Goal: Task Accomplishment & Management: Manage account settings

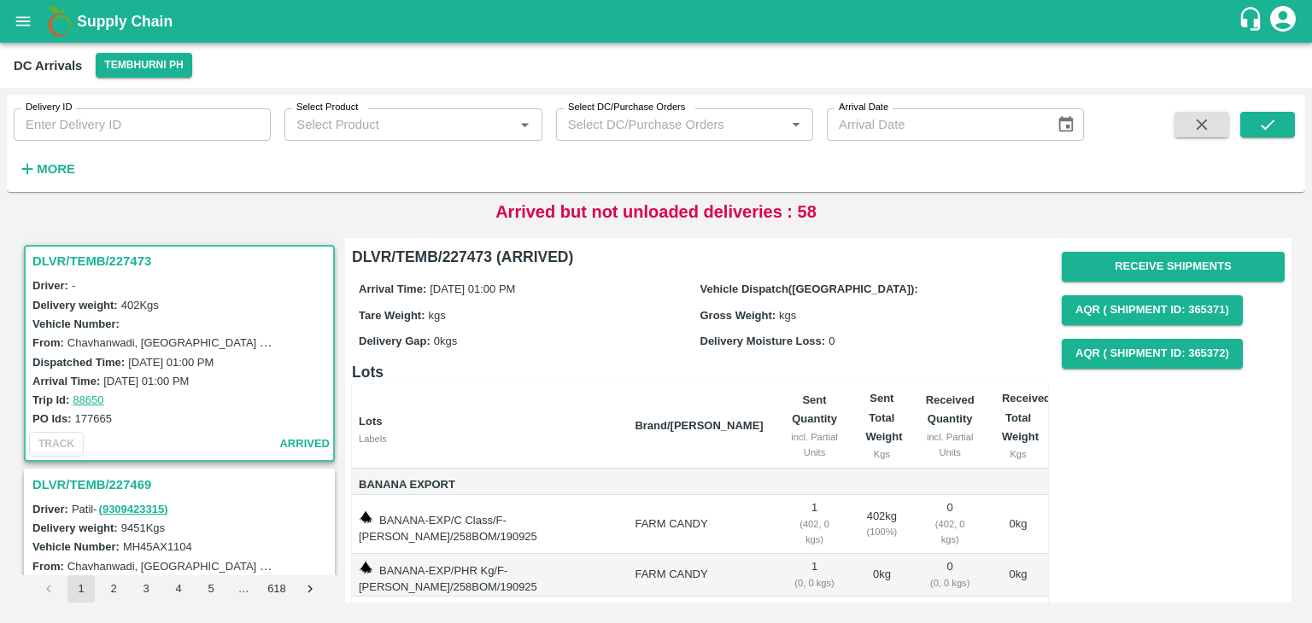
click at [54, 175] on strong "More" at bounding box center [56, 169] width 38 height 14
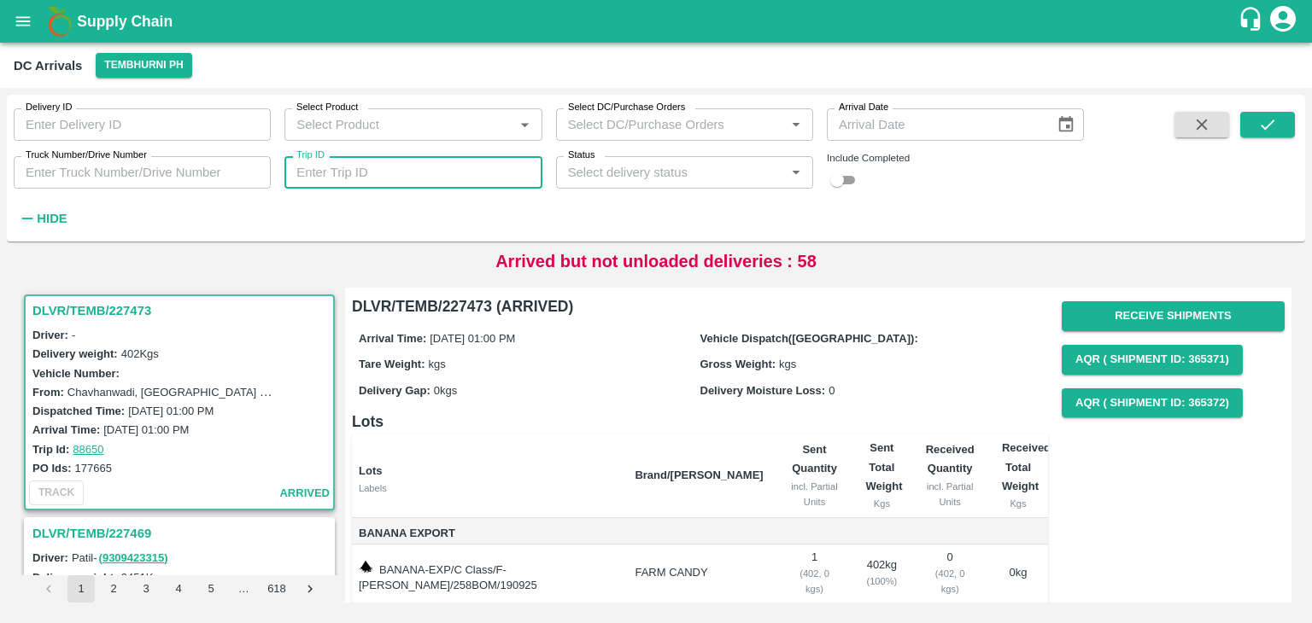
click at [417, 172] on input "Trip ID" at bounding box center [412, 172] width 257 height 32
type input "88580"
click at [794, 120] on icon "submit" at bounding box center [1267, 124] width 19 height 19
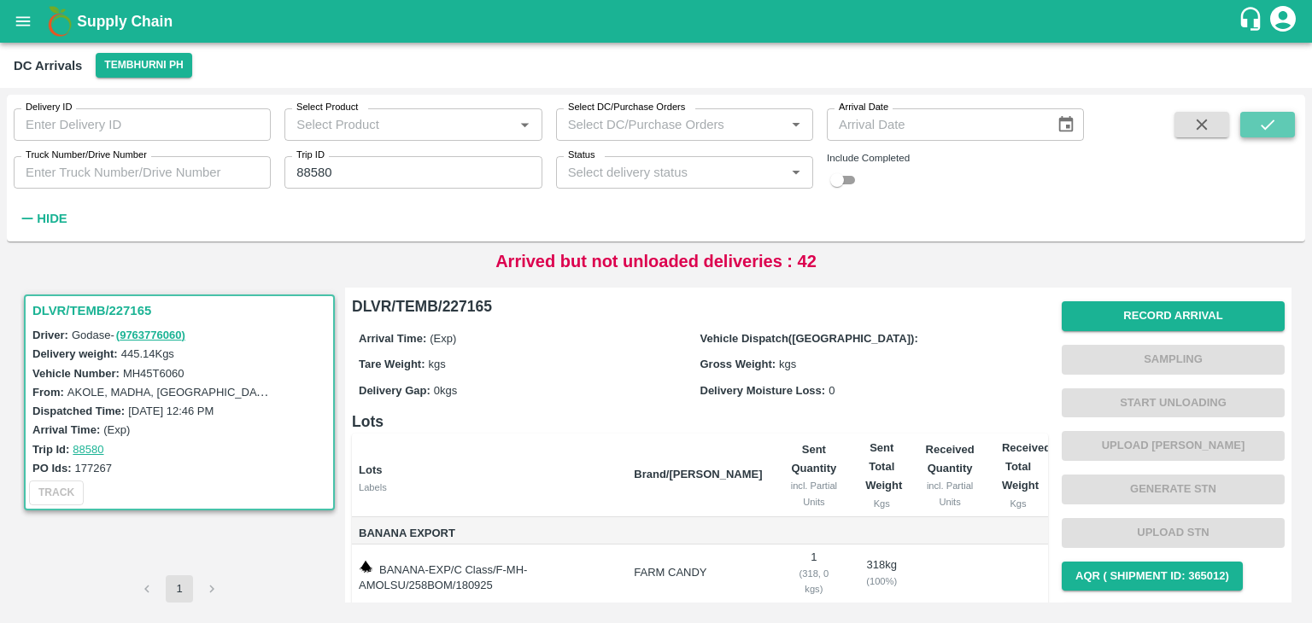
click at [794, 120] on icon "submit" at bounding box center [1267, 124] width 19 height 19
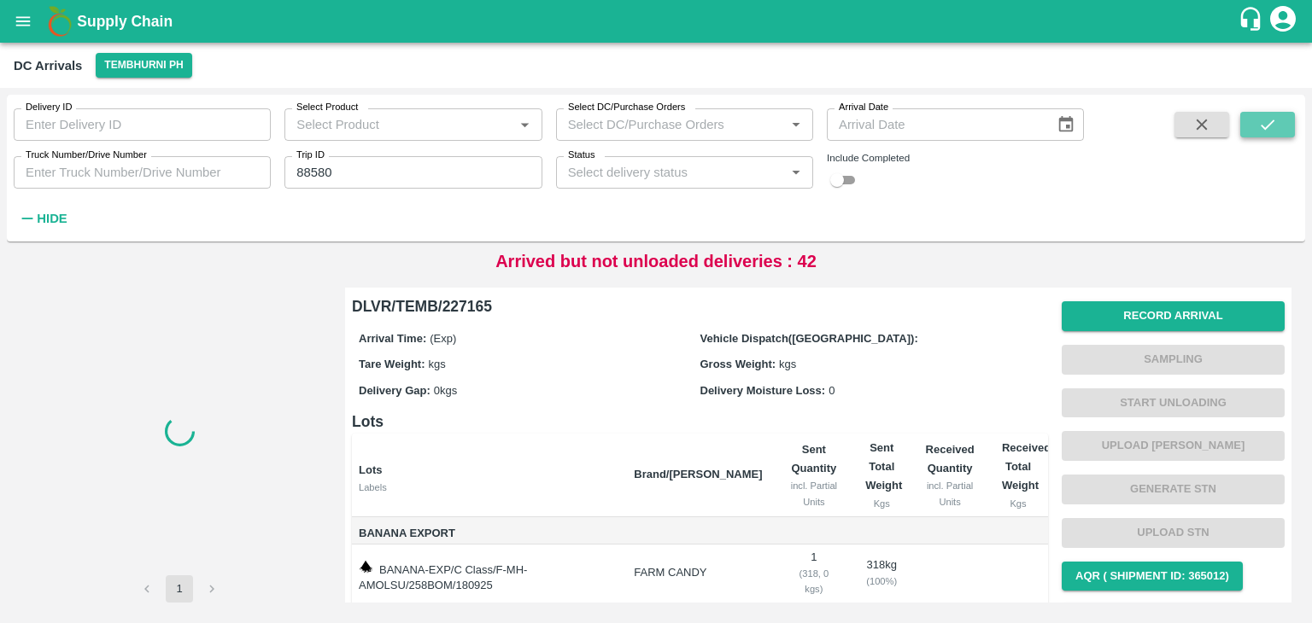
click at [794, 120] on icon "submit" at bounding box center [1267, 124] width 19 height 19
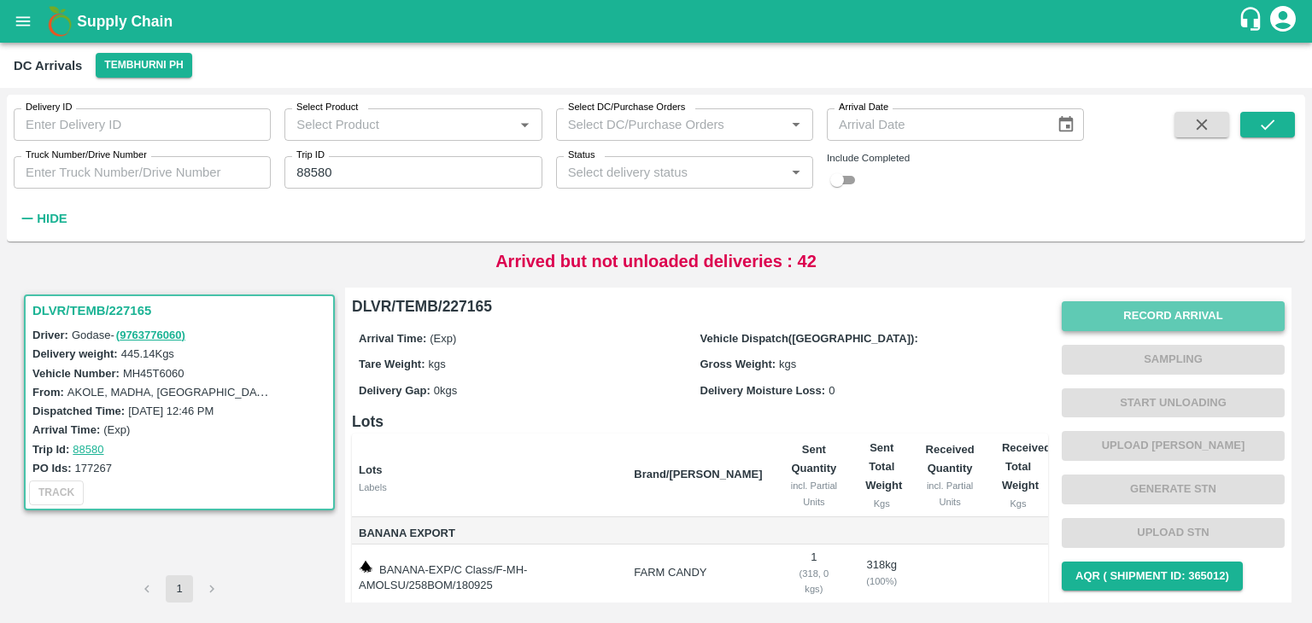
click at [794, 313] on button "Record Arrival" at bounding box center [1173, 316] width 223 height 30
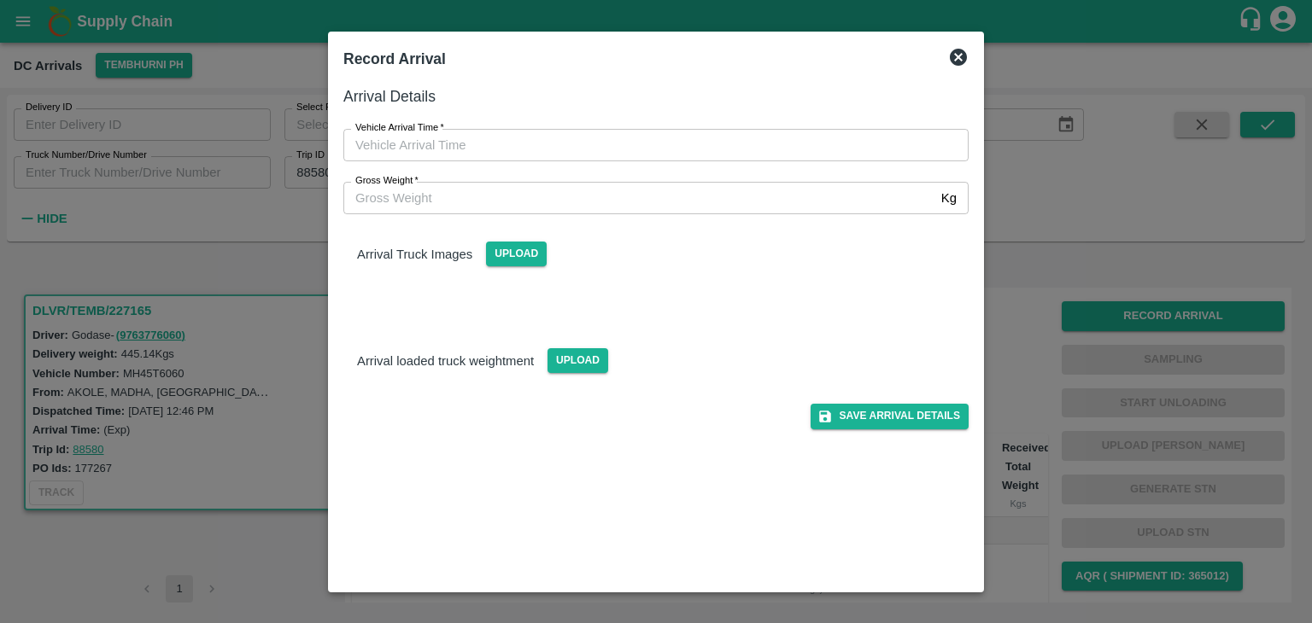
type input "DD/MM/YYYY hh:mm aa"
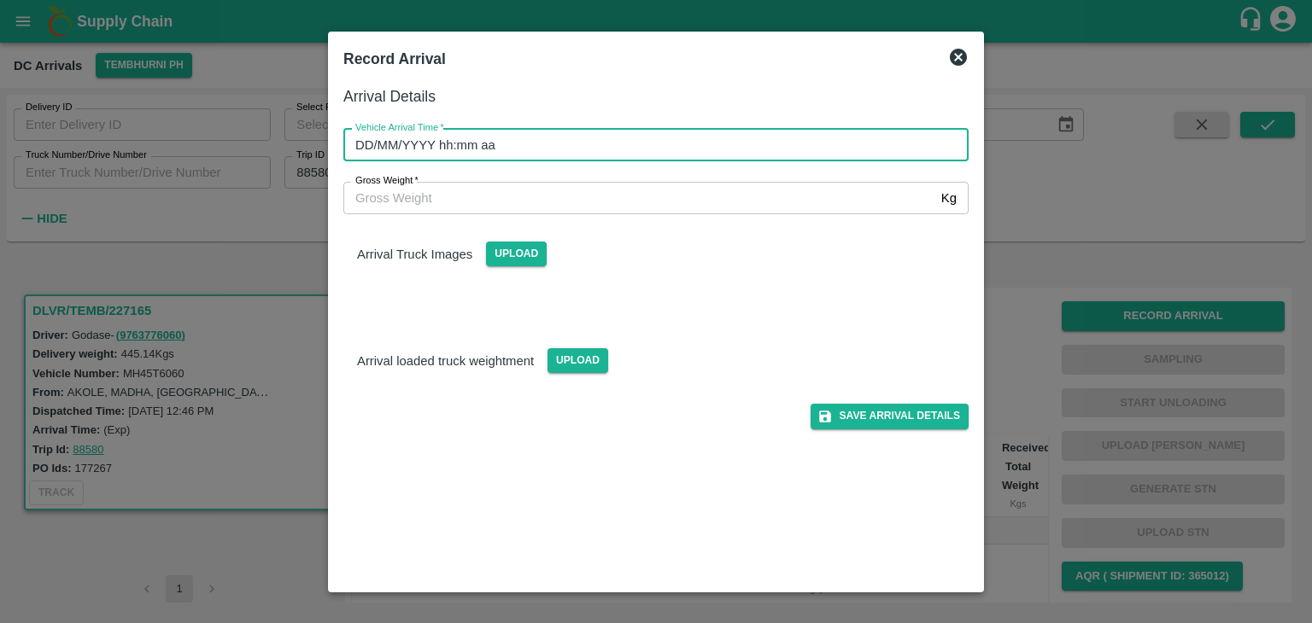
click at [450, 150] on input "DD/MM/YYYY hh:mm aa" at bounding box center [649, 145] width 613 height 32
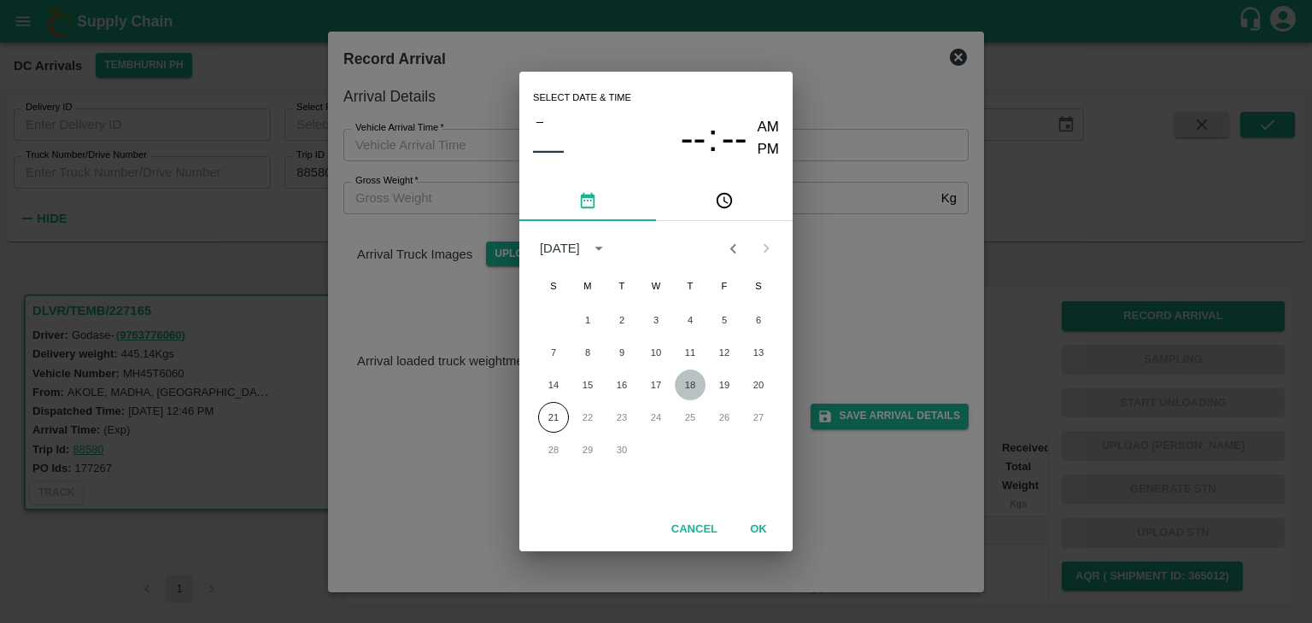
click at [696, 390] on button "18" at bounding box center [690, 385] width 31 height 31
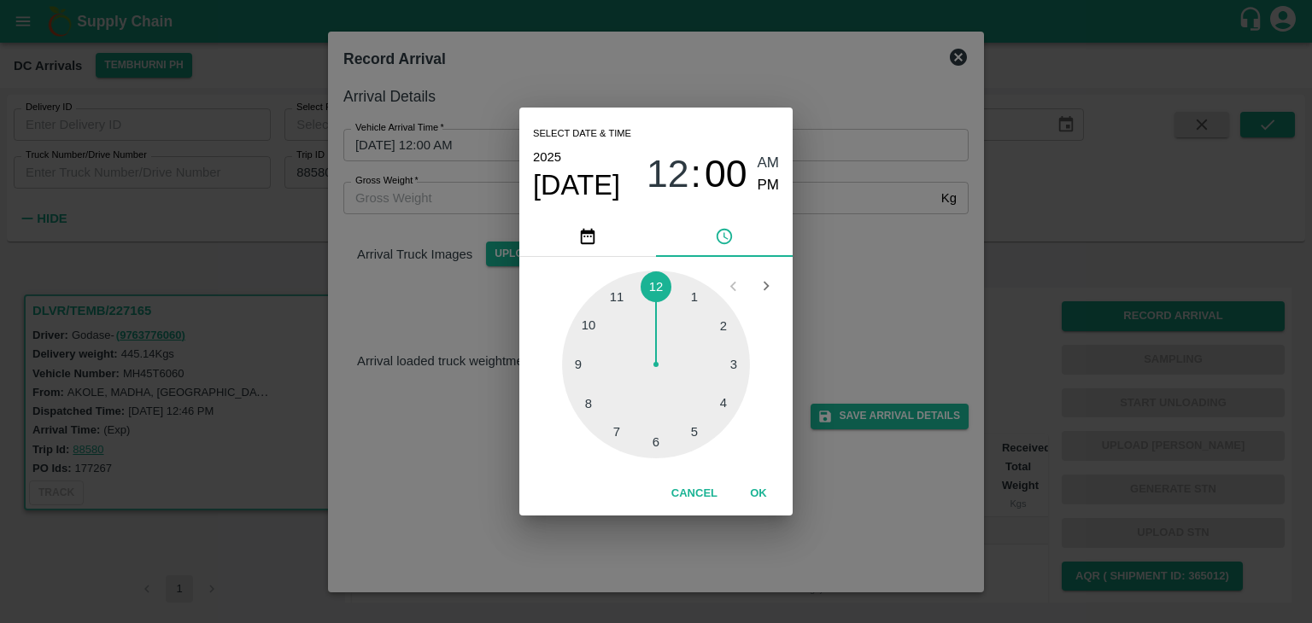
click at [623, 298] on div at bounding box center [656, 365] width 188 height 188
click at [767, 188] on span "PM" at bounding box center [769, 185] width 22 height 23
type input "18/09/2025 11:56 PM"
click at [760, 498] on button "OK" at bounding box center [758, 494] width 55 height 30
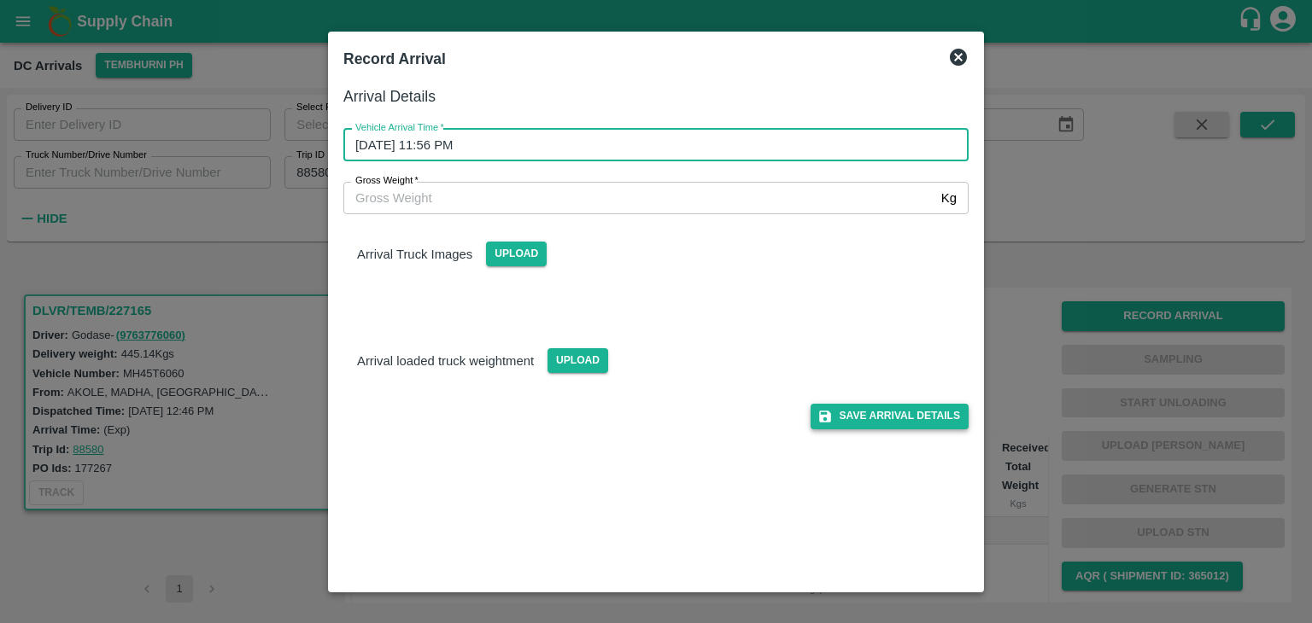
click at [794, 413] on button "Save Arrival Details" at bounding box center [890, 416] width 158 height 25
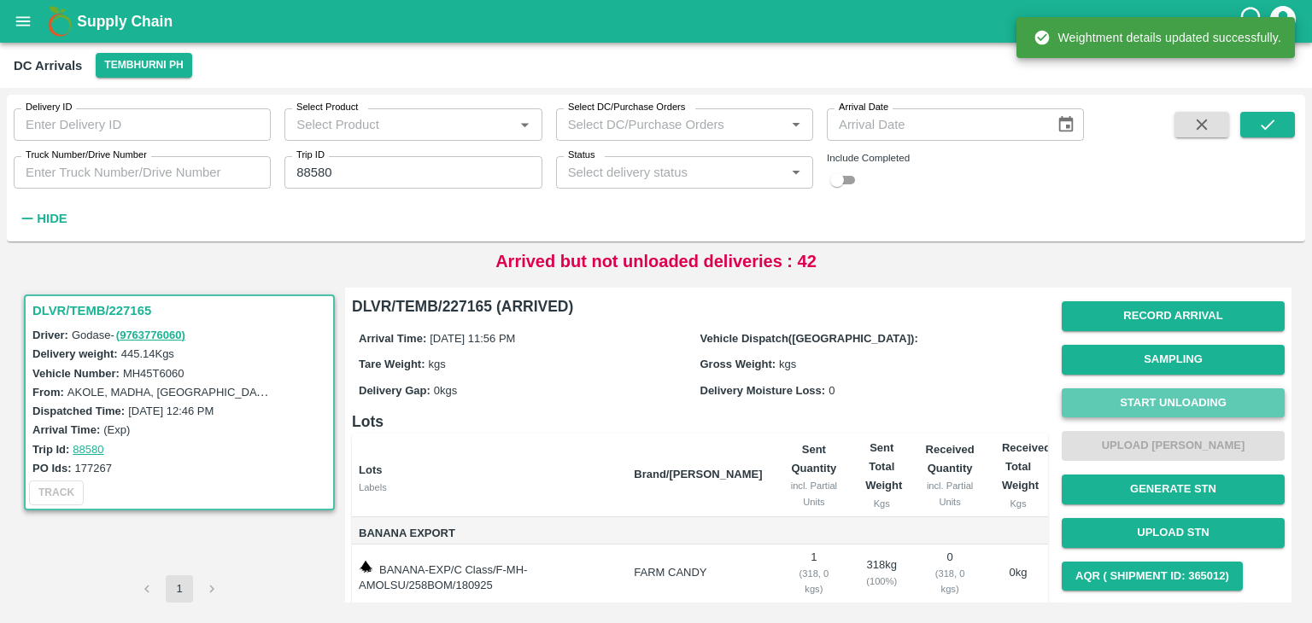
click at [794, 404] on button "Start Unloading" at bounding box center [1173, 404] width 223 height 30
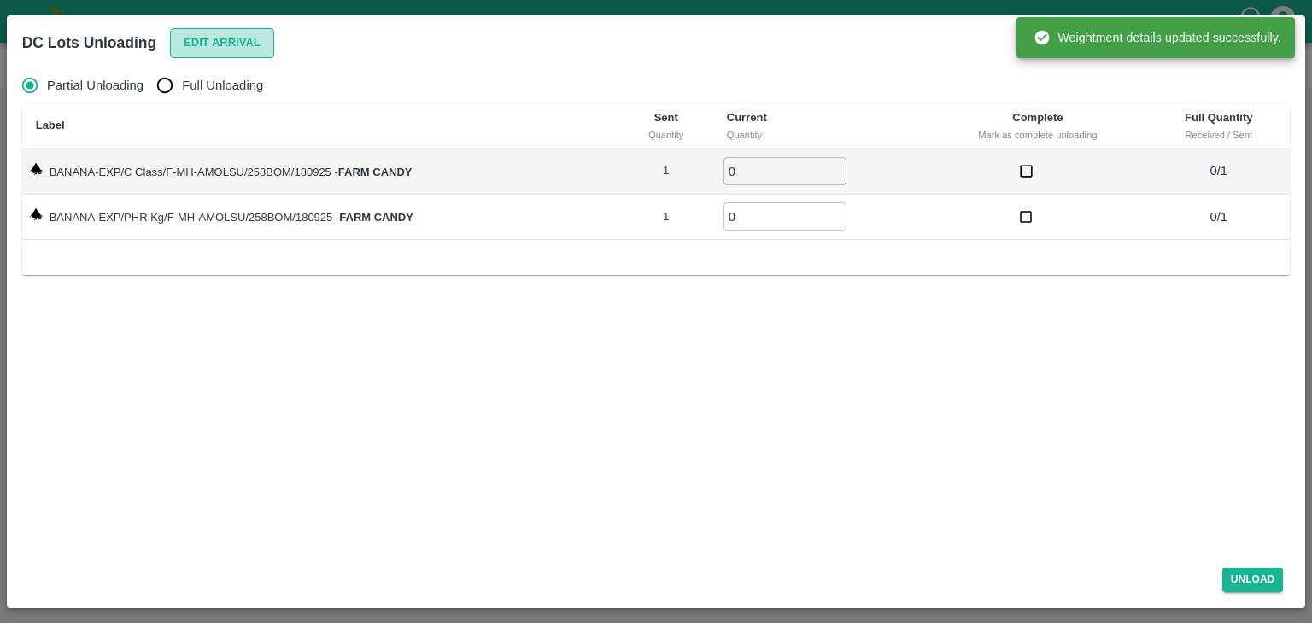
click at [200, 48] on button "Edit Arrival" at bounding box center [222, 43] width 104 height 30
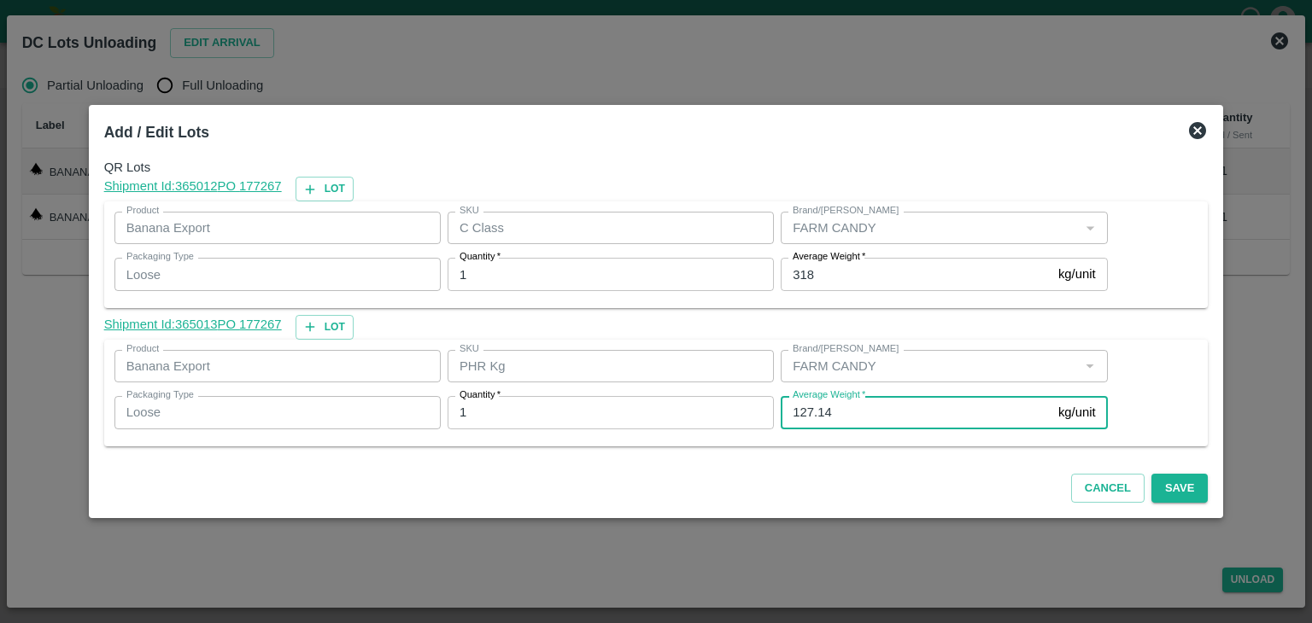
click at [794, 418] on input "127.14" at bounding box center [916, 412] width 271 height 32
type input "118"
click at [794, 488] on button "Save" at bounding box center [1179, 489] width 56 height 30
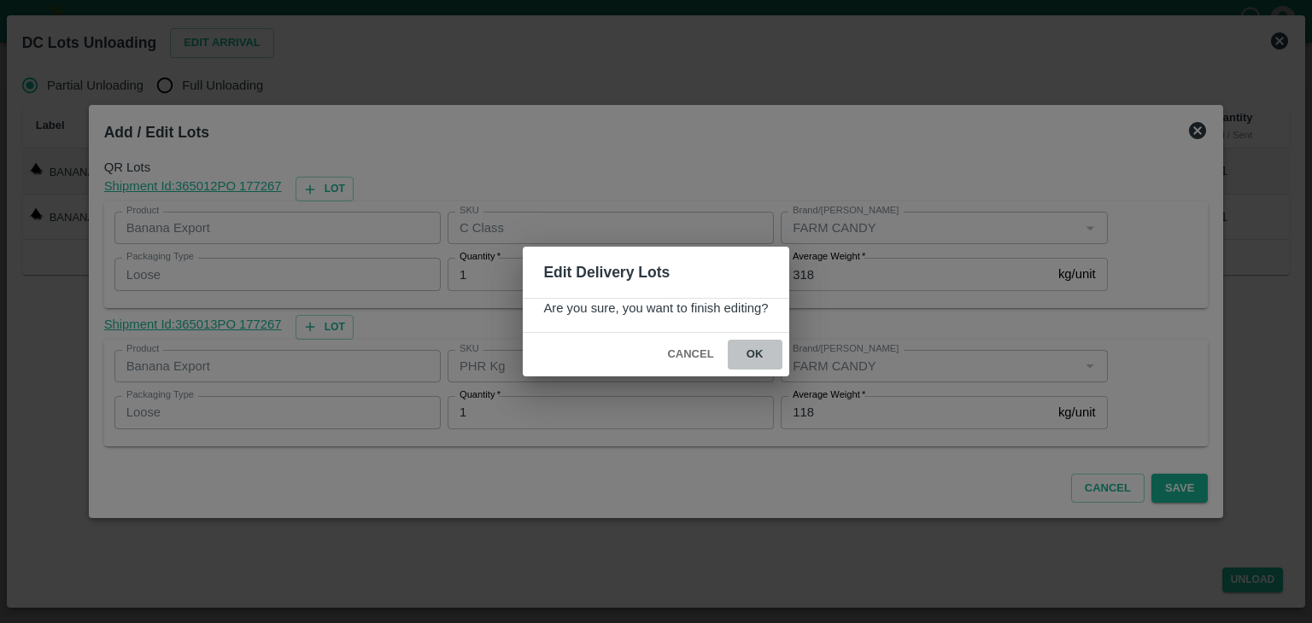
click at [768, 354] on button "ok" at bounding box center [755, 355] width 55 height 30
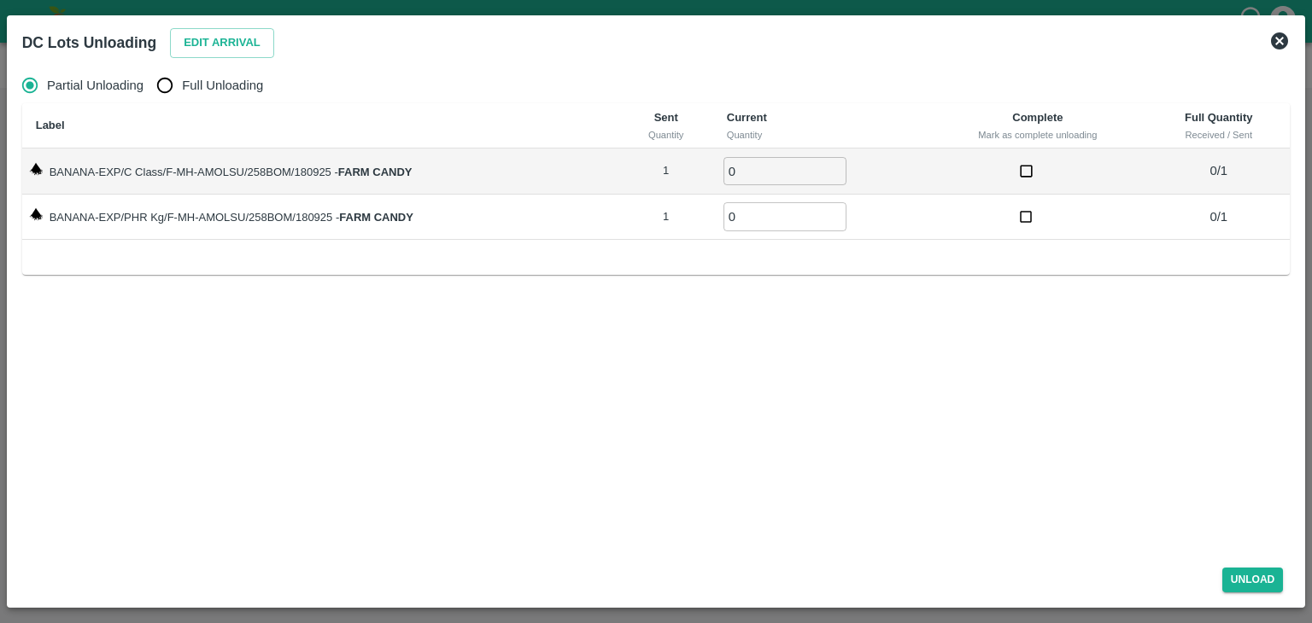
click at [243, 85] on span "Full Unloading" at bounding box center [222, 85] width 81 height 19
click at [182, 85] on input "Full Unloading" at bounding box center [165, 85] width 34 height 34
radio input "true"
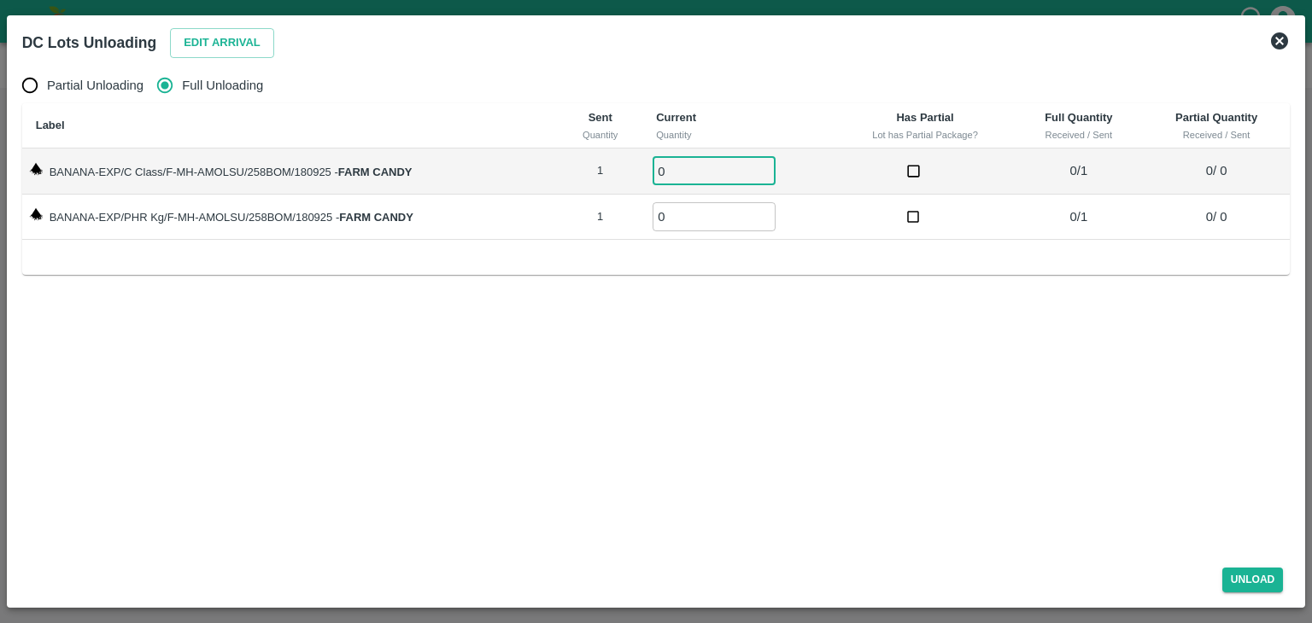
click at [687, 169] on input "0" at bounding box center [714, 171] width 123 height 28
type input "01"
click at [683, 205] on input "0" at bounding box center [714, 216] width 123 height 28
type input "01"
click at [794, 570] on button "Unload" at bounding box center [1252, 580] width 61 height 25
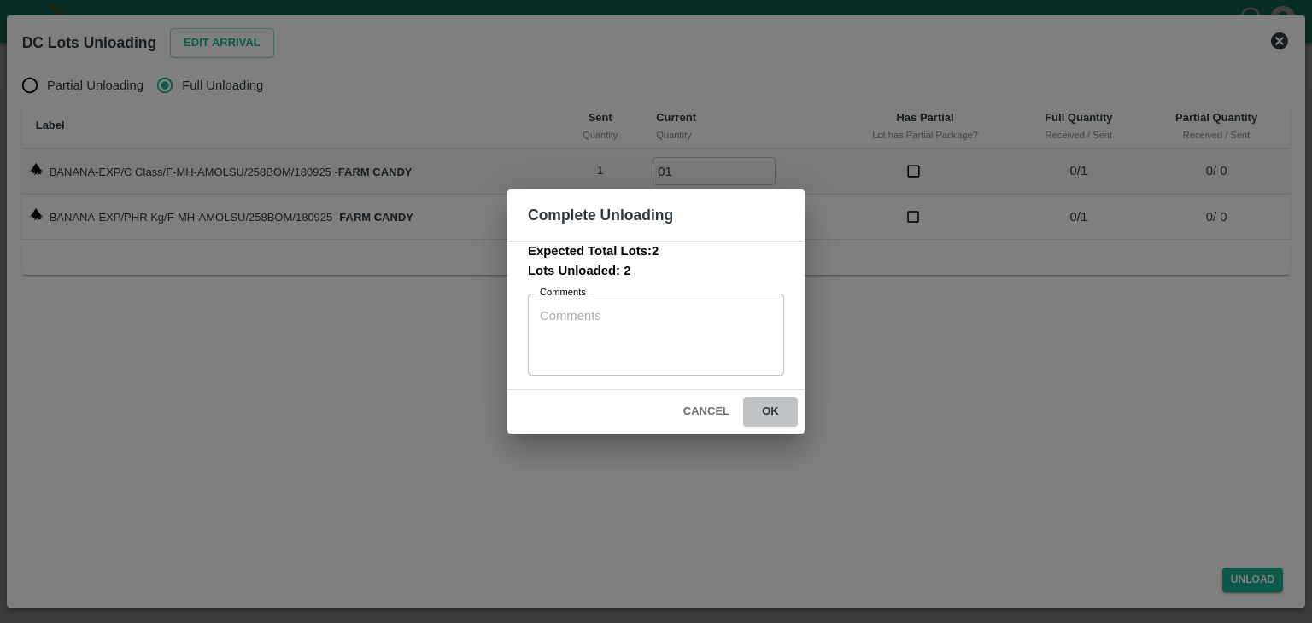
click at [769, 410] on button "ok" at bounding box center [770, 412] width 55 height 30
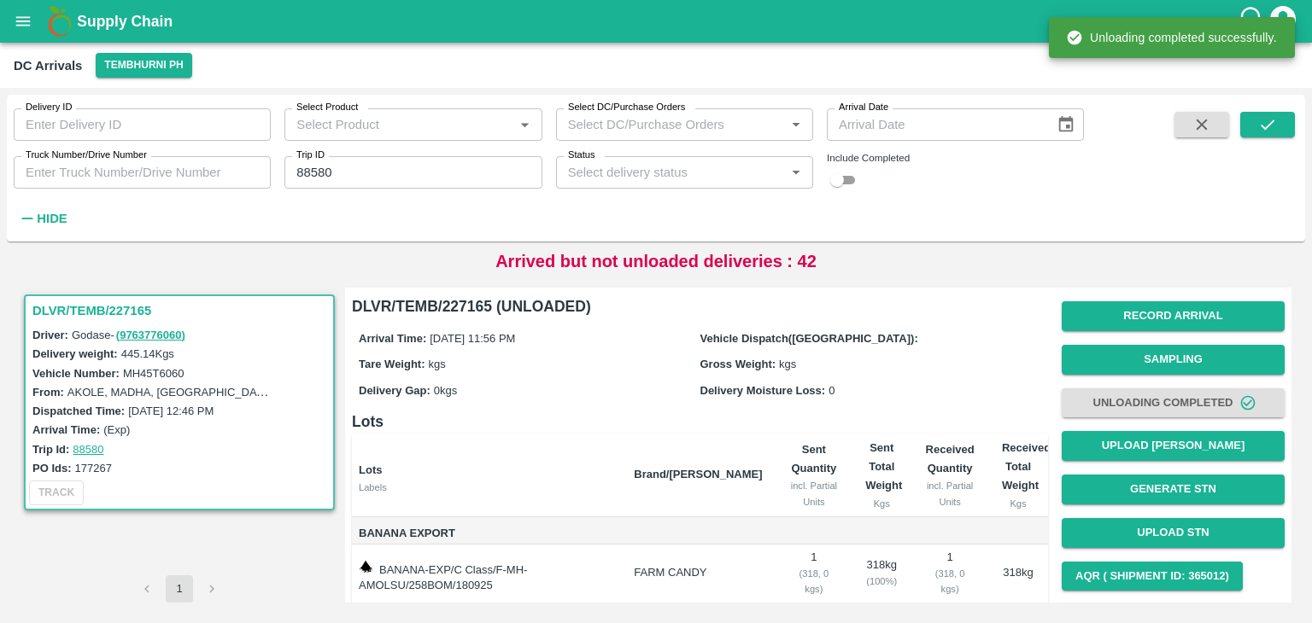
scroll to position [106, 0]
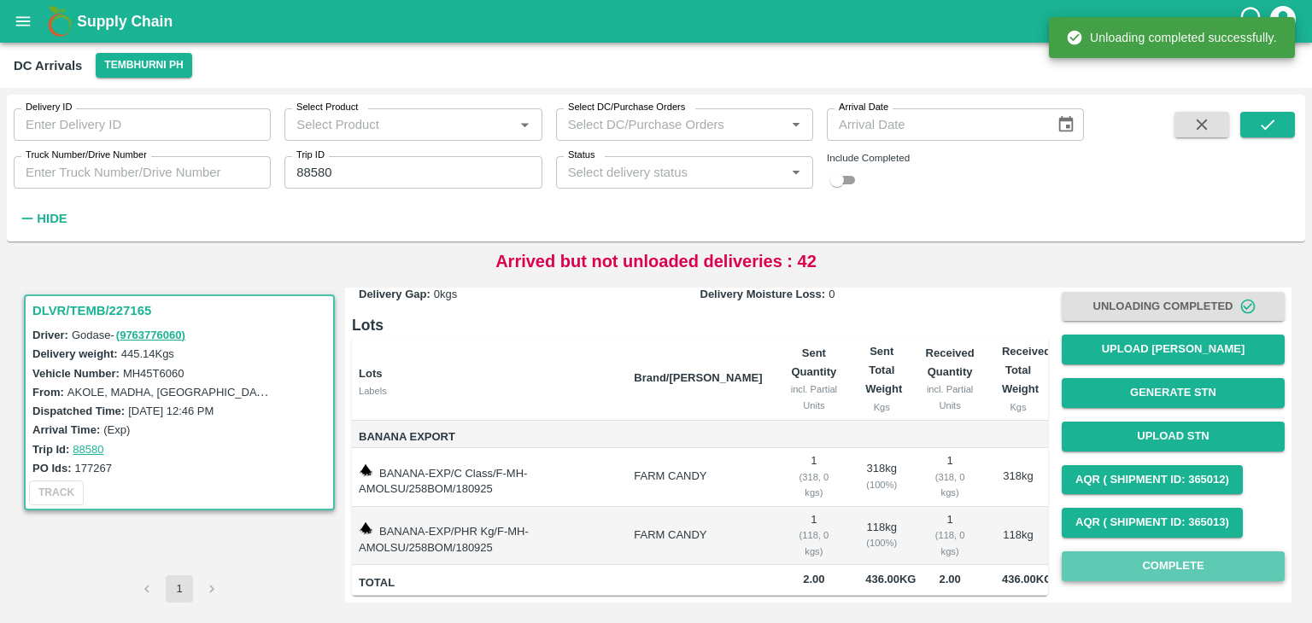
click at [794, 557] on button "Complete" at bounding box center [1173, 567] width 223 height 30
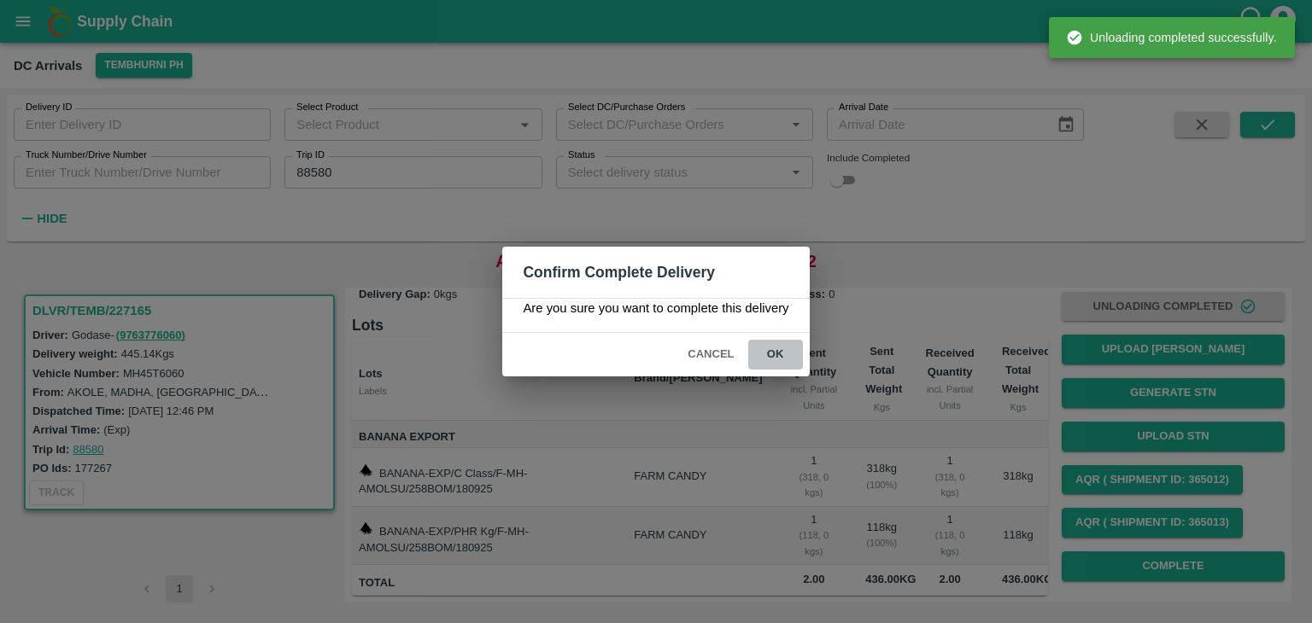
click at [777, 351] on button "ok" at bounding box center [775, 355] width 55 height 30
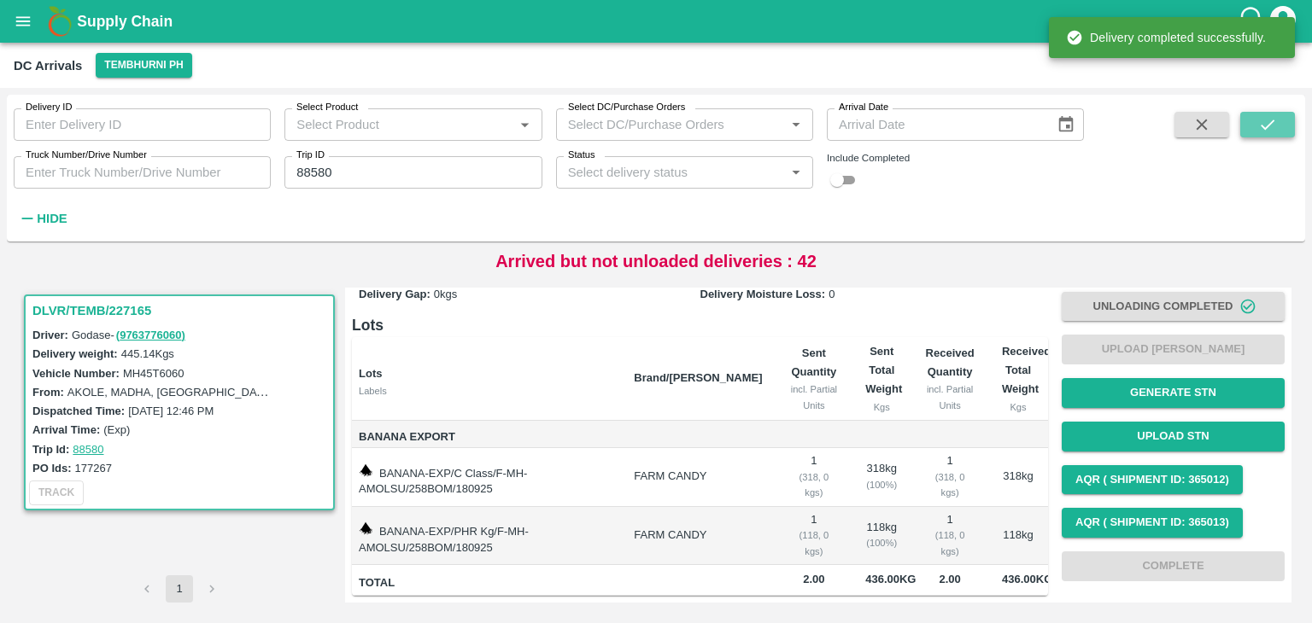
click at [794, 114] on button "submit" at bounding box center [1267, 125] width 55 height 26
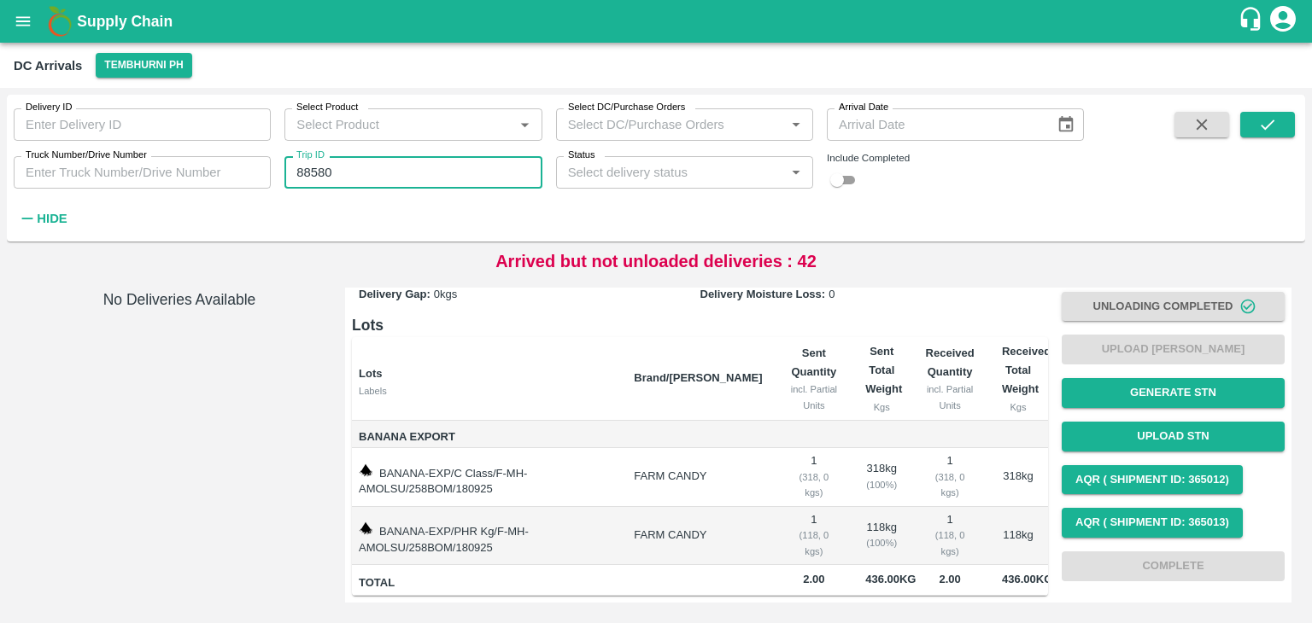
click at [374, 184] on input "88580" at bounding box center [412, 172] width 257 height 32
type input "88598"
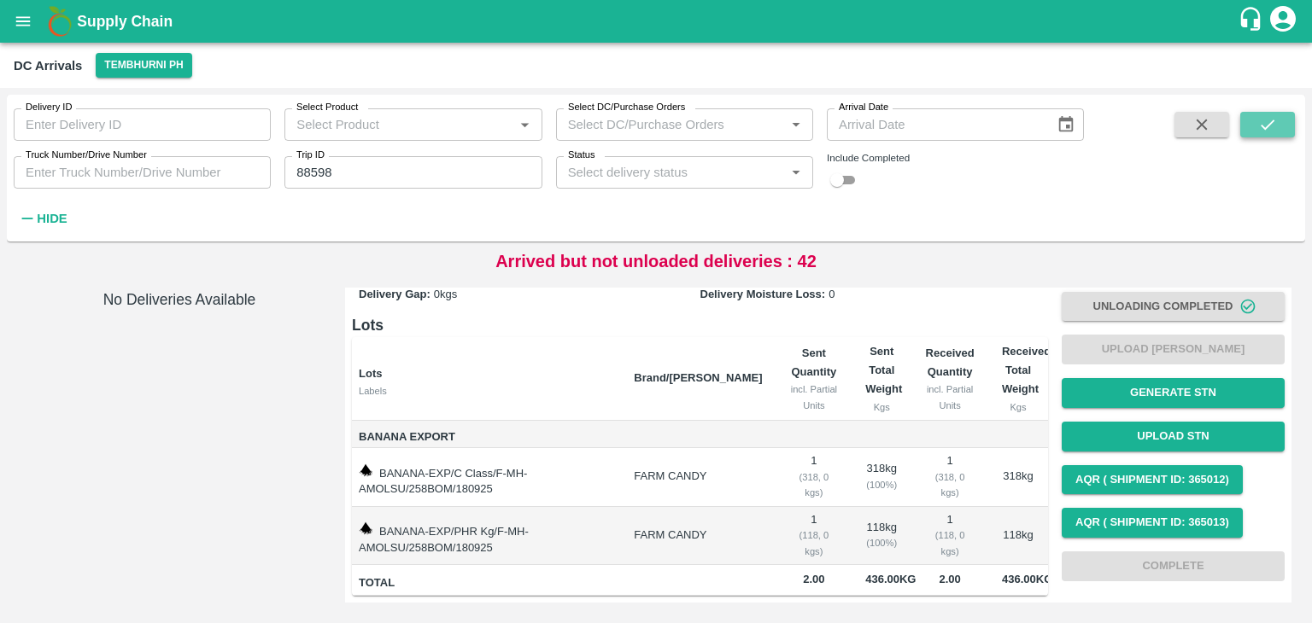
click at [794, 117] on icon "submit" at bounding box center [1267, 124] width 19 height 19
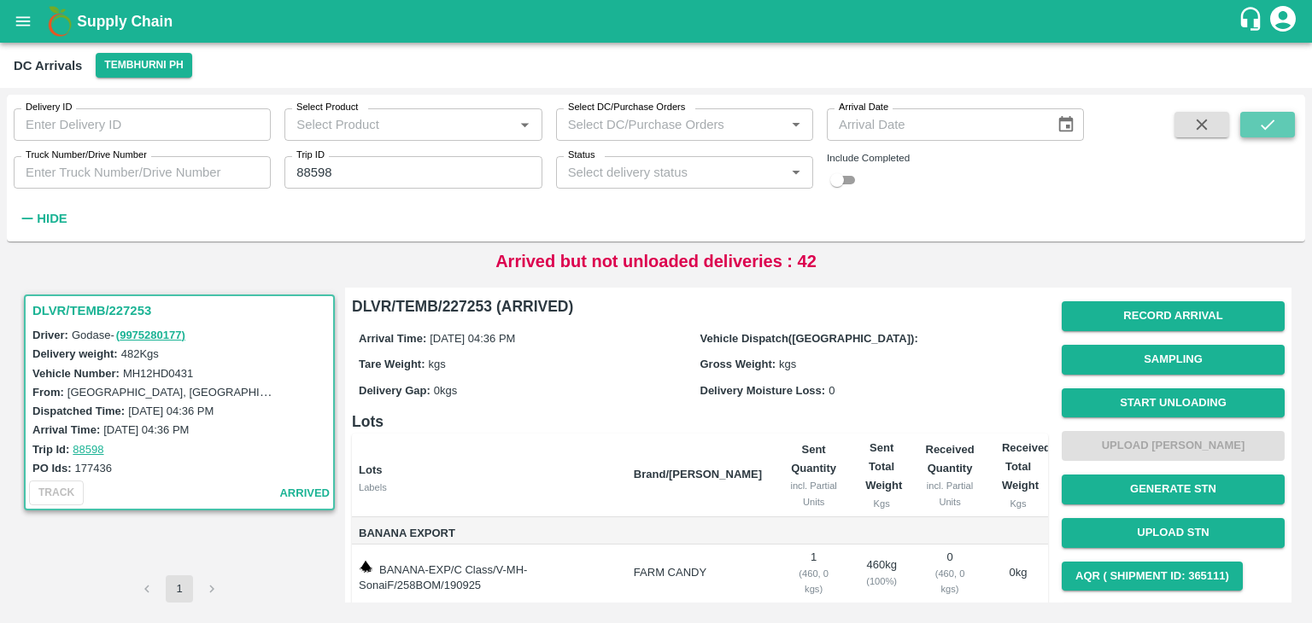
click at [794, 117] on icon "submit" at bounding box center [1267, 124] width 19 height 19
click at [794, 407] on button "Start Unloading" at bounding box center [1173, 404] width 223 height 30
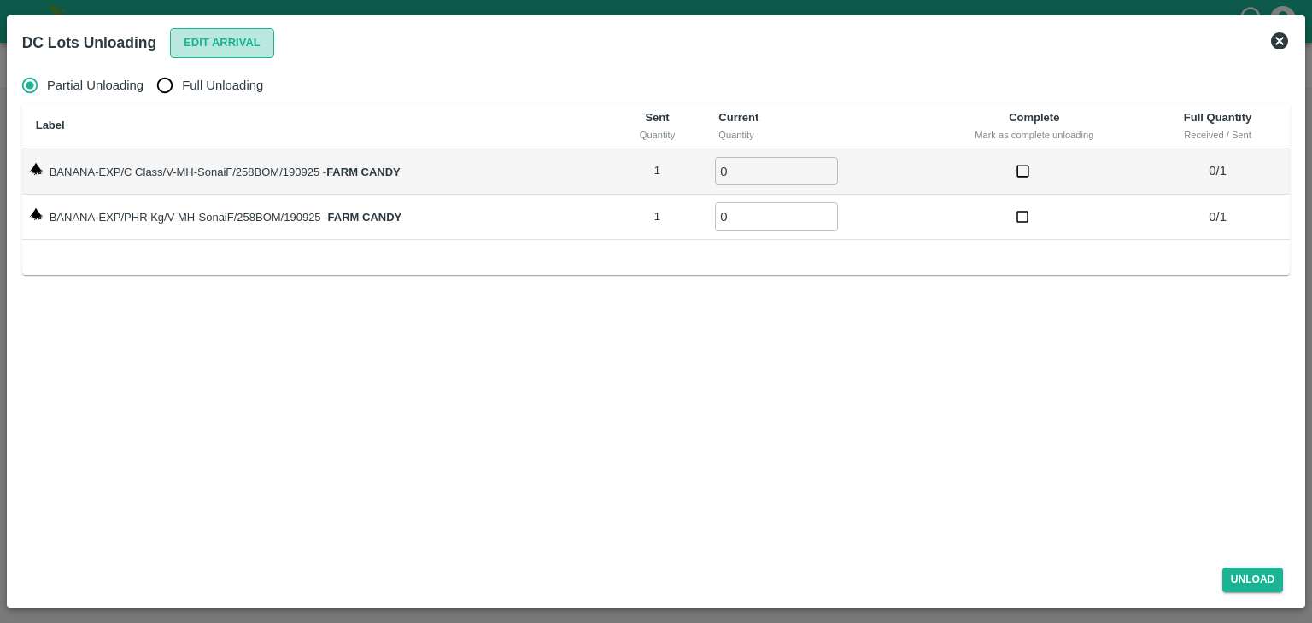
click at [232, 45] on button "Edit Arrival" at bounding box center [222, 43] width 104 height 30
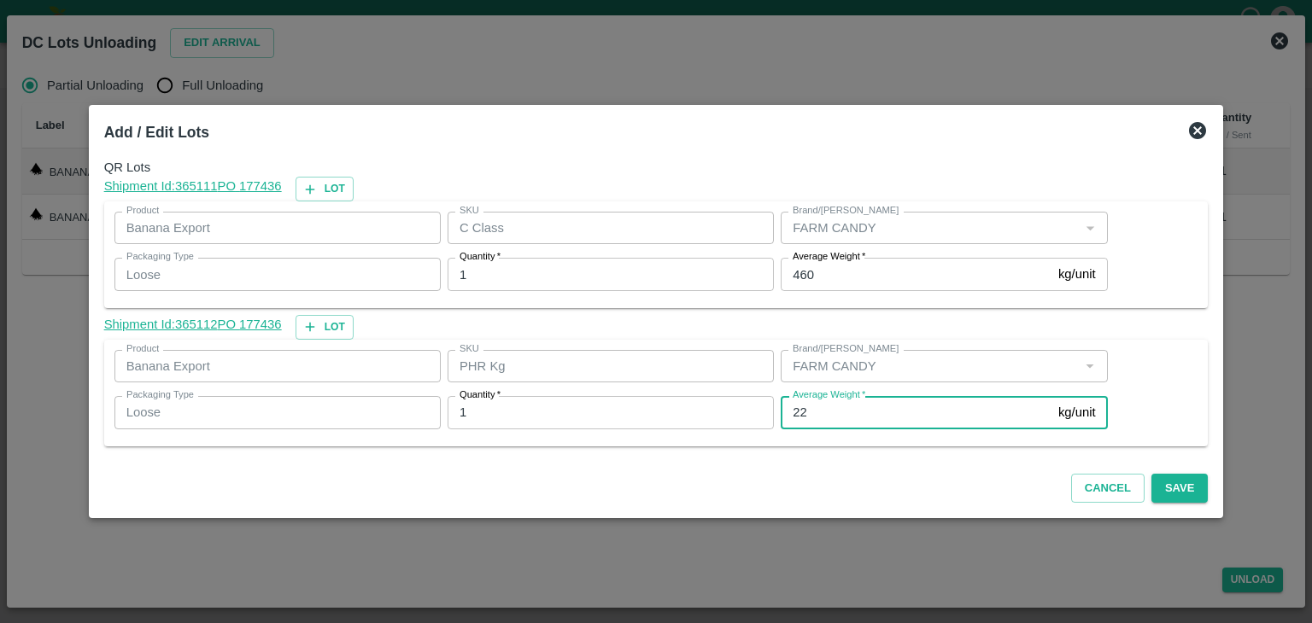
click at [794, 414] on input "22" at bounding box center [916, 412] width 271 height 32
type input "2"
type input "122"
click at [794, 487] on button "Save" at bounding box center [1179, 489] width 56 height 30
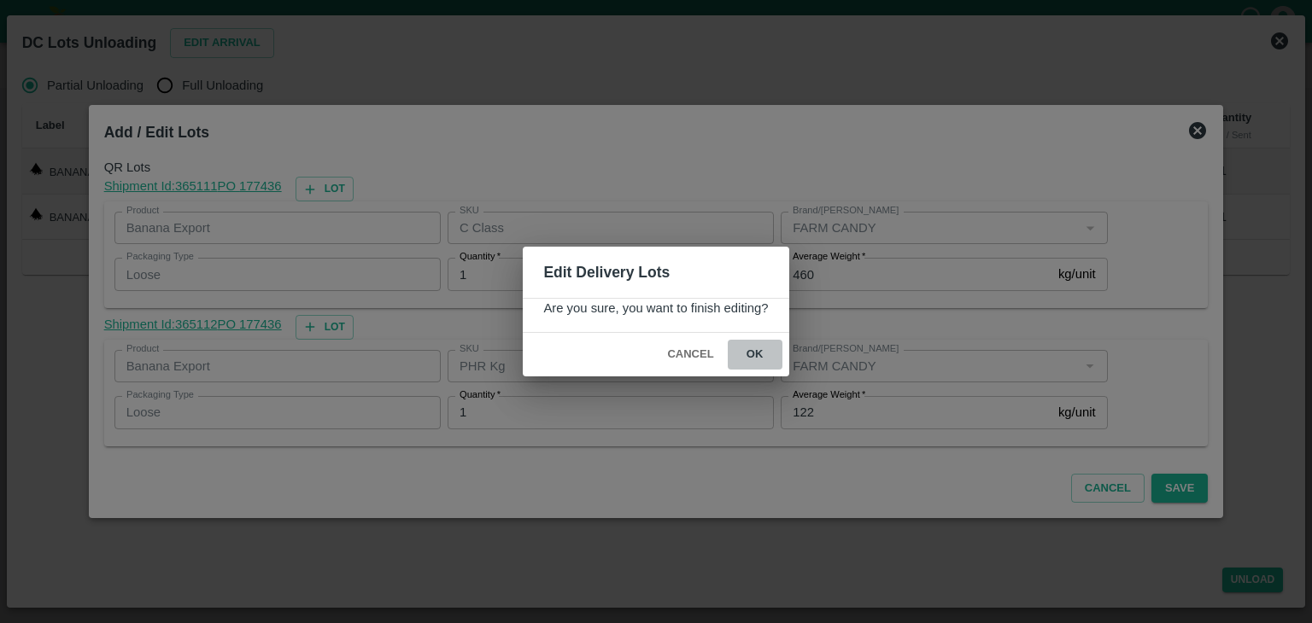
click at [756, 361] on button "ok" at bounding box center [755, 355] width 55 height 30
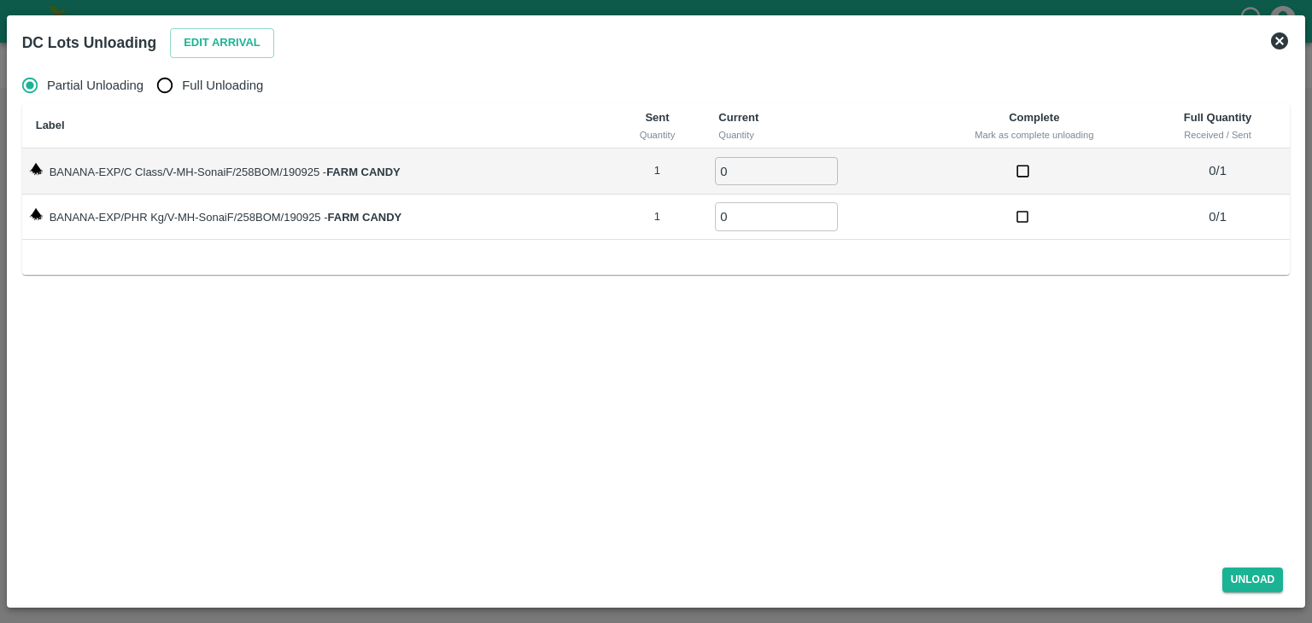
click at [236, 83] on span "Full Unloading" at bounding box center [222, 85] width 81 height 19
click at [182, 83] on input "Full Unloading" at bounding box center [165, 85] width 34 height 34
radio input "true"
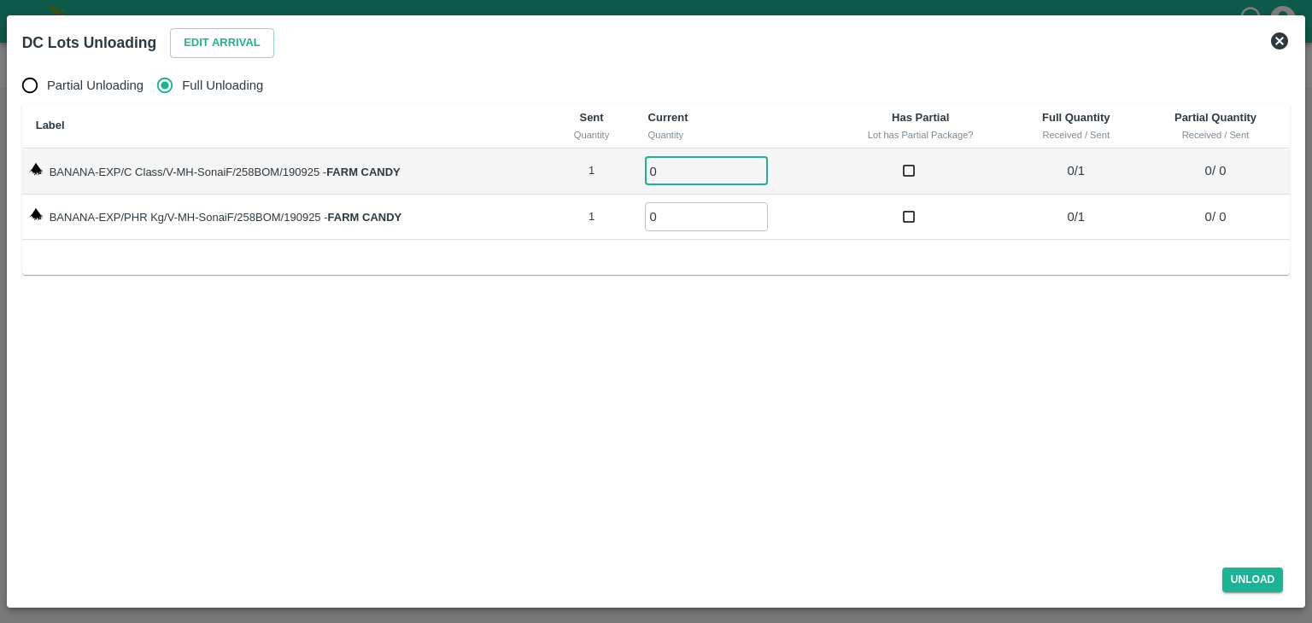
click at [672, 167] on input "0" at bounding box center [706, 171] width 123 height 28
type input "01"
click at [676, 214] on input "0" at bounding box center [706, 216] width 123 height 28
type input "01"
click at [794, 566] on div "Unload" at bounding box center [656, 576] width 1282 height 45
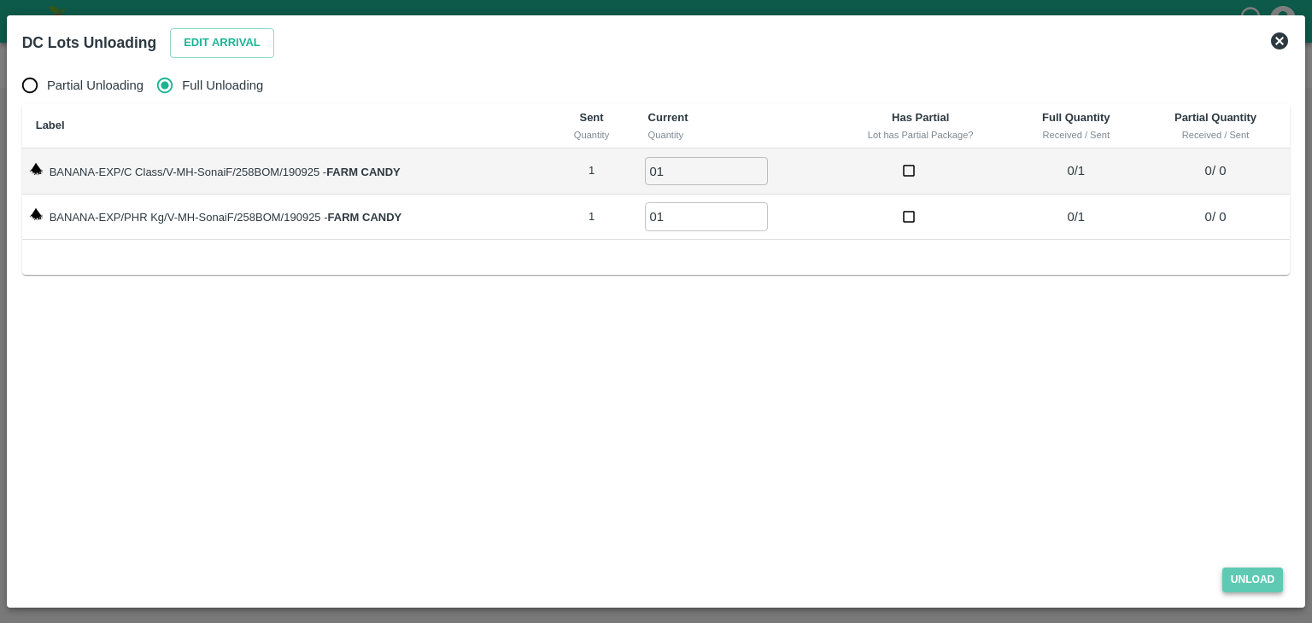
click at [794, 577] on button "Unload" at bounding box center [1252, 580] width 61 height 25
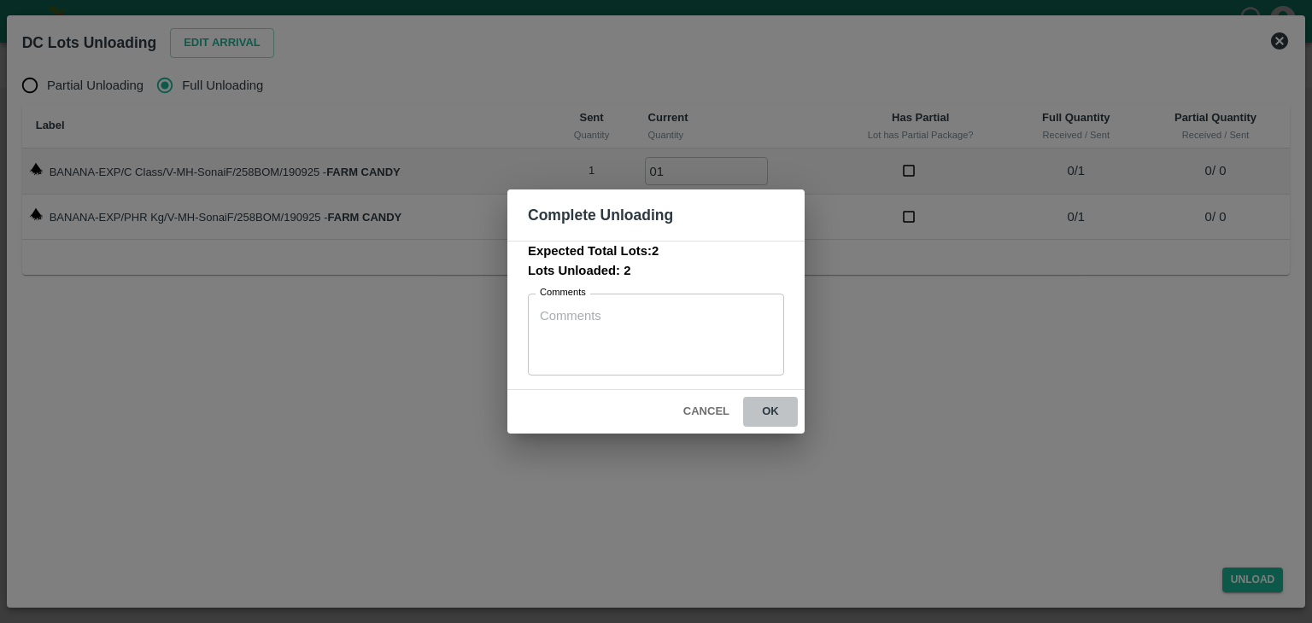
click at [765, 411] on button "ok" at bounding box center [770, 412] width 55 height 30
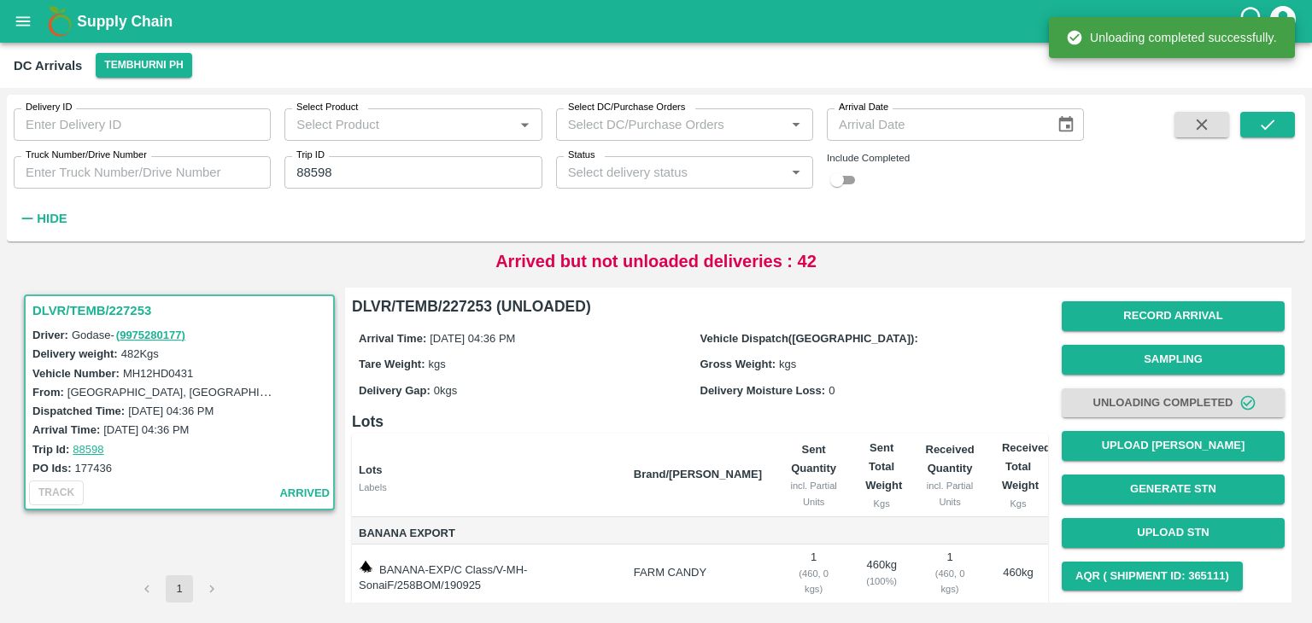
scroll to position [89, 0]
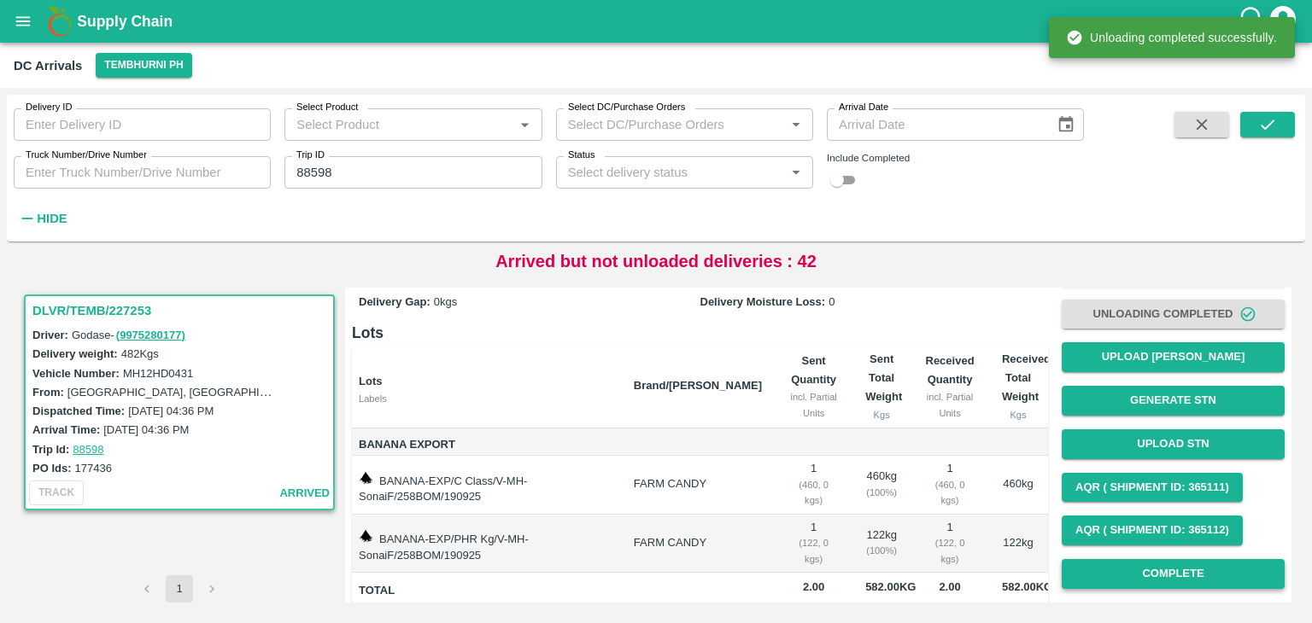
click at [794, 571] on button "Complete" at bounding box center [1173, 574] width 223 height 30
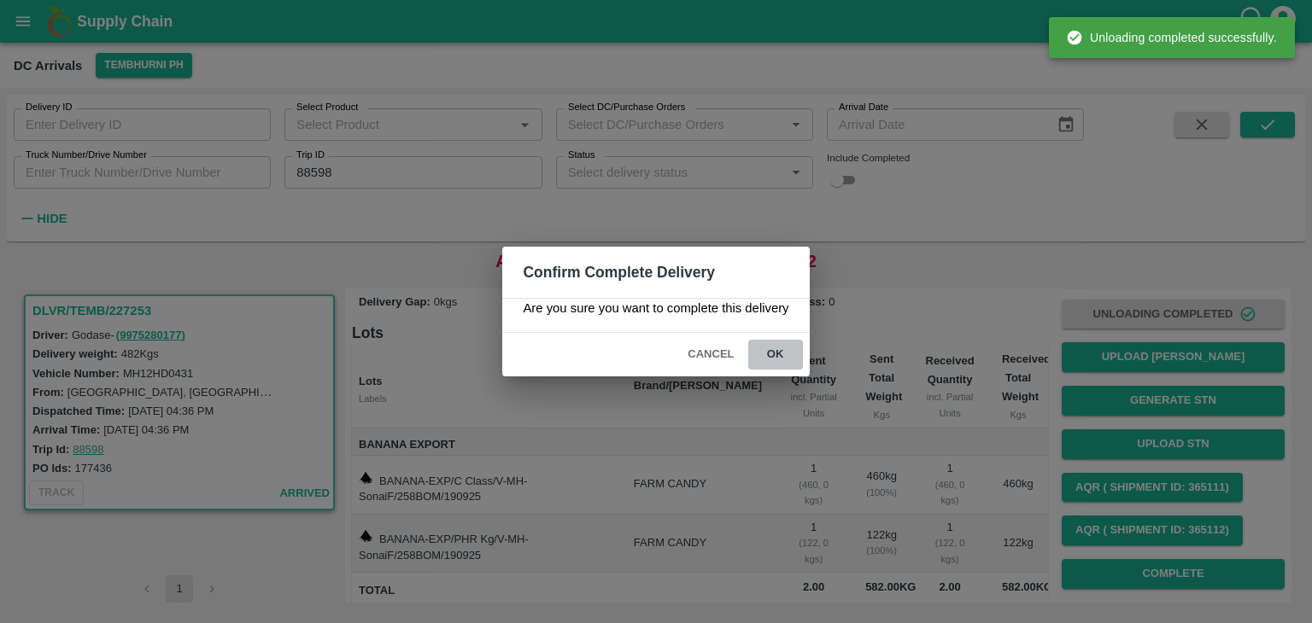
click at [776, 353] on button "ok" at bounding box center [775, 355] width 55 height 30
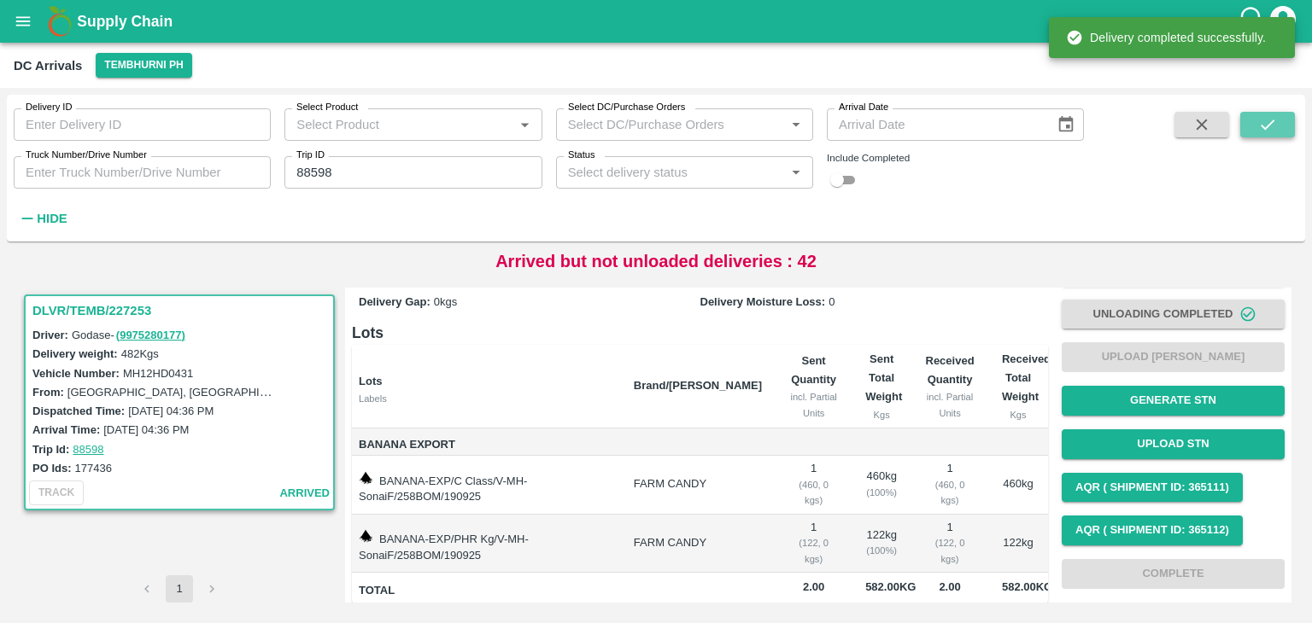
click at [794, 113] on button "submit" at bounding box center [1267, 125] width 55 height 26
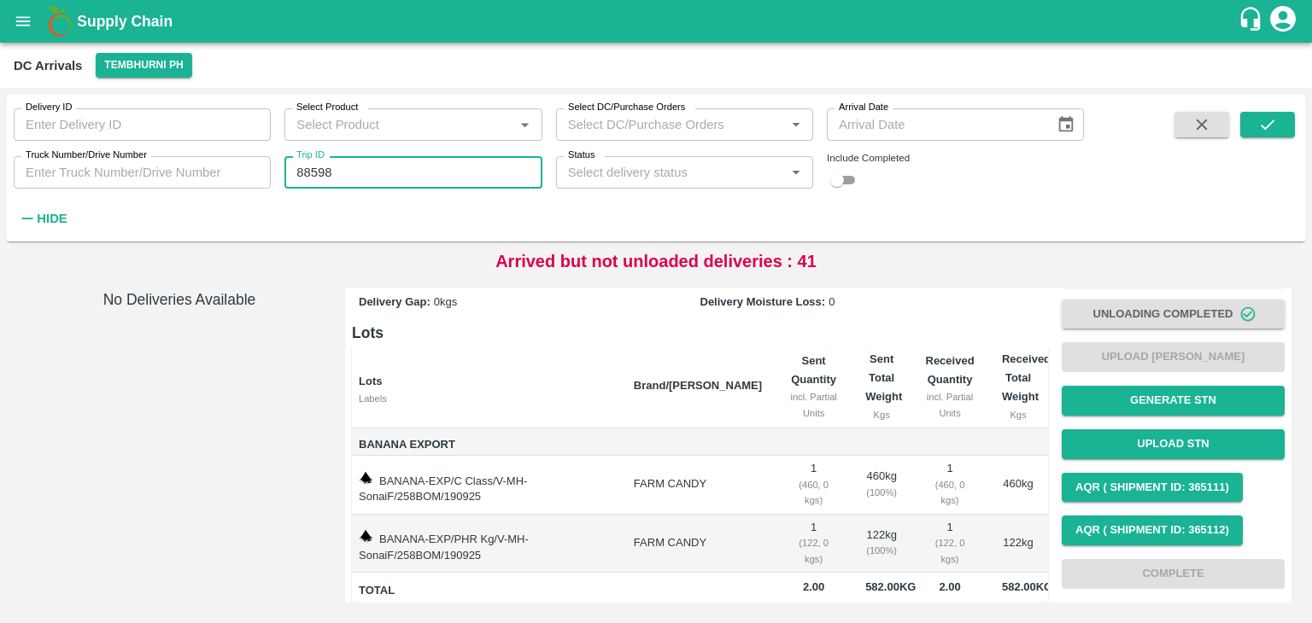
click at [355, 176] on input "88598" at bounding box center [412, 172] width 257 height 32
type input "88616"
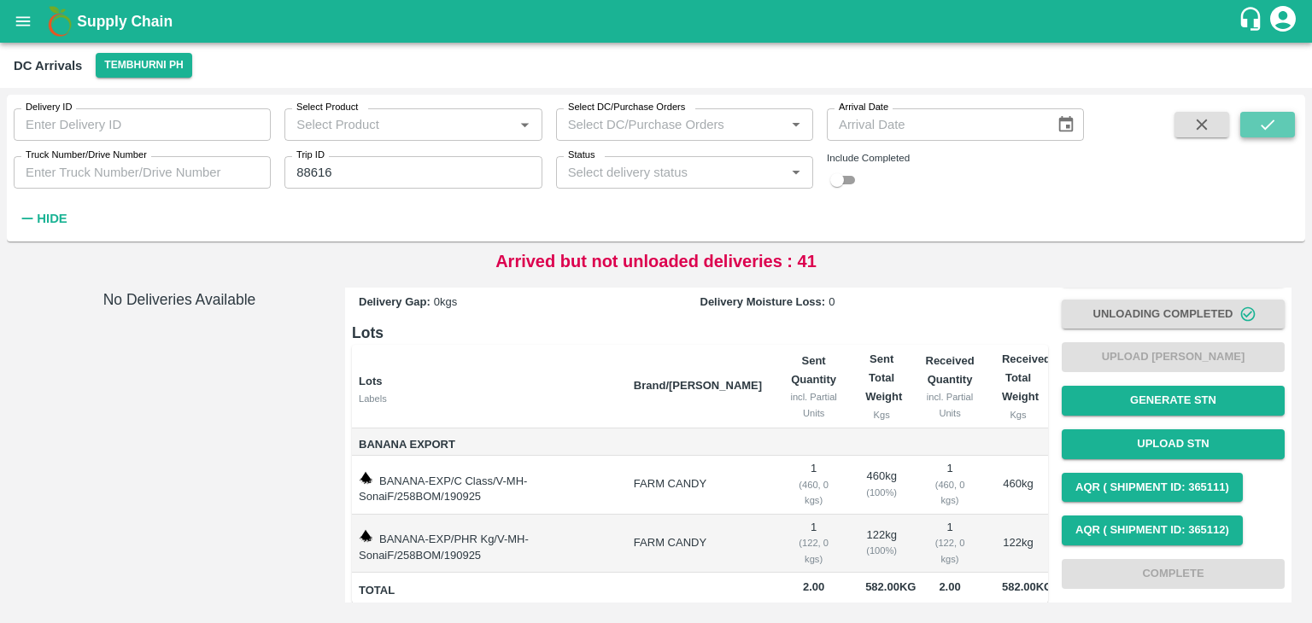
click at [794, 126] on button "submit" at bounding box center [1267, 125] width 55 height 26
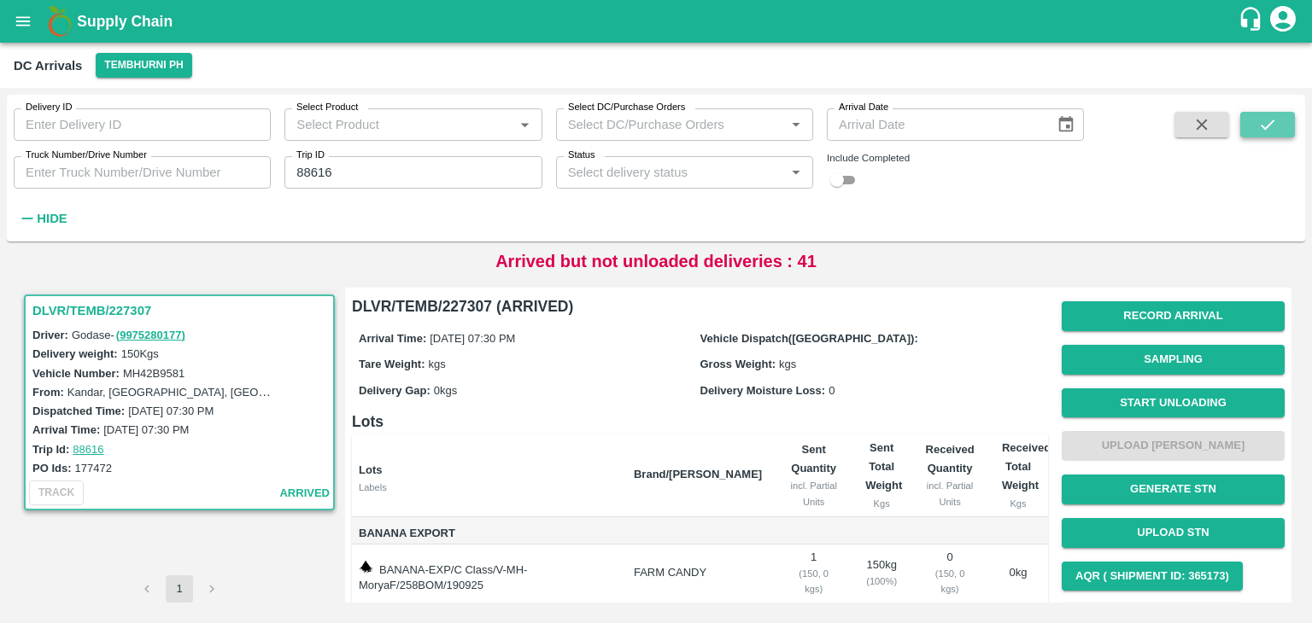
click at [794, 126] on button "submit" at bounding box center [1267, 125] width 55 height 26
click at [794, 409] on button "Start Unloading" at bounding box center [1173, 404] width 223 height 30
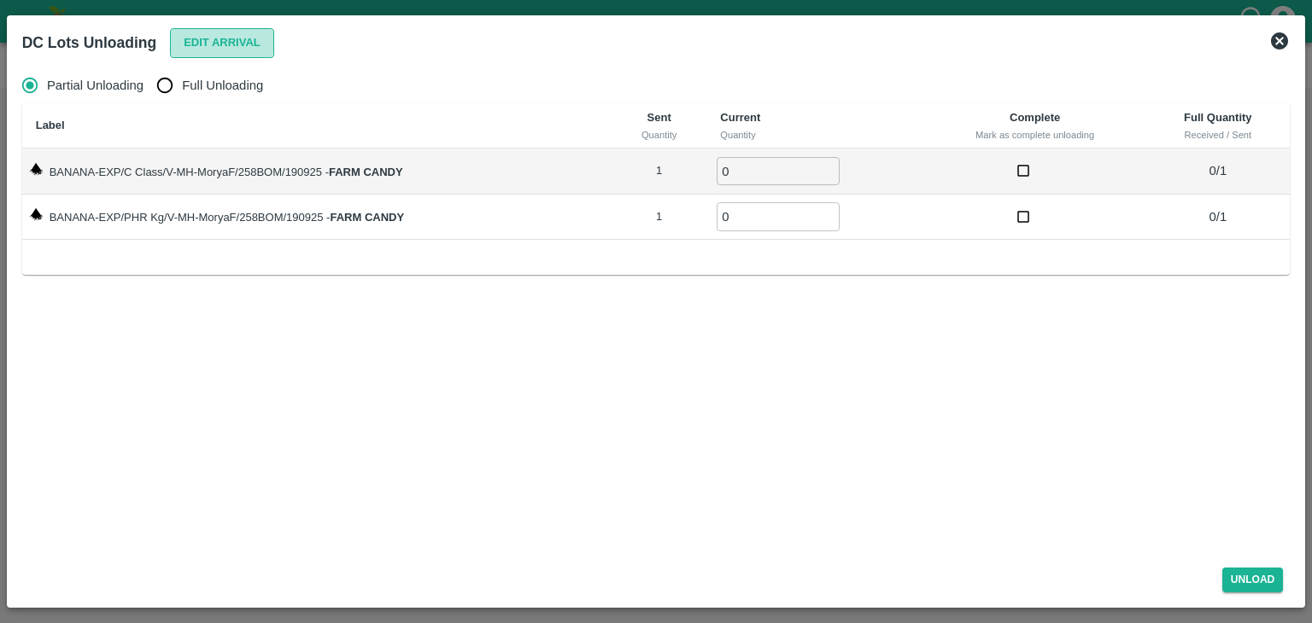
click at [204, 41] on button "Edit Arrival" at bounding box center [222, 43] width 104 height 30
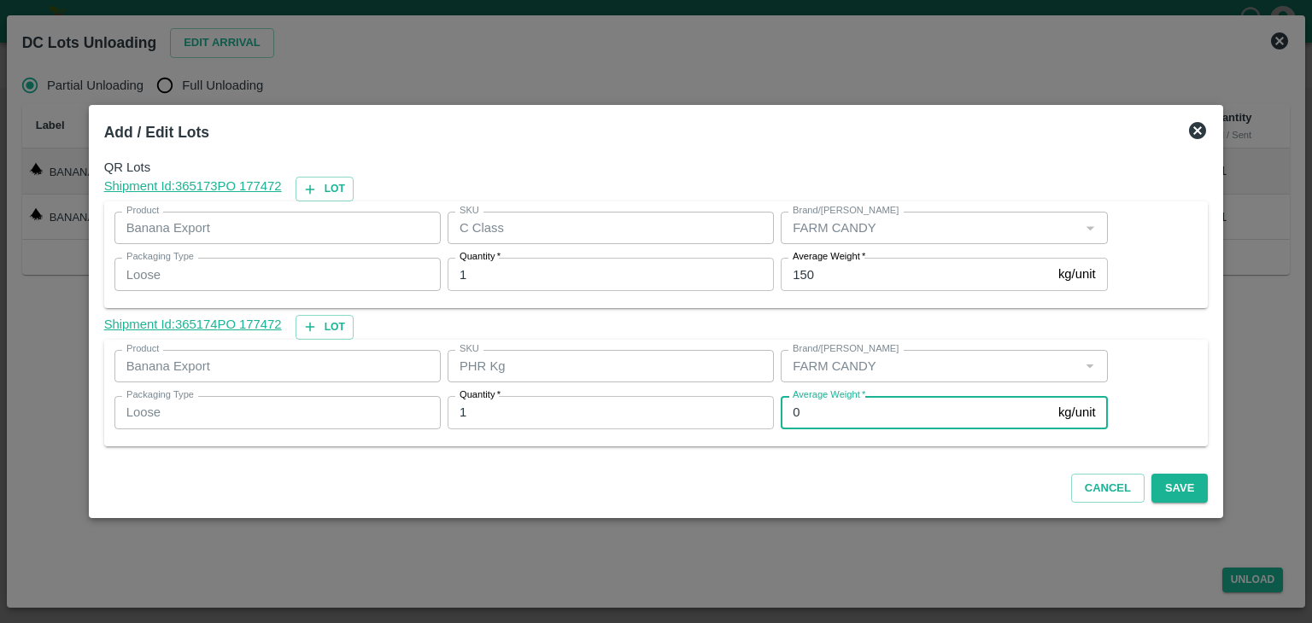
click at [794, 415] on input "0" at bounding box center [916, 412] width 271 height 32
type input "1"
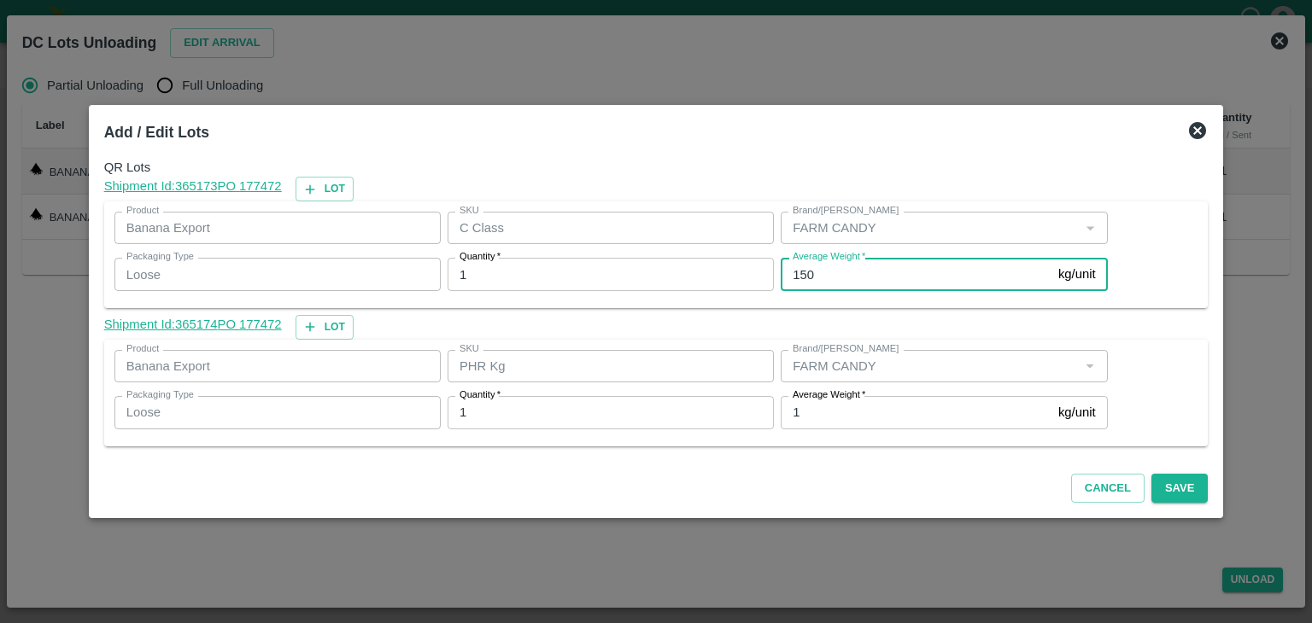
click at [794, 278] on input "150" at bounding box center [916, 274] width 271 height 32
type input "1"
type input "65"
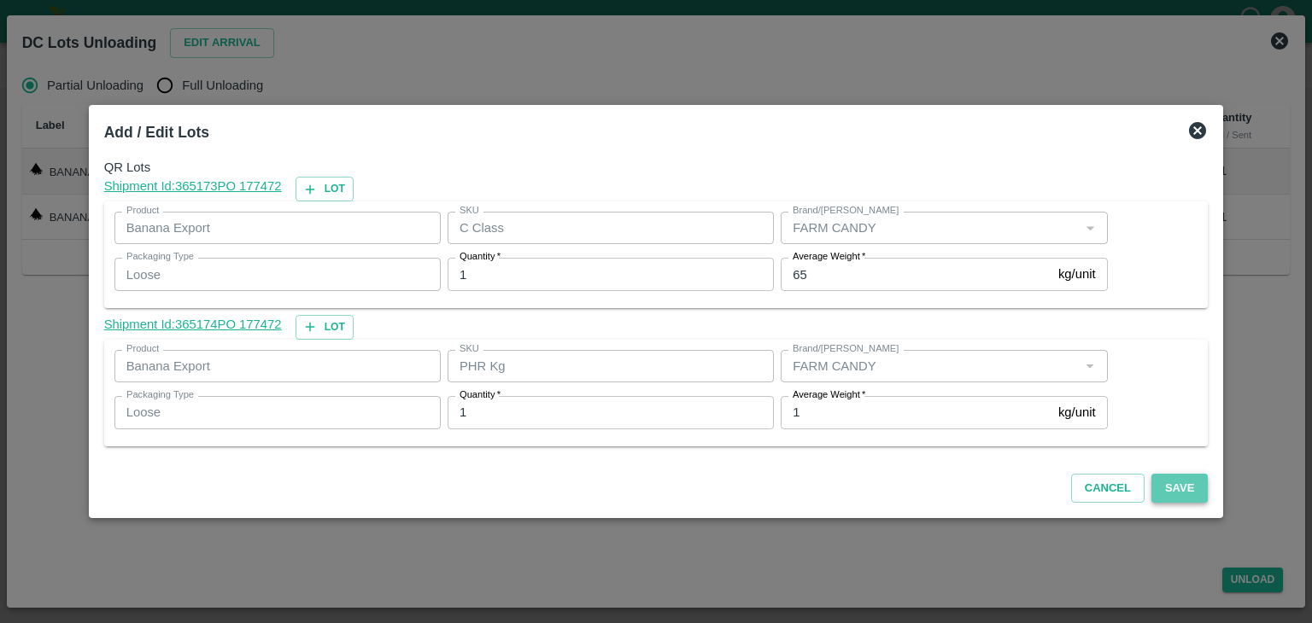
click at [794, 489] on button "Save" at bounding box center [1179, 489] width 56 height 30
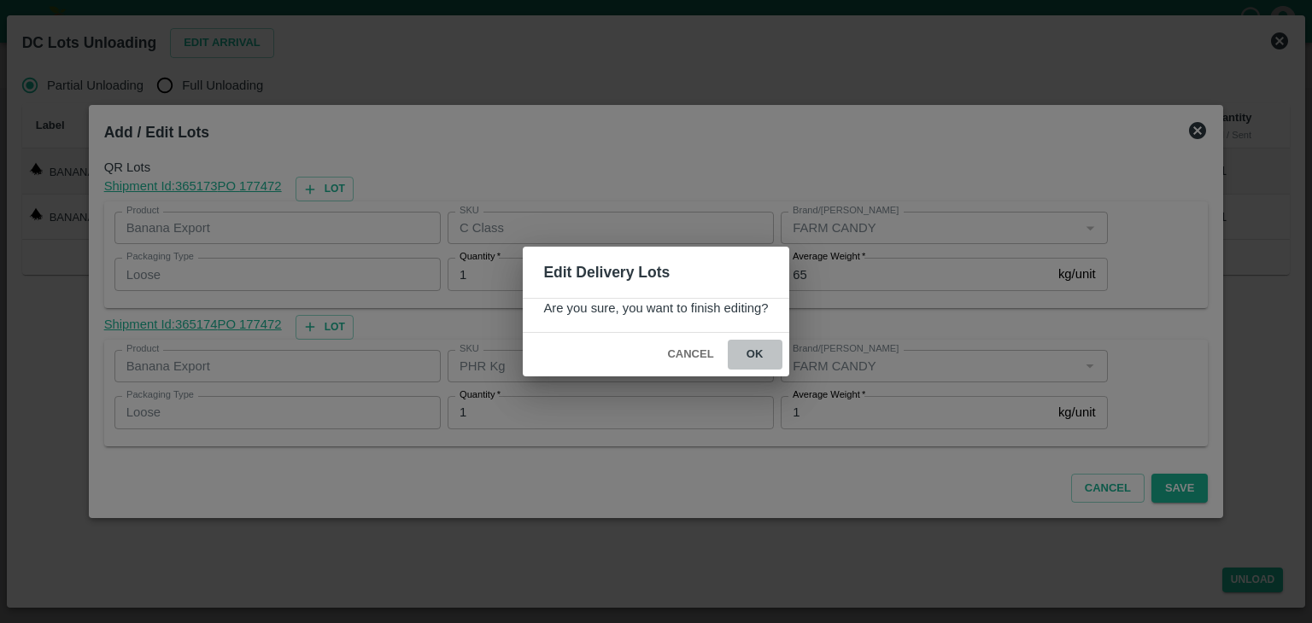
click at [754, 352] on button "ok" at bounding box center [755, 355] width 55 height 30
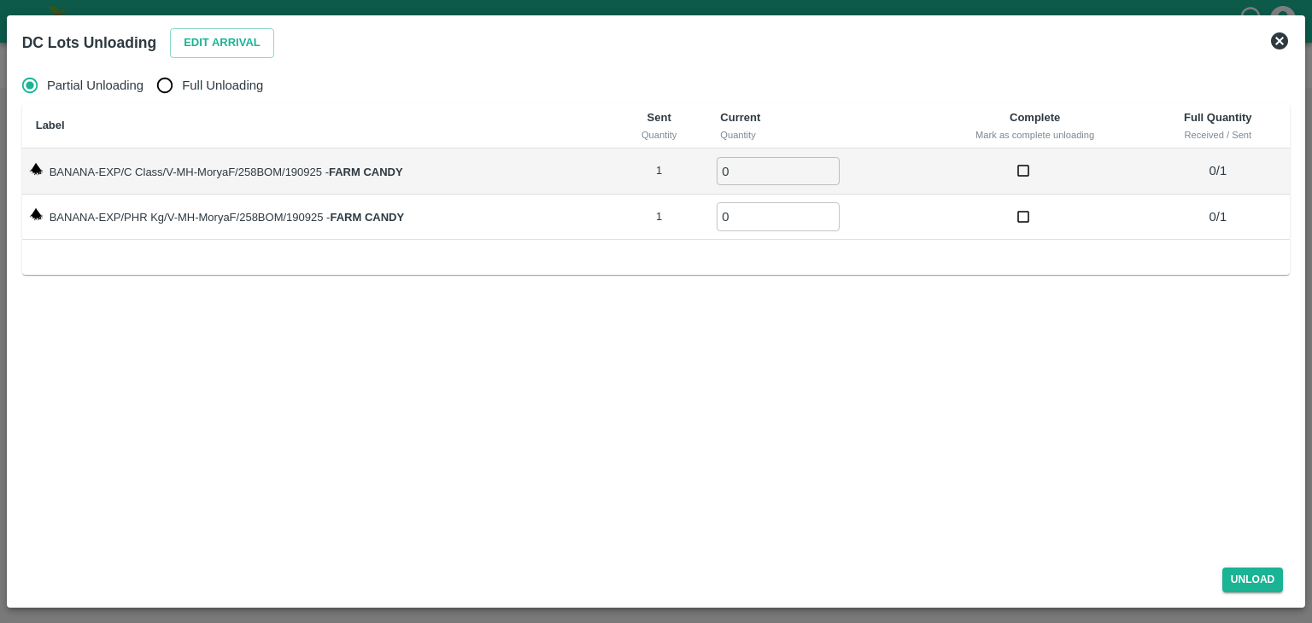
click at [208, 76] on span "Full Unloading" at bounding box center [222, 85] width 81 height 19
click at [182, 76] on input "Full Unloading" at bounding box center [165, 85] width 34 height 34
radio input "true"
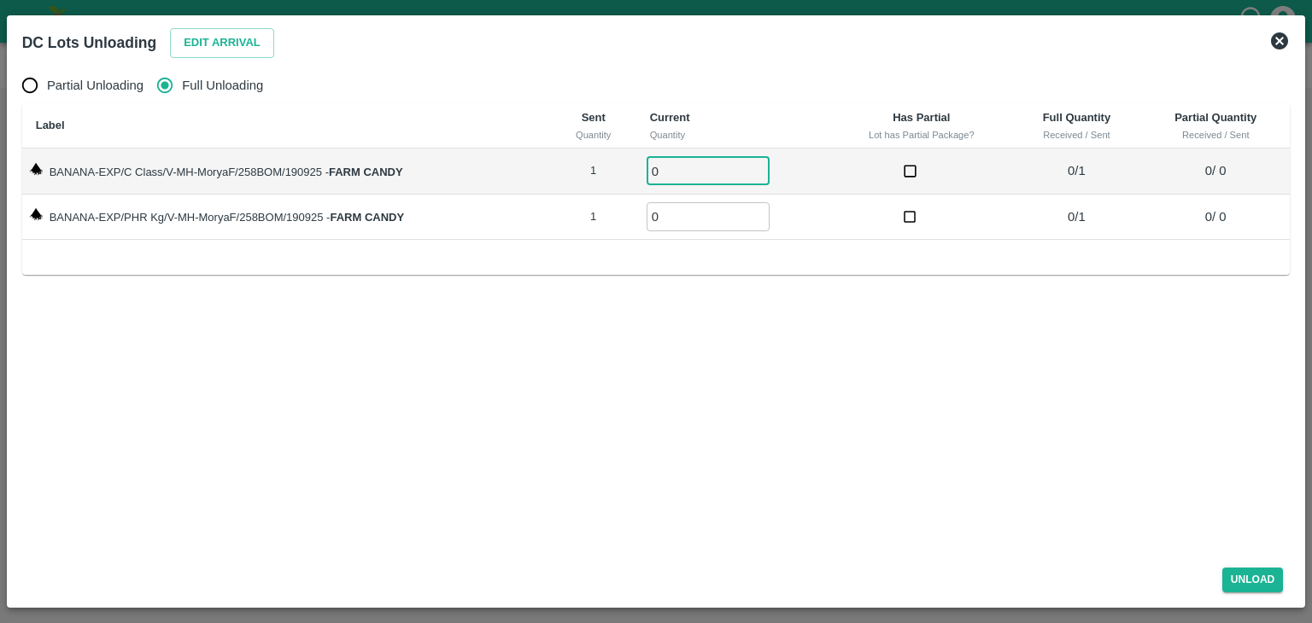
click at [675, 168] on input "0" at bounding box center [708, 171] width 123 height 28
type input "01"
click at [684, 211] on input "0" at bounding box center [708, 216] width 123 height 28
type input "01"
click at [794, 572] on button "Unload" at bounding box center [1252, 580] width 61 height 25
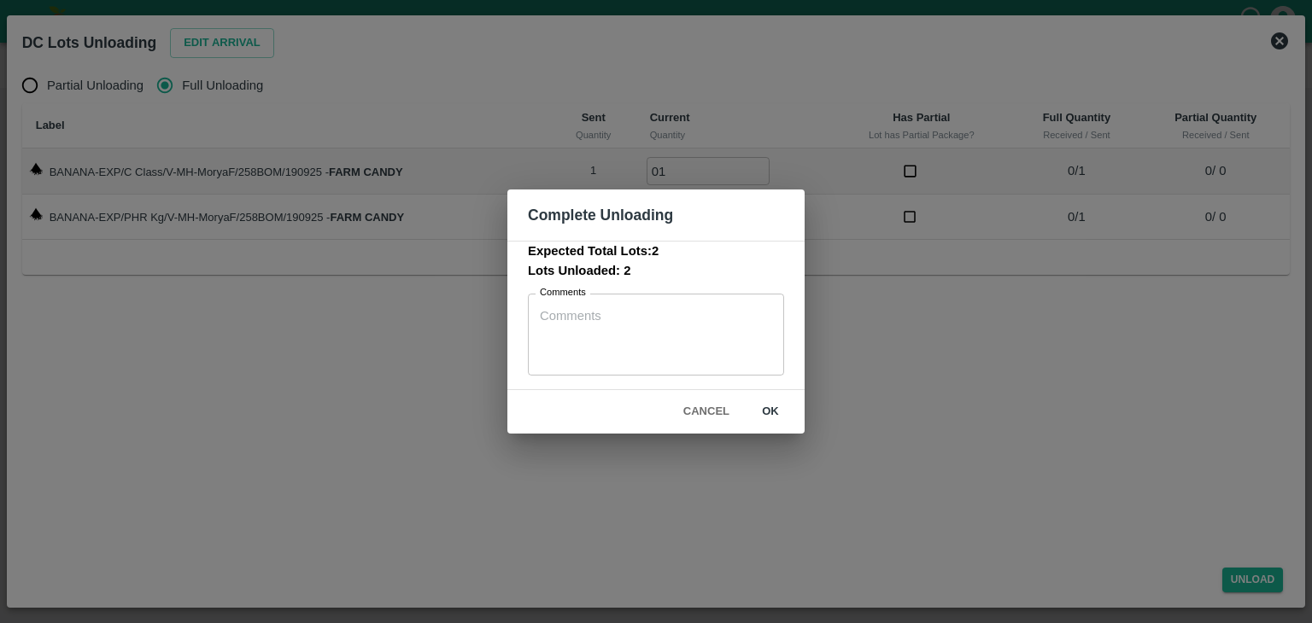
click at [769, 403] on button "ok" at bounding box center [770, 412] width 55 height 30
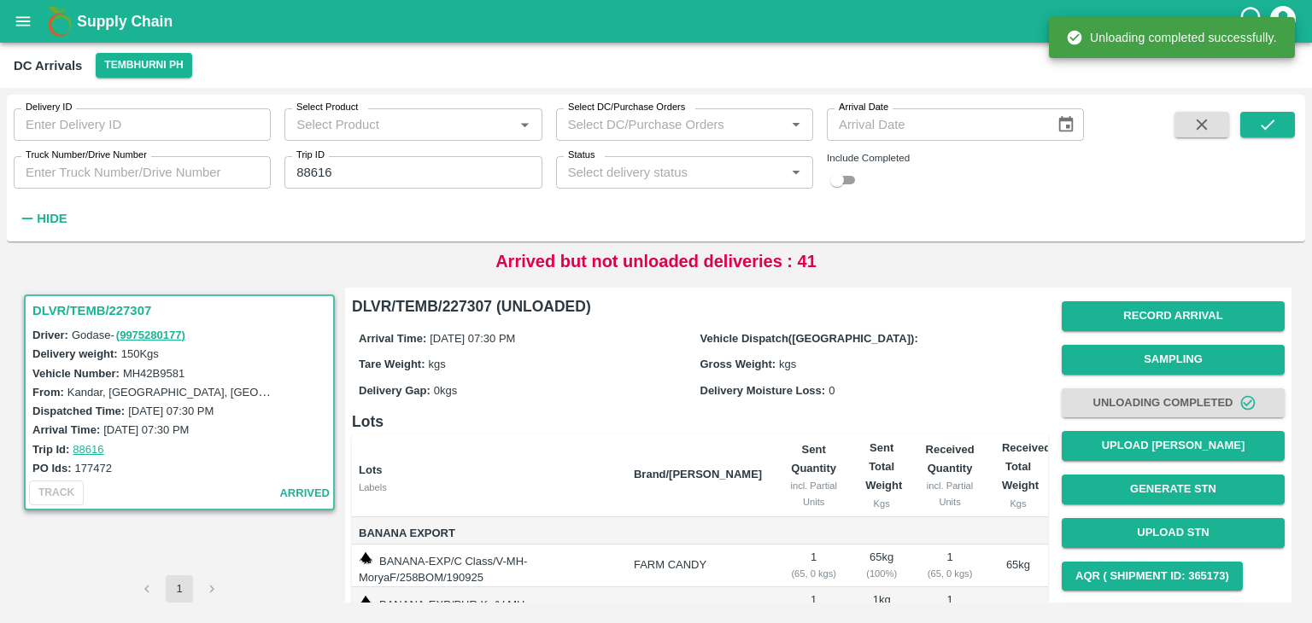
scroll to position [90, 0]
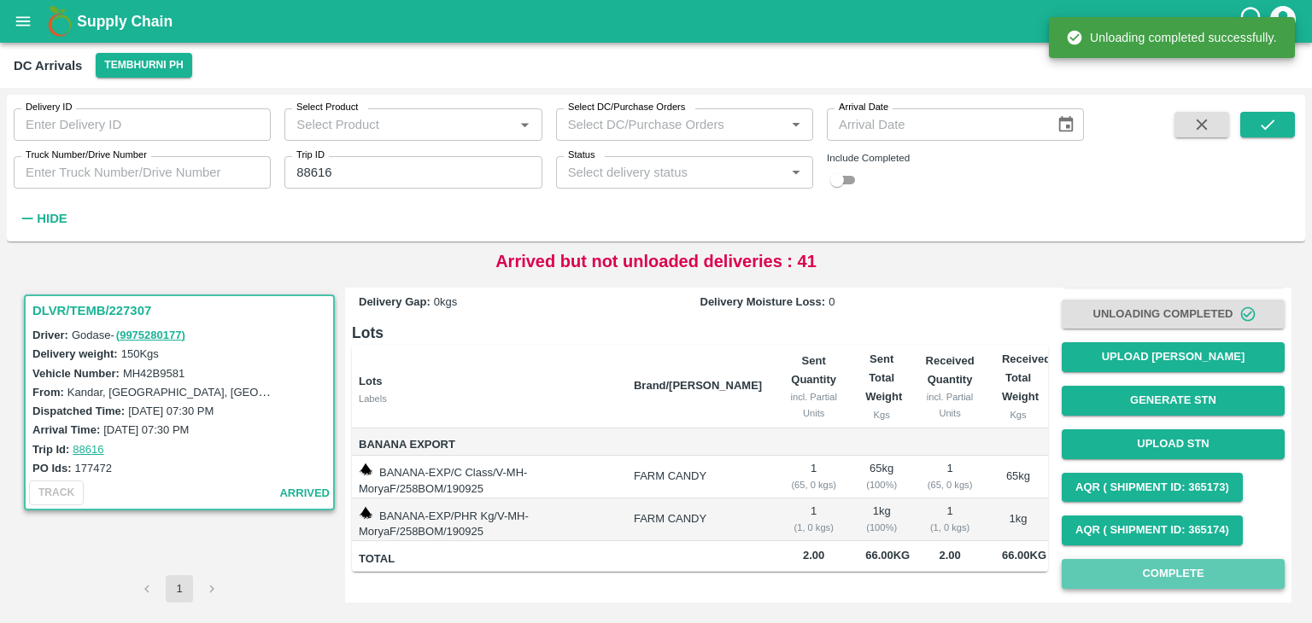
click at [794, 575] on button "Complete" at bounding box center [1173, 574] width 223 height 30
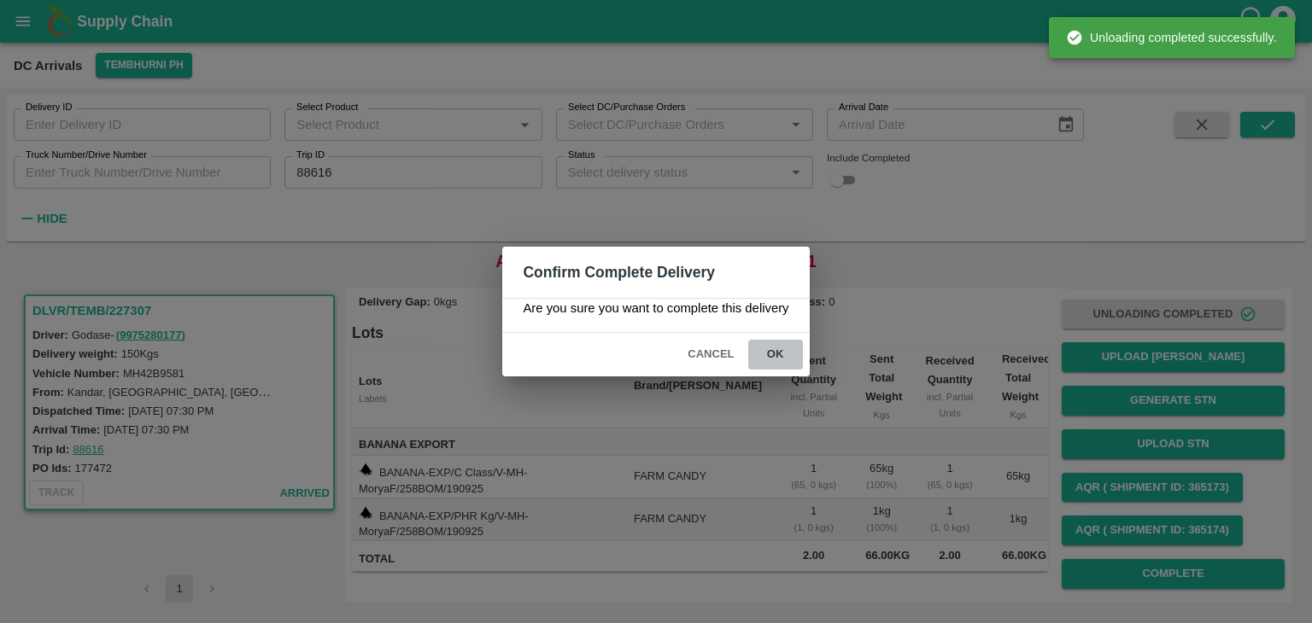
click at [760, 348] on button "ok" at bounding box center [775, 355] width 55 height 30
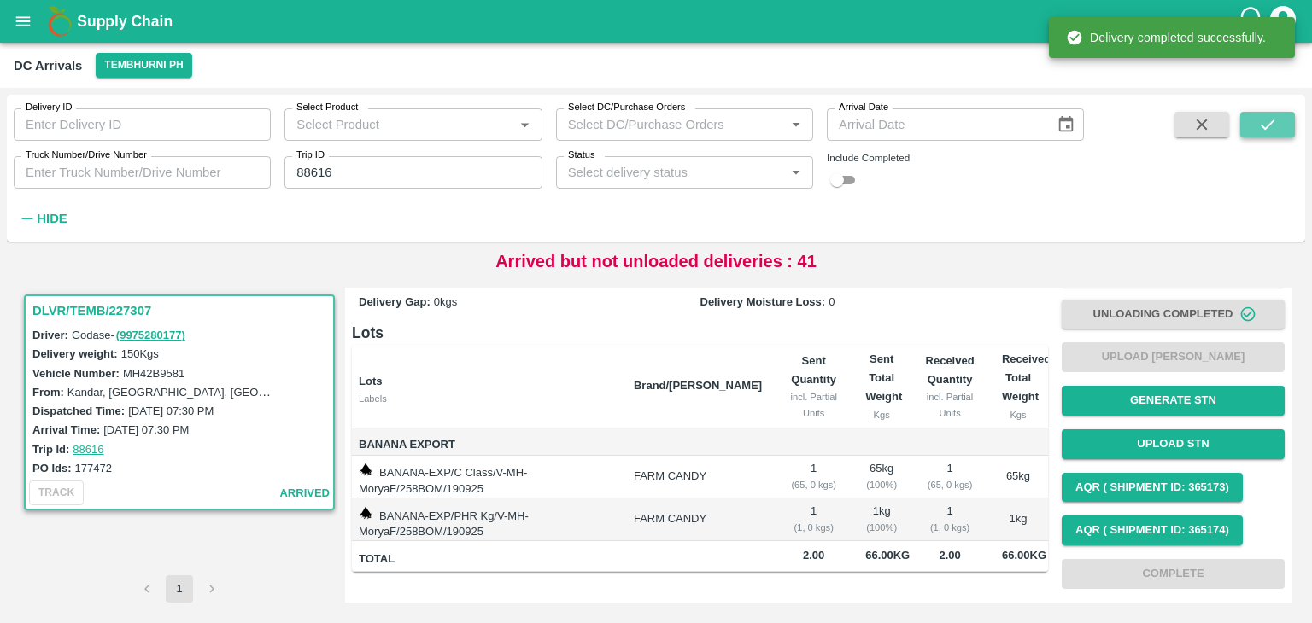
click at [794, 131] on icon "submit" at bounding box center [1267, 124] width 19 height 19
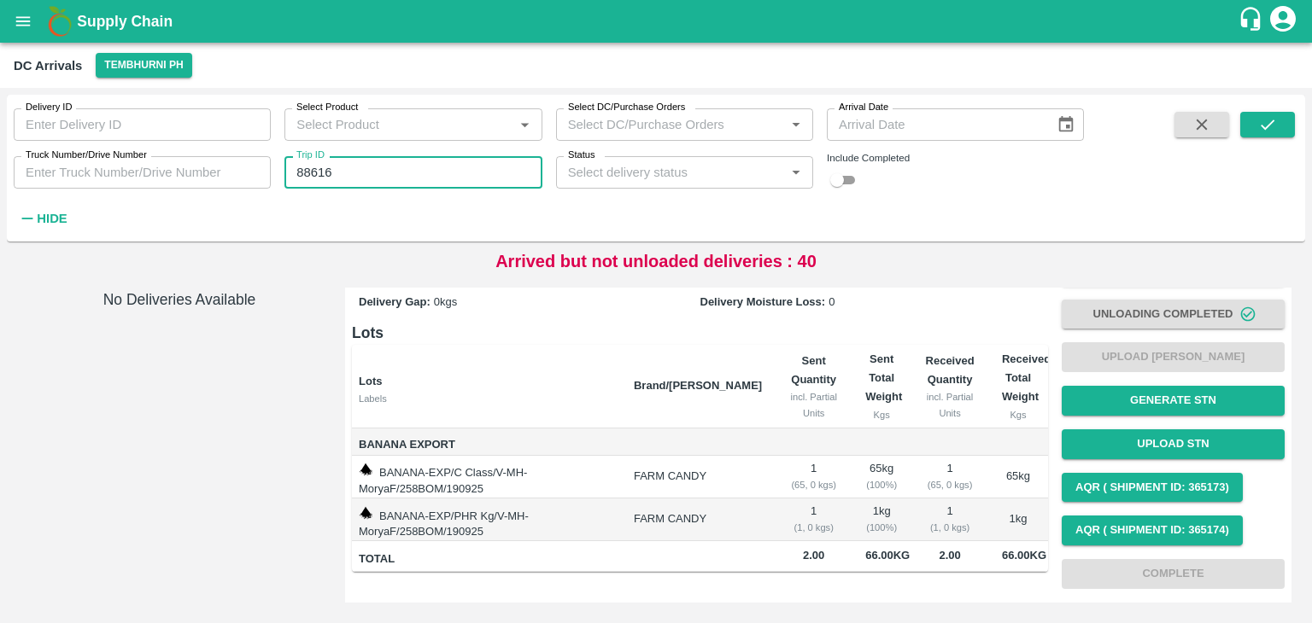
click at [342, 168] on input "88616" at bounding box center [412, 172] width 257 height 32
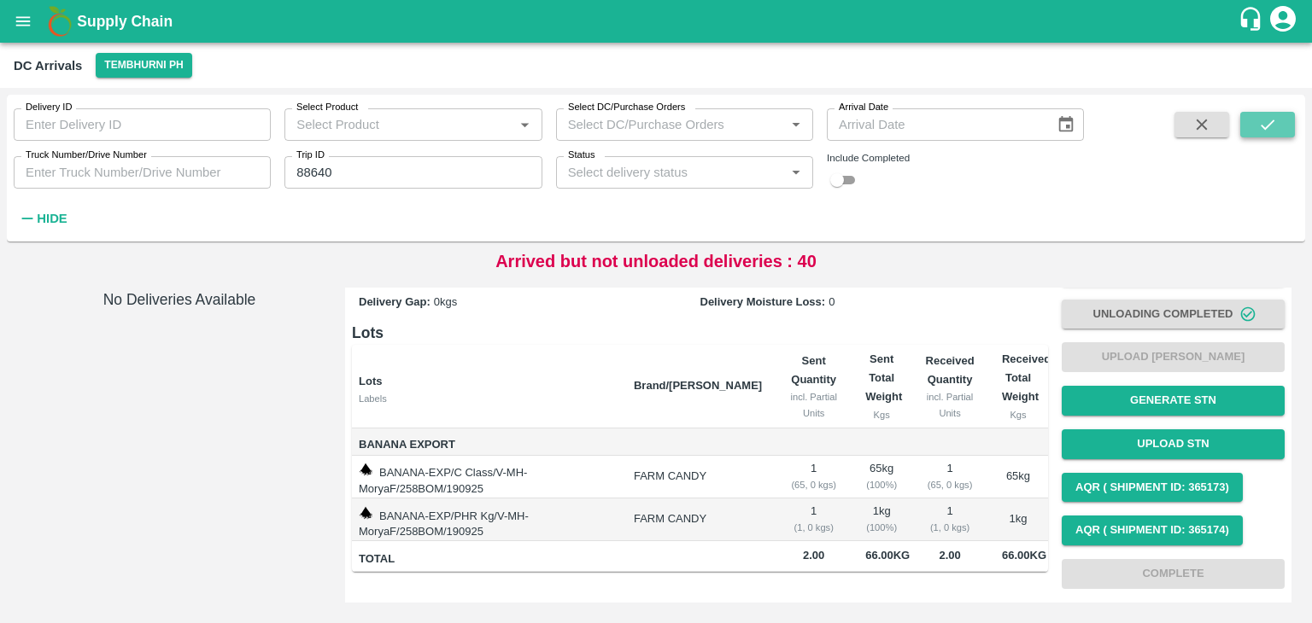
click at [794, 124] on icon "submit" at bounding box center [1267, 124] width 19 height 19
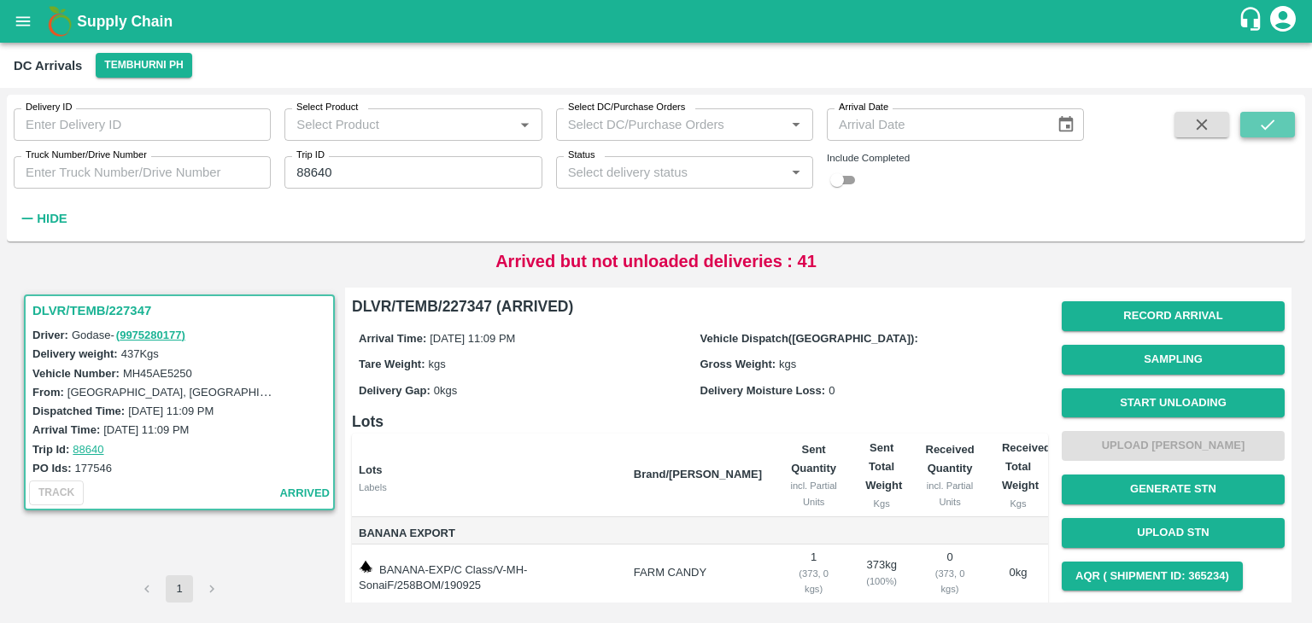
click at [794, 124] on icon "submit" at bounding box center [1267, 124] width 19 height 19
click at [794, 392] on button "Start Unloading" at bounding box center [1173, 404] width 223 height 30
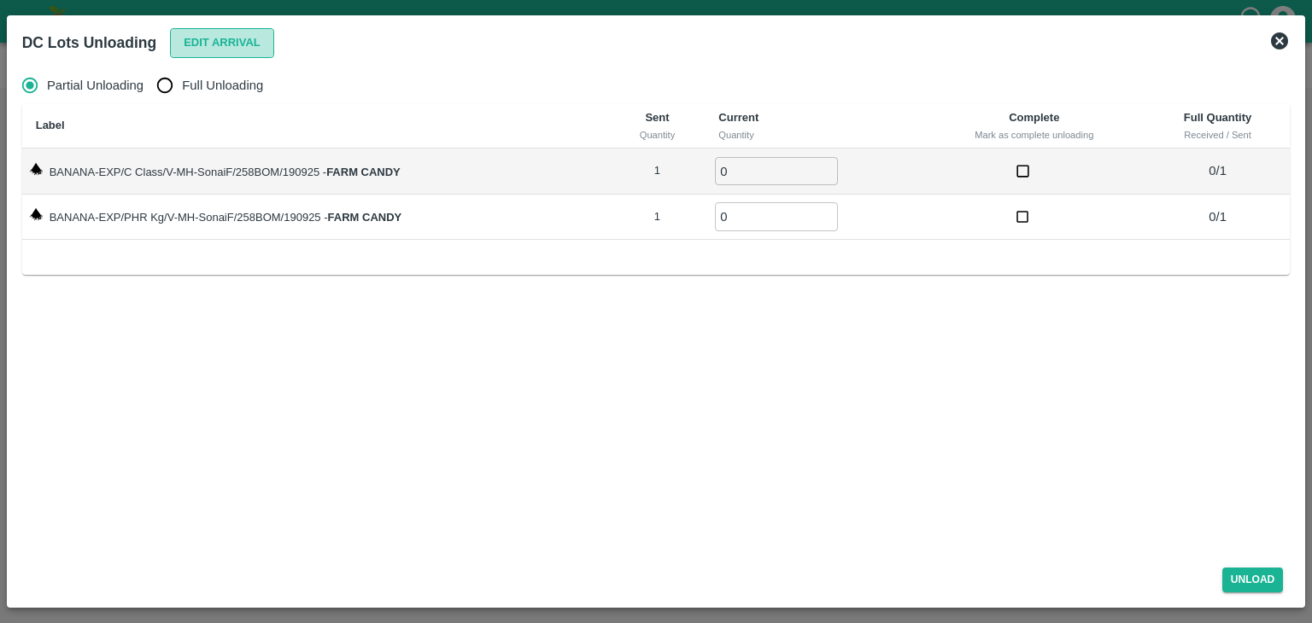
click at [249, 37] on button "Edit Arrival" at bounding box center [222, 43] width 104 height 30
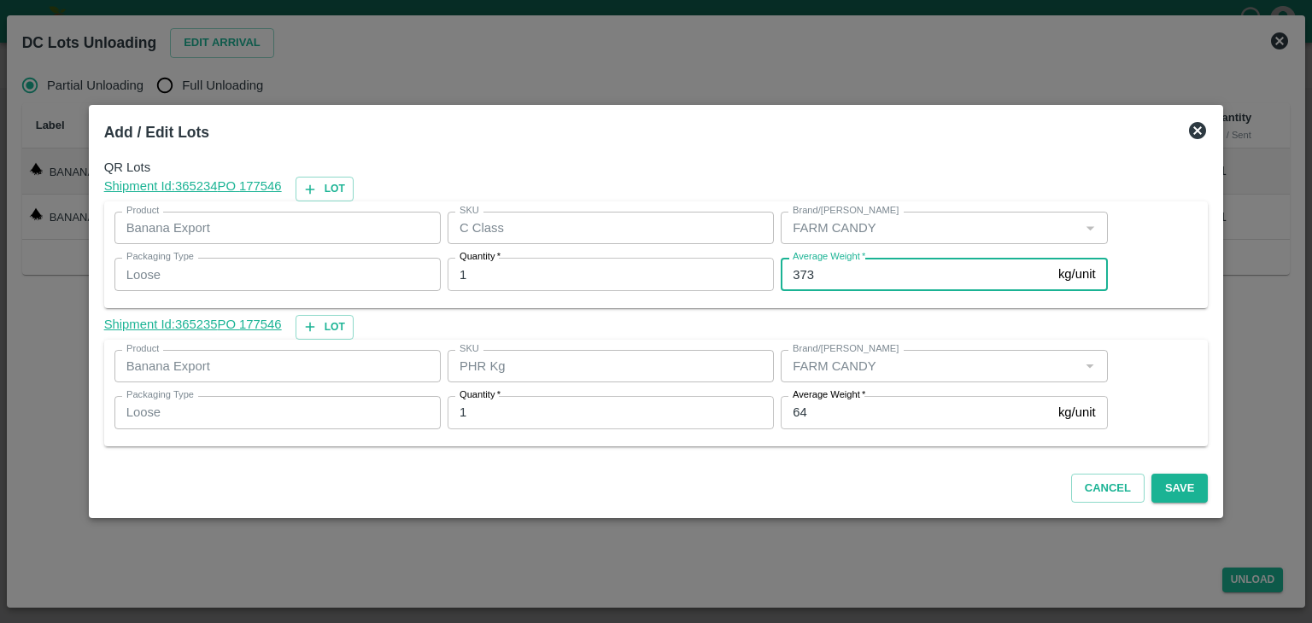
click at [794, 272] on input "373" at bounding box center [916, 274] width 271 height 32
click at [794, 130] on icon at bounding box center [1197, 130] width 17 height 17
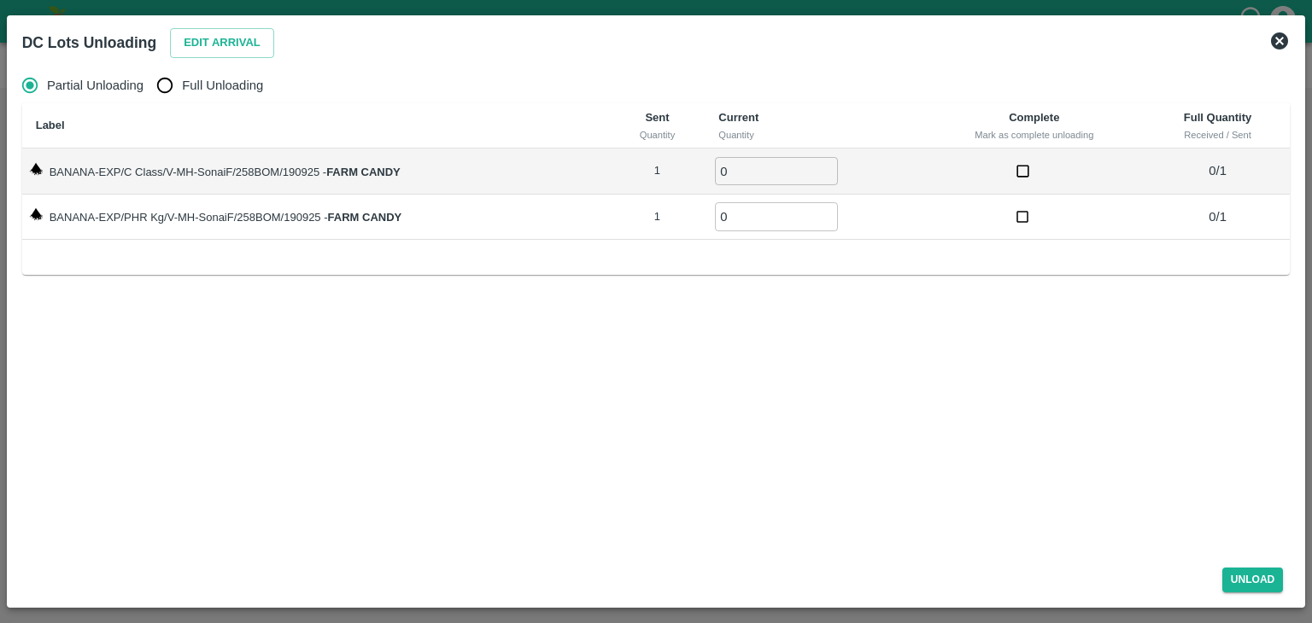
click at [794, 32] on icon at bounding box center [1279, 41] width 20 height 20
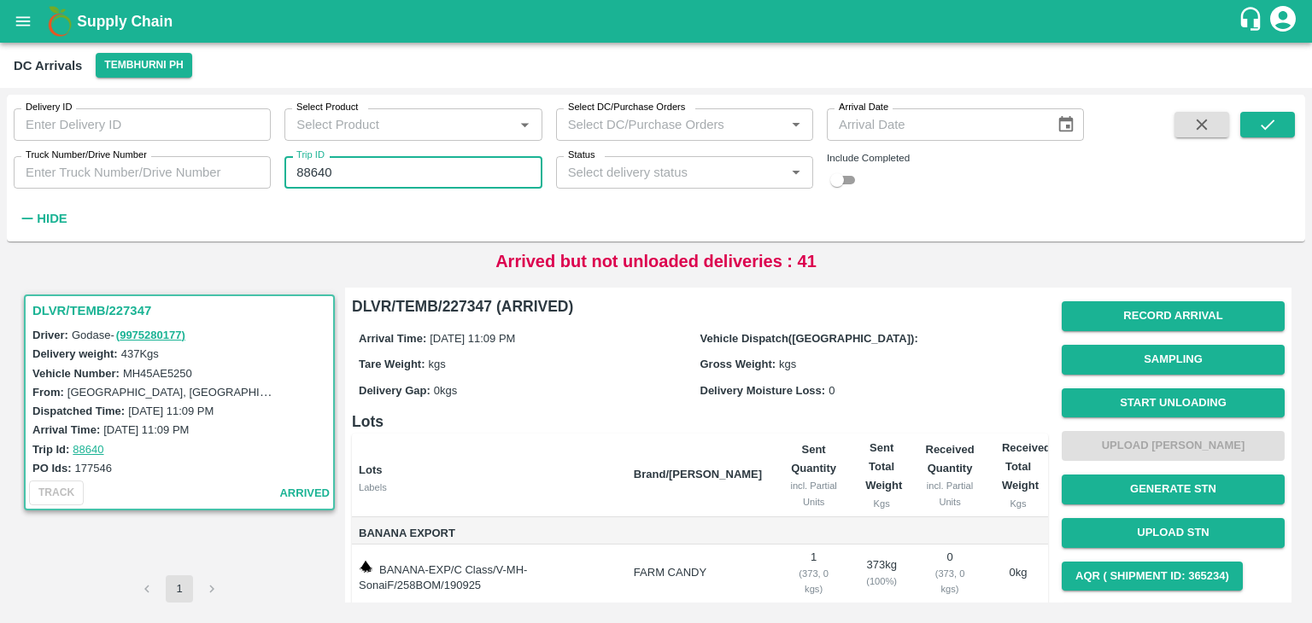
click at [427, 173] on input "88640" at bounding box center [412, 172] width 257 height 32
type input "88641"
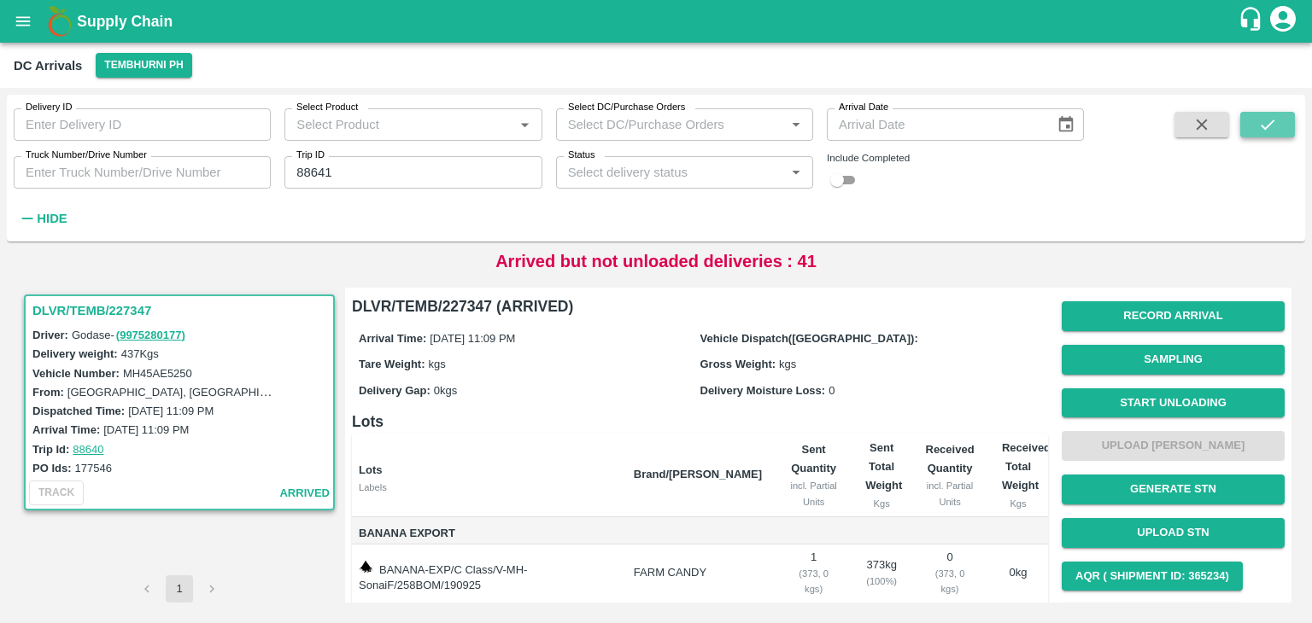
click at [794, 128] on icon "submit" at bounding box center [1267, 124] width 19 height 19
click at [794, 391] on button "Start Unloading" at bounding box center [1173, 404] width 223 height 30
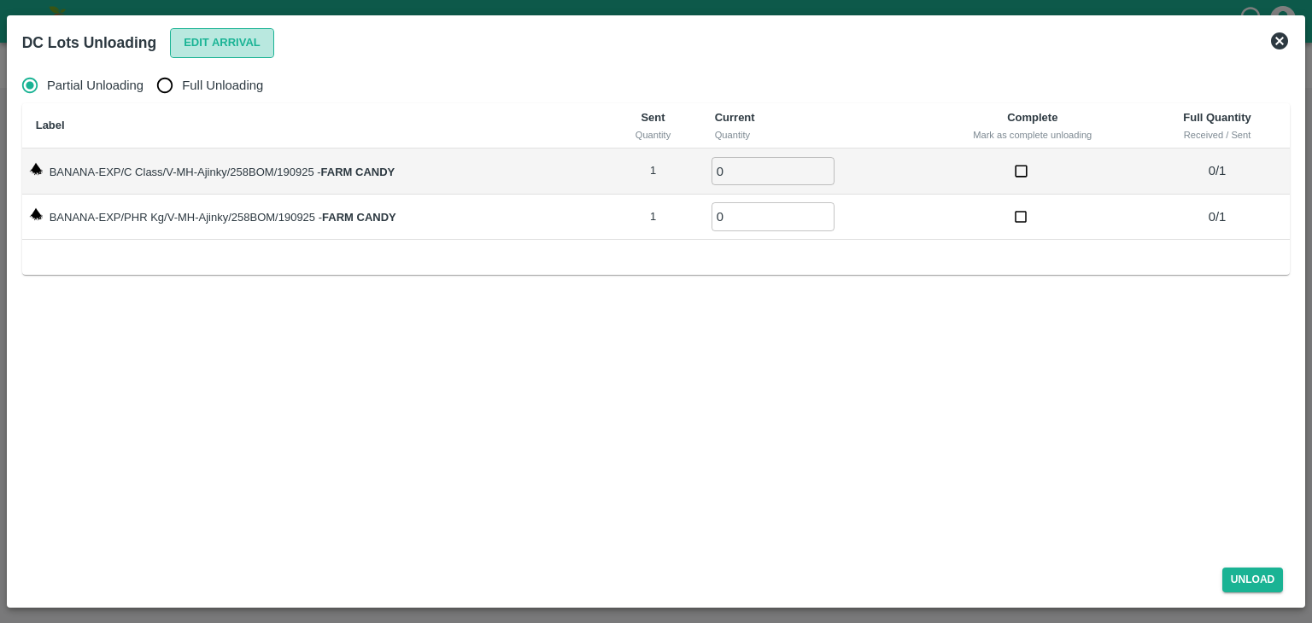
click at [219, 38] on button "Edit Arrival" at bounding box center [222, 43] width 104 height 30
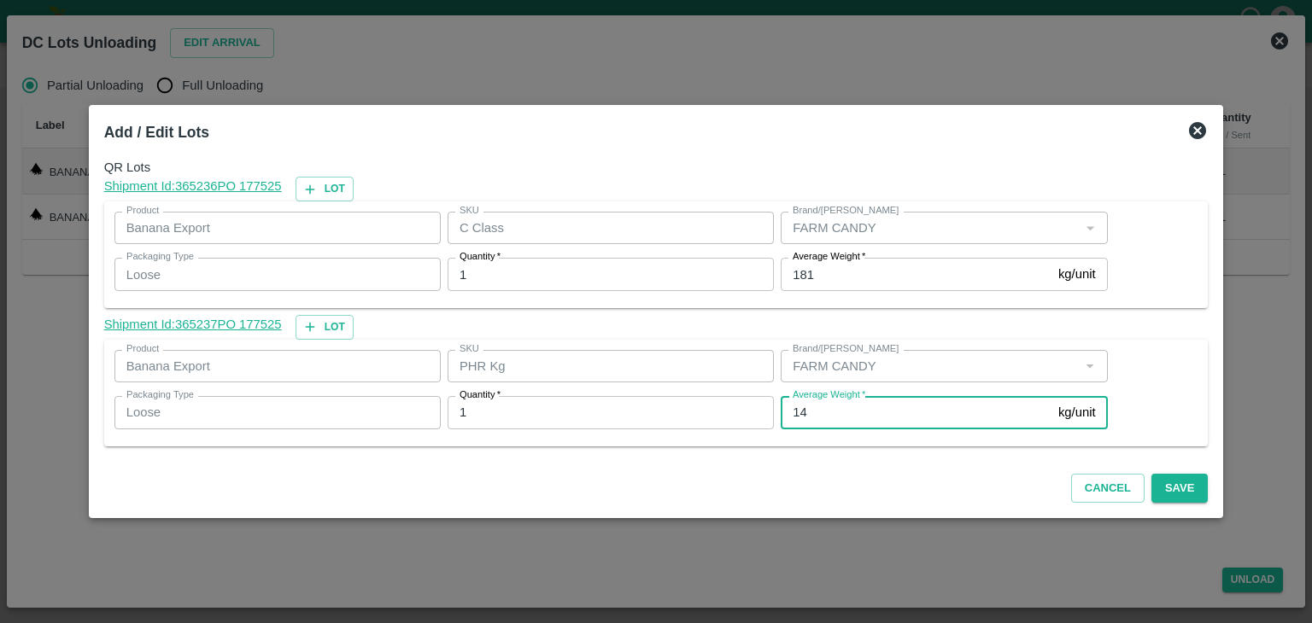
click at [794, 411] on input "14" at bounding box center [916, 412] width 271 height 32
type input "1"
type input "28"
click at [794, 486] on button "Save" at bounding box center [1179, 489] width 56 height 30
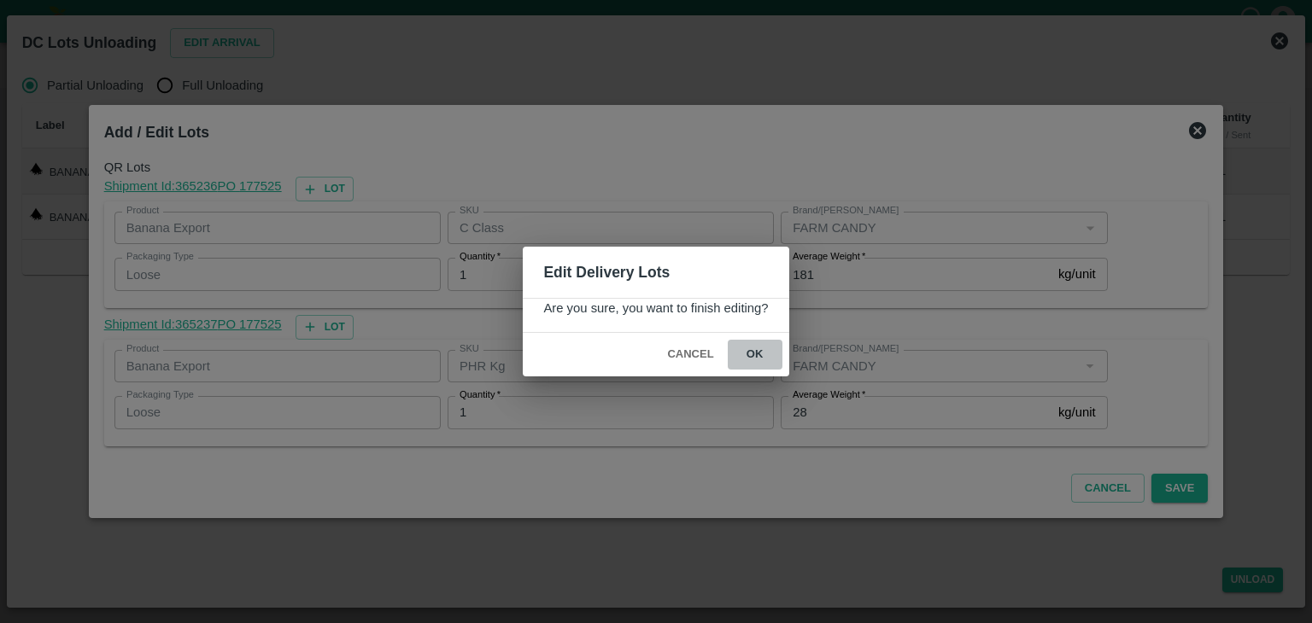
click at [760, 344] on button "ok" at bounding box center [755, 355] width 55 height 30
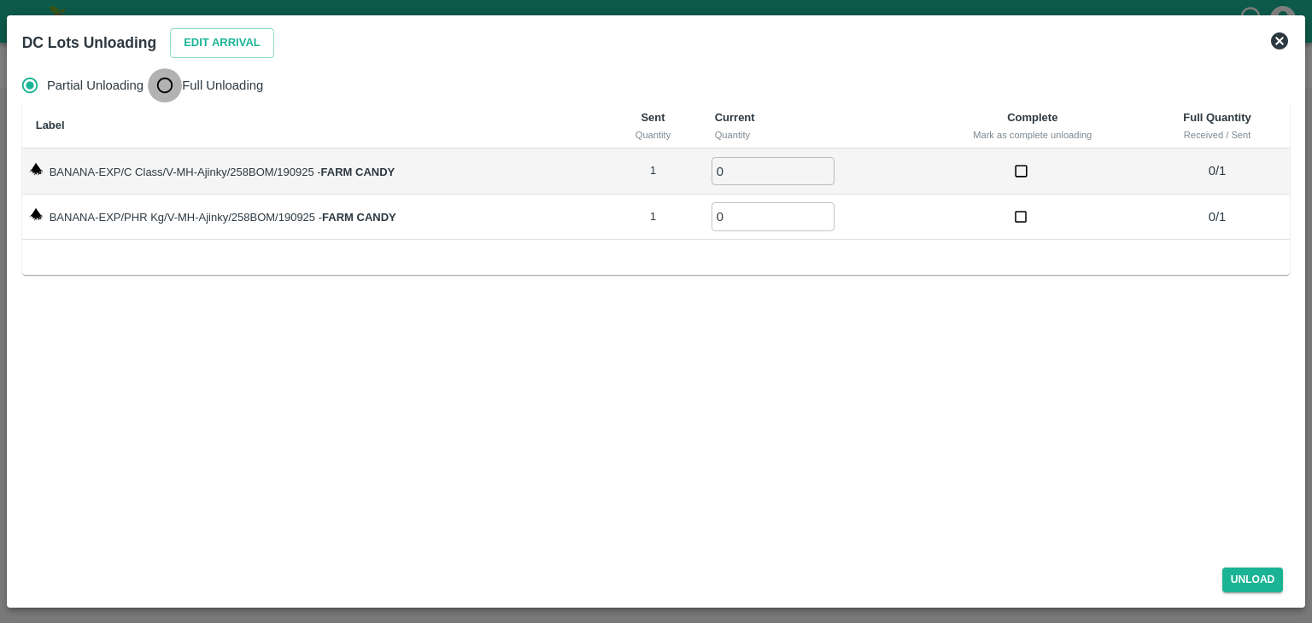
click at [164, 83] on input "Full Unloading" at bounding box center [165, 85] width 34 height 34
radio input "true"
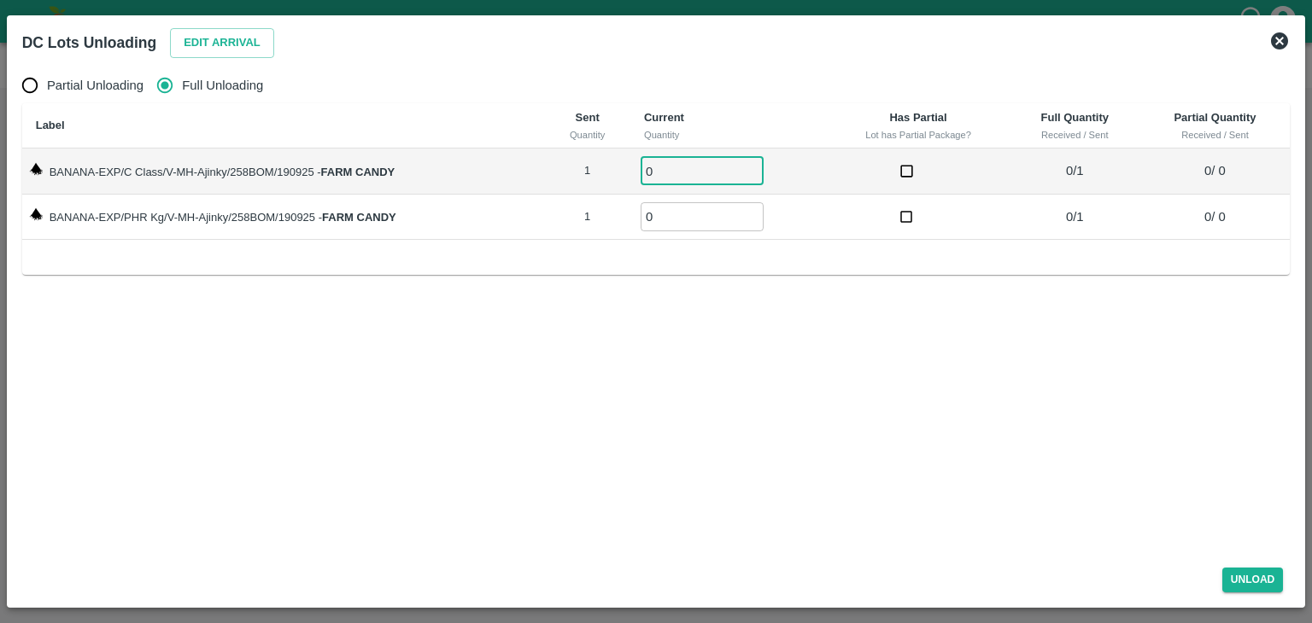
click at [681, 169] on input "0" at bounding box center [702, 171] width 123 height 28
type input "01"
click at [698, 216] on input "0" at bounding box center [702, 216] width 123 height 28
type input "01"
click at [794, 575] on button "Unload" at bounding box center [1252, 580] width 61 height 25
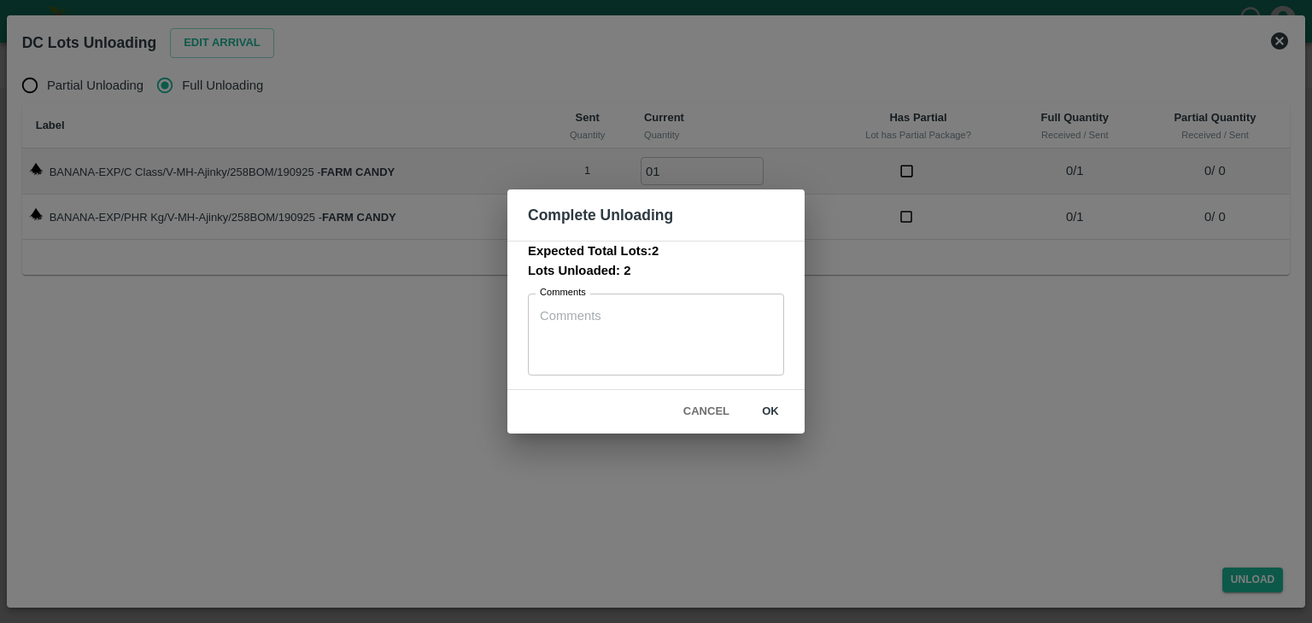
click at [774, 407] on button "ok" at bounding box center [770, 412] width 55 height 30
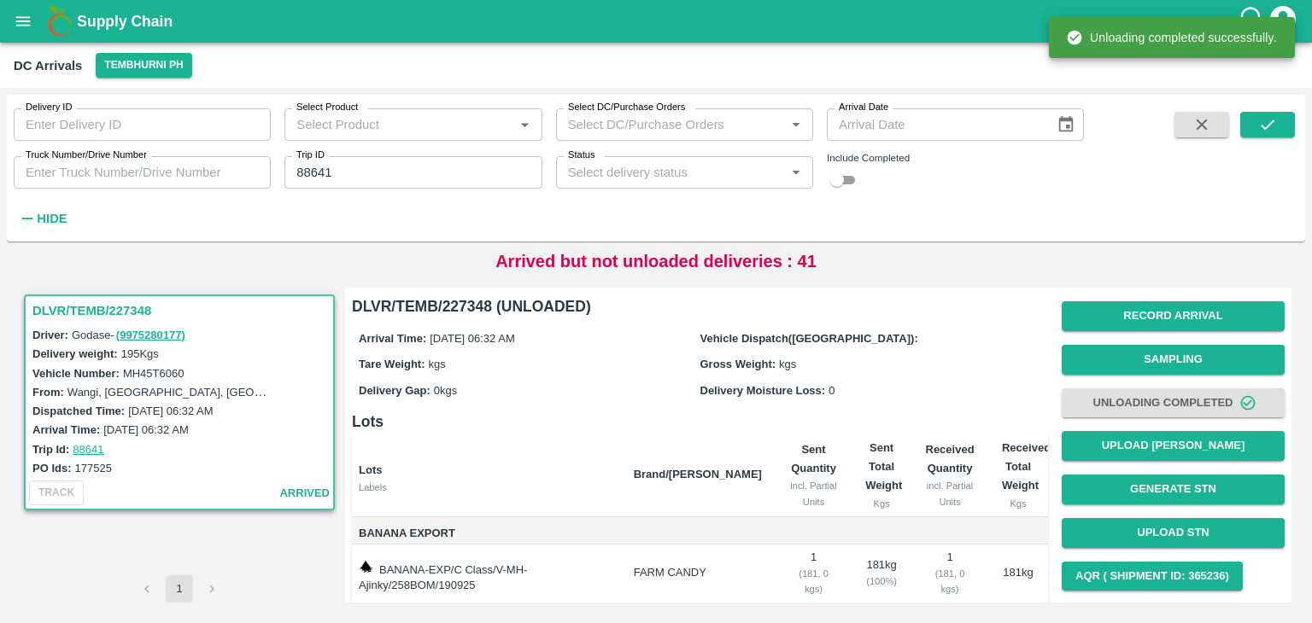
scroll to position [89, 0]
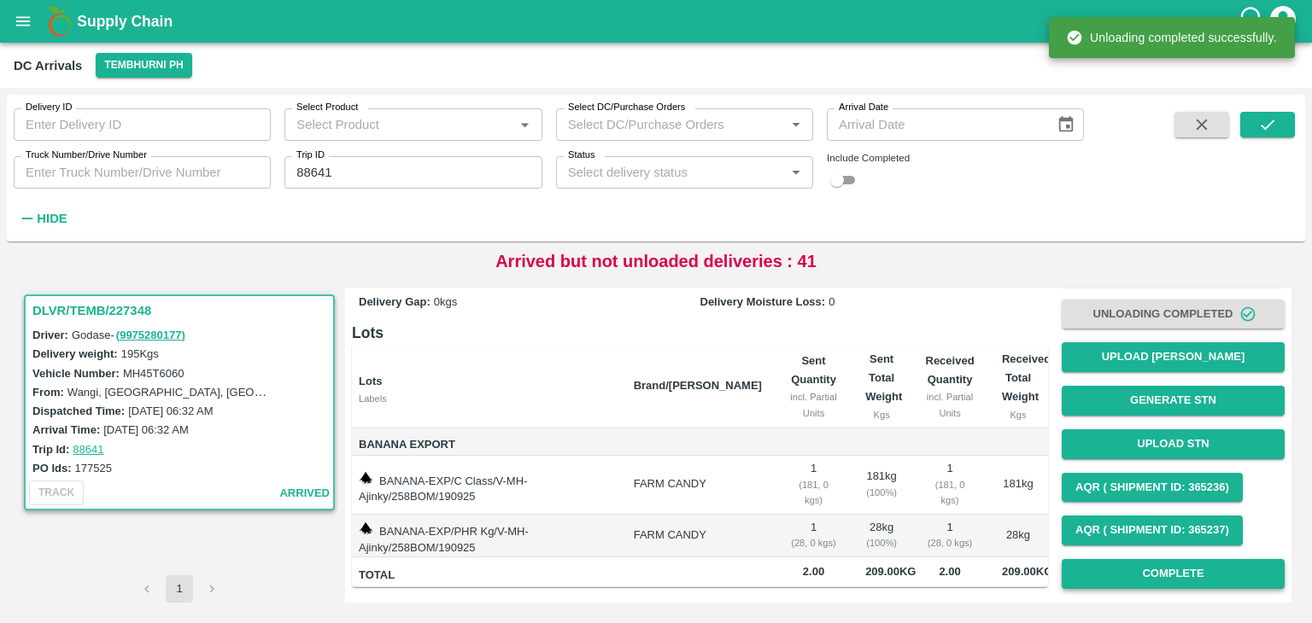
drag, startPoint x: 1213, startPoint y: 556, endPoint x: 1230, endPoint y: 581, distance: 30.1
click at [794, 581] on div "Record Arrival Sampling Unloading Completed Upload Tare Weight Generate STN Upl…" at bounding box center [1173, 401] width 223 height 390
click at [794, 581] on button "Complete" at bounding box center [1173, 574] width 223 height 30
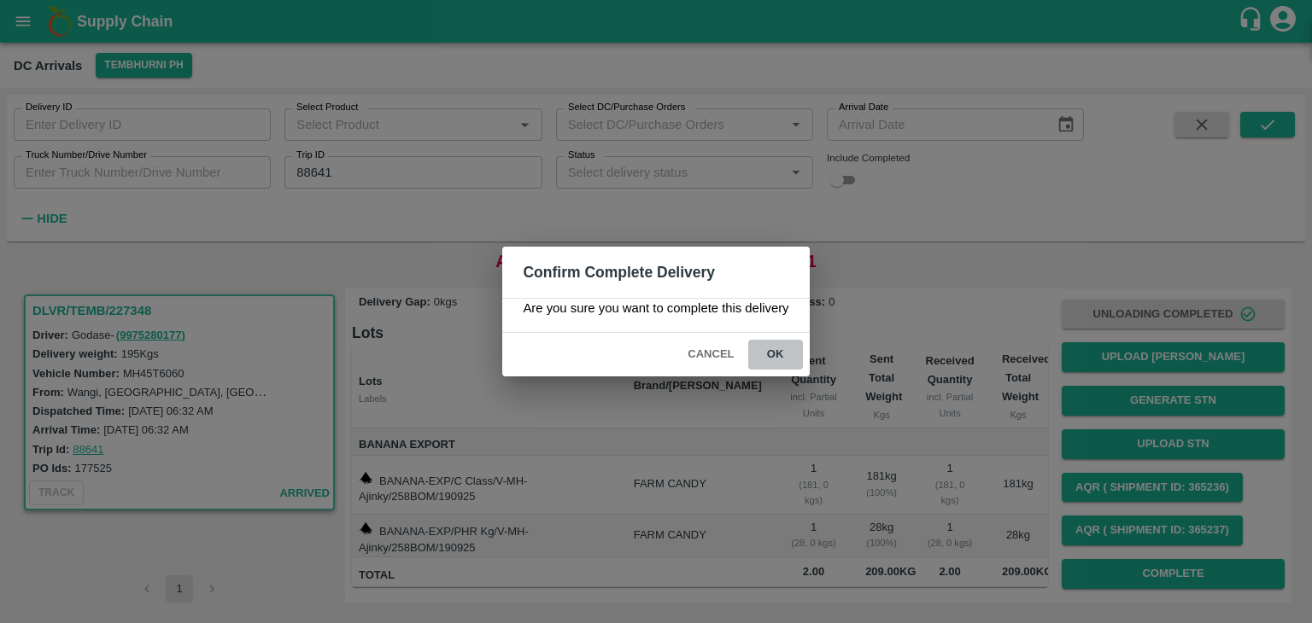
click at [794, 356] on button "ok" at bounding box center [775, 355] width 55 height 30
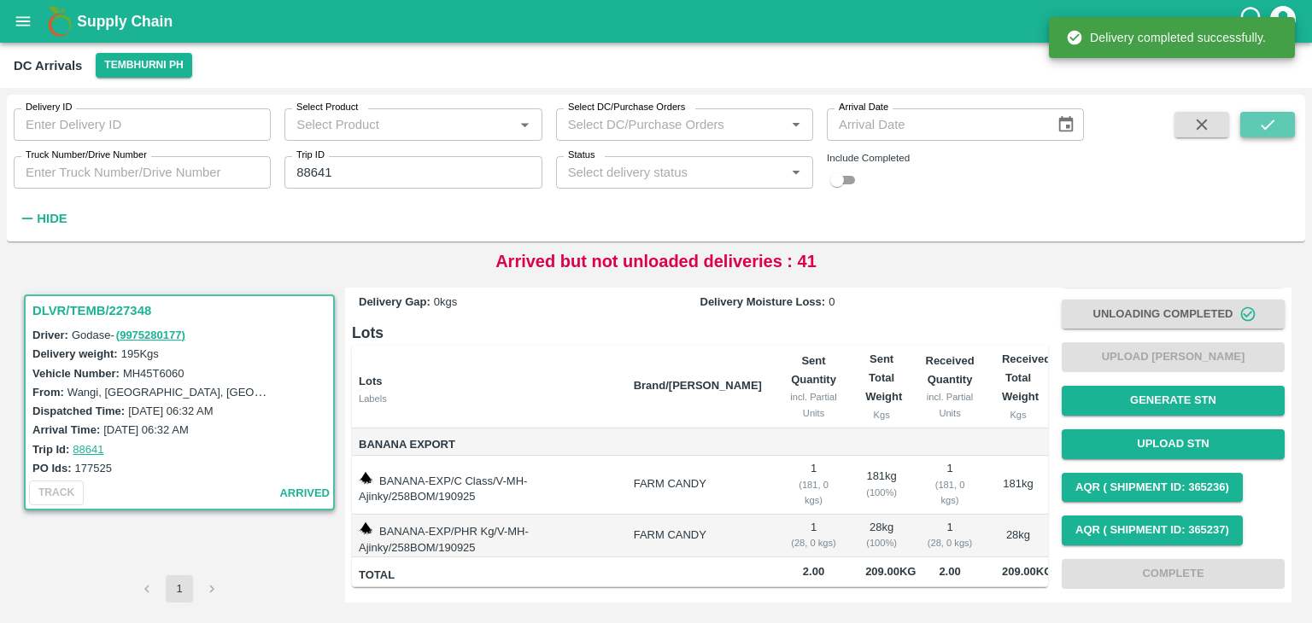
click at [794, 117] on button "submit" at bounding box center [1267, 125] width 55 height 26
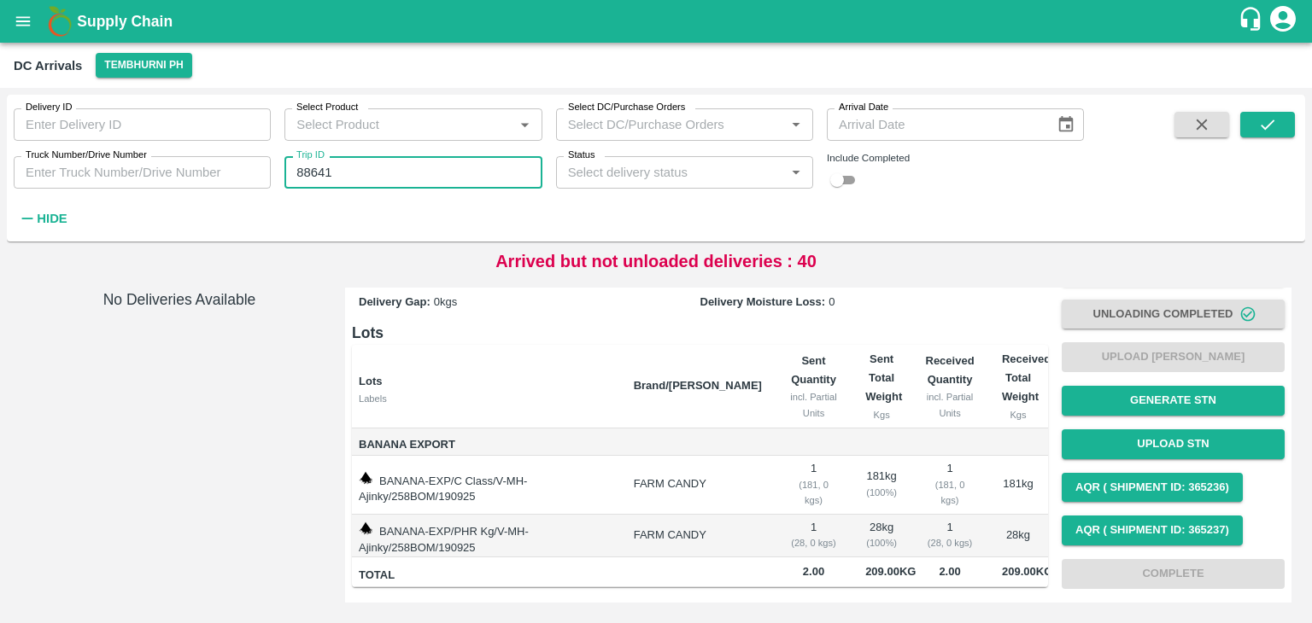
click at [355, 168] on input "88641" at bounding box center [412, 172] width 257 height 32
type input "88643"
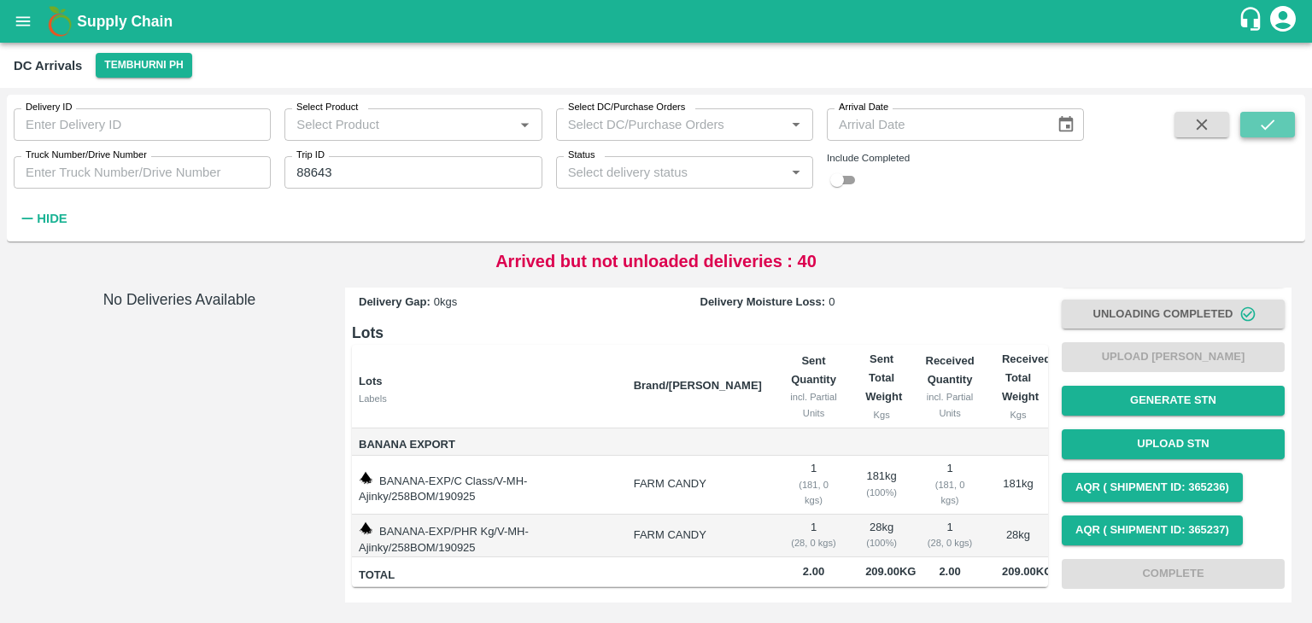
click at [794, 121] on button "submit" at bounding box center [1267, 125] width 55 height 26
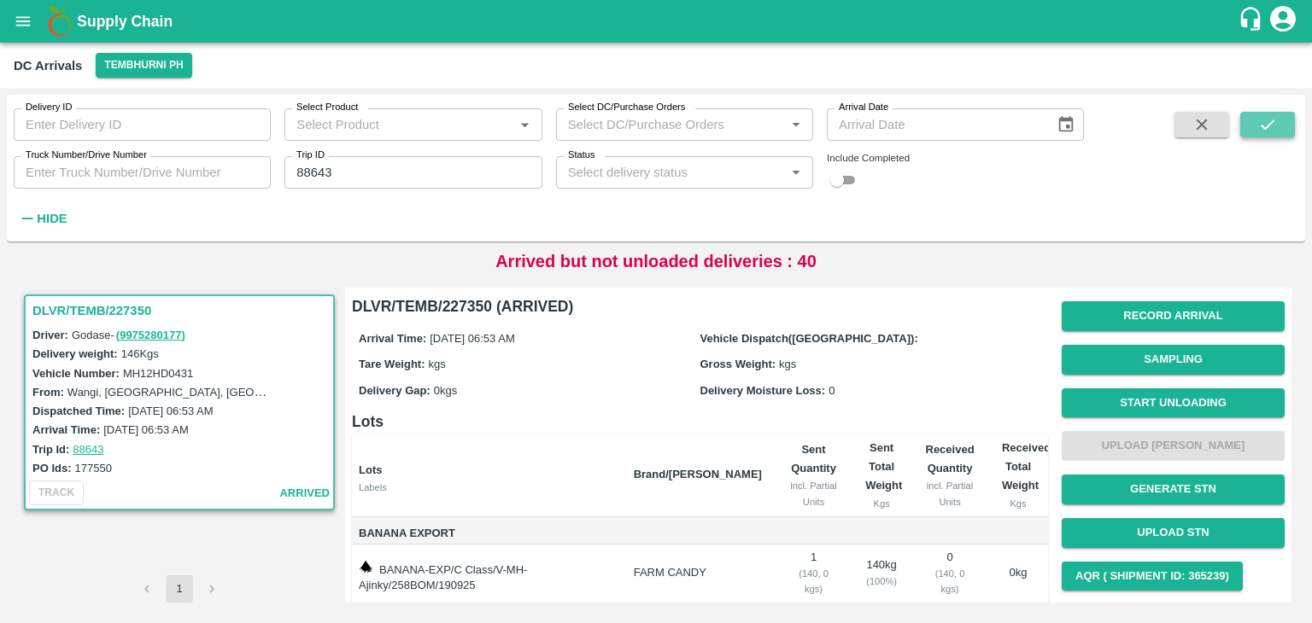
click at [794, 121] on button "submit" at bounding box center [1267, 125] width 55 height 26
click at [794, 398] on button "Start Unloading" at bounding box center [1173, 404] width 223 height 30
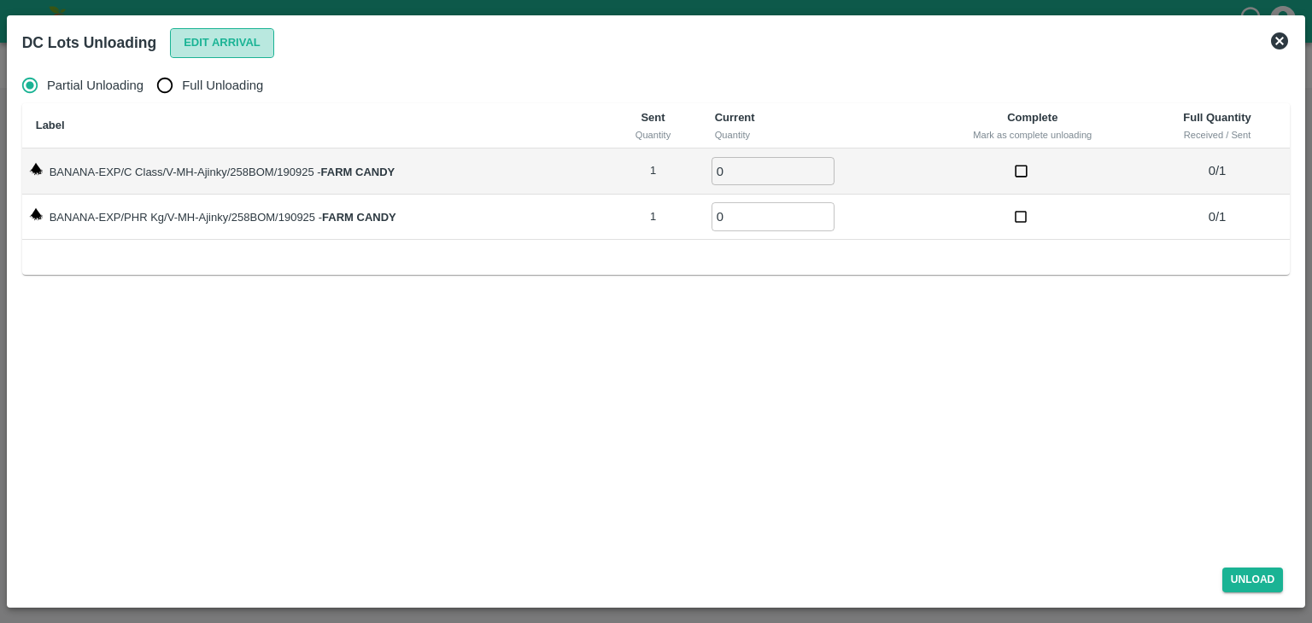
click at [201, 38] on button "Edit Arrival" at bounding box center [222, 43] width 104 height 30
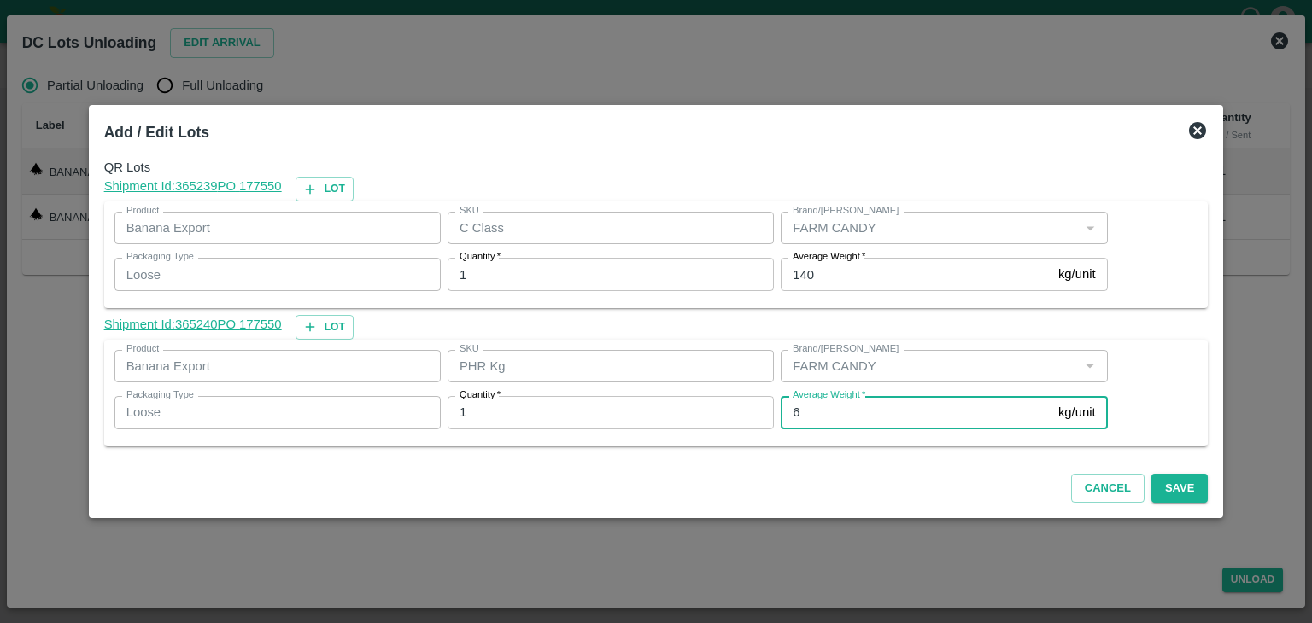
click at [794, 412] on input "6" at bounding box center [916, 412] width 271 height 32
type input "66"
click at [794, 493] on button "Save" at bounding box center [1179, 489] width 56 height 30
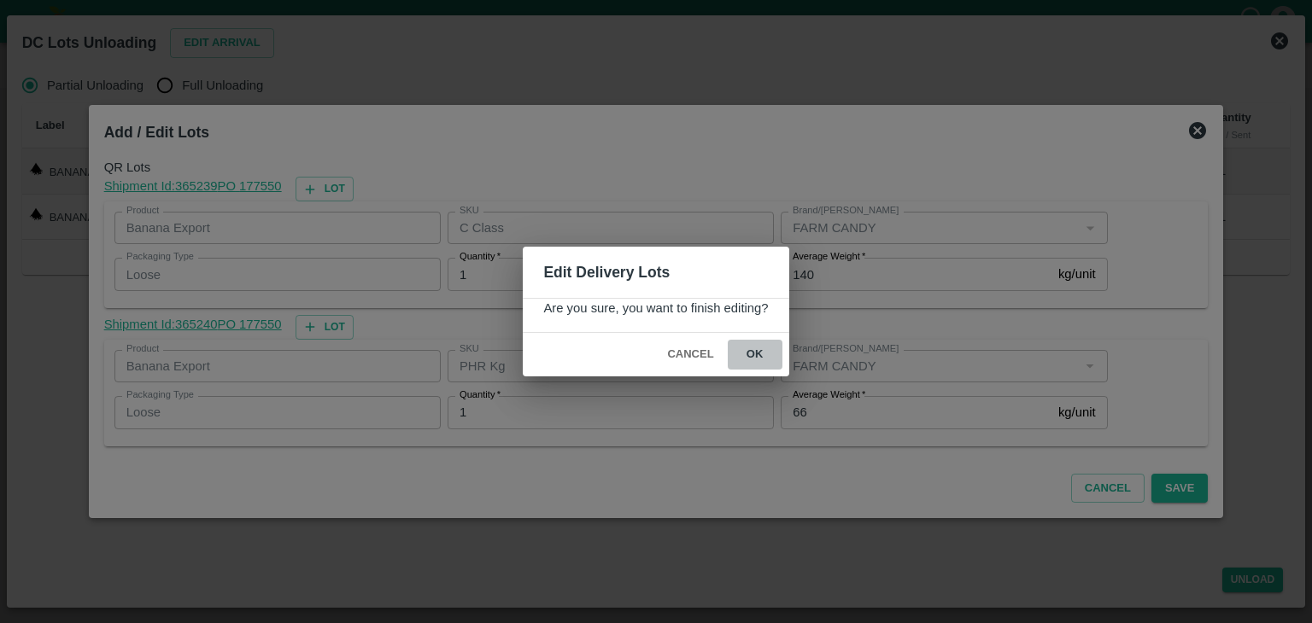
click at [742, 344] on button "ok" at bounding box center [755, 355] width 55 height 30
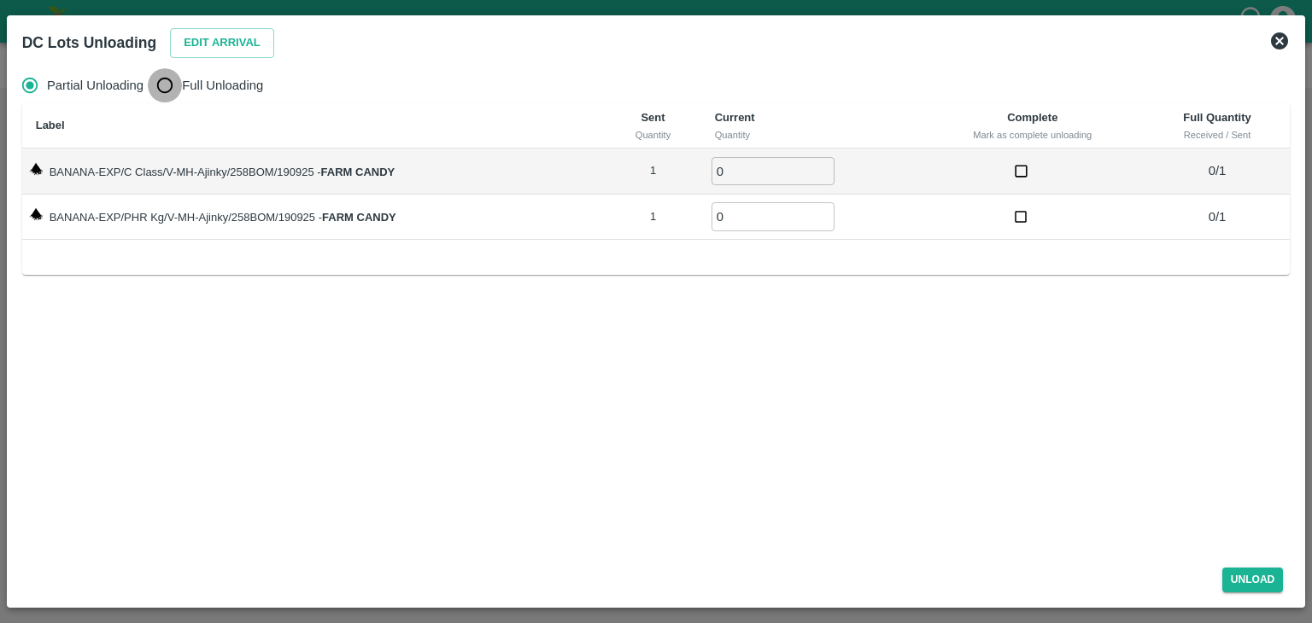
click at [175, 82] on input "Full Unloading" at bounding box center [165, 85] width 34 height 34
radio input "true"
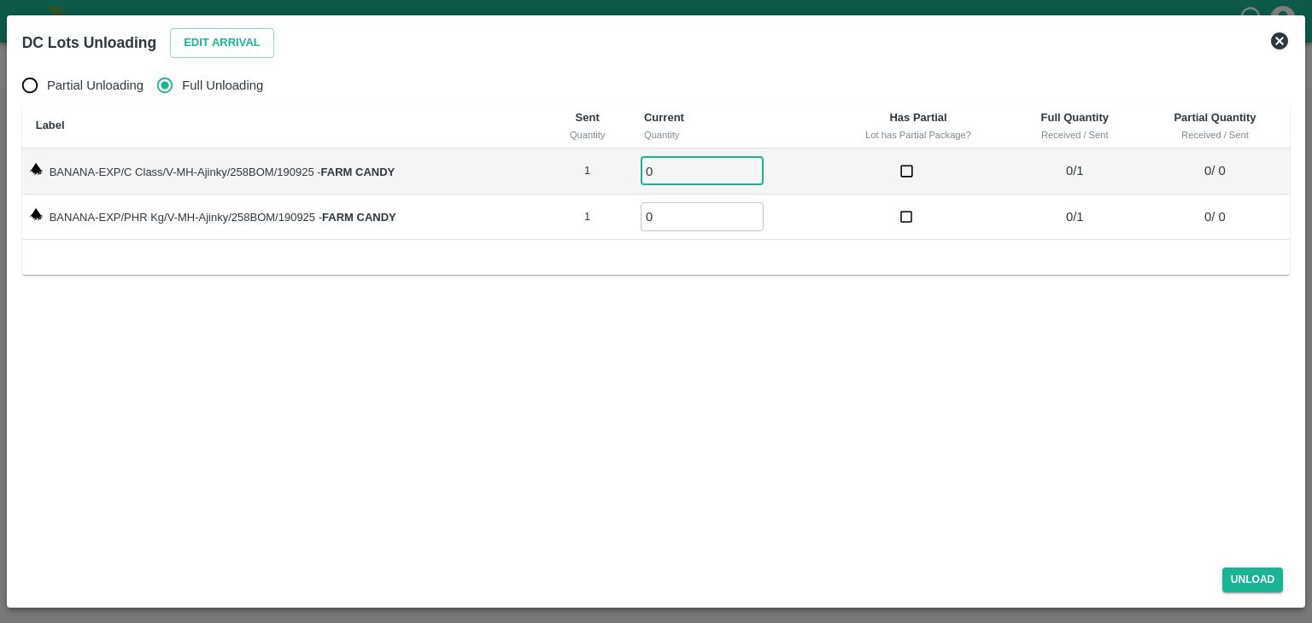
click at [709, 173] on input "0" at bounding box center [702, 171] width 123 height 28
type input "01"
click at [708, 219] on input "0" at bounding box center [702, 216] width 123 height 28
type input "01"
click at [794, 578] on button "Unload" at bounding box center [1252, 580] width 61 height 25
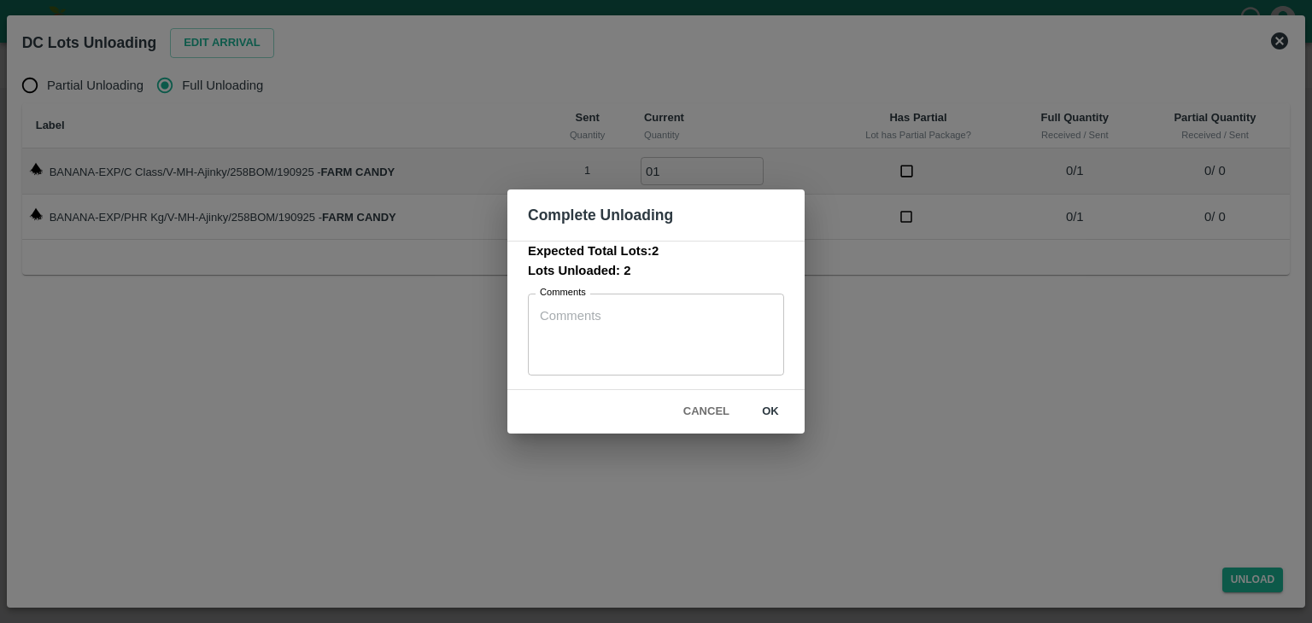
drag, startPoint x: 1271, startPoint y: 578, endPoint x: 774, endPoint y: 416, distance: 522.9
click at [774, 416] on div "Complete Unloading Expected Total Lots: 2 Lots Unloaded: 2 Comments x Comments …" at bounding box center [656, 311] width 1312 height 623
click at [774, 416] on button "ok" at bounding box center [770, 412] width 55 height 30
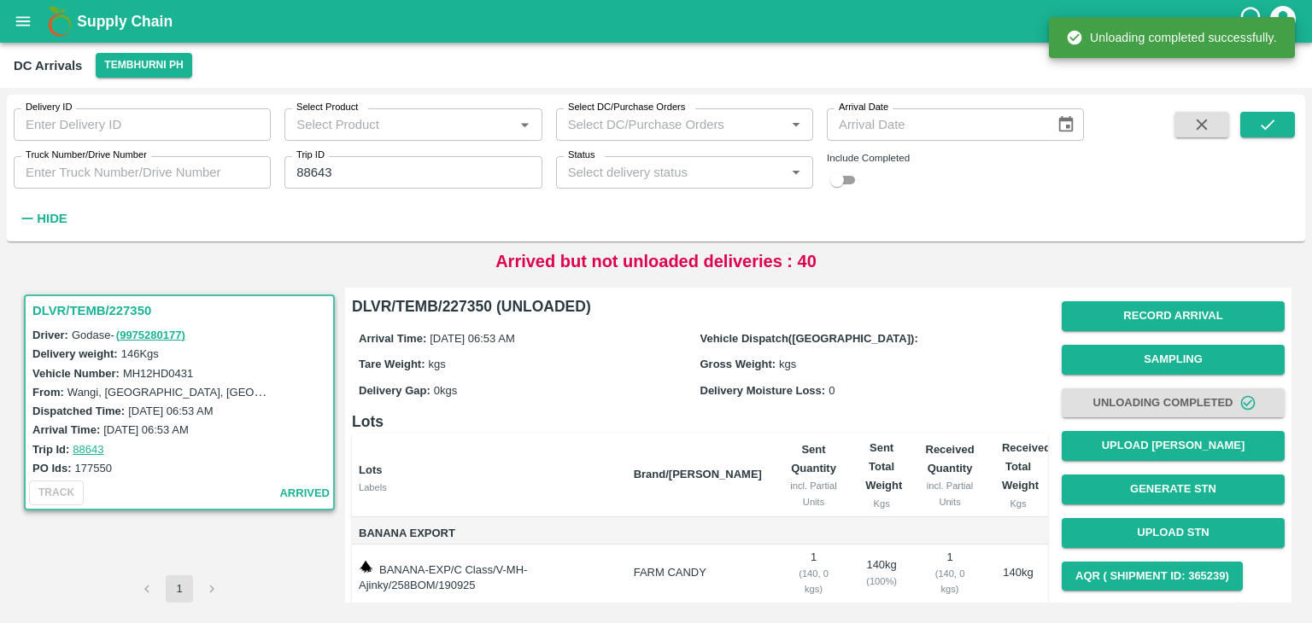
scroll to position [89, 0]
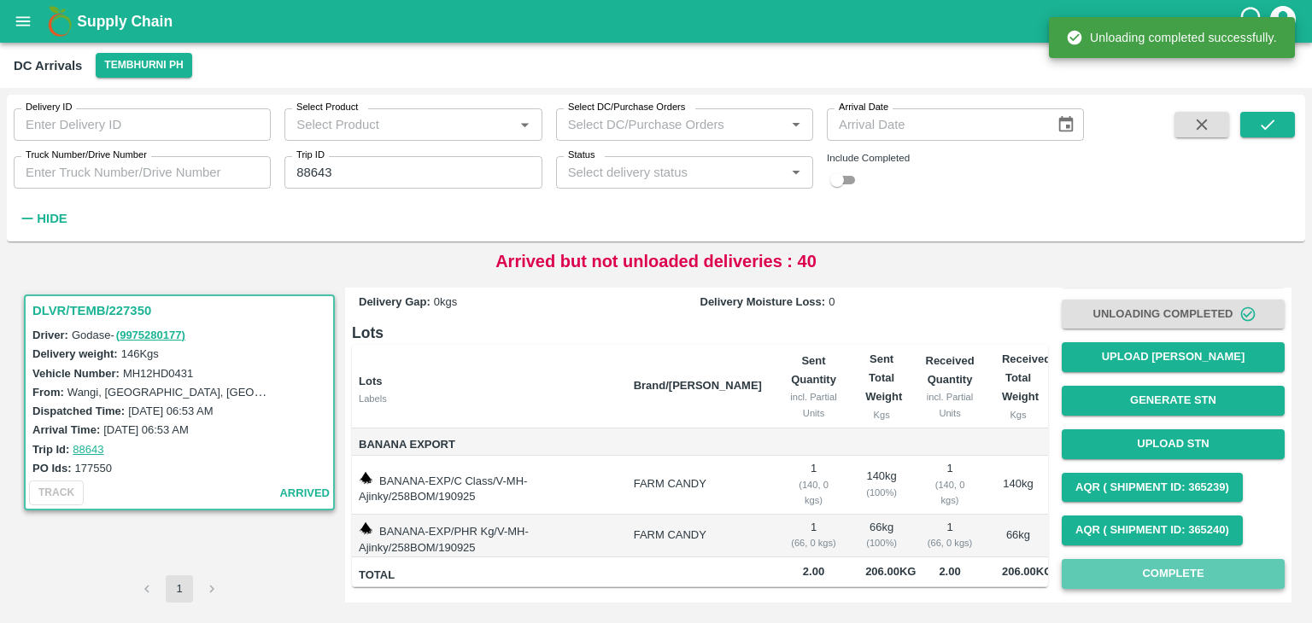
click at [794, 571] on button "Complete" at bounding box center [1173, 574] width 223 height 30
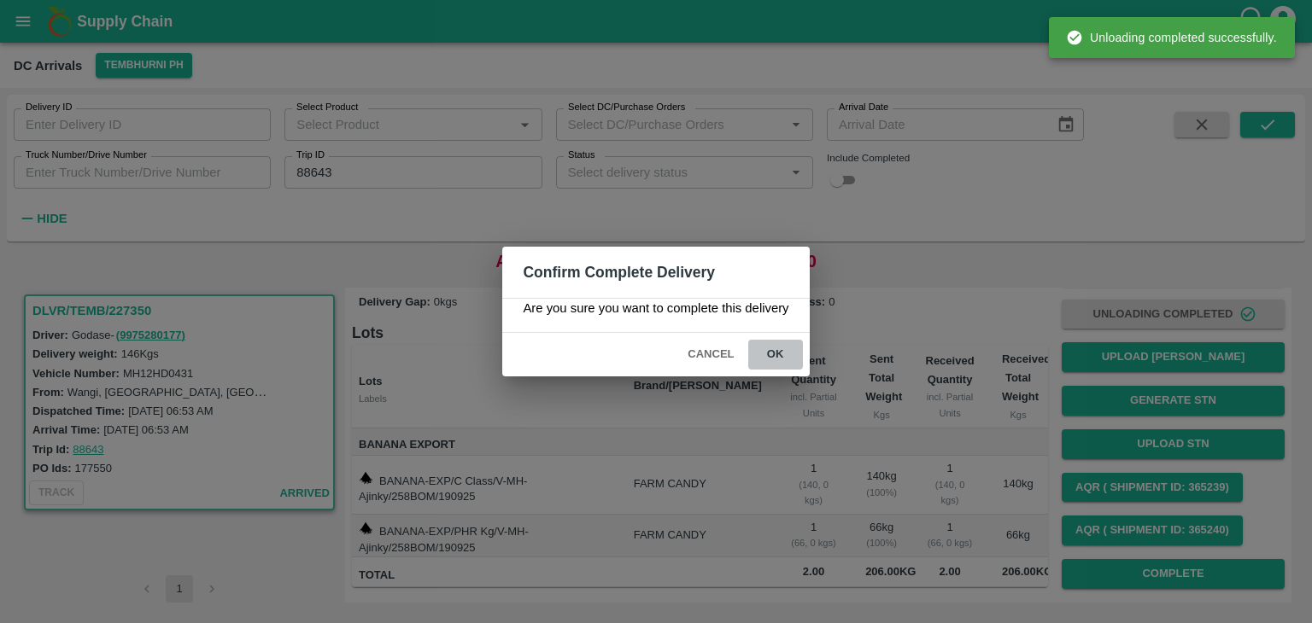
click at [762, 351] on button "ok" at bounding box center [775, 355] width 55 height 30
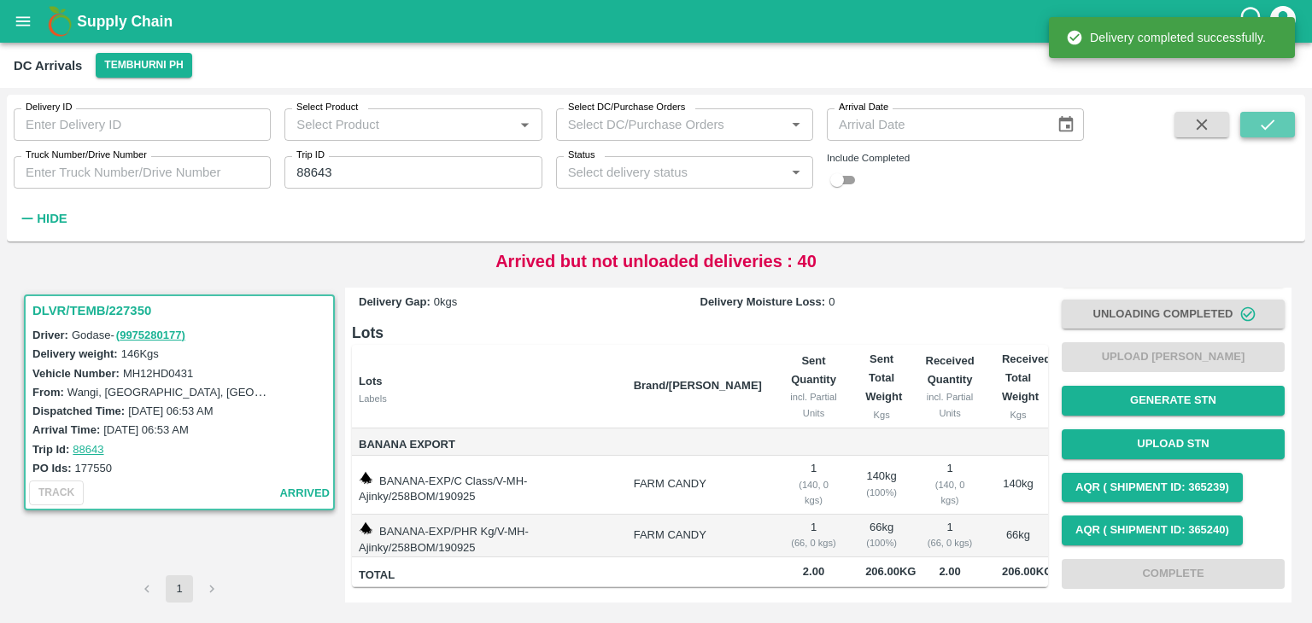
click at [794, 133] on icon "submit" at bounding box center [1267, 124] width 19 height 19
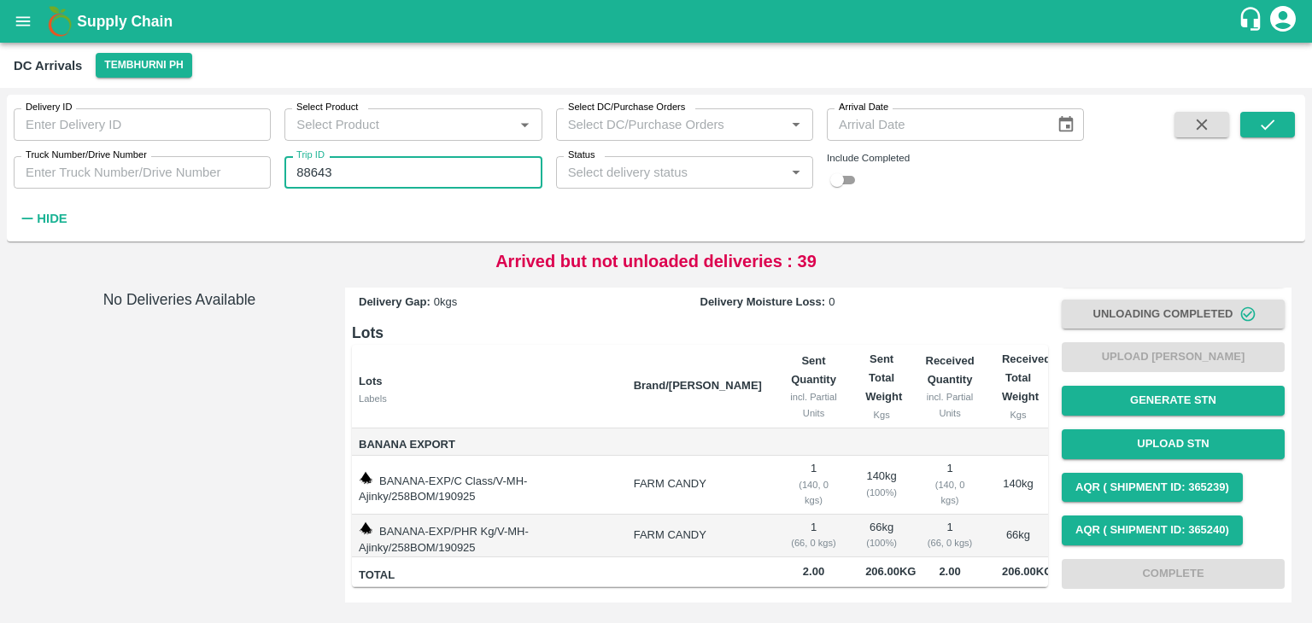
click at [366, 168] on input "88643" at bounding box center [412, 172] width 257 height 32
type input "88650"
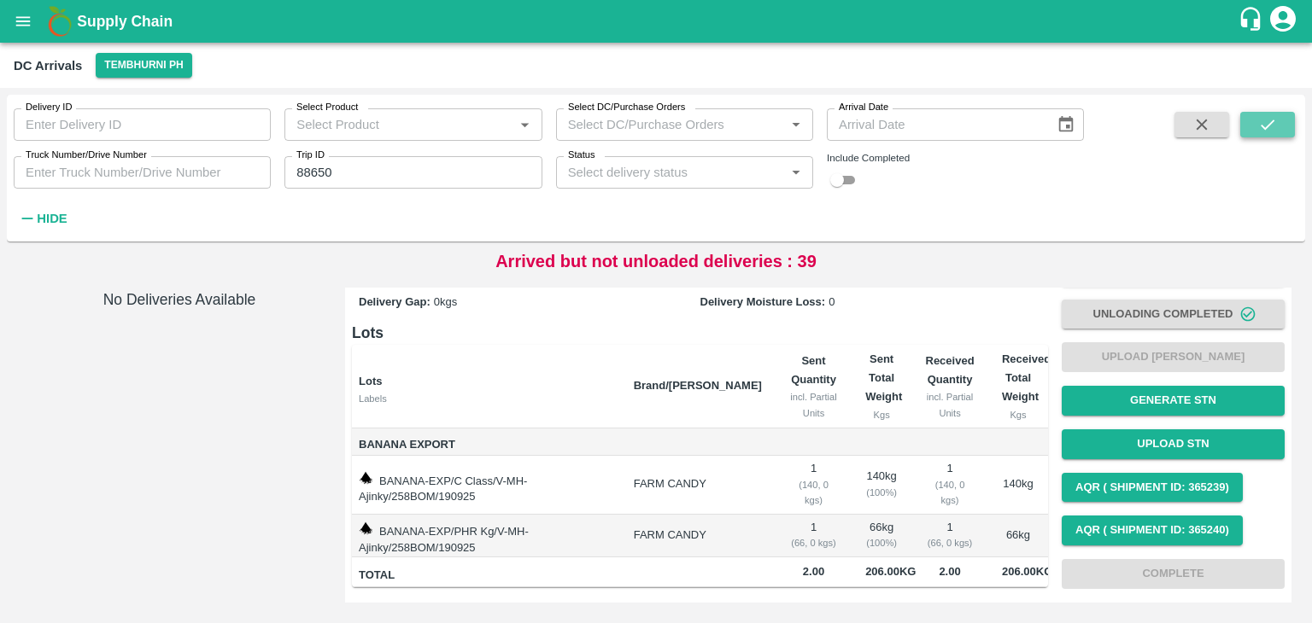
click at [794, 124] on icon "submit" at bounding box center [1268, 125] width 14 height 10
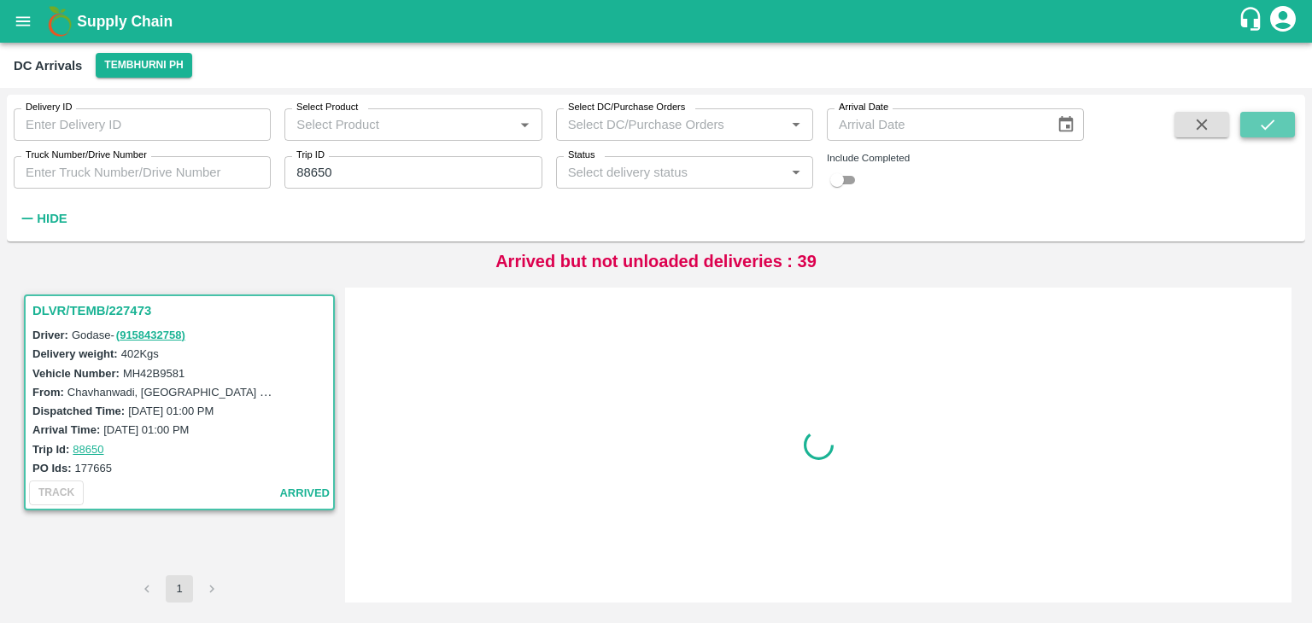
click at [794, 124] on icon "submit" at bounding box center [1268, 125] width 14 height 10
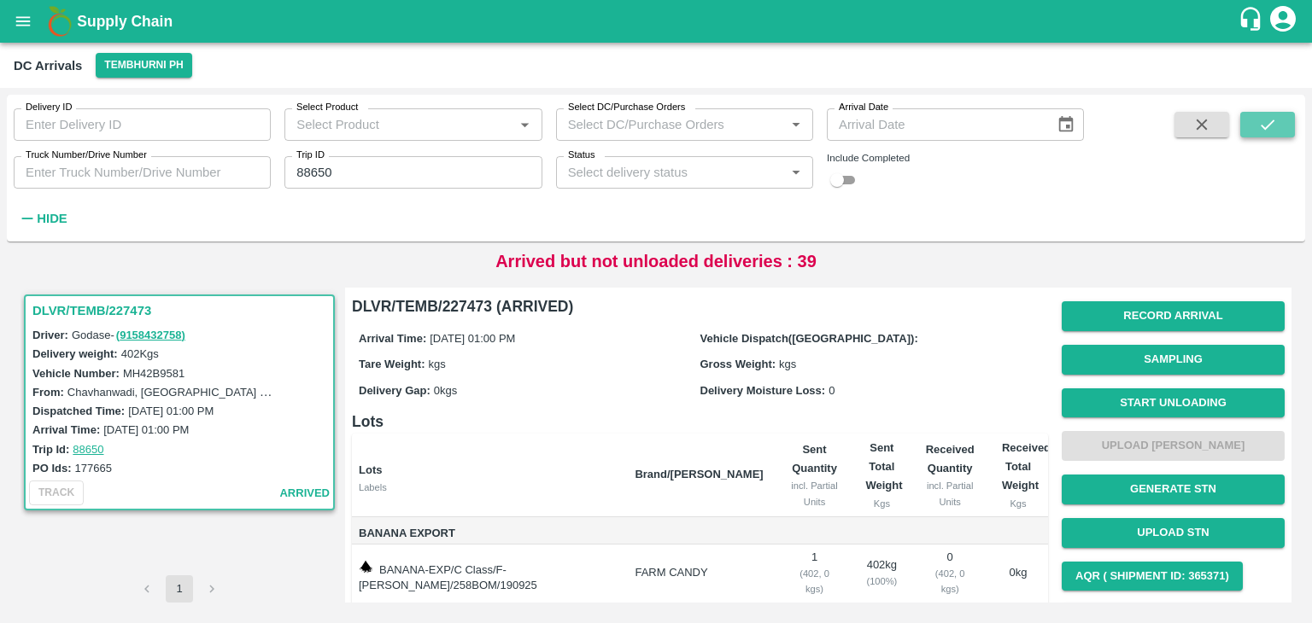
click at [794, 124] on icon "submit" at bounding box center [1268, 125] width 14 height 10
click at [794, 395] on button "Start Unloading" at bounding box center [1173, 404] width 223 height 30
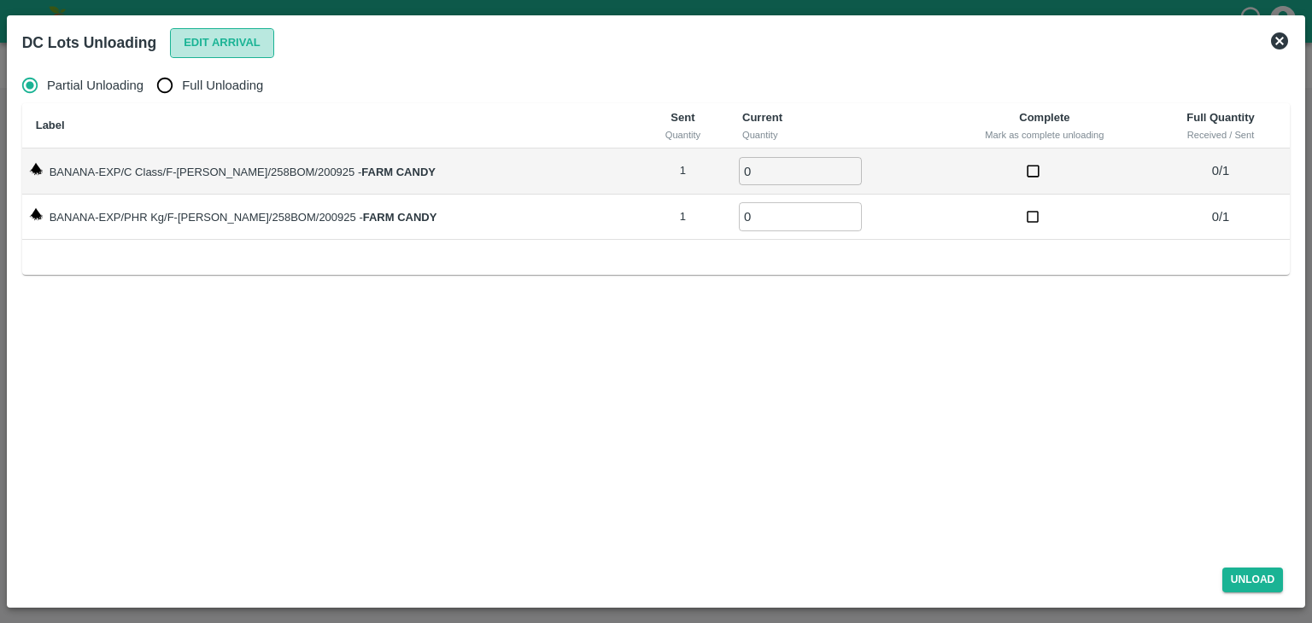
click at [251, 48] on button "Edit Arrival" at bounding box center [222, 43] width 104 height 30
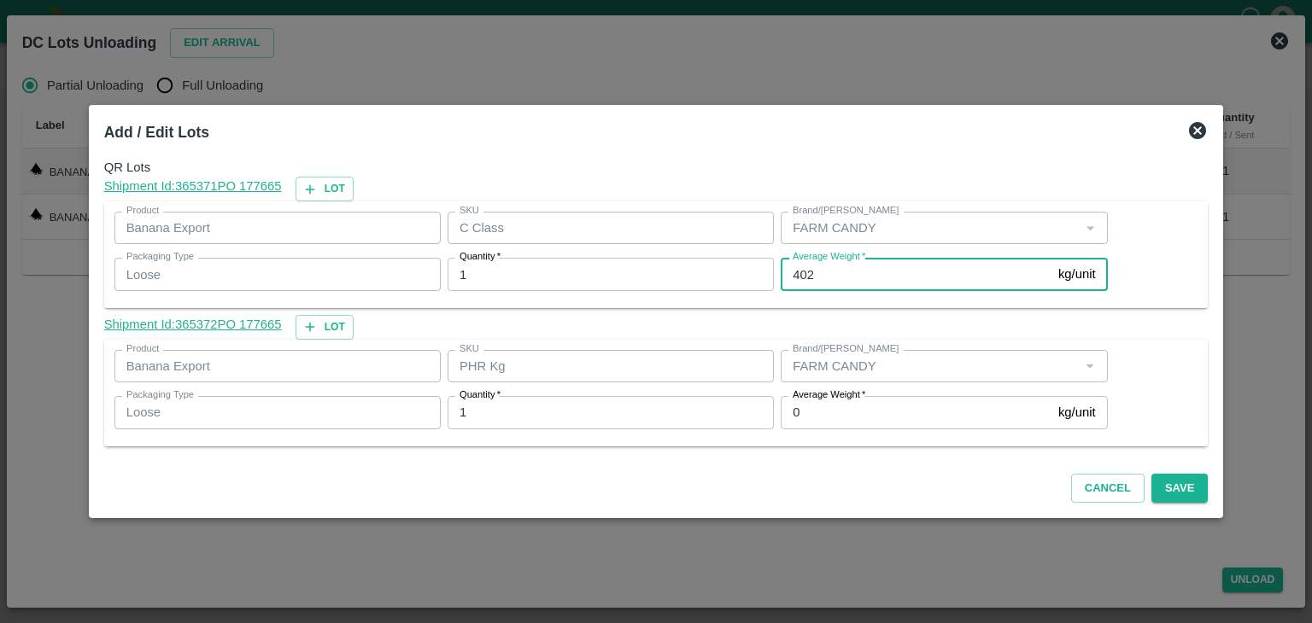
click at [794, 288] on input "402" at bounding box center [916, 274] width 271 height 32
type input "4"
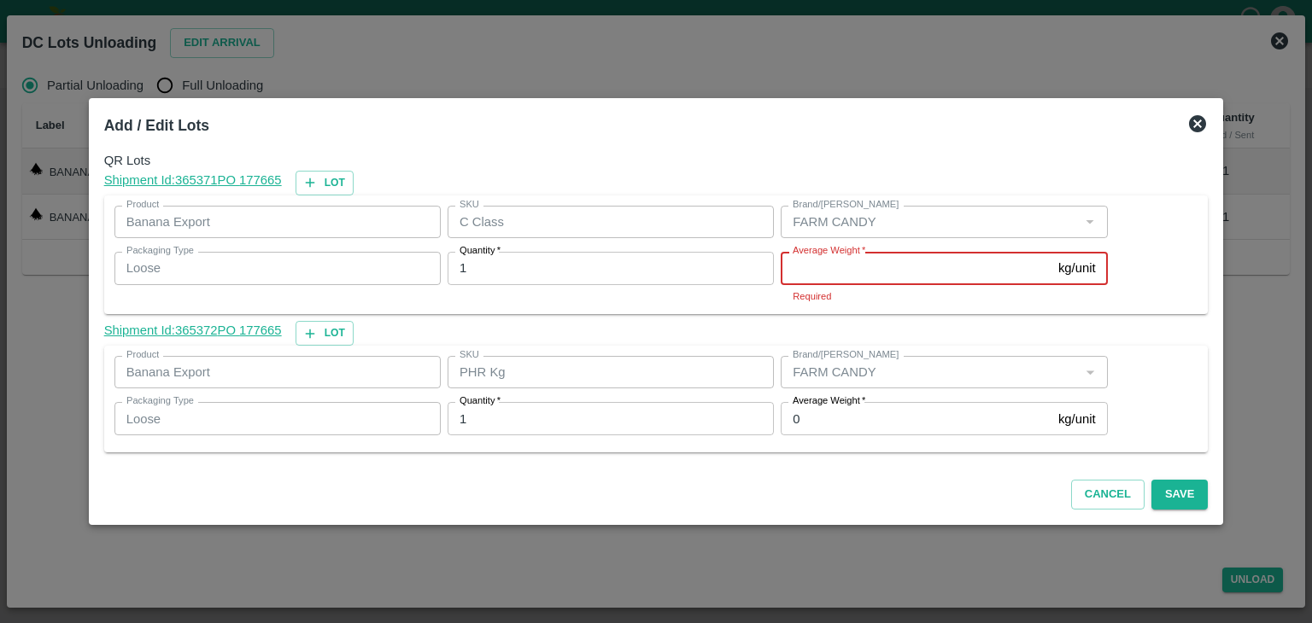
click at [794, 269] on input "Average Weight   *" at bounding box center [916, 268] width 271 height 32
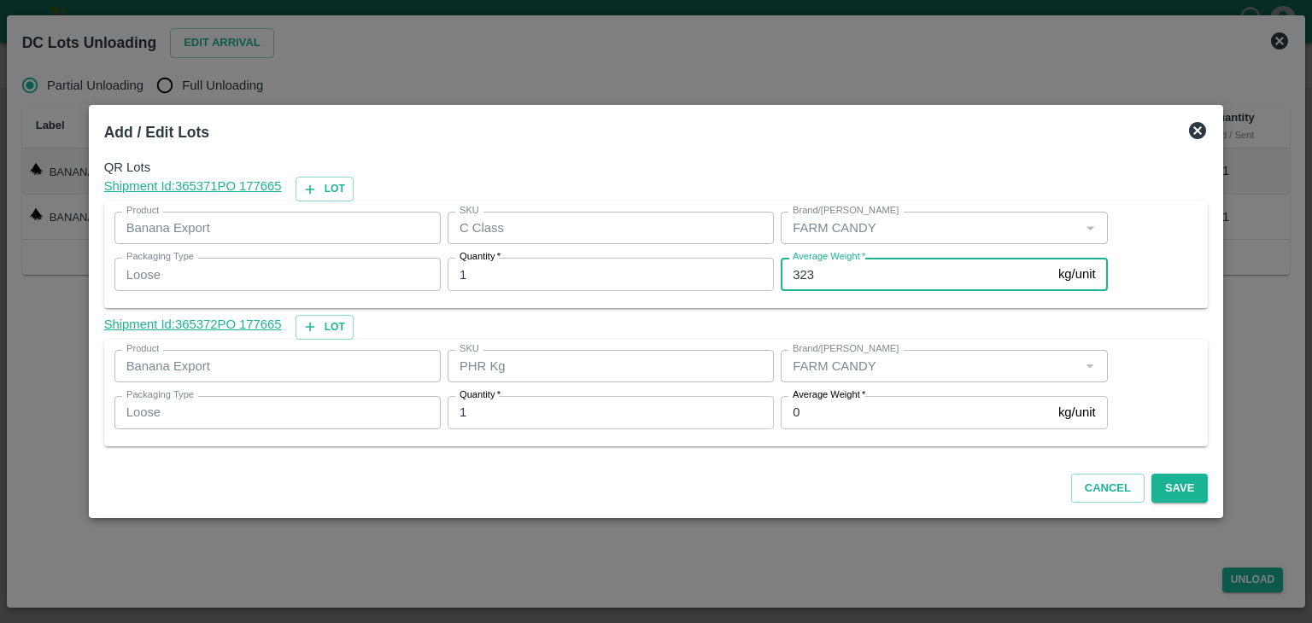
type input "323"
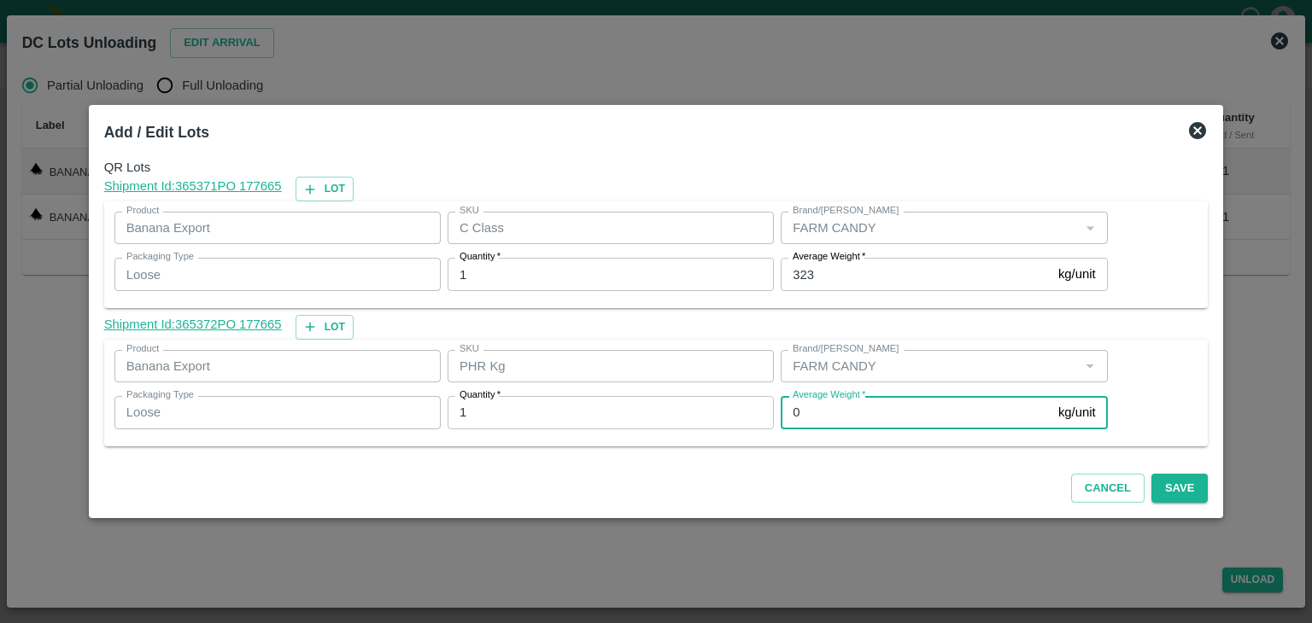
click at [794, 410] on input "0" at bounding box center [916, 412] width 271 height 32
type input "1"
click at [794, 495] on button "Save" at bounding box center [1179, 489] width 56 height 30
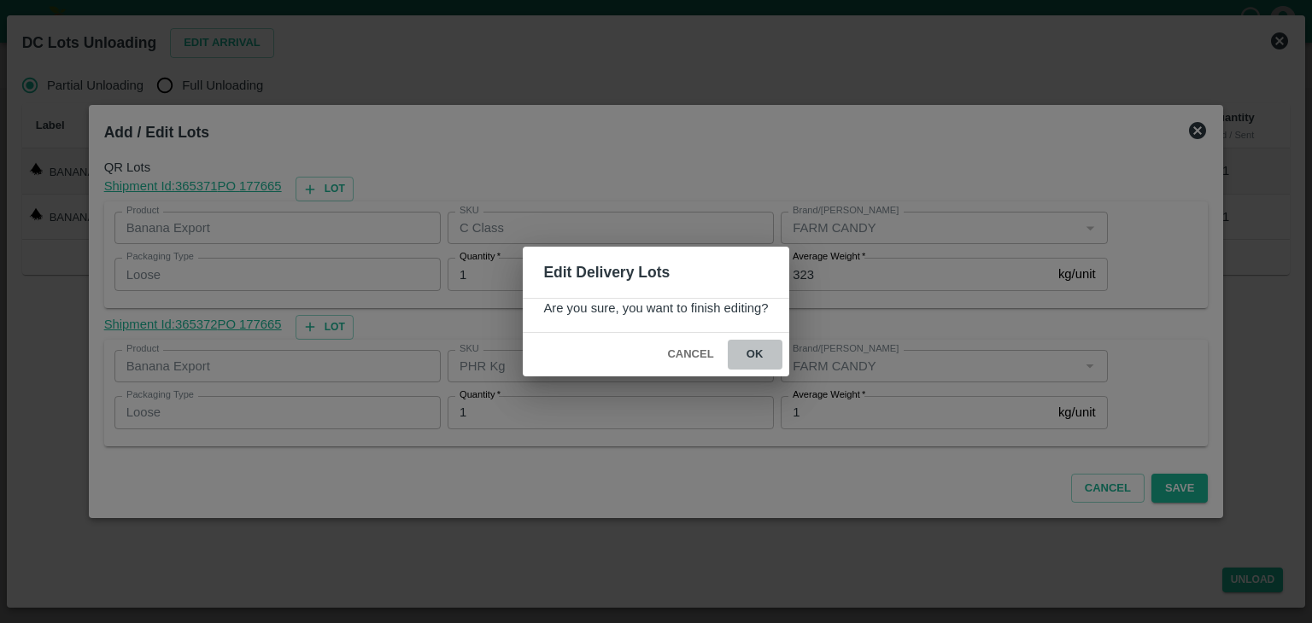
click at [758, 353] on button "ok" at bounding box center [755, 355] width 55 height 30
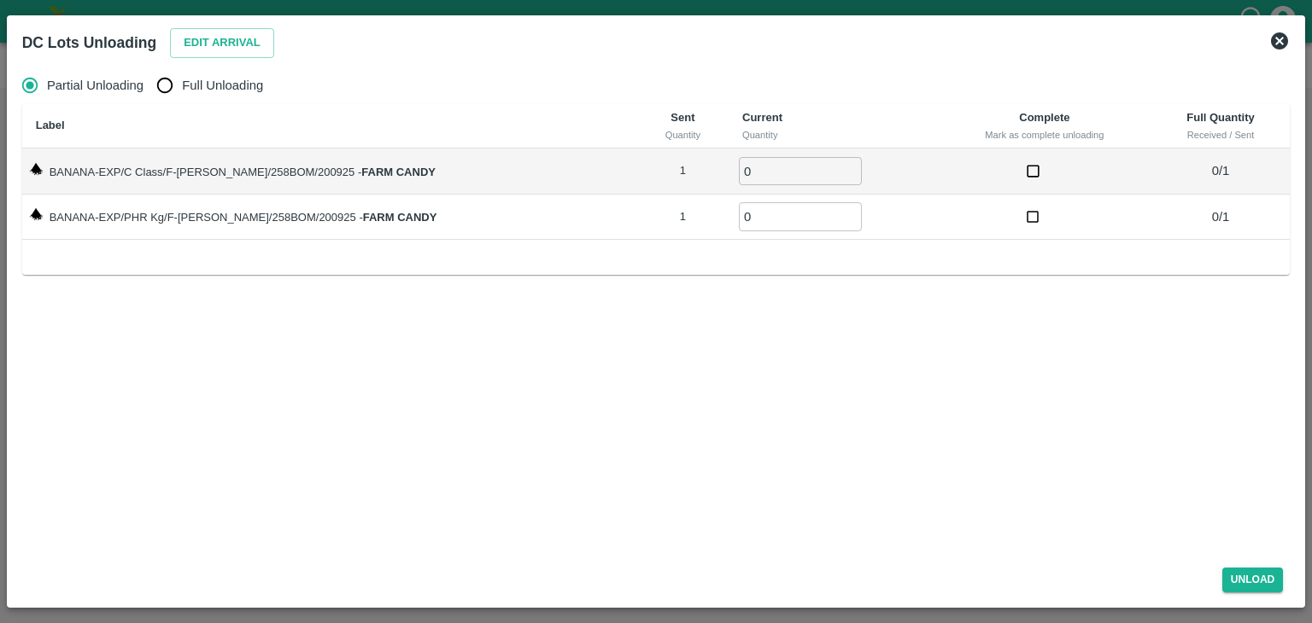
click at [202, 90] on span "Full Unloading" at bounding box center [222, 85] width 81 height 19
click at [182, 90] on input "Full Unloading" at bounding box center [165, 85] width 34 height 34
radio input "true"
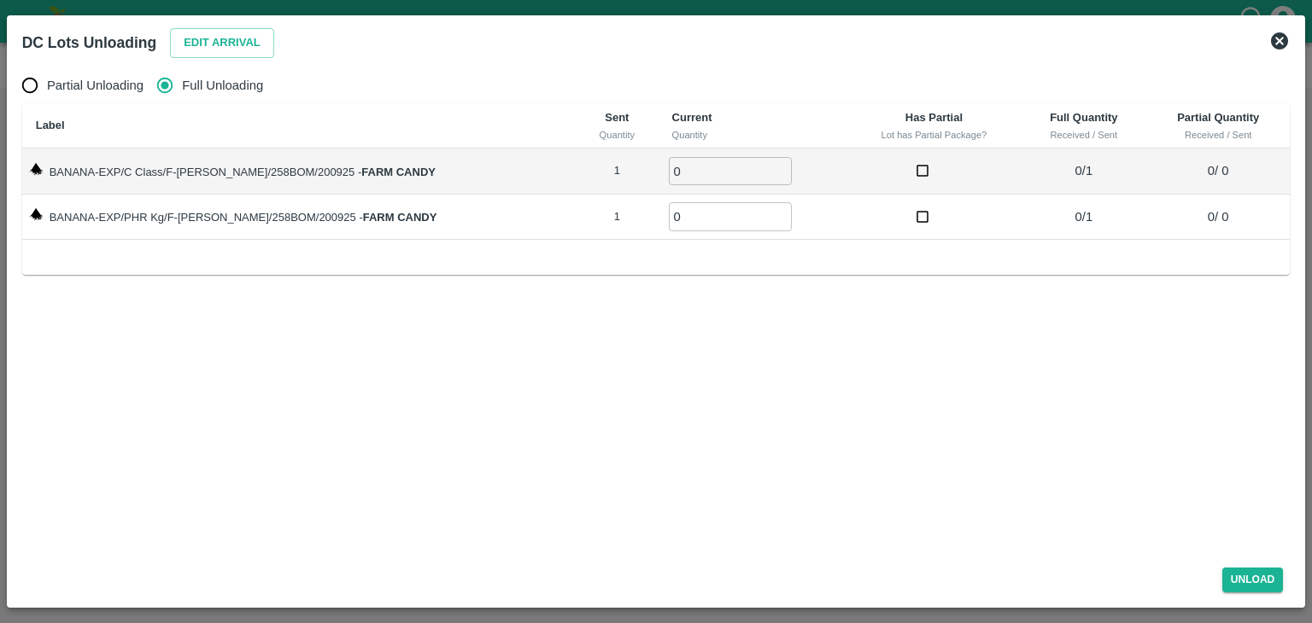
click at [709, 189] on td "0 ​" at bounding box center [752, 172] width 189 height 46
click at [704, 169] on input "0" at bounding box center [730, 171] width 123 height 28
type input "01"
click at [670, 223] on input "0" at bounding box center [730, 216] width 123 height 28
type input "01"
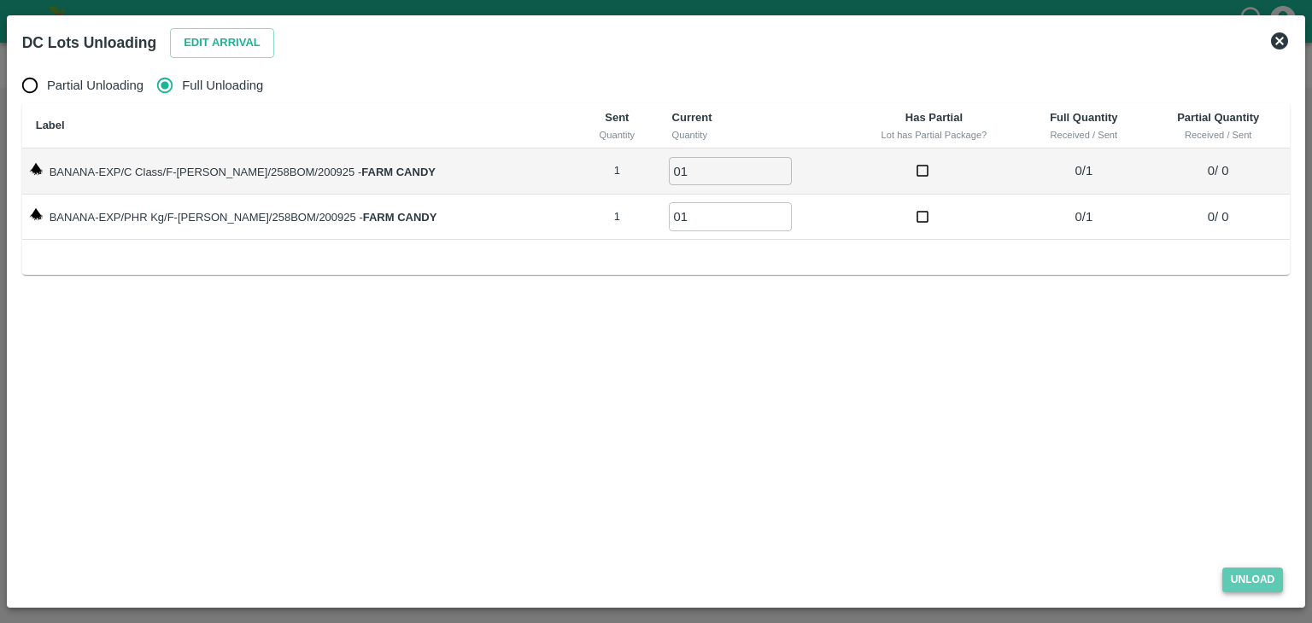
click at [794, 574] on button "Unload" at bounding box center [1252, 580] width 61 height 25
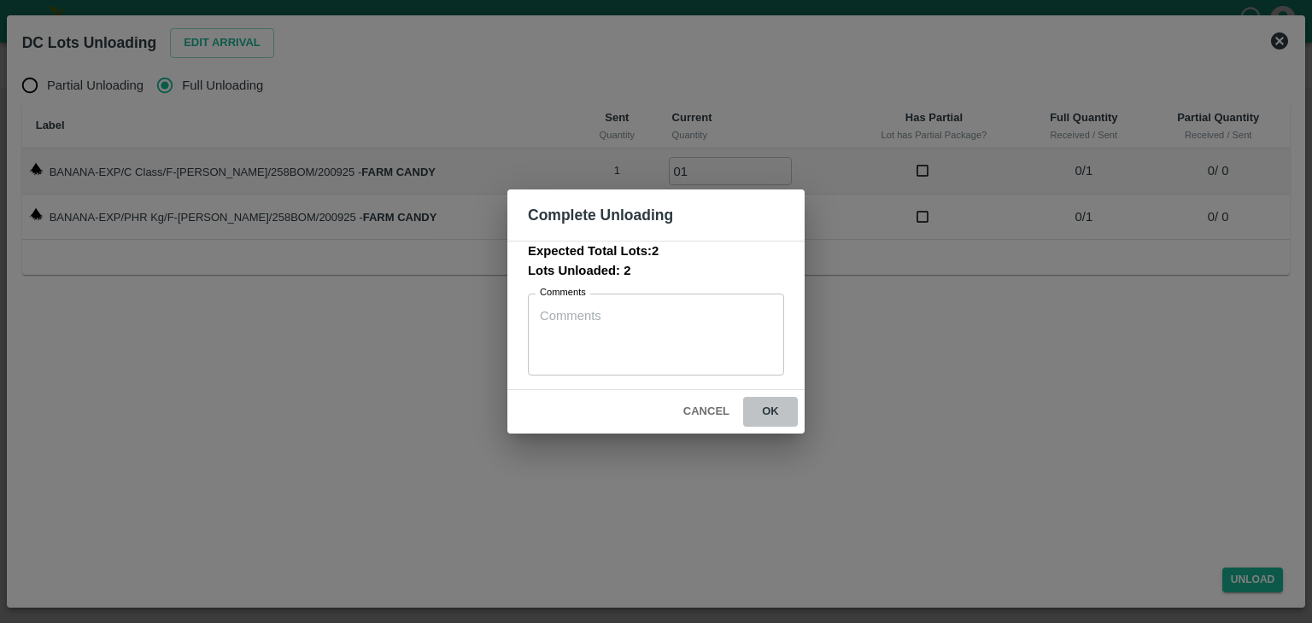
click at [779, 403] on button "ok" at bounding box center [770, 412] width 55 height 30
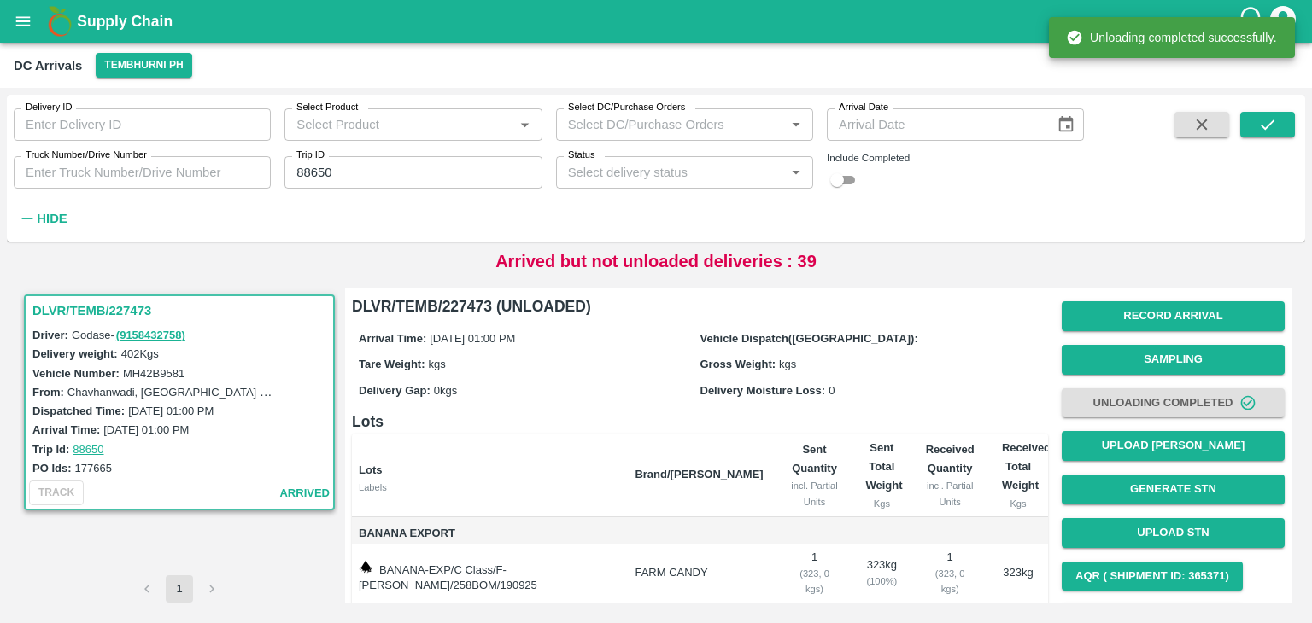
scroll to position [89, 0]
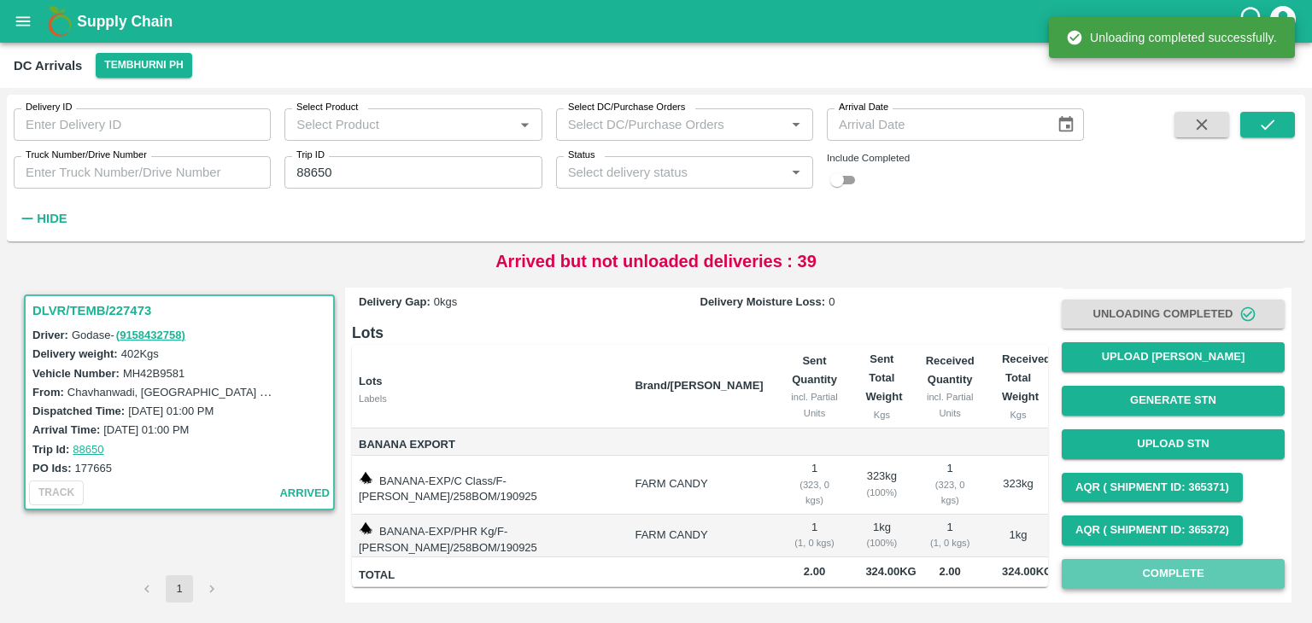
click at [794, 577] on button "Complete" at bounding box center [1173, 574] width 223 height 30
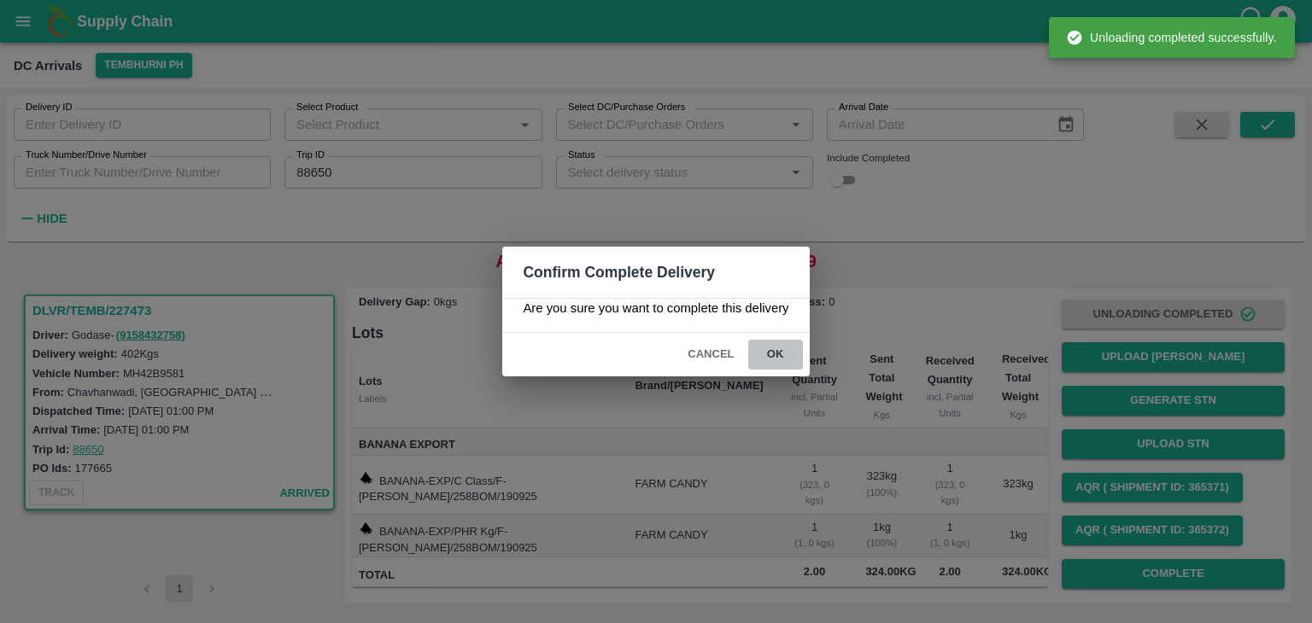
click at [765, 348] on button "ok" at bounding box center [775, 355] width 55 height 30
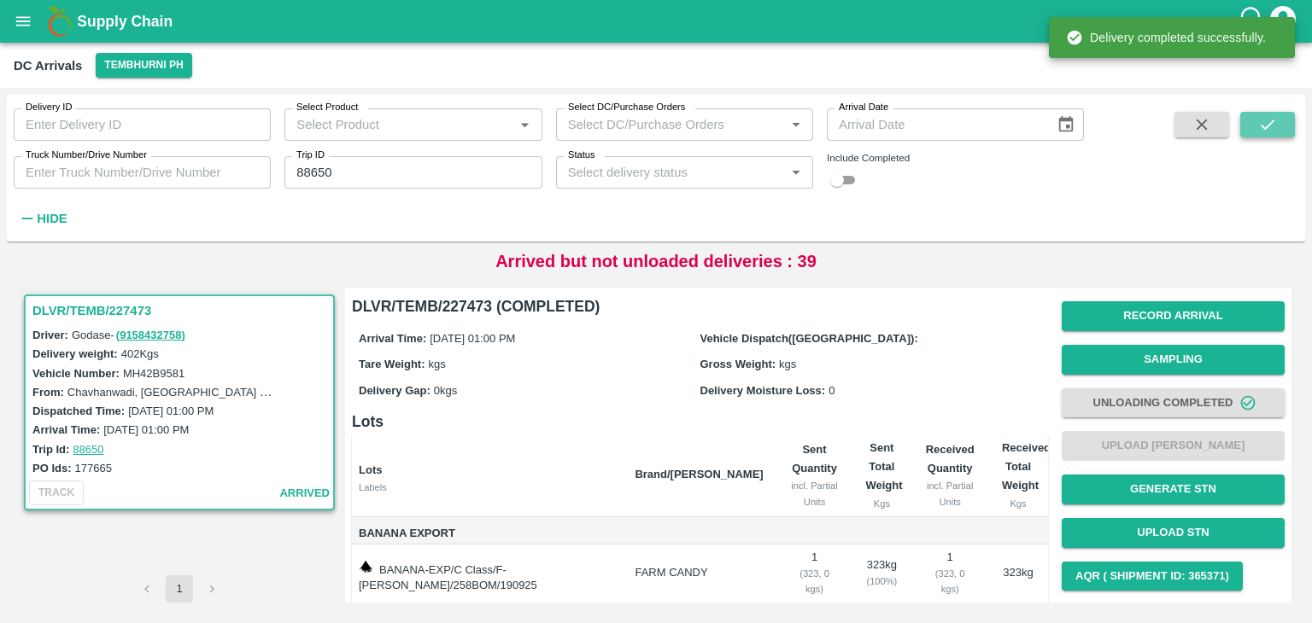
click at [794, 120] on icon "submit" at bounding box center [1267, 124] width 19 height 19
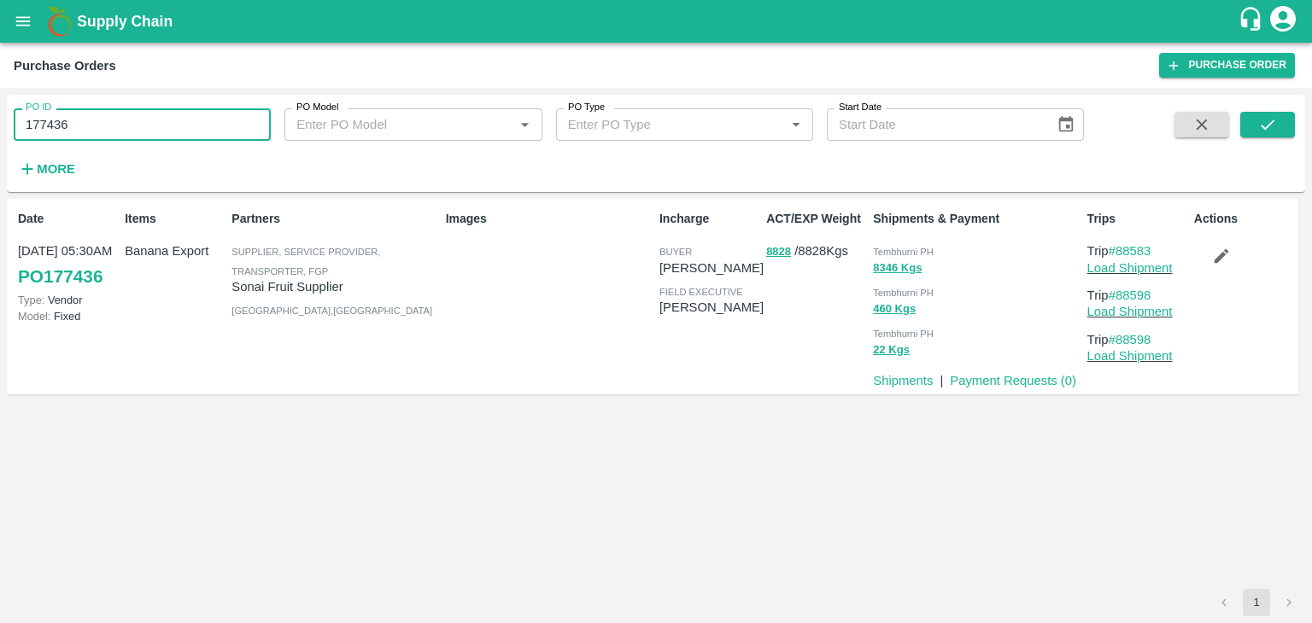
click at [178, 122] on input "177436" at bounding box center [142, 124] width 257 height 32
paste input "text"
type input "177267"
click at [794, 124] on button "submit" at bounding box center [1267, 125] width 55 height 26
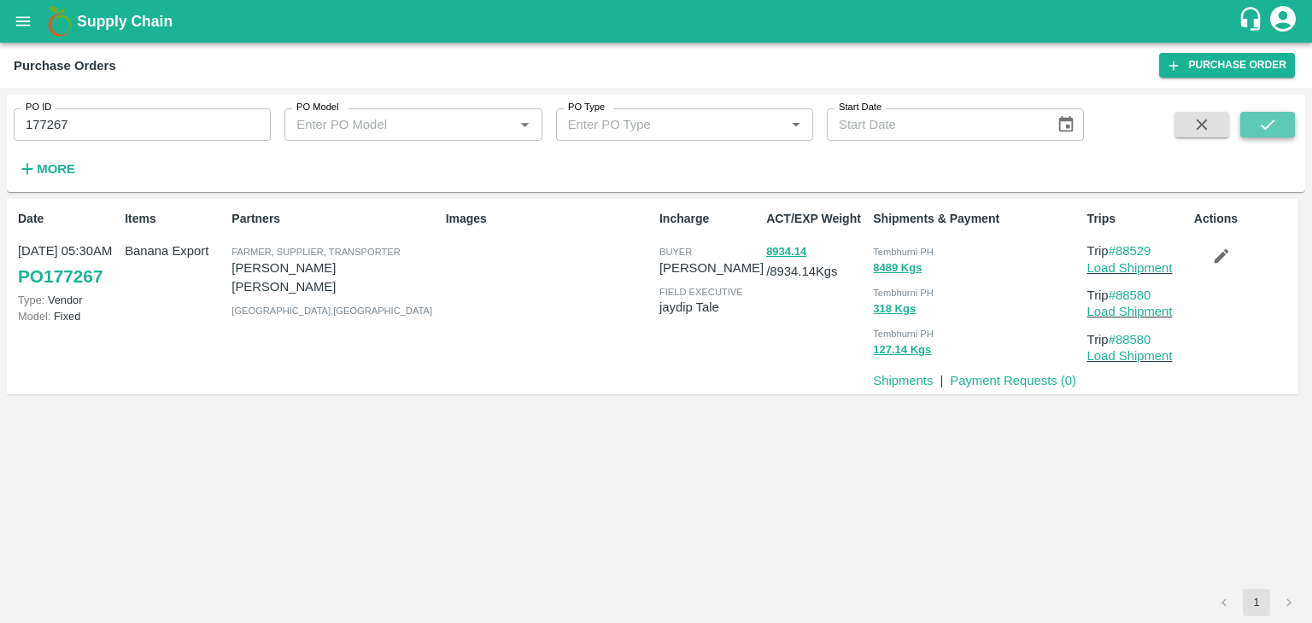
click at [794, 119] on button "submit" at bounding box center [1267, 125] width 55 height 26
click at [794, 261] on link "Load Shipment" at bounding box center [1129, 268] width 85 height 14
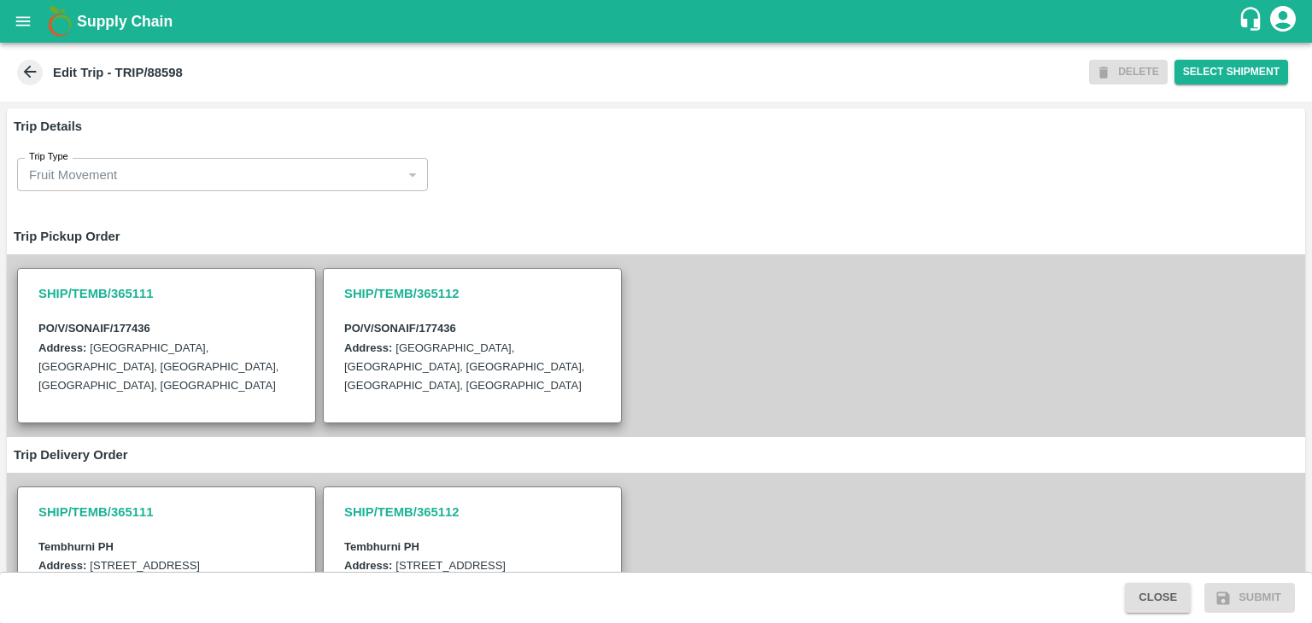
scroll to position [579, 0]
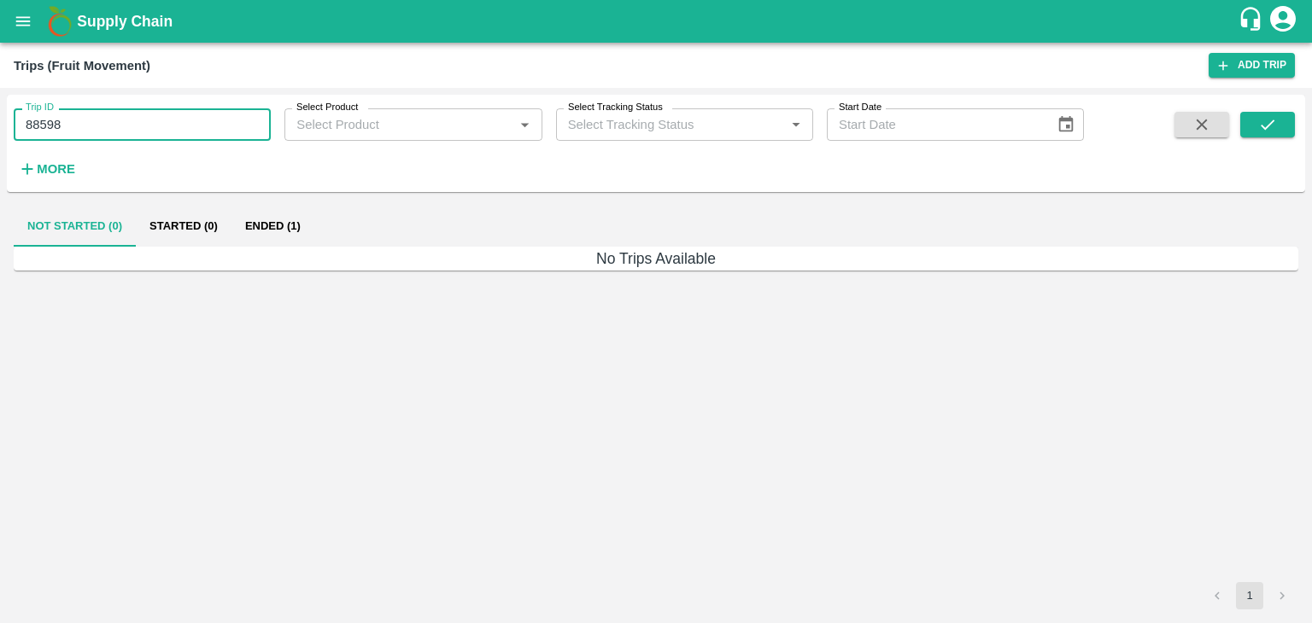
click at [106, 119] on input "88598" at bounding box center [142, 124] width 257 height 32
type input "88580"
click at [1270, 124] on icon "submit" at bounding box center [1268, 125] width 14 height 10
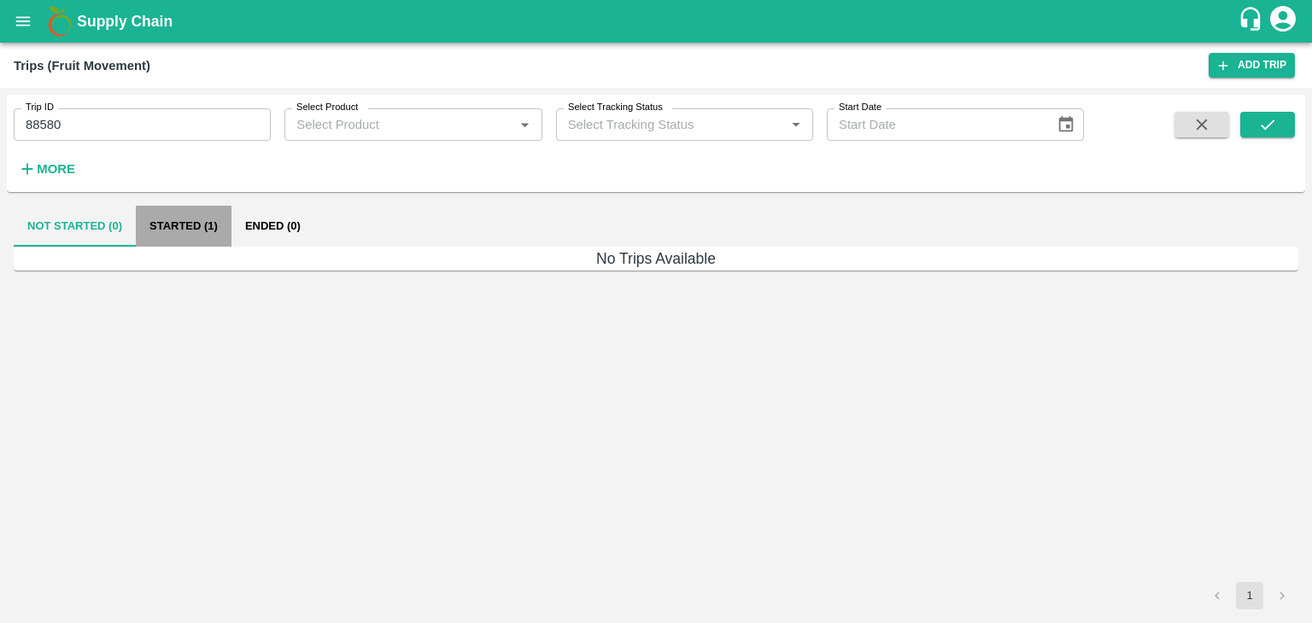
click at [202, 231] on button "Started (1)" at bounding box center [184, 226] width 96 height 41
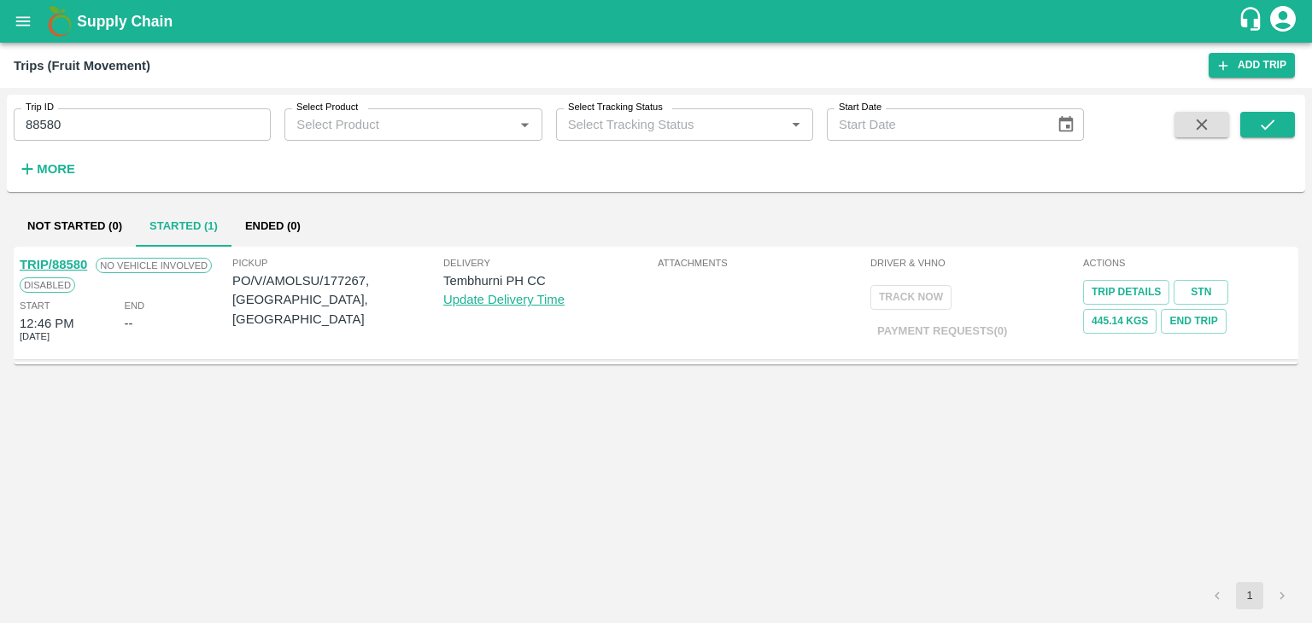
click at [63, 263] on link "TRIP/88580" at bounding box center [53, 265] width 67 height 14
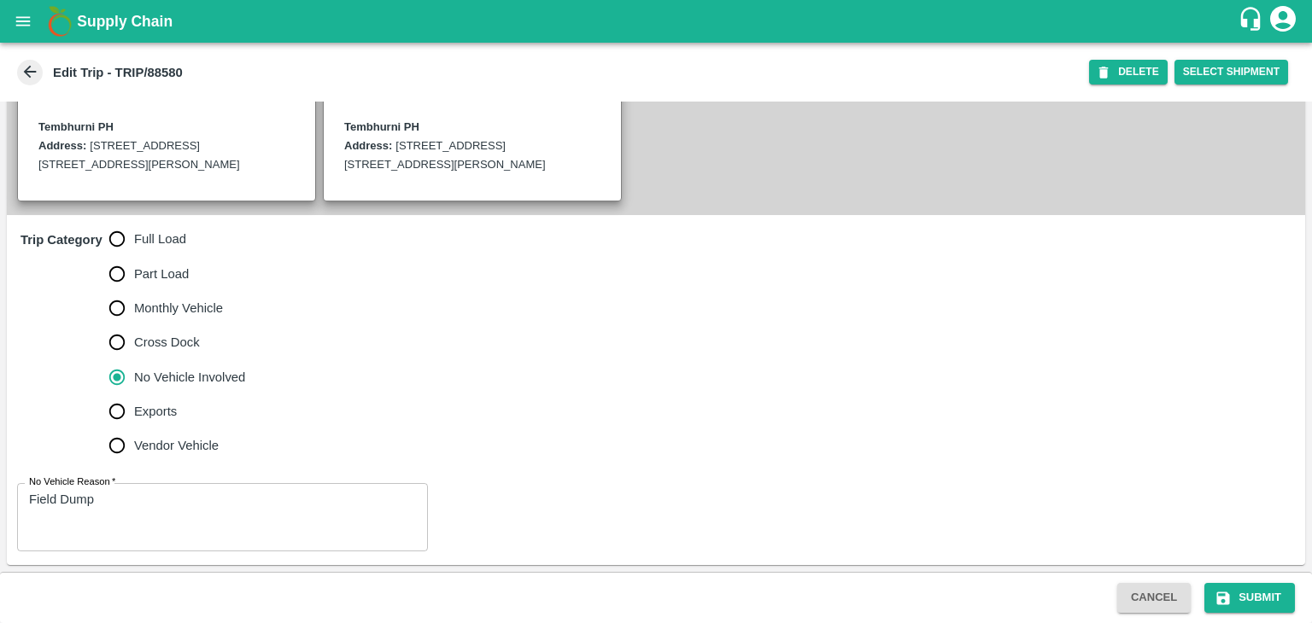
scroll to position [438, 0]
click at [142, 239] on span "Full Load" at bounding box center [160, 239] width 52 height 19
click at [134, 239] on input "Full Load" at bounding box center [117, 239] width 34 height 34
radio input "true"
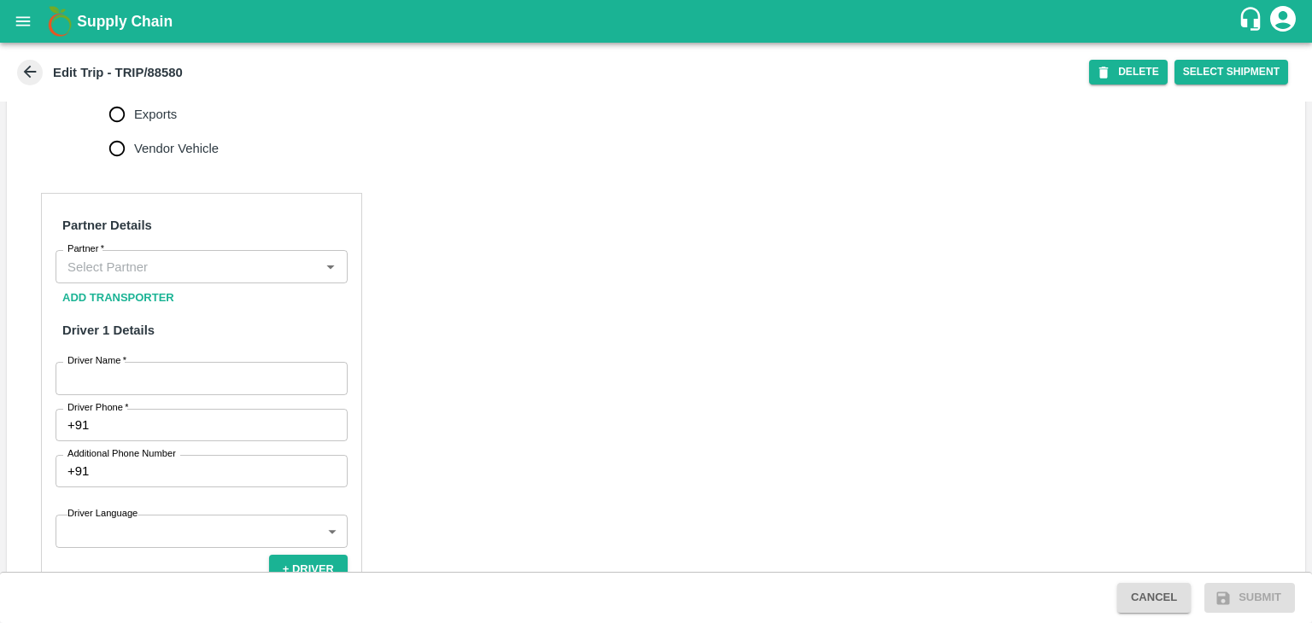
scroll to position [717, 0]
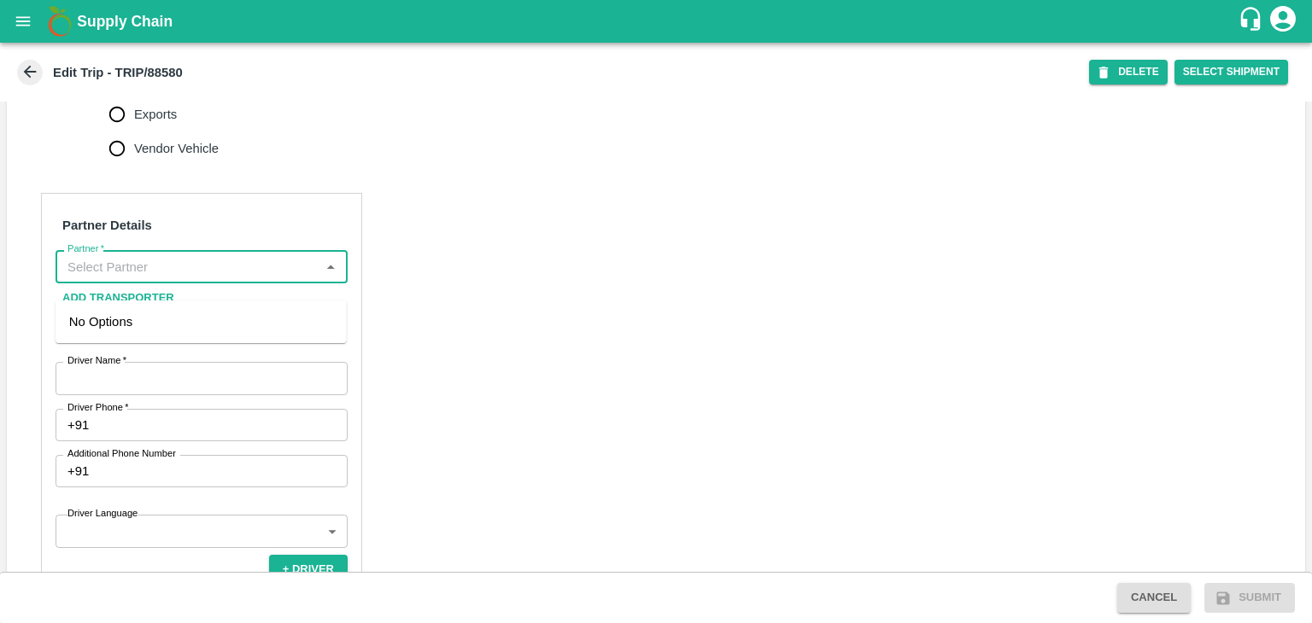
click at [166, 278] on input "Partner   *" at bounding box center [188, 266] width 254 height 22
click at [203, 336] on div "Nitin Rasal ( Bhairavnath Transport )-Deulgaon, Pune-9860466997(Transporter)" at bounding box center [201, 341] width 264 height 57
type input "Nitin Rasal ( Bhairavnath Transport )-Deulgaon, Pune-9860466997(Transporter)"
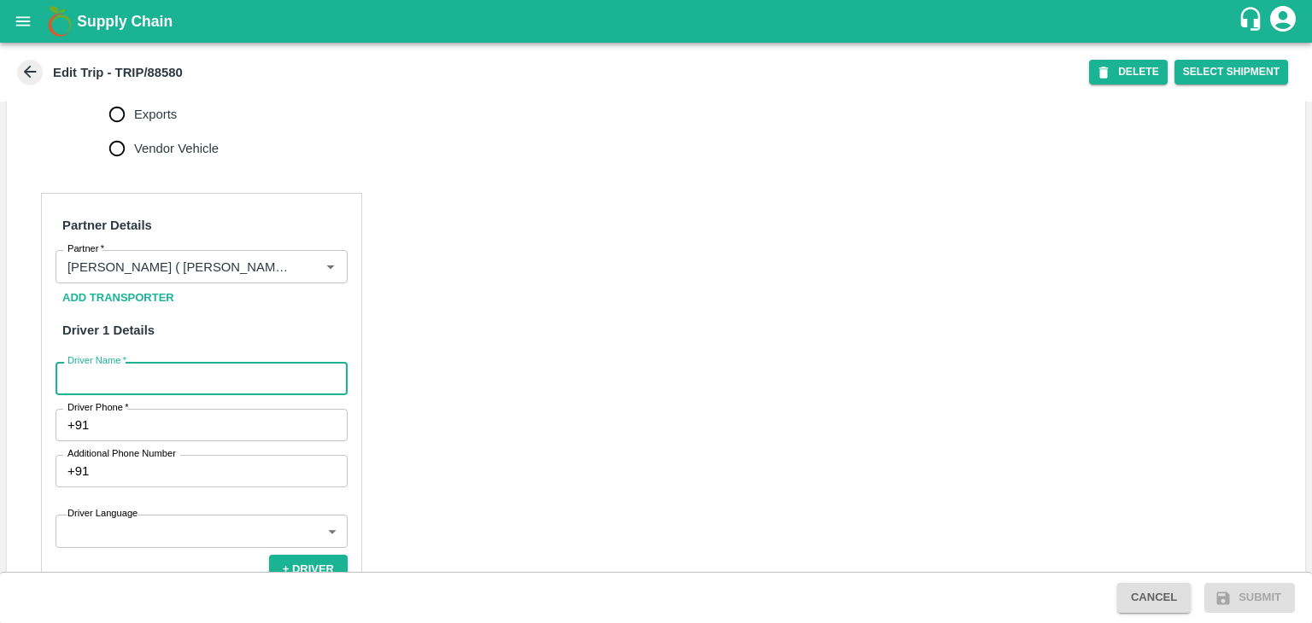
click at [181, 395] on input "Driver Name   *" at bounding box center [202, 378] width 292 height 32
type input "Godase"
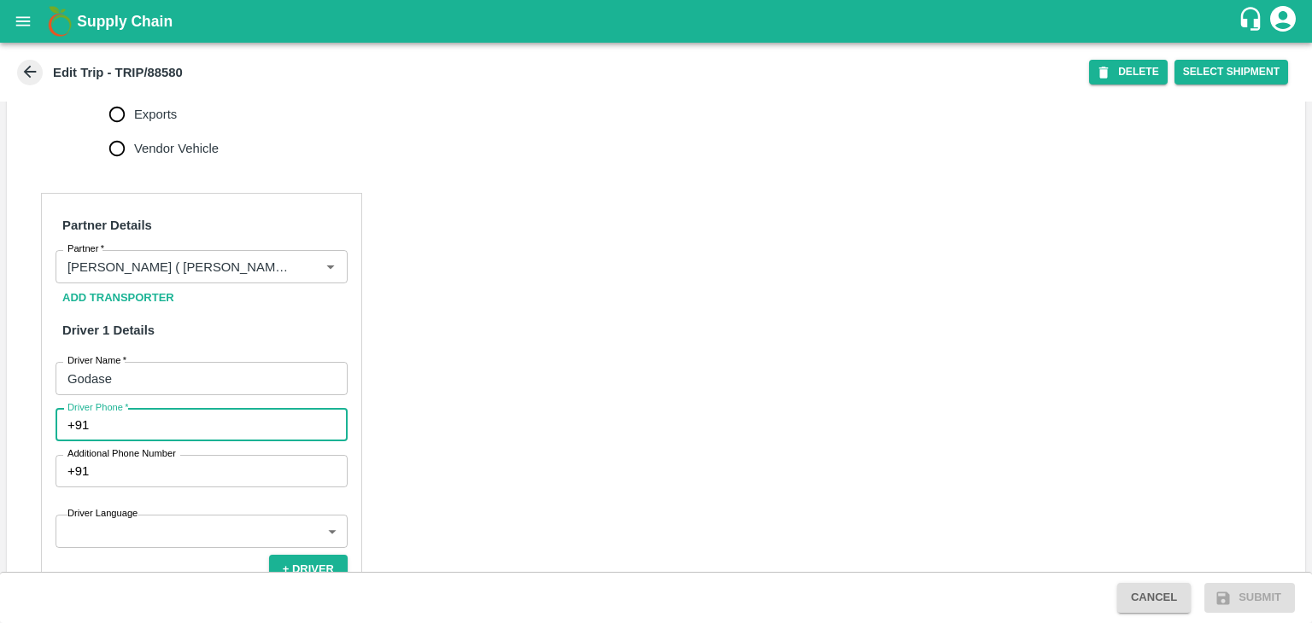
click at [171, 442] on input "Driver Phone   *" at bounding box center [222, 425] width 252 height 32
type input "9763776060"
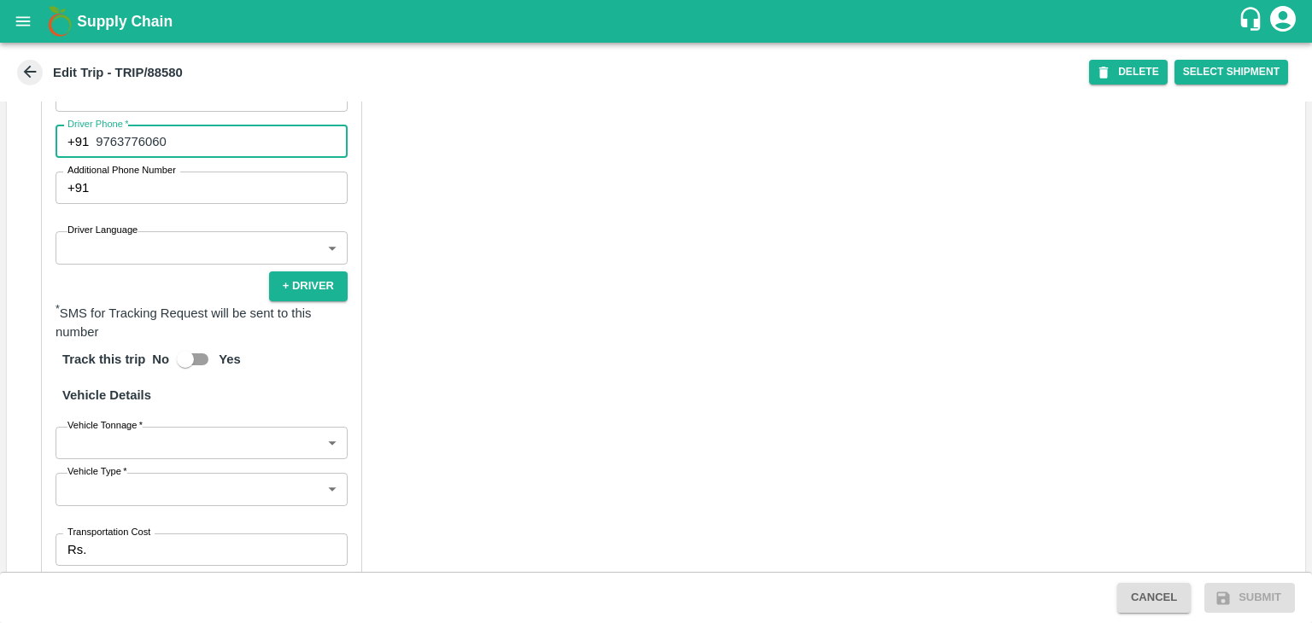
scroll to position [1015, 0]
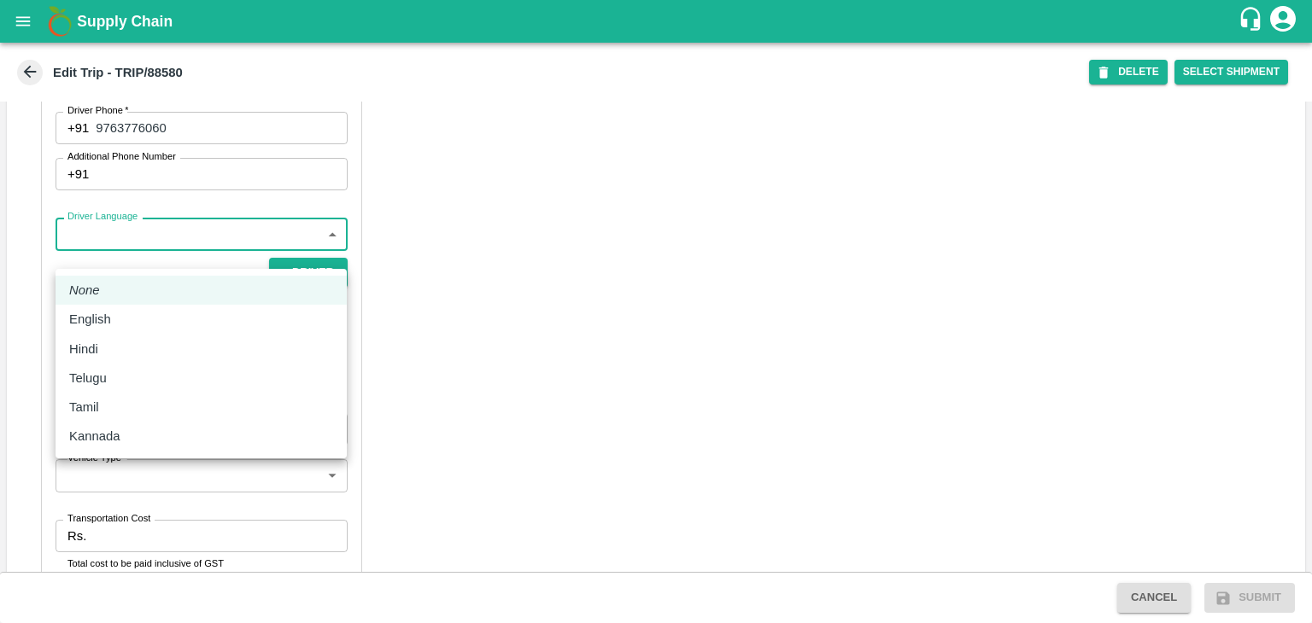
click at [142, 257] on body "Supply Chain Edit Trip - TRIP/88580 DELETE Select Shipment Trip Details Trip Ty…" at bounding box center [656, 311] width 1312 height 623
click at [116, 340] on div "Hindi" at bounding box center [201, 349] width 264 height 19
type input "hi"
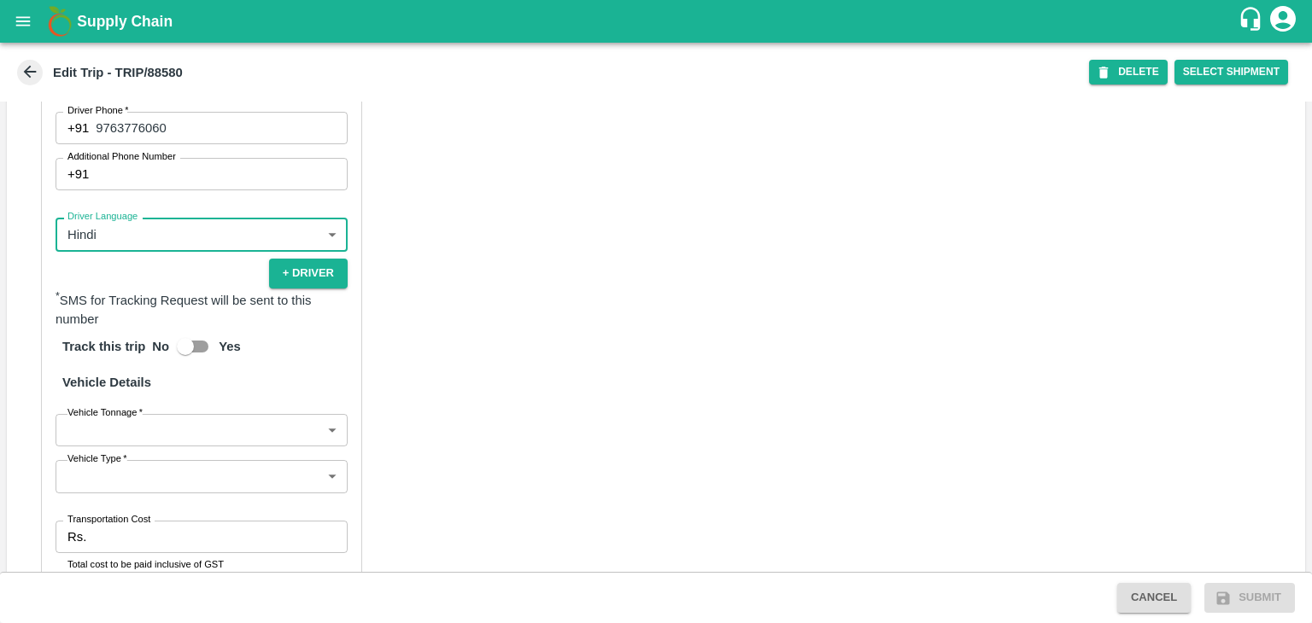
scroll to position [1201, 0]
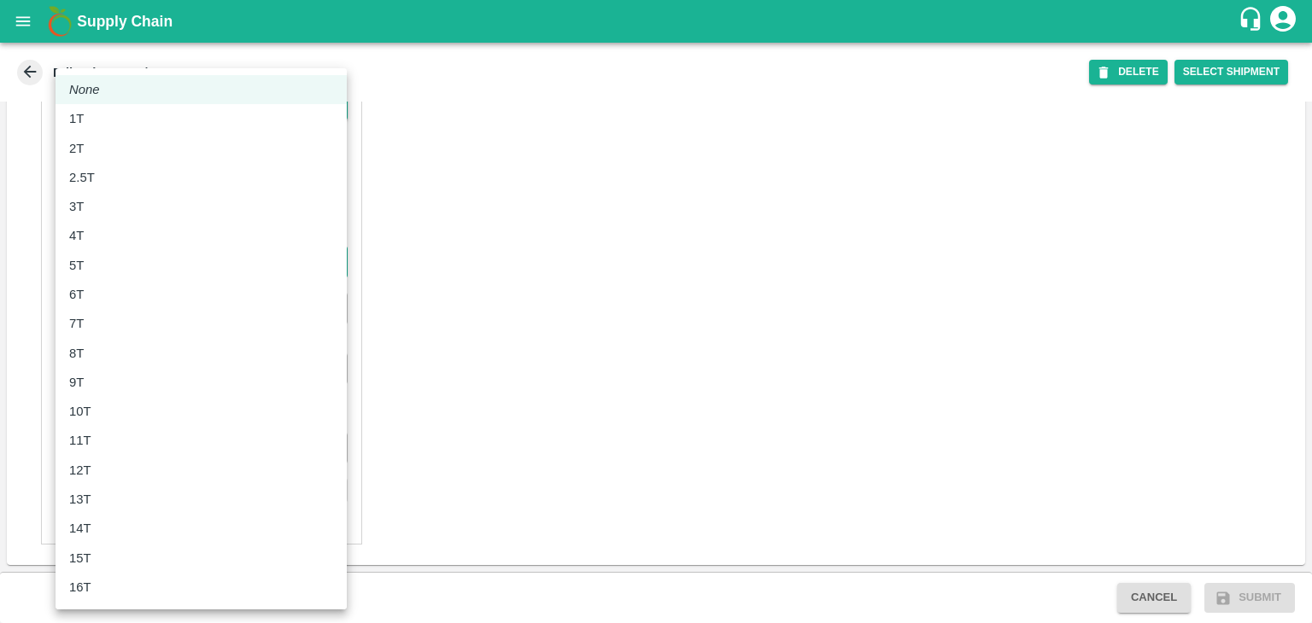
click at [128, 260] on body "Supply Chain Edit Trip - TRIP/88580 DELETE Select Shipment Trip Details Trip Ty…" at bounding box center [656, 311] width 1312 height 623
click at [112, 339] on li "8T" at bounding box center [201, 353] width 291 height 29
type input "8000"
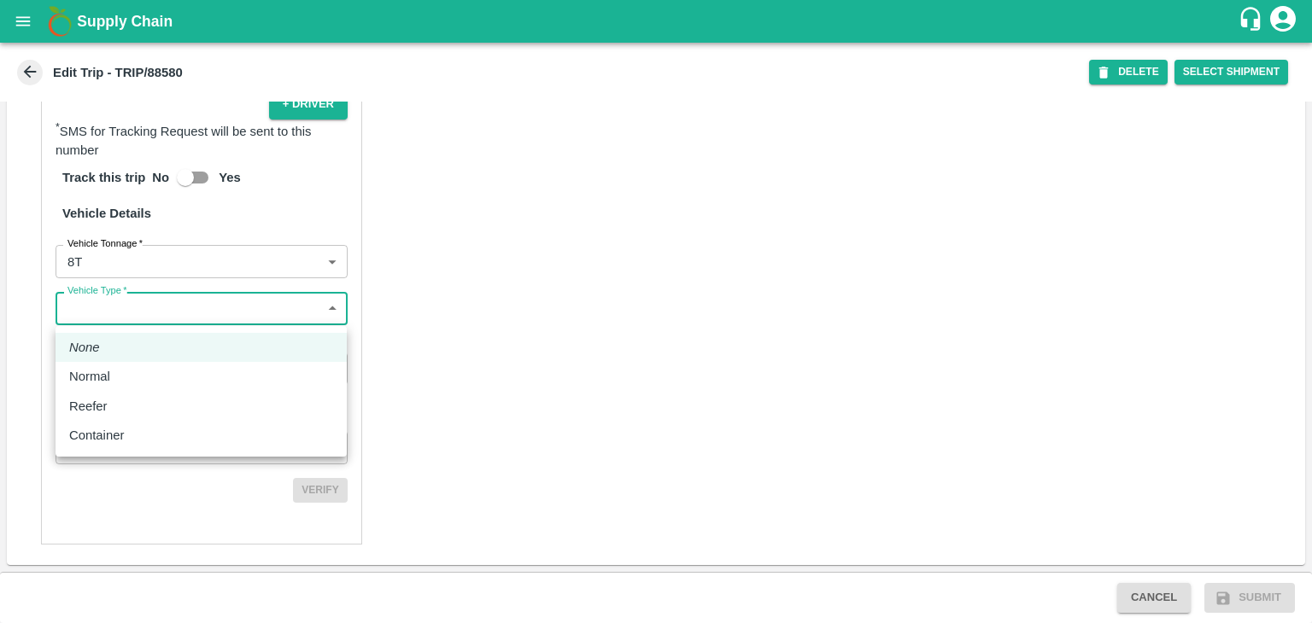
click at [174, 302] on body "Supply Chain Edit Trip - TRIP/88580 DELETE Select Shipment Trip Details Trip Ty…" at bounding box center [656, 311] width 1312 height 623
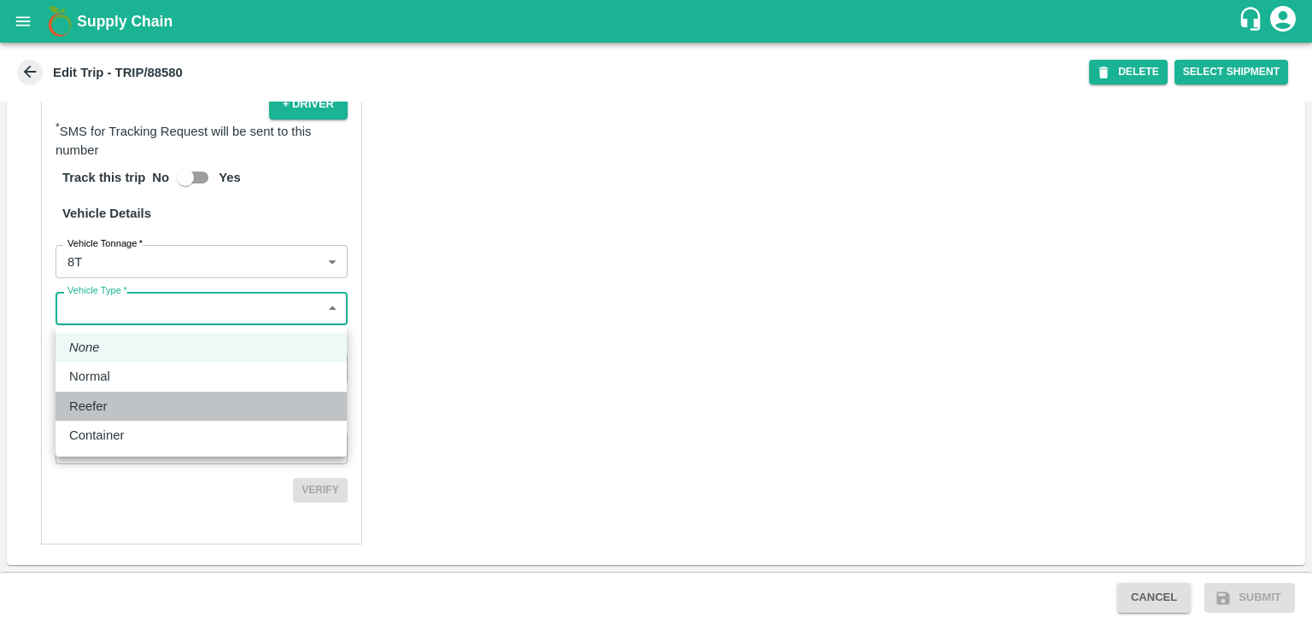
click at [120, 395] on li "Reefer" at bounding box center [201, 406] width 291 height 29
type input "Reefer"
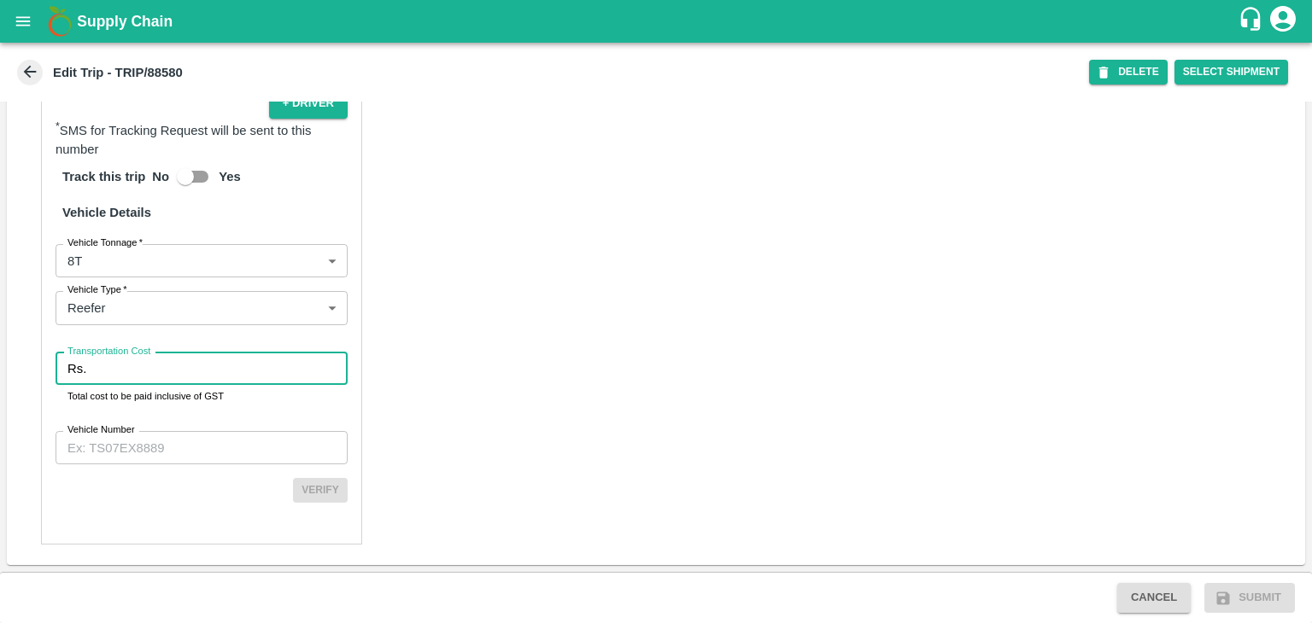
click at [176, 376] on input "Transportation Cost" at bounding box center [220, 369] width 255 height 32
click at [173, 372] on input "Transportation Cost" at bounding box center [220, 369] width 255 height 32
type input "1"
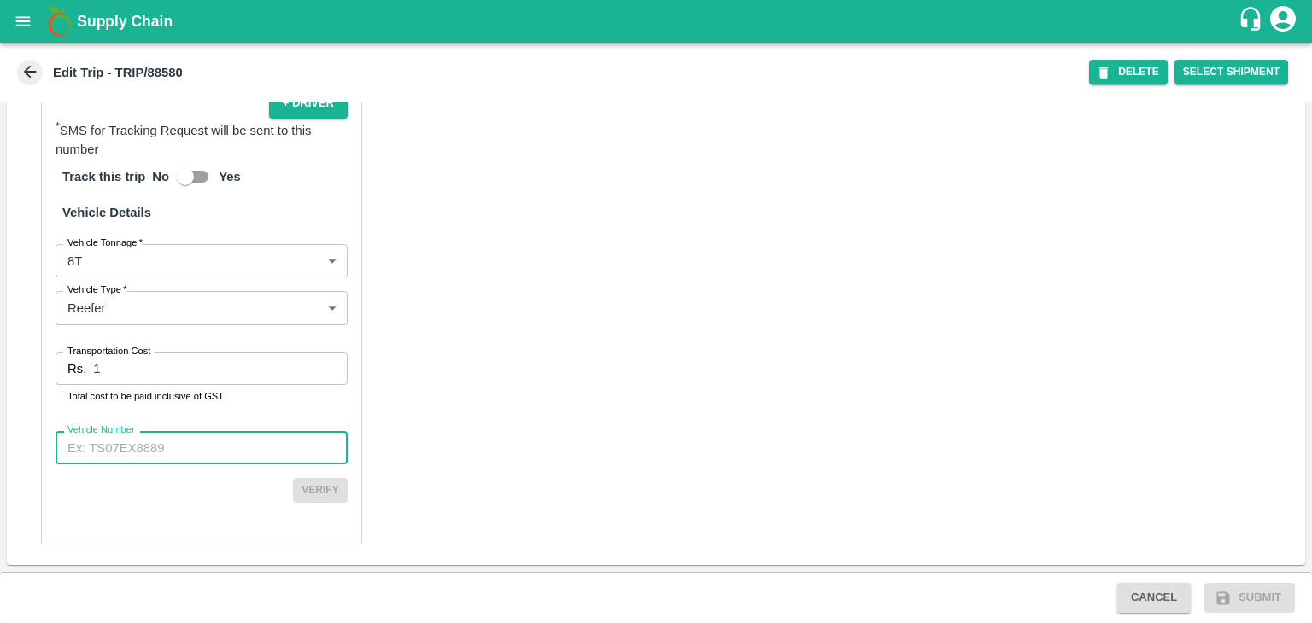
click at [205, 456] on input "Vehicle Number" at bounding box center [202, 447] width 292 height 32
type input "MH45T6060"
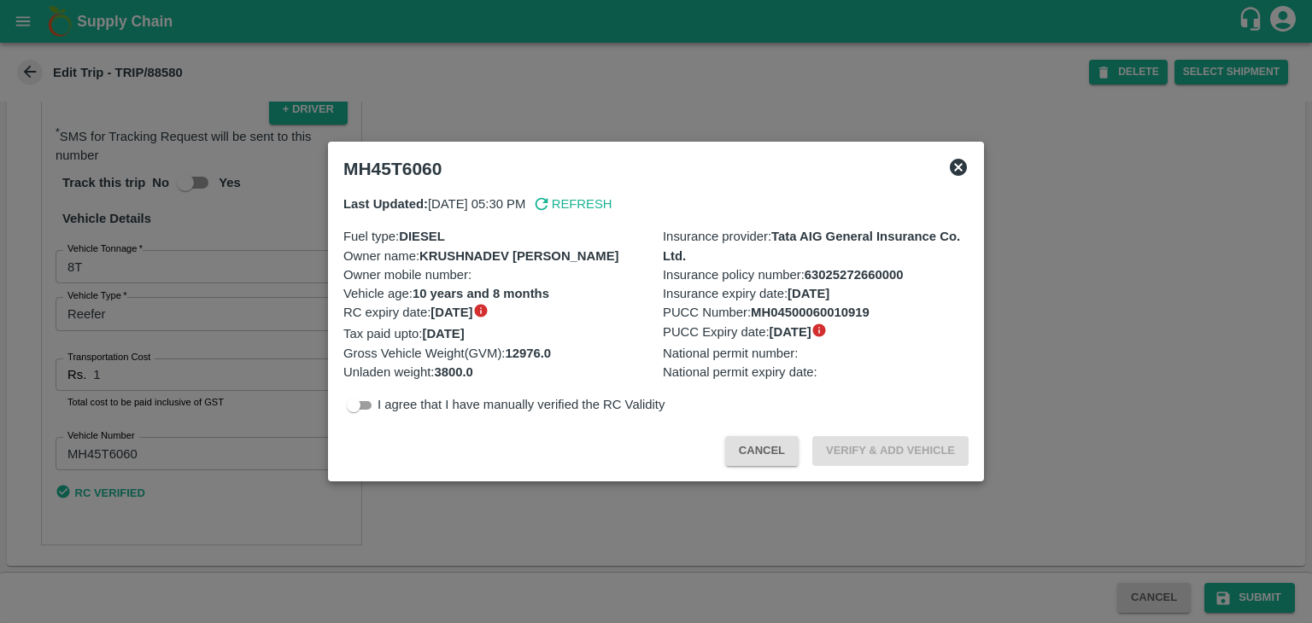
click at [1261, 600] on div at bounding box center [656, 311] width 1312 height 623
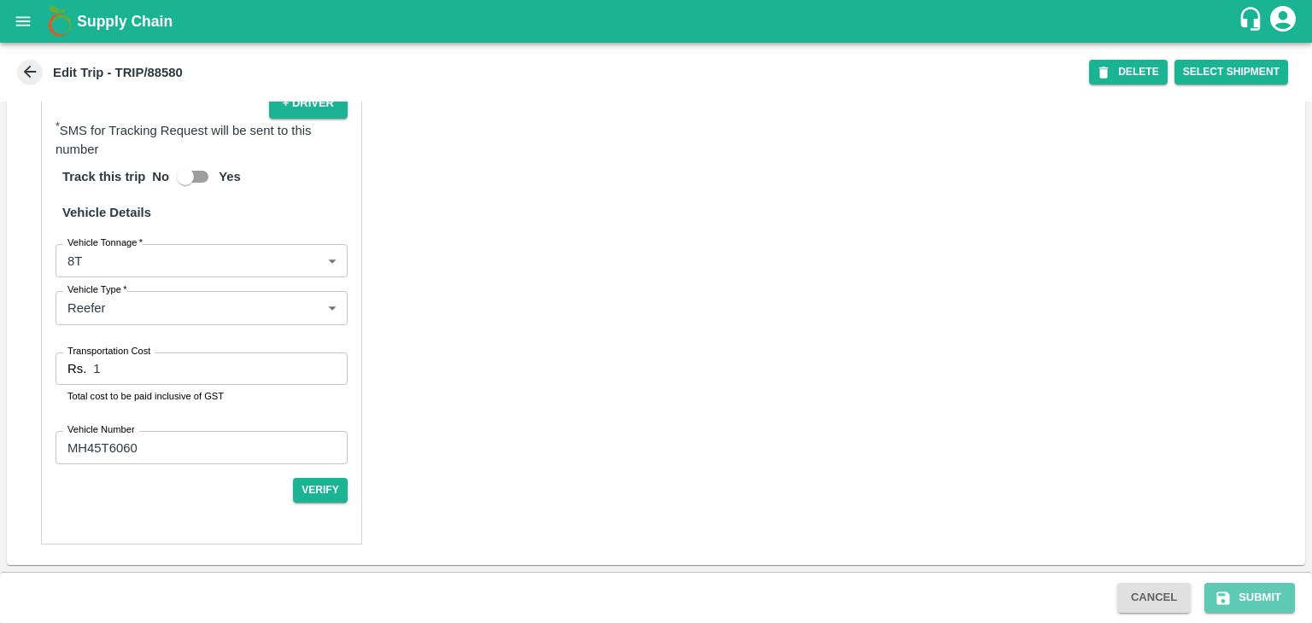
click at [1261, 600] on button "Submit" at bounding box center [1249, 598] width 91 height 30
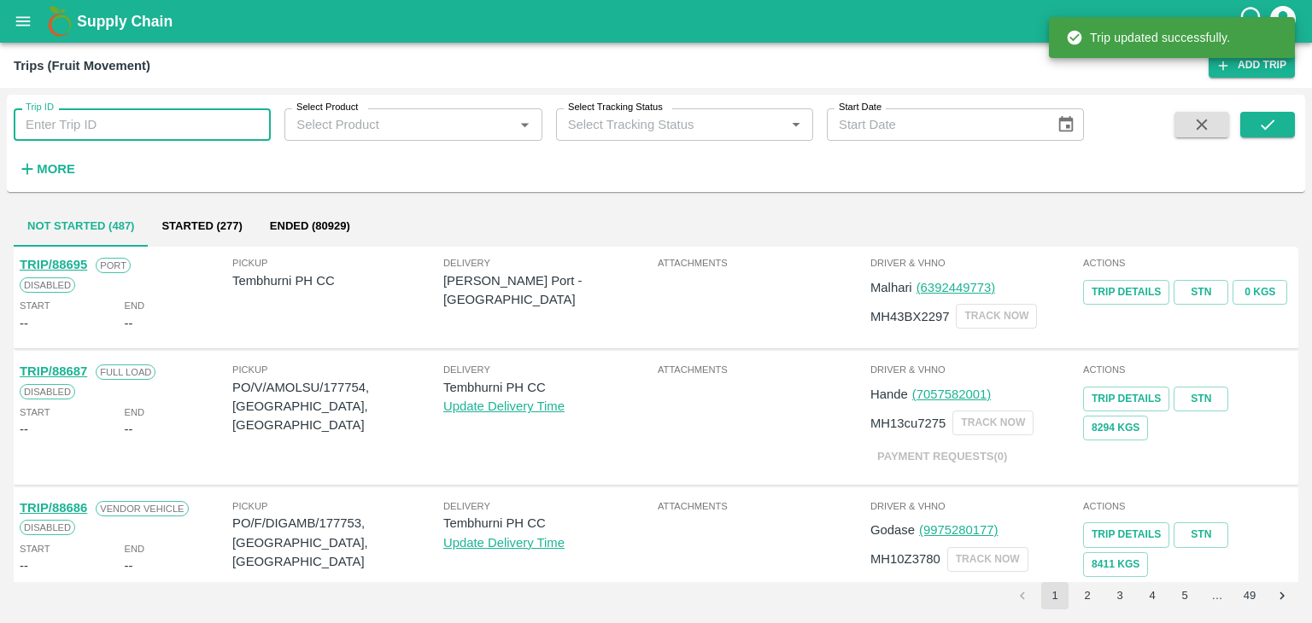
click at [162, 127] on input "Trip ID" at bounding box center [142, 124] width 257 height 32
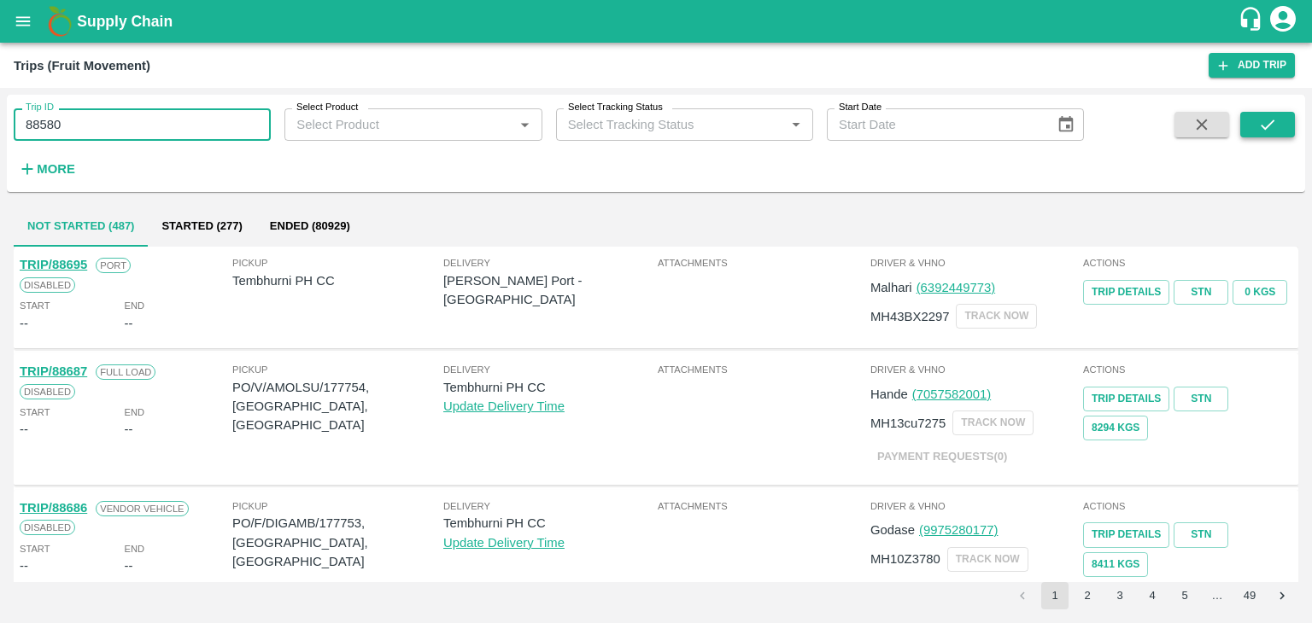
type input "88580"
click at [1272, 132] on icon "submit" at bounding box center [1267, 124] width 19 height 19
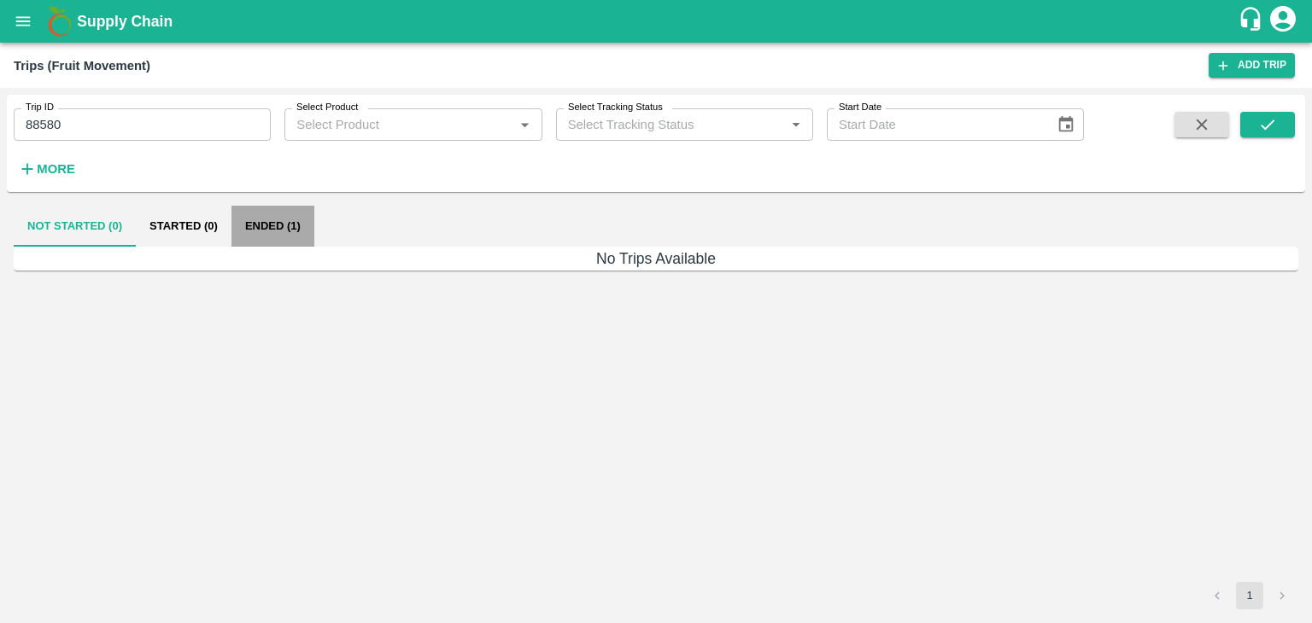
click at [304, 232] on button "Ended (1)" at bounding box center [272, 226] width 83 height 41
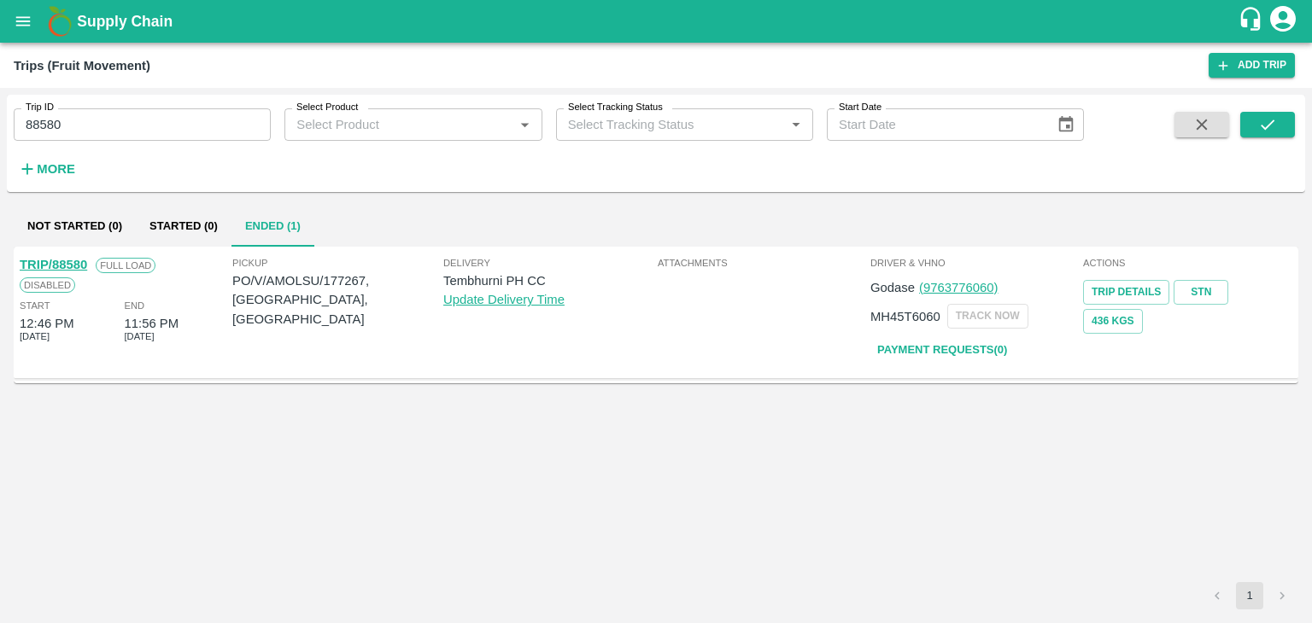
click at [65, 258] on link "TRIP/88580" at bounding box center [53, 265] width 67 height 14
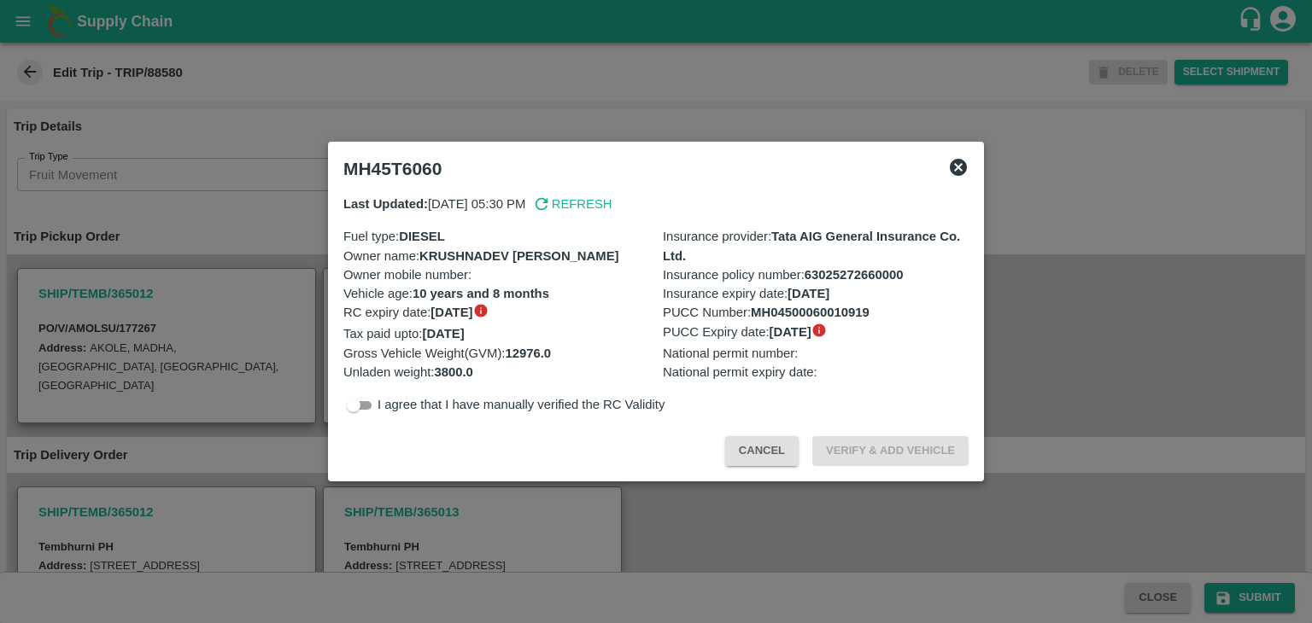
click at [456, 483] on div at bounding box center [656, 311] width 1312 height 623
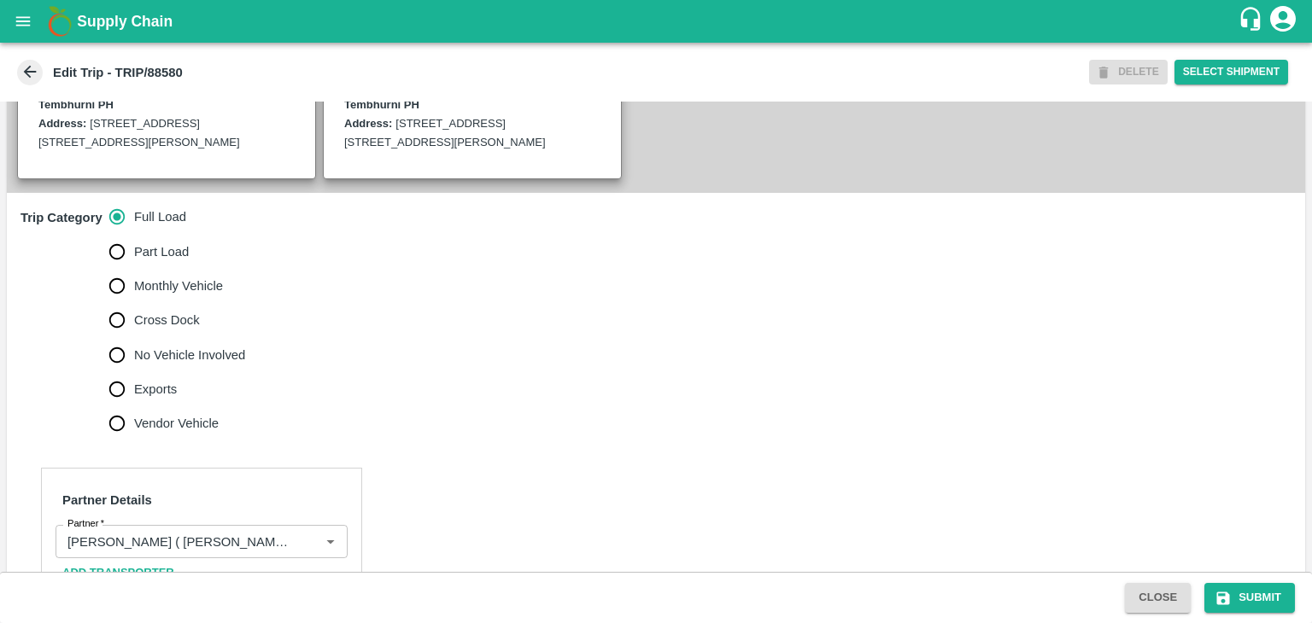
scroll to position [461, 0]
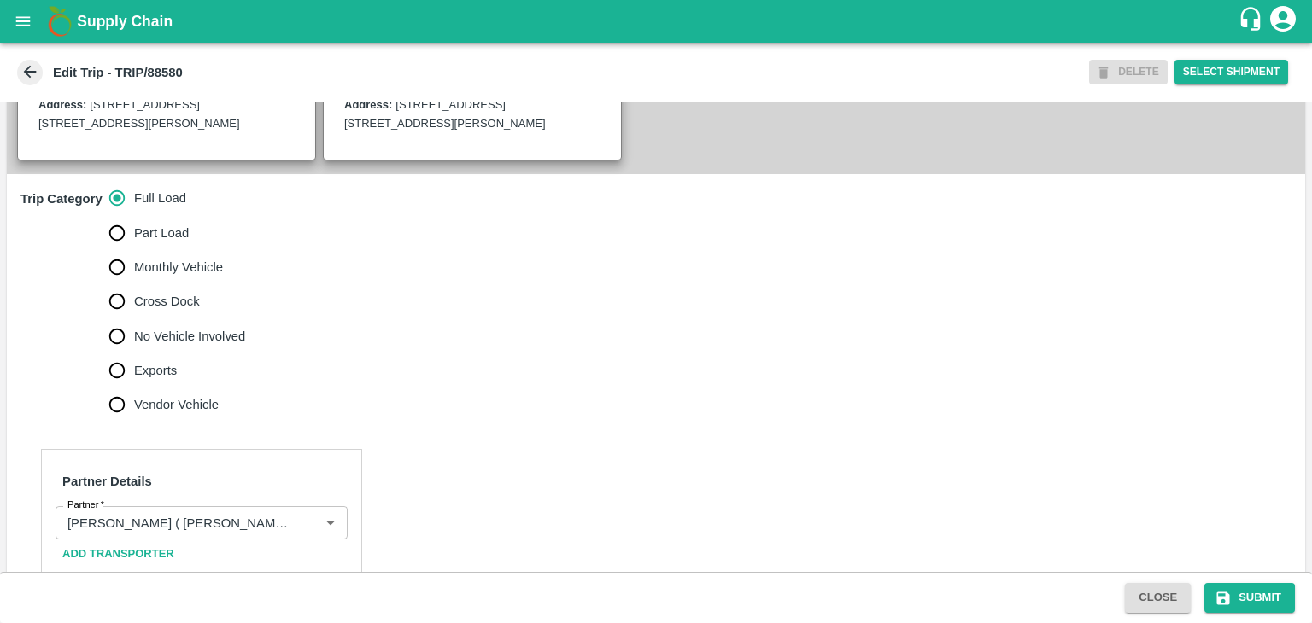
click at [167, 343] on label "No Vehicle Involved" at bounding box center [173, 336] width 146 height 34
click at [134, 343] on input "No Vehicle Involved" at bounding box center [117, 336] width 34 height 34
radio input "true"
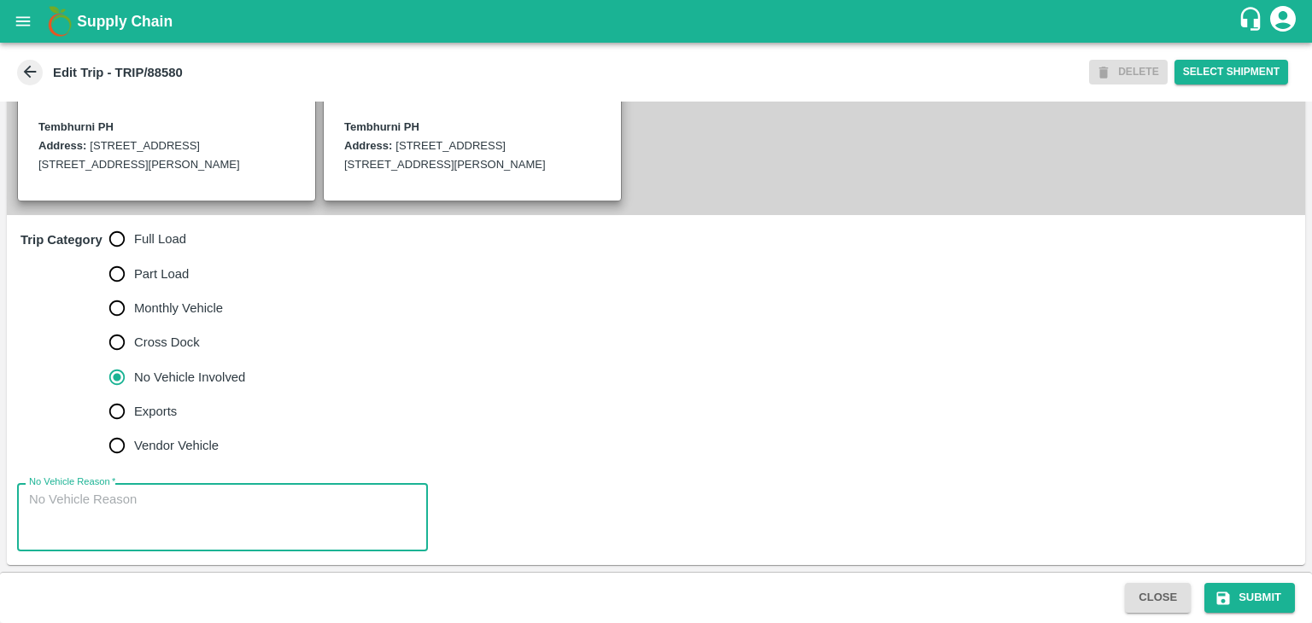
click at [213, 518] on textarea "No Vehicle Reason   *" at bounding box center [222, 518] width 387 height 54
type textarea "Field Dump"
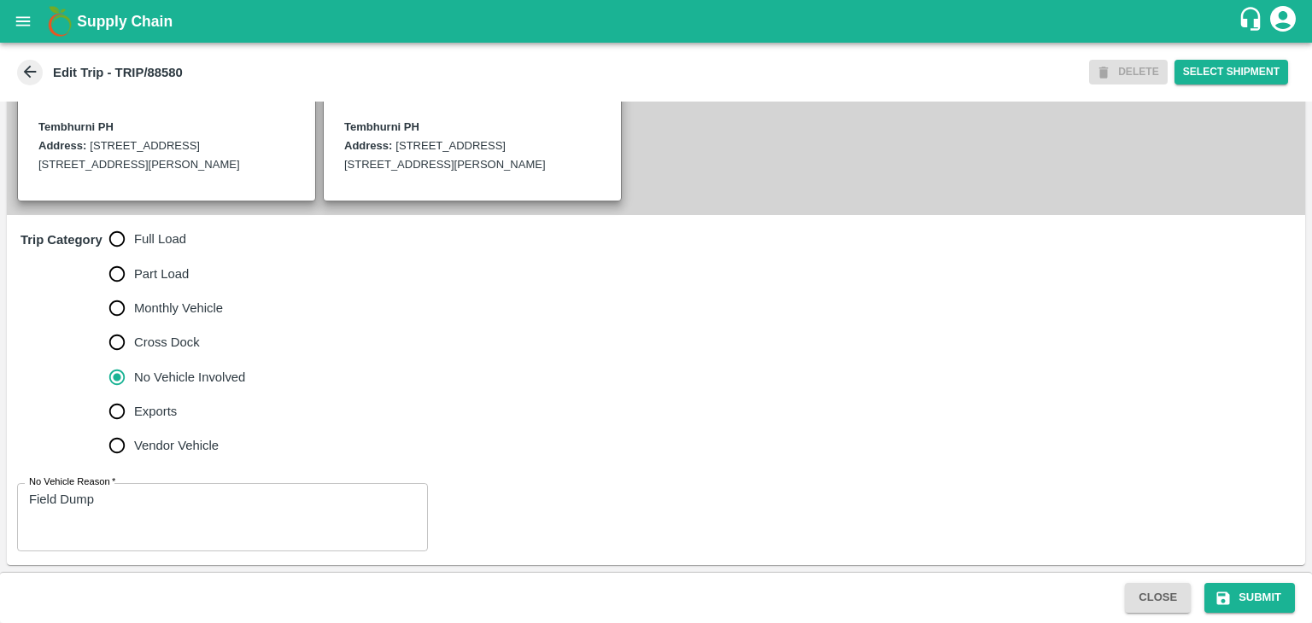
click at [1249, 613] on div "Close Submit" at bounding box center [656, 597] width 1312 height 51
click at [1260, 606] on button "Submit" at bounding box center [1249, 598] width 91 height 30
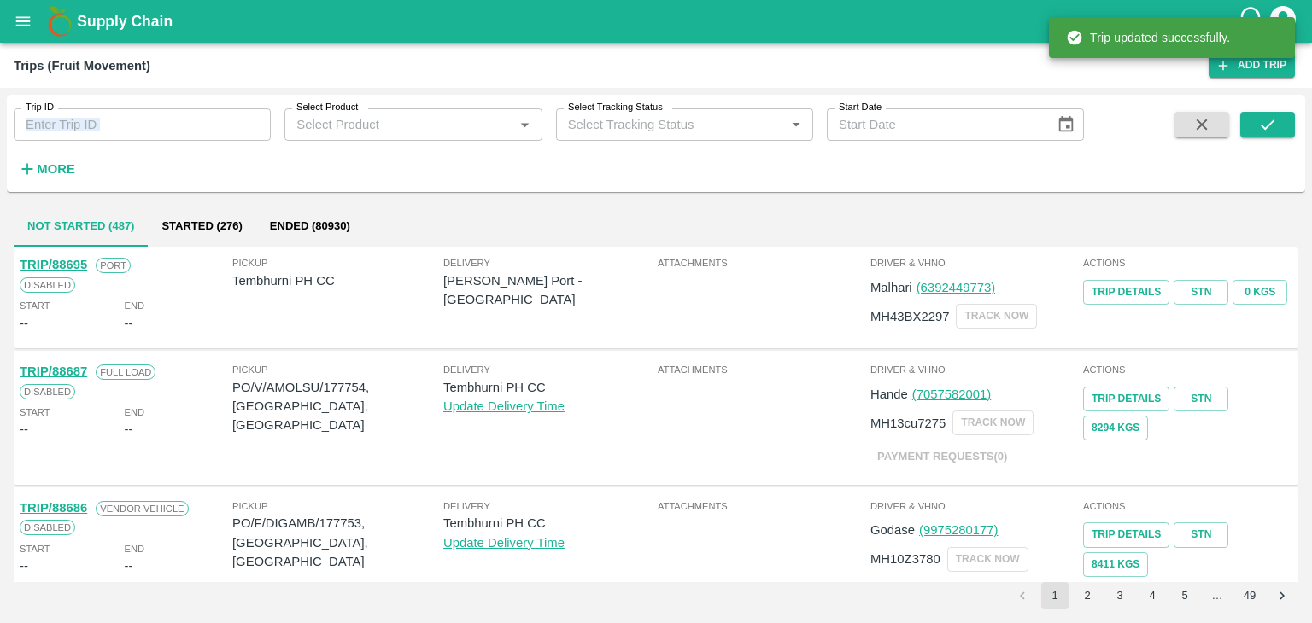
drag, startPoint x: 164, startPoint y: 143, endPoint x: 169, endPoint y: 124, distance: 19.5
click at [169, 124] on div "Trip ID Trip ID Select Product Select Product   * Select Tracking Status Select…" at bounding box center [542, 139] width 1084 height 89
click at [169, 124] on input "Trip ID" at bounding box center [142, 124] width 257 height 32
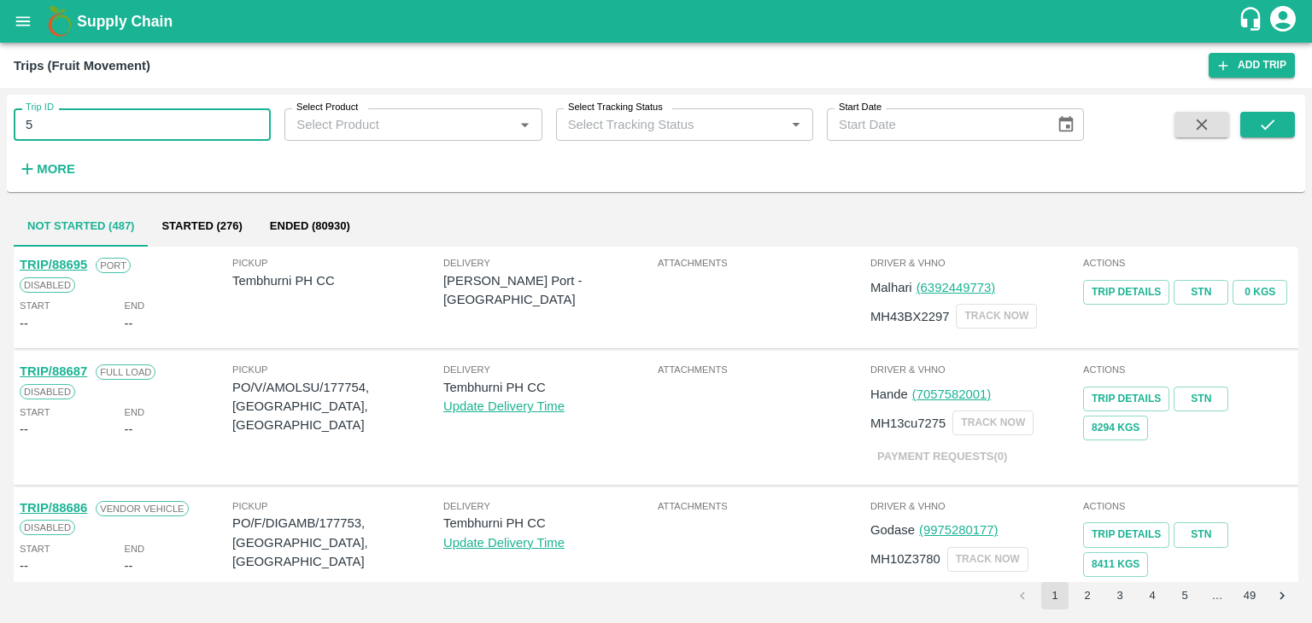
type input "5"
type input "88529"
click at [1286, 126] on button "submit" at bounding box center [1267, 125] width 55 height 26
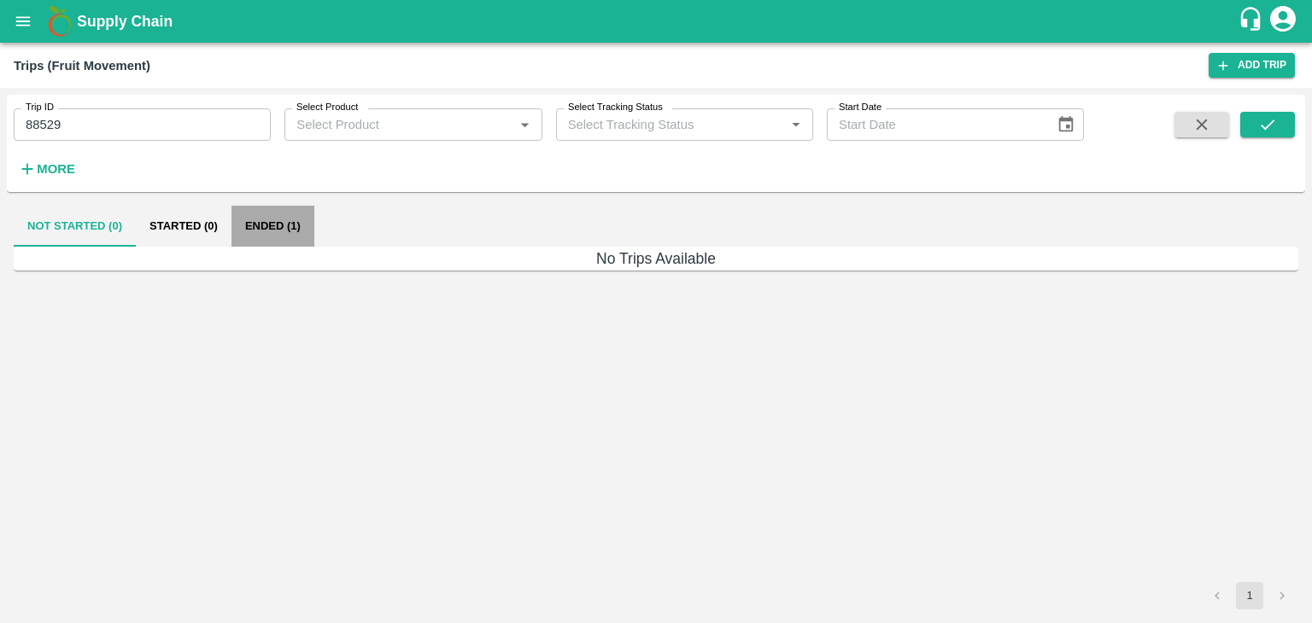
click at [287, 238] on button "Ended (1)" at bounding box center [272, 226] width 83 height 41
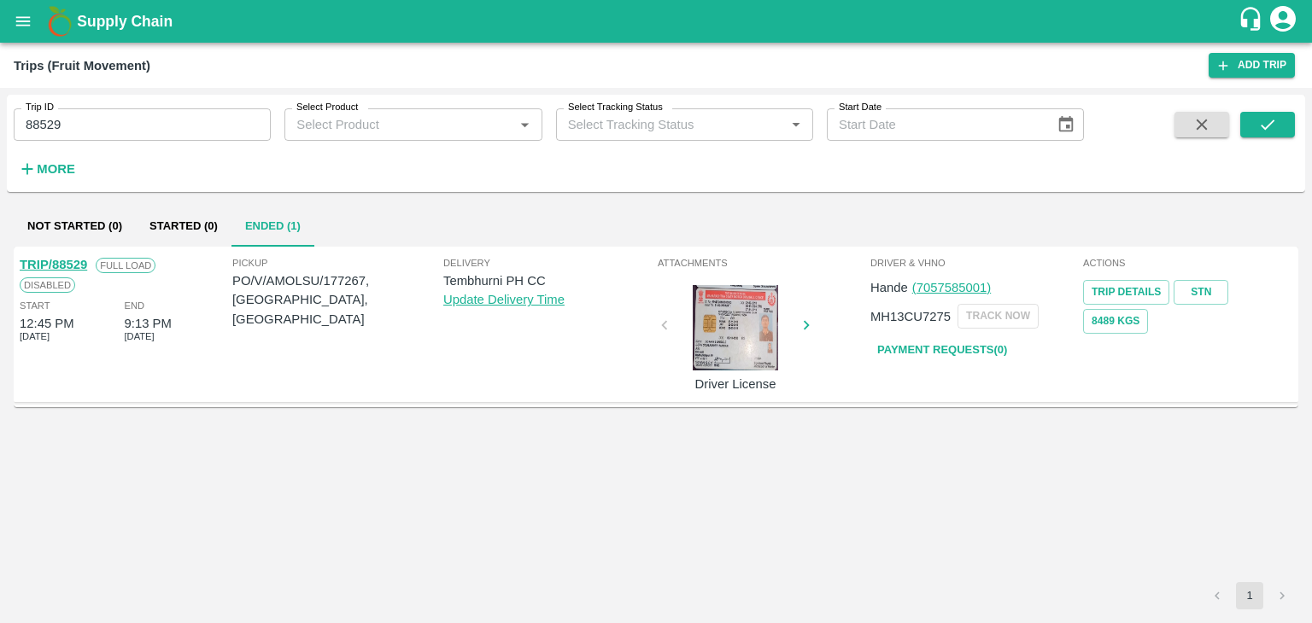
click at [56, 258] on link "TRIP/88529" at bounding box center [53, 265] width 67 height 14
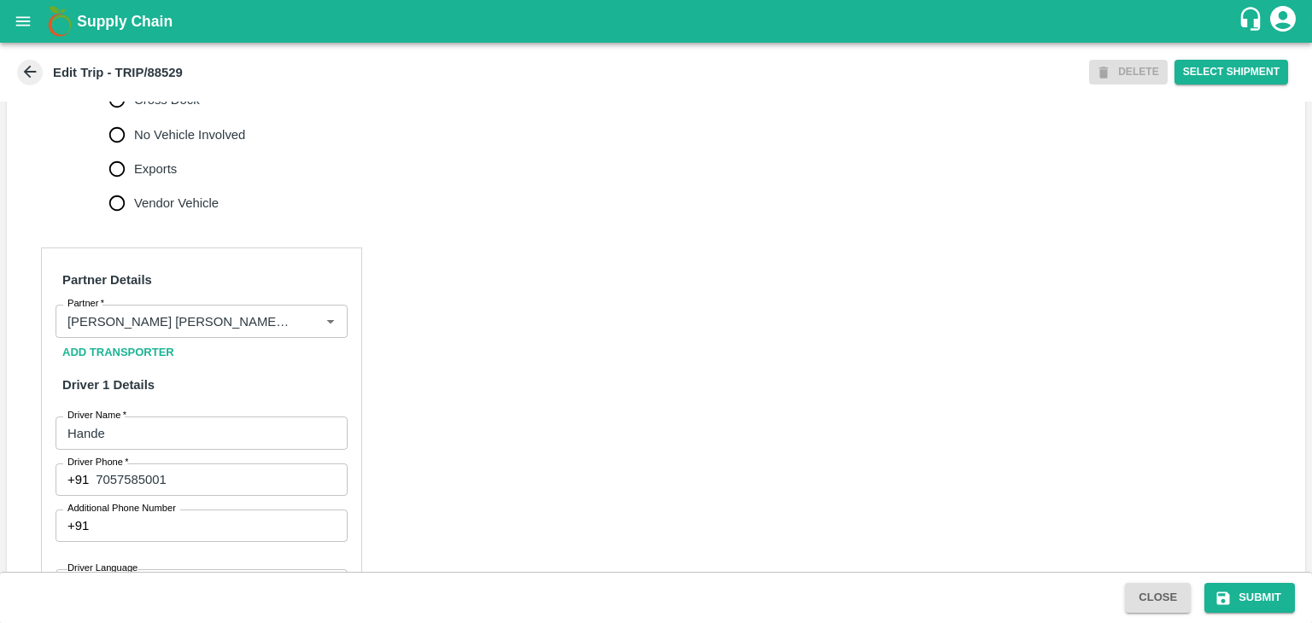
scroll to position [982, 0]
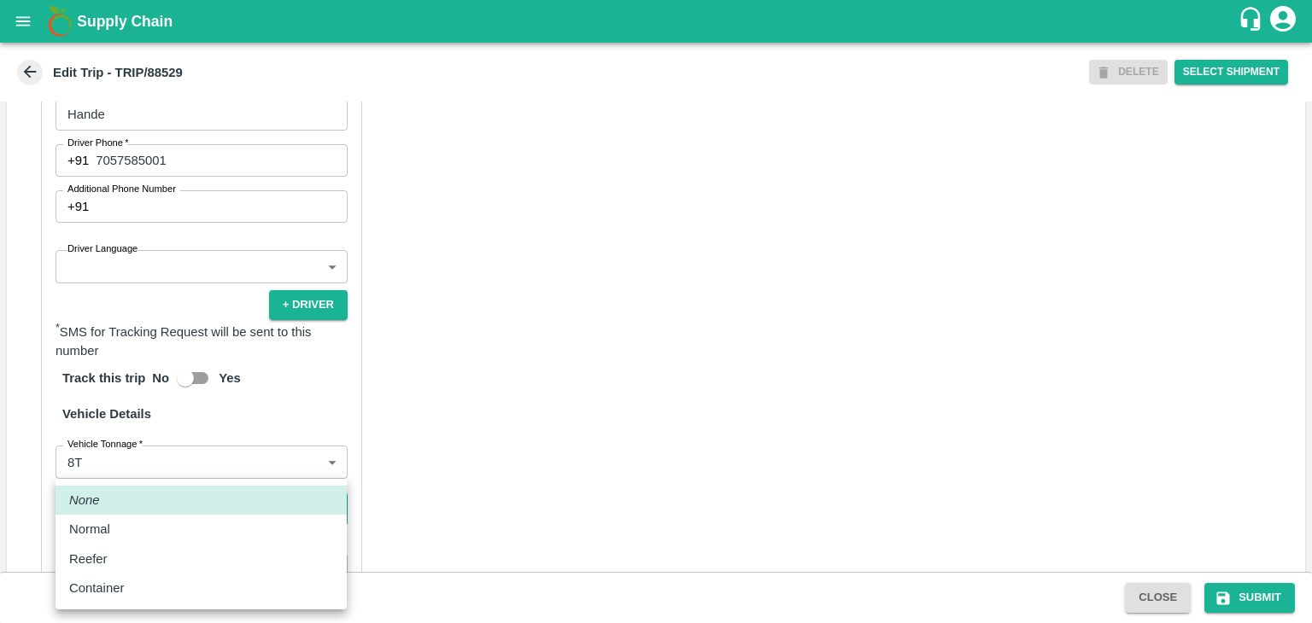
click at [149, 536] on body "Supply Chain Edit Trip - TRIP/88529 DELETE Select Shipment Trip Details Trip Ty…" at bounding box center [656, 311] width 1312 height 623
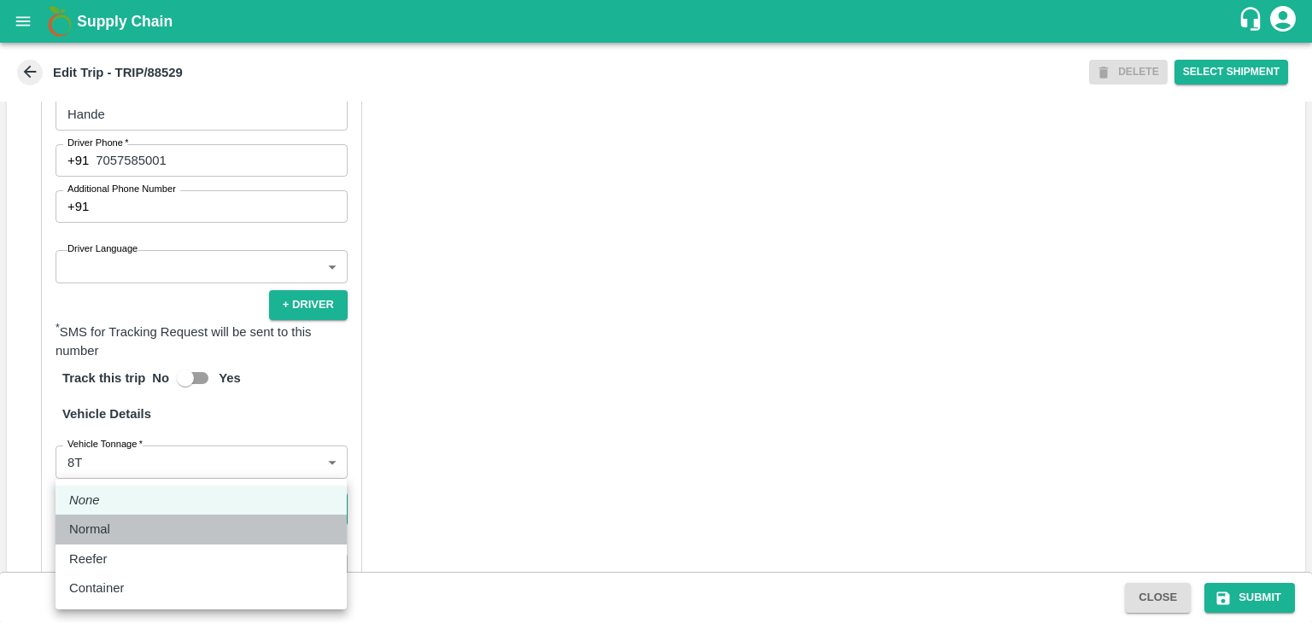
click at [132, 531] on div "Normal" at bounding box center [201, 529] width 264 height 19
type input "Normal"
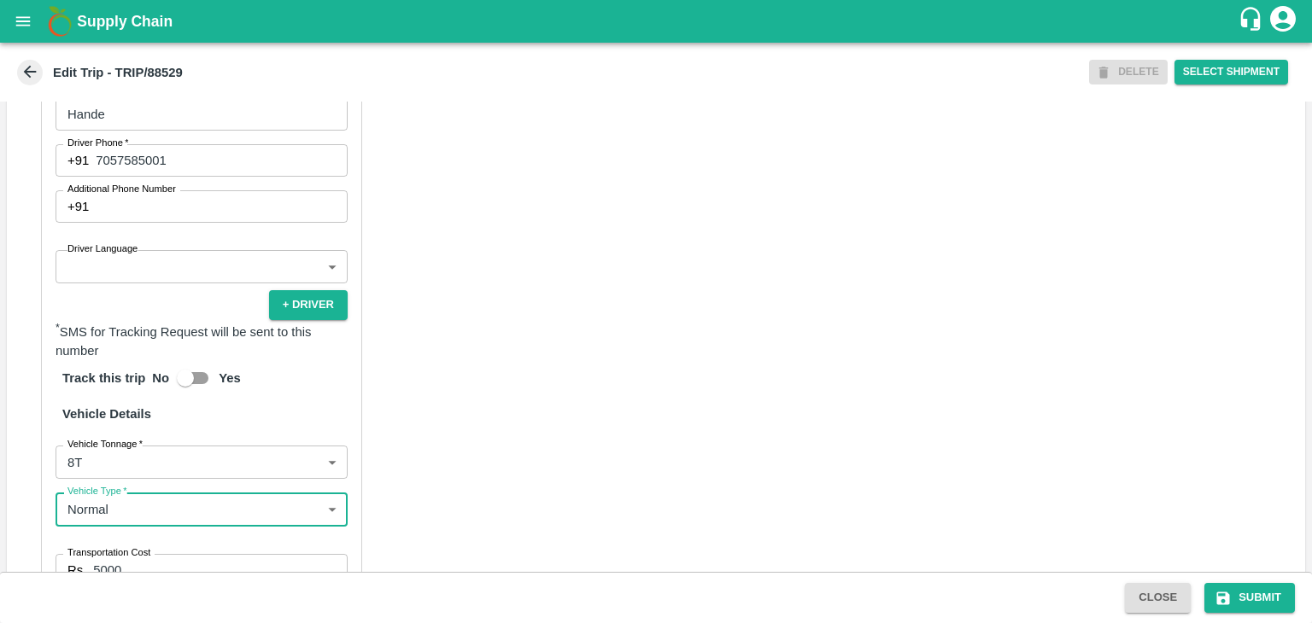
scroll to position [1256, 0]
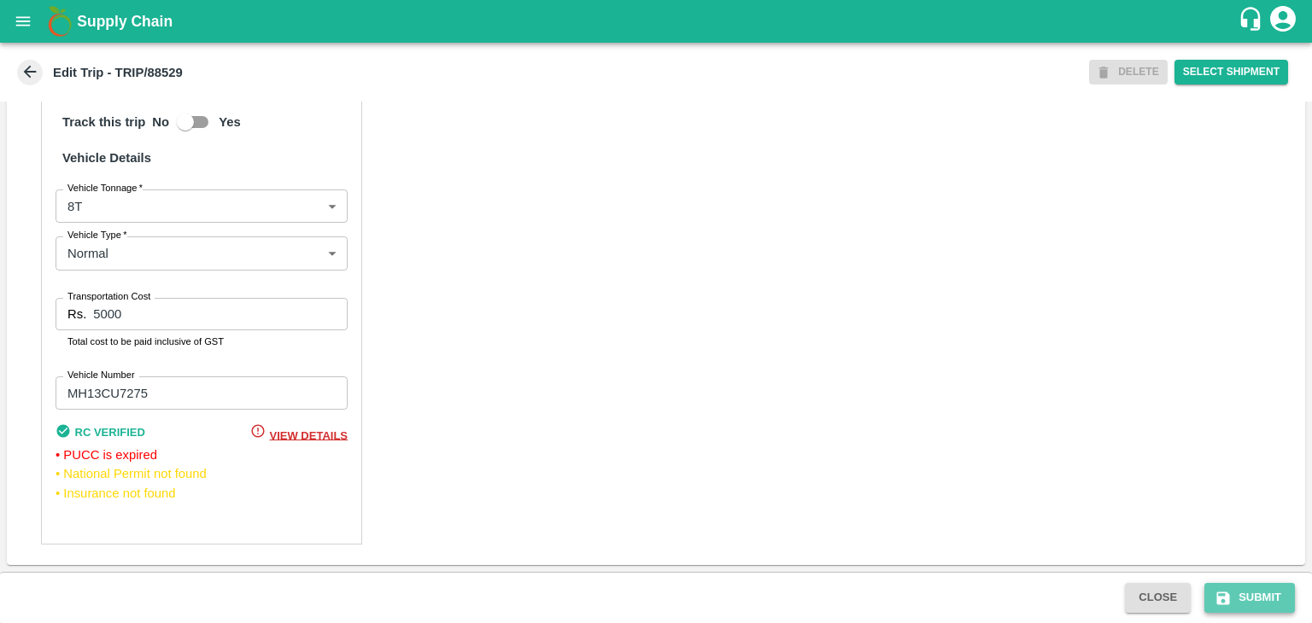
click at [1285, 605] on button "Submit" at bounding box center [1249, 598] width 91 height 30
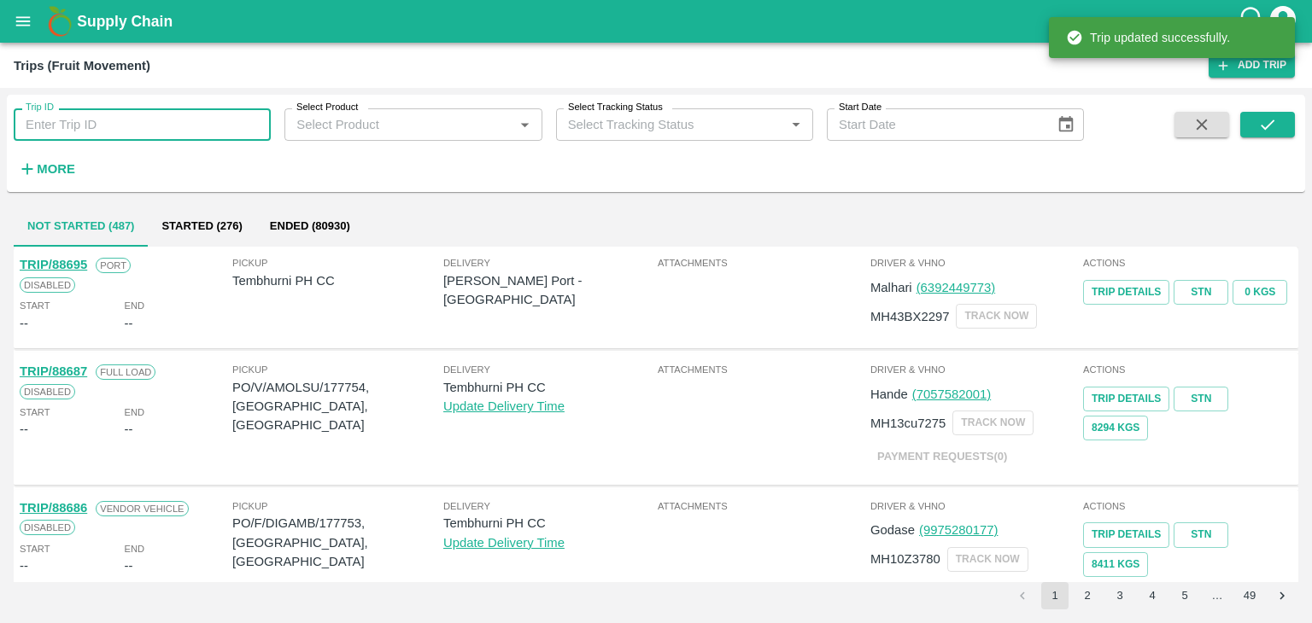
click at [168, 125] on input "Trip ID" at bounding box center [142, 124] width 257 height 32
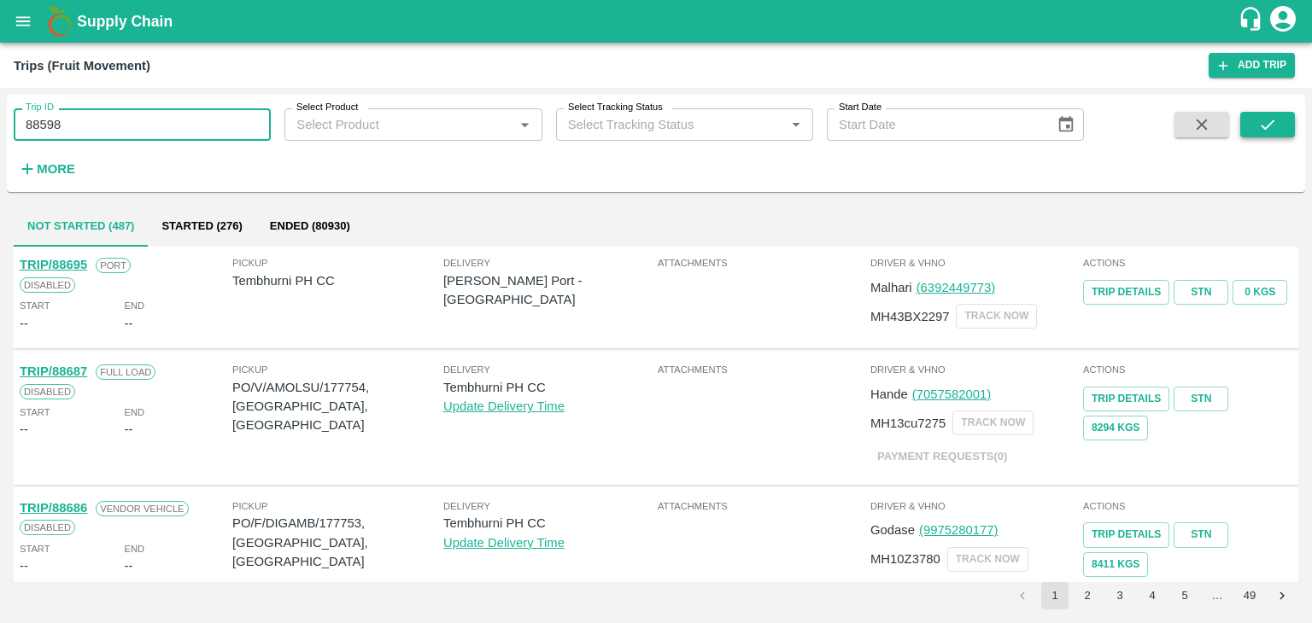
type input "88598"
click at [1268, 120] on icon "submit" at bounding box center [1267, 124] width 19 height 19
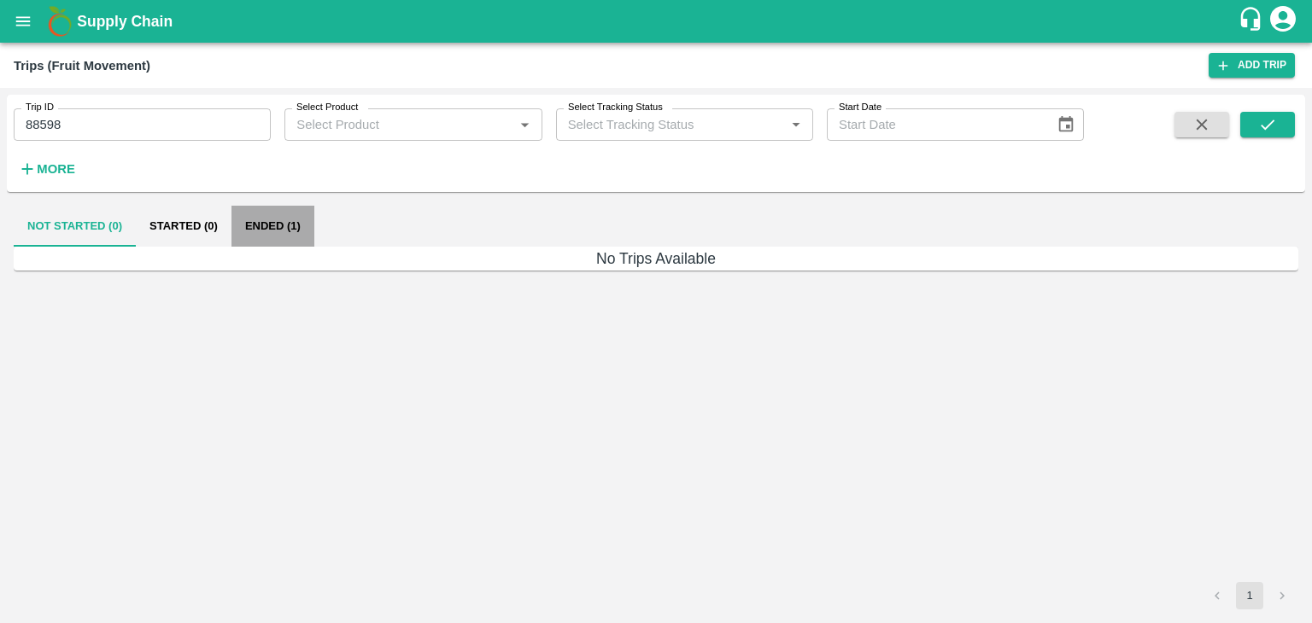
click at [274, 219] on button "Ended (1)" at bounding box center [272, 226] width 83 height 41
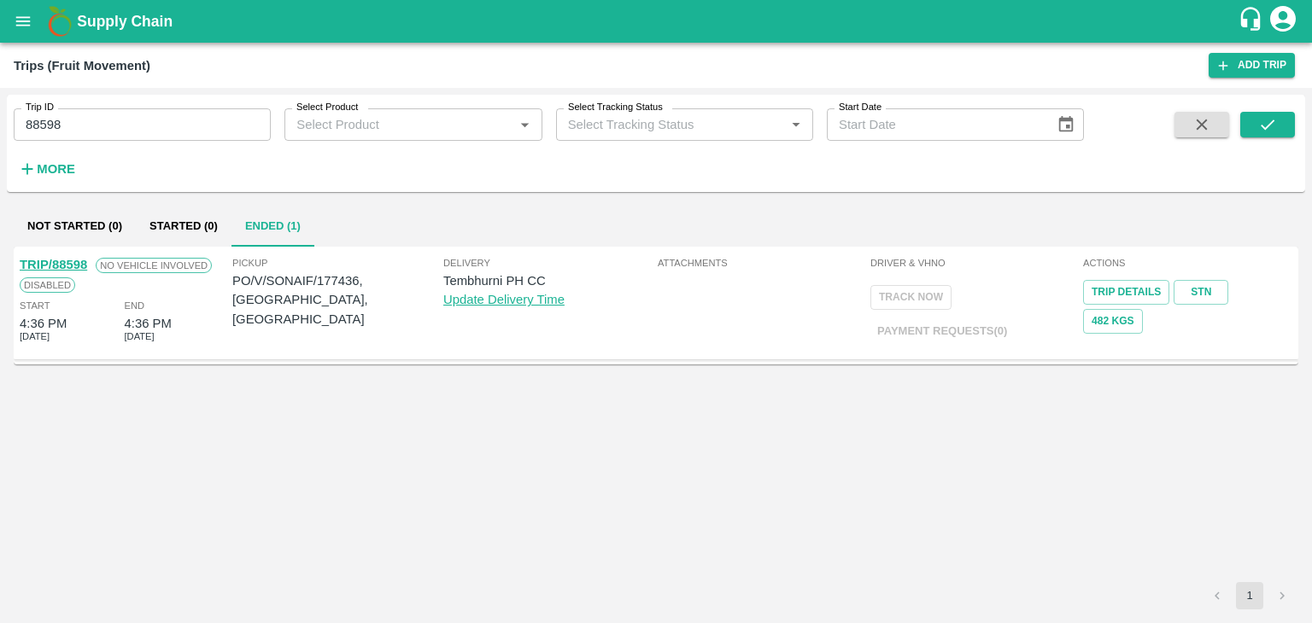
click at [71, 261] on link "TRIP/88598" at bounding box center [53, 265] width 67 height 14
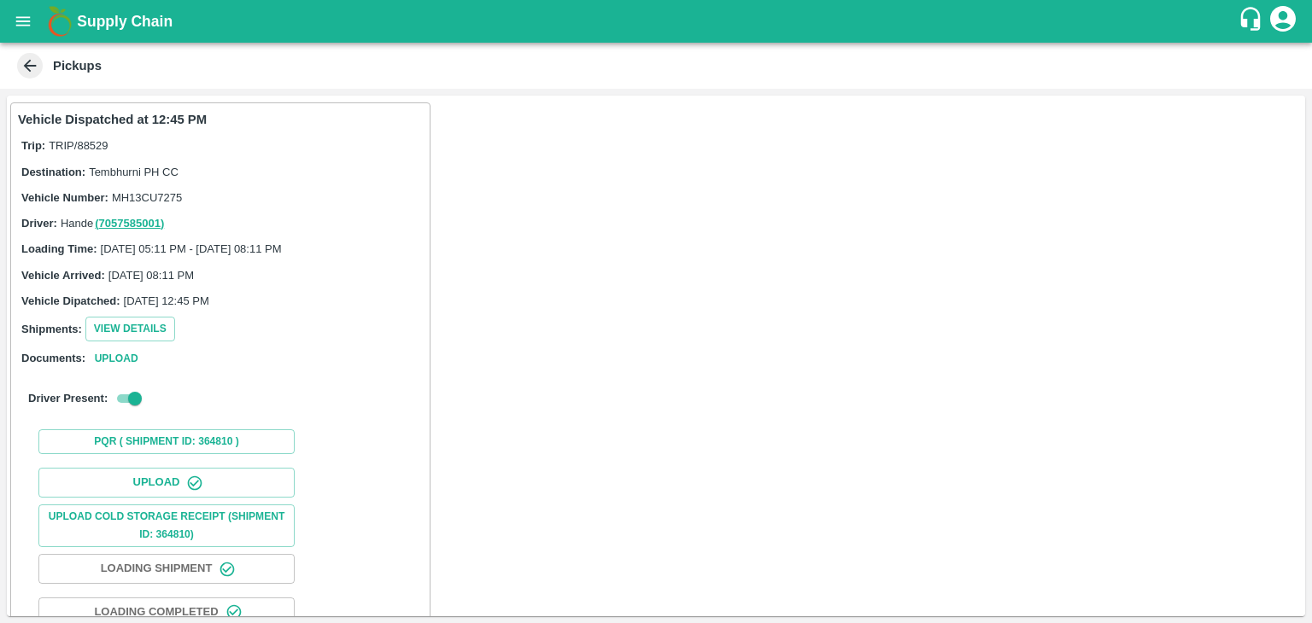
scroll to position [179, 0]
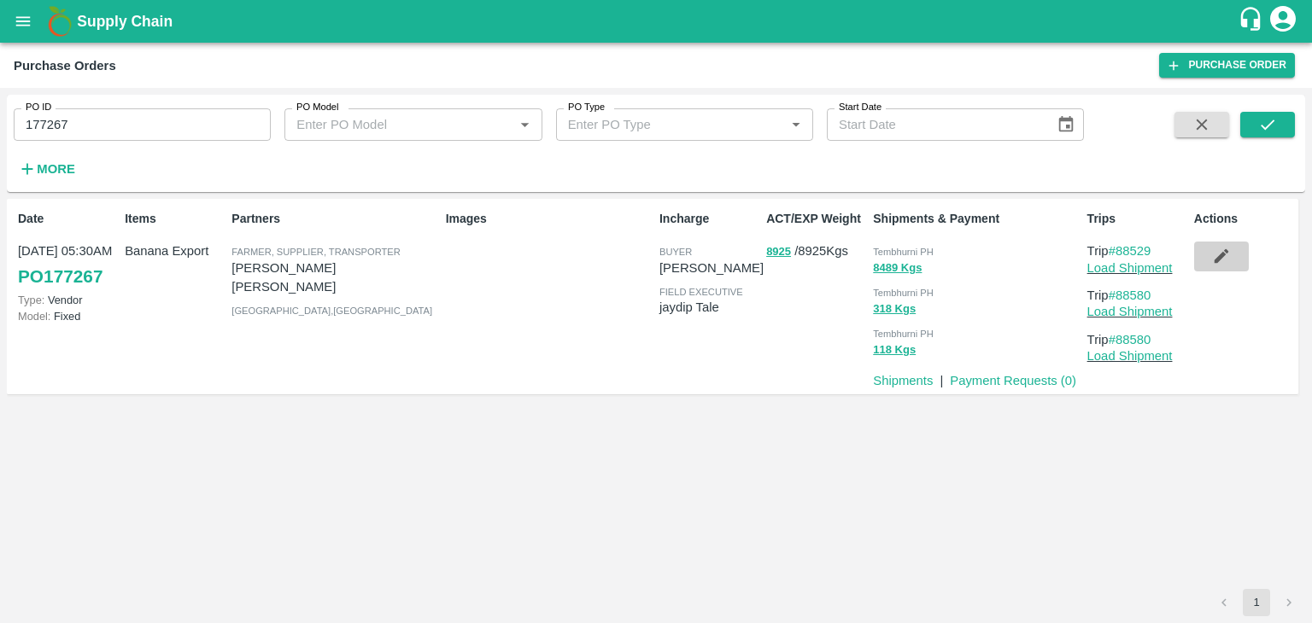
click at [1220, 258] on icon "button" at bounding box center [1221, 256] width 15 height 15
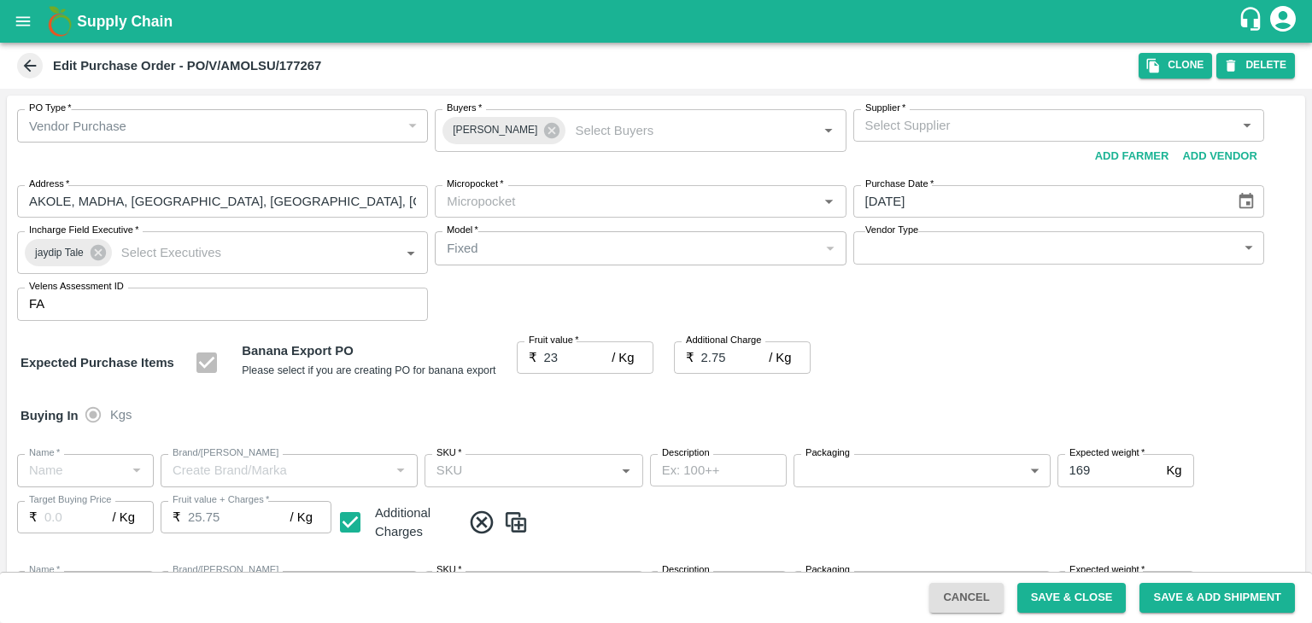
click at [936, 257] on body "Supply Chain Edit Purchase Order - PO/V/AMOLSU/177267 Clone DELETE PO Type   * …" at bounding box center [656, 311] width 1312 height 623
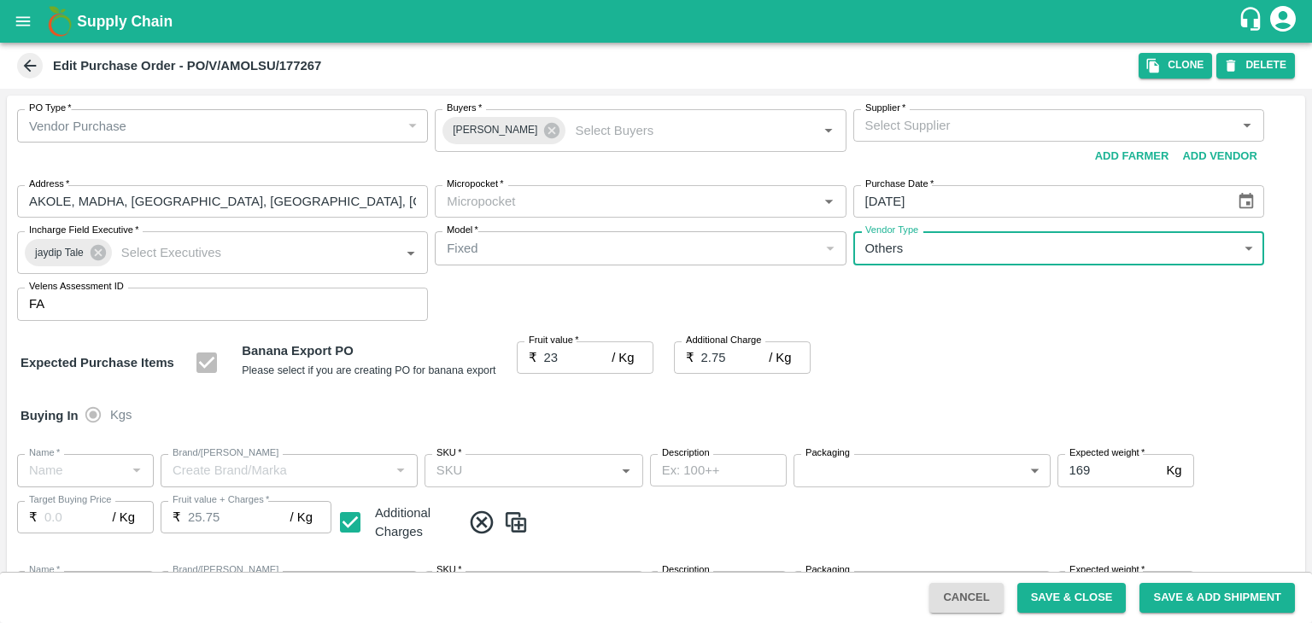
type input "OTHER"
click at [1074, 600] on div at bounding box center [656, 311] width 1312 height 623
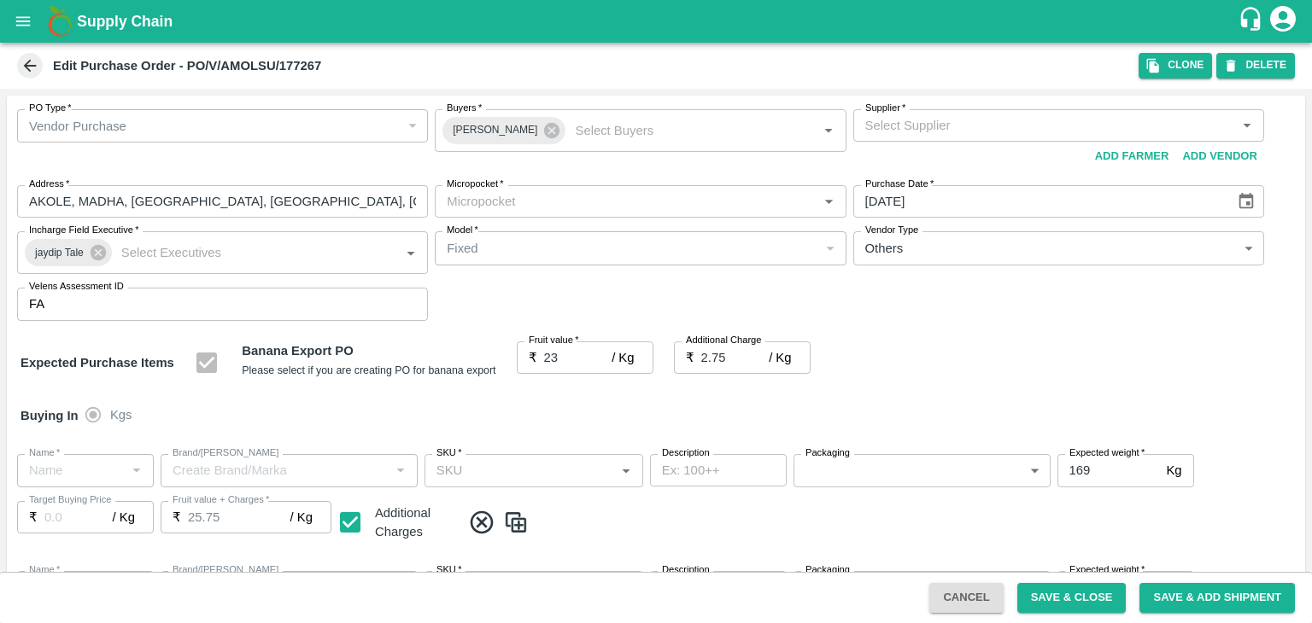
click at [1101, 595] on div at bounding box center [656, 311] width 1312 height 623
click at [1076, 599] on div at bounding box center [656, 311] width 1312 height 623
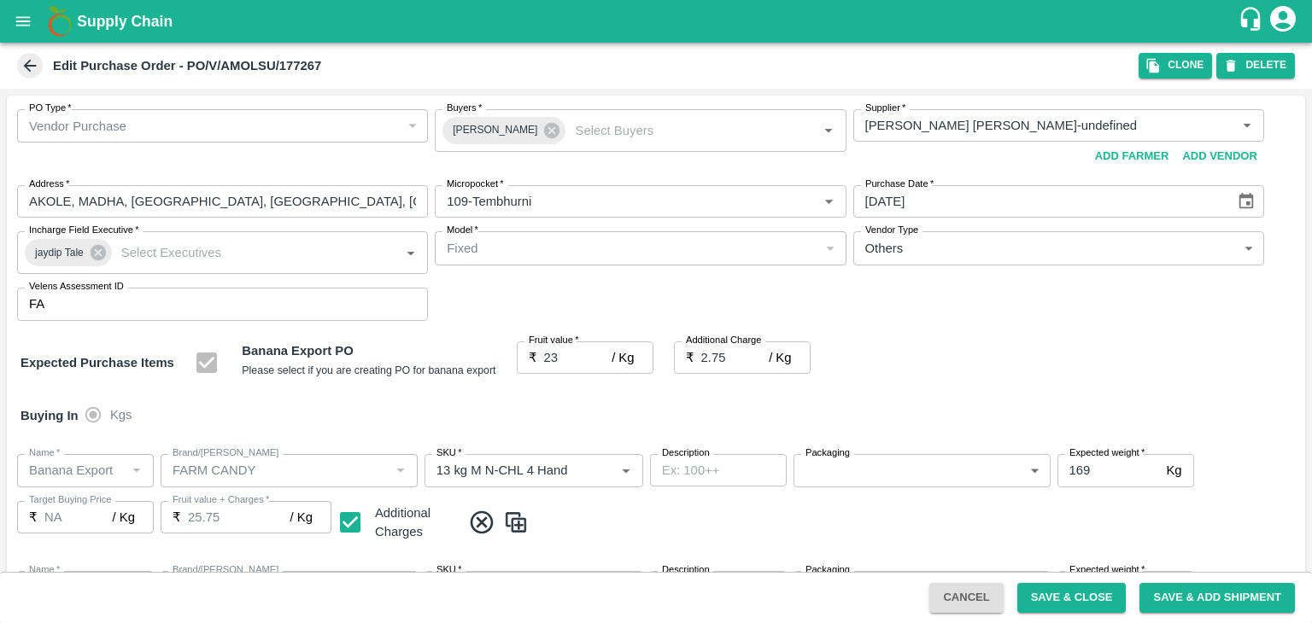
type input "AMOL SUBHASH CHINTAMAN-undefined"
type input "109-Tembhurni"
type input "Banana Export"
type input "FARM CANDY"
type input "13 kg M N-CHL 4 Hand"
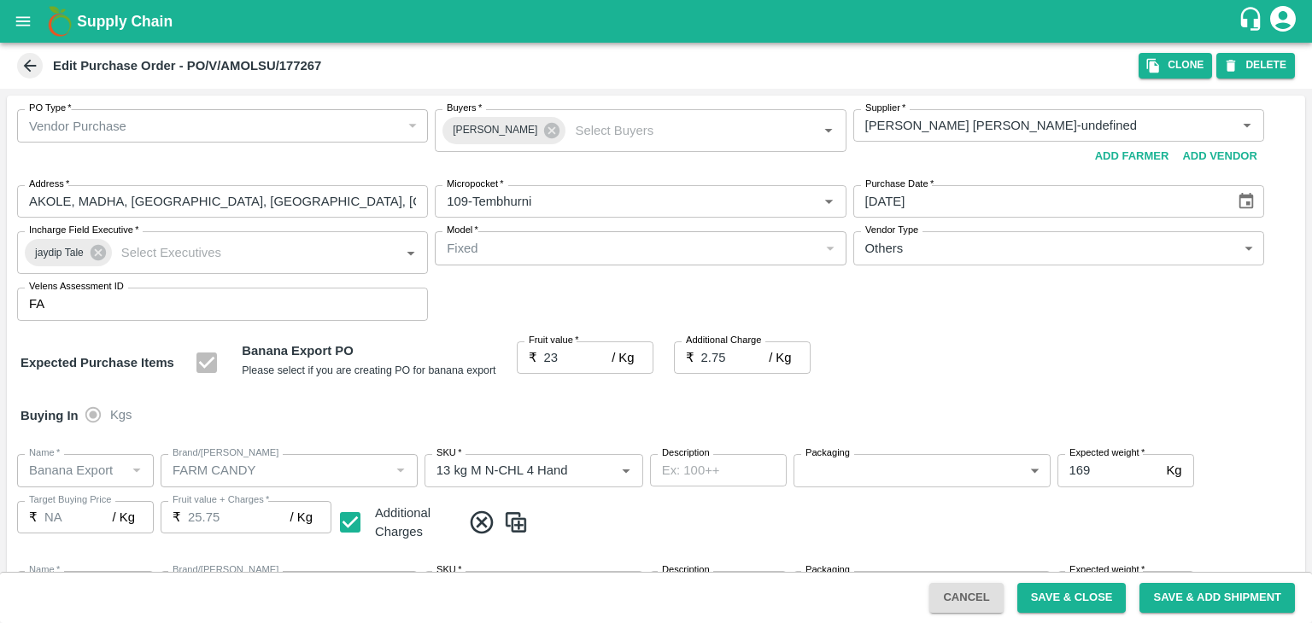
type input "NA"
type input "Banana Export"
type input "FARM CANDY"
type input "13 kg M N-CHL 5 Hand"
type input "NA"
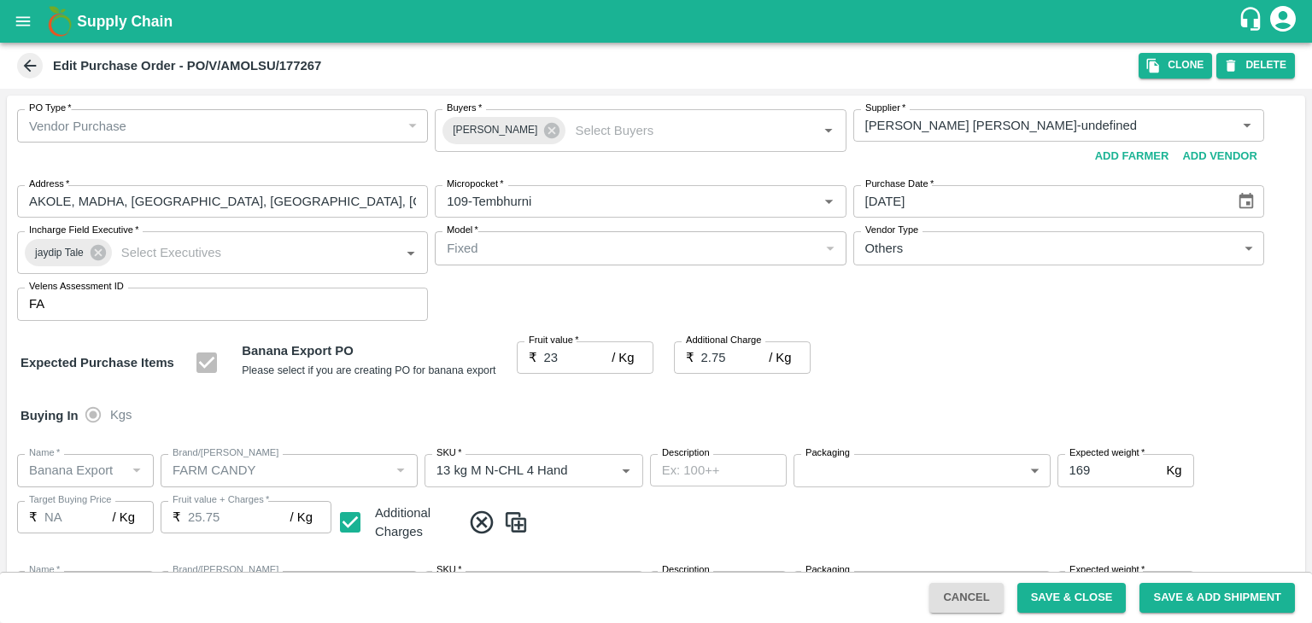
type input "Banana Export"
type input "FARM CANDY"
type input "13 kg M N-CHL 6 Hand"
type input "NA"
type input "Banana Export"
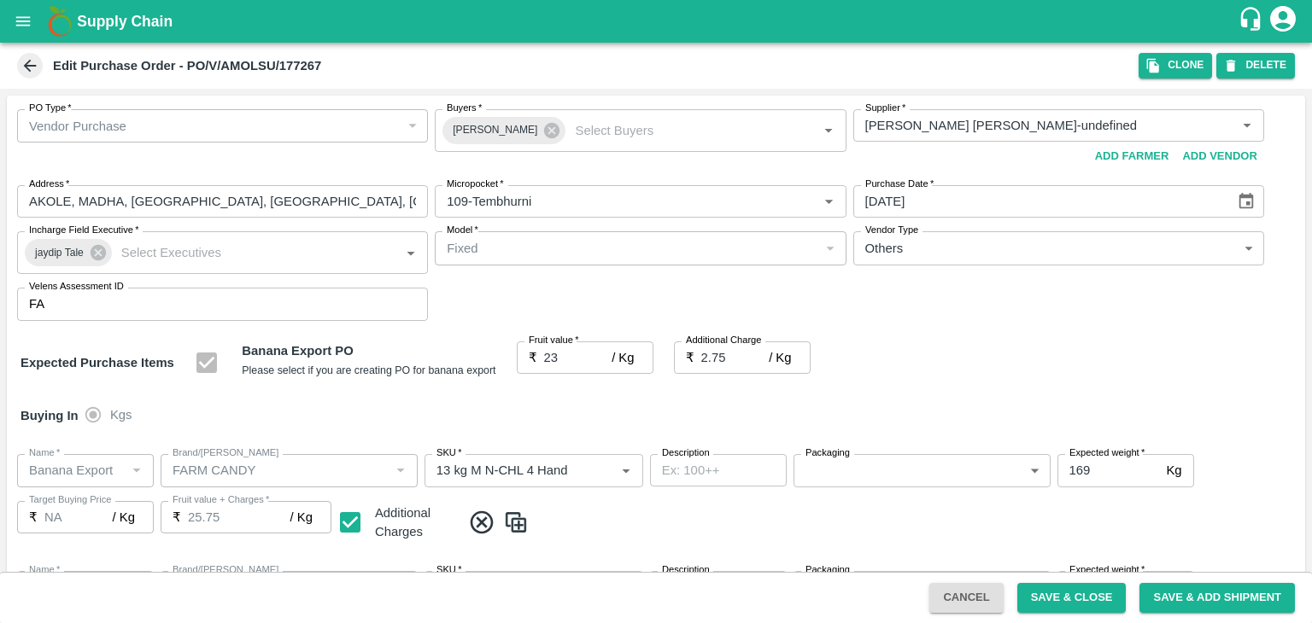
type input "FARM EXPRESS"
type input "13 kg M N-CHL 4 Hand"
type input "NA"
type input "Banana Export"
type input "FARM EXPRESS"
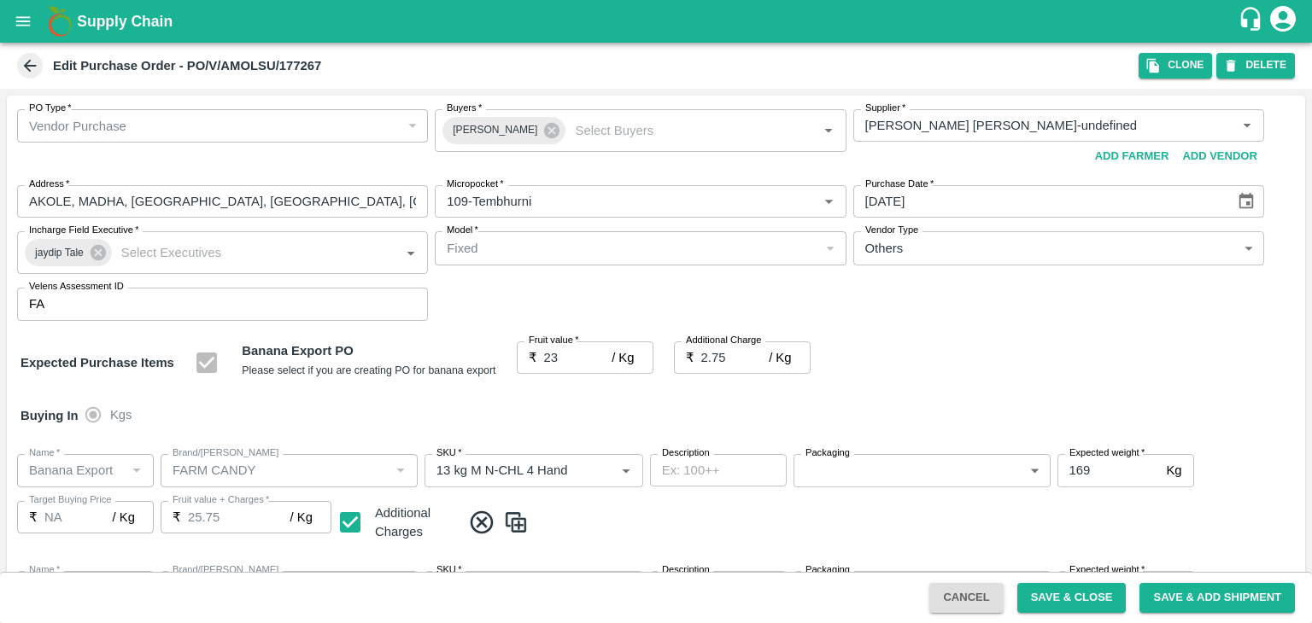
type input "13 kg M N-CHL 5 Hand"
type input "NA"
type input "Banana Export"
type input "FARM EXPRESS"
type input "13 kg M N-CHL 6 Hand"
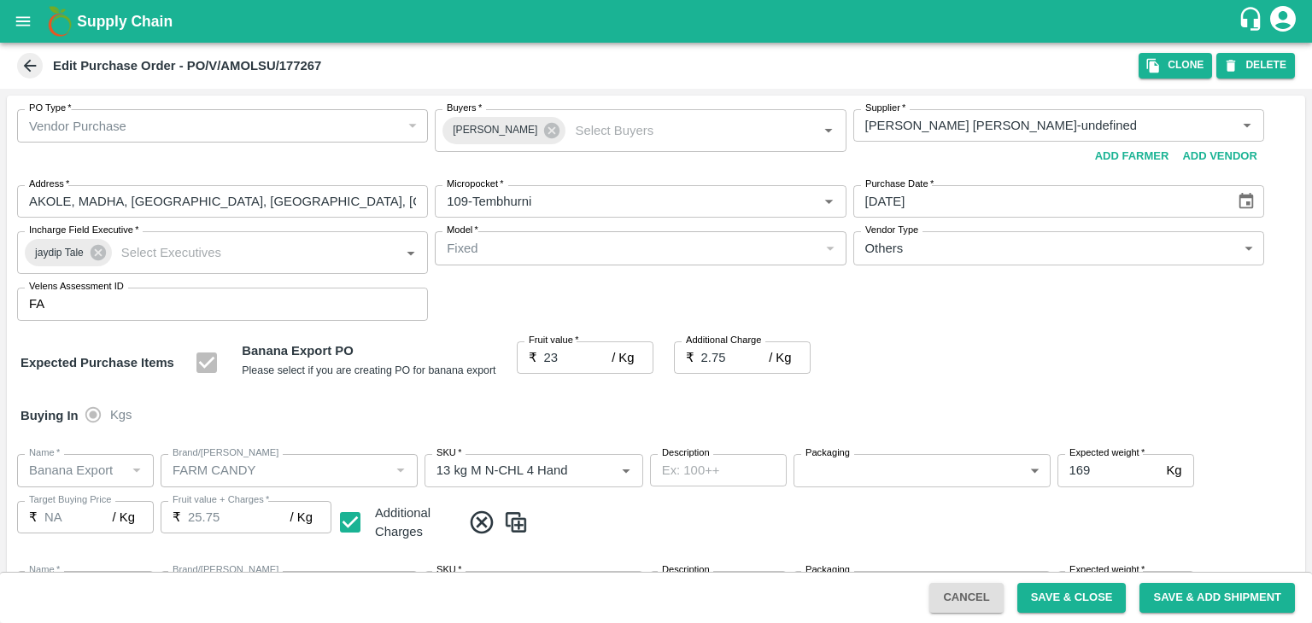
type input "NA"
type input "Banana Export"
type input "FARM EXPRESS"
type input "13 kg M N-CHL 8 Hand"
type input "NA"
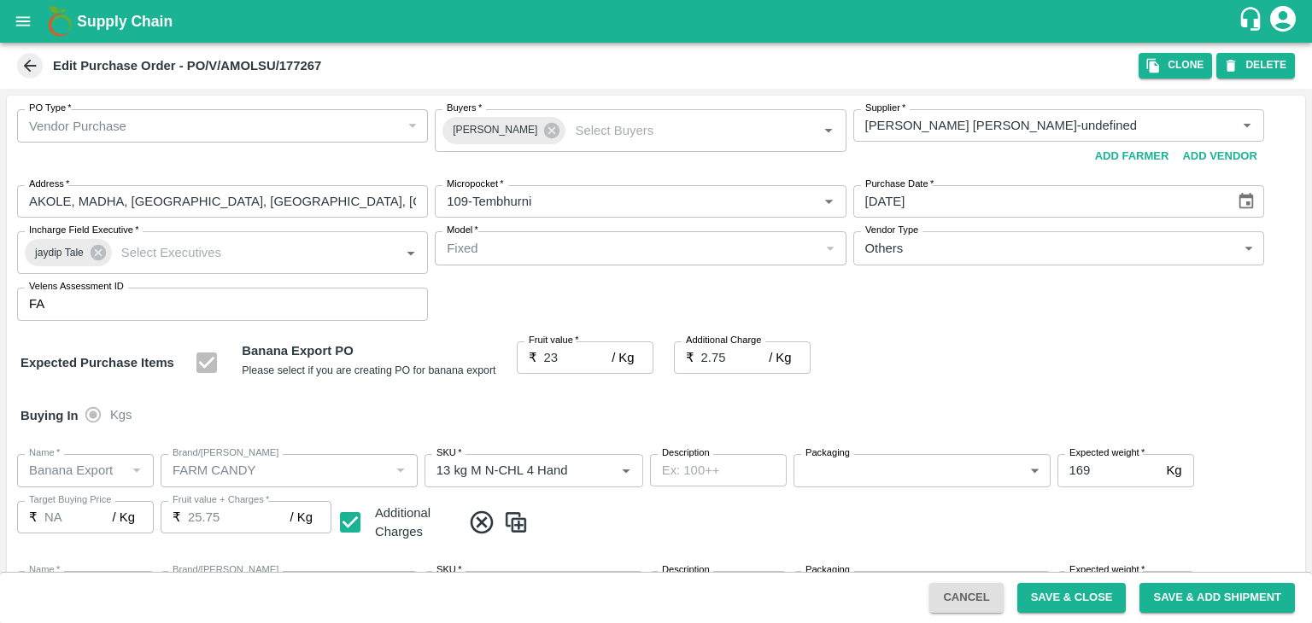
type input "Banana Export"
type input "FARM EXPRESS"
type input "13 kg M N-CHL CL"
type input "NA"
type input "Banana Export"
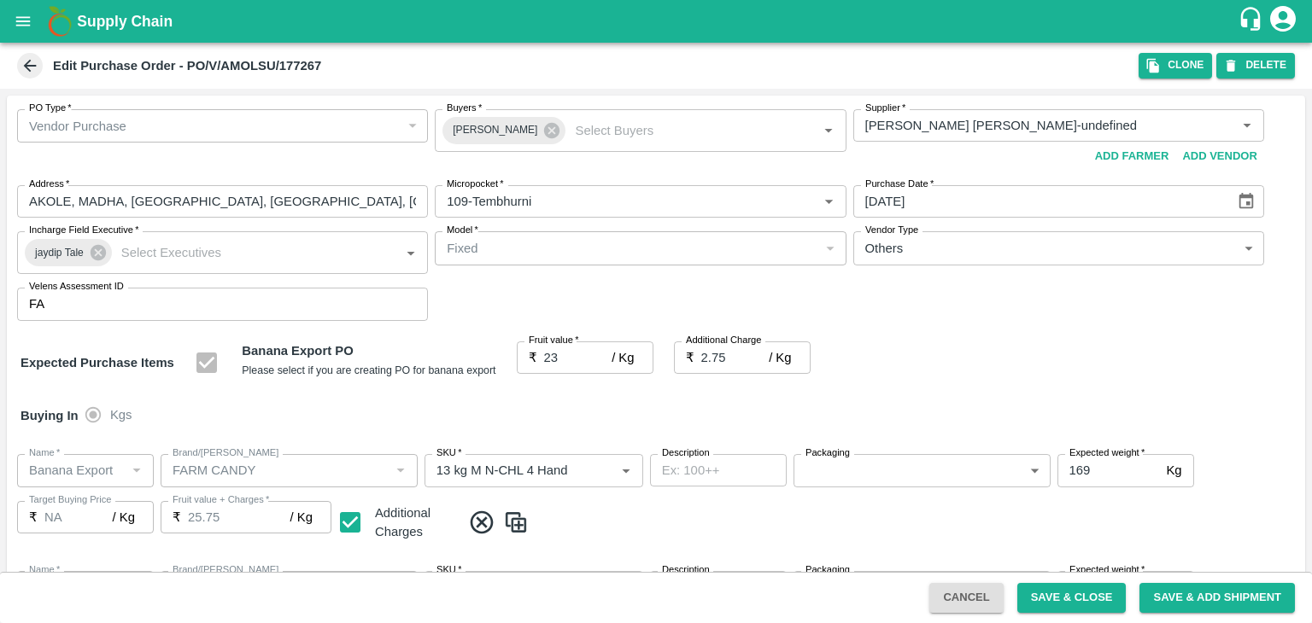
type input "FARM CANDY"
type input "C Class"
type input "NA"
type input "Banana Export"
type input "FARM CANDY"
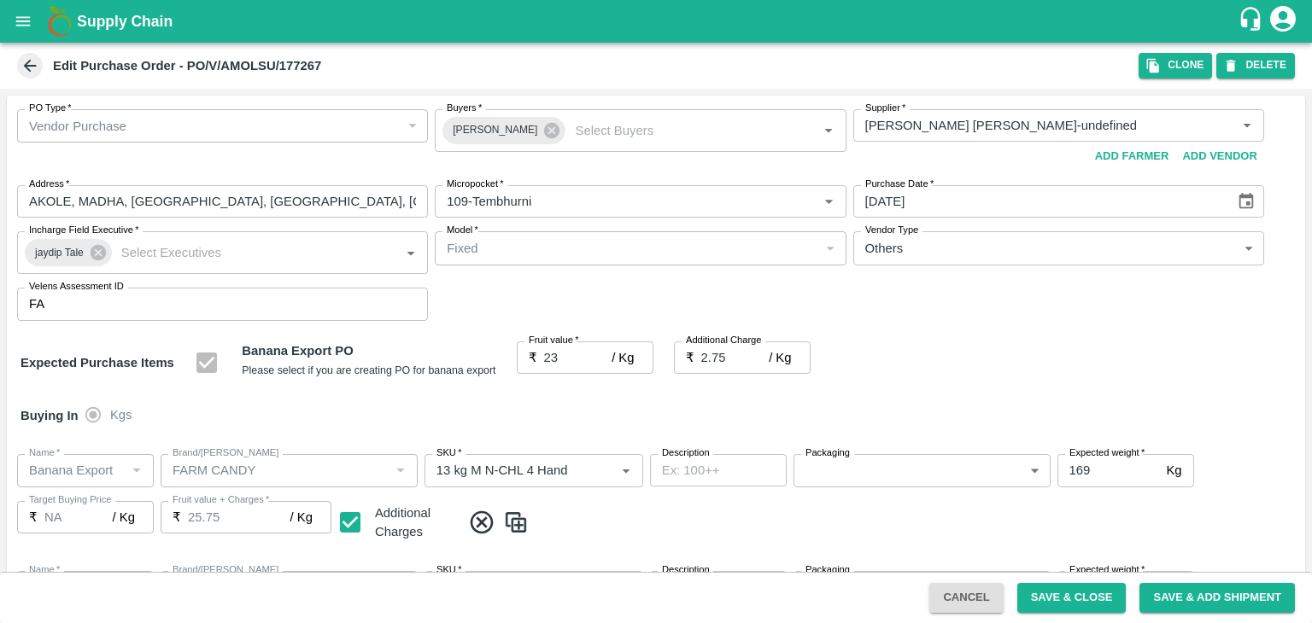
type input "PHR Kg"
type input "NA"
click at [1073, 601] on button "Save & Close" at bounding box center [1071, 598] width 109 height 30
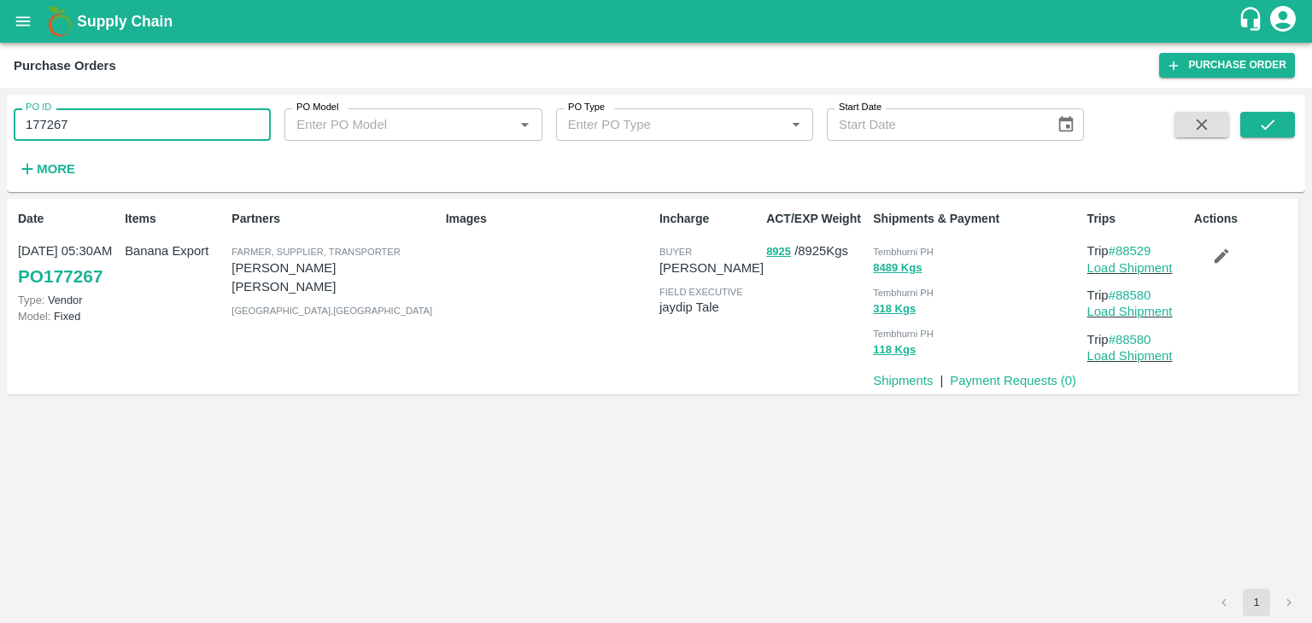
click at [106, 134] on input "177267" at bounding box center [142, 124] width 257 height 32
paste input "text"
type input "177436"
click at [1267, 124] on icon "submit" at bounding box center [1267, 124] width 19 height 19
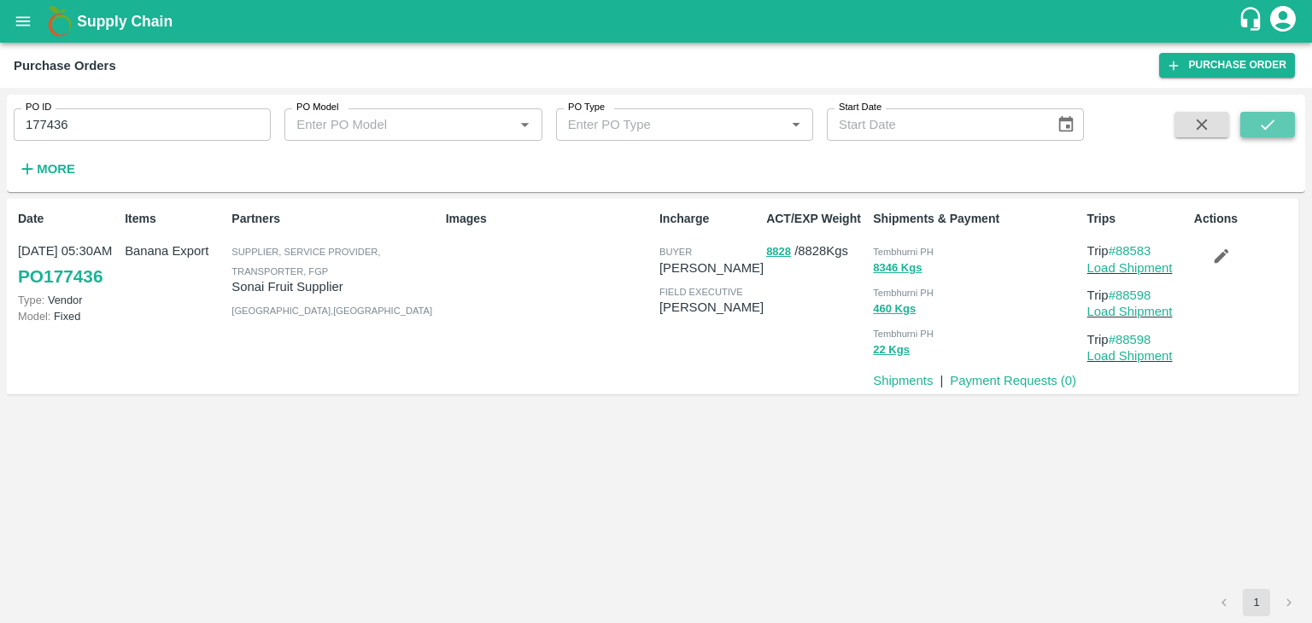
click at [1278, 114] on button "submit" at bounding box center [1267, 125] width 55 height 26
click at [1163, 268] on link "Load Shipment" at bounding box center [1129, 268] width 85 height 14
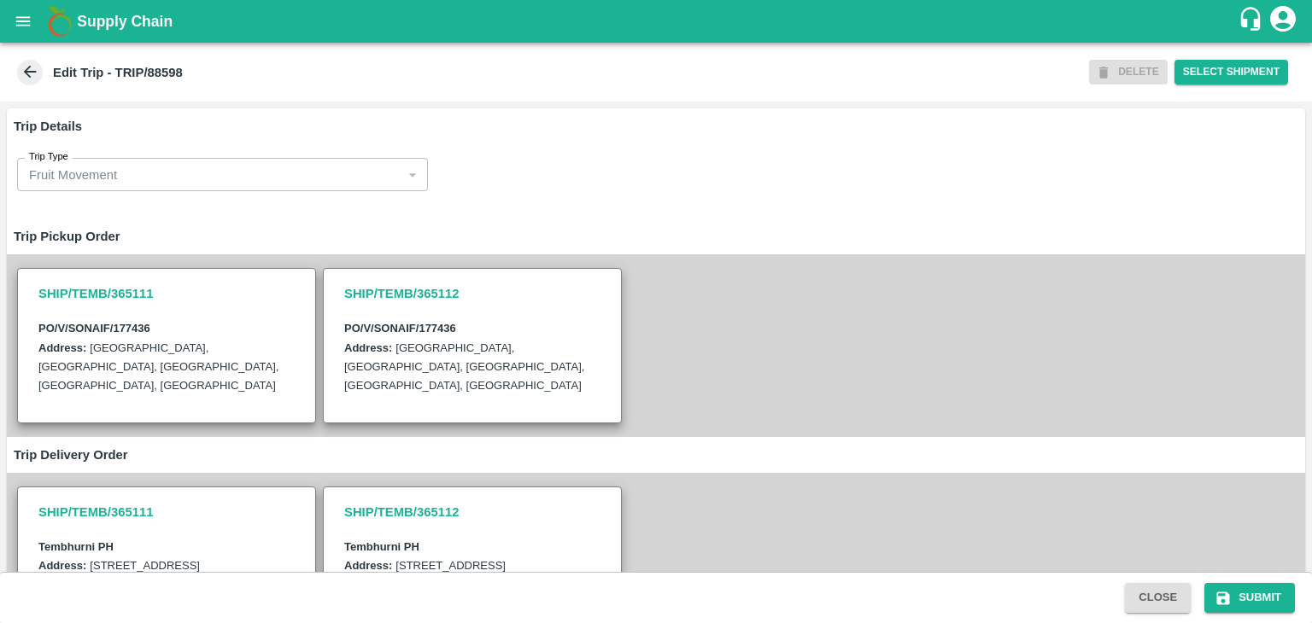
scroll to position [438, 0]
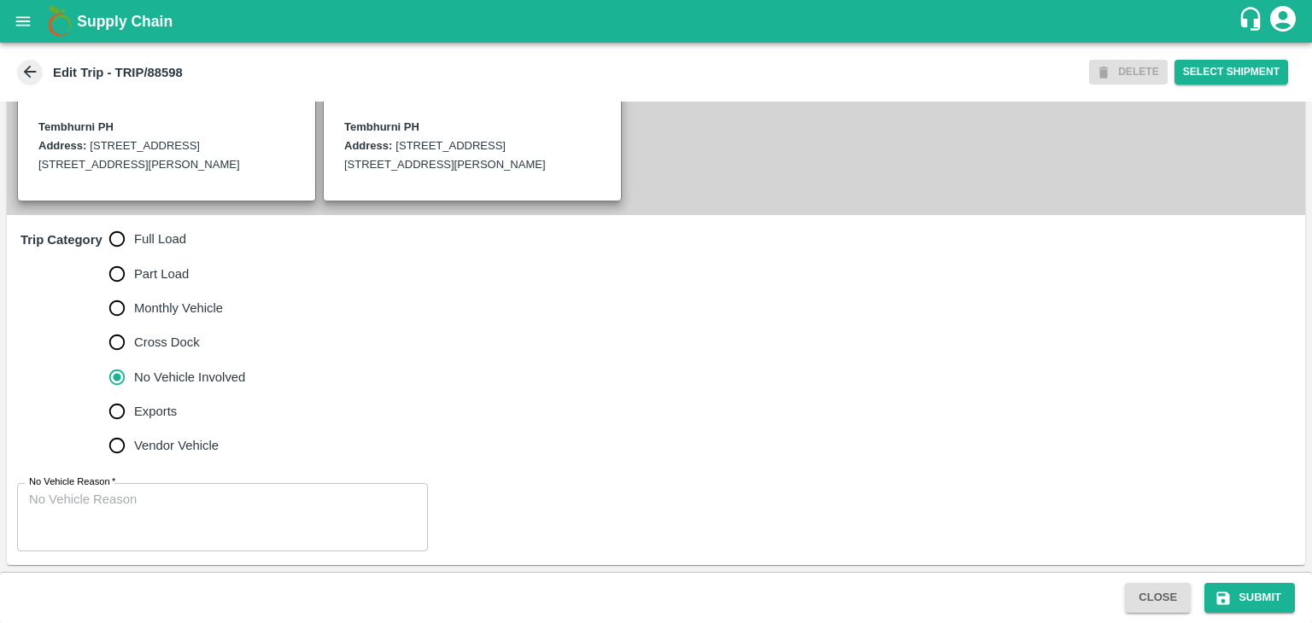
click at [138, 243] on span "Full Load" at bounding box center [160, 239] width 52 height 19
click at [134, 243] on input "Full Load" at bounding box center [117, 239] width 34 height 34
radio input "true"
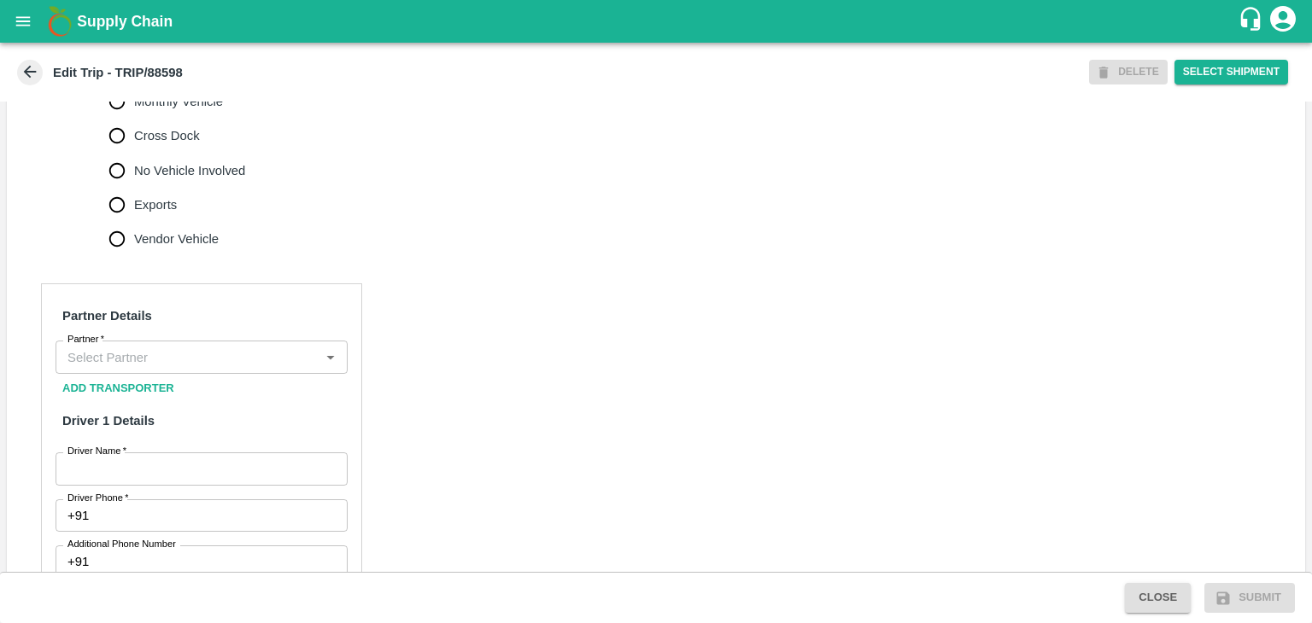
scroll to position [629, 0]
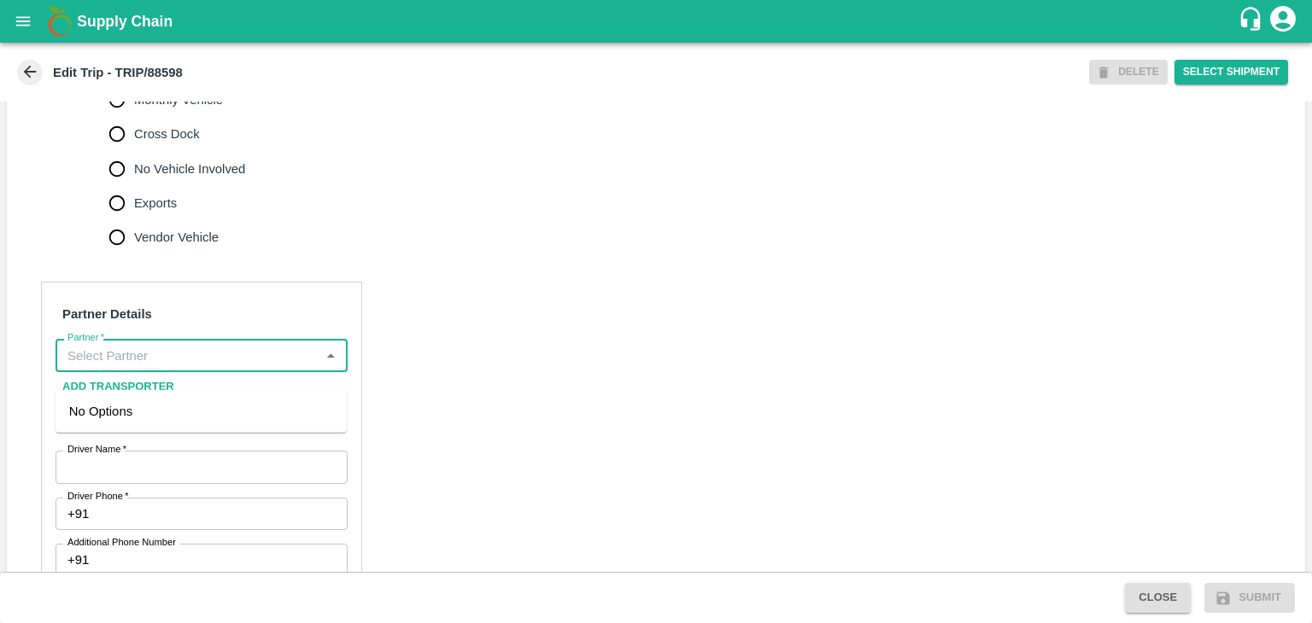
click at [179, 366] on input "Partner   *" at bounding box center [188, 355] width 254 height 22
click at [196, 412] on div "[PERSON_NAME] ( [PERSON_NAME] Transport )-[GEOGRAPHIC_DATA], Pune-9860466997(Tr…" at bounding box center [201, 430] width 264 height 57
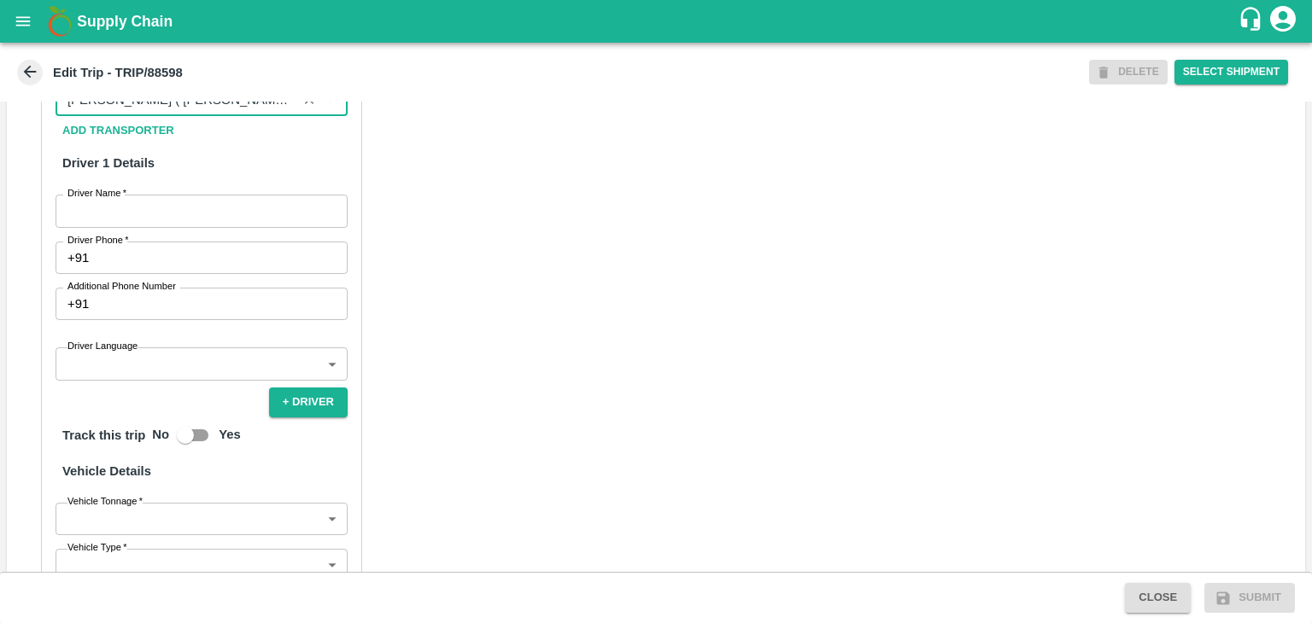
scroll to position [888, 0]
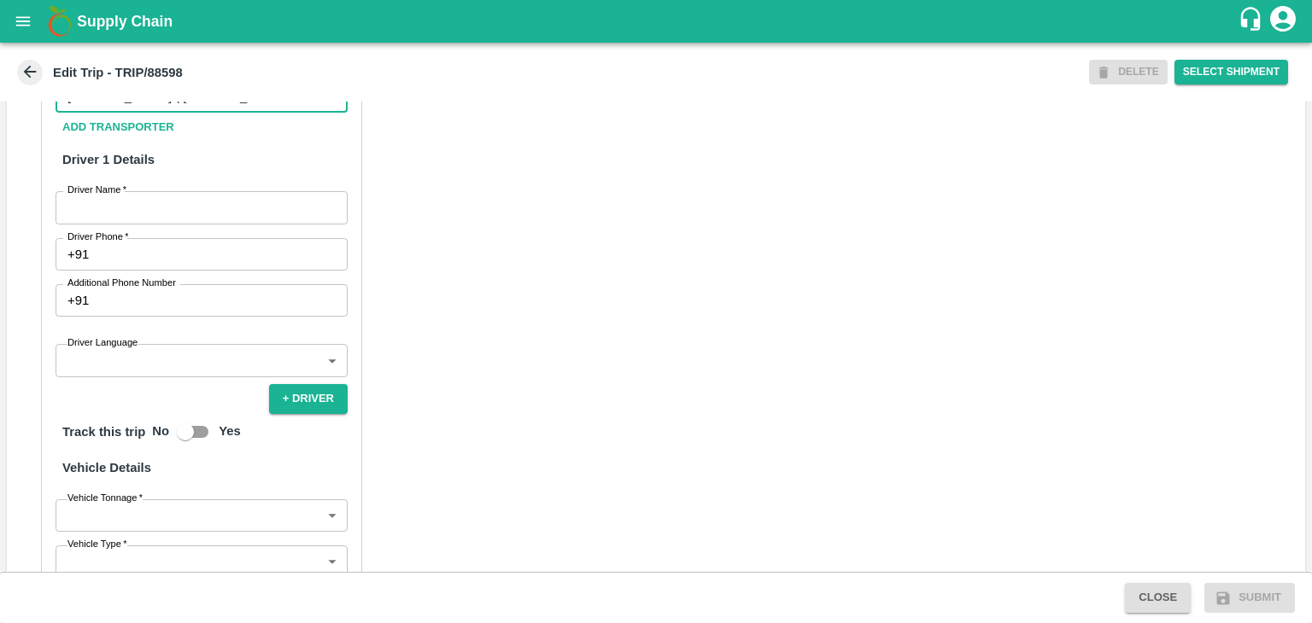
type input "[PERSON_NAME] ( [PERSON_NAME] Transport )-[GEOGRAPHIC_DATA], Pune-9860466997(Tr…"
click at [122, 197] on label "Driver Name   *" at bounding box center [96, 191] width 59 height 14
click at [122, 214] on input "Driver Name   *" at bounding box center [202, 207] width 292 height 32
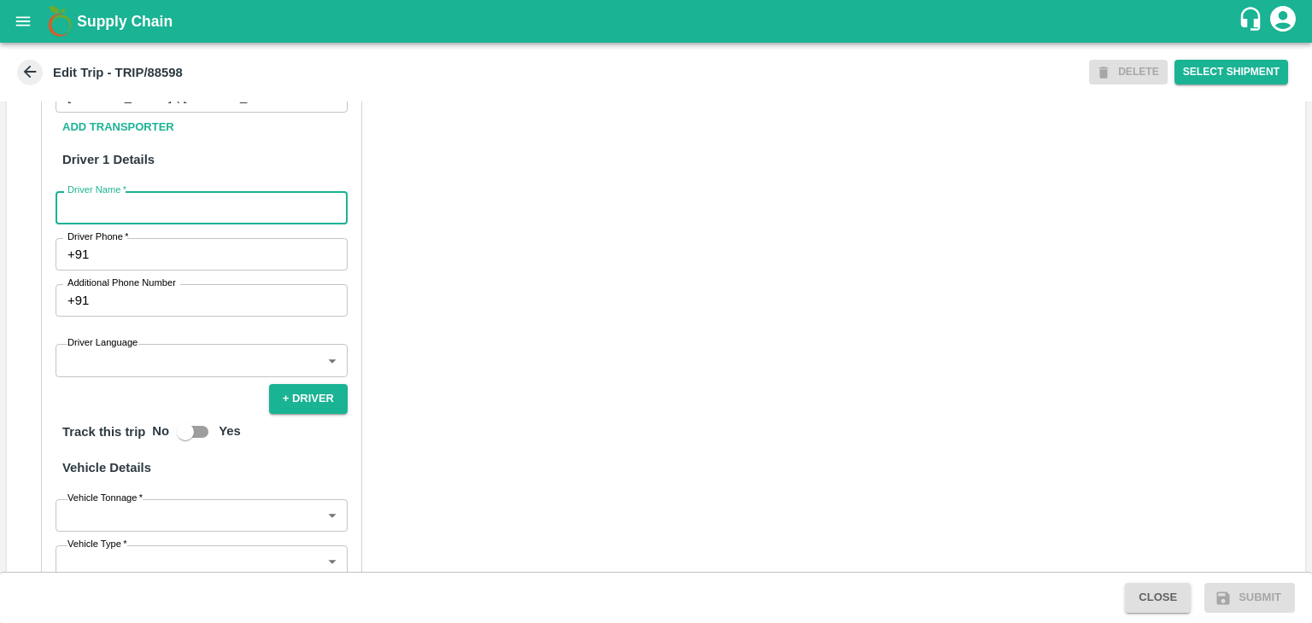
click at [126, 223] on input "Driver Name   *" at bounding box center [202, 207] width 292 height 32
type input "Godase"
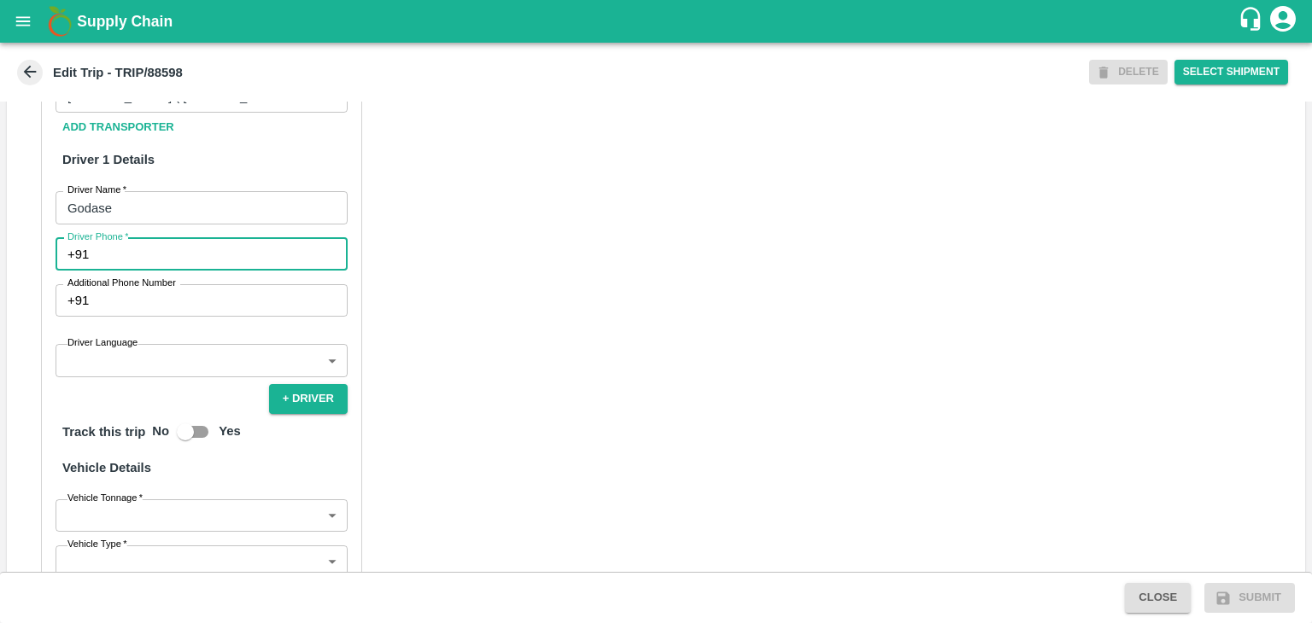
click at [167, 271] on input "Driver Phone   *" at bounding box center [222, 254] width 252 height 32
type input "9975280177"
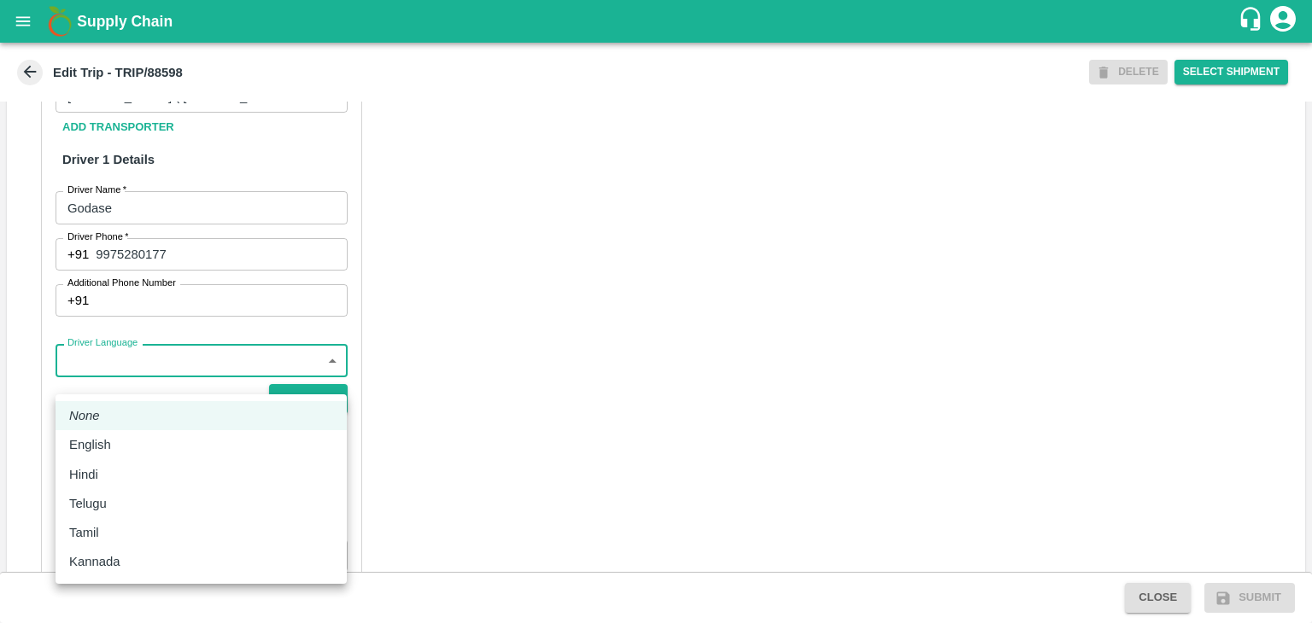
click at [183, 380] on body "Supply Chain Edit Trip - TRIP/88598 DELETE Select Shipment Trip Details Trip Ty…" at bounding box center [656, 311] width 1312 height 623
click at [135, 451] on div "English" at bounding box center [201, 445] width 264 height 19
type input "en"
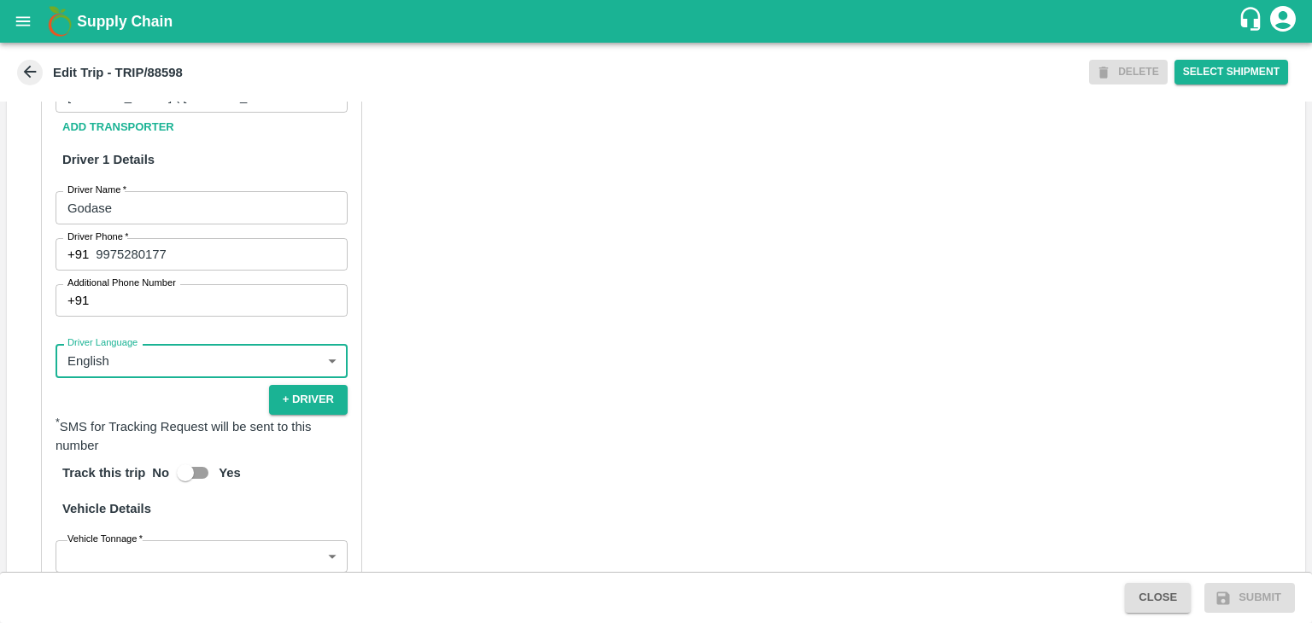
scroll to position [1201, 0]
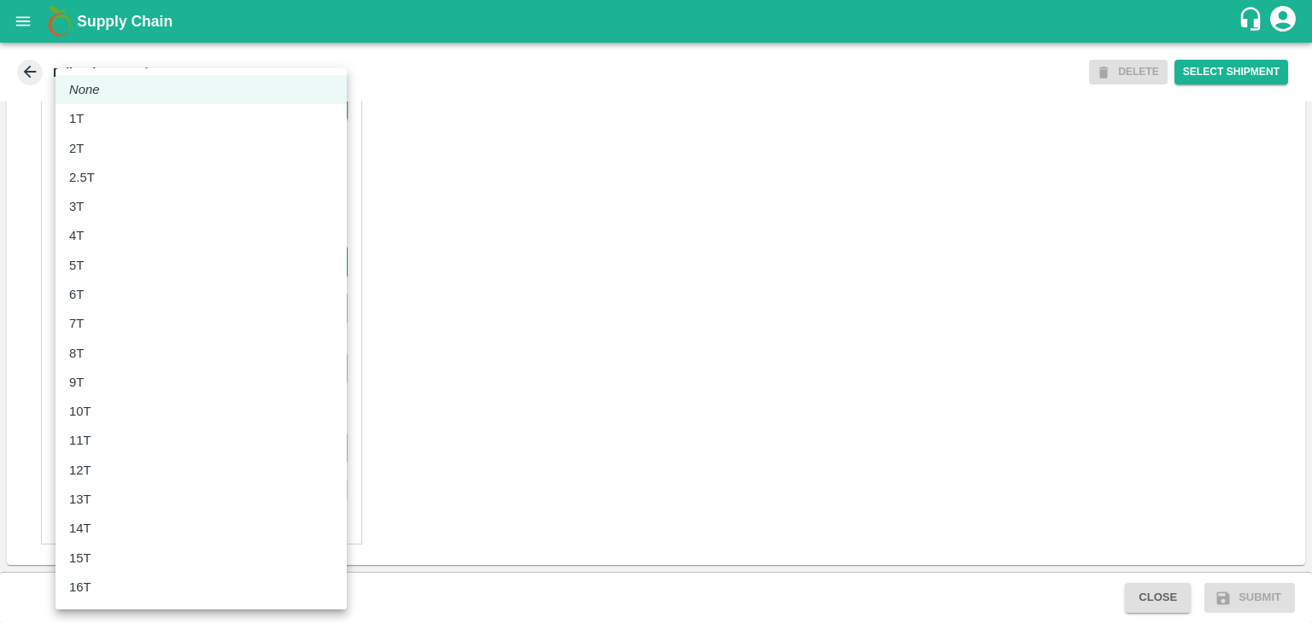
click at [108, 265] on body "Supply Chain Edit Trip - TRIP/88598 DELETE Select Shipment Trip Details Trip Ty…" at bounding box center [656, 311] width 1312 height 623
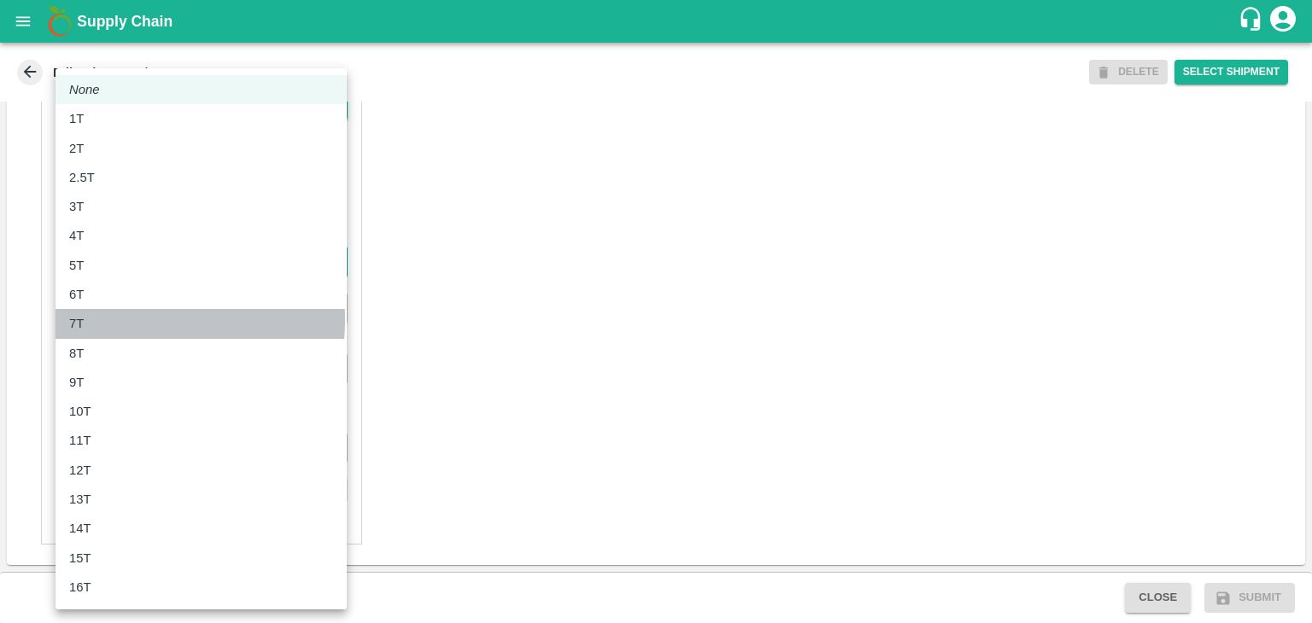
click at [114, 319] on div "7T" at bounding box center [201, 323] width 264 height 19
type input "7000"
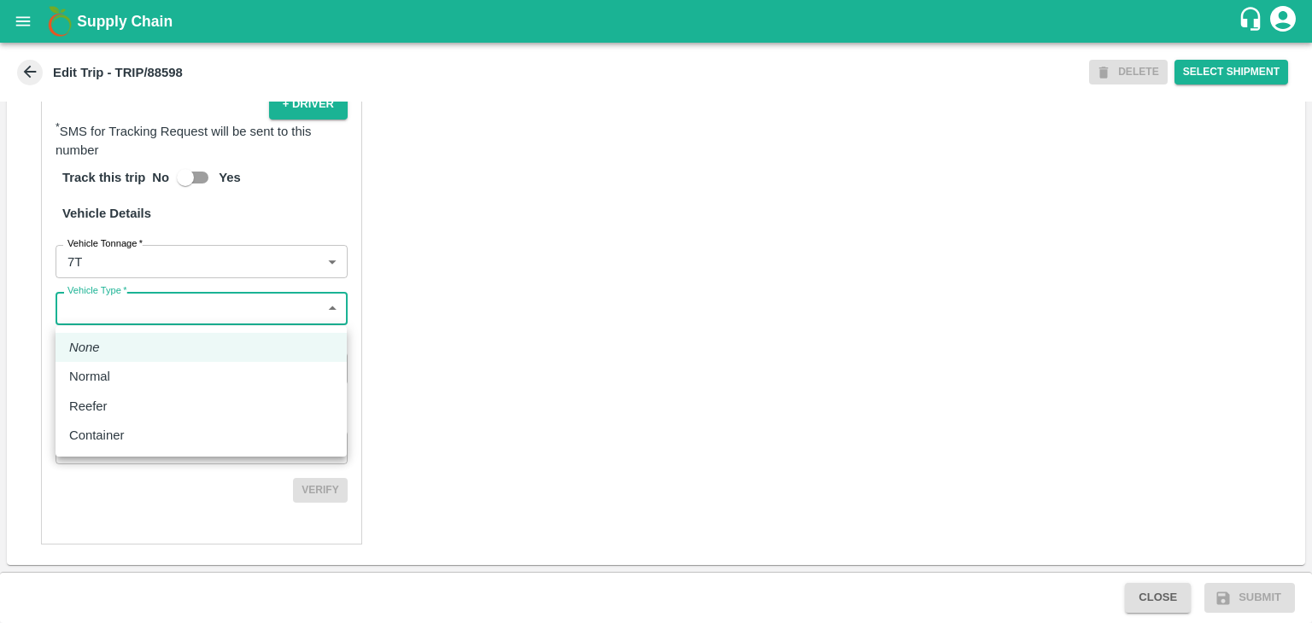
click at [114, 319] on body "Supply Chain Edit Trip - TRIP/88598 DELETE Select Shipment Trip Details Trip Ty…" at bounding box center [656, 311] width 1312 height 623
click at [114, 319] on div at bounding box center [656, 311] width 1312 height 623
click at [137, 294] on body "Supply Chain Edit Trip - TRIP/88598 DELETE Select Shipment Trip Details Trip Ty…" at bounding box center [656, 311] width 1312 height 623
click at [119, 372] on div "Normal" at bounding box center [201, 376] width 264 height 19
type input "Normal"
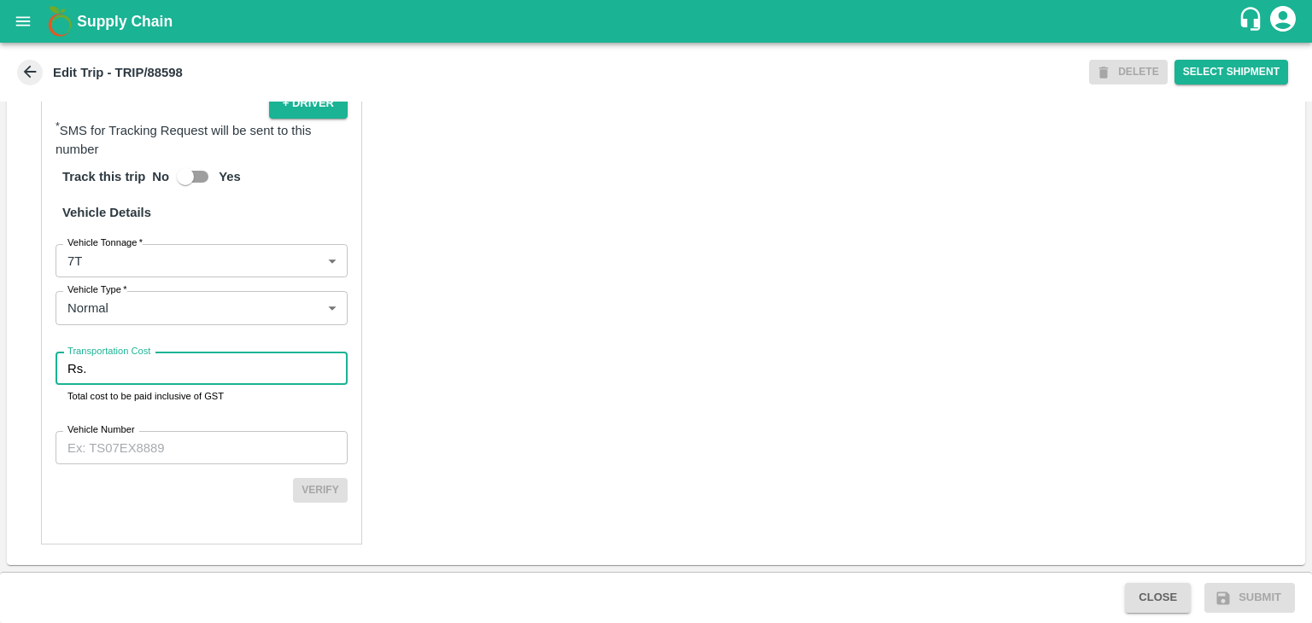
click at [154, 363] on input "Transportation Cost" at bounding box center [220, 369] width 255 height 32
type input "1"
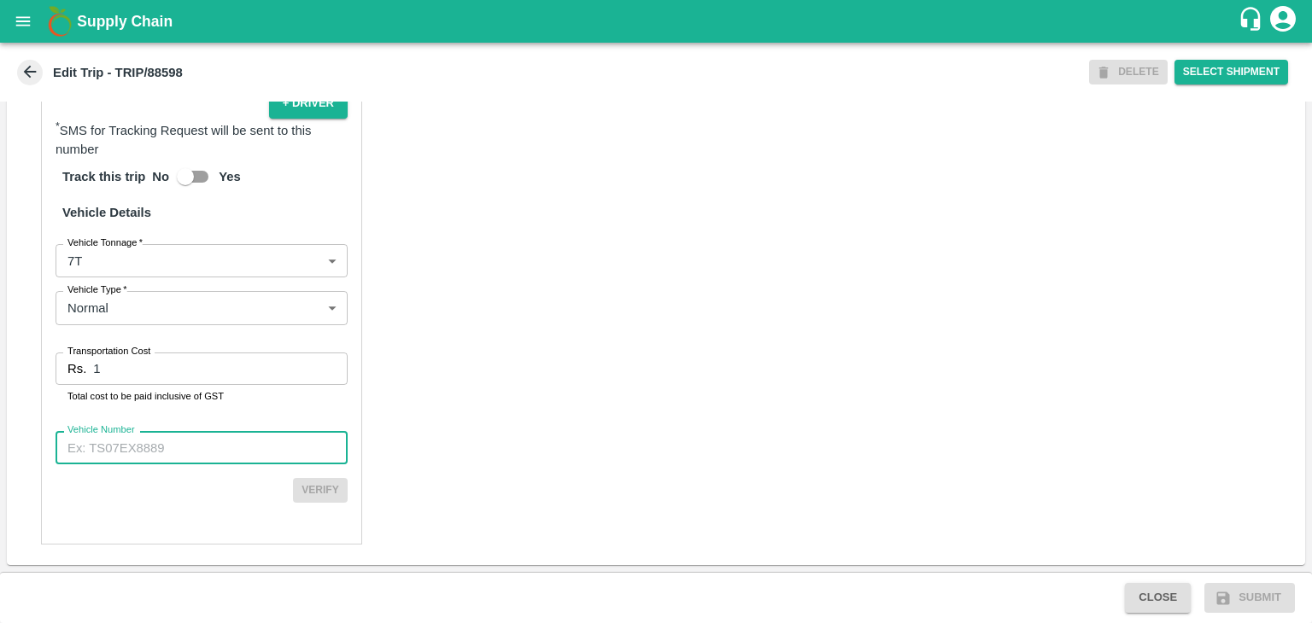
click at [180, 443] on input "Vehicle Number" at bounding box center [202, 447] width 292 height 32
type input "MH12HD0431"
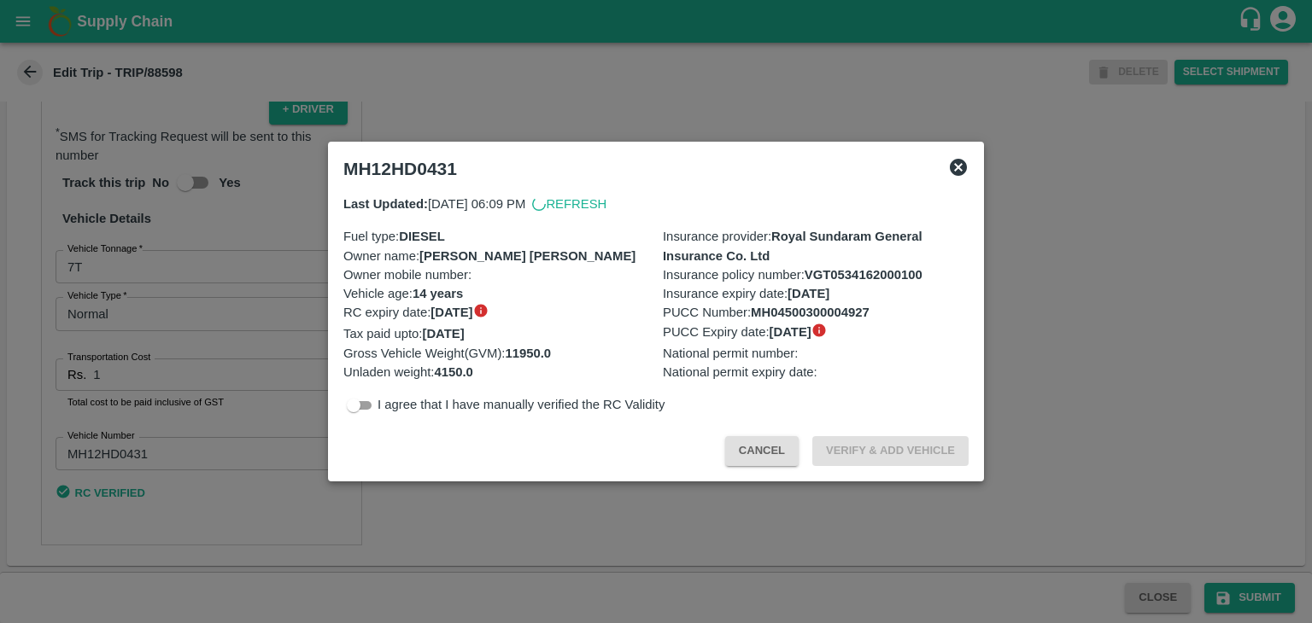
scroll to position [1197, 0]
click at [1271, 600] on div at bounding box center [656, 311] width 1312 height 623
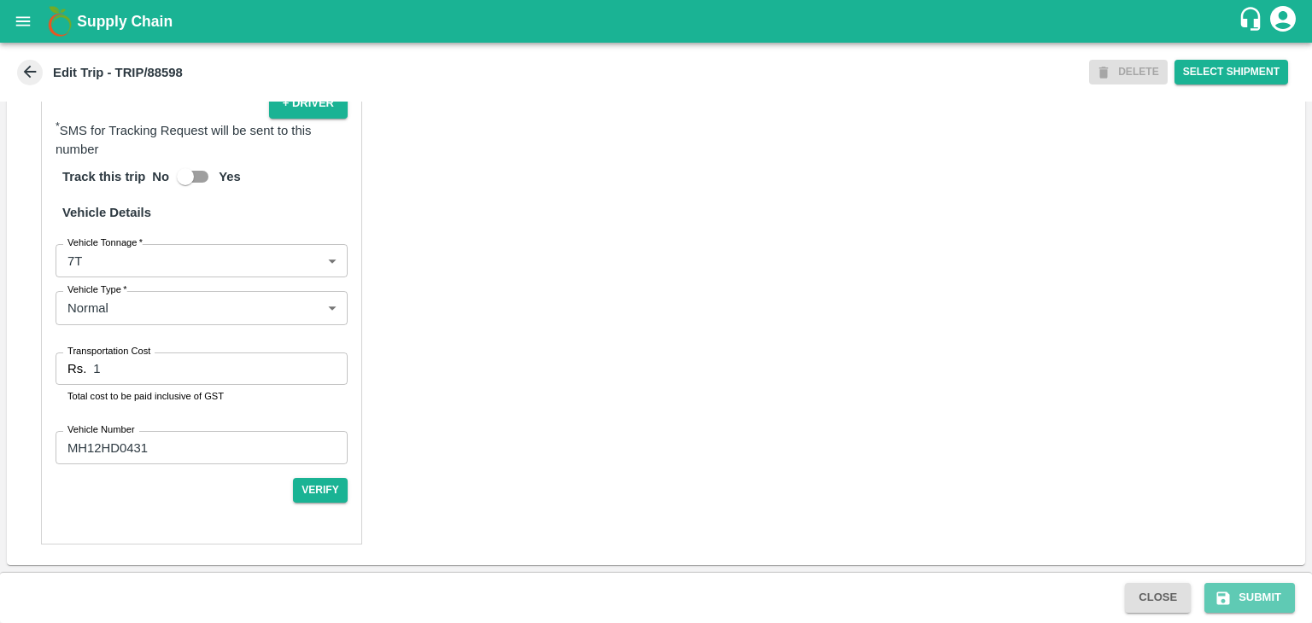
click at [1271, 600] on button "Submit" at bounding box center [1249, 598] width 91 height 30
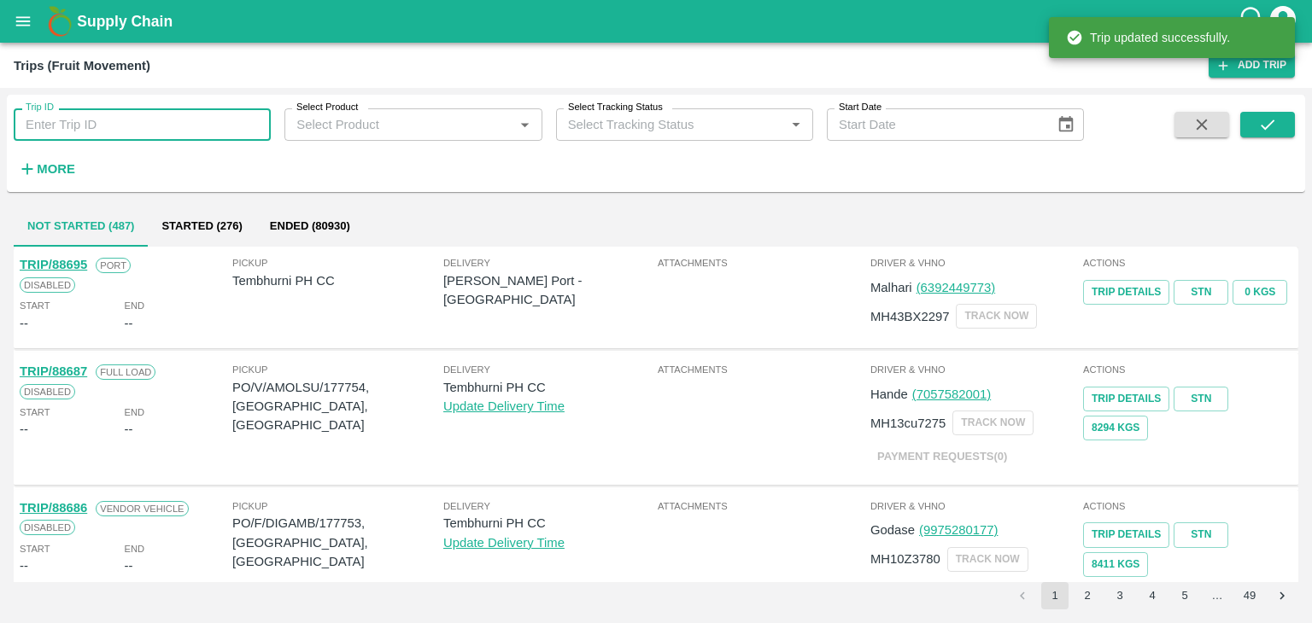
click at [102, 124] on input "Trip ID" at bounding box center [142, 124] width 257 height 32
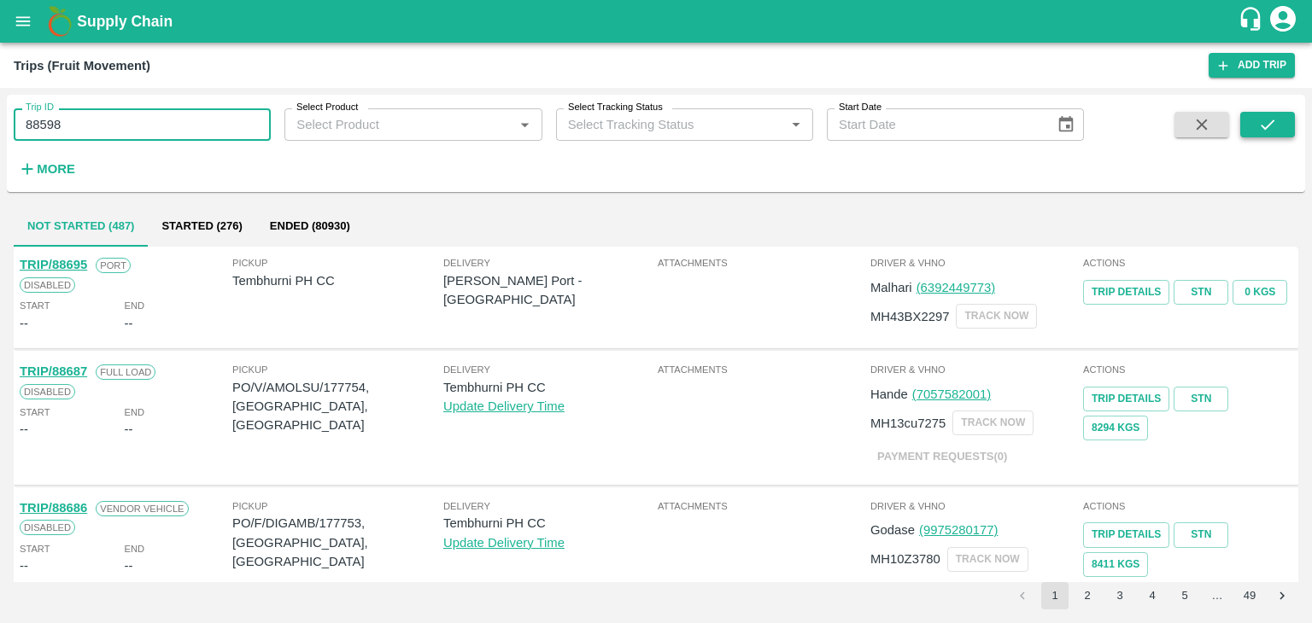
type input "88598"
click at [1251, 126] on button "submit" at bounding box center [1267, 125] width 55 height 26
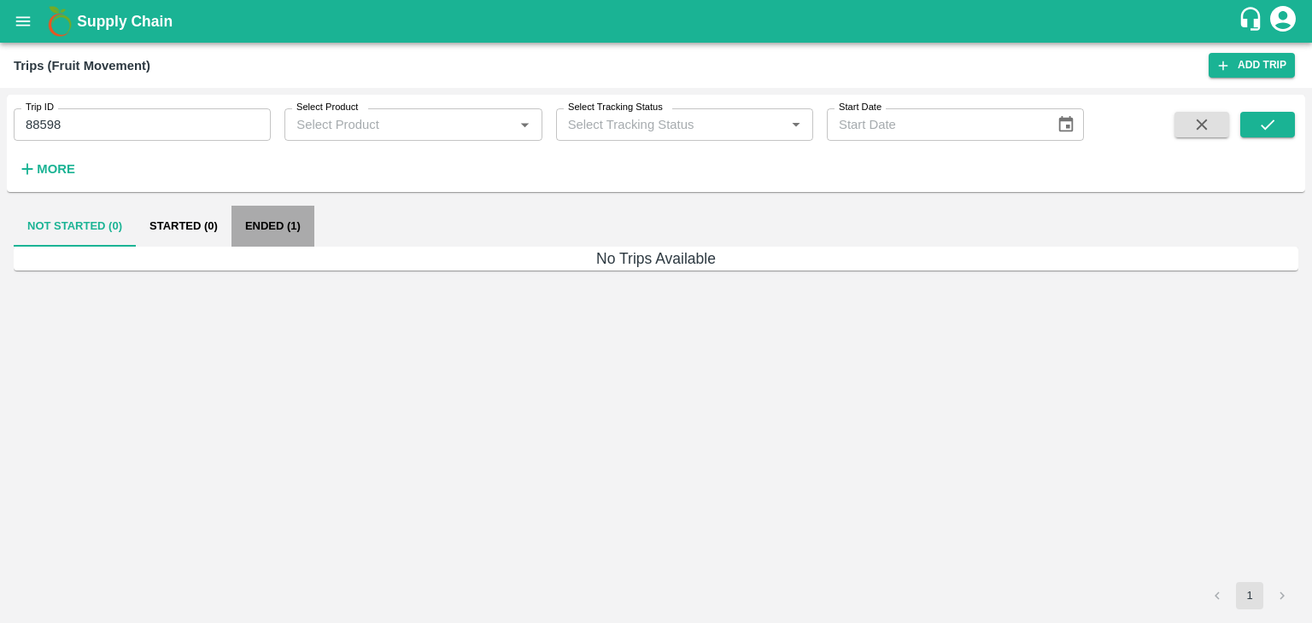
click at [272, 224] on button "Ended (1)" at bounding box center [272, 226] width 83 height 41
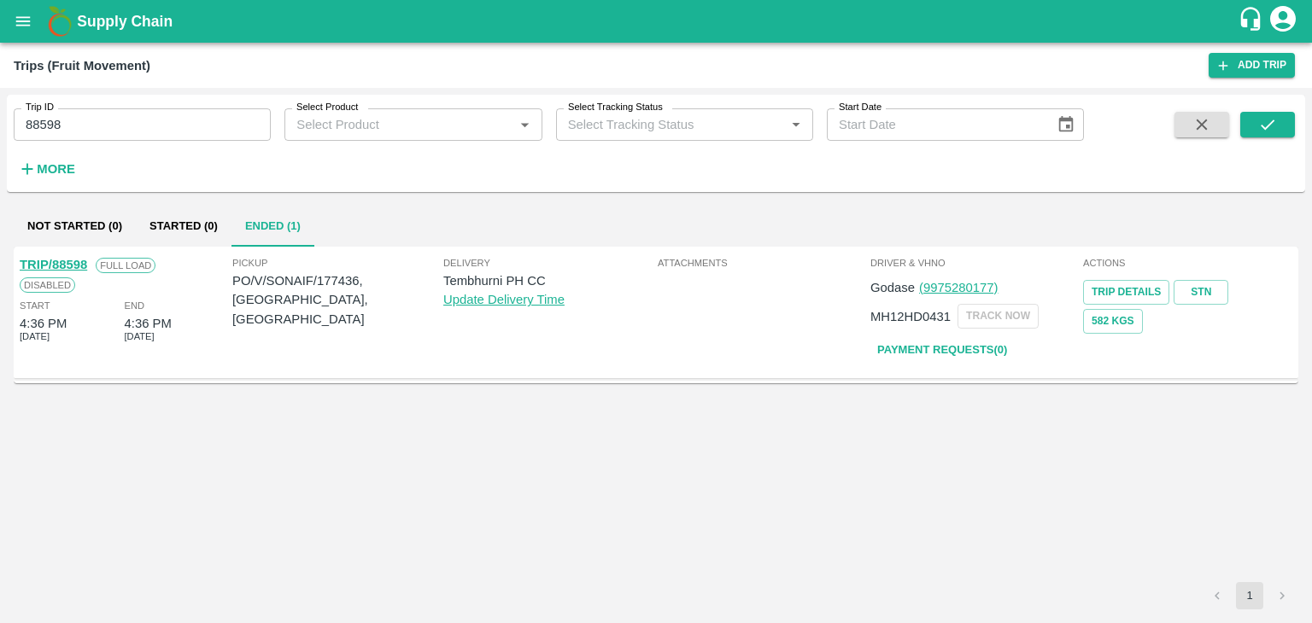
click at [62, 259] on link "TRIP/88598" at bounding box center [53, 265] width 67 height 14
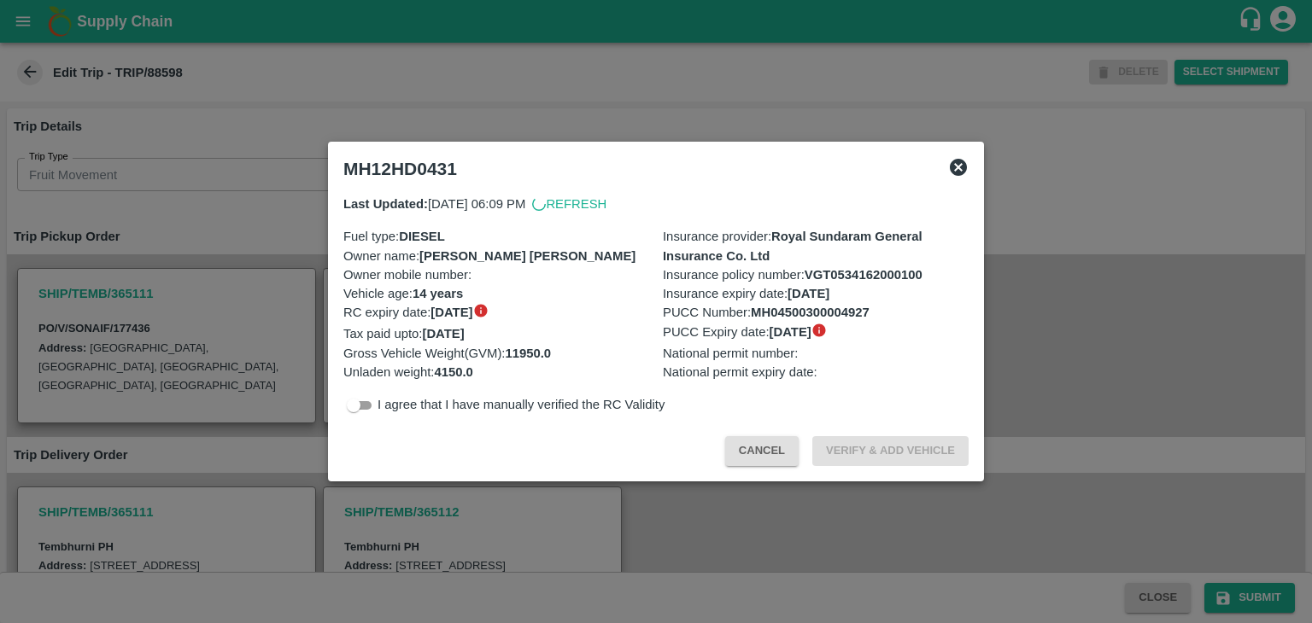
scroll to position [533, 0]
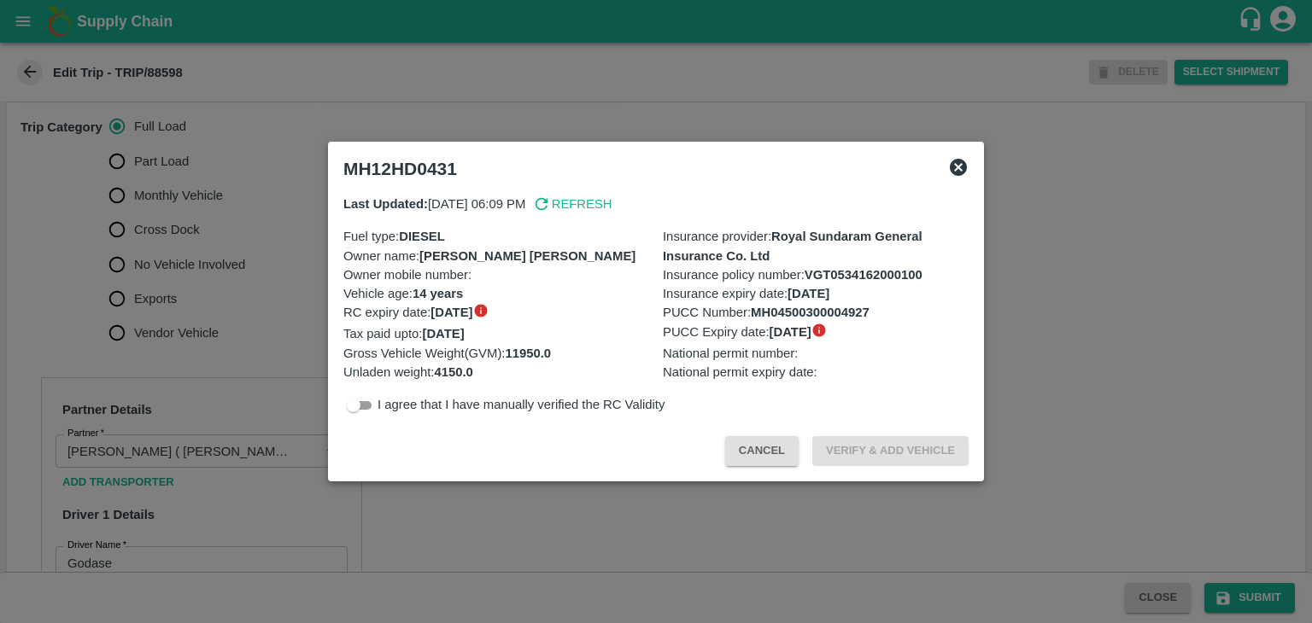
click at [291, 355] on div at bounding box center [656, 311] width 1312 height 623
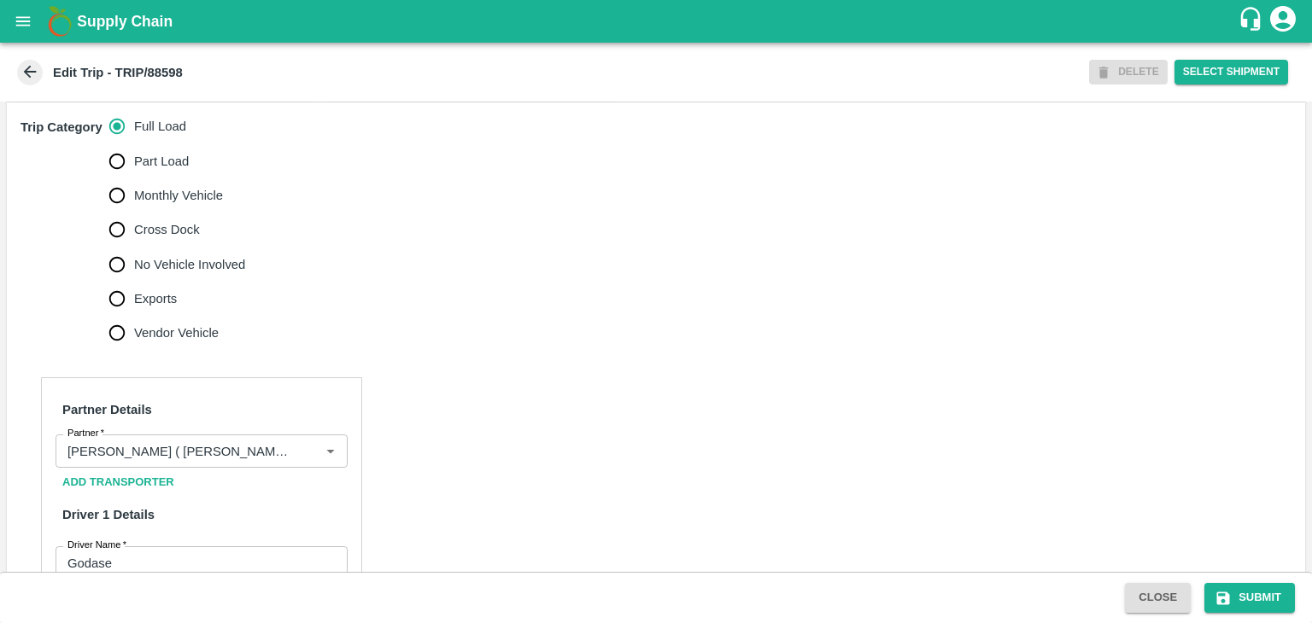
click at [196, 274] on span "No Vehicle Involved" at bounding box center [189, 264] width 111 height 19
click at [134, 281] on input "No Vehicle Involved" at bounding box center [117, 265] width 34 height 34
radio input "true"
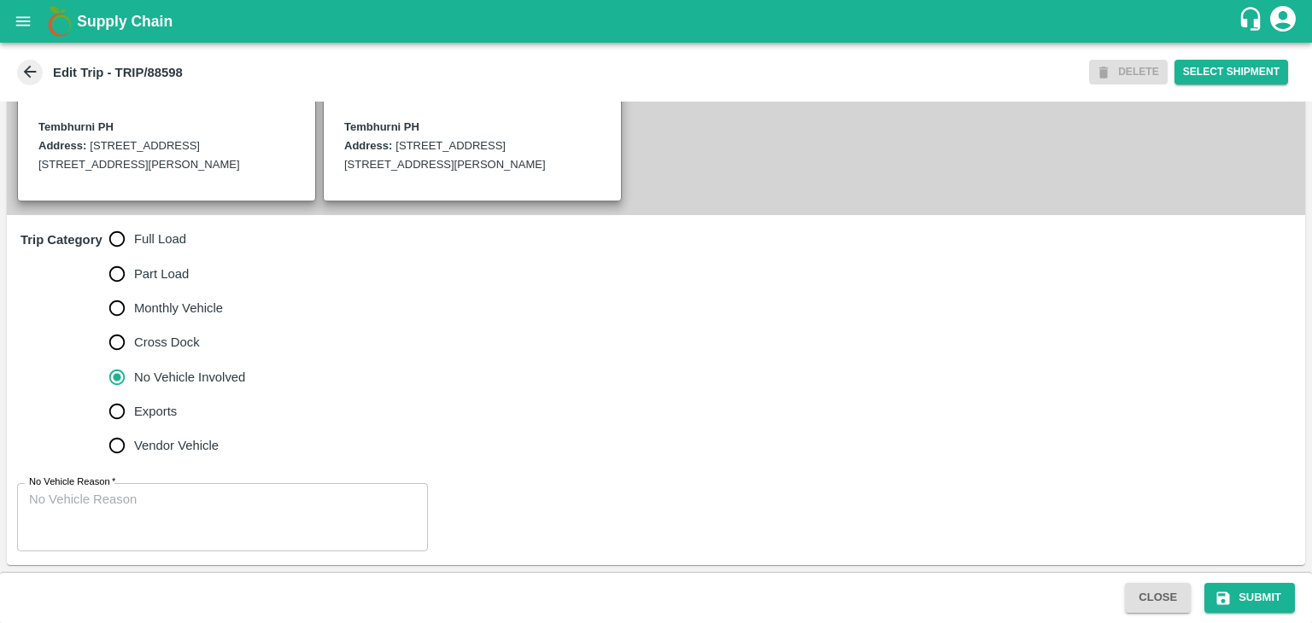
scroll to position [438, 0]
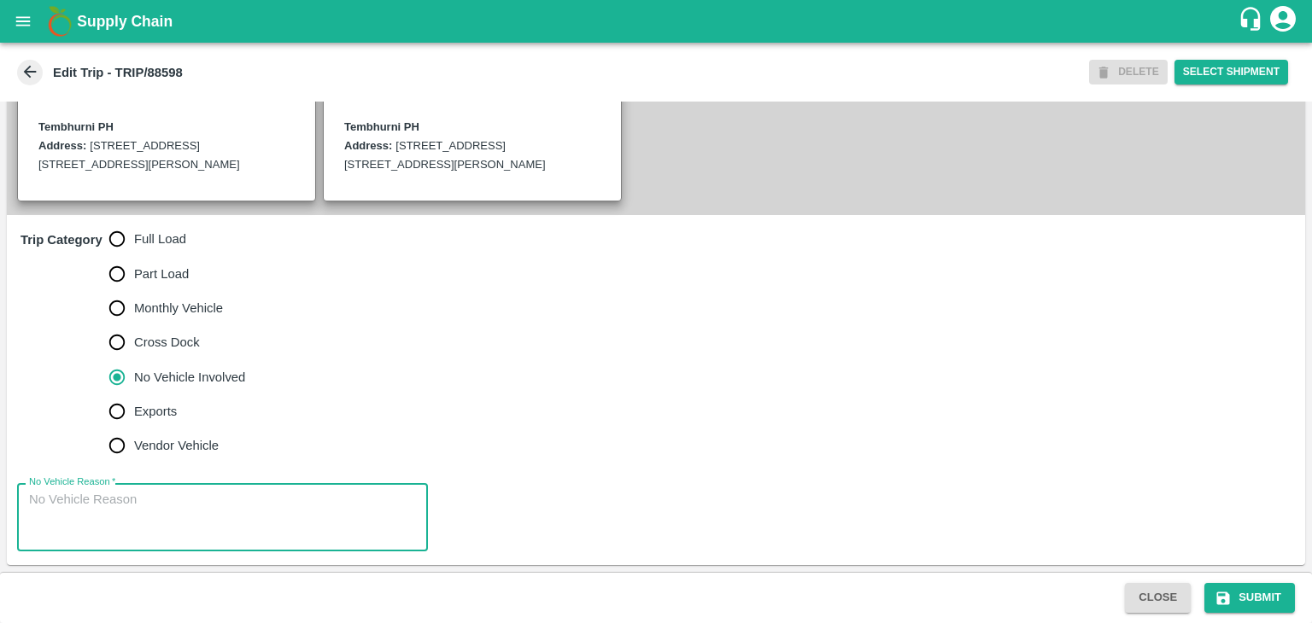
click at [184, 512] on textarea "No Vehicle Reason   *" at bounding box center [222, 518] width 387 height 54
type textarea "Field Dump"
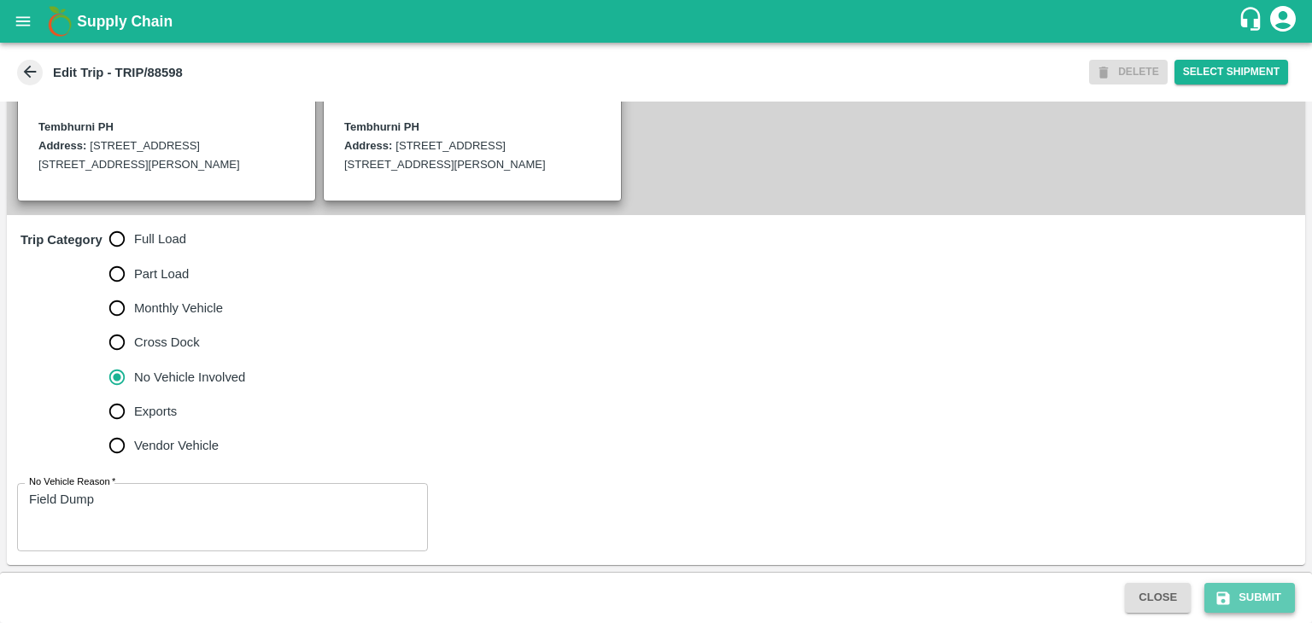
click at [1254, 589] on button "Submit" at bounding box center [1249, 598] width 91 height 30
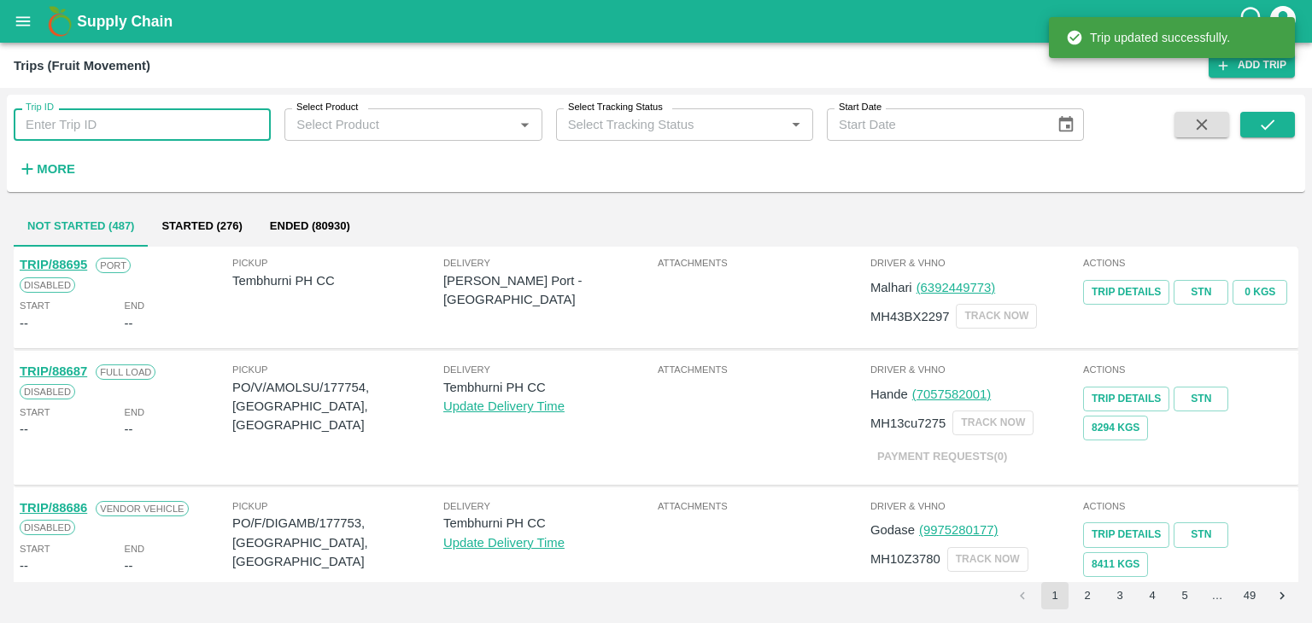
click at [185, 114] on input "Trip ID" at bounding box center [142, 124] width 257 height 32
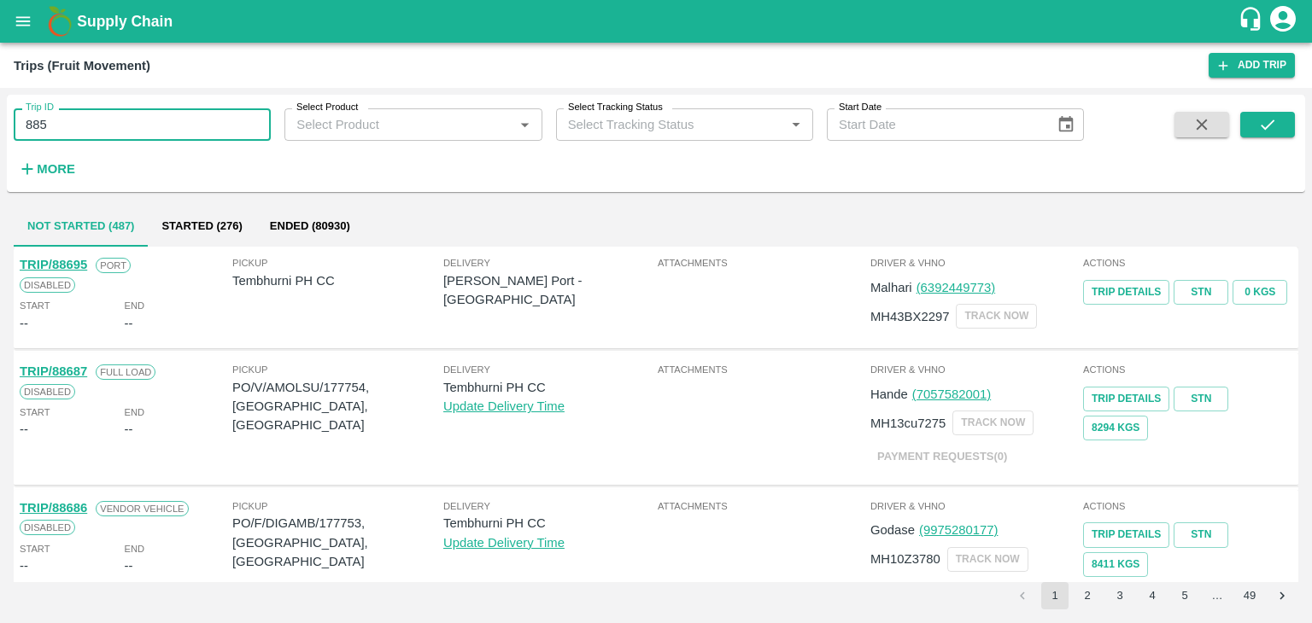
click at [93, 118] on input "885" at bounding box center [142, 124] width 257 height 32
type input "88583"
click at [1254, 119] on button "submit" at bounding box center [1267, 125] width 55 height 26
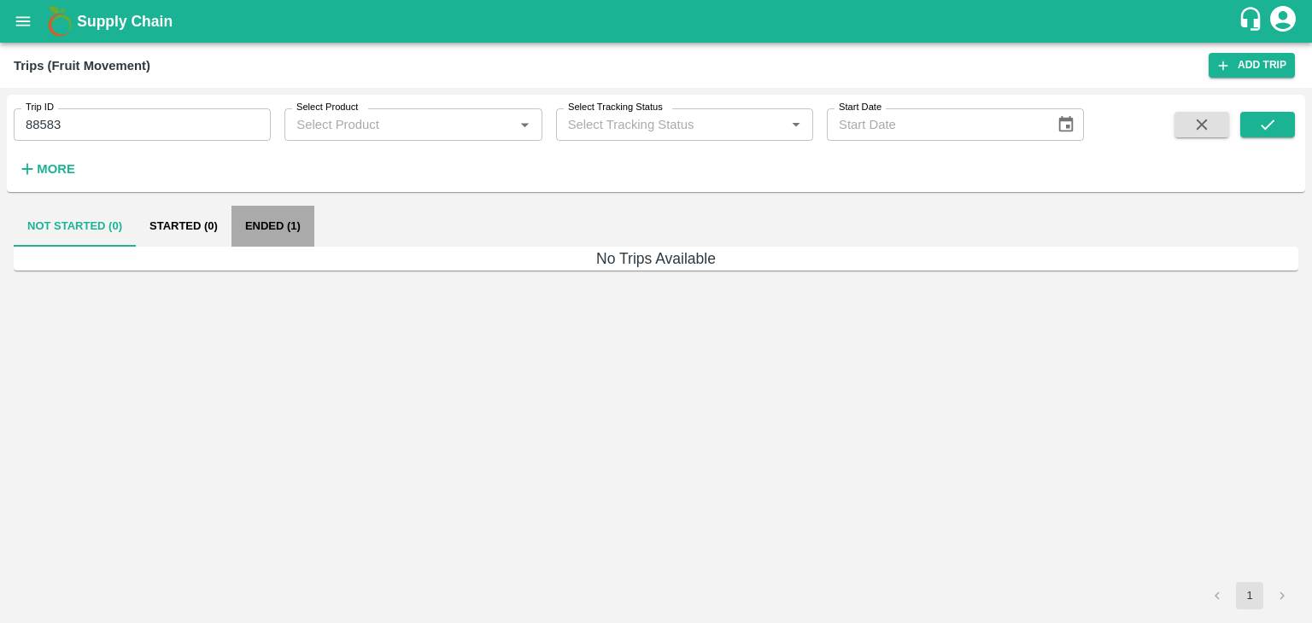
click at [273, 225] on button "Ended (1)" at bounding box center [272, 226] width 83 height 41
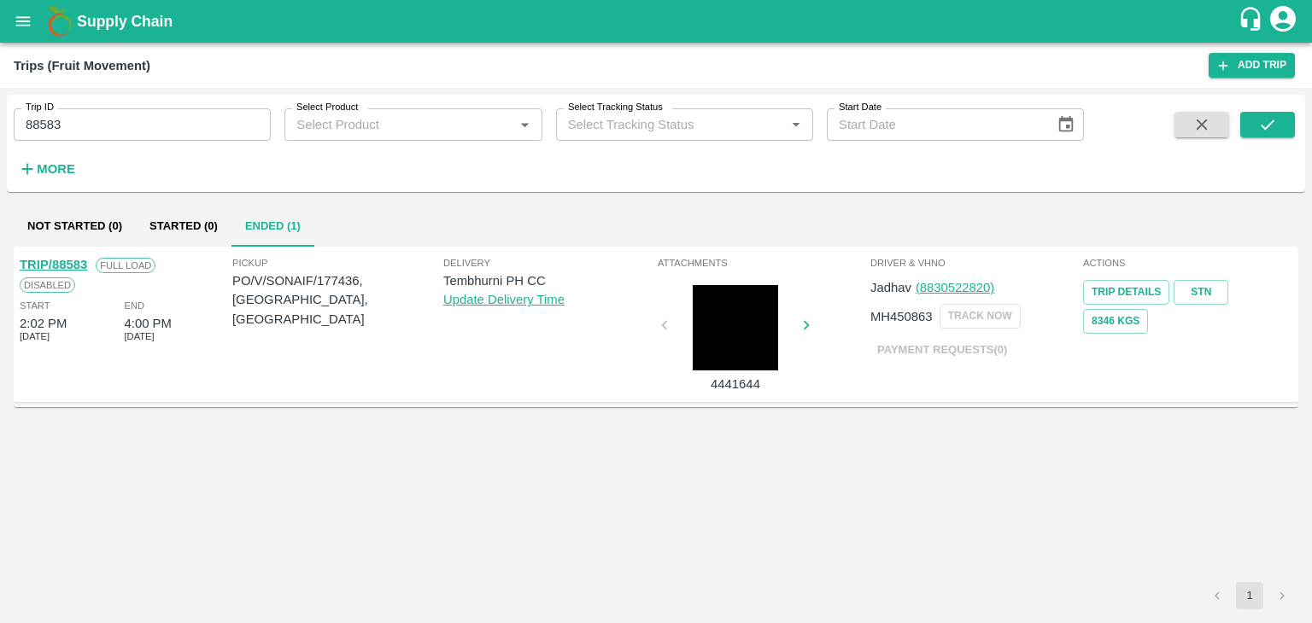
click at [55, 265] on link "TRIP/88583" at bounding box center [53, 265] width 67 height 14
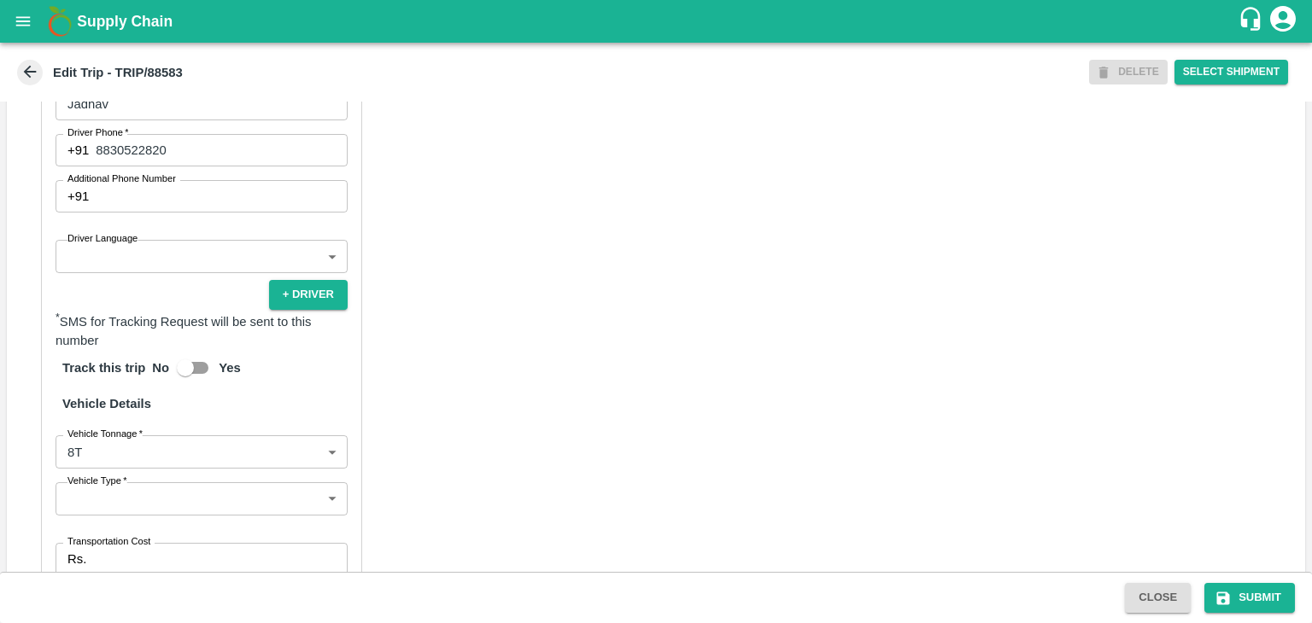
scroll to position [998, 0]
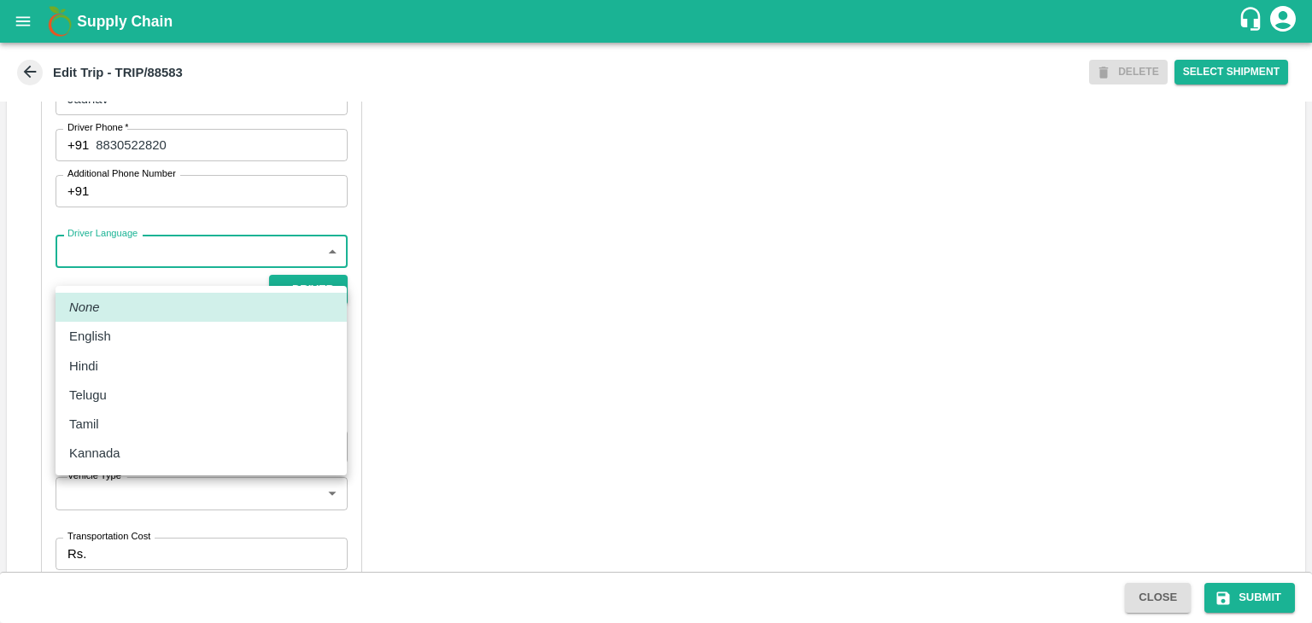
click at [135, 284] on body "Supply Chain Edit Trip - TRIP/88583 DELETE Select Shipment Trip Details Trip Ty…" at bounding box center [656, 311] width 1312 height 623
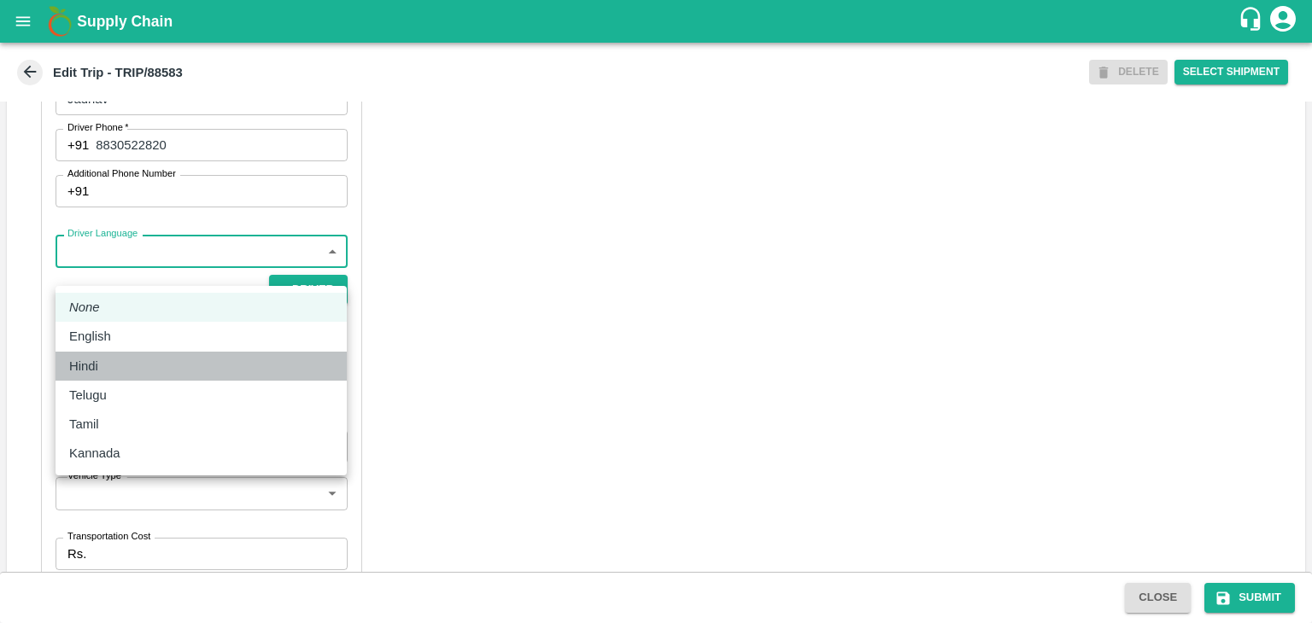
click at [118, 378] on li "Hindi" at bounding box center [201, 366] width 291 height 29
type input "hi"
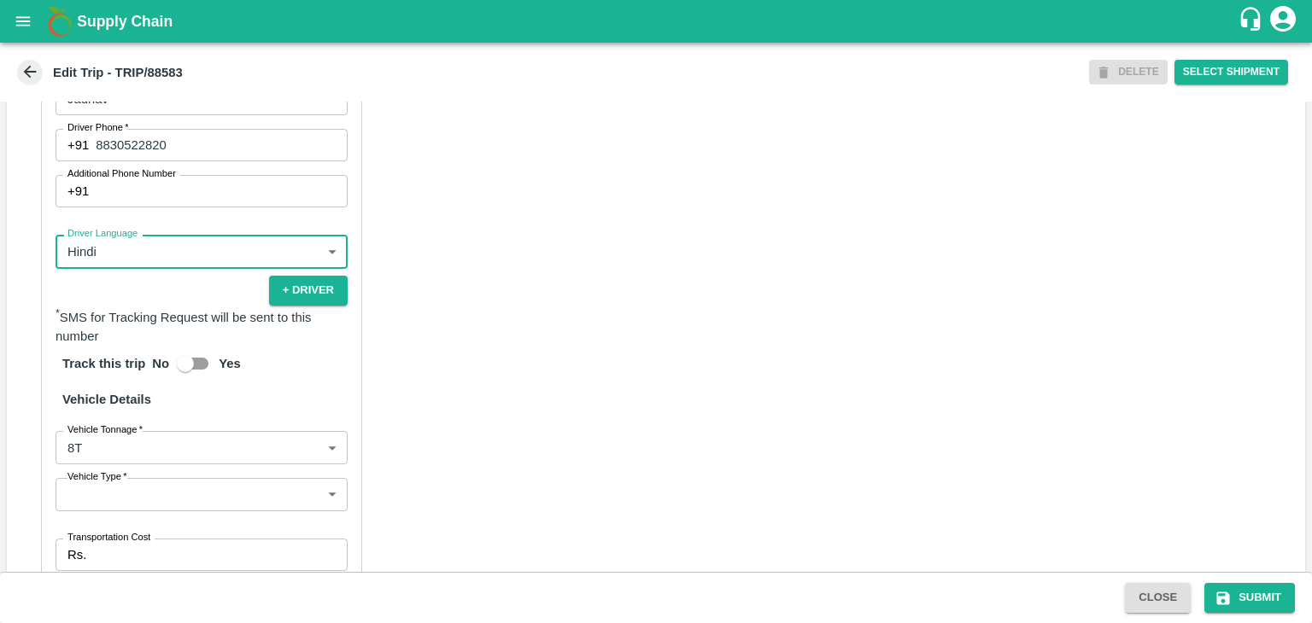
scroll to position [1202, 0]
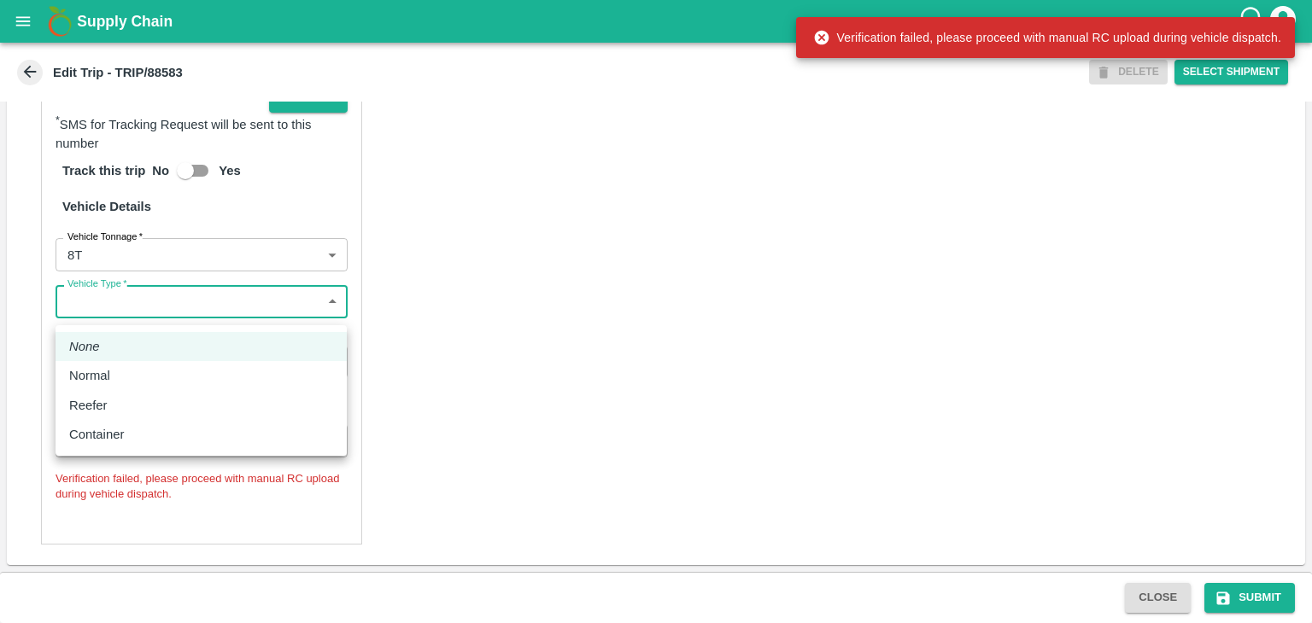
click at [140, 322] on body "Supply Chain Edit Trip - TRIP/88583 DELETE Select Shipment Trip Details Trip Ty…" at bounding box center [656, 311] width 1312 height 623
click at [116, 379] on div "Normal" at bounding box center [94, 375] width 50 height 19
type input "Normal"
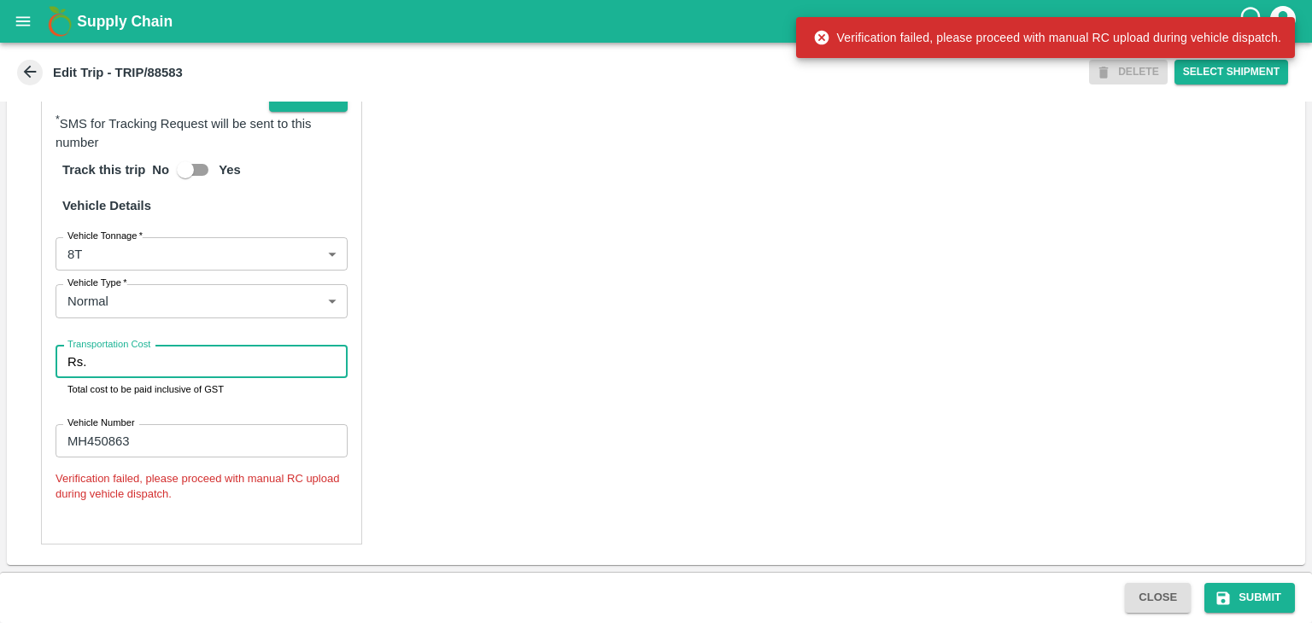
click at [149, 372] on input "Transportation Cost" at bounding box center [220, 362] width 255 height 32
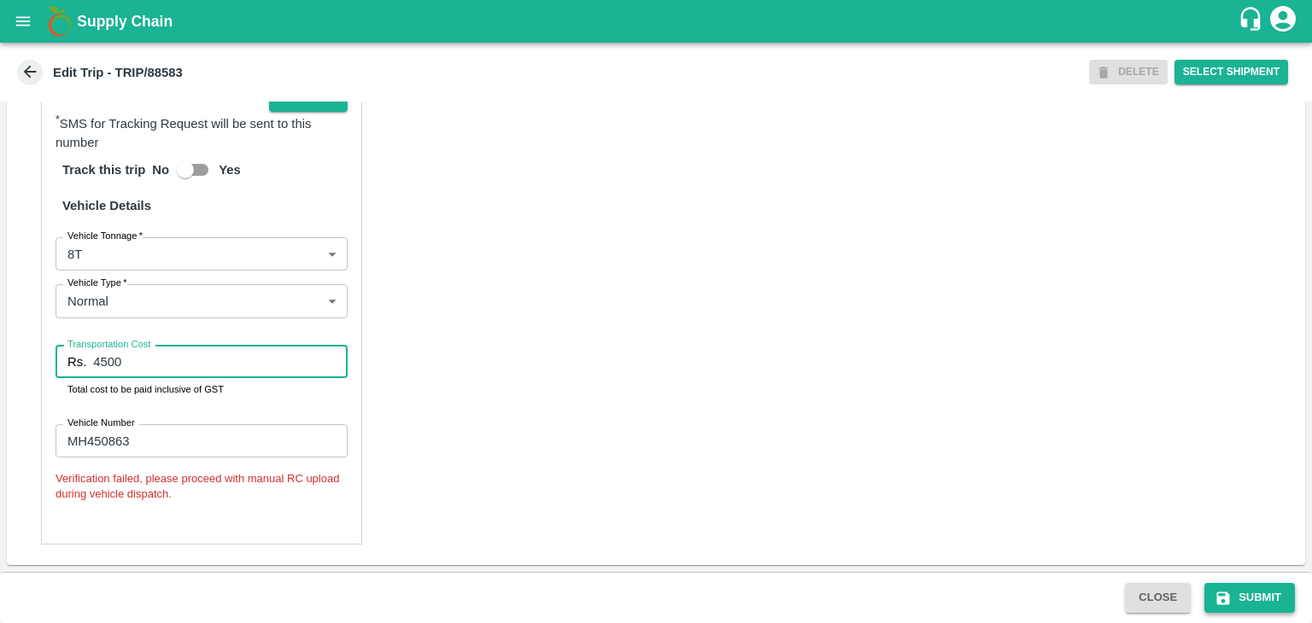
type input "4500"
click at [1277, 587] on button "Submit" at bounding box center [1249, 598] width 91 height 30
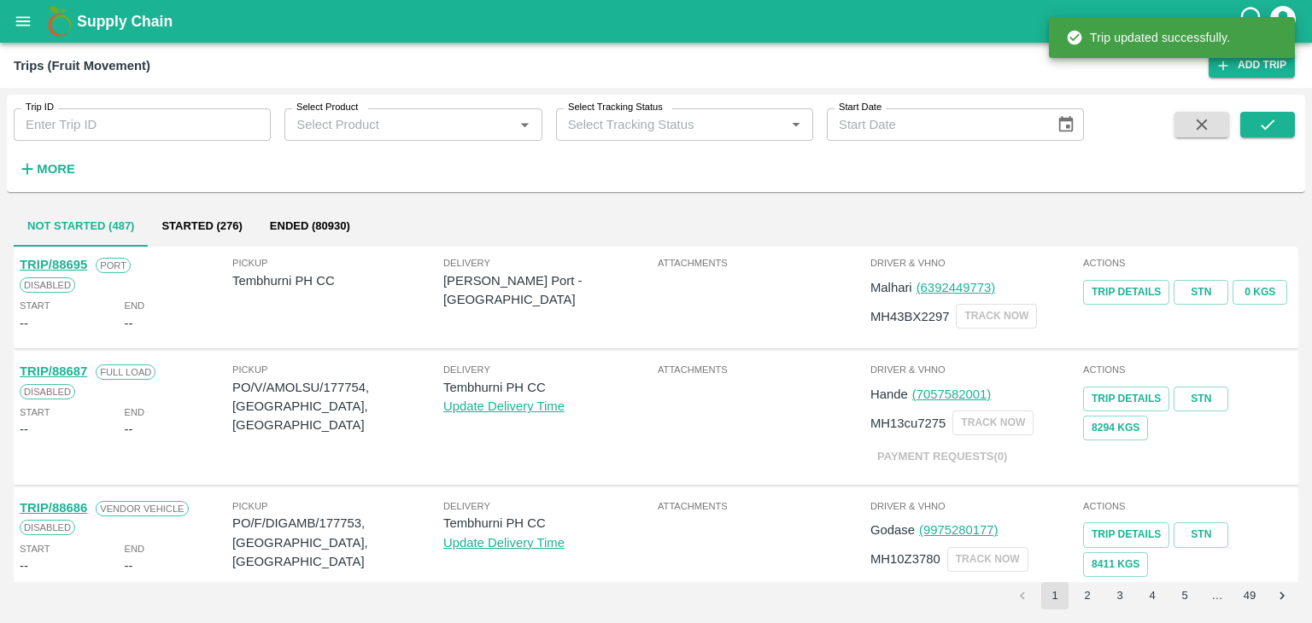
click at [138, 120] on input "Trip ID" at bounding box center [142, 124] width 257 height 32
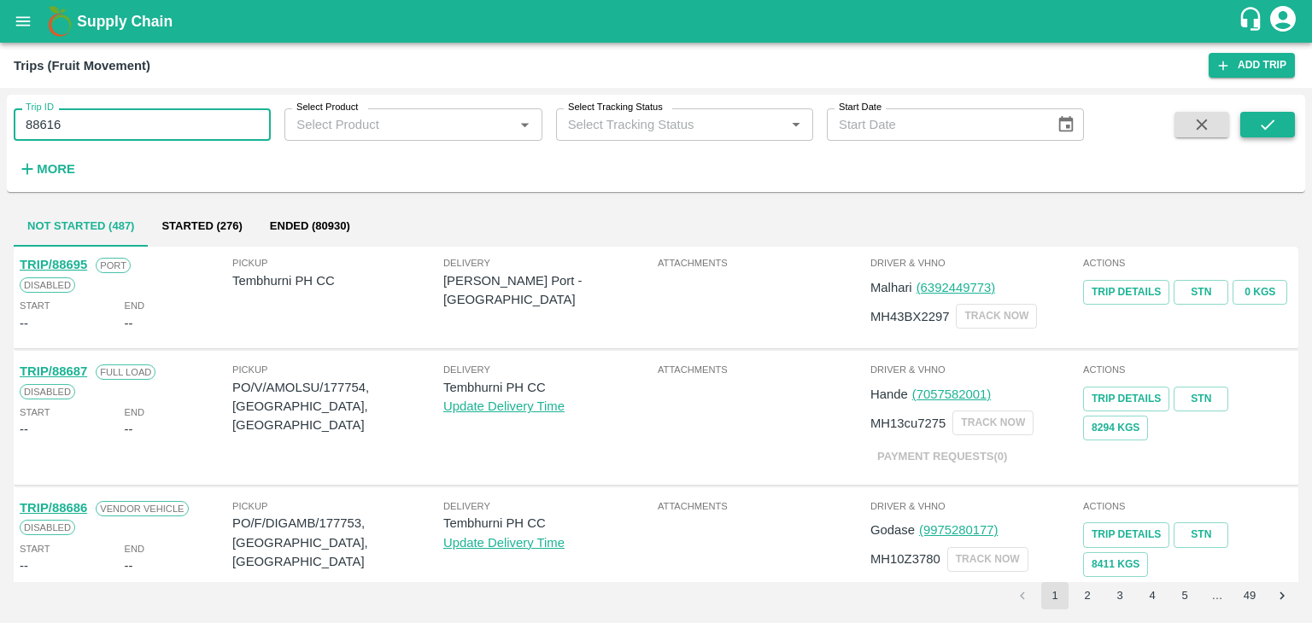
type input "88616"
click at [1285, 120] on button "submit" at bounding box center [1267, 125] width 55 height 26
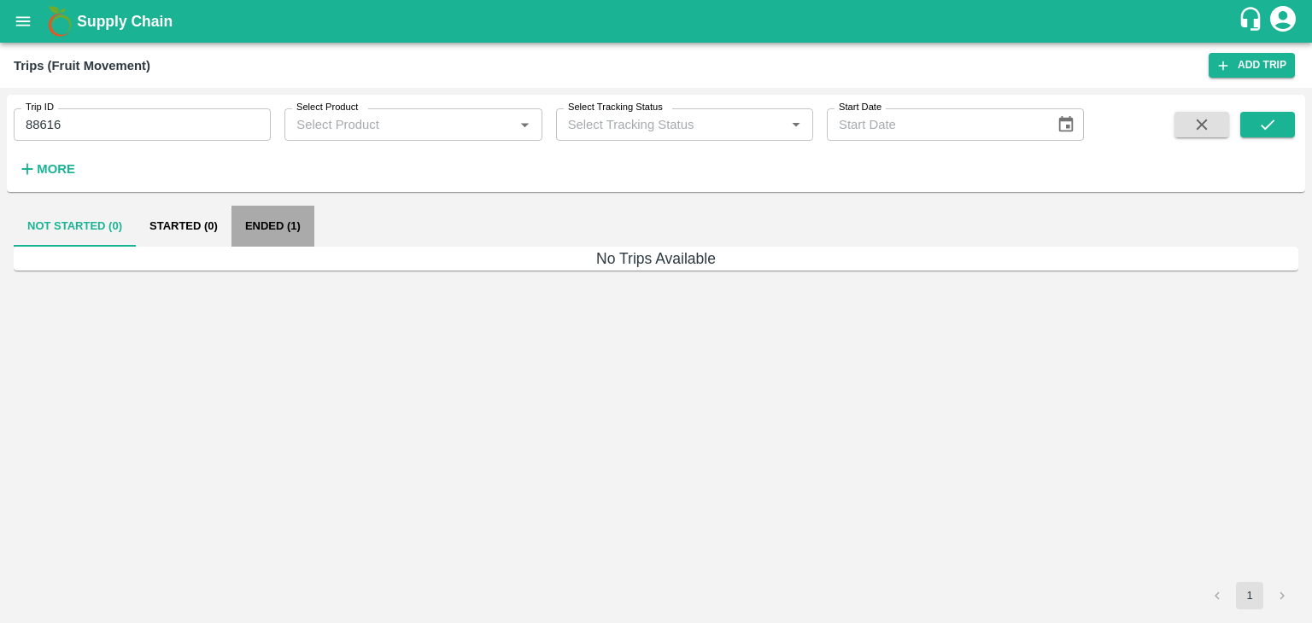
click at [280, 230] on button "Ended (1)" at bounding box center [272, 226] width 83 height 41
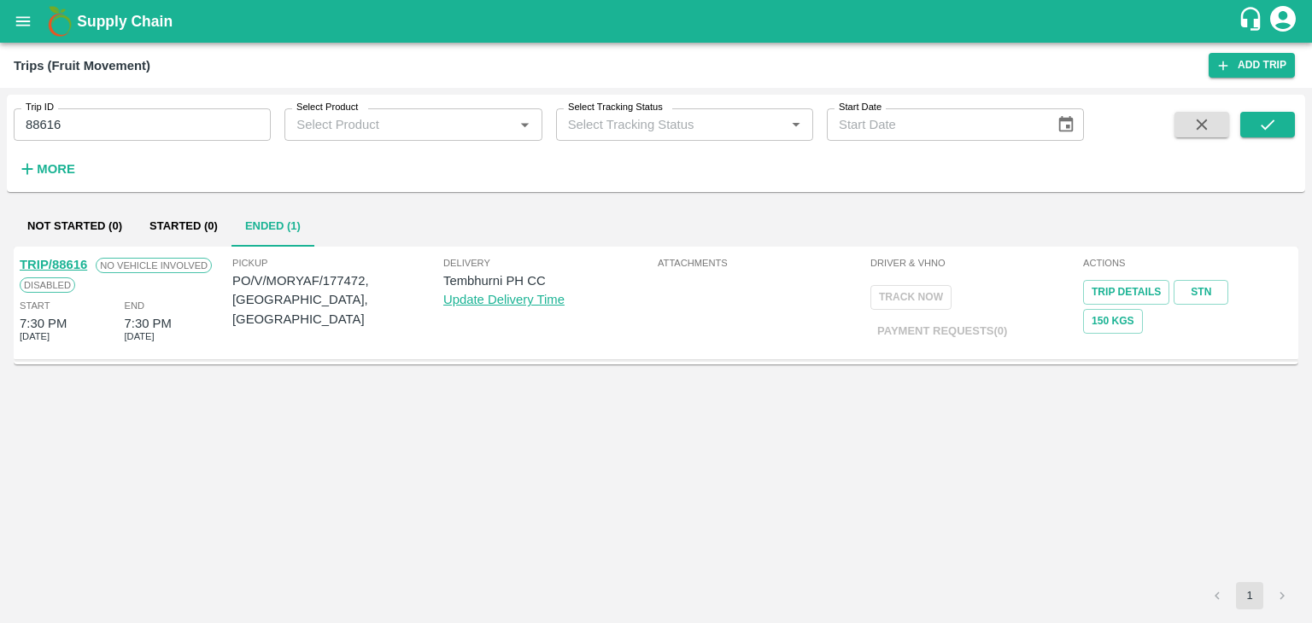
click at [69, 264] on link "TRIP/88616" at bounding box center [53, 265] width 67 height 14
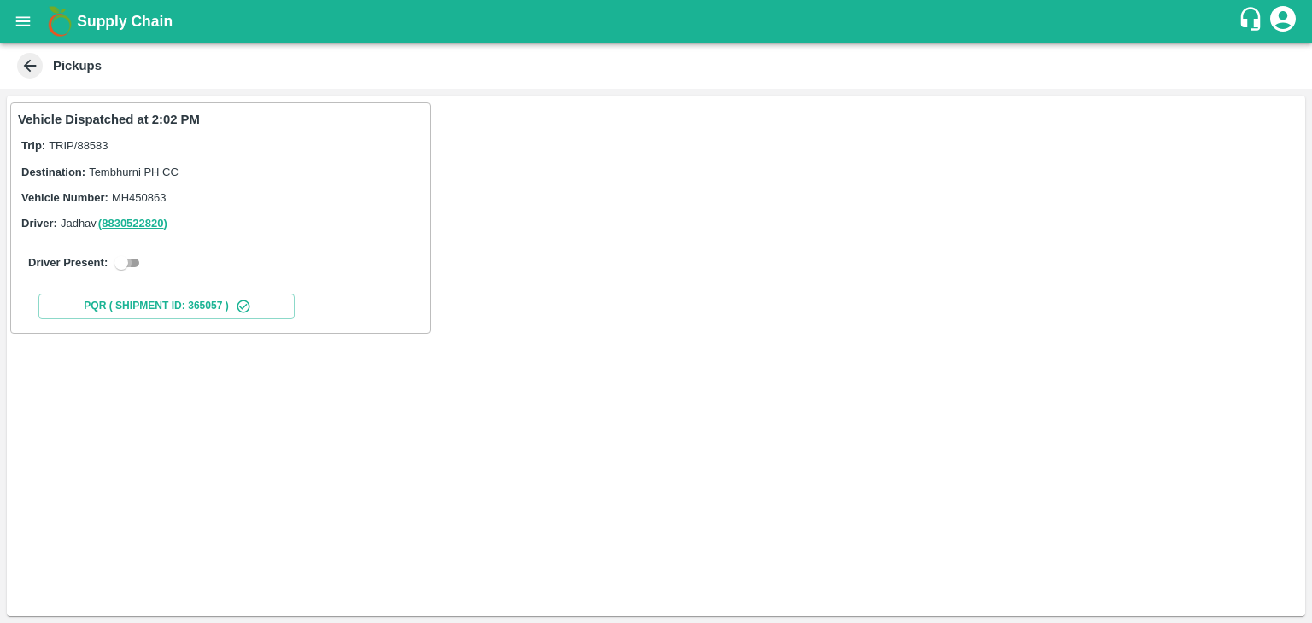
click at [126, 264] on input "checkbox" at bounding box center [121, 263] width 61 height 20
checkbox input "true"
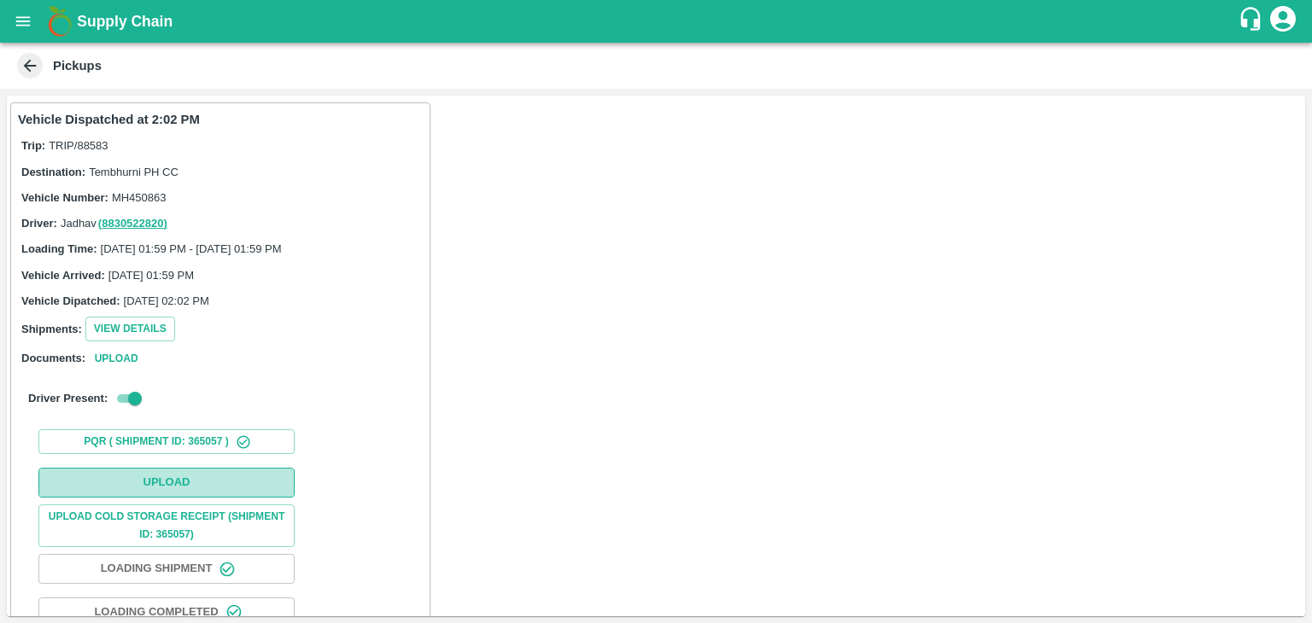
click at [243, 492] on button "Upload" at bounding box center [166, 483] width 256 height 30
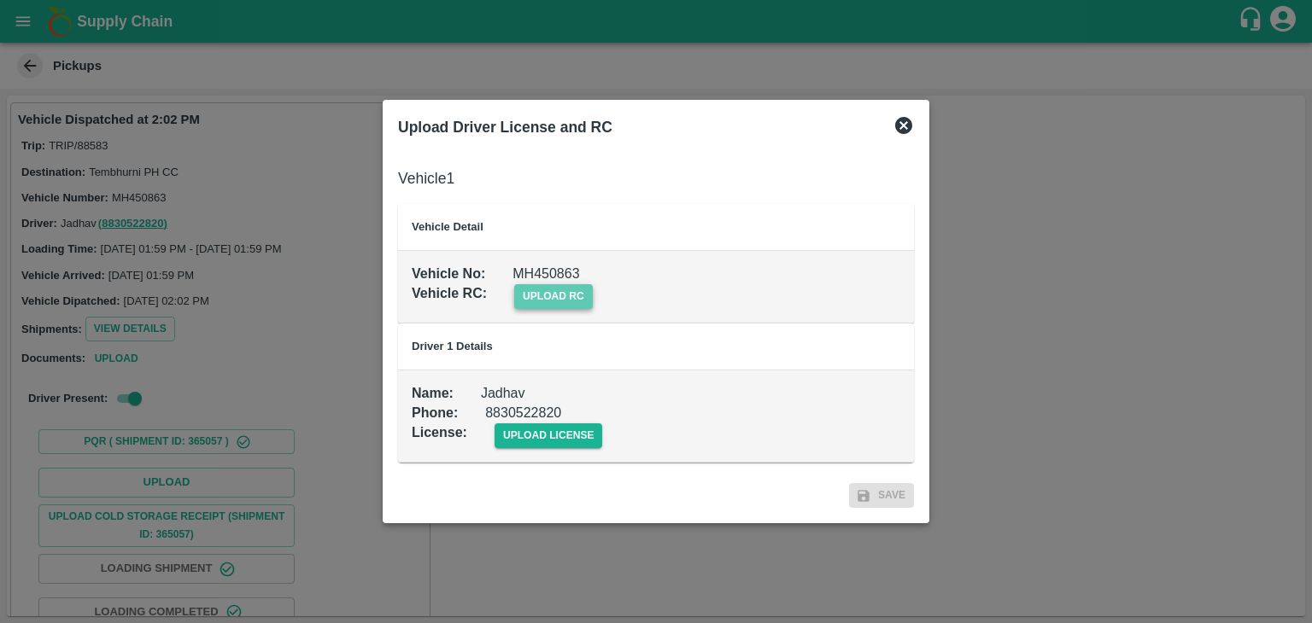
click at [577, 302] on span "upload rc" at bounding box center [553, 296] width 79 height 25
click at [0, 0] on input "upload rc" at bounding box center [0, 0] width 0 height 0
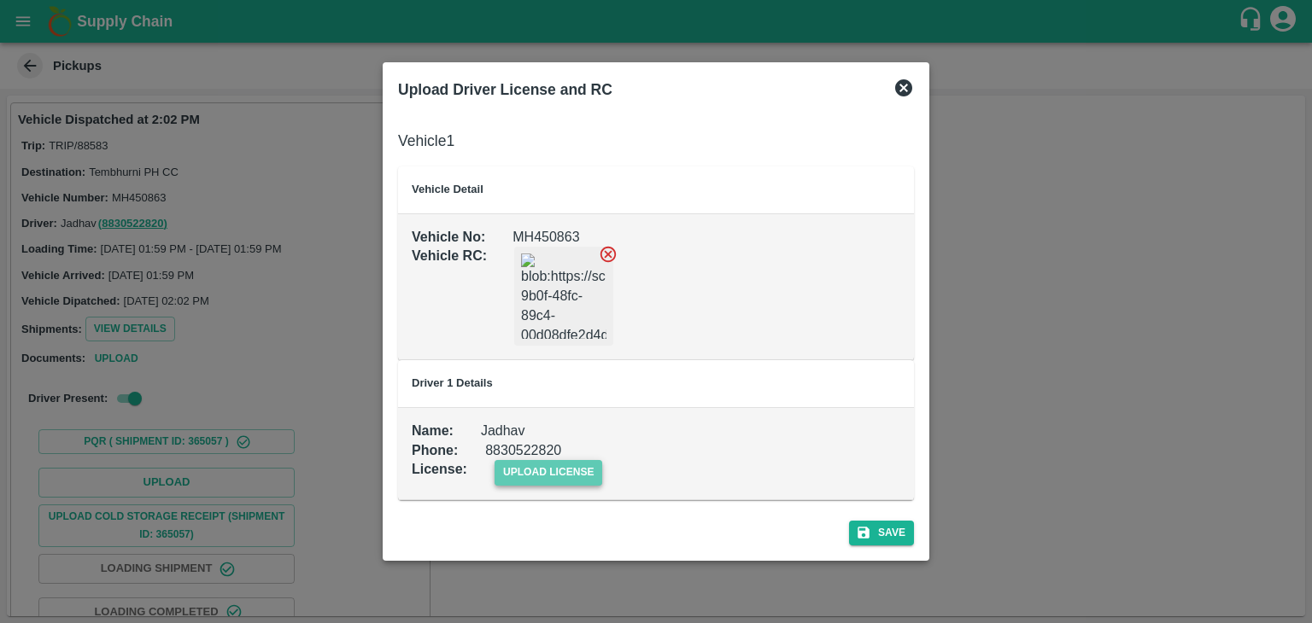
click at [573, 483] on span "upload license" at bounding box center [549, 472] width 108 height 25
click at [0, 0] on input "upload license" at bounding box center [0, 0] width 0 height 0
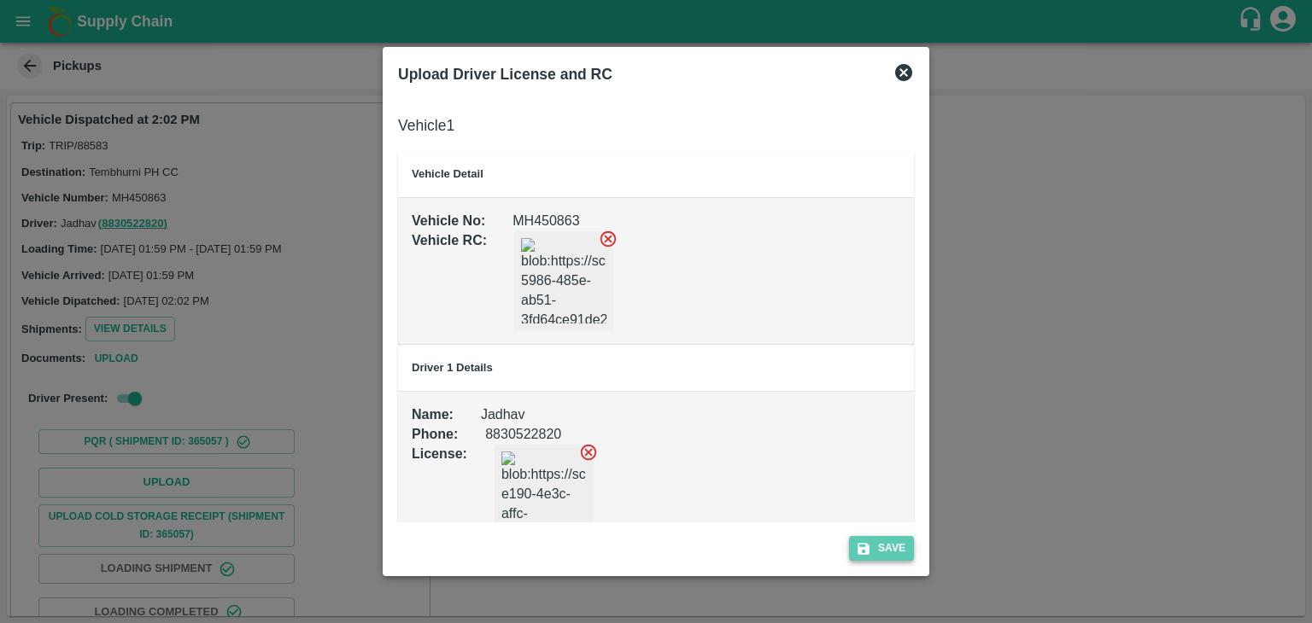
click at [893, 556] on button "Save" at bounding box center [881, 548] width 65 height 25
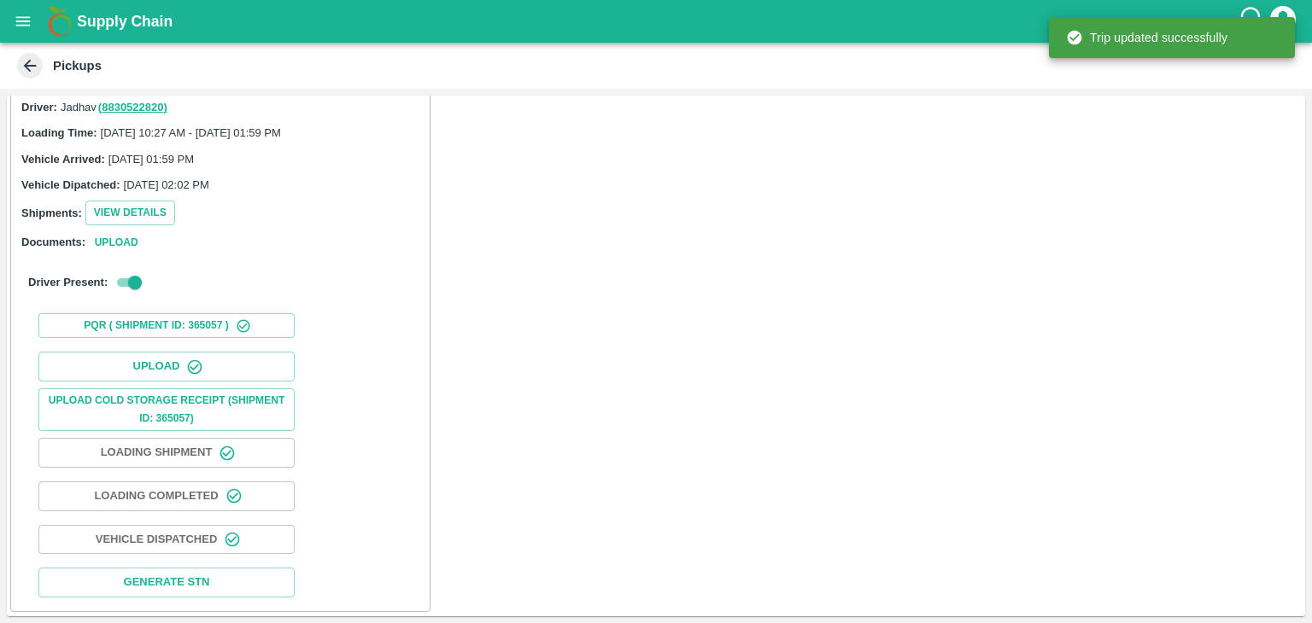
scroll to position [179, 0]
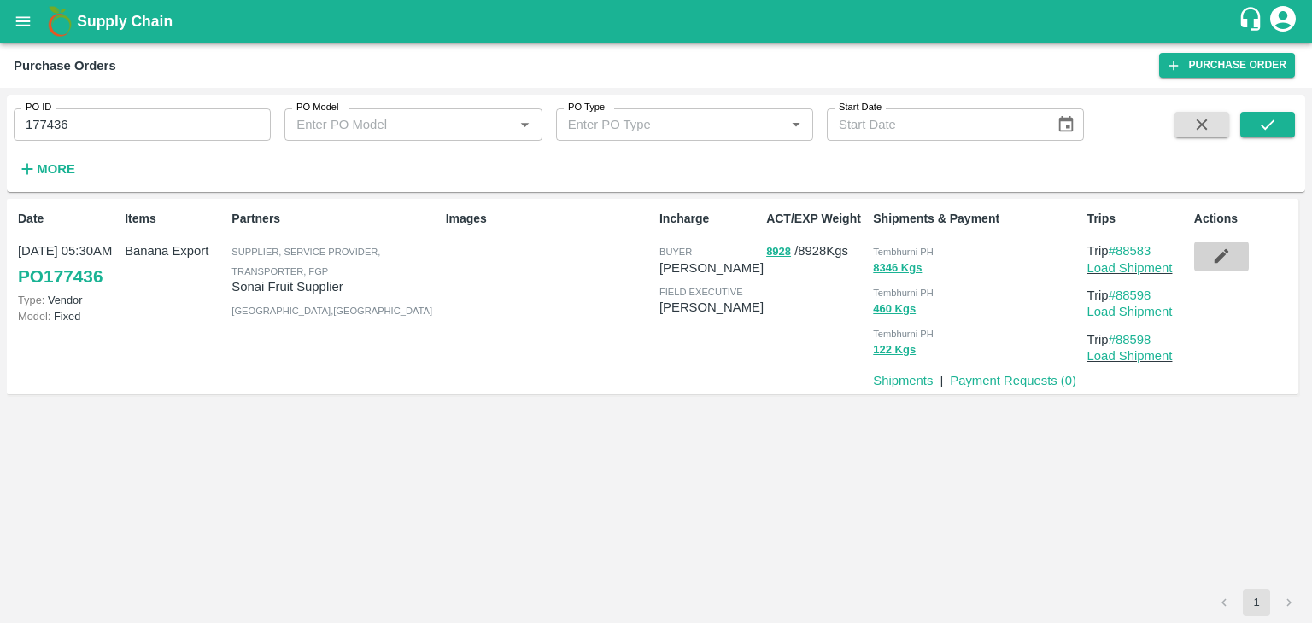
click at [1235, 257] on button "button" at bounding box center [1221, 256] width 55 height 29
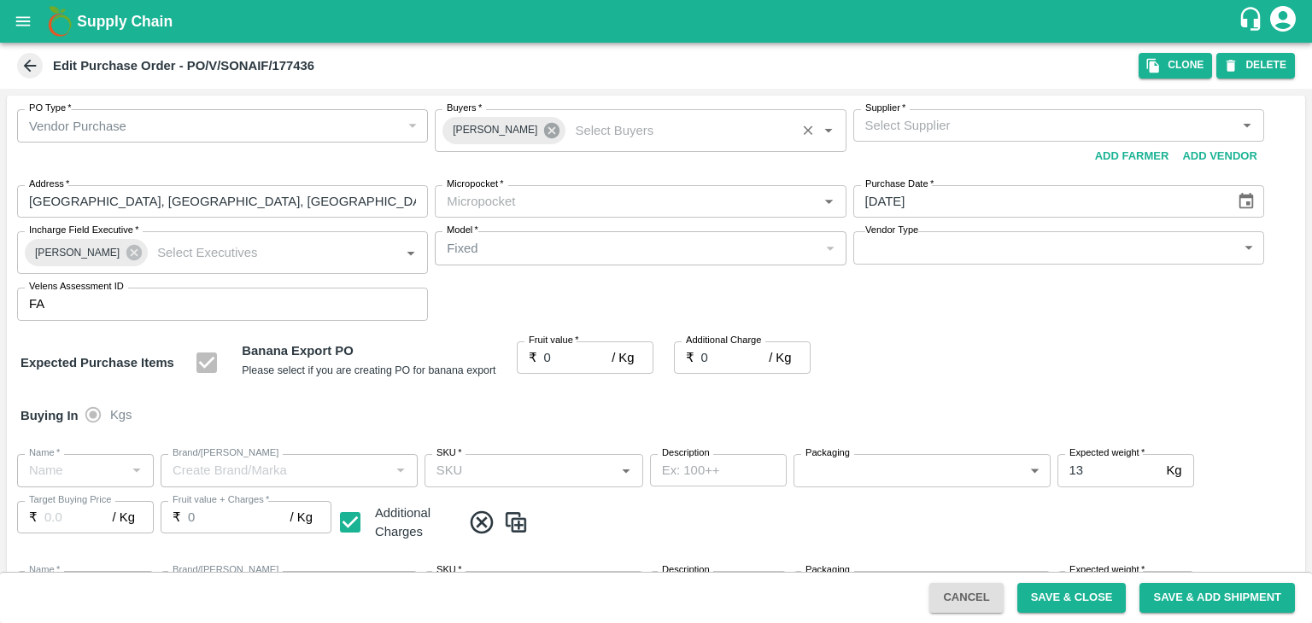
click at [543, 133] on icon at bounding box center [551, 130] width 19 height 19
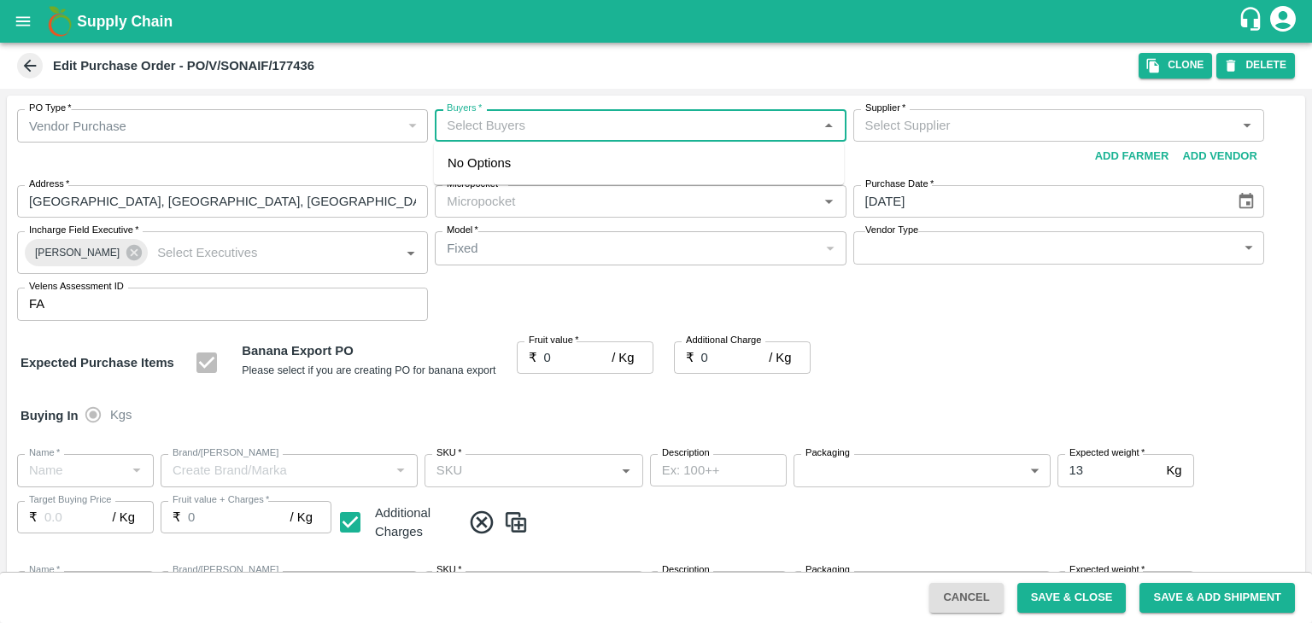
click at [543, 133] on input "Buyers   *" at bounding box center [626, 125] width 372 height 22
type input "Ajit O"
type input "Sonai Fruit Supplier-undefined"
type input "109-Tembhurni"
type input "Banana Export"
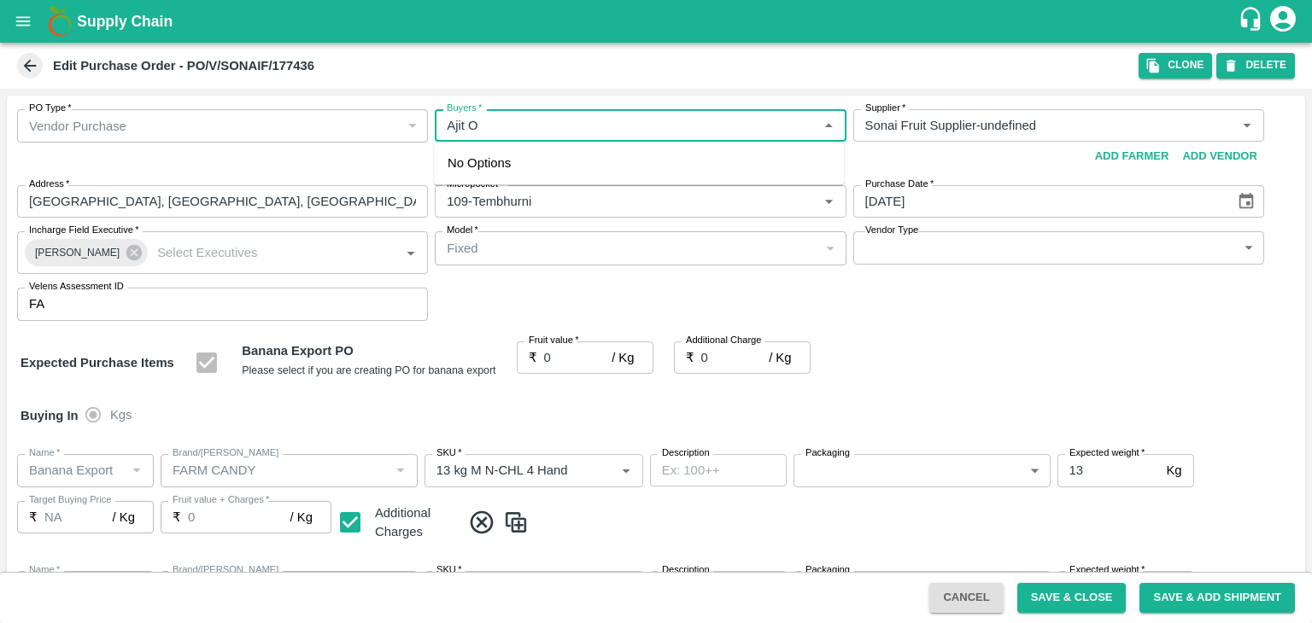
type input "FARM CANDY"
type input "13 kg M N-CHL 4 Hand"
type input "NA"
type input "Banana Export"
type input "FARM CANDY"
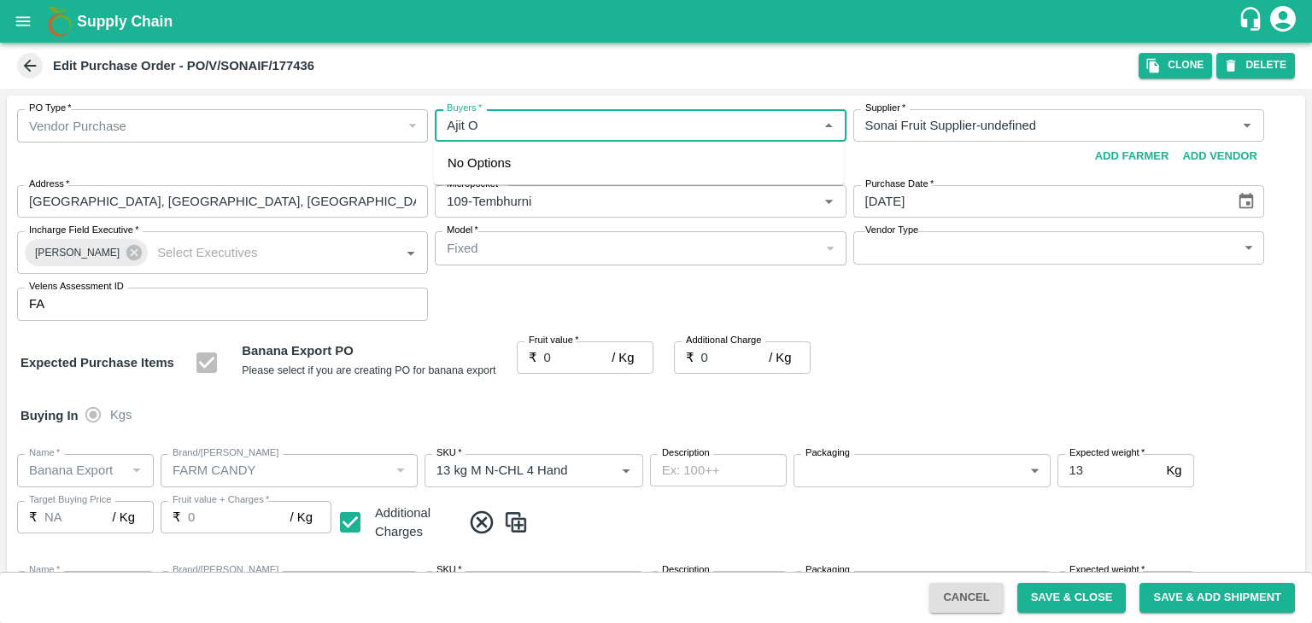
type input "13 kg M N-CHL 5 Hand"
type input "NA"
type input "Banana Export"
type input "FARM CANDY"
type input "13 kg M N-CHL 6 Hand"
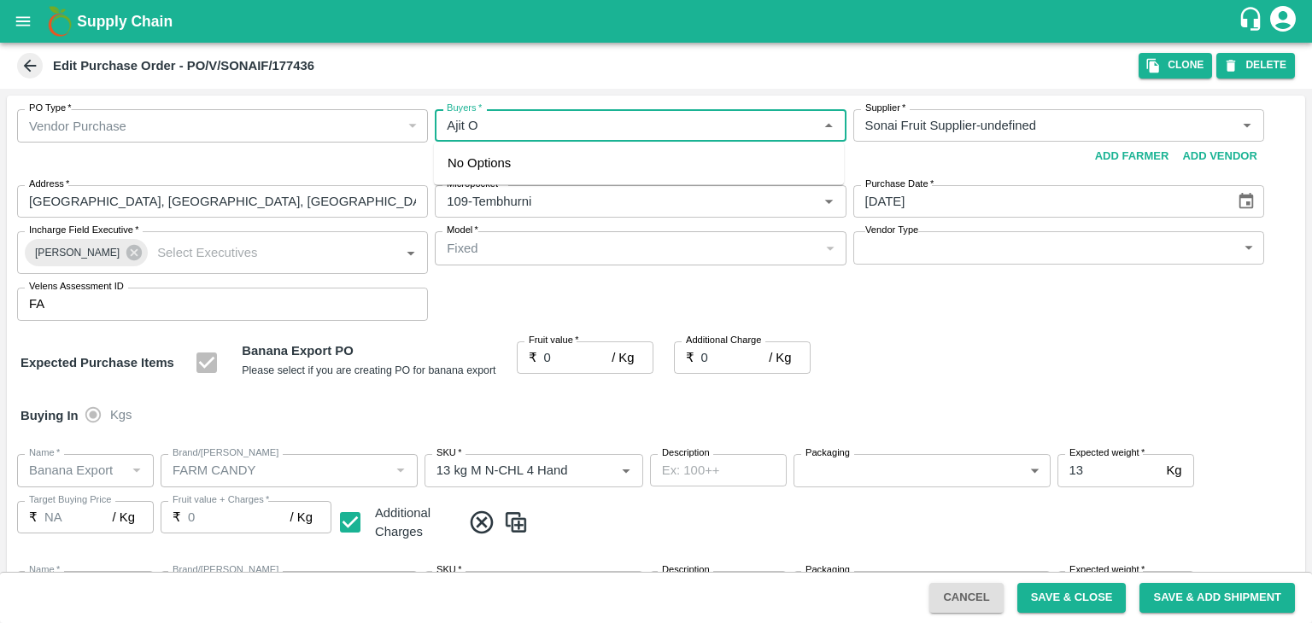
type input "NA"
type input "Banana Export"
type input "FARM CANDY"
type input "13 kg M N-CHL 8 Hand"
type input "NA"
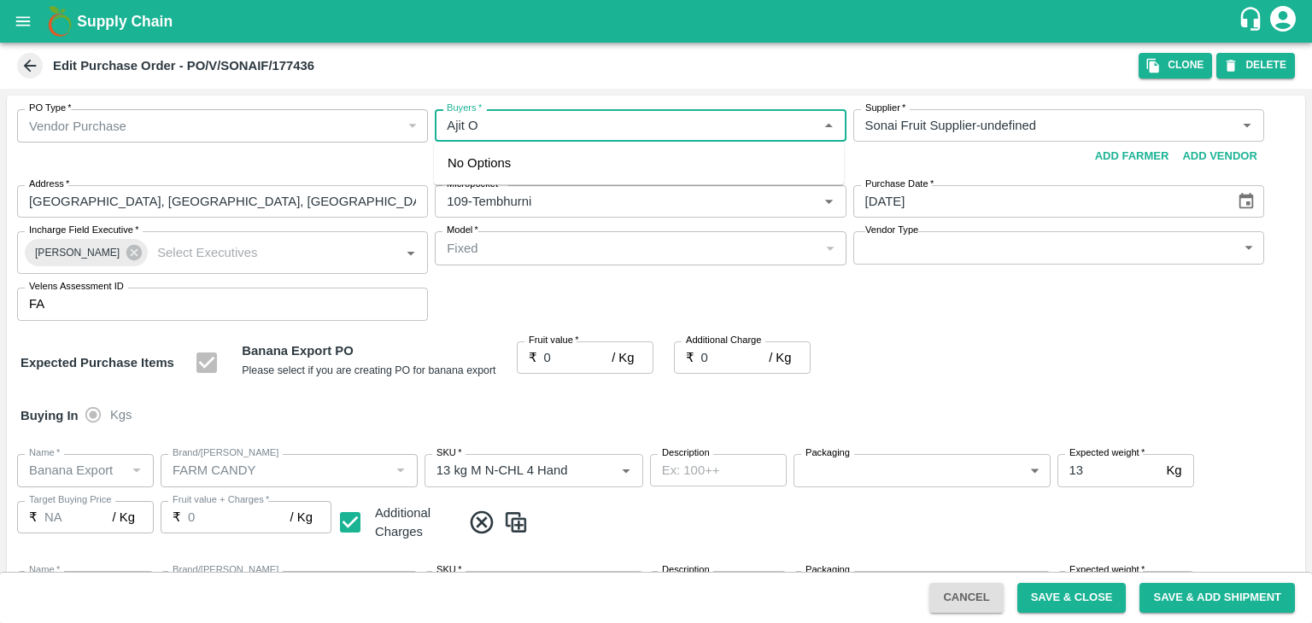
type input "Banana Export"
type input "FARM CANDY"
type input "13 kg M N-CHL CL"
type input "NA"
type input "Banana Export"
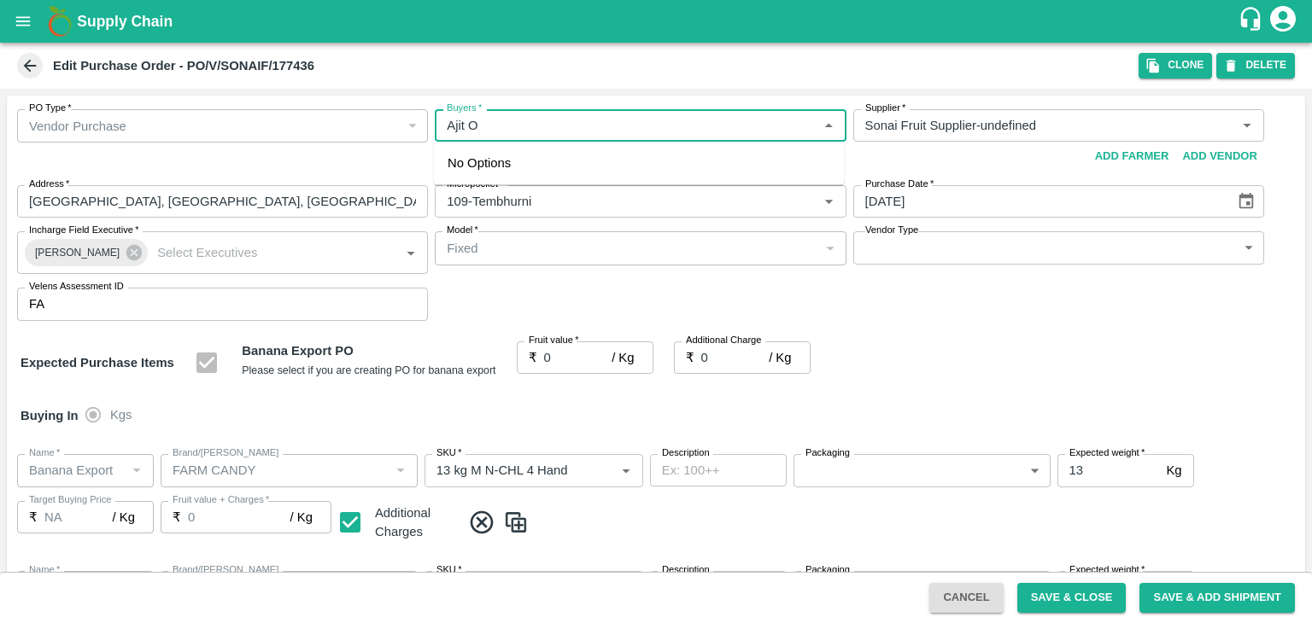
type input "FARM CANDY"
type input "C Class"
type input "NA"
type input "Banana Export"
type input "FARM CANDY"
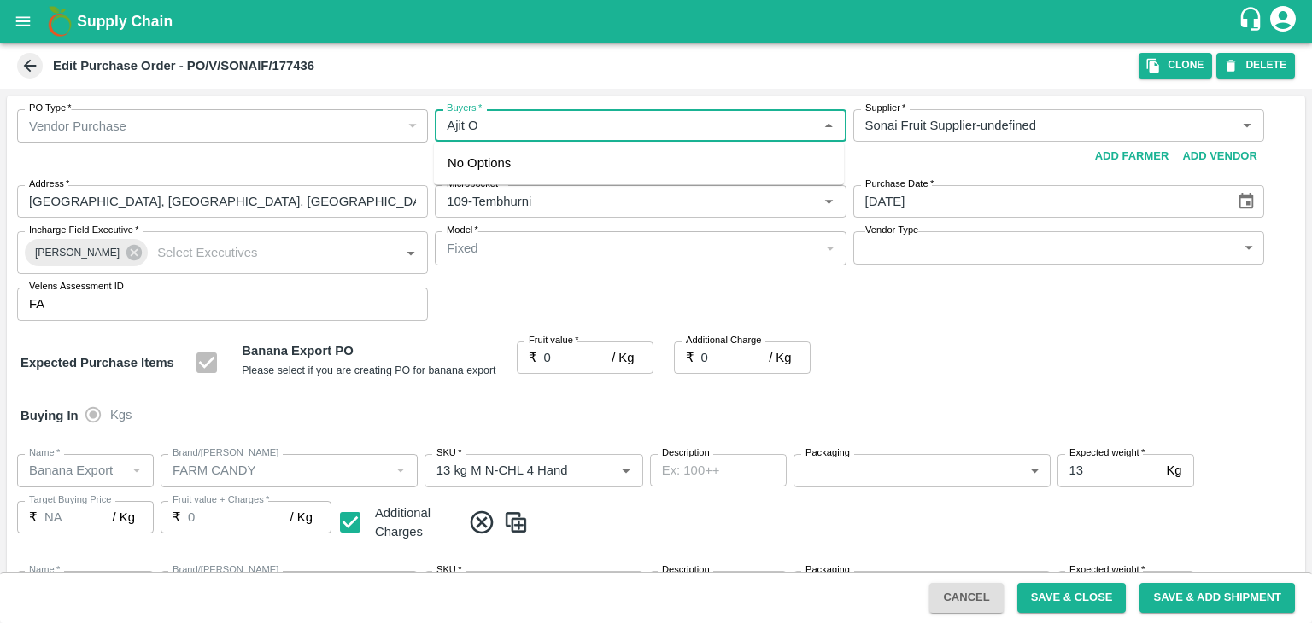
type input "PHR Kg"
type input "NA"
click at [531, 158] on div "[PERSON_NAME]" at bounding box center [639, 171] width 410 height 44
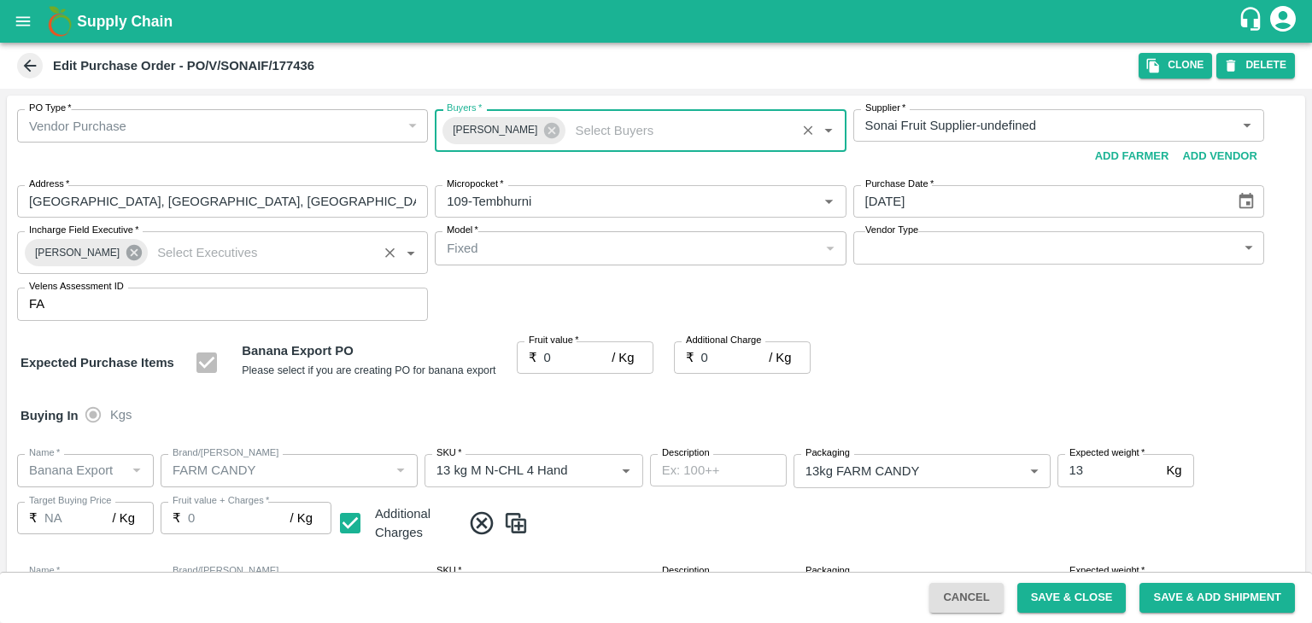
click at [127, 249] on icon at bounding box center [133, 252] width 15 height 15
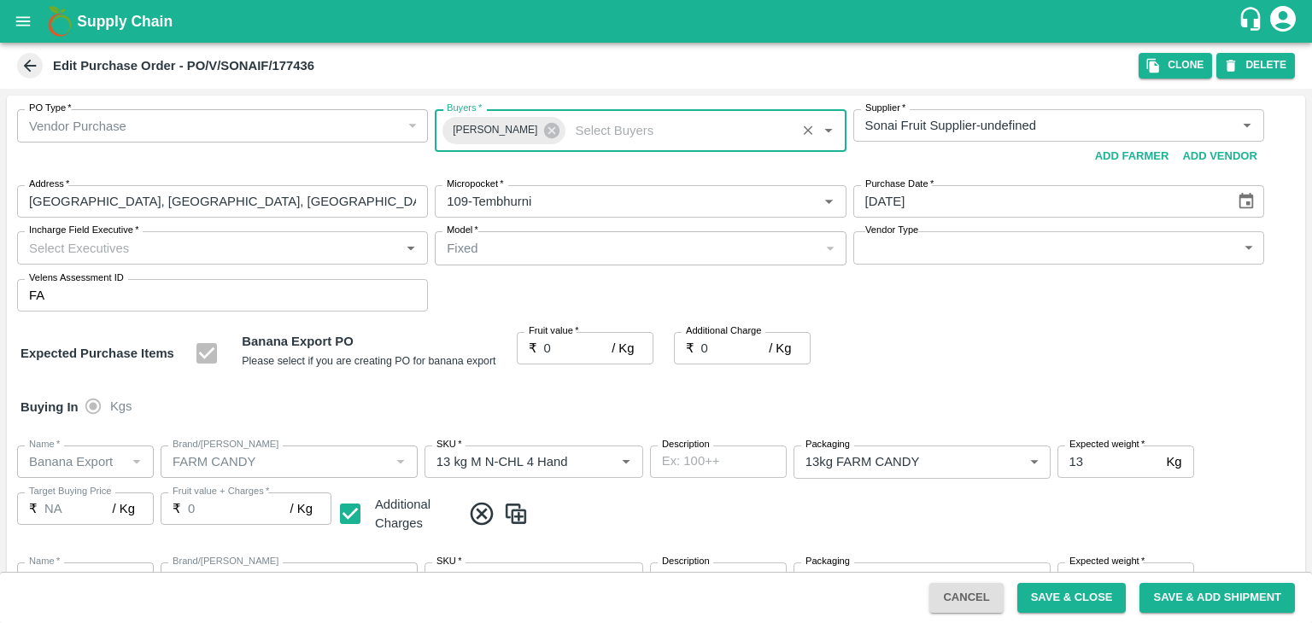
click at [178, 247] on input "Incharge Field Executive   *" at bounding box center [208, 248] width 372 height 22
type input "[PERSON_NAME]"
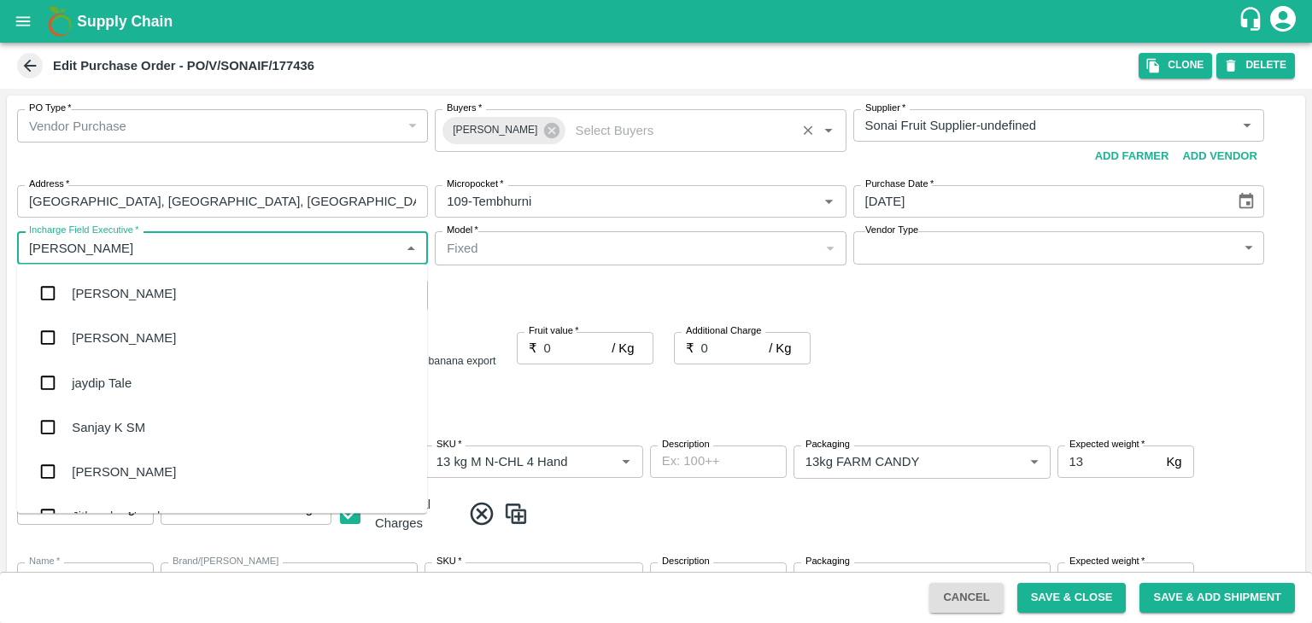
click at [120, 390] on div "jaydip Tale" at bounding box center [102, 382] width 60 height 19
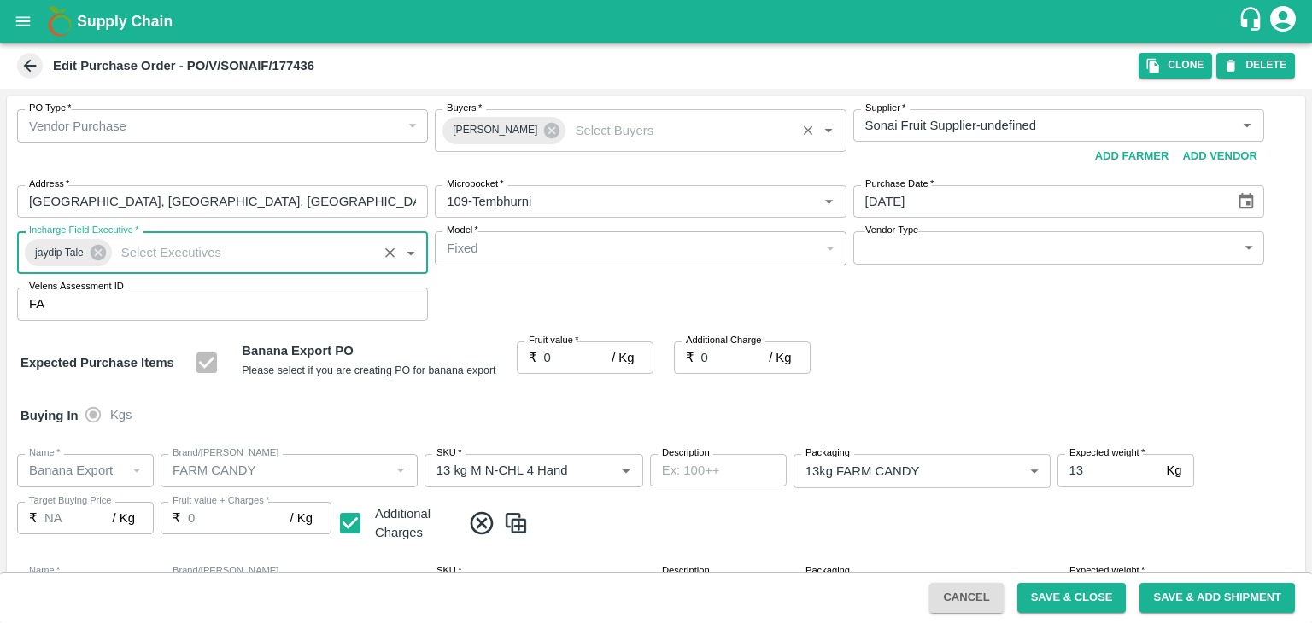
click at [911, 259] on body "Supply Chain Edit Purchase Order - PO/V/SONAIF/177436 Clone DELETE PO Type   * …" at bounding box center [656, 311] width 1312 height 623
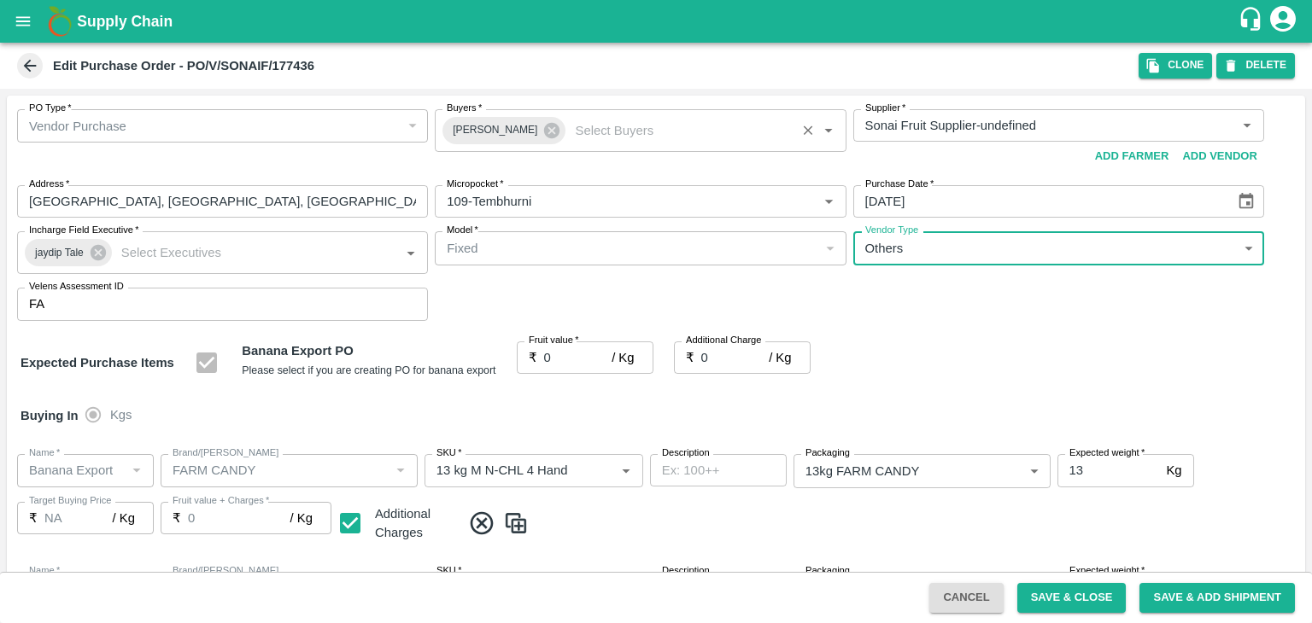
type input "OTHER"
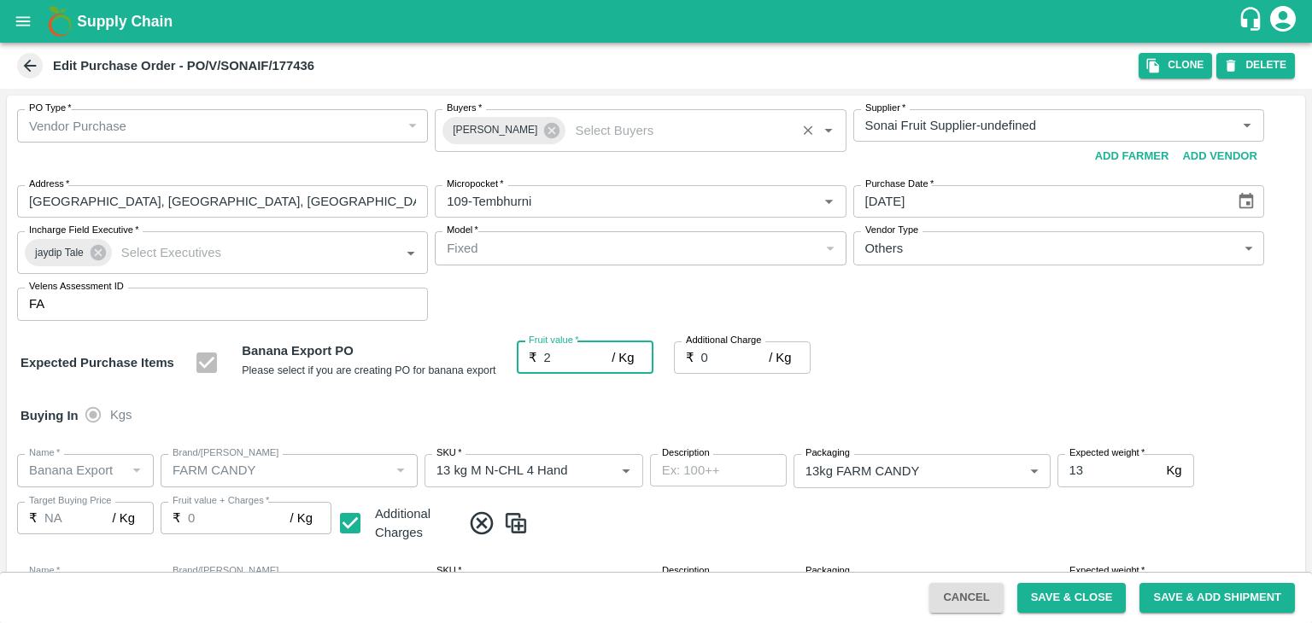
type input "23"
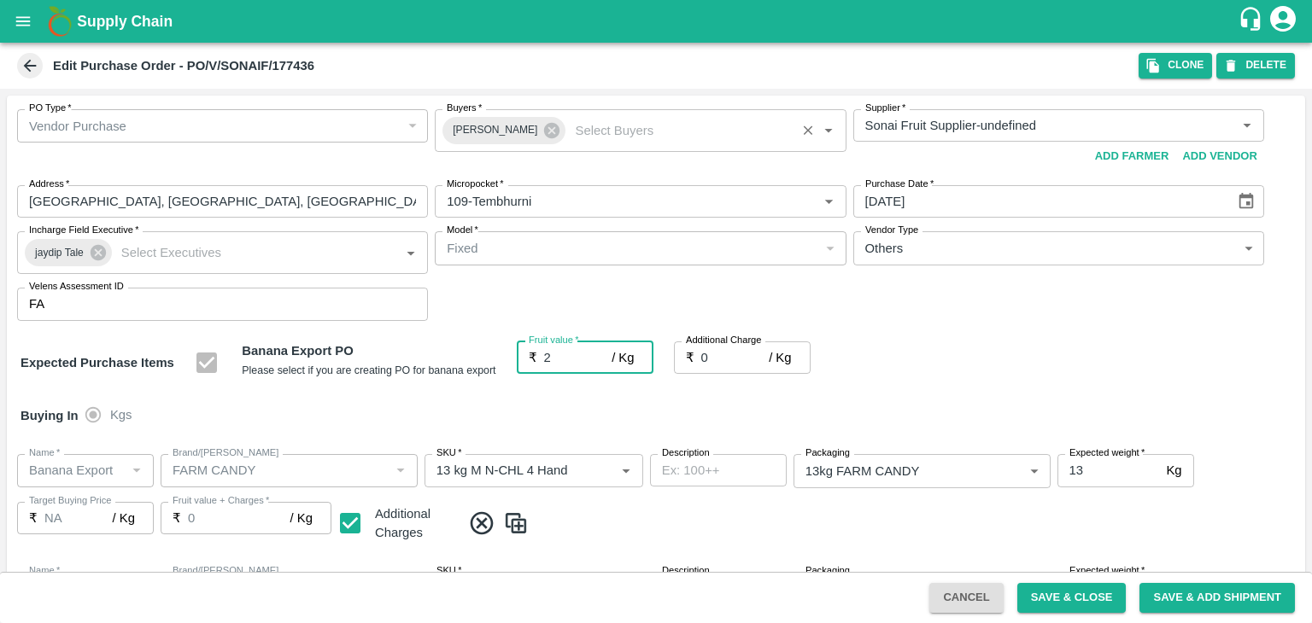
type input "23"
type input "2"
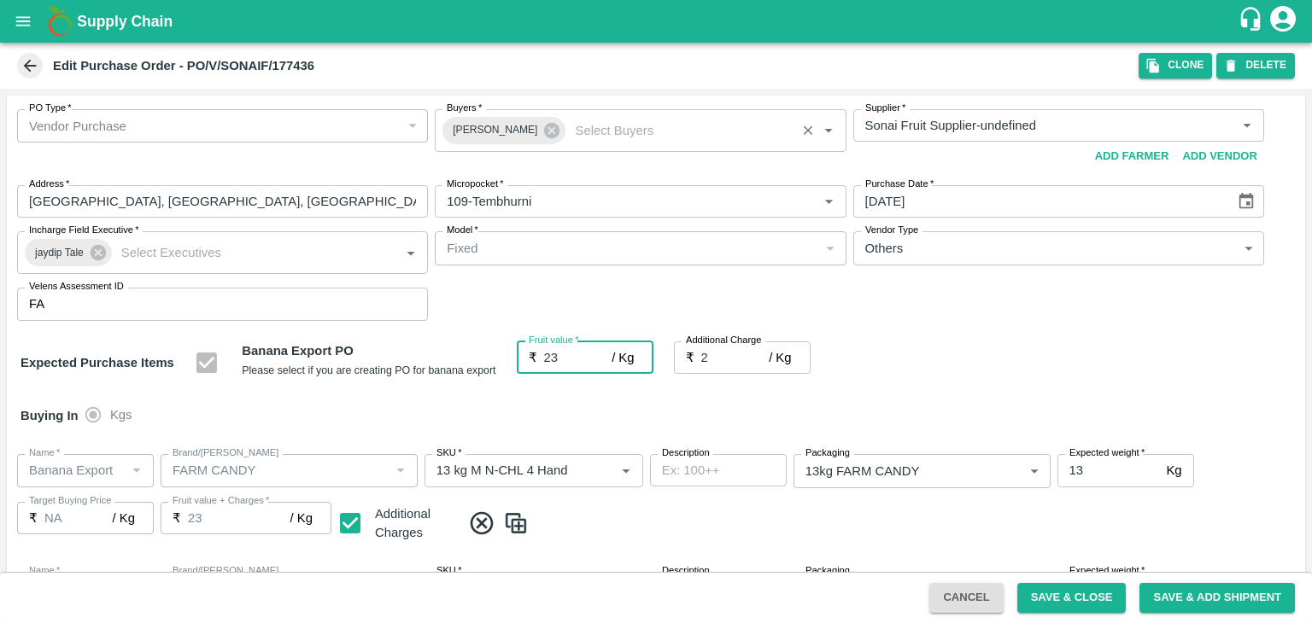
type input "25"
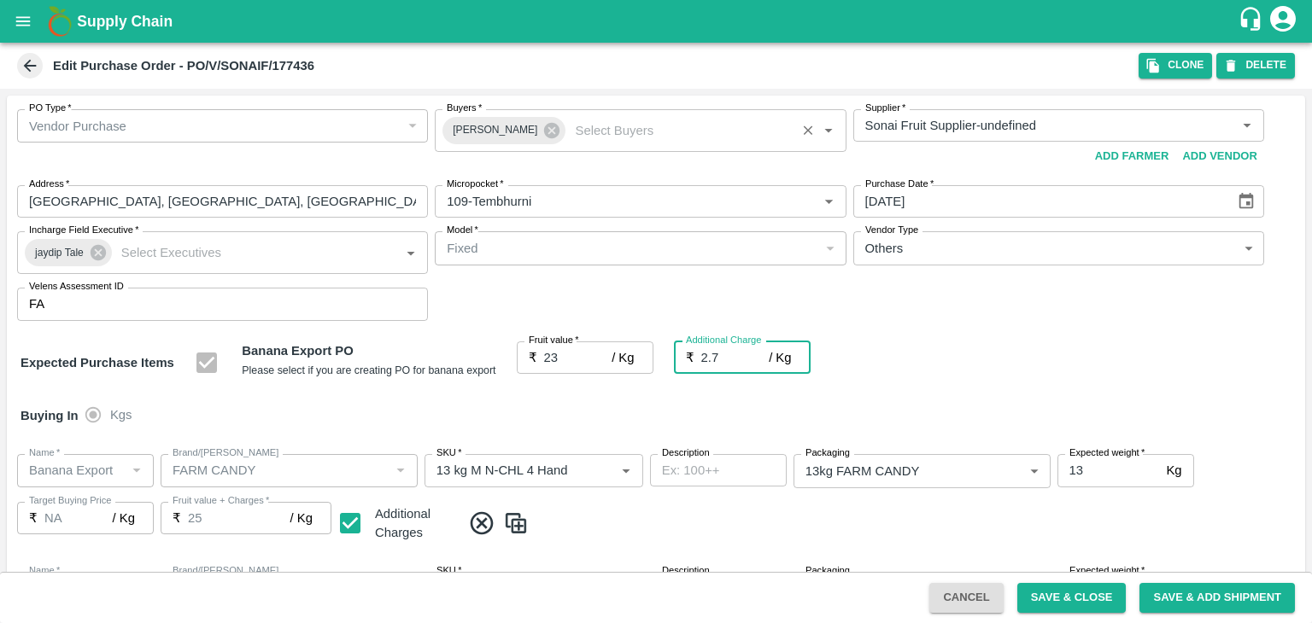
type input "2.75"
type input "25.75"
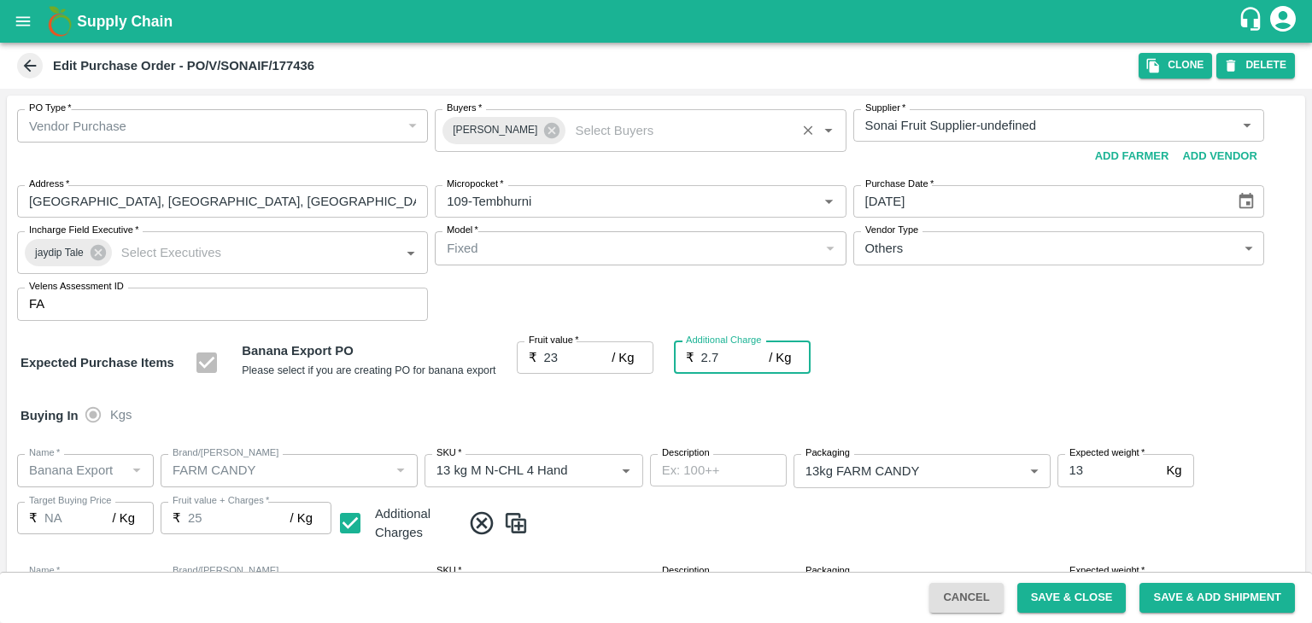
type input "25.75"
type input "2.75"
click at [564, 408] on div at bounding box center [656, 311] width 1312 height 623
click at [1096, 604] on div at bounding box center [656, 311] width 1312 height 623
click at [1069, 603] on div at bounding box center [656, 311] width 1312 height 623
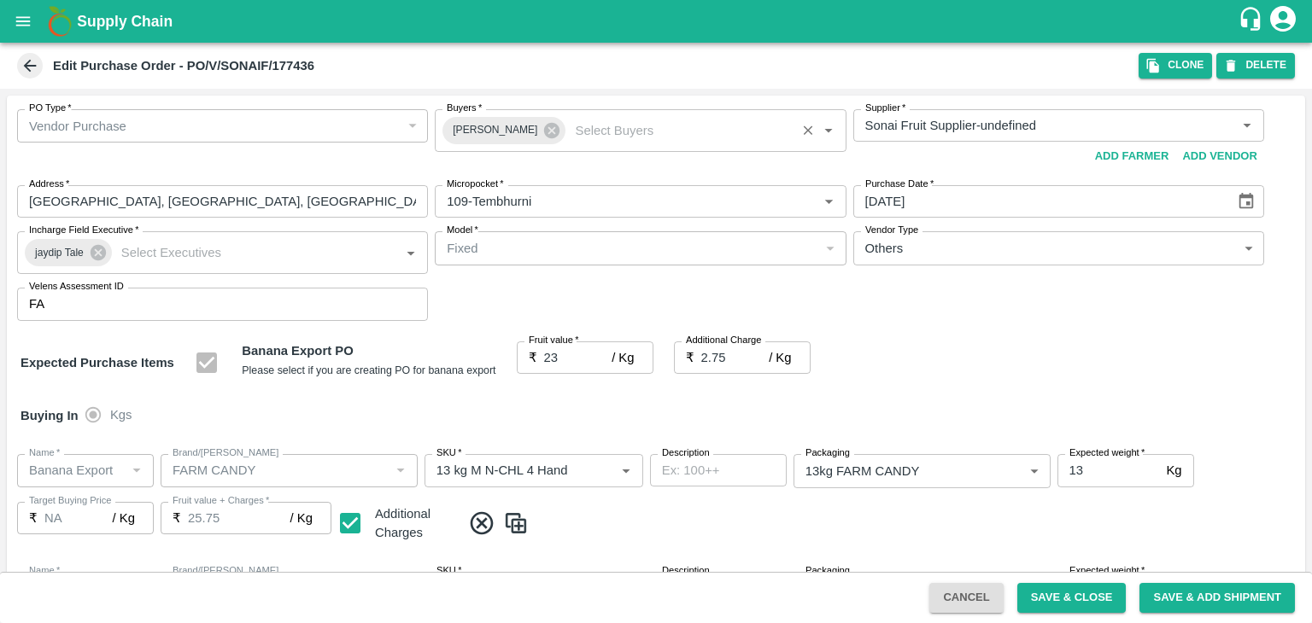
click at [1068, 592] on div at bounding box center [656, 311] width 1312 height 623
click at [1086, 598] on button "Save & Close" at bounding box center [1071, 598] width 109 height 30
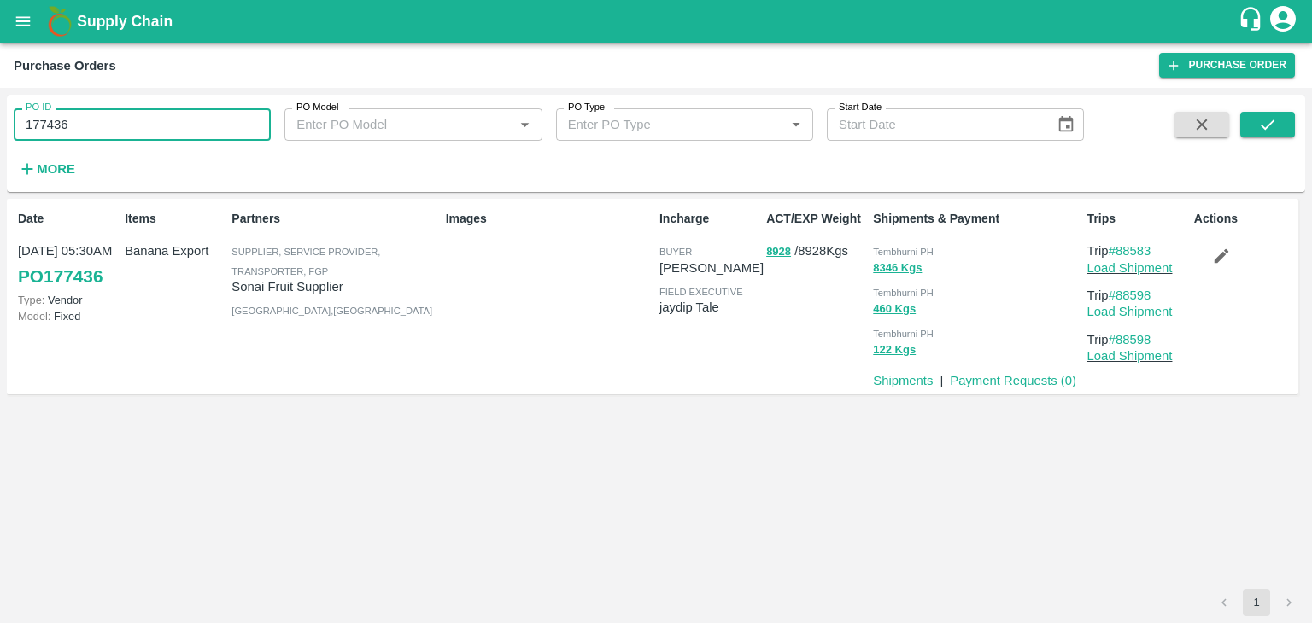
click at [145, 125] on input "177436" at bounding box center [142, 124] width 257 height 32
paste input "text"
type input "177472"
click at [1274, 127] on icon "submit" at bounding box center [1267, 124] width 19 height 19
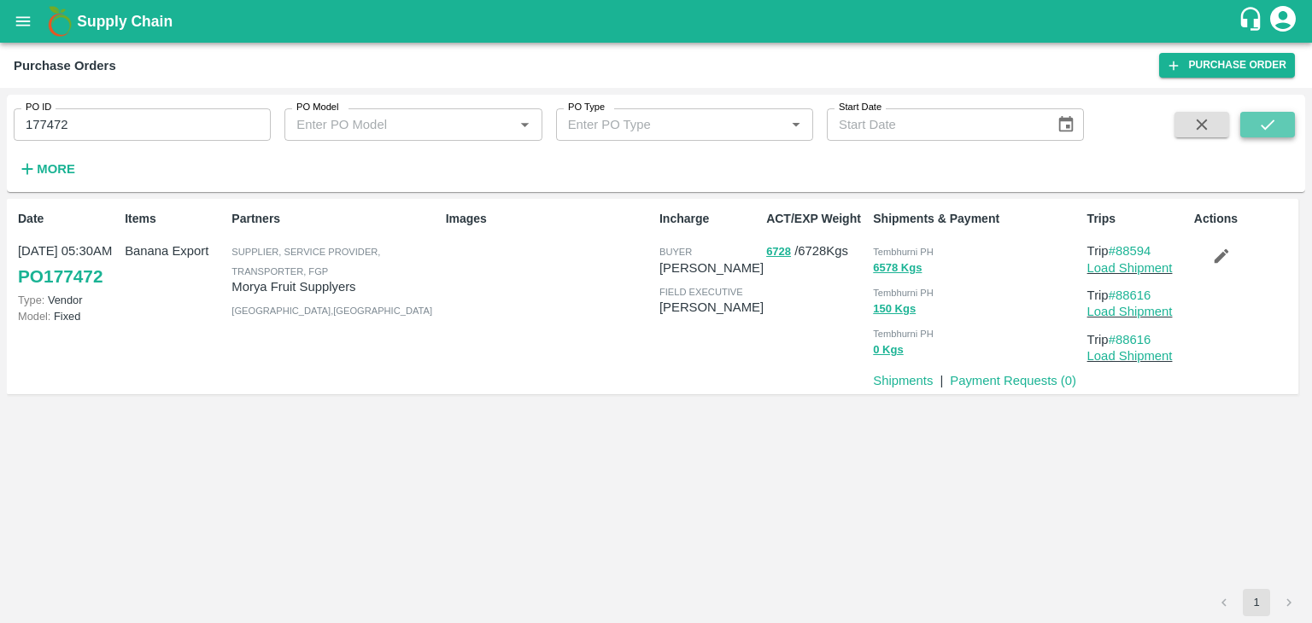
click at [1266, 127] on icon "submit" at bounding box center [1268, 125] width 14 height 10
click at [1155, 267] on link "Load Shipment" at bounding box center [1129, 268] width 85 height 14
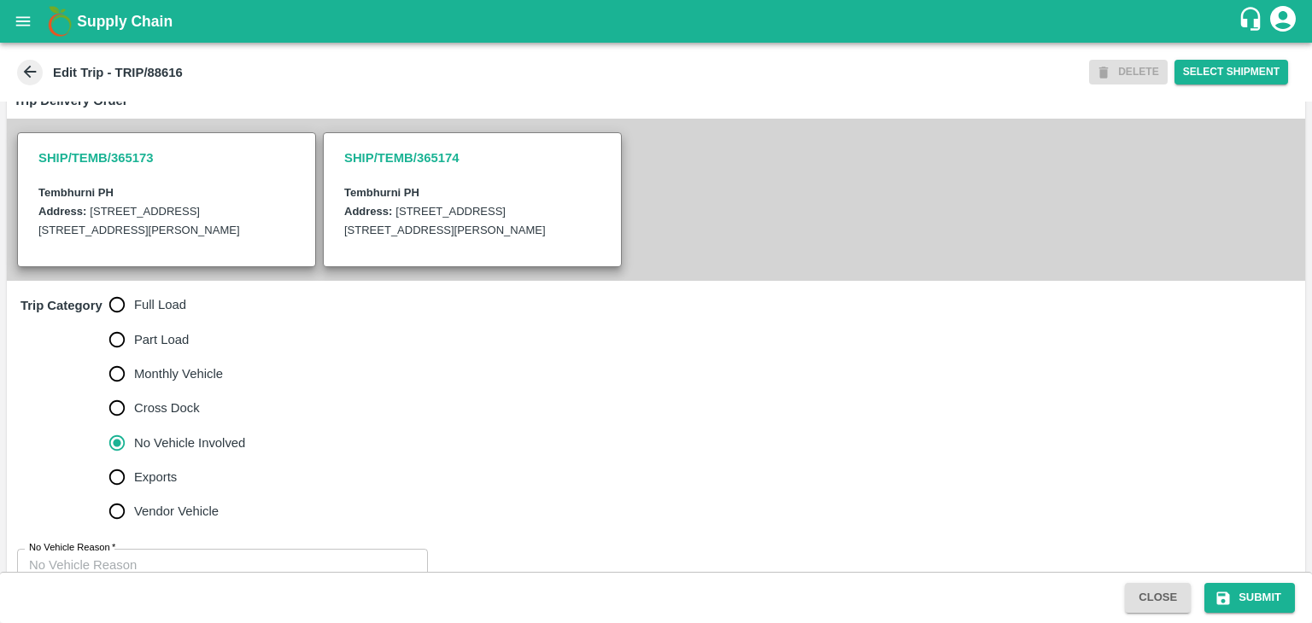
scroll to position [403, 0]
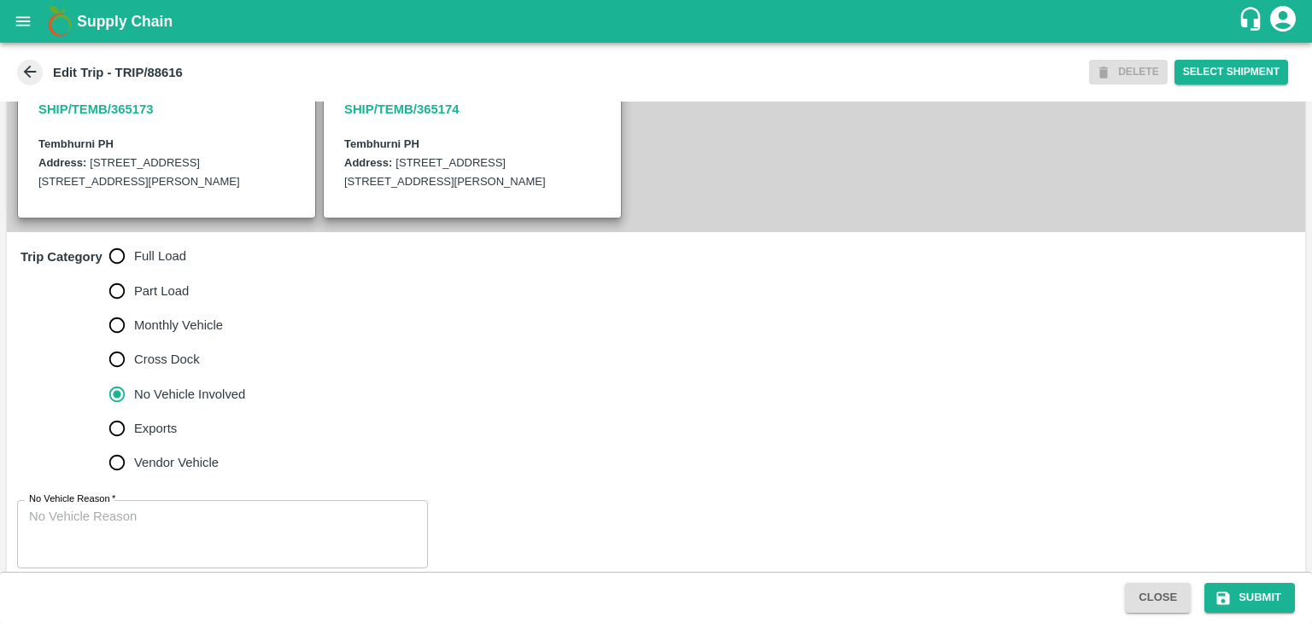
click at [157, 273] on label "Full Load" at bounding box center [173, 256] width 146 height 34
click at [134, 273] on input "Full Load" at bounding box center [117, 256] width 34 height 34
radio input "true"
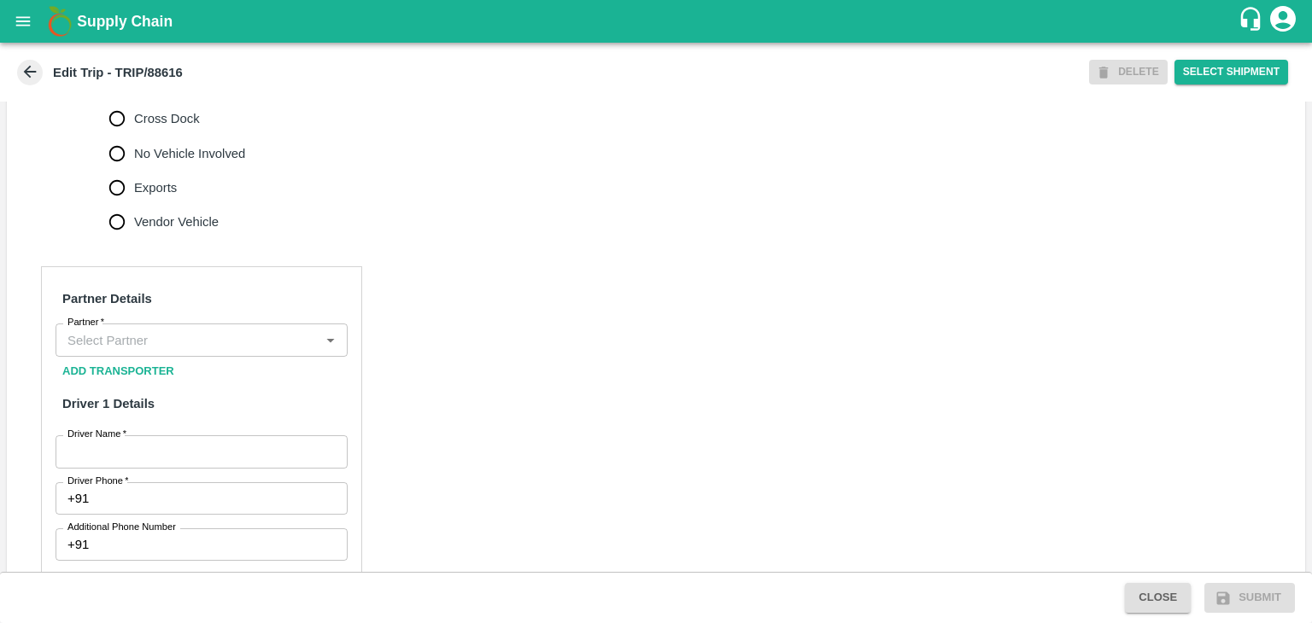
scroll to position [649, 0]
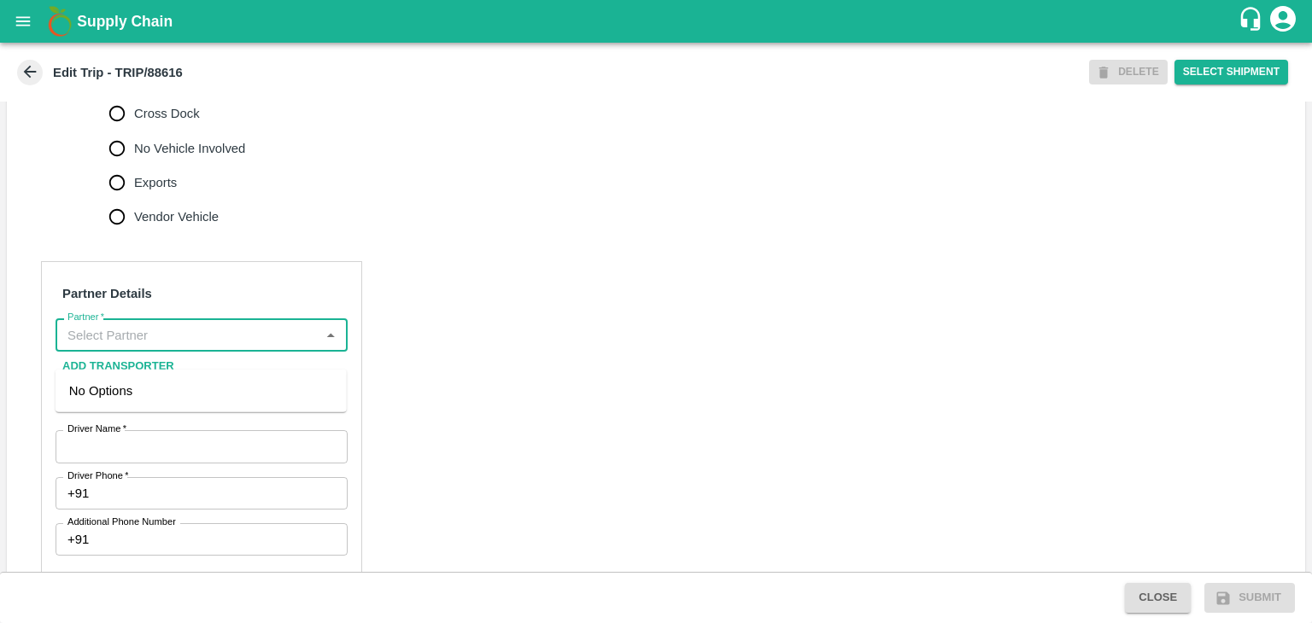
click at [166, 346] on input "Partner   *" at bounding box center [188, 335] width 254 height 22
click at [183, 396] on div "[PERSON_NAME] ( [PERSON_NAME] Transport )-[GEOGRAPHIC_DATA], Pune-9860466997(Tr…" at bounding box center [201, 410] width 264 height 57
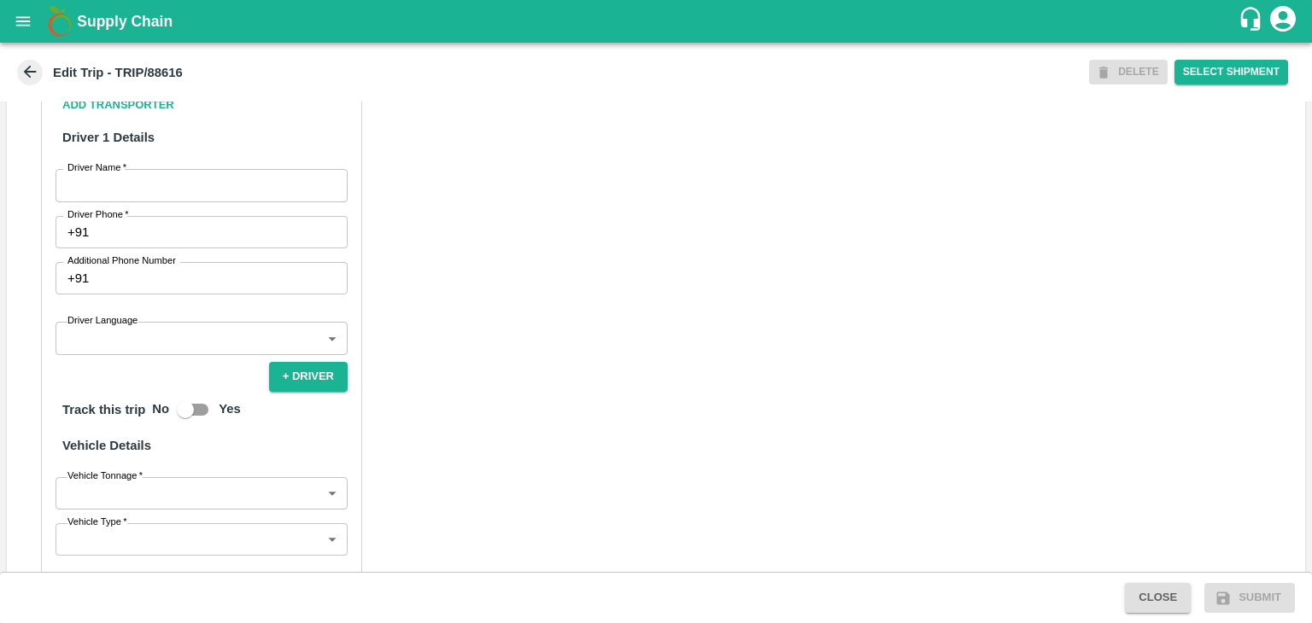
type input "[PERSON_NAME] ( [PERSON_NAME] Transport )-[GEOGRAPHIC_DATA], Pune-9860466997(Tr…"
click at [126, 202] on input "Driver Name   *" at bounding box center [202, 185] width 292 height 32
type input "Godase"
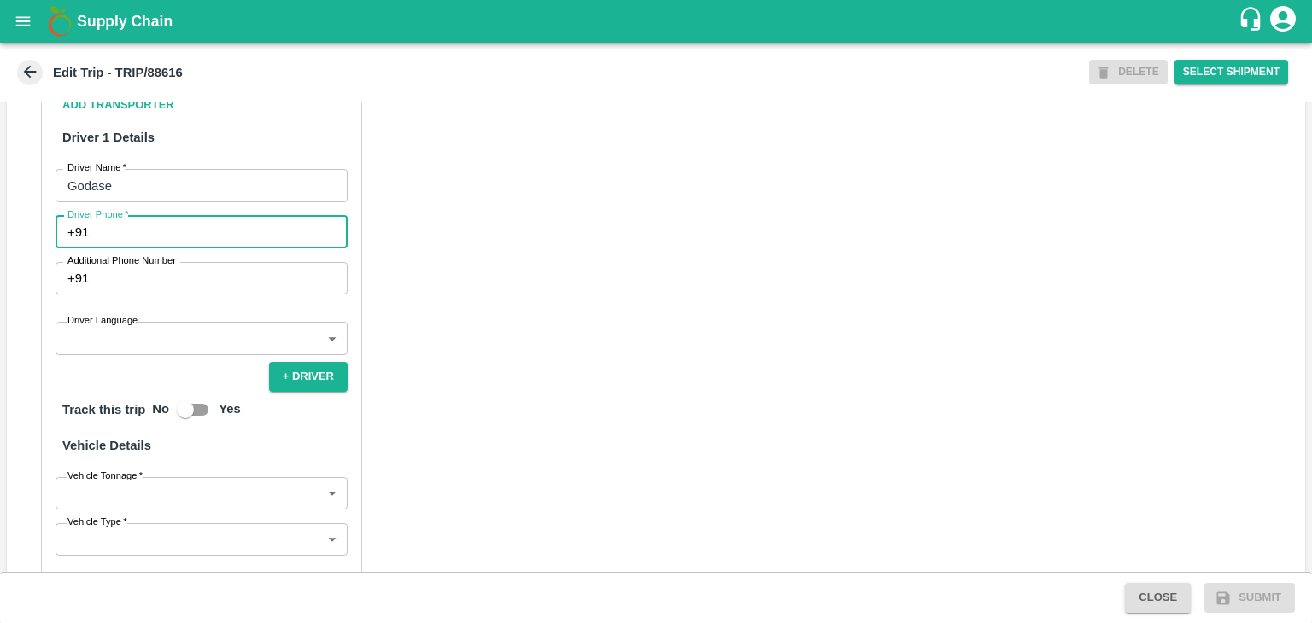
click at [159, 249] on input "Driver Phone   *" at bounding box center [222, 232] width 252 height 32
type input "9975280177"
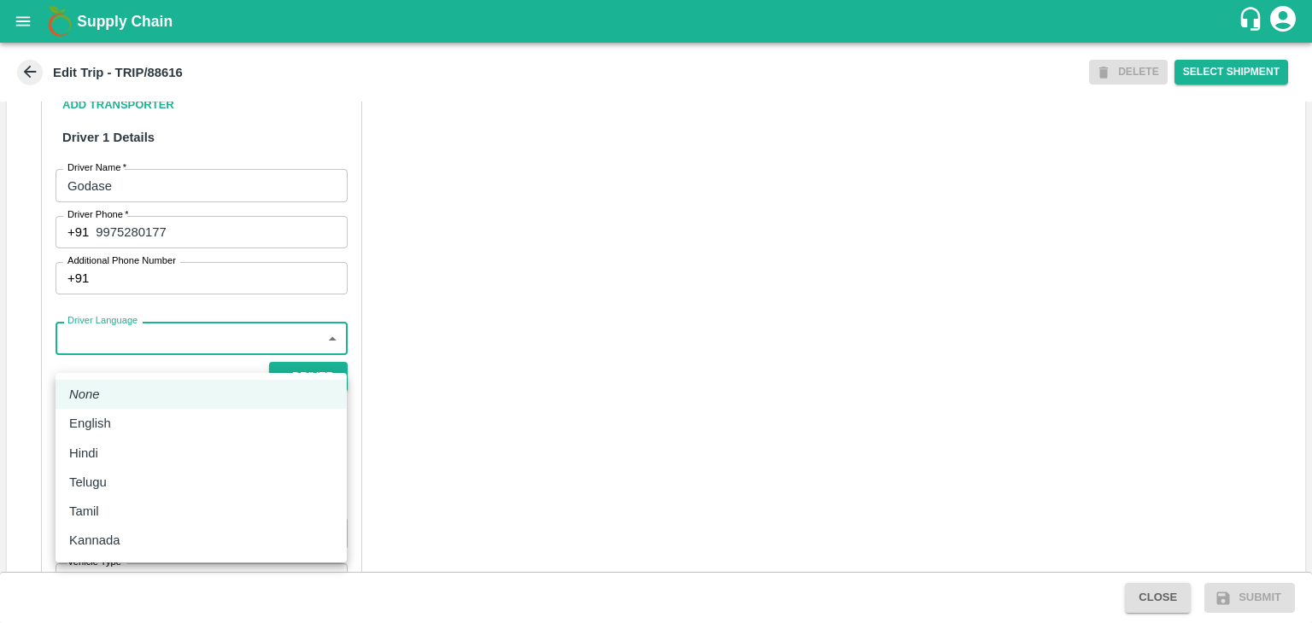
click at [170, 354] on body "Supply Chain Edit Trip - TRIP/88616 DELETE Select Shipment Trip Details Trip Ty…" at bounding box center [656, 311] width 1312 height 623
click at [126, 428] on div "English" at bounding box center [201, 423] width 264 height 19
type input "en"
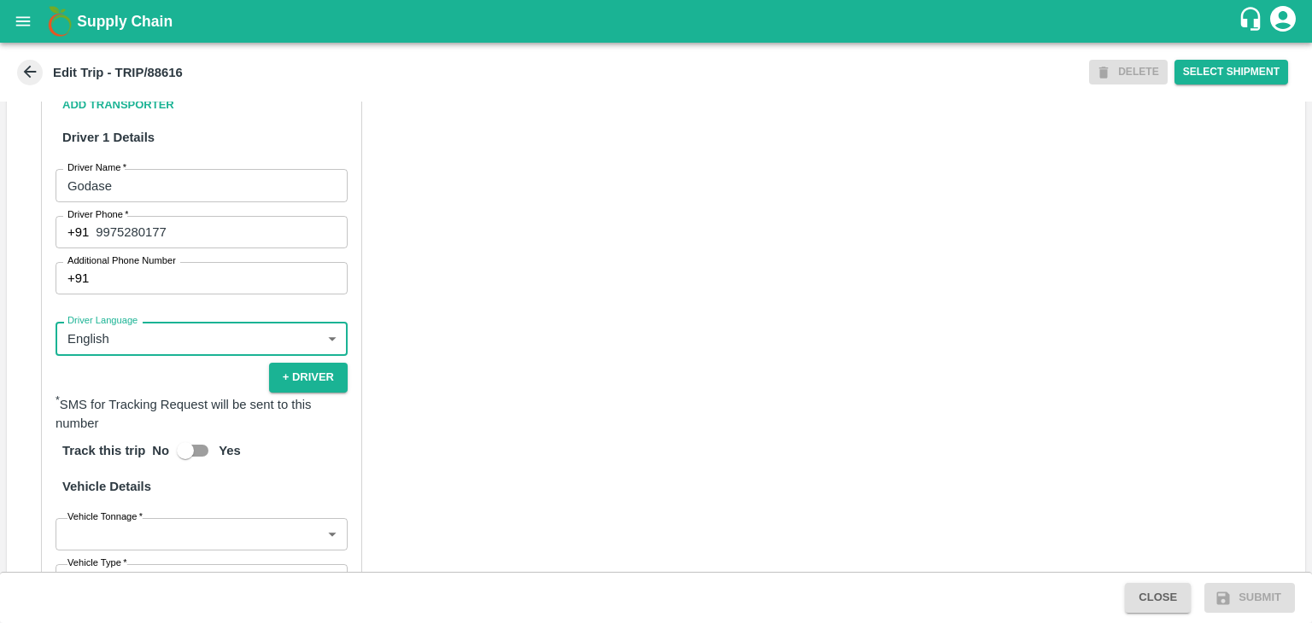
scroll to position [1168, 0]
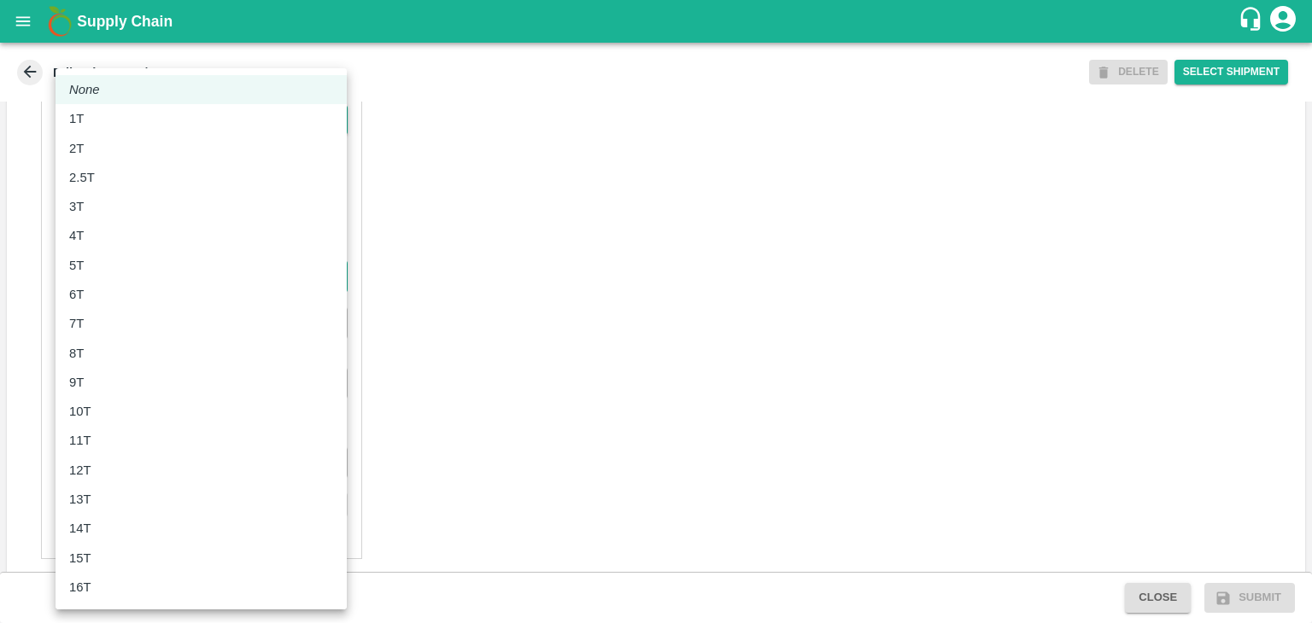
click at [85, 305] on body "Supply Chain Edit Trip - TRIP/88616 DELETE Select Shipment Trip Details Trip Ty…" at bounding box center [656, 311] width 1312 height 623
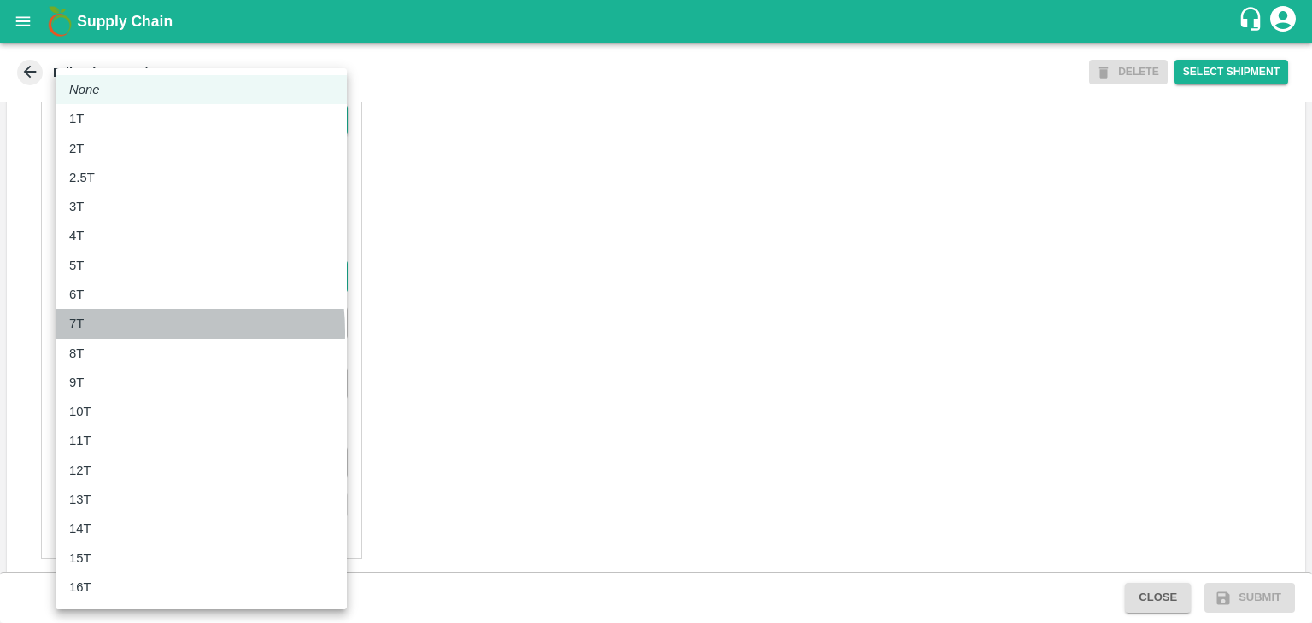
click at [107, 332] on div "7T" at bounding box center [201, 323] width 264 height 19
type input "7000"
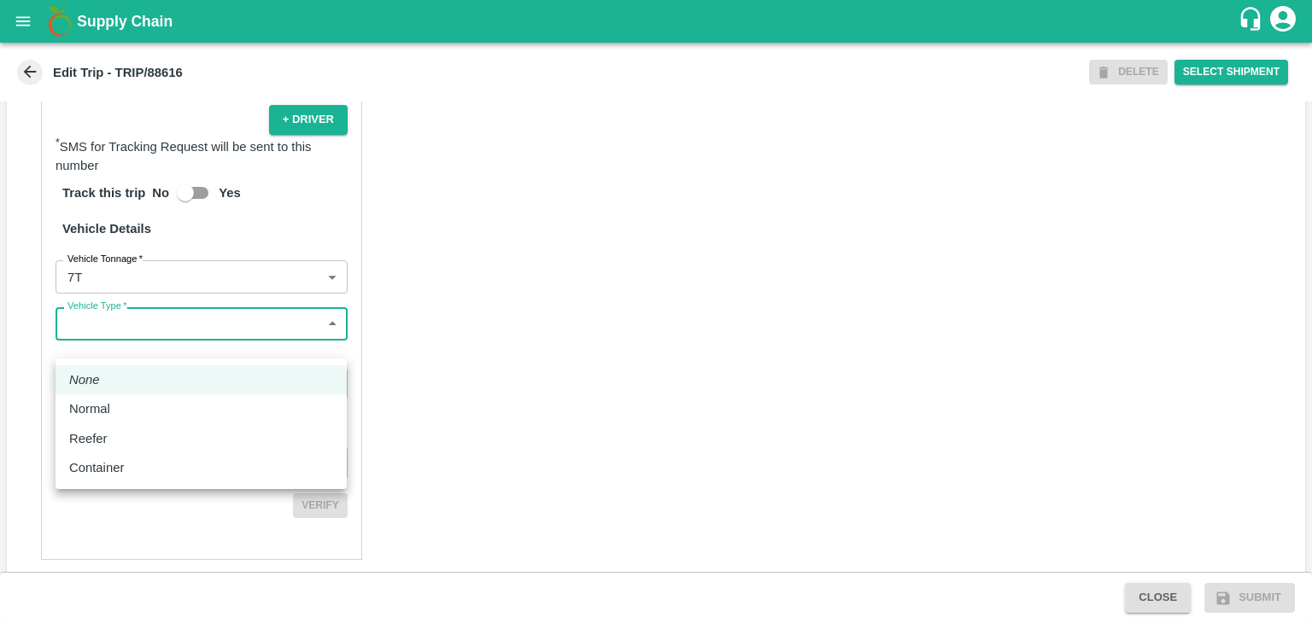
click at [143, 344] on body "Supply Chain Edit Trip - TRIP/88616 DELETE Select Shipment Trip Details Trip Ty…" at bounding box center [656, 311] width 1312 height 623
click at [118, 406] on div "Normal" at bounding box center [94, 409] width 50 height 19
type input "Normal"
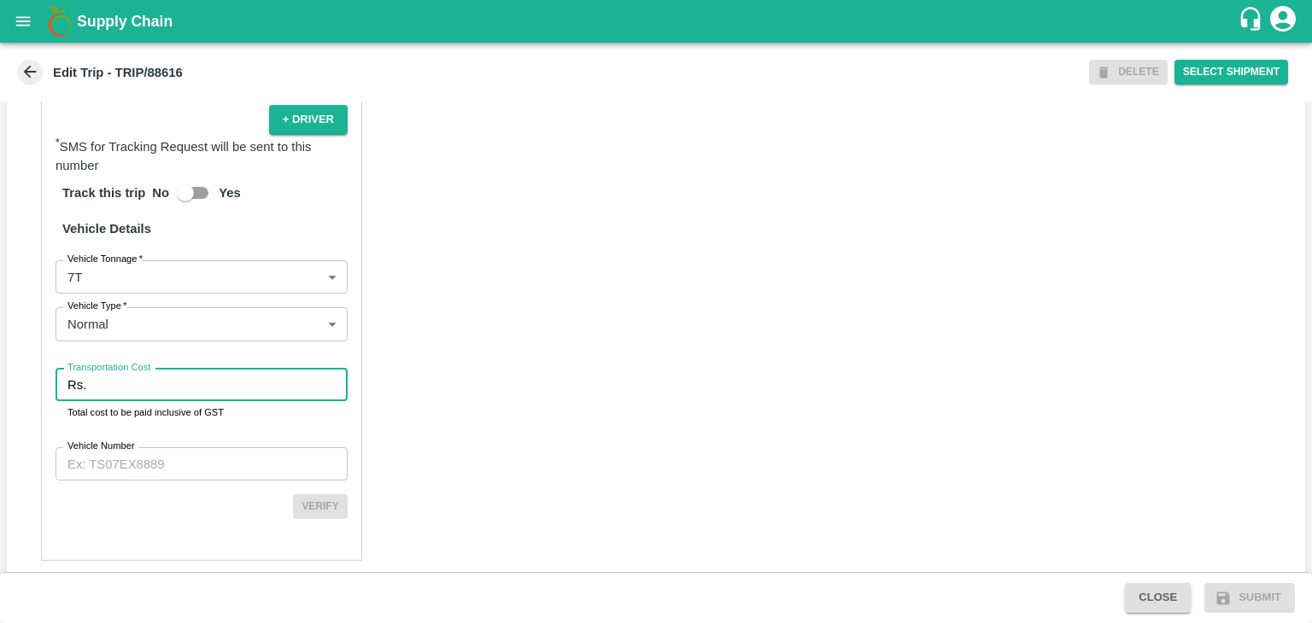
click at [146, 401] on input "Transportation Cost" at bounding box center [220, 385] width 255 height 32
type input "1"
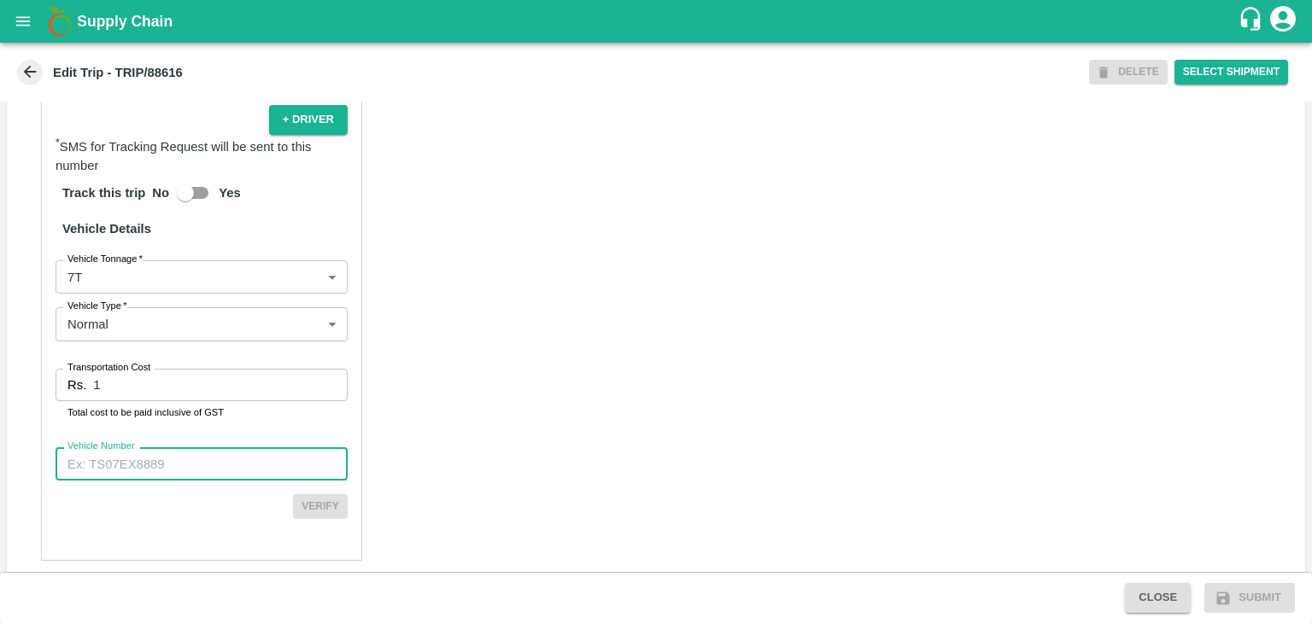
click at [196, 480] on input "Vehicle Number" at bounding box center [202, 464] width 292 height 32
type input "MH42B9581"
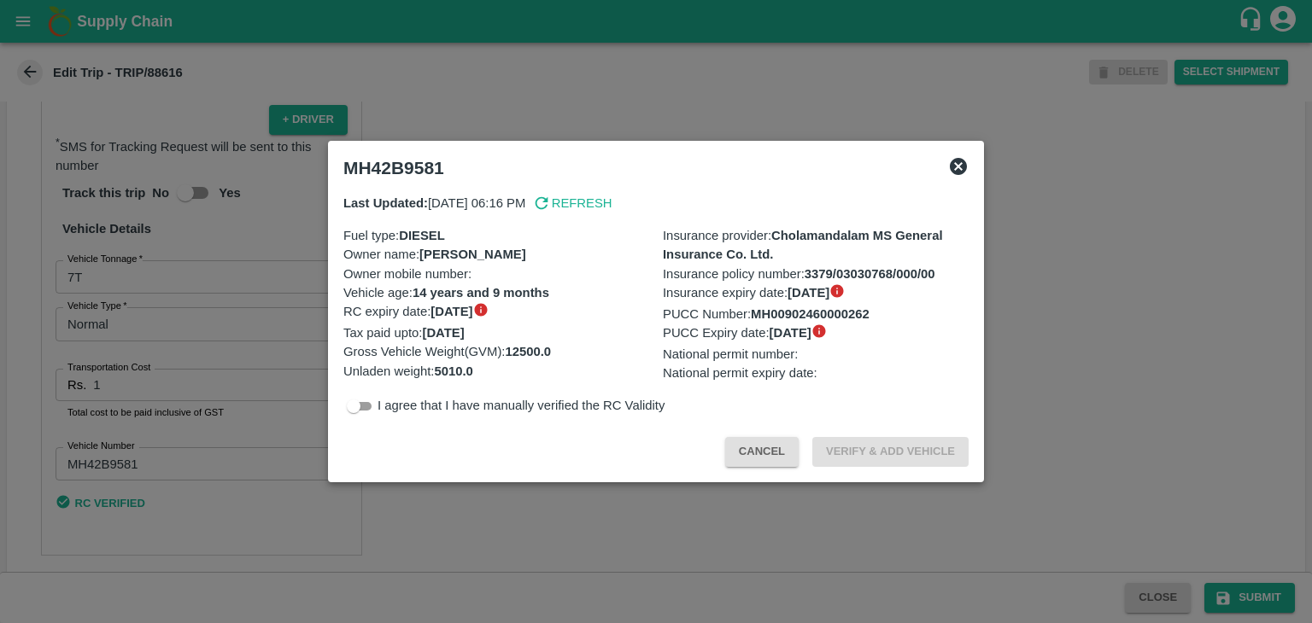
click at [1261, 606] on div at bounding box center [656, 311] width 1312 height 623
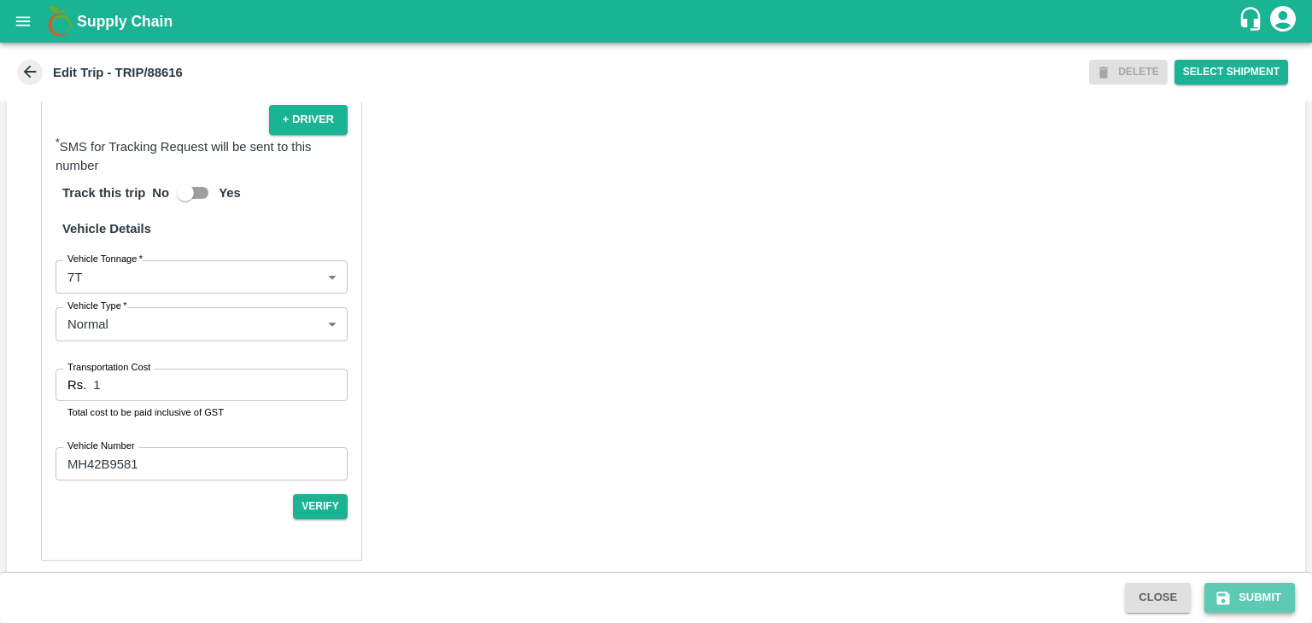
click at [1256, 596] on button "Submit" at bounding box center [1249, 598] width 91 height 30
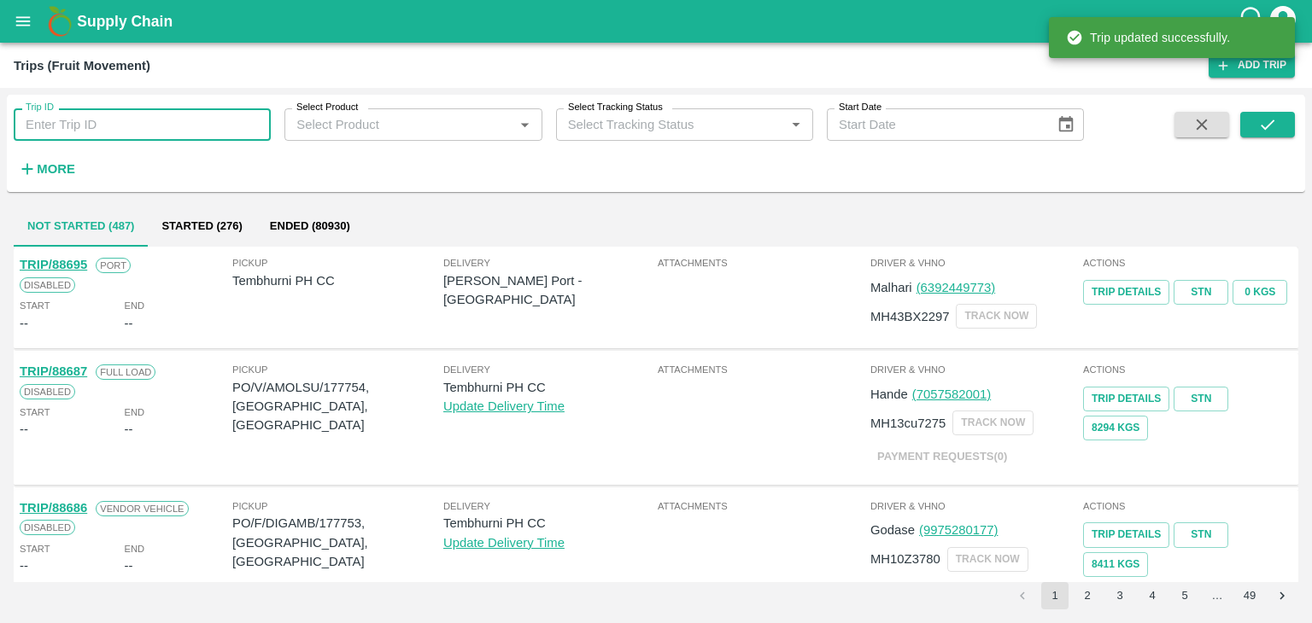
click at [85, 132] on input "Trip ID" at bounding box center [142, 124] width 257 height 32
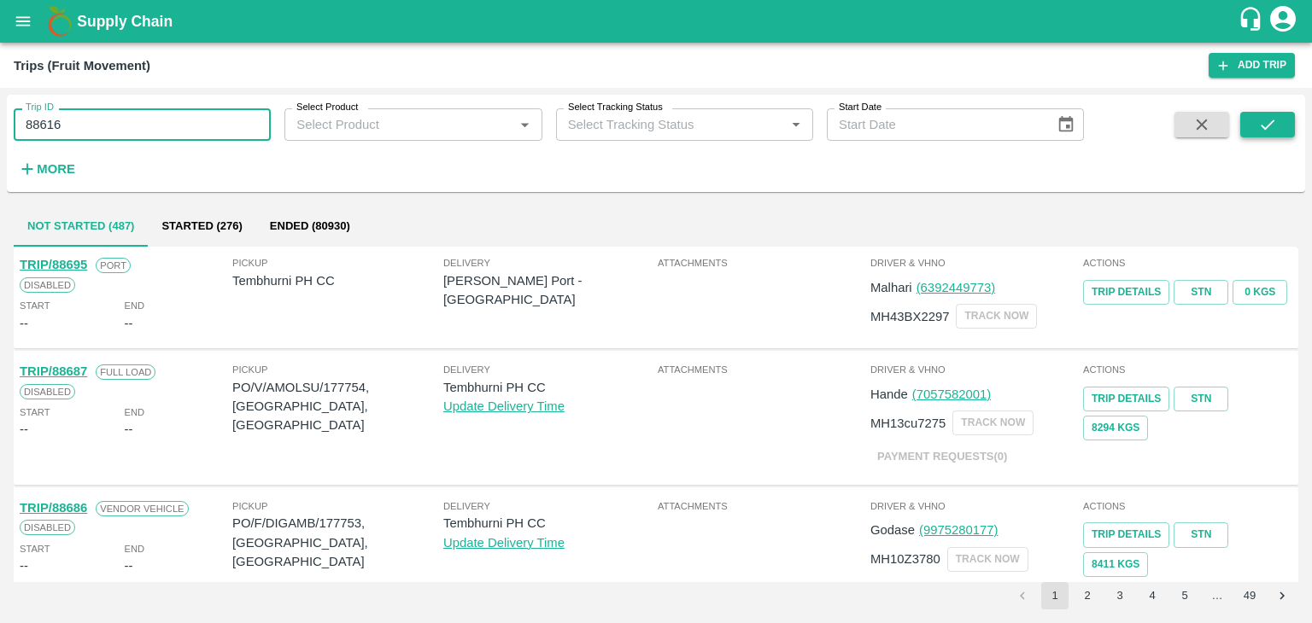
type input "88616"
click at [1258, 118] on icon "submit" at bounding box center [1267, 124] width 19 height 19
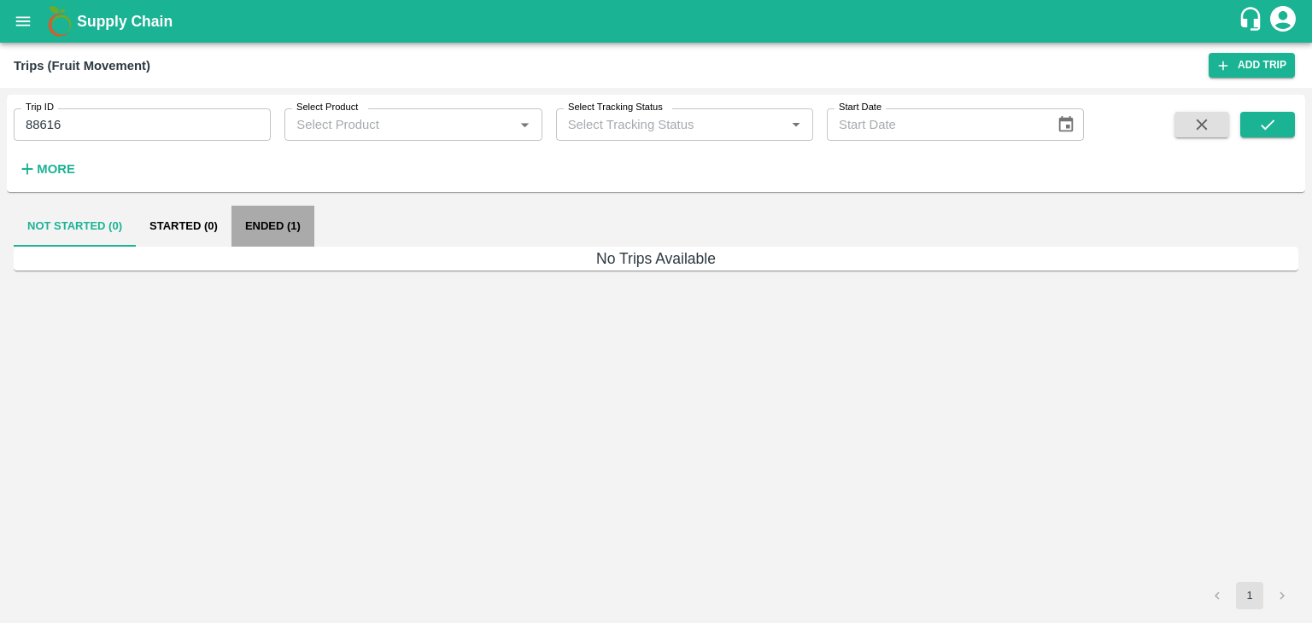
click at [301, 219] on button "Ended (1)" at bounding box center [272, 226] width 83 height 41
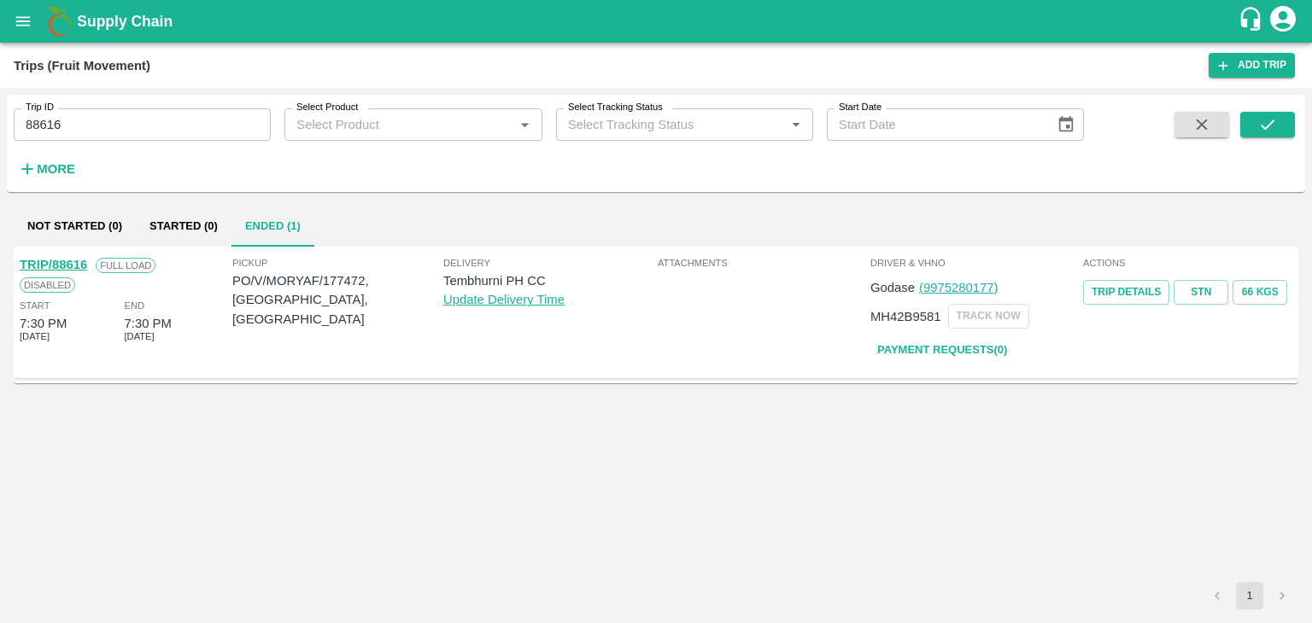
click at [64, 265] on link "TRIP/88616" at bounding box center [53, 265] width 67 height 14
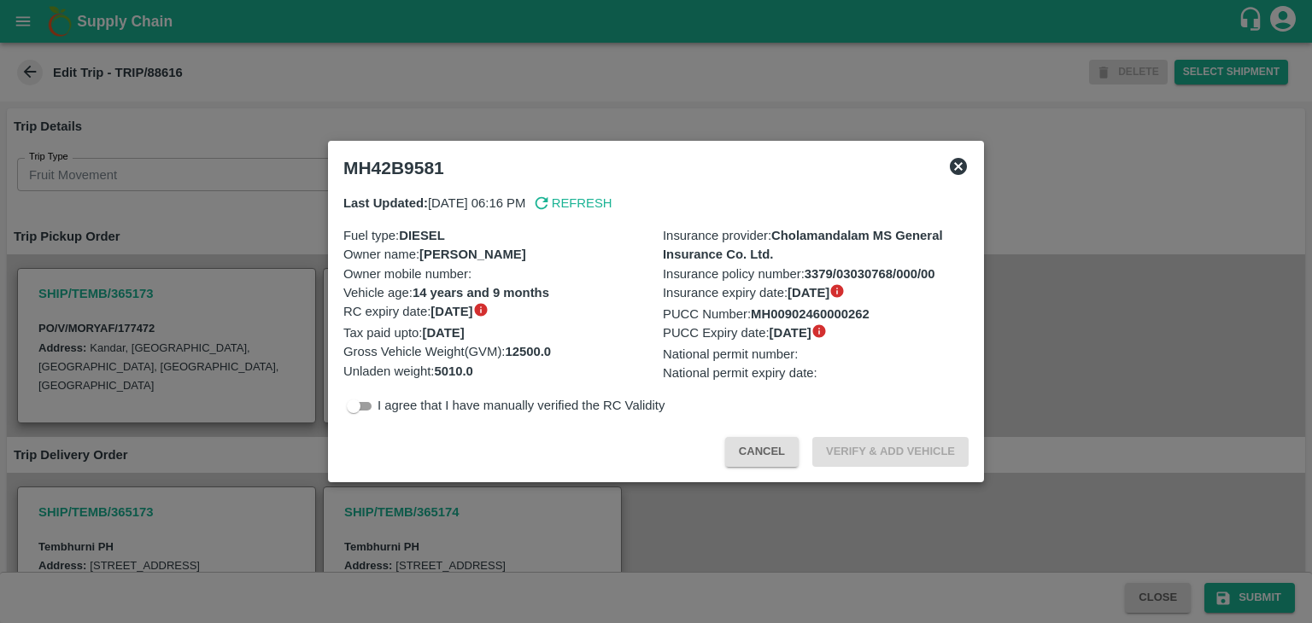
click at [454, 482] on div "MH42B9581 Last Updated: [DATE] 06:16 PM Refresh Fuel type : DIESEL Owner name :…" at bounding box center [656, 312] width 656 height 342
click at [517, 496] on div at bounding box center [656, 311] width 1312 height 623
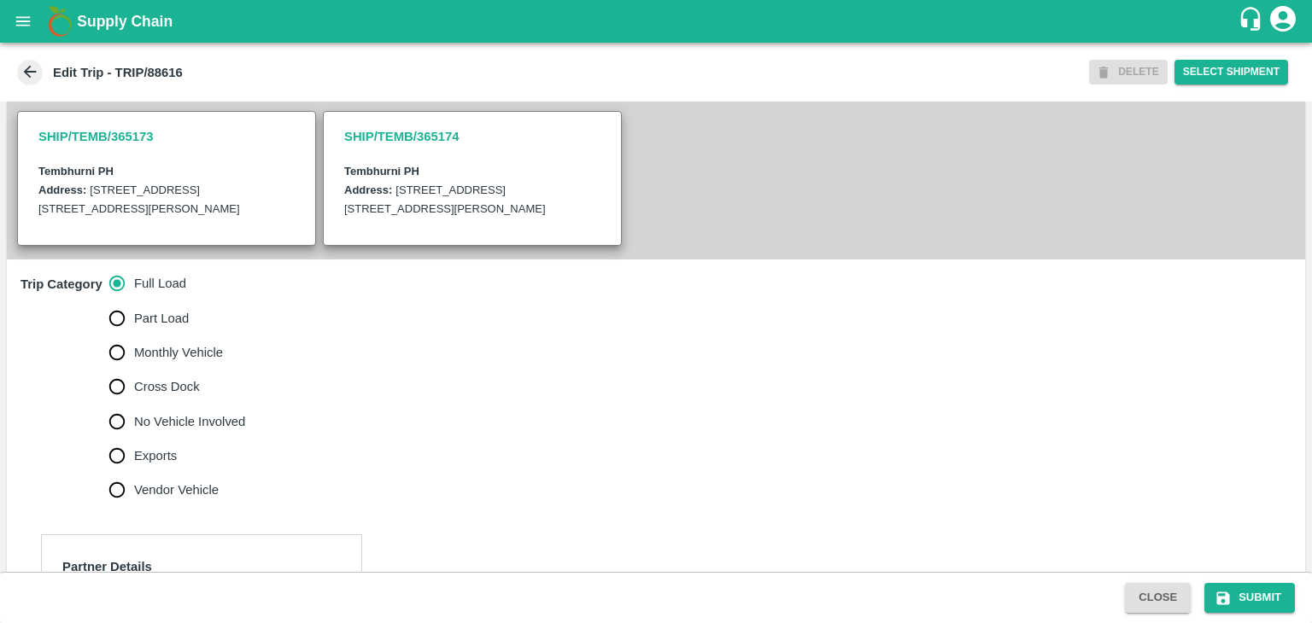
scroll to position [413, 0]
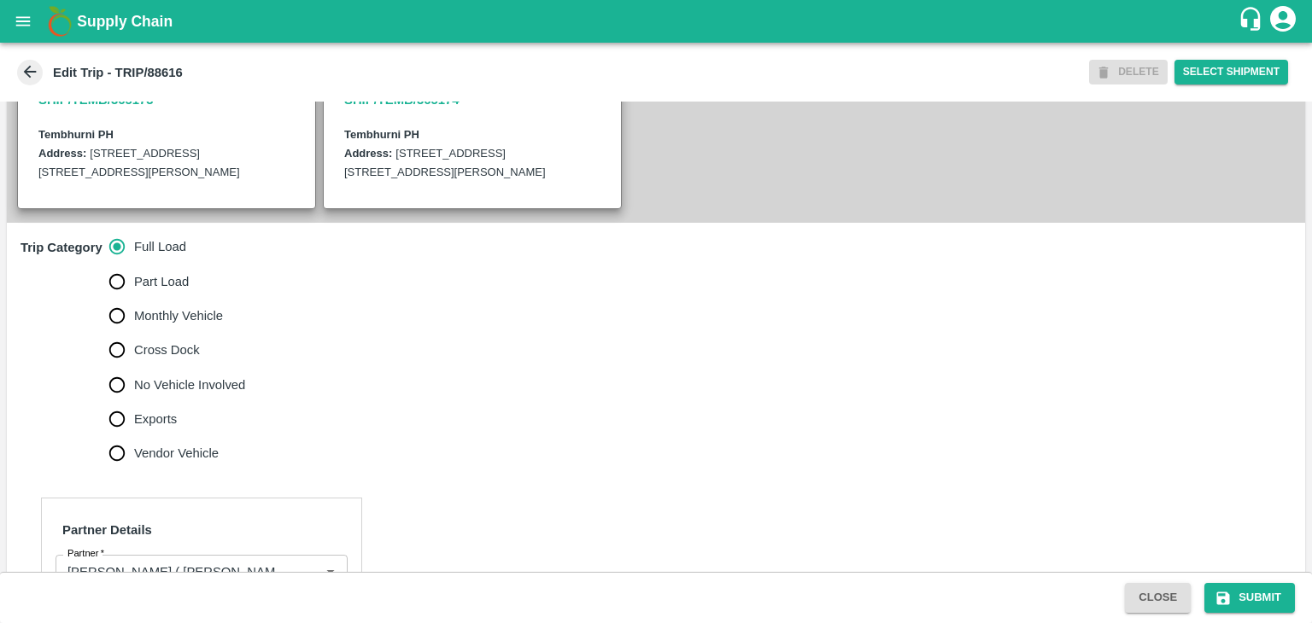
click at [188, 395] on span "No Vehicle Involved" at bounding box center [189, 385] width 111 height 19
click at [134, 399] on input "No Vehicle Involved" at bounding box center [117, 385] width 34 height 34
radio input "true"
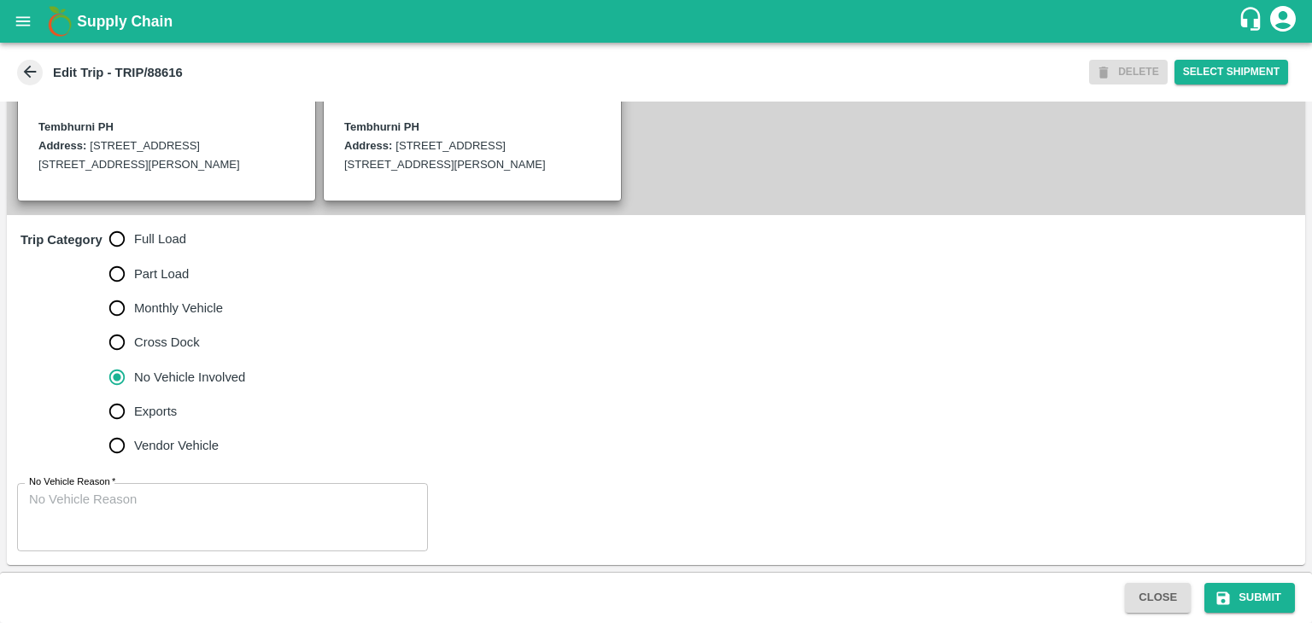
click at [139, 489] on div "x No Vehicle Reason" at bounding box center [222, 517] width 411 height 68
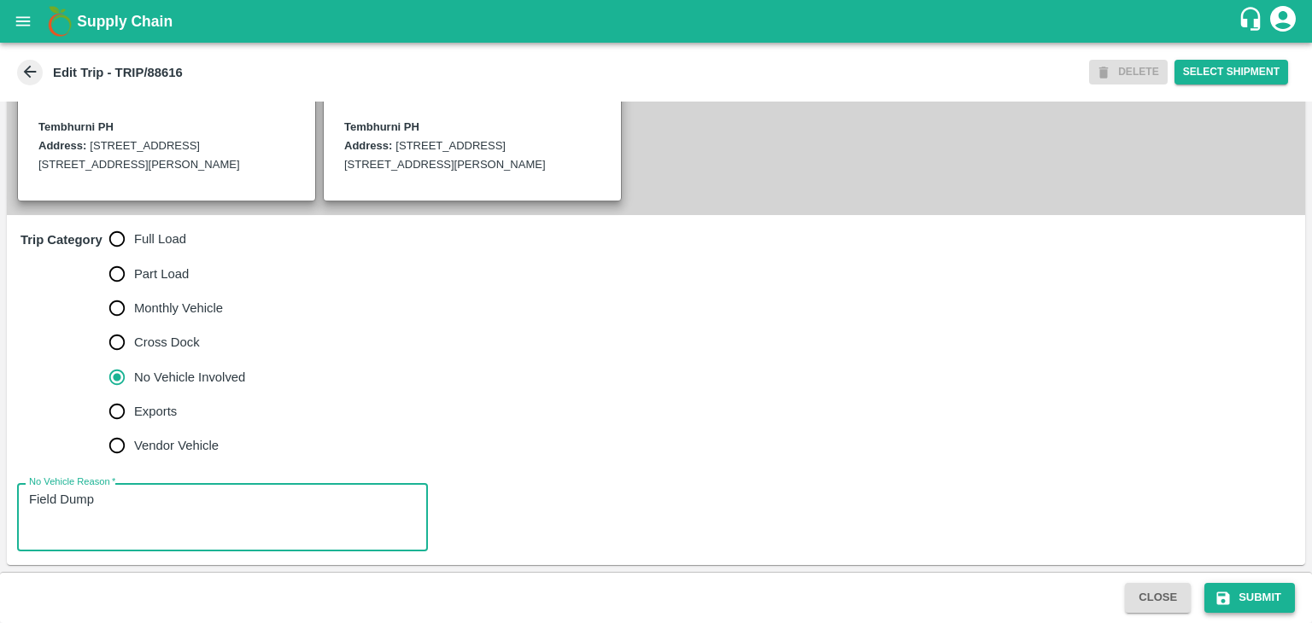
type textarea "Field Dump"
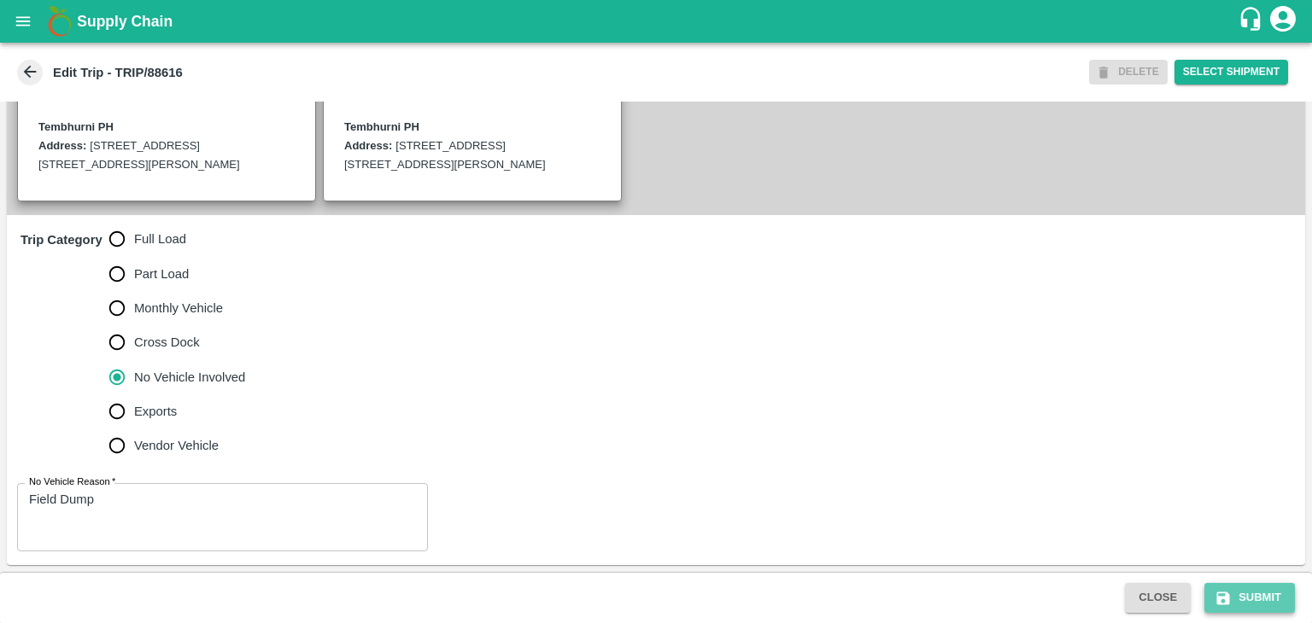
click at [1245, 591] on button "Submit" at bounding box center [1249, 598] width 91 height 30
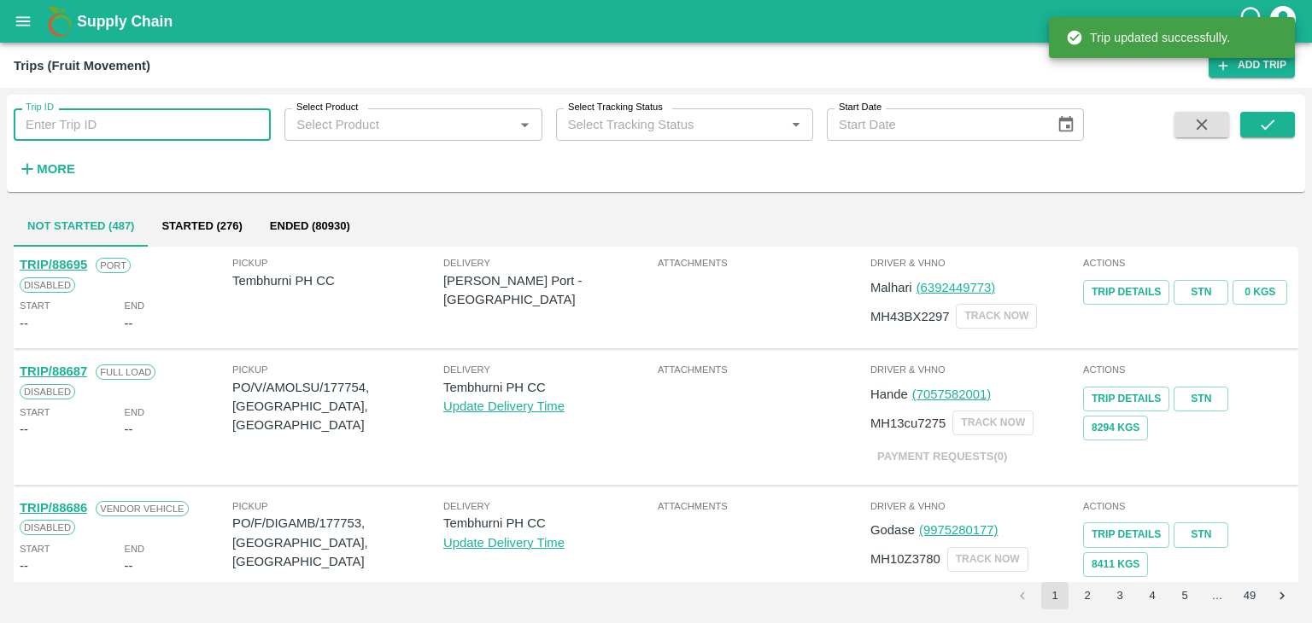
click at [142, 123] on input "Trip ID" at bounding box center [142, 124] width 257 height 32
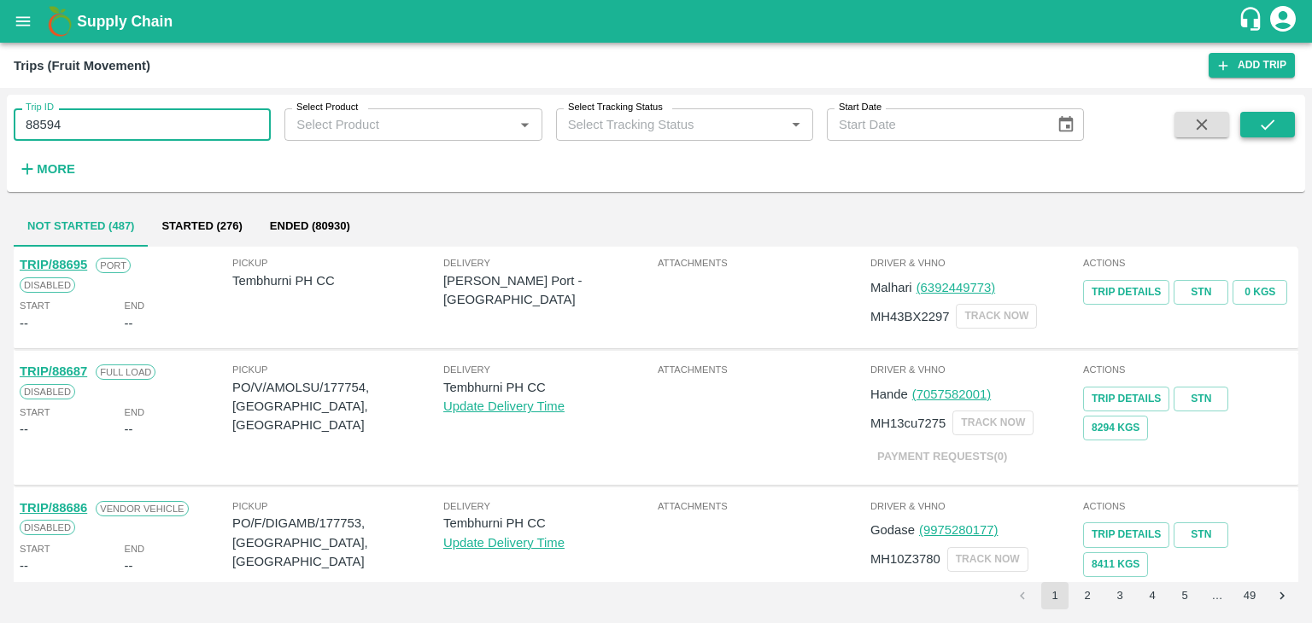
type input "88594"
click at [1245, 118] on button "submit" at bounding box center [1267, 125] width 55 height 26
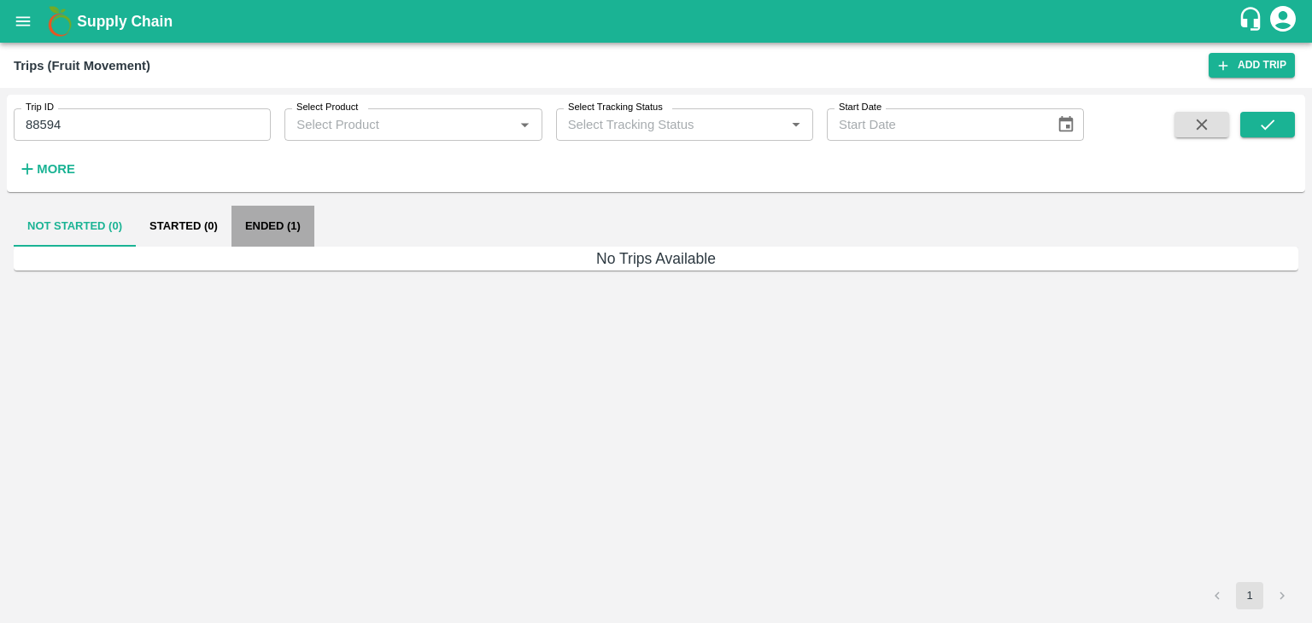
click at [273, 209] on button "Ended (1)" at bounding box center [272, 226] width 83 height 41
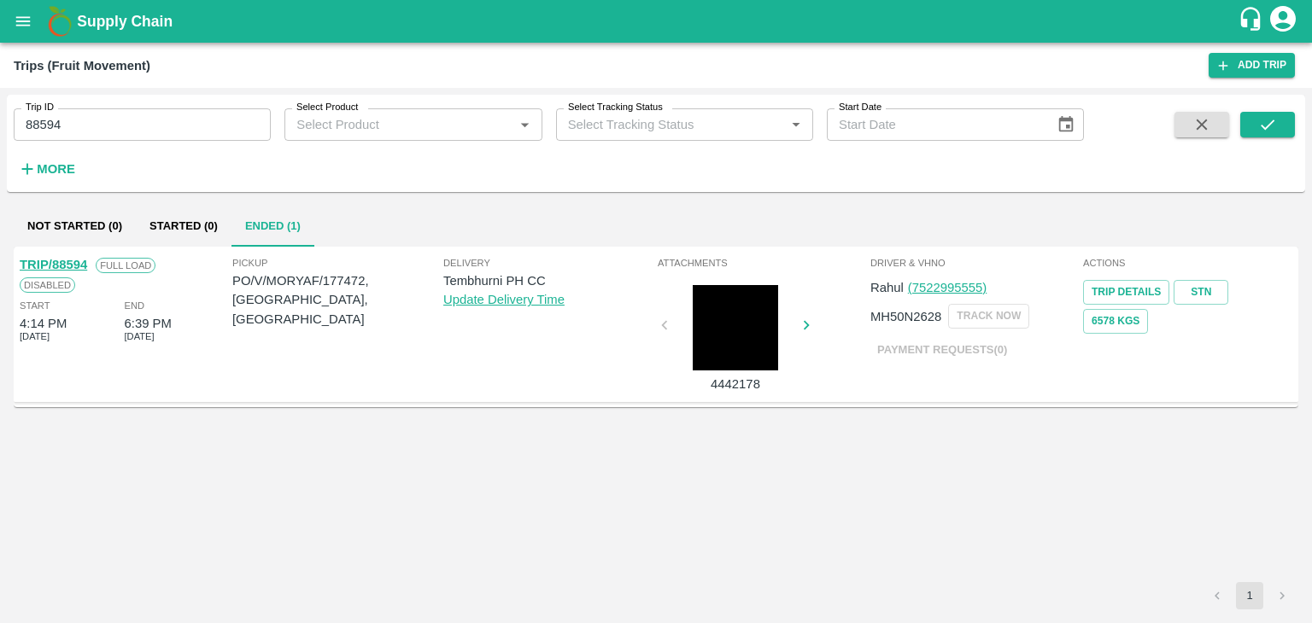
click at [50, 264] on link "TRIP/88594" at bounding box center [53, 265] width 67 height 14
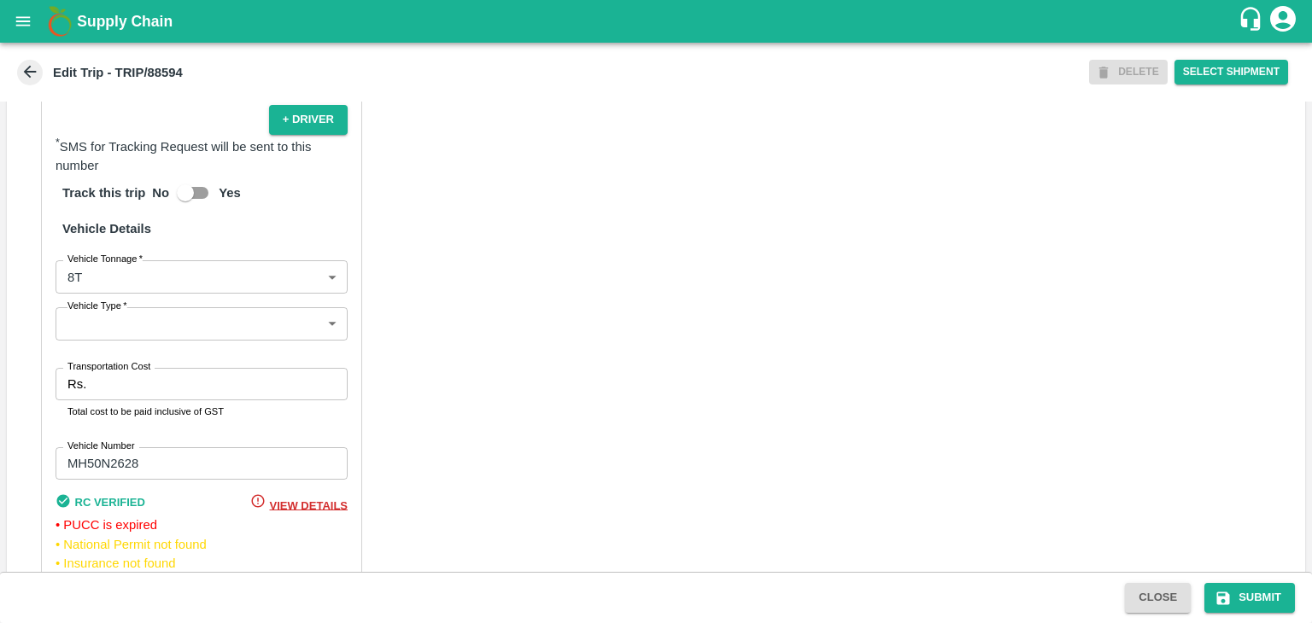
scroll to position [1255, 0]
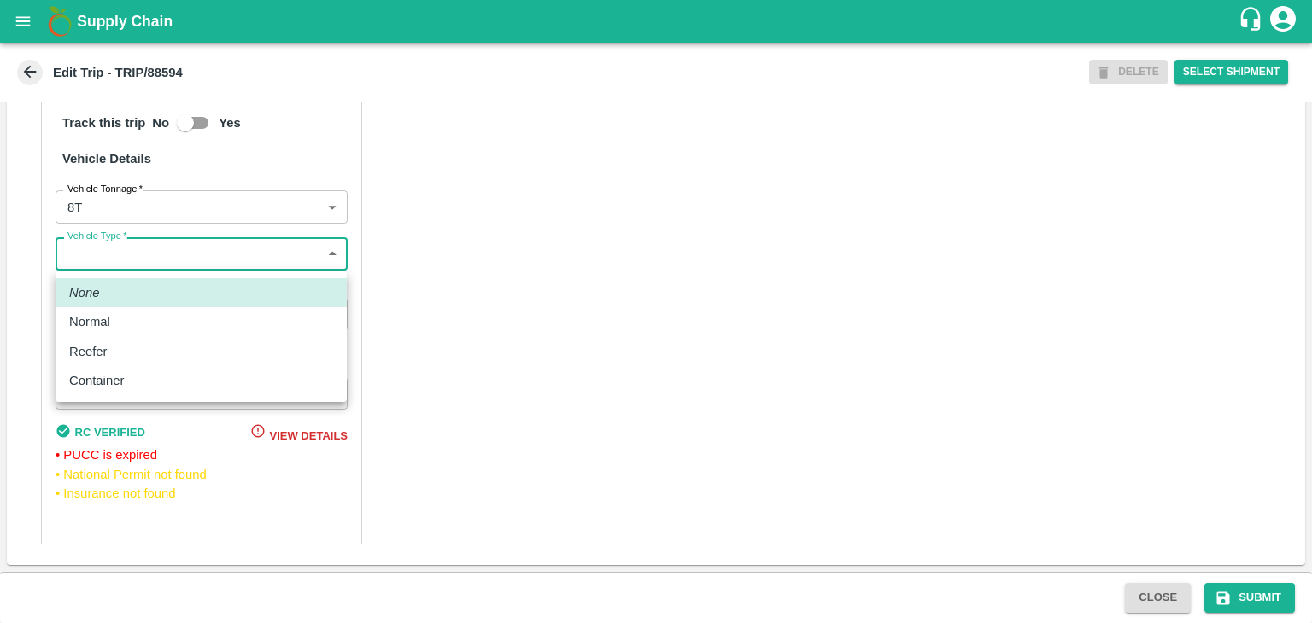
click at [137, 257] on body "Supply Chain Edit Trip - TRIP/88594 DELETE Select Shipment Trip Details Trip Ty…" at bounding box center [656, 311] width 1312 height 623
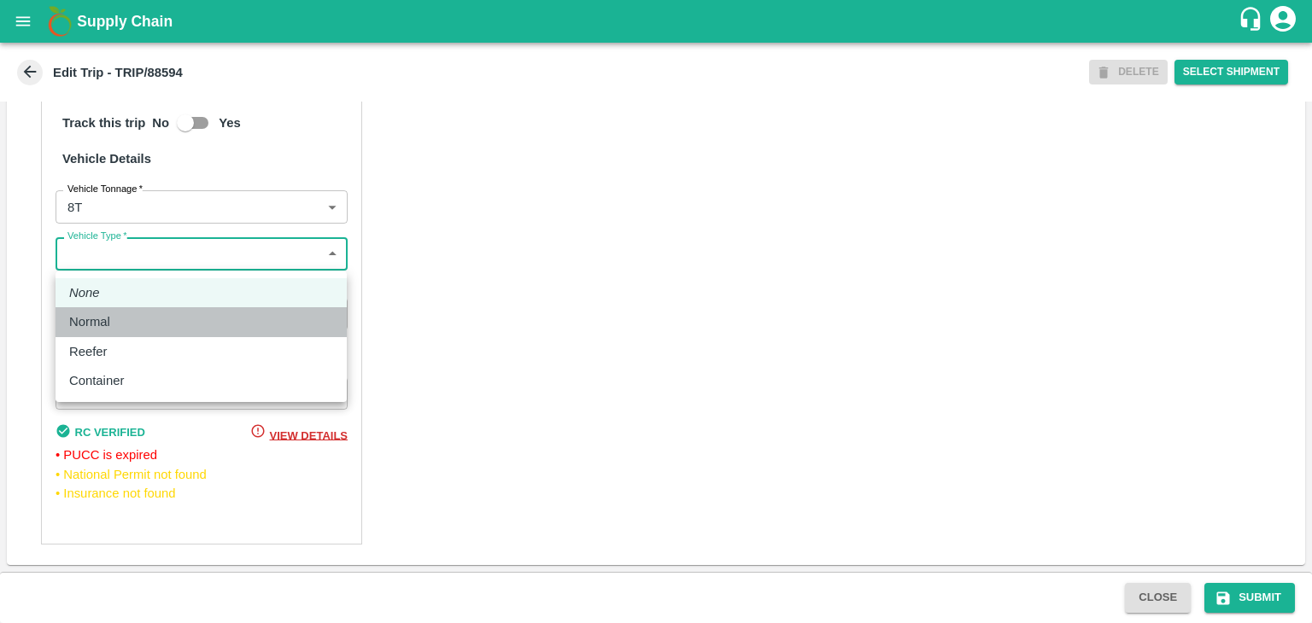
click at [126, 325] on div "Normal" at bounding box center [201, 322] width 264 height 19
type input "Normal"
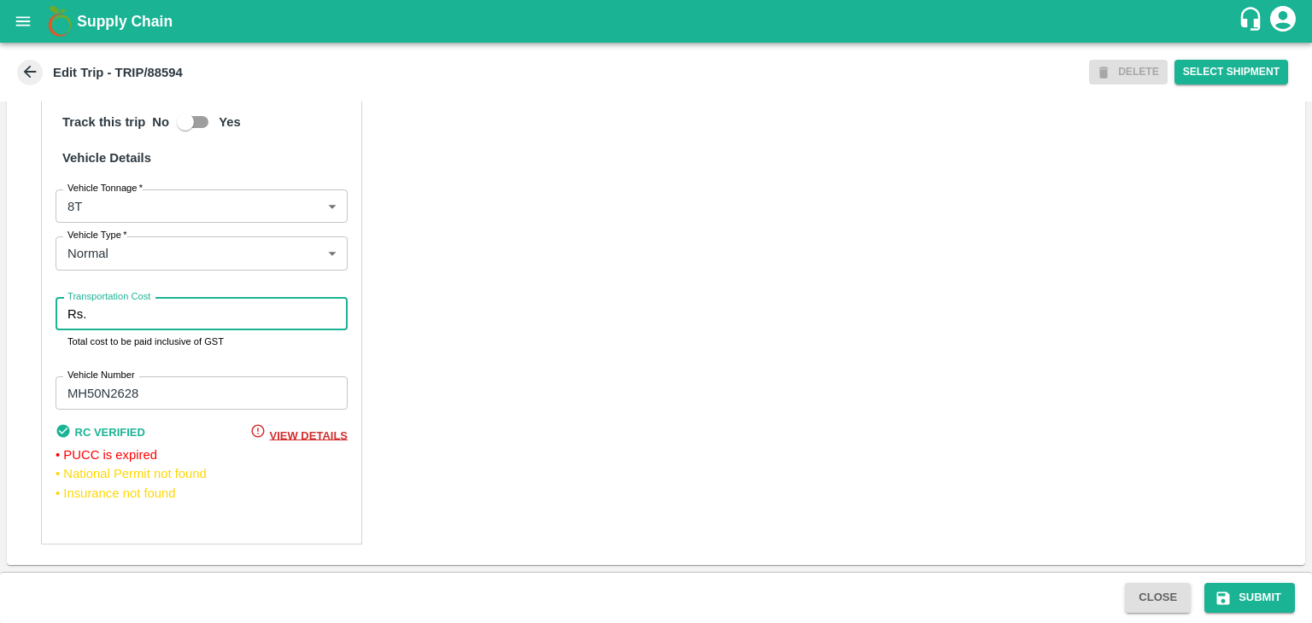
click at [185, 319] on input "Transportation Cost" at bounding box center [220, 314] width 255 height 32
click at [171, 320] on input "Transportation Cost" at bounding box center [220, 314] width 255 height 32
type input "5000"
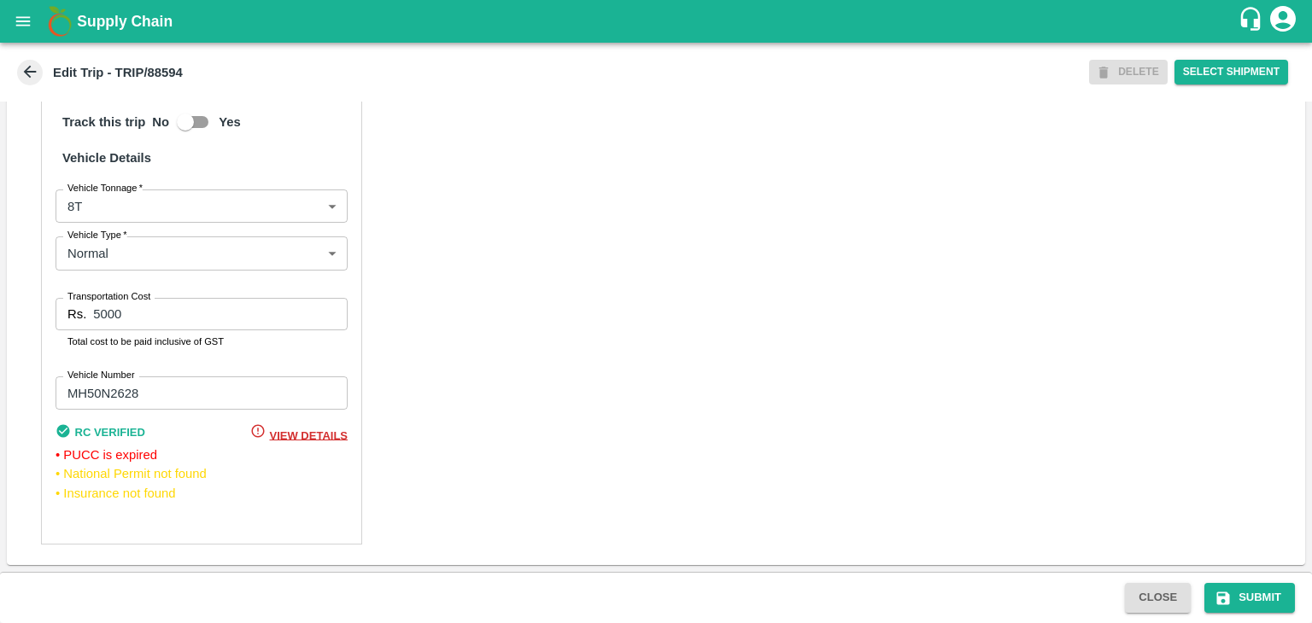
click at [634, 380] on div "Partner Details Partner   * Partner Add Transporter Driver 1 Details Driver Nam…" at bounding box center [656, 109] width 1298 height 914
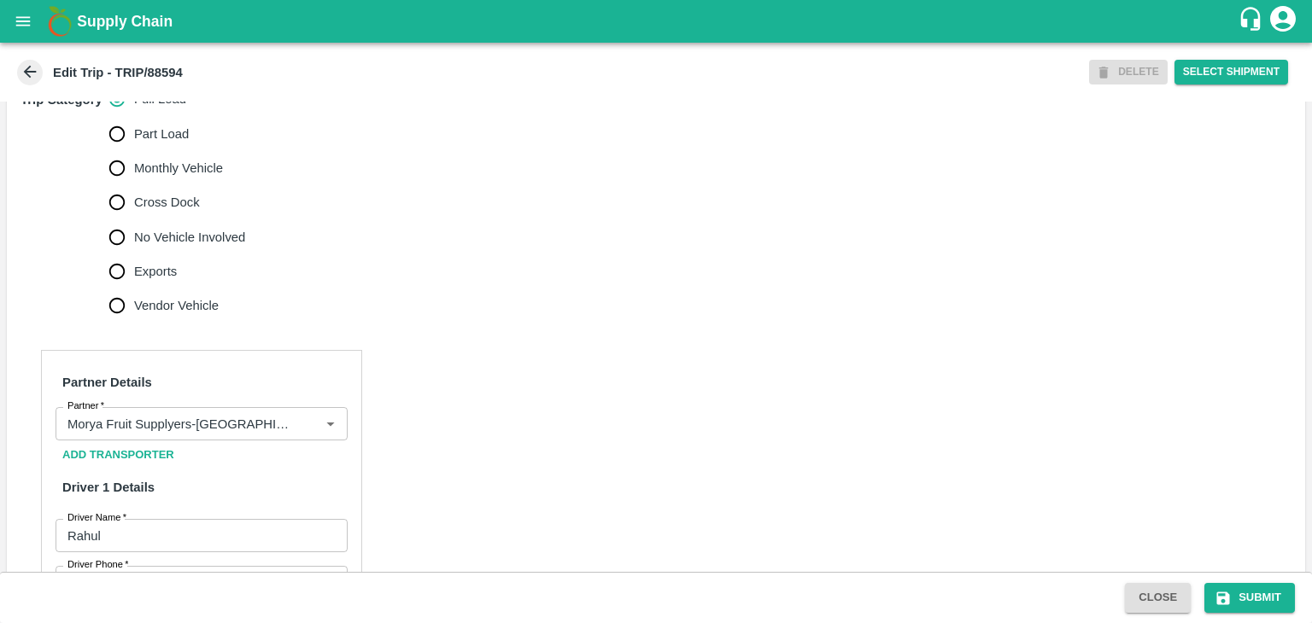
scroll to position [560, 0]
click at [1241, 591] on button "Submit" at bounding box center [1249, 598] width 91 height 30
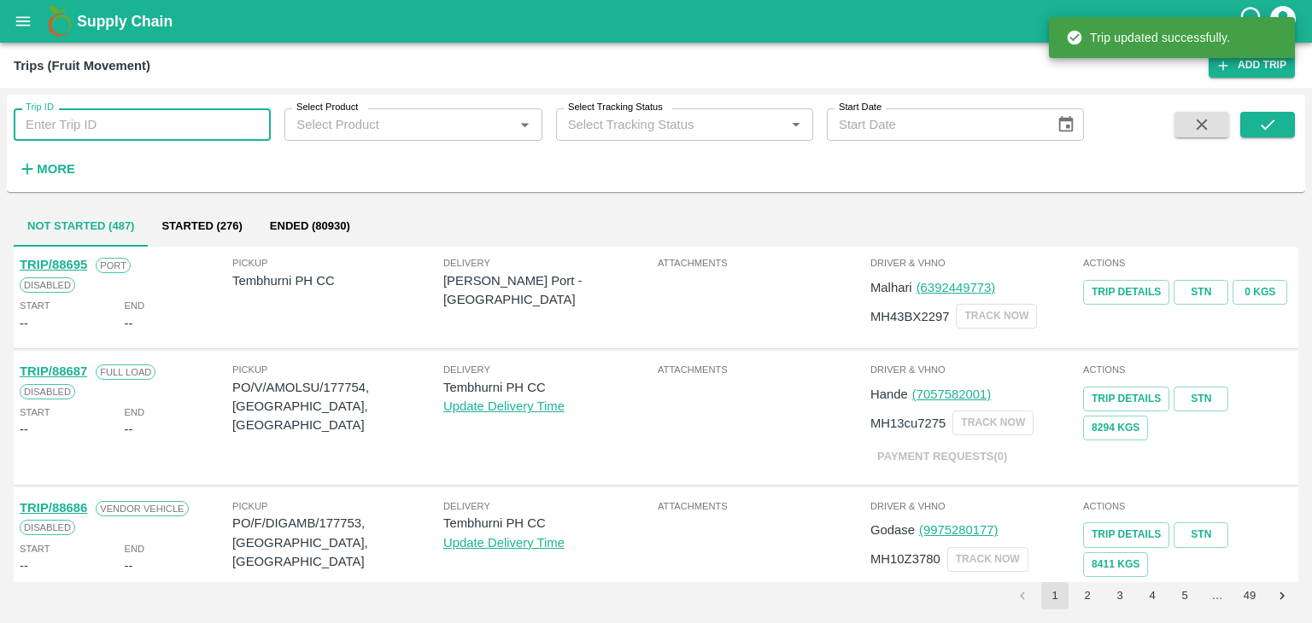
click at [183, 119] on input "Trip ID" at bounding box center [142, 124] width 257 height 32
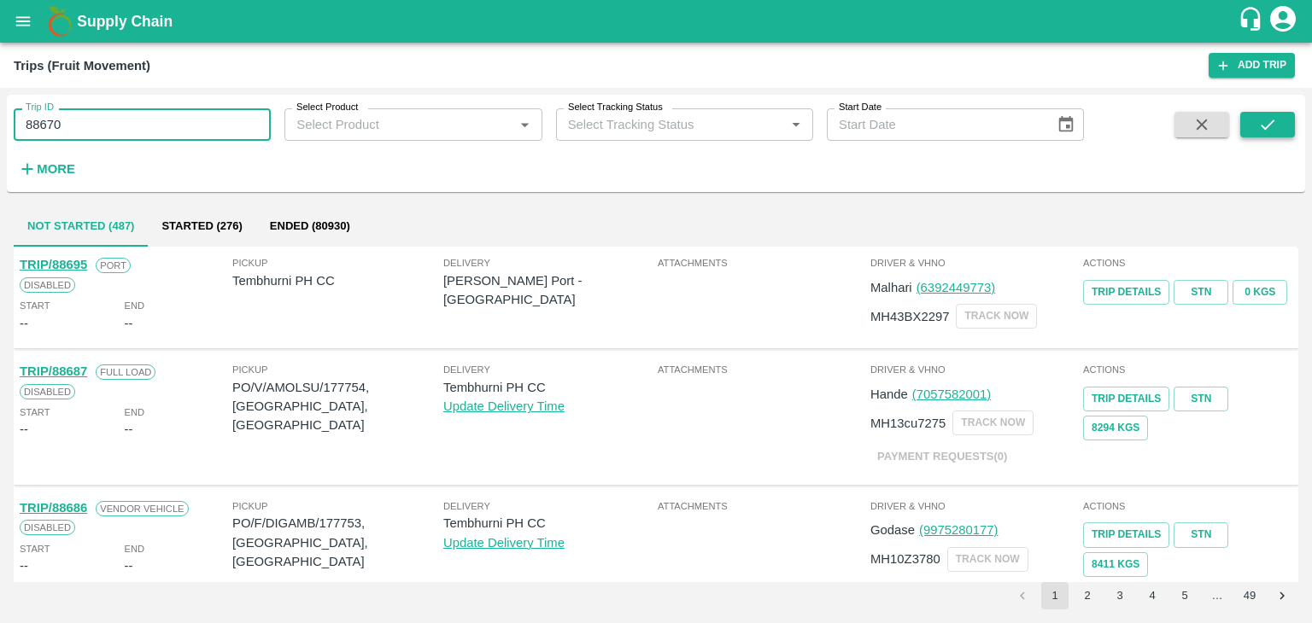
type input "88670"
click at [1271, 125] on icon "submit" at bounding box center [1267, 124] width 19 height 19
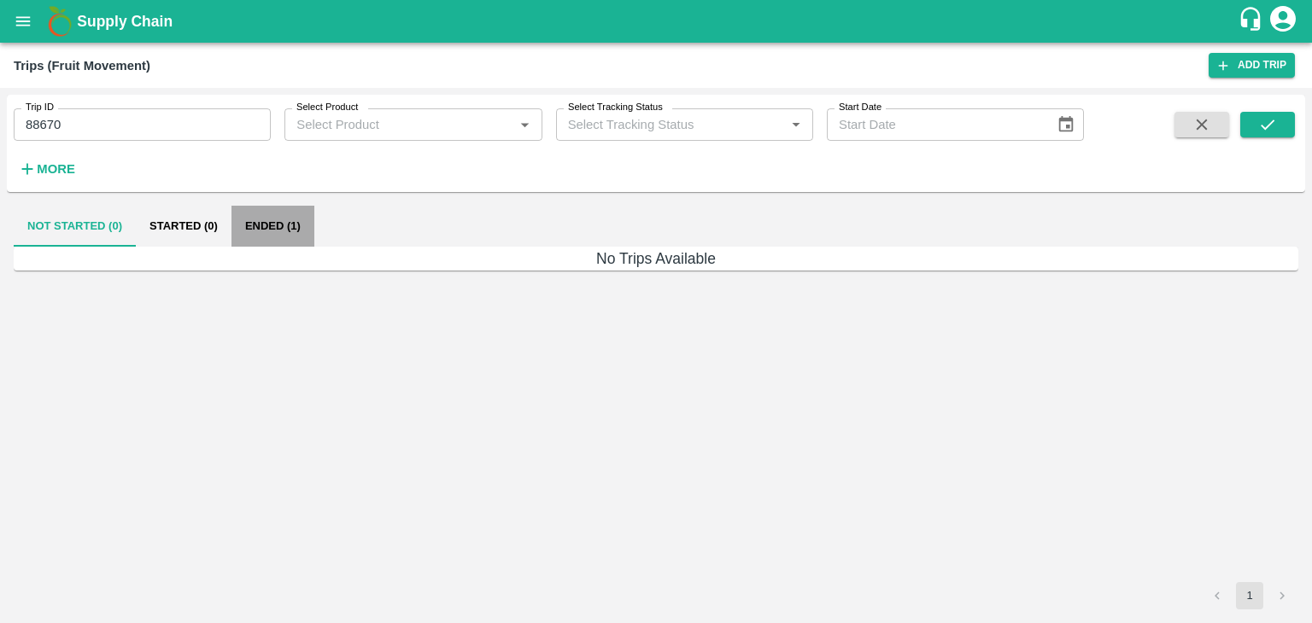
click at [259, 213] on button "Ended (1)" at bounding box center [272, 226] width 83 height 41
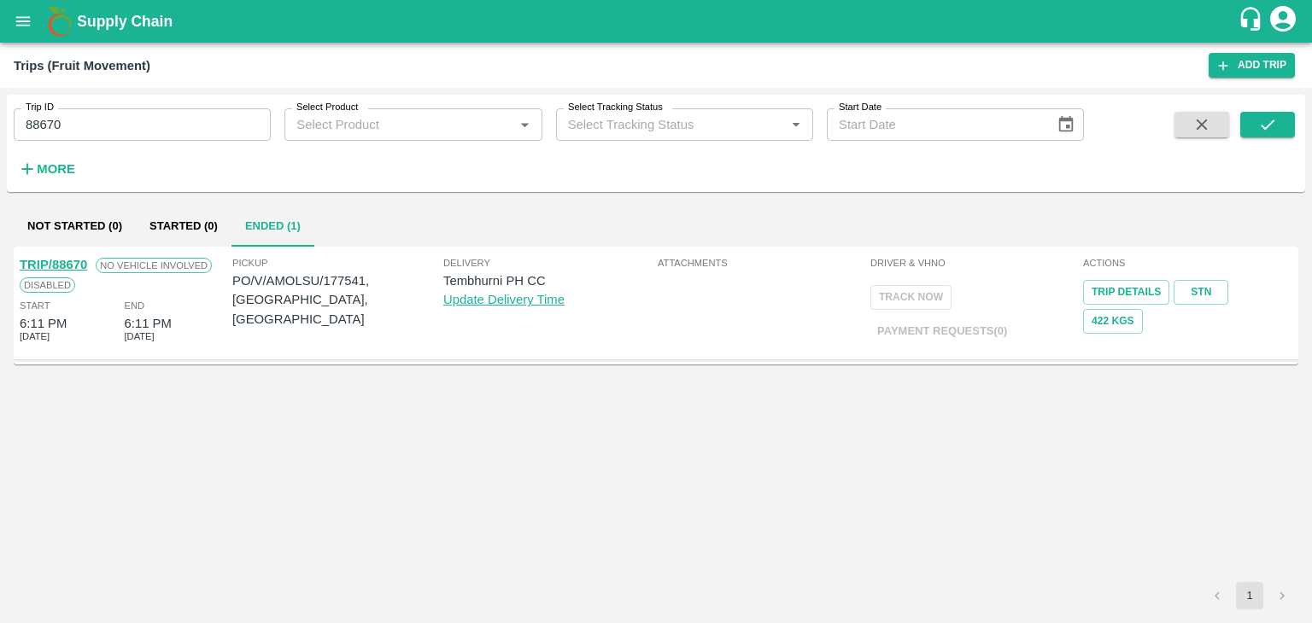
click at [59, 258] on link "TRIP/88670" at bounding box center [53, 265] width 67 height 14
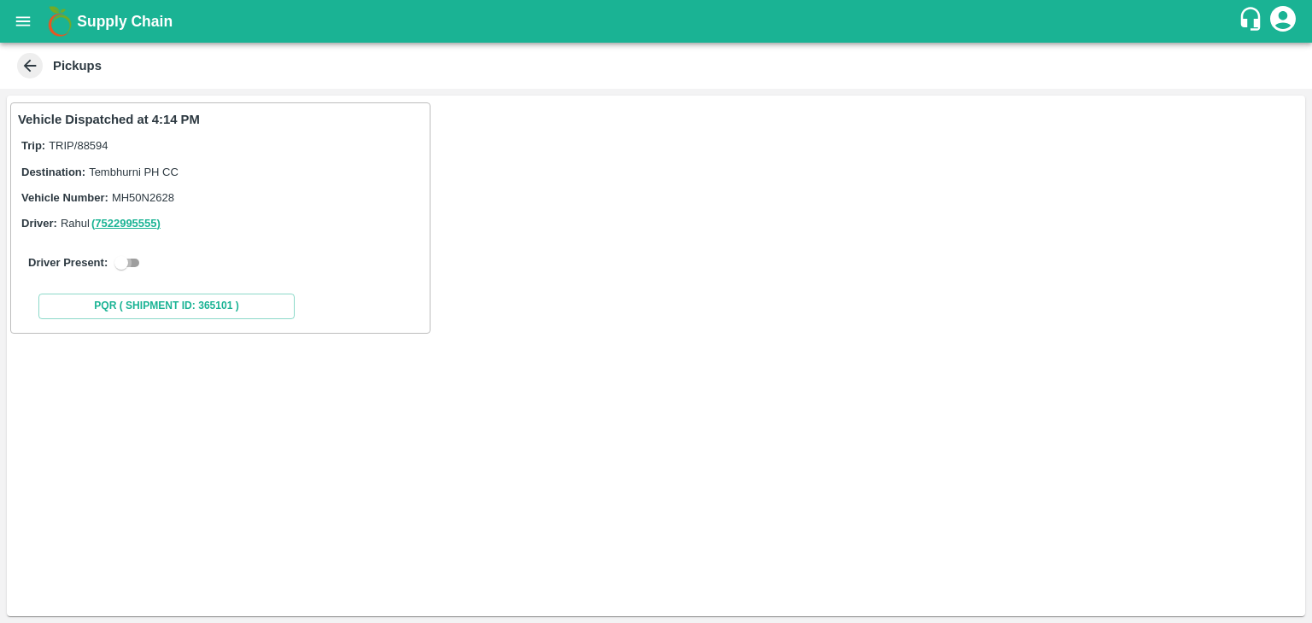
click at [126, 269] on input "checkbox" at bounding box center [121, 263] width 61 height 20
checkbox input "true"
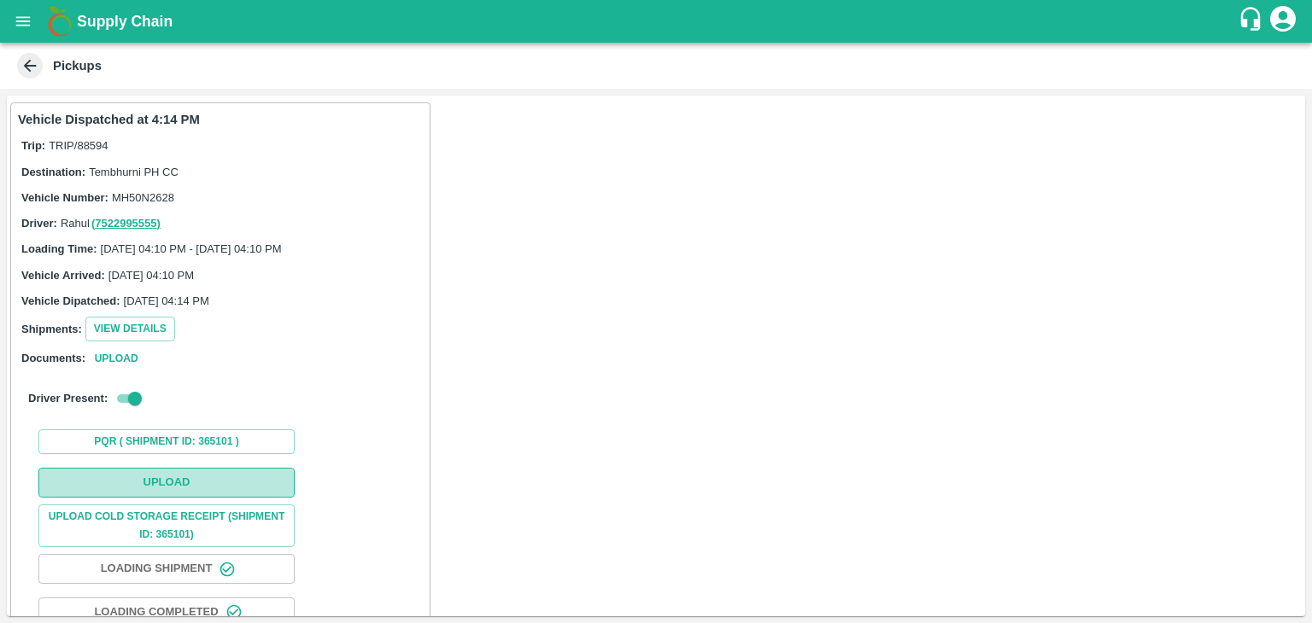
click at [179, 472] on button "Upload" at bounding box center [166, 483] width 256 height 30
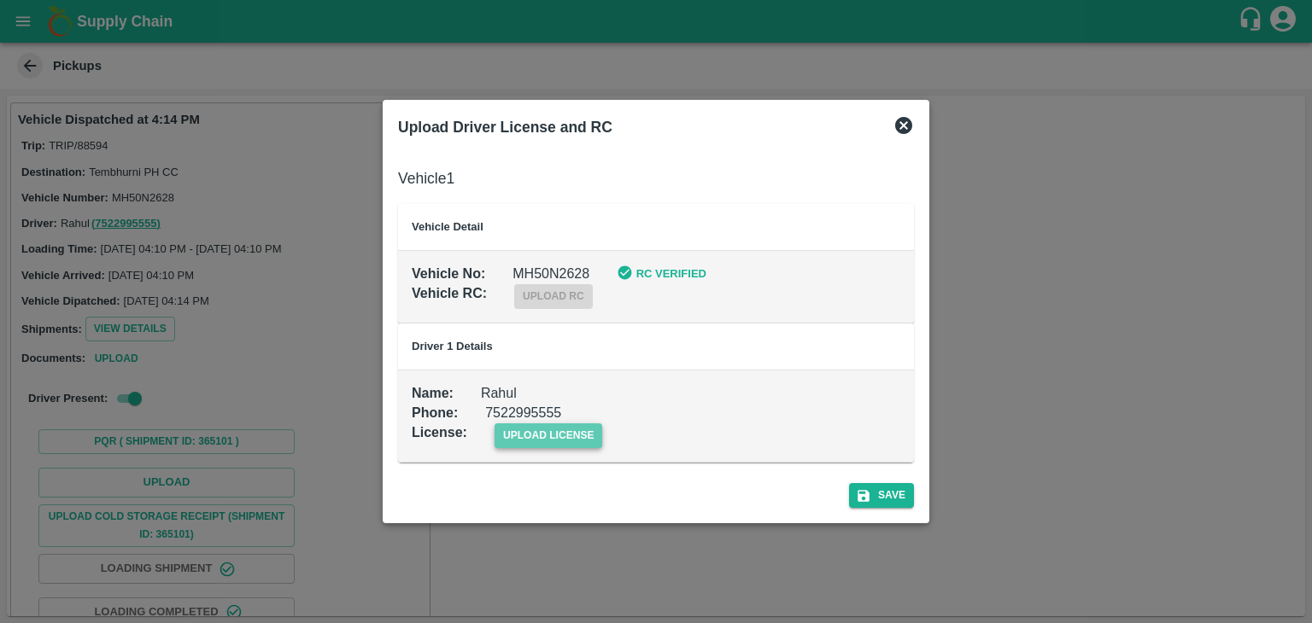
click at [530, 435] on span "upload license" at bounding box center [549, 436] width 108 height 25
click at [0, 0] on input "upload license" at bounding box center [0, 0] width 0 height 0
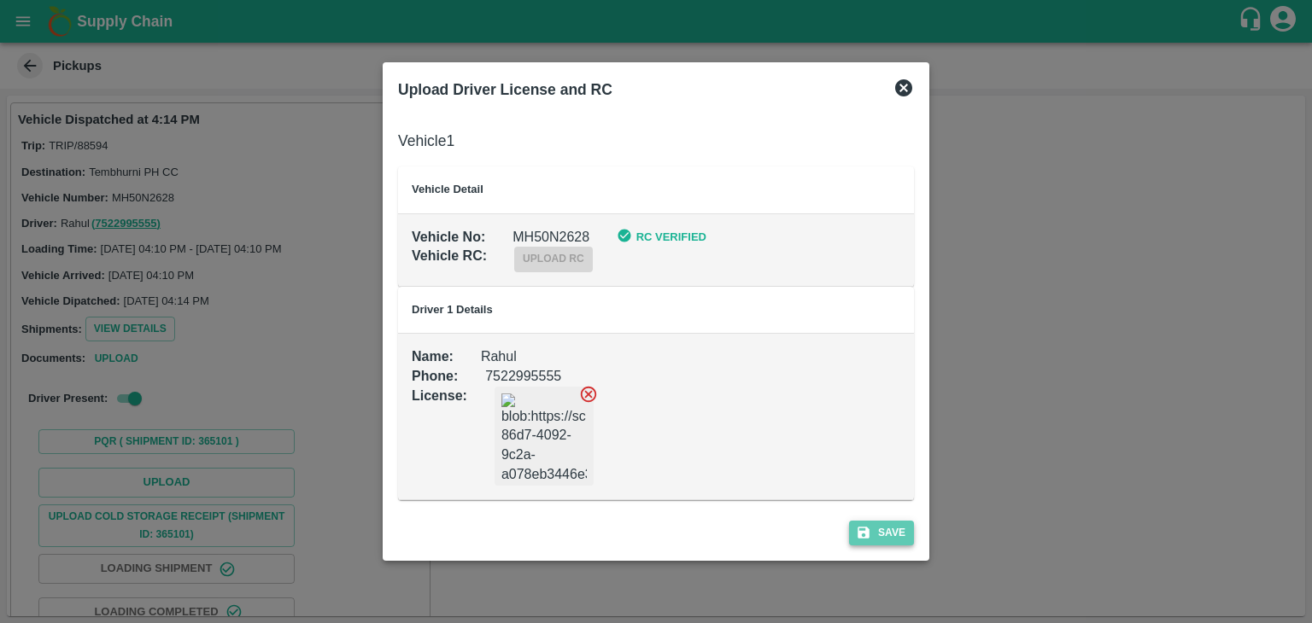
click at [892, 536] on button "Save" at bounding box center [881, 533] width 65 height 25
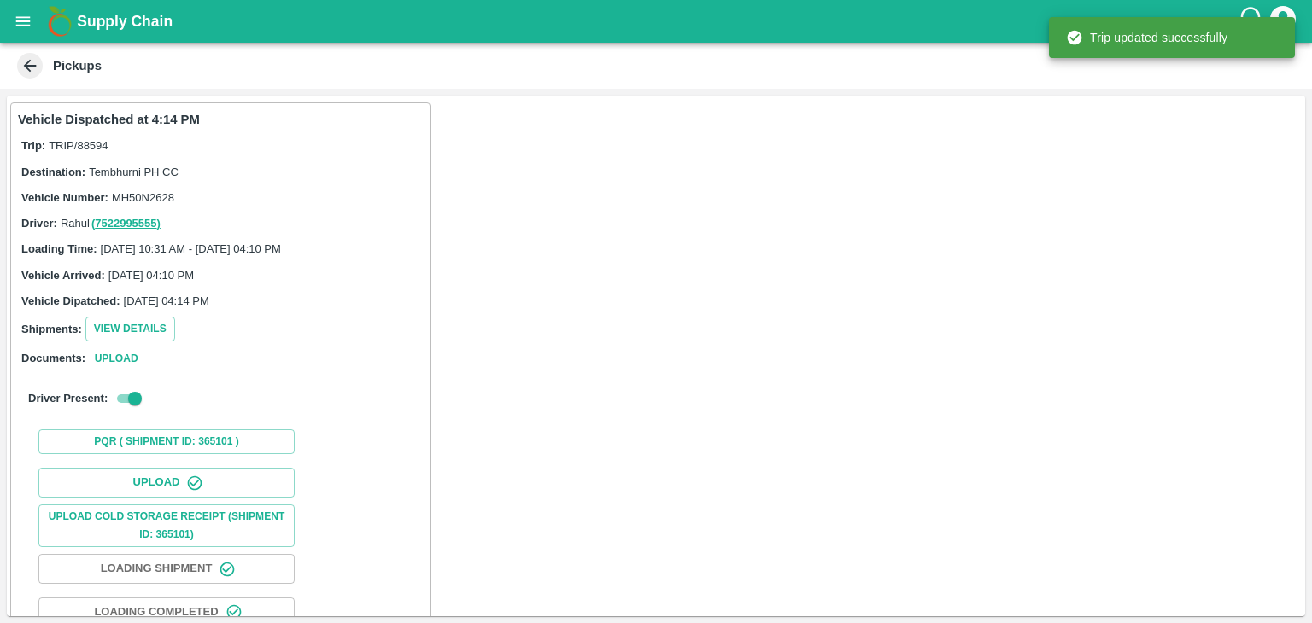
scroll to position [179, 0]
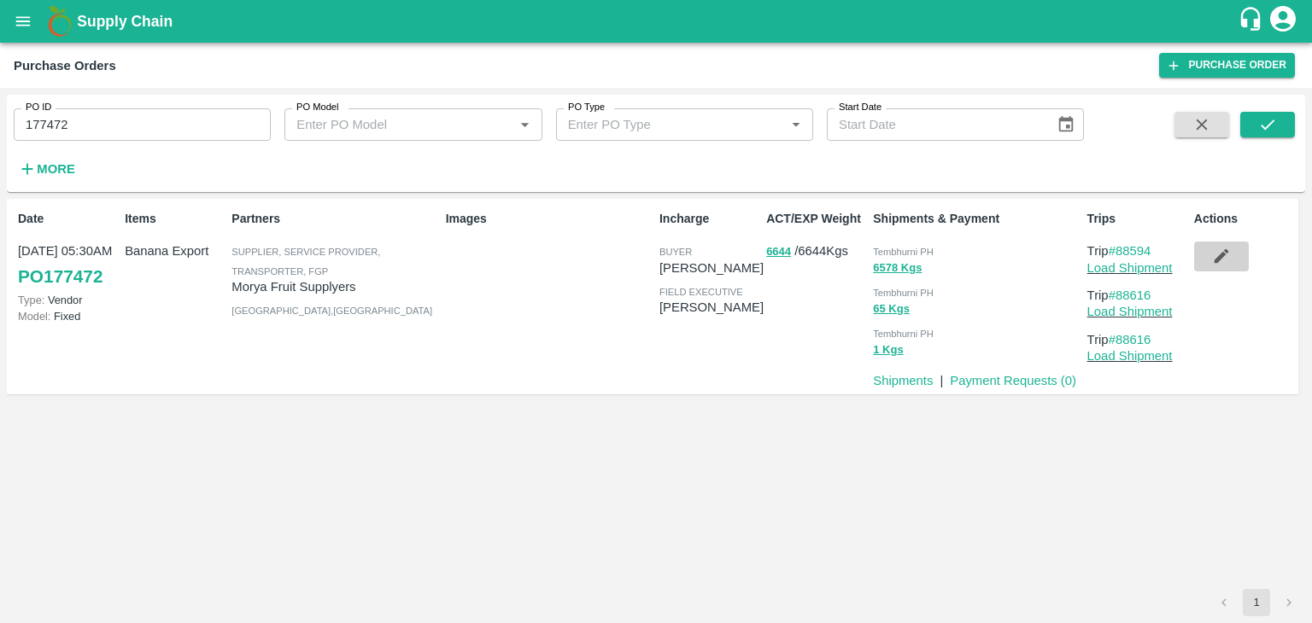
click at [1230, 254] on icon "button" at bounding box center [1221, 256] width 19 height 19
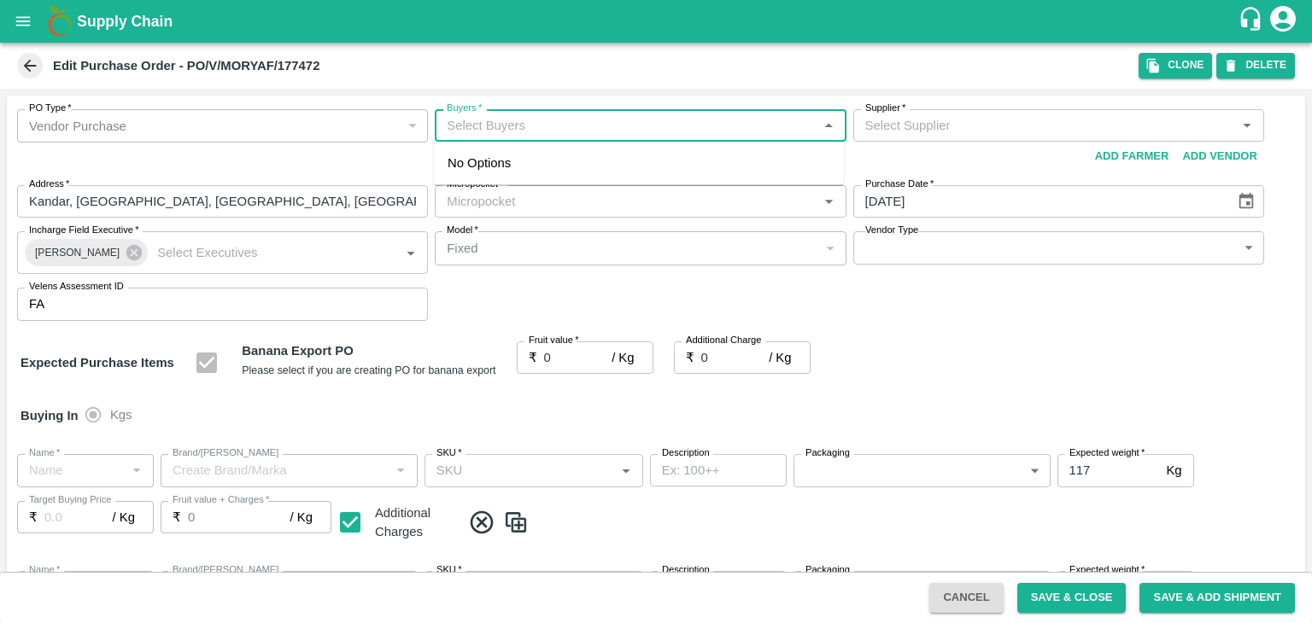
click at [553, 126] on input "Buyers   *" at bounding box center [626, 125] width 372 height 22
type input "Ajit O"
type input "Morya Fruit Supplyers-undefined"
type input "109-Tembhurni"
type input "Banana Export"
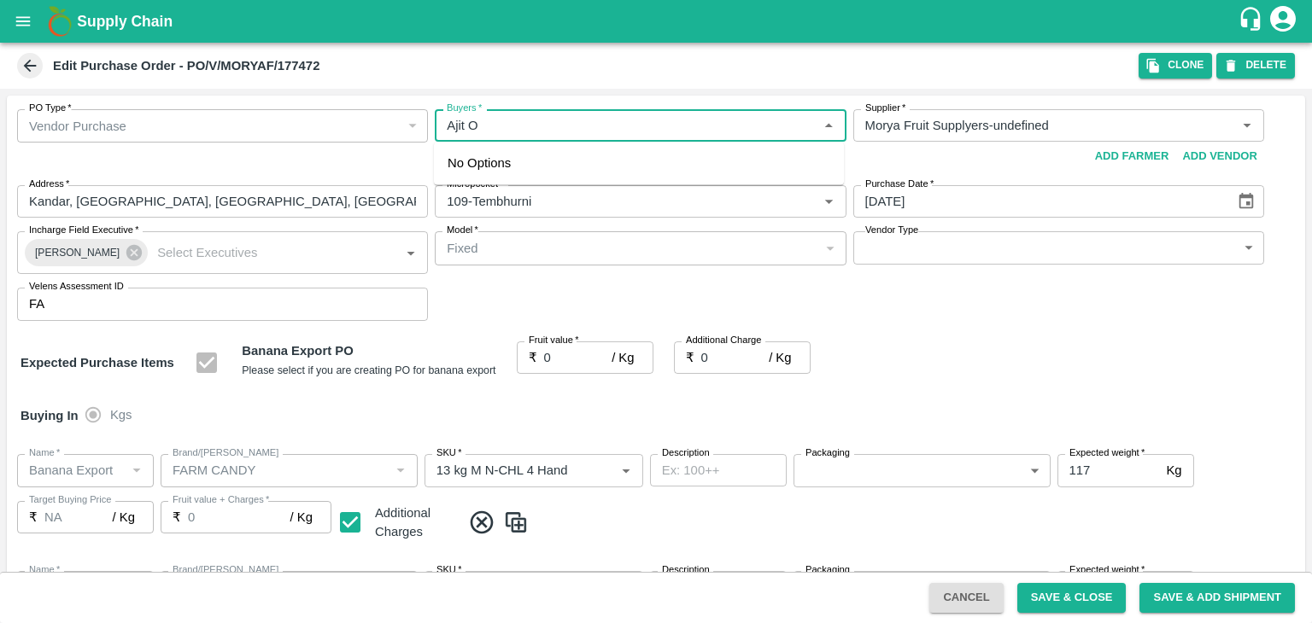
type input "FARM CANDY"
type input "13 kg M N-CHL 4 Hand"
type input "NA"
type input "Banana Export"
type input "FARM CANDY"
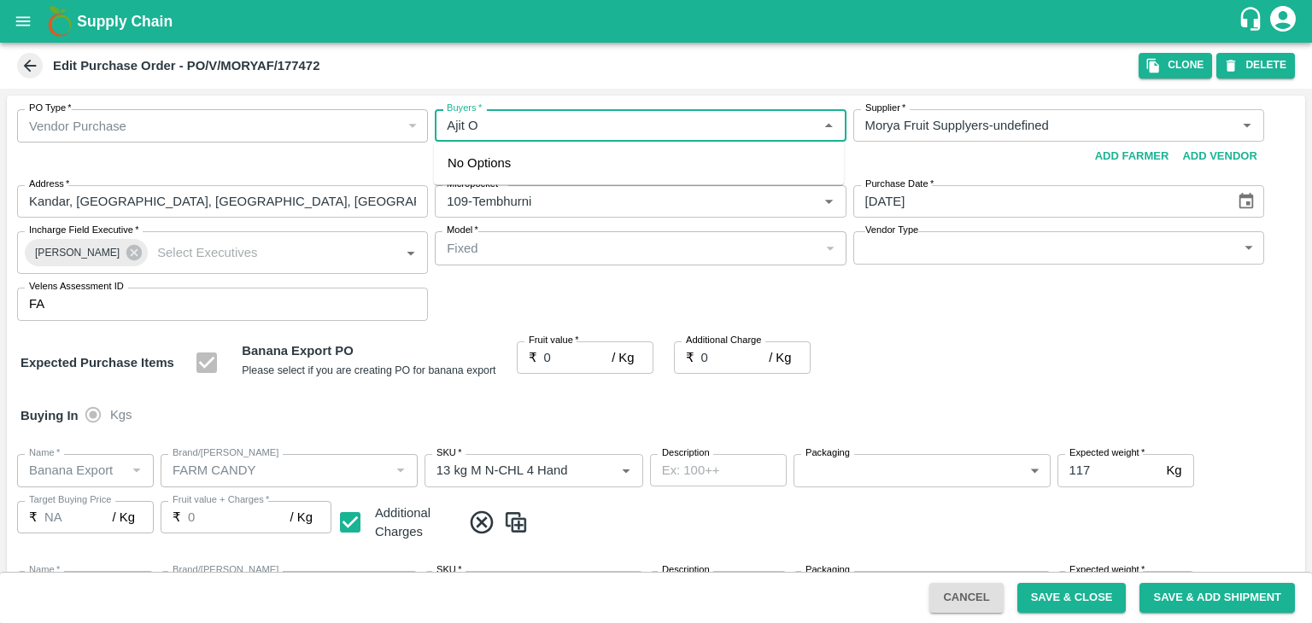
type input "13 kg M N-CHL 5 Hand"
type input "NA"
type input "Banana Export"
type input "FARM CANDY"
type input "13 kg M N-CHL 6 Hand"
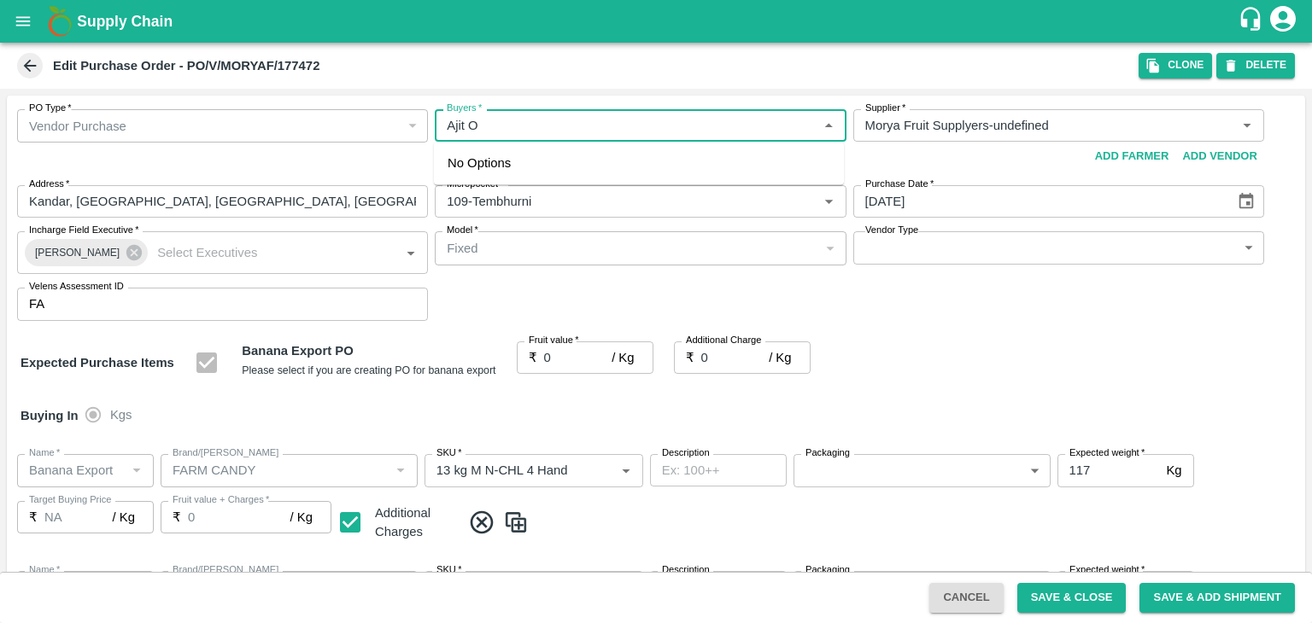
type input "NA"
type input "Banana Export"
type input "FARM CANDY"
type input "13 kg M N-CHL 8 Hand"
type input "NA"
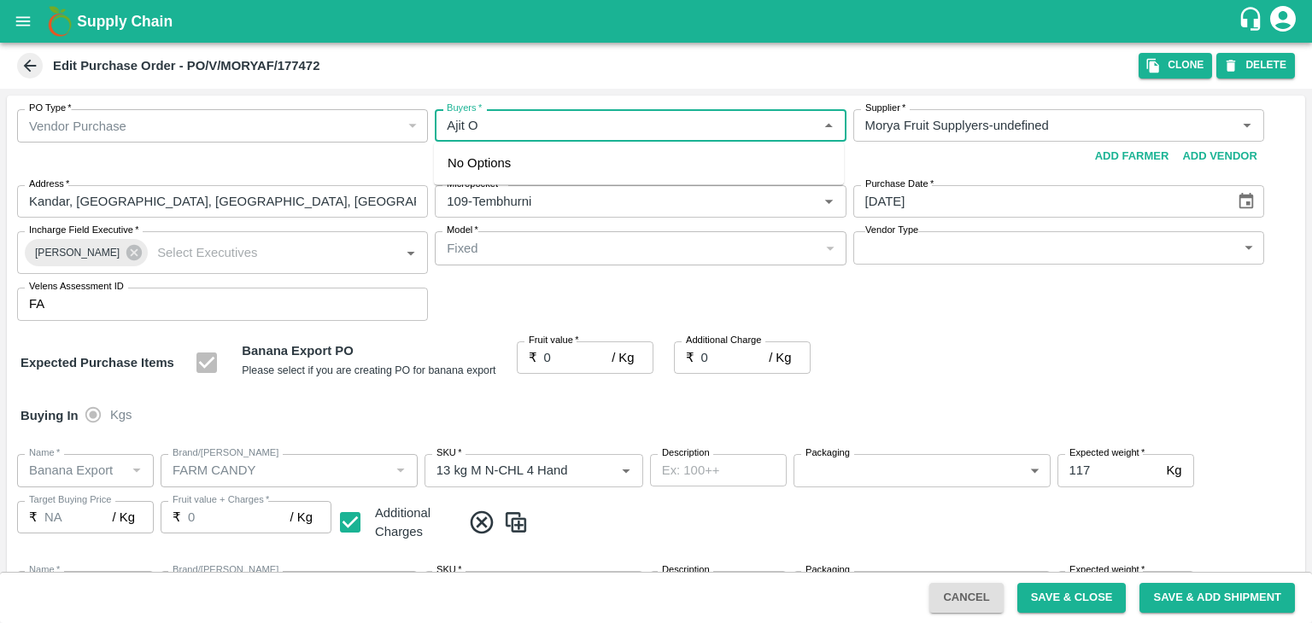
type input "Banana Export"
type input "FARM CANDY"
type input "13 kg M N-CHL CL"
type input "NA"
type input "Banana Export"
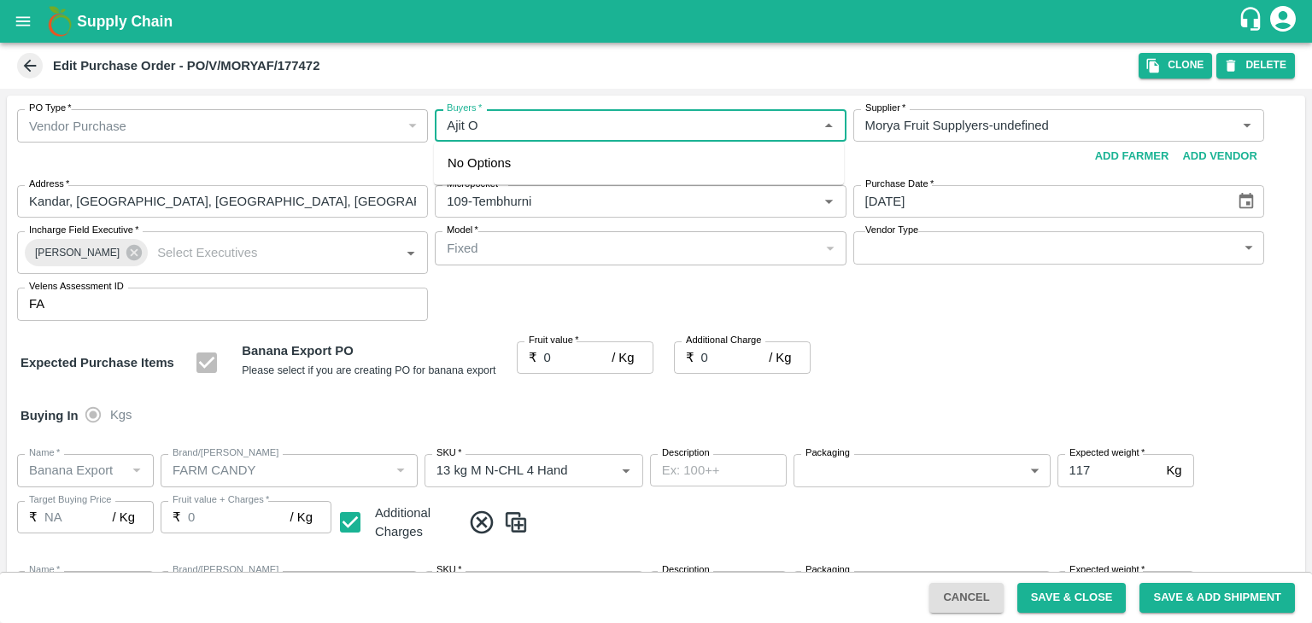
type input "FARM CANDY"
type input "C Class"
type input "NA"
type input "Banana Export"
type input "FARM CANDY"
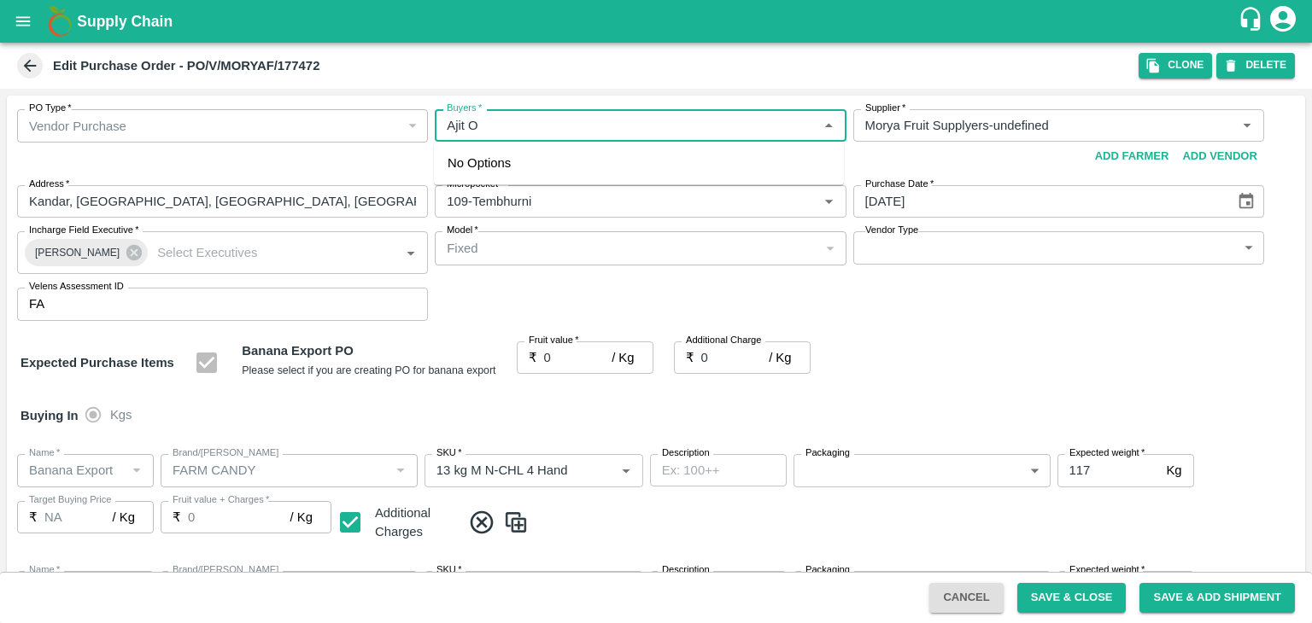
type input "PHR Kg"
type input "NA"
click at [528, 163] on div "[PERSON_NAME]" at bounding box center [541, 170] width 104 height 19
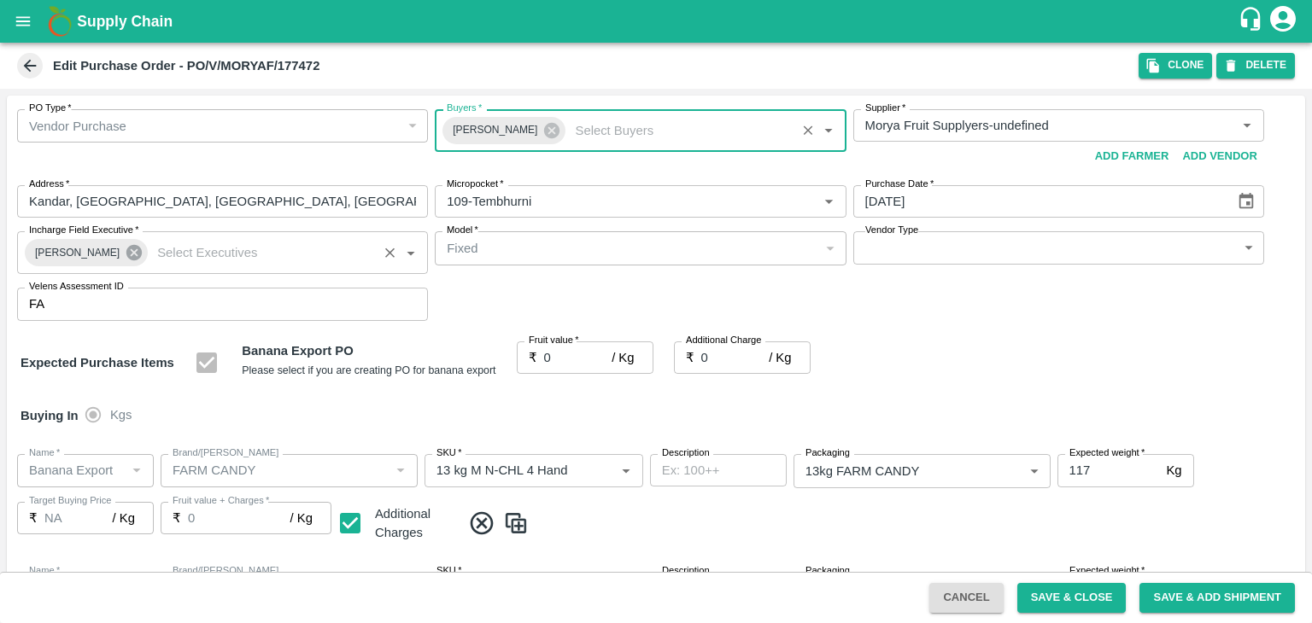
click at [129, 251] on icon at bounding box center [133, 252] width 15 height 15
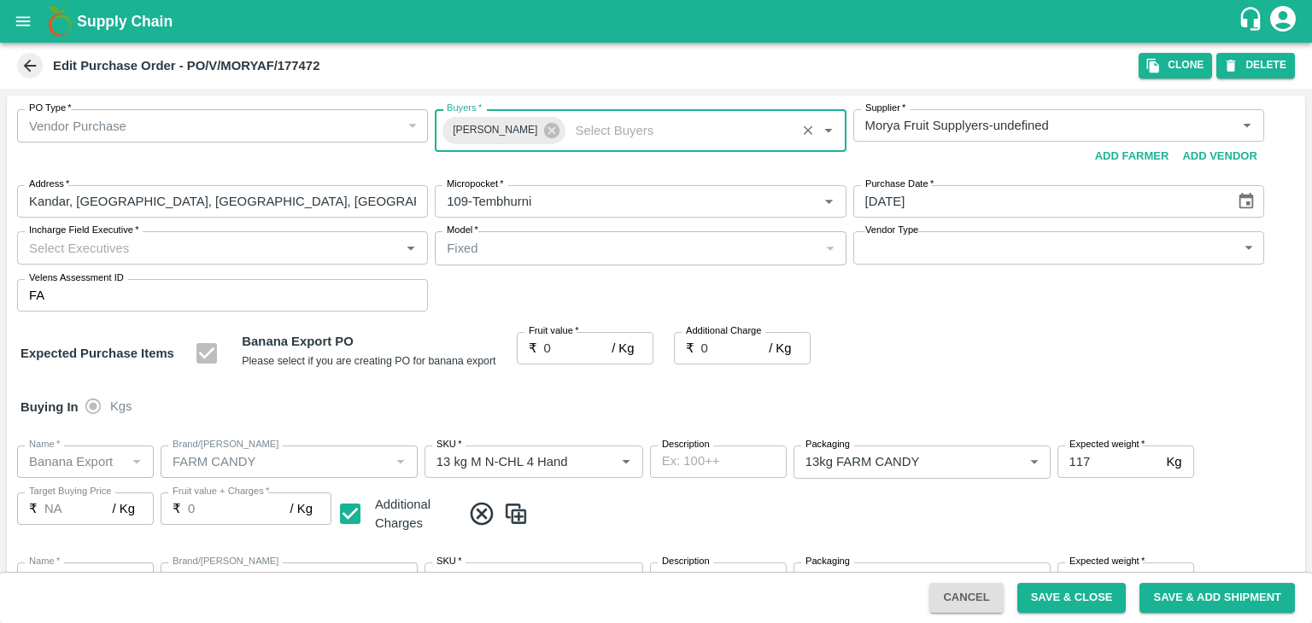
click at [165, 247] on input "Incharge Field Executive   *" at bounding box center [208, 248] width 372 height 22
type input "[PERSON_NAME]"
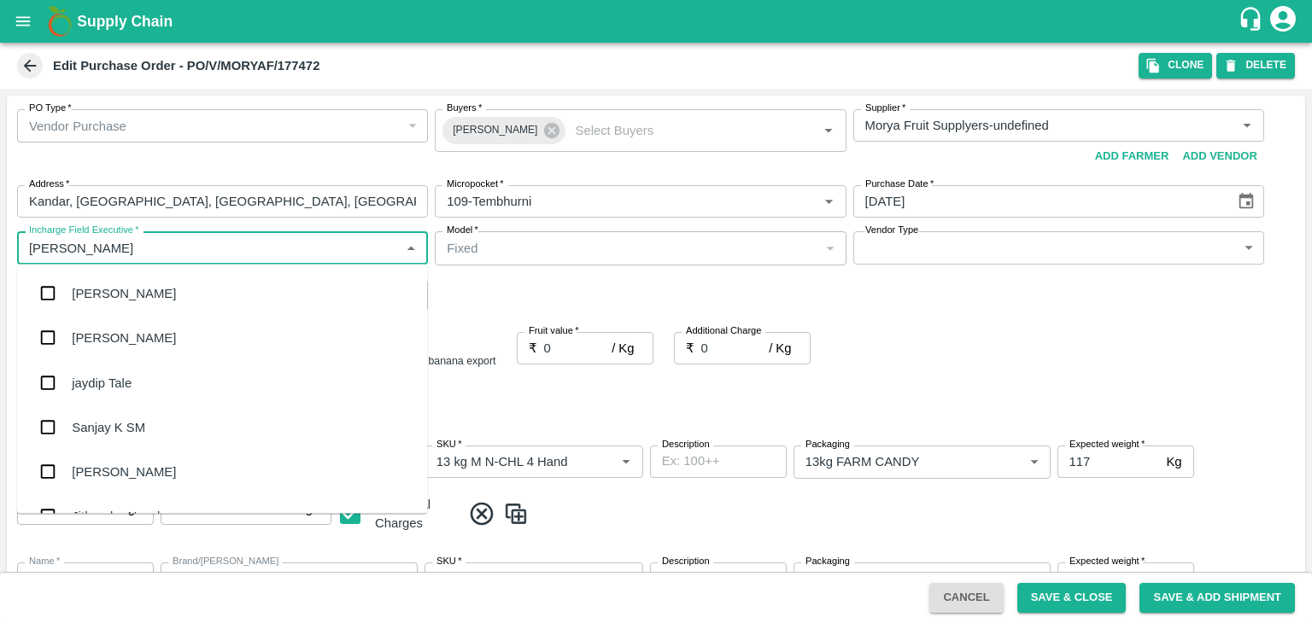
click at [148, 387] on div "jaydip Tale" at bounding box center [222, 382] width 410 height 44
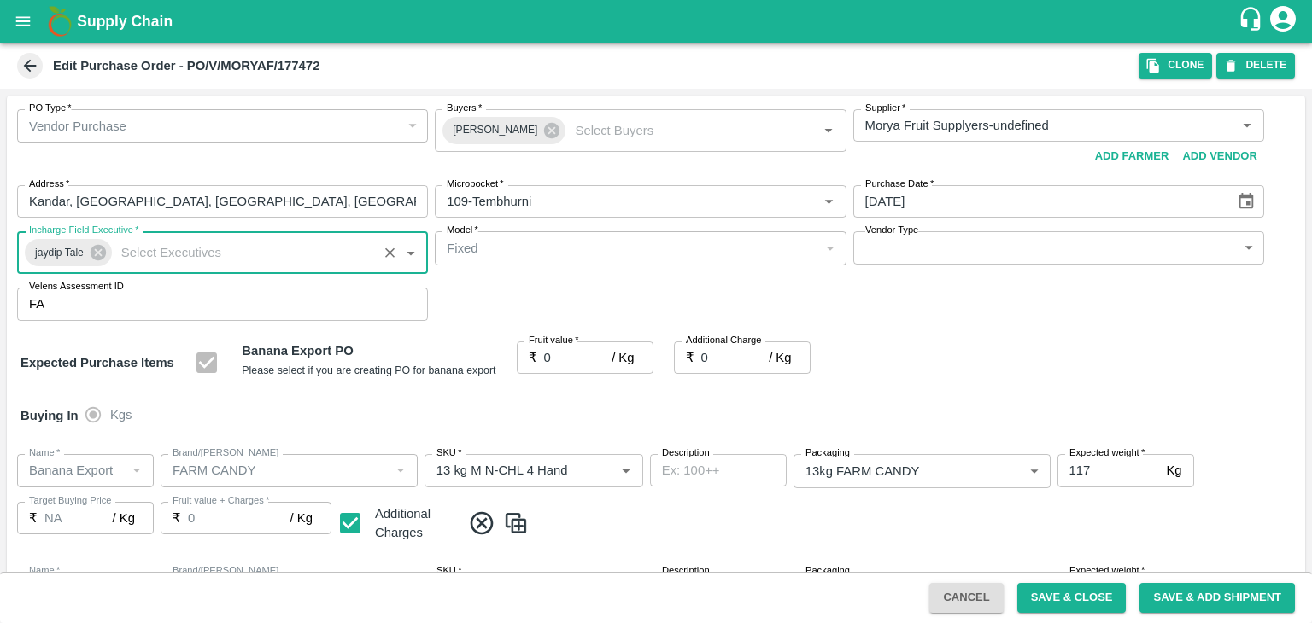
click at [890, 254] on body "Supply Chain Edit Purchase Order - PO/V/MORYAF/177472 Clone DELETE PO Type   * …" at bounding box center [656, 311] width 1312 height 623
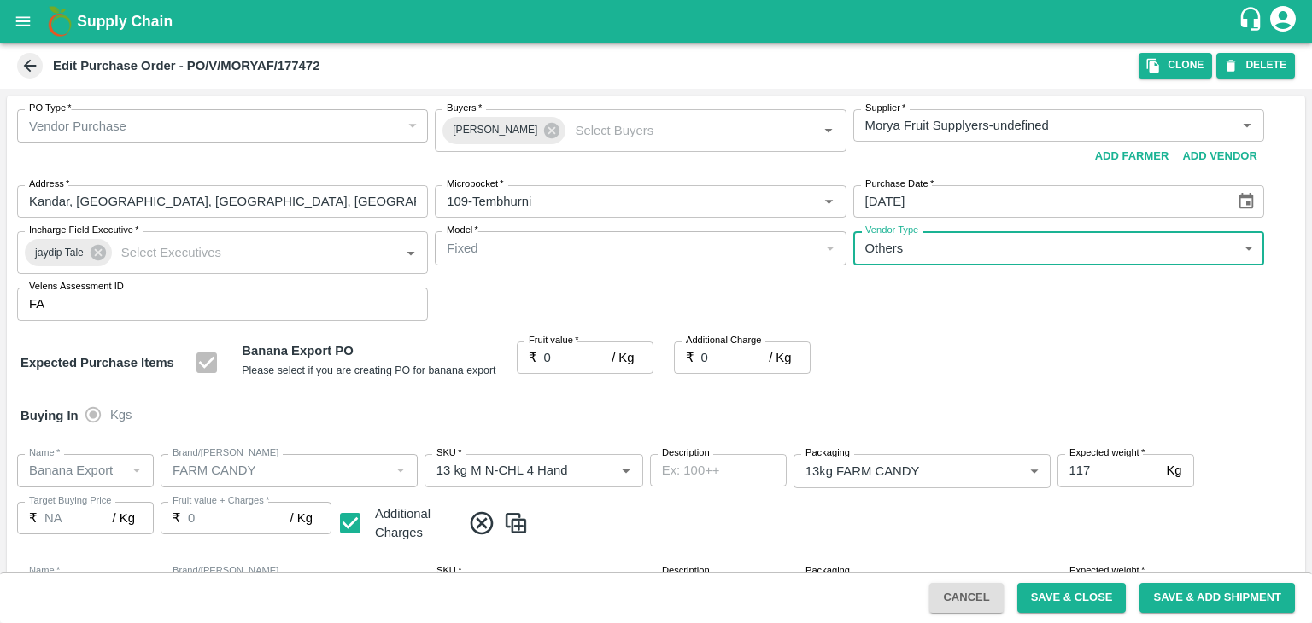
type input "OTHER"
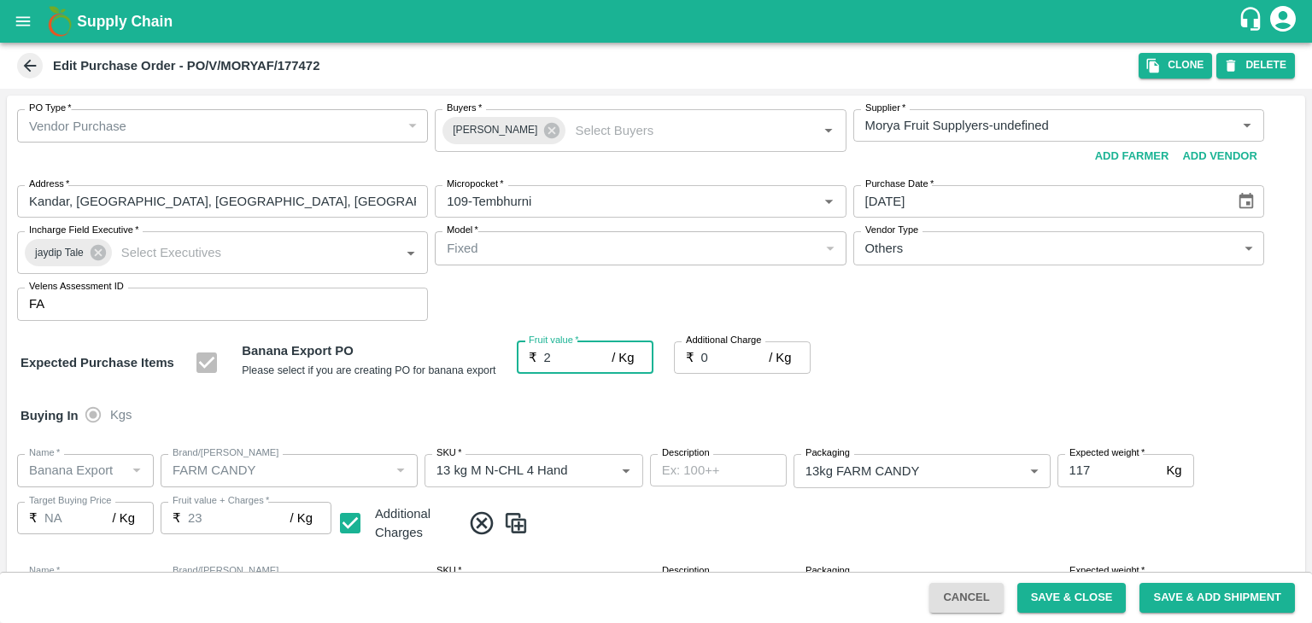
type input "23"
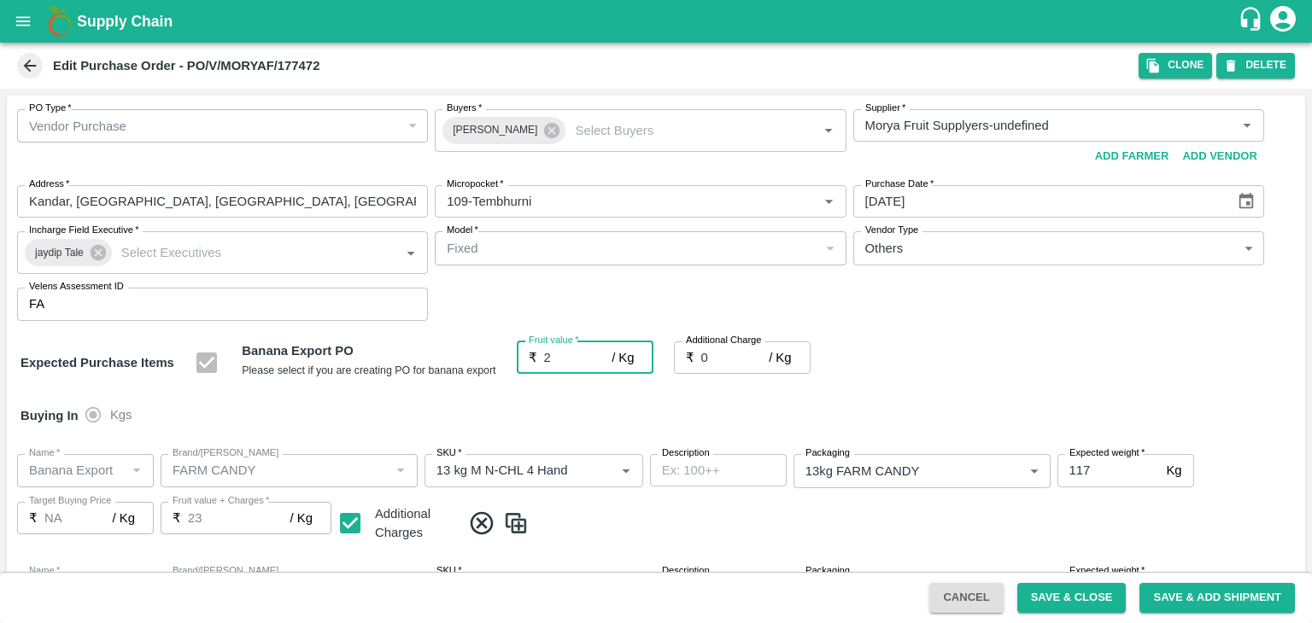
type input "23"
type input "2"
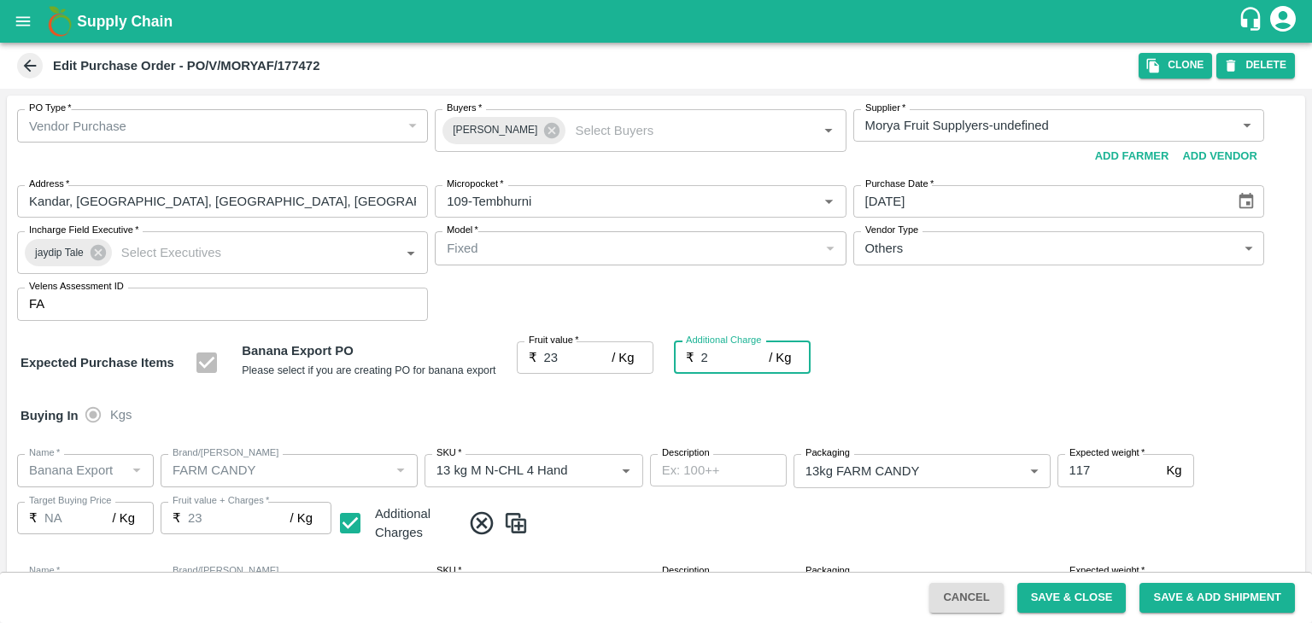
type input "25"
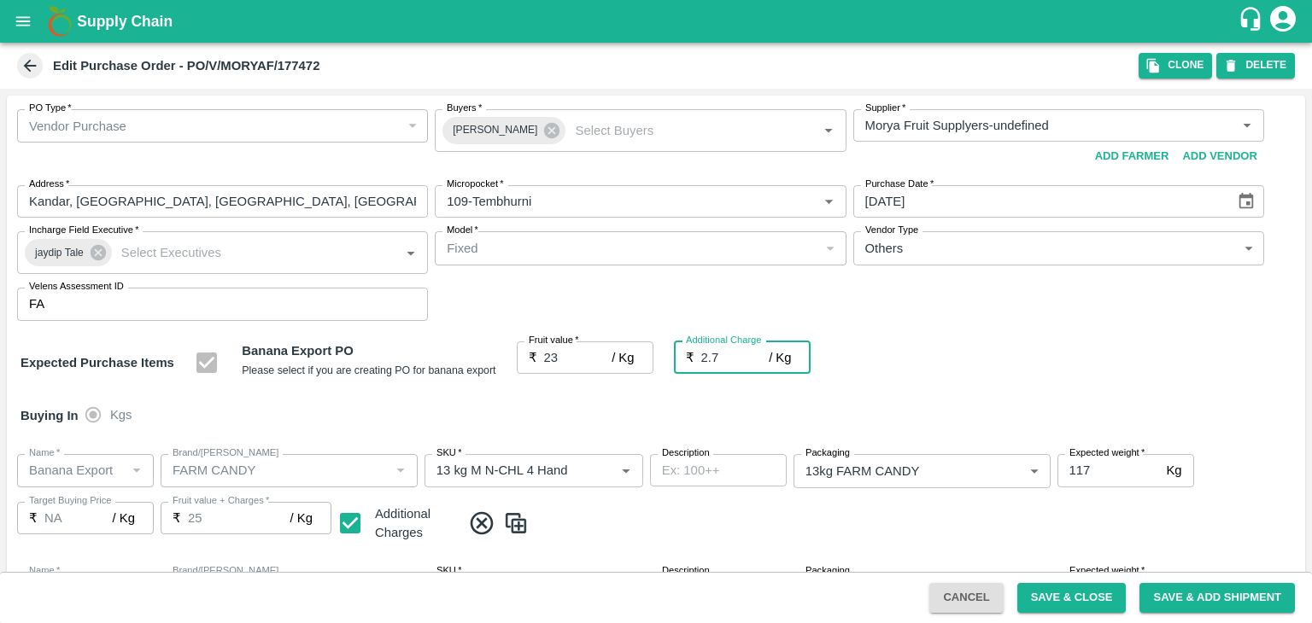
type input "2.75"
type input "25.75"
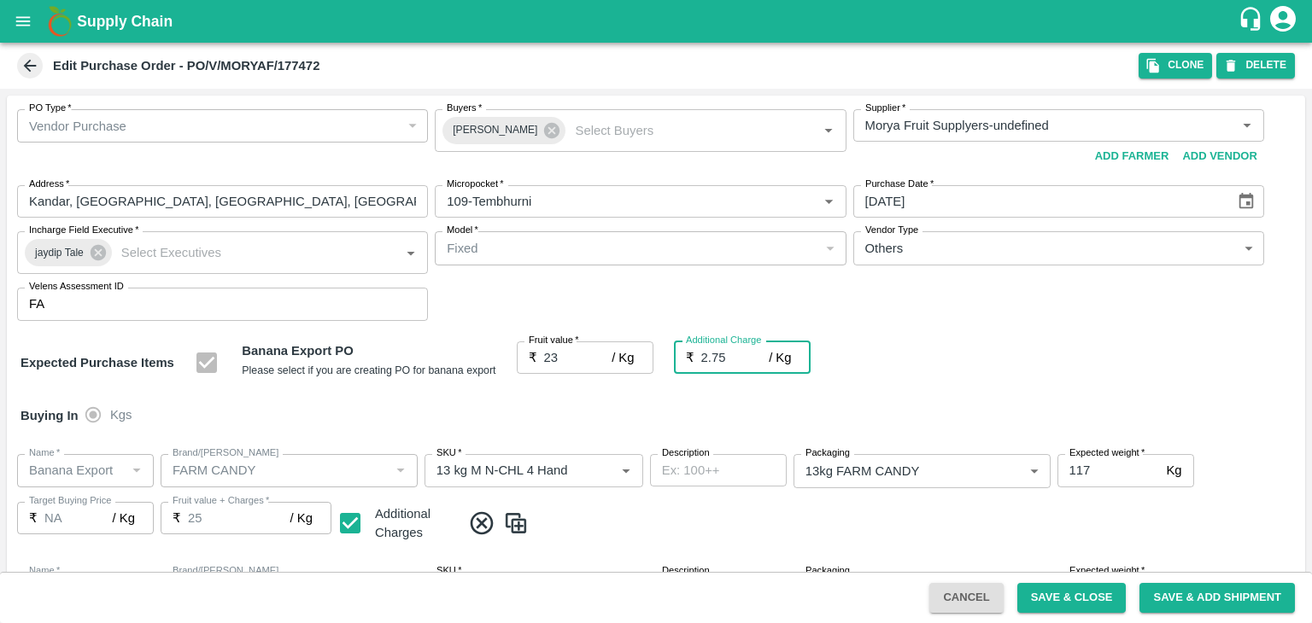
type input "25.75"
type input "2.75"
click at [971, 362] on div "Farmer" at bounding box center [1055, 359] width 287 height 11
type input "FARMER"
click at [1080, 600] on div at bounding box center [656, 311] width 1312 height 623
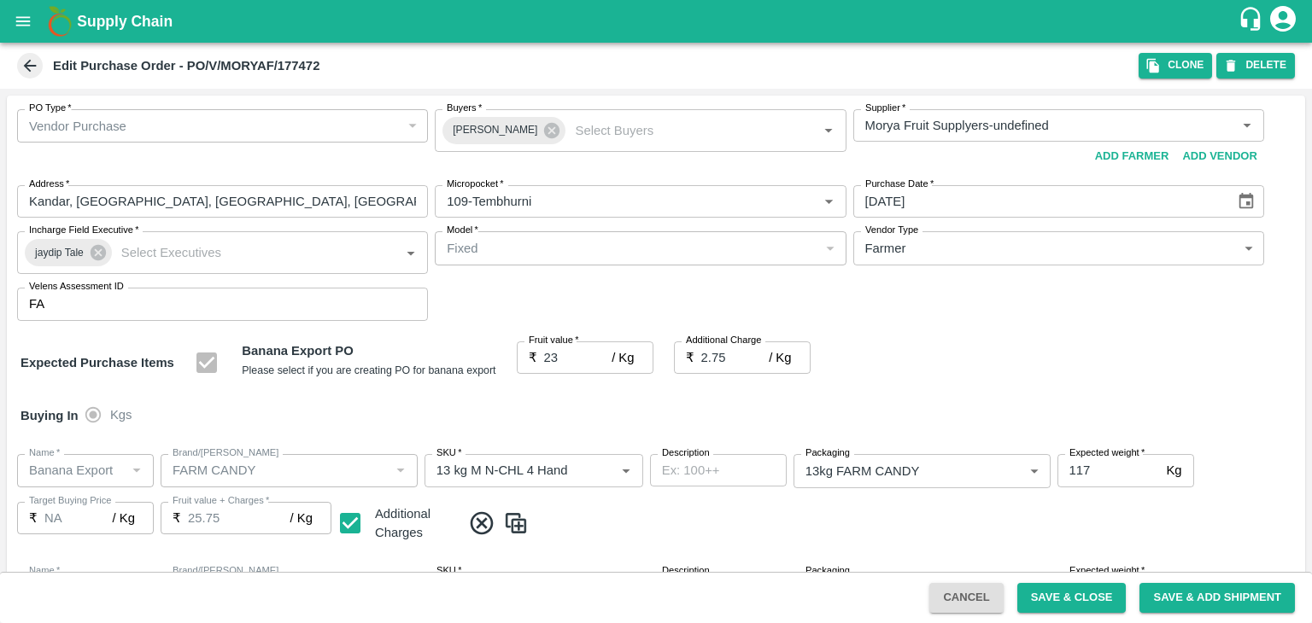
click at [1080, 600] on button "Save & Close" at bounding box center [1071, 598] width 109 height 30
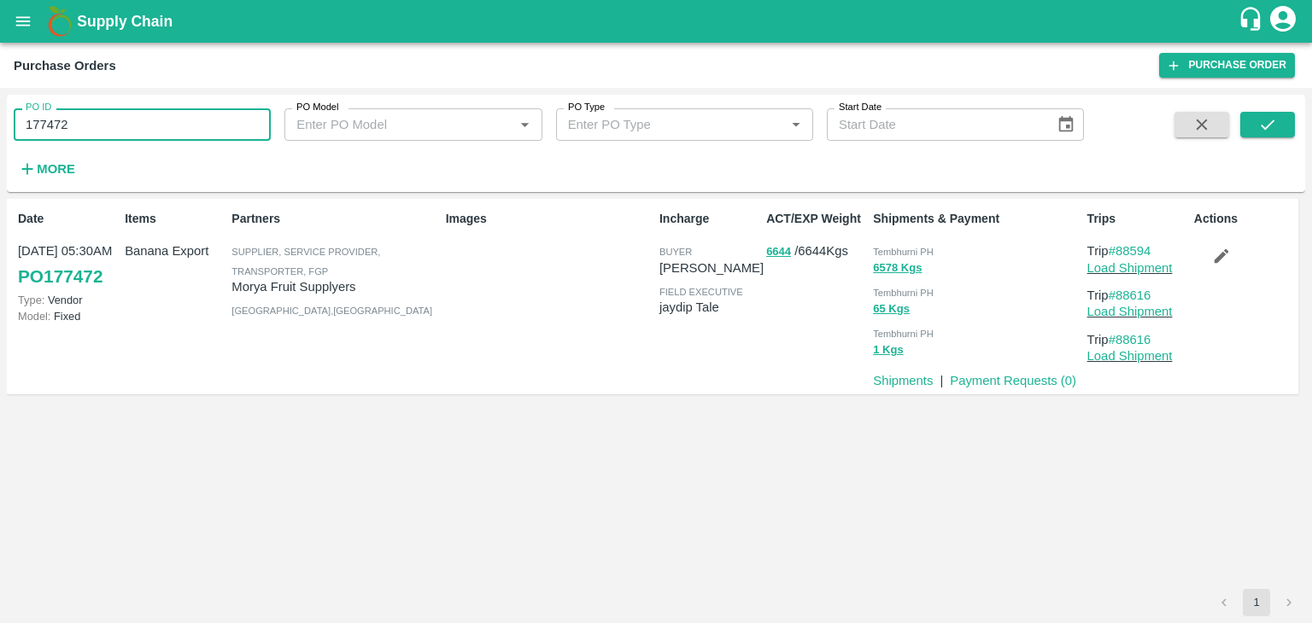
click at [138, 120] on input "177472" at bounding box center [142, 124] width 257 height 32
paste input "text"
type input "177541"
click at [1244, 134] on button "submit" at bounding box center [1267, 125] width 55 height 26
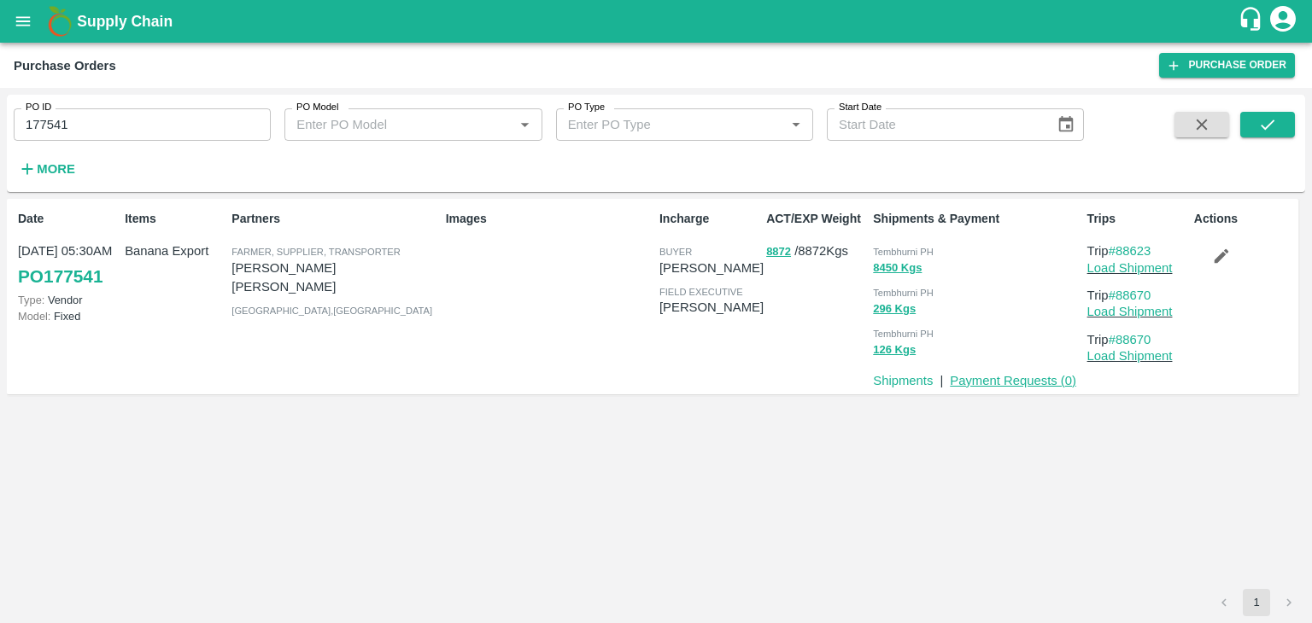
click at [1018, 383] on link "Payment Requests ( 0 )" at bounding box center [1013, 381] width 126 height 14
click at [1141, 264] on link "Load Shipment" at bounding box center [1129, 268] width 85 height 14
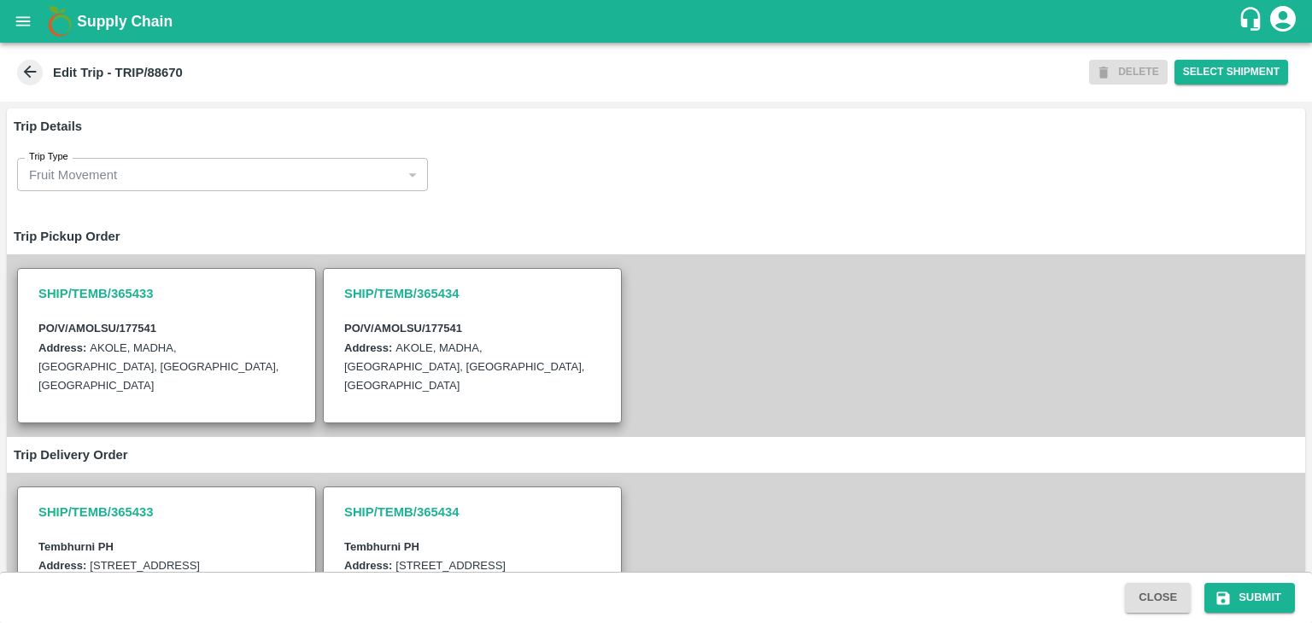
scroll to position [438, 0]
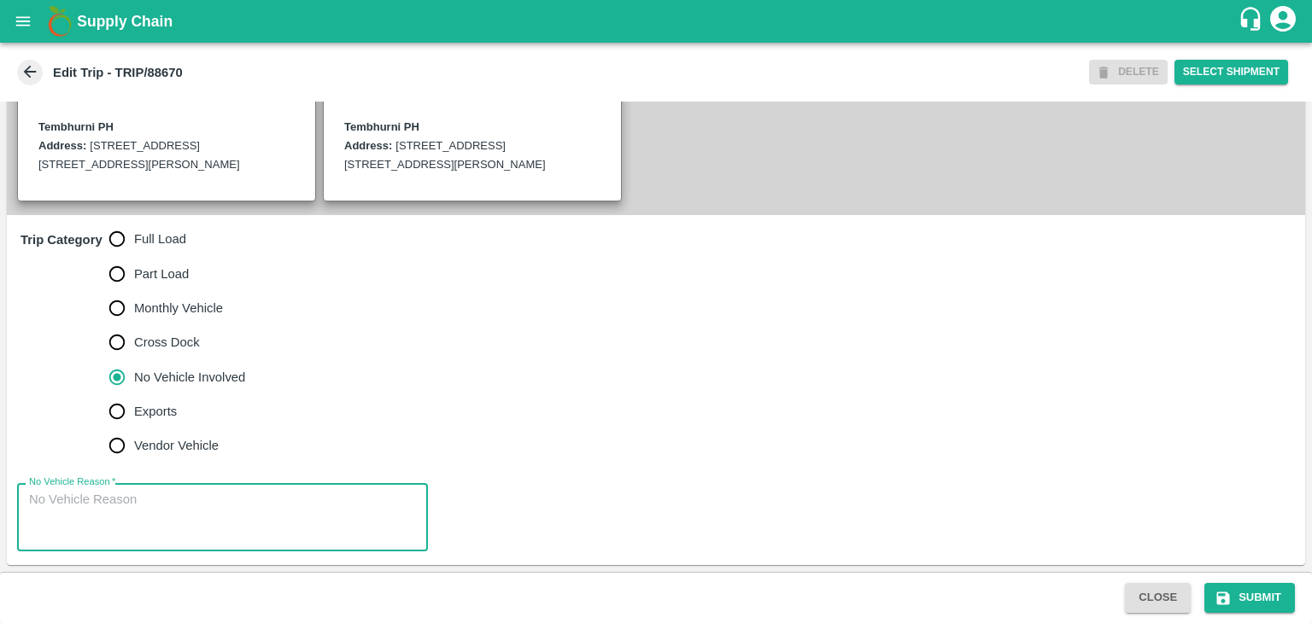
click at [160, 506] on textarea "No Vehicle Reason   *" at bounding box center [222, 518] width 387 height 54
type textarea "Field Dump"
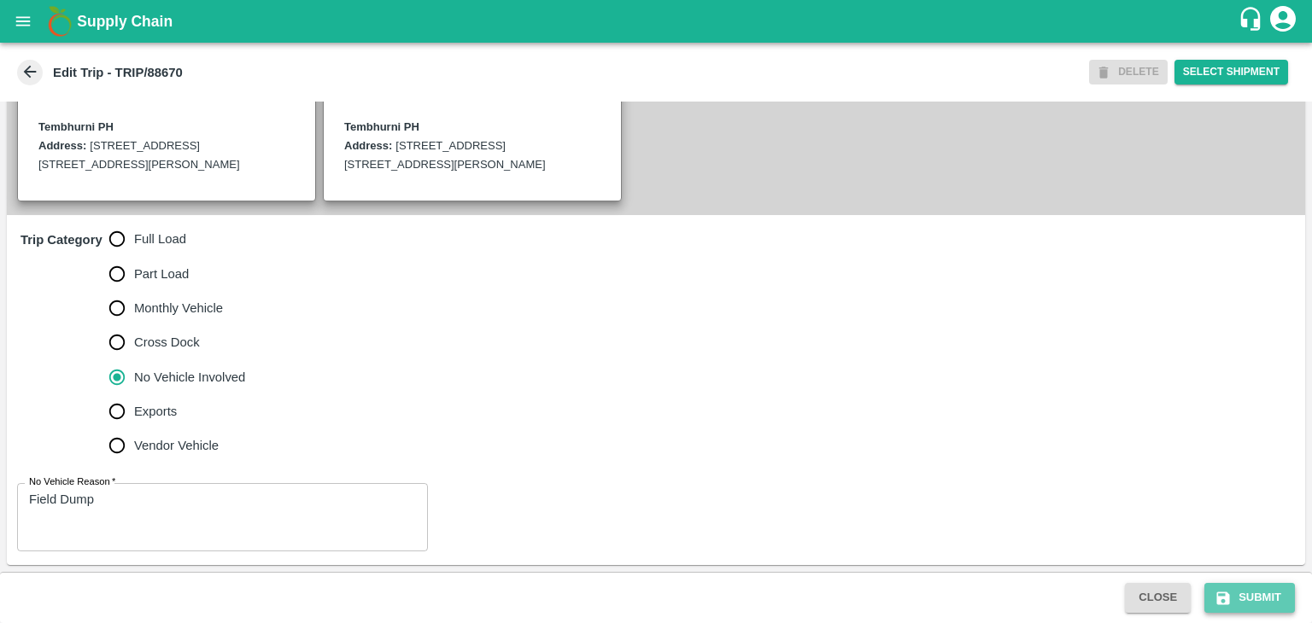
click at [1285, 595] on button "Submit" at bounding box center [1249, 598] width 91 height 30
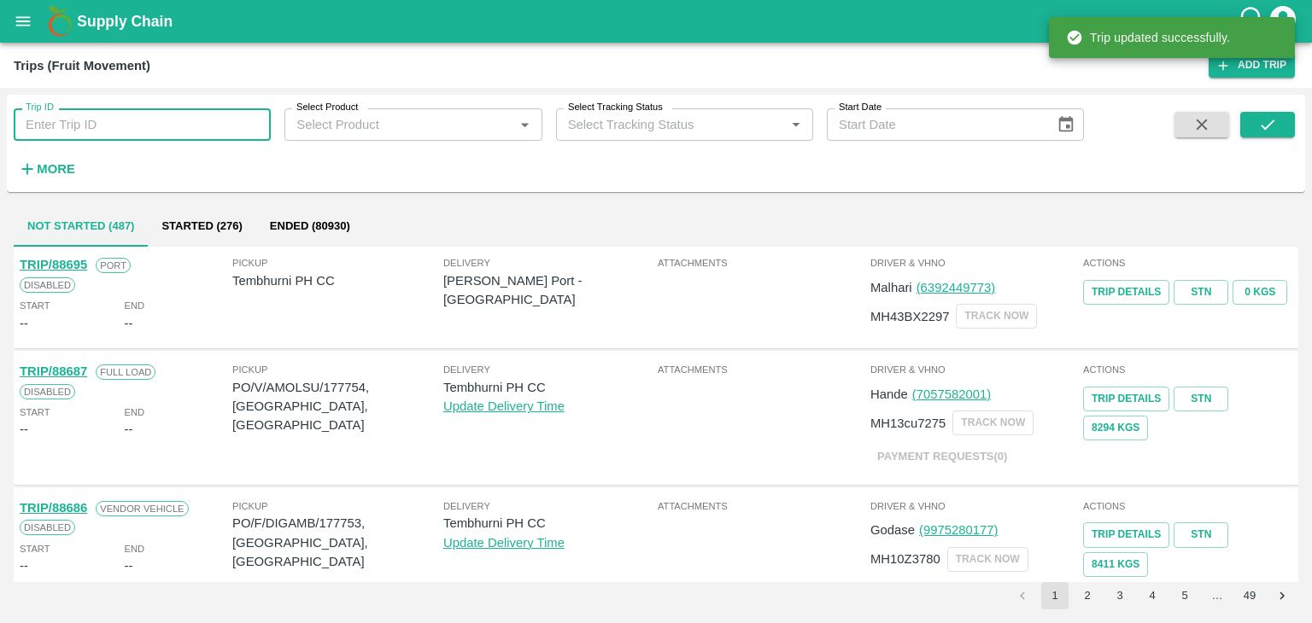
click at [177, 126] on input "Trip ID" at bounding box center [142, 124] width 257 height 32
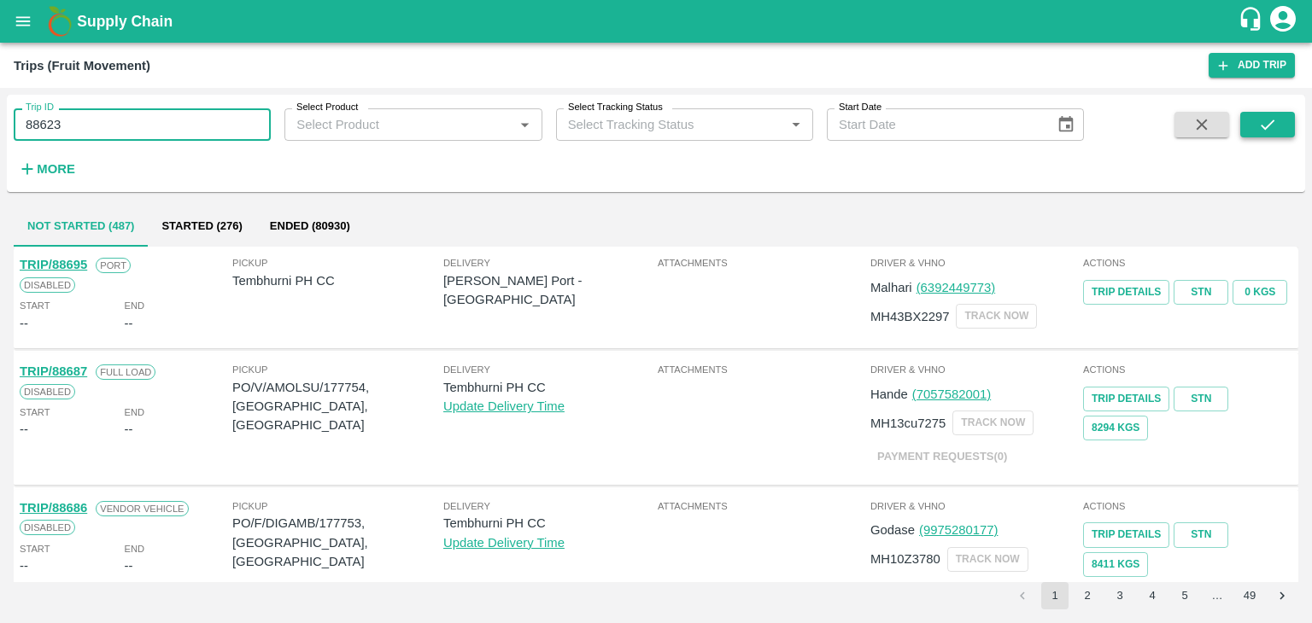
type input "88623"
click at [1278, 130] on button "submit" at bounding box center [1267, 125] width 55 height 26
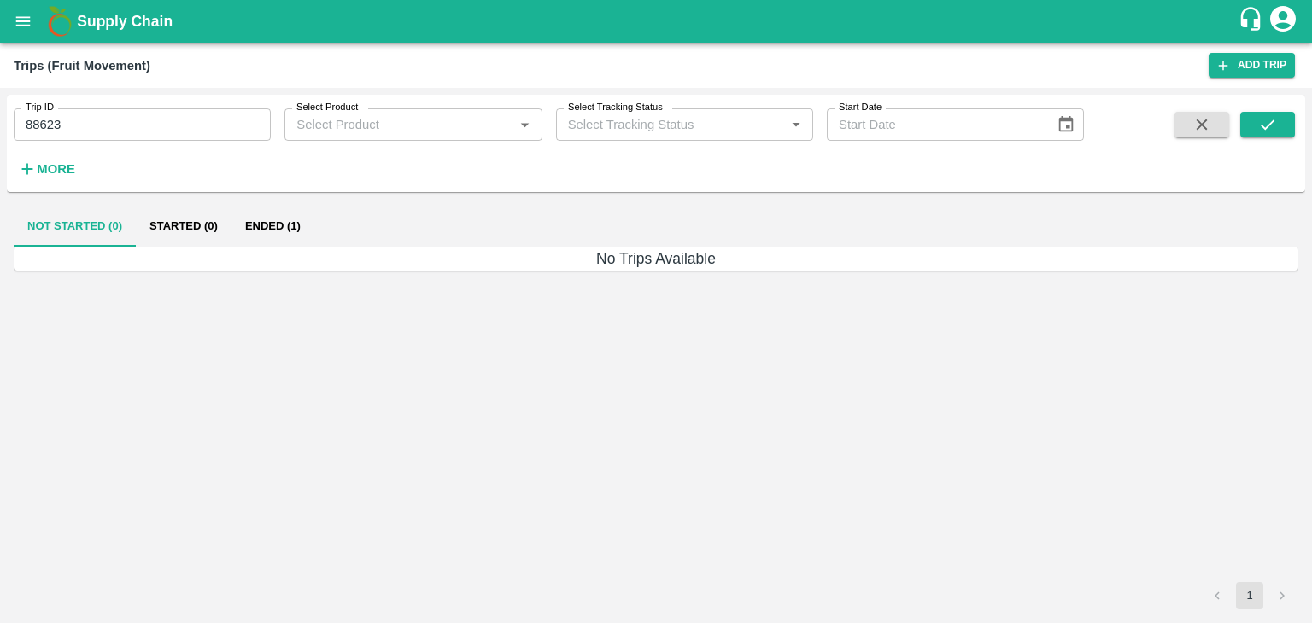
click at [279, 227] on button "Ended (1)" at bounding box center [272, 226] width 83 height 41
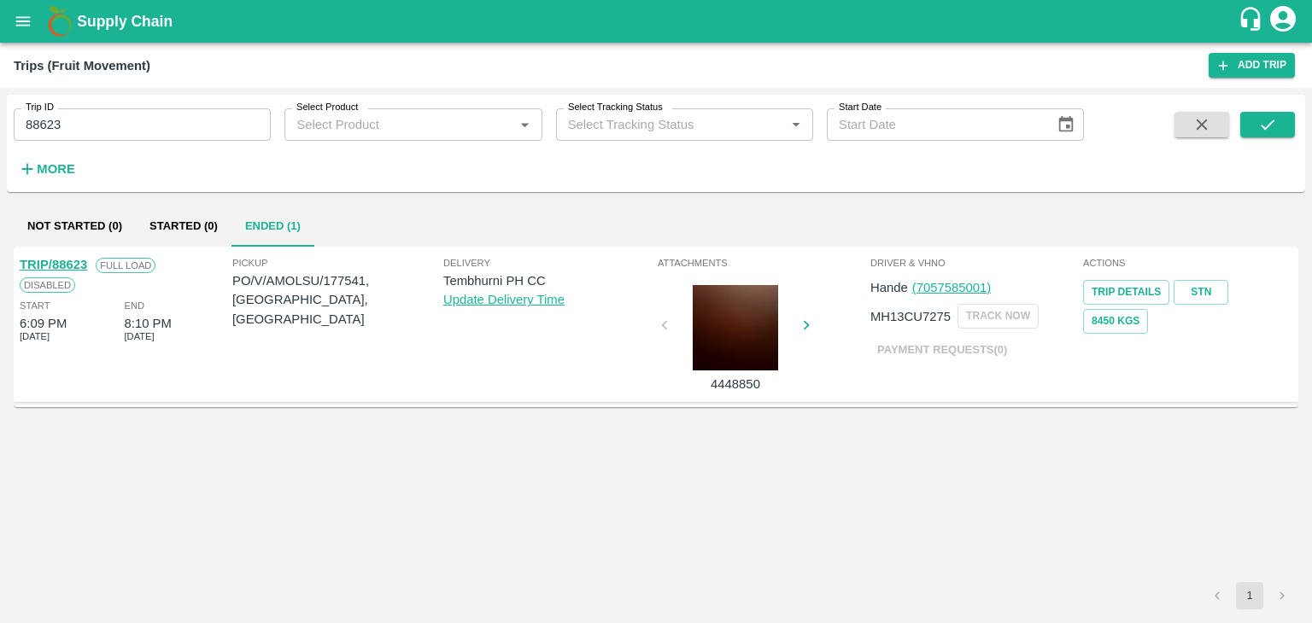
click at [61, 263] on link "TRIP/88623" at bounding box center [53, 265] width 67 height 14
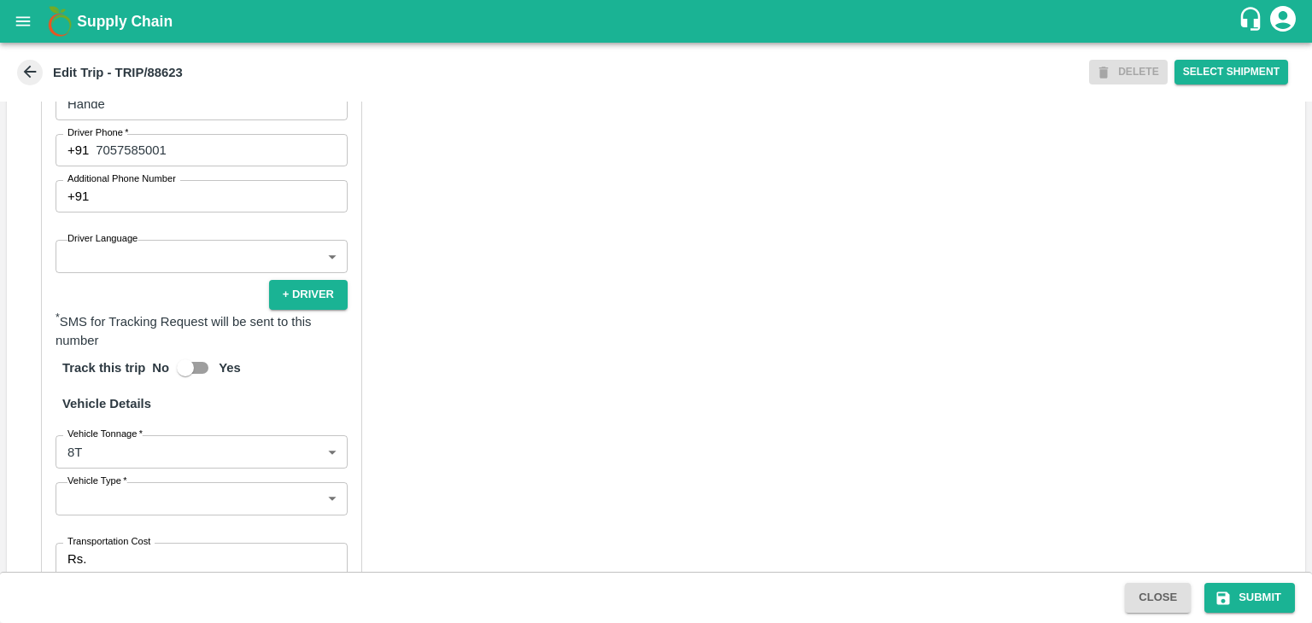
scroll to position [993, 0]
click at [126, 284] on body "Supply Chain Edit Trip - TRIP/88623 DELETE Select Shipment Trip Details Trip Ty…" at bounding box center [656, 311] width 1312 height 623
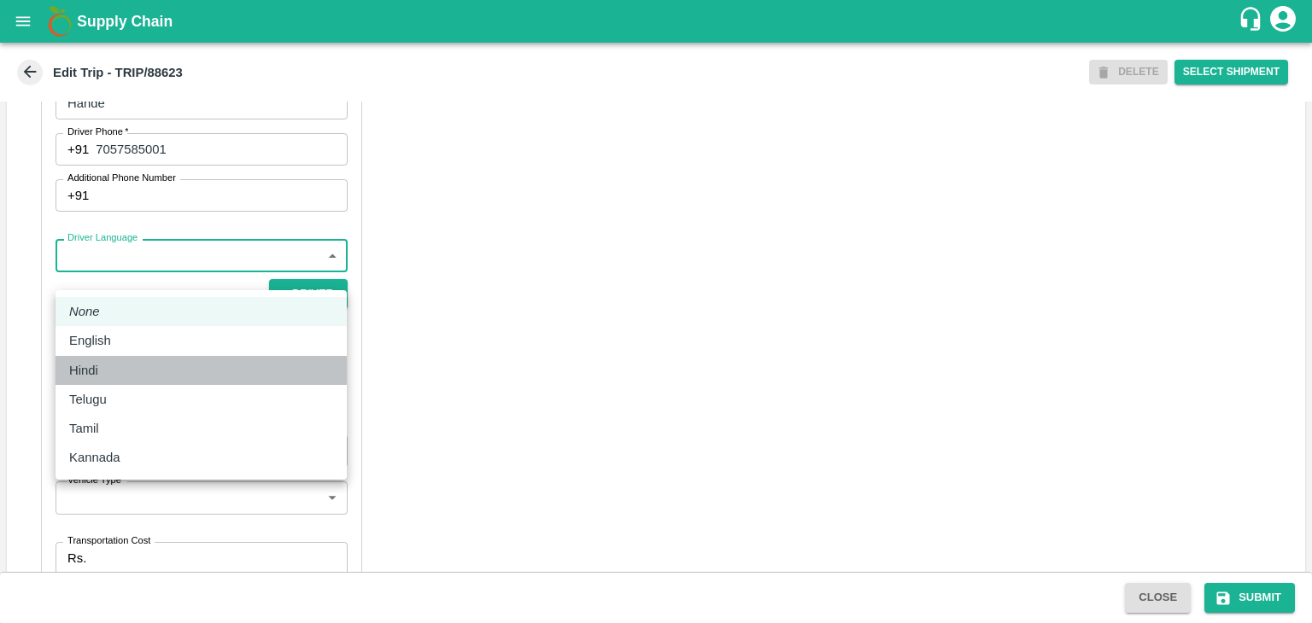
click at [126, 364] on div "Hindi" at bounding box center [201, 370] width 264 height 19
type input "hi"
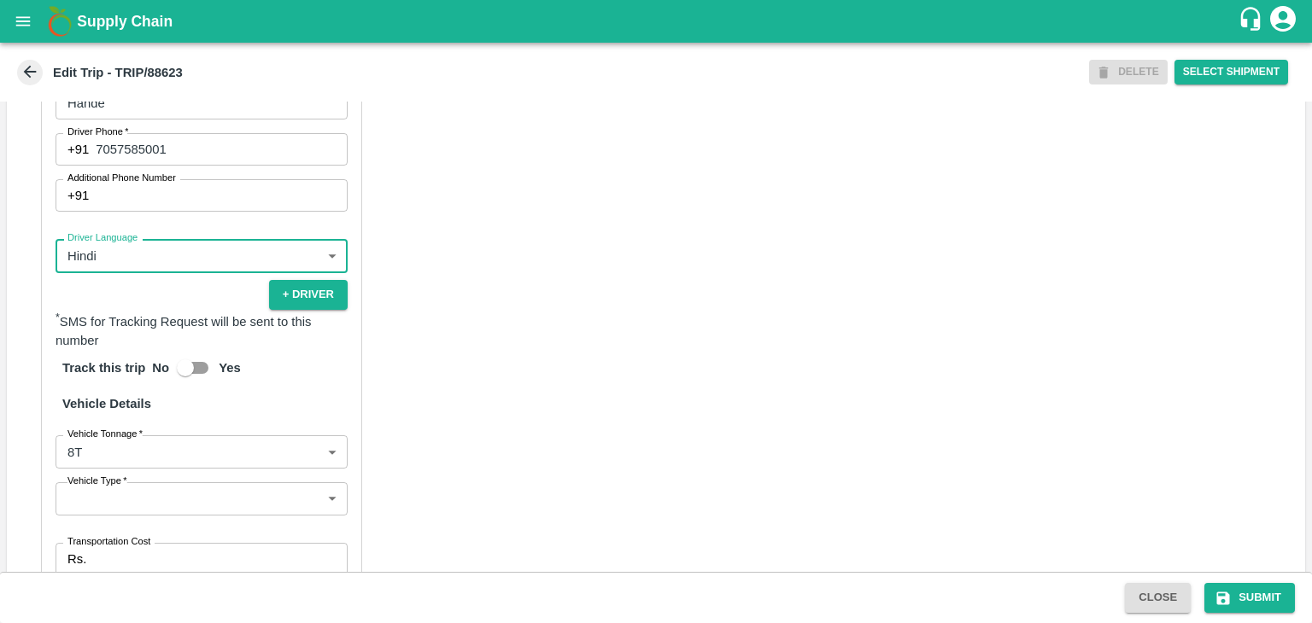
scroll to position [1256, 0]
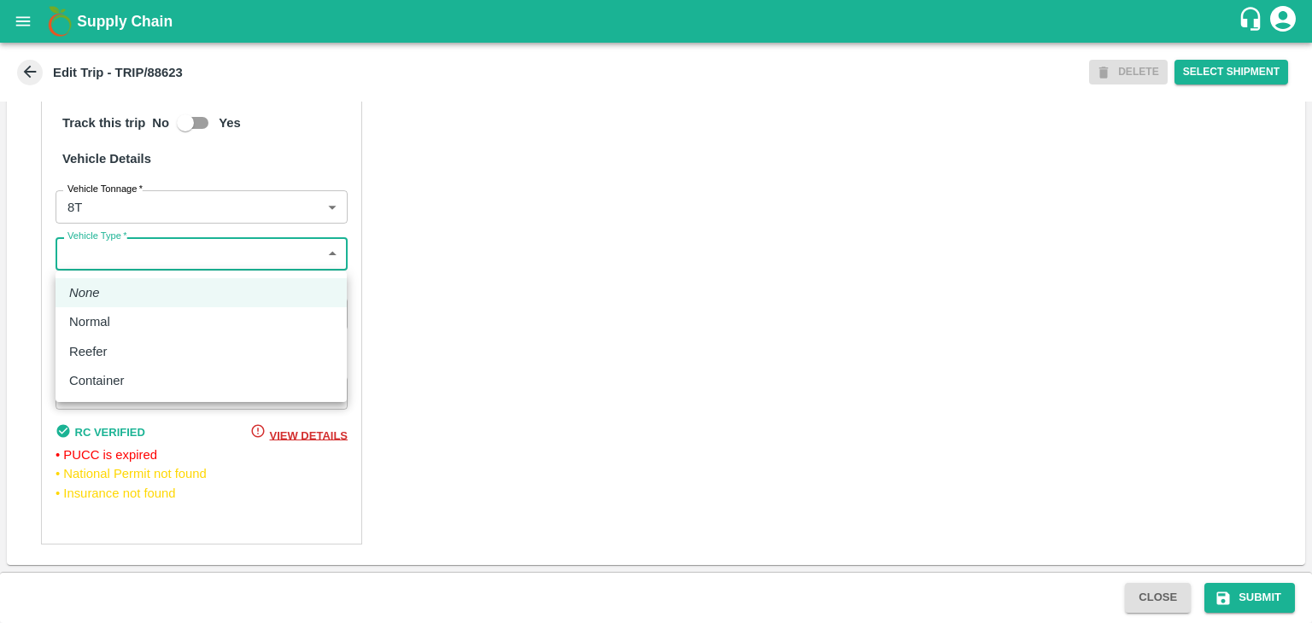
click at [126, 260] on body "Supply Chain Edit Trip - TRIP/88623 DELETE Select Shipment Trip Details Trip Ty…" at bounding box center [656, 311] width 1312 height 623
click at [121, 315] on div "Normal" at bounding box center [201, 322] width 264 height 19
type input "Normal"
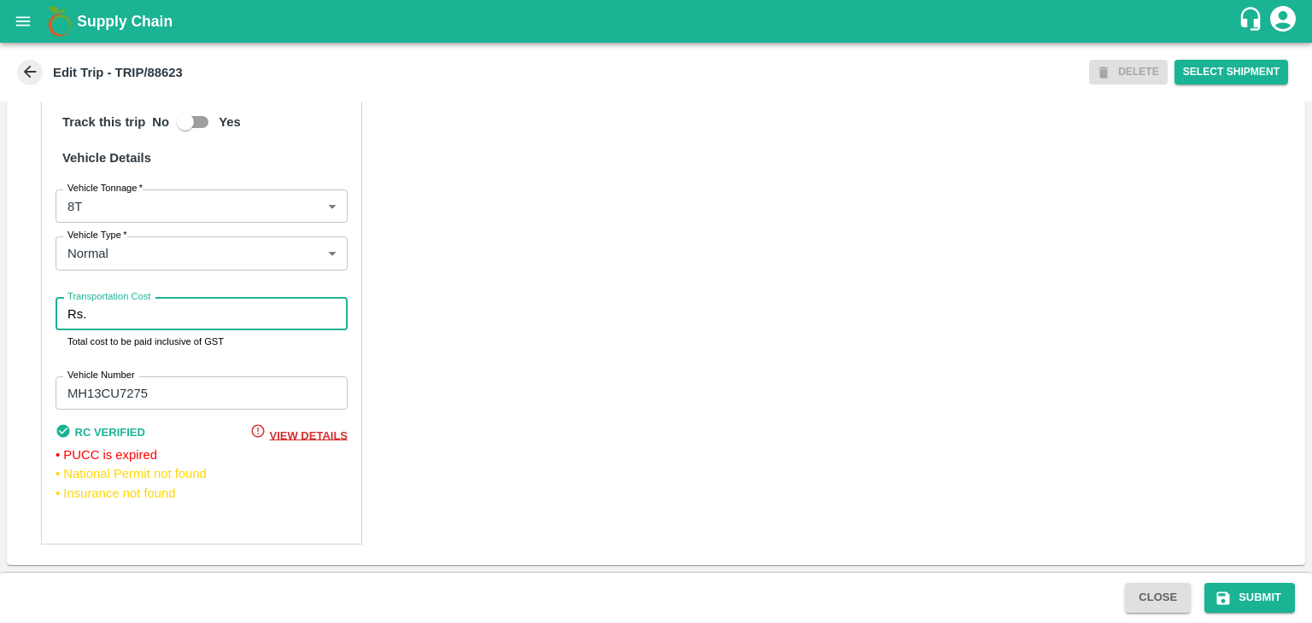
click at [156, 319] on input "Transportation Cost" at bounding box center [220, 314] width 255 height 32
click at [132, 319] on input "Transportation Cost" at bounding box center [220, 314] width 255 height 32
type input "5000"
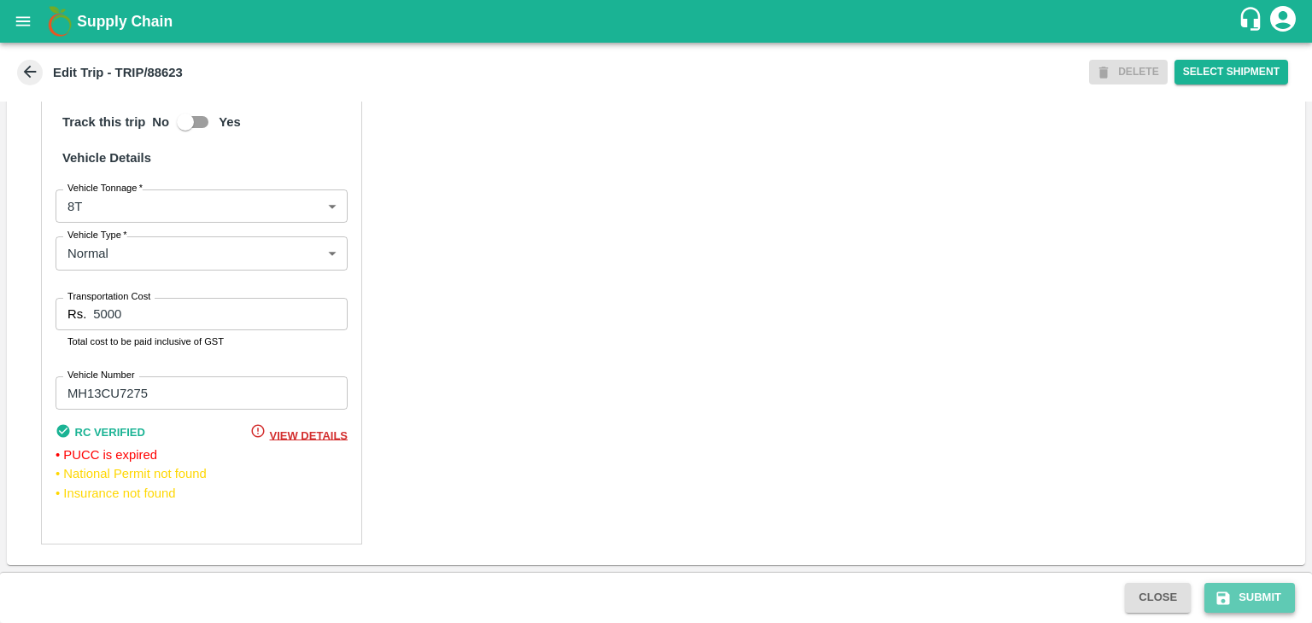
click at [1257, 599] on button "Submit" at bounding box center [1249, 598] width 91 height 30
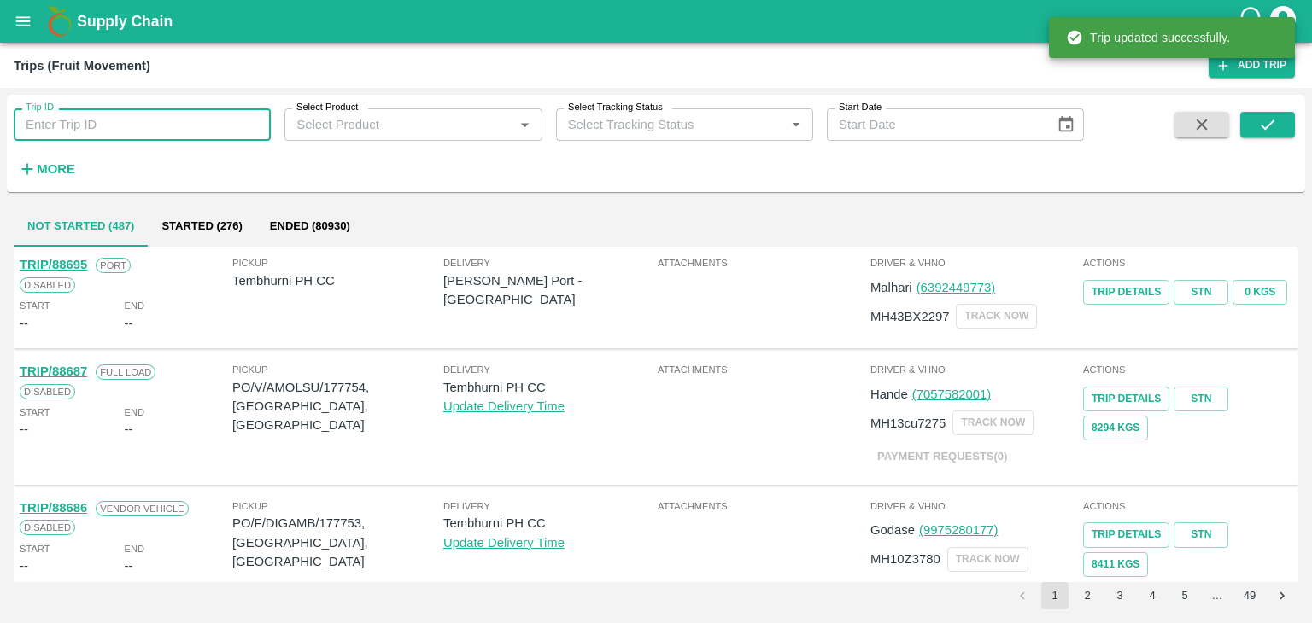
click at [177, 126] on input "Trip ID" at bounding box center [142, 124] width 257 height 32
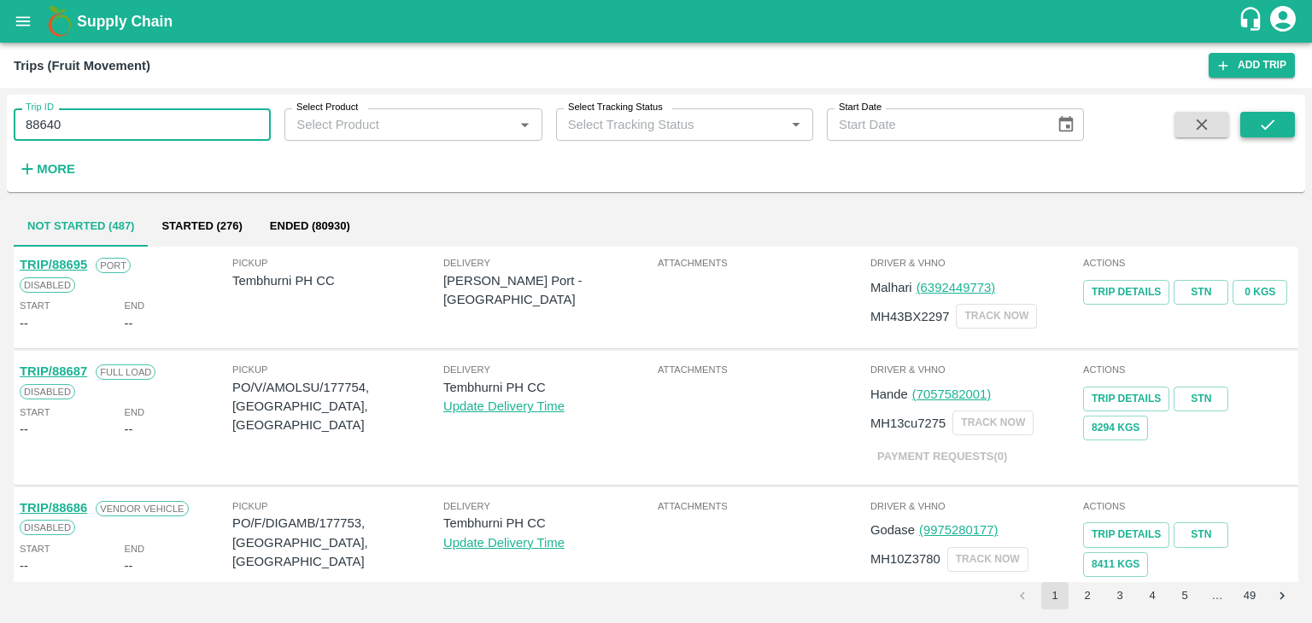
type input "88640"
click at [1264, 119] on icon "submit" at bounding box center [1267, 124] width 19 height 19
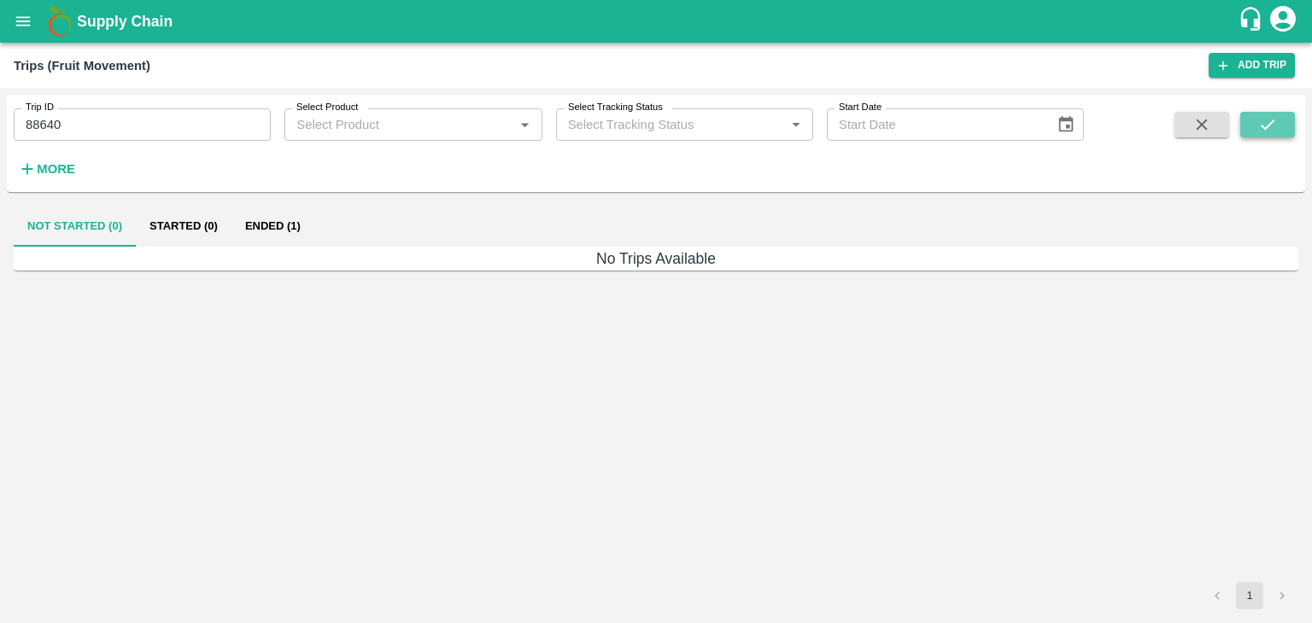
click at [1264, 119] on icon "submit" at bounding box center [1267, 124] width 19 height 19
click at [265, 216] on button "Ended (1)" at bounding box center [272, 226] width 83 height 41
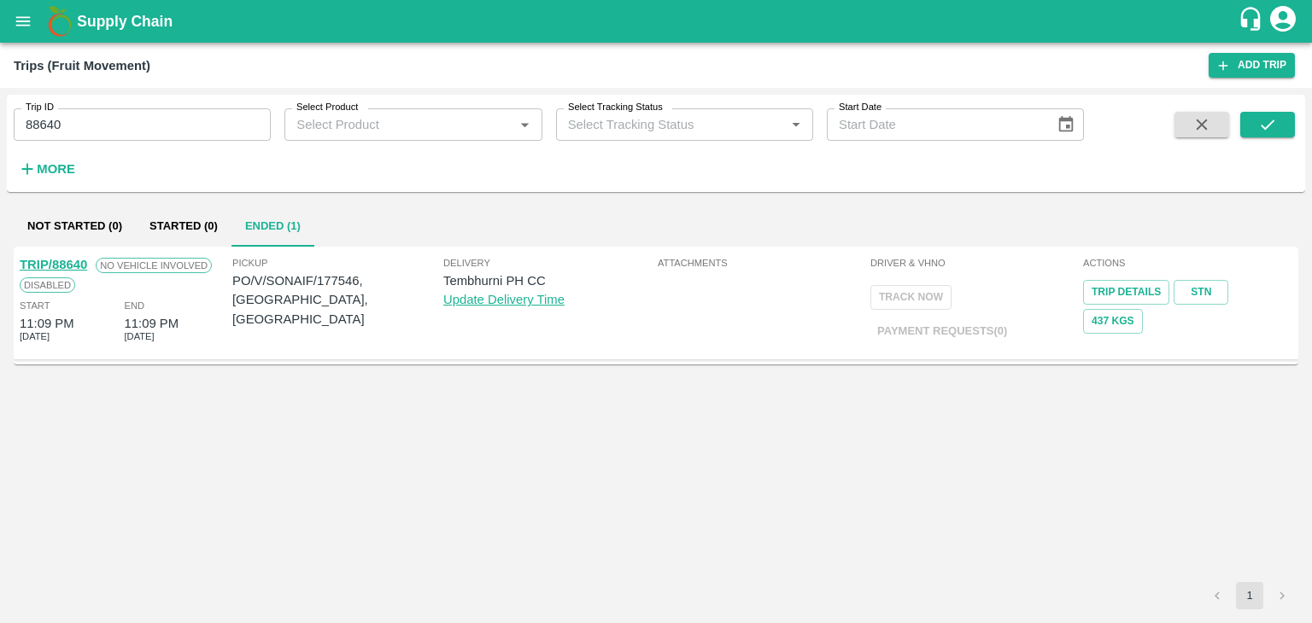
click at [66, 262] on link "TRIP/88640" at bounding box center [53, 265] width 67 height 14
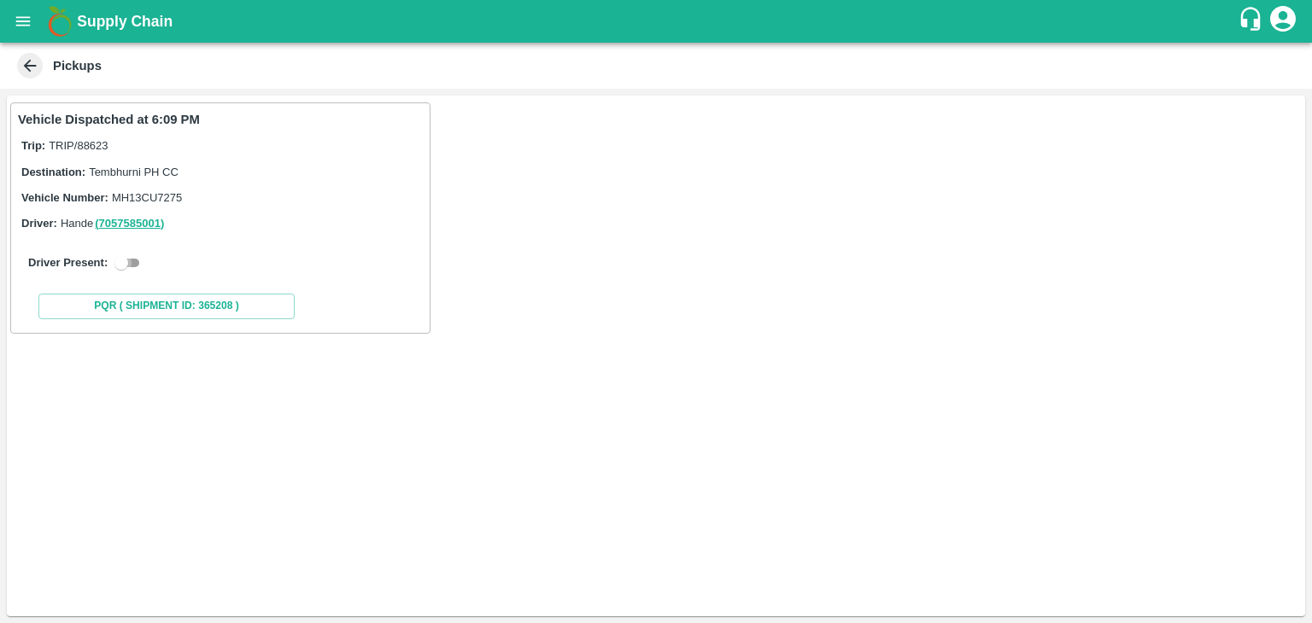
click at [137, 272] on input "checkbox" at bounding box center [121, 263] width 61 height 20
checkbox input "true"
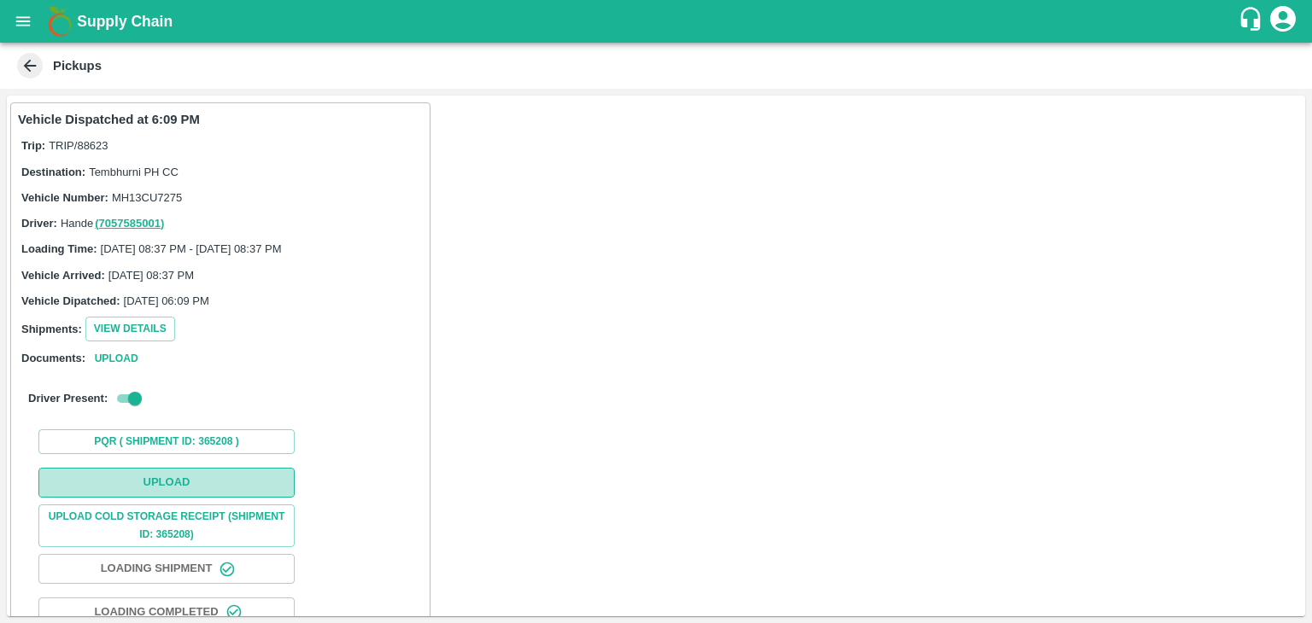
click at [221, 472] on button "Upload" at bounding box center [166, 483] width 256 height 30
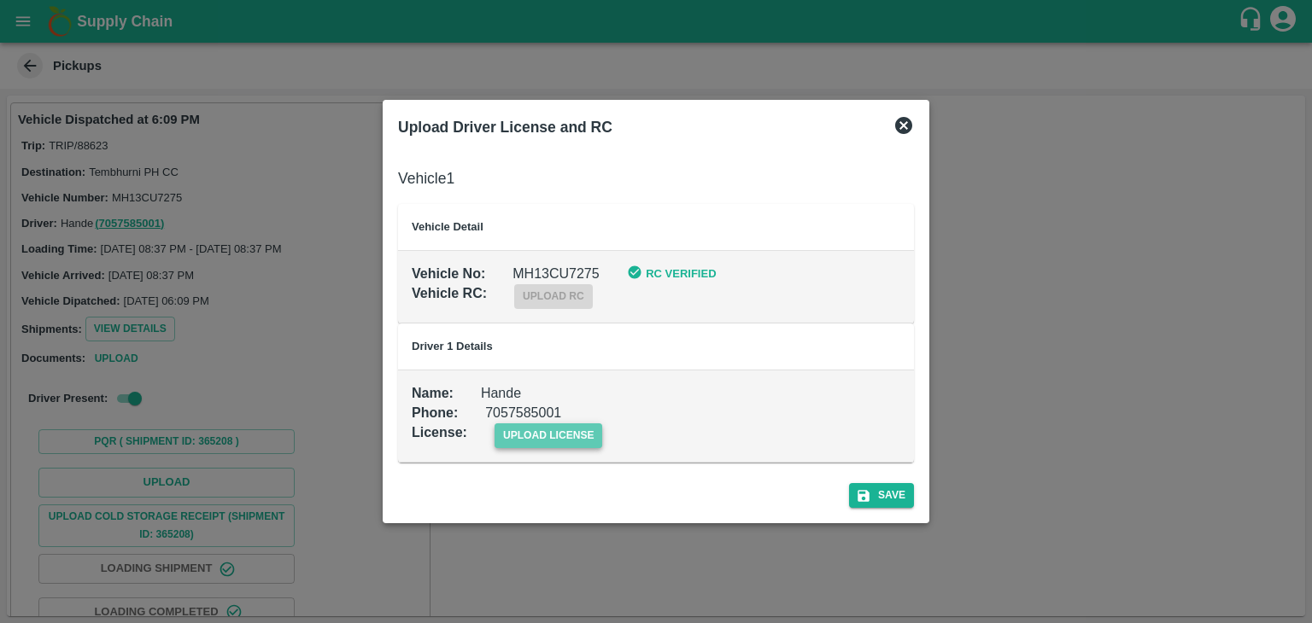
click at [530, 442] on span "upload license" at bounding box center [549, 436] width 108 height 25
click at [0, 0] on input "upload license" at bounding box center [0, 0] width 0 height 0
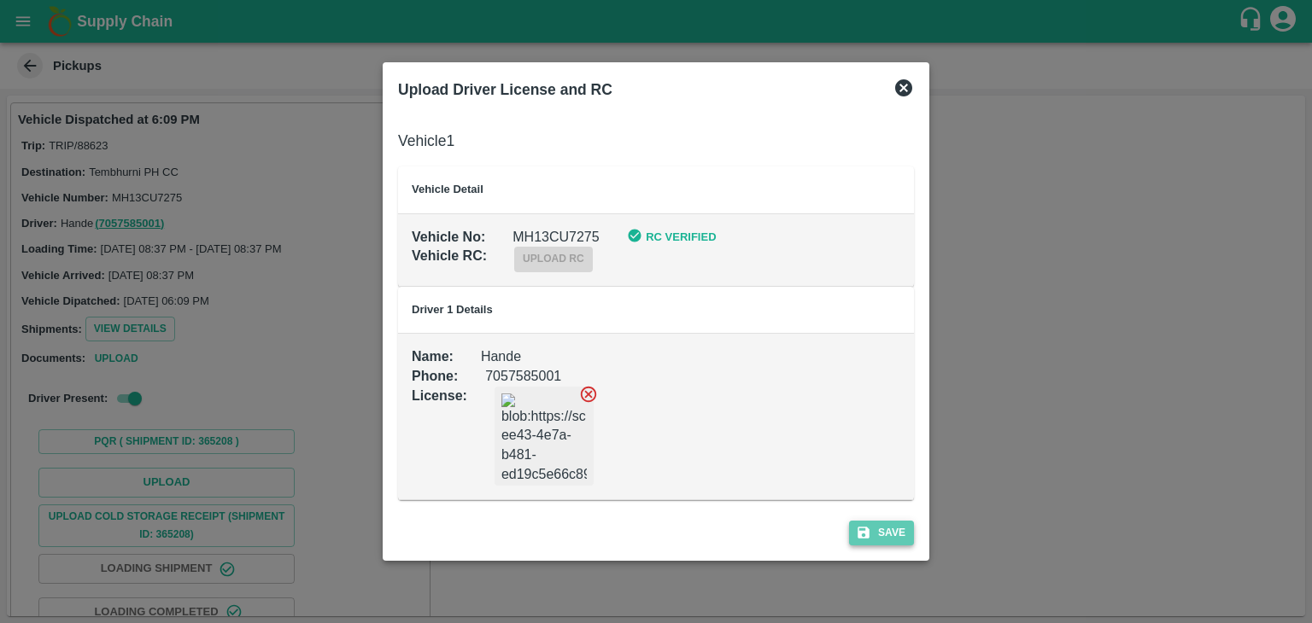
click at [896, 532] on button "Save" at bounding box center [881, 533] width 65 height 25
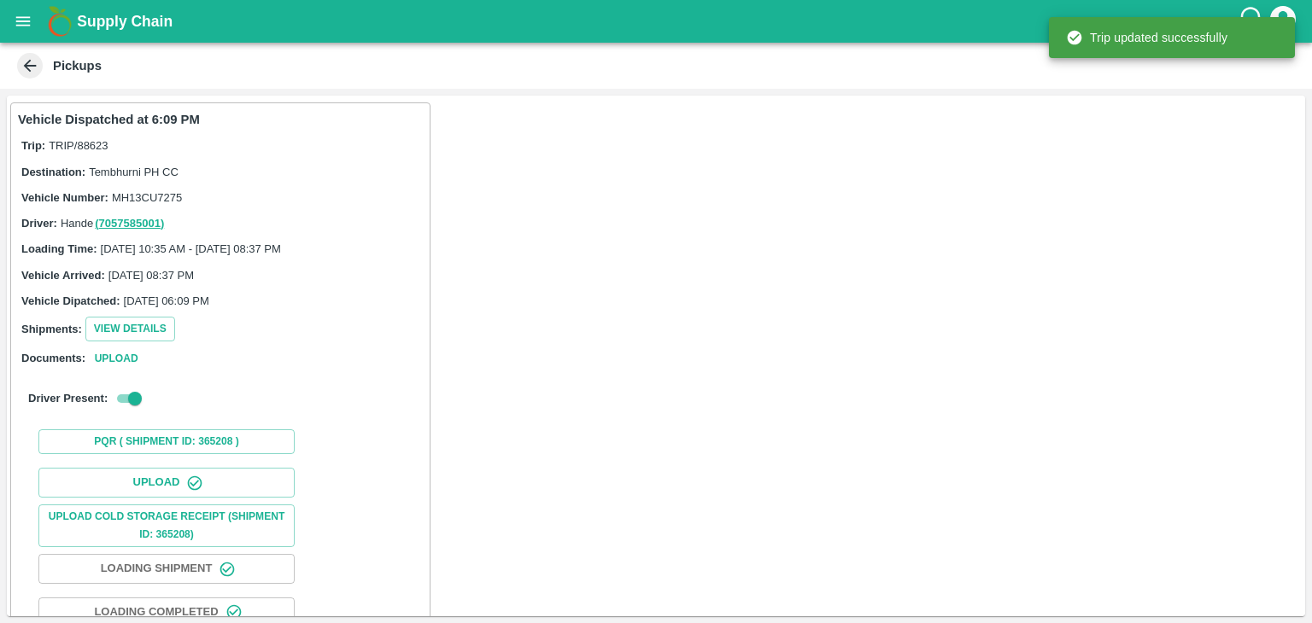
scroll to position [179, 0]
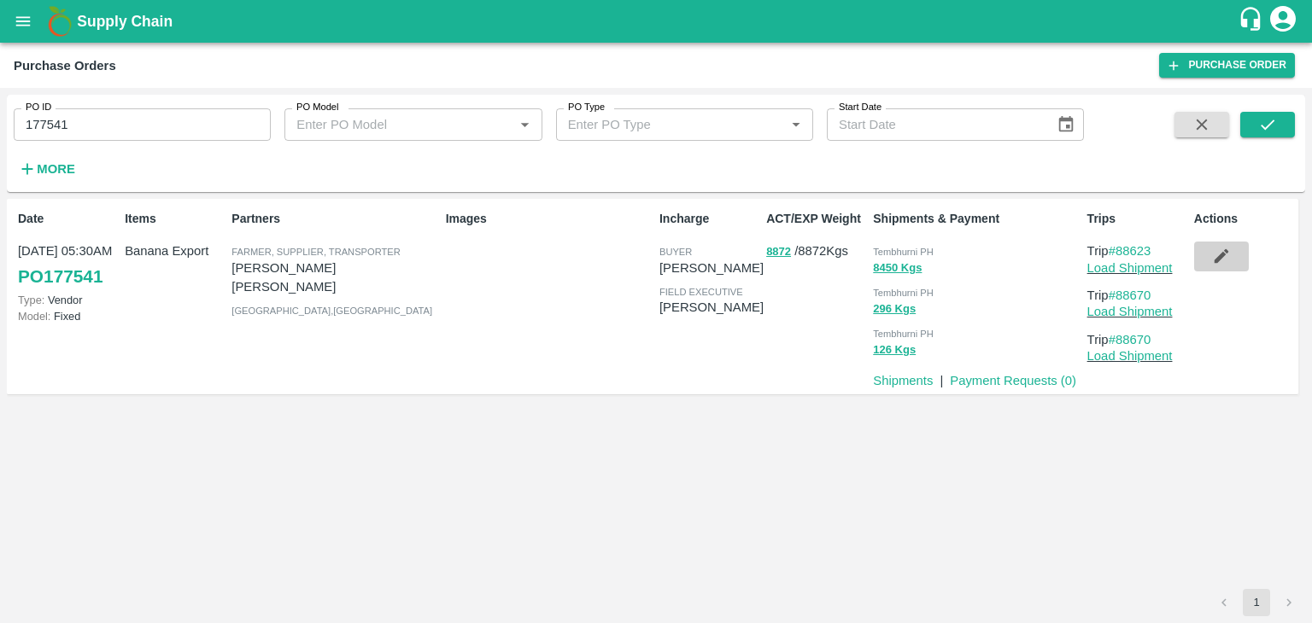
click at [1218, 270] on button "button" at bounding box center [1221, 256] width 55 height 29
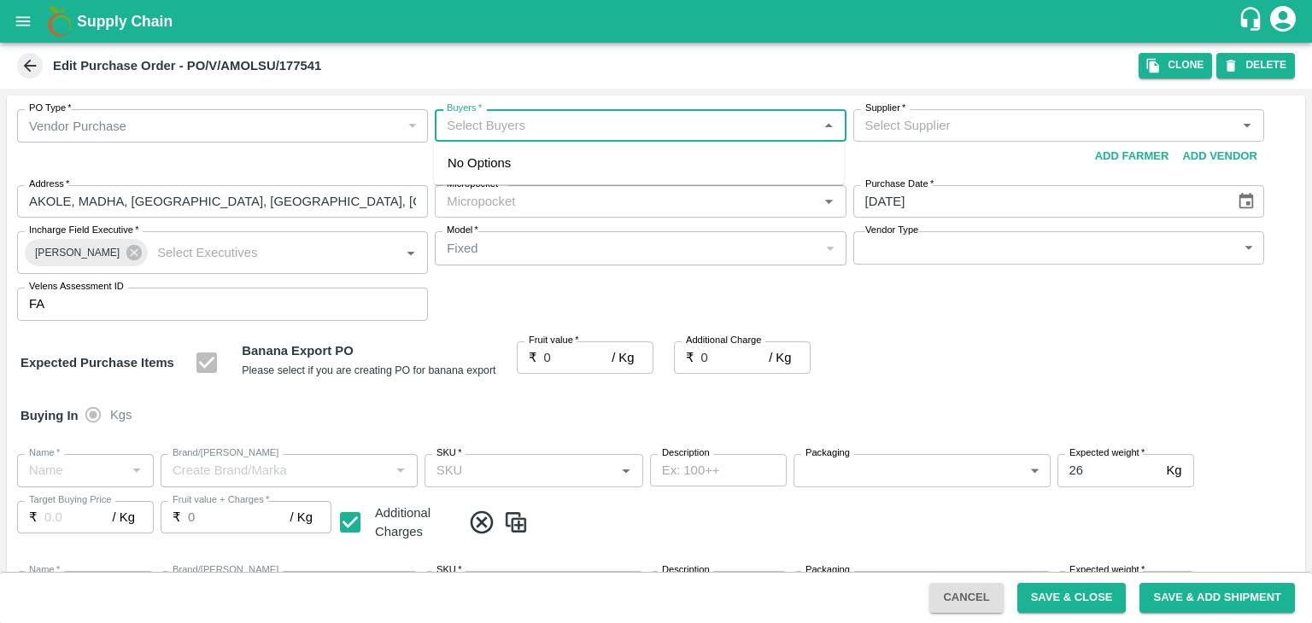
click at [559, 128] on input "Buyers   *" at bounding box center [626, 125] width 372 height 22
type input "Ajit O"
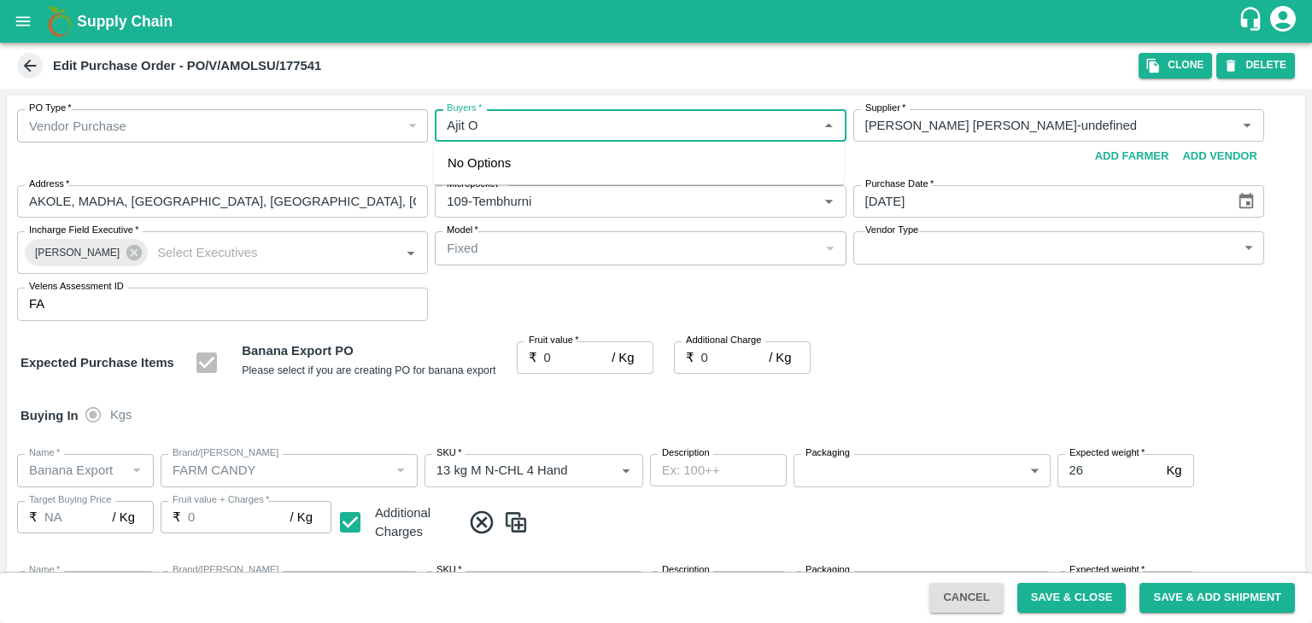
type input "AMOL SUBHASH CHINTAMAN-undefined"
type input "109-Tembhurni"
type input "Banana Export"
type input "FARM CANDY"
type input "13 kg M N-CHL 4 Hand"
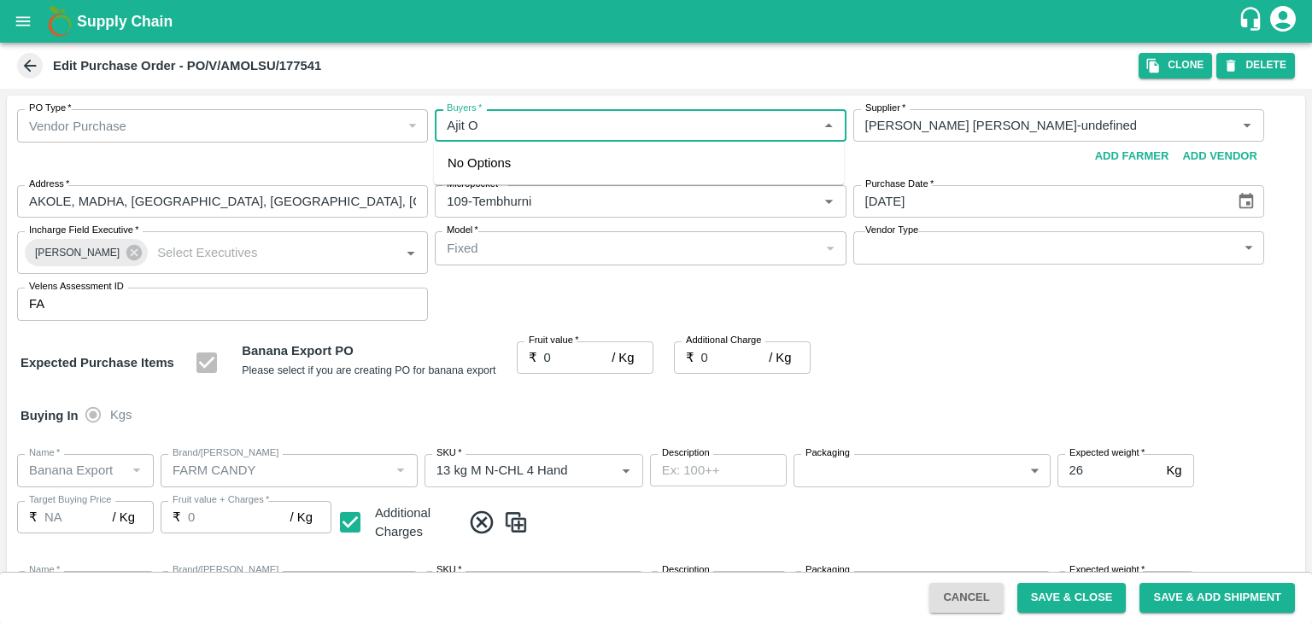
type input "NA"
type input "Banana Export"
type input "FARM CANDY"
type input "13 kg M N-CHL 5 Hand"
type input "NA"
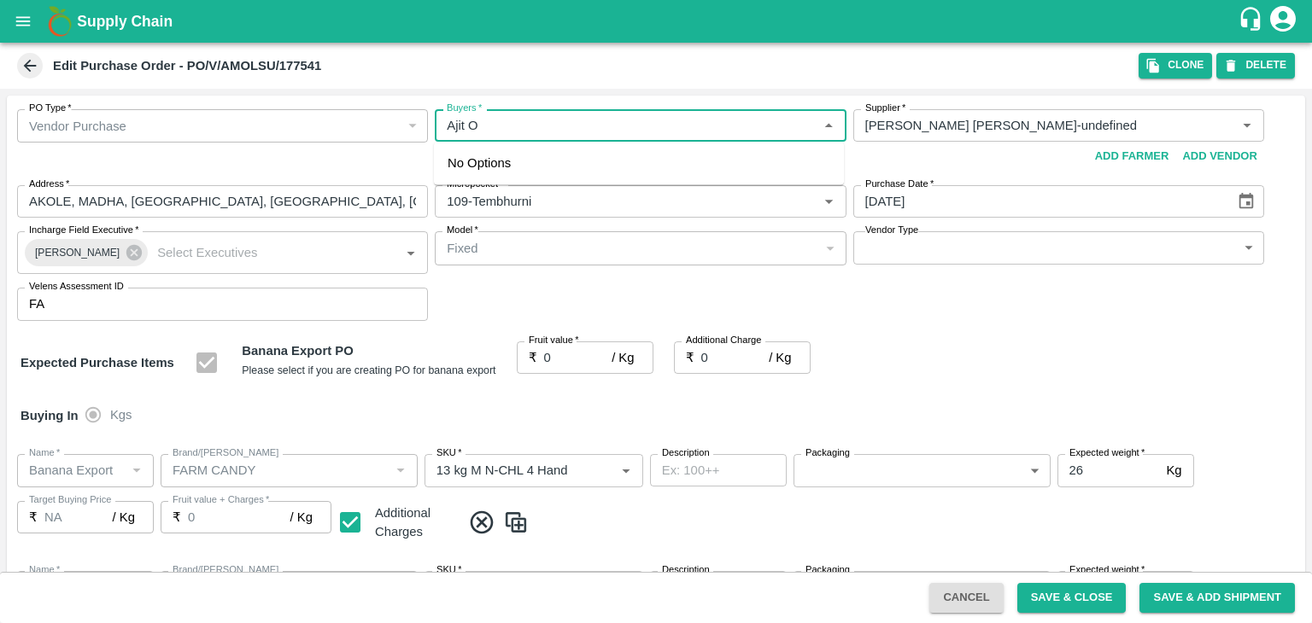
type input "Banana Export"
type input "FARM CANDY"
type input "13 kg M N-CHL 6 Hand"
type input "NA"
type input "Banana Export"
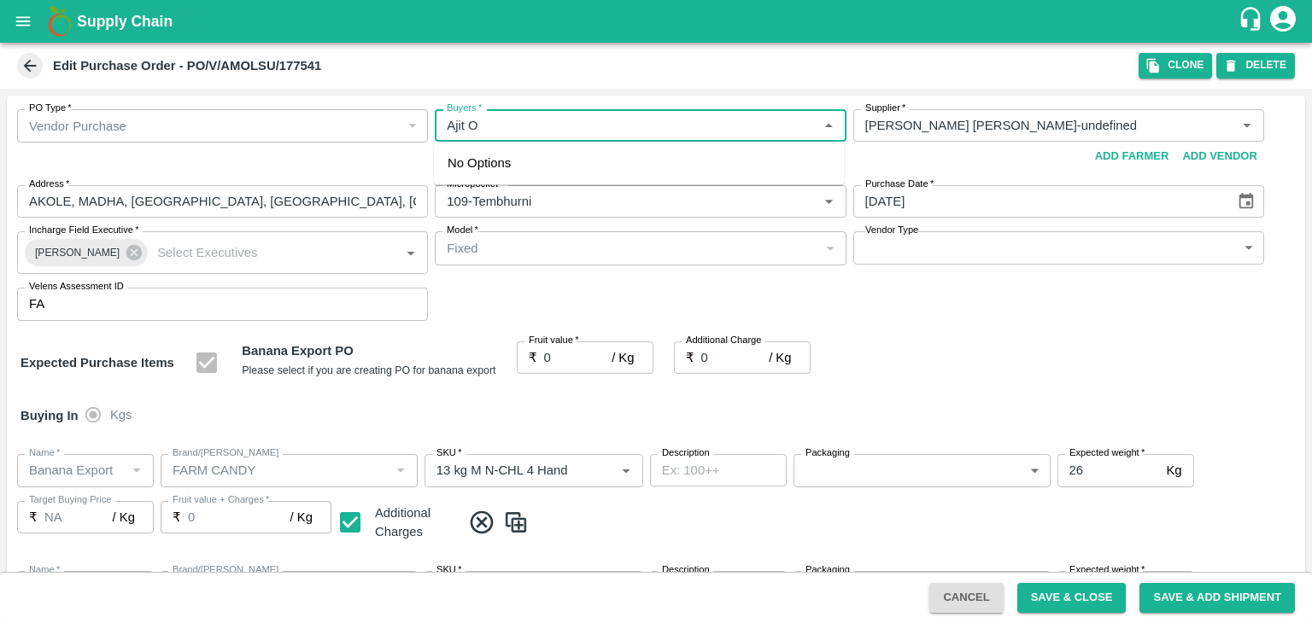
type input "FARM CANDY"
type input "13 kg M N-CHL 8 Hand"
type input "NA"
type input "Banana Export"
type input "FARM CANDY"
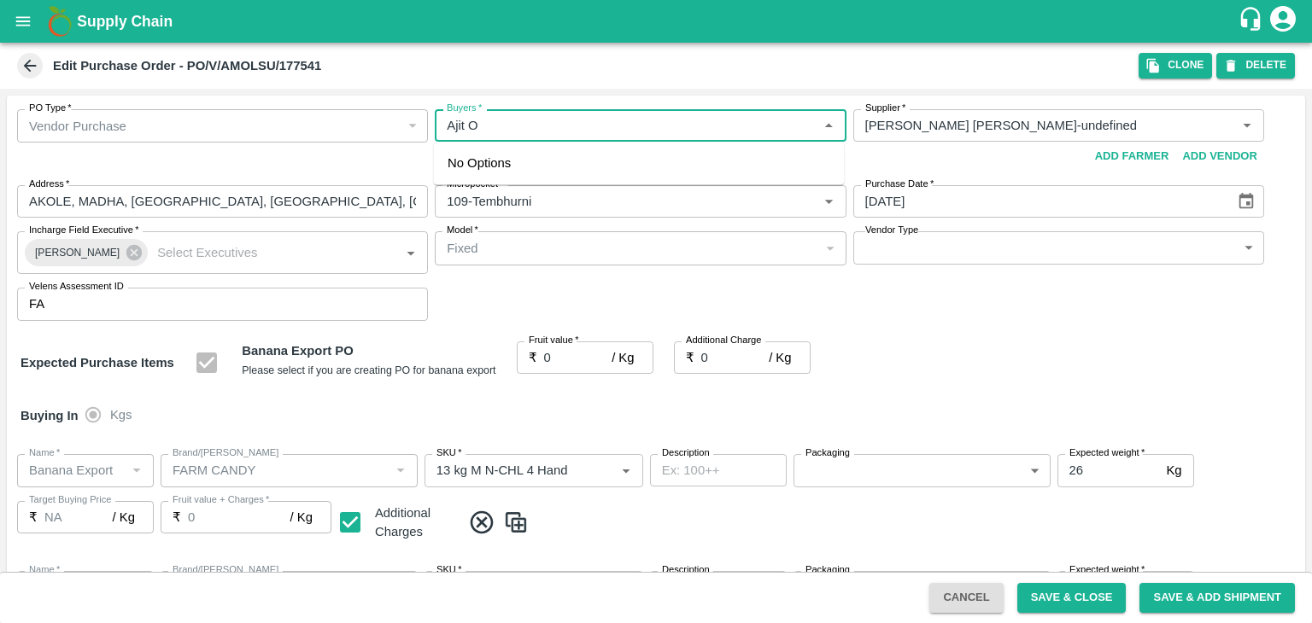
type input "13 kg M N-CHL CL"
type input "NA"
type input "Banana Export"
type input "FARM CANDY"
type input "C Class"
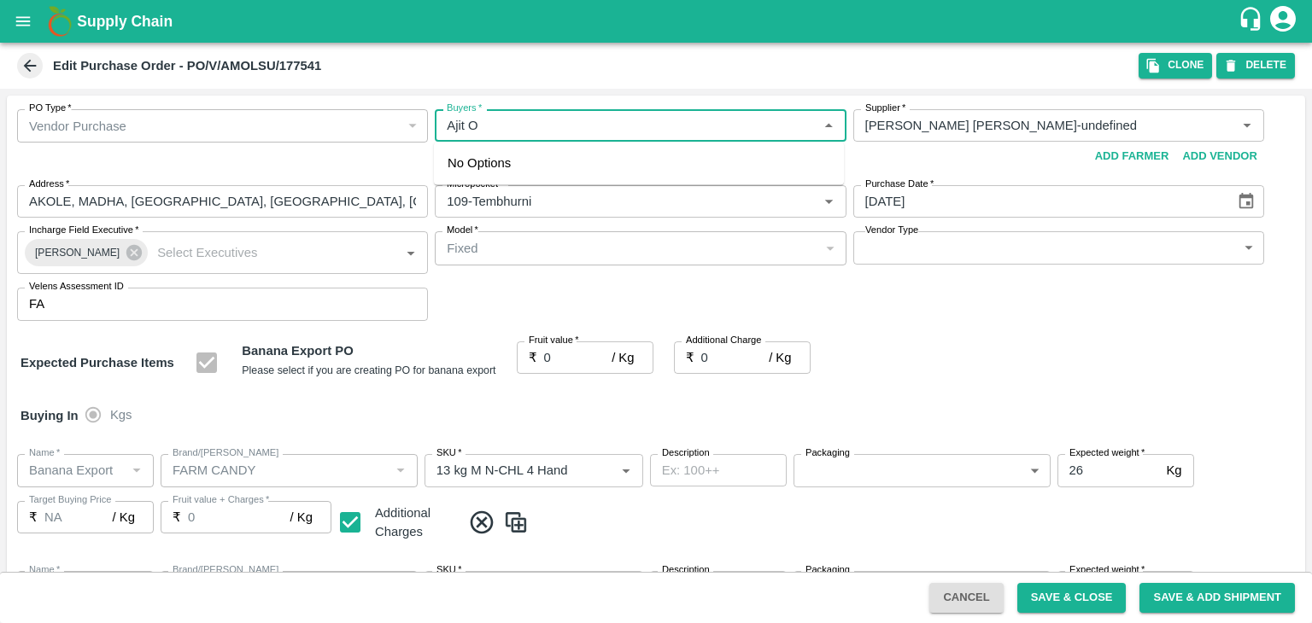
type input "NA"
type input "Banana Export"
type input "FARM CANDY"
type input "PHR Kg"
type input "NA"
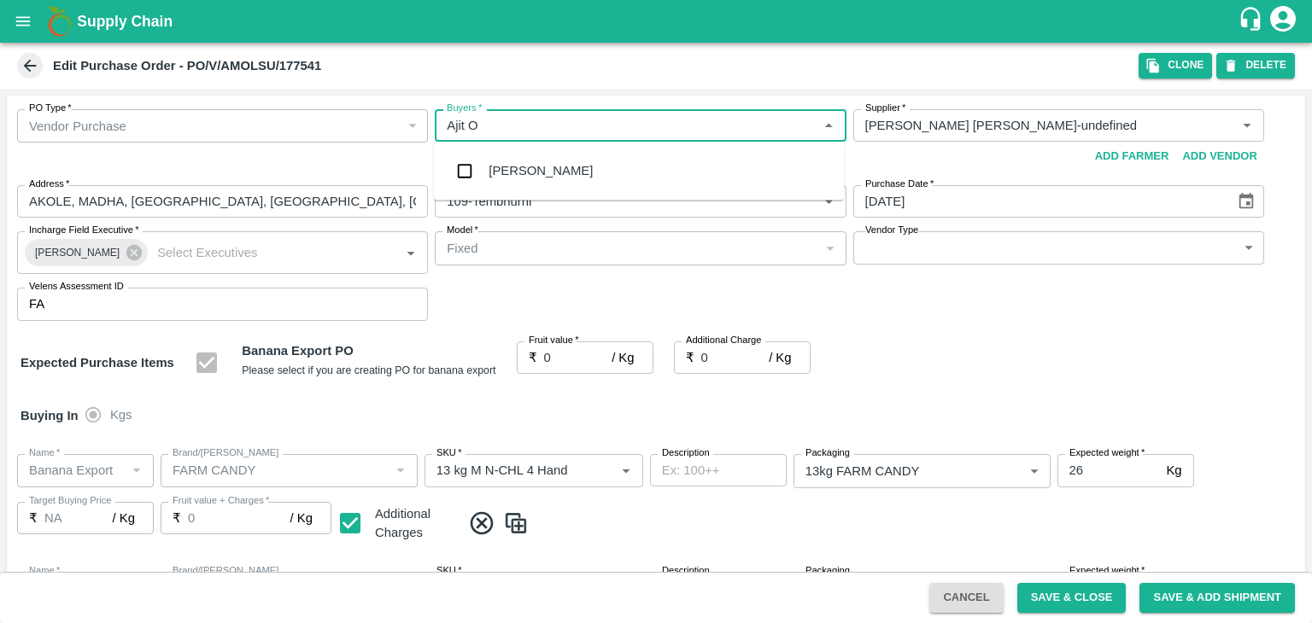
click at [509, 166] on div "Ajit Otari" at bounding box center [541, 170] width 104 height 19
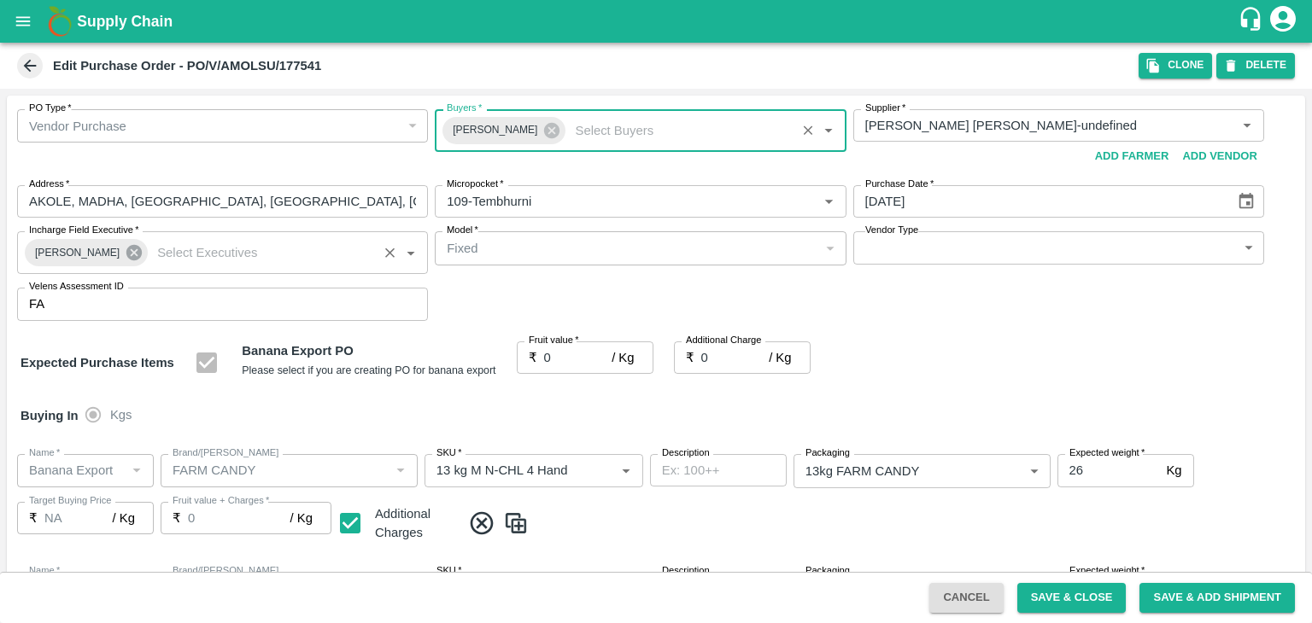
click at [126, 256] on icon at bounding box center [133, 252] width 15 height 15
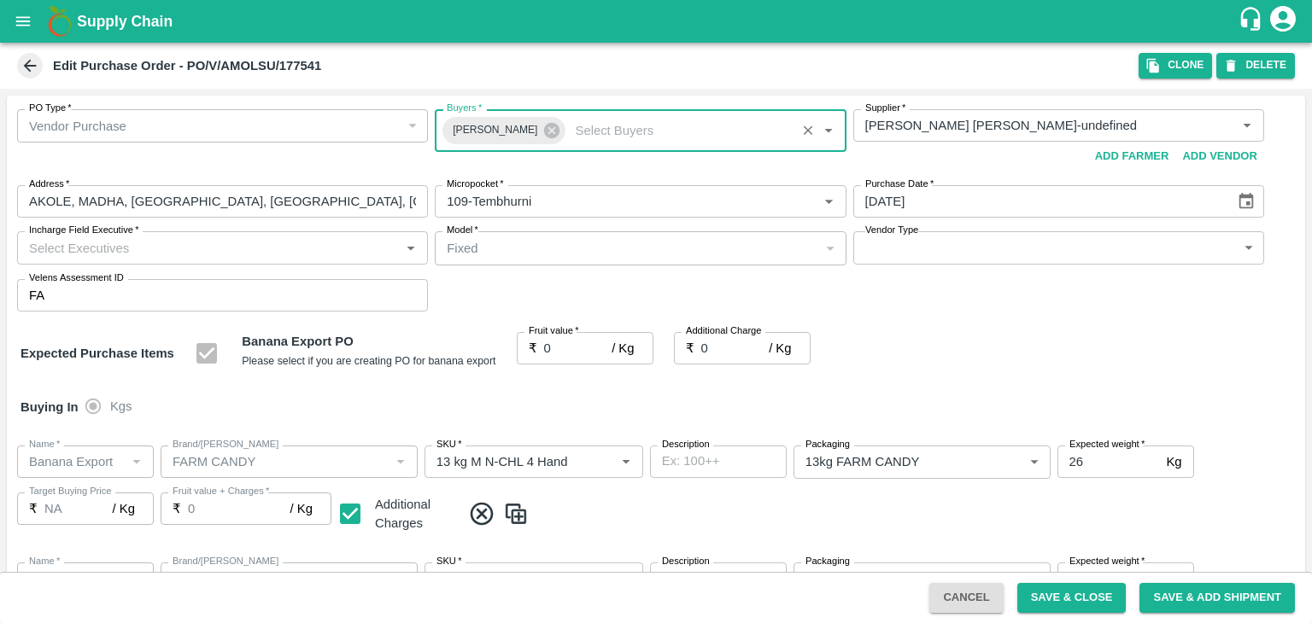
click at [179, 248] on input "Incharge Field Executive   *" at bounding box center [208, 248] width 372 height 22
type input "Jay"
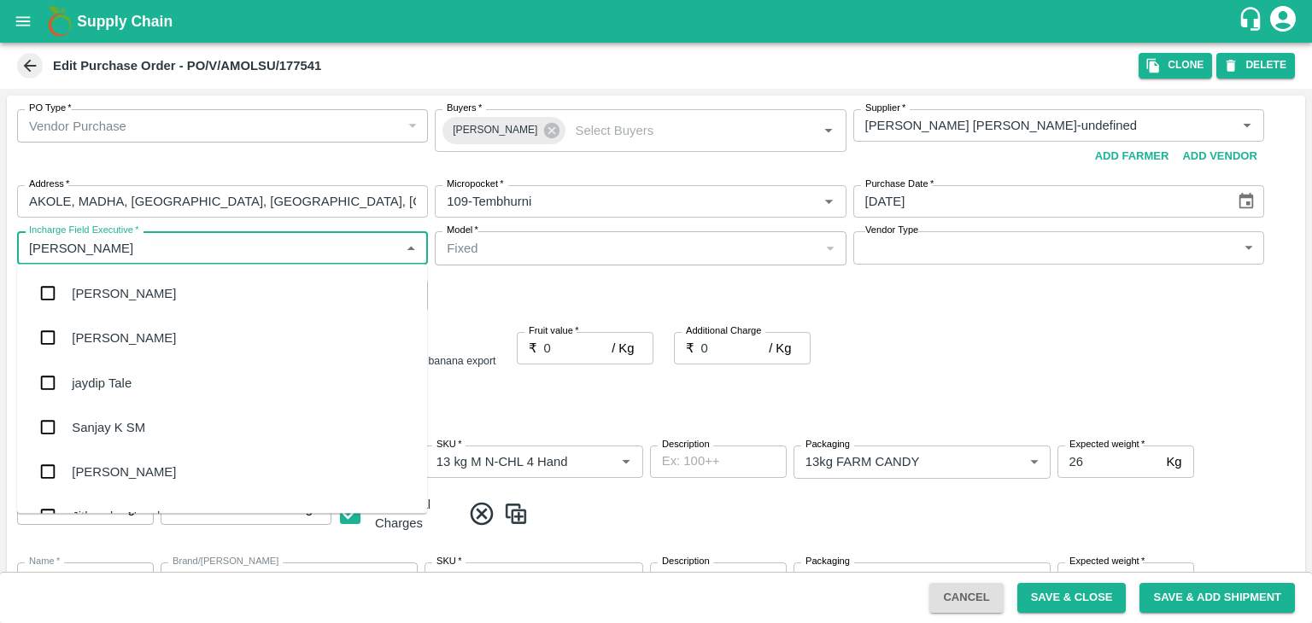
click at [116, 394] on div "jaydip Tale" at bounding box center [222, 382] width 410 height 44
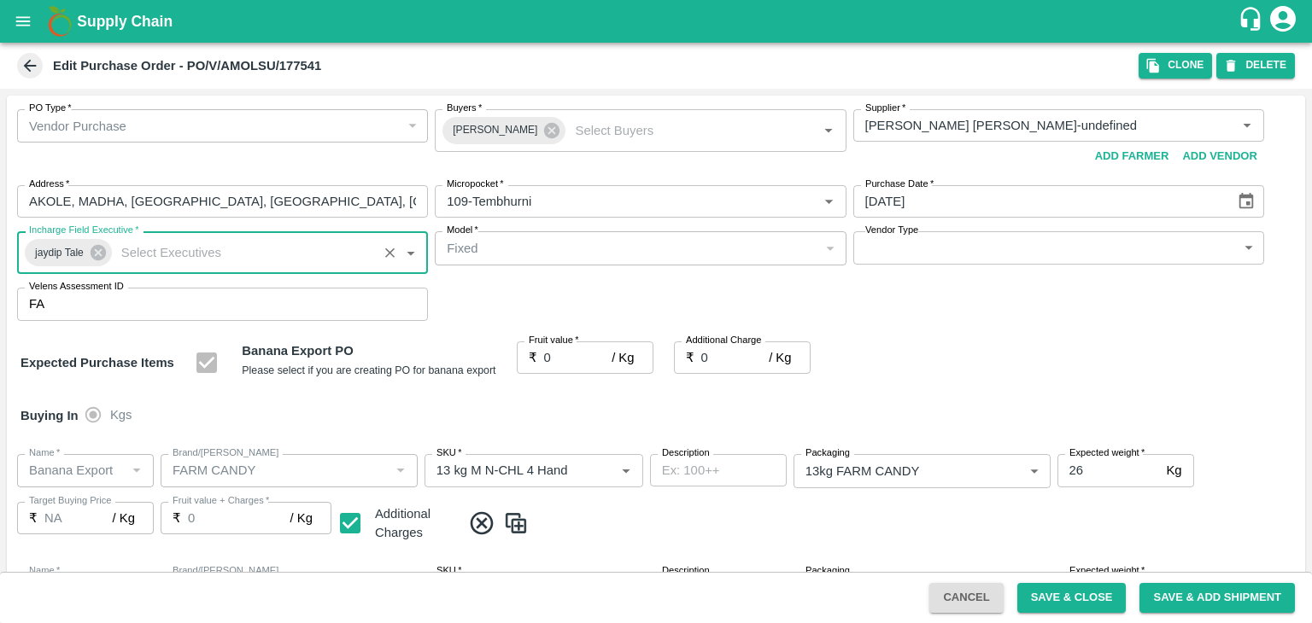
click at [900, 252] on body "Supply Chain Edit Purchase Order - PO/V/AMOLSU/177541 Clone DELETE PO Type   * …" at bounding box center [656, 311] width 1312 height 623
type input "OTHER"
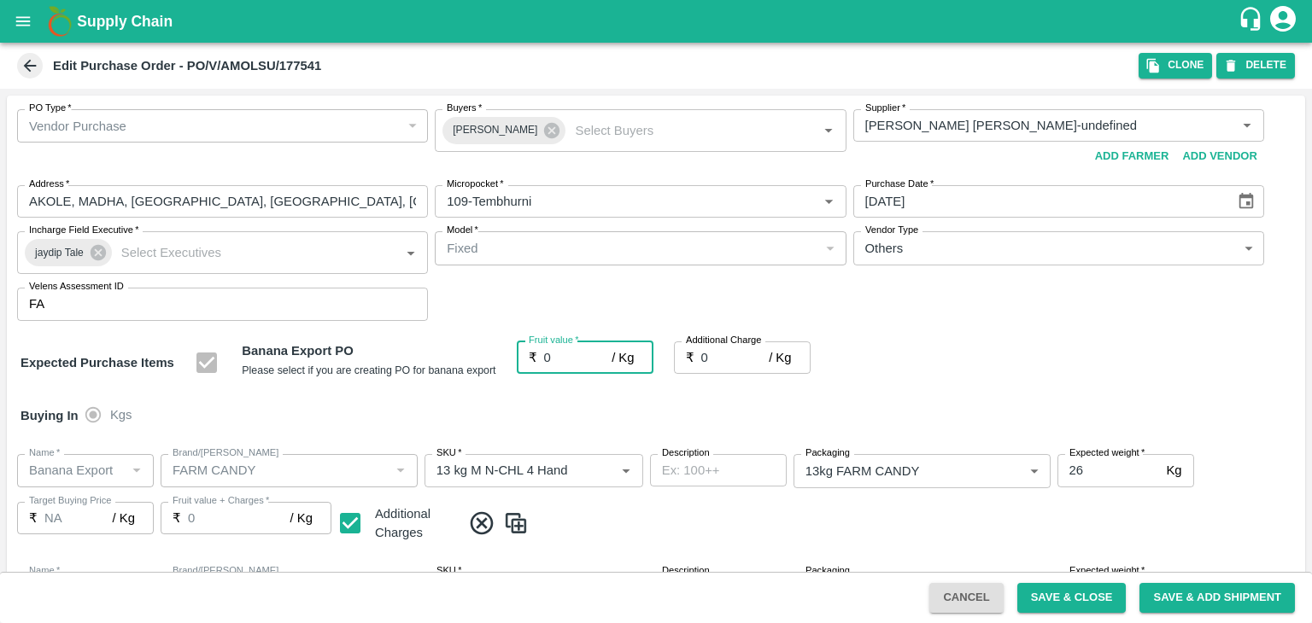
type input "1"
type input "0"
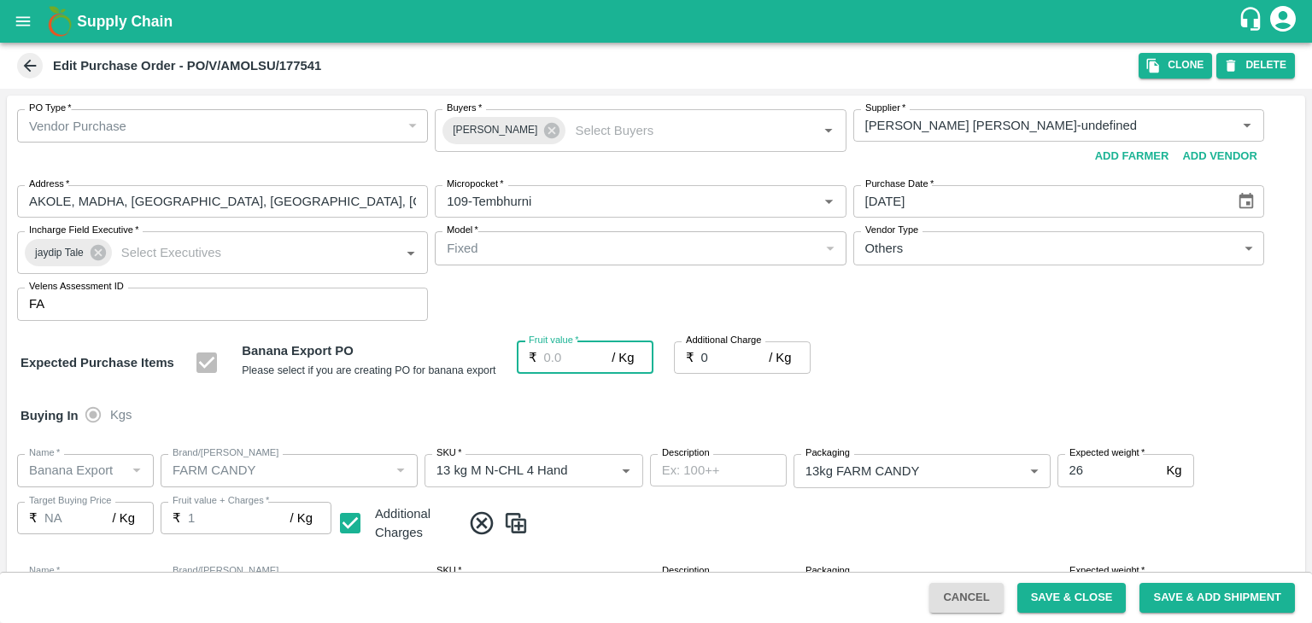
type input "0"
type input "23"
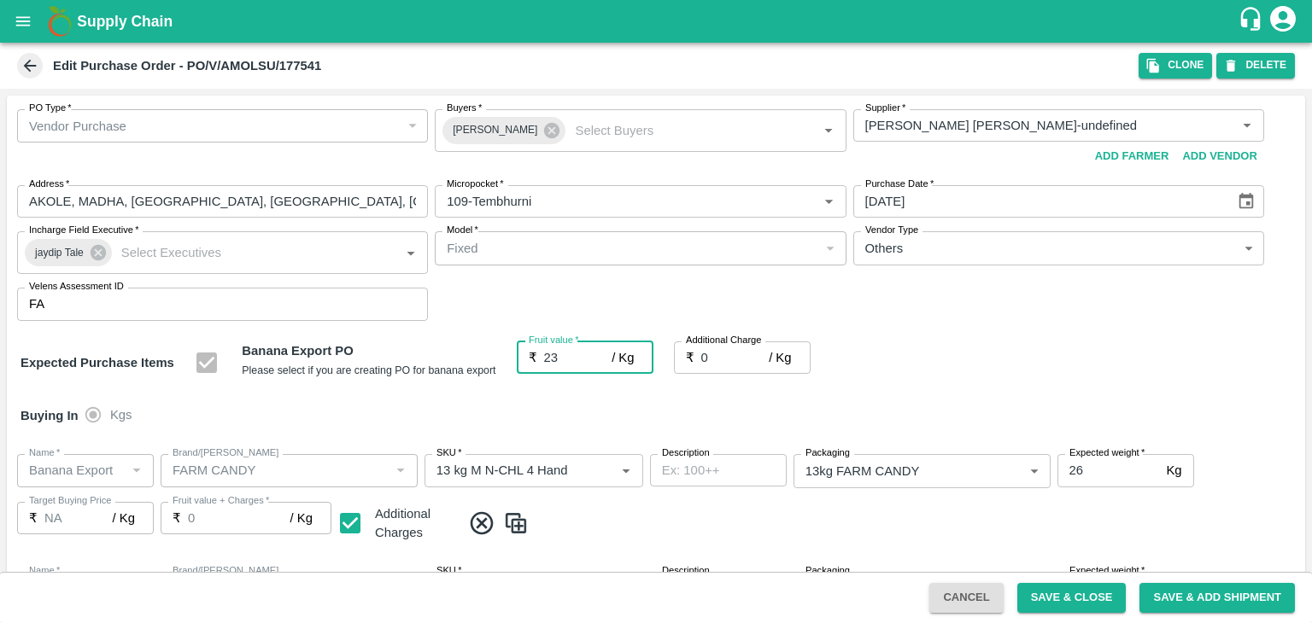
type input "23"
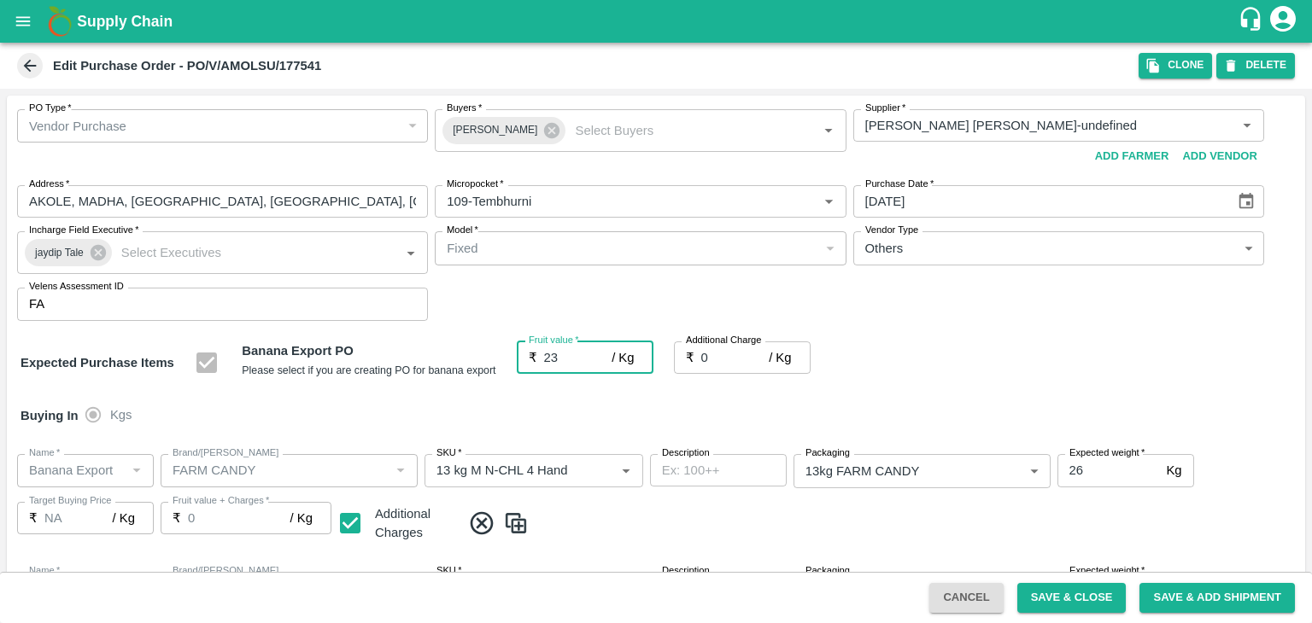
type input "23"
type input "2"
type input "25"
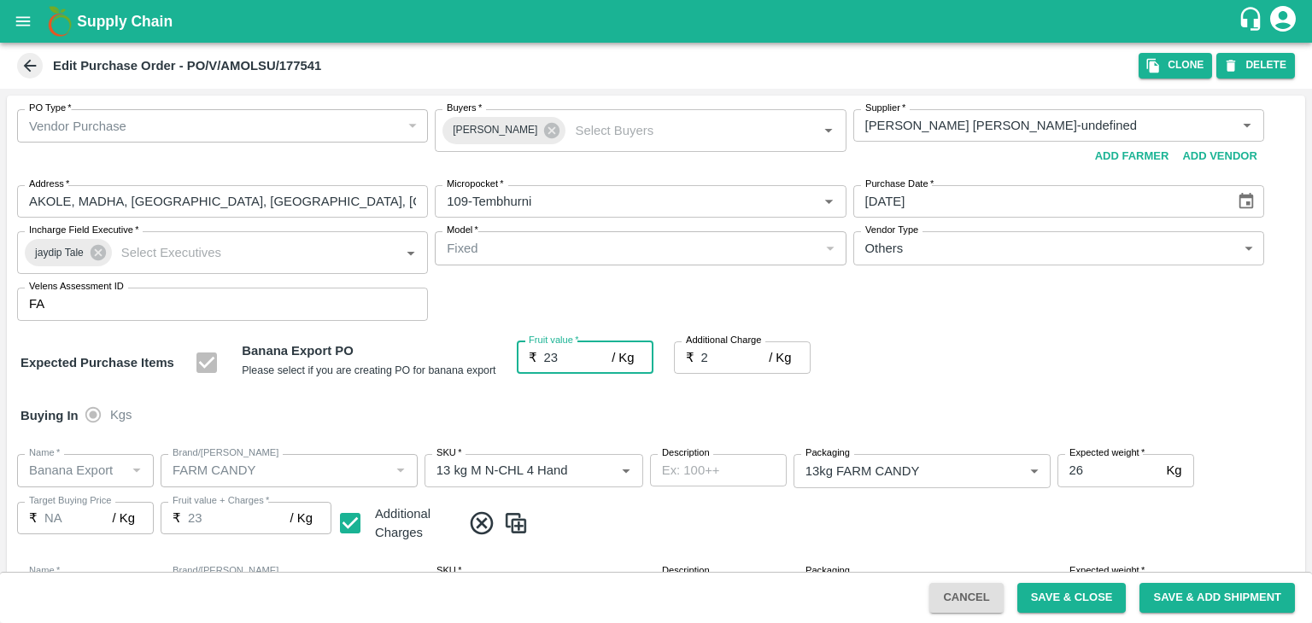
type input "25"
type input "2.7"
type input "25.7"
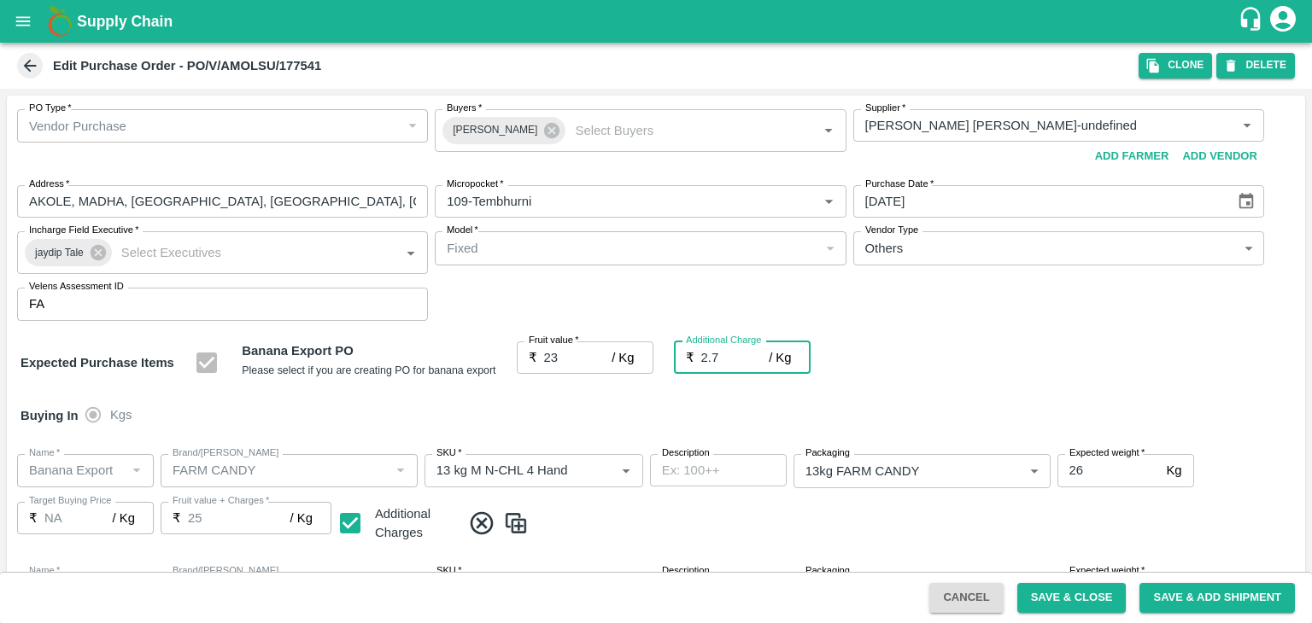
type input "25.7"
type input "2.75"
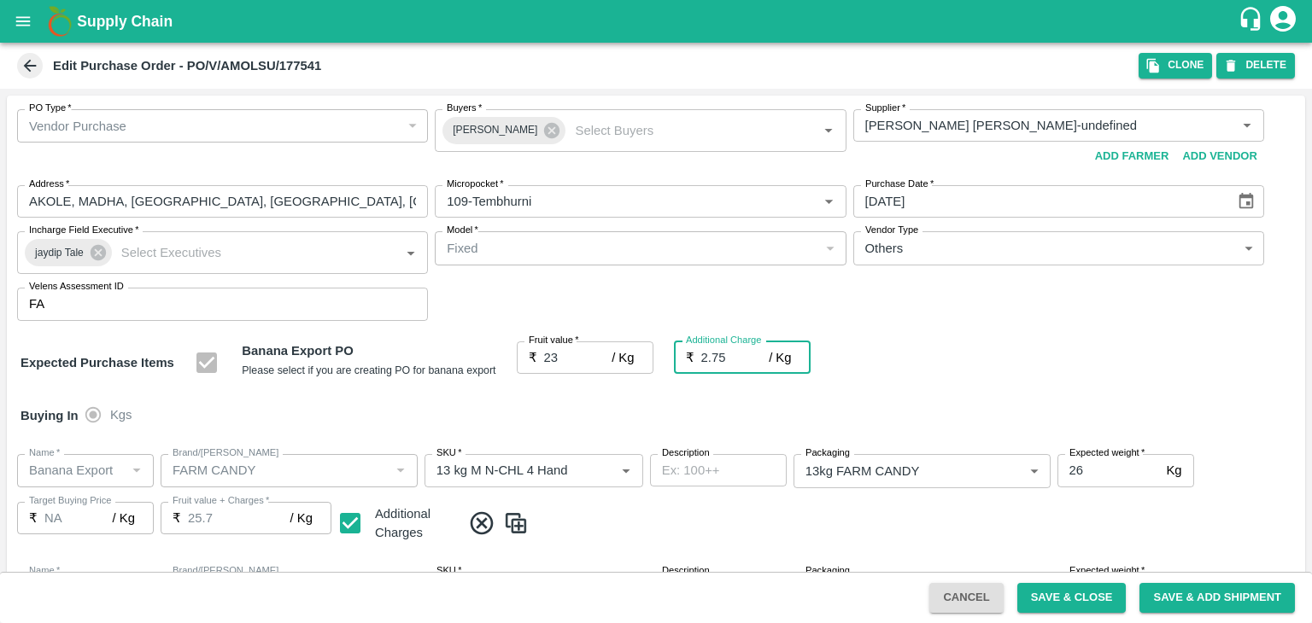
type input "25.75"
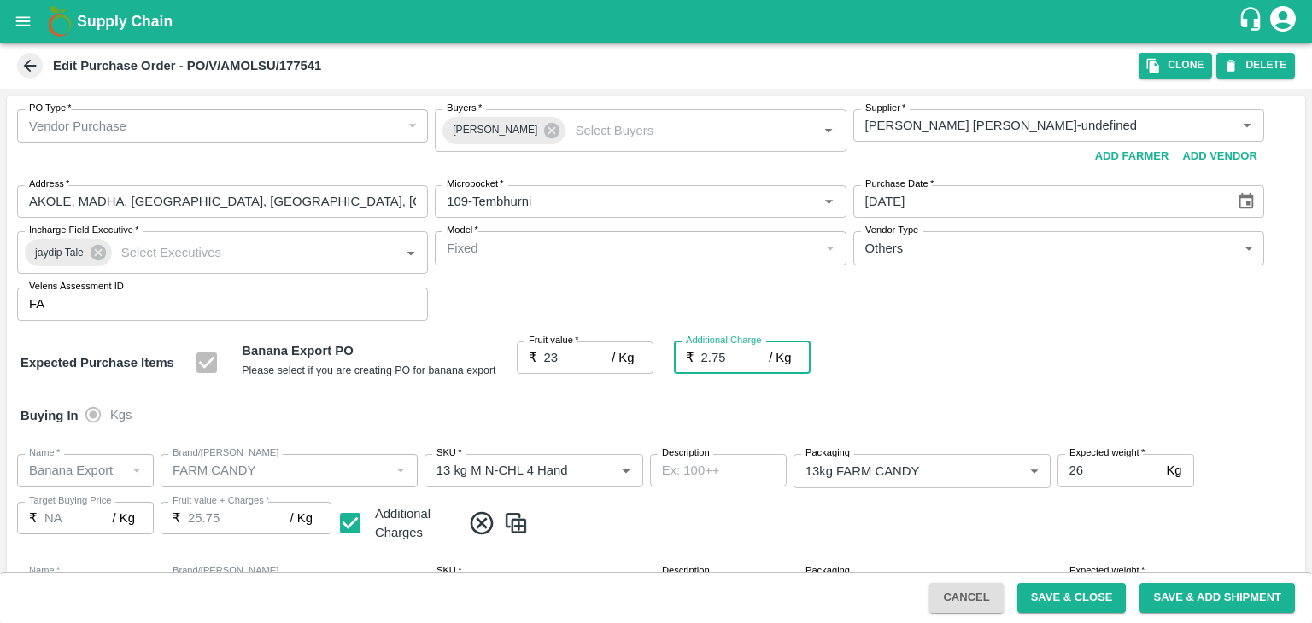
type input "2.75"
click at [629, 436] on div at bounding box center [656, 311] width 1312 height 623
click at [1100, 612] on div at bounding box center [656, 311] width 1312 height 623
click at [1079, 597] on div at bounding box center [656, 311] width 1312 height 623
click at [1073, 596] on button "Save & Close" at bounding box center [1071, 598] width 109 height 30
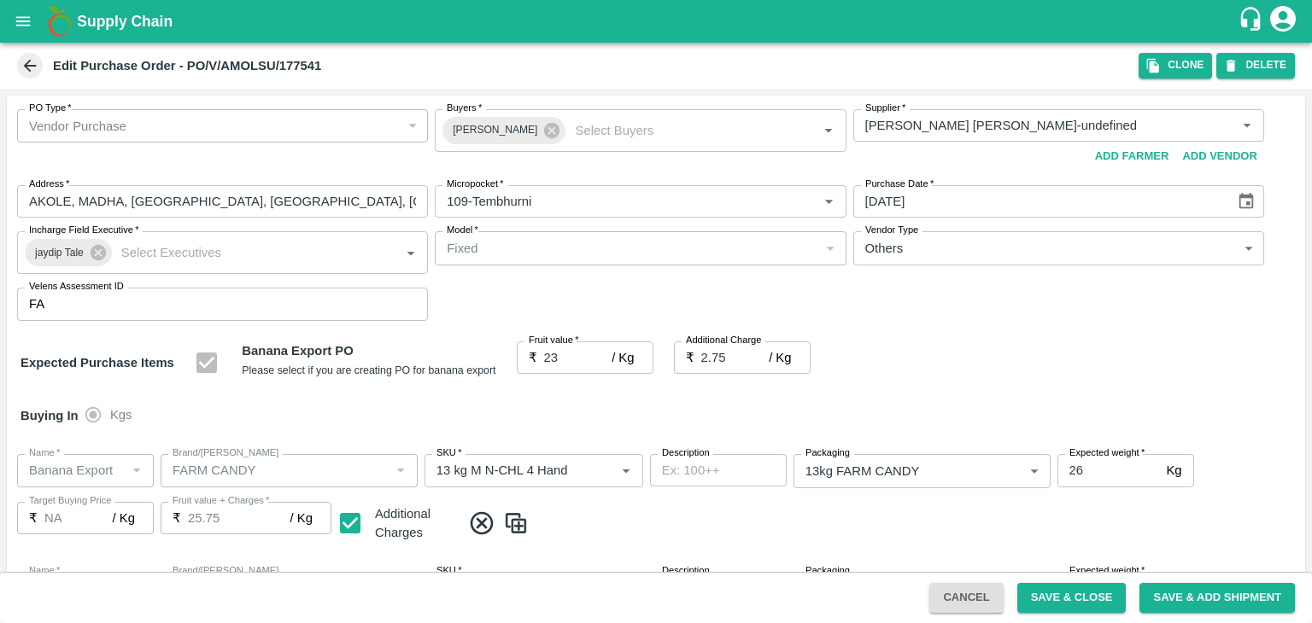
scroll to position [905, 0]
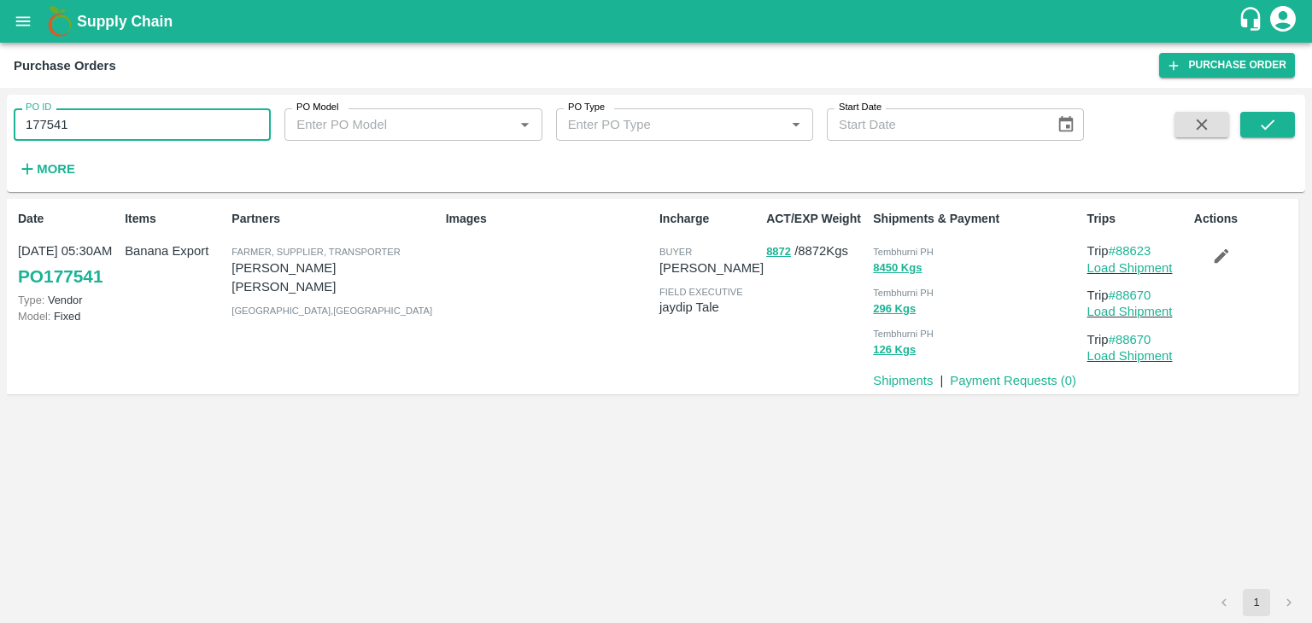
click at [98, 136] on input "177541" at bounding box center [142, 124] width 257 height 32
paste input "text"
type input "177546"
click at [1266, 117] on icon "submit" at bounding box center [1267, 124] width 19 height 19
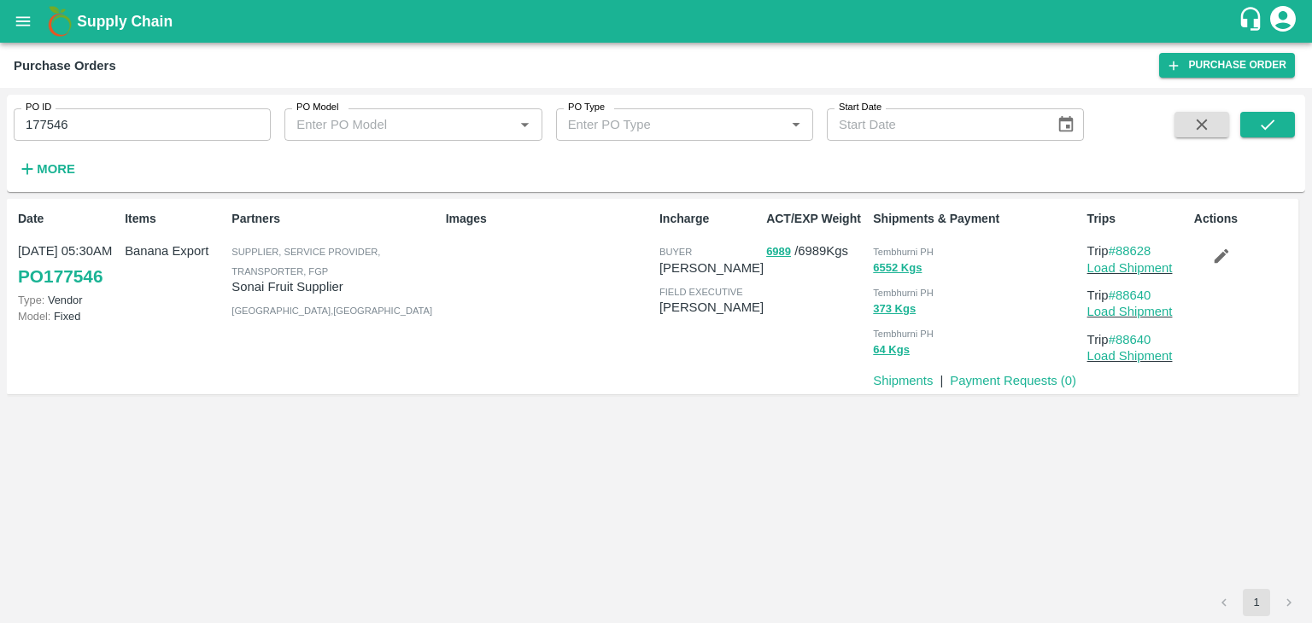
click at [1156, 259] on p "Load Shipment" at bounding box center [1137, 268] width 100 height 19
click at [1156, 263] on link "Load Shipment" at bounding box center [1129, 268] width 85 height 14
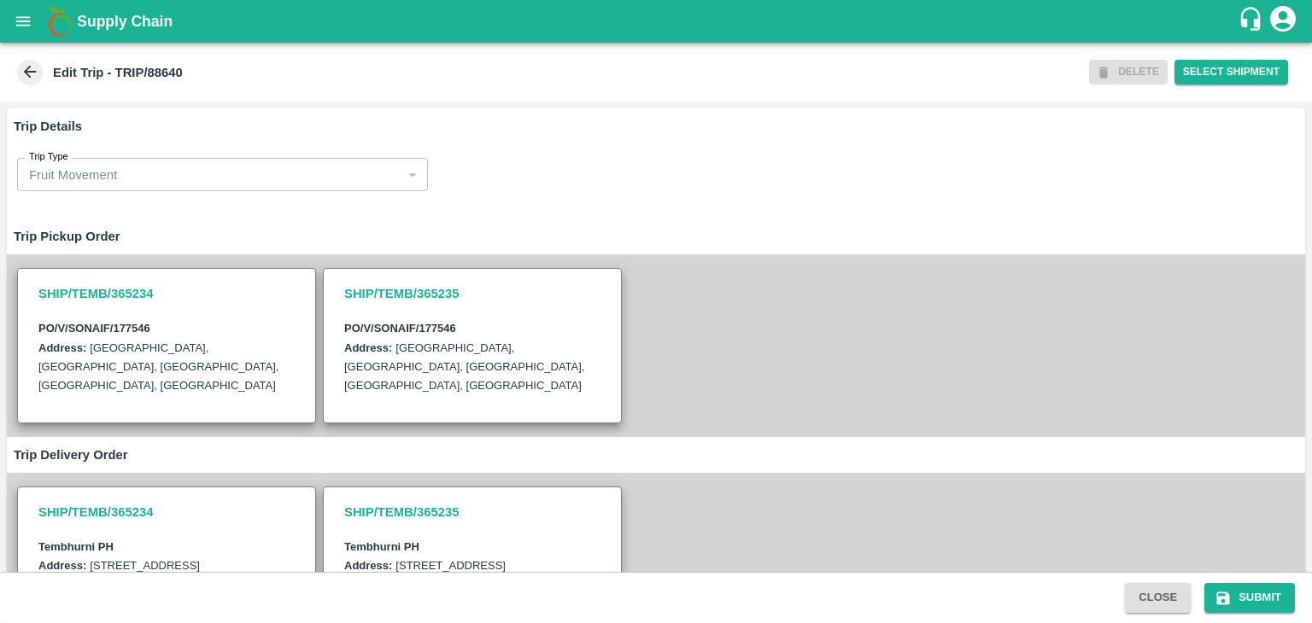
scroll to position [438, 0]
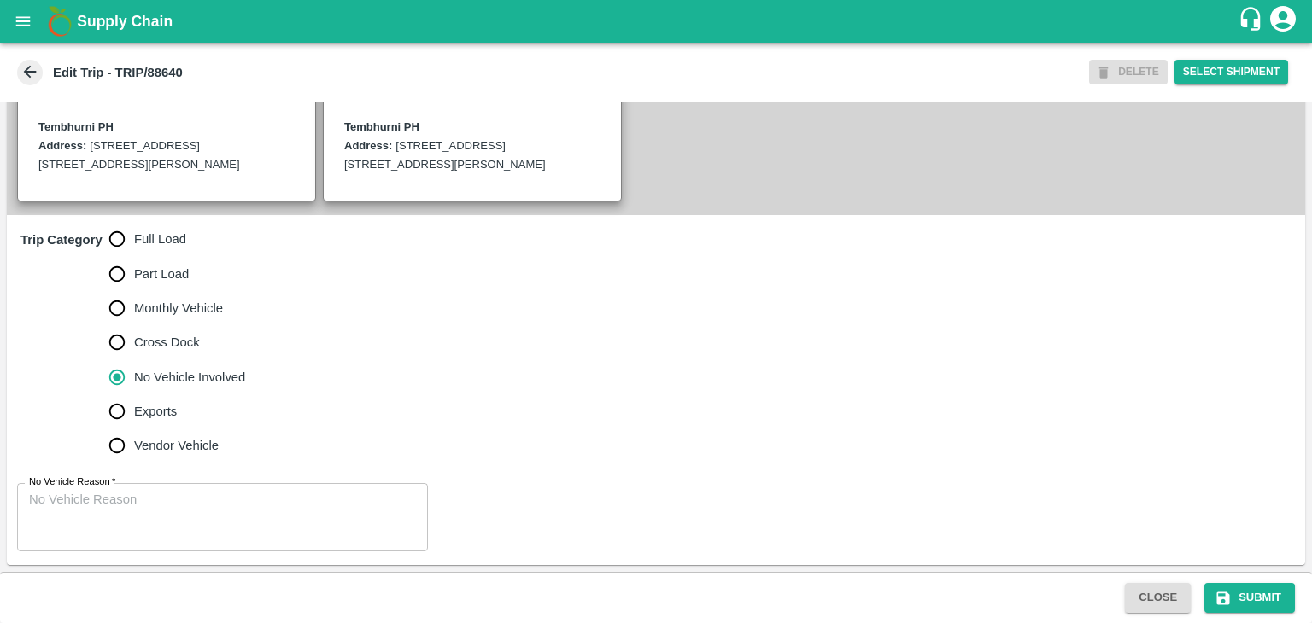
click at [180, 238] on span "Full Load" at bounding box center [160, 239] width 52 height 19
click at [134, 238] on input "Full Load" at bounding box center [117, 239] width 34 height 34
radio input "true"
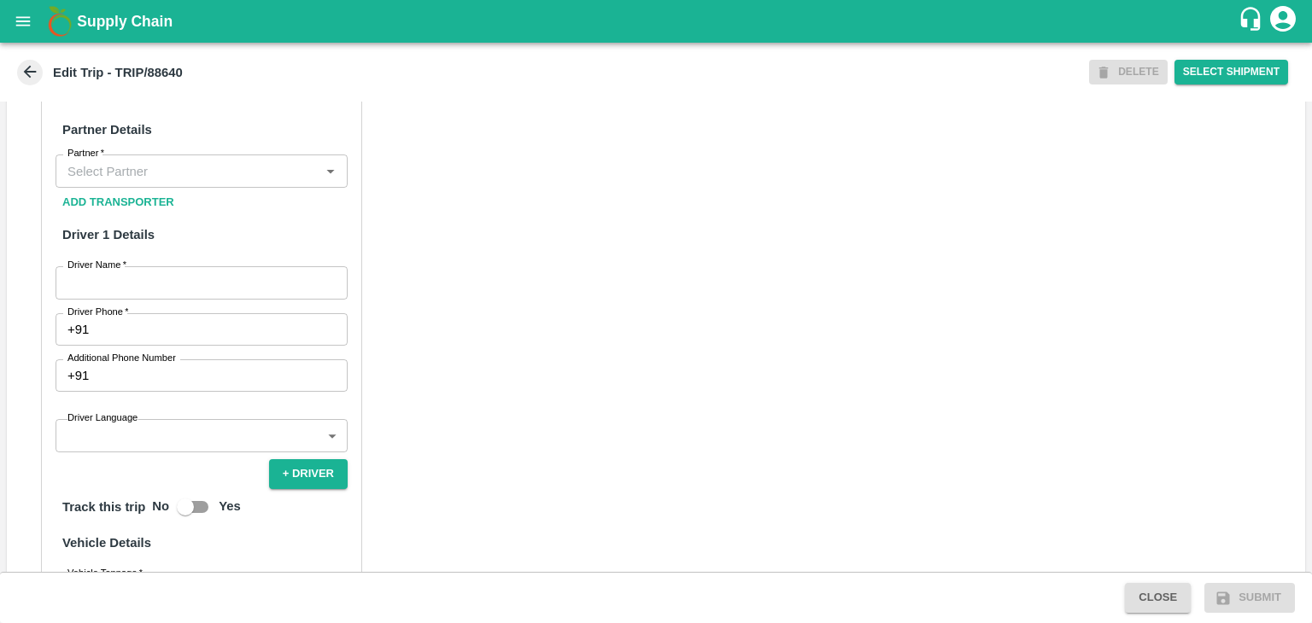
scroll to position [828, 0]
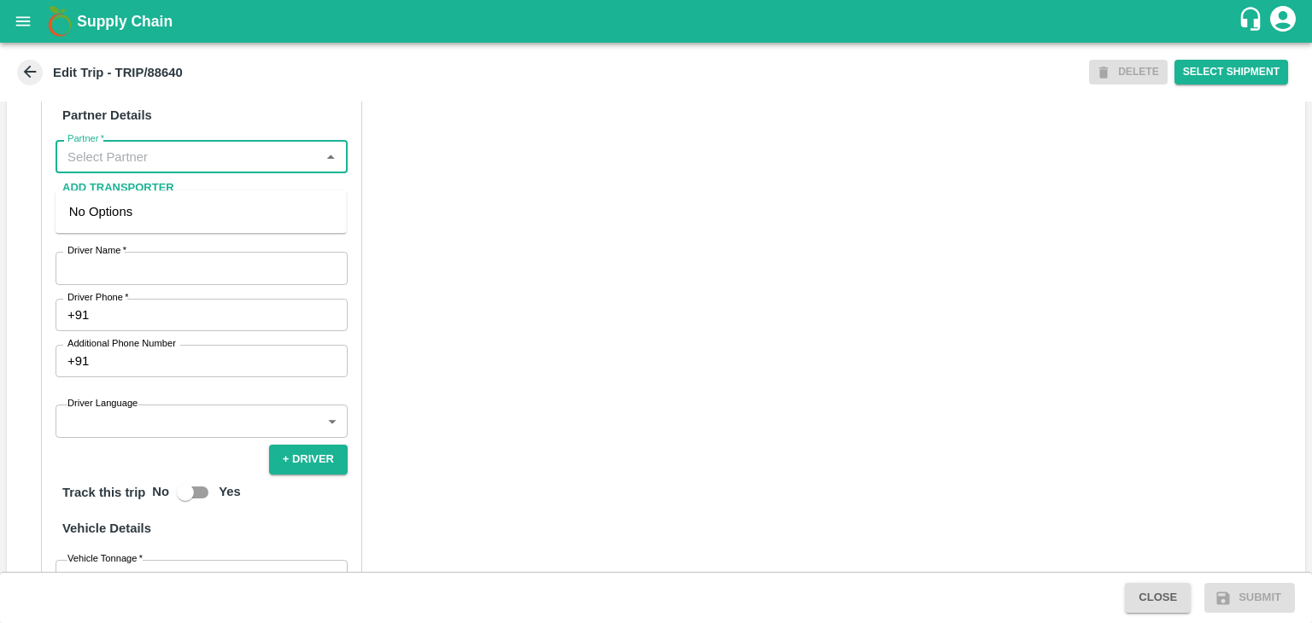
click at [129, 167] on input "Partner   *" at bounding box center [188, 156] width 254 height 22
click at [186, 237] on div "Nitin Rasal ( Bhairavnath Transport )-Deulgaon, Pune-9860466997(Transporter)" at bounding box center [201, 230] width 264 height 57
type input "Nitin Rasal ( Bhairavnath Transport )-Deulgaon, Pune-9860466997(Transporter)"
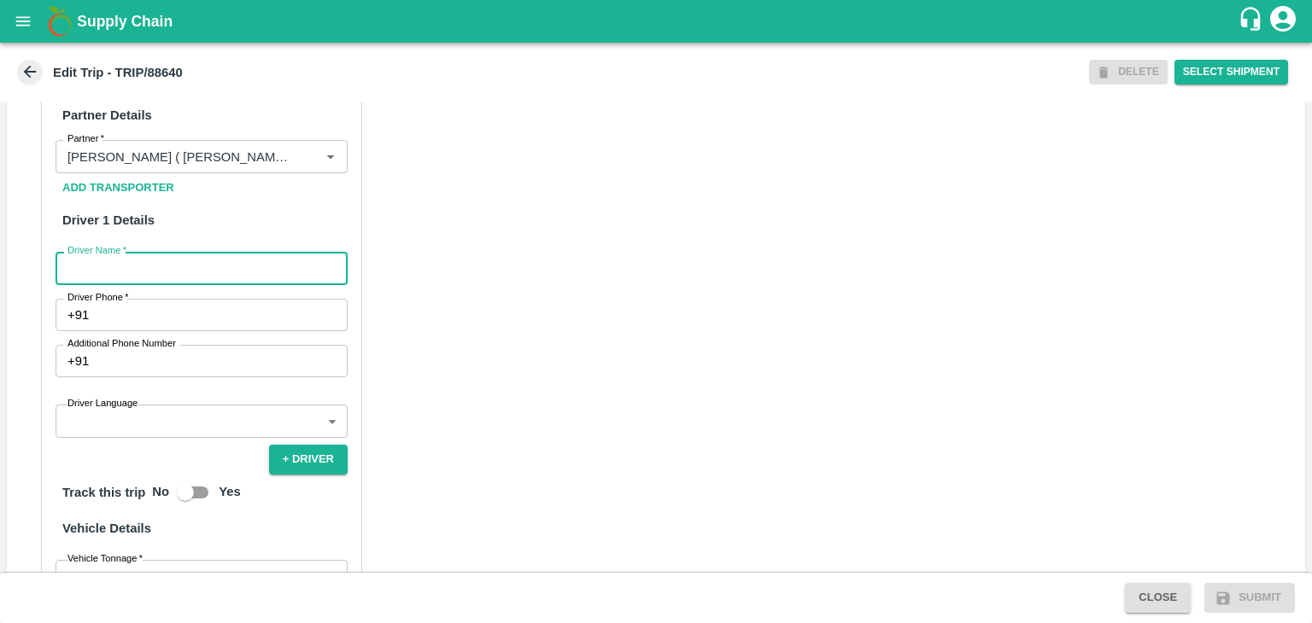
click at [106, 284] on input "Driver Name   *" at bounding box center [202, 268] width 292 height 32
type input "Godase"
click at [161, 331] on input "Driver Phone   *" at bounding box center [222, 315] width 252 height 32
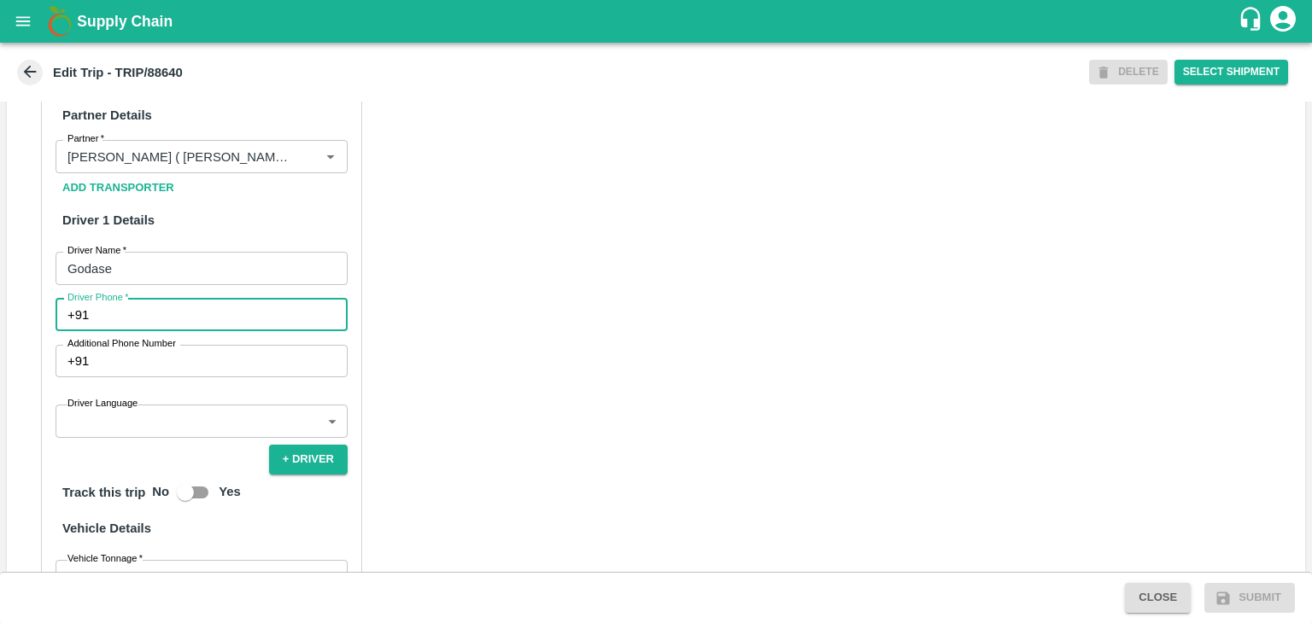
type input "9975280177"
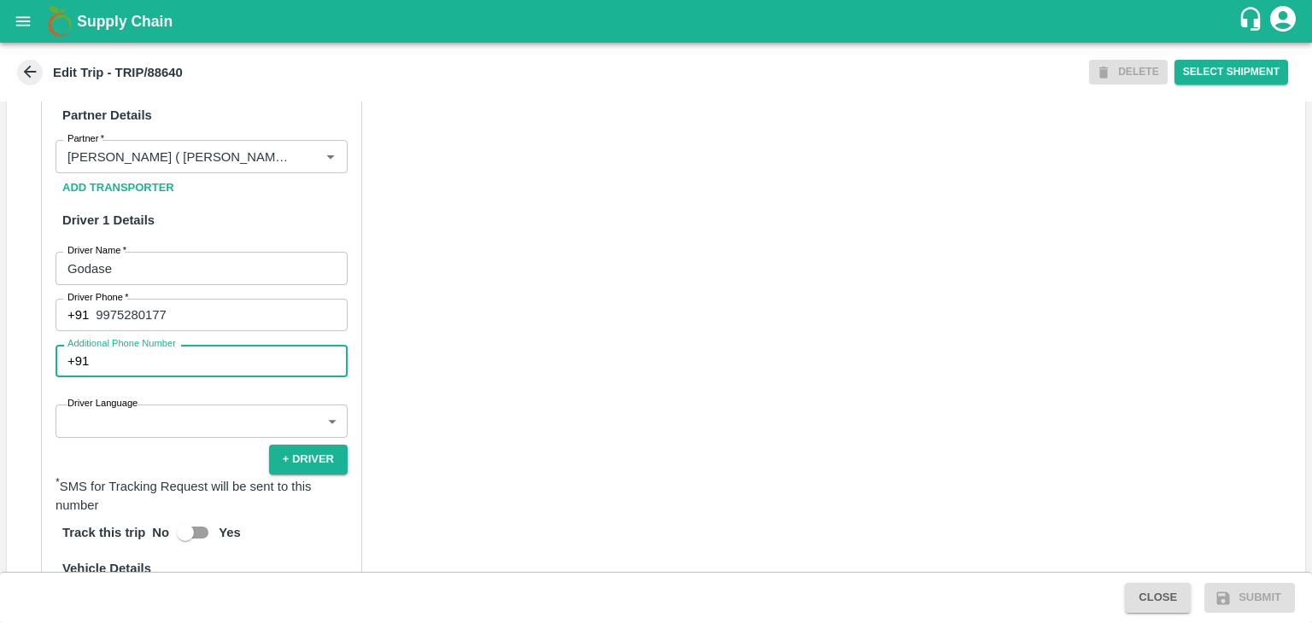
drag, startPoint x: 179, startPoint y: 377, endPoint x: 170, endPoint y: 448, distance: 72.4
click at [170, 448] on div "Partner Details Partner   * Partner Add Transporter Driver 1 Details Driver Nam…" at bounding box center [201, 491] width 321 height 817
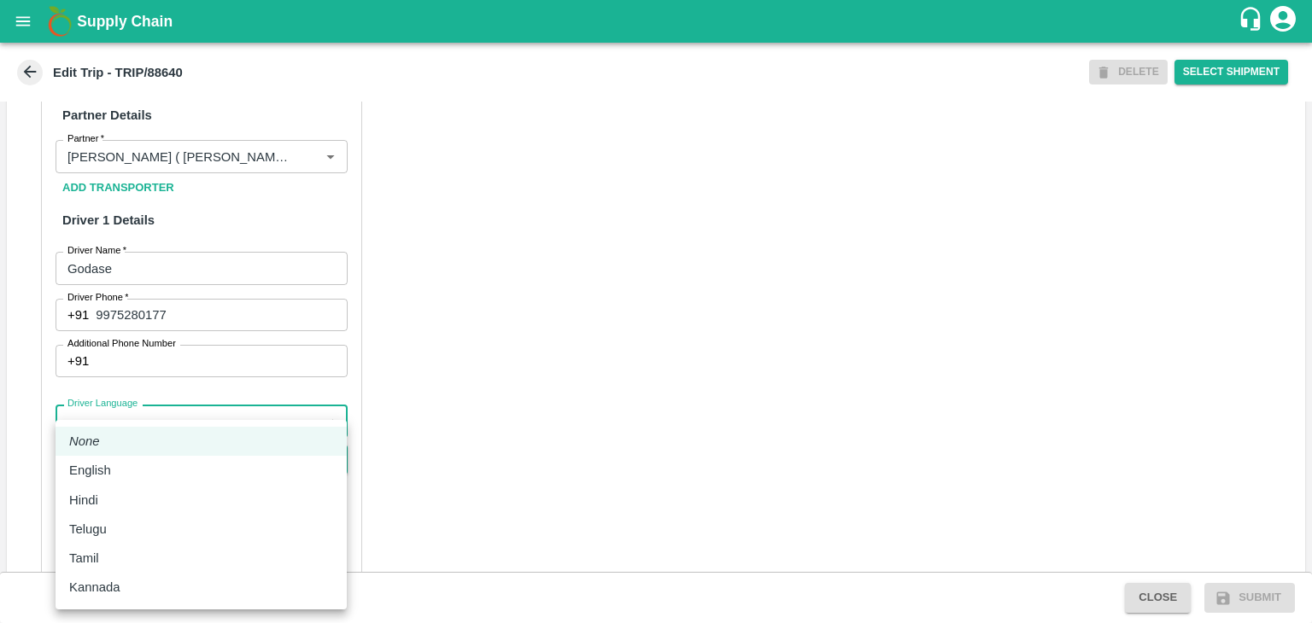
drag, startPoint x: 170, startPoint y: 448, endPoint x: 141, endPoint y: 492, distance: 52.4
click at [141, 492] on body "Supply Chain Edit Trip - TRIP/88640 DELETE Select Shipment Trip Details Trip Ty…" at bounding box center [656, 311] width 1312 height 623
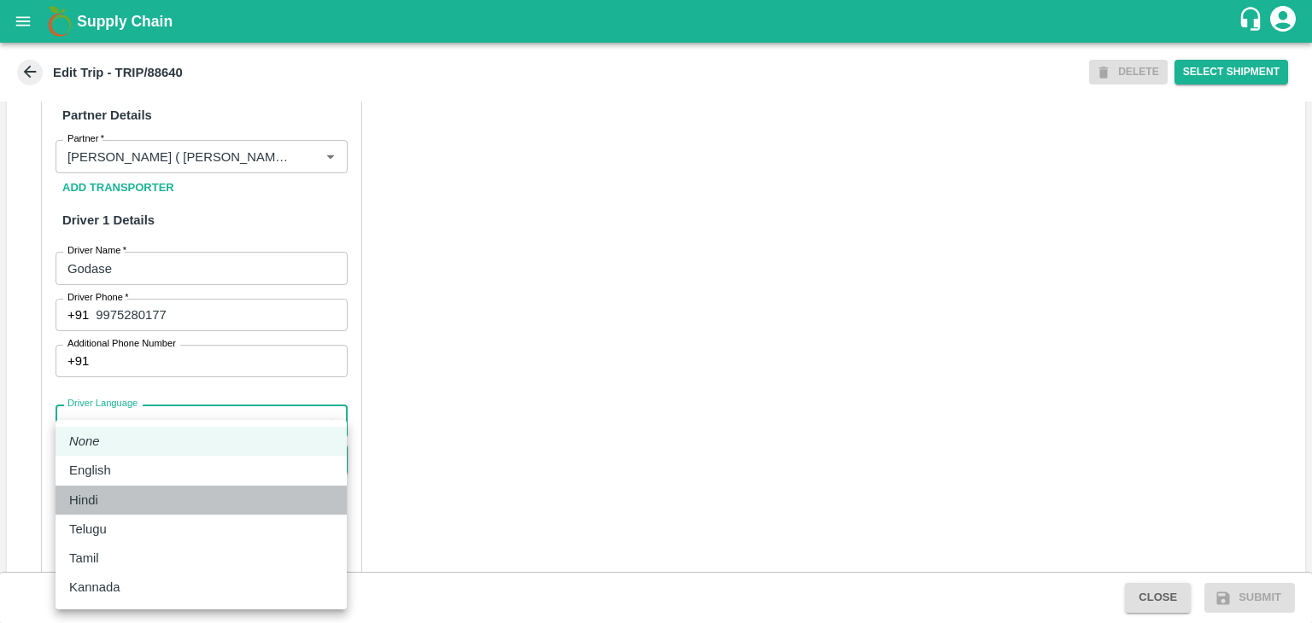
click at [141, 492] on div "Hindi" at bounding box center [201, 500] width 264 height 19
type input "hi"
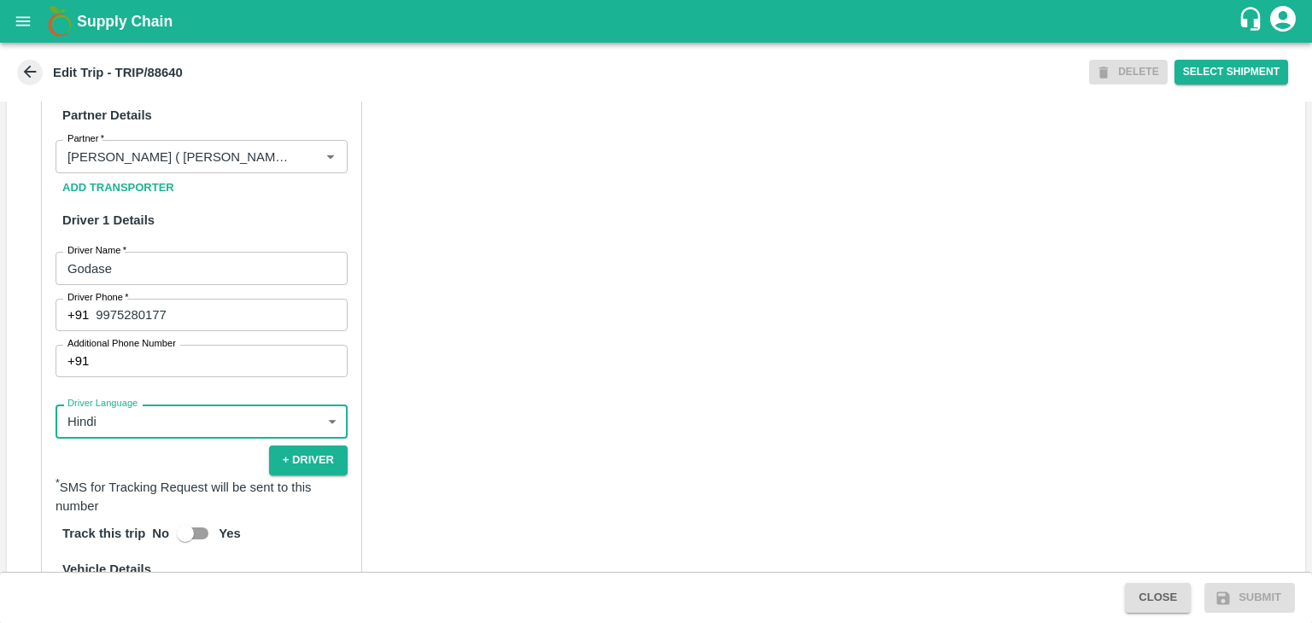
scroll to position [1201, 0]
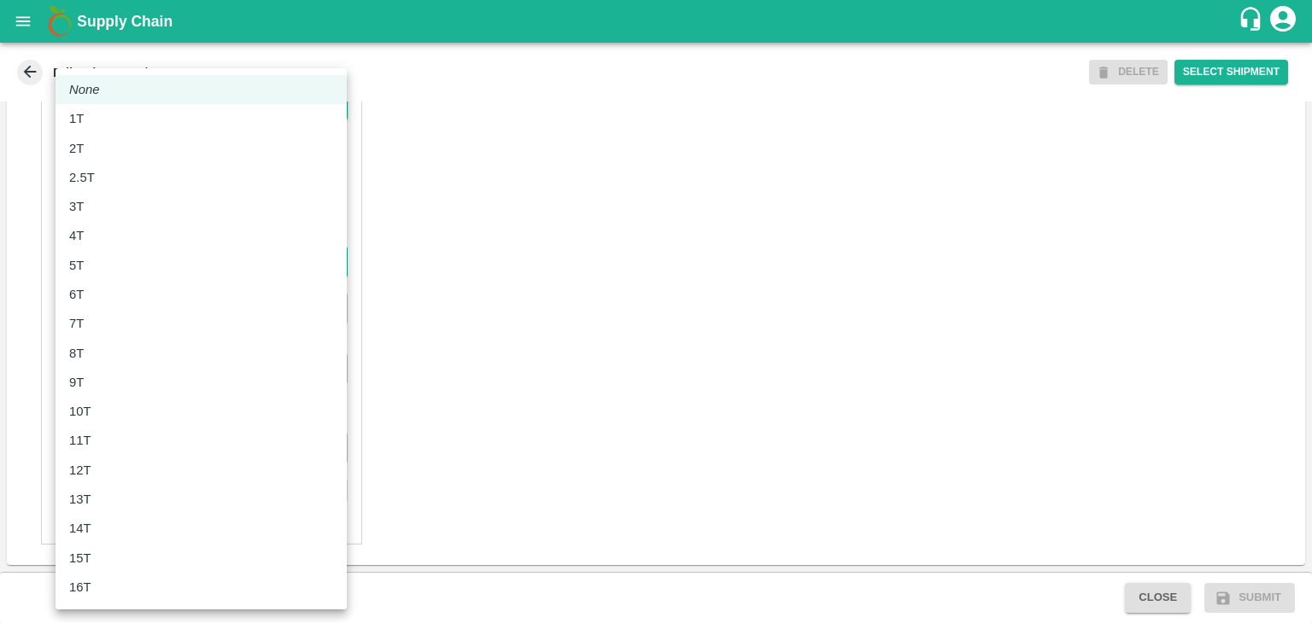
click at [99, 260] on body "Supply Chain Edit Trip - TRIP/88640 DELETE Select Shipment Trip Details Trip Ty…" at bounding box center [656, 311] width 1312 height 623
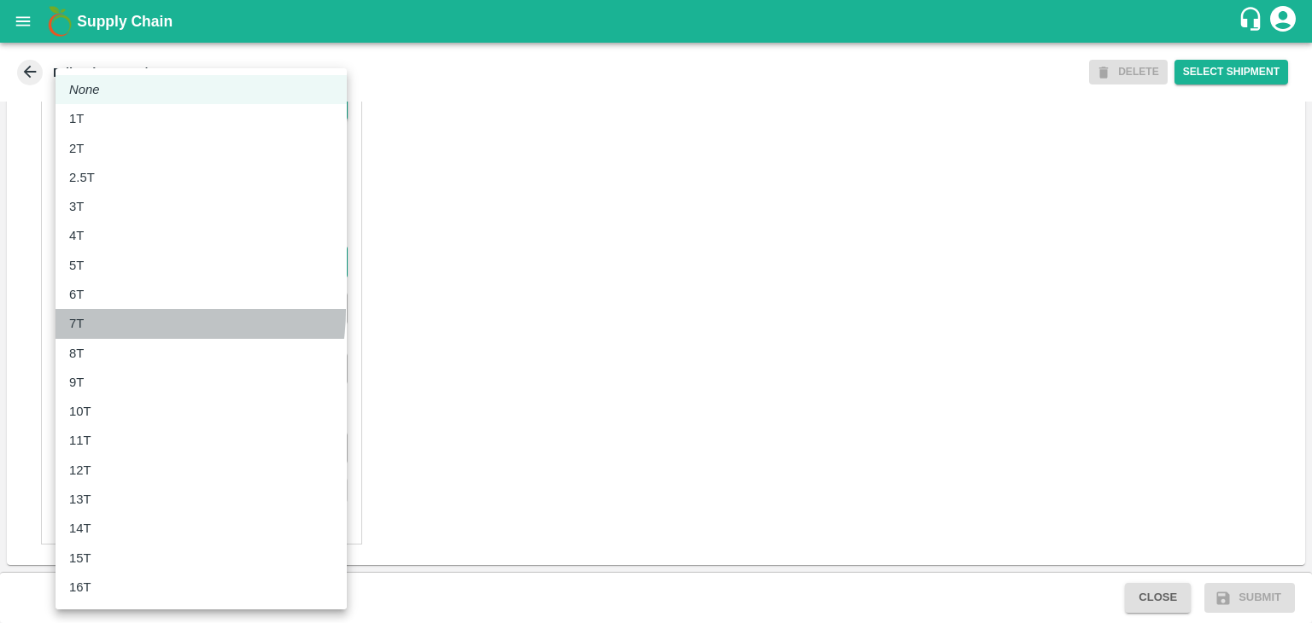
click at [110, 310] on li "7T" at bounding box center [201, 323] width 291 height 29
type input "7000"
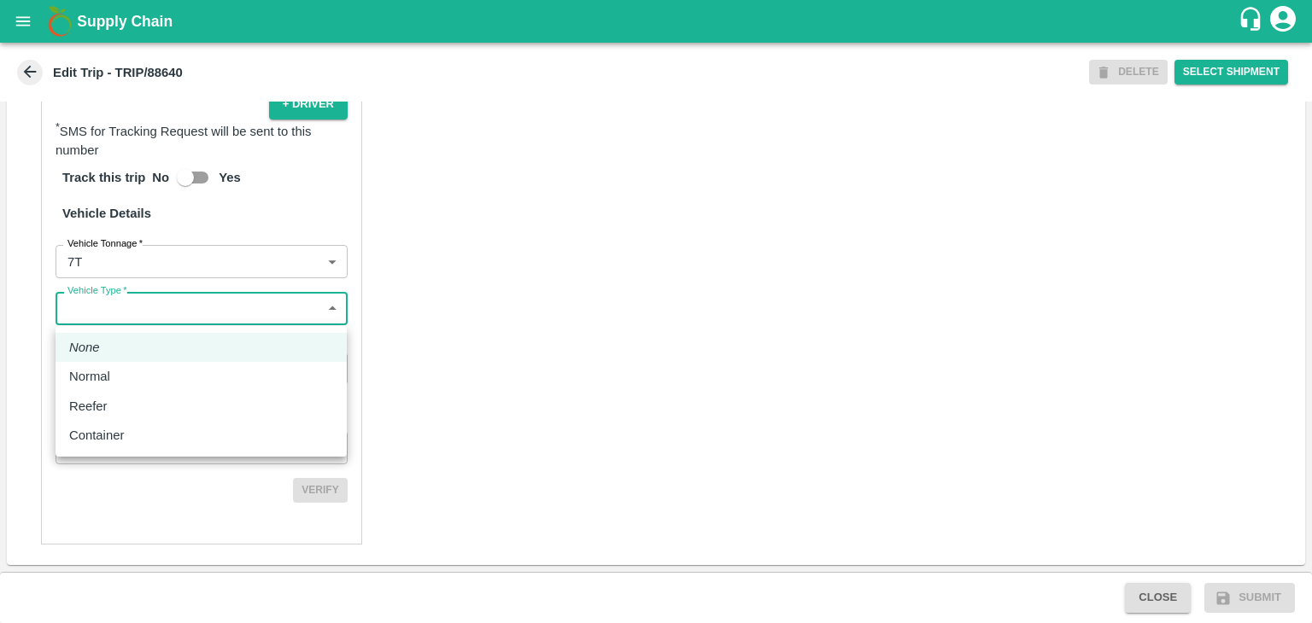
click at [140, 311] on body "Supply Chain Edit Trip - TRIP/88640 DELETE Select Shipment Trip Details Trip Ty…" at bounding box center [656, 311] width 1312 height 623
click at [125, 364] on li "Normal" at bounding box center [201, 376] width 291 height 29
type input "Normal"
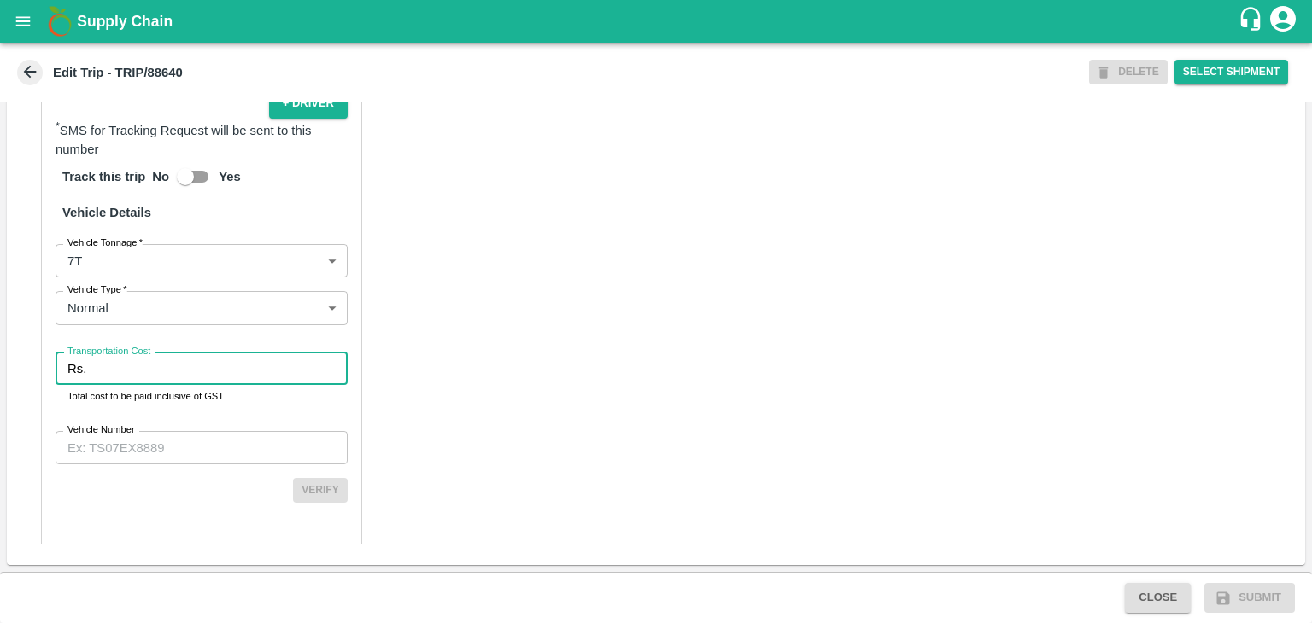
click at [141, 370] on input "Transportation Cost" at bounding box center [220, 369] width 255 height 32
type input "1"
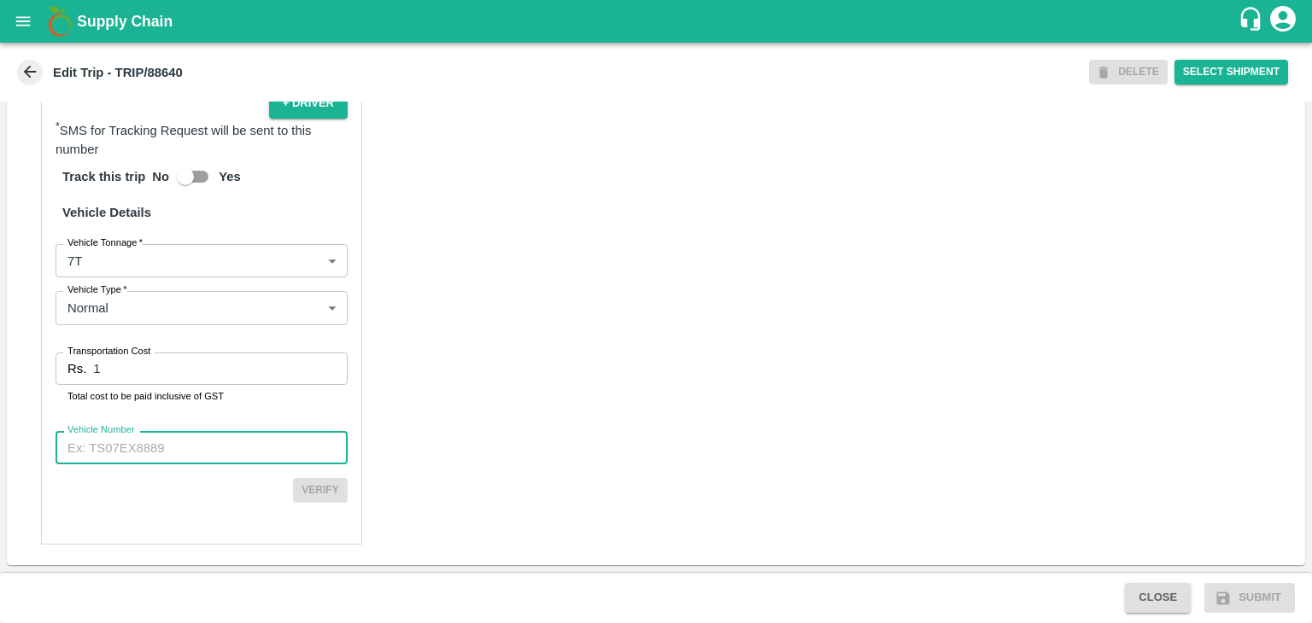
click at [197, 436] on input "Vehicle Number" at bounding box center [202, 447] width 292 height 32
type input "MH45AE5250"
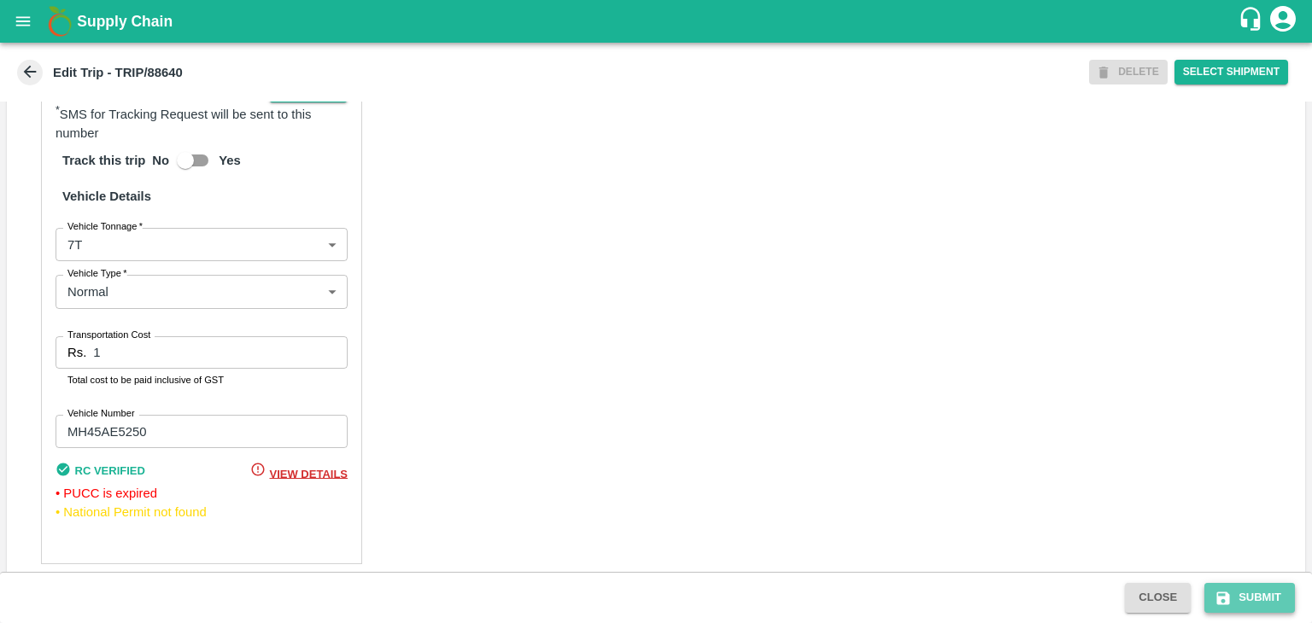
click at [1253, 596] on button "Submit" at bounding box center [1249, 598] width 91 height 30
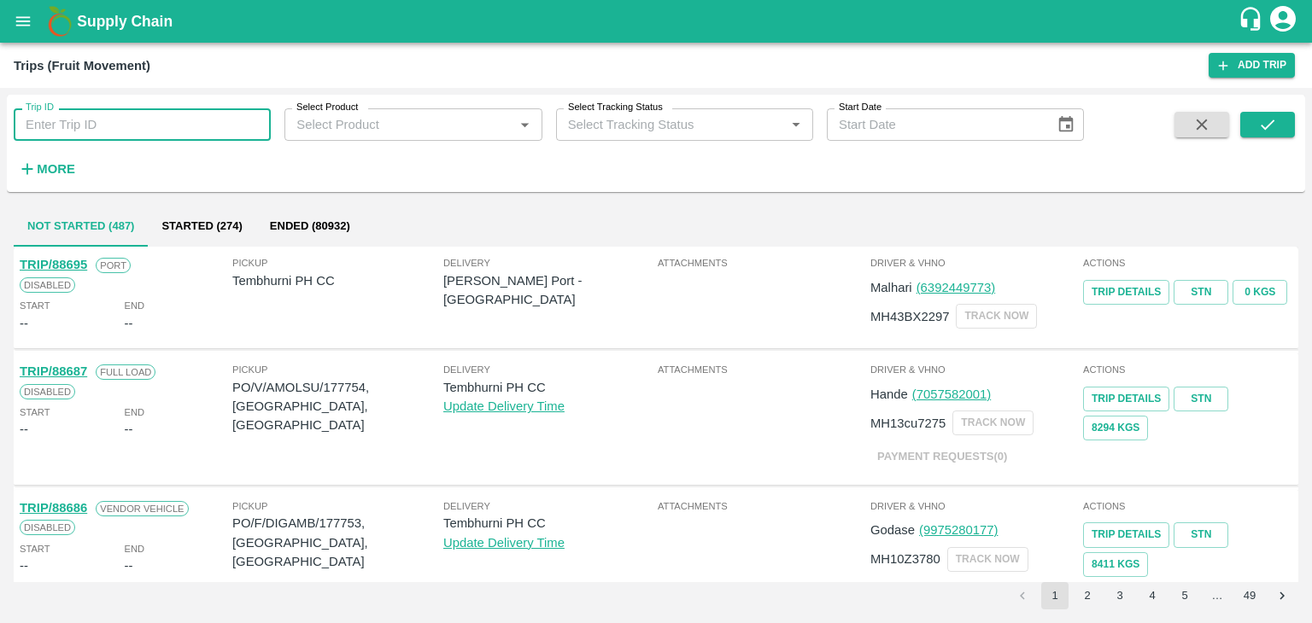
click at [205, 120] on input "Trip ID" at bounding box center [142, 124] width 257 height 32
type input "88640"
click at [1274, 132] on icon "submit" at bounding box center [1267, 124] width 19 height 19
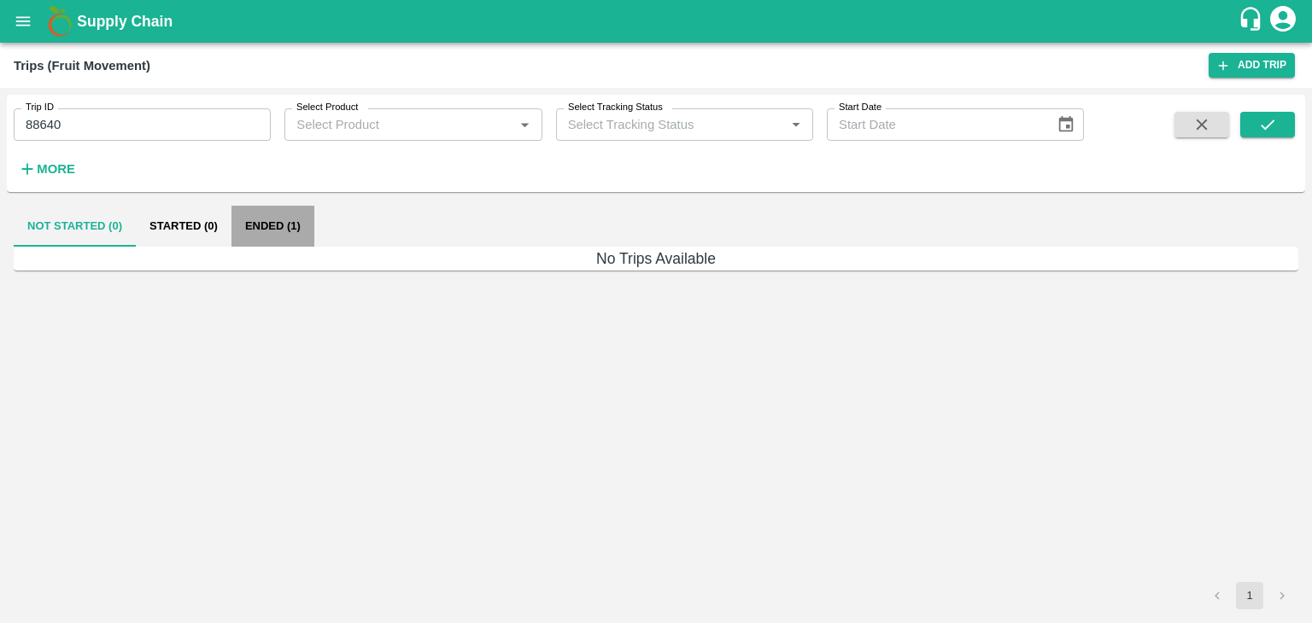
click at [273, 230] on button "Ended (1)" at bounding box center [272, 226] width 83 height 41
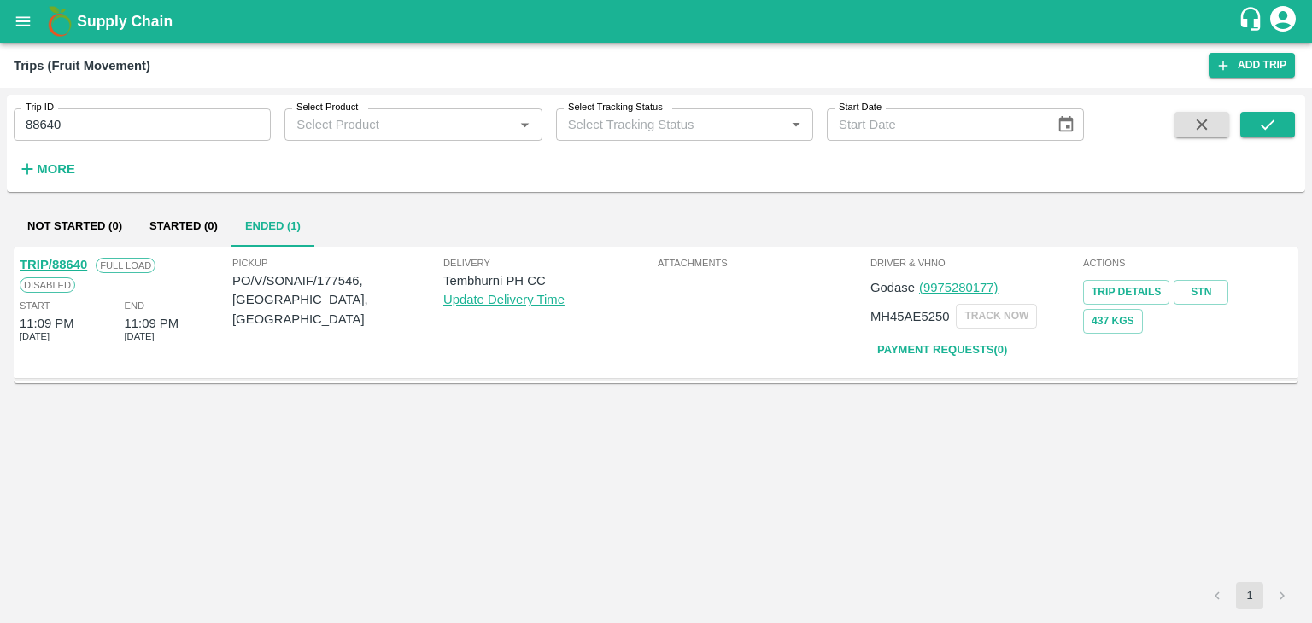
click at [57, 258] on link "TRIP/88640" at bounding box center [53, 265] width 67 height 14
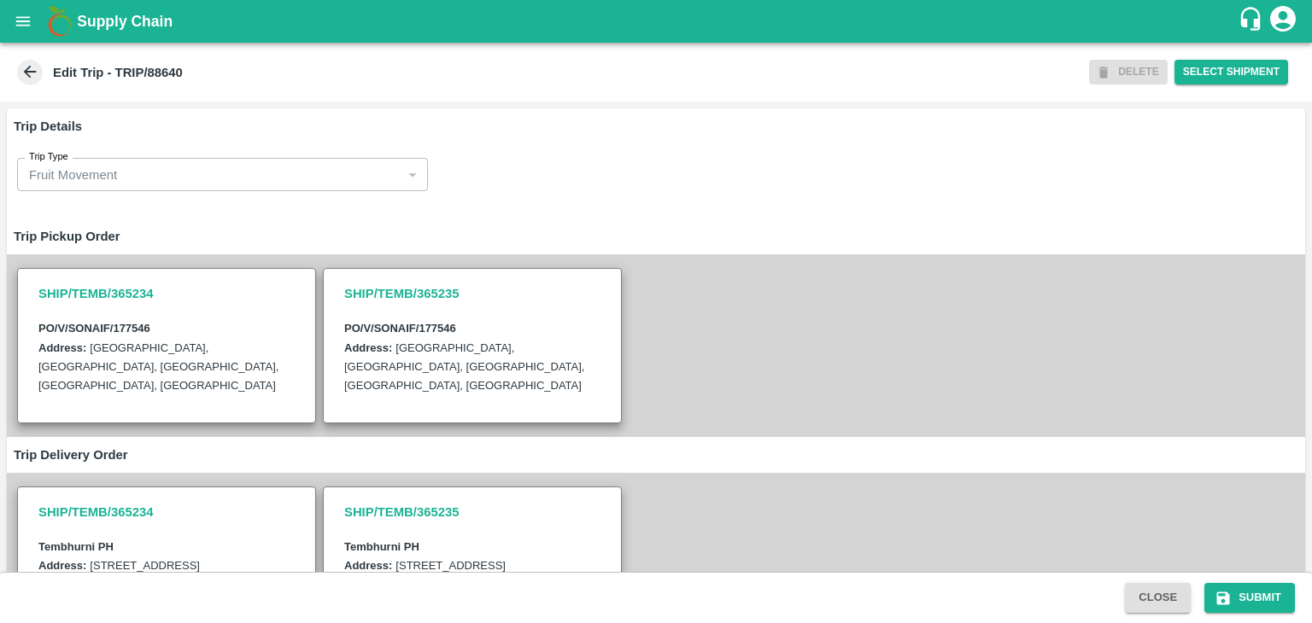
scroll to position [443, 0]
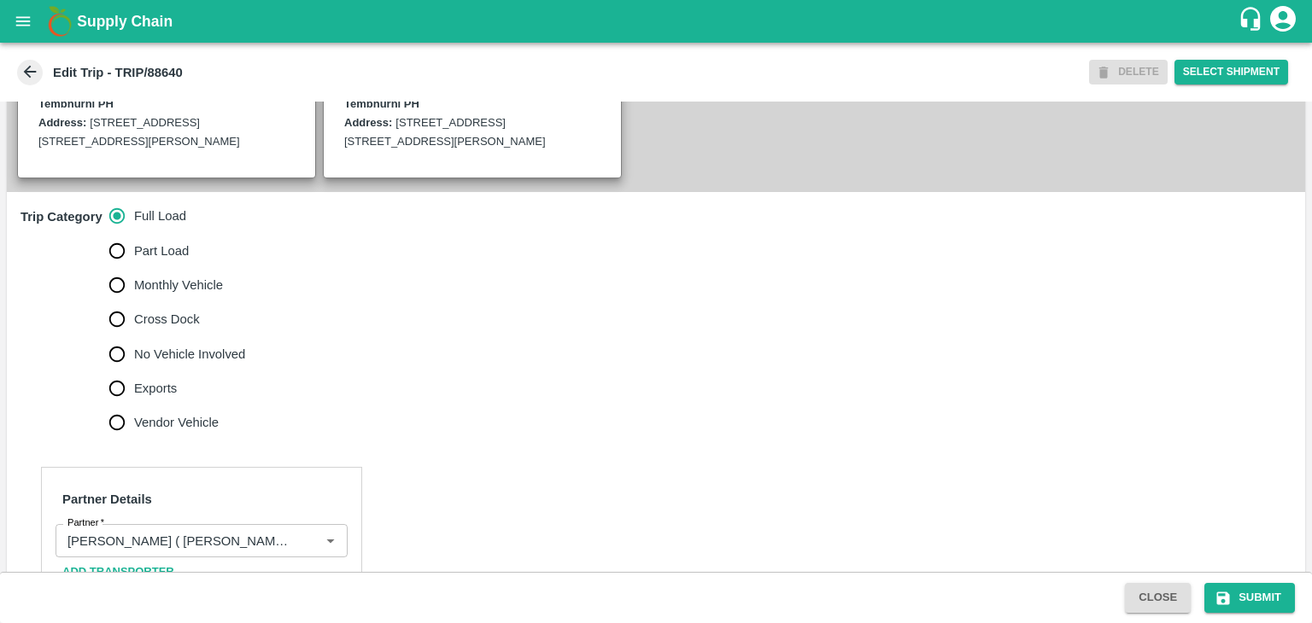
click at [196, 364] on span "No Vehicle Involved" at bounding box center [189, 354] width 111 height 19
click at [134, 367] on input "No Vehicle Involved" at bounding box center [117, 354] width 34 height 34
radio input "true"
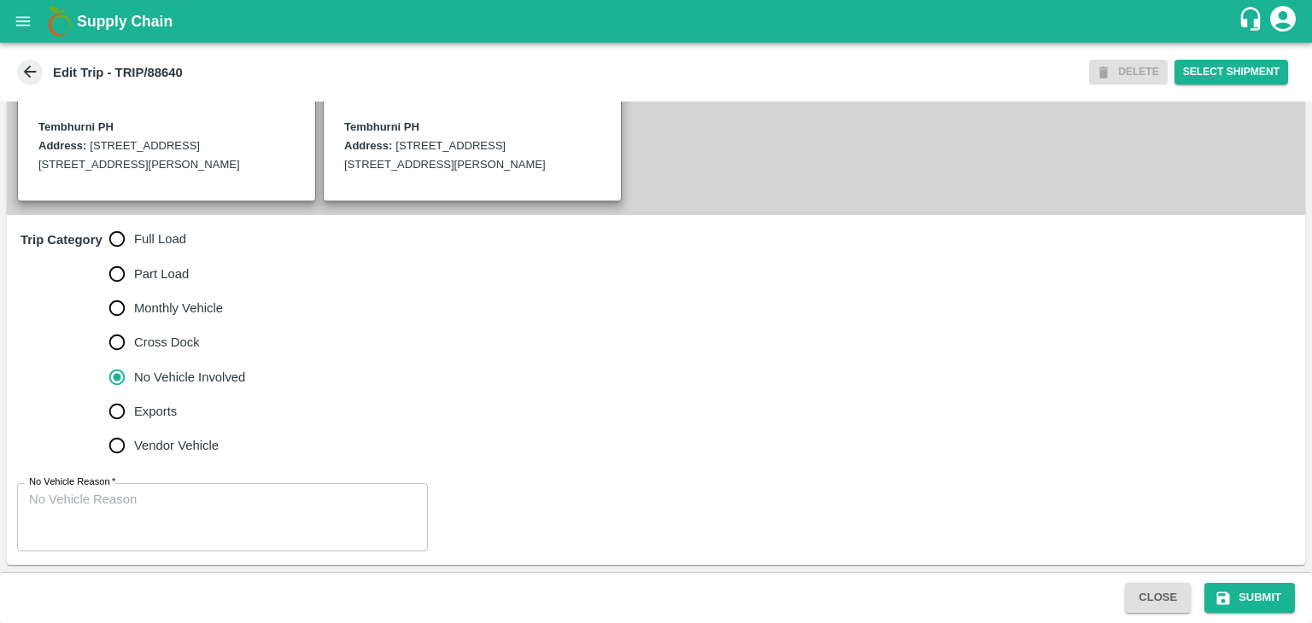
scroll to position [438, 0]
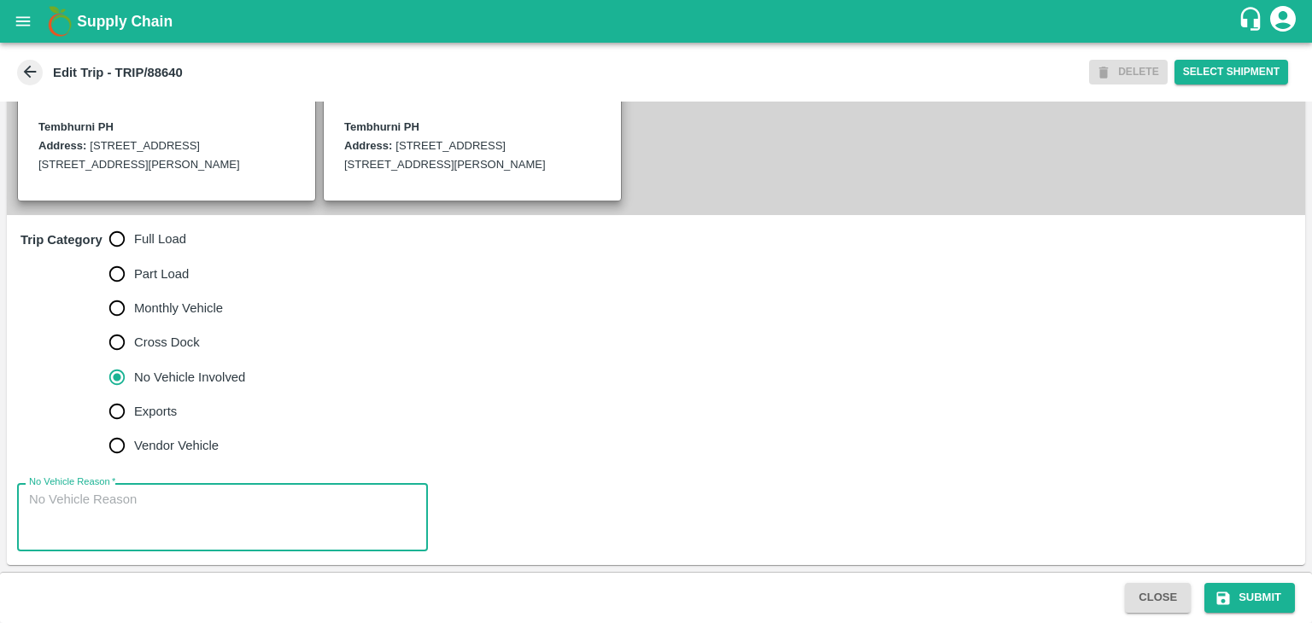
click at [214, 530] on textarea "No Vehicle Reason   *" at bounding box center [222, 518] width 387 height 54
type textarea "Field Dump"
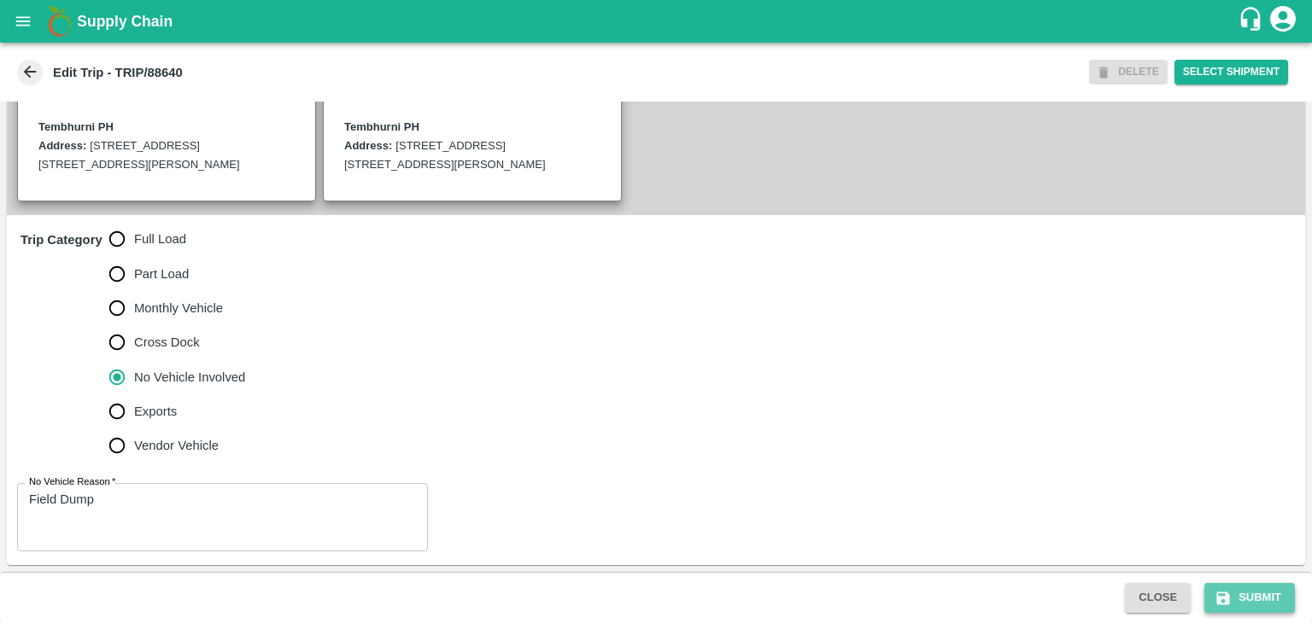
click at [1245, 597] on button "Submit" at bounding box center [1249, 598] width 91 height 30
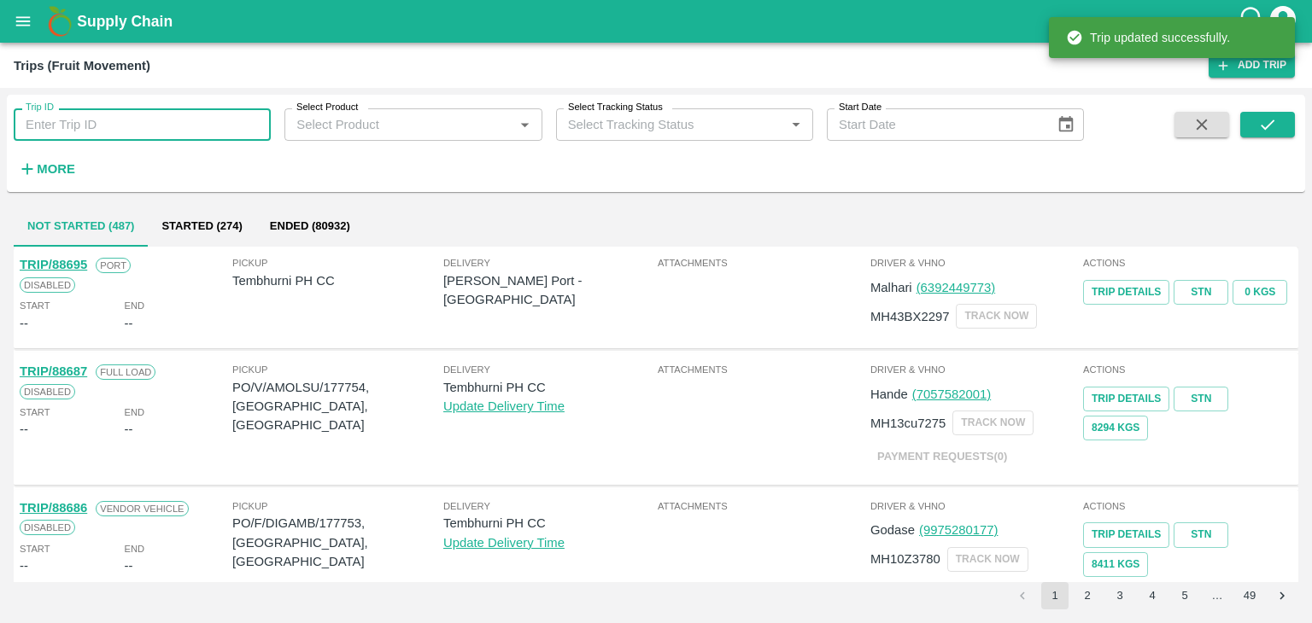
click at [185, 126] on input "Trip ID" at bounding box center [142, 124] width 257 height 32
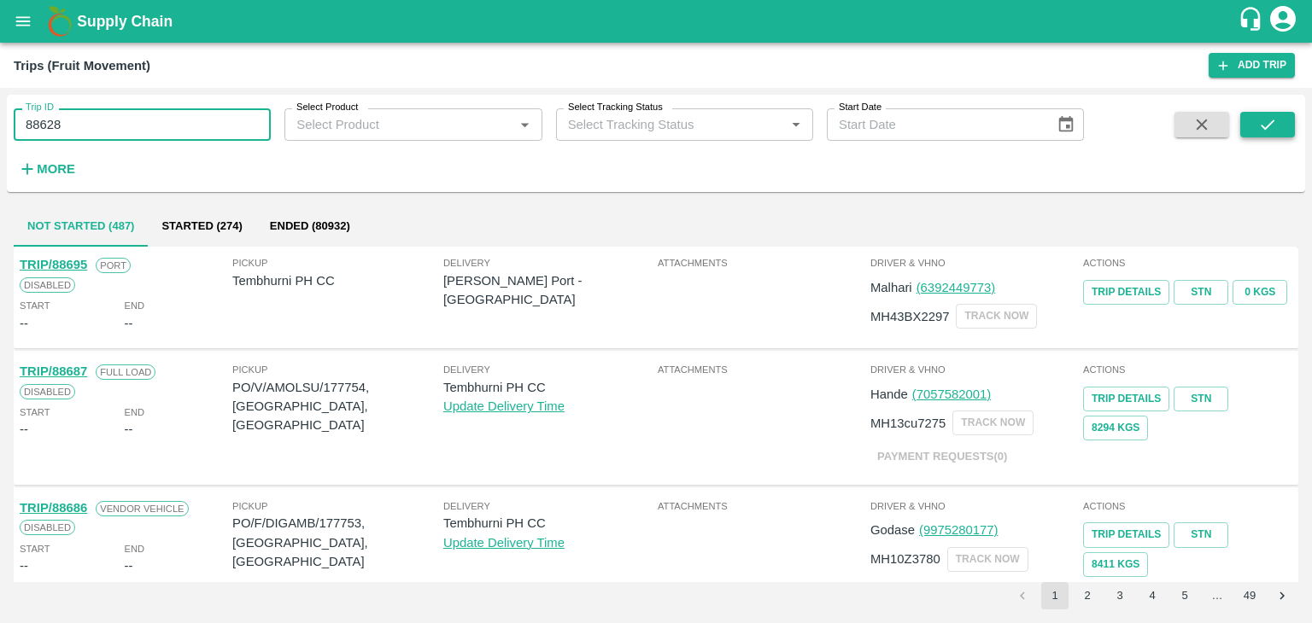
type input "88628"
click at [1250, 126] on button "submit" at bounding box center [1267, 125] width 55 height 26
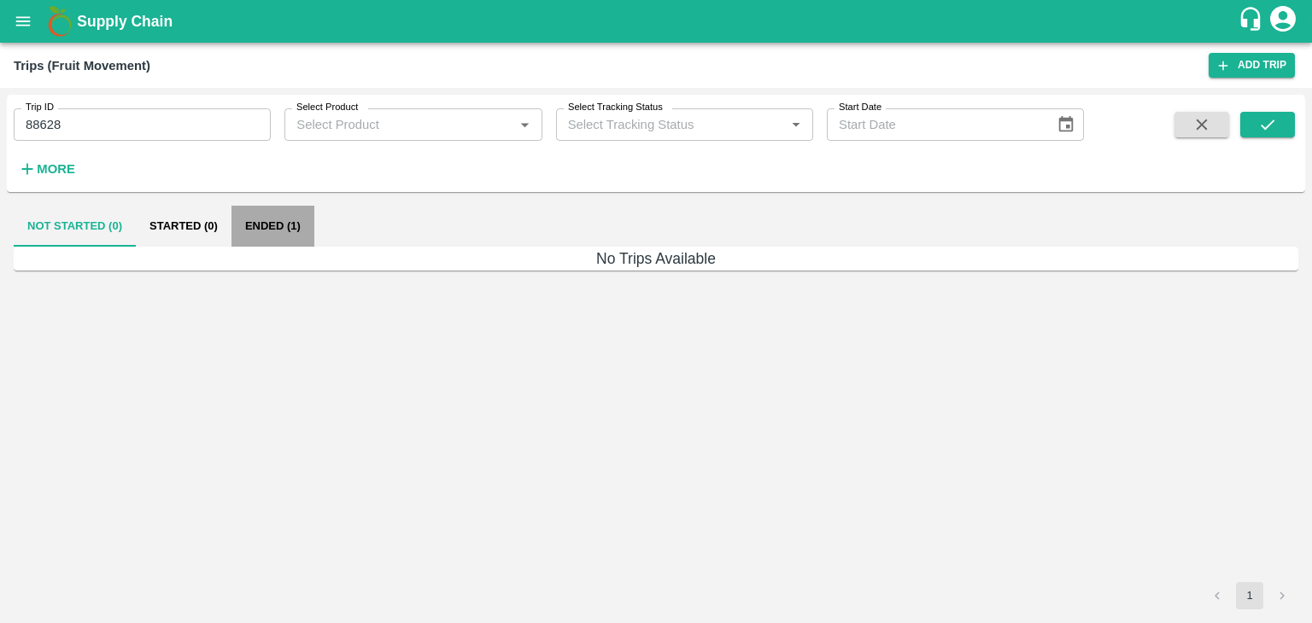
click at [277, 239] on button "Ended (1)" at bounding box center [272, 226] width 83 height 41
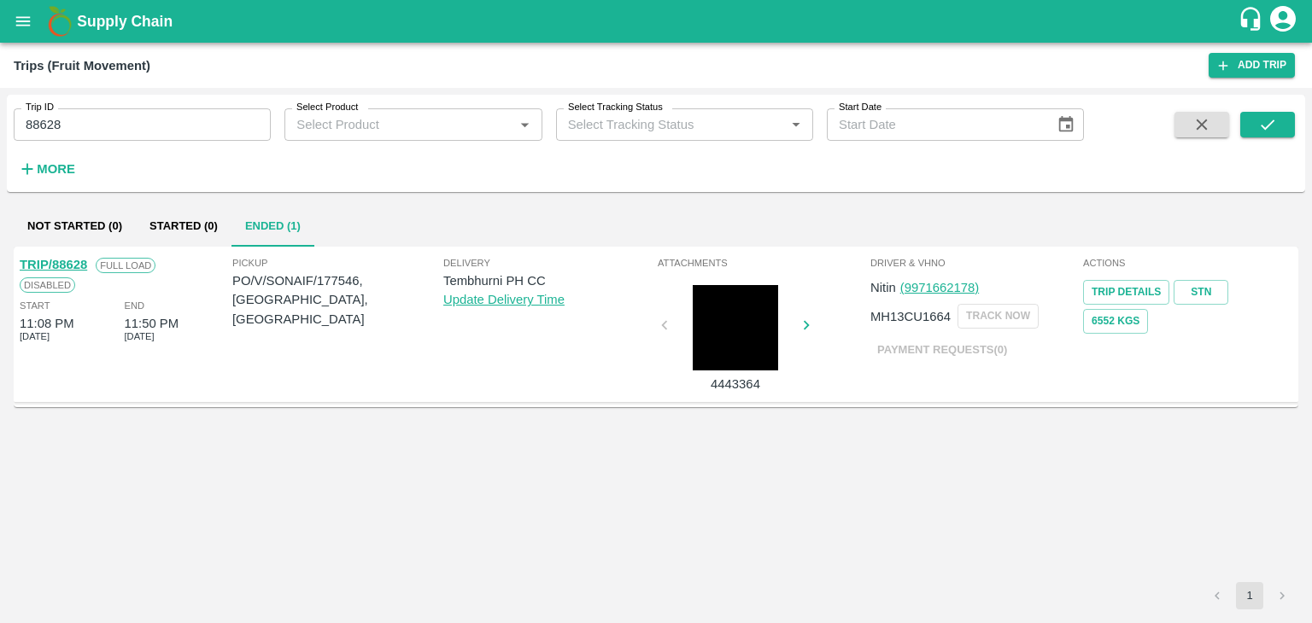
click at [59, 267] on link "TRIP/88628" at bounding box center [53, 265] width 67 height 14
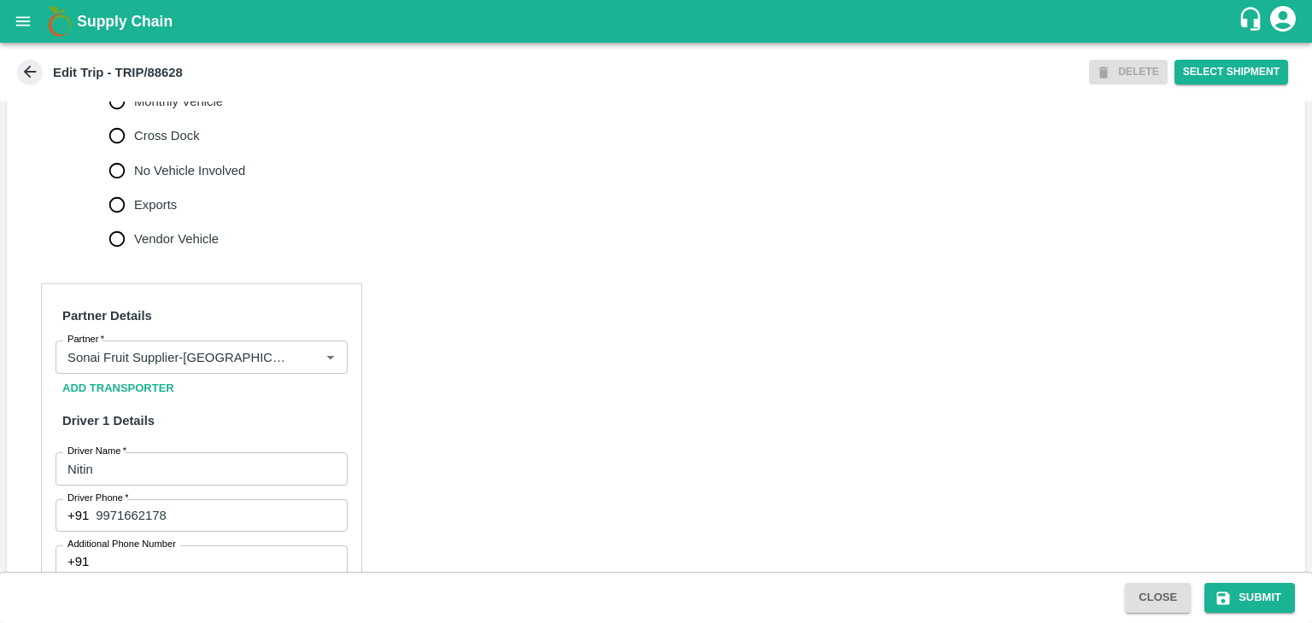
scroll to position [1116, 0]
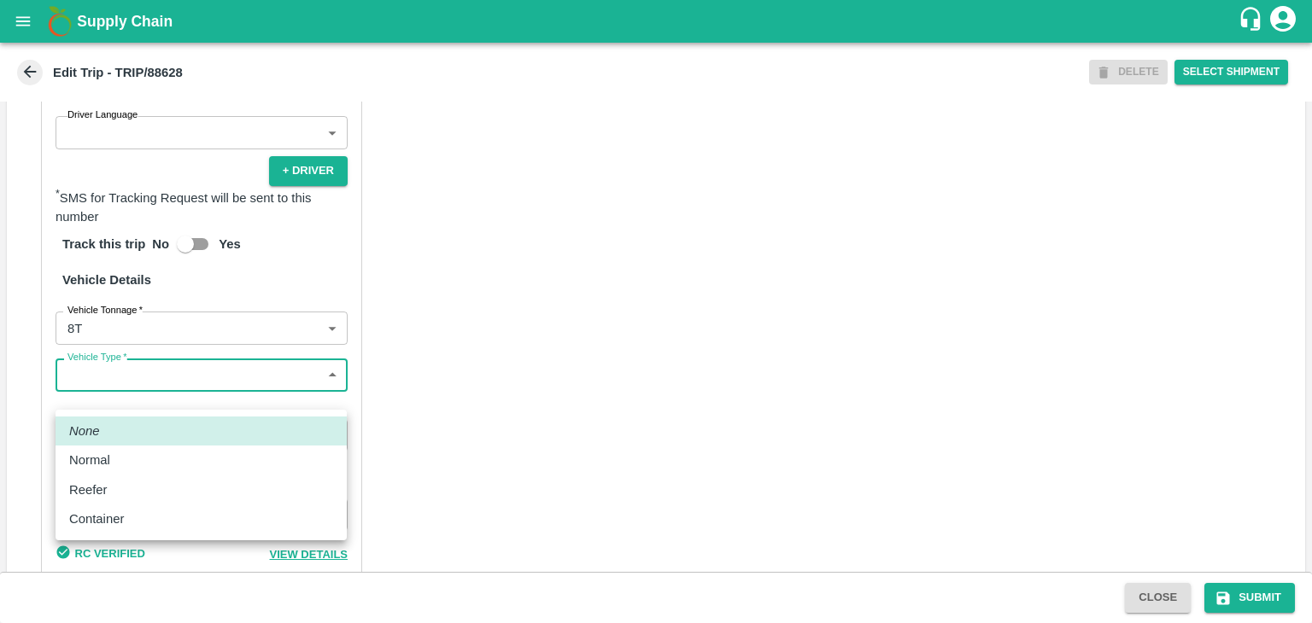
click at [130, 390] on body "Supply Chain Edit Trip - TRIP/88628 DELETE Select Shipment Trip Details Trip Ty…" at bounding box center [656, 311] width 1312 height 623
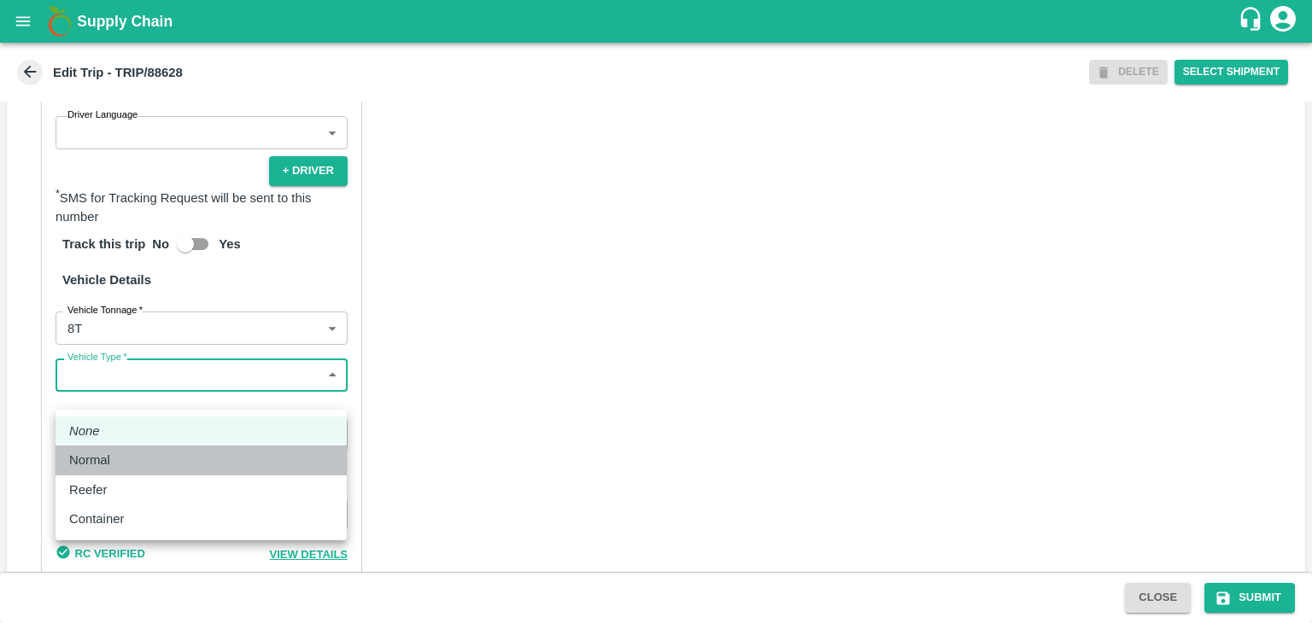
click at [123, 473] on li "Normal" at bounding box center [201, 460] width 291 height 29
type input "Normal"
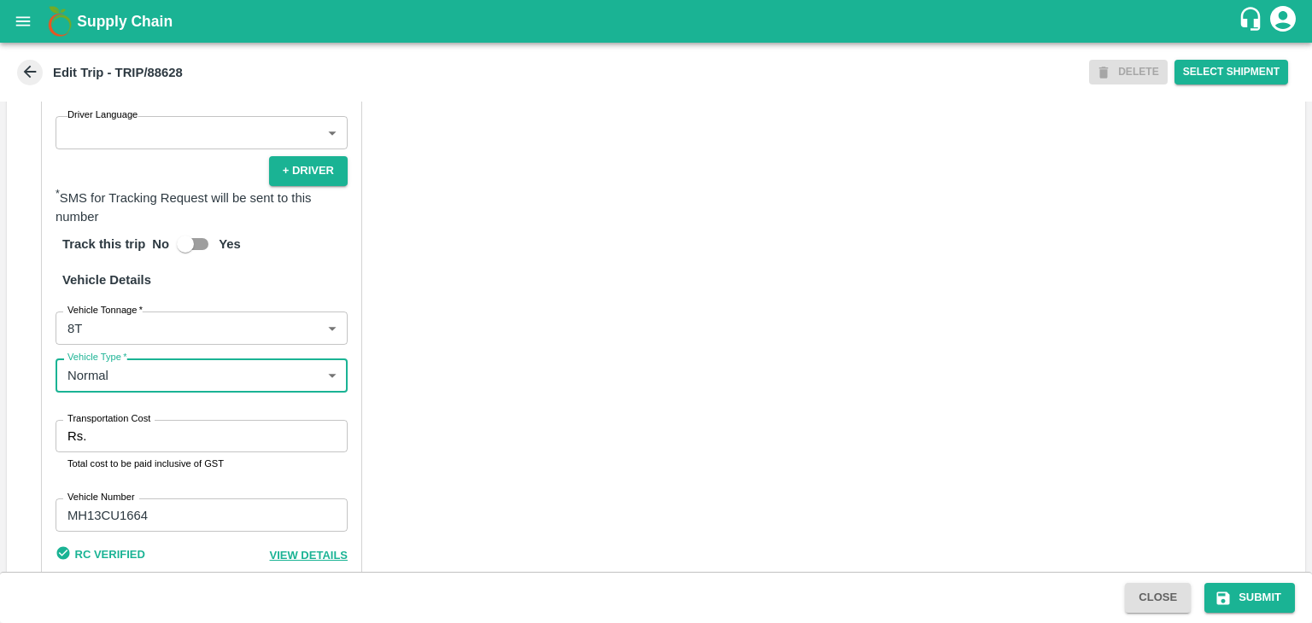
scroll to position [1196, 0]
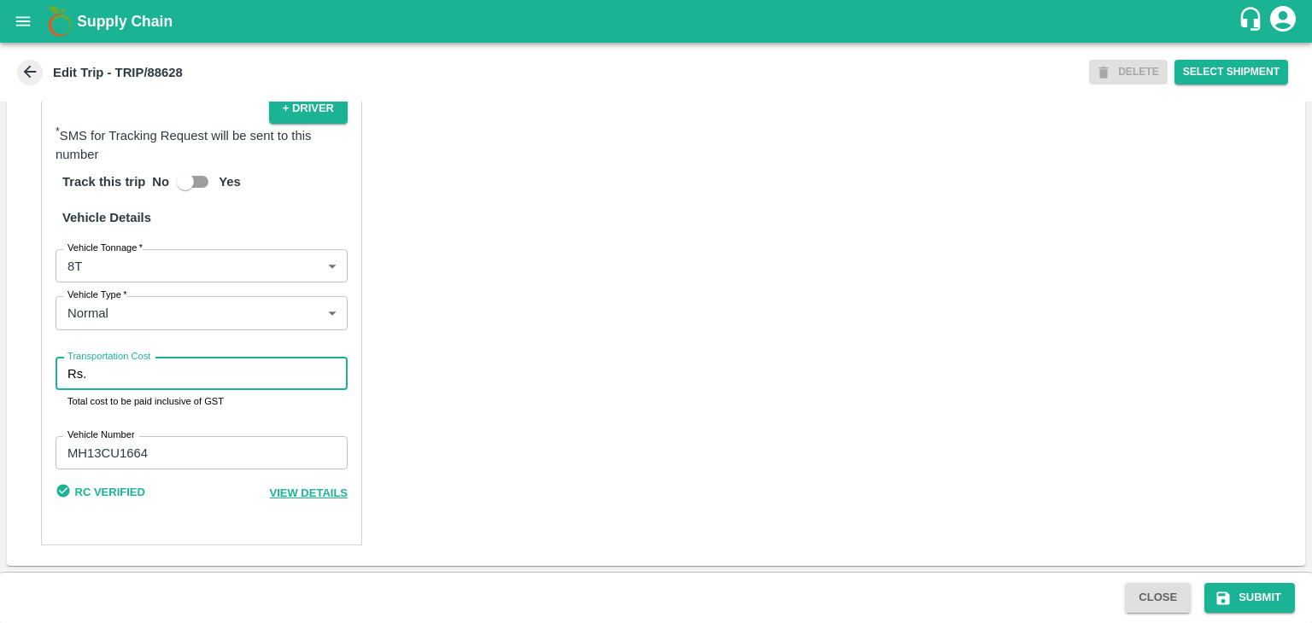
click at [113, 380] on input "Transportation Cost" at bounding box center [220, 374] width 255 height 32
type input "1"
click at [143, 366] on input "1" at bounding box center [220, 374] width 255 height 32
type input "4500"
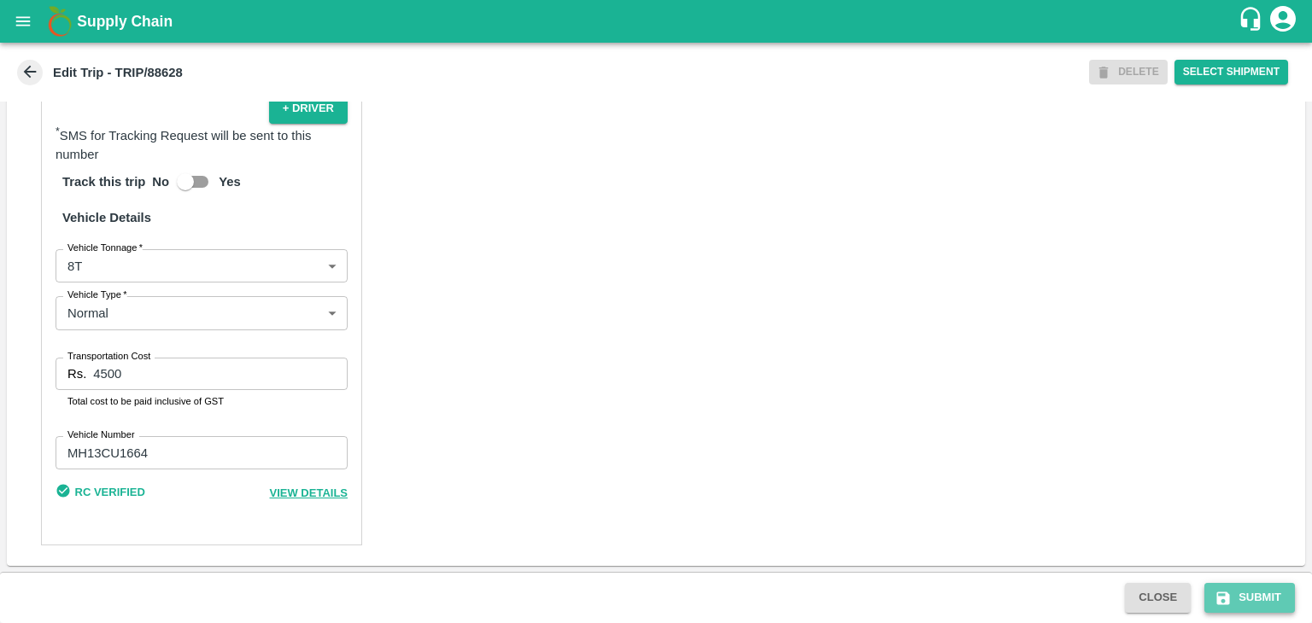
click at [1267, 598] on button "Submit" at bounding box center [1249, 598] width 91 height 30
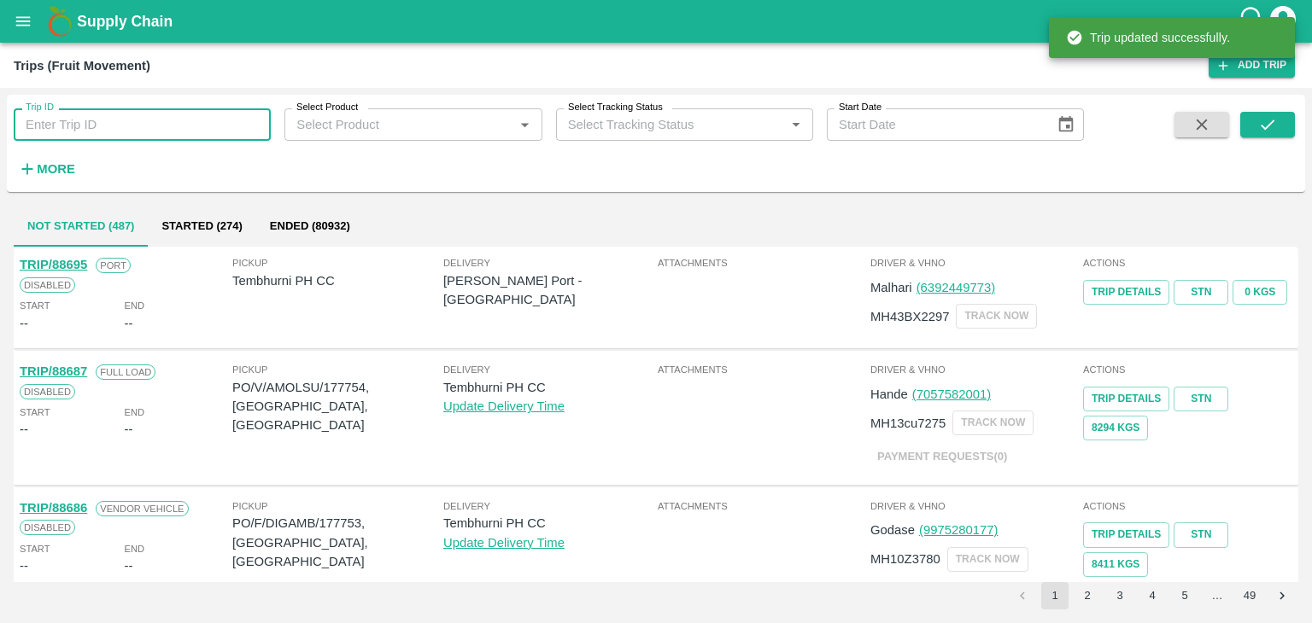
click at [106, 124] on input "Trip ID" at bounding box center [142, 124] width 257 height 32
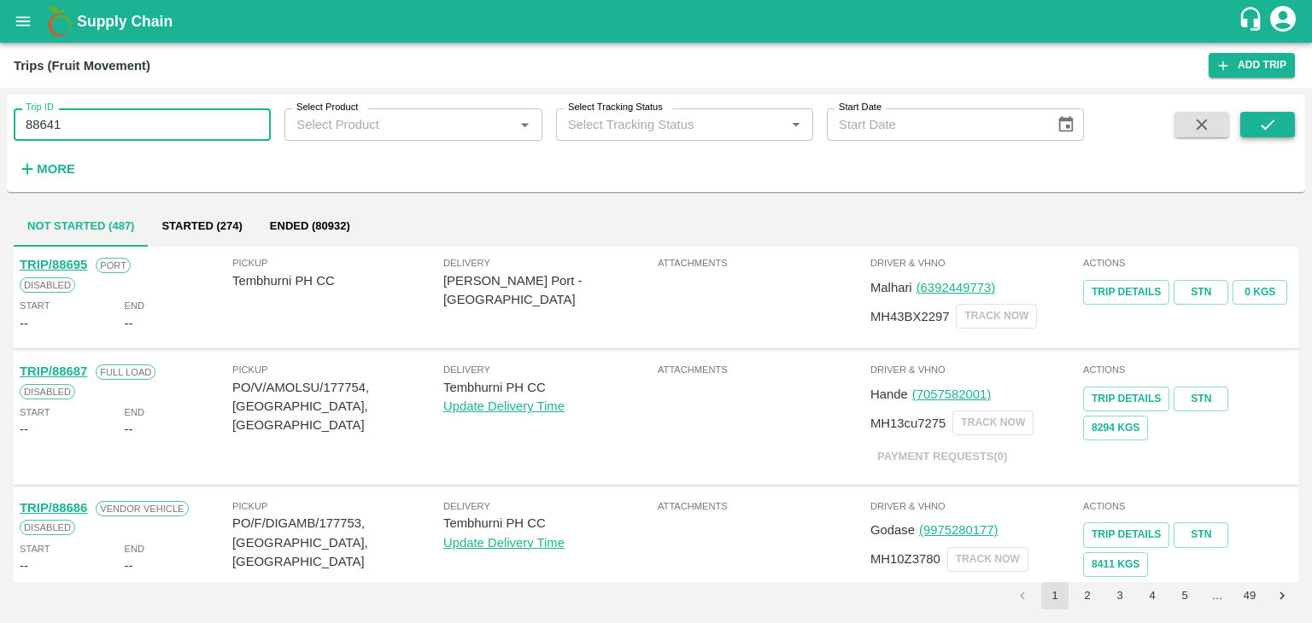
type input "88641"
click at [1267, 132] on icon "submit" at bounding box center [1267, 124] width 19 height 19
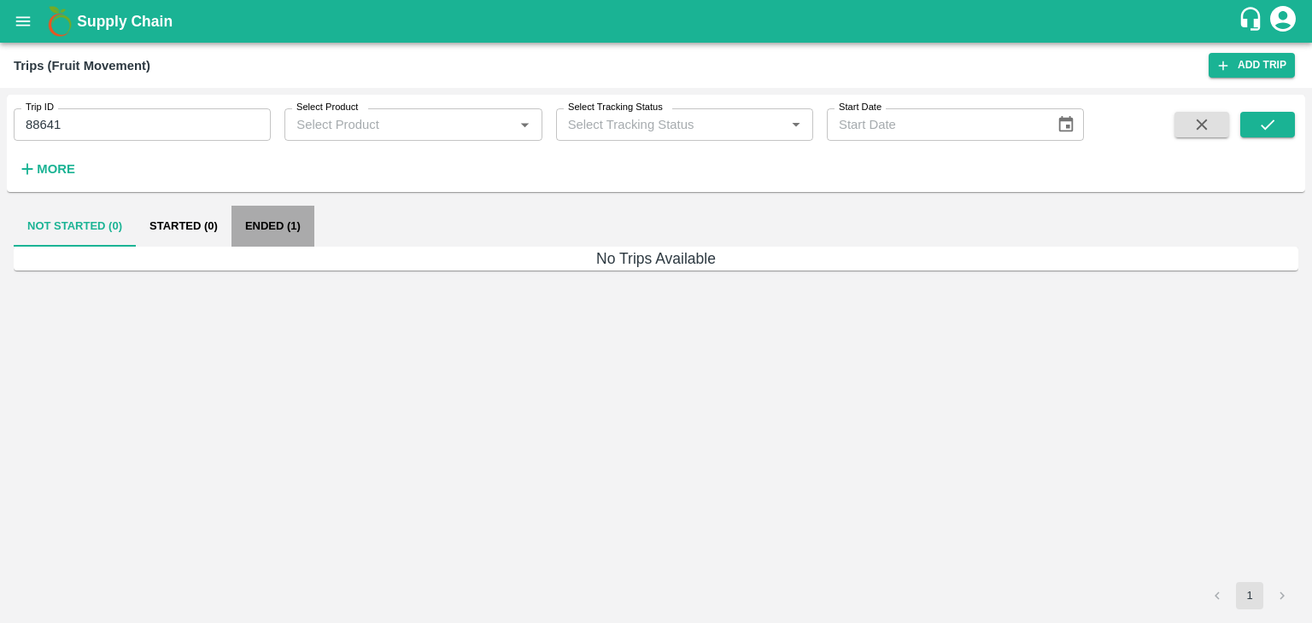
click at [282, 219] on button "Ended (1)" at bounding box center [272, 226] width 83 height 41
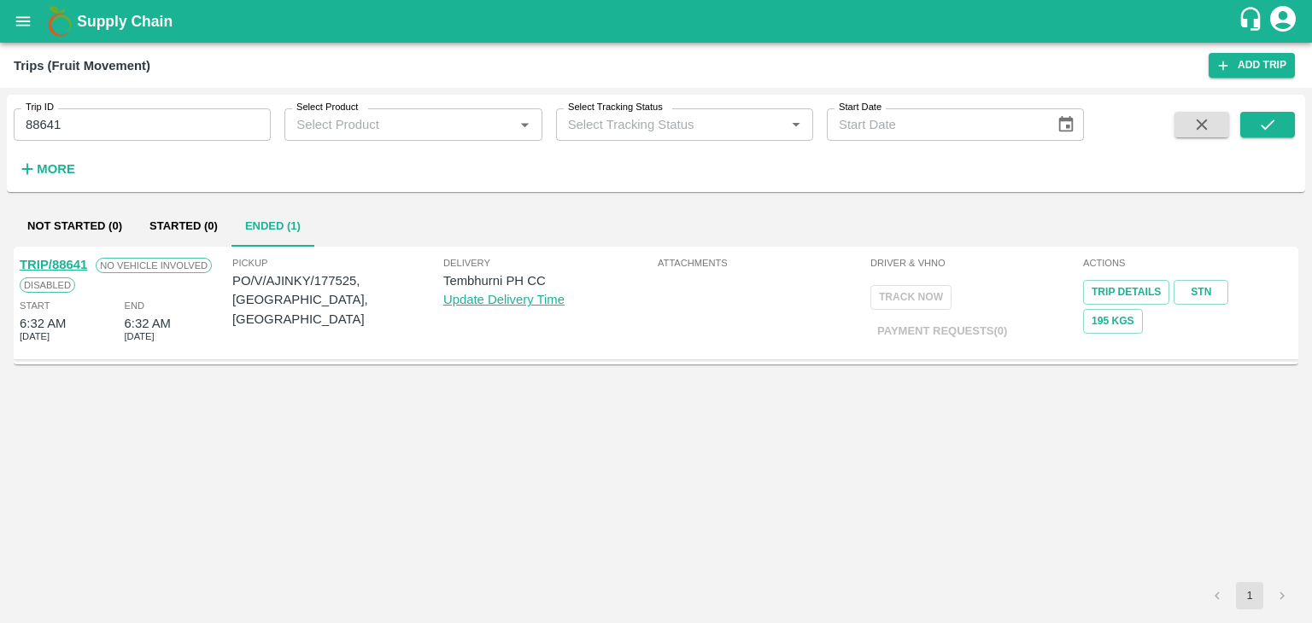
click at [48, 260] on link "TRIP/88641" at bounding box center [53, 265] width 67 height 14
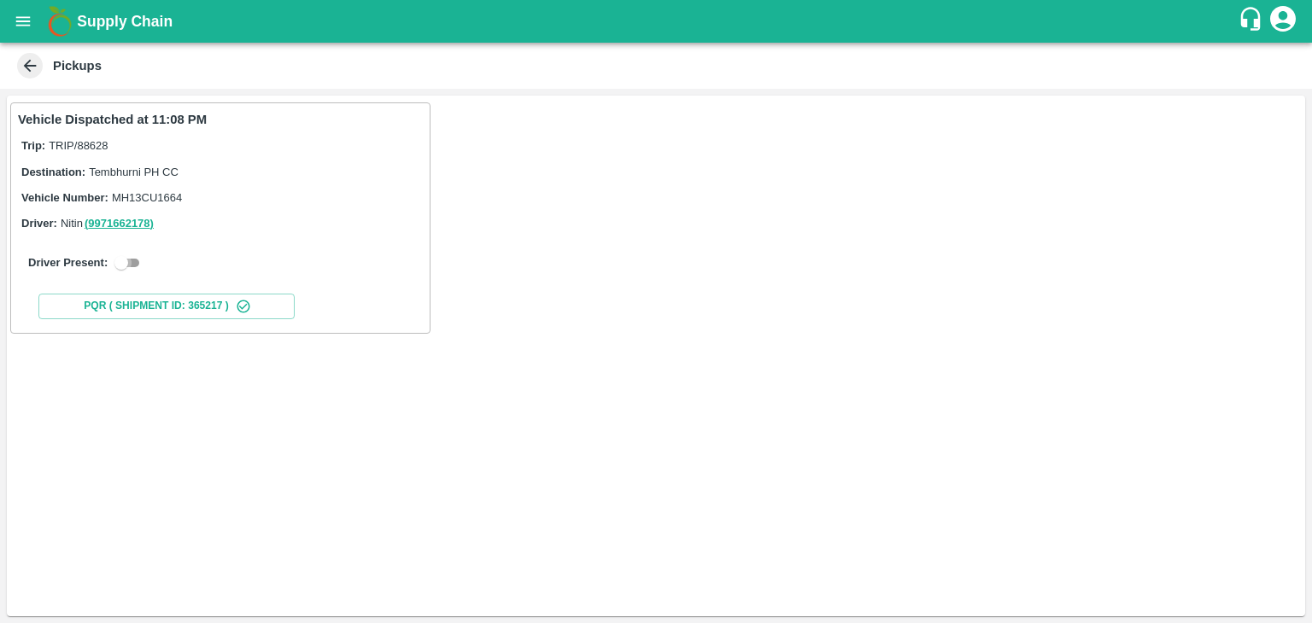
click at [130, 273] on input "checkbox" at bounding box center [121, 263] width 61 height 20
checkbox input "true"
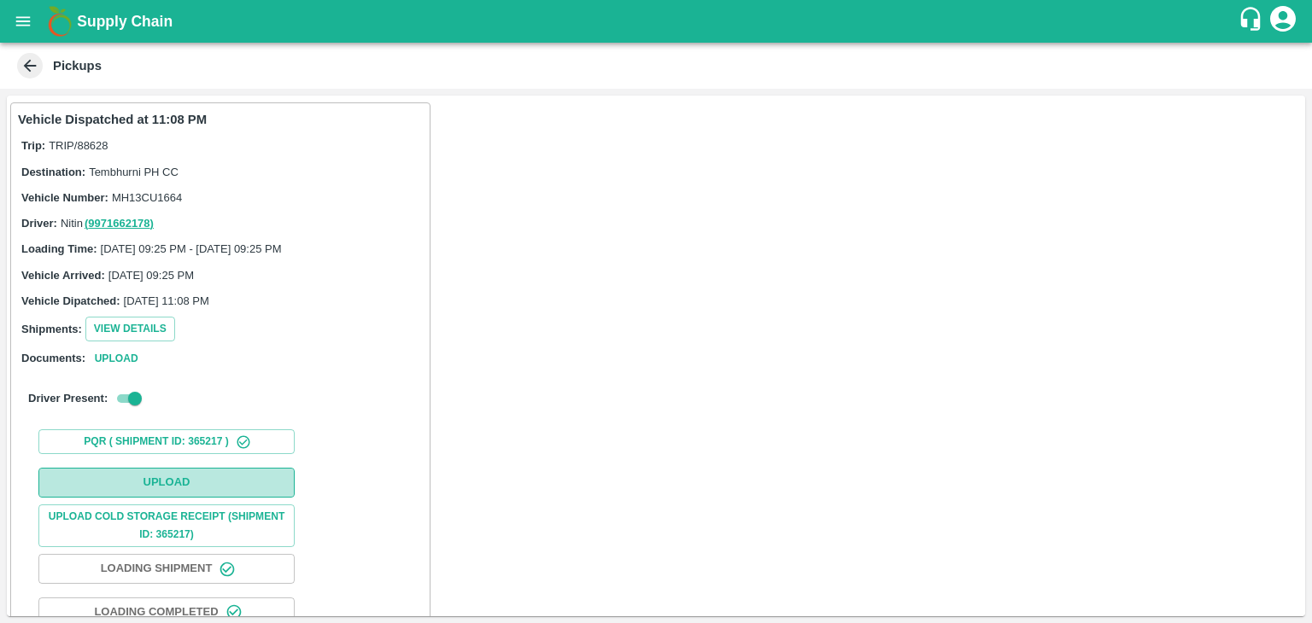
click at [181, 477] on button "Upload" at bounding box center [166, 483] width 256 height 30
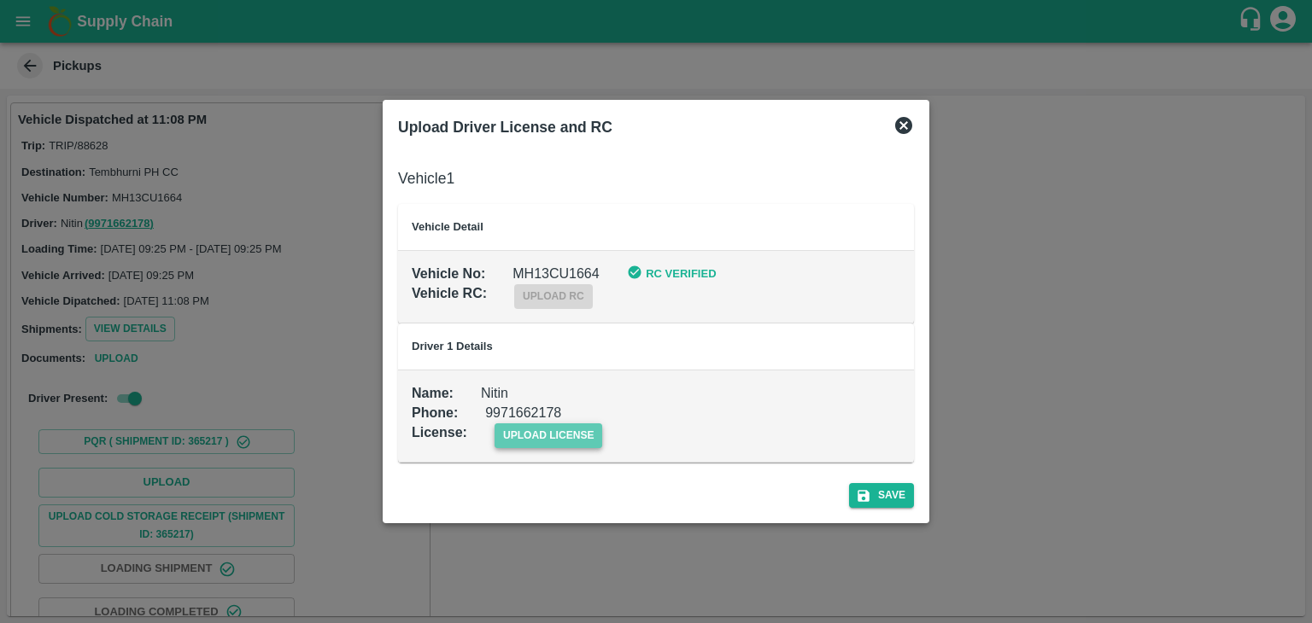
click at [577, 426] on span "upload license" at bounding box center [549, 436] width 108 height 25
click at [0, 0] on input "upload license" at bounding box center [0, 0] width 0 height 0
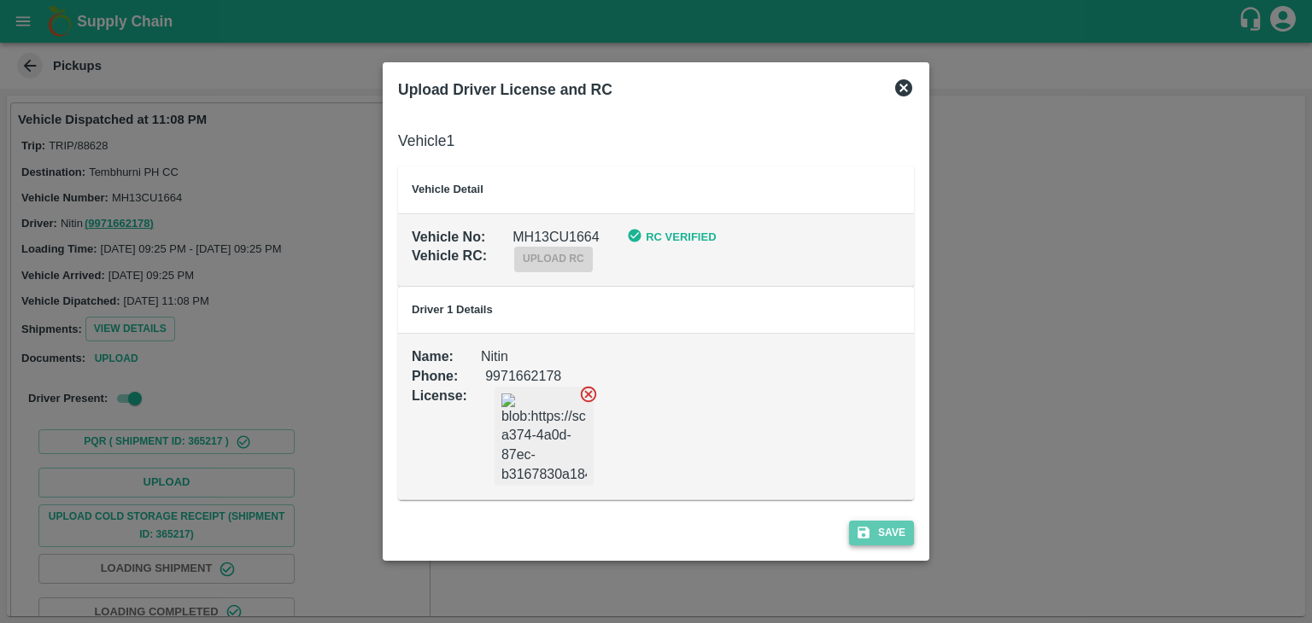
click at [893, 521] on button "Save" at bounding box center [881, 533] width 65 height 25
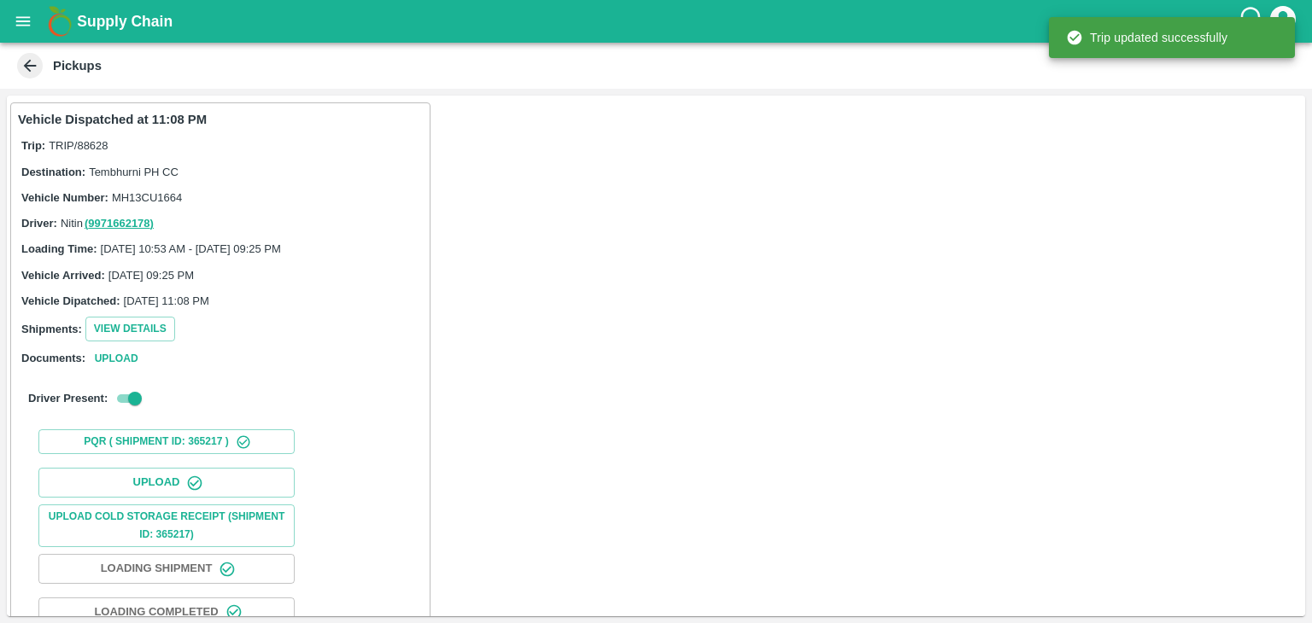
scroll to position [179, 0]
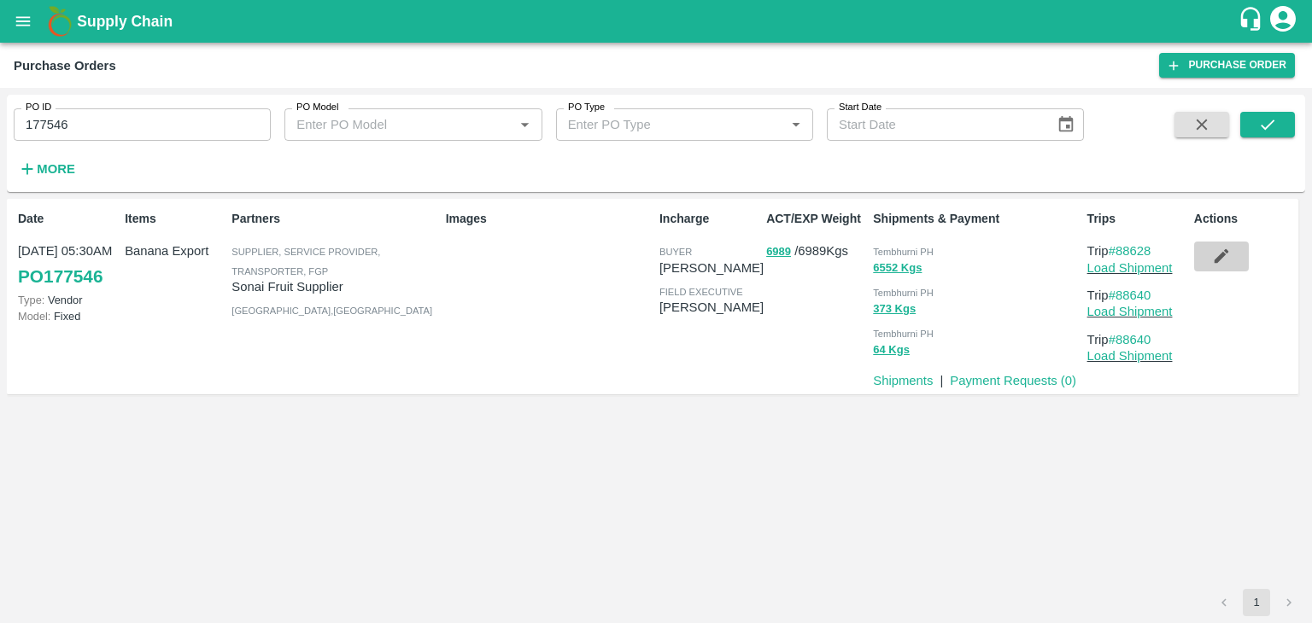
click at [1230, 262] on icon "button" at bounding box center [1221, 256] width 19 height 19
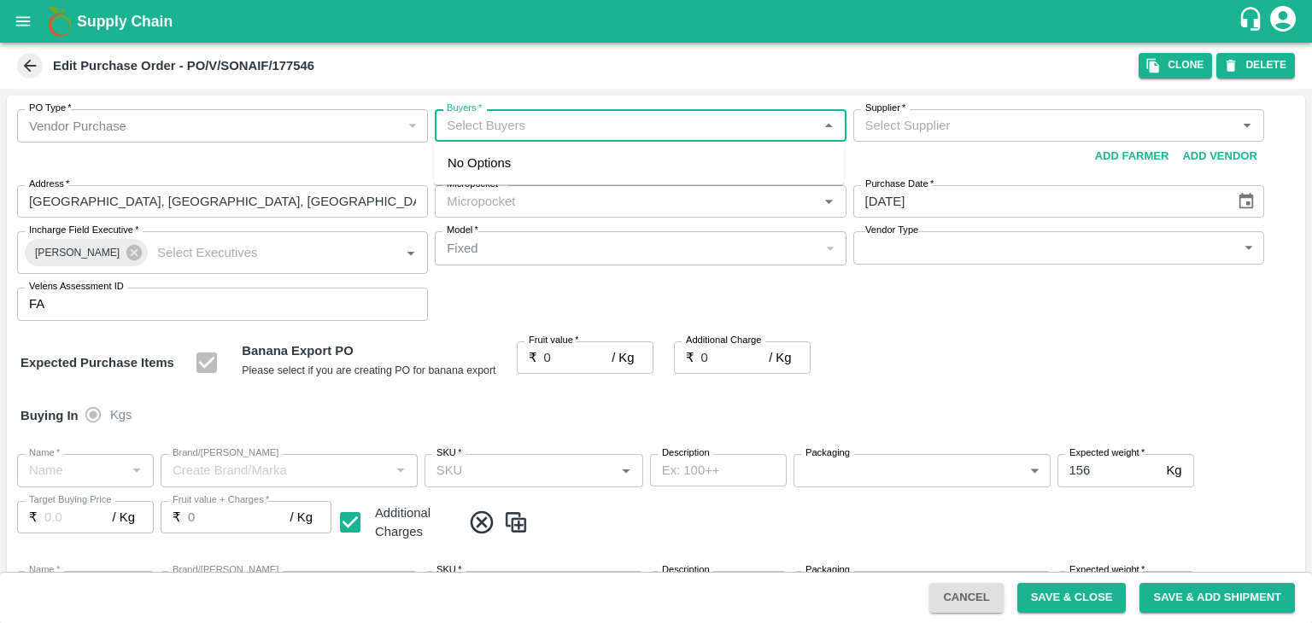
click at [574, 127] on input "Buyers   *" at bounding box center [626, 125] width 372 height 22
type input "Ajit O"
type input "Sonai Fruit Supplier-undefined"
type input "109-Tembhurni"
type input "Banana Export"
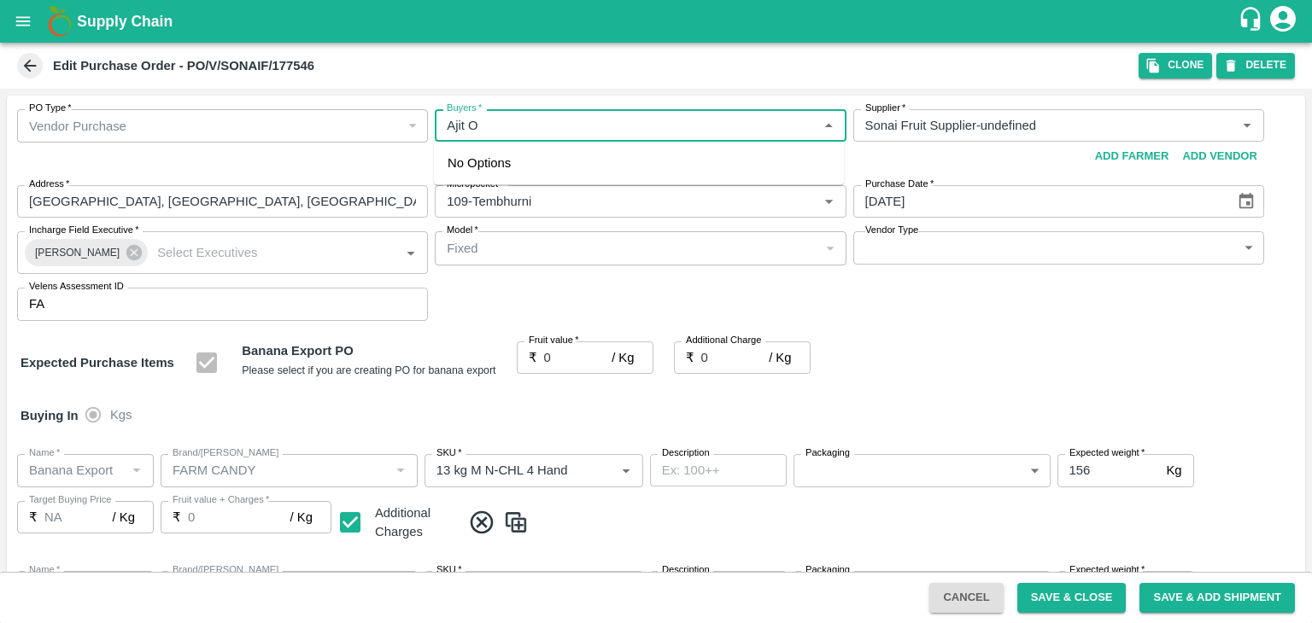
type input "FARM CANDY"
type input "13 kg M N-CHL 4 Hand"
type input "NA"
type input "Banana Export"
type input "FARM CANDY"
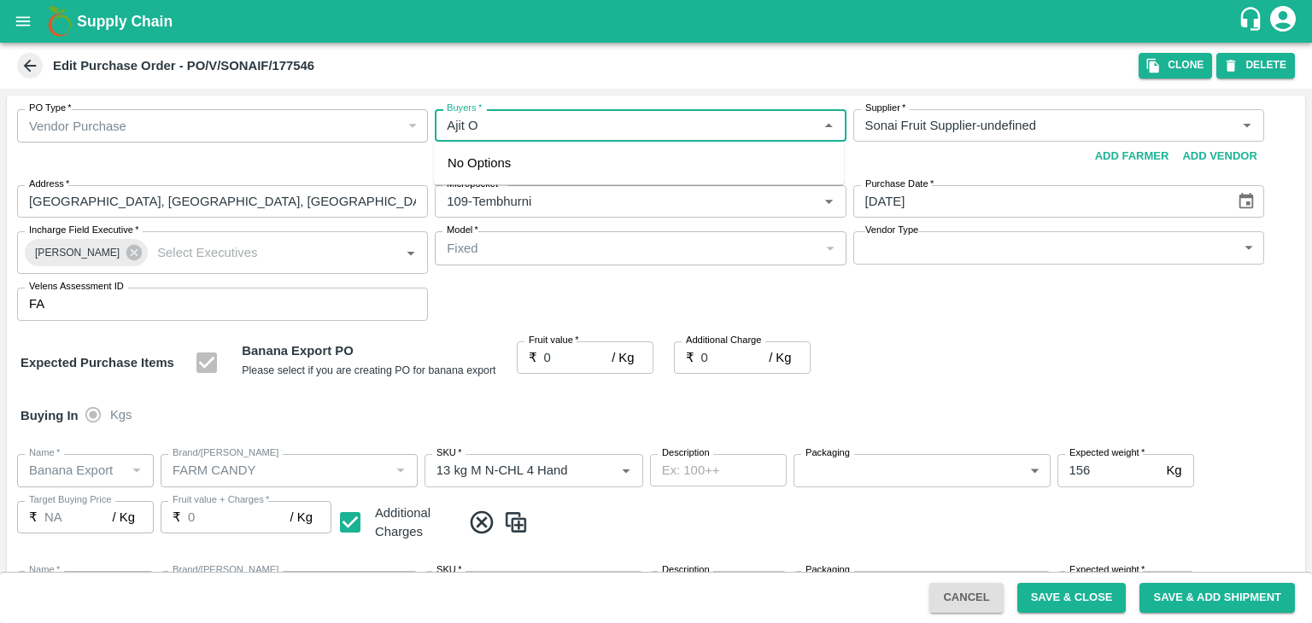
type input "13 kg M N-CHL 5 Hand"
type input "NA"
type input "Banana Export"
type input "FARM CANDY"
type input "13 kg M N-CHL 6 Hand"
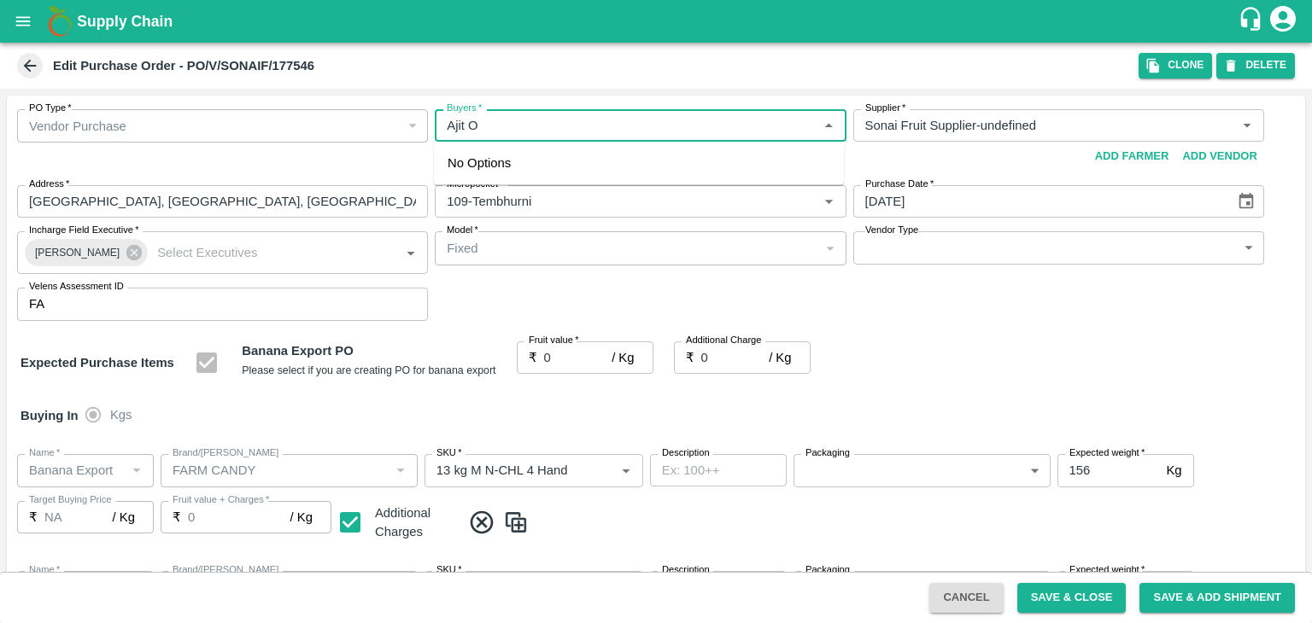
type input "NA"
type input "Banana Export"
type input "FARM CANDY"
type input "13 kg M N-CHL 8 Hand"
type input "NA"
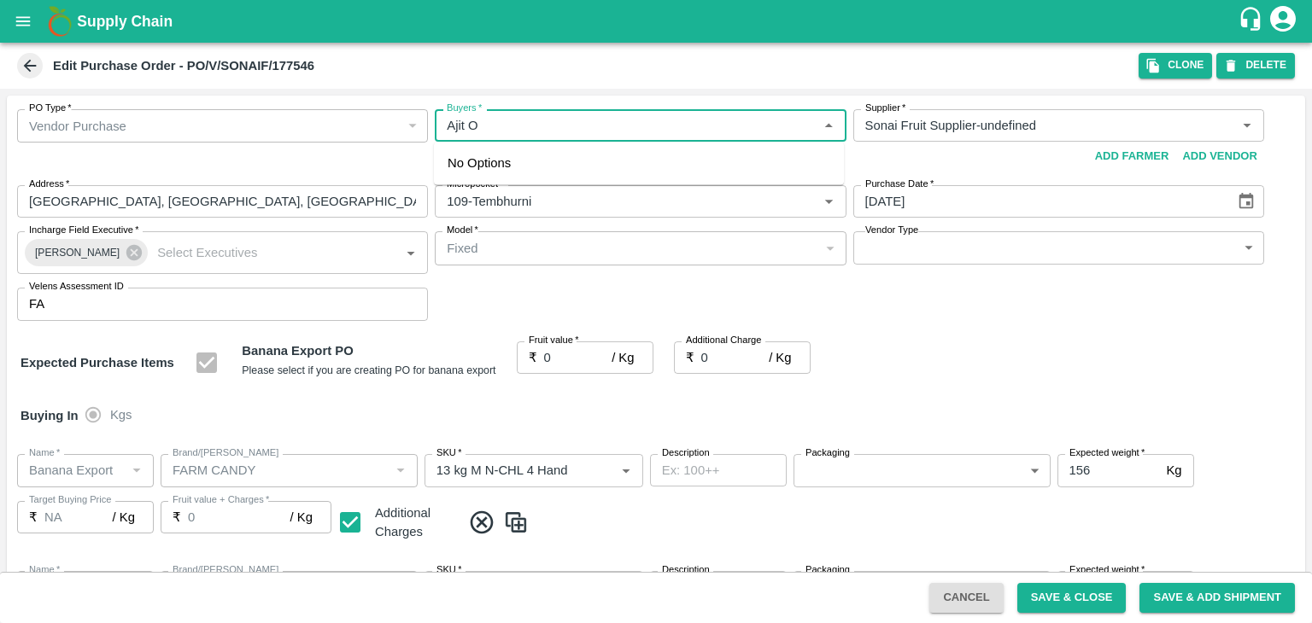
type input "Banana Export"
type input "FARM CANDY"
type input "13 kg M N-CHL CL"
type input "NA"
type input "Banana Export"
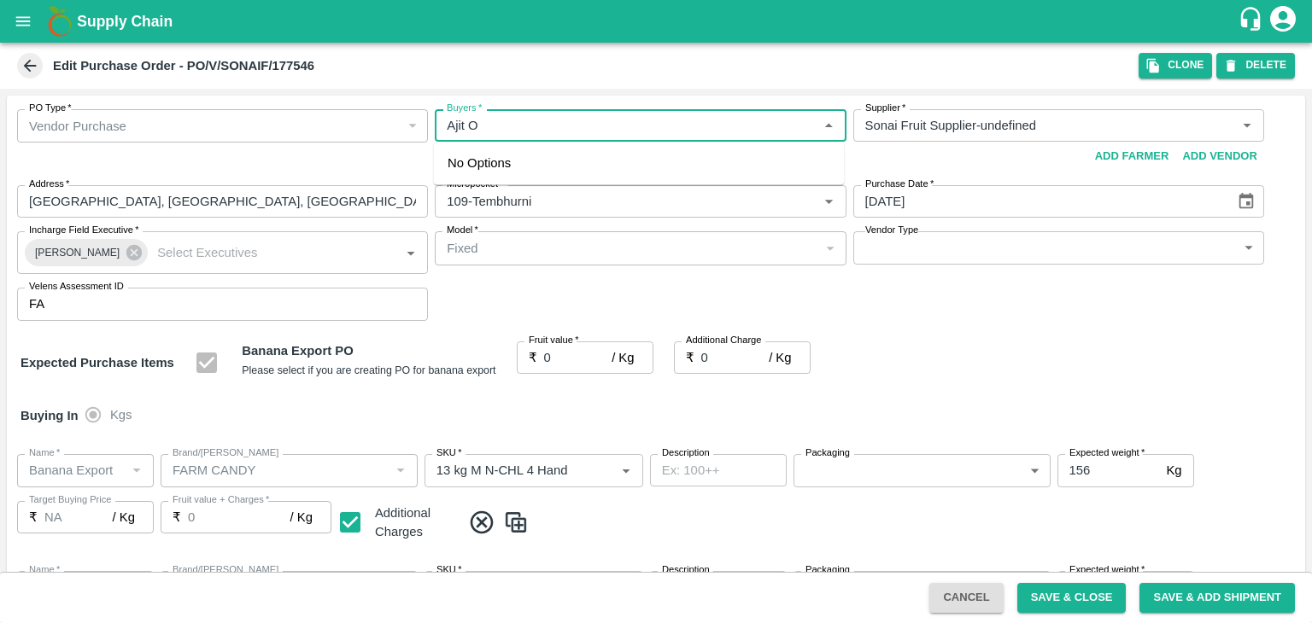
type input "FARM CANDY"
type input "C Class"
type input "NA"
type input "Banana Export"
type input "FARM CANDY"
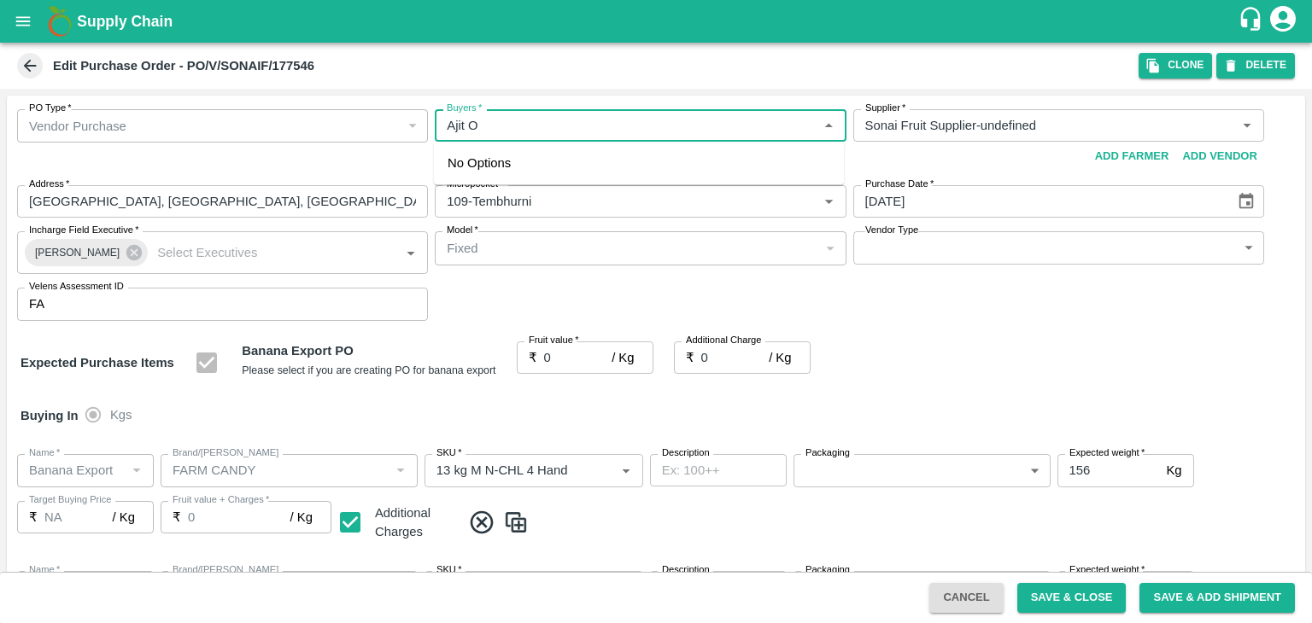
type input "PHR Kg"
type input "NA"
click at [530, 168] on div "Ajit Otari" at bounding box center [541, 170] width 104 height 19
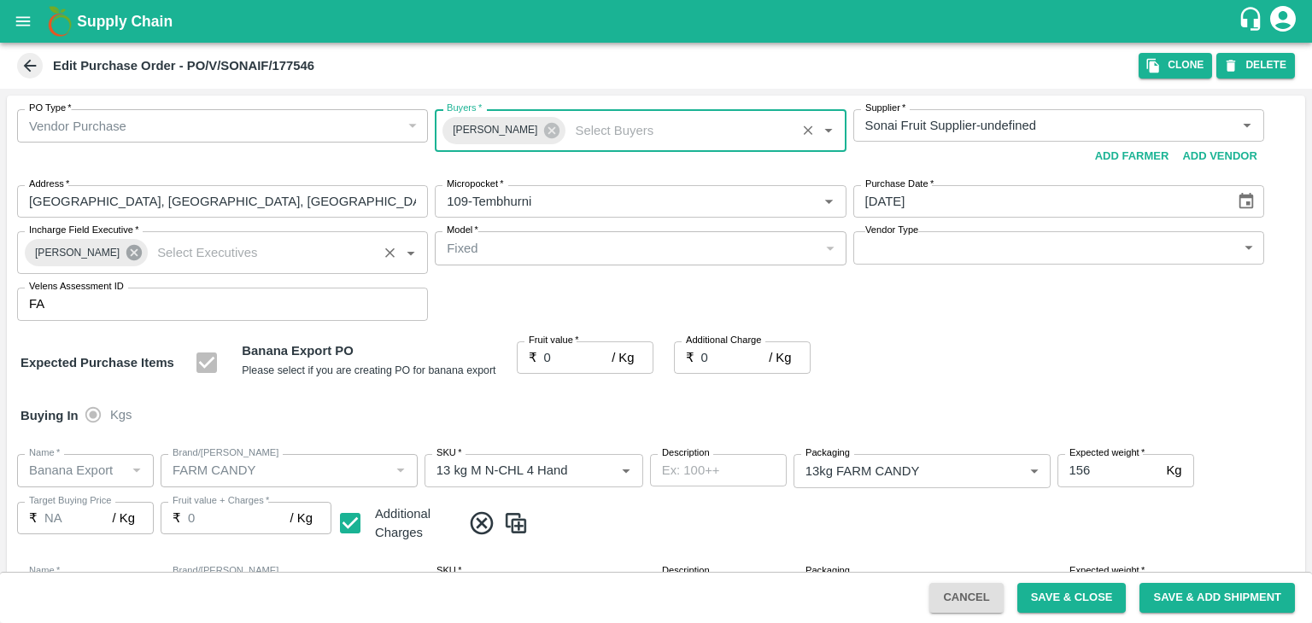
click at [126, 253] on icon at bounding box center [133, 252] width 15 height 15
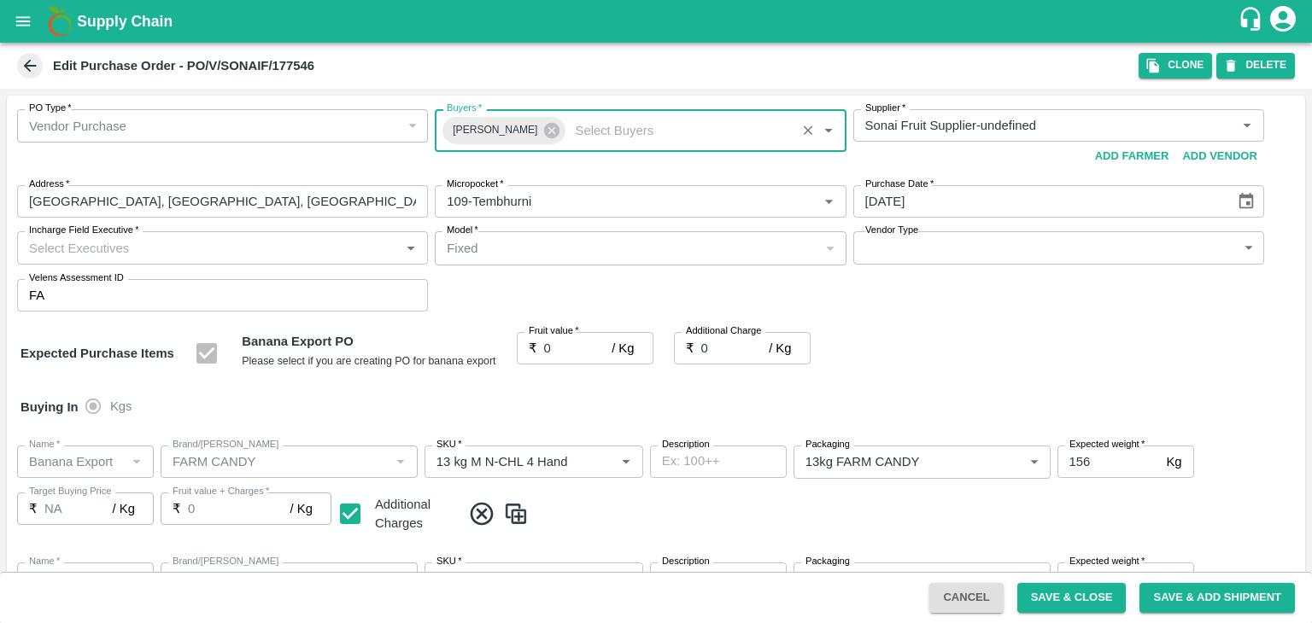
click at [181, 238] on input "Incharge Field Executive   *" at bounding box center [208, 248] width 372 height 22
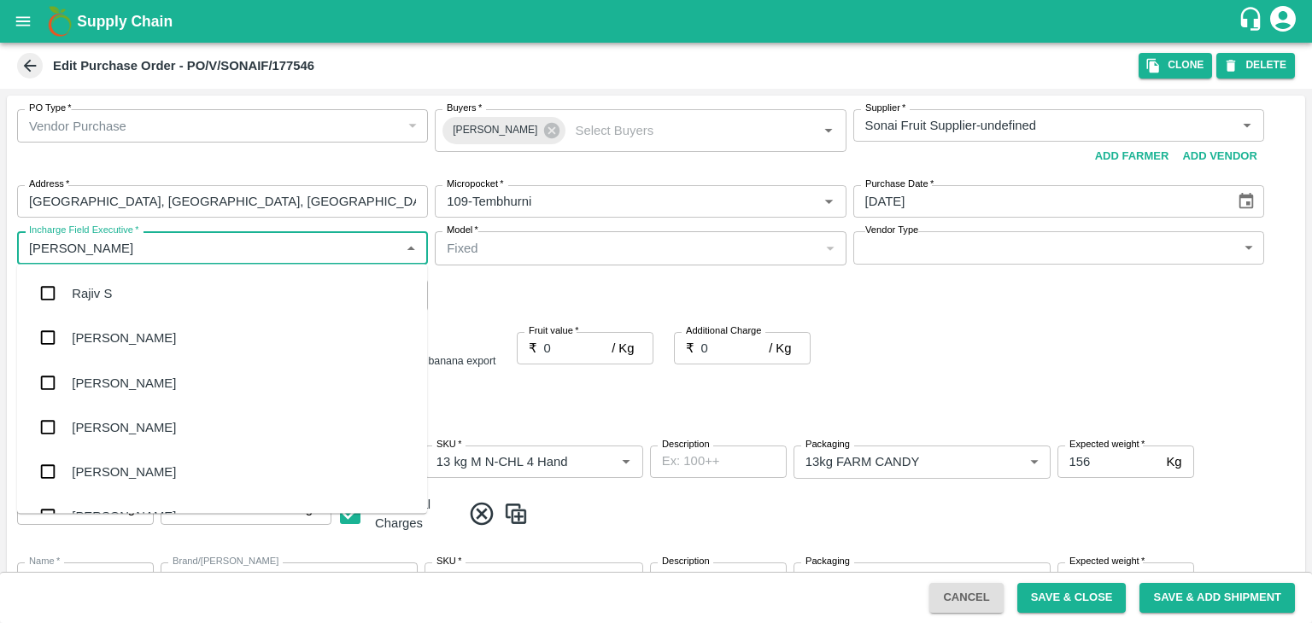
type input "Jay"
click at [140, 373] on div "jaydip Tale" at bounding box center [222, 382] width 410 height 44
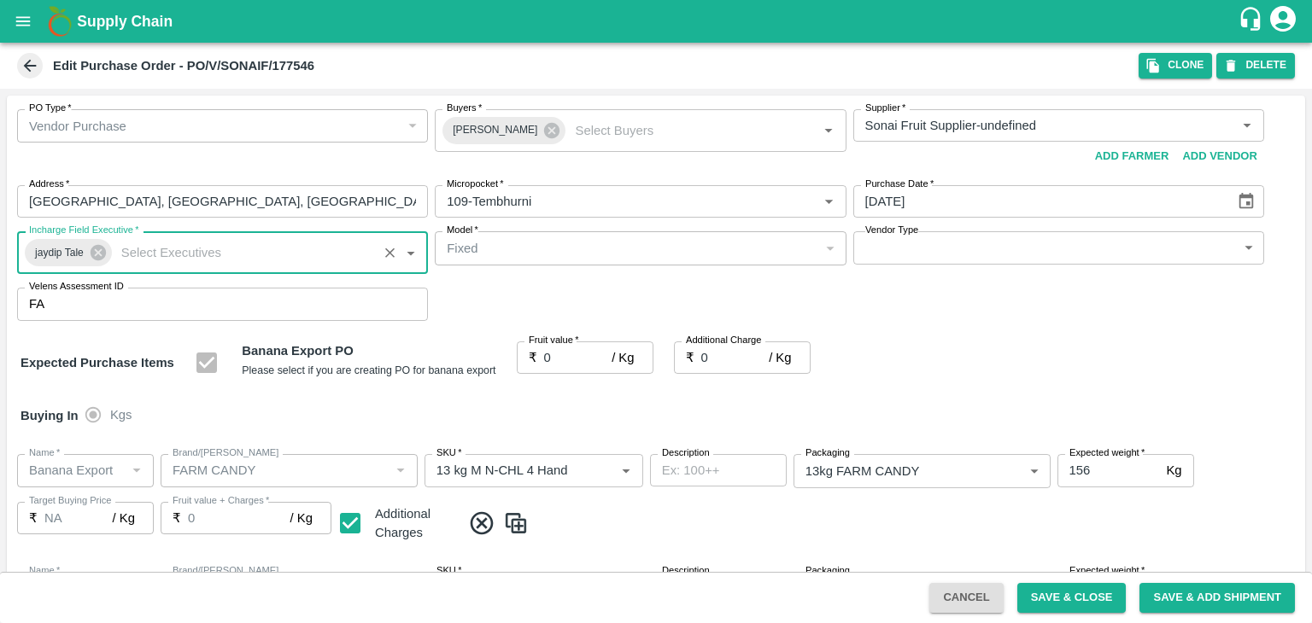
click at [905, 240] on body "Supply Chain Edit Purchase Order - PO/V/SONAIF/177546 Clone DELETE PO Type   * …" at bounding box center [656, 311] width 1312 height 623
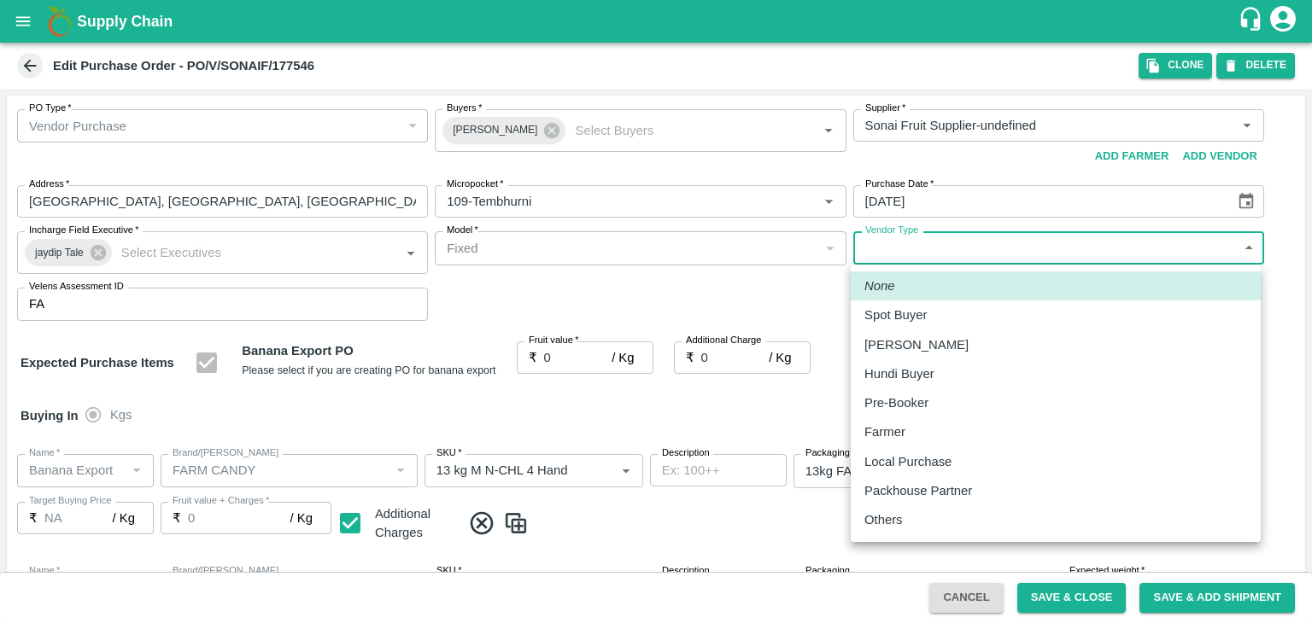
click at [898, 513] on p "Others" at bounding box center [883, 520] width 38 height 19
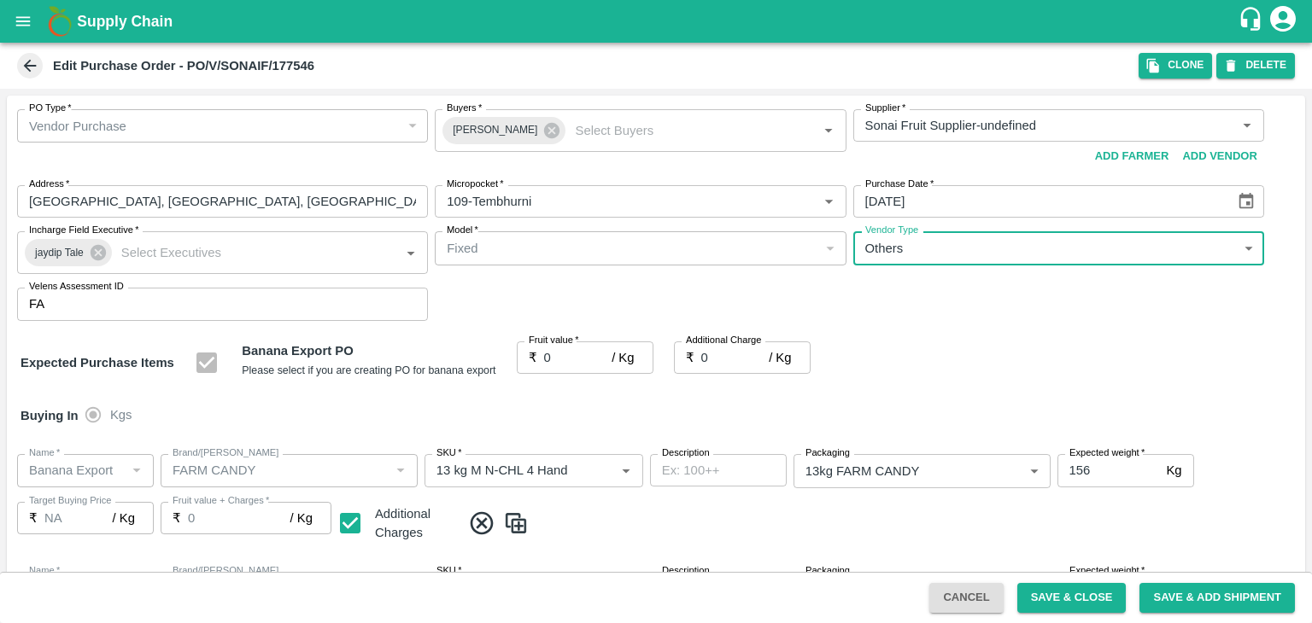
type input "OTHER"
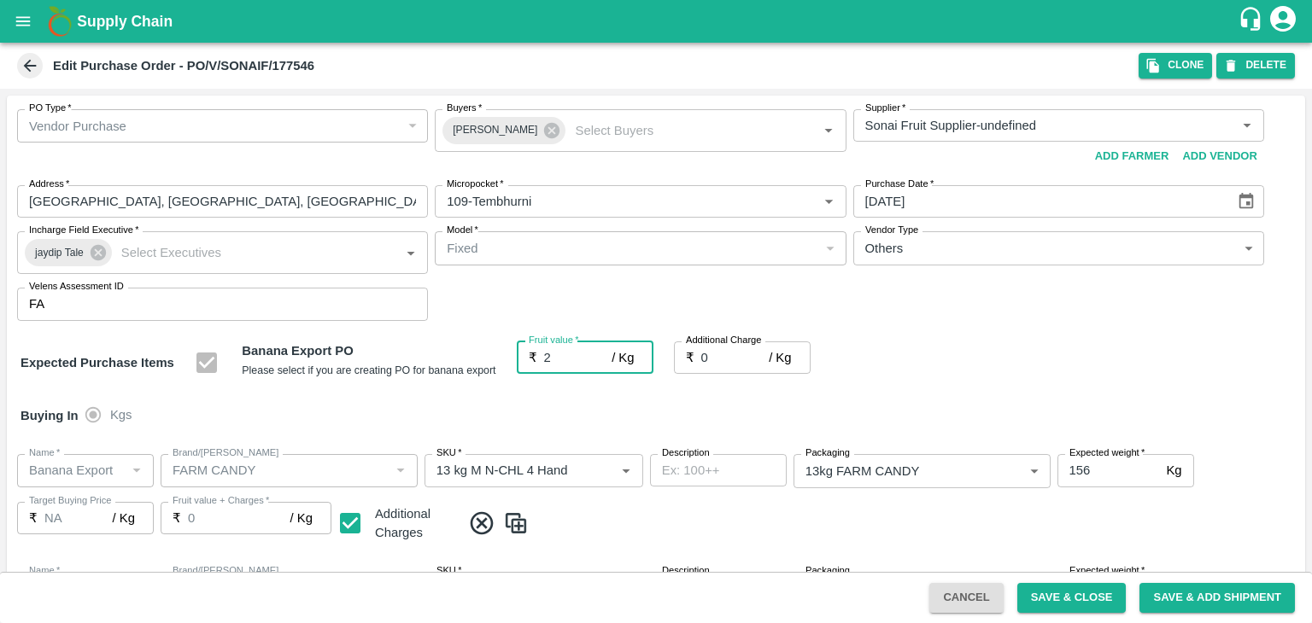
type input "23"
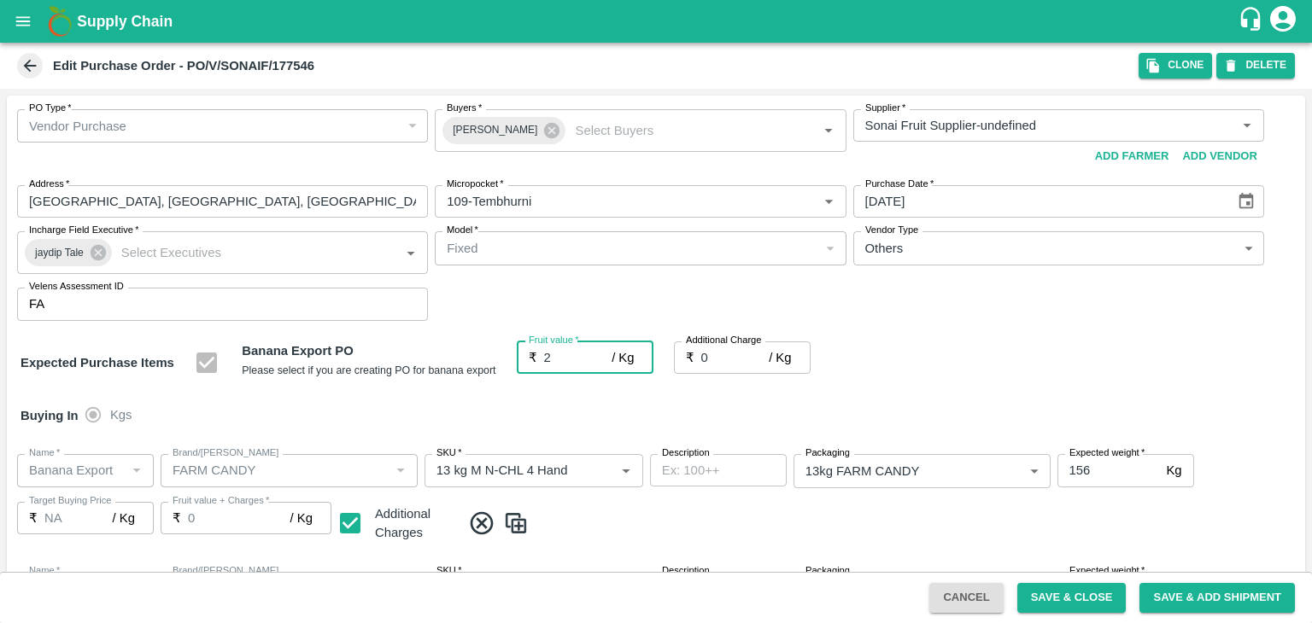
type input "23"
type input "2"
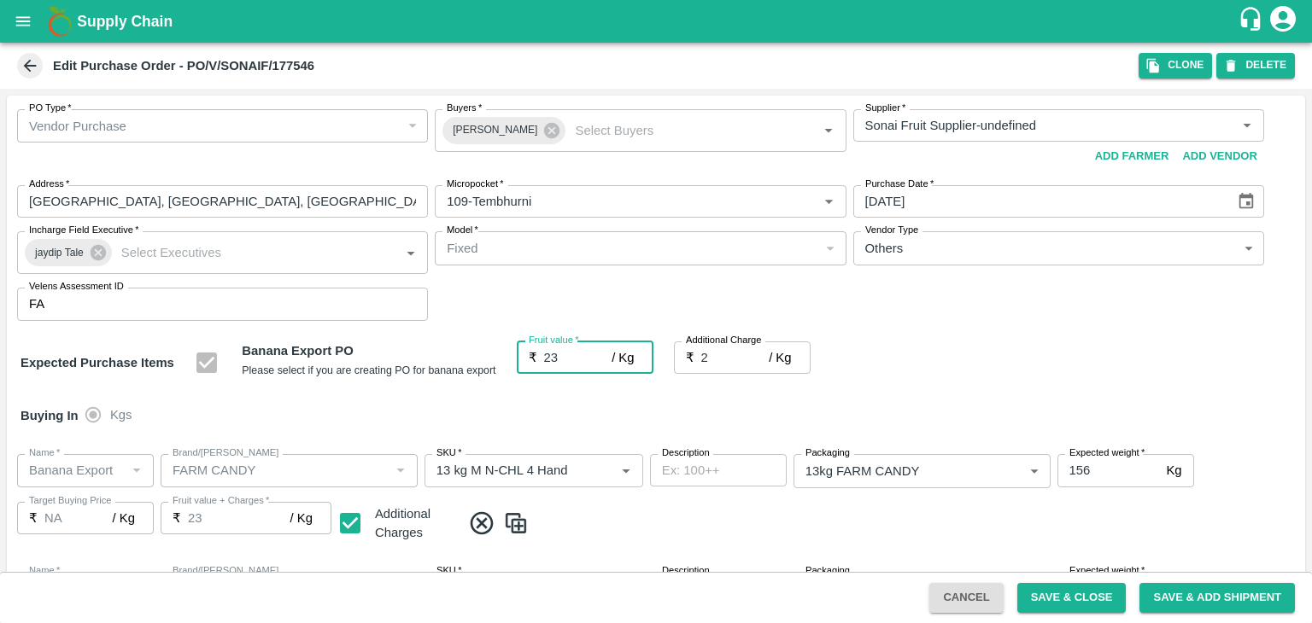
type input "25"
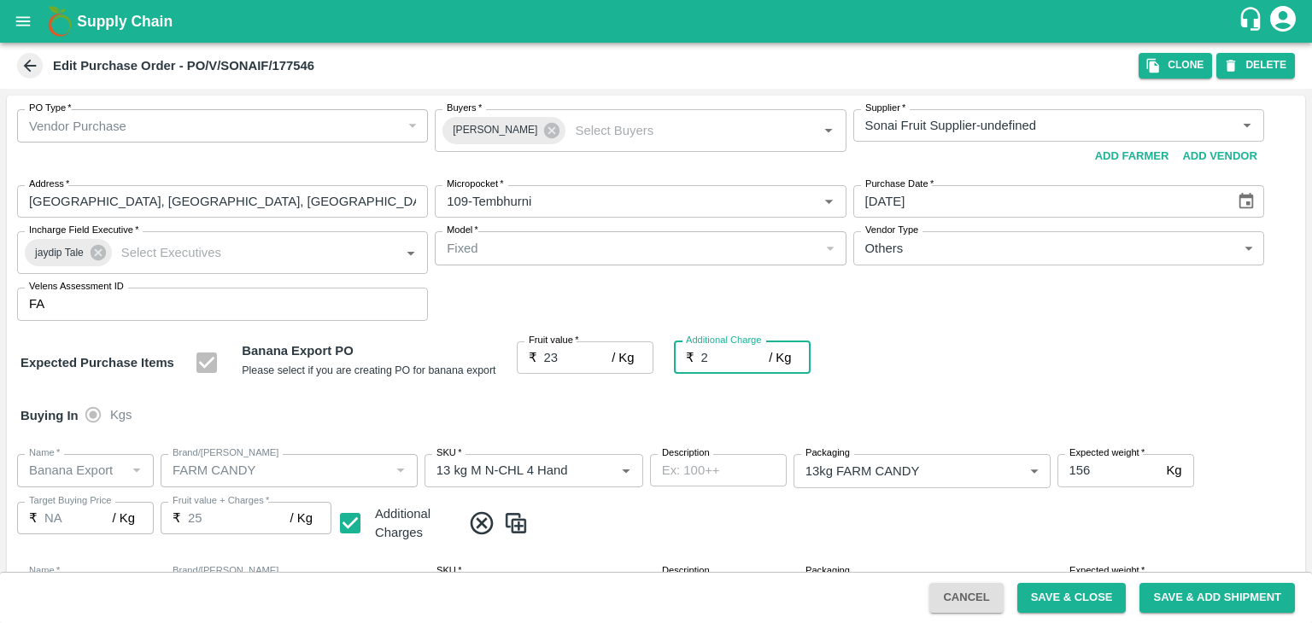
type input "2.7"
type input "25.7"
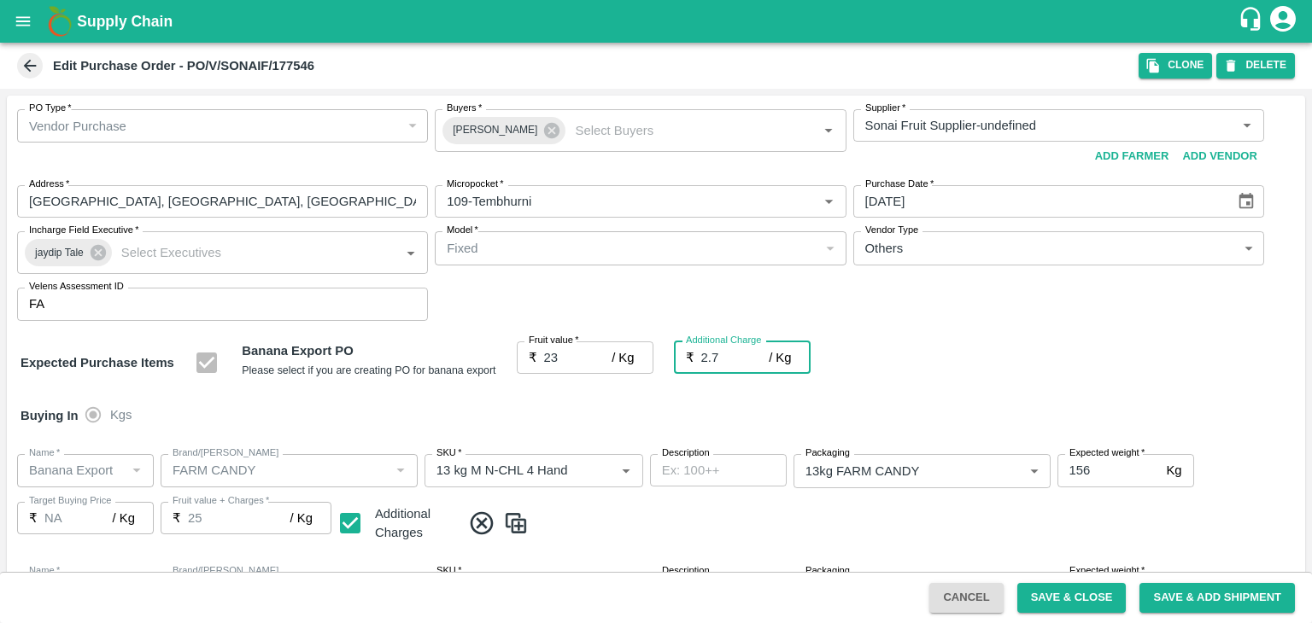
type input "25.7"
type input "2.75"
type input "25.75"
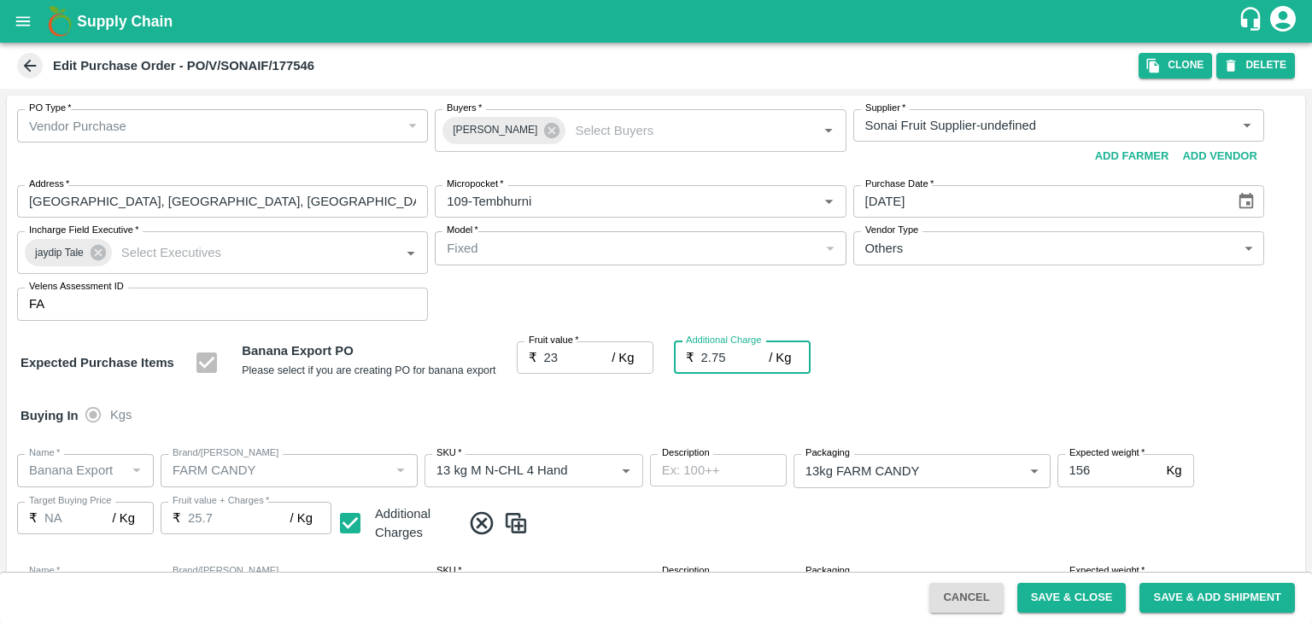
type input "25.75"
type input "2.75"
click at [652, 416] on div at bounding box center [656, 311] width 1312 height 623
click at [1026, 420] on ul "None Spot Buyer Mandi Loader Hundi Buyer Pre-Booker Farmer Local Purchase Packh…" at bounding box center [1055, 343] width 307 height 156
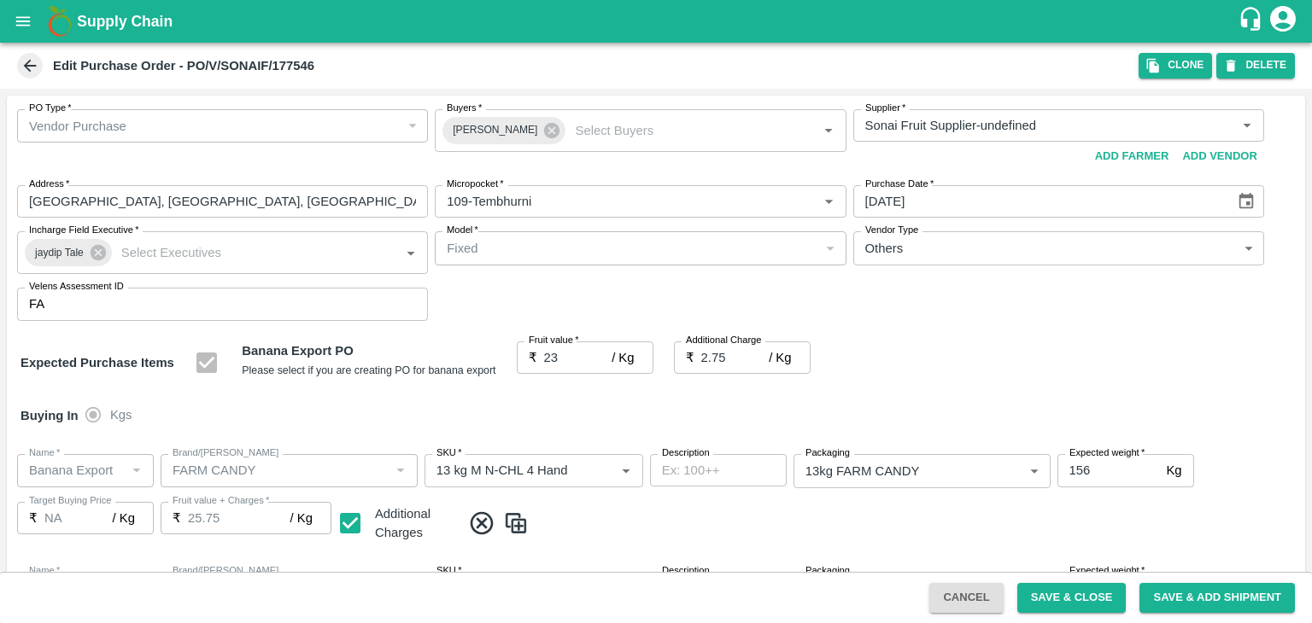
click at [1089, 601] on button "Save & Close" at bounding box center [1071, 598] width 109 height 30
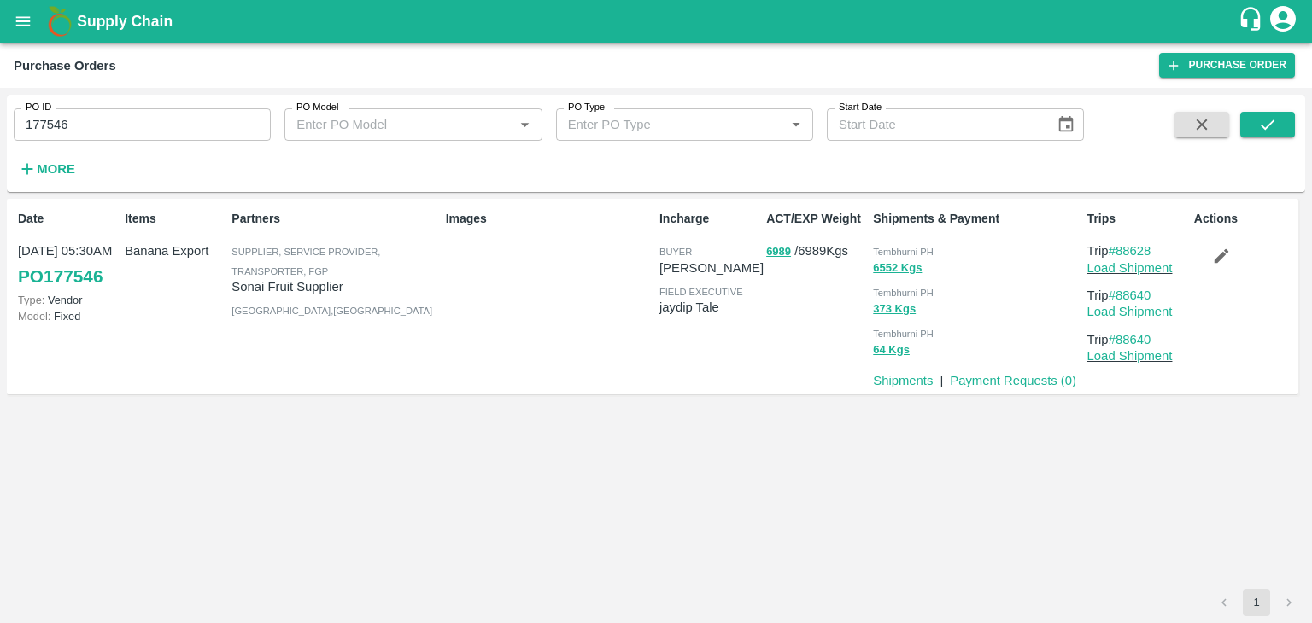
click at [150, 117] on input "177546" at bounding box center [142, 124] width 257 height 32
paste input "text"
type input "177525"
click at [1286, 131] on button "submit" at bounding box center [1267, 125] width 55 height 26
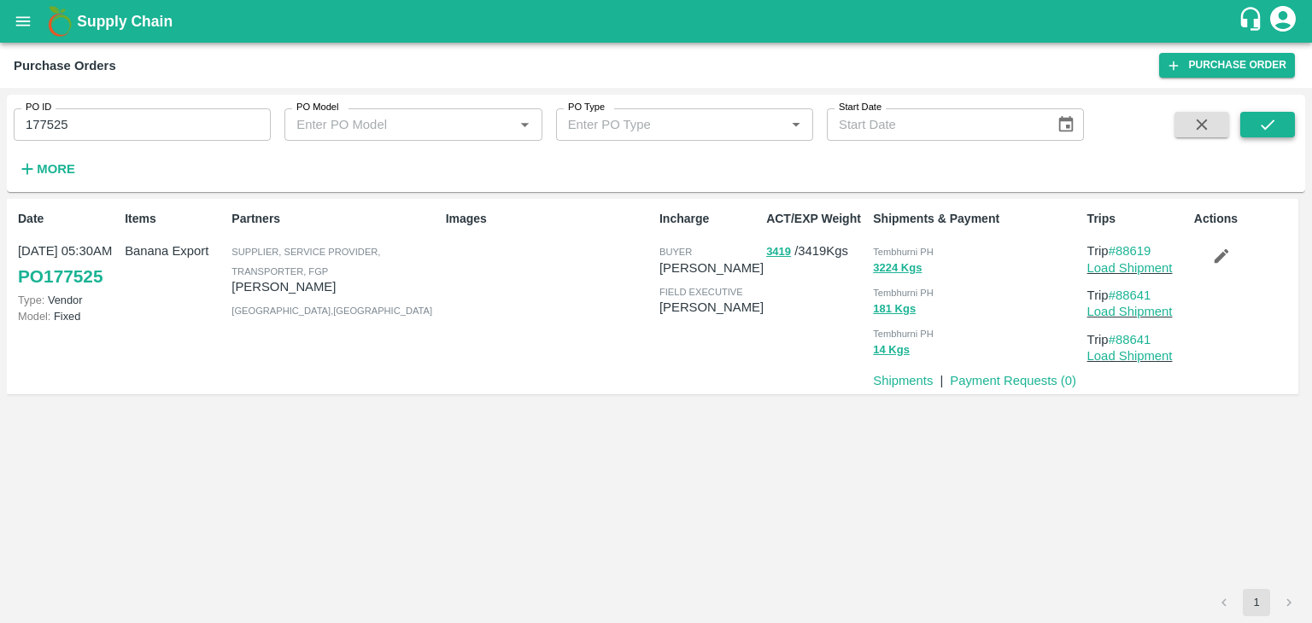
click at [1271, 123] on icon "submit" at bounding box center [1268, 125] width 14 height 10
click at [1127, 267] on link "Load Shipment" at bounding box center [1129, 268] width 85 height 14
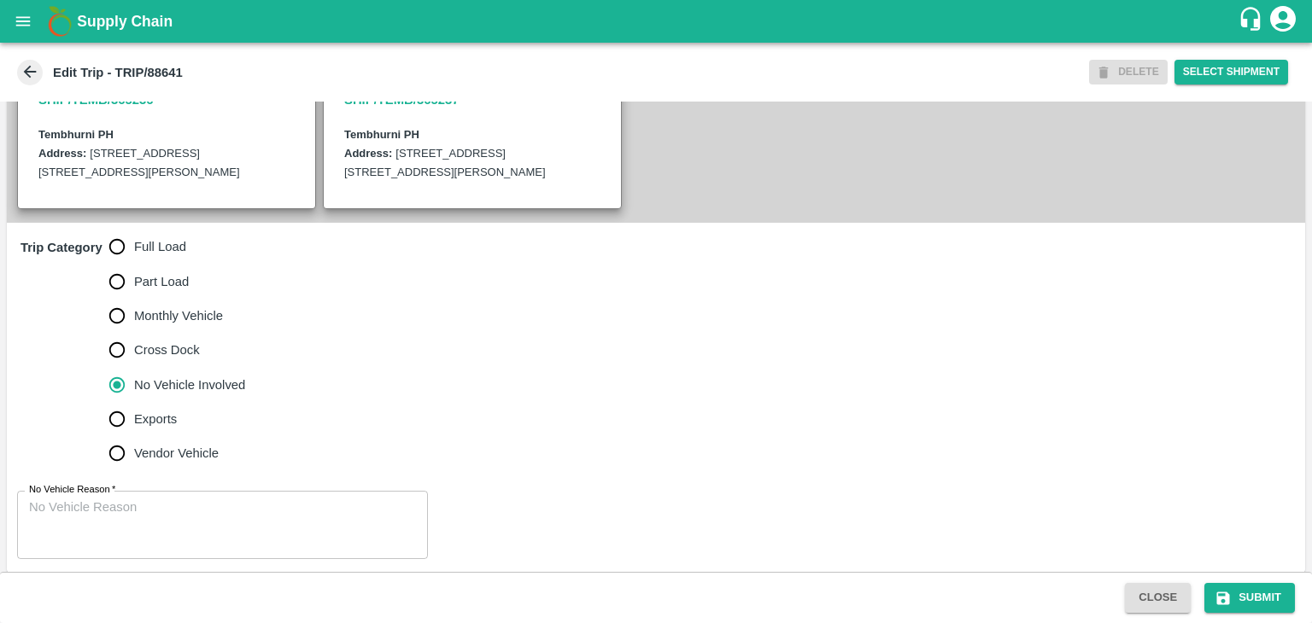
scroll to position [438, 0]
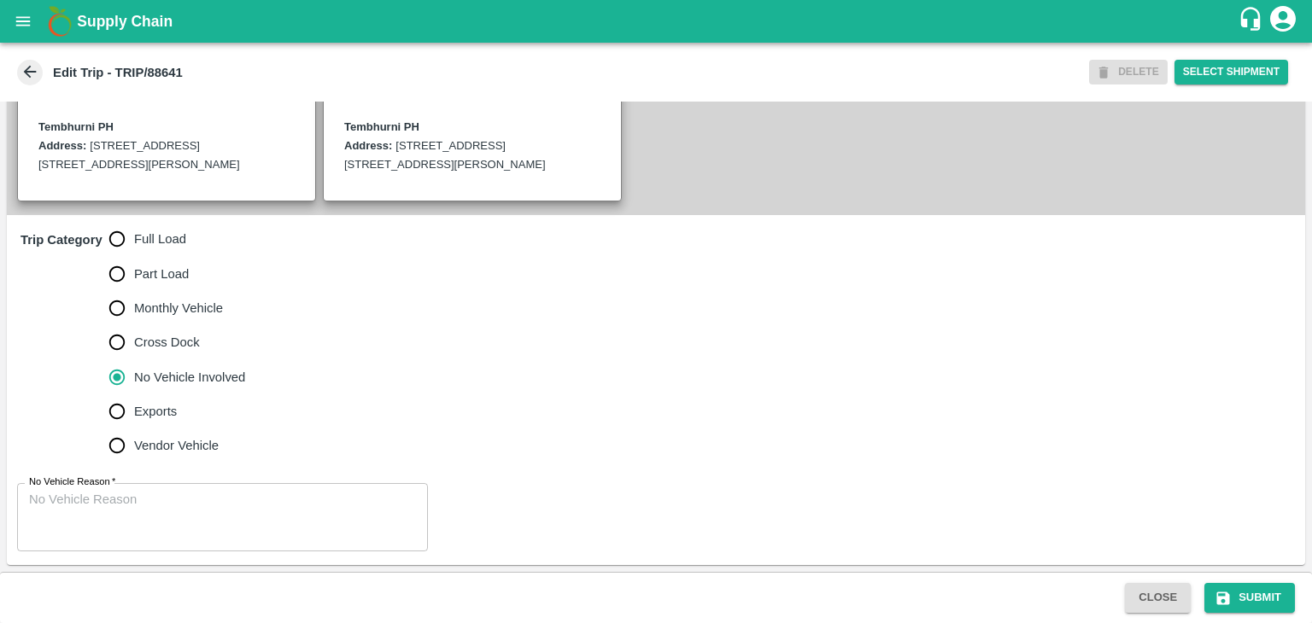
click at [164, 244] on span "Full Load" at bounding box center [160, 239] width 52 height 19
click at [134, 244] on input "Full Load" at bounding box center [117, 239] width 34 height 34
radio input "true"
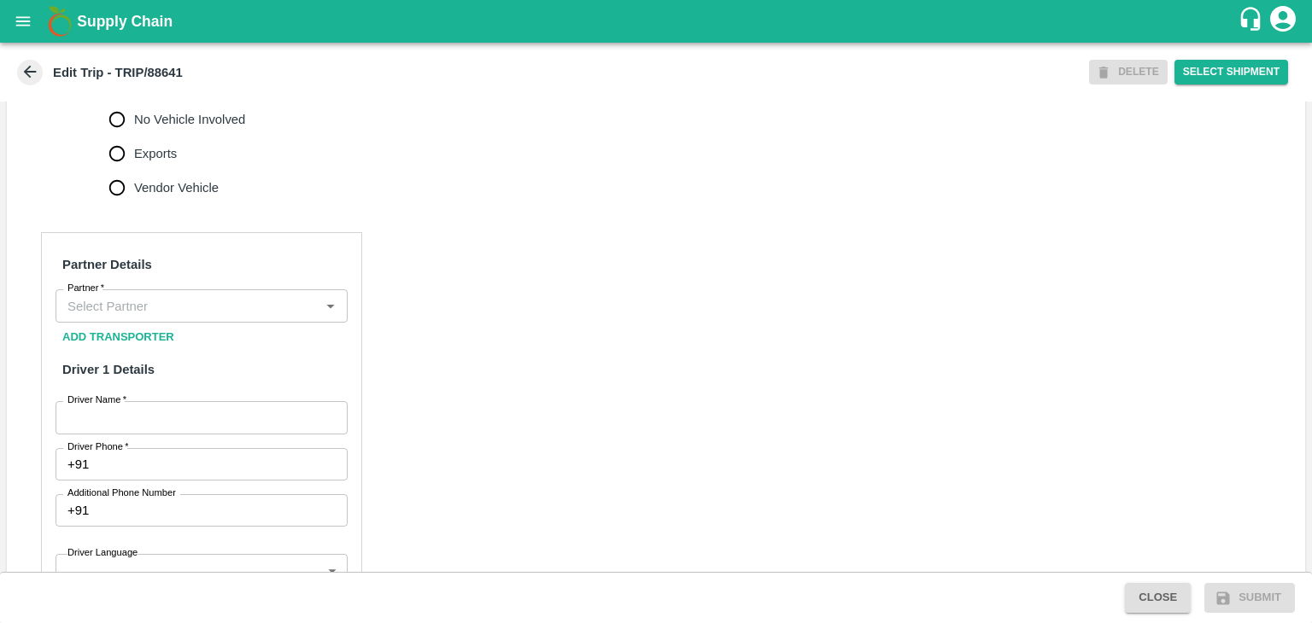
scroll to position [687, 0]
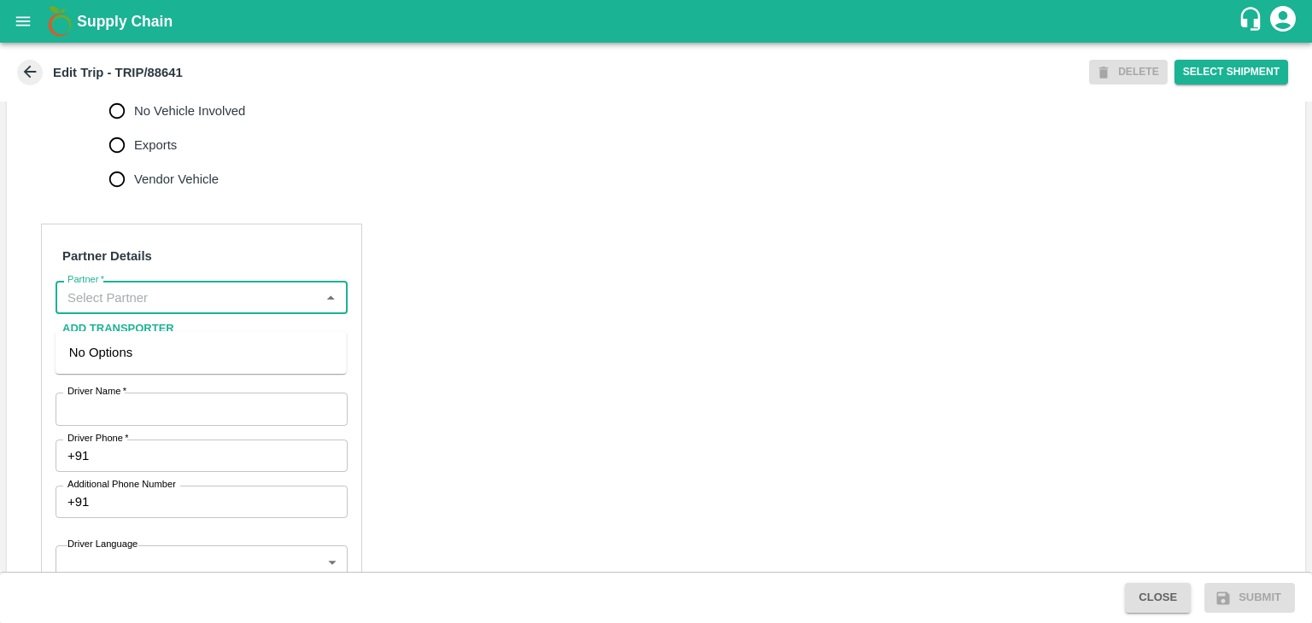
click at [197, 307] on input "Partner   *" at bounding box center [188, 297] width 254 height 22
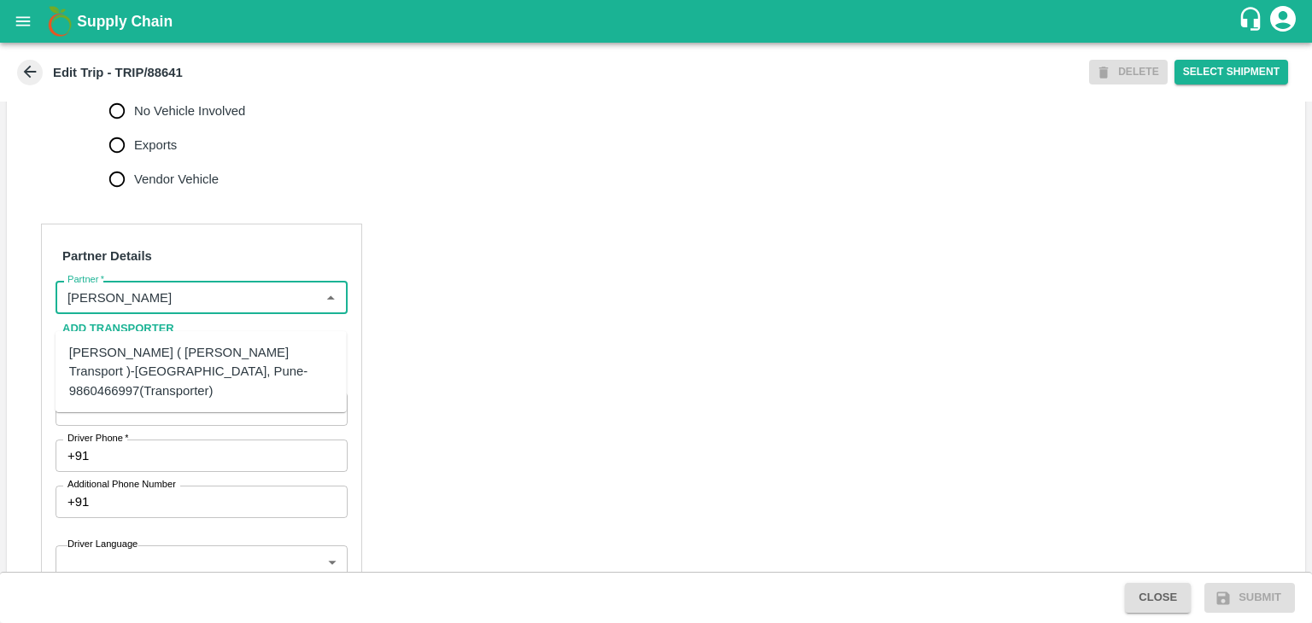
click at [169, 360] on div "[PERSON_NAME] ( [PERSON_NAME] Transport )-[GEOGRAPHIC_DATA], Pune-9860466997(Tr…" at bounding box center [201, 371] width 264 height 57
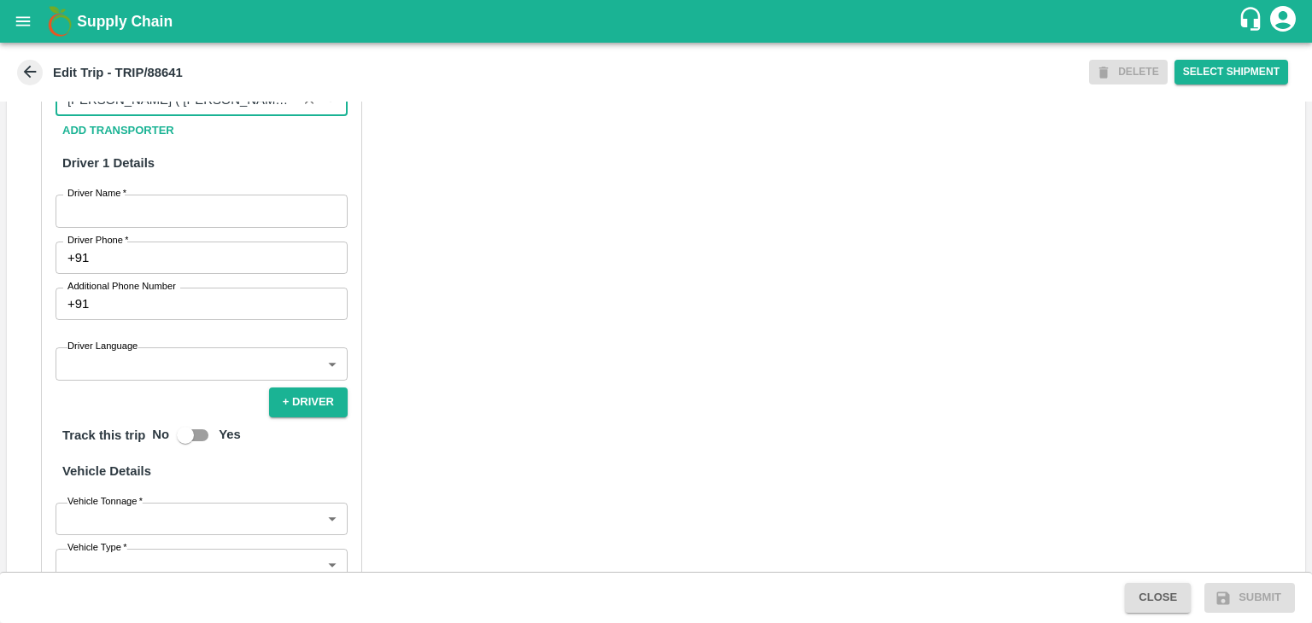
scroll to position [885, 0]
type input "[PERSON_NAME] ( [PERSON_NAME] Transport )-[GEOGRAPHIC_DATA], Pune-9860466997(Tr…"
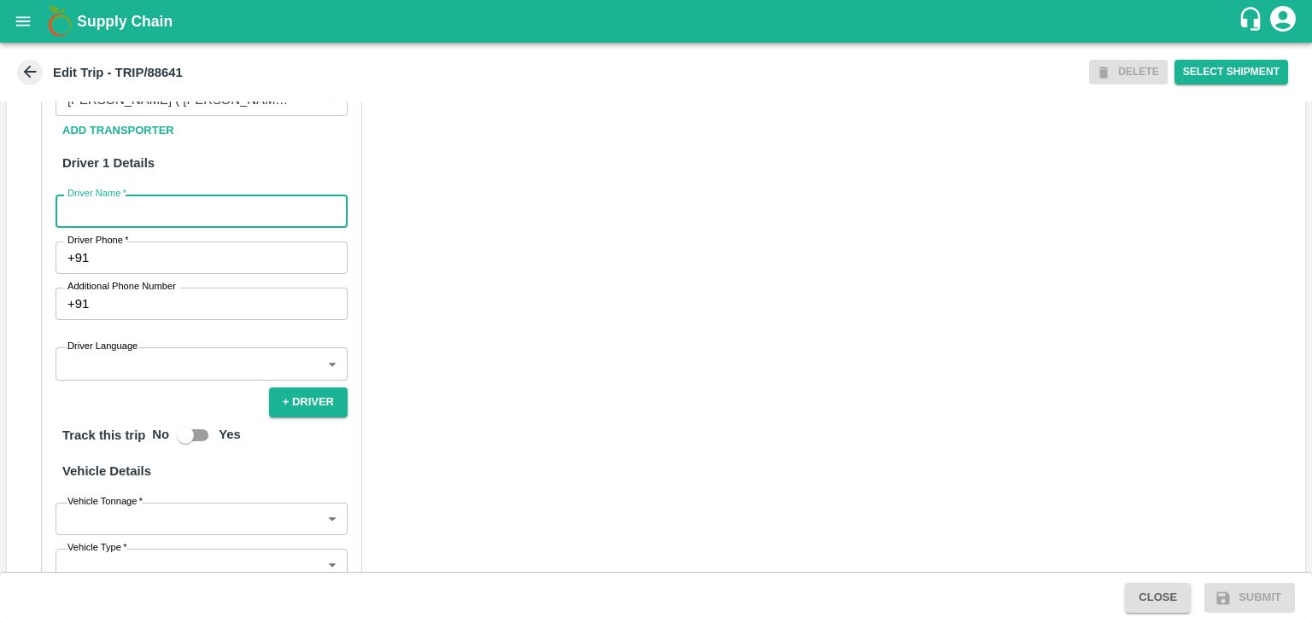
click at [103, 227] on input "Driver Name   *" at bounding box center [202, 211] width 292 height 32
type input "Godase"
click at [155, 274] on input "Driver Phone   *" at bounding box center [222, 258] width 252 height 32
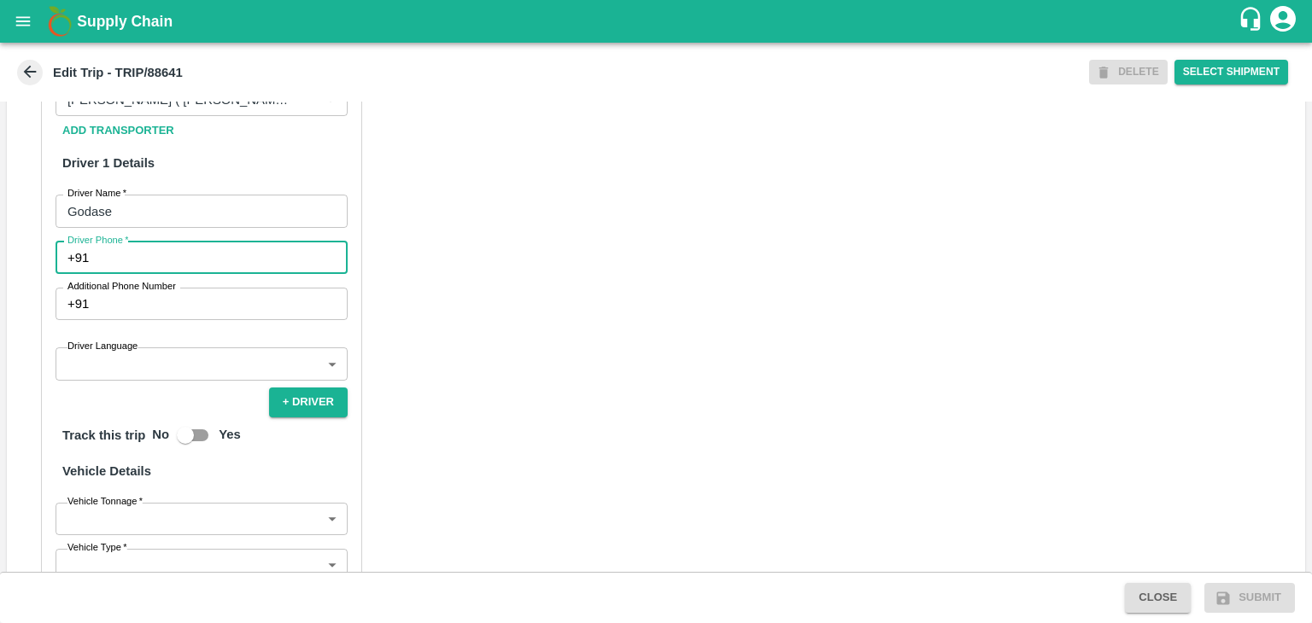
type input "9975280177"
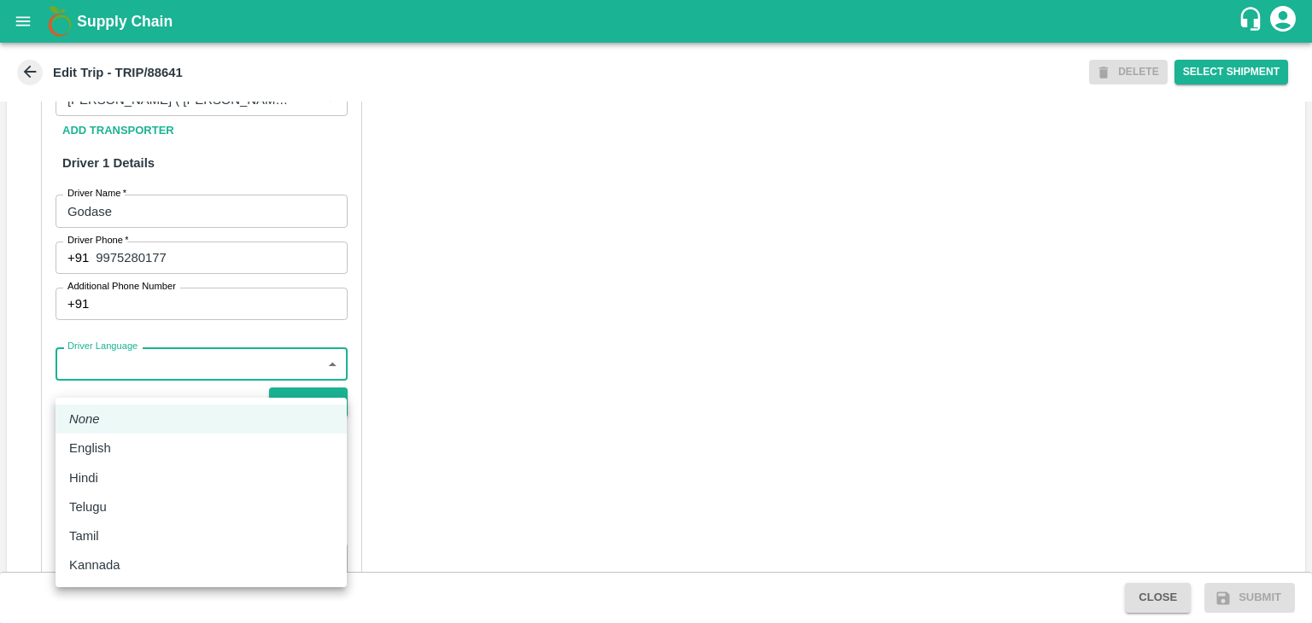
click at [155, 383] on body "Supply Chain Edit Trip - TRIP/88641 DELETE Select Shipment Trip Details Trip Ty…" at bounding box center [656, 311] width 1312 height 623
click at [121, 469] on div "Hindi" at bounding box center [201, 478] width 264 height 19
type input "hi"
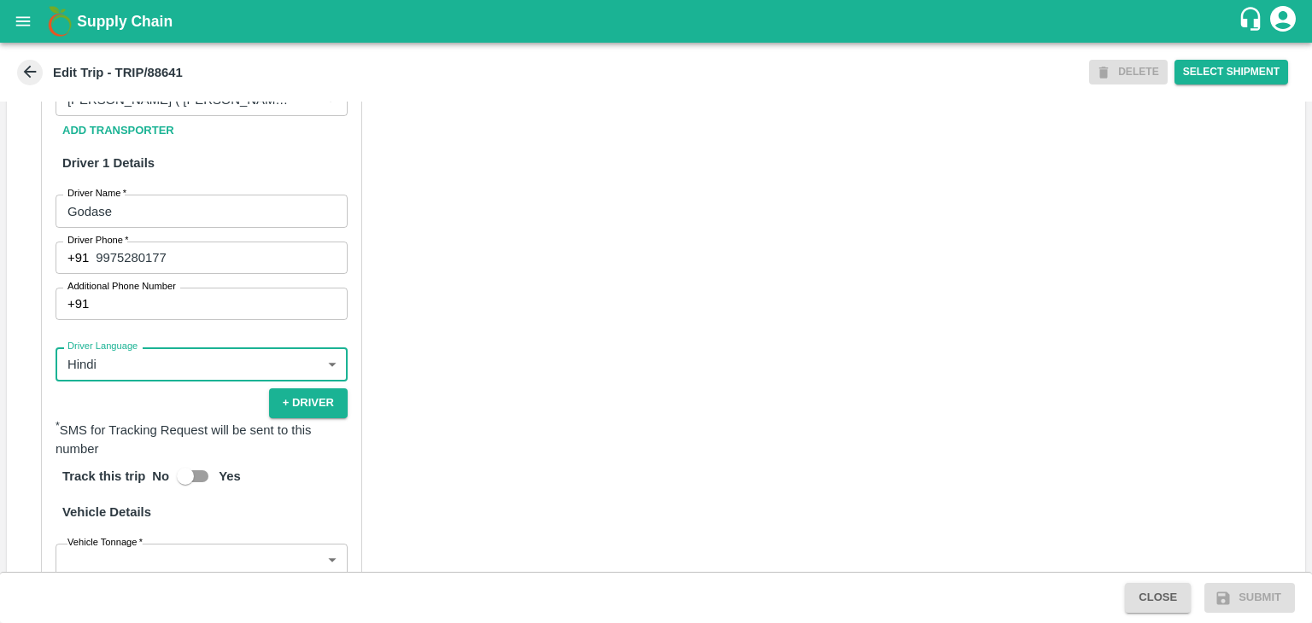
scroll to position [1201, 0]
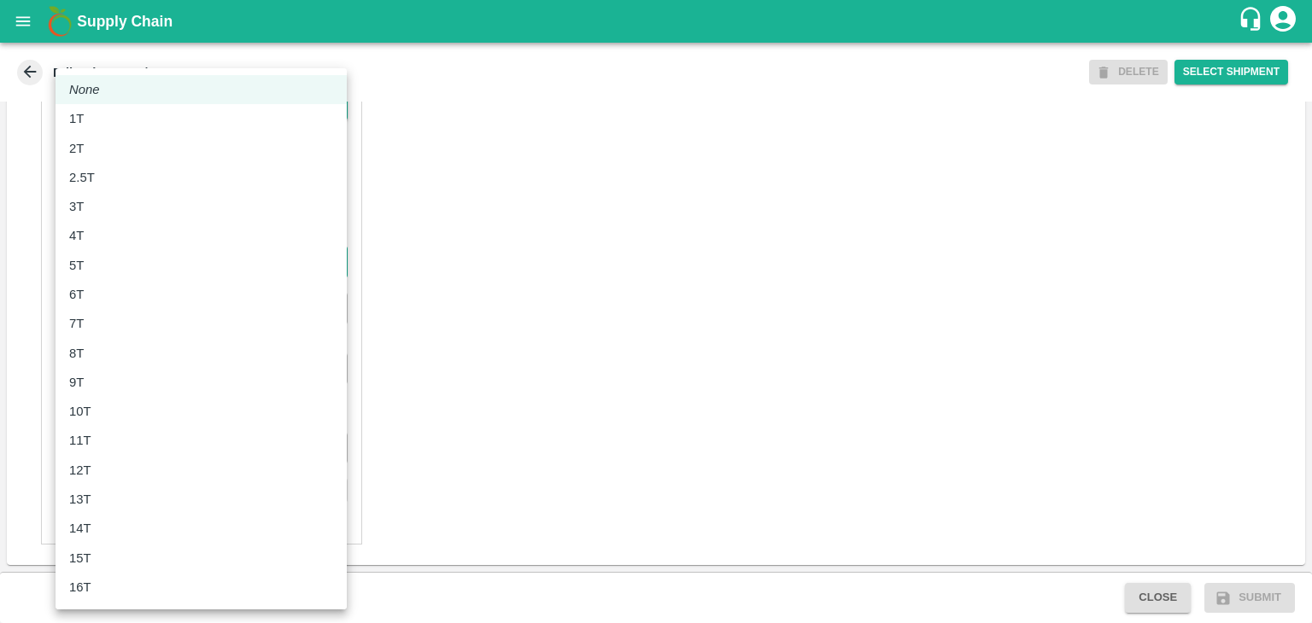
click at [137, 258] on body "Supply Chain Edit Trip - TRIP/88641 DELETE Select Shipment Trip Details Trip Ty…" at bounding box center [656, 311] width 1312 height 623
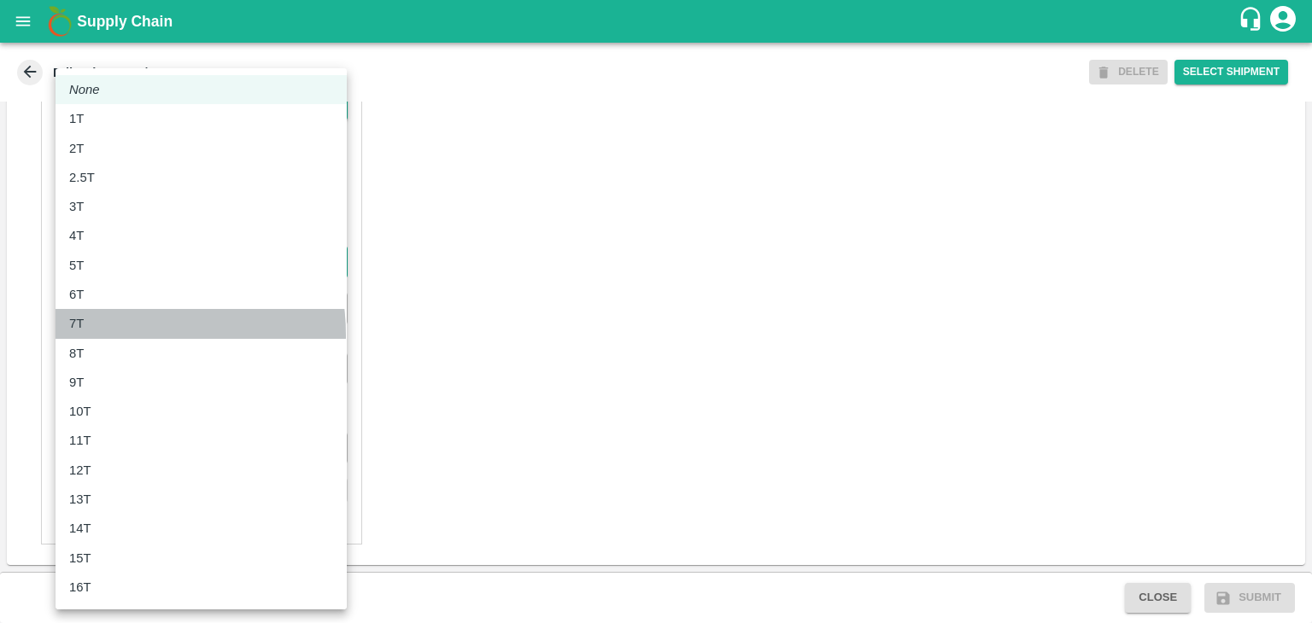
click at [111, 335] on li "7T" at bounding box center [201, 323] width 291 height 29
type input "7000"
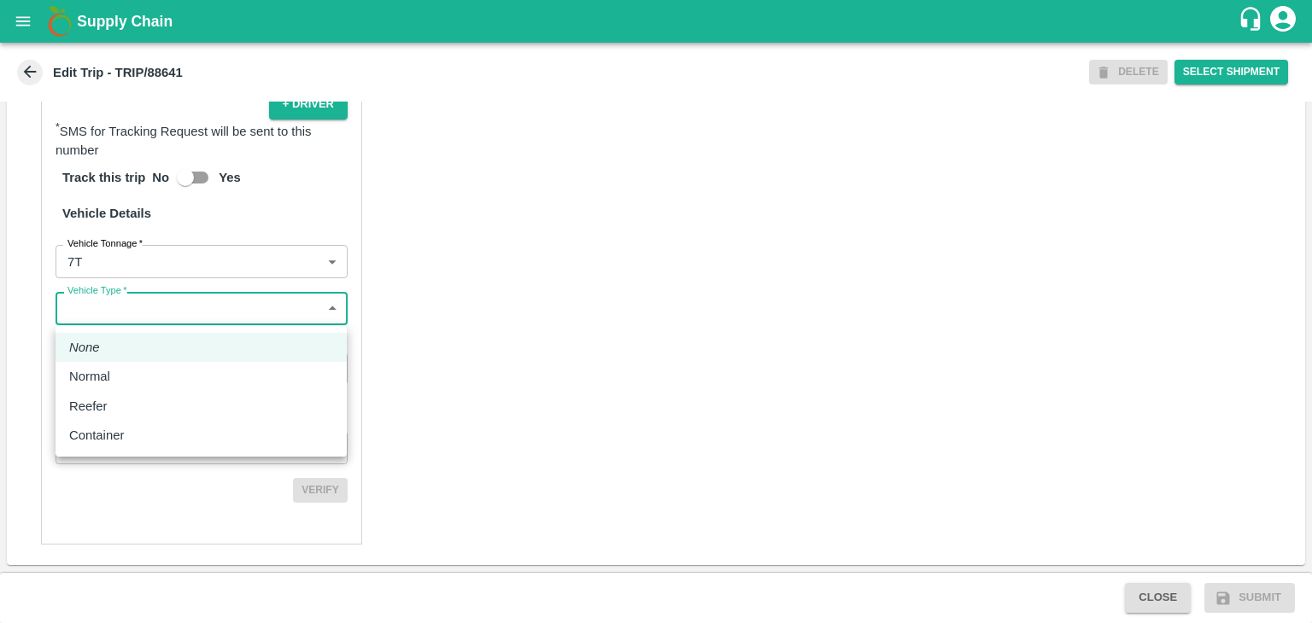
click at [142, 317] on body "Supply Chain Edit Trip - TRIP/88641 DELETE Select Shipment Trip Details Trip Ty…" at bounding box center [656, 311] width 1312 height 623
click at [108, 389] on li "Normal" at bounding box center [201, 376] width 291 height 29
type input "Normal"
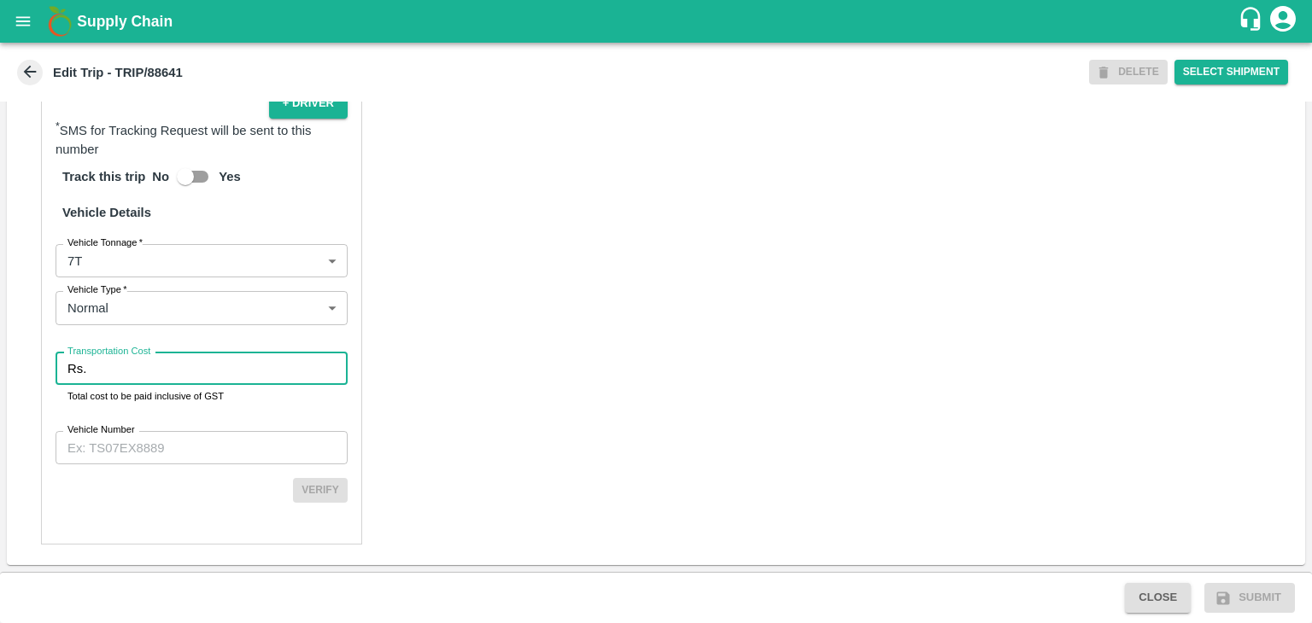
click at [138, 377] on input "Transportation Cost" at bounding box center [220, 369] width 255 height 32
type input "1"
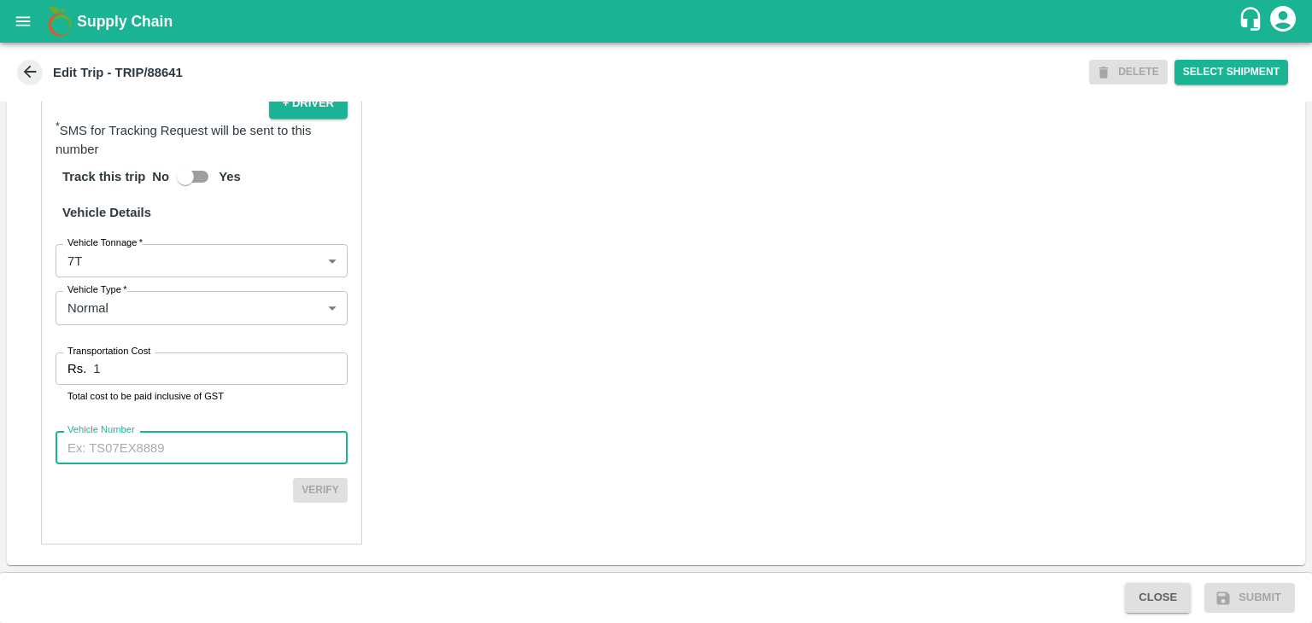
click at [208, 460] on input "Vehicle Number" at bounding box center [202, 447] width 292 height 32
type input "MH45T6060"
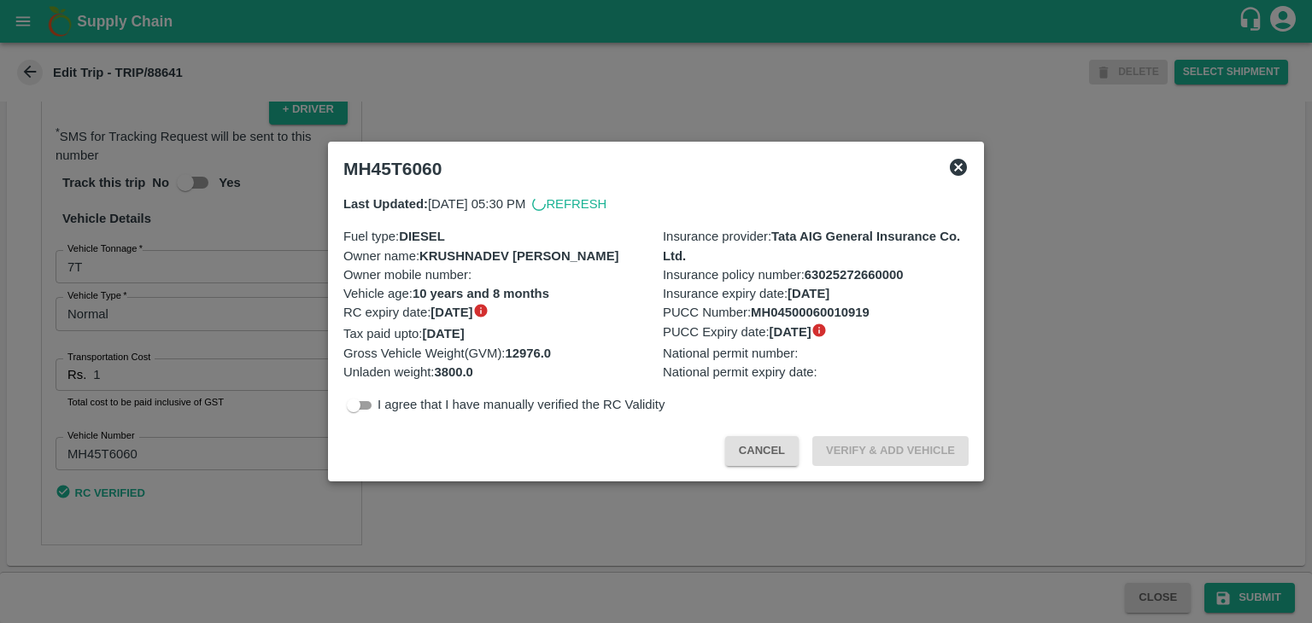
scroll to position [1197, 0]
click at [1182, 570] on div at bounding box center [656, 311] width 1312 height 623
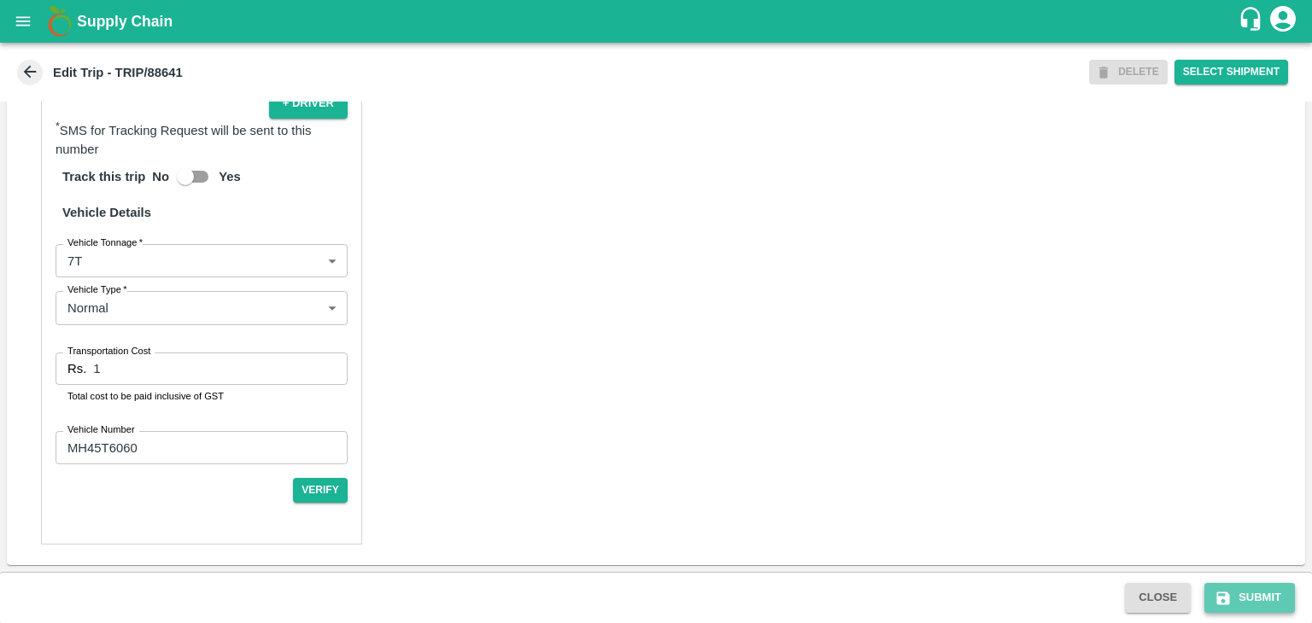
click at [1241, 587] on button "Submit" at bounding box center [1249, 598] width 91 height 30
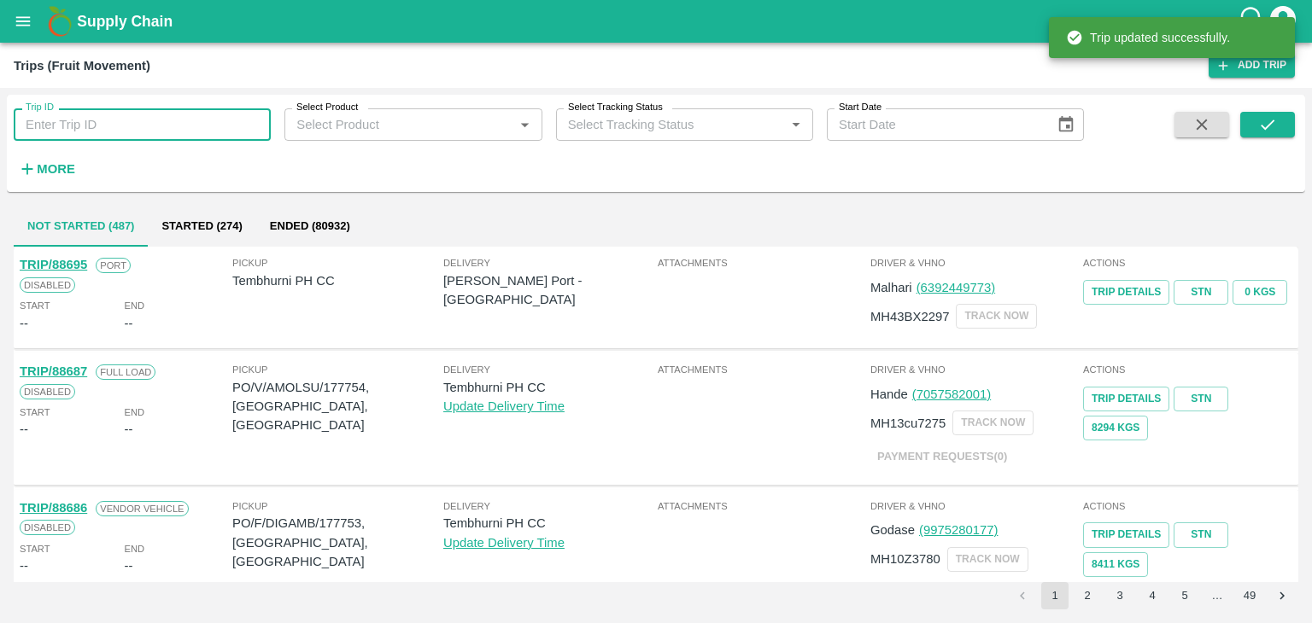
click at [163, 120] on input "Trip ID" at bounding box center [142, 124] width 257 height 32
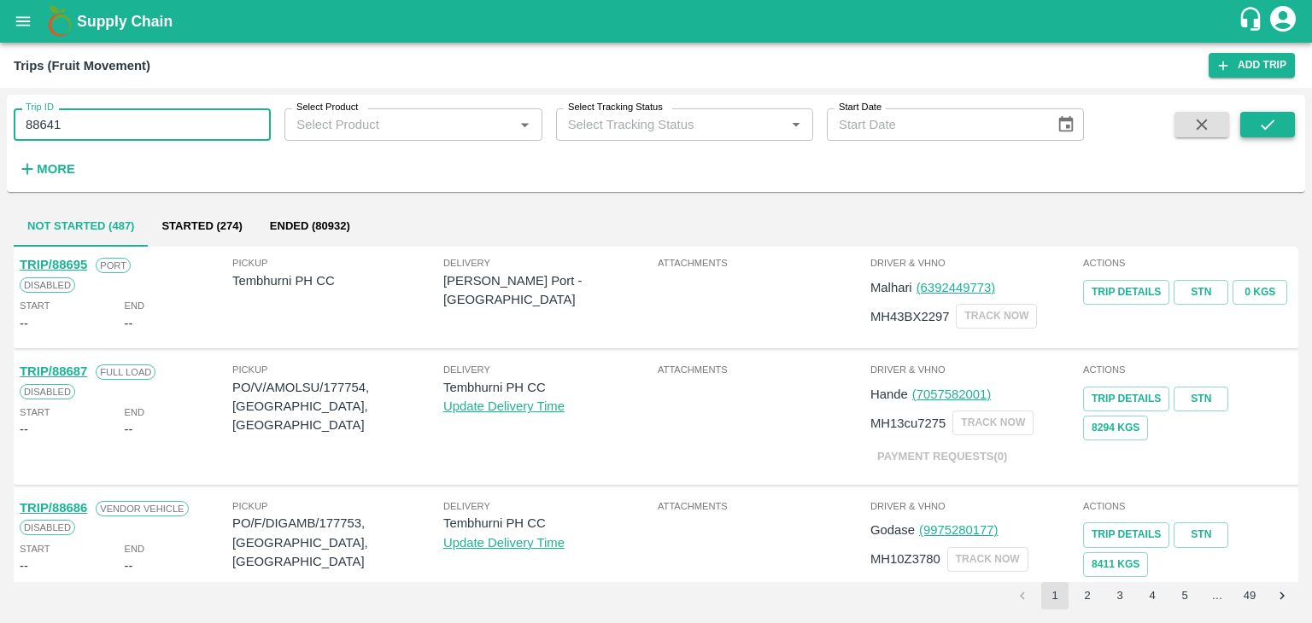
type input "88641"
click at [1273, 127] on icon "submit" at bounding box center [1267, 124] width 19 height 19
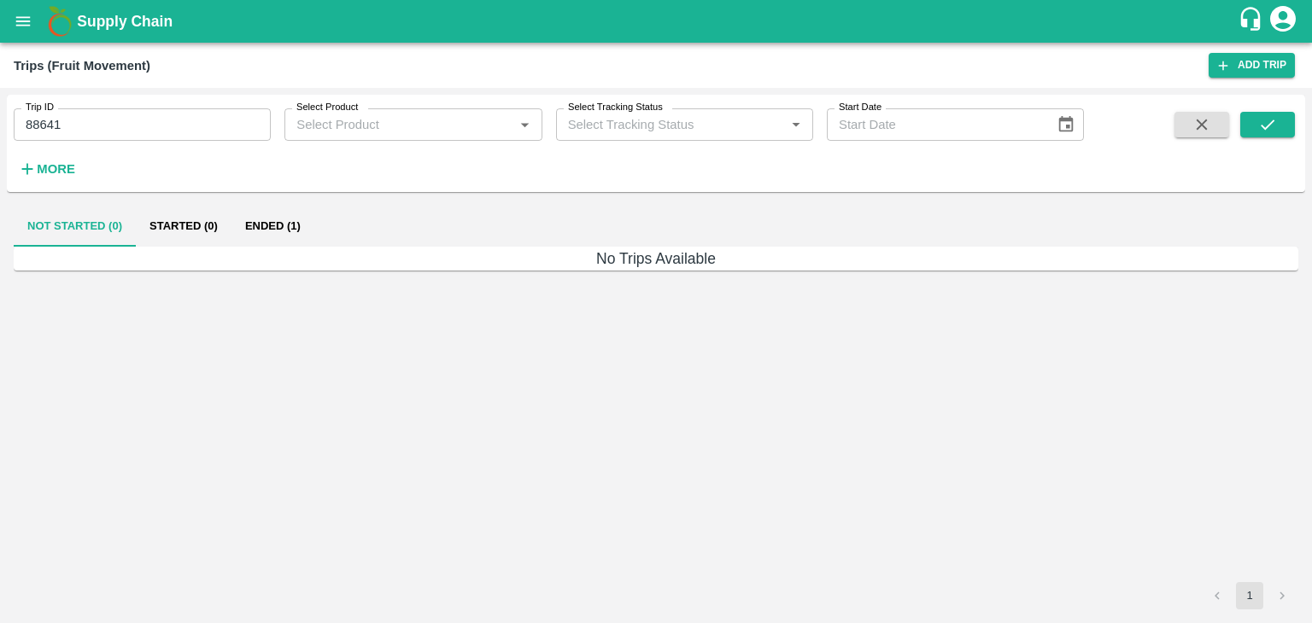
click at [272, 220] on button "Ended (1)" at bounding box center [272, 226] width 83 height 41
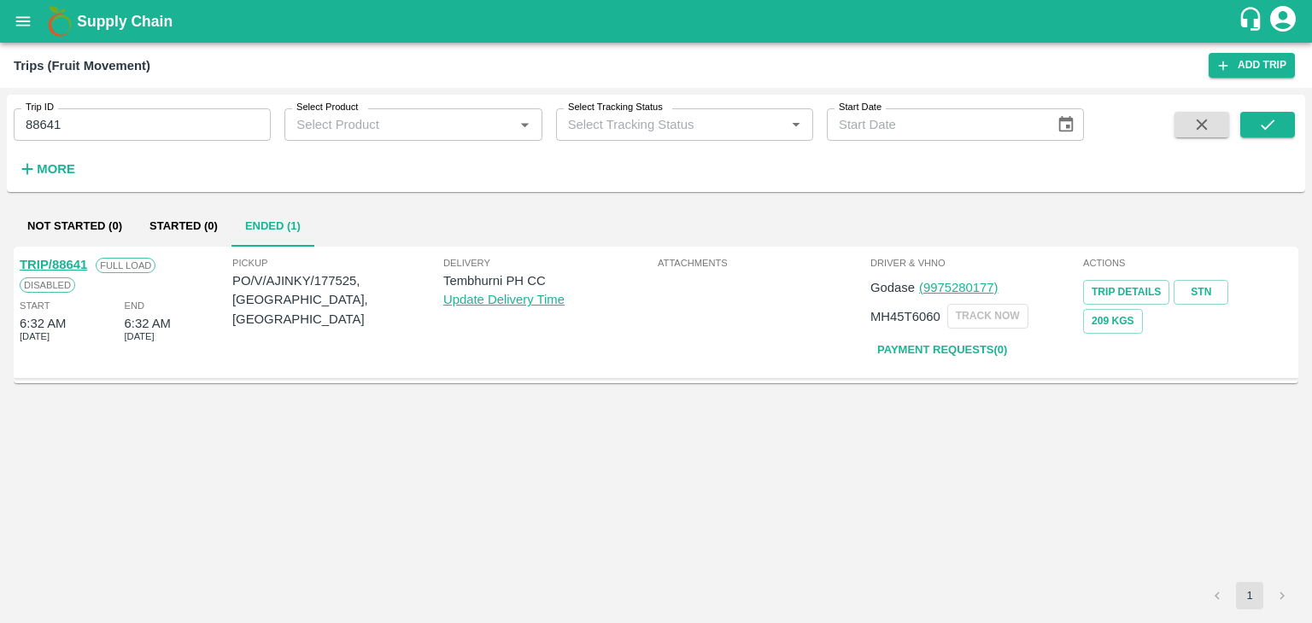
click at [51, 261] on link "TRIP/88641" at bounding box center [53, 265] width 67 height 14
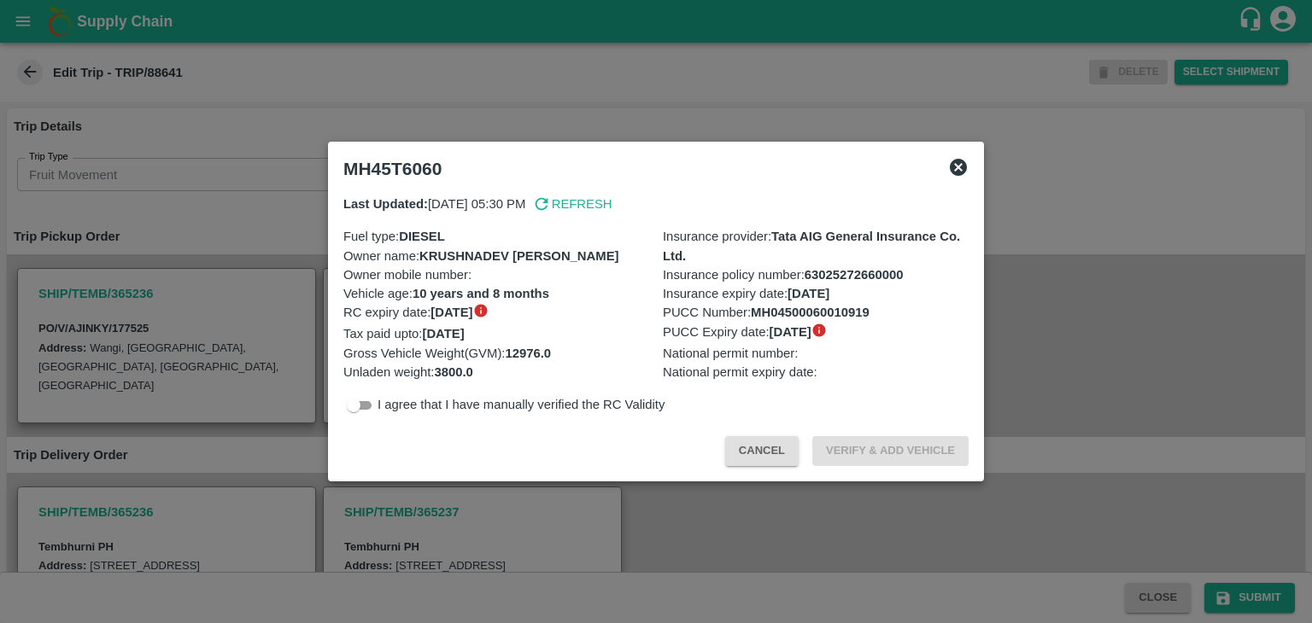
click at [704, 522] on div at bounding box center [656, 311] width 1312 height 623
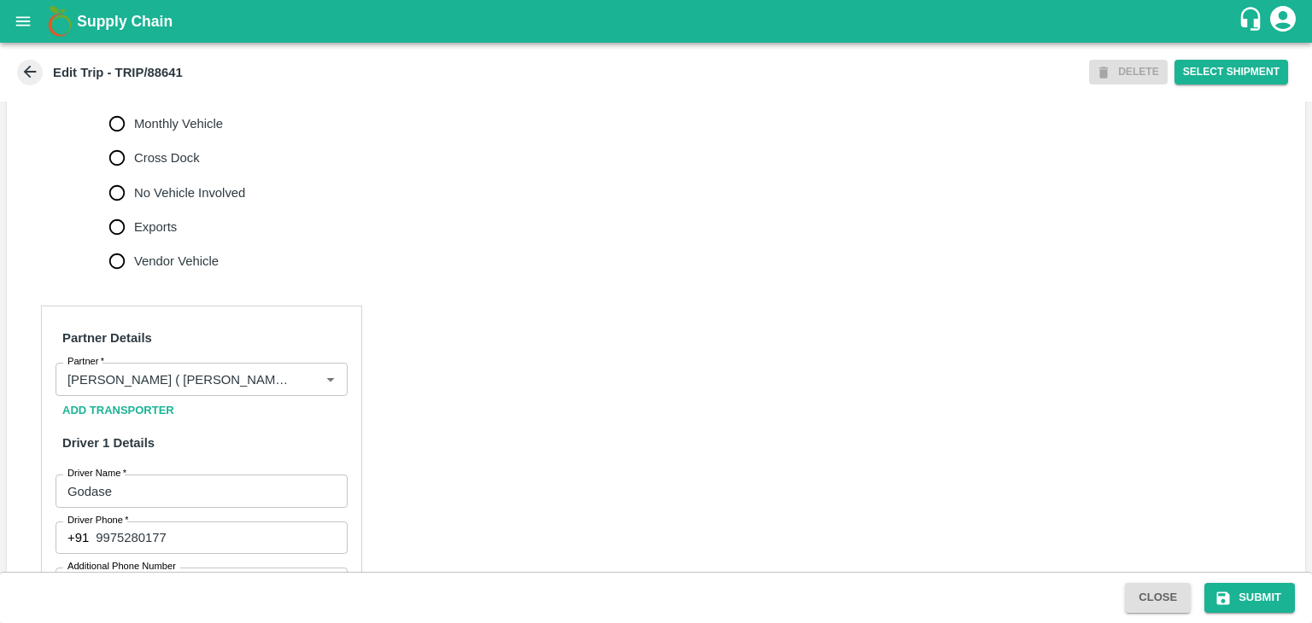
scroll to position [612, 0]
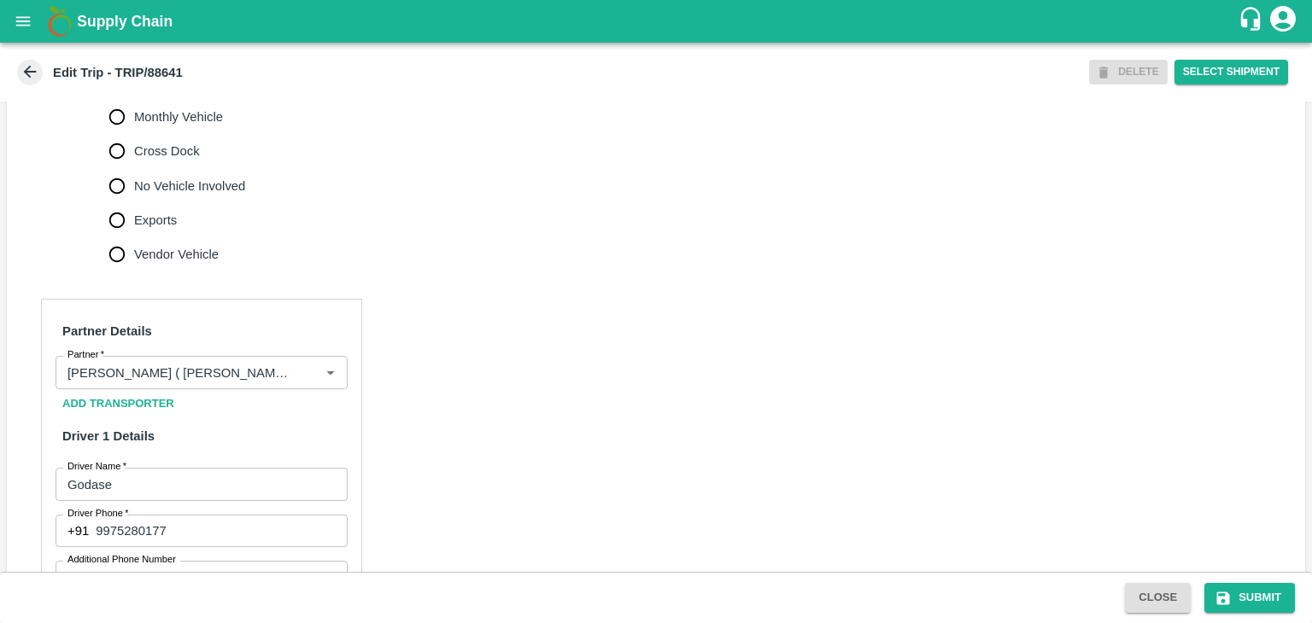
click at [196, 203] on label "No Vehicle Involved" at bounding box center [173, 186] width 146 height 34
click at [134, 203] on input "No Vehicle Involved" at bounding box center [117, 186] width 34 height 34
radio input "true"
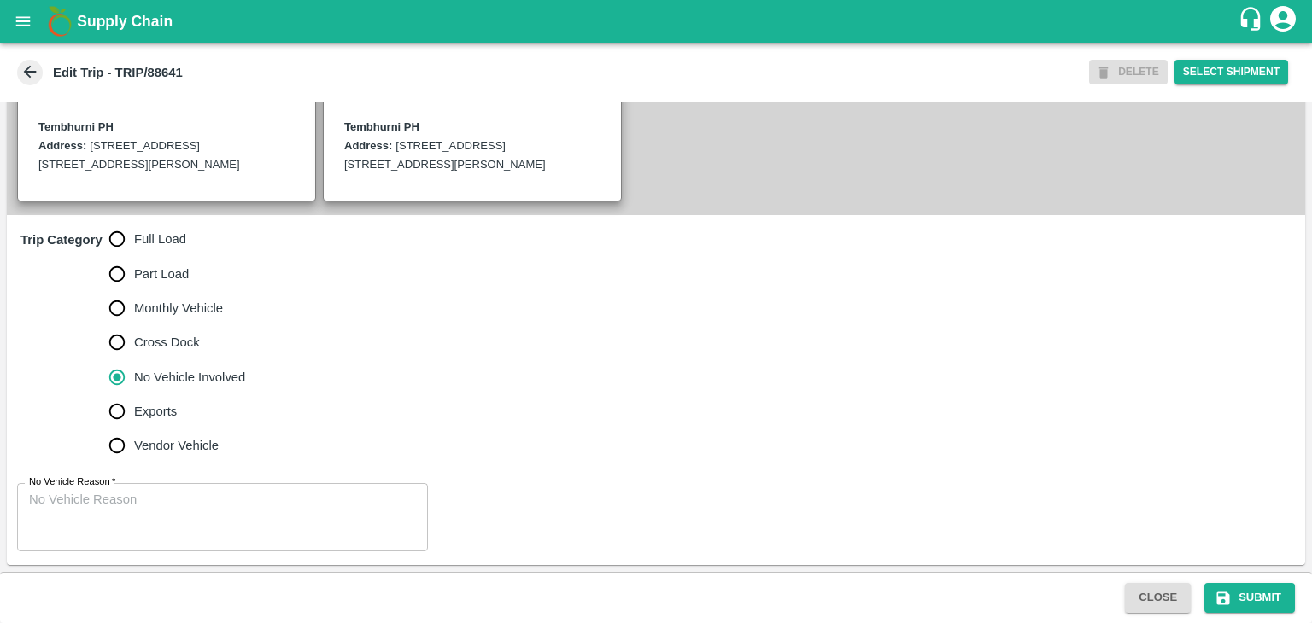
scroll to position [438, 0]
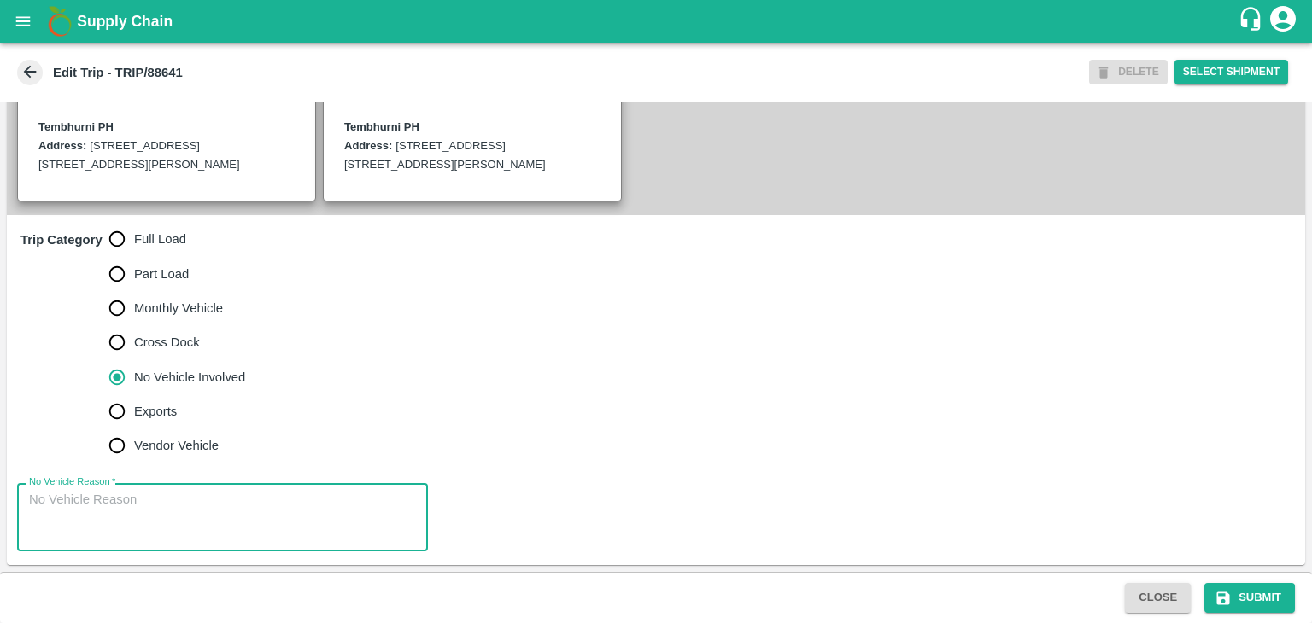
click at [184, 496] on textarea "No Vehicle Reason   *" at bounding box center [222, 518] width 387 height 54
type textarea "Field Dump"
click at [1263, 604] on button "Submit" at bounding box center [1249, 598] width 91 height 30
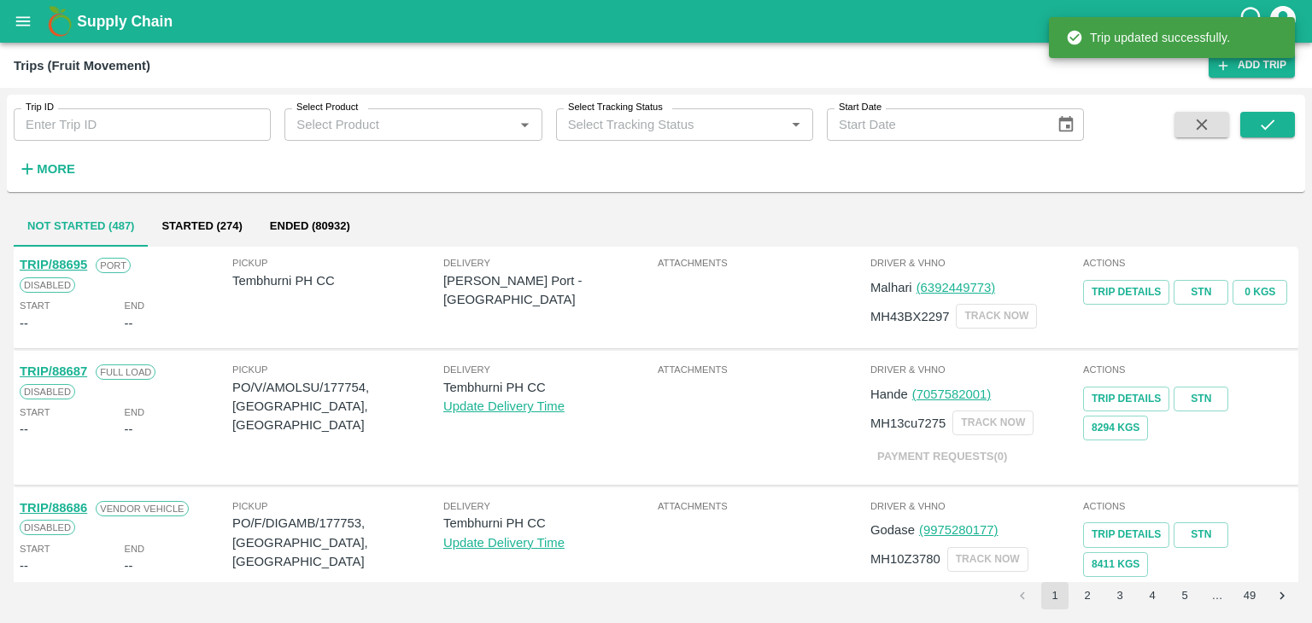
click at [213, 107] on div "Trip ID Trip ID" at bounding box center [135, 118] width 271 height 46
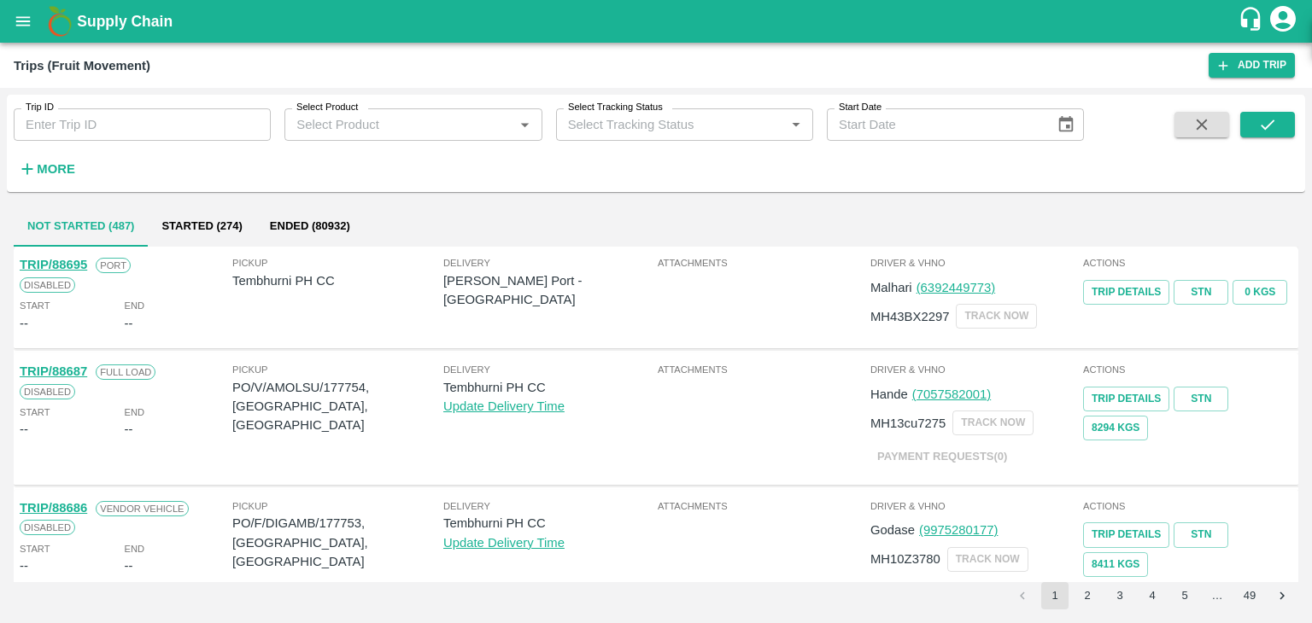
click at [208, 117] on input "Trip ID" at bounding box center [142, 124] width 257 height 32
type input "88619"
click at [1244, 117] on button "submit" at bounding box center [1267, 125] width 55 height 26
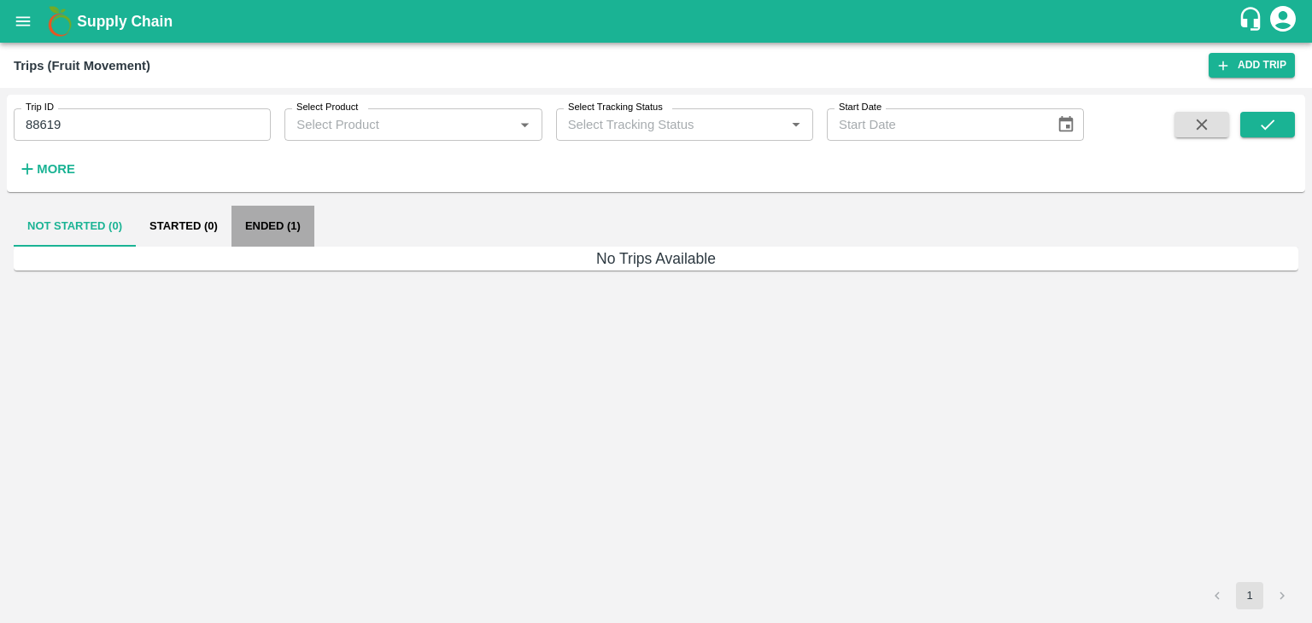
click at [258, 228] on button "Ended (1)" at bounding box center [272, 226] width 83 height 41
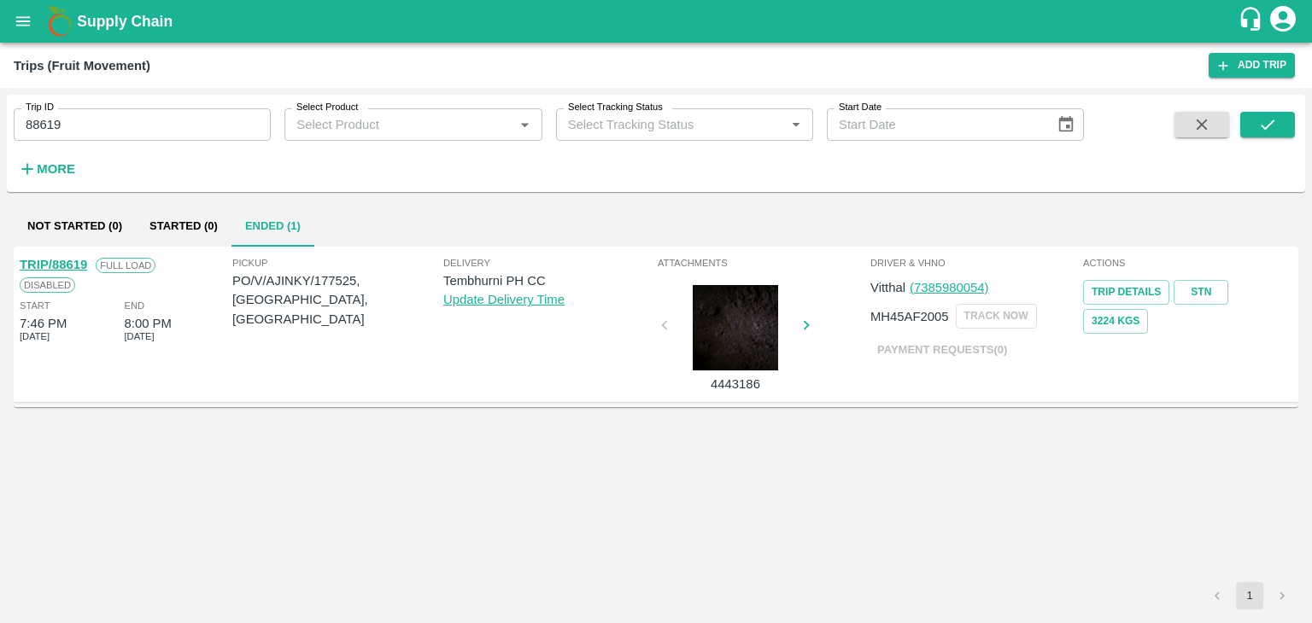
click at [55, 258] on link "TRIP/88619" at bounding box center [53, 265] width 67 height 14
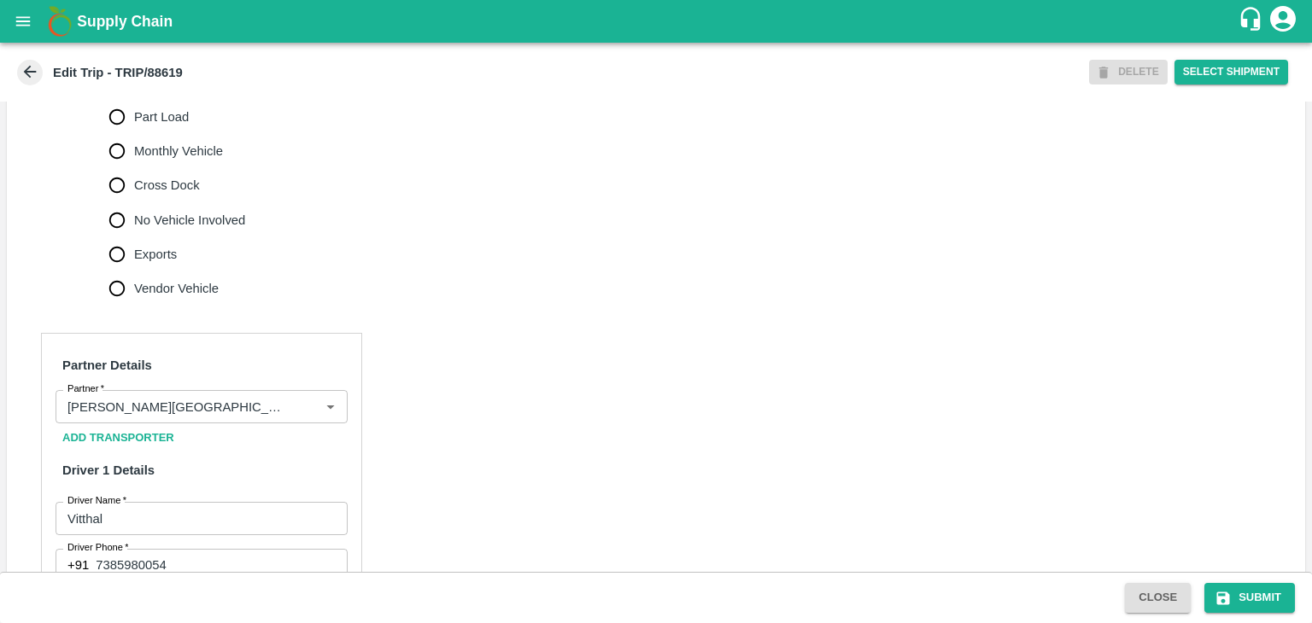
scroll to position [994, 0]
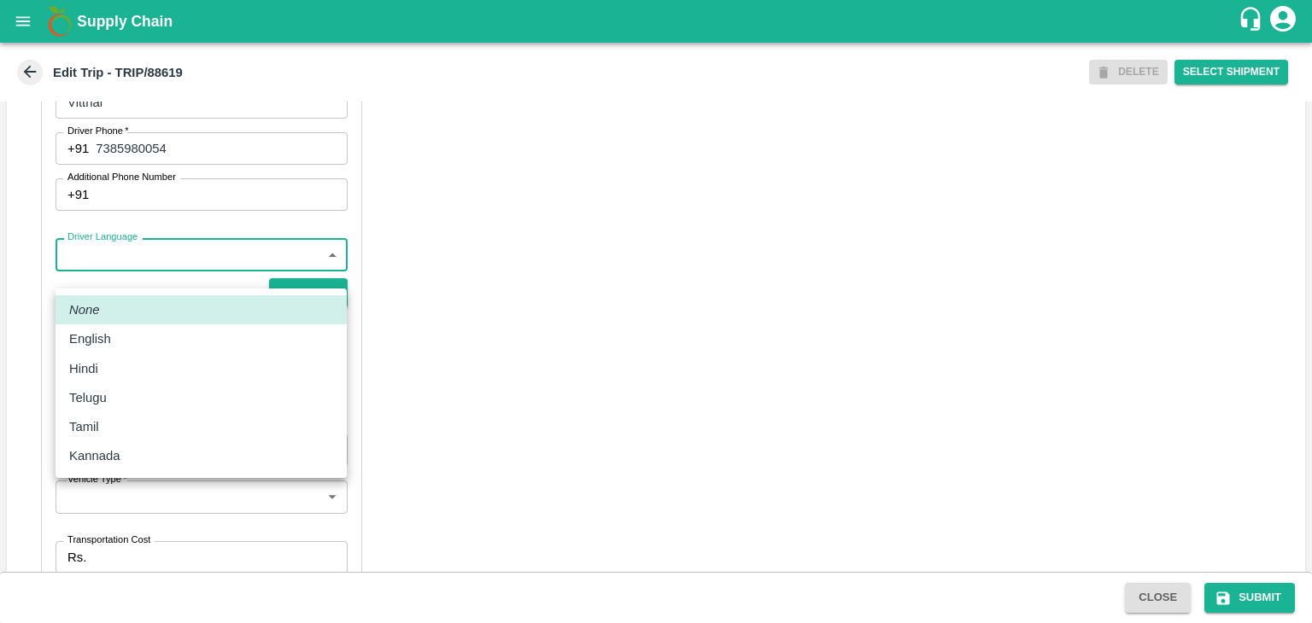
click at [132, 282] on body "Supply Chain Edit Trip - TRIP/88619 DELETE Select Shipment Trip Details Trip Ty…" at bounding box center [656, 311] width 1312 height 623
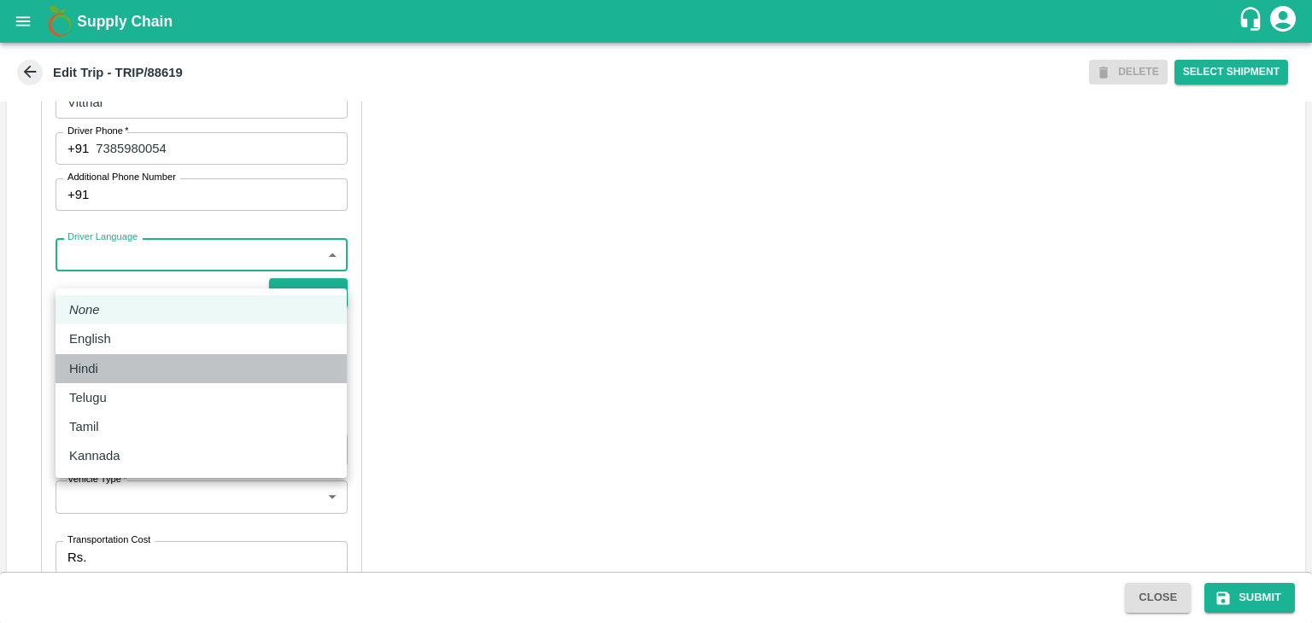
click at [120, 360] on div "Hindi" at bounding box center [201, 369] width 264 height 19
type input "hi"
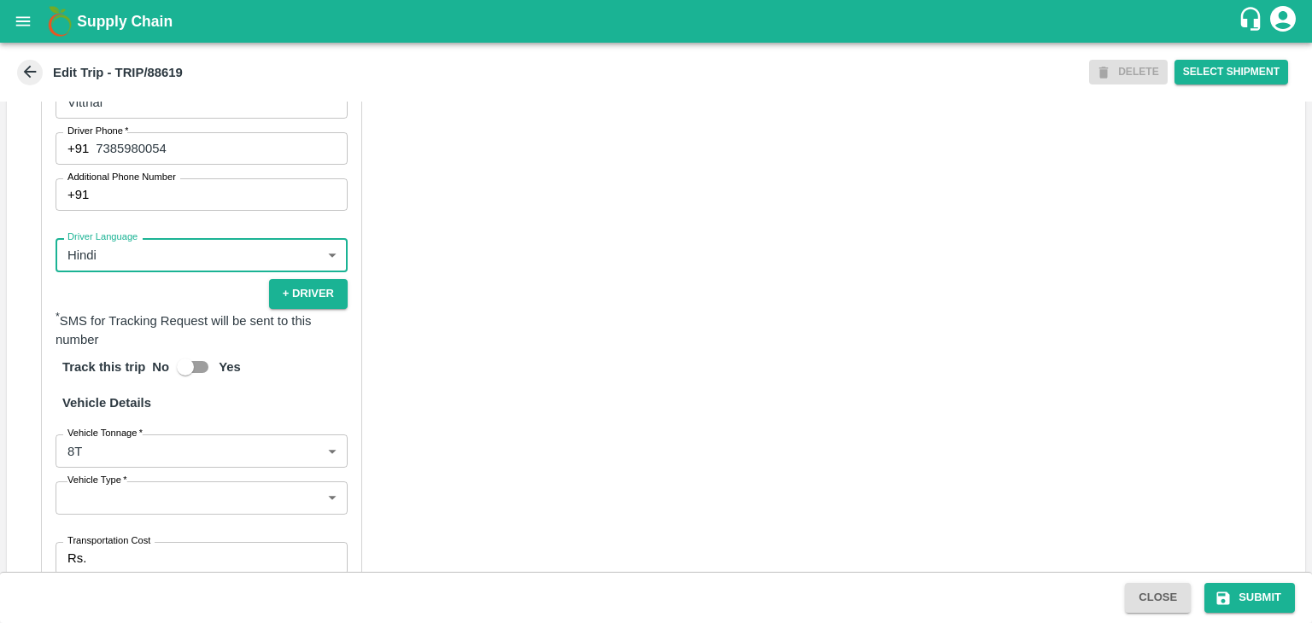
scroll to position [1196, 0]
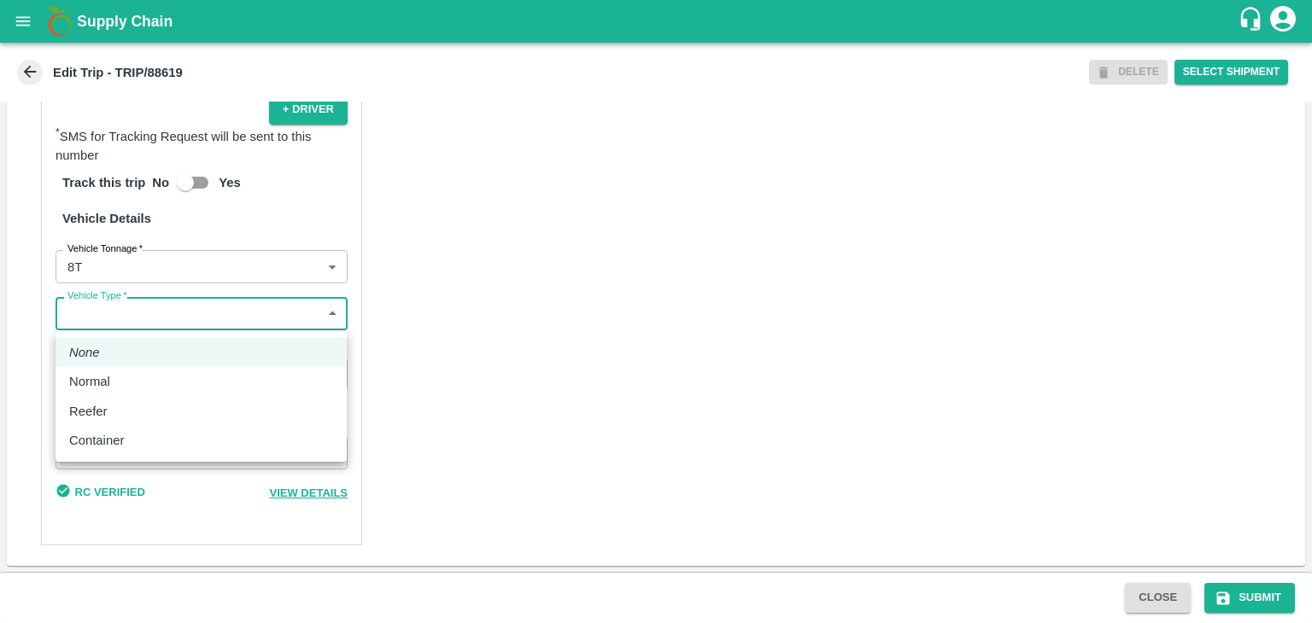
click at [90, 322] on body "Supply Chain Edit Trip - TRIP/88619 DELETE Select Shipment Trip Details Trip Ty…" at bounding box center [656, 311] width 1312 height 623
click at [107, 379] on p "Normal" at bounding box center [89, 381] width 41 height 19
type input "Normal"
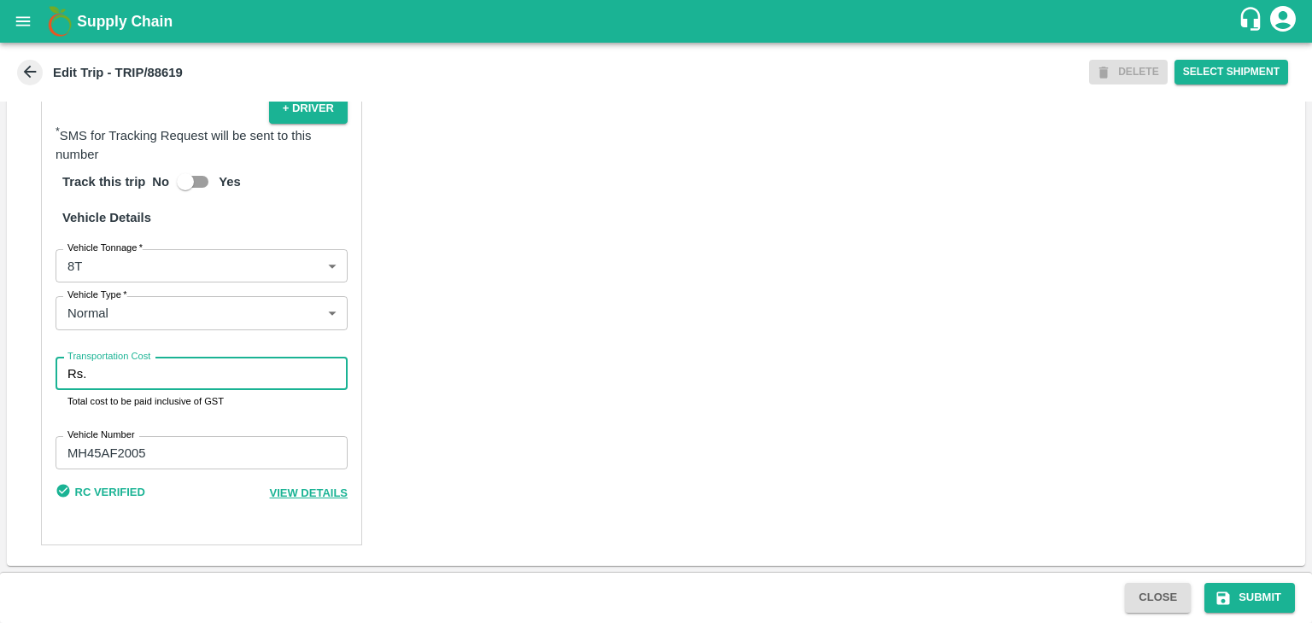
click at [139, 374] on input "Transportation Cost" at bounding box center [220, 374] width 255 height 32
type input "2500"
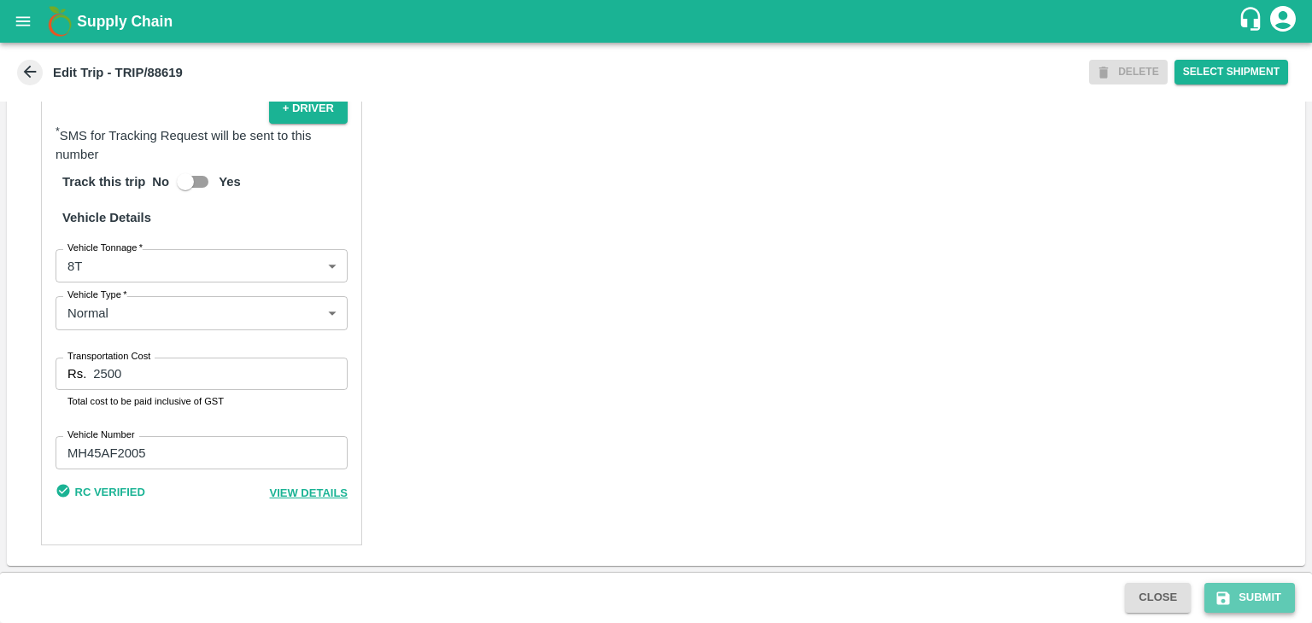
click at [1237, 598] on button "Submit" at bounding box center [1249, 598] width 91 height 30
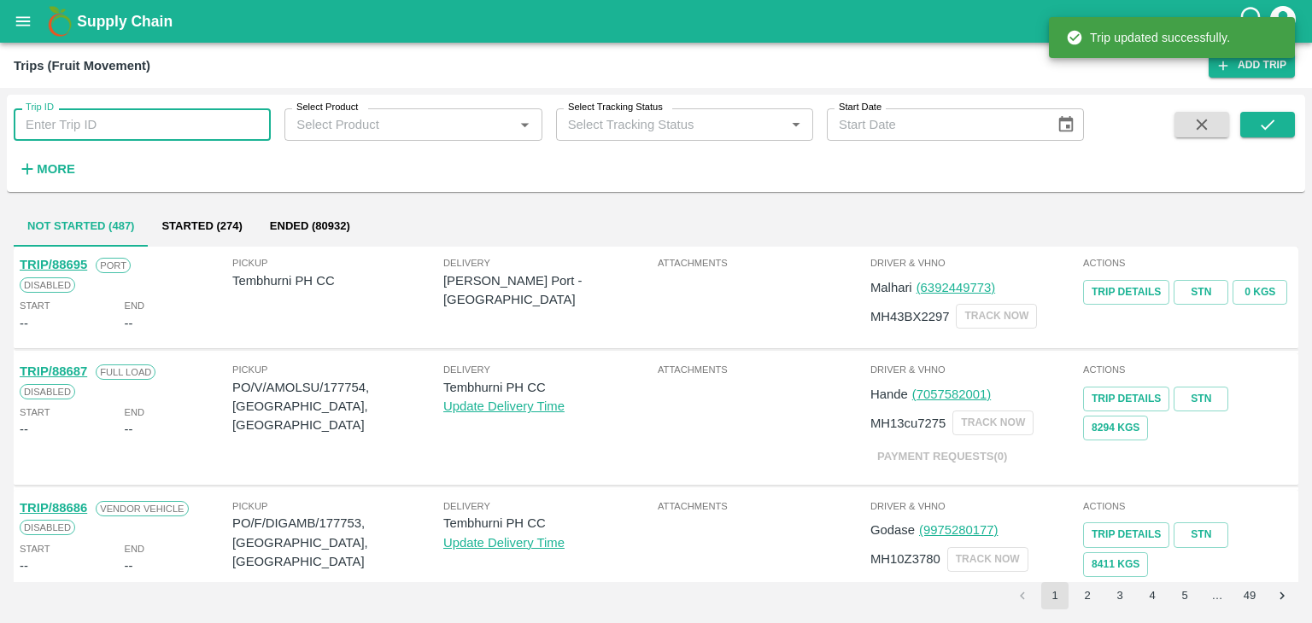
click at [142, 120] on input "Trip ID" at bounding box center [142, 124] width 257 height 32
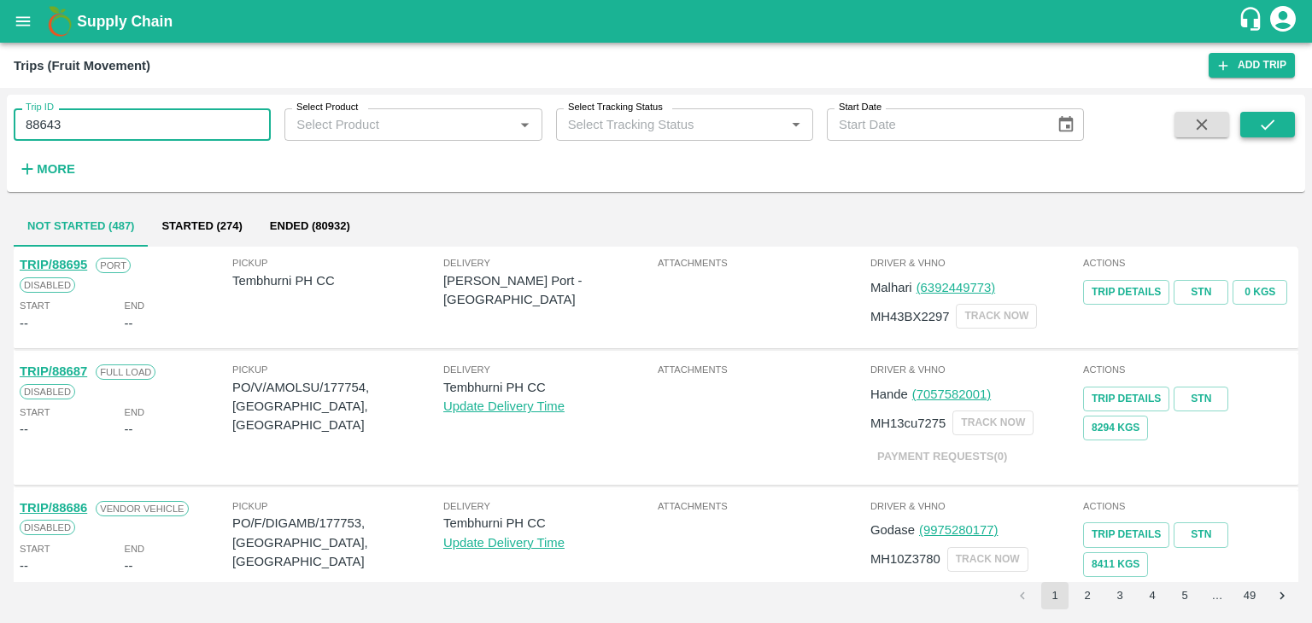
type input "88643"
click at [1266, 117] on icon "submit" at bounding box center [1267, 124] width 19 height 19
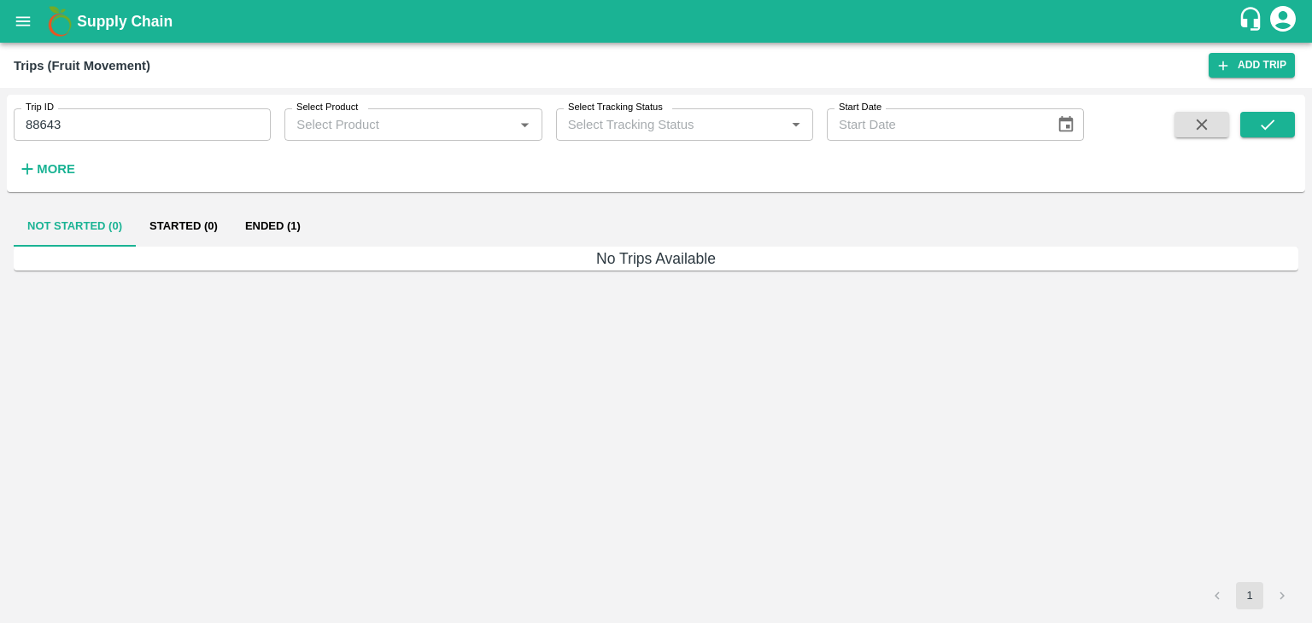
drag, startPoint x: 1266, startPoint y: 117, endPoint x: 273, endPoint y: 226, distance: 998.4
click at [273, 226] on div "Trip ID 88643 Trip ID Select Product Select Product   * Select Tracking Status …" at bounding box center [656, 356] width 1298 height 522
click at [273, 226] on button "Ended (1)" at bounding box center [272, 226] width 83 height 41
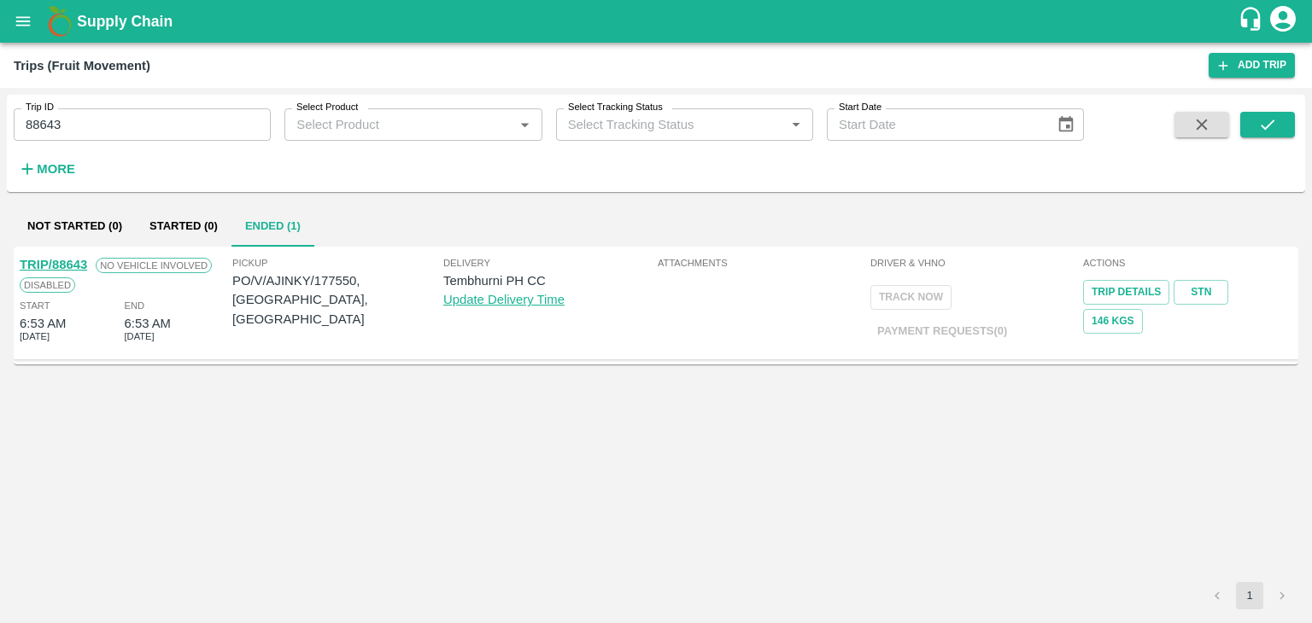
click at [49, 260] on link "TRIP/88643" at bounding box center [53, 265] width 67 height 14
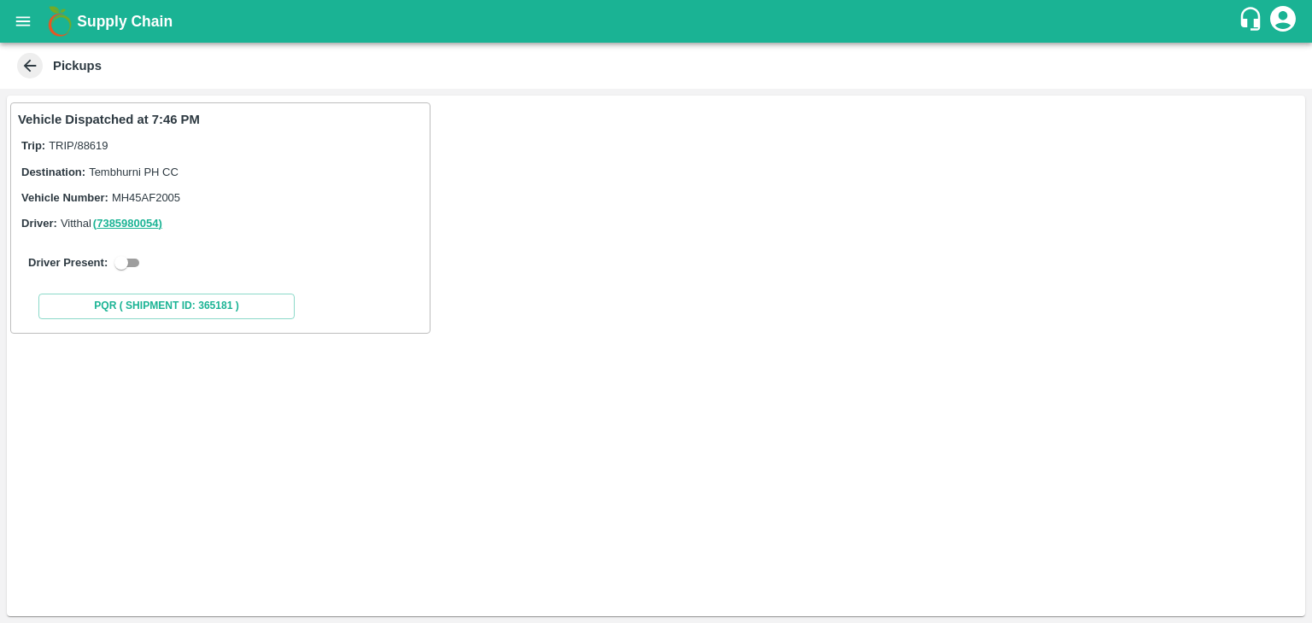
click at [143, 259] on input "checkbox" at bounding box center [121, 263] width 61 height 20
checkbox input "true"
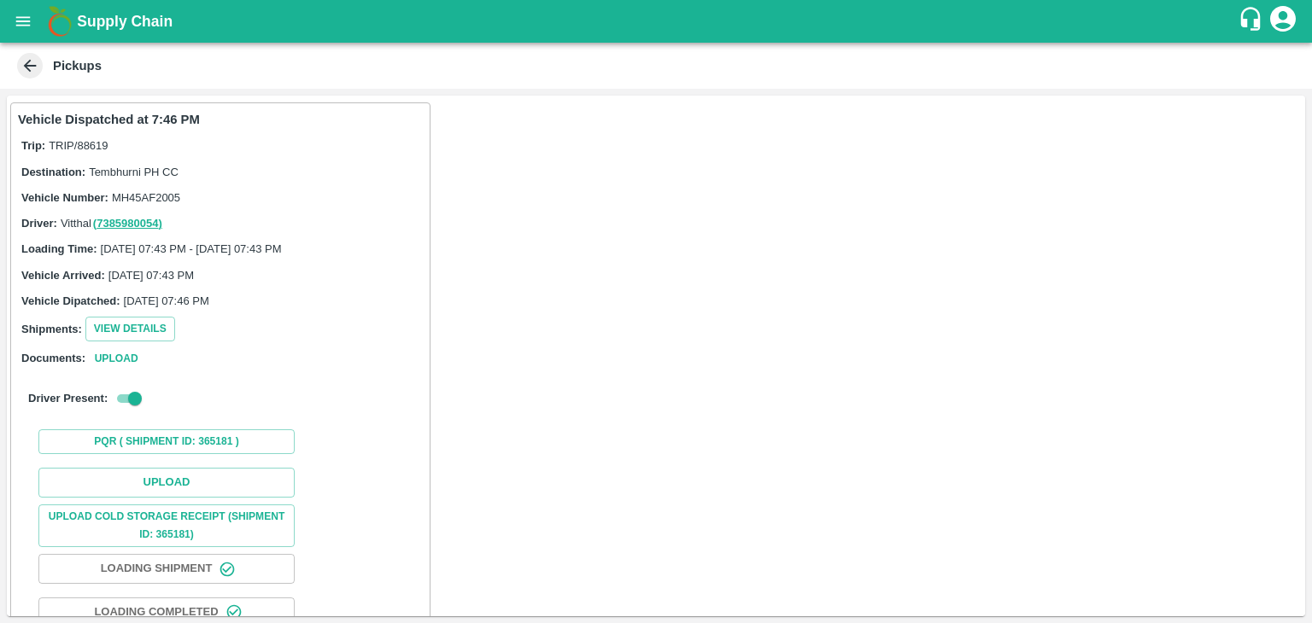
click at [167, 465] on div "Upload Upload Cold Storage Receipt (SHIPMENT ID: 365181) Loading Shipment Loadi…" at bounding box center [220, 591] width 405 height 260
click at [181, 477] on button "Upload" at bounding box center [166, 483] width 256 height 30
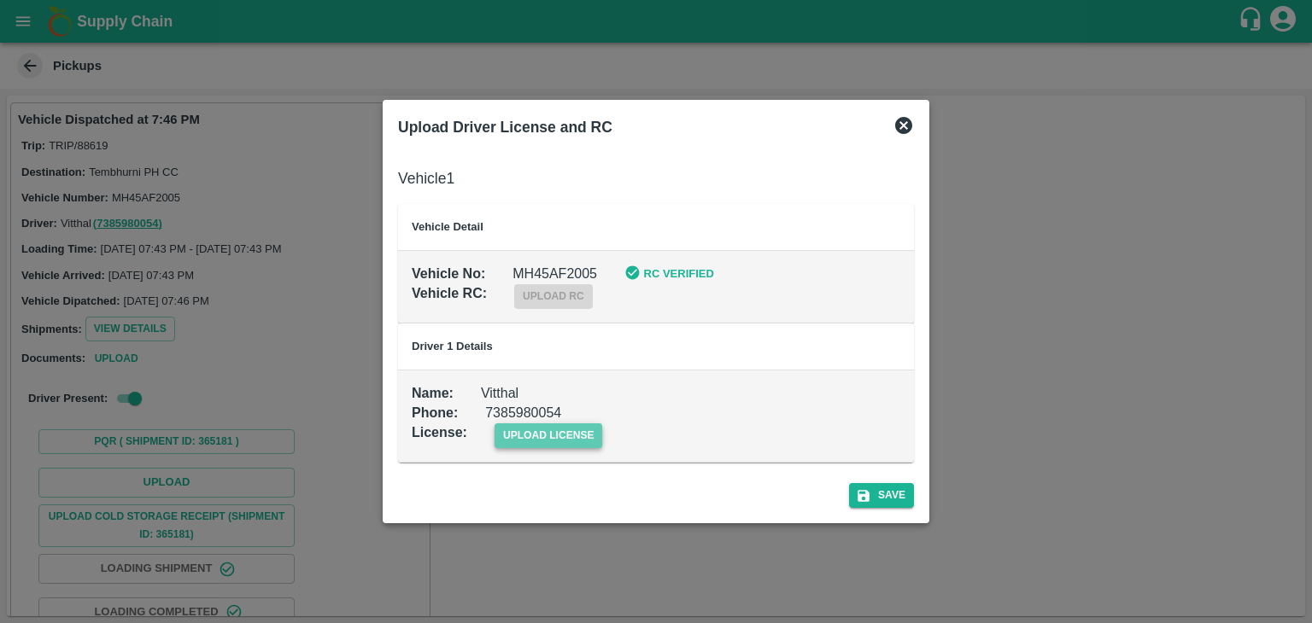
click at [540, 430] on span "upload license" at bounding box center [549, 436] width 108 height 25
click at [0, 0] on input "upload license" at bounding box center [0, 0] width 0 height 0
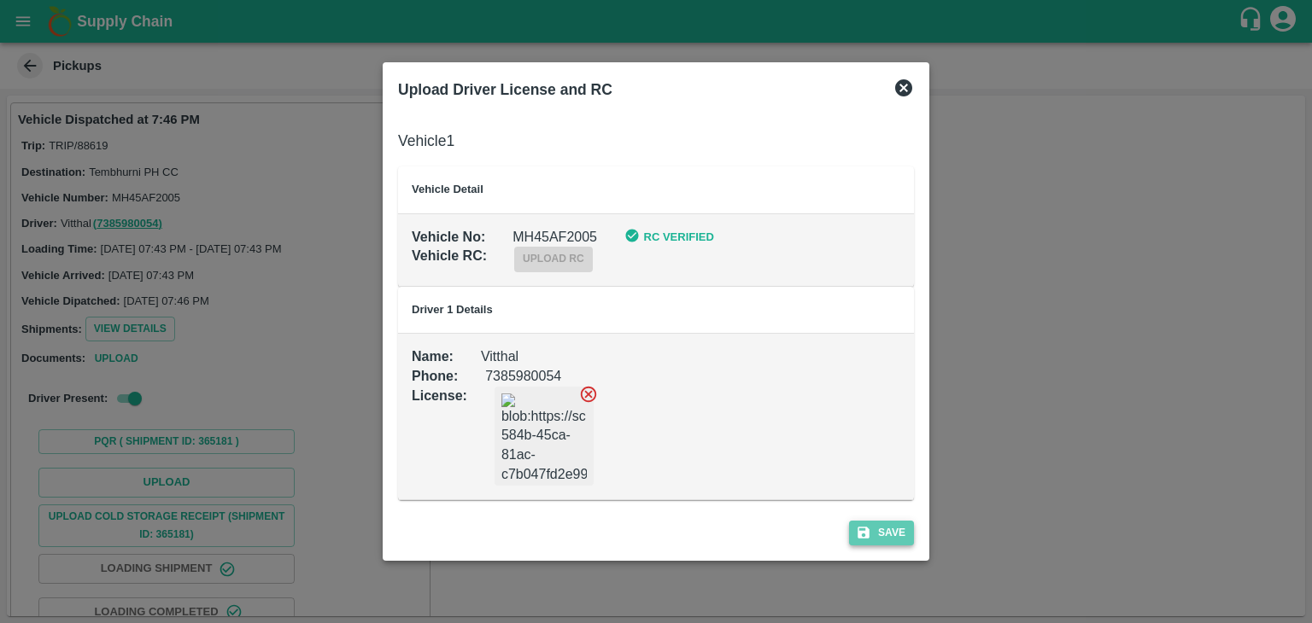
click at [873, 529] on button "Save" at bounding box center [881, 533] width 65 height 25
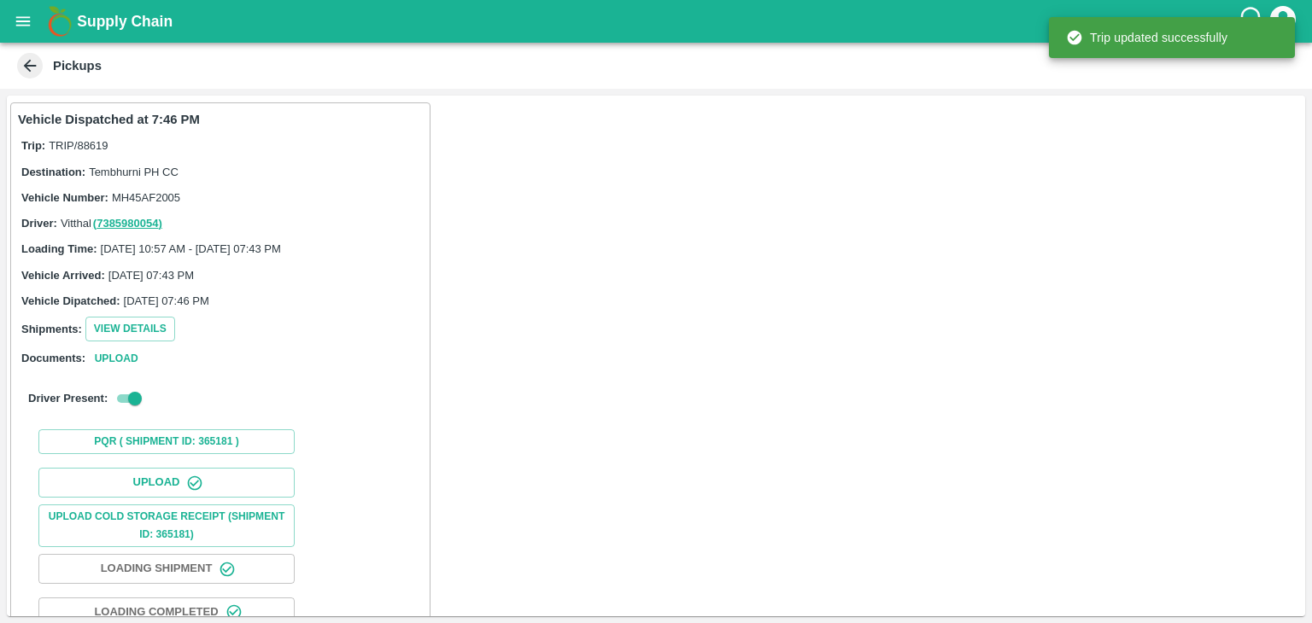
scroll to position [179, 0]
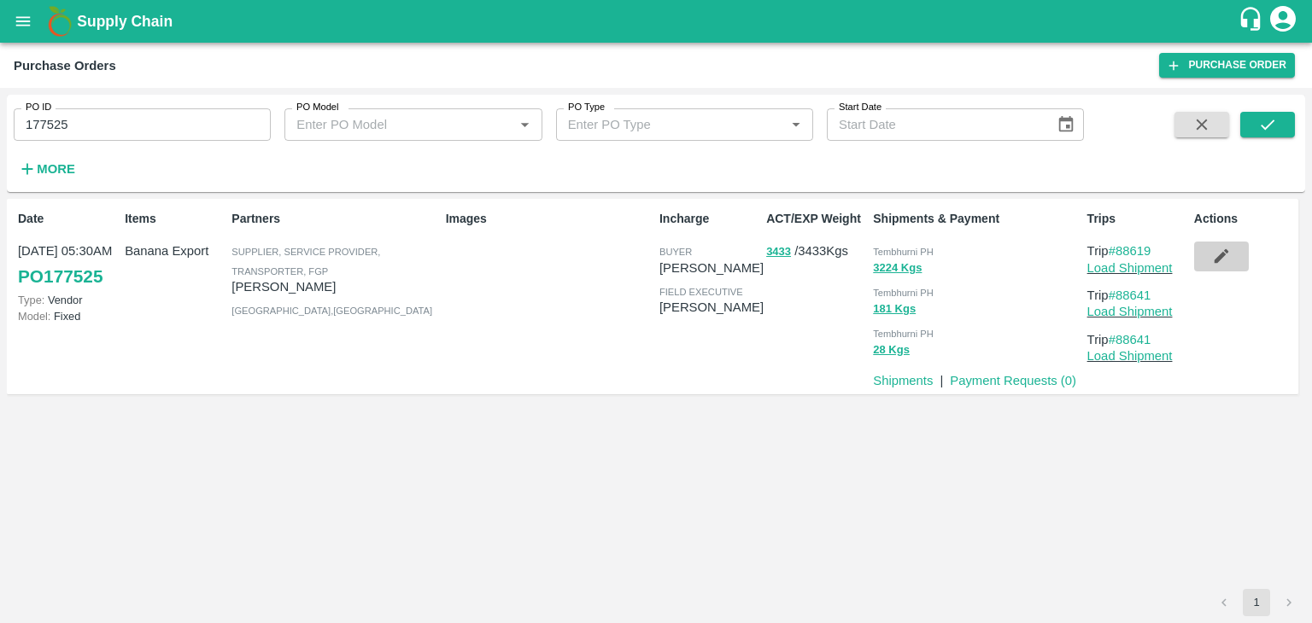
click at [1233, 261] on button "button" at bounding box center [1221, 256] width 55 height 29
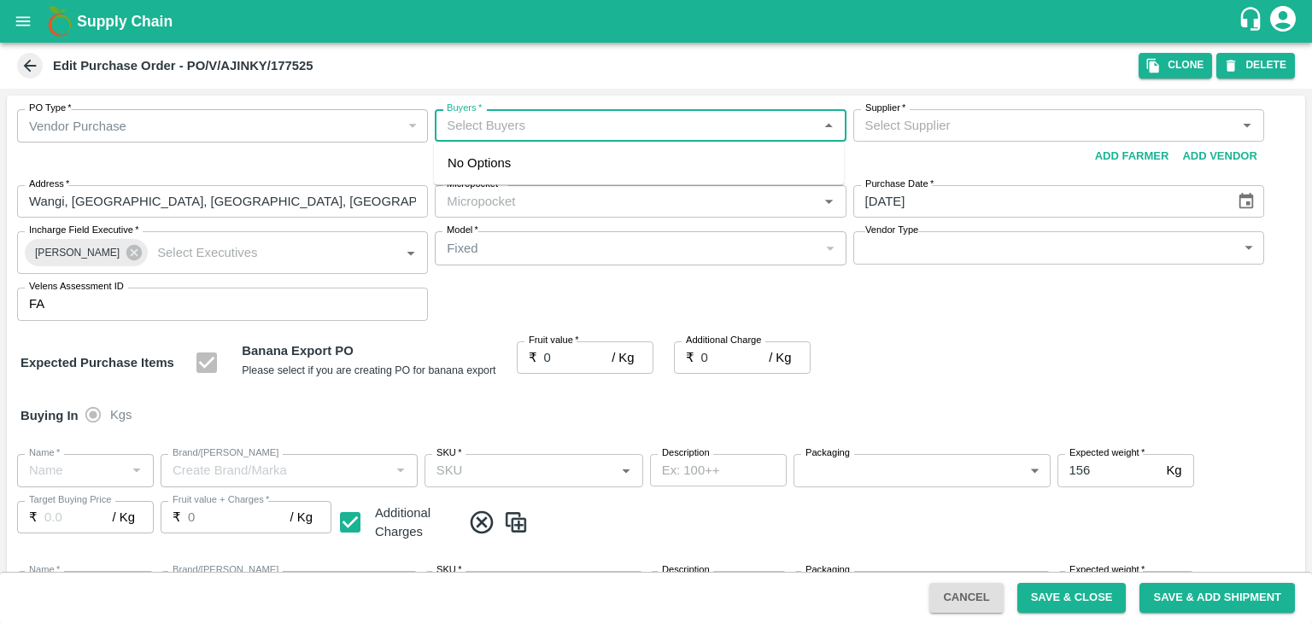
click at [523, 131] on input "Buyers   *" at bounding box center [626, 125] width 372 height 22
type input "Ajit O"
type input "[PERSON_NAME] Takik-undefined"
type input "109-Tembhurni"
type input "Banana Export"
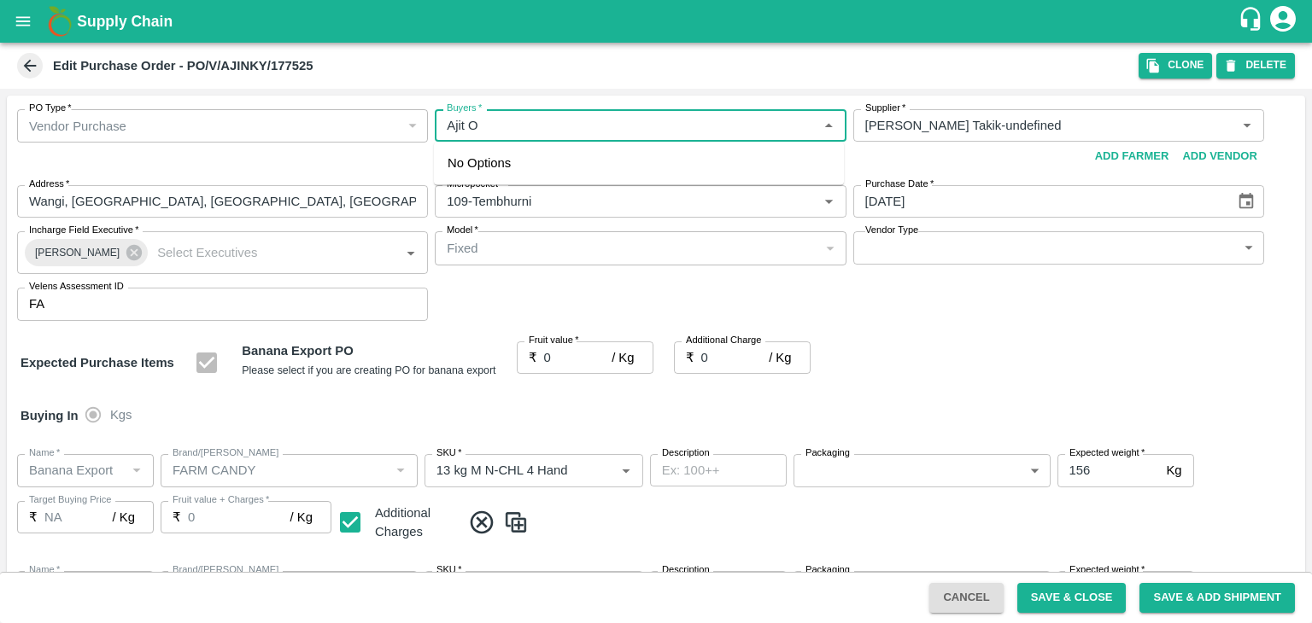
type input "FARM CANDY"
type input "13 kg M N-CHL 4 Hand"
type input "NA"
type input "Banana Export"
type input "FARM CANDY"
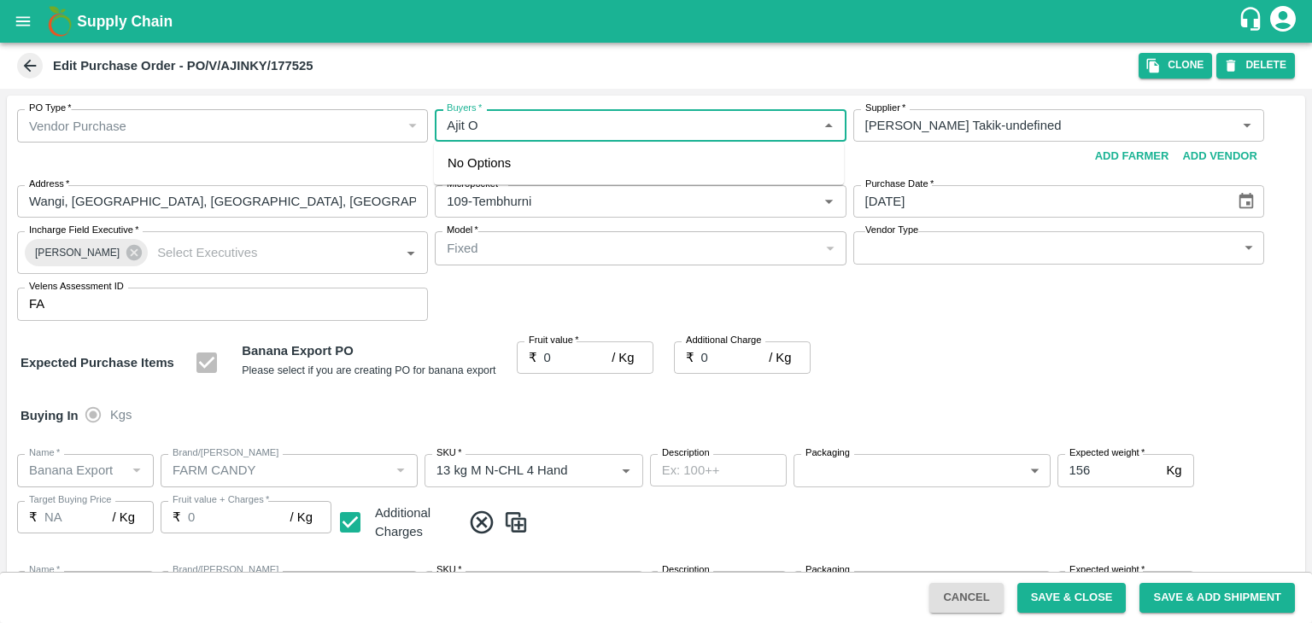
type input "13 kg M N-CHL 5 Hand"
type input "NA"
type input "Banana Export"
type input "FARM CANDY"
type input "13 kg M N-CHL 6 Hand"
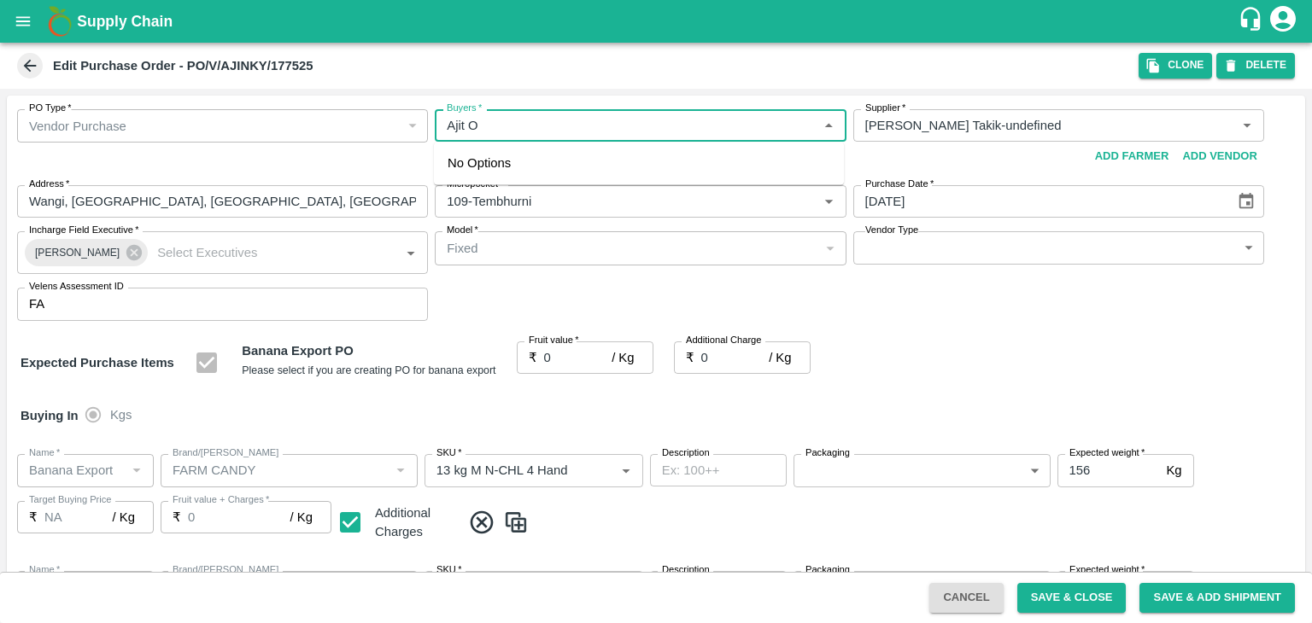
type input "NA"
type input "Banana Export"
type input "FARM CANDY"
type input "13 kg M N-CHL 8 Hand"
type input "NA"
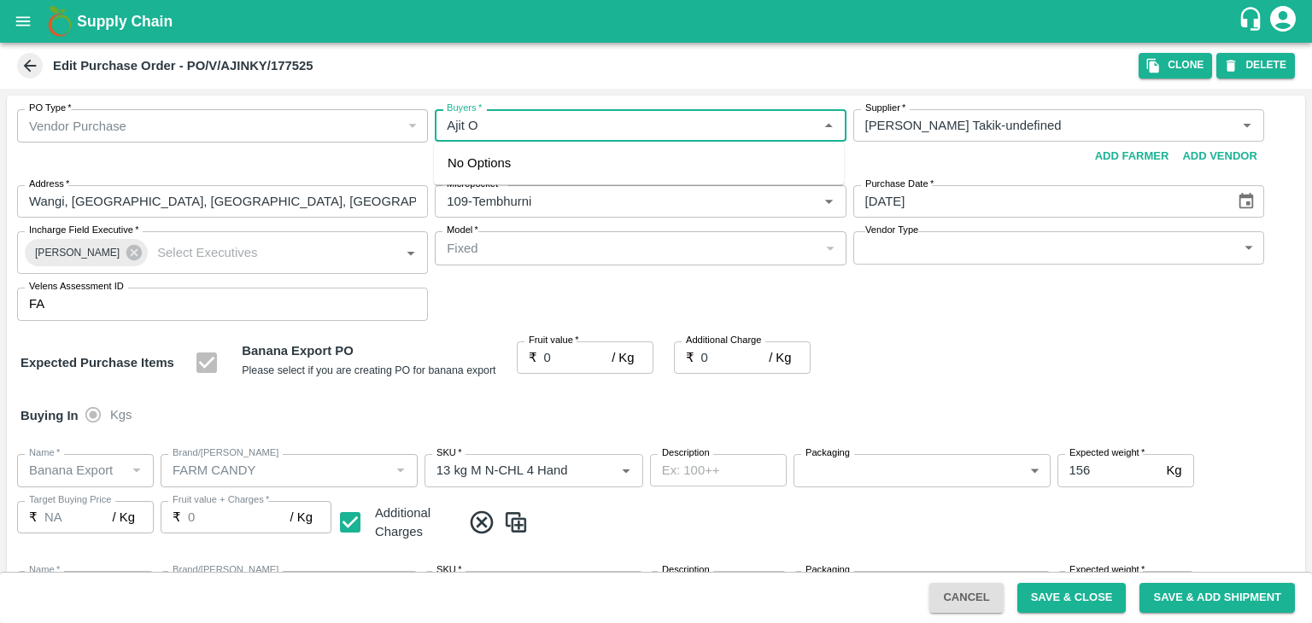
type input "Banana Export"
type input "FARM CANDY"
type input "13 kg M N-CHL CL"
type input "NA"
type input "Banana Export"
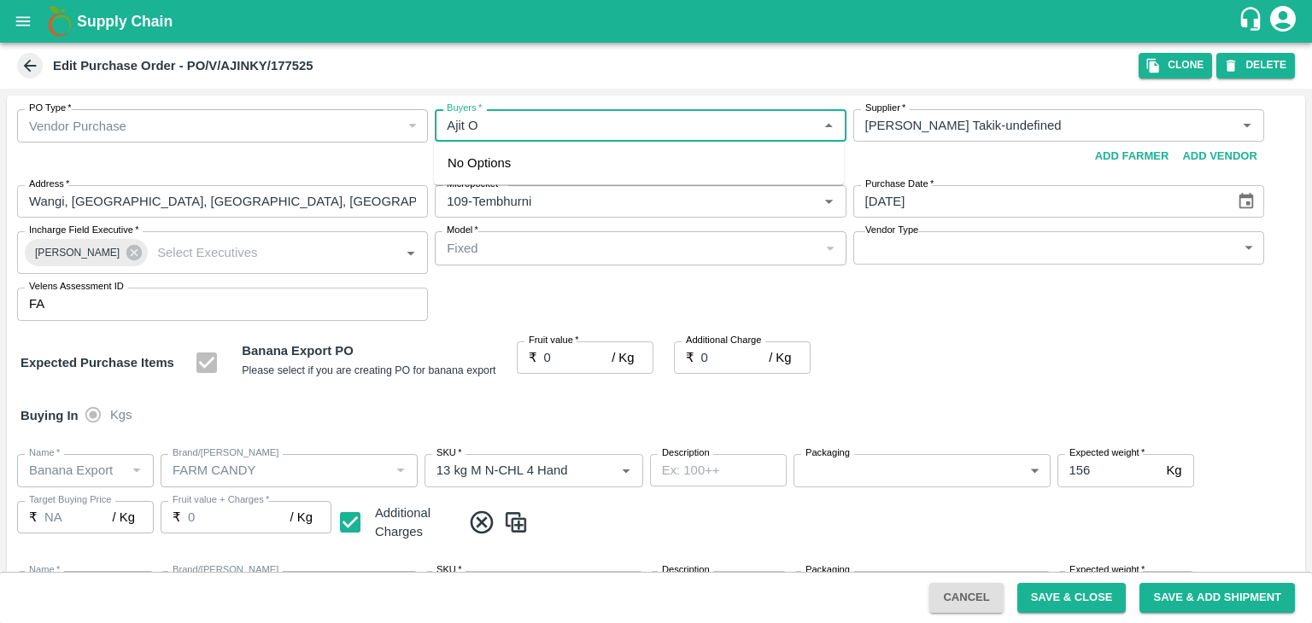
type input "FARM CANDY"
type input "C Class"
type input "NA"
type input "Banana Export"
type input "FARM CANDY"
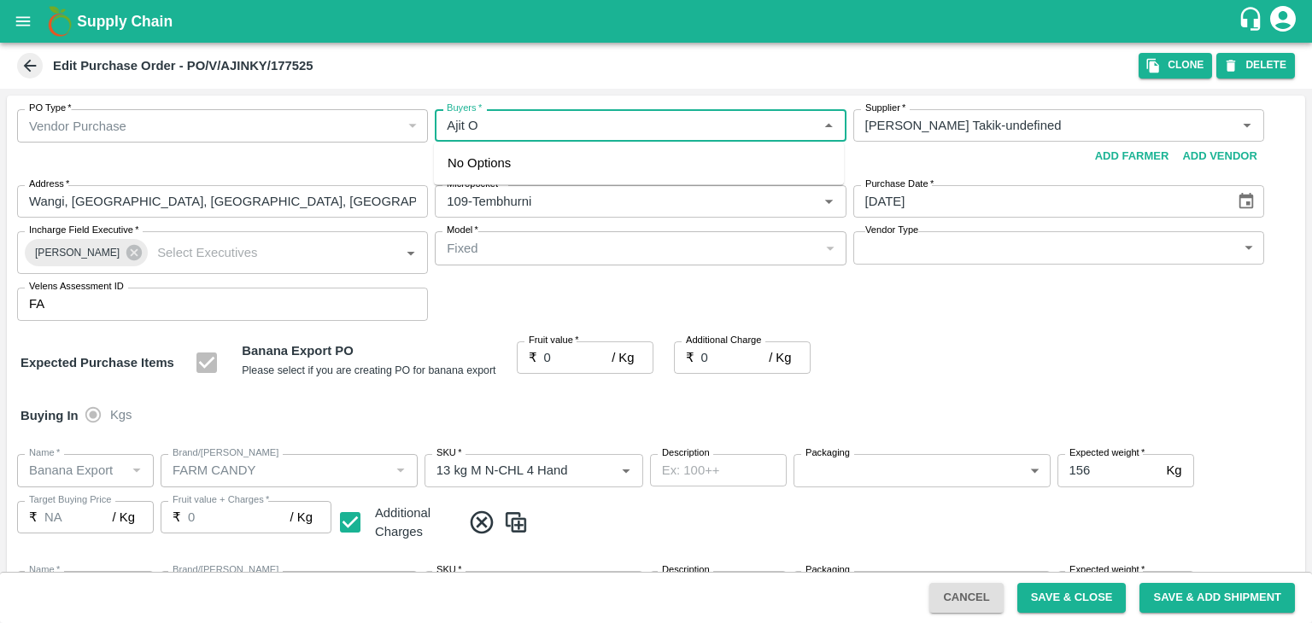
type input "PHR Kg"
type input "NA"
click at [505, 161] on div "Ajit Otari" at bounding box center [541, 170] width 104 height 19
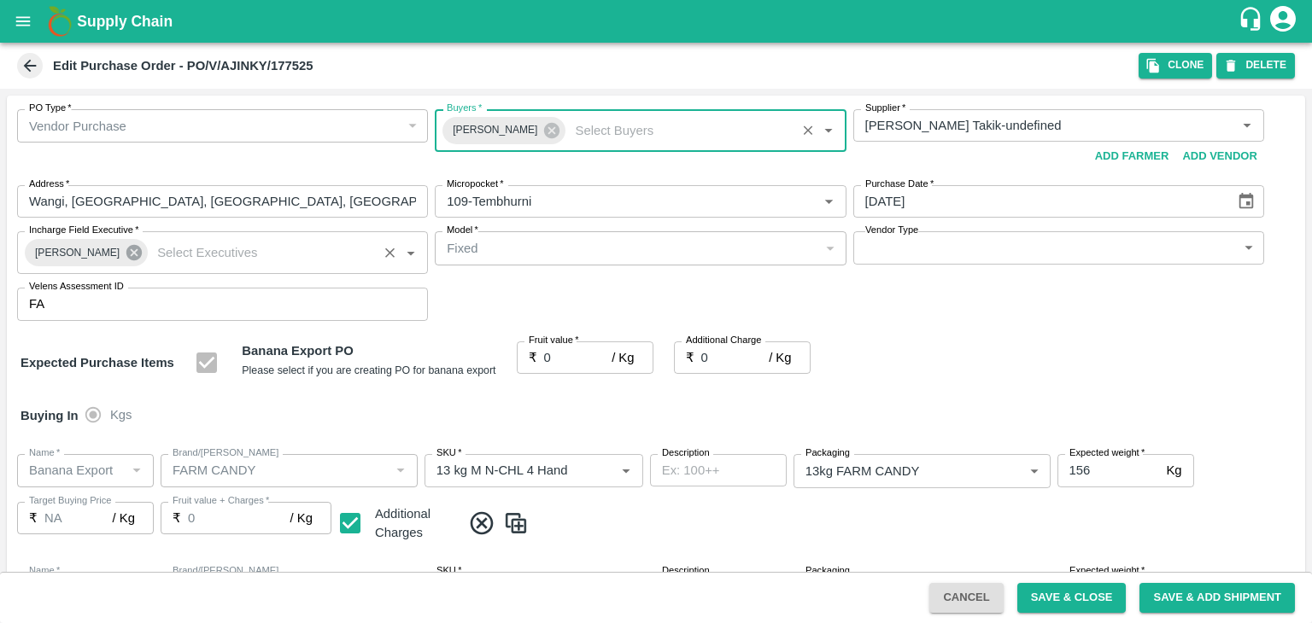
click at [126, 249] on icon at bounding box center [133, 252] width 15 height 15
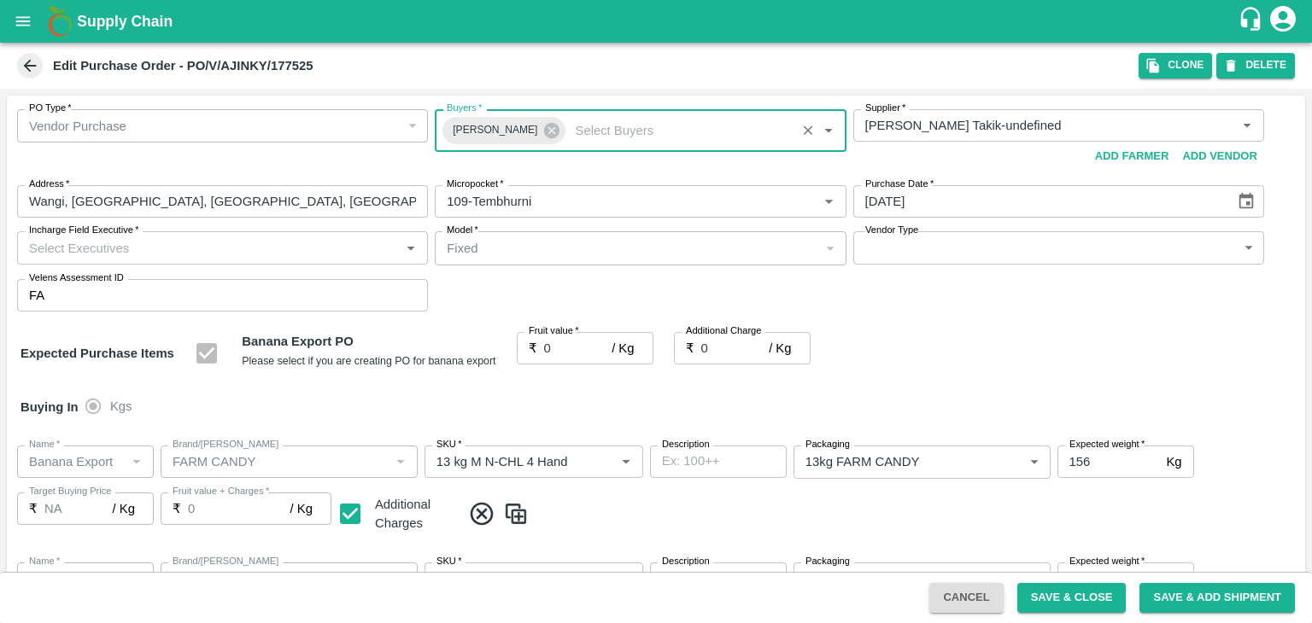
click at [175, 250] on input "Incharge Field Executive   *" at bounding box center [208, 248] width 372 height 22
type input "Jay"
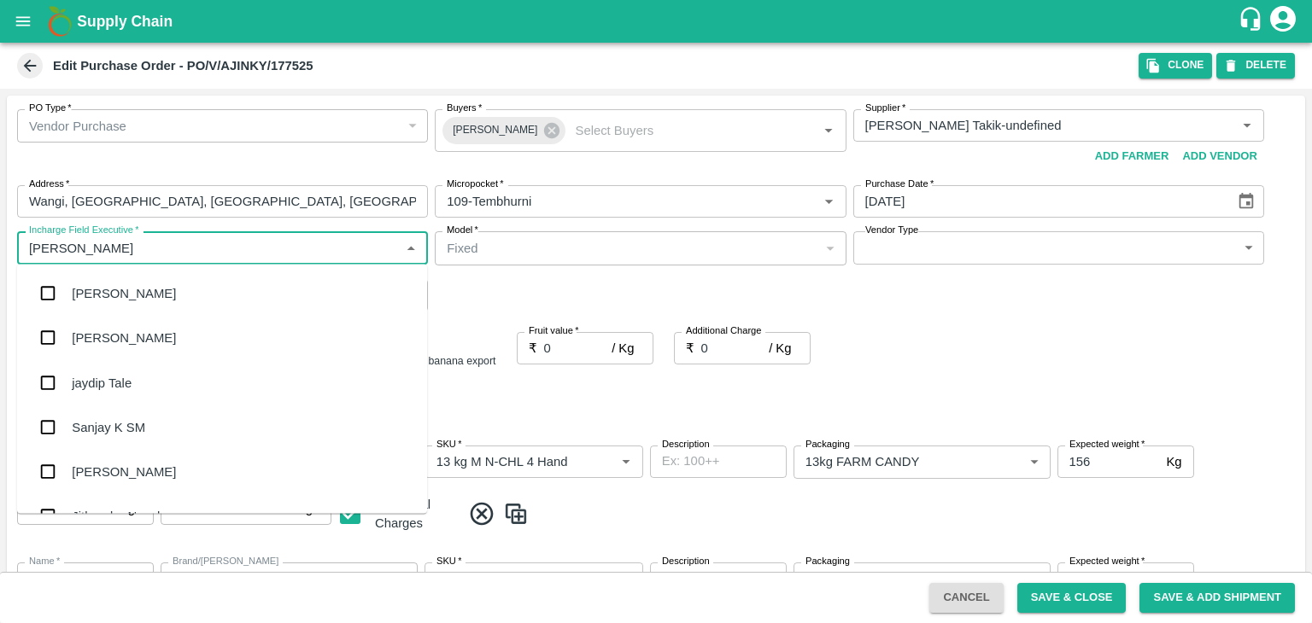
click at [126, 391] on div "jaydip Tale" at bounding box center [102, 382] width 60 height 19
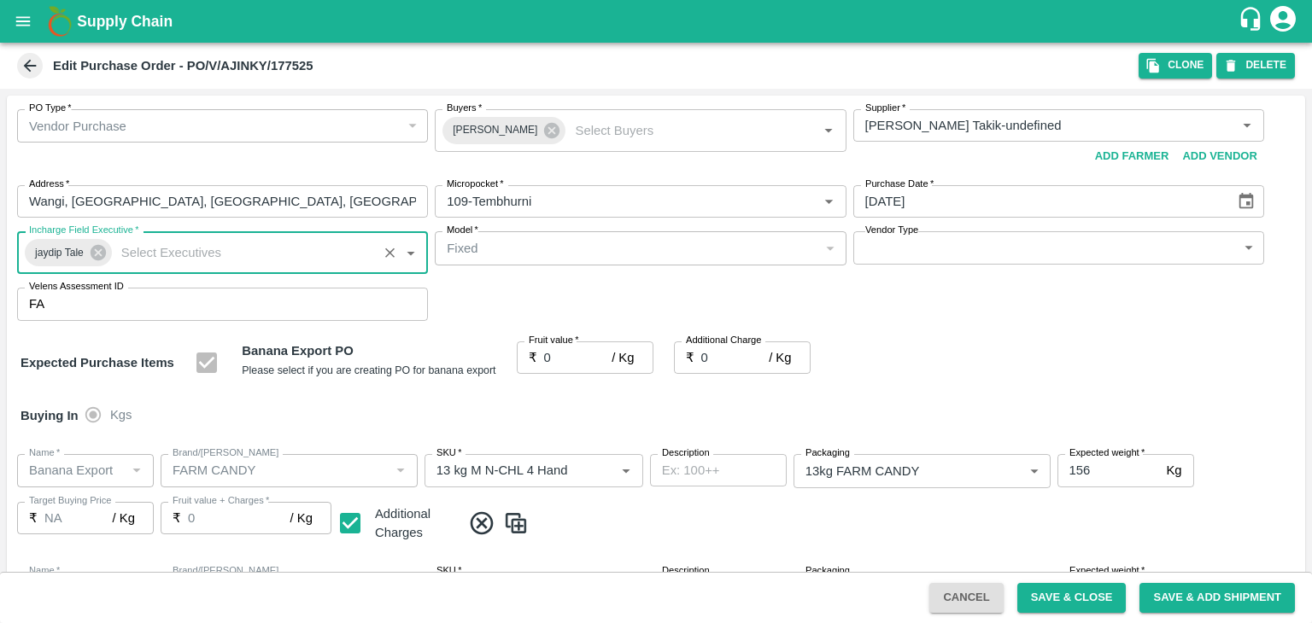
click at [904, 249] on body "Supply Chain Edit Purchase Order - PO/V/AJINKY/177525 Clone DELETE PO Type   * …" at bounding box center [656, 311] width 1312 height 623
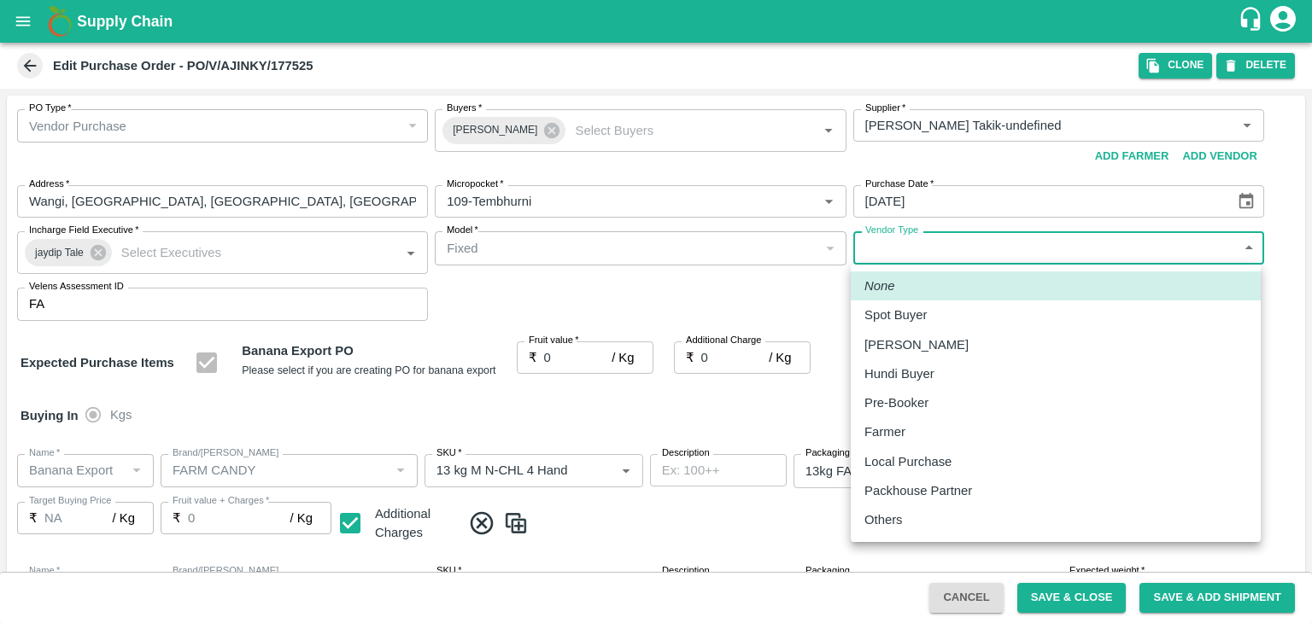
click at [894, 518] on p "Others" at bounding box center [883, 520] width 38 height 19
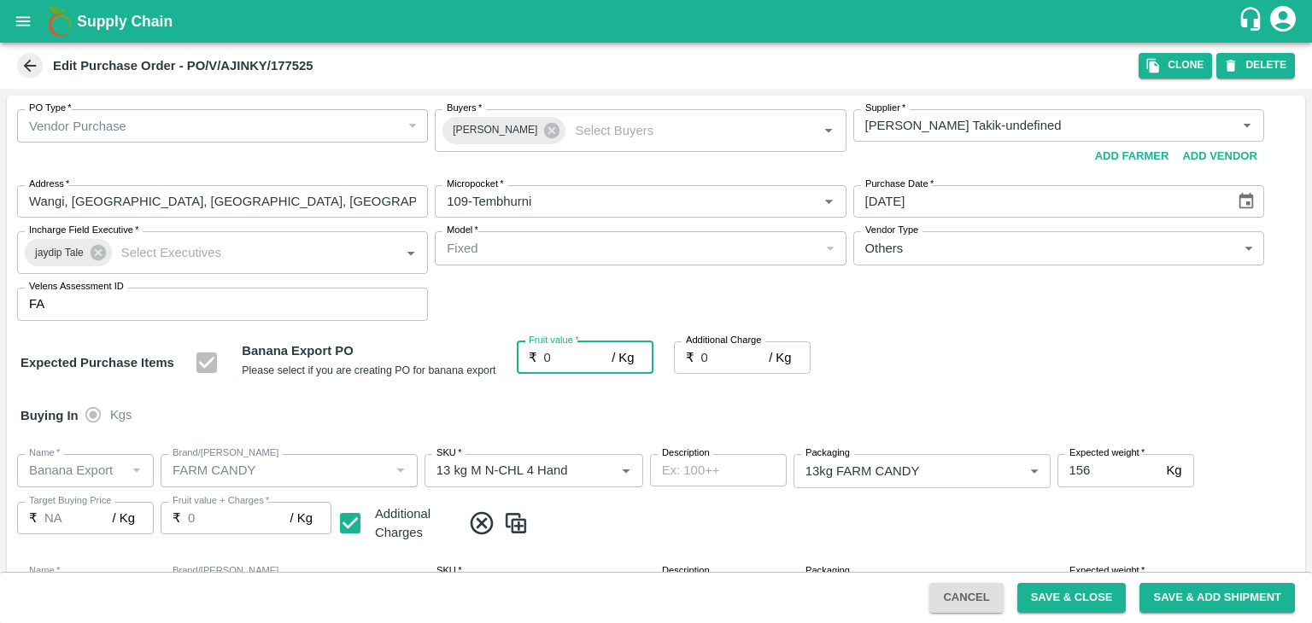
type input "OTHER"
type input "2"
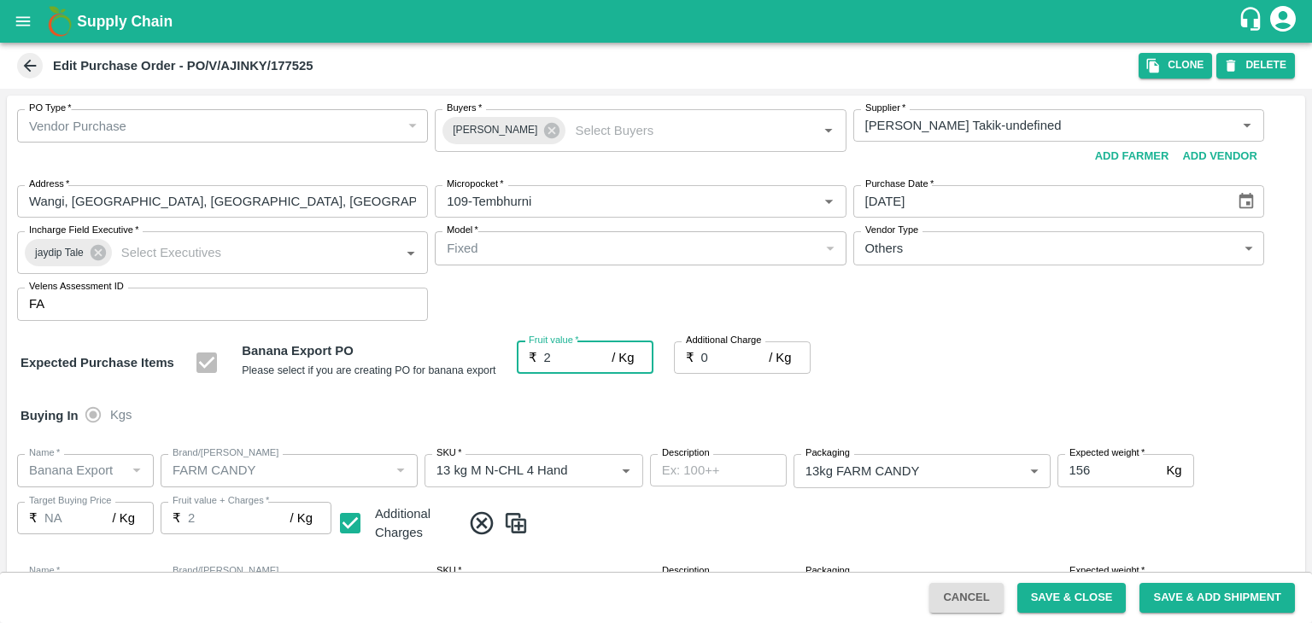
type input "2"
type input "26"
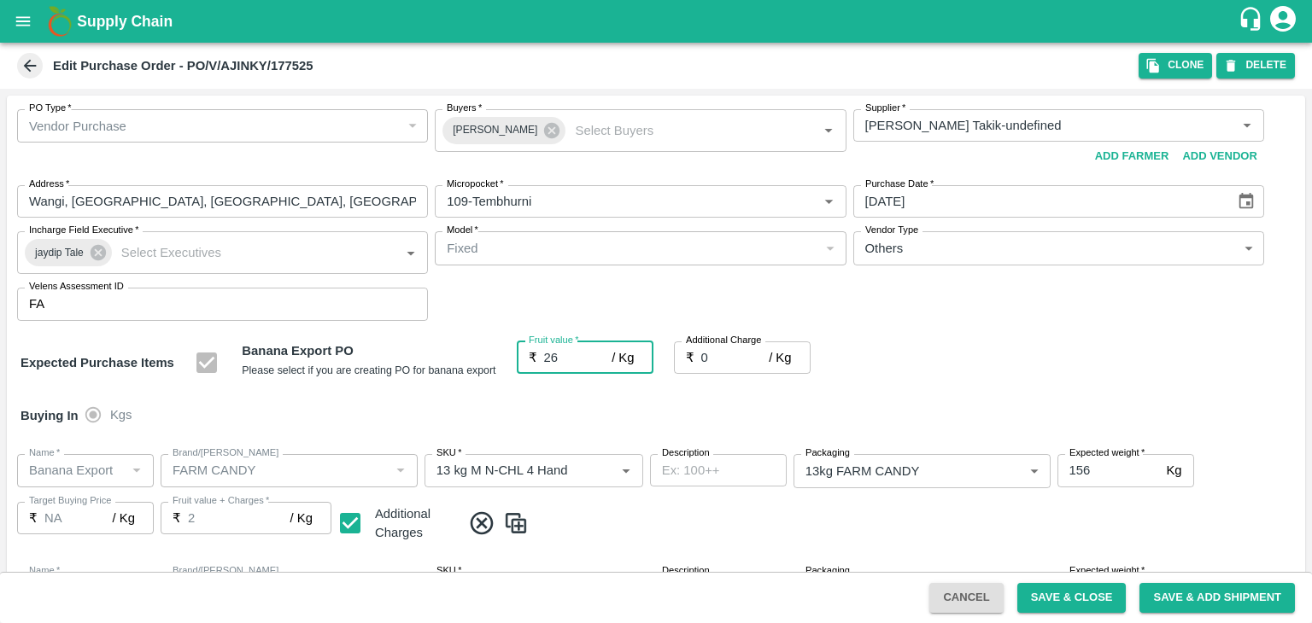
type input "26"
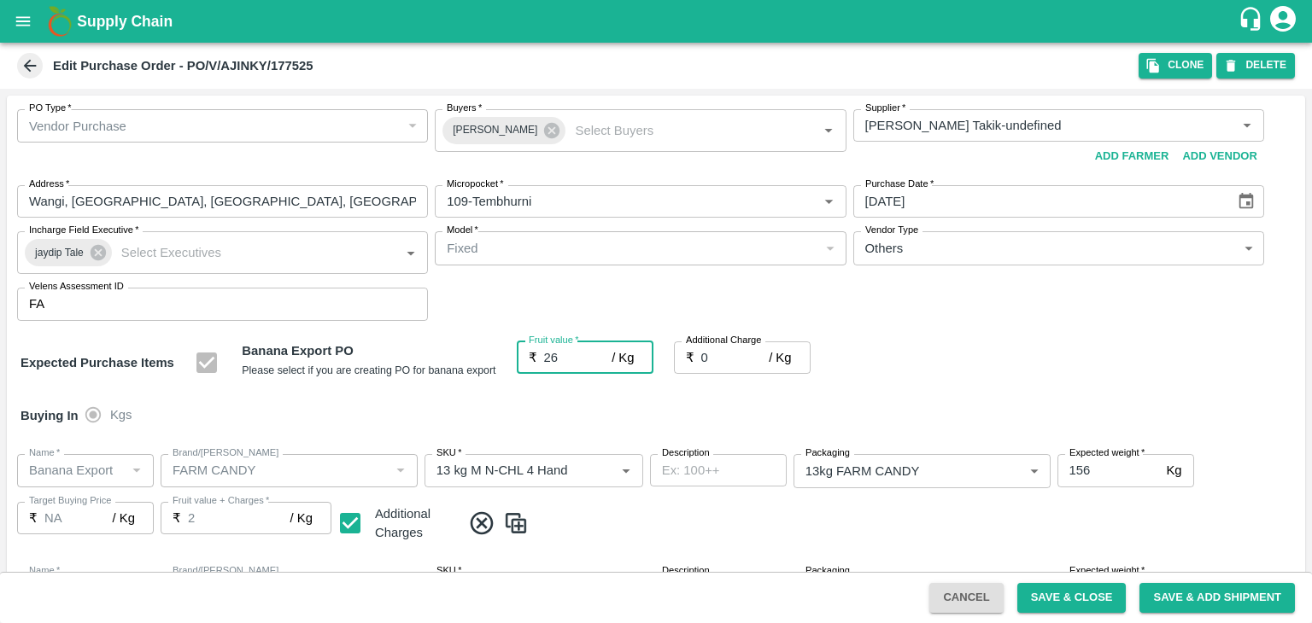
type input "26"
type input "2"
type input "28"
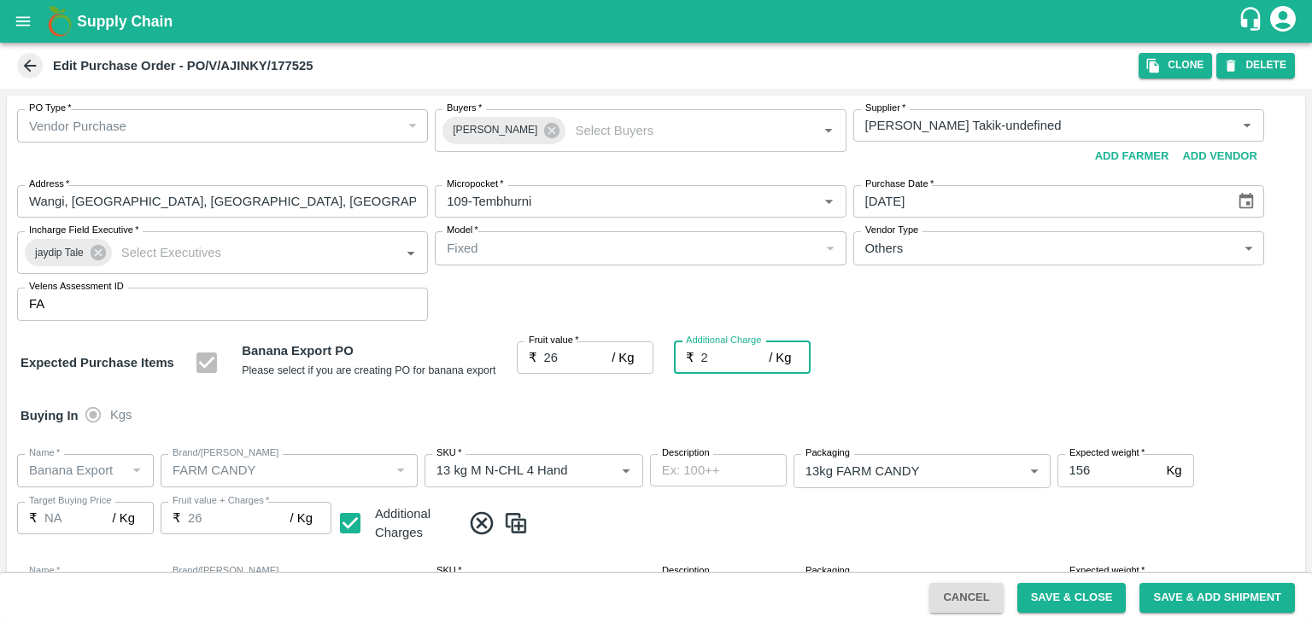
type input "28"
type input "2.75"
type input "28.75"
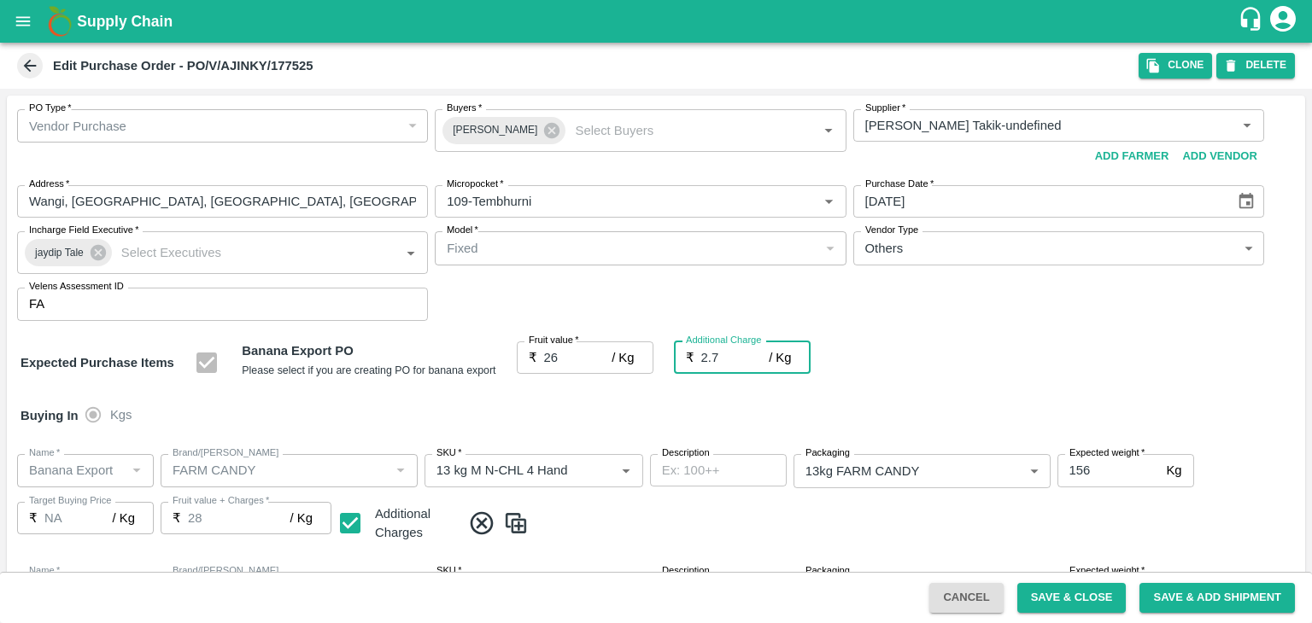
type input "28.75"
type input "2.75"
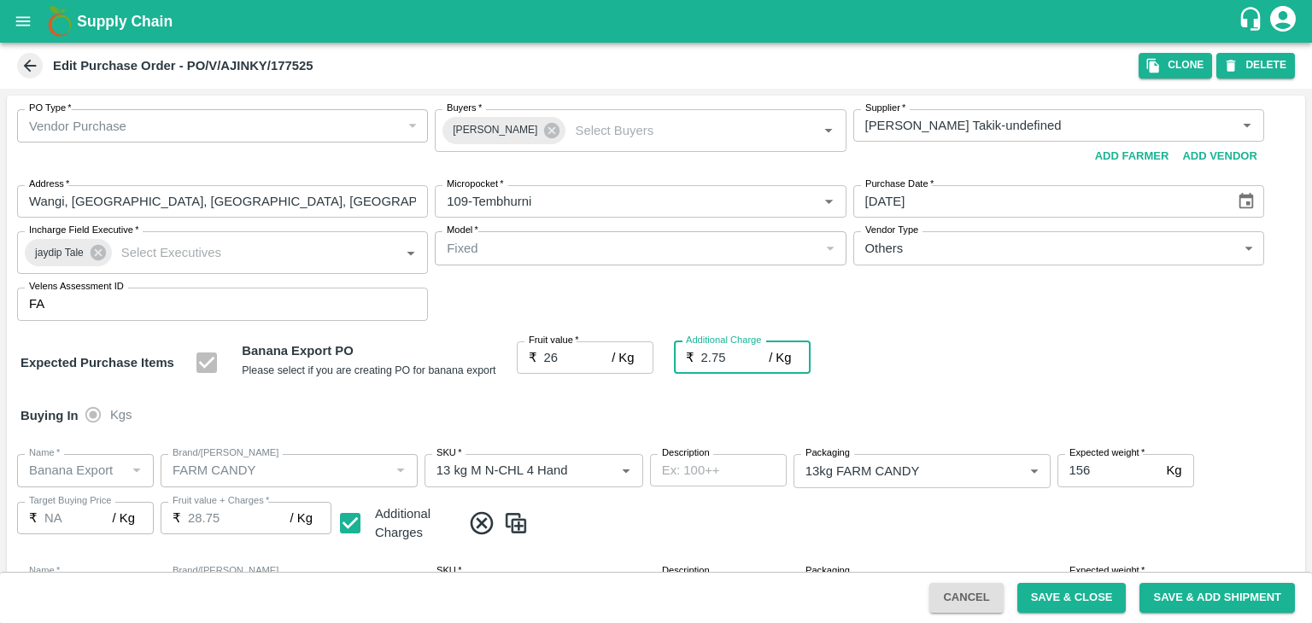
click at [1042, 513] on div at bounding box center [656, 311] width 1312 height 623
click at [1085, 600] on div at bounding box center [656, 311] width 1312 height 623
click at [1059, 606] on div at bounding box center [656, 311] width 1312 height 623
click at [1062, 601] on button "Save & Close" at bounding box center [1071, 598] width 109 height 30
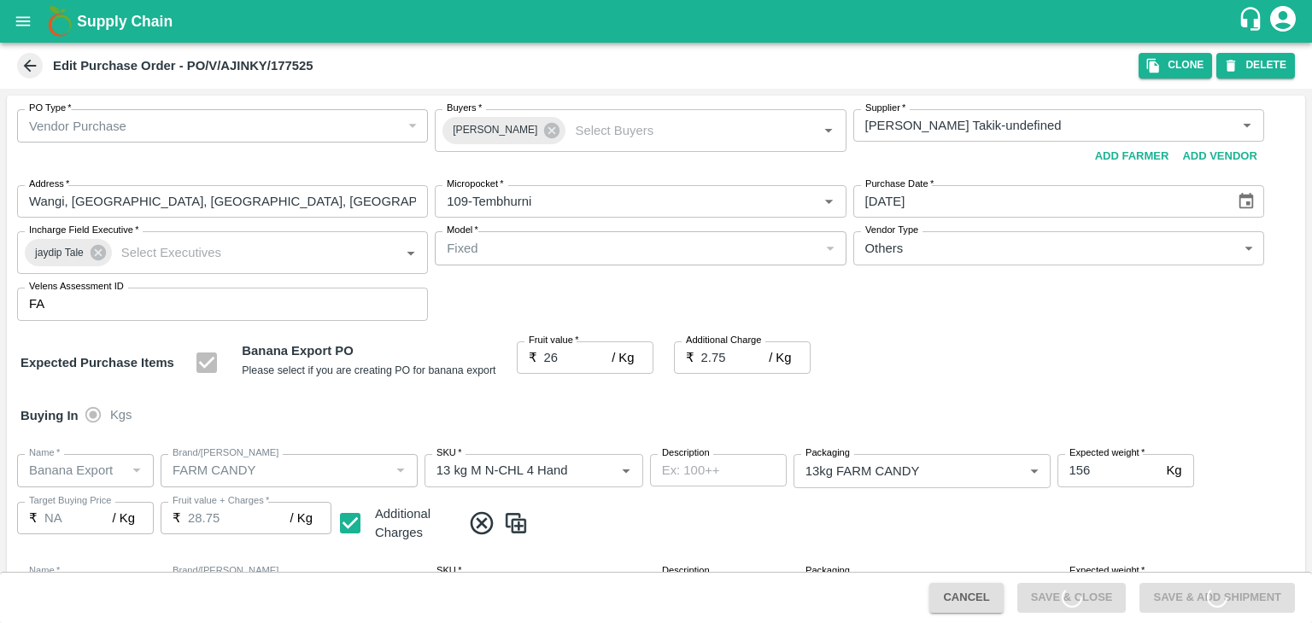
scroll to position [905, 0]
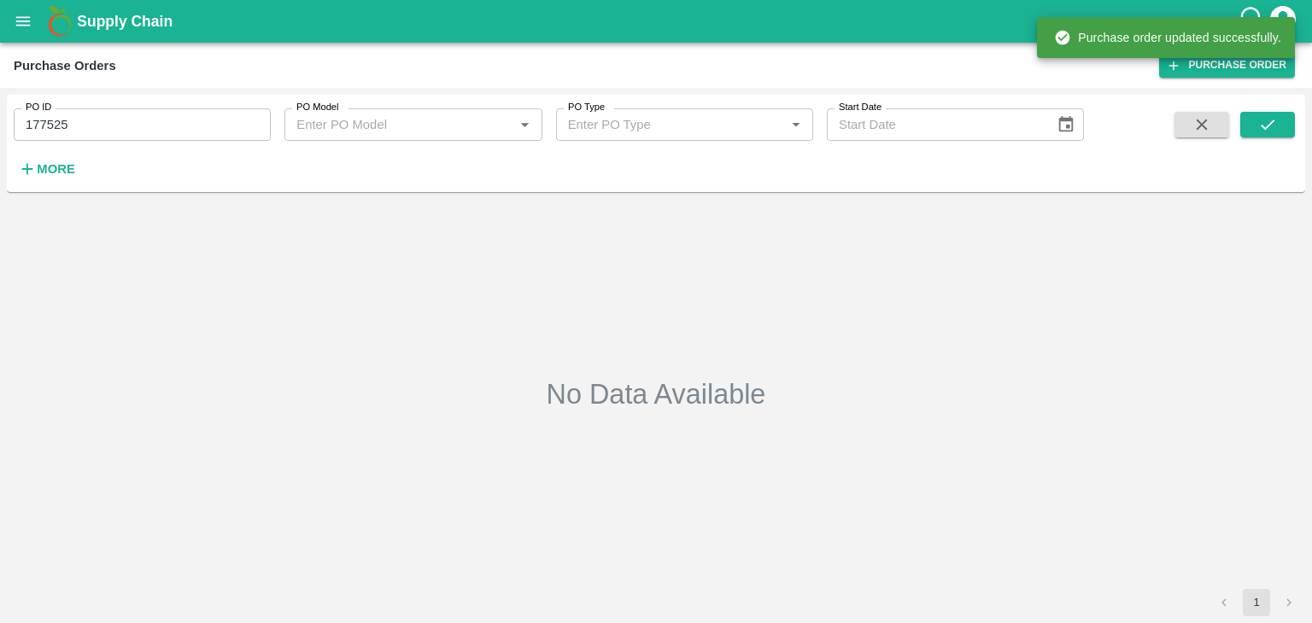
type input "177525"
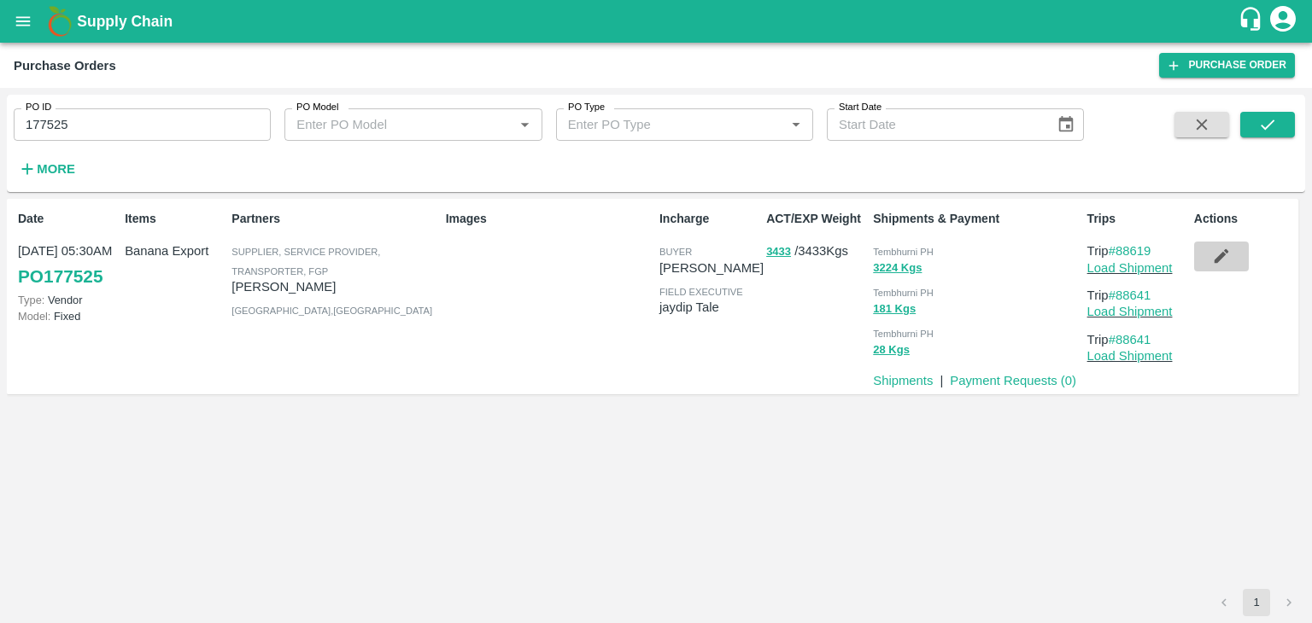
click at [1212, 260] on icon "button" at bounding box center [1221, 256] width 19 height 19
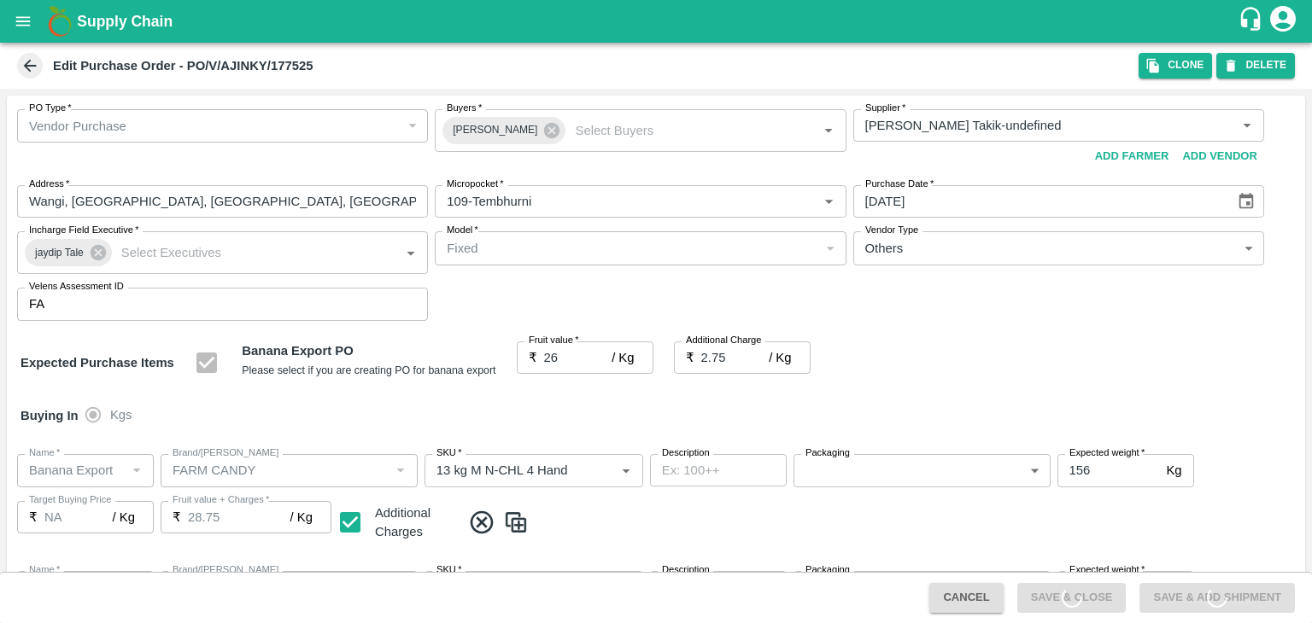
type input "Ajinkya Haridas Takik-undefined"
type input "109-Tembhurni"
type input "Banana Export"
type input "FARM CANDY"
type input "13 kg M N-CHL 4 Hand"
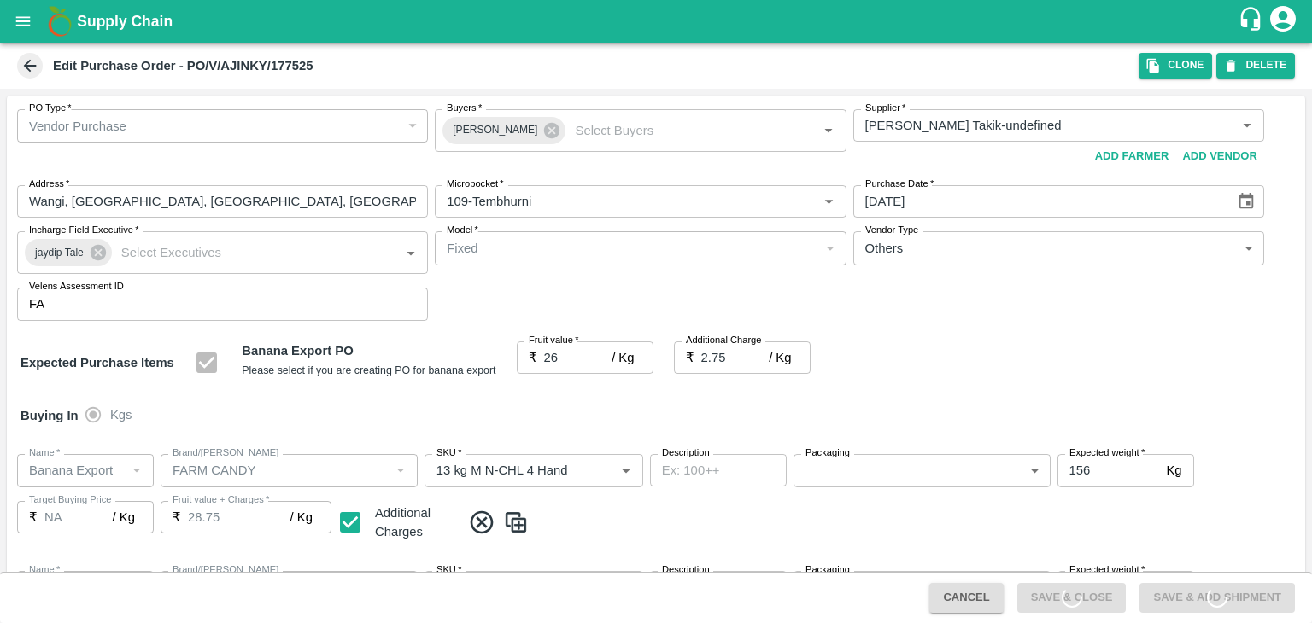
type input "NA"
type input "Banana Export"
type input "FARM CANDY"
type input "13 kg M N-CHL 5 Hand"
type input "NA"
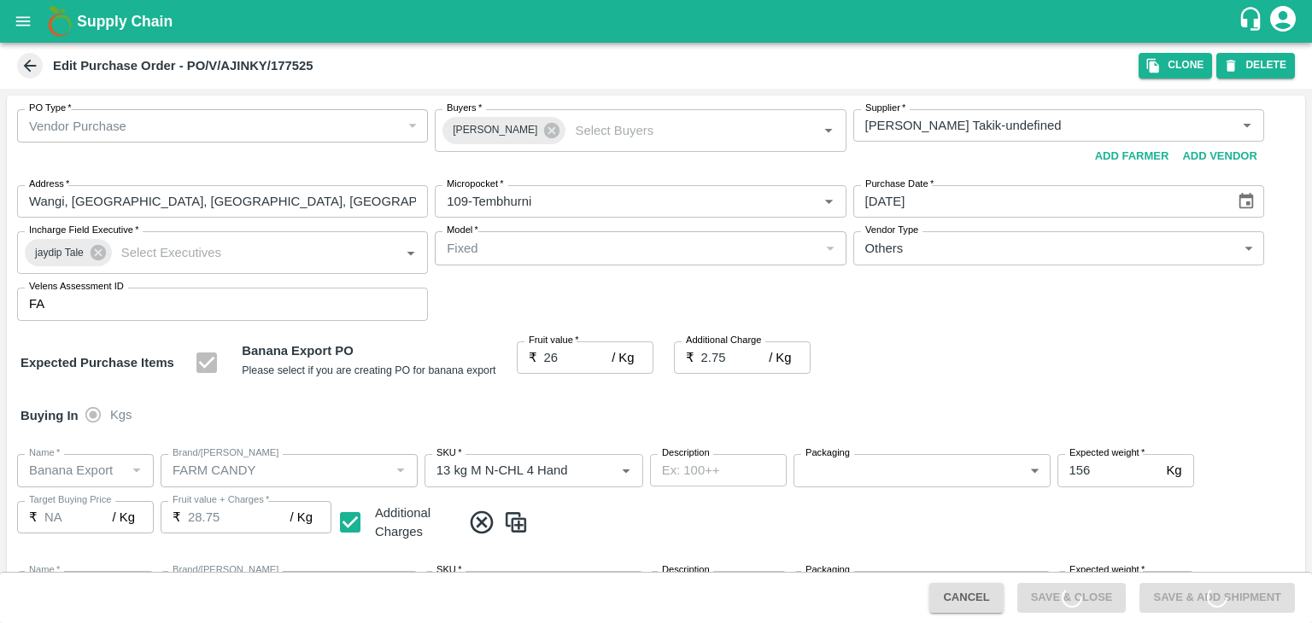
type input "Banana Export"
type input "FARM CANDY"
type input "13 kg M N-CHL 6 Hand"
type input "NA"
type input "Banana Export"
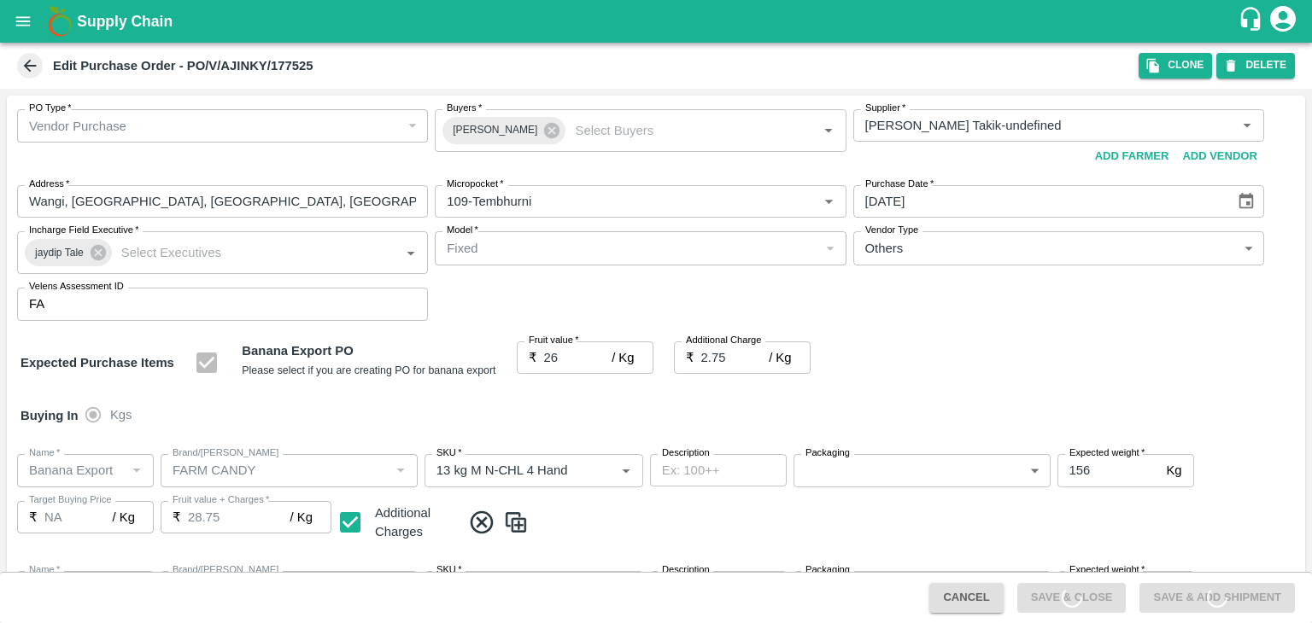
type input "FARM CANDY"
type input "13 kg M N-CHL 8 Hand"
type input "NA"
type input "Banana Export"
type input "FARM CANDY"
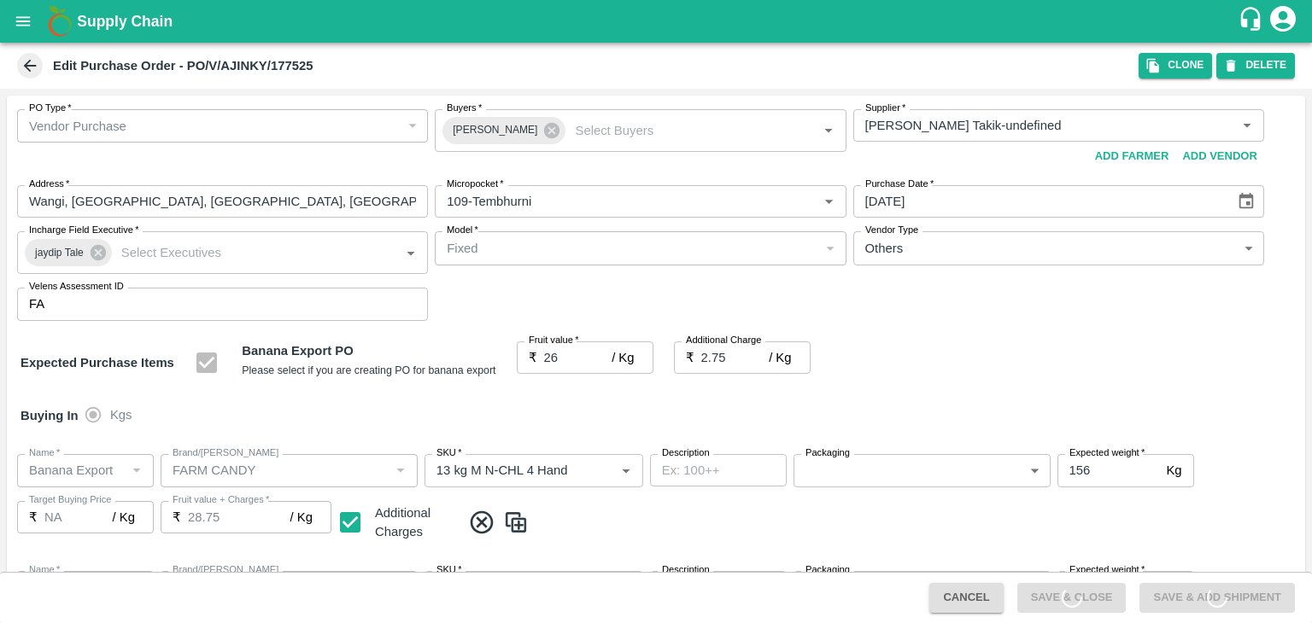
type input "13 kg M N-CHL CL"
type input "NA"
type input "Banana Export"
type input "FARM CANDY"
type input "C Class"
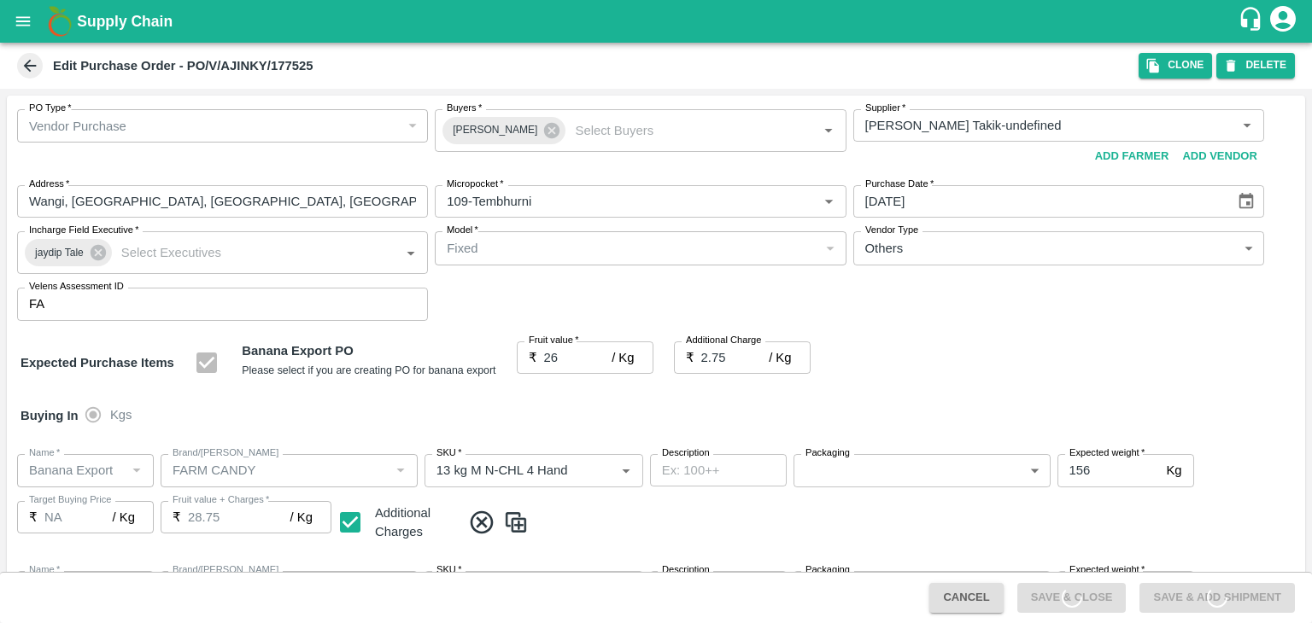
type input "NA"
type input "Banana Export"
type input "FARM CANDY"
type input "PHR Kg"
type input "NA"
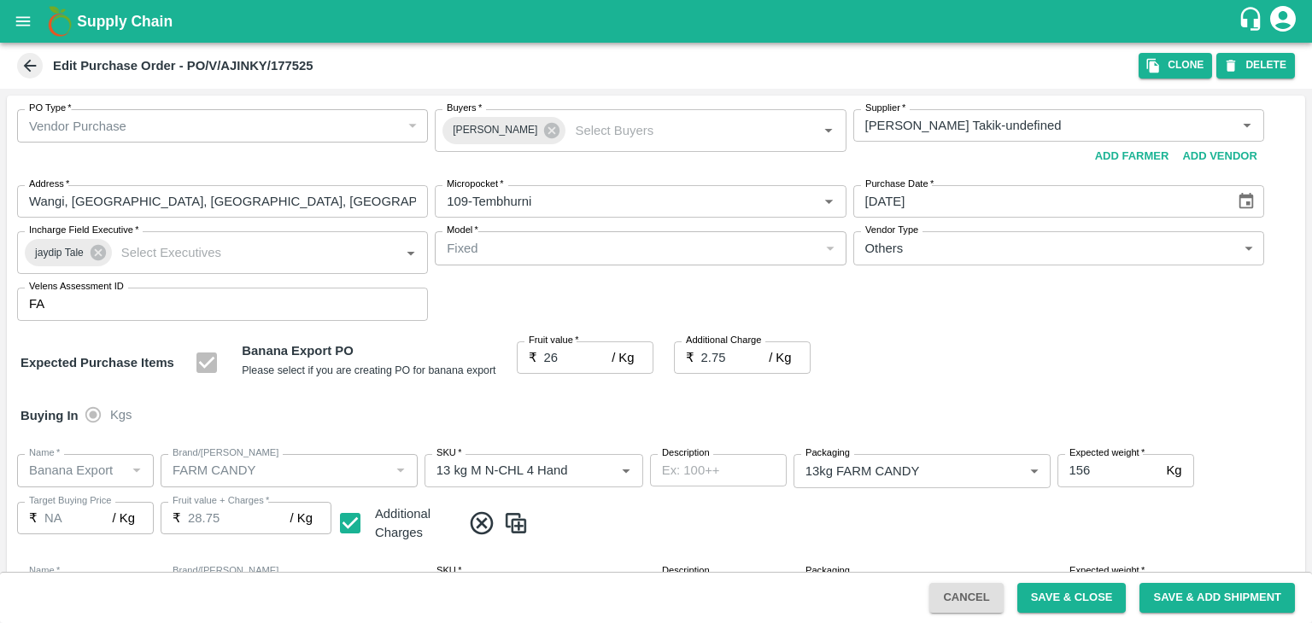
scroll to position [904, 0]
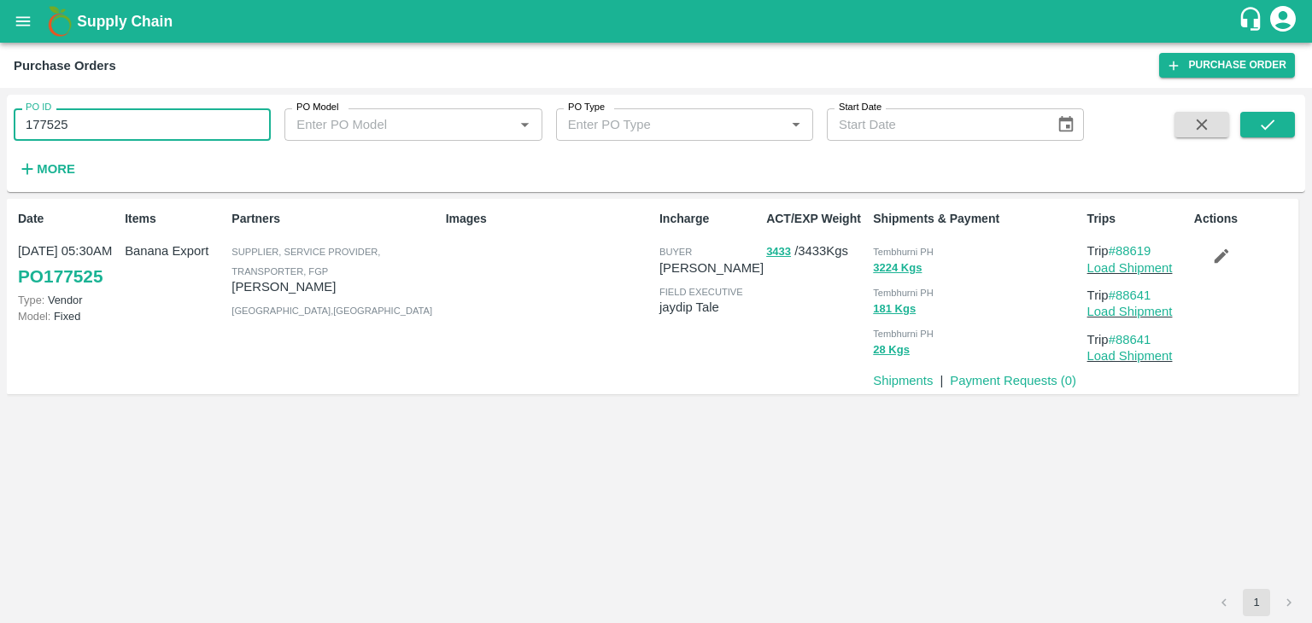
click at [113, 128] on input "177525" at bounding box center [142, 124] width 257 height 32
paste input "text"
type input "177550"
click at [1262, 128] on icon "submit" at bounding box center [1267, 124] width 19 height 19
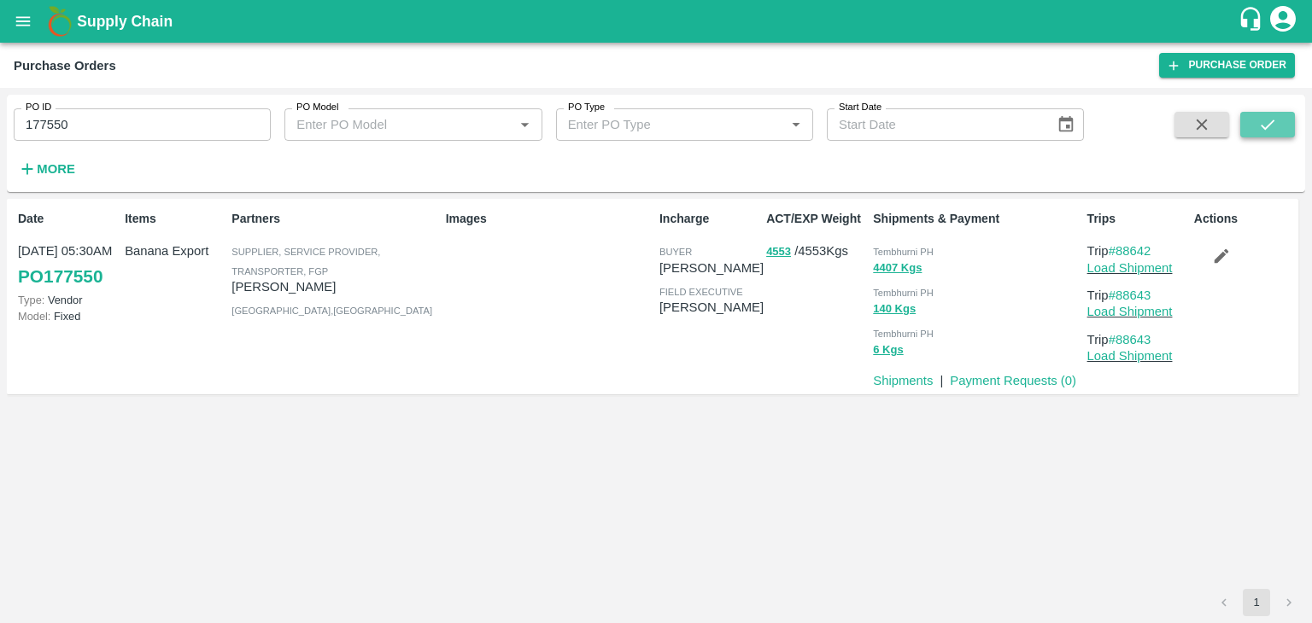
click at [1267, 124] on icon "submit" at bounding box center [1267, 124] width 19 height 19
click at [1151, 265] on link "Load Shipment" at bounding box center [1129, 268] width 85 height 14
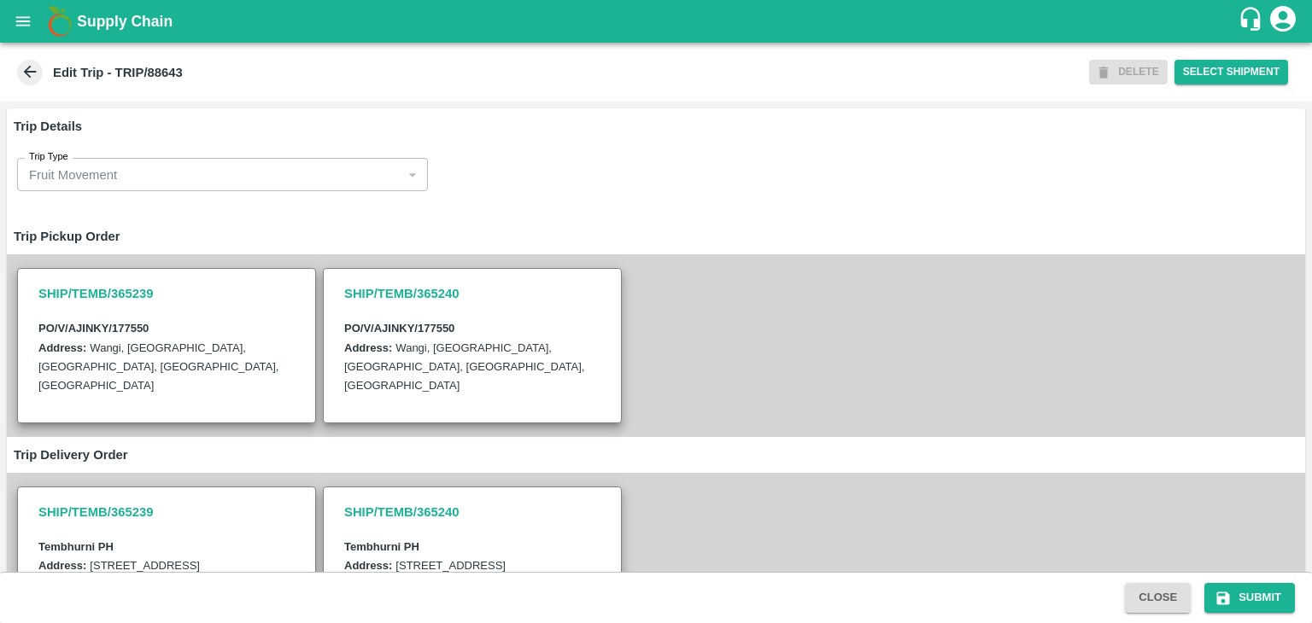
scroll to position [438, 0]
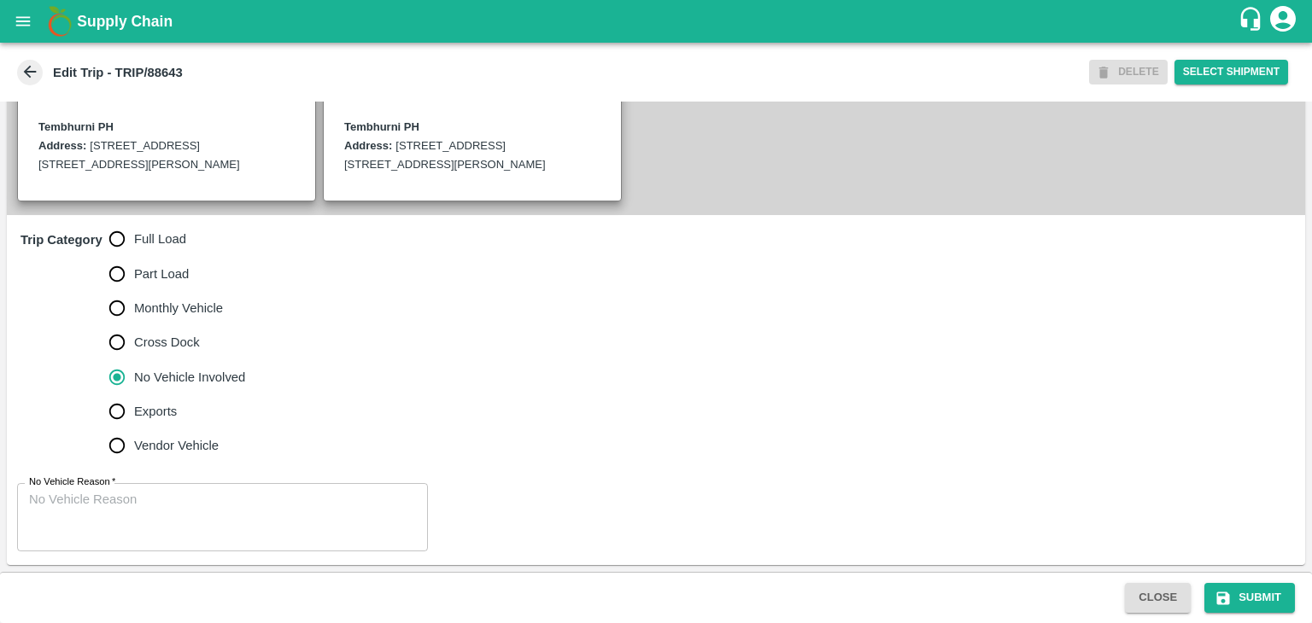
click at [163, 241] on span "Full Load" at bounding box center [160, 239] width 52 height 19
click at [134, 241] on input "Full Load" at bounding box center [117, 239] width 34 height 34
radio input "true"
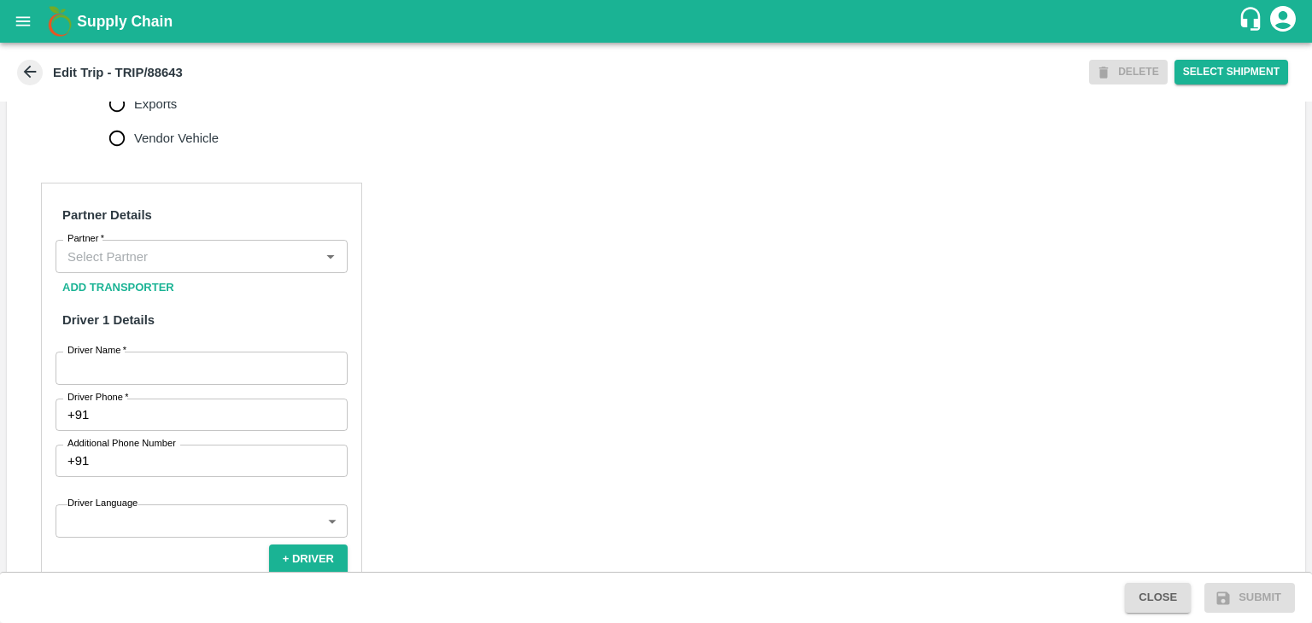
scroll to position [731, 0]
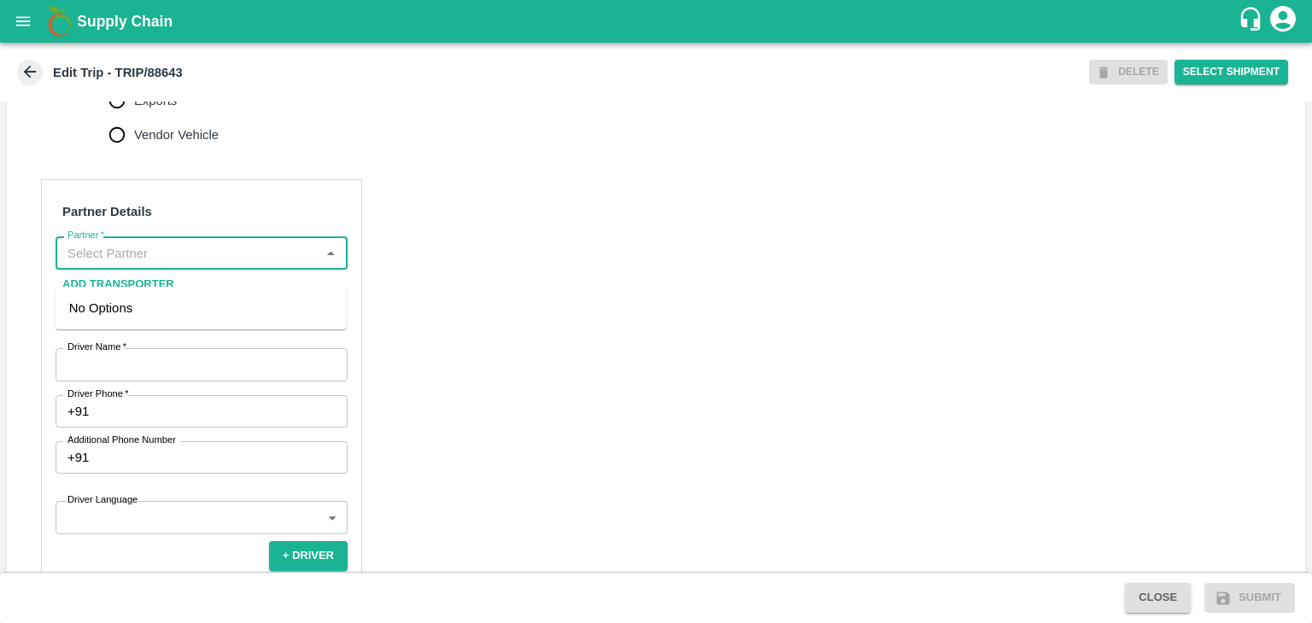
click at [188, 260] on input "Partner   *" at bounding box center [188, 253] width 254 height 22
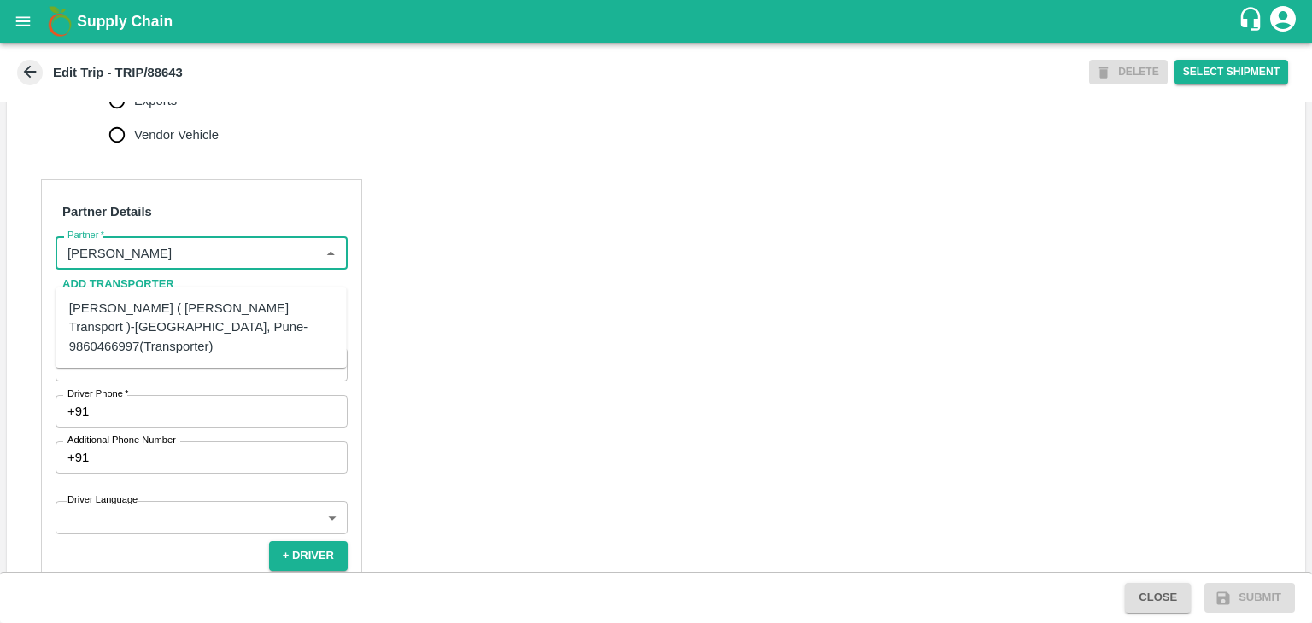
click at [188, 300] on div "[PERSON_NAME] ( [PERSON_NAME] Transport )-[GEOGRAPHIC_DATA], Pune-9860466997(Tr…" at bounding box center [201, 327] width 264 height 57
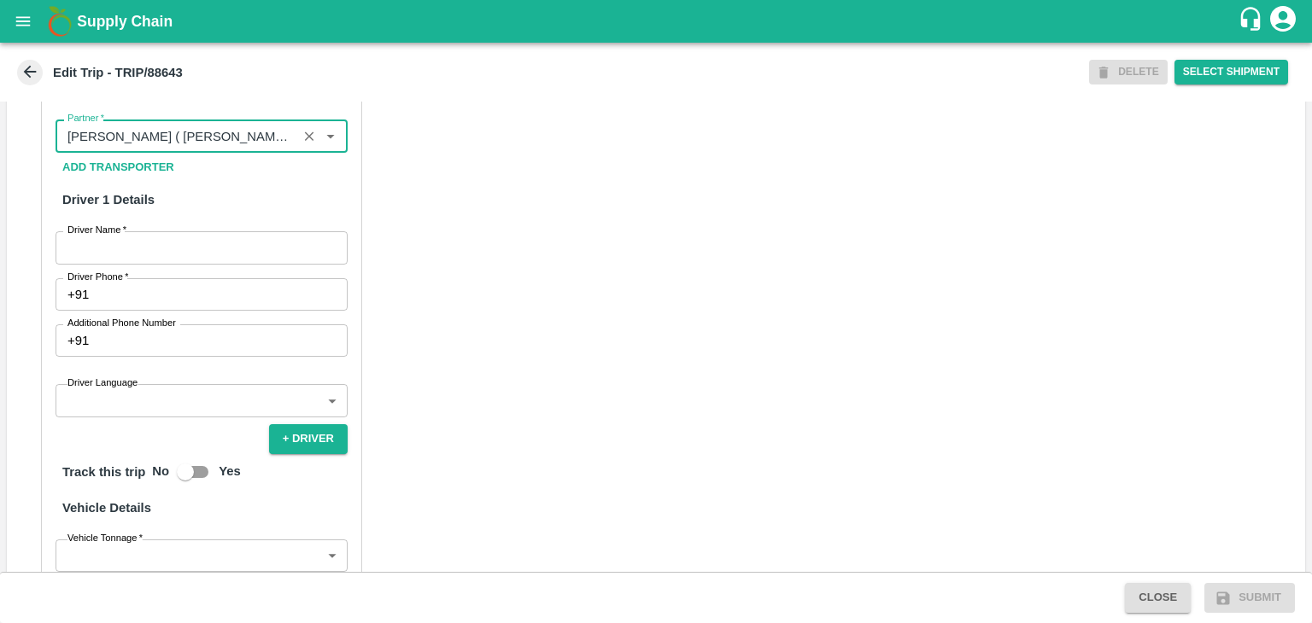
scroll to position [851, 0]
type input "Nitin Rasal ( Bhairavnath Transport )-Deulgaon, Pune-9860466997(Transporter)"
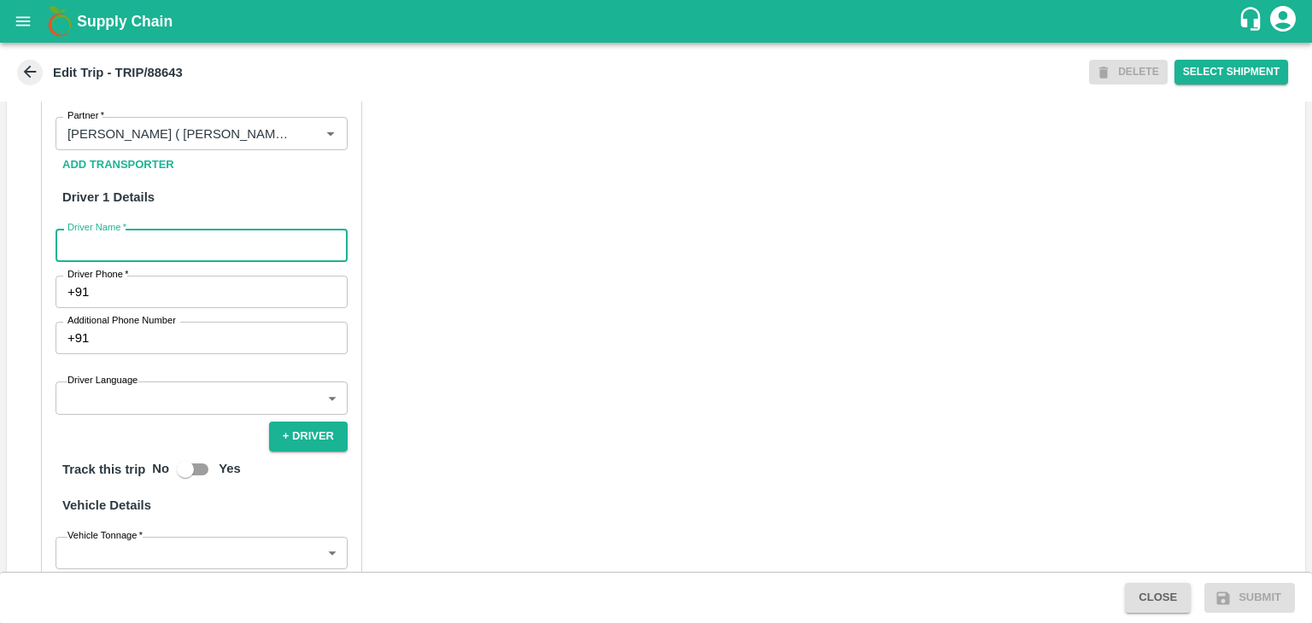
click at [92, 261] on input "Driver Name   *" at bounding box center [202, 245] width 292 height 32
type input "Godase"
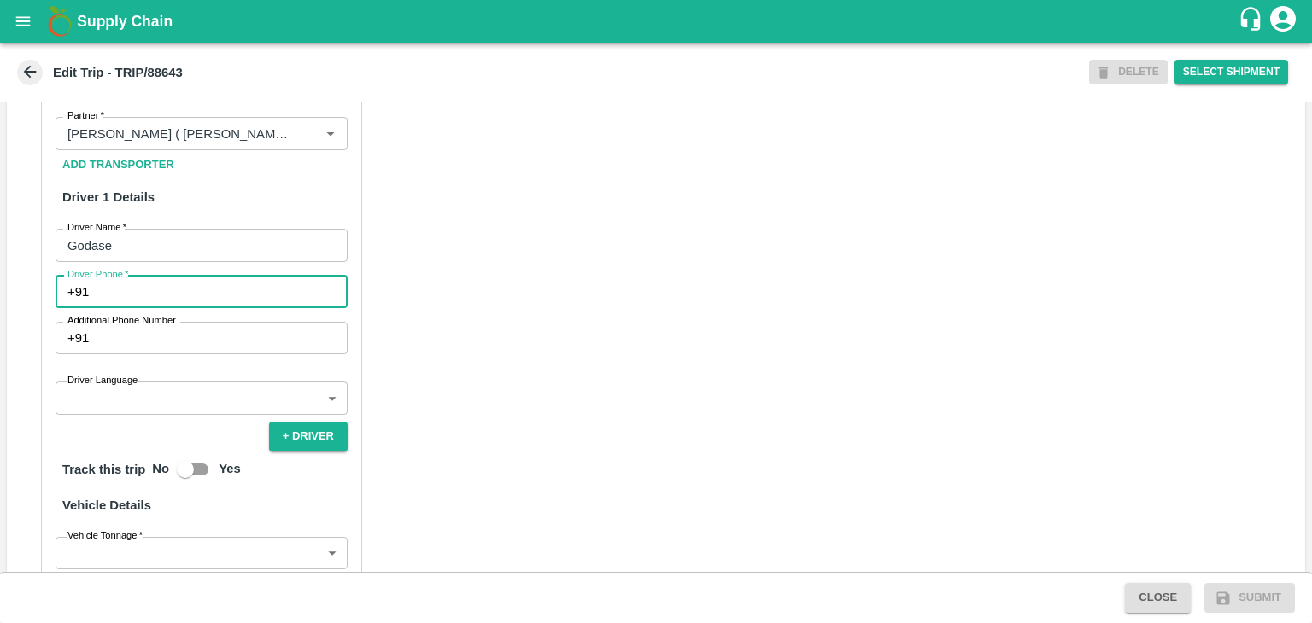
click at [164, 308] on input "Driver Phone   *" at bounding box center [222, 292] width 252 height 32
type input "9975280177"
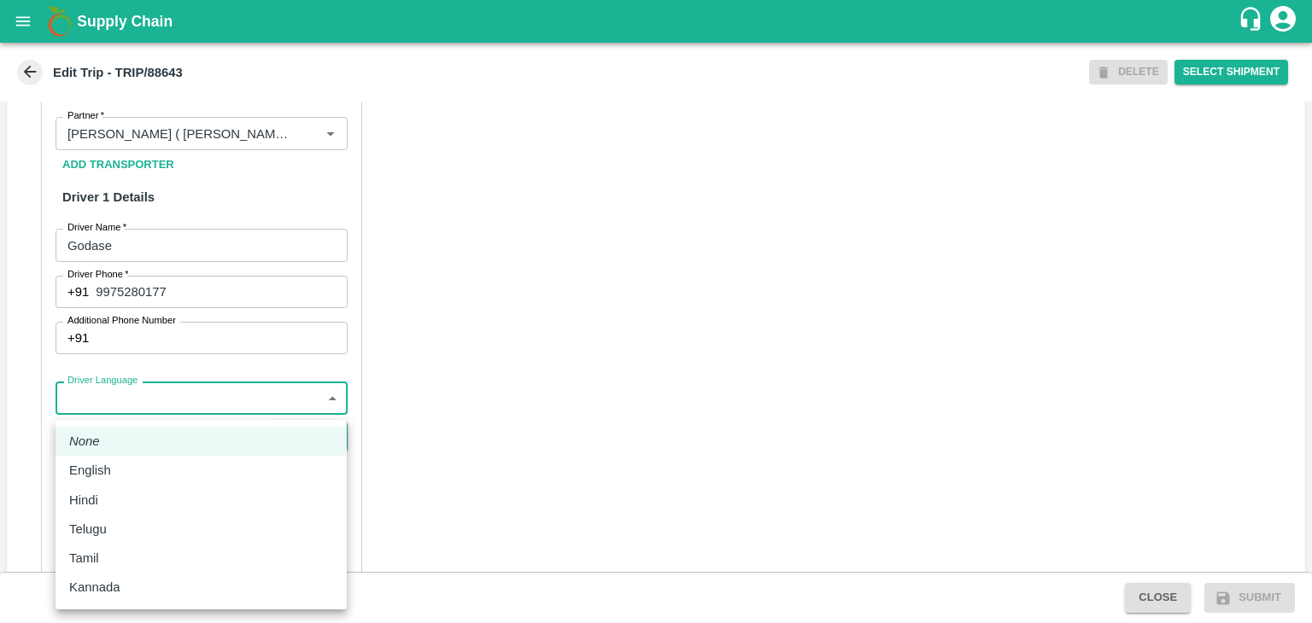
click at [173, 407] on body "Supply Chain Edit Trip - TRIP/88643 DELETE Select Shipment Trip Details Trip Ty…" at bounding box center [656, 311] width 1312 height 623
click at [134, 478] on div "English" at bounding box center [201, 470] width 264 height 19
type input "en"
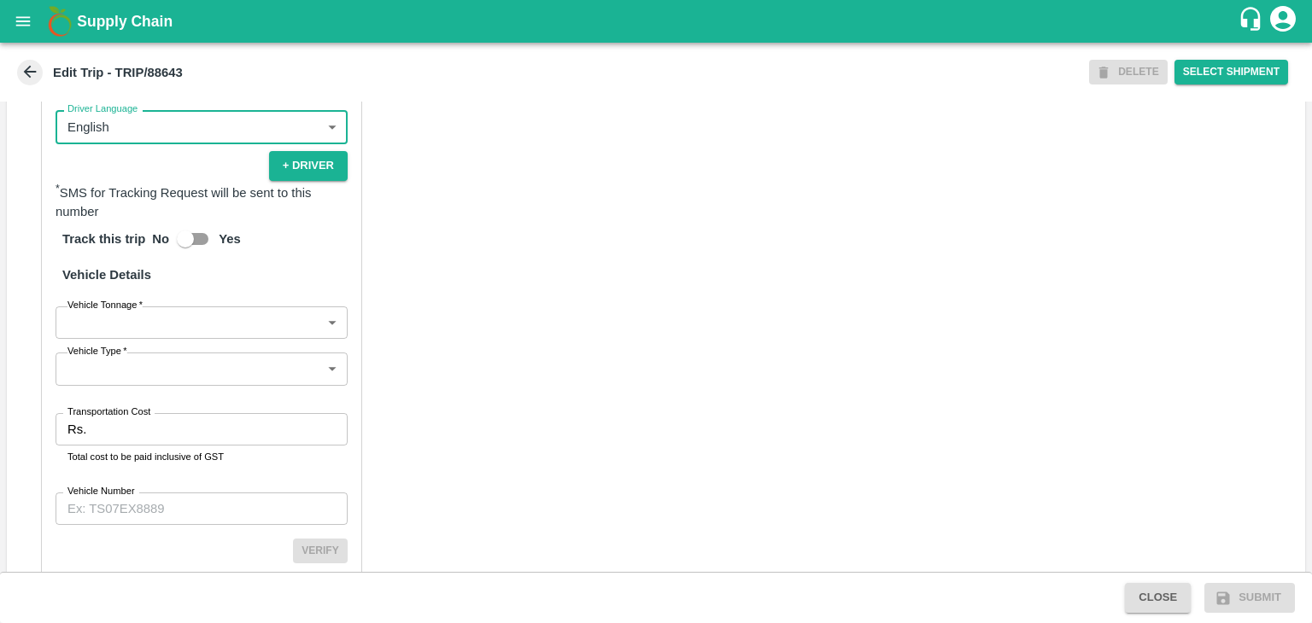
scroll to position [1124, 0]
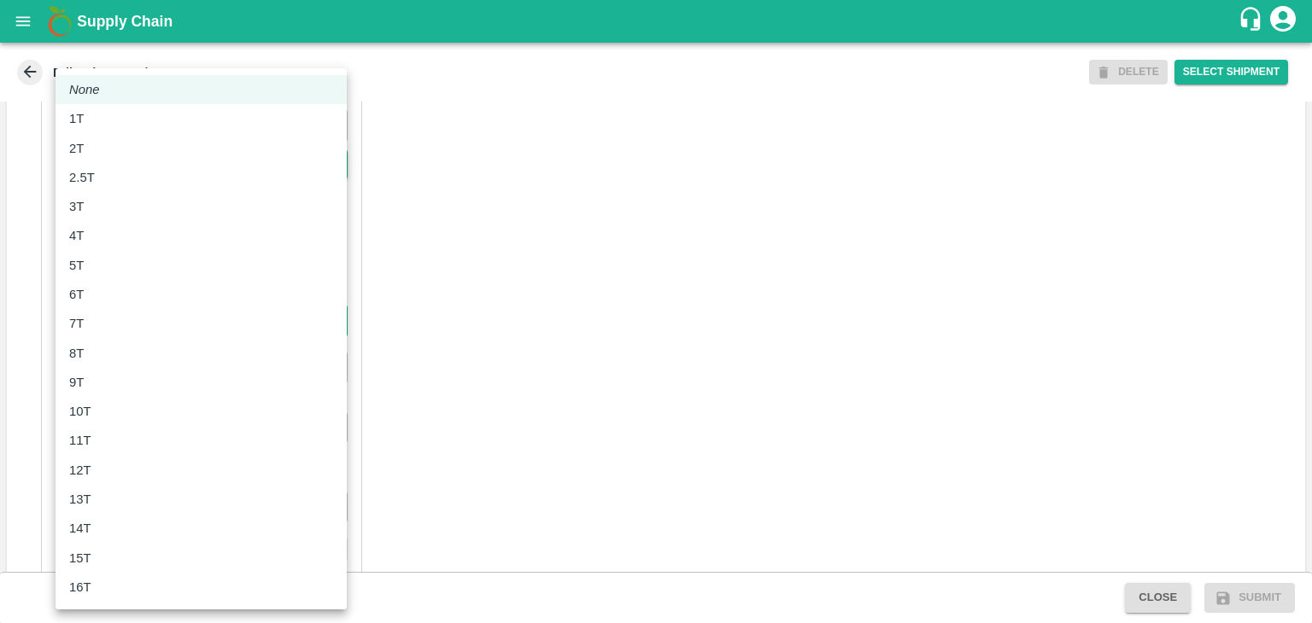
click at [152, 347] on body "Supply Chain Edit Trip - TRIP/88643 DELETE Select Shipment Trip Details Trip Ty…" at bounding box center [656, 311] width 1312 height 623
click at [125, 380] on div "9T" at bounding box center [201, 382] width 264 height 19
type input "9000"
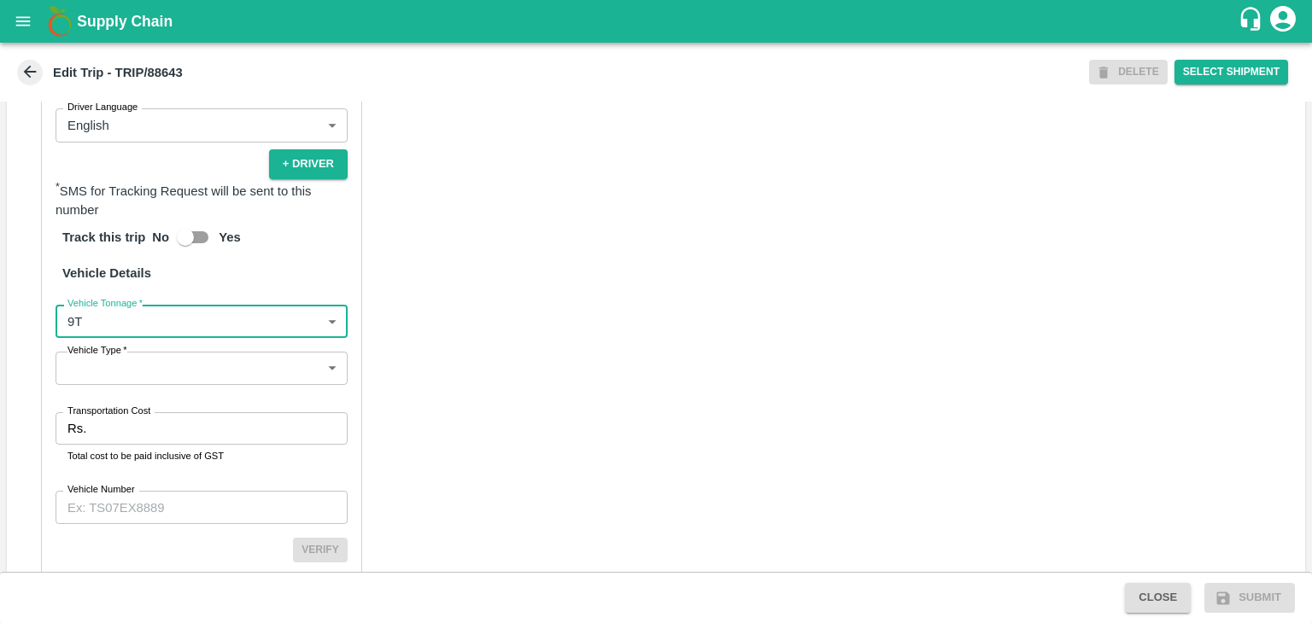
scroll to position [1202, 0]
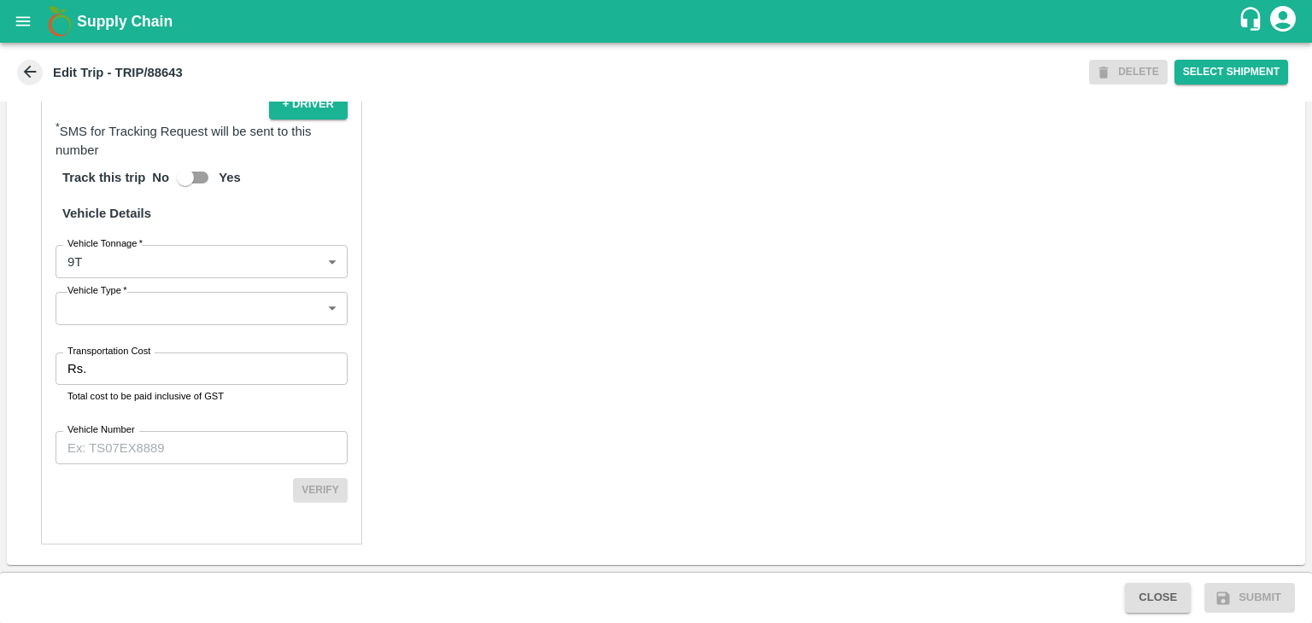
click at [143, 329] on div "Partner Details Partner   * Partner Add Transporter Driver 1 Details Driver Nam…" at bounding box center [201, 136] width 321 height 818
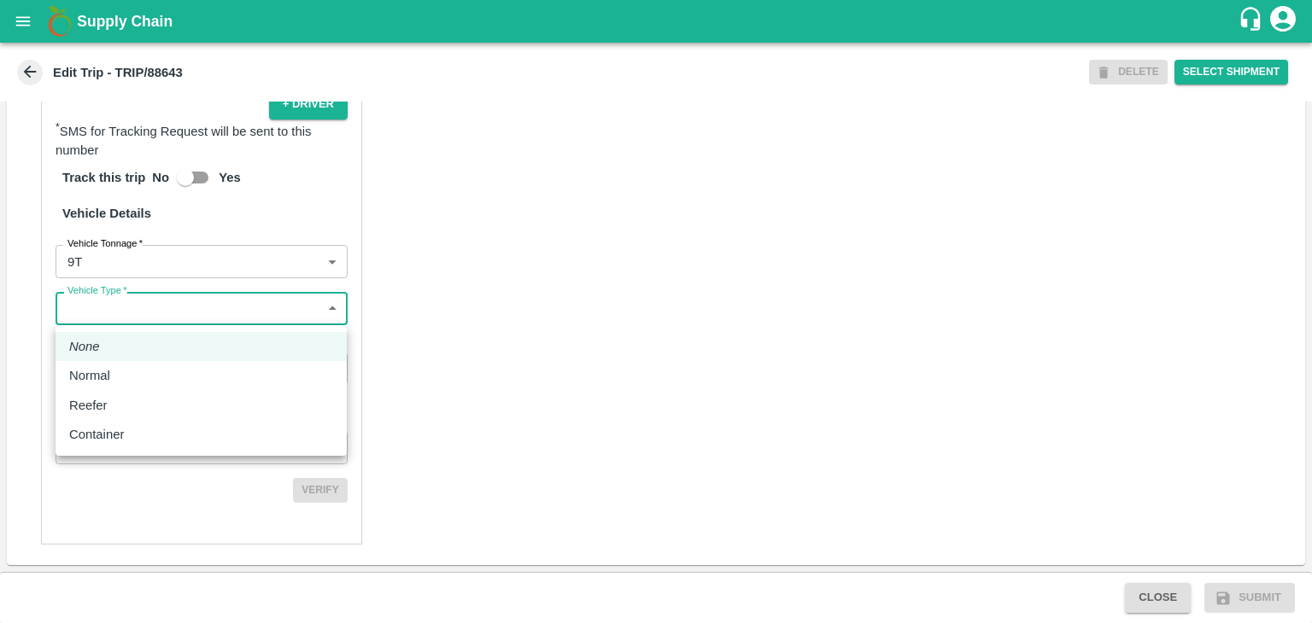
click at [126, 315] on body "Supply Chain Edit Trip - TRIP/88643 DELETE Select Shipment Trip Details Trip Ty…" at bounding box center [656, 311] width 1312 height 623
click at [117, 374] on div "Normal" at bounding box center [94, 375] width 50 height 19
type input "Normal"
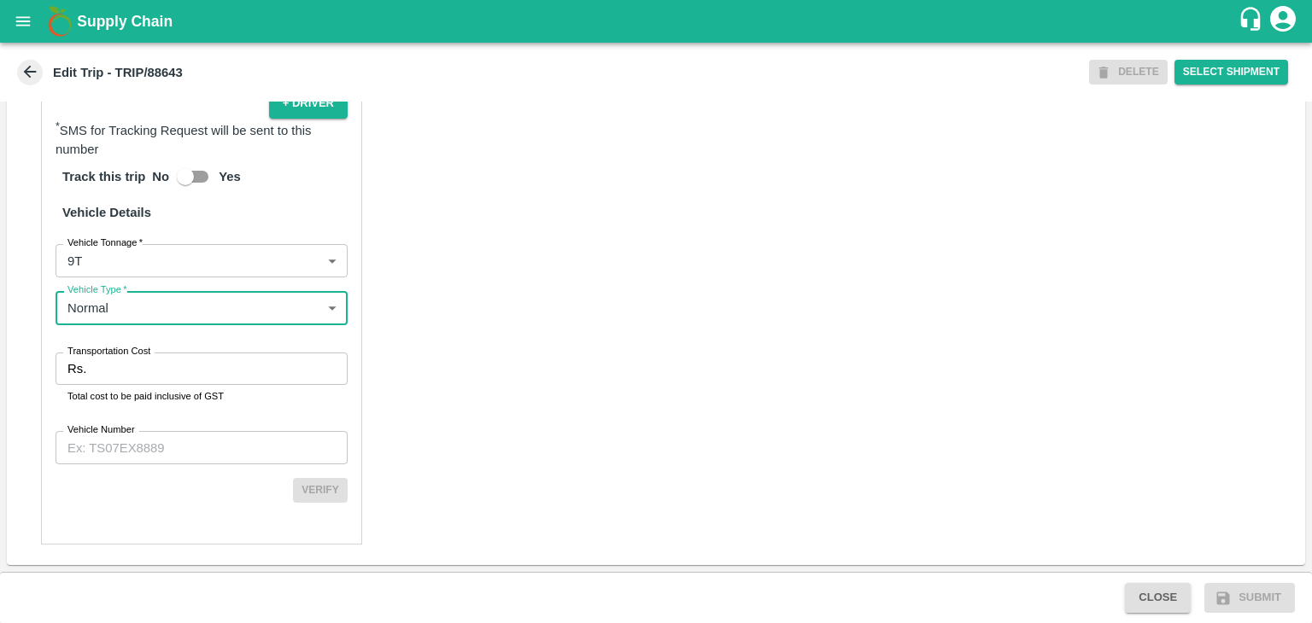
scroll to position [1203, 0]
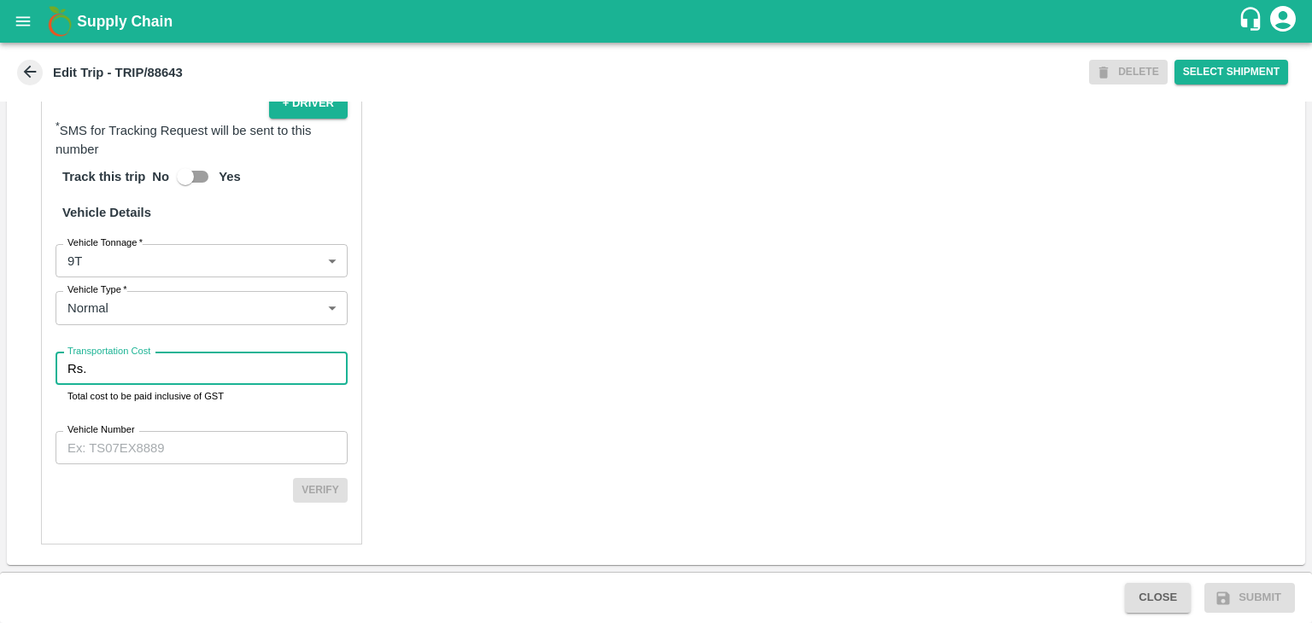
click at [186, 366] on input "Transportation Cost" at bounding box center [220, 369] width 255 height 32
type input "1"
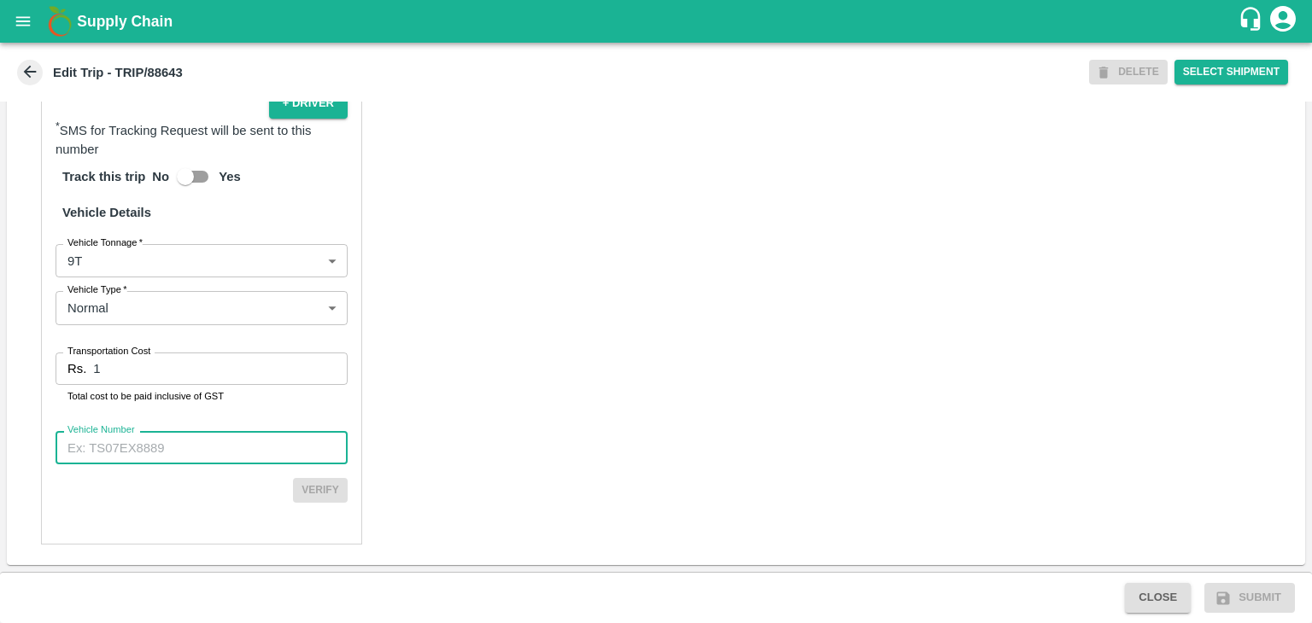
click at [195, 436] on input "Vehicle Number" at bounding box center [202, 447] width 292 height 32
type input "MH12HD0431"
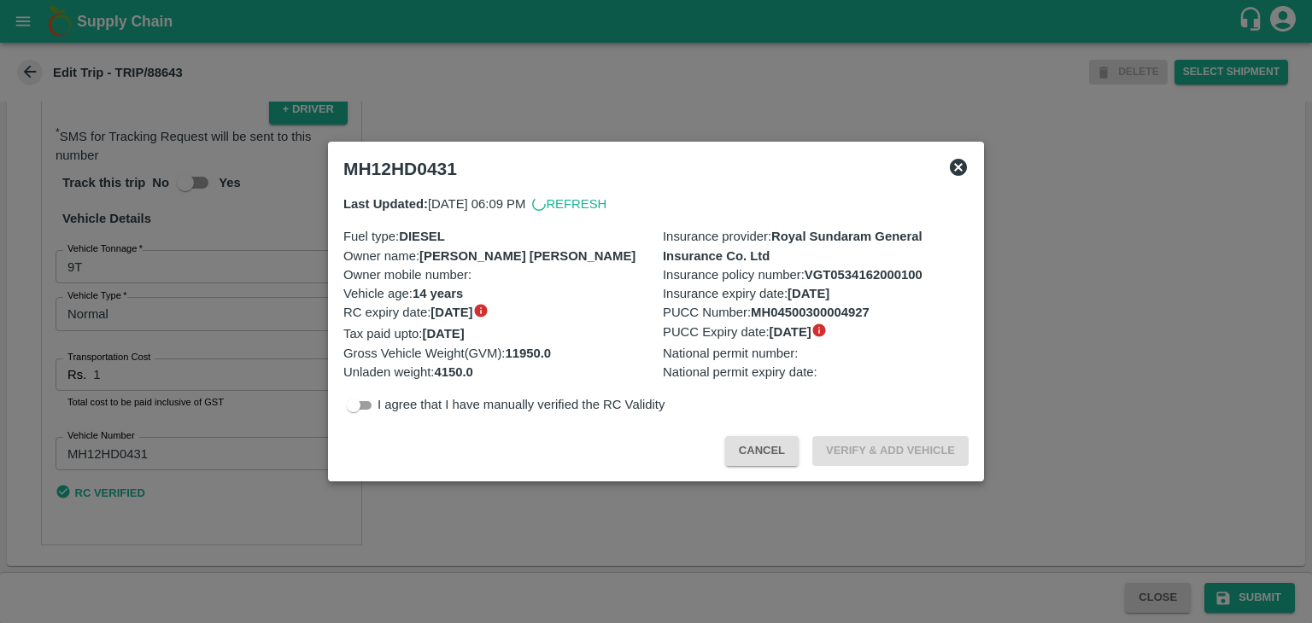
scroll to position [1197, 0]
click at [1146, 570] on div at bounding box center [656, 311] width 1312 height 623
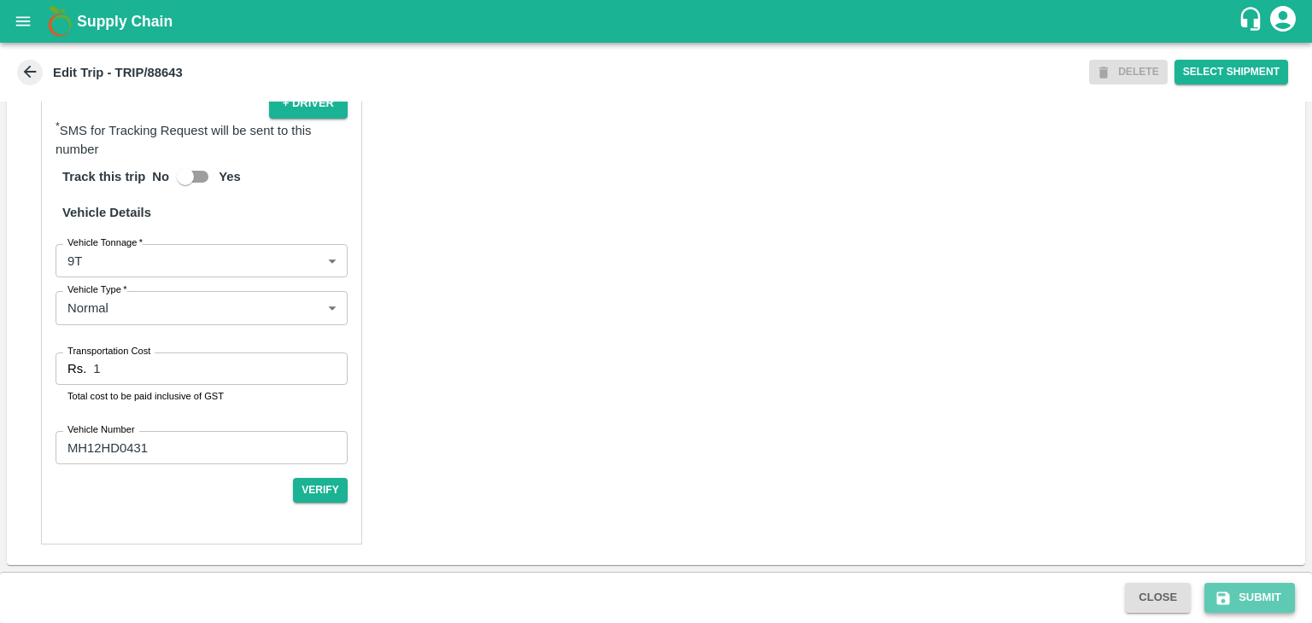
click at [1259, 600] on button "Submit" at bounding box center [1249, 598] width 91 height 30
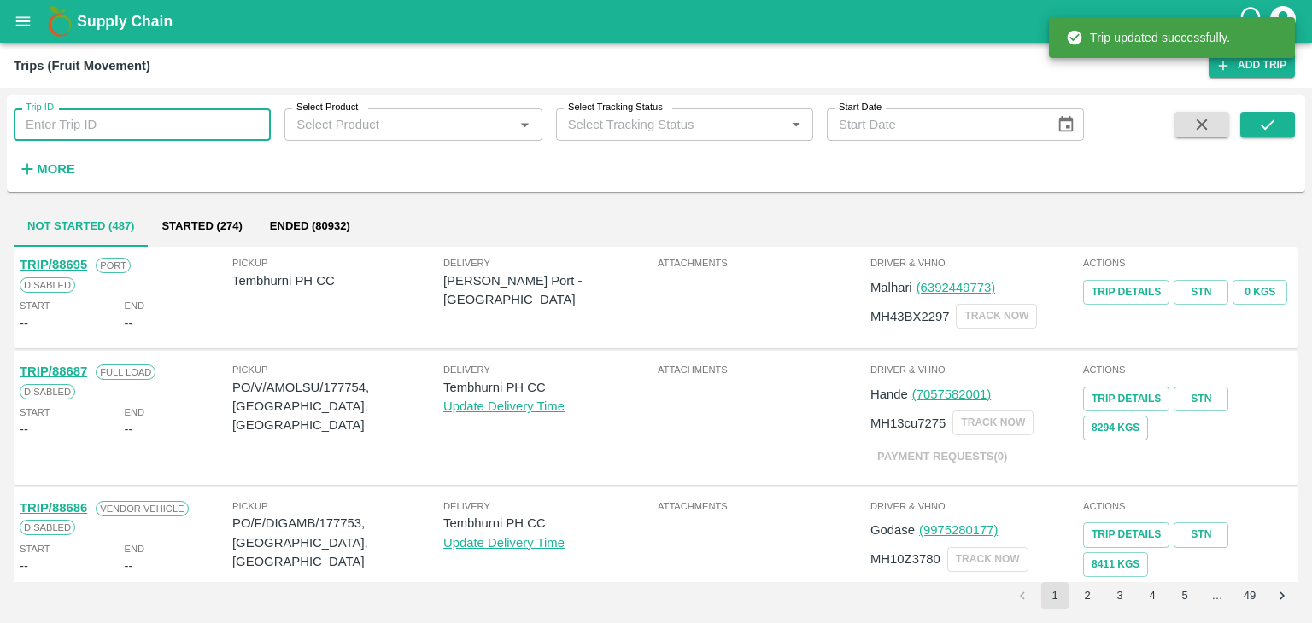
click at [108, 126] on input "Trip ID" at bounding box center [142, 124] width 257 height 32
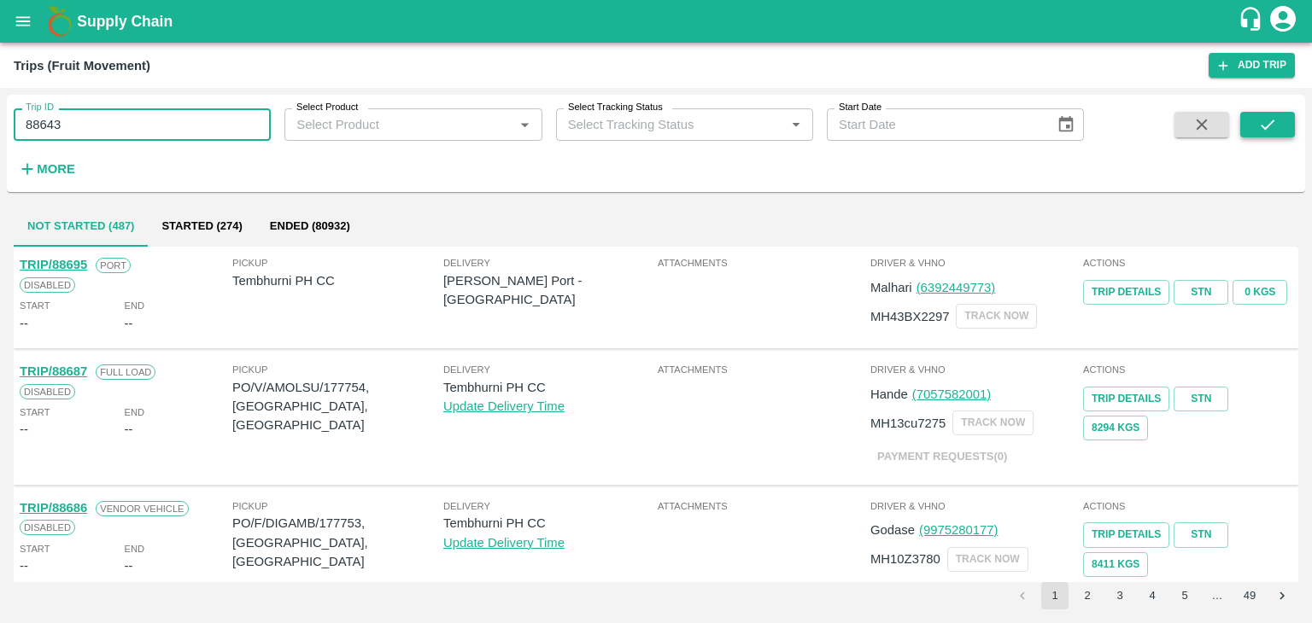
type input "88643"
click at [1286, 132] on button "submit" at bounding box center [1267, 125] width 55 height 26
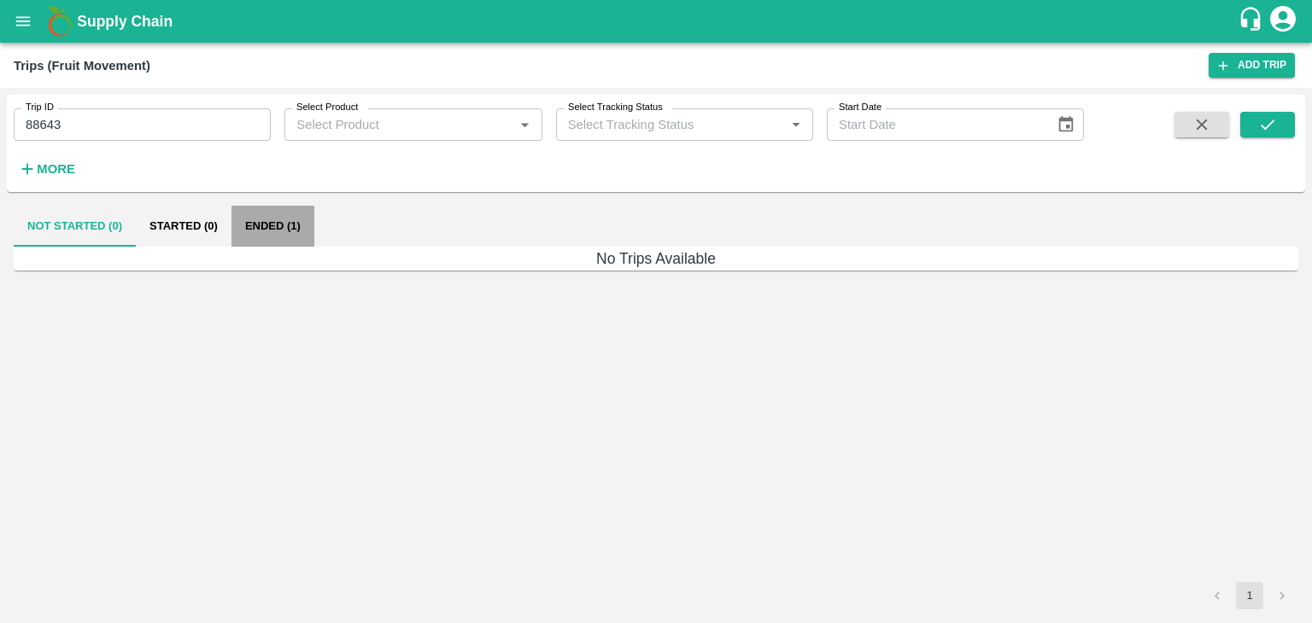
click at [311, 223] on button "Ended (1)" at bounding box center [272, 226] width 83 height 41
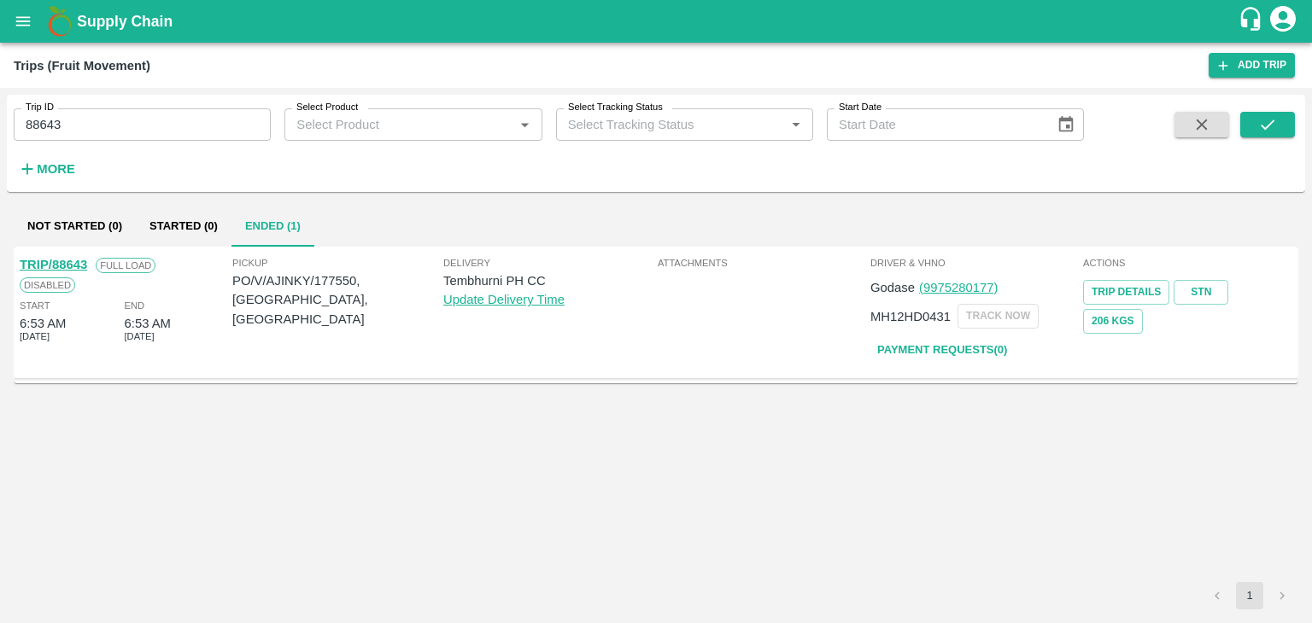
click at [44, 258] on link "TRIP/88643" at bounding box center [53, 265] width 67 height 14
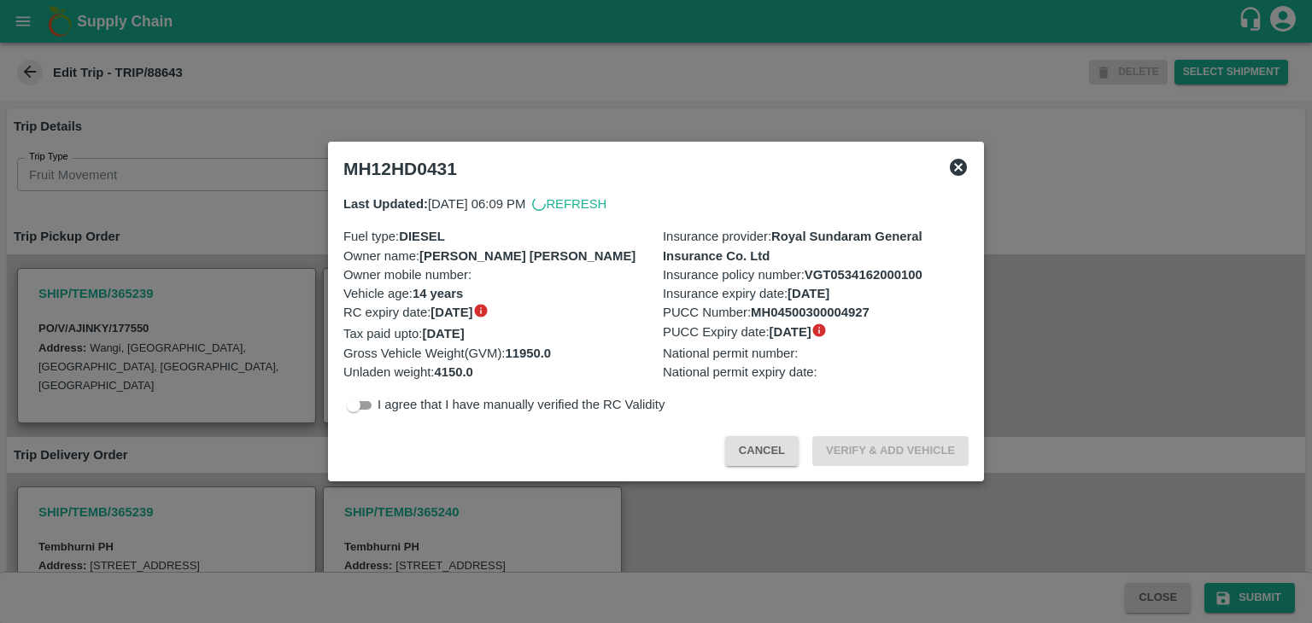
scroll to position [540, 0]
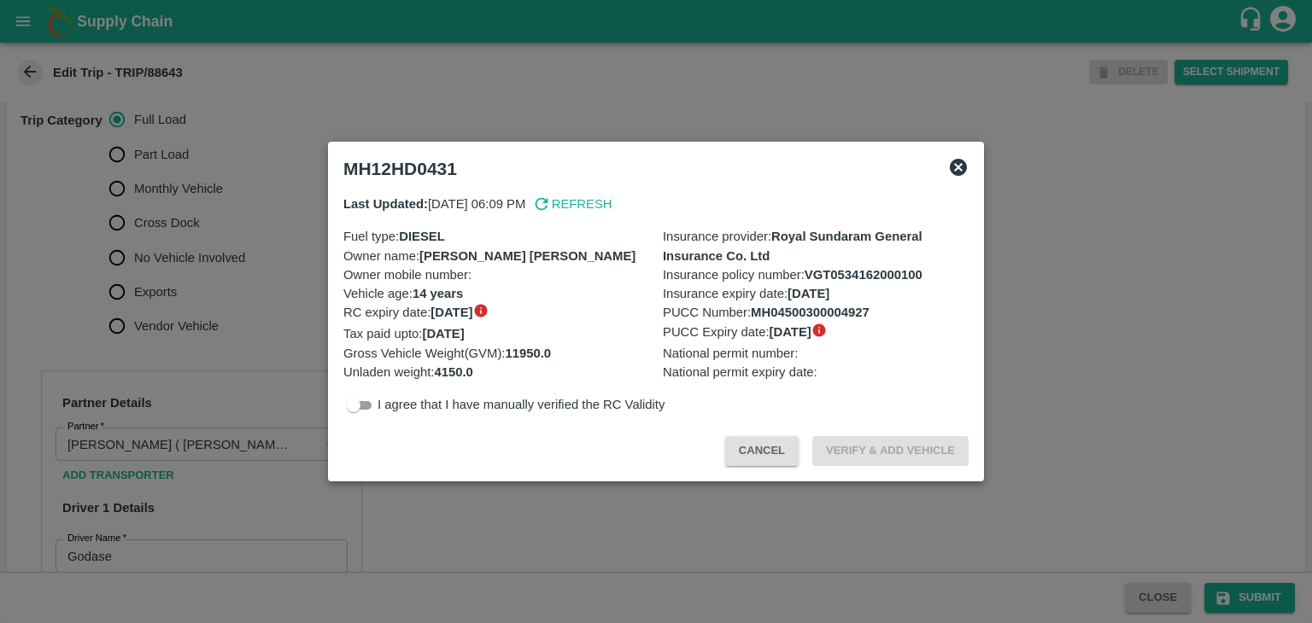
click at [197, 278] on div at bounding box center [656, 311] width 1312 height 623
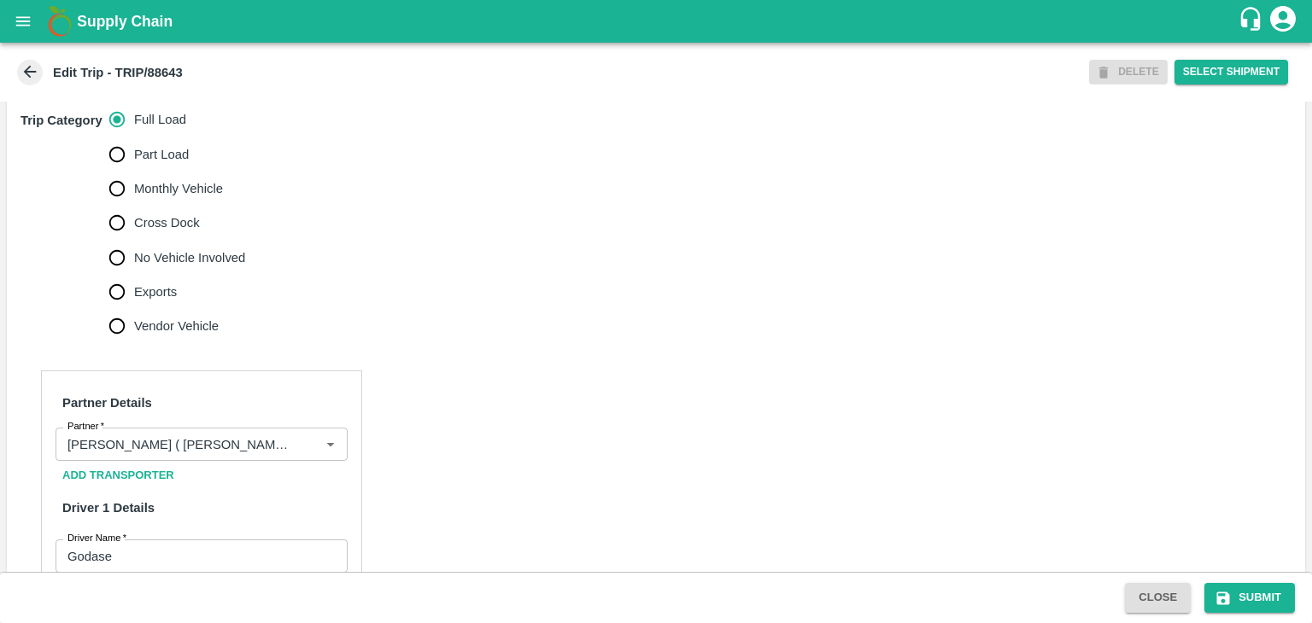
click at [197, 267] on span "No Vehicle Involved" at bounding box center [189, 258] width 111 height 19
click at [134, 275] on input "No Vehicle Involved" at bounding box center [117, 258] width 34 height 34
radio input "true"
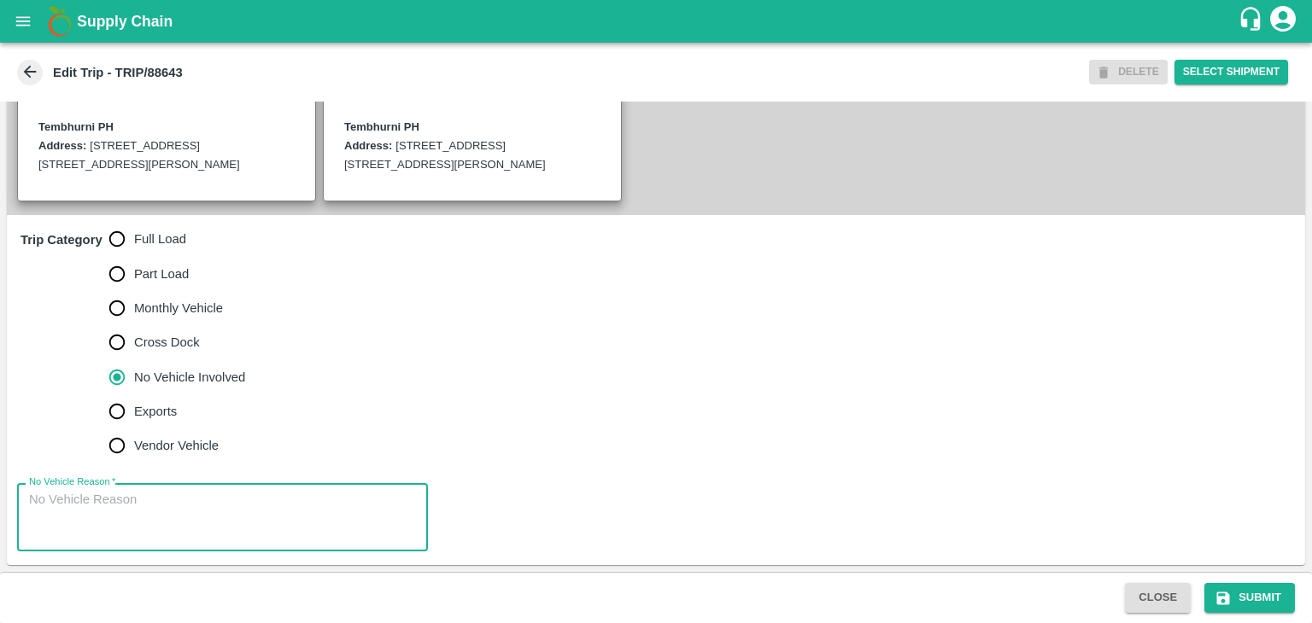
click at [210, 538] on textarea "No Vehicle Reason   *" at bounding box center [222, 518] width 387 height 54
type textarea "Field Dump"
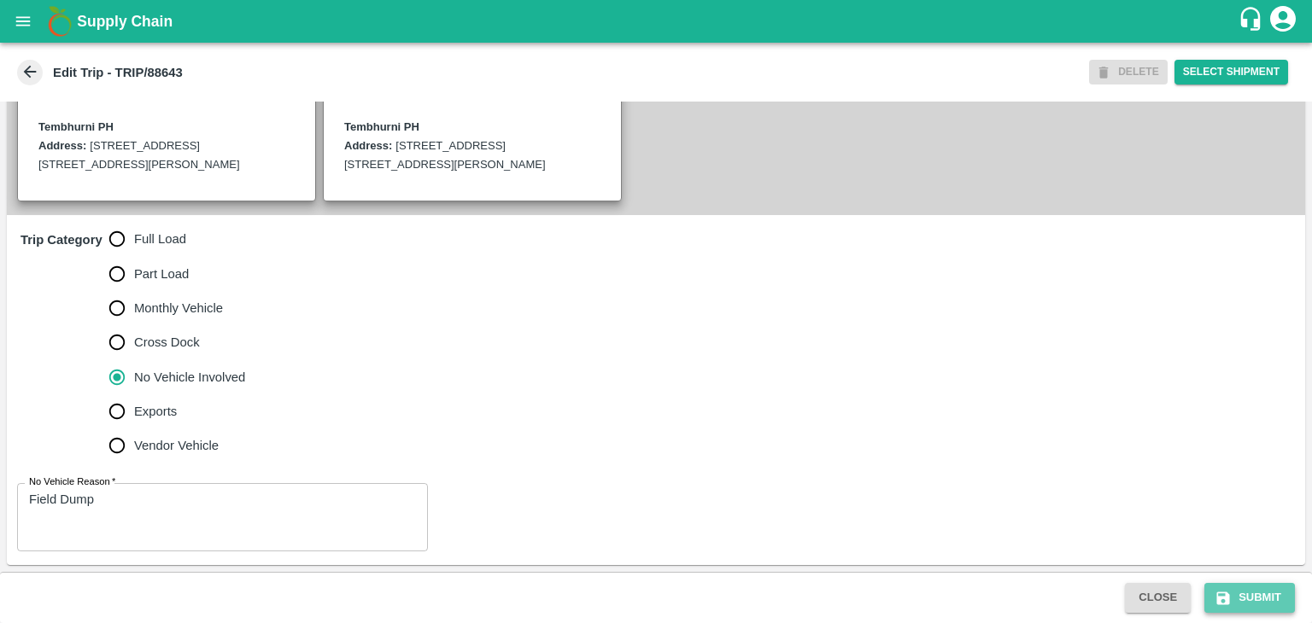
click at [1246, 595] on button "Submit" at bounding box center [1249, 598] width 91 height 30
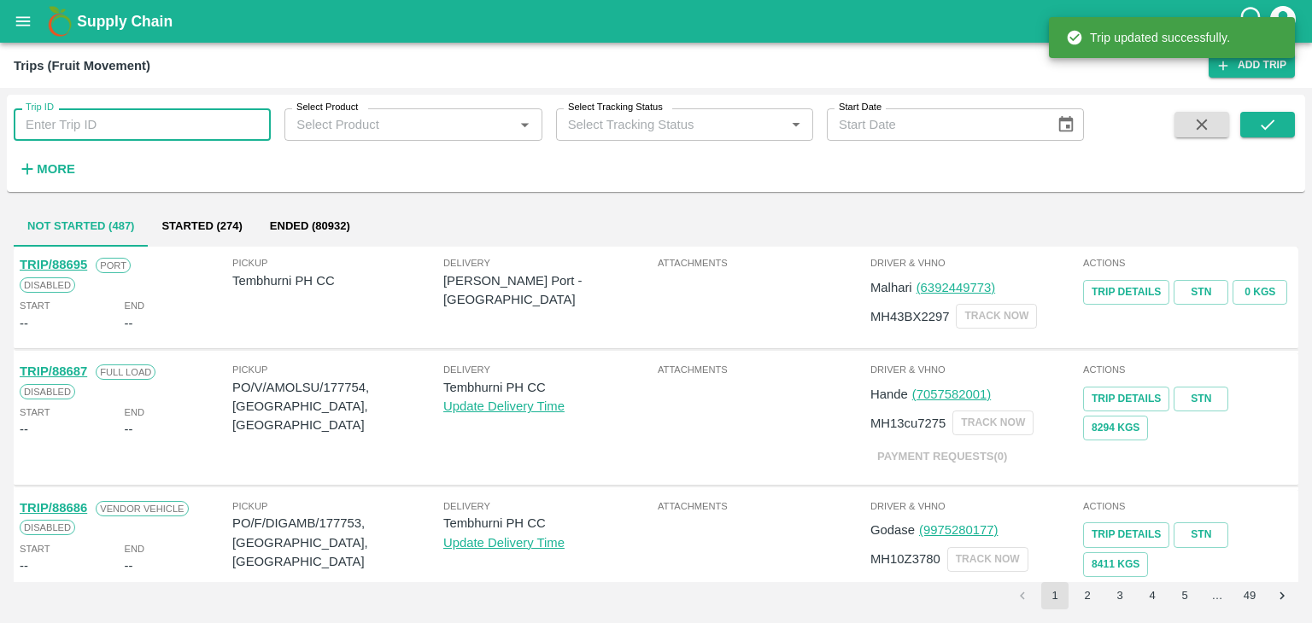
click at [216, 120] on input "Trip ID" at bounding box center [142, 124] width 257 height 32
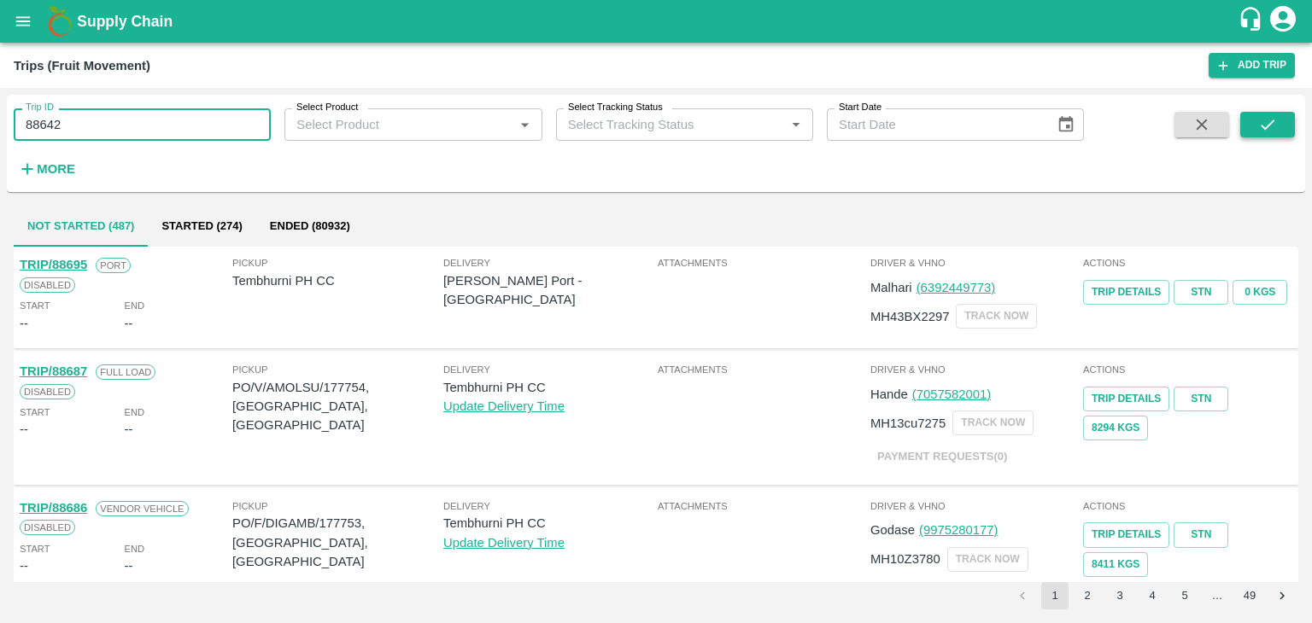
type input "88642"
click at [1244, 120] on button "submit" at bounding box center [1267, 125] width 55 height 26
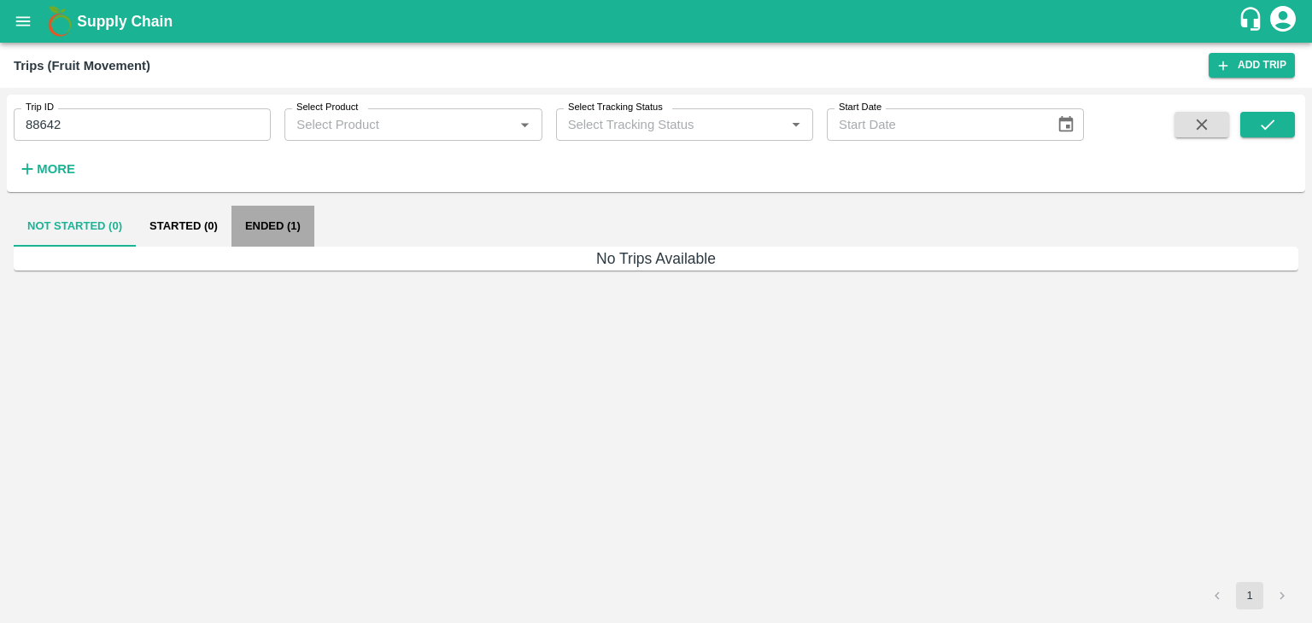
click at [268, 222] on button "Ended (1)" at bounding box center [272, 226] width 83 height 41
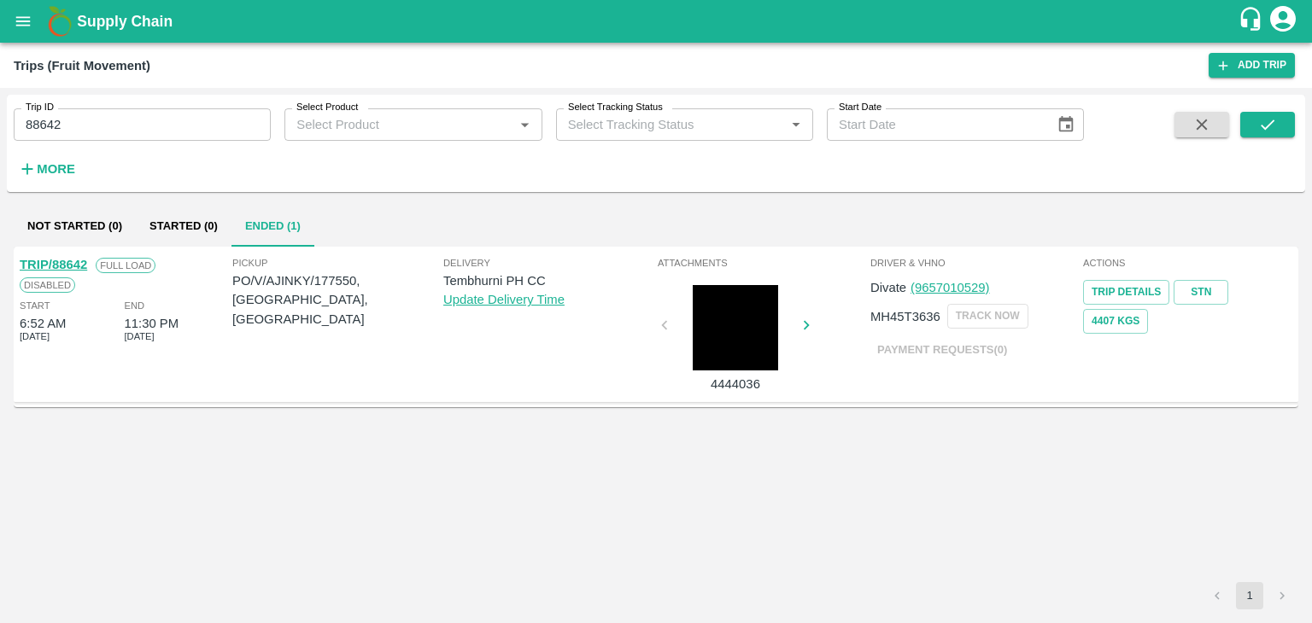
click at [57, 260] on link "TRIP/88642" at bounding box center [53, 265] width 67 height 14
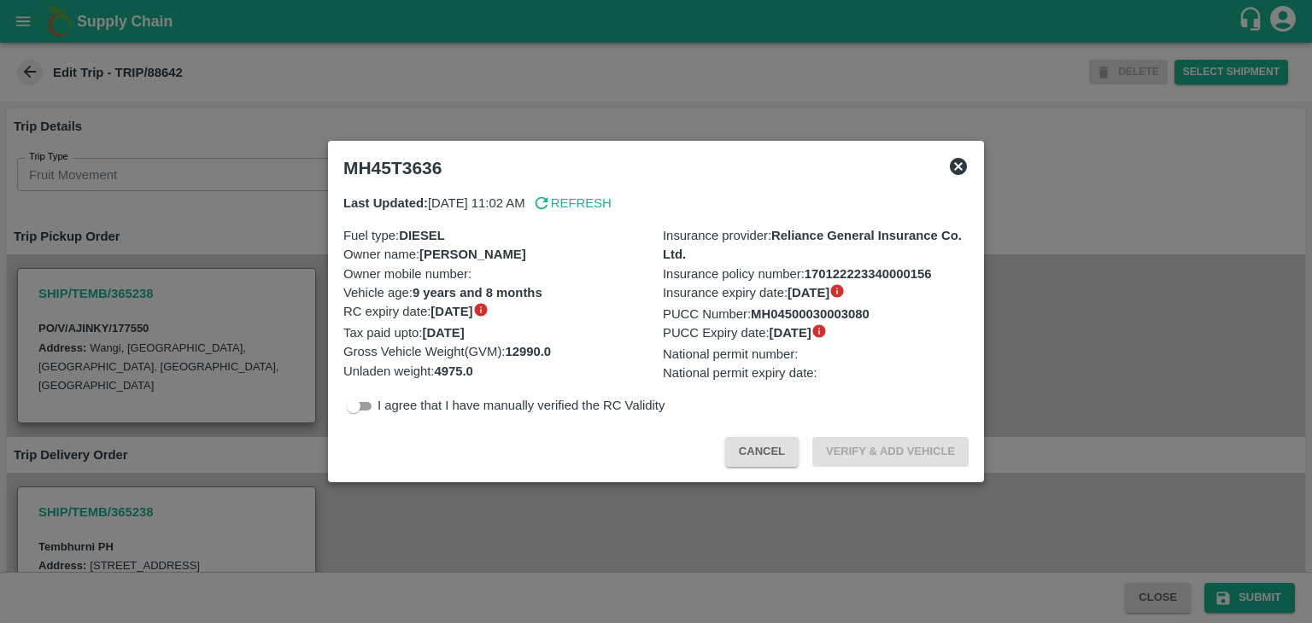
click at [471, 525] on div at bounding box center [656, 311] width 1312 height 623
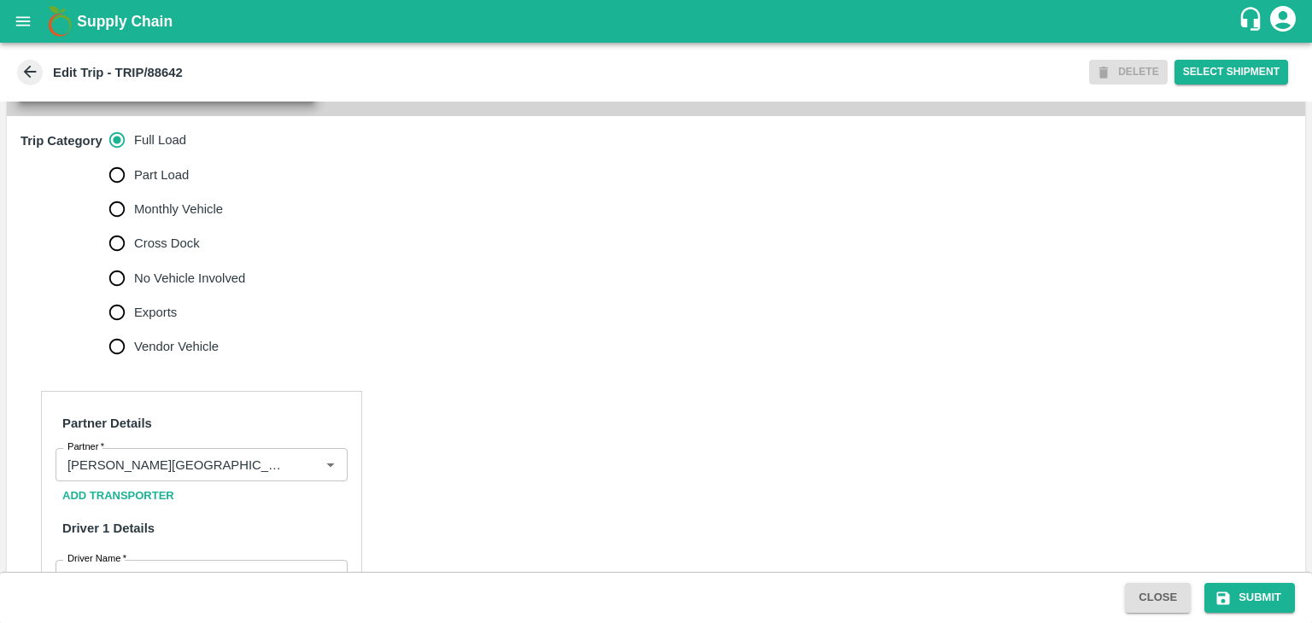
scroll to position [859, 0]
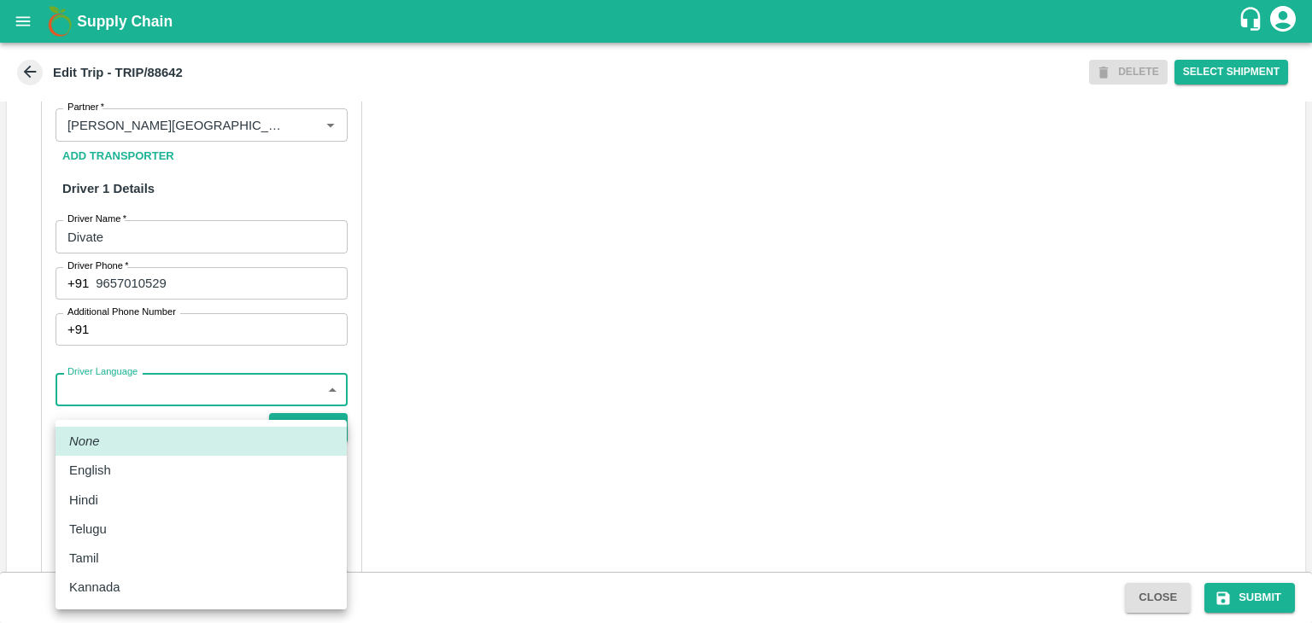
click at [155, 408] on body "Supply Chain Edit Trip - TRIP/88642 DELETE Select Shipment Trip Details Trip Ty…" at bounding box center [656, 311] width 1312 height 623
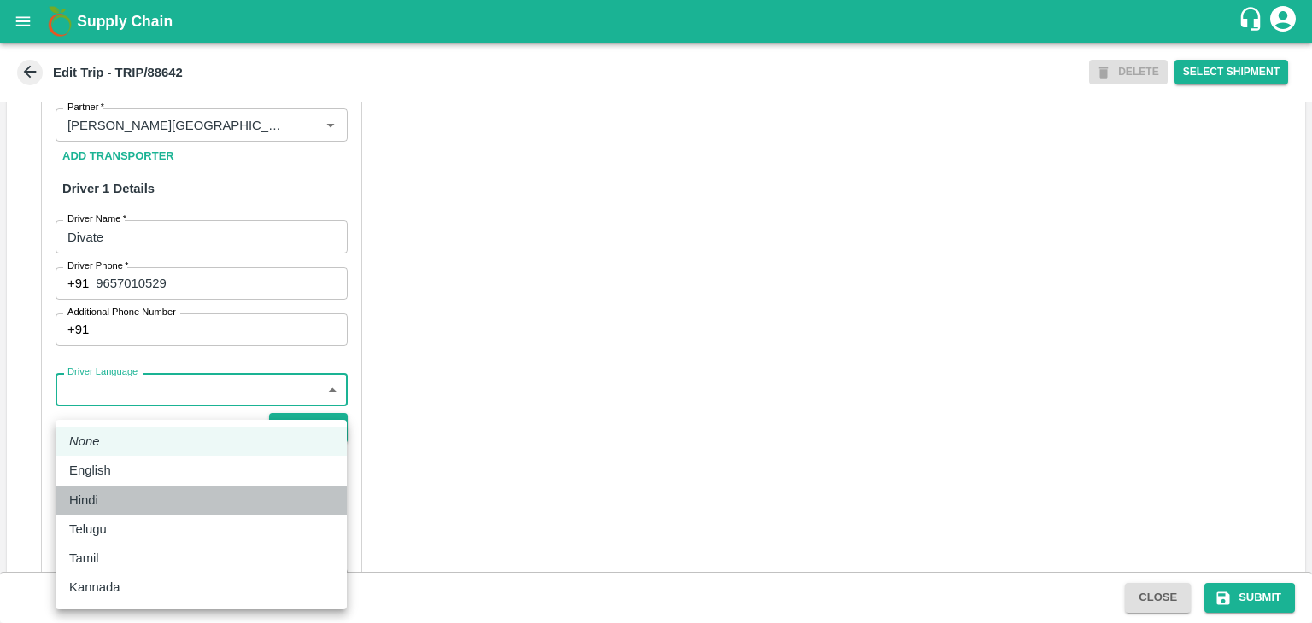
click at [125, 503] on div "Hindi" at bounding box center [201, 500] width 264 height 19
type input "hi"
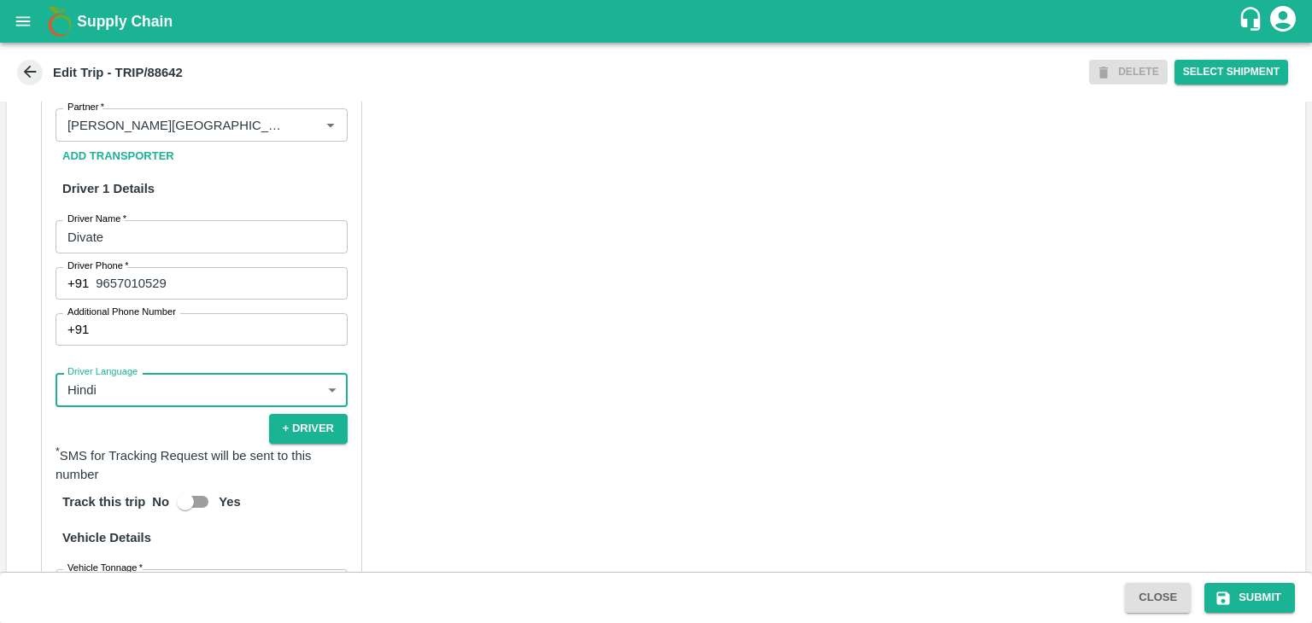
scroll to position [1202, 0]
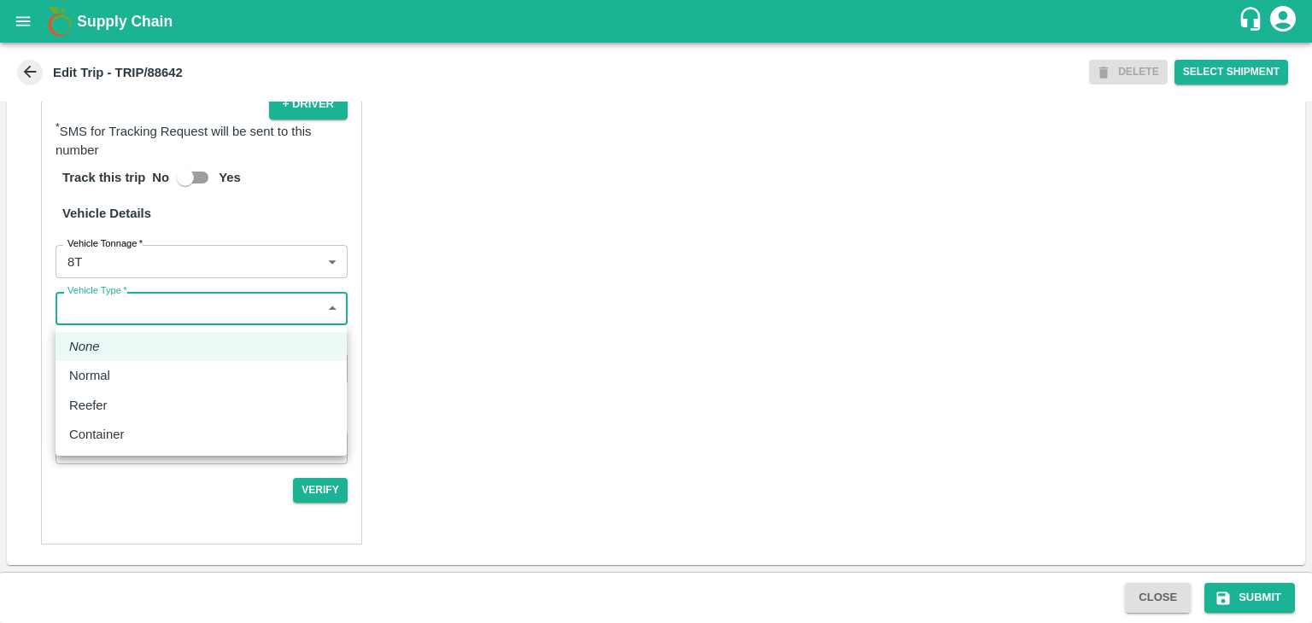
click at [202, 307] on body "Supply Chain Edit Trip - TRIP/88642 DELETE Select Shipment Trip Details Trip Ty…" at bounding box center [656, 311] width 1312 height 623
click at [126, 376] on div "Normal" at bounding box center [201, 375] width 264 height 19
type input "Normal"
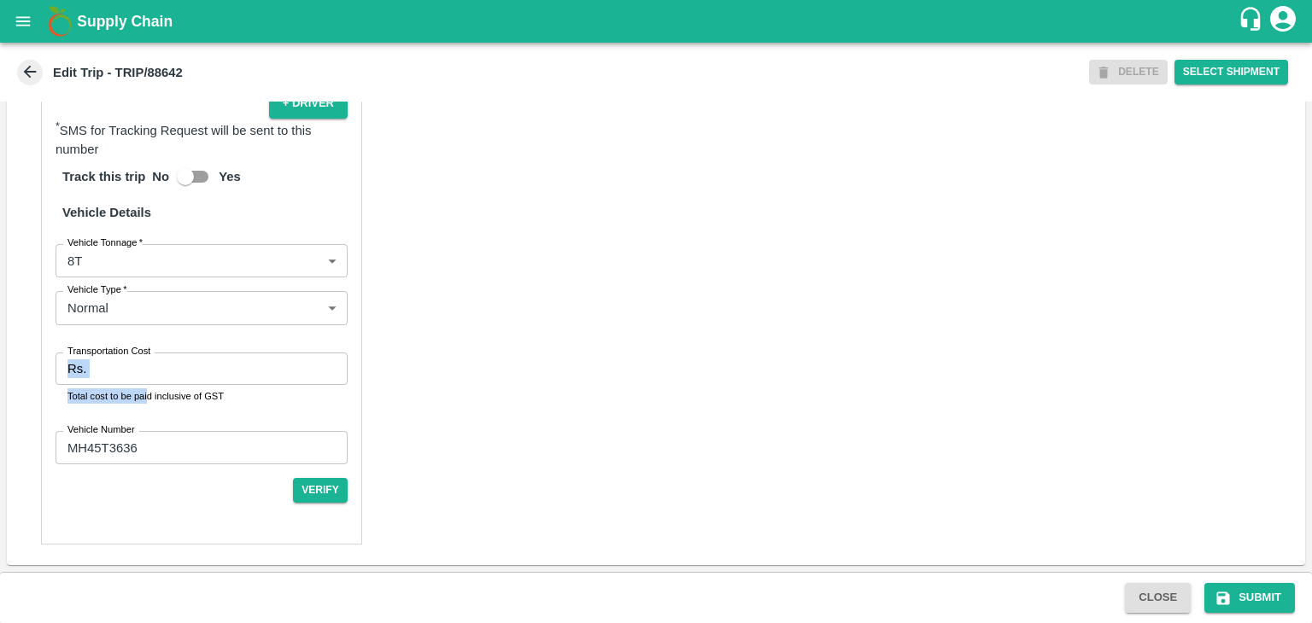
drag, startPoint x: 146, startPoint y: 388, endPoint x: 195, endPoint y: 368, distance: 52.5
click at [195, 368] on div "Transportation Cost Rs. Transportation Cost Total cost to be paid inclusive of …" at bounding box center [202, 379] width 292 height 52
click at [195, 368] on input "Transportation Cost" at bounding box center [220, 369] width 255 height 32
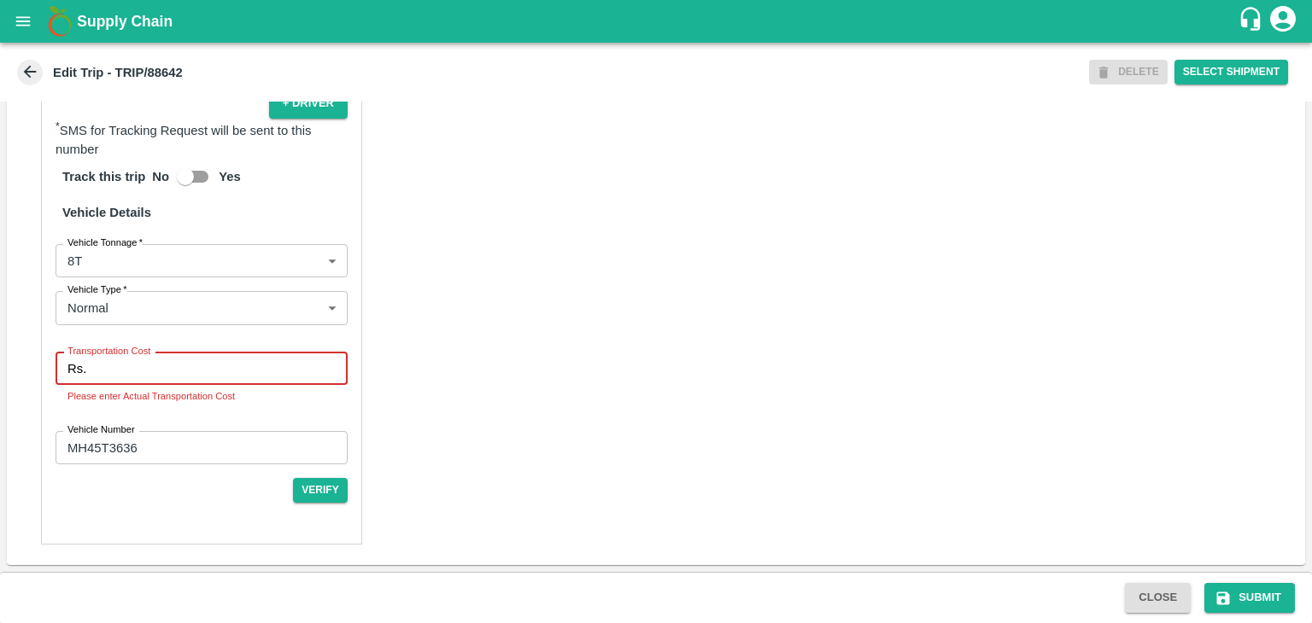
click at [173, 363] on input "Transportation Cost" at bounding box center [220, 369] width 255 height 32
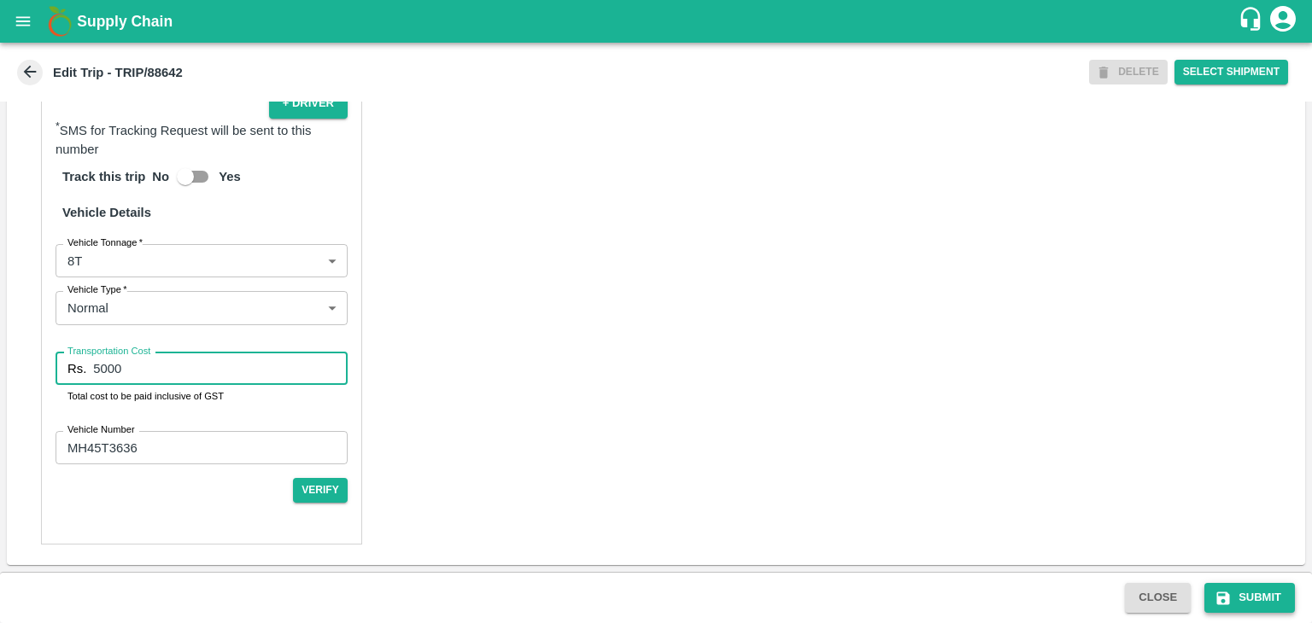
type input "5000"
click at [1220, 591] on icon "submit" at bounding box center [1223, 598] width 17 height 17
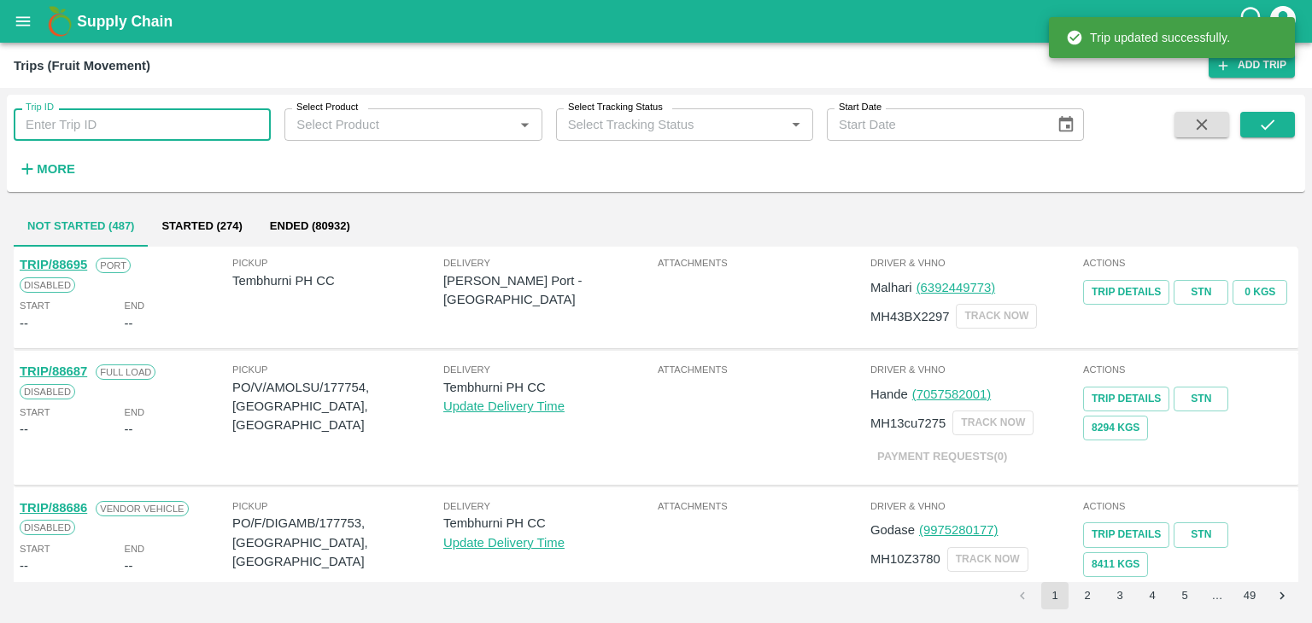
click at [167, 133] on input "Trip ID" at bounding box center [142, 124] width 257 height 32
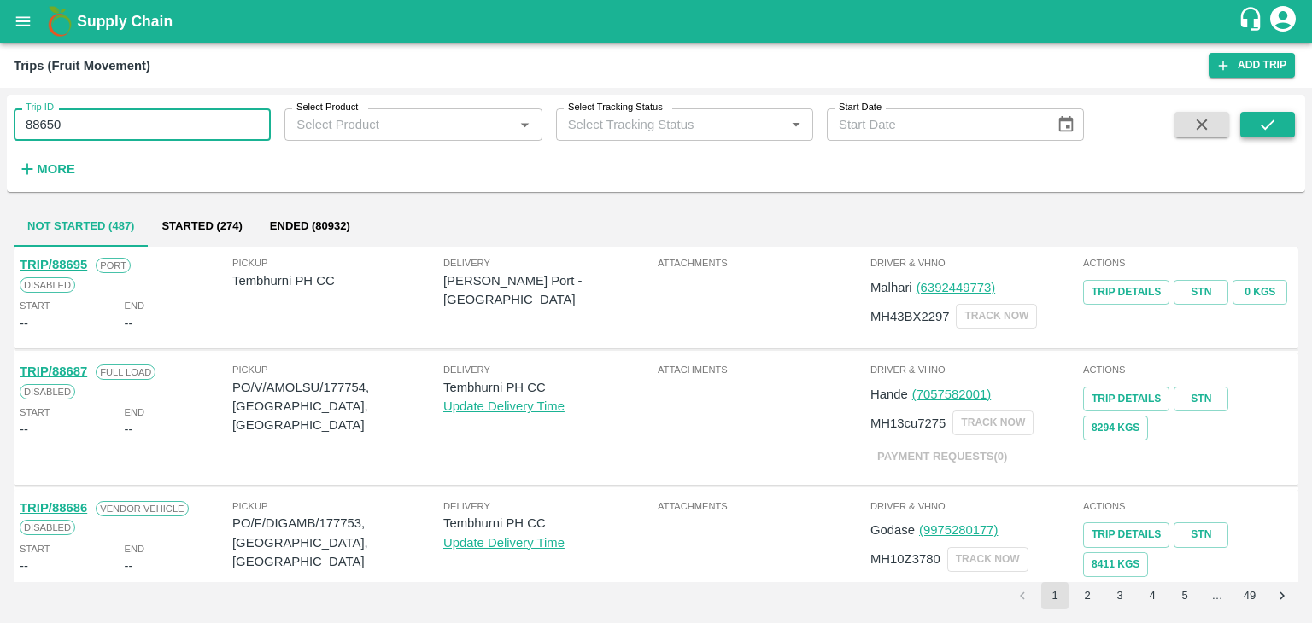
type input "88650"
click at [1274, 123] on icon "submit" at bounding box center [1267, 124] width 19 height 19
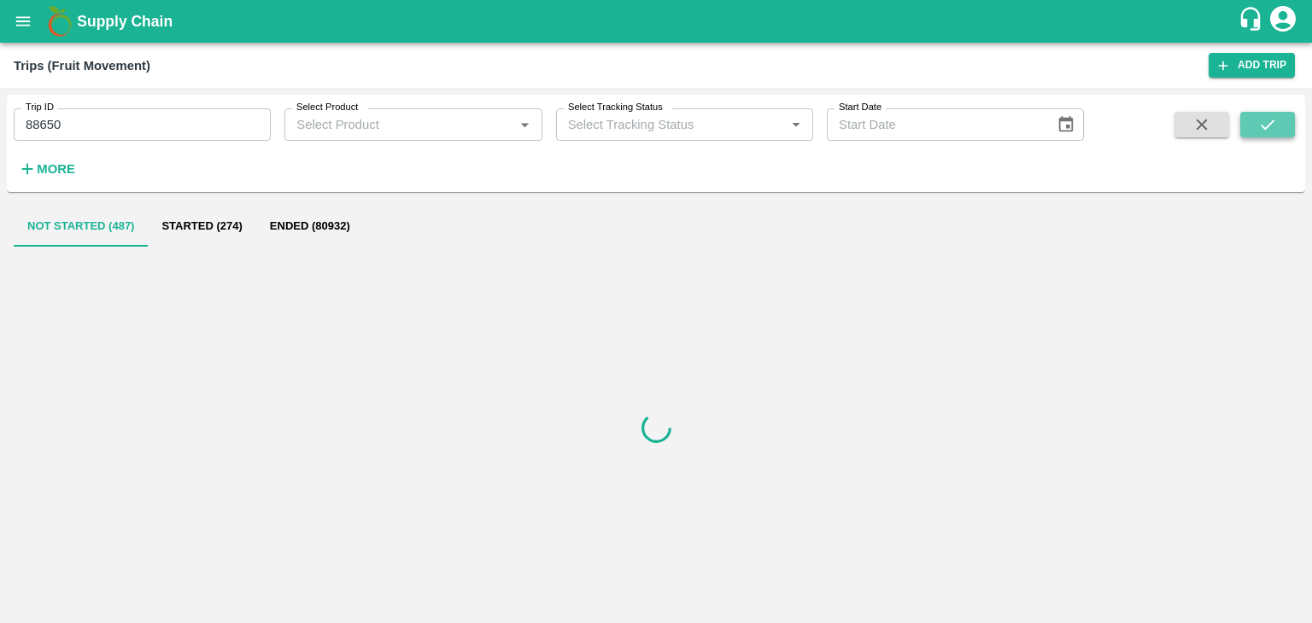
click at [1274, 123] on icon "submit" at bounding box center [1267, 124] width 19 height 19
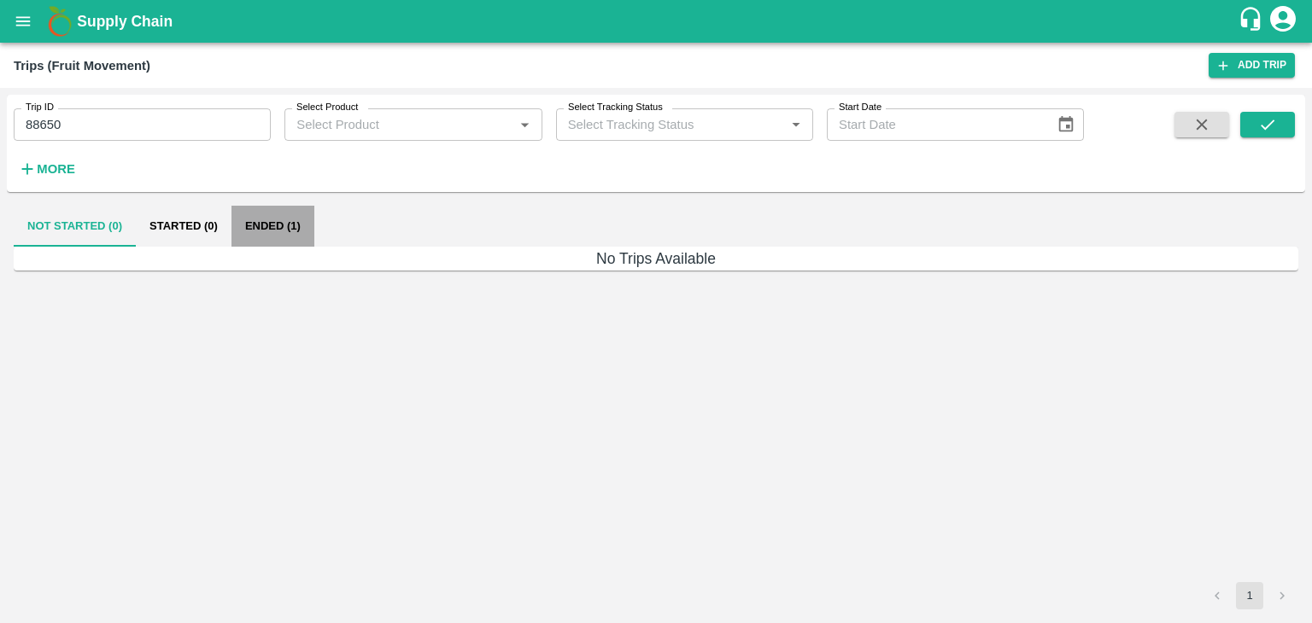
click at [284, 225] on button "Ended (1)" at bounding box center [272, 226] width 83 height 41
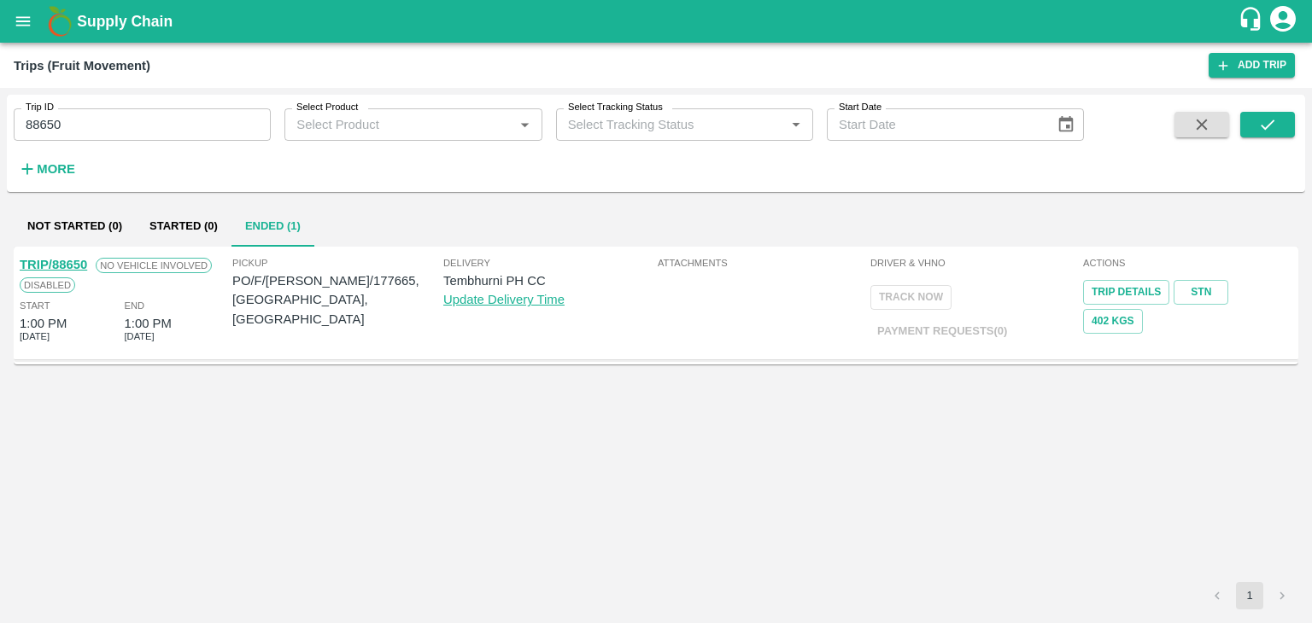
click at [51, 258] on link "TRIP/88650" at bounding box center [53, 265] width 67 height 14
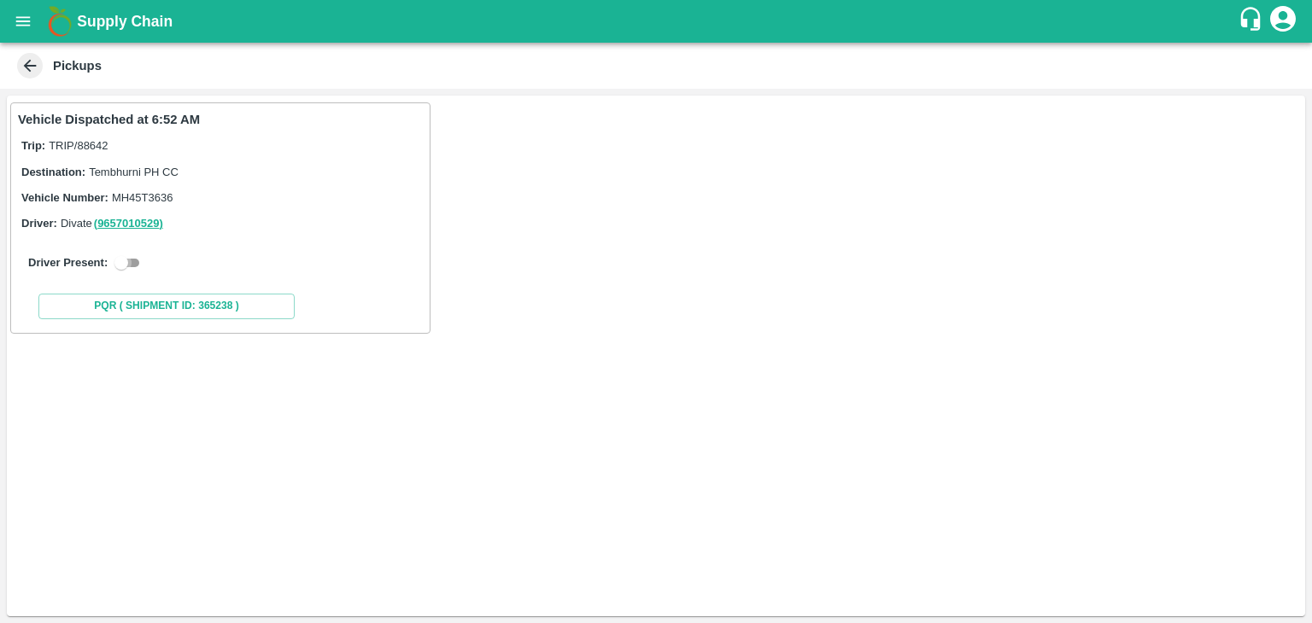
click at [125, 262] on input "checkbox" at bounding box center [121, 263] width 61 height 20
checkbox input "true"
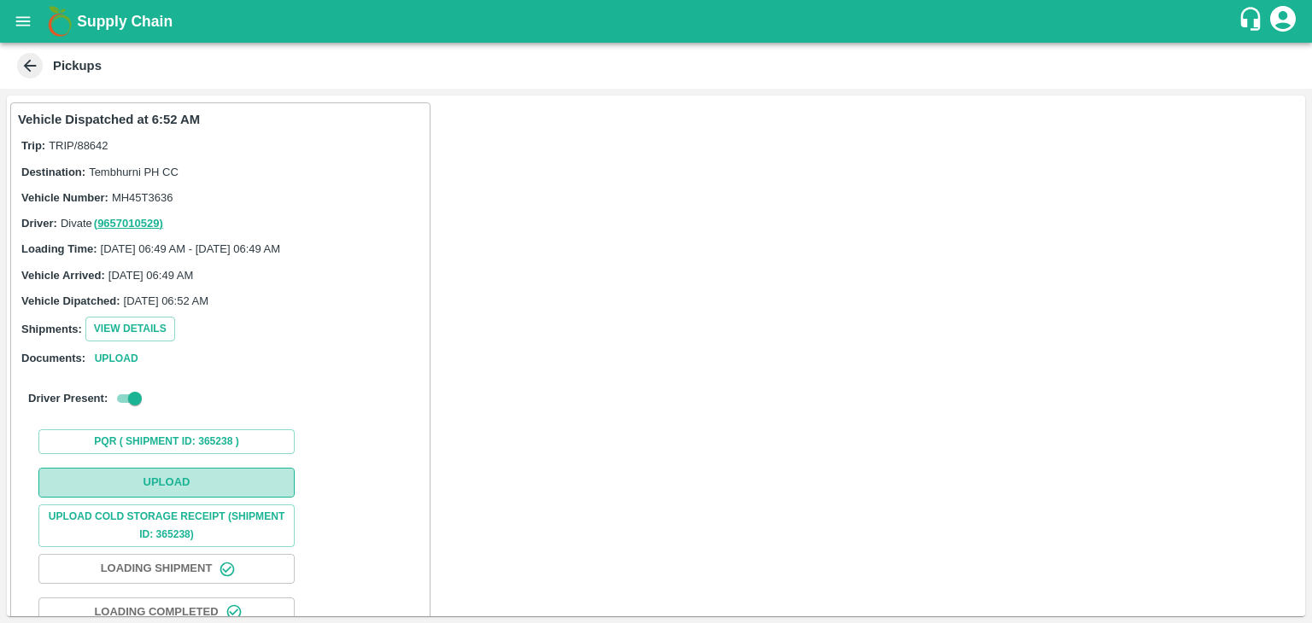
click at [183, 480] on button "Upload" at bounding box center [166, 483] width 256 height 30
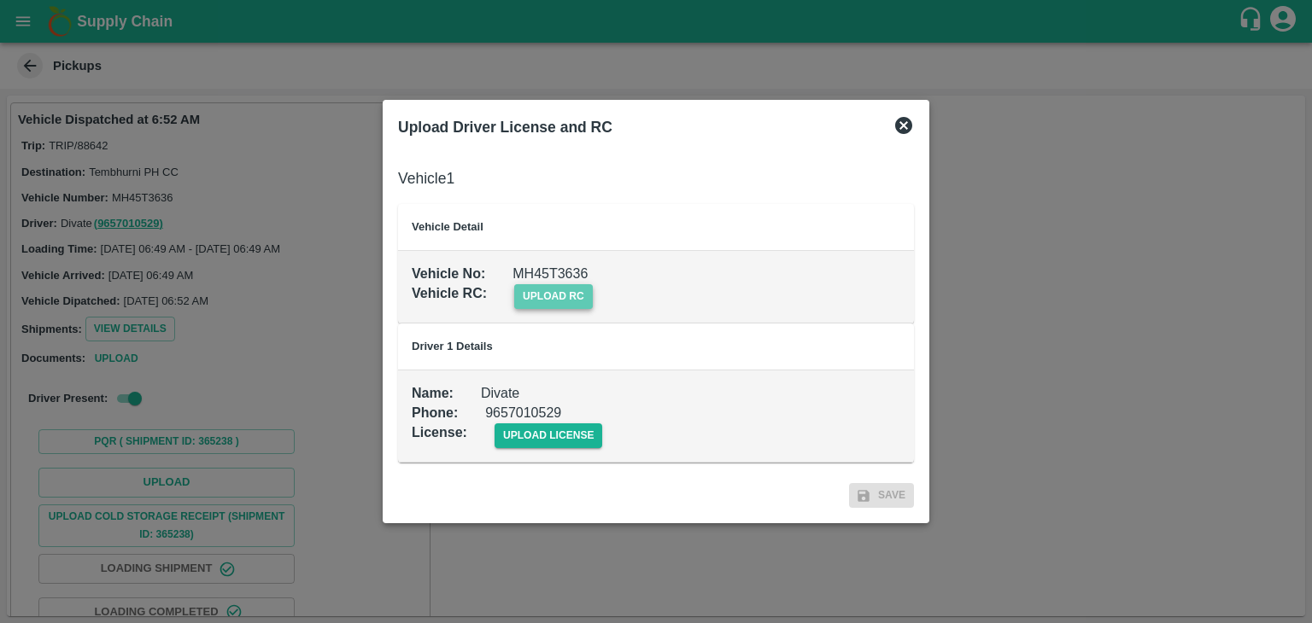
click at [562, 302] on span "upload rc" at bounding box center [553, 296] width 79 height 25
click at [0, 0] on input "upload rc" at bounding box center [0, 0] width 0 height 0
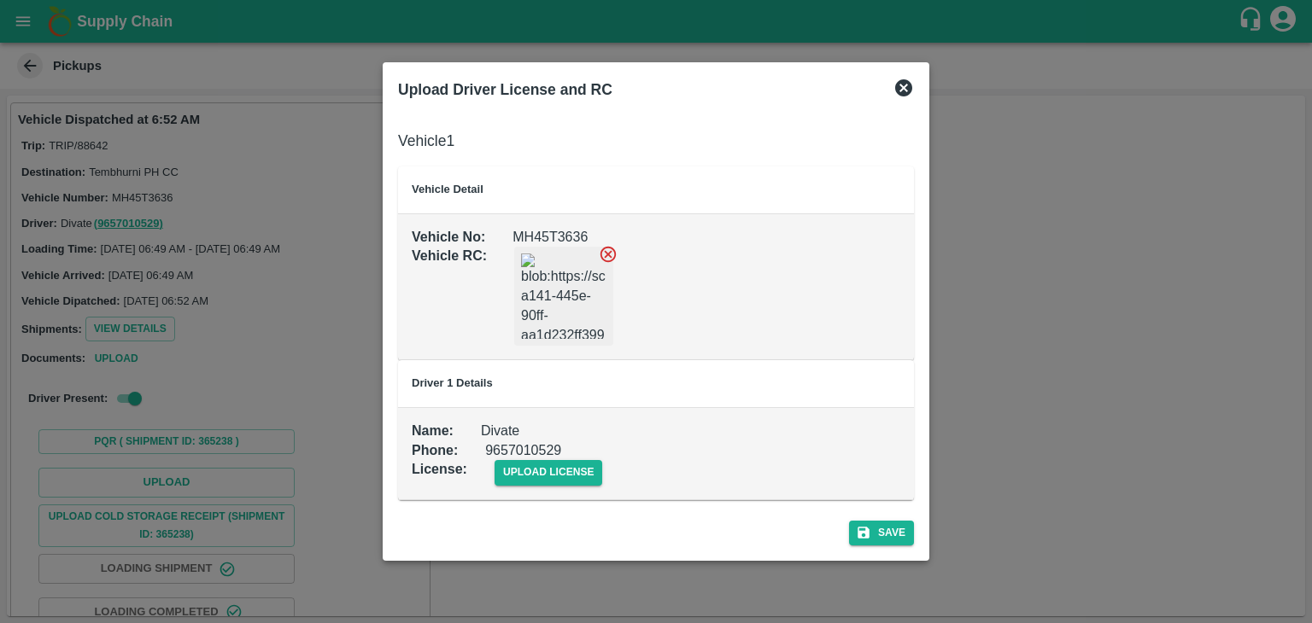
click at [608, 252] on icon at bounding box center [608, 254] width 19 height 19
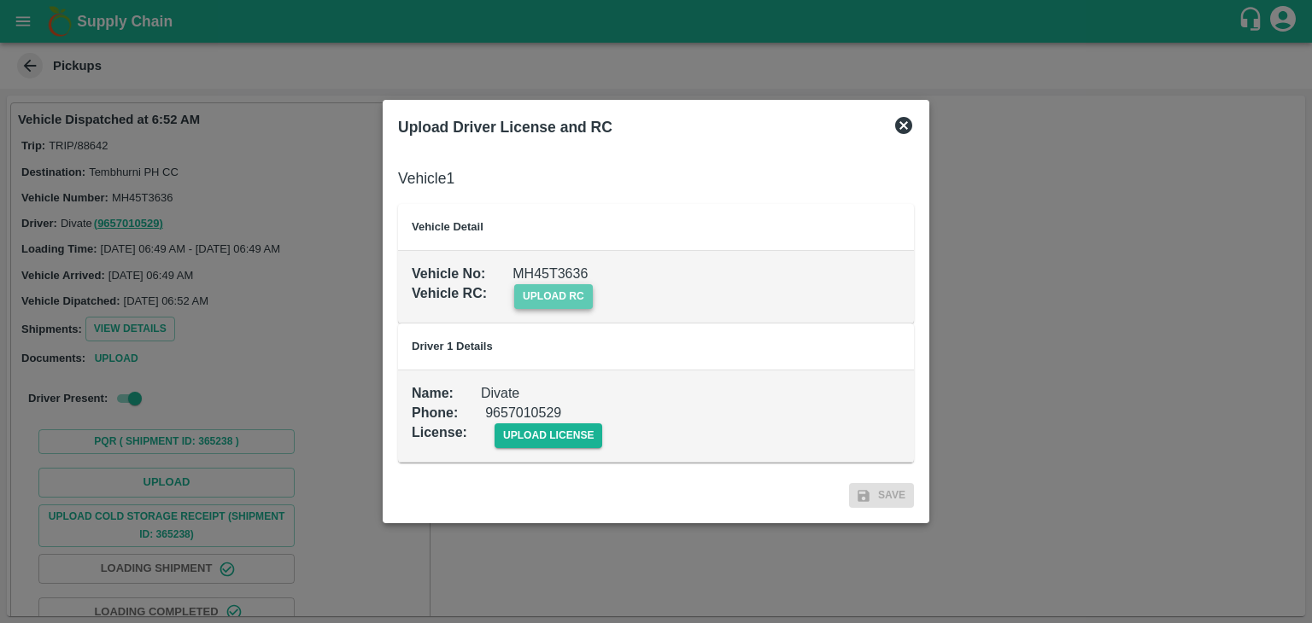
click at [545, 301] on span "upload rc" at bounding box center [553, 296] width 79 height 25
click at [0, 0] on input "upload rc" at bounding box center [0, 0] width 0 height 0
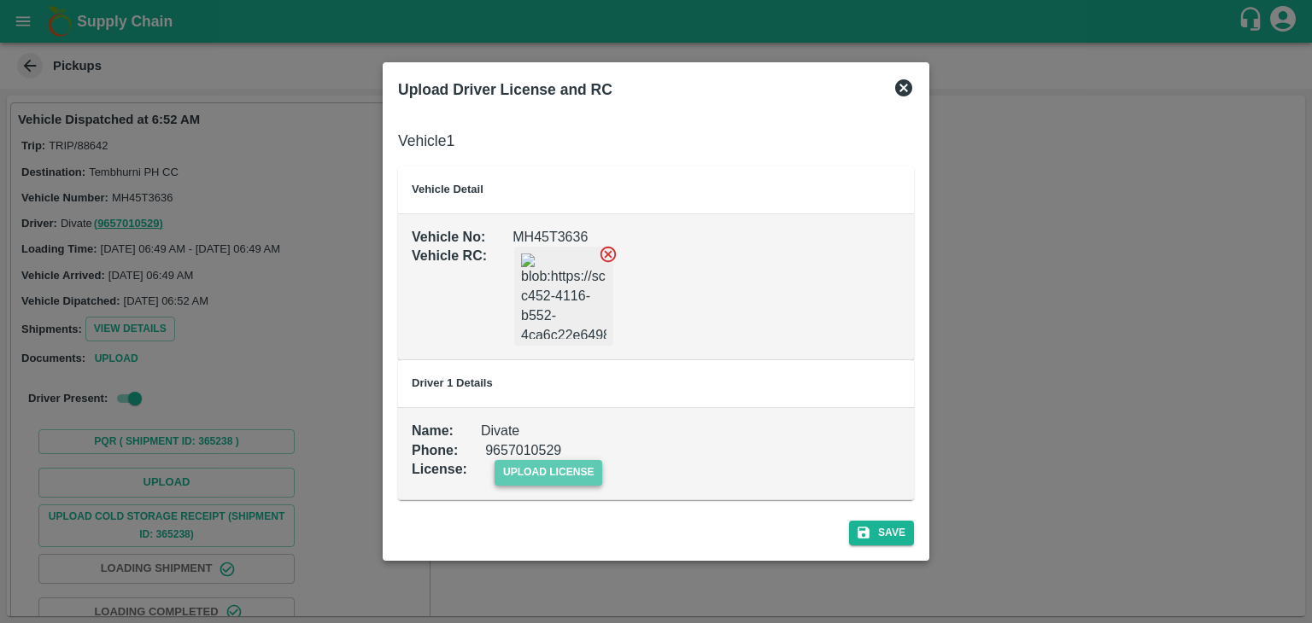
click at [571, 462] on span "upload license" at bounding box center [549, 472] width 108 height 25
click at [0, 0] on input "upload license" at bounding box center [0, 0] width 0 height 0
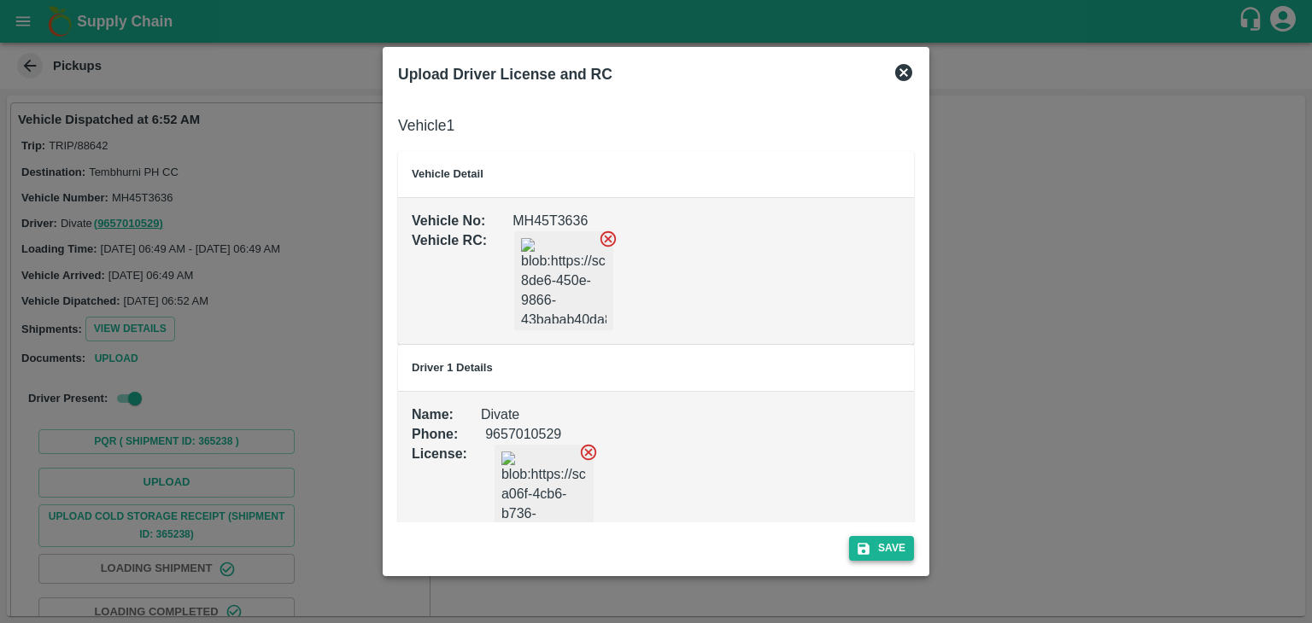
drag, startPoint x: 899, startPoint y: 534, endPoint x: 902, endPoint y: 553, distance: 19.0
click at [902, 553] on div "Save" at bounding box center [656, 545] width 530 height 45
click at [902, 553] on button "Save" at bounding box center [881, 548] width 65 height 25
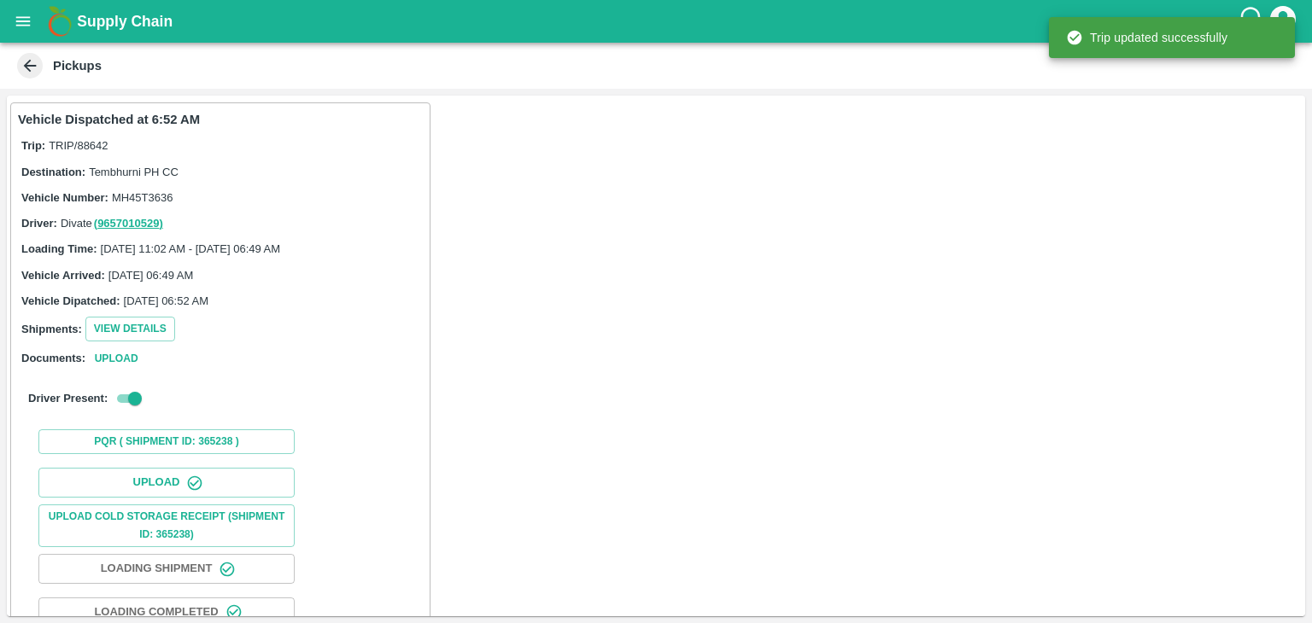
scroll to position [179, 0]
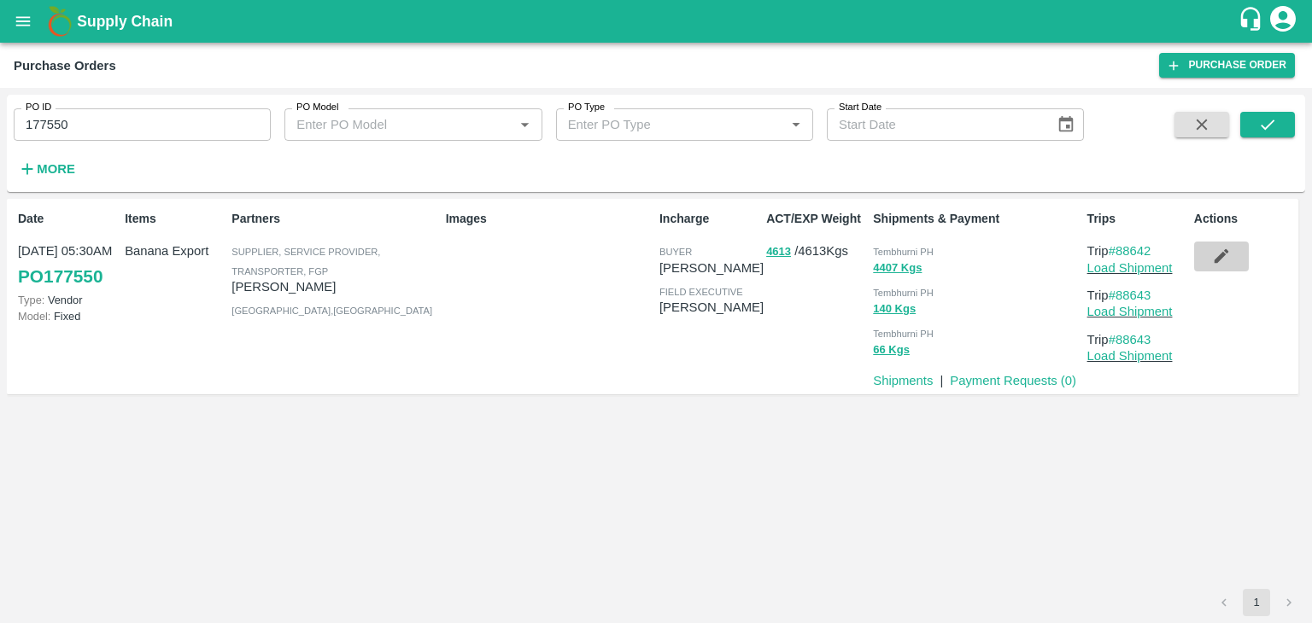
click at [1212, 259] on icon "button" at bounding box center [1221, 256] width 19 height 19
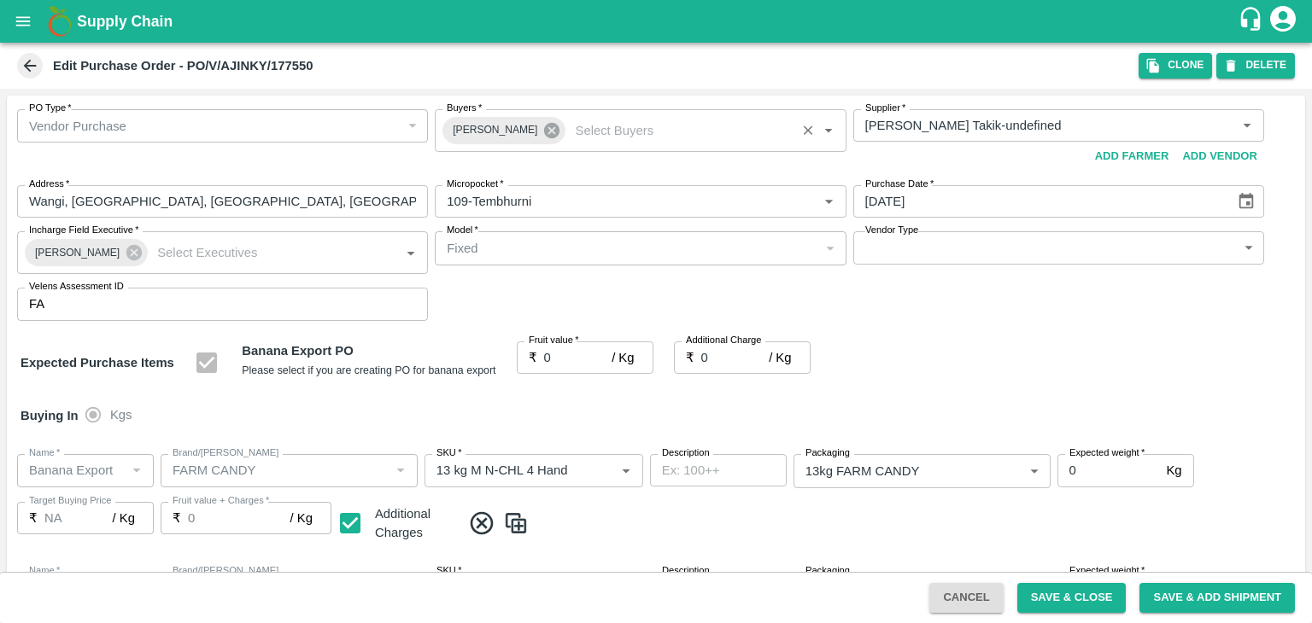
click at [544, 131] on icon at bounding box center [551, 130] width 15 height 15
click at [561, 130] on input "Buyers   *" at bounding box center [626, 125] width 372 height 22
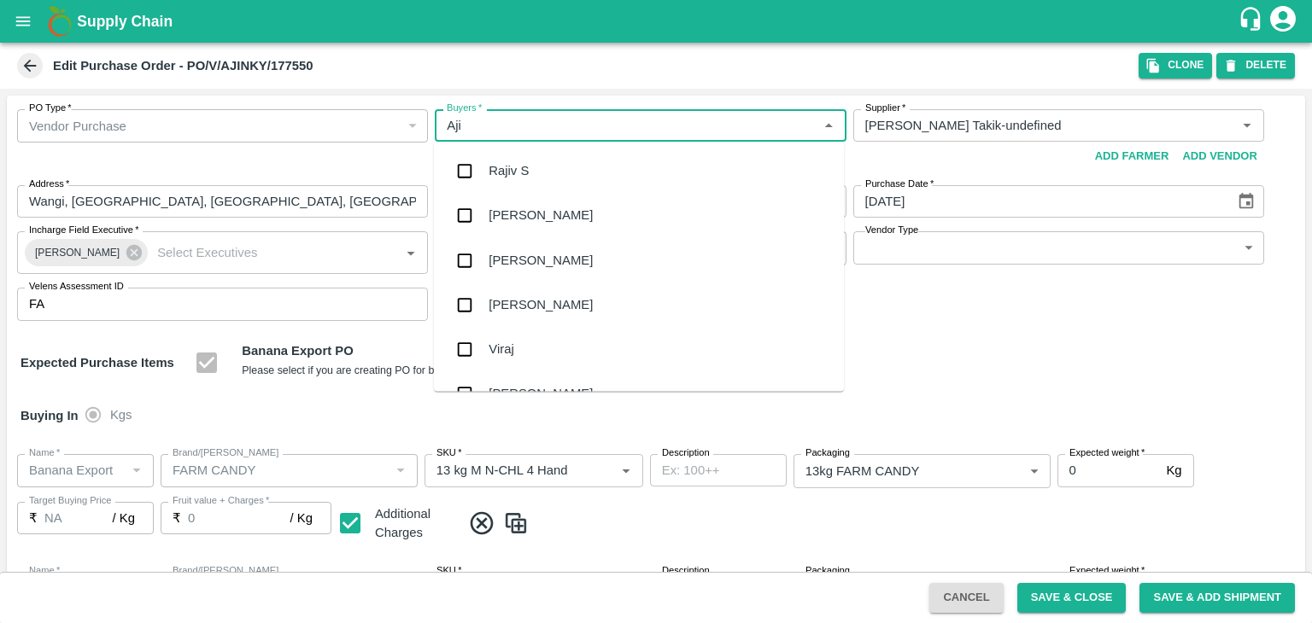
type input "Ajit"
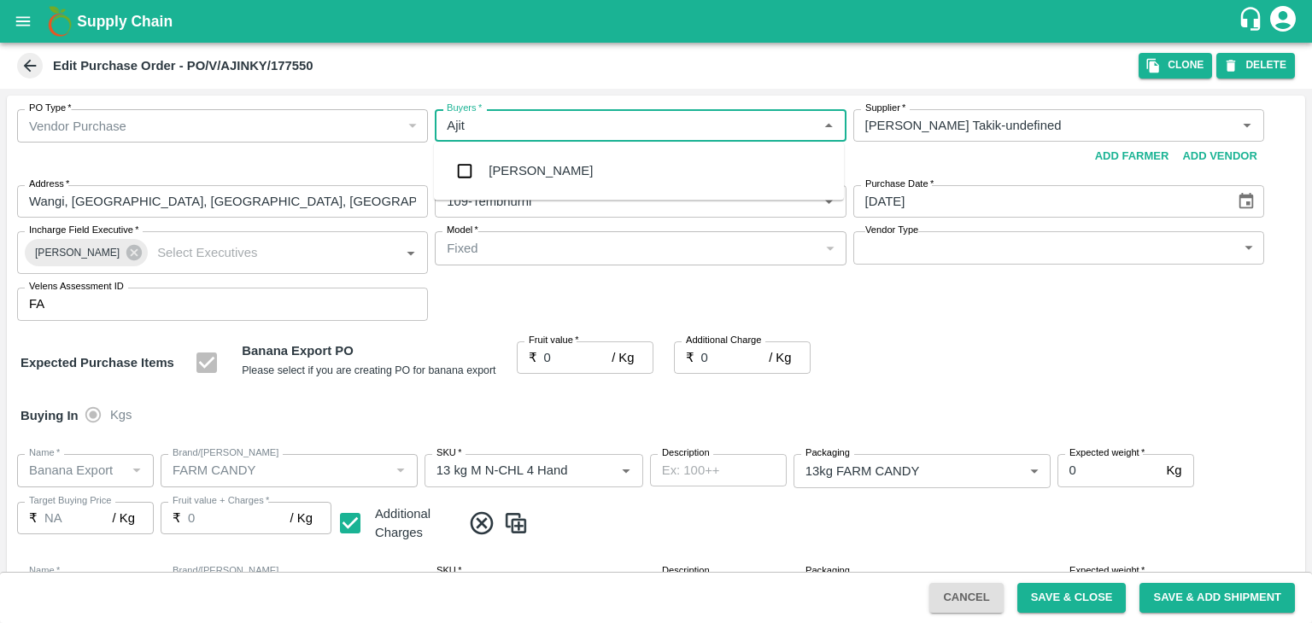
click at [540, 165] on div "[PERSON_NAME]" at bounding box center [639, 171] width 410 height 44
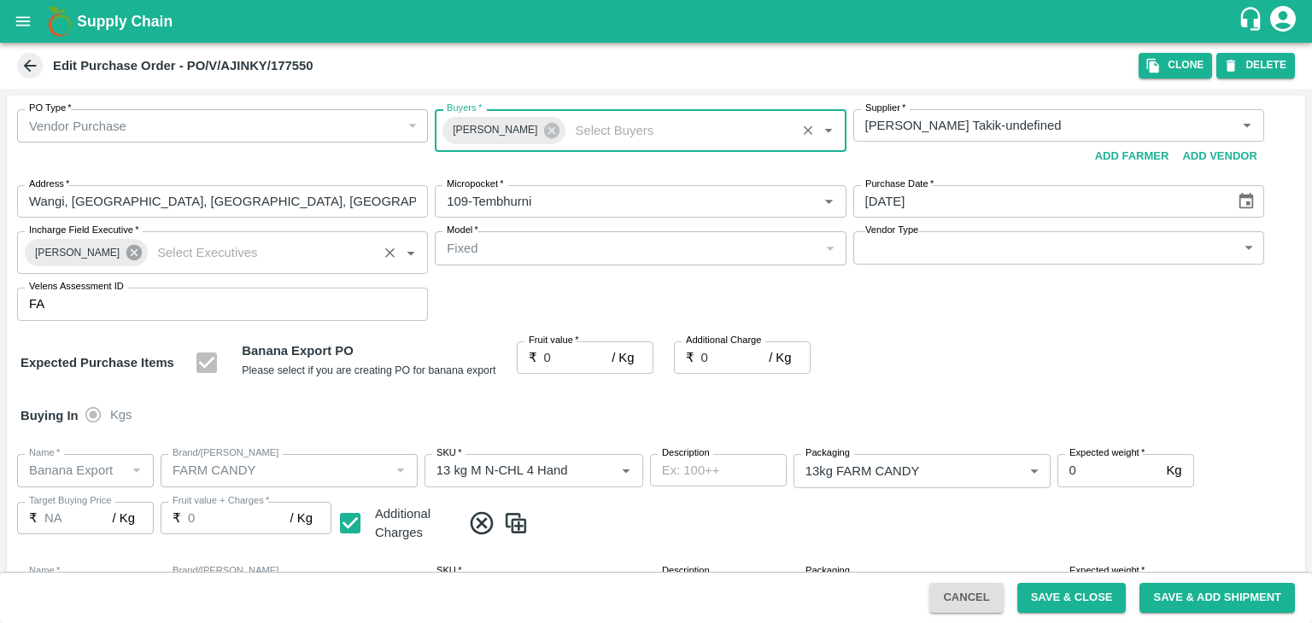
click at [130, 250] on icon at bounding box center [133, 252] width 15 height 15
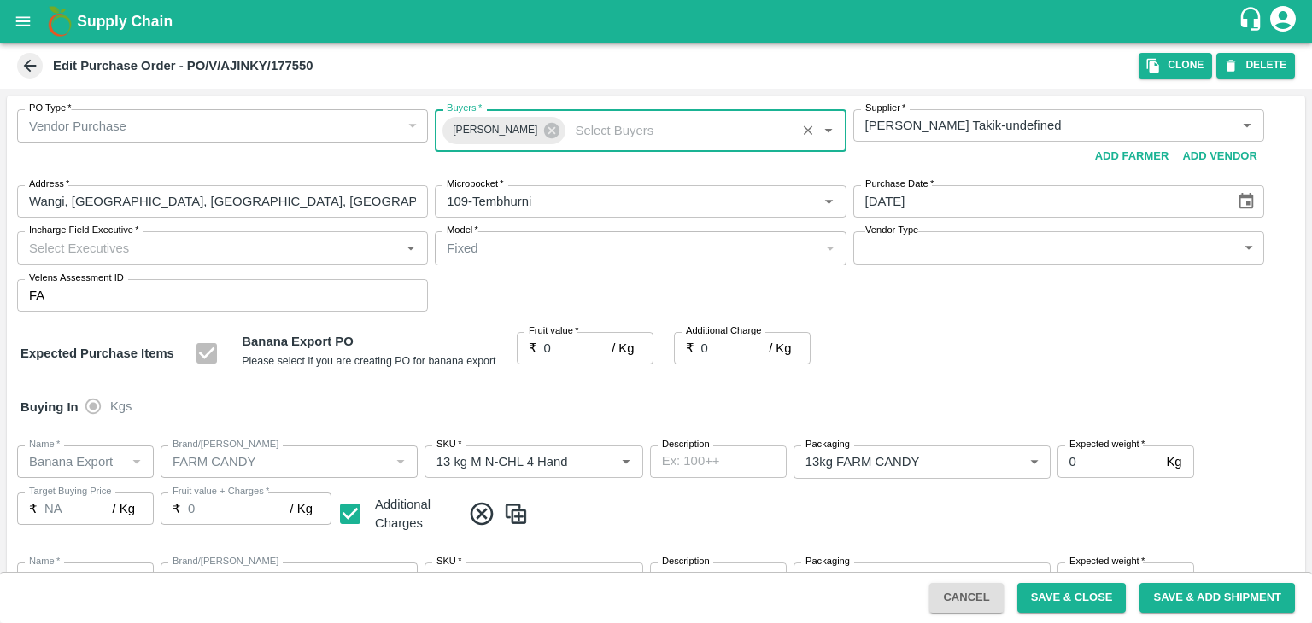
click at [179, 247] on input "Incharge Field Executive   *" at bounding box center [208, 248] width 372 height 22
type input "[PERSON_NAME]"
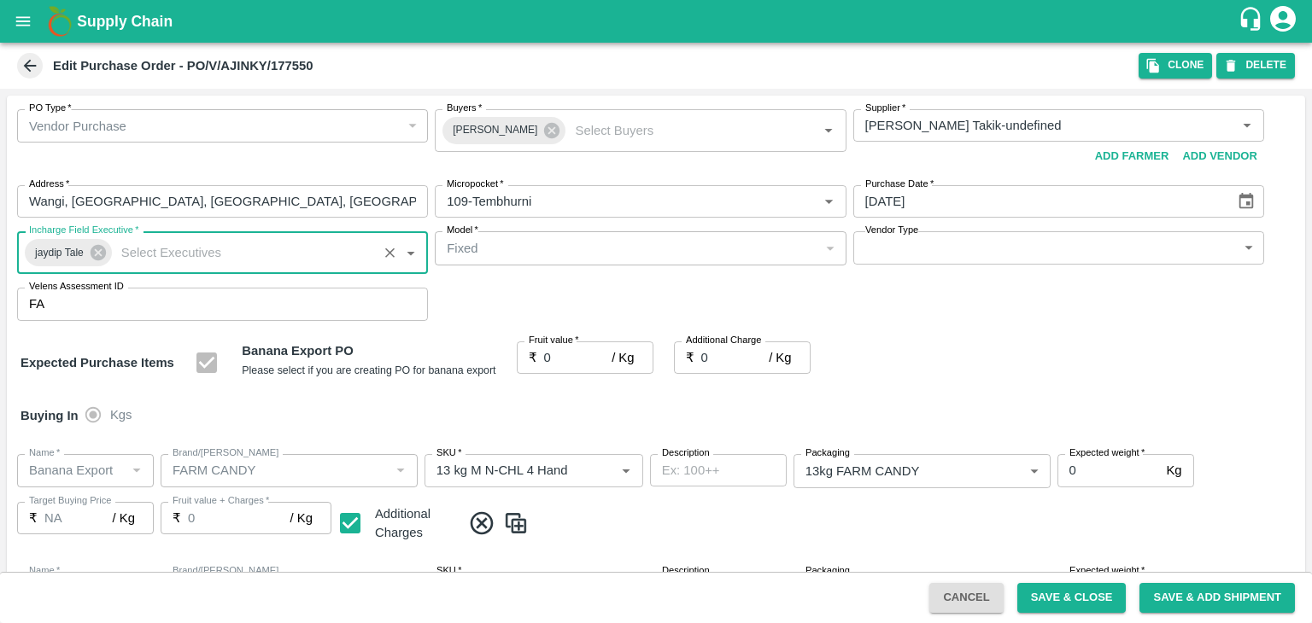
click at [897, 243] on body "Supply Chain Edit Purchase Order - PO/V/AJINKY/177550 Clone DELETE PO Type   * …" at bounding box center [656, 311] width 1312 height 623
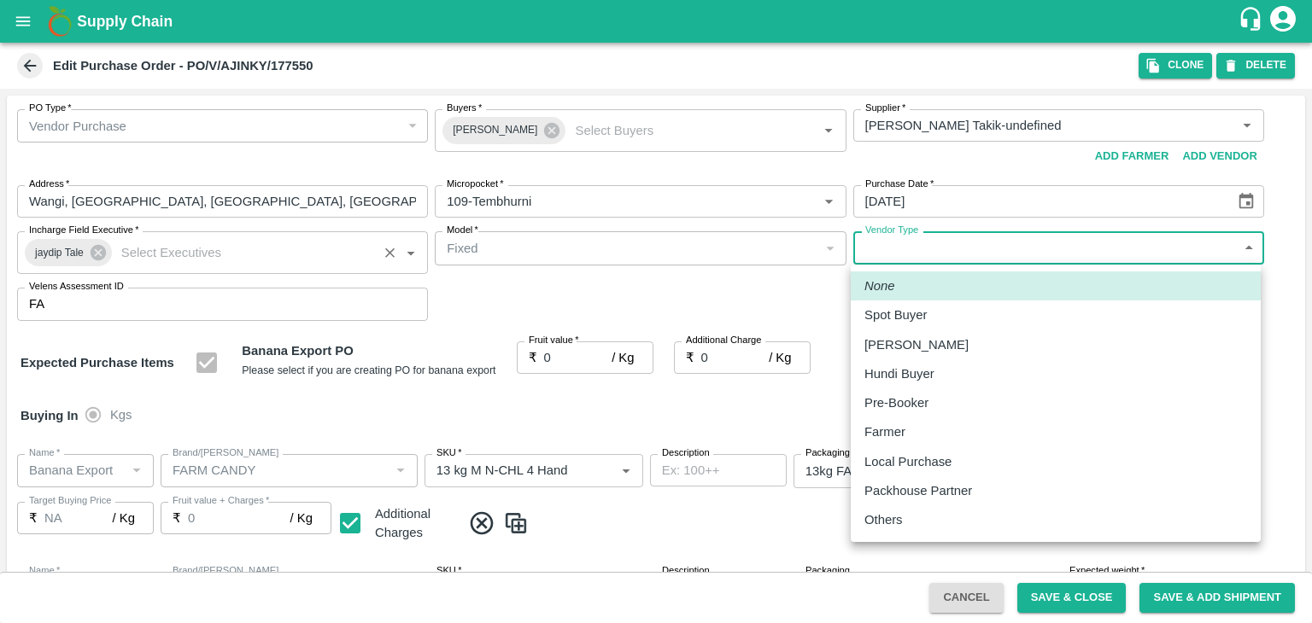
click at [879, 525] on p "Others" at bounding box center [883, 520] width 38 height 19
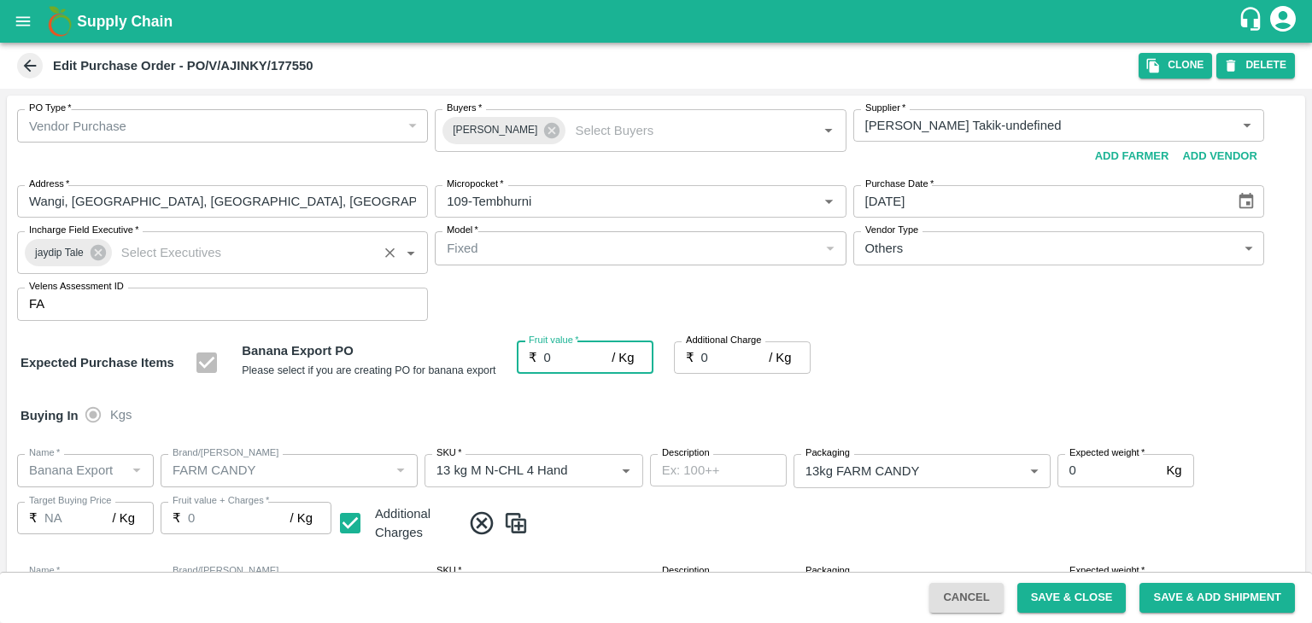
type input "OTHER"
type input "23"
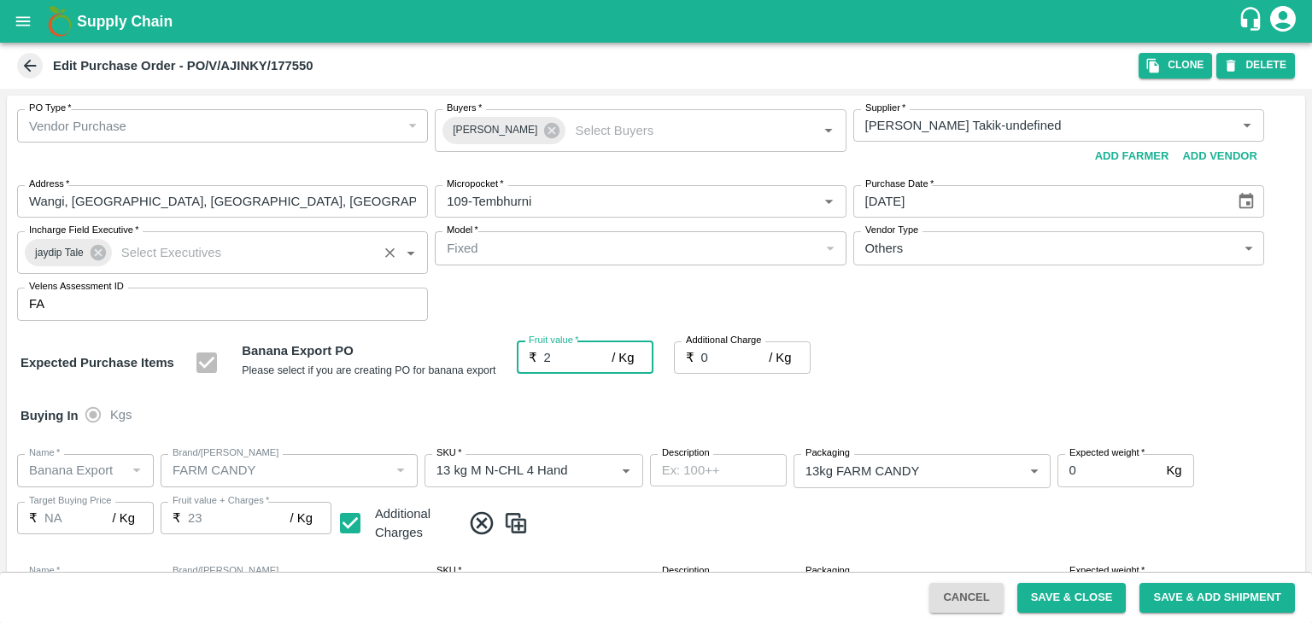
type input "23"
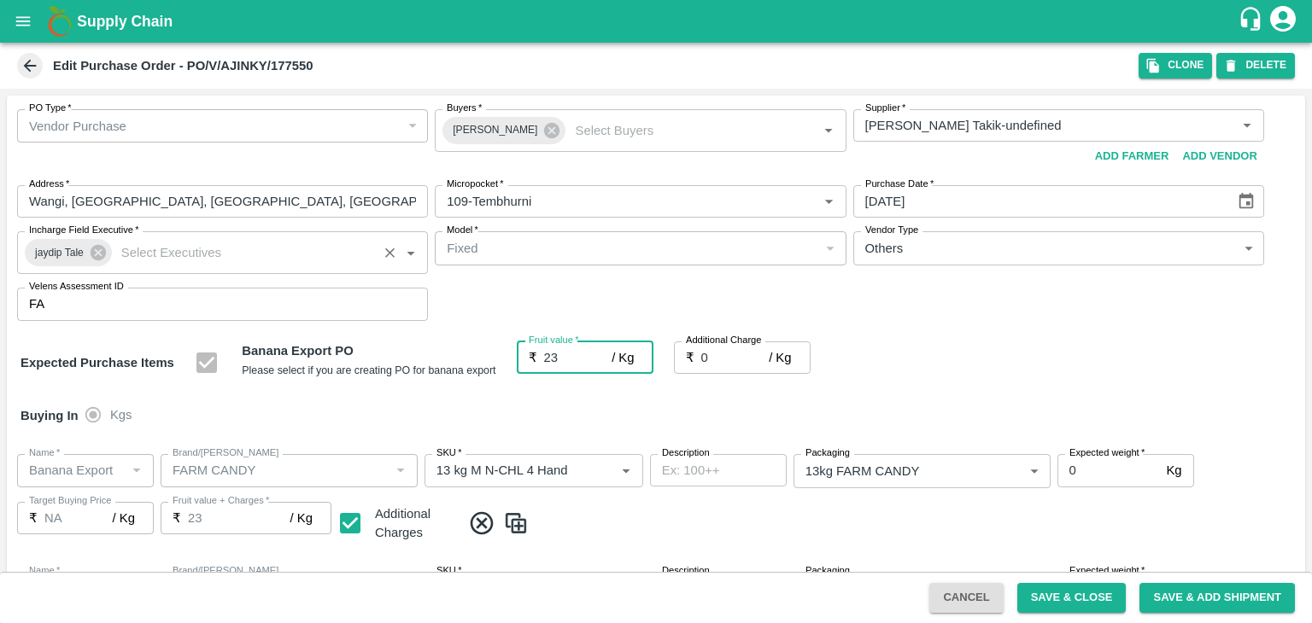
type input "2"
type input "25"
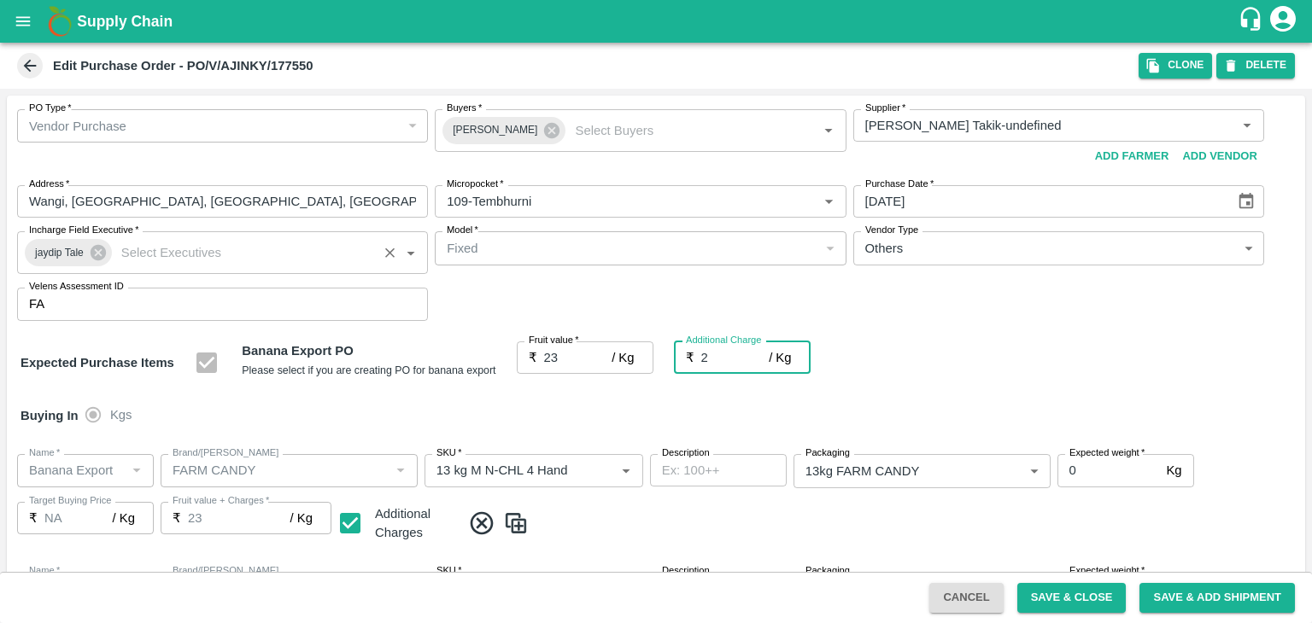
type input "25"
type input "2.7"
type input "25.7"
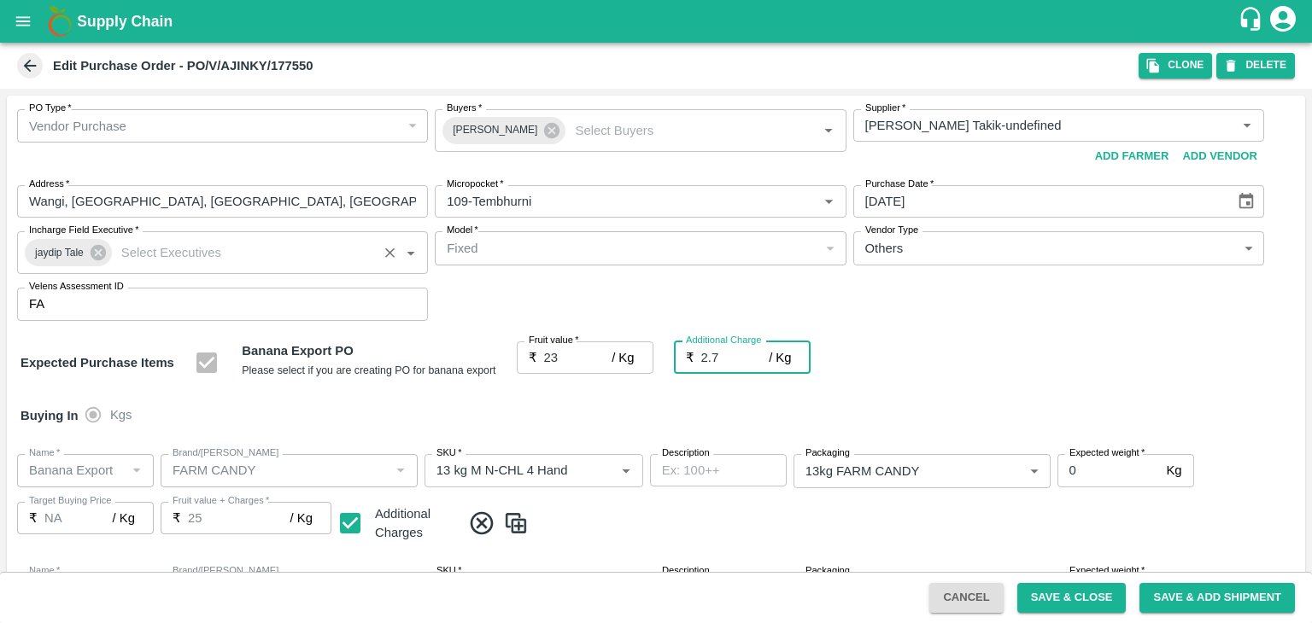
type input "25.7"
type input "2.75"
type input "25.75"
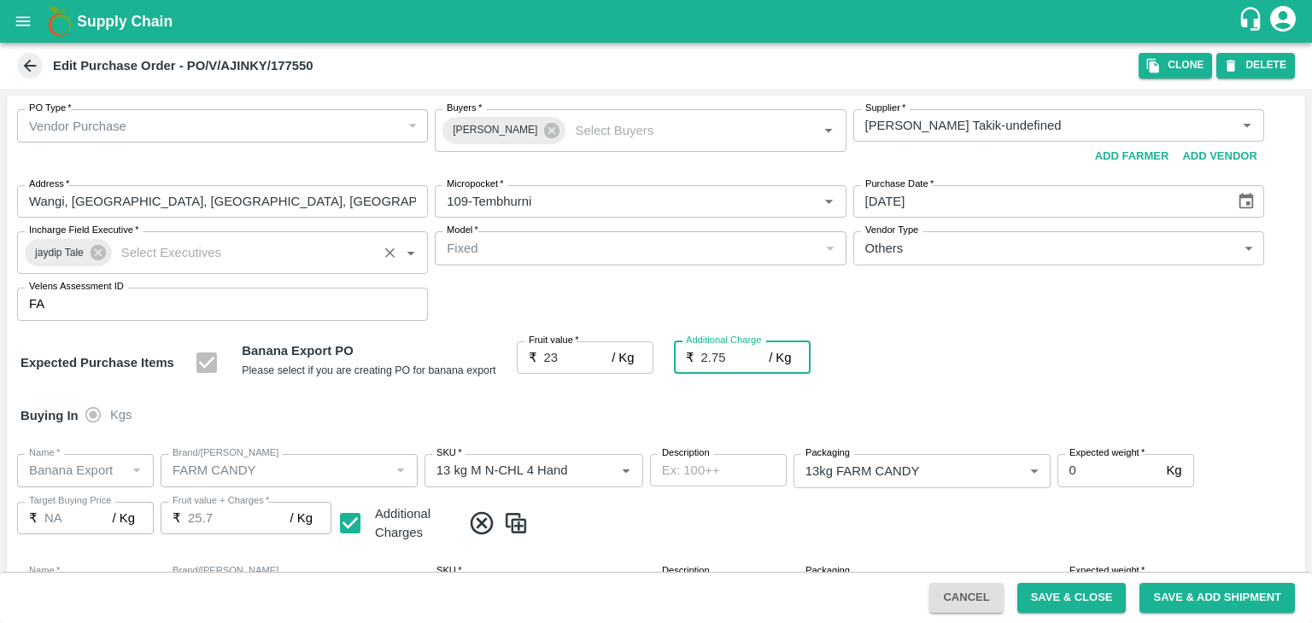
type input "25.75"
type input "2.75"
click at [586, 430] on div at bounding box center [656, 311] width 1312 height 623
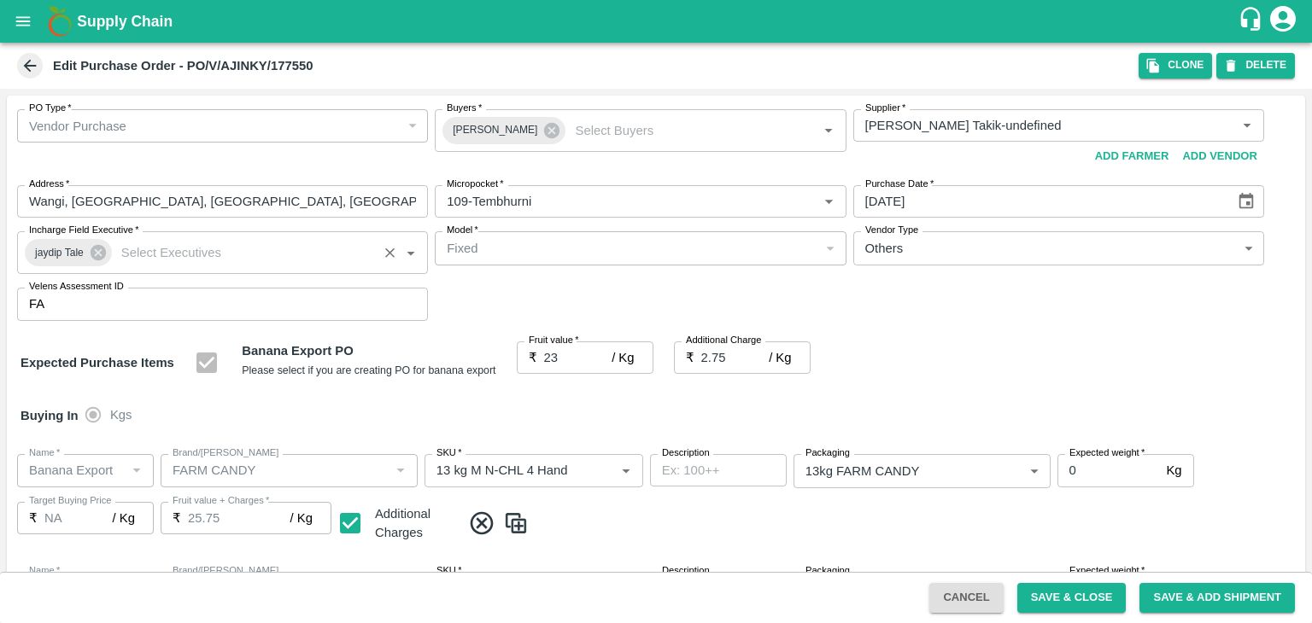
click at [1086, 599] on div at bounding box center [656, 311] width 1312 height 623
click at [1103, 597] on div at bounding box center [656, 311] width 1312 height 623
click at [1103, 597] on button "Save & Close" at bounding box center [1071, 598] width 109 height 30
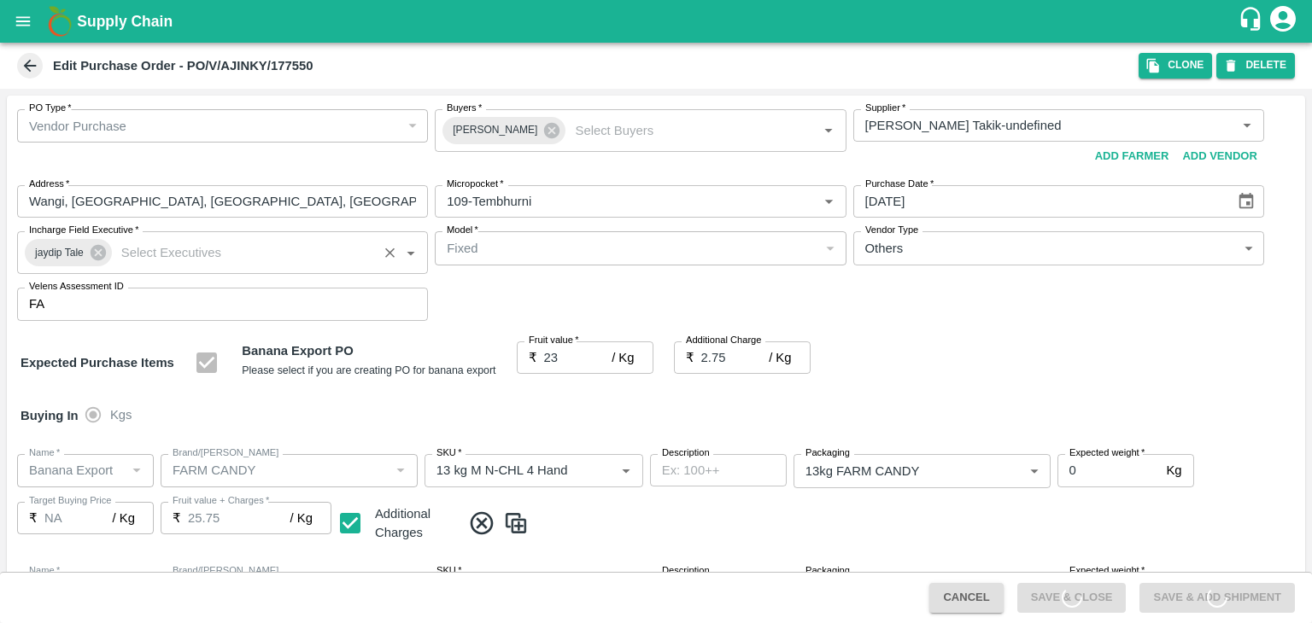
scroll to position [905, 0]
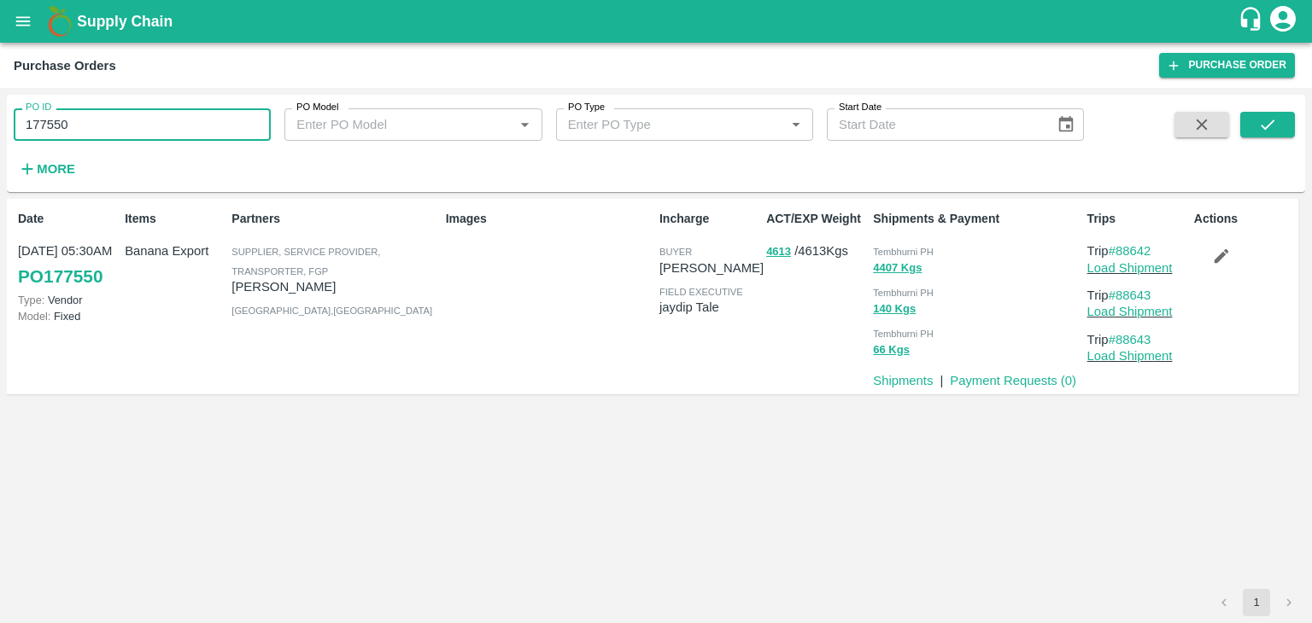
click at [155, 133] on input "177550" at bounding box center [142, 124] width 257 height 32
paste input "text"
type input "177665"
click at [1250, 114] on button "submit" at bounding box center [1267, 125] width 55 height 26
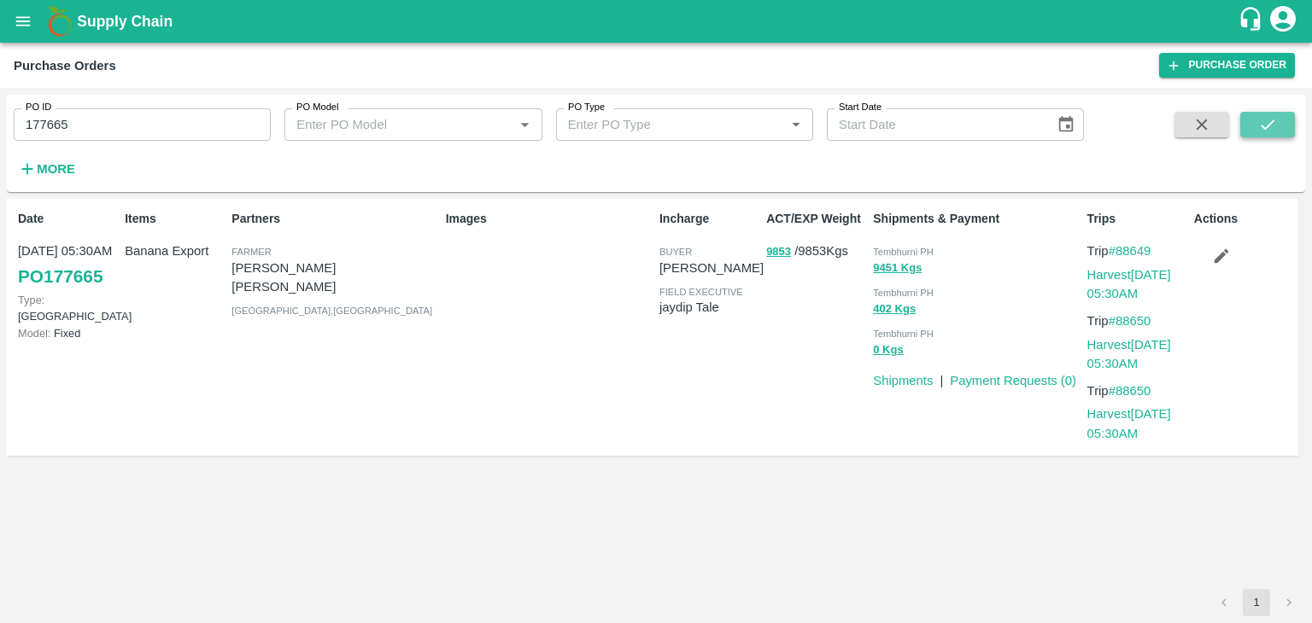
click at [1271, 115] on icon "submit" at bounding box center [1267, 124] width 19 height 19
click at [1119, 268] on link "Harvest [DATE] 05:30AM" at bounding box center [1129, 284] width 84 height 32
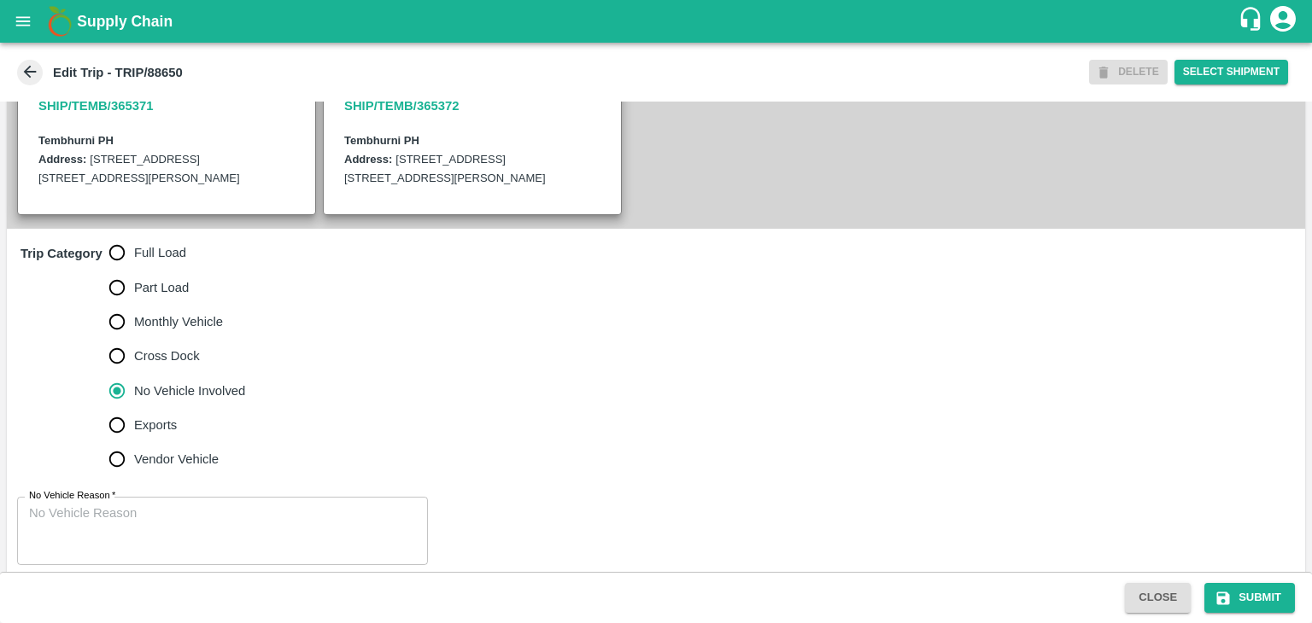
scroll to position [438, 0]
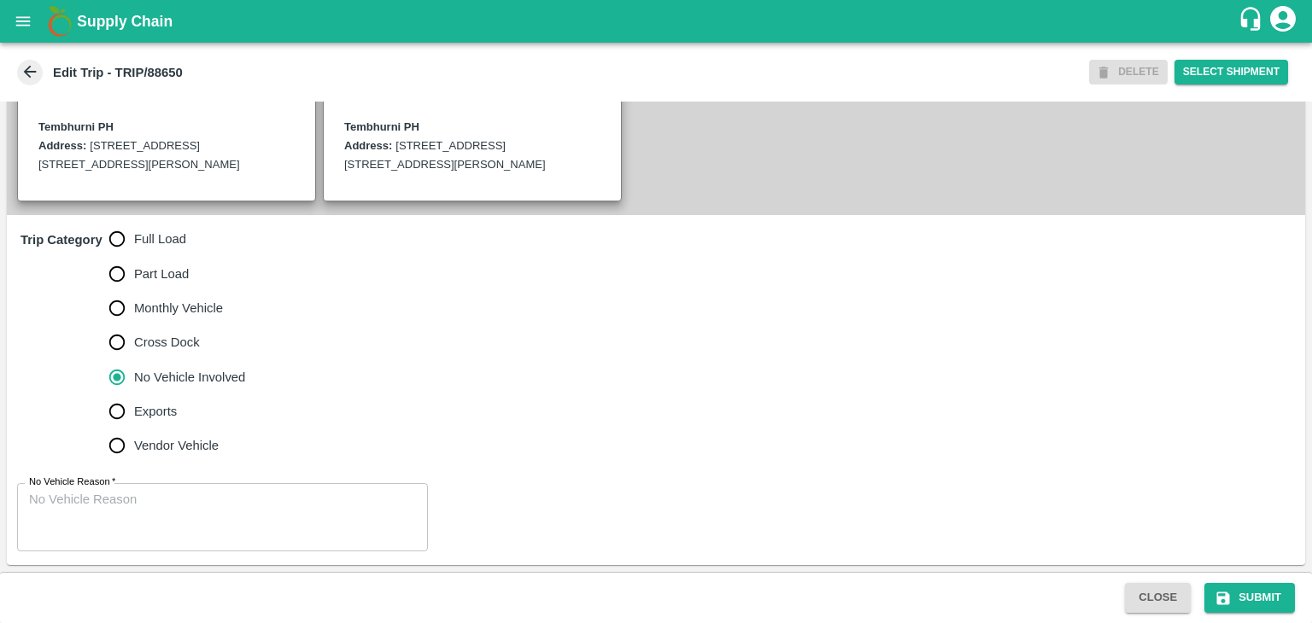
click at [135, 245] on span "Full Load" at bounding box center [160, 239] width 52 height 19
click at [134, 245] on input "Full Load" at bounding box center [117, 239] width 34 height 34
radio input "true"
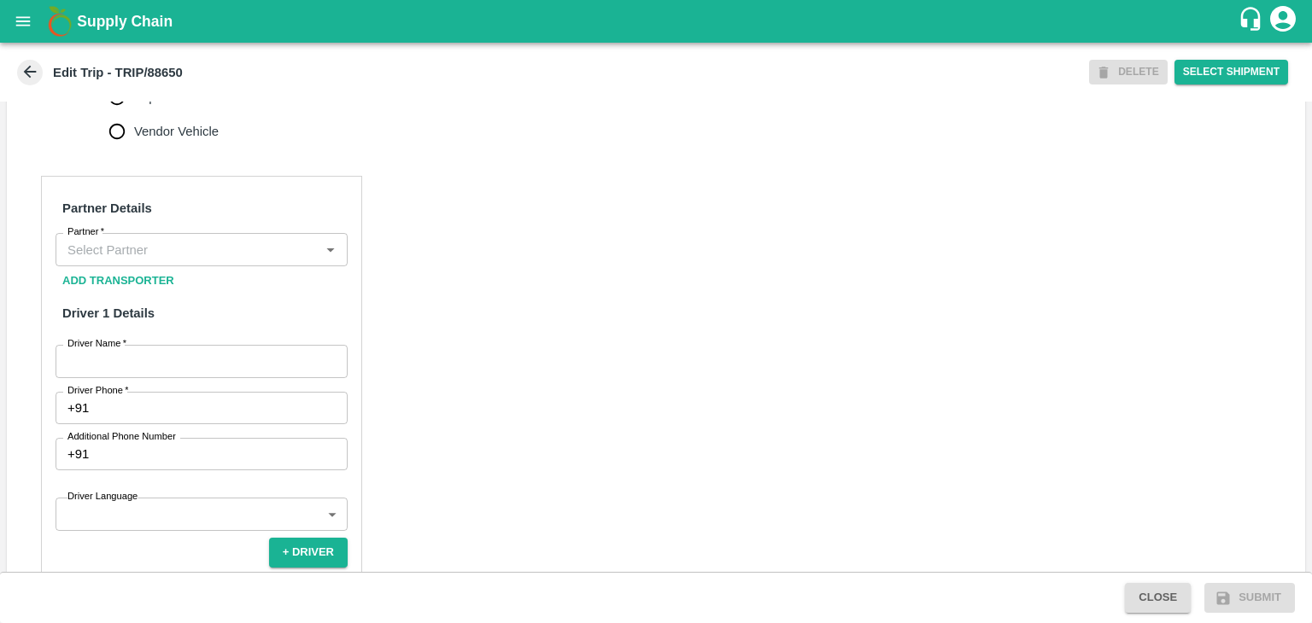
scroll to position [735, 0]
click at [207, 260] on input "Partner   *" at bounding box center [188, 248] width 254 height 22
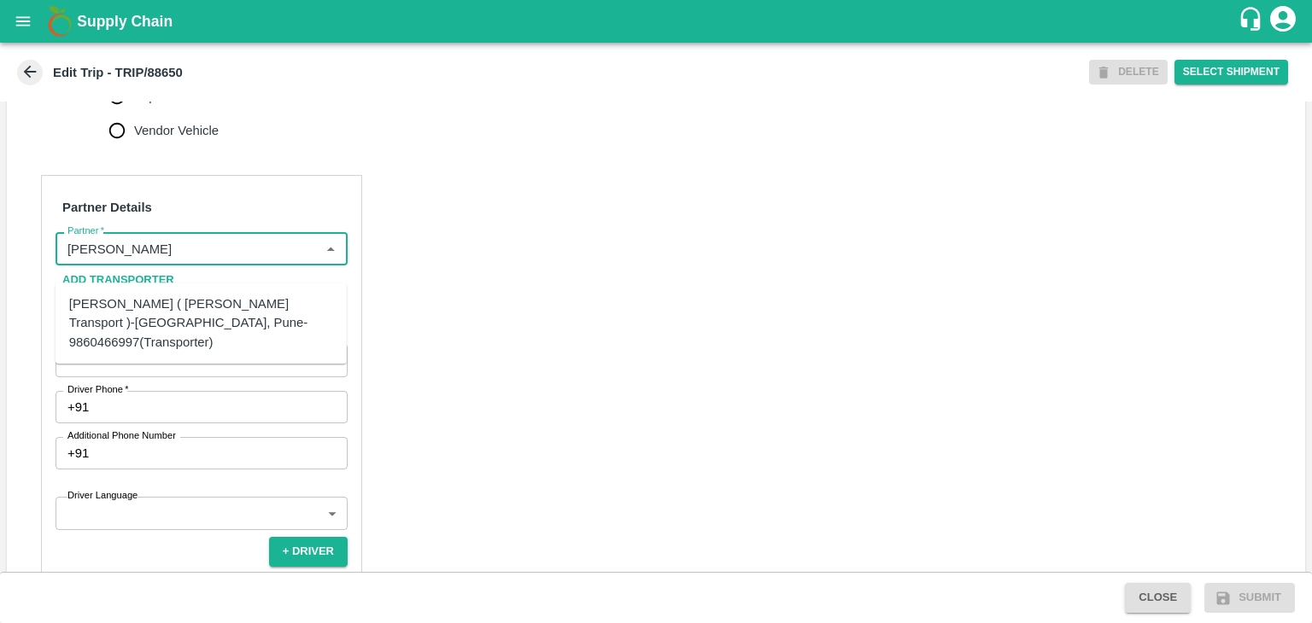
click at [173, 306] on div "[PERSON_NAME] ( [PERSON_NAME] Transport )-[GEOGRAPHIC_DATA], Pune-9860466997(Tr…" at bounding box center [201, 323] width 264 height 57
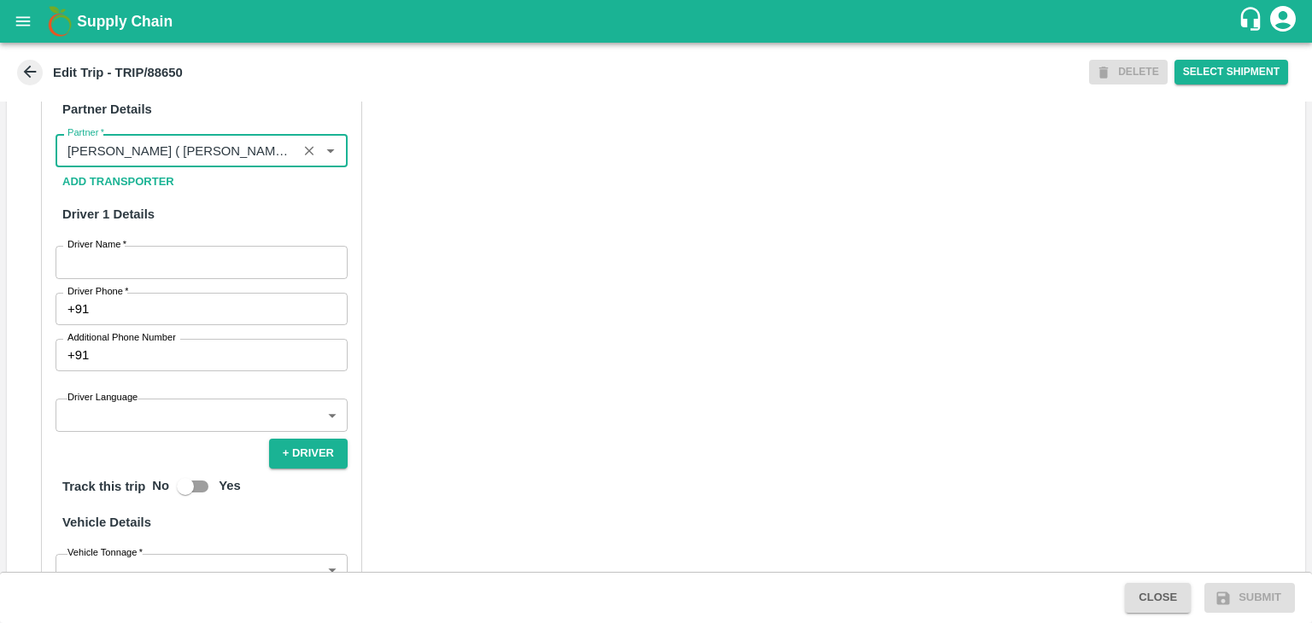
scroll to position [839, 0]
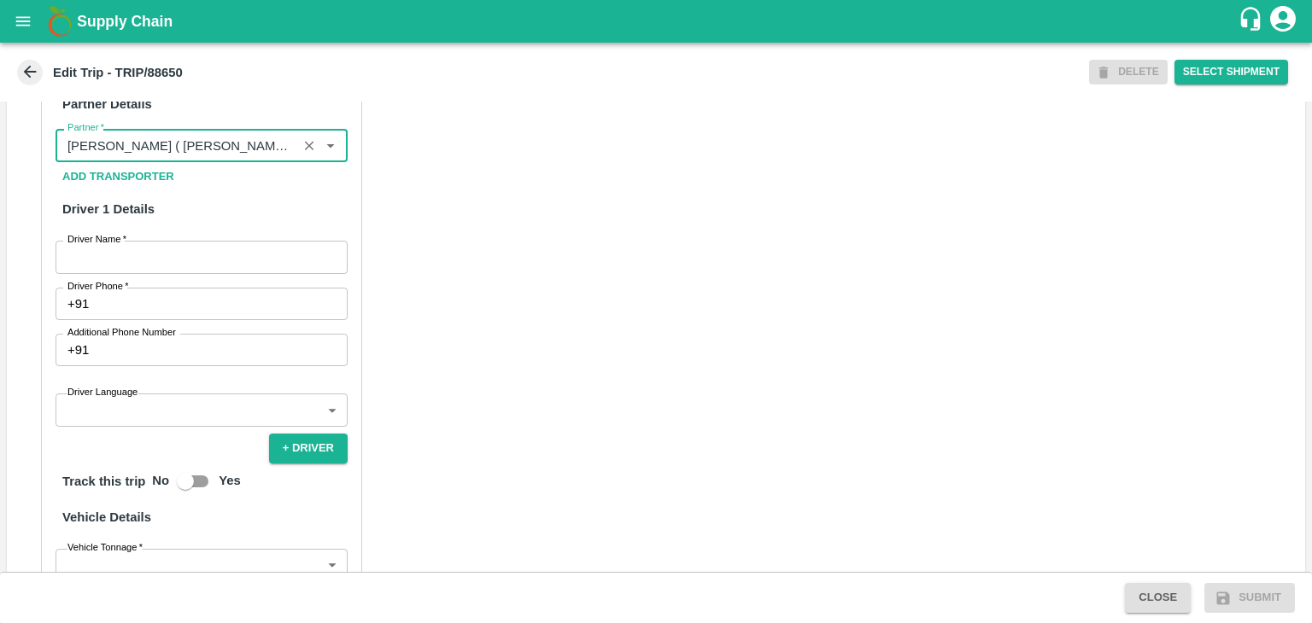
type input "[PERSON_NAME] ( [PERSON_NAME] Transport )-[GEOGRAPHIC_DATA], Pune-9860466997(Tr…"
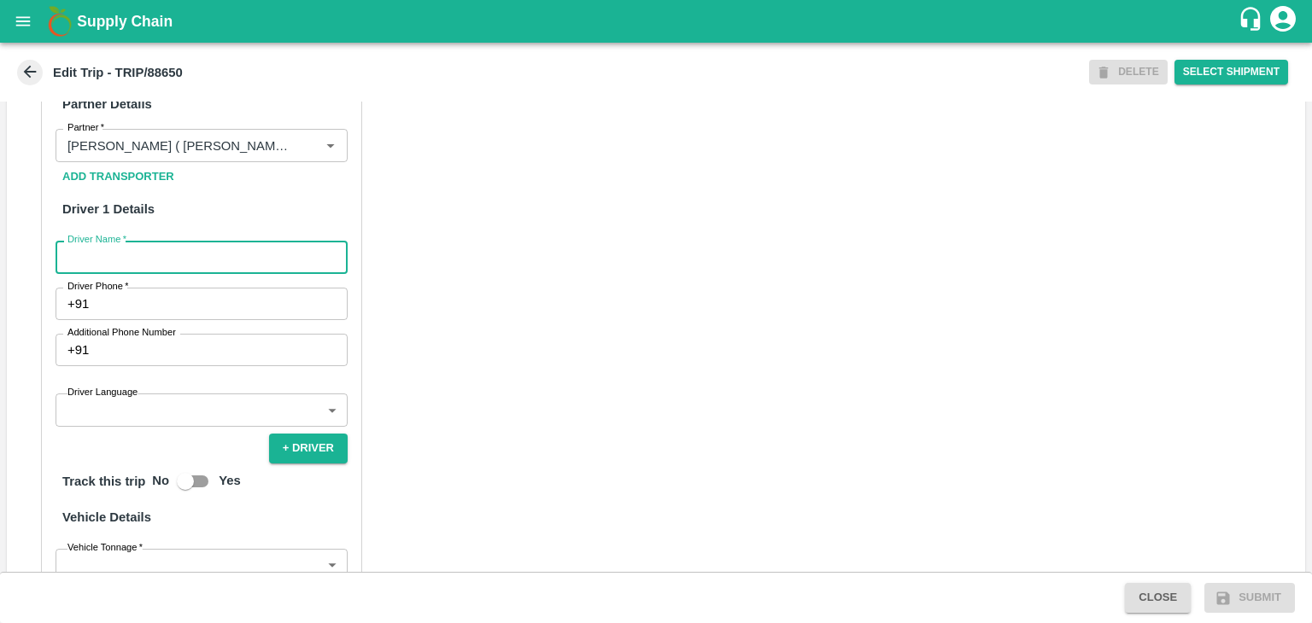
click at [203, 271] on input "Driver Name   *" at bounding box center [202, 257] width 292 height 32
type input "Godase"
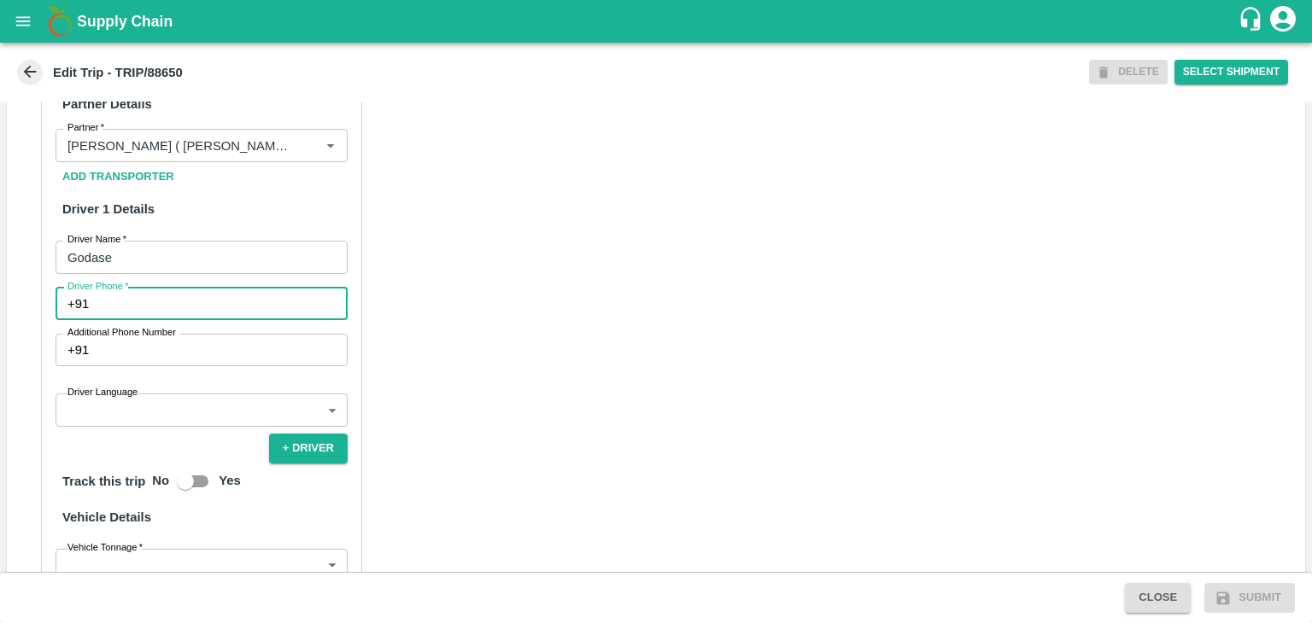
click at [182, 320] on input "Driver Phone   *" at bounding box center [222, 304] width 252 height 32
type input "9158432758"
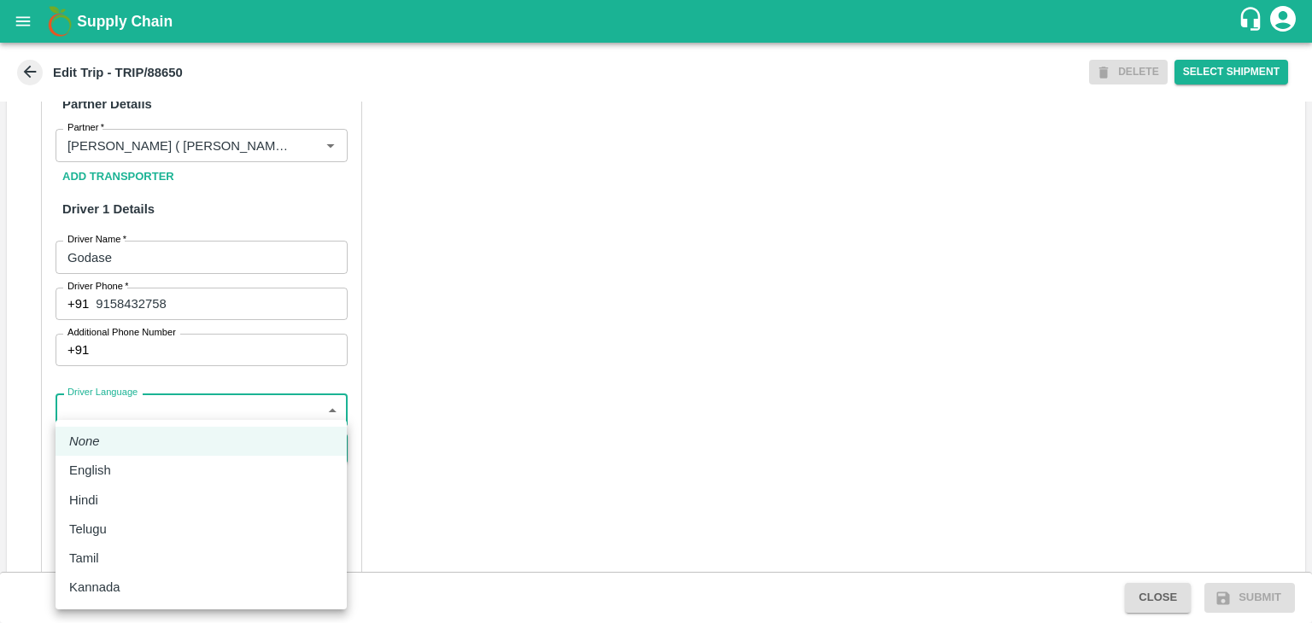
click at [174, 421] on body "Supply Chain Edit Trip - TRIP/88650 DELETE Select Shipment Trip Details Trip Ty…" at bounding box center [656, 311] width 1312 height 623
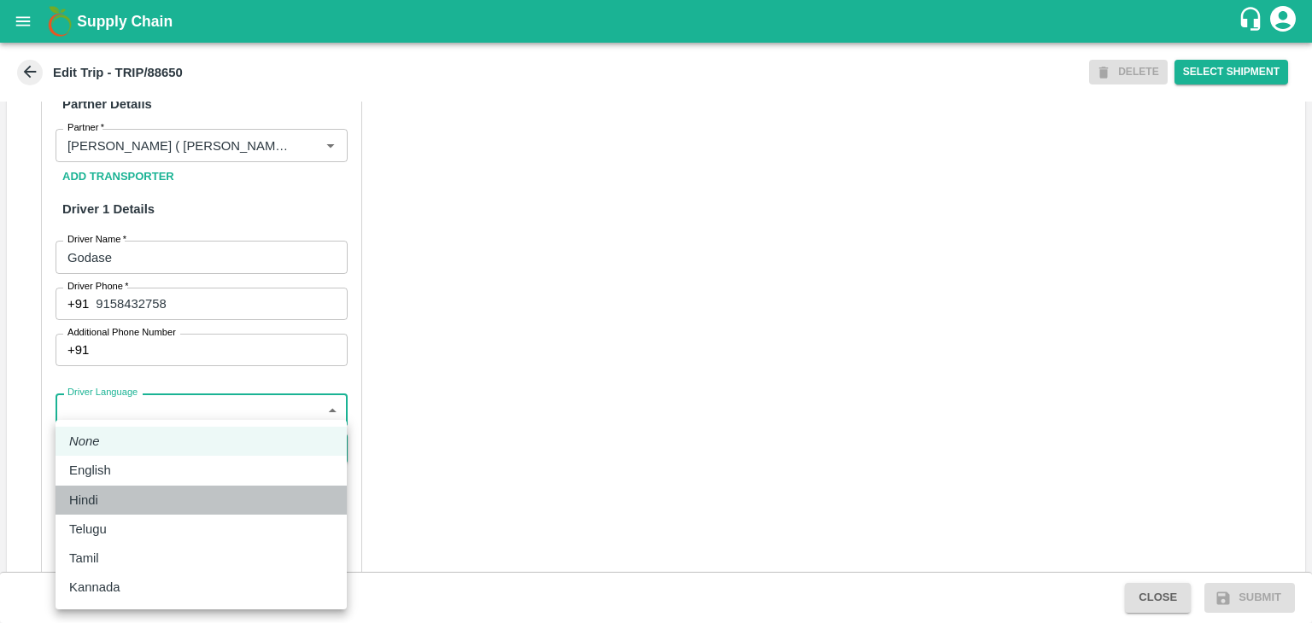
click at [128, 491] on div "Hindi" at bounding box center [201, 500] width 264 height 19
type input "hi"
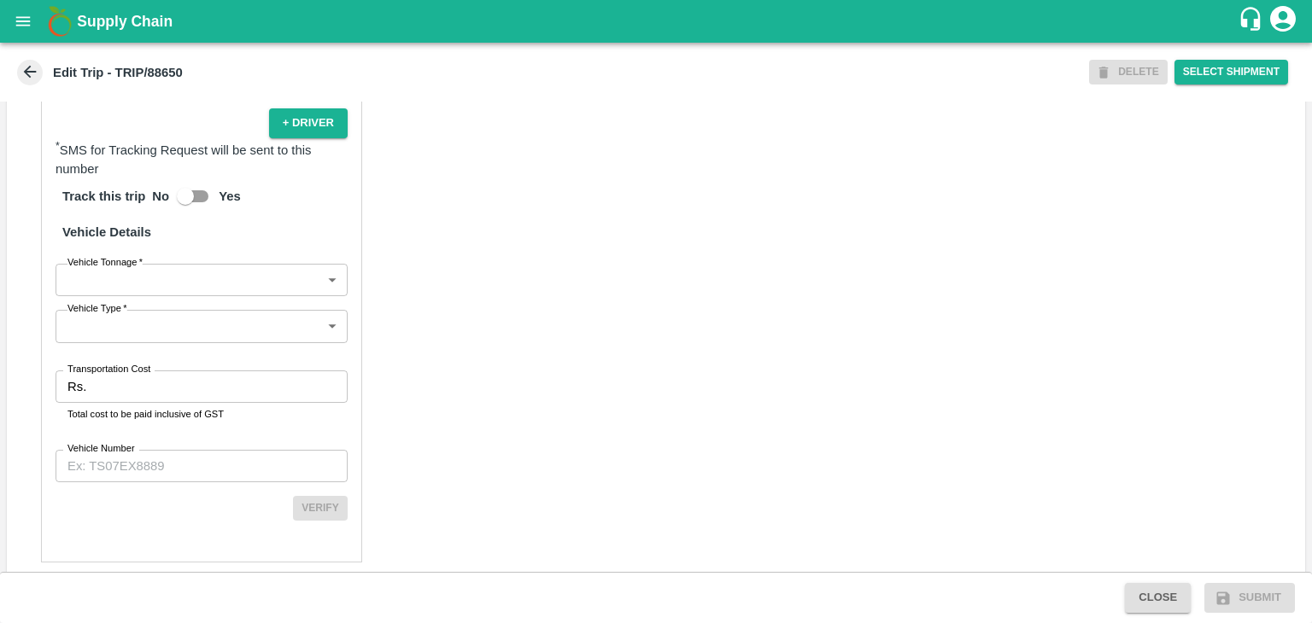
scroll to position [1201, 0]
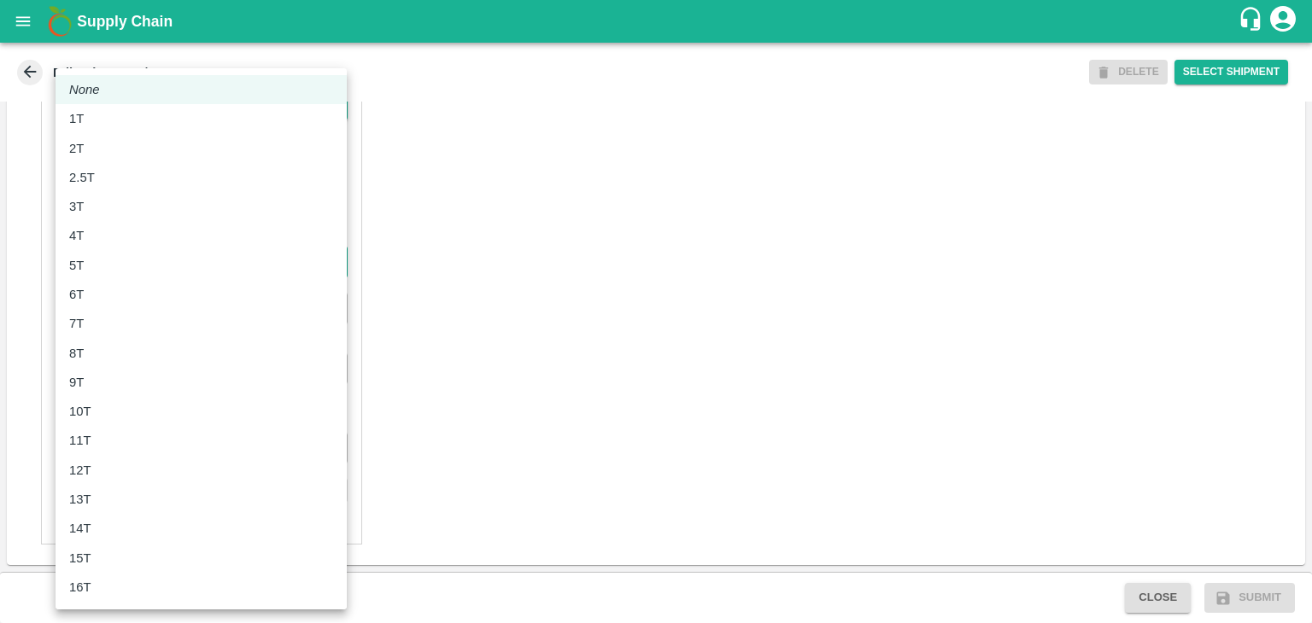
click at [114, 266] on body "Supply Chain Edit Trip - TRIP/88650 DELETE Select Shipment Trip Details Trip Ty…" at bounding box center [656, 311] width 1312 height 623
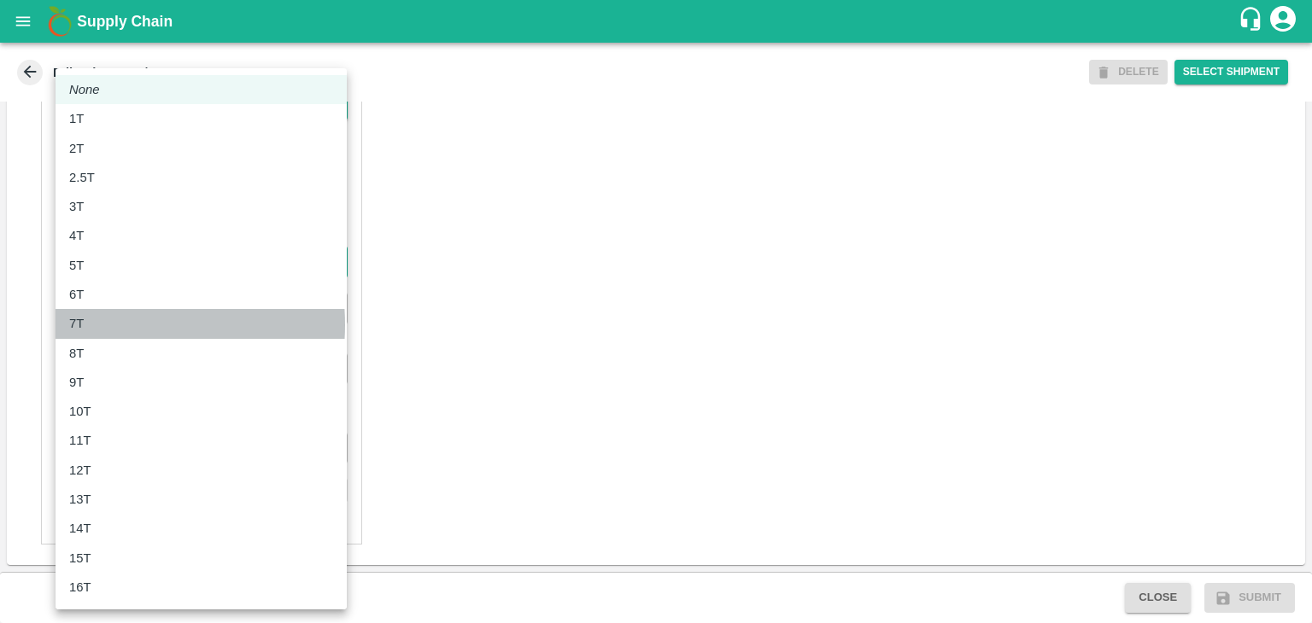
click at [110, 325] on div "7T" at bounding box center [201, 323] width 264 height 19
type input "7000"
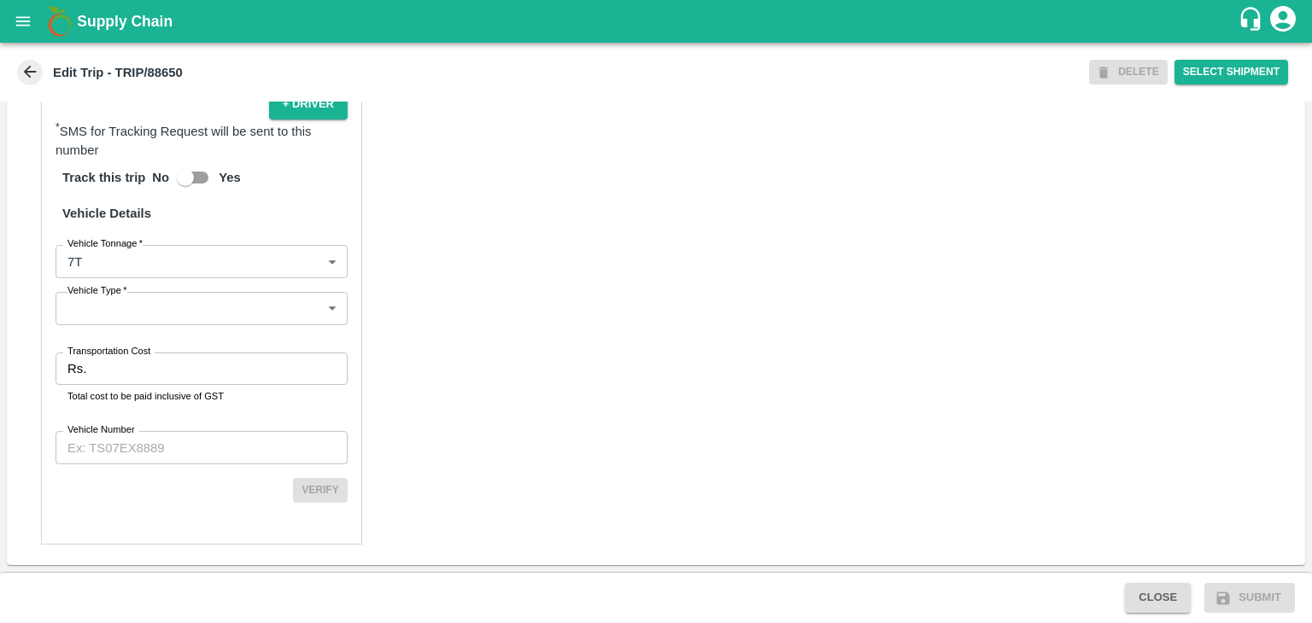
click at [110, 310] on div "7T" at bounding box center [201, 304] width 198 height 11
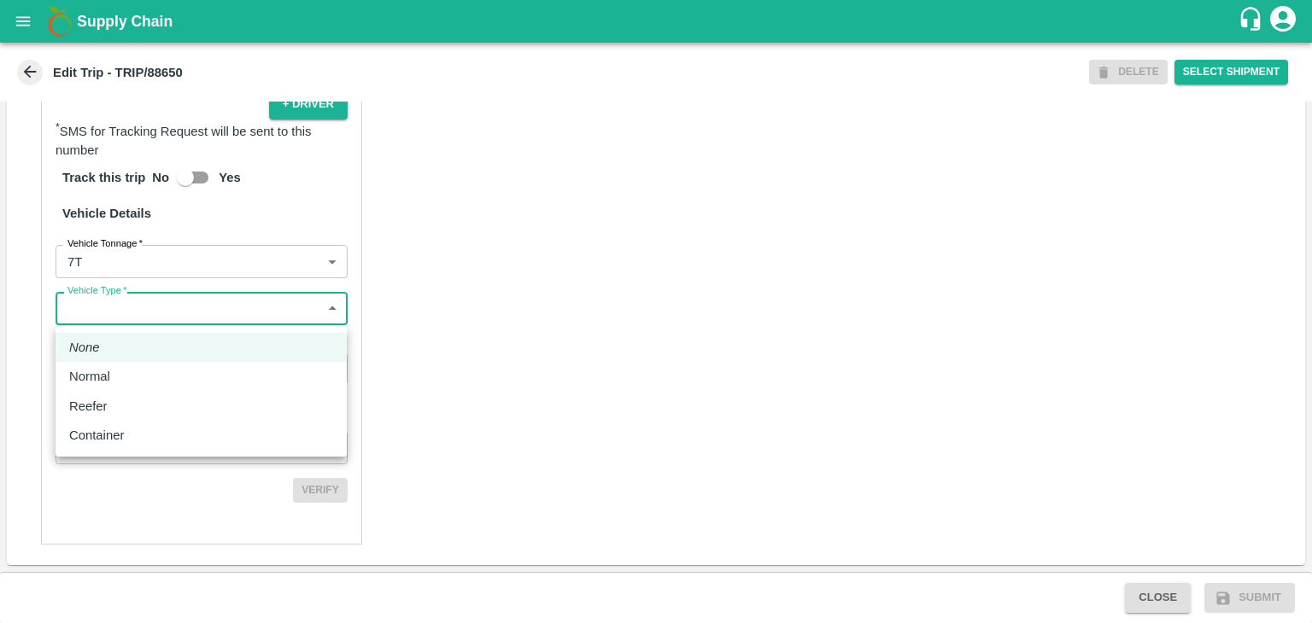
drag, startPoint x: 142, startPoint y: 316, endPoint x: 142, endPoint y: 377, distance: 60.6
click at [142, 377] on body "Supply Chain Edit Trip - TRIP/88650 DELETE Select Shipment Trip Details Trip Ty…" at bounding box center [656, 311] width 1312 height 623
click at [142, 377] on div "Normal" at bounding box center [201, 376] width 264 height 19
type input "Normal"
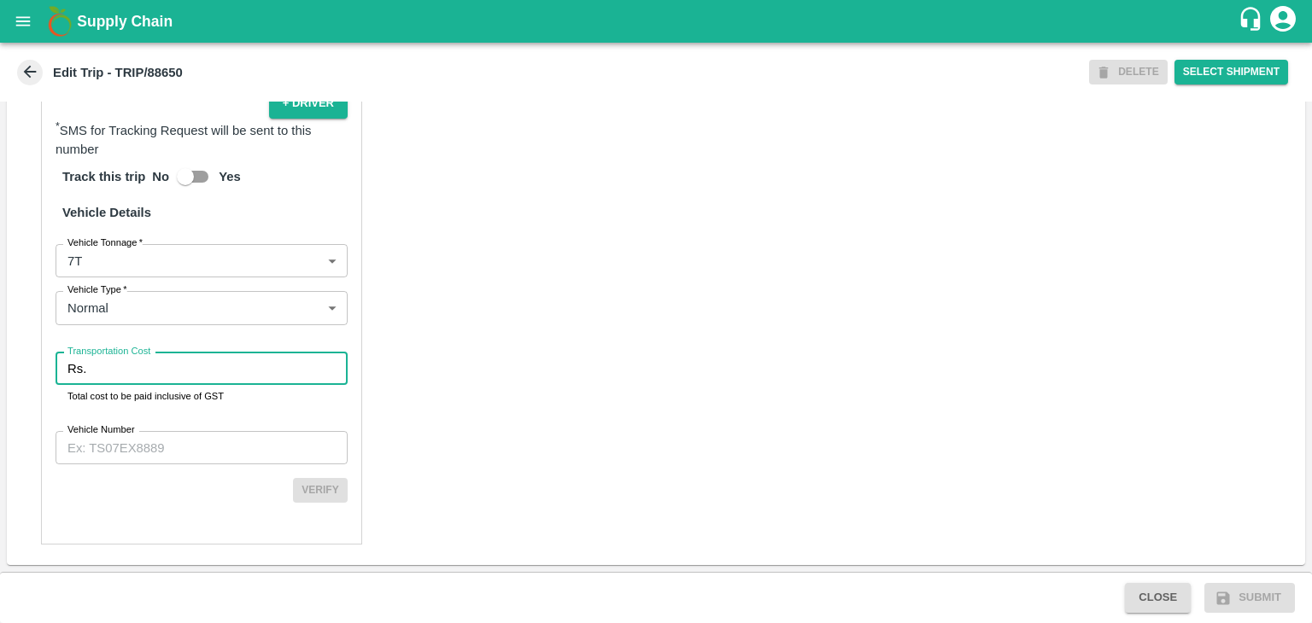
click at [161, 372] on input "Transportation Cost" at bounding box center [220, 369] width 255 height 32
type input "1"
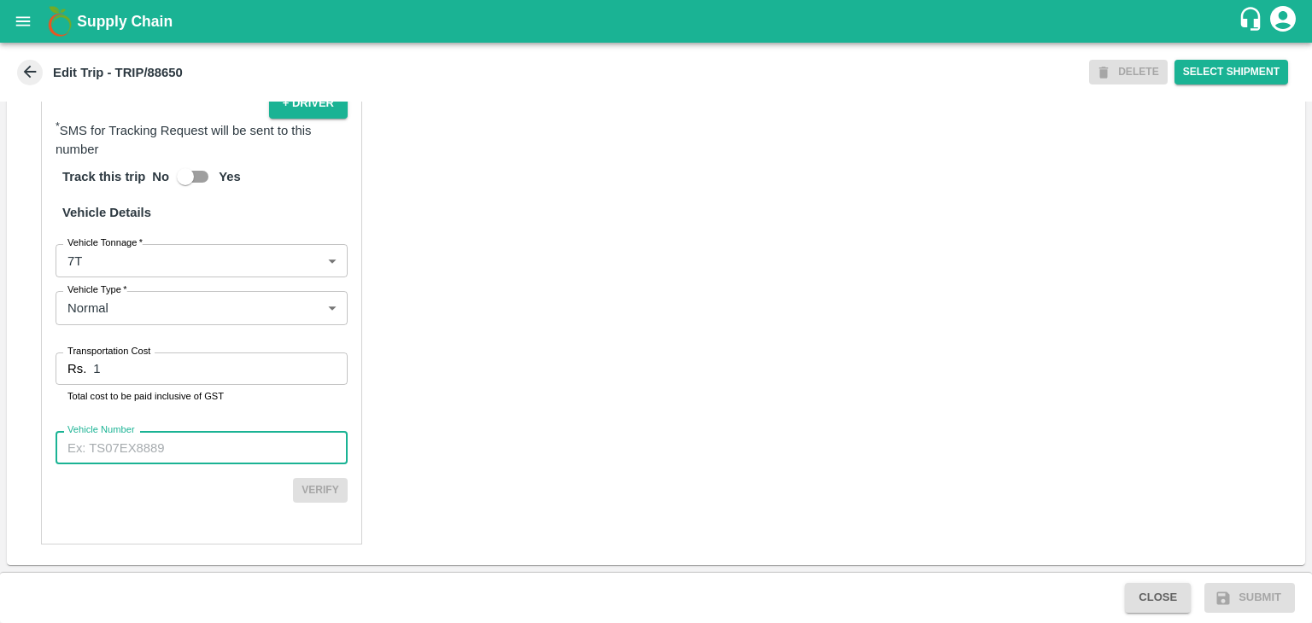
click at [207, 455] on input "Vehicle Number" at bounding box center [202, 447] width 292 height 32
type input "MH42B9581"
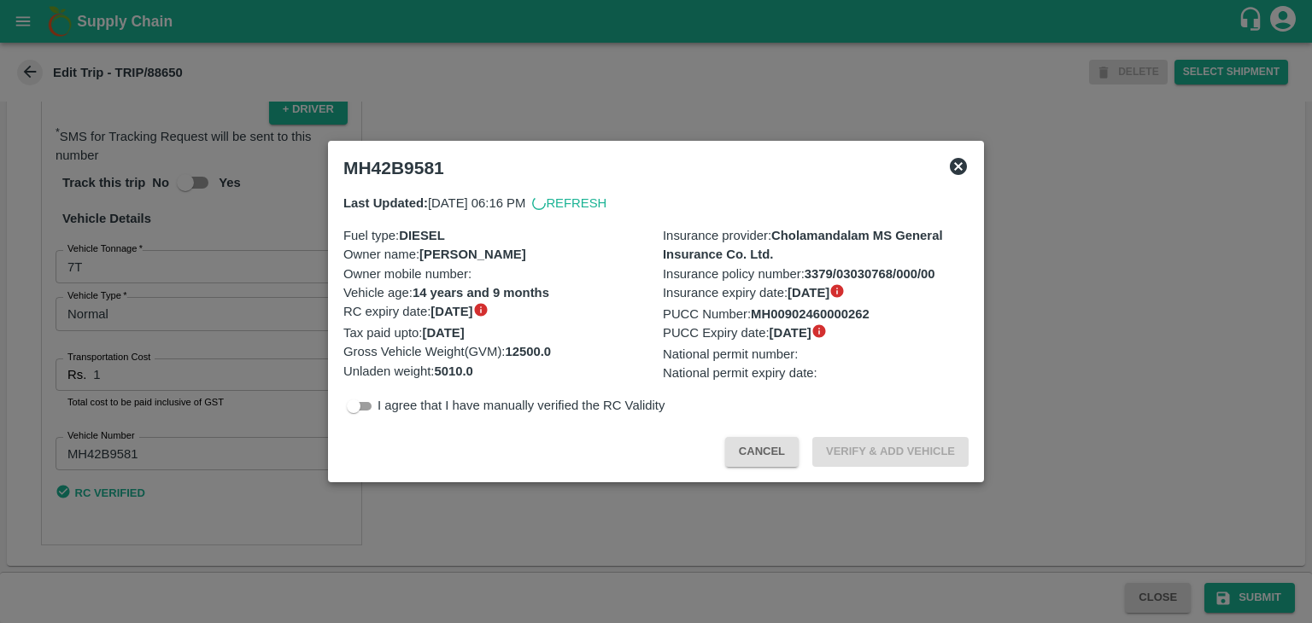
scroll to position [1197, 0]
click at [1240, 573] on div at bounding box center [656, 311] width 1312 height 623
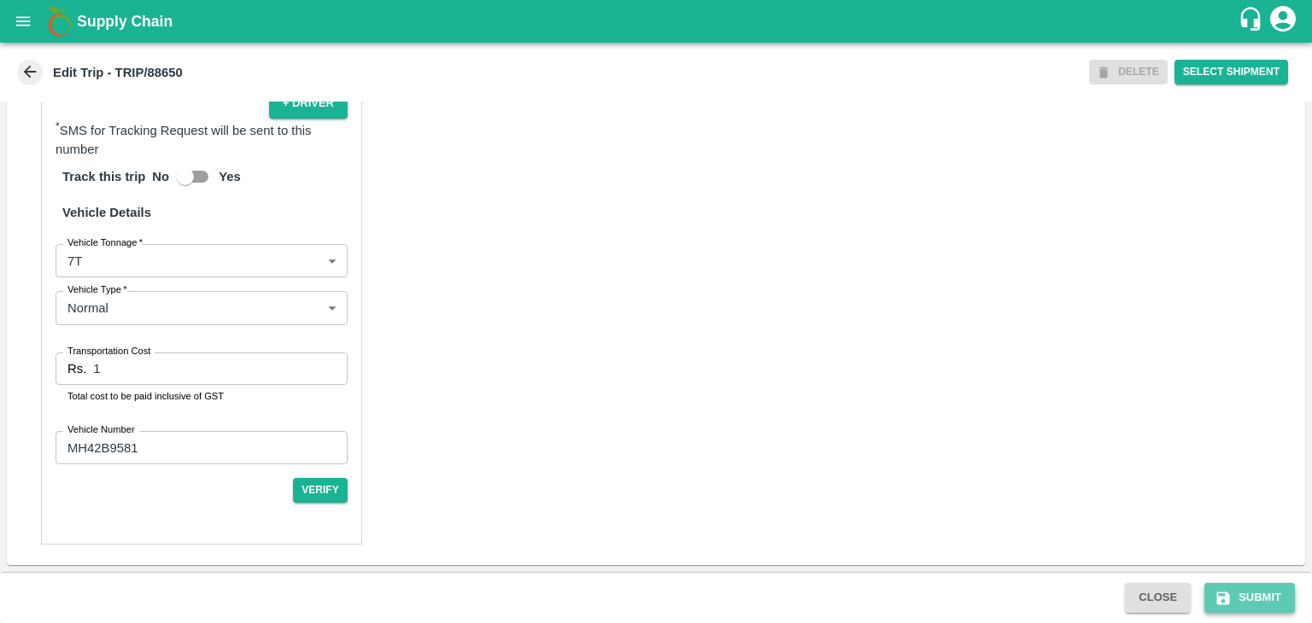
click at [1257, 588] on button "Submit" at bounding box center [1249, 598] width 91 height 30
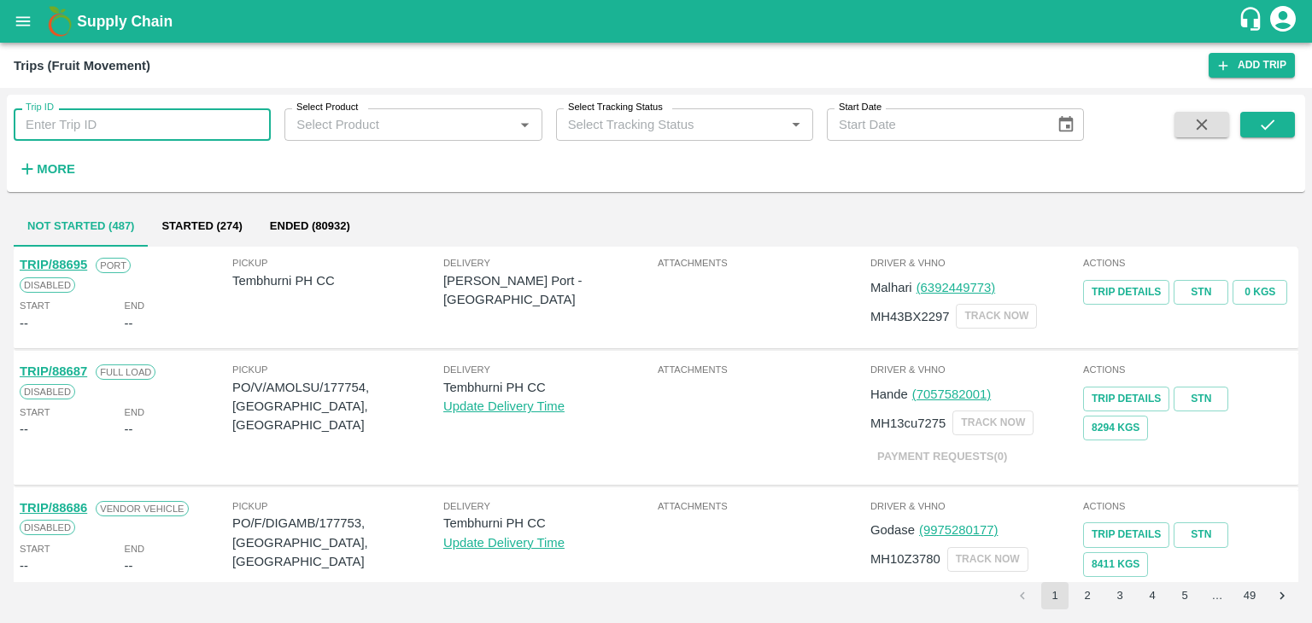
click at [84, 127] on input "Trip ID" at bounding box center [142, 124] width 257 height 32
type input "88650"
click at [1246, 119] on button "submit" at bounding box center [1267, 125] width 55 height 26
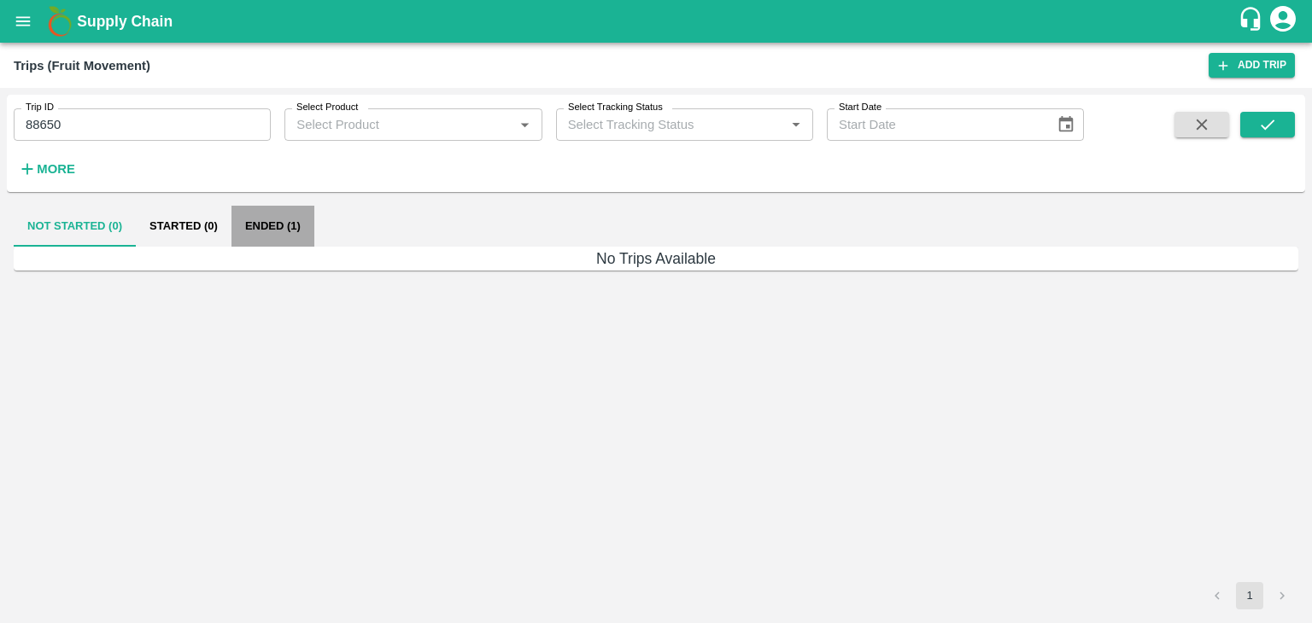
click at [296, 219] on button "Ended (1)" at bounding box center [272, 226] width 83 height 41
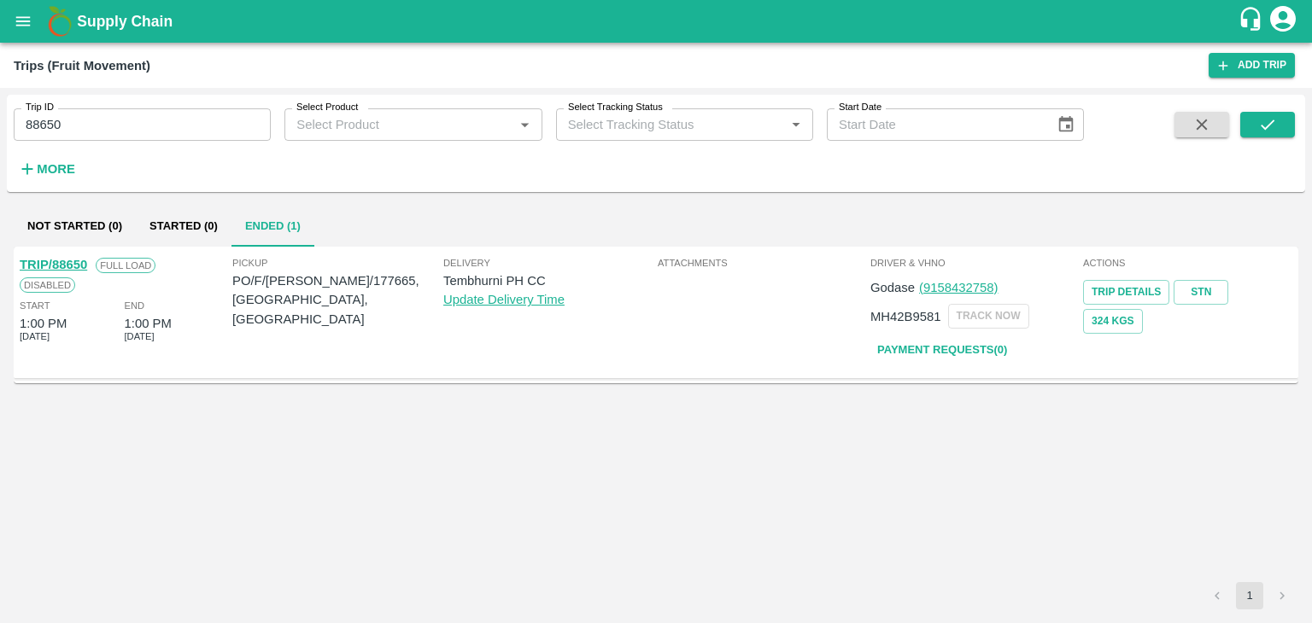
click at [55, 260] on link "TRIP/88650" at bounding box center [53, 265] width 67 height 14
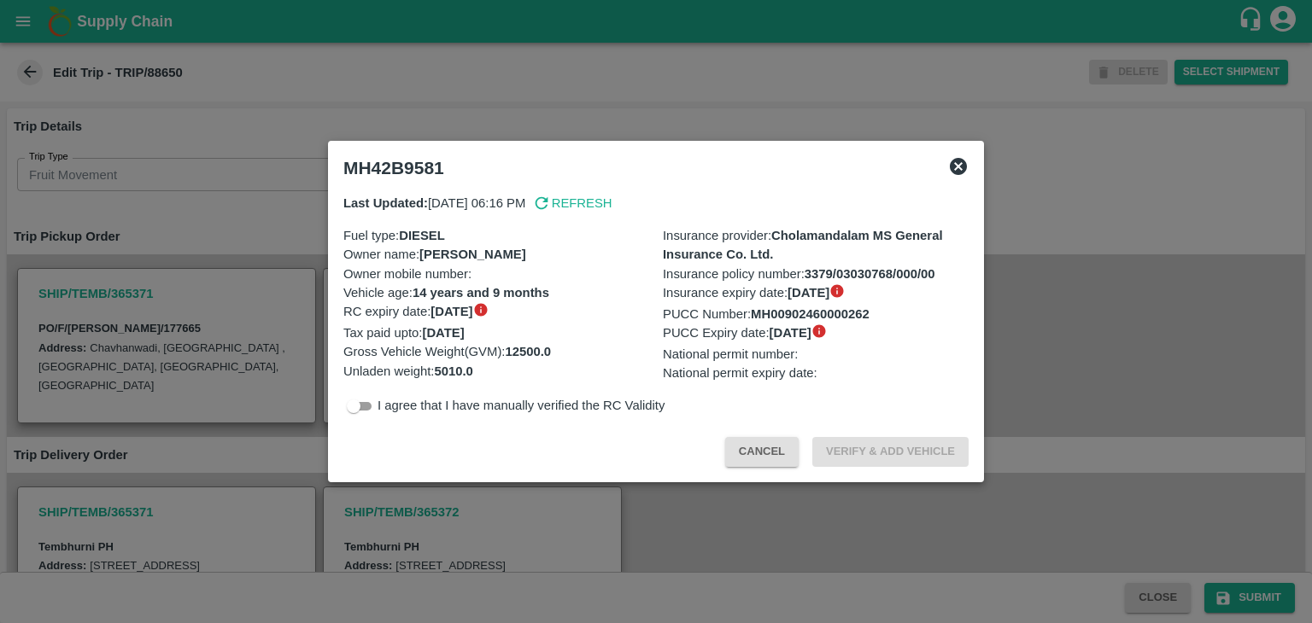
click at [461, 493] on div at bounding box center [656, 311] width 1312 height 623
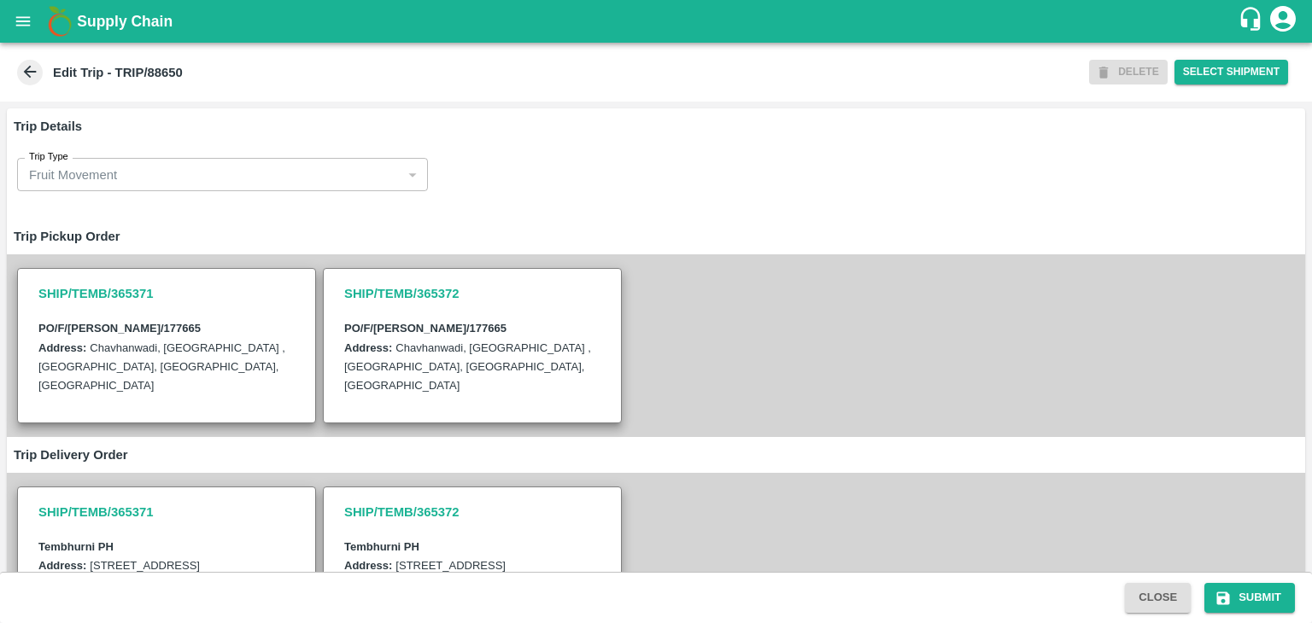
scroll to position [448, 0]
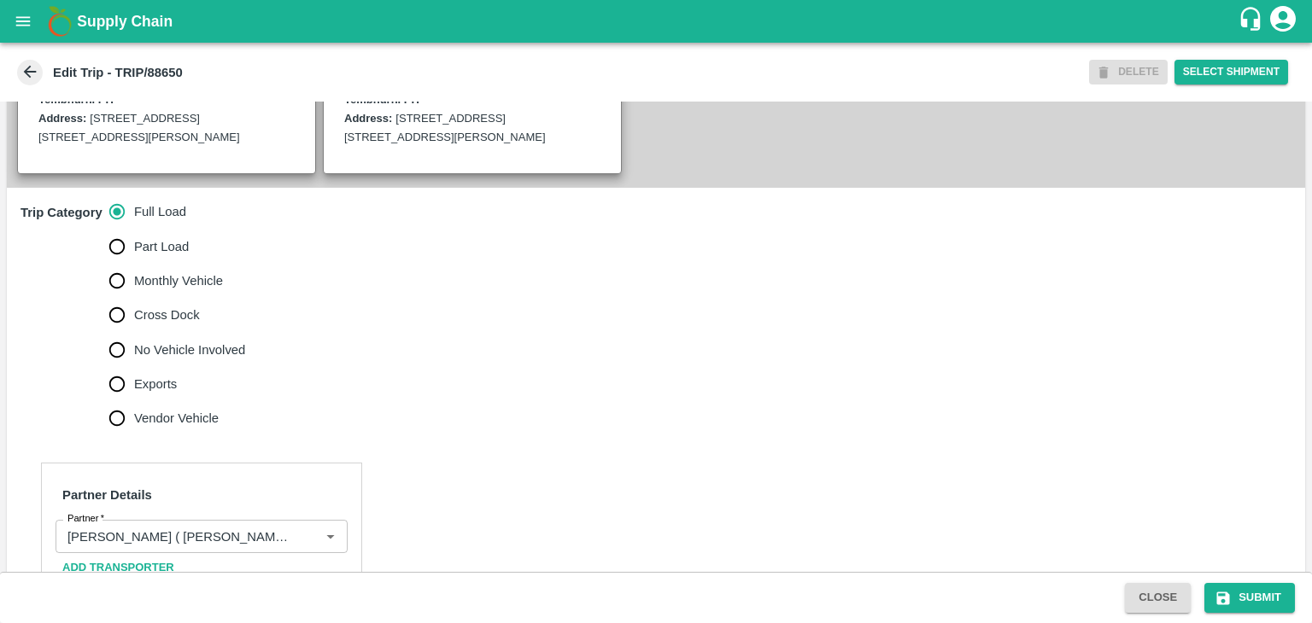
click at [195, 360] on span "No Vehicle Involved" at bounding box center [189, 350] width 111 height 19
click at [134, 362] on input "No Vehicle Involved" at bounding box center [117, 350] width 34 height 34
radio input "true"
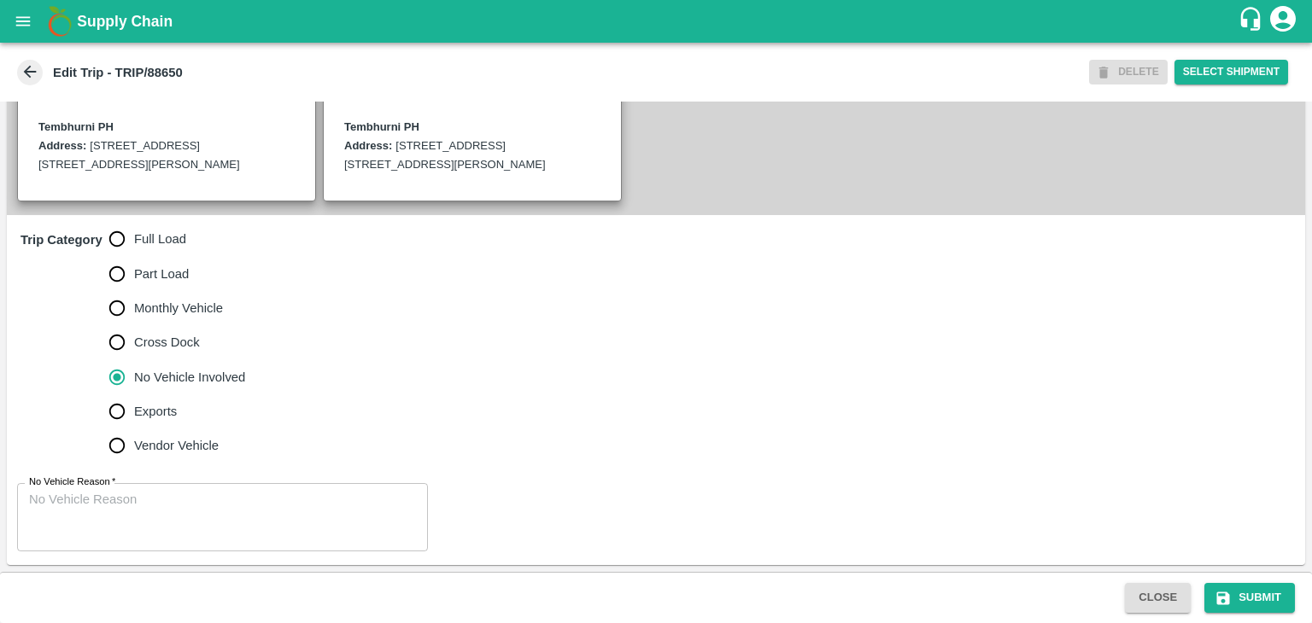
scroll to position [438, 0]
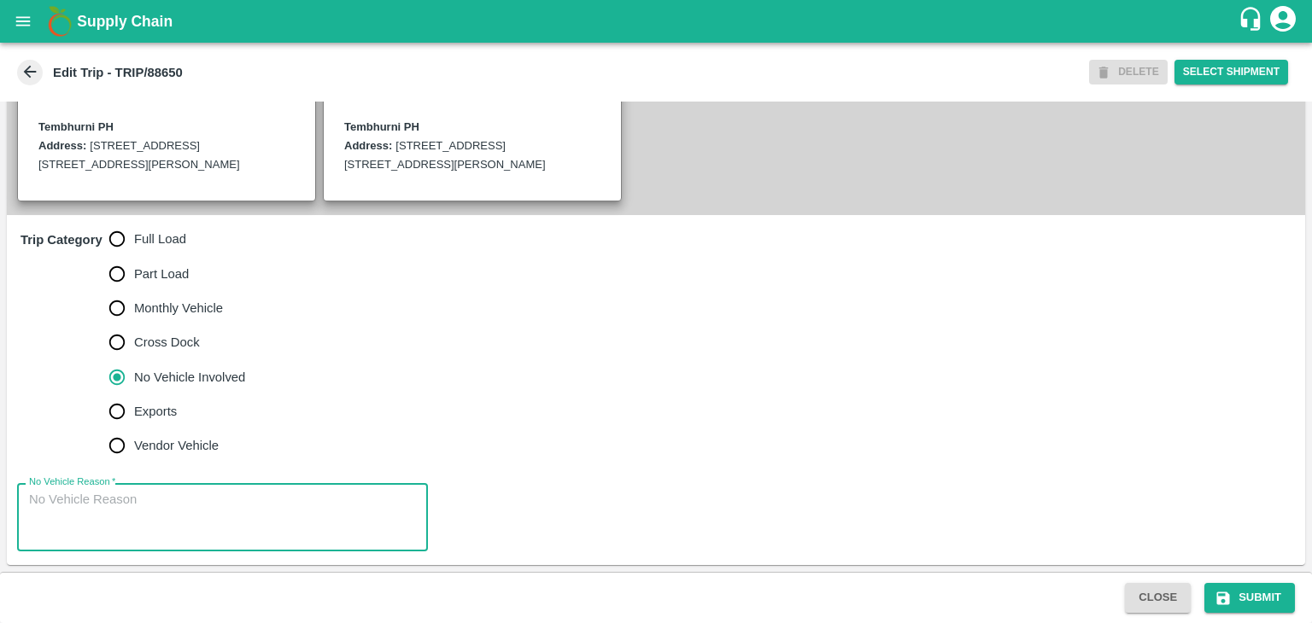
click at [202, 514] on textarea "No Vehicle Reason   *" at bounding box center [222, 518] width 387 height 54
type textarea "Field Dump"
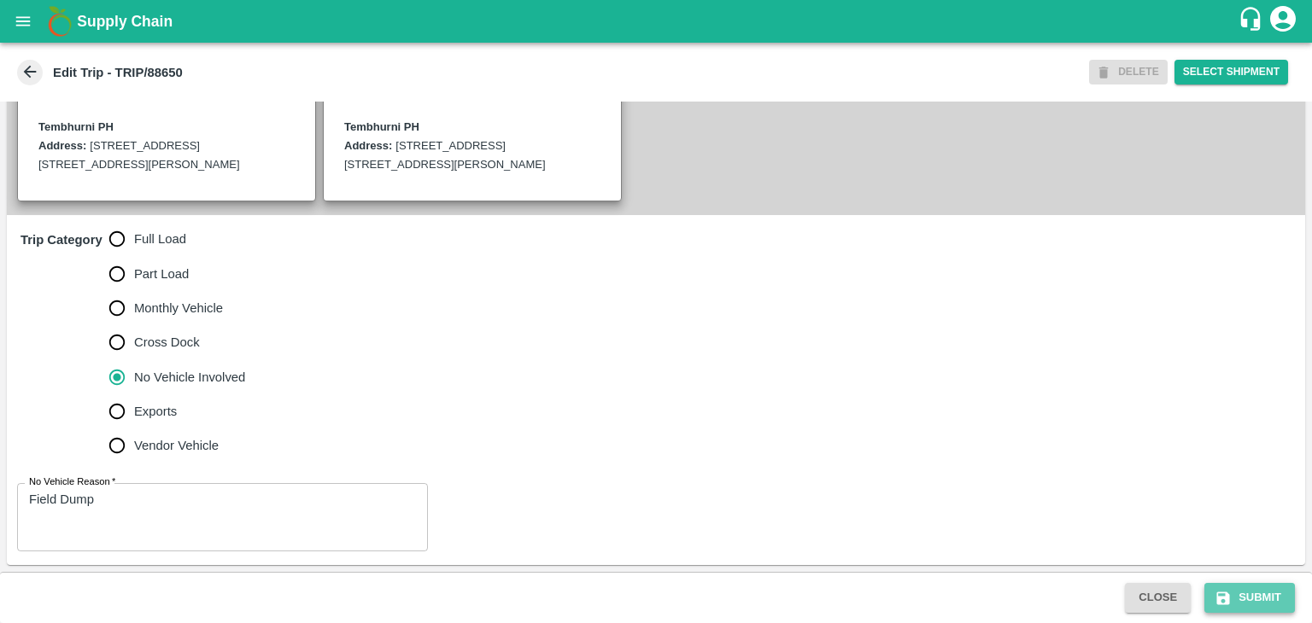
click at [1264, 596] on button "Submit" at bounding box center [1249, 598] width 91 height 30
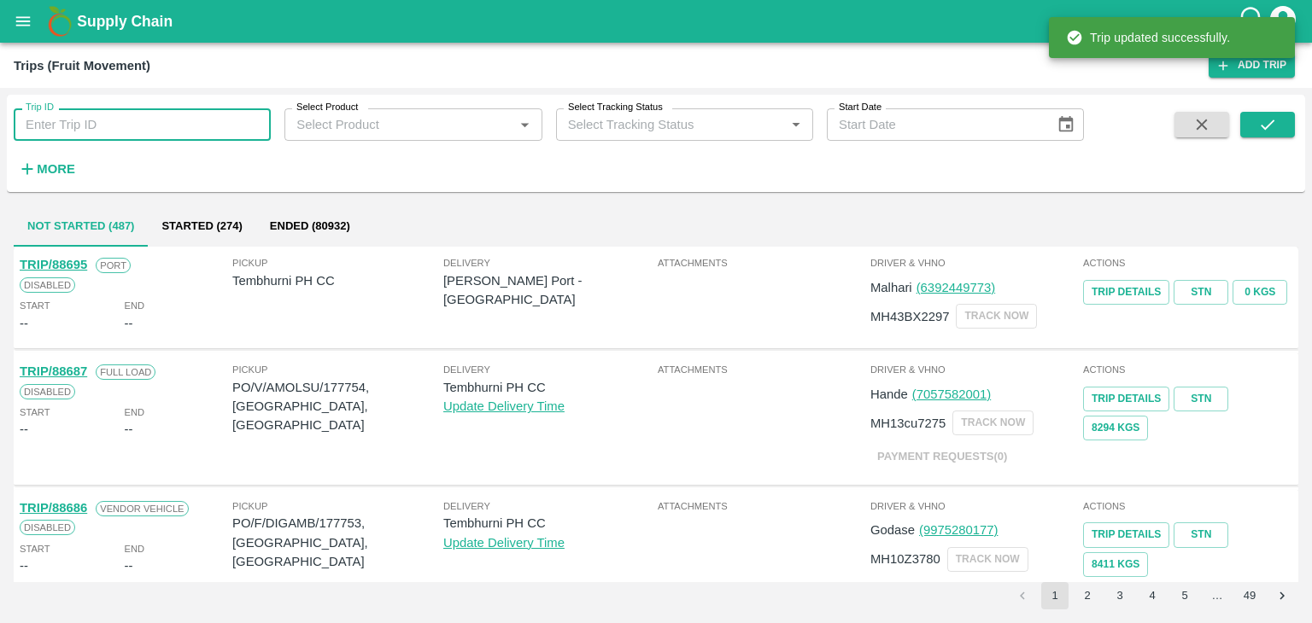
click at [219, 120] on input "Trip ID" at bounding box center [142, 124] width 257 height 32
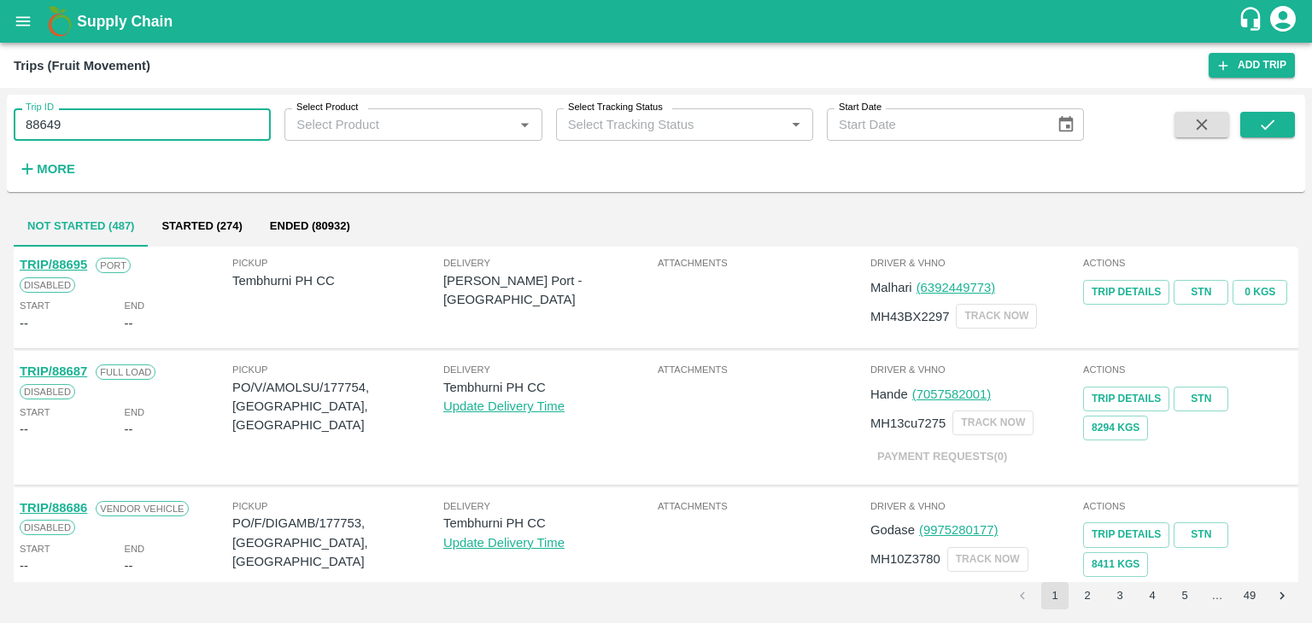
type input "88649"
click at [1295, 122] on div "Trip ID 88649 Trip ID Select Product Select Product   * Select Tracking Status …" at bounding box center [656, 144] width 1298 height 84
click at [1271, 126] on icon "submit" at bounding box center [1267, 124] width 19 height 19
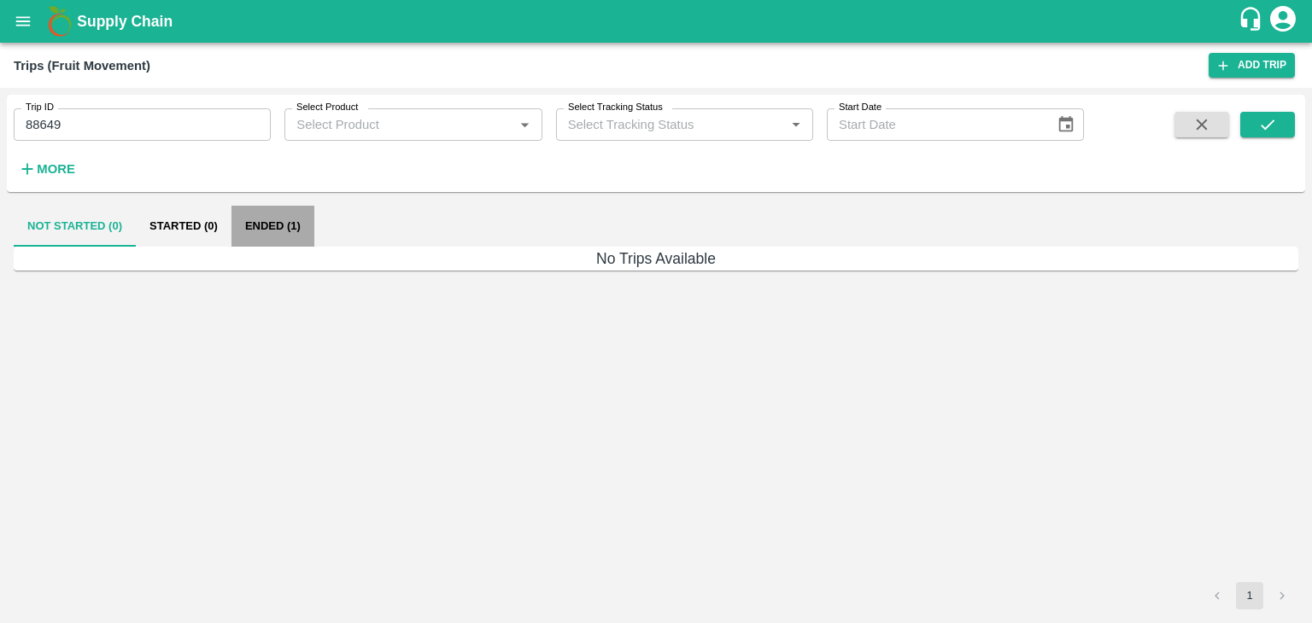
click at [287, 218] on button "Ended (1)" at bounding box center [272, 226] width 83 height 41
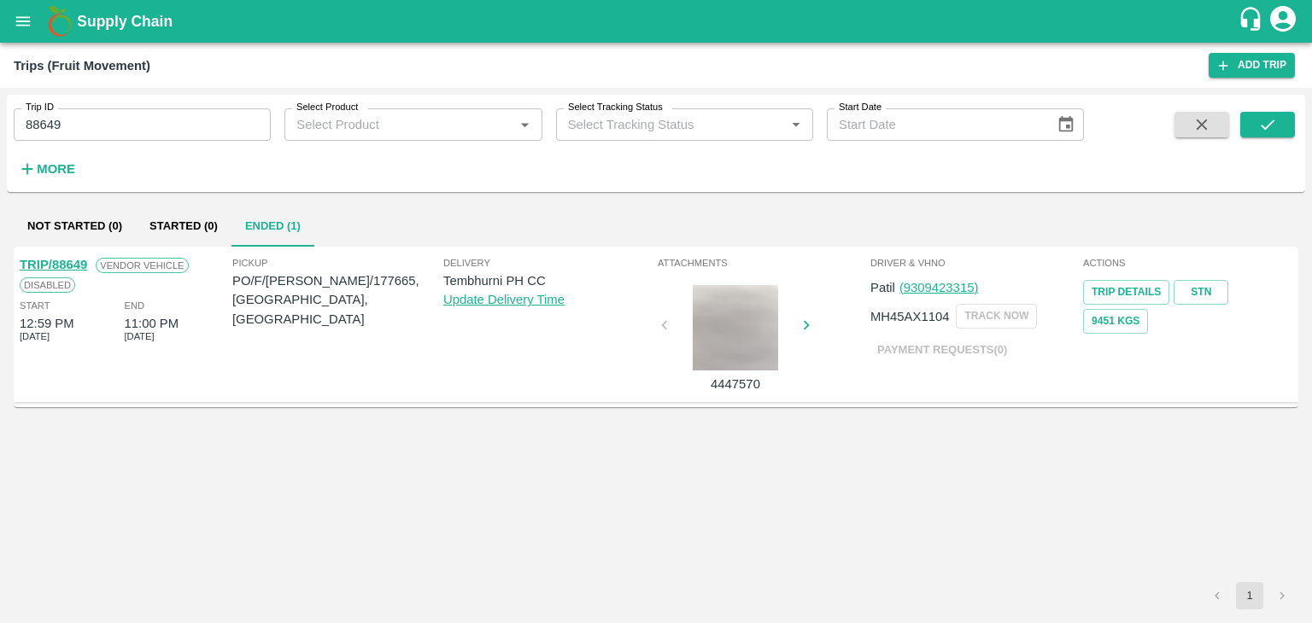
click at [73, 258] on link "TRIP/88649" at bounding box center [53, 265] width 67 height 14
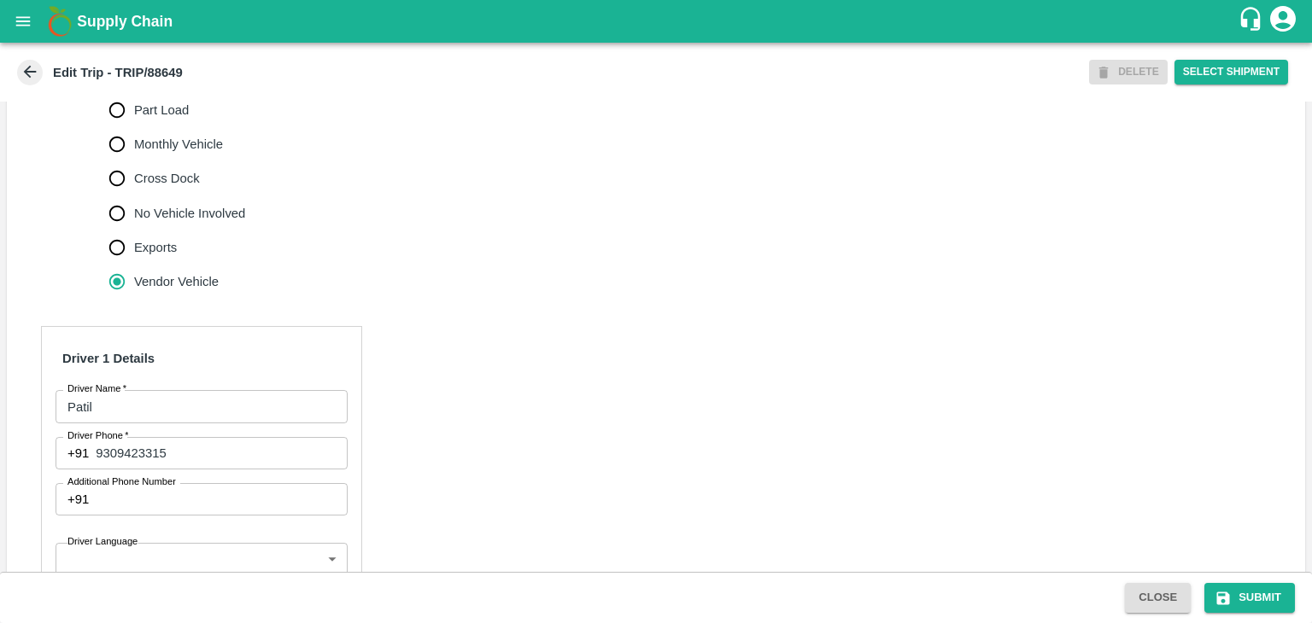
scroll to position [588, 0]
click at [181, 116] on span "Part Load" at bounding box center [161, 106] width 55 height 19
click at [134, 124] on input "Part Load" at bounding box center [117, 107] width 34 height 34
radio input "true"
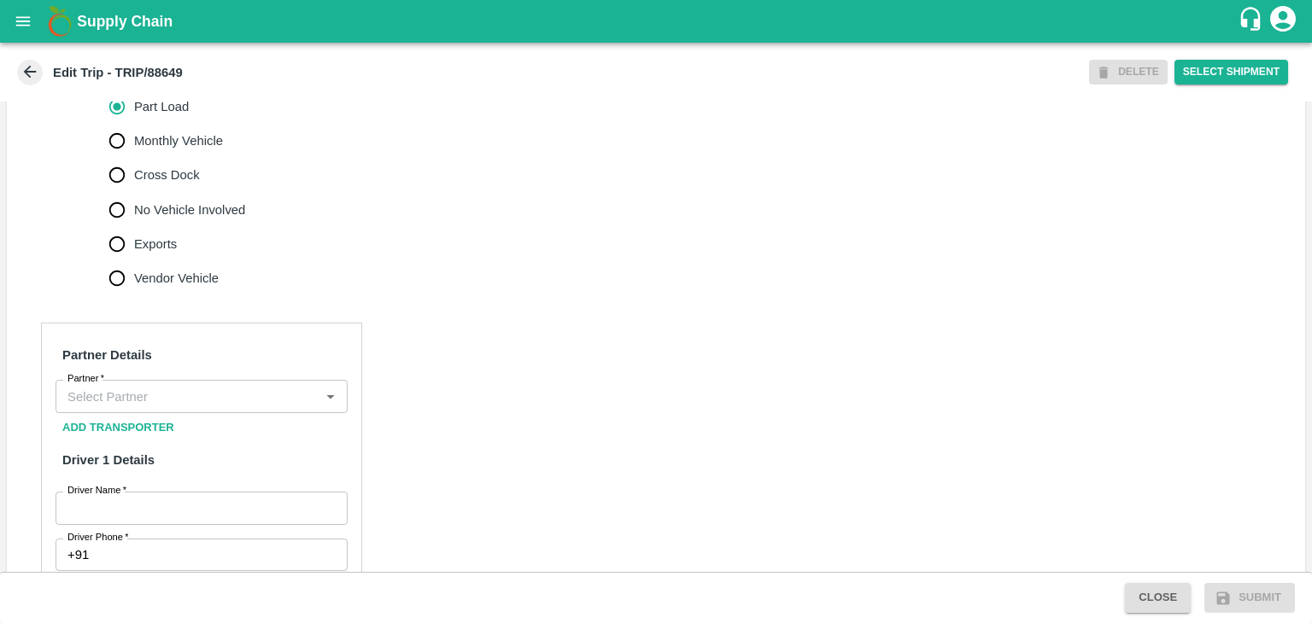
scroll to position [532, 0]
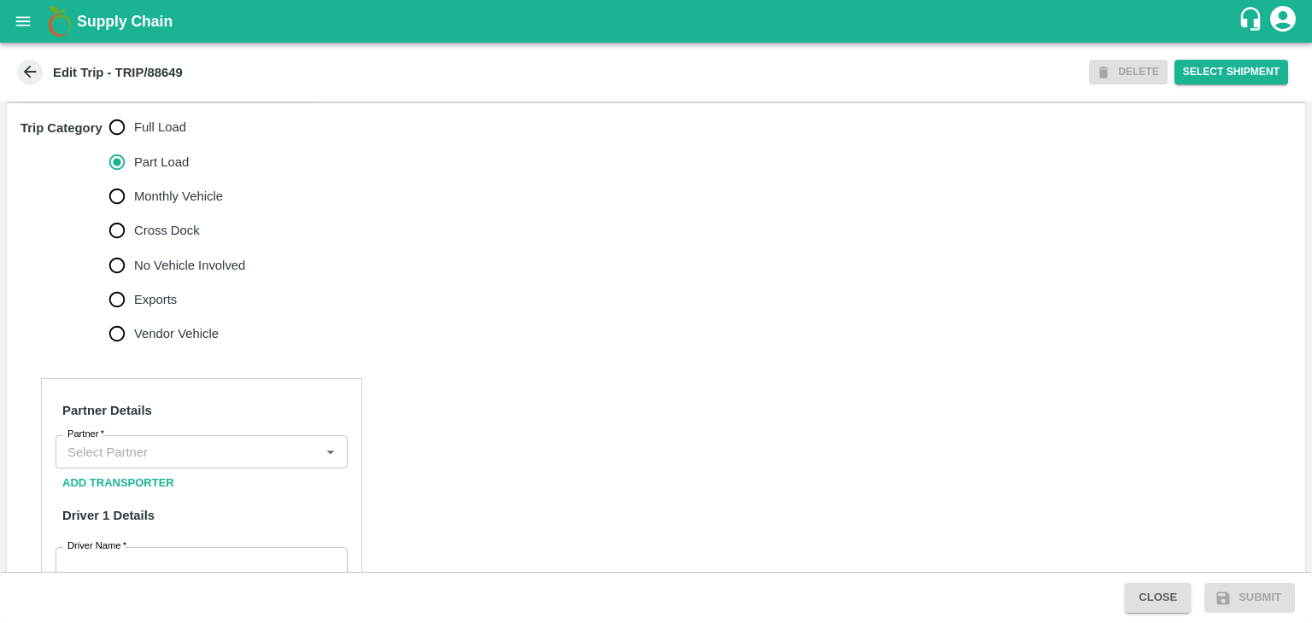
click at [149, 137] on span "Full Load" at bounding box center [160, 127] width 52 height 19
click at [134, 144] on input "Full Load" at bounding box center [117, 127] width 34 height 34
radio input "true"
click at [180, 463] on input "Partner   *" at bounding box center [188, 452] width 254 height 22
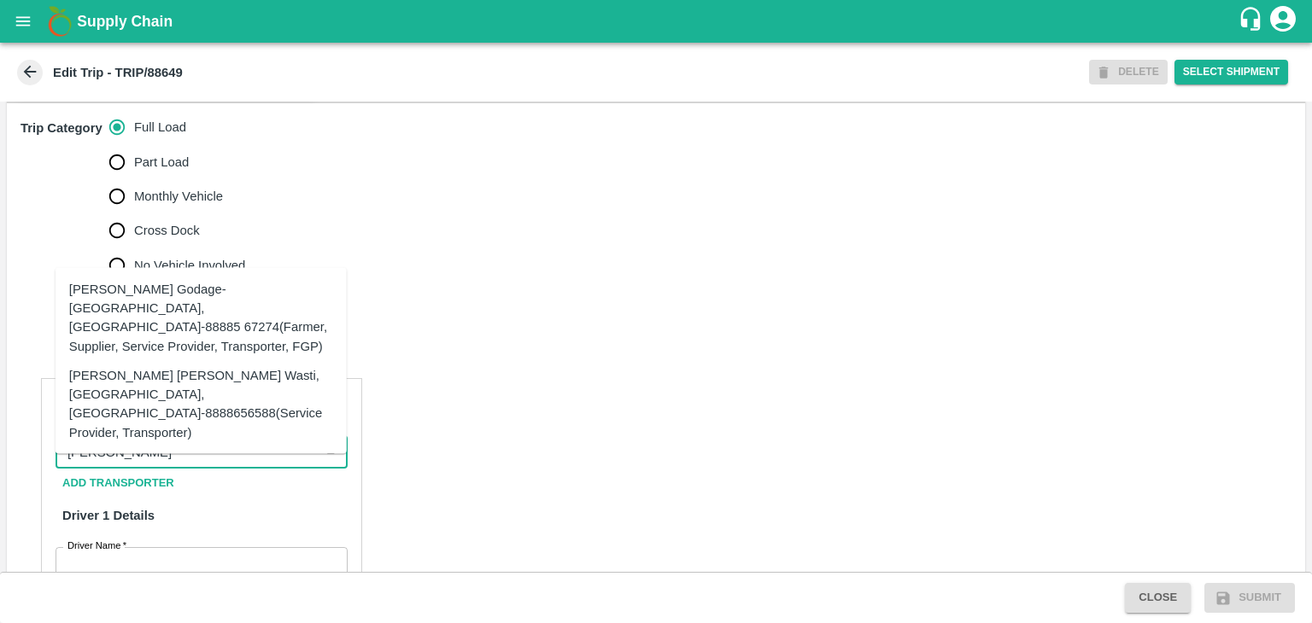
click at [212, 403] on div "Tanaji Maruti Lokare -Lokare Wasti, Kandar, Solapur-8888656588(Service Provider…" at bounding box center [201, 404] width 264 height 76
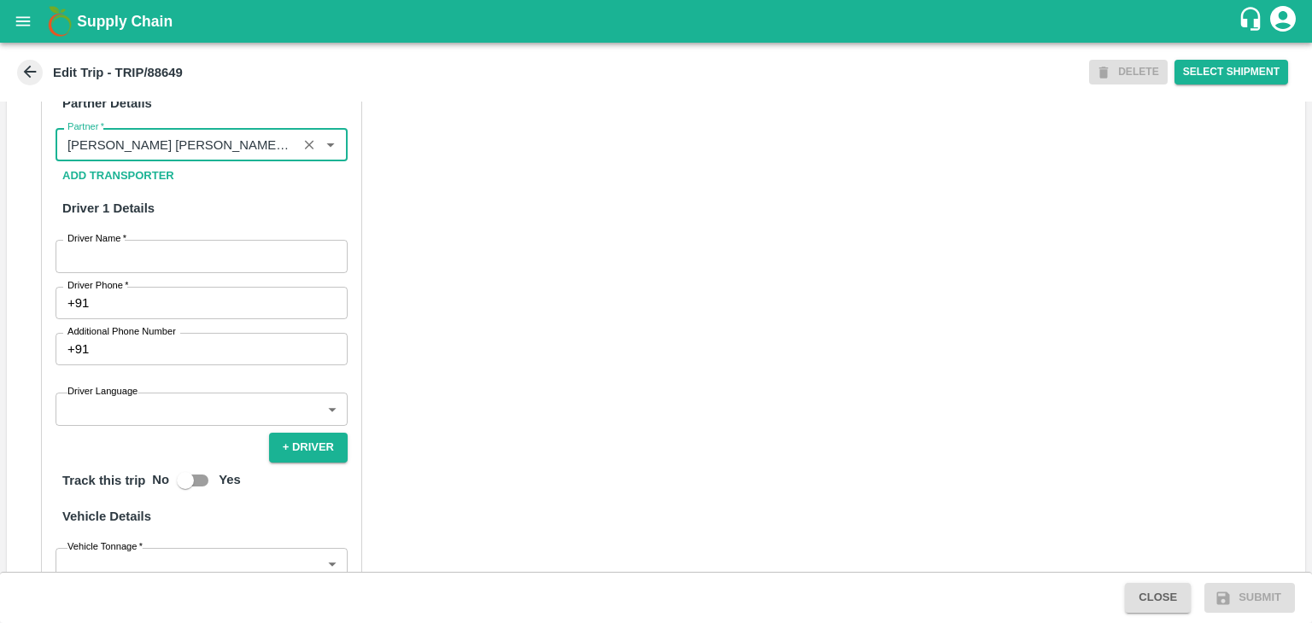
scroll to position [850, 0]
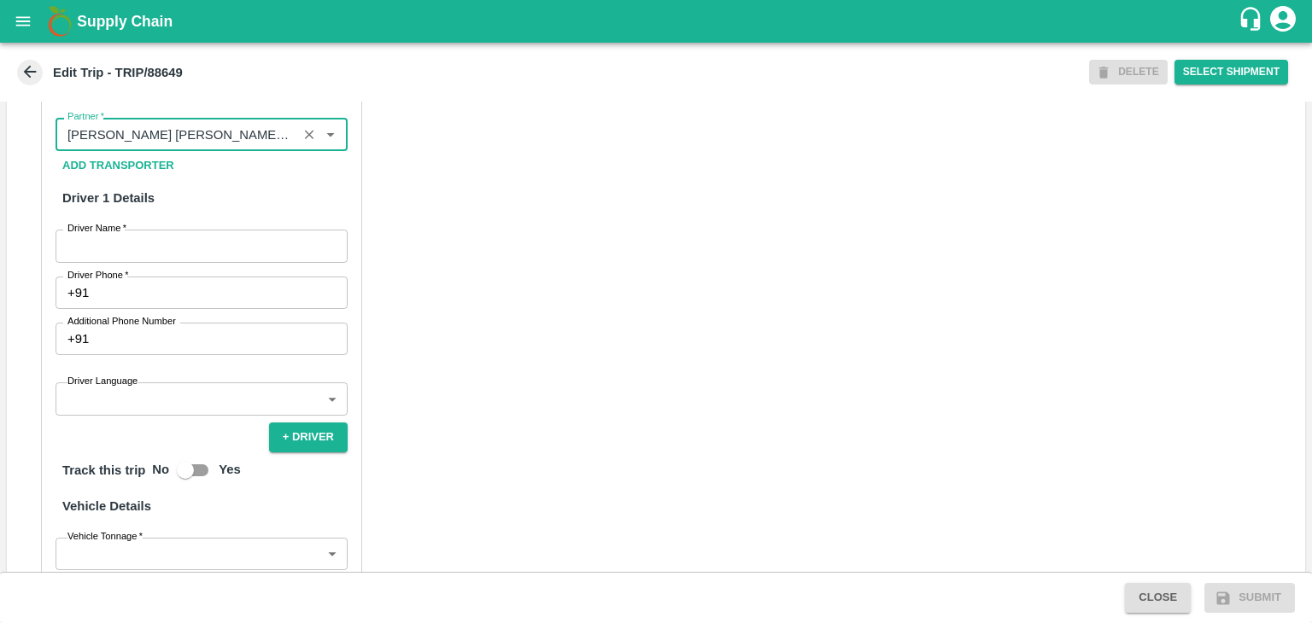
type input "Tanaji Maruti Lokare -Lokare Wasti, Kandar, Solapur-8888656588(Service Provider…"
click at [178, 281] on div "Partner Details Partner   * Partner Add Transporter Driver 1 Details Driver Nam…" at bounding box center [201, 449] width 321 height 776
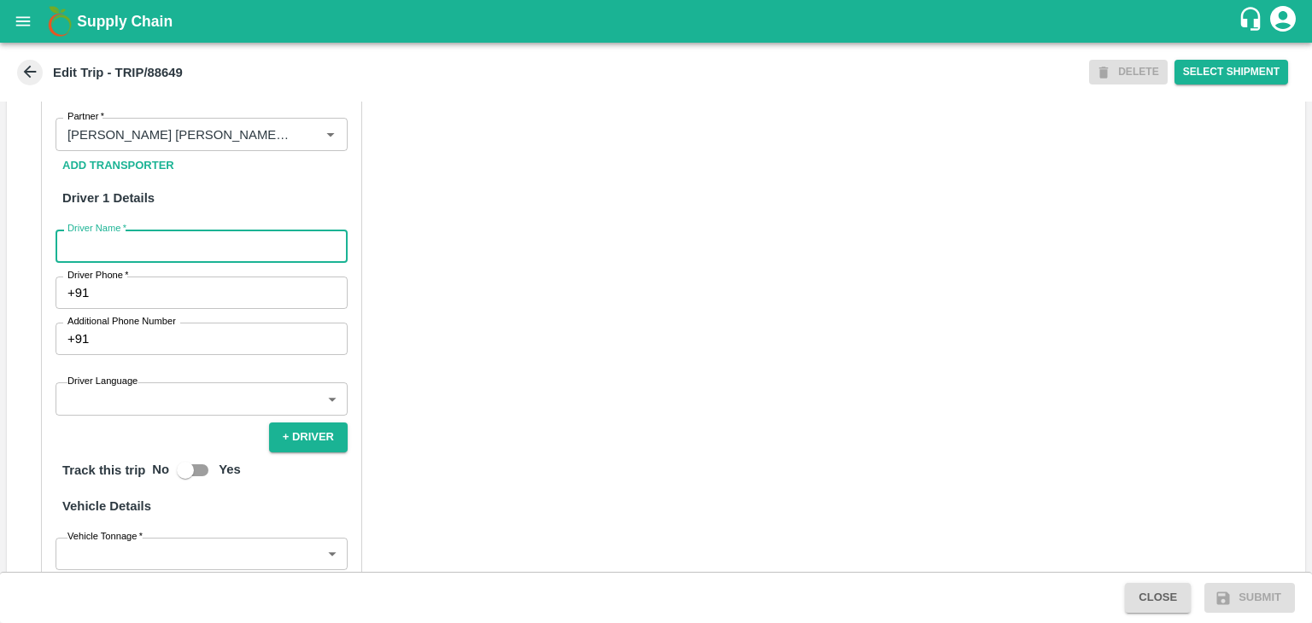
click at [187, 260] on input "Driver Name   *" at bounding box center [202, 246] width 292 height 32
type input "[PERSON_NAME]"
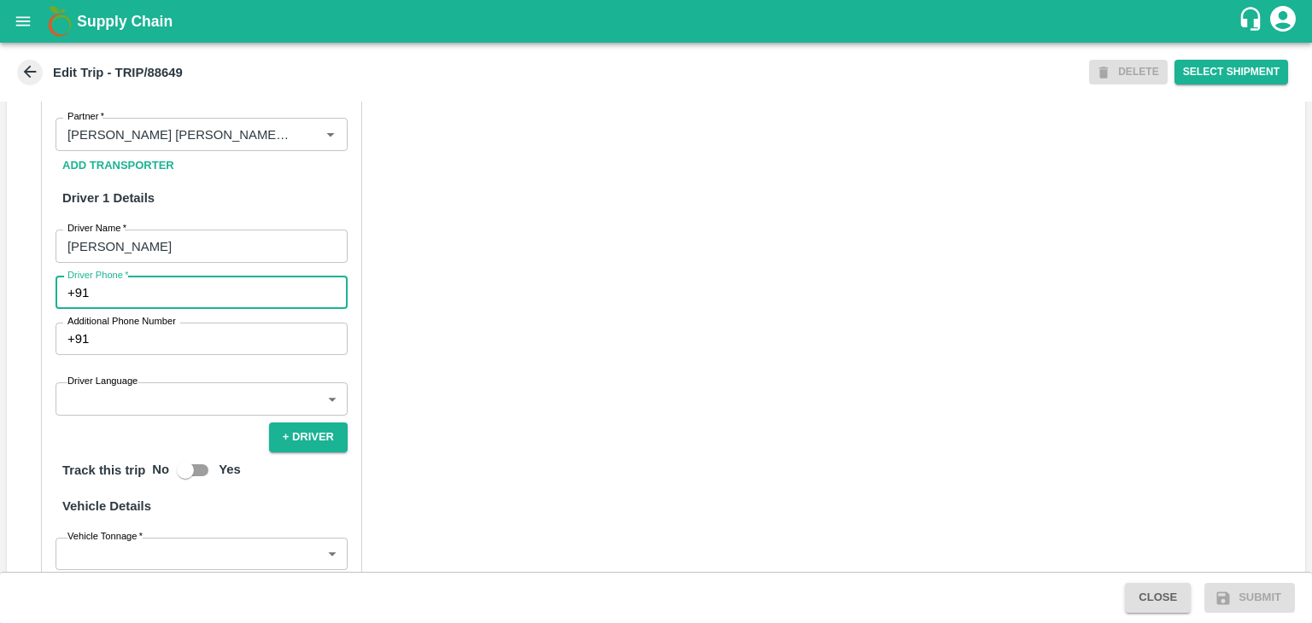
click at [187, 308] on input "Driver Phone   *" at bounding box center [222, 293] width 252 height 32
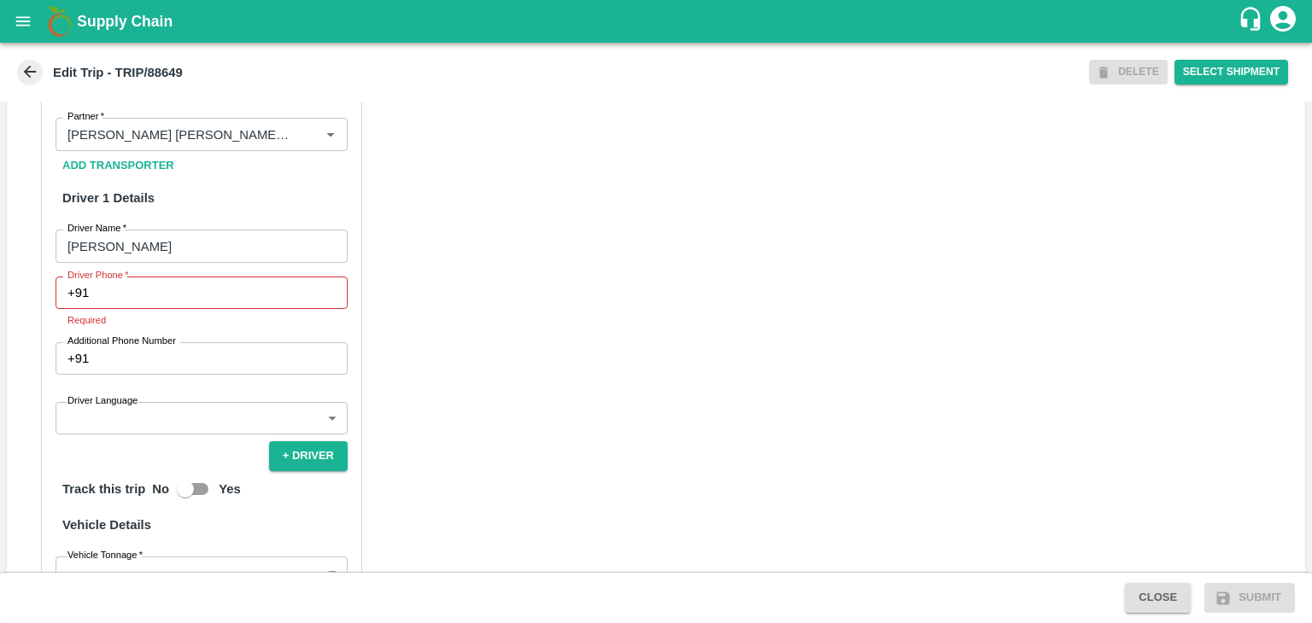
click at [210, 293] on div "Partner Details Partner   * Partner Add Transporter Driver 1 Details Driver Nam…" at bounding box center [201, 458] width 321 height 795
click at [214, 308] on input "Driver Phone   *" at bounding box center [222, 293] width 252 height 32
type input "9834917705"
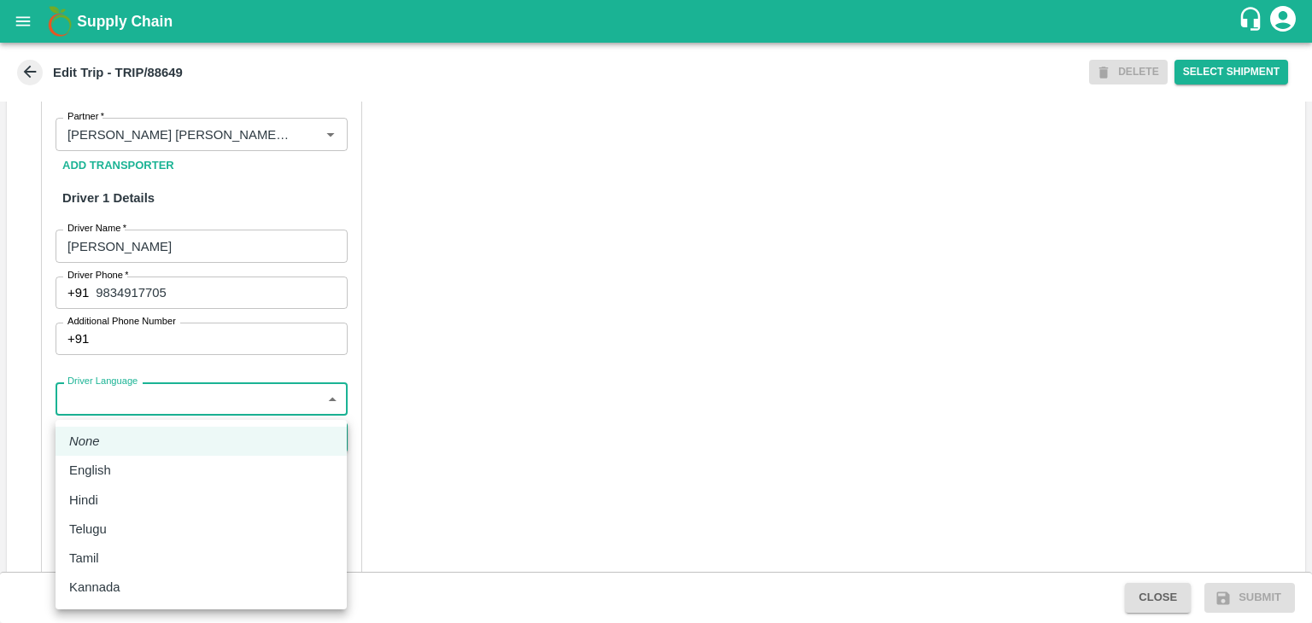
click at [197, 409] on body "Supply Chain Edit Trip - TRIP/88649 DELETE Select Shipment Trip Details Trip Ty…" at bounding box center [656, 311] width 1312 height 623
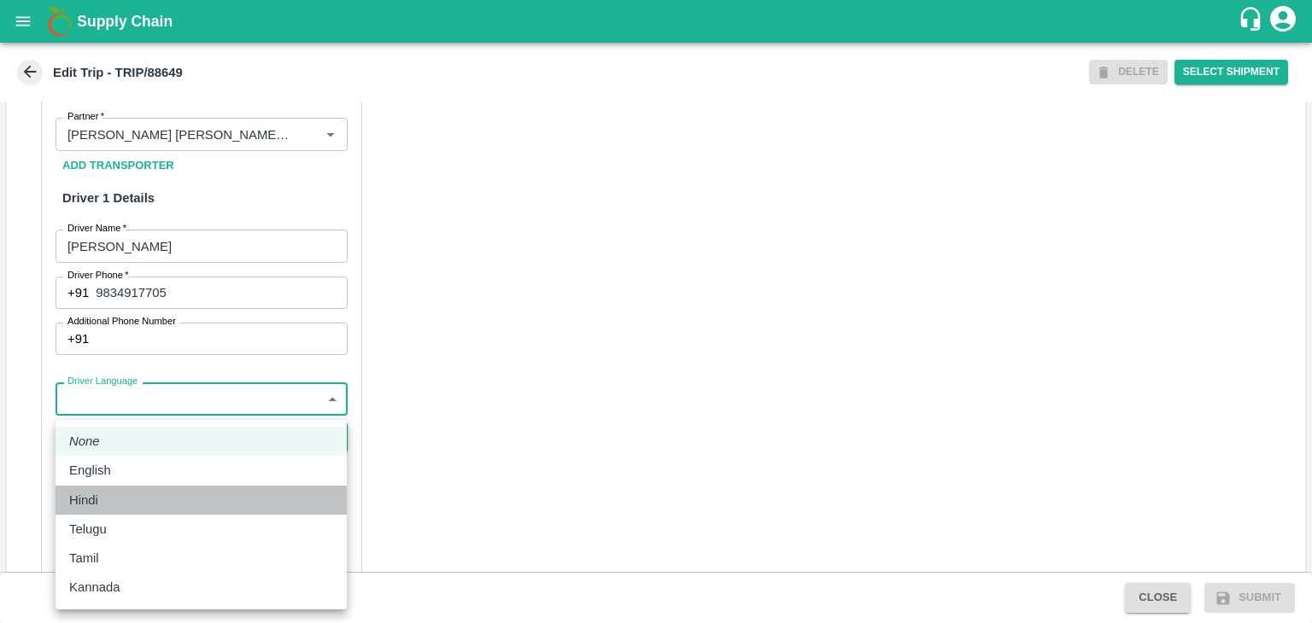
click at [143, 487] on li "Hindi" at bounding box center [201, 500] width 291 height 29
type input "hi"
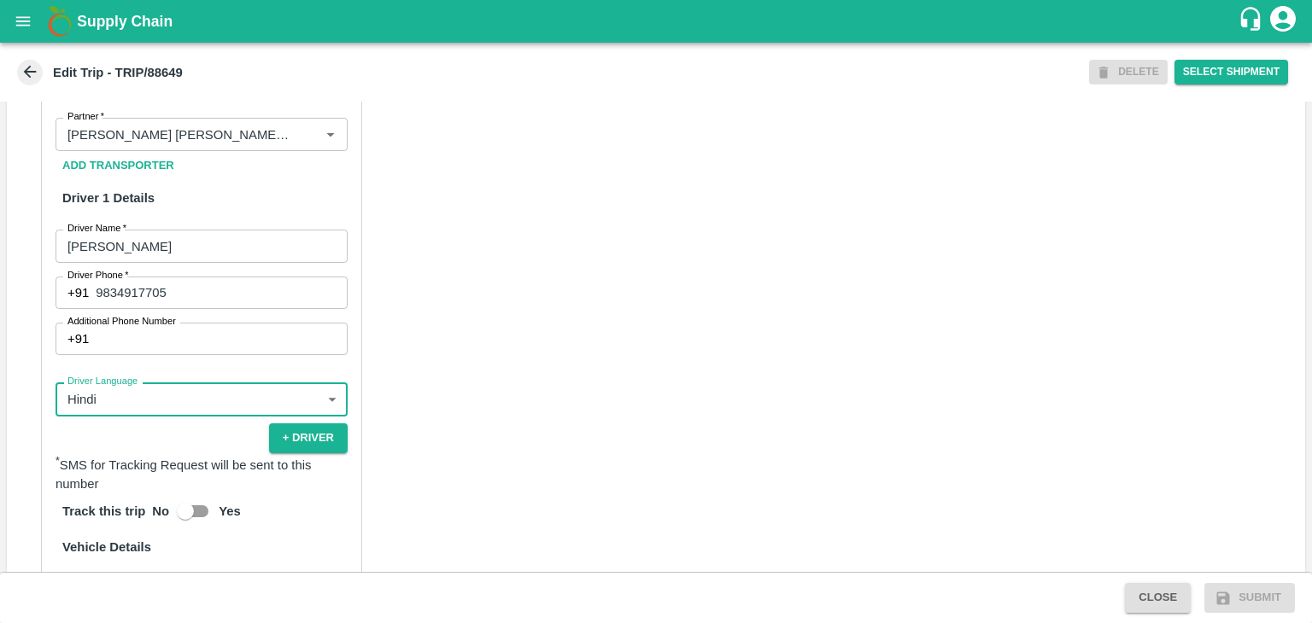
scroll to position [1201, 0]
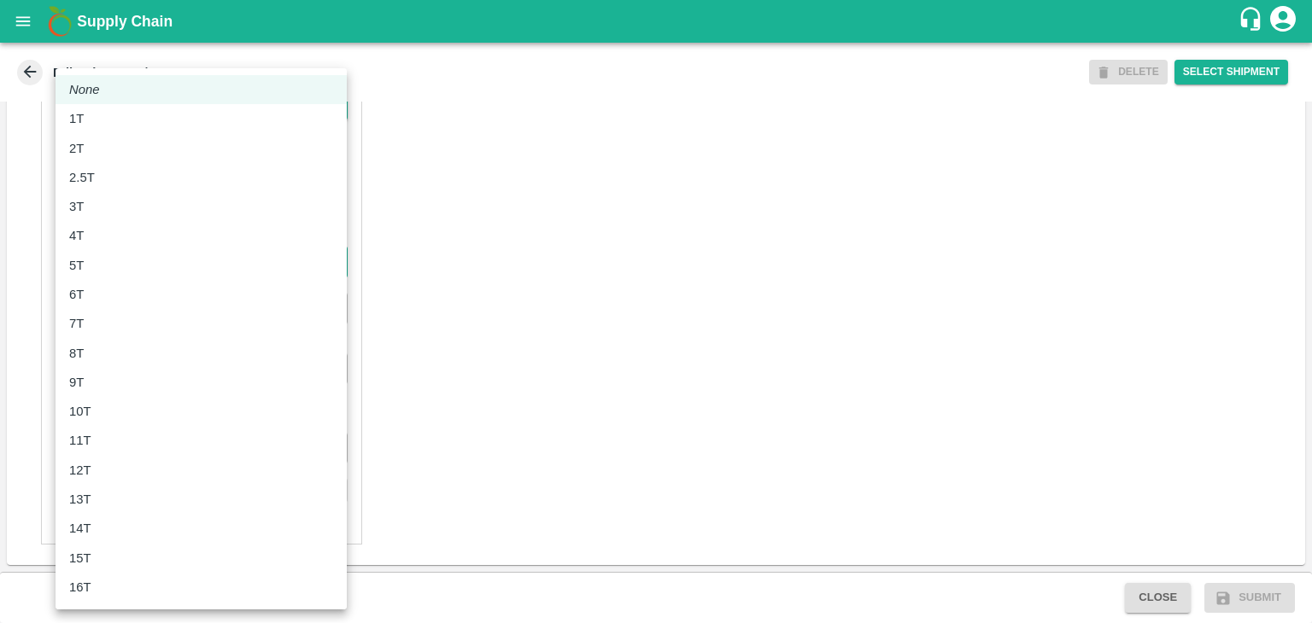
drag, startPoint x: 138, startPoint y: 260, endPoint x: 132, endPoint y: 316, distance: 55.8
click at [132, 316] on body "Supply Chain Edit Trip - TRIP/88649 DELETE Select Shipment Trip Details Trip Ty…" at bounding box center [656, 311] width 1312 height 623
click at [136, 350] on div "8T" at bounding box center [201, 353] width 264 height 19
type input "8000"
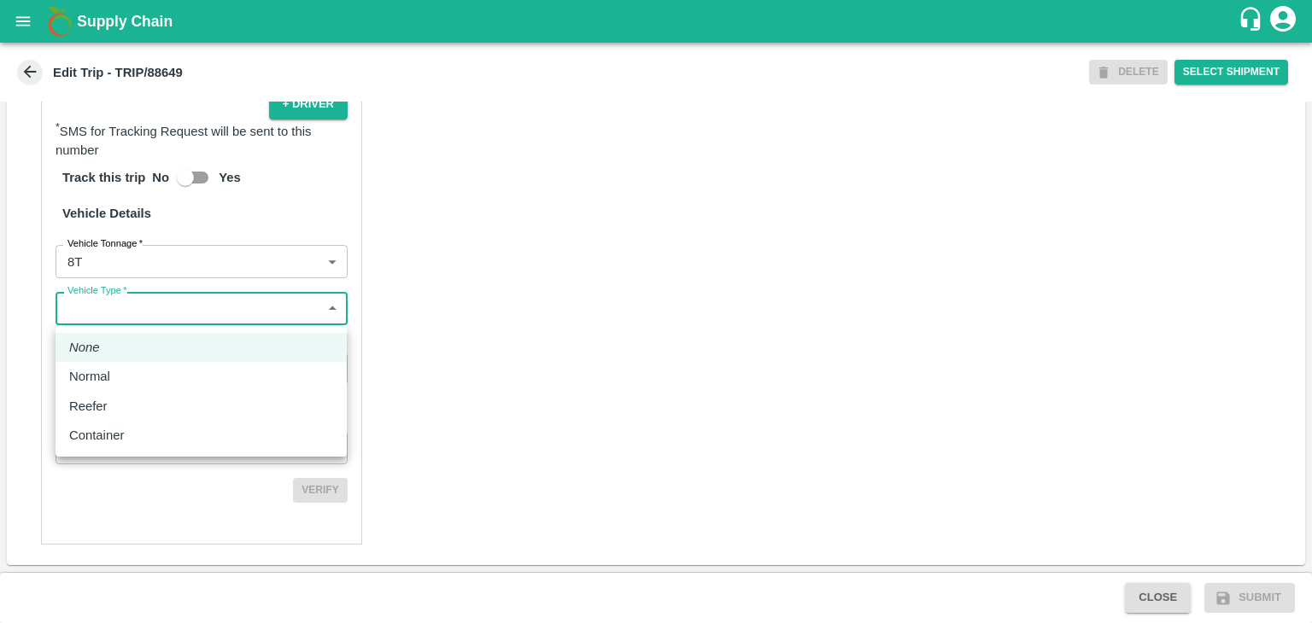
drag, startPoint x: 174, startPoint y: 317, endPoint x: 124, endPoint y: 385, distance: 84.9
click at [124, 385] on body "Supply Chain Edit Trip - TRIP/88649 DELETE Select Shipment Trip Details Trip Ty…" at bounding box center [656, 311] width 1312 height 623
click at [124, 385] on div "Normal" at bounding box center [201, 376] width 264 height 19
type input "Normal"
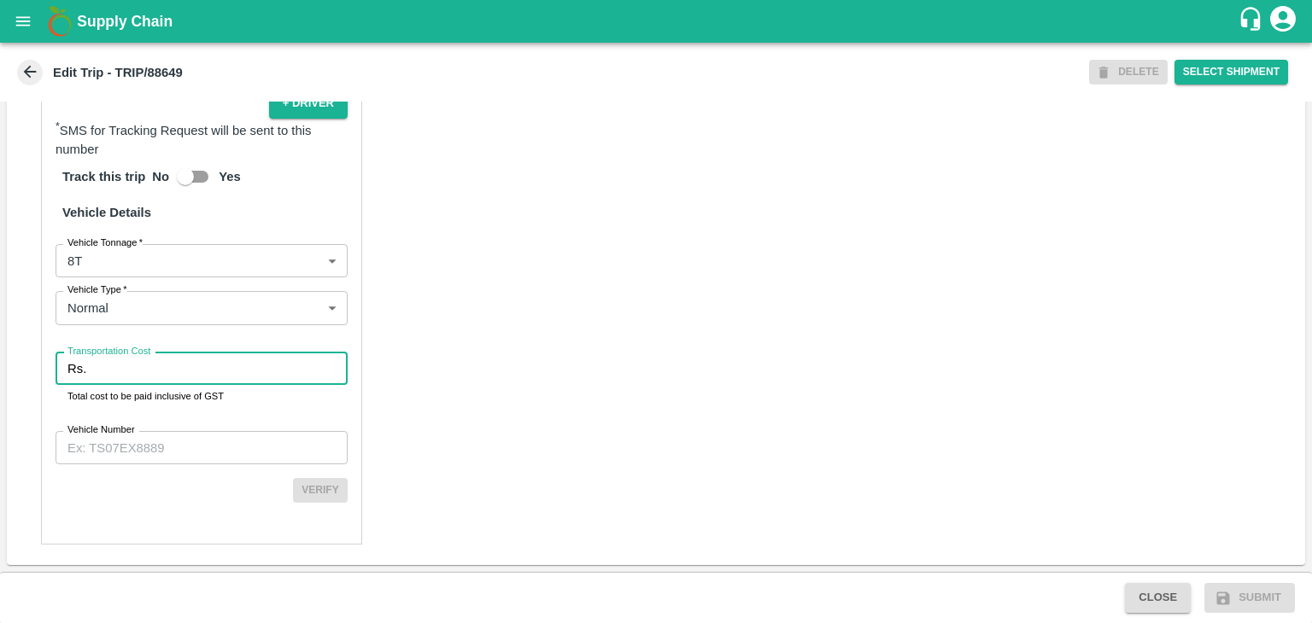
click at [153, 377] on input "Transportation Cost" at bounding box center [220, 369] width 255 height 32
paste input "451104"
click at [231, 365] on input "5005451104" at bounding box center [220, 369] width 255 height 32
type input "5005"
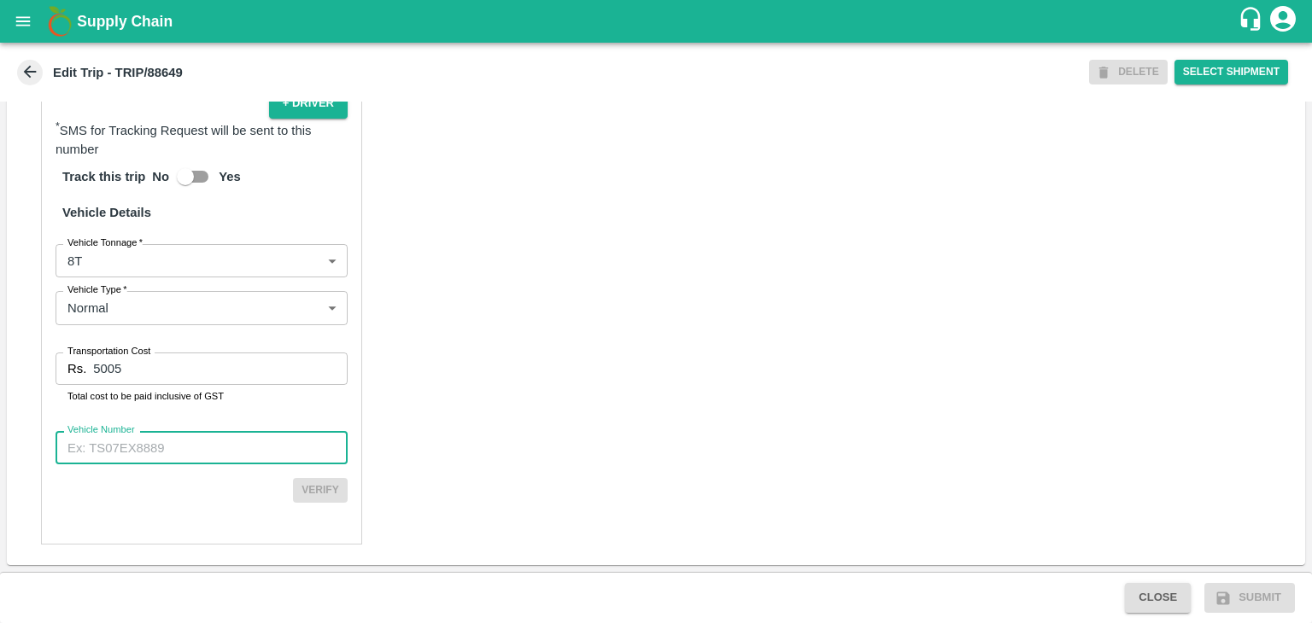
click at [231, 455] on input "Vehicle Number" at bounding box center [202, 447] width 292 height 32
paste input "MH45AX1104"
type input "MH45AX1104"
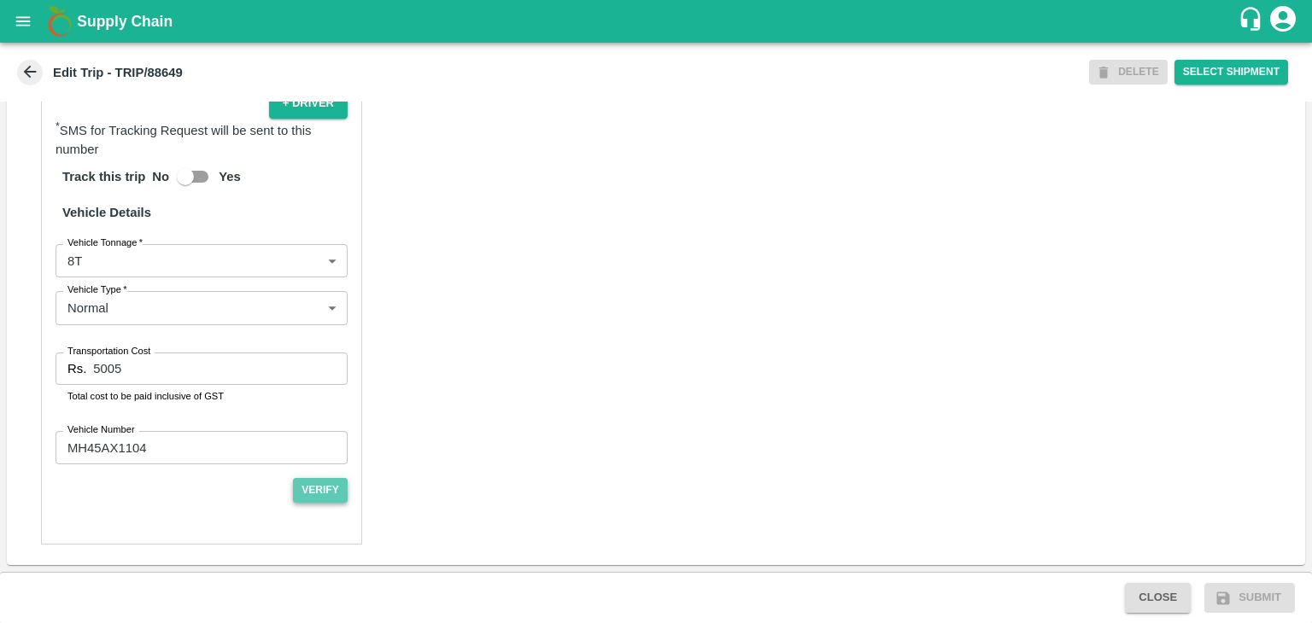
click at [304, 493] on button "Verify" at bounding box center [320, 490] width 55 height 25
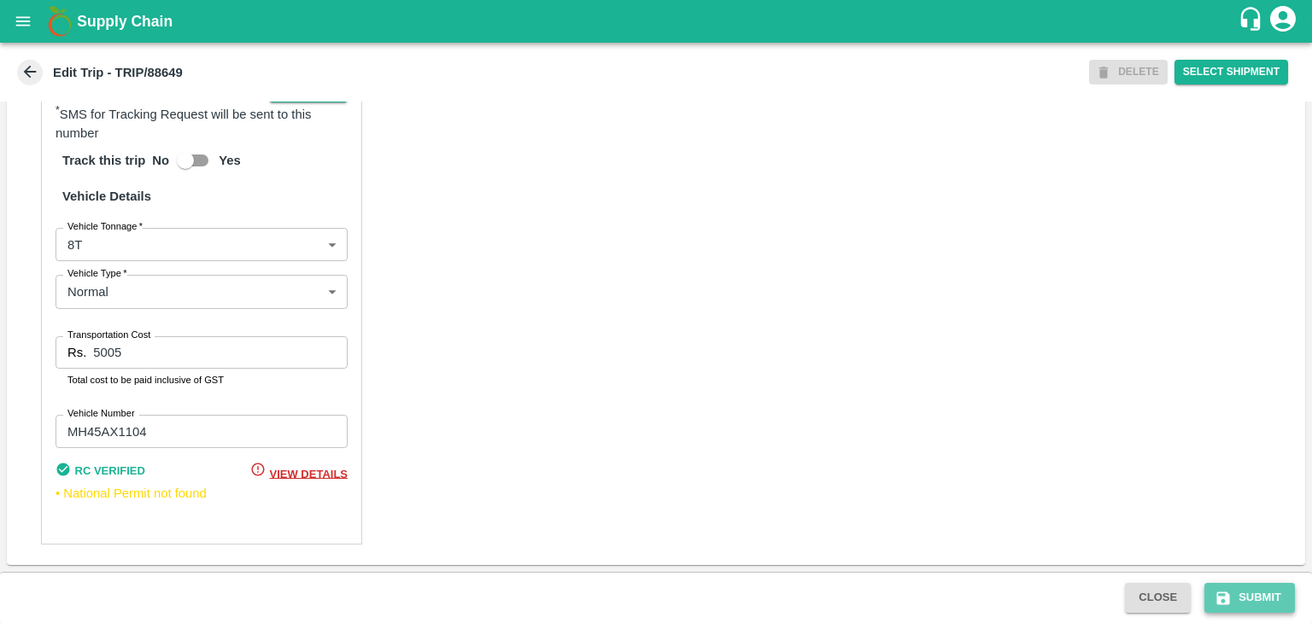
click at [1278, 600] on button "Submit" at bounding box center [1249, 598] width 91 height 30
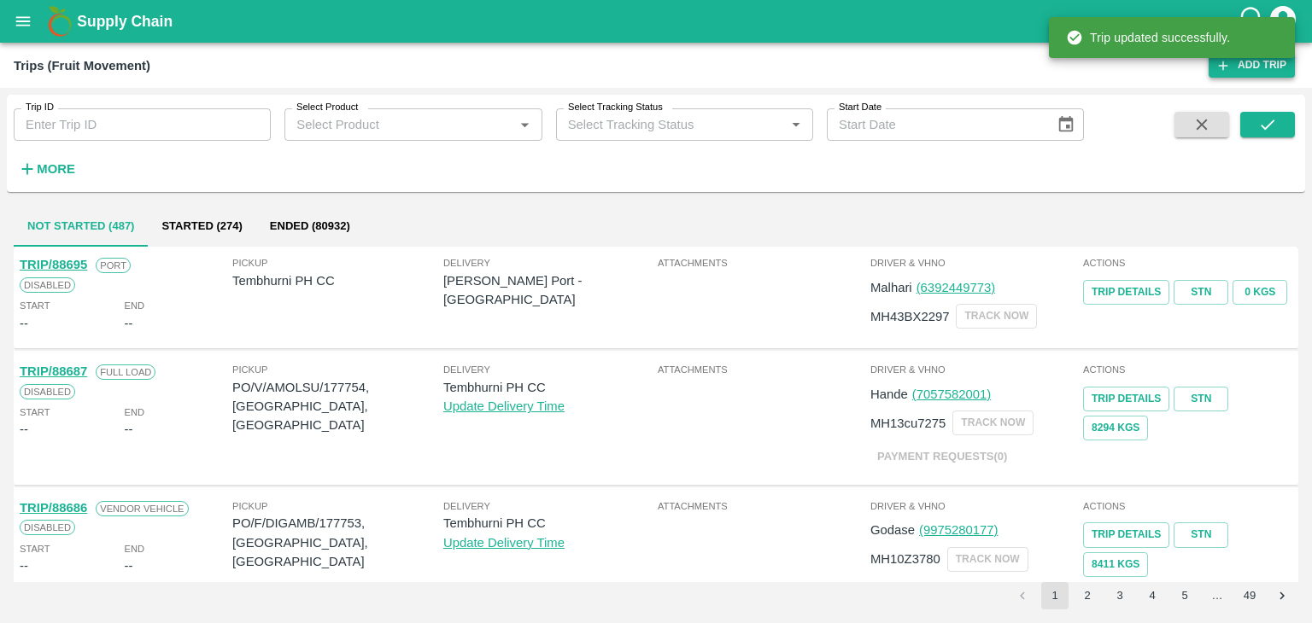
click at [1267, 68] on link "Add Trip" at bounding box center [1252, 65] width 86 height 25
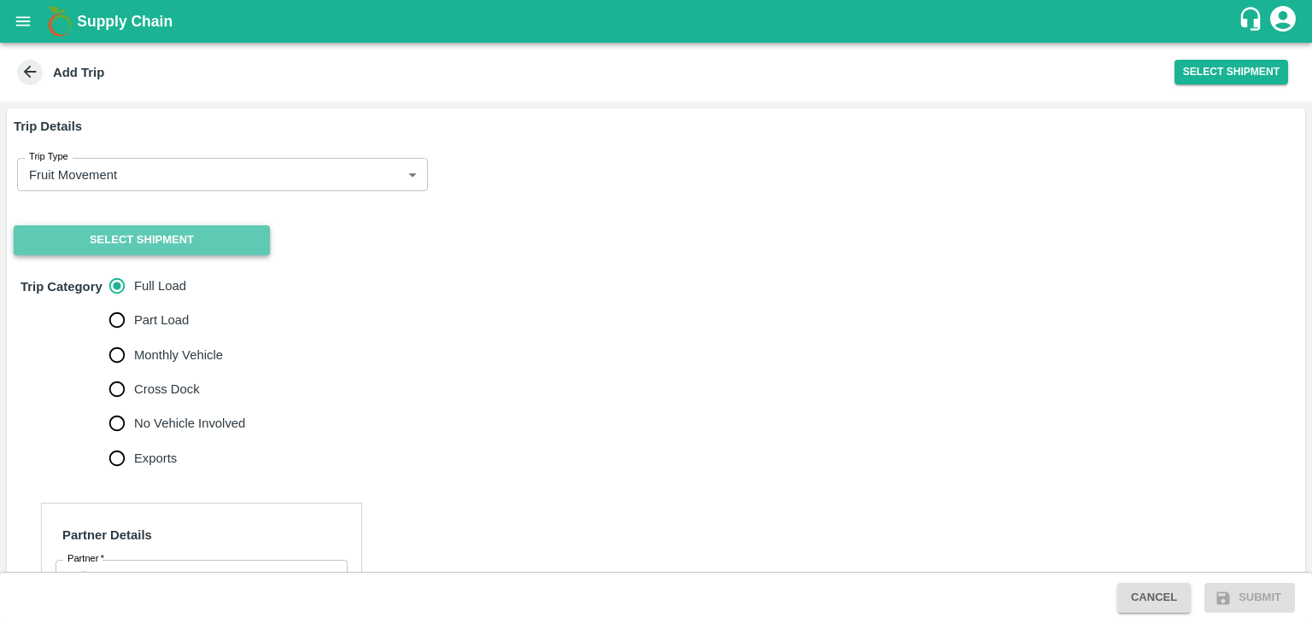
click at [167, 238] on button "Select Shipment" at bounding box center [142, 240] width 256 height 30
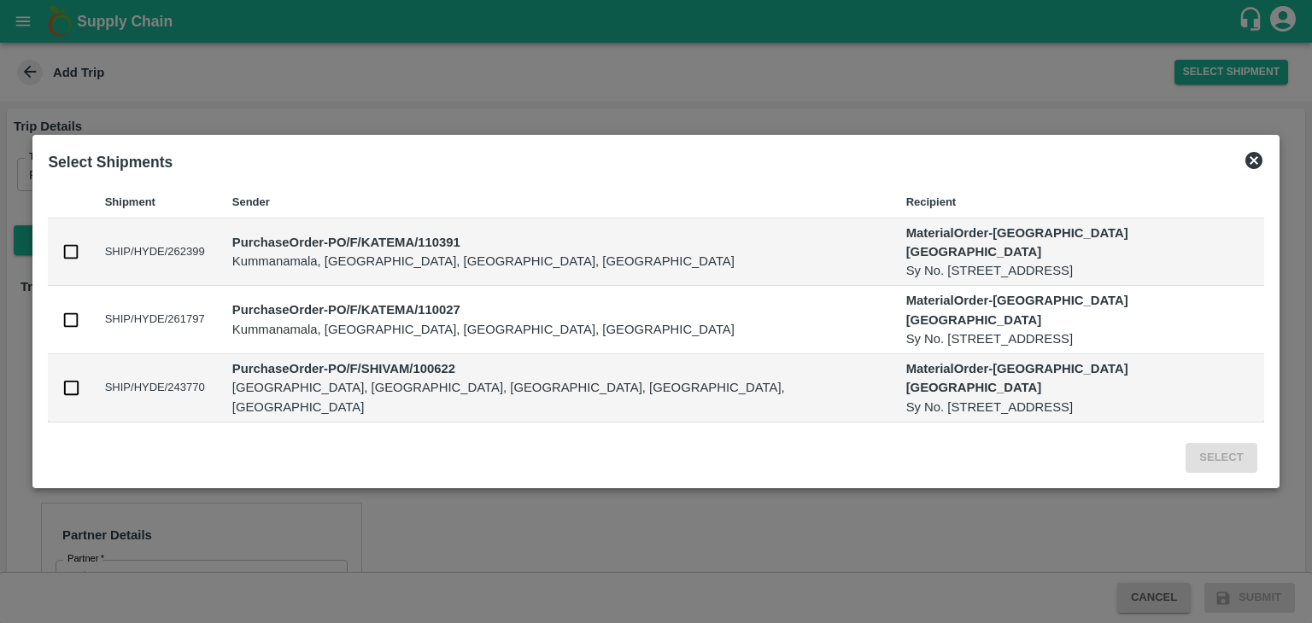
click at [1245, 169] on icon at bounding box center [1253, 160] width 17 height 17
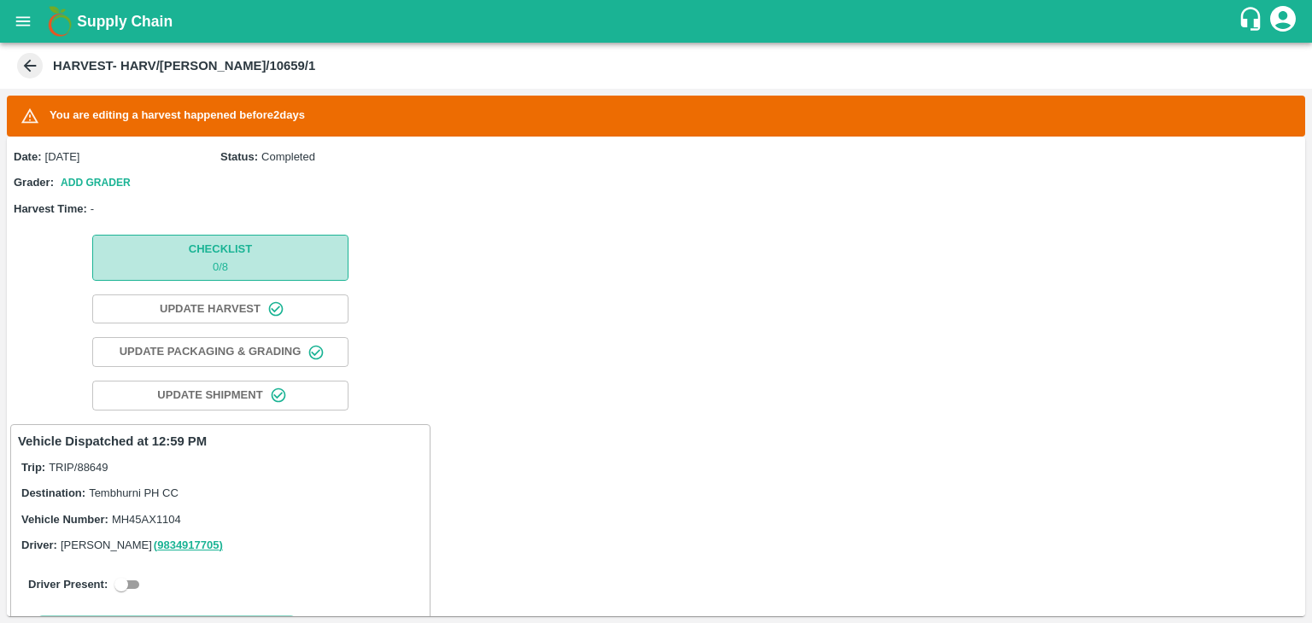
click at [248, 267] on p "0 / 8" at bounding box center [220, 268] width 63 height 16
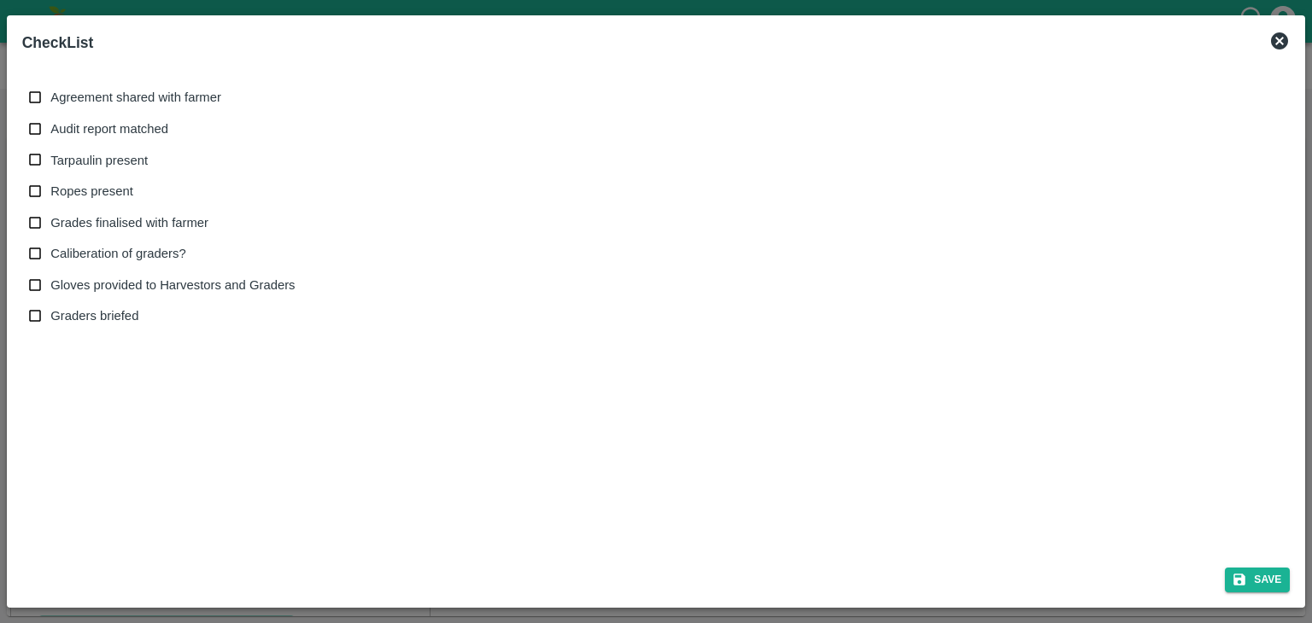
click at [87, 97] on span "Agreement shared with farmer" at bounding box center [135, 97] width 171 height 19
click at [51, 97] on input "Agreement shared with farmer" at bounding box center [36, 98] width 32 height 32
checkbox input "true"
click at [98, 131] on span "Audit report matched" at bounding box center [109, 129] width 118 height 19
click at [51, 131] on input "Audit report matched" at bounding box center [36, 130] width 32 height 32
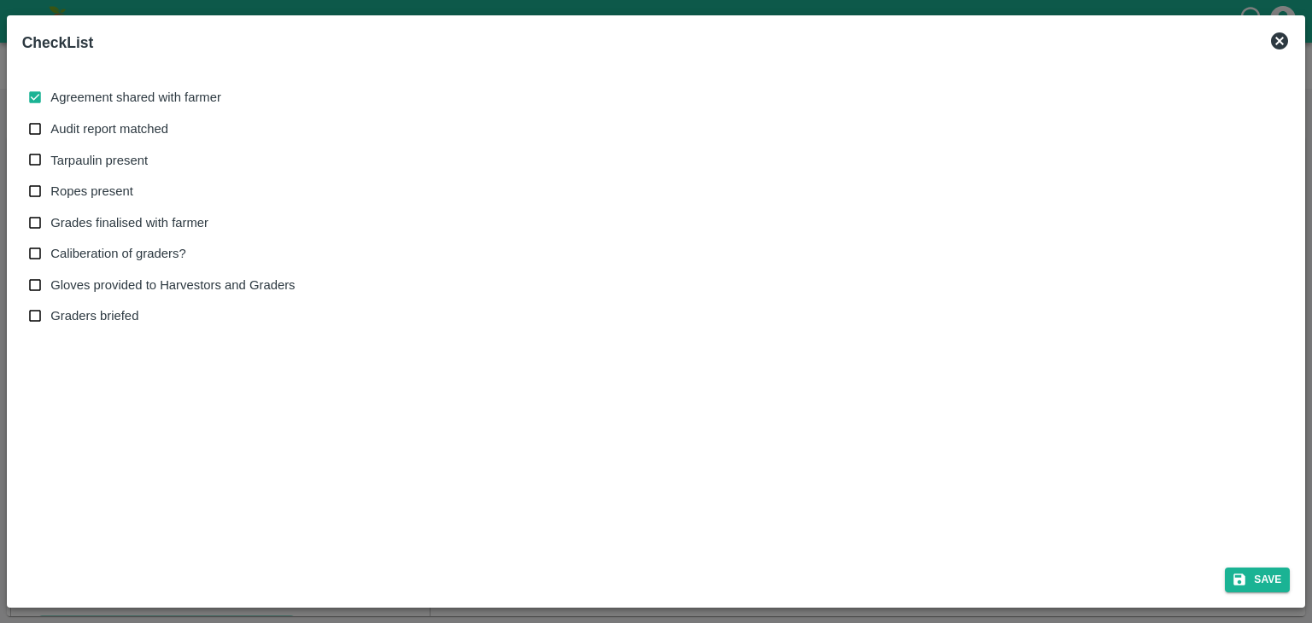
checkbox input "true"
click at [99, 158] on span "Tarpaulin present" at bounding box center [98, 160] width 97 height 19
click at [51, 158] on input "Tarpaulin present" at bounding box center [36, 160] width 32 height 32
checkbox input "true"
click at [99, 183] on span "Ropes present" at bounding box center [91, 191] width 83 height 19
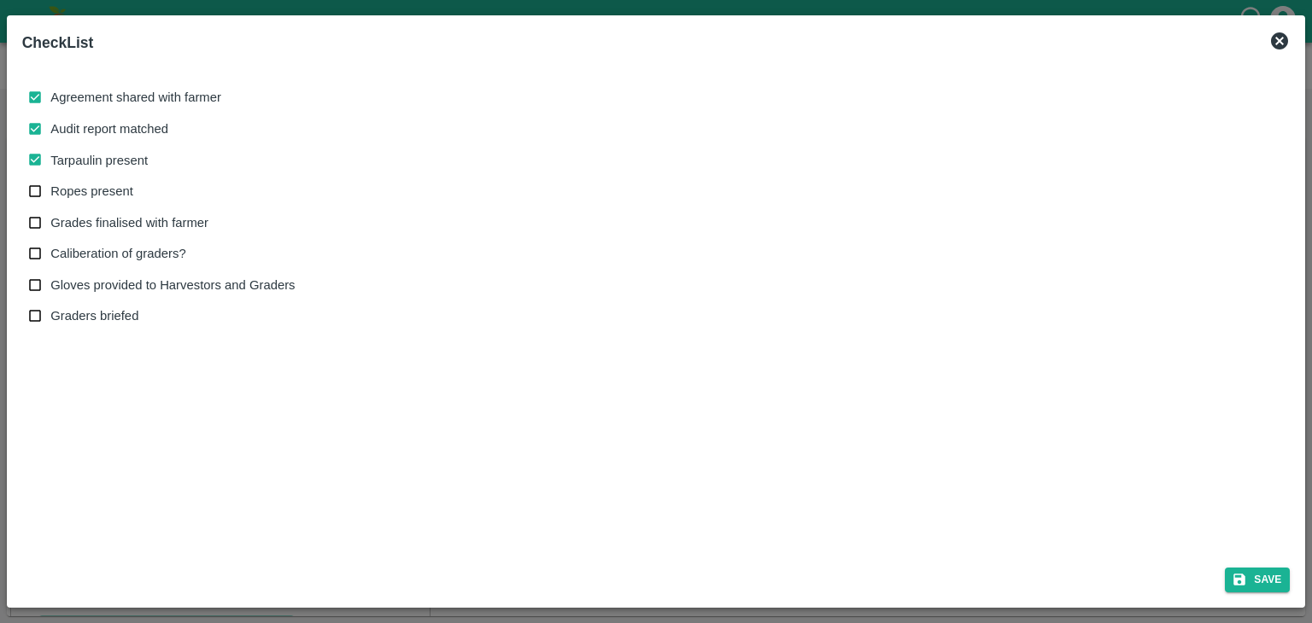
click at [51, 183] on input "Ropes present" at bounding box center [36, 192] width 32 height 32
checkbox input "true"
click at [118, 211] on label "Grades finalised with farmer" at bounding box center [158, 224] width 276 height 32
click at [51, 211] on input "Grades finalised with farmer" at bounding box center [36, 224] width 32 height 32
checkbox input "true"
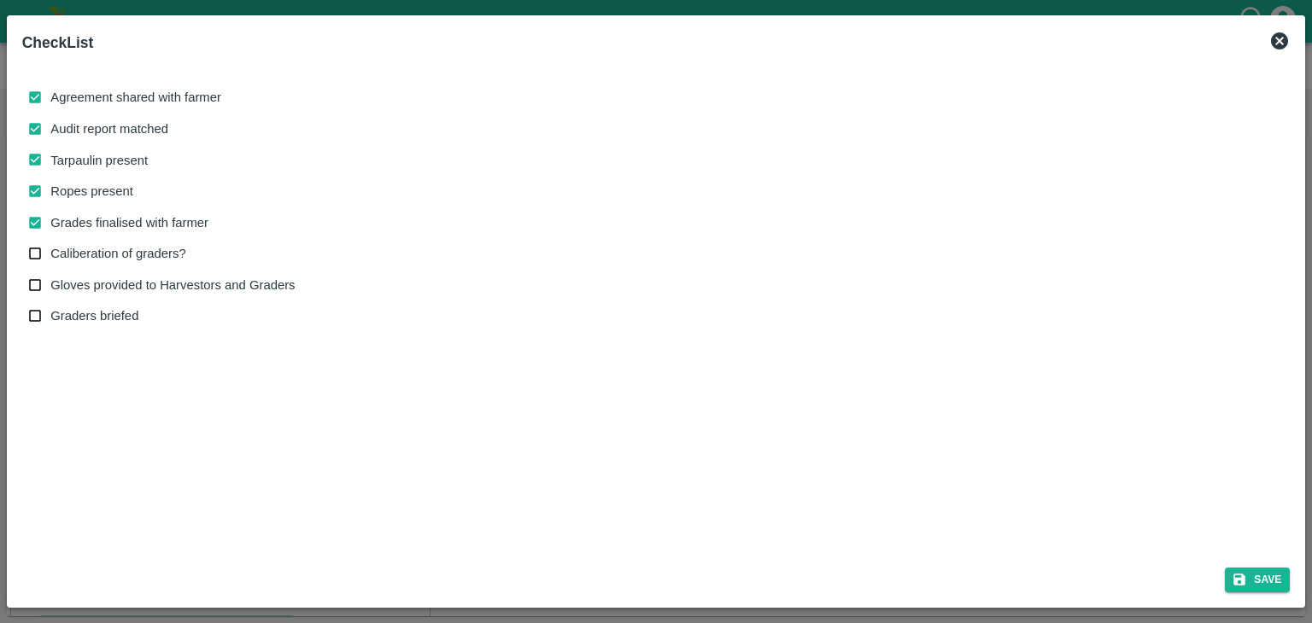
click at [113, 243] on label "Caliberation of graders?" at bounding box center [158, 254] width 276 height 32
click at [51, 243] on input "Caliberation of graders?" at bounding box center [36, 254] width 32 height 32
checkbox input "true"
click at [116, 272] on label "Gloves provided to Harvestors and Graders" at bounding box center [158, 286] width 276 height 32
click at [51, 272] on input "Gloves provided to Harvestors and Graders" at bounding box center [36, 286] width 32 height 32
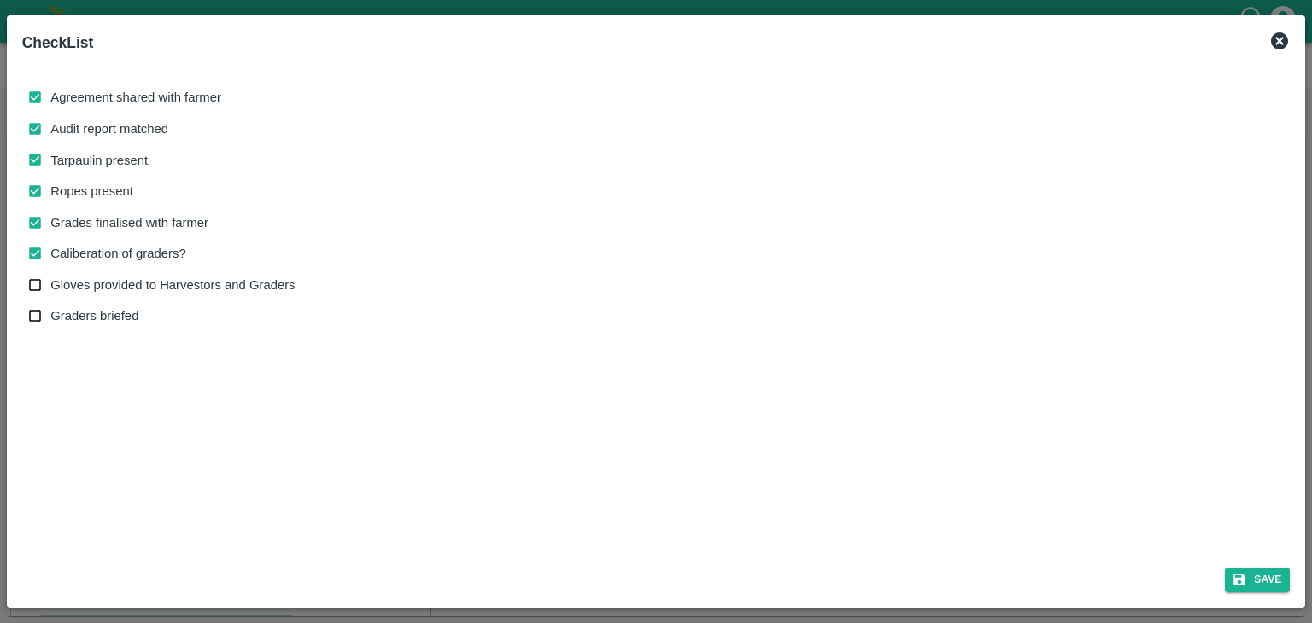
checkbox input "true"
click at [1256, 582] on button "Save" at bounding box center [1257, 580] width 65 height 25
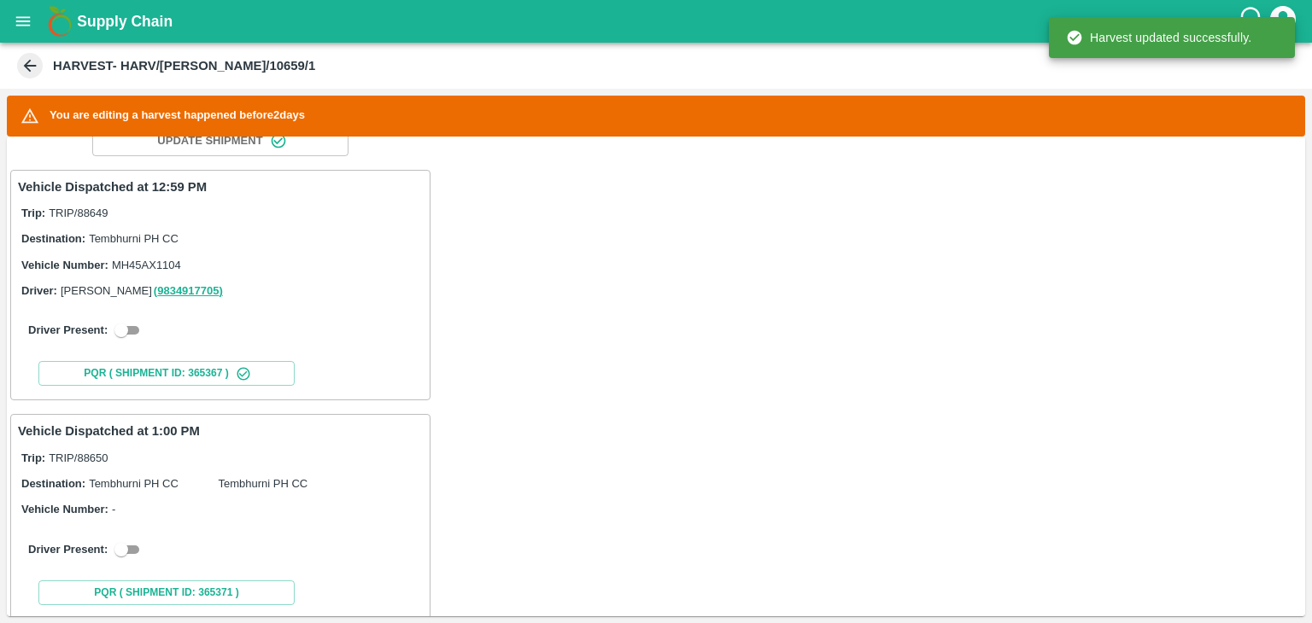
scroll to position [269, 0]
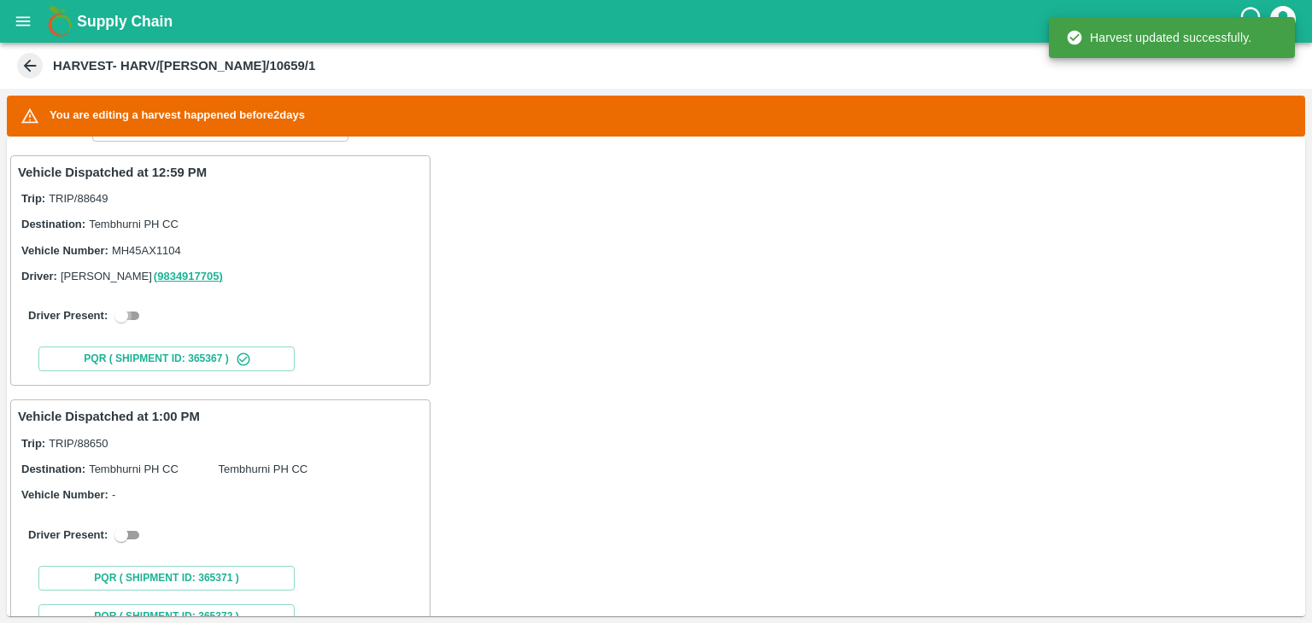
click at [133, 310] on input "checkbox" at bounding box center [121, 316] width 61 height 20
checkbox input "true"
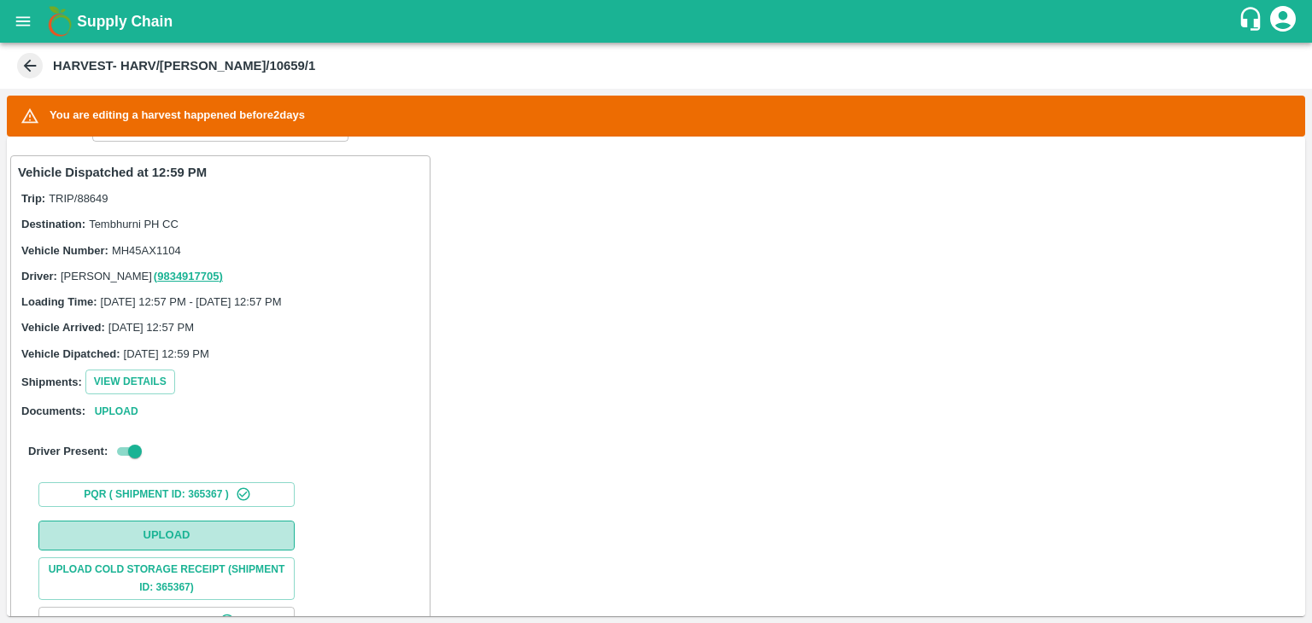
click at [211, 544] on button "Upload" at bounding box center [166, 536] width 256 height 30
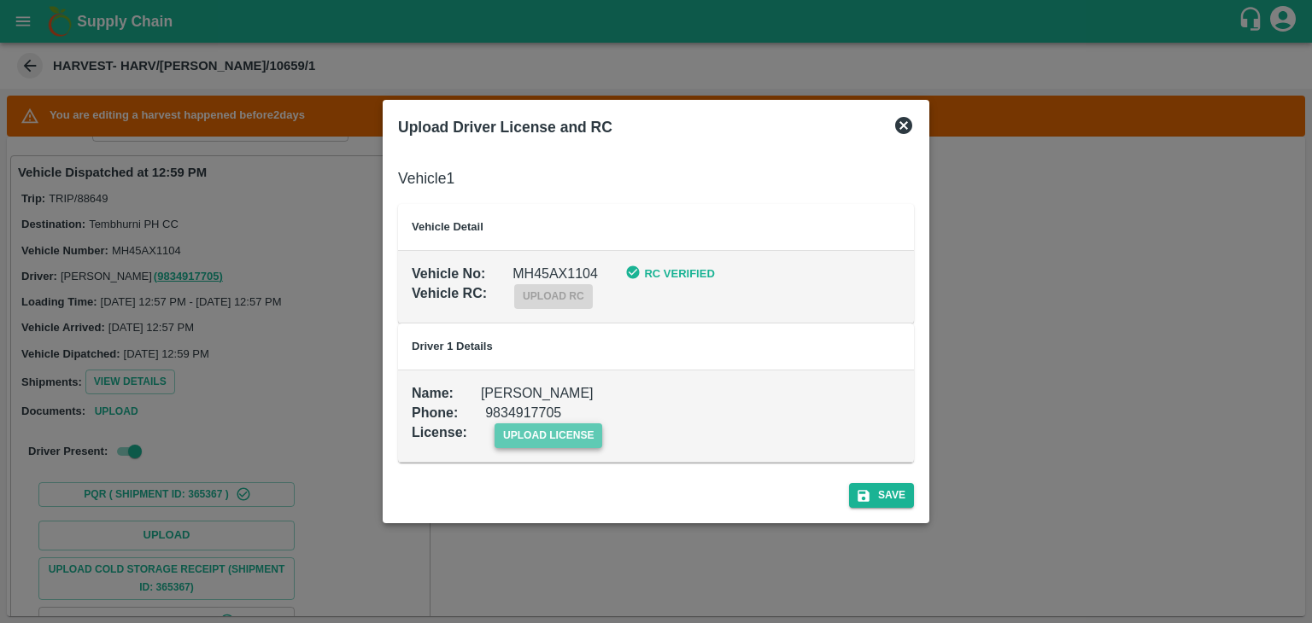
click at [579, 433] on span "upload license" at bounding box center [549, 436] width 108 height 25
click at [0, 0] on input "upload license" at bounding box center [0, 0] width 0 height 0
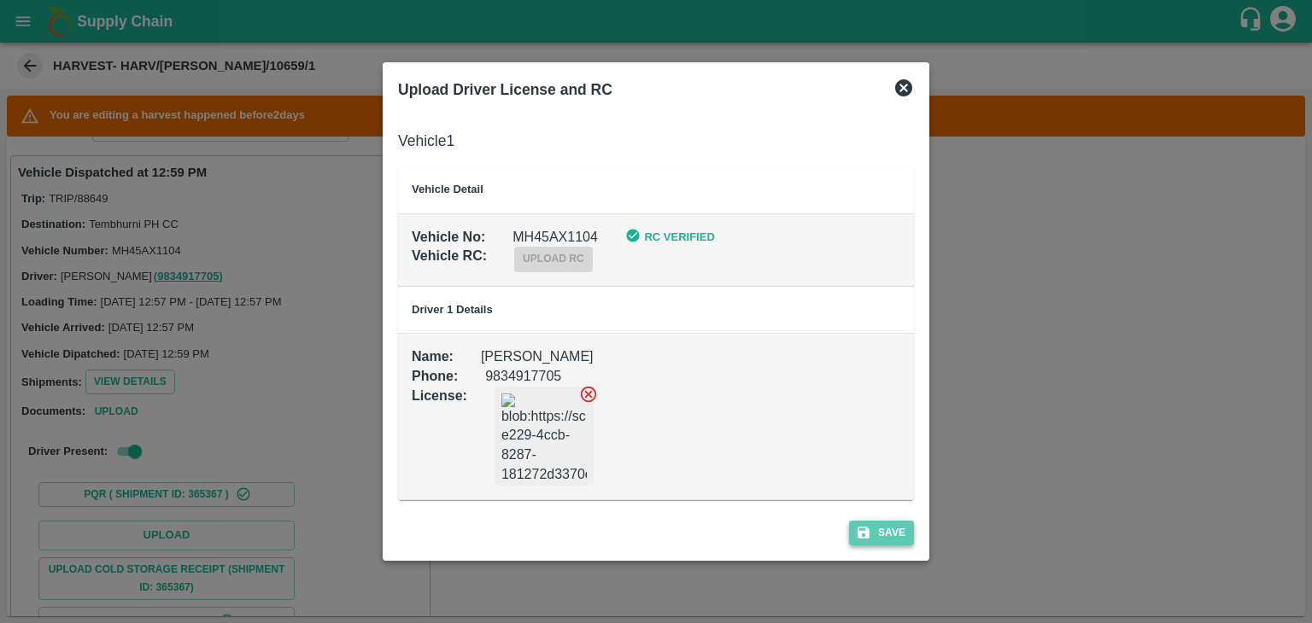
click at [867, 529] on icon "submit" at bounding box center [863, 533] width 12 height 12
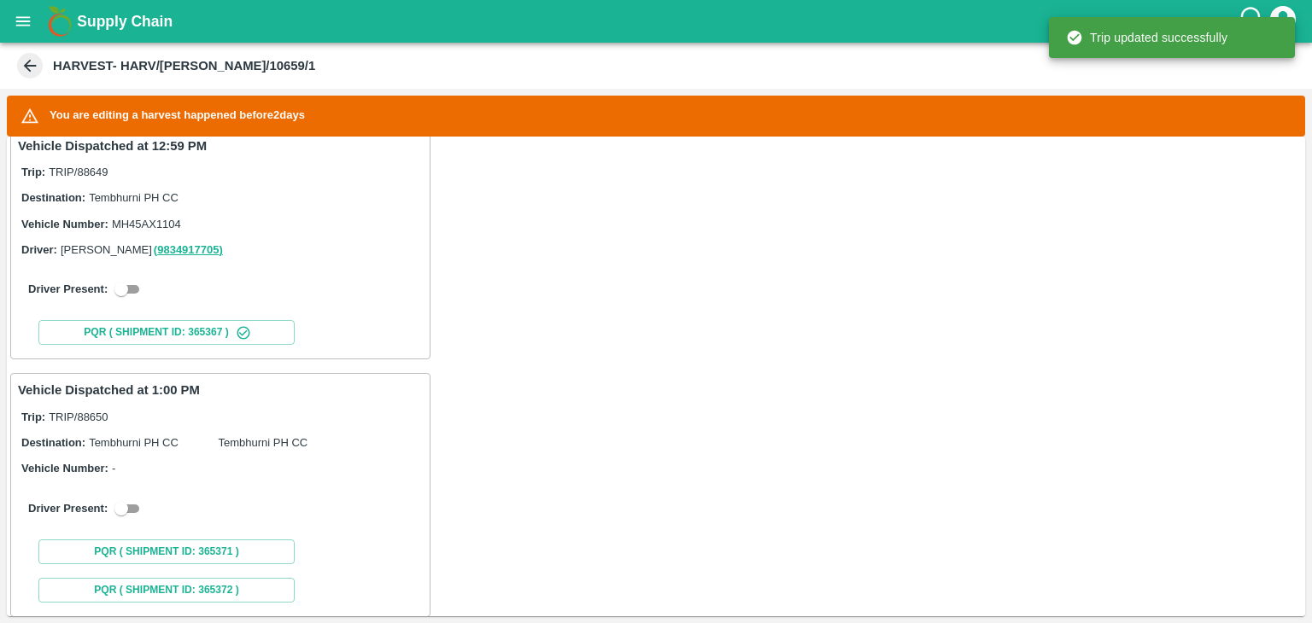
scroll to position [325, 0]
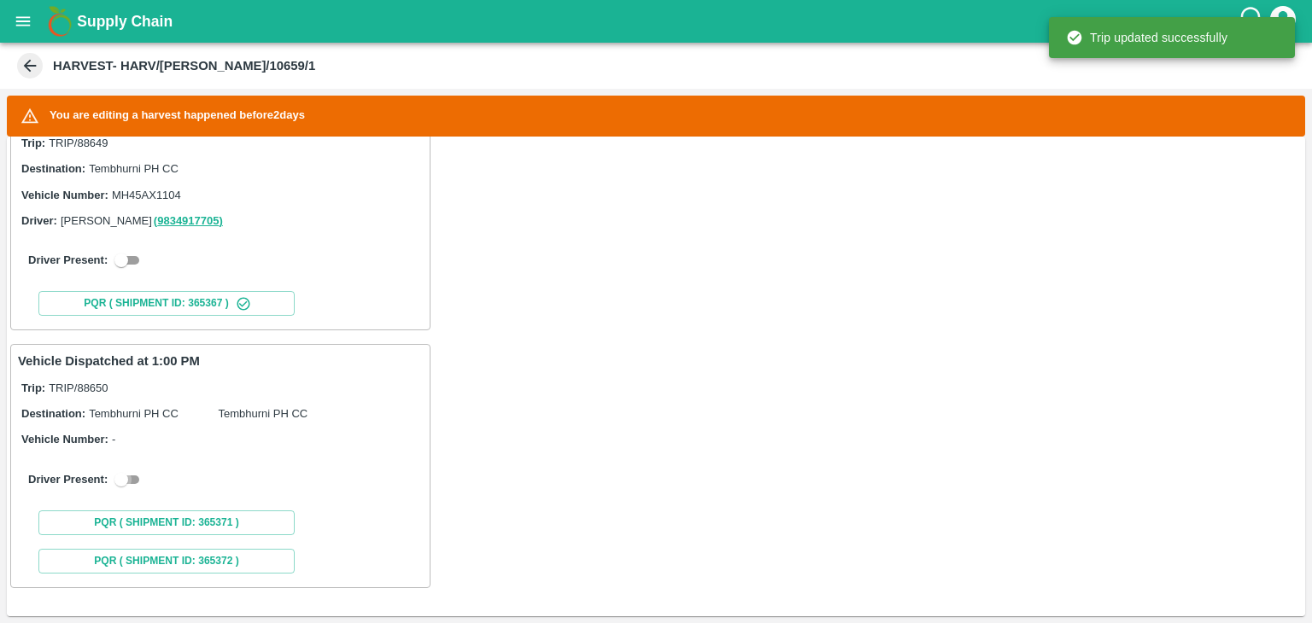
click at [120, 479] on input "checkbox" at bounding box center [121, 480] width 61 height 20
checkbox input "true"
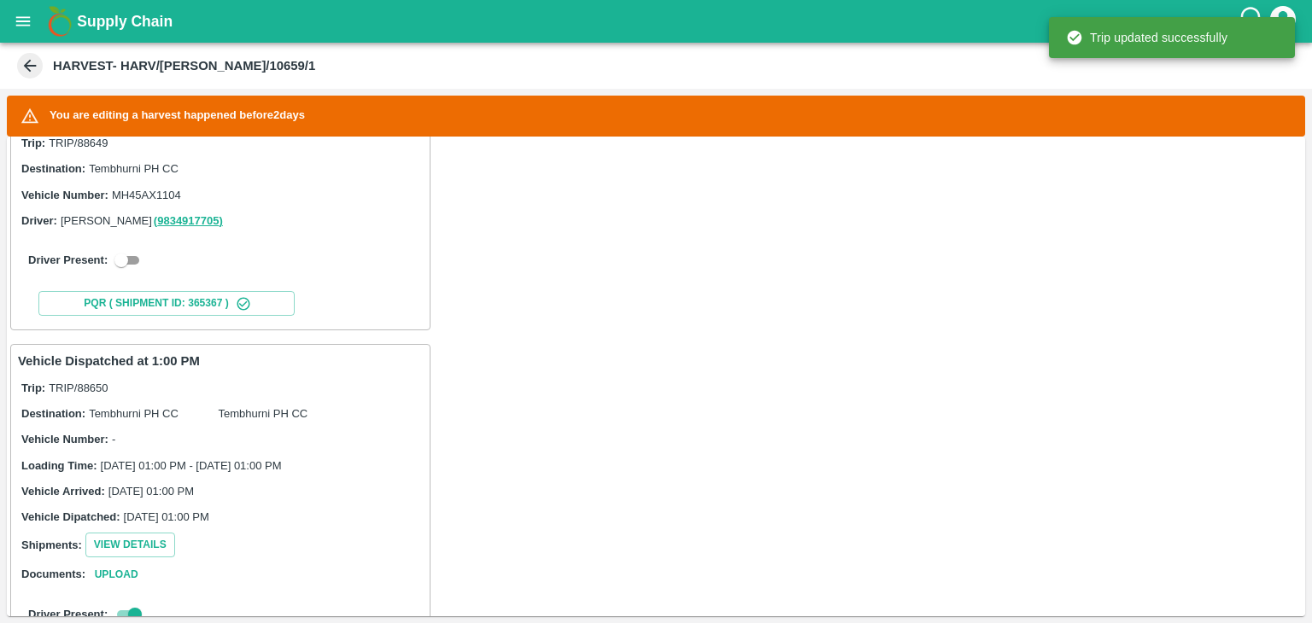
click at [130, 255] on input "checkbox" at bounding box center [121, 260] width 61 height 20
checkbox input "true"
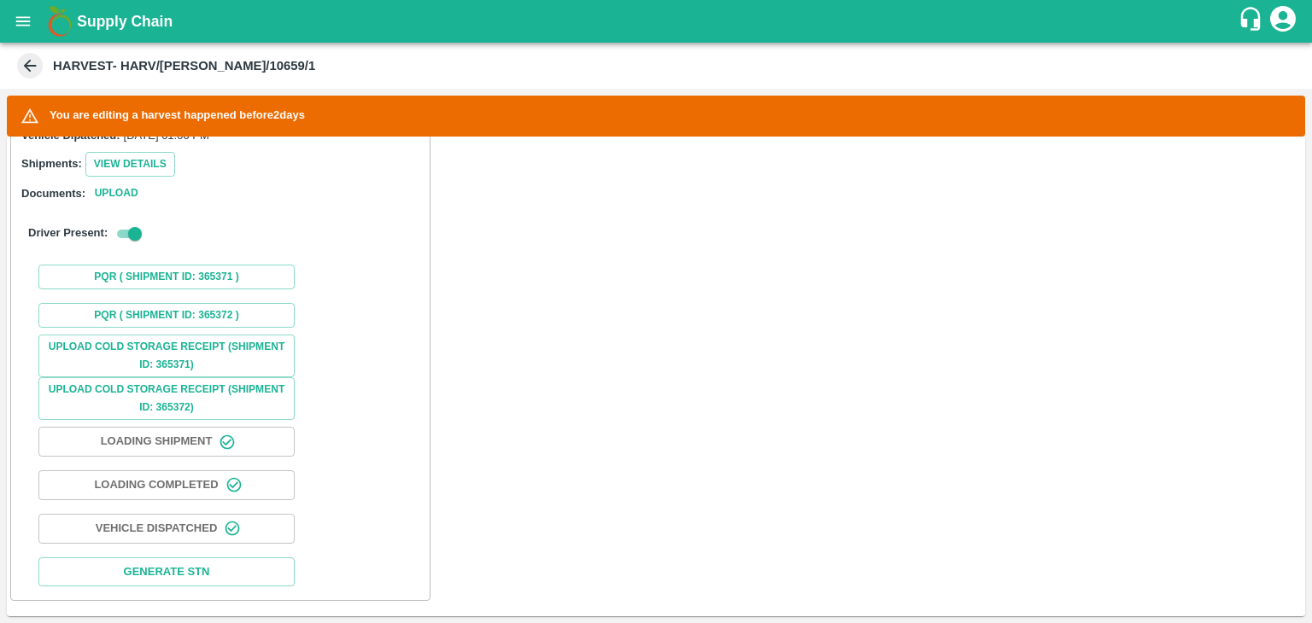
scroll to position [1172, 0]
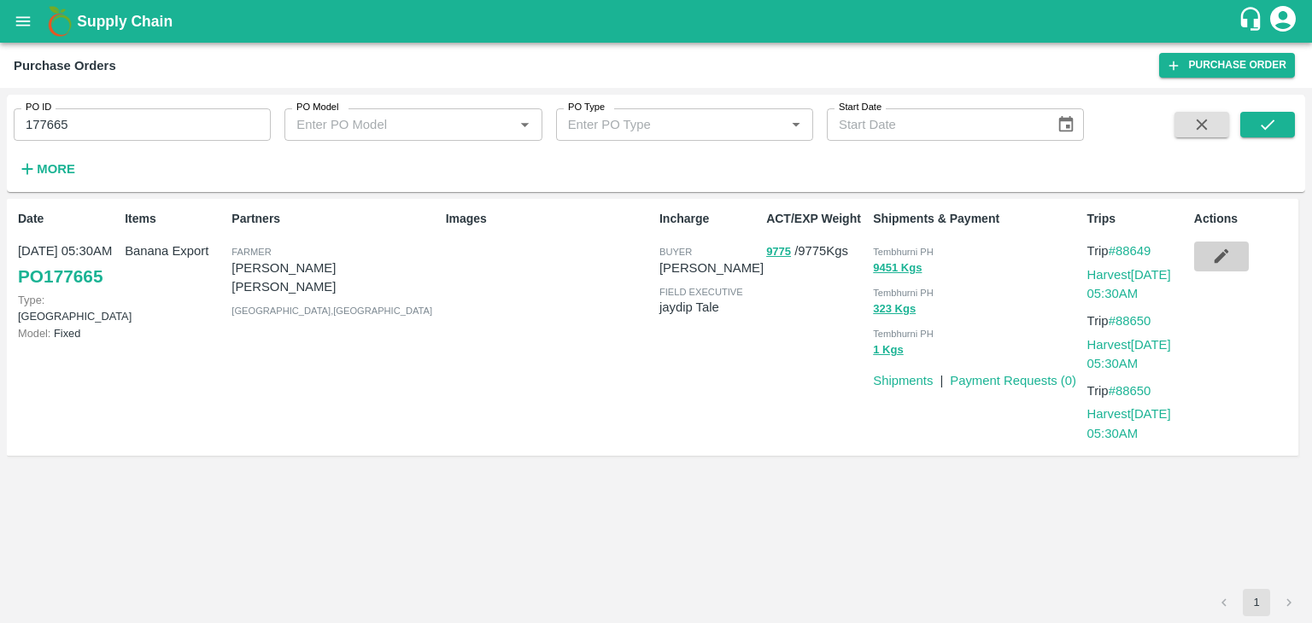
click at [1236, 261] on button "button" at bounding box center [1221, 256] width 55 height 29
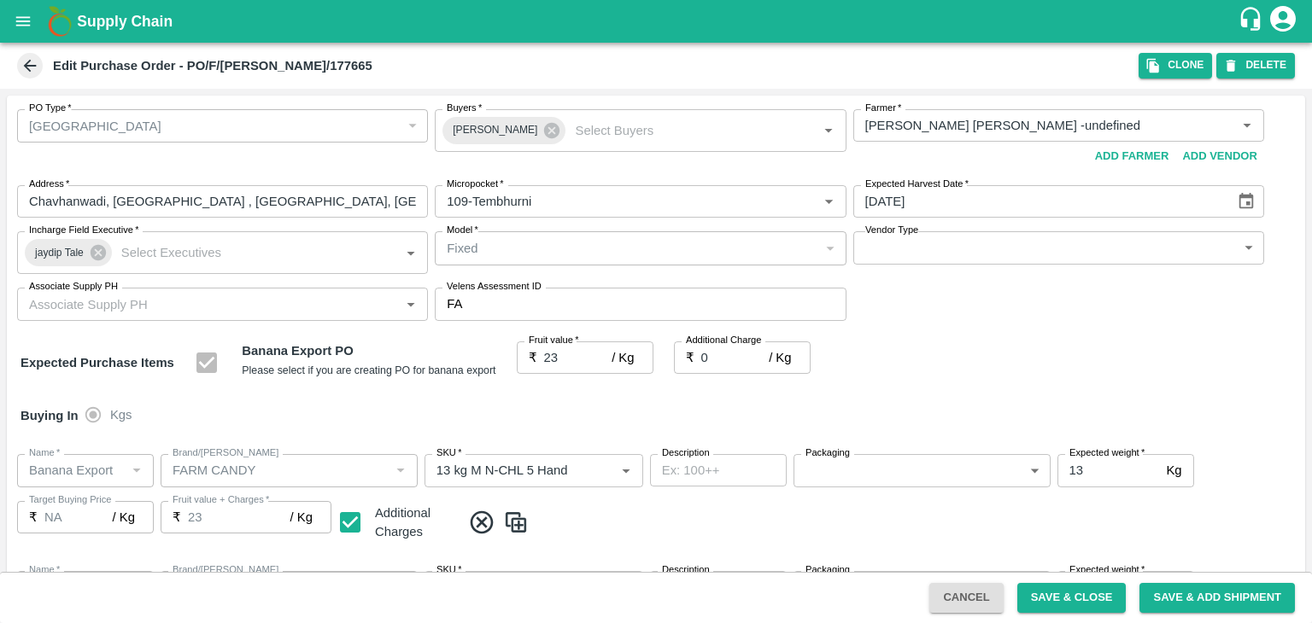
type input "[PERSON_NAME] [PERSON_NAME] -undefined"
type input "109-Tembhurni"
type input "Banana Export"
type input "FARM CANDY"
type input "13 kg M N-CHL 5 Hand"
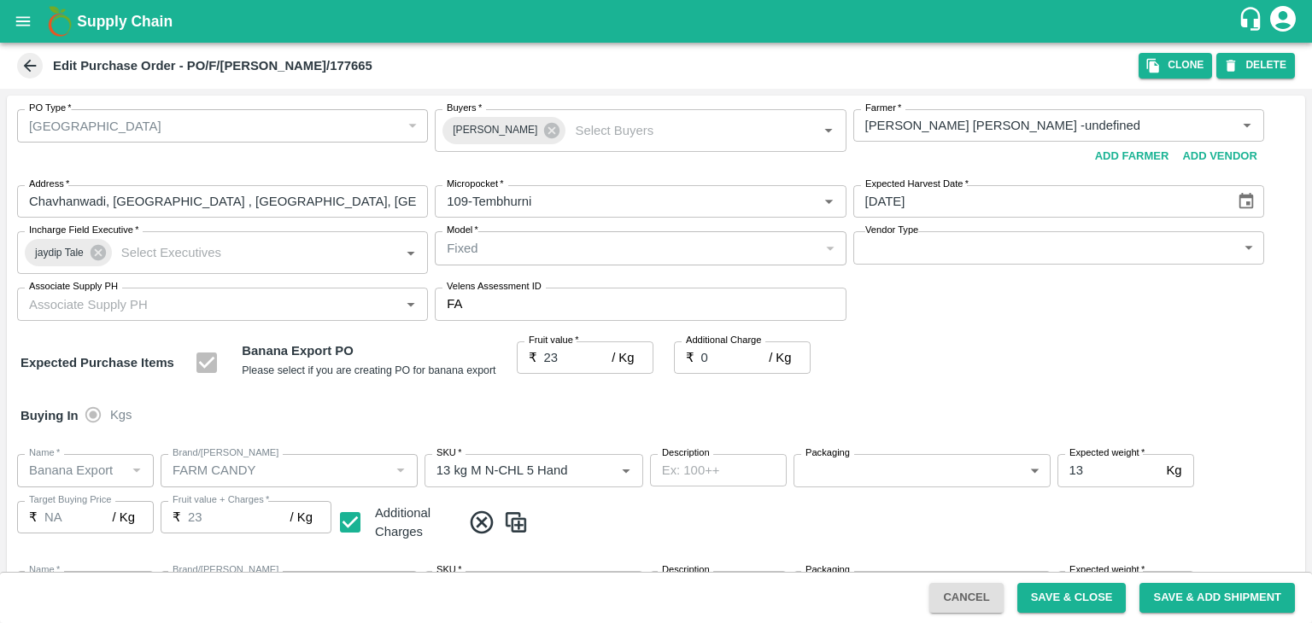
type input "NA"
type input "Banana Export"
type input "FARM CANDY"
type input "13 kg M N-CHL 6 Hand"
type input "NA"
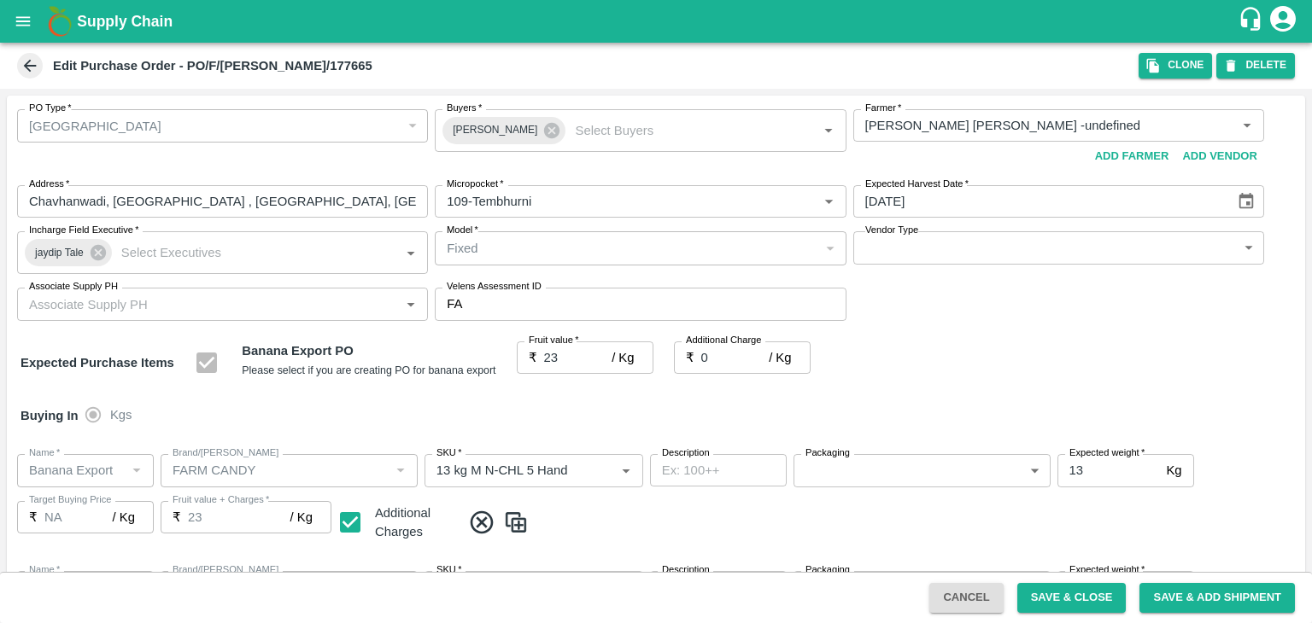
type input "Banana Export"
type input "FARM CANDY"
type input "13 kg M N-CHL 8 Hand"
type input "NA"
type input "Banana Export"
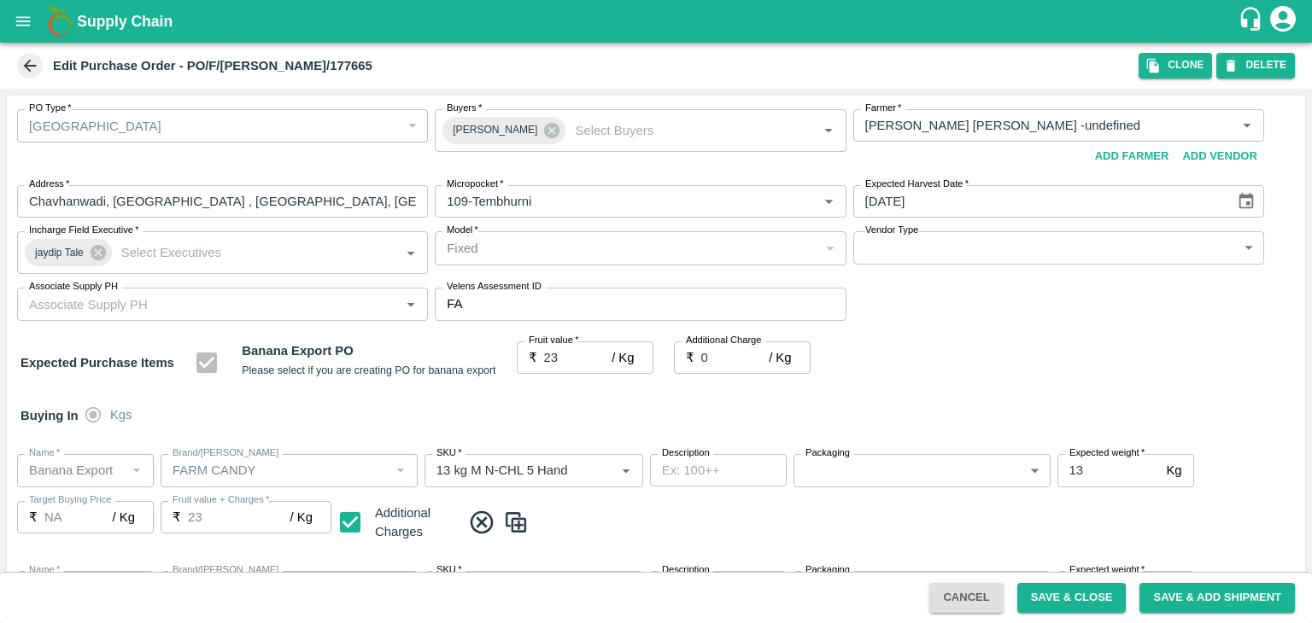
type input "FARM CANDY"
type input "13 kg M N-CHL CL"
type input "NA"
type input "Banana Export"
type input "FARM CANDY"
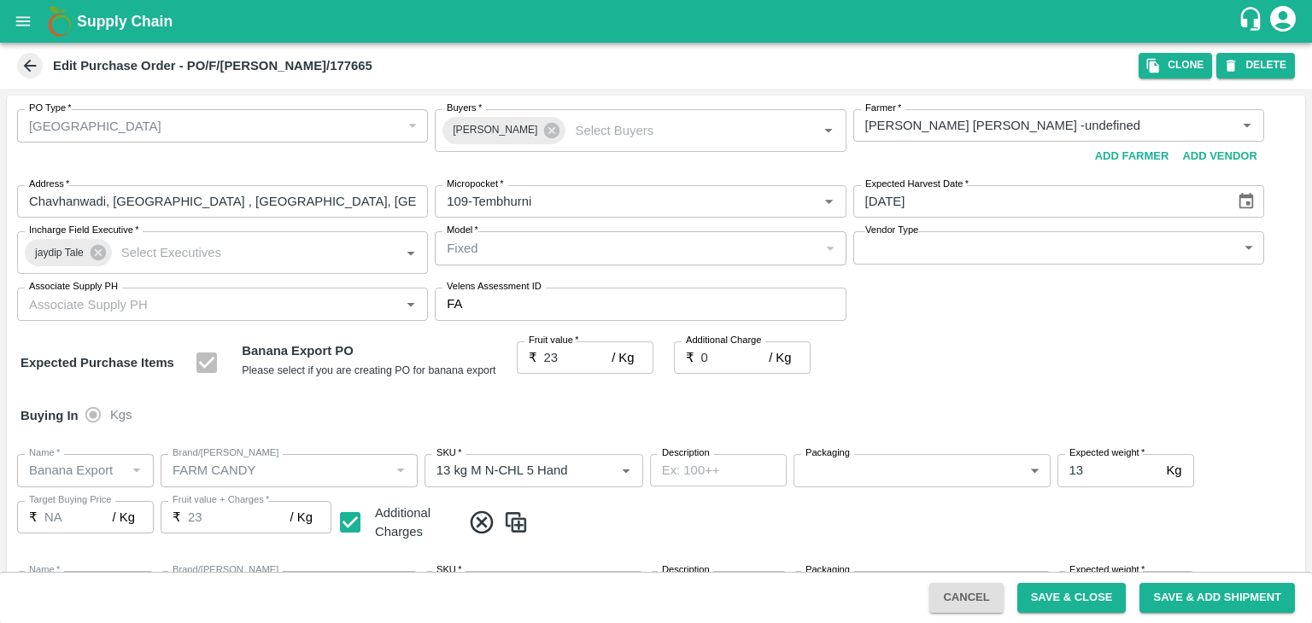
type input "C Class"
type input "NA"
type input "Banana Export"
type input "FARM CANDY"
type input "PHR Kg"
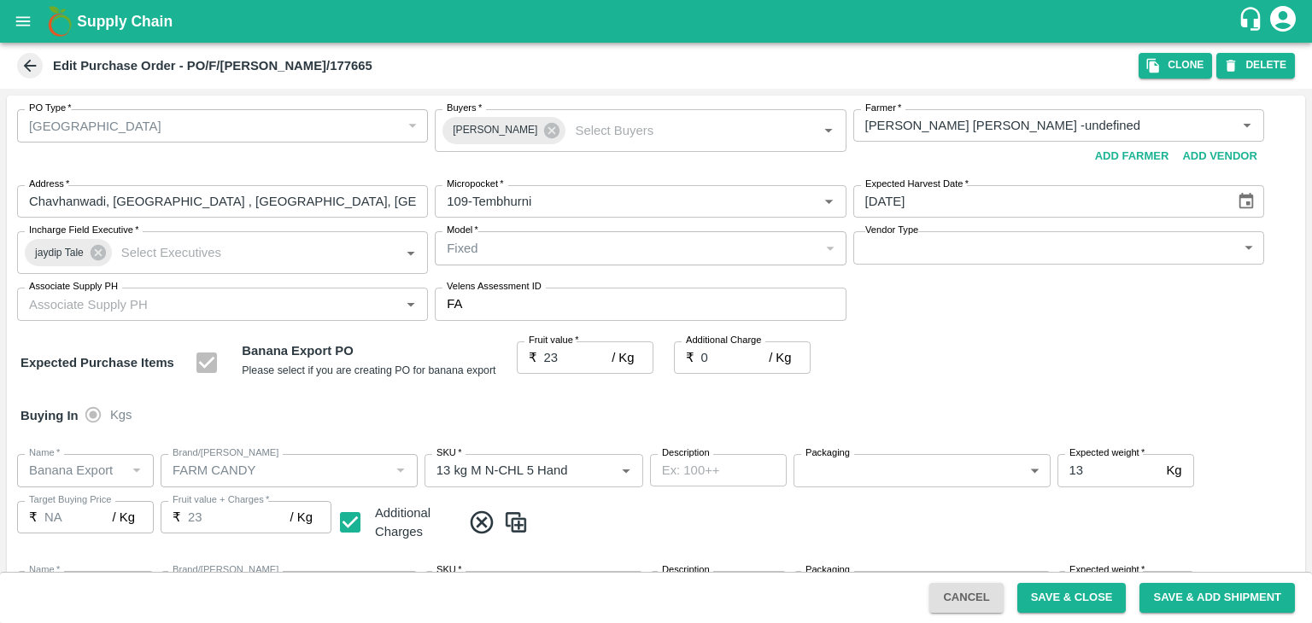
type input "NA"
click at [557, 360] on input "23" at bounding box center [578, 358] width 68 height 32
type input "233"
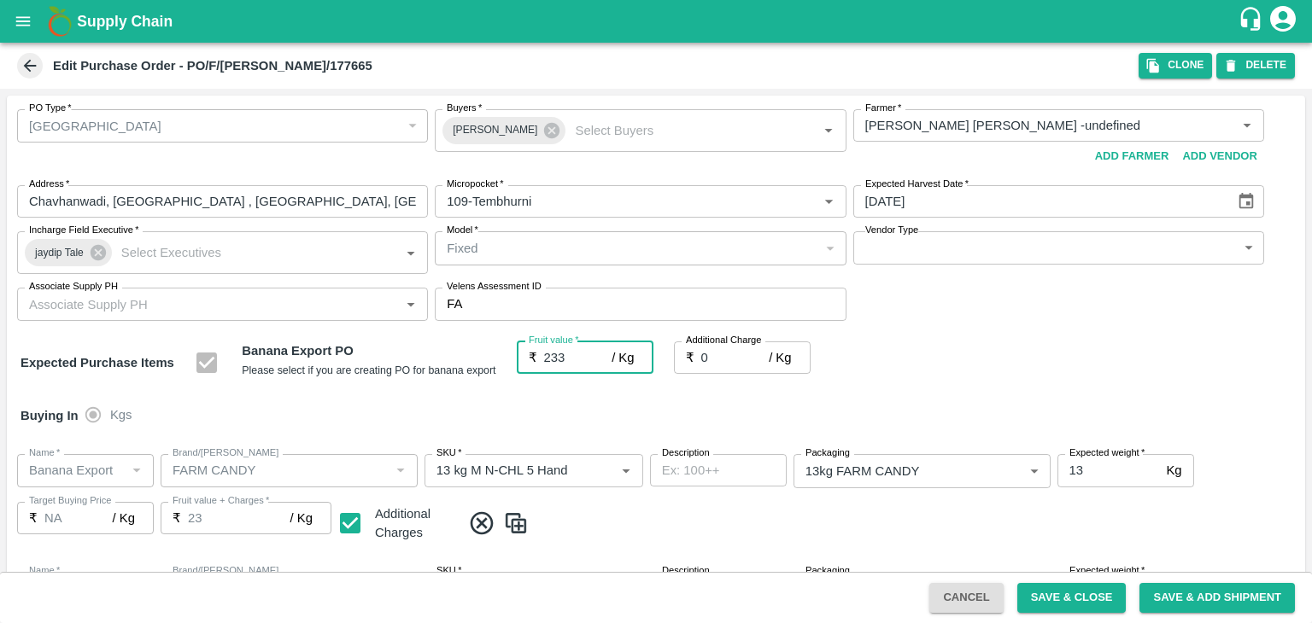
type input "233"
type input "23"
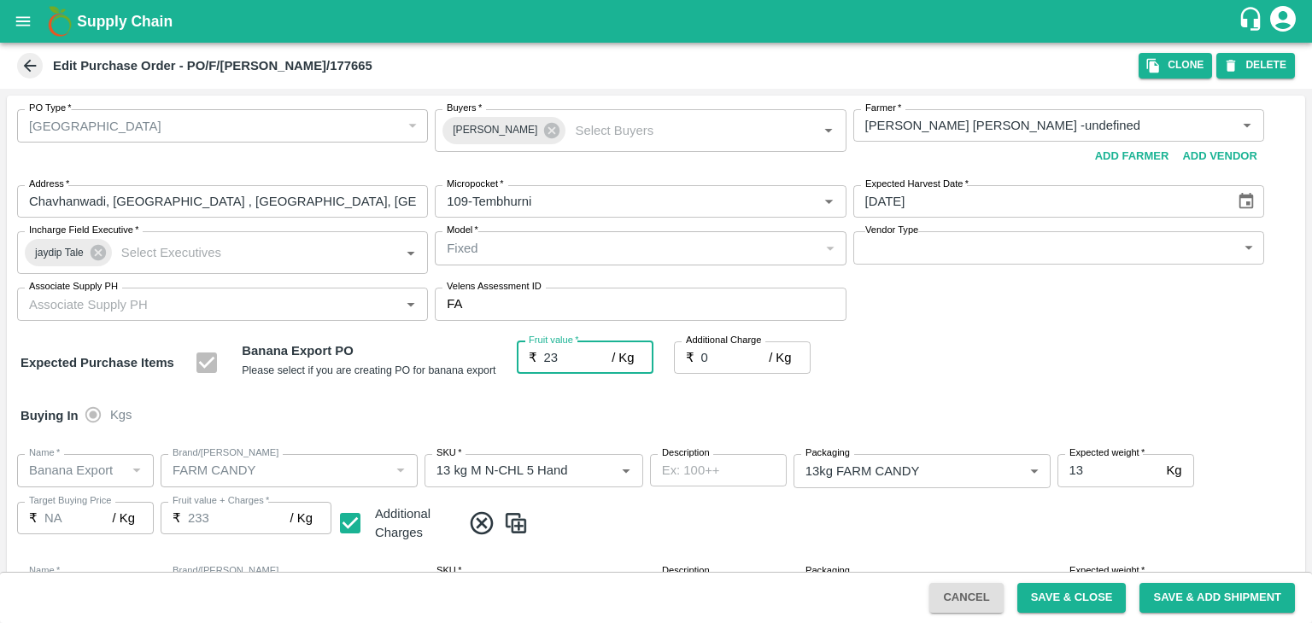
type input "23"
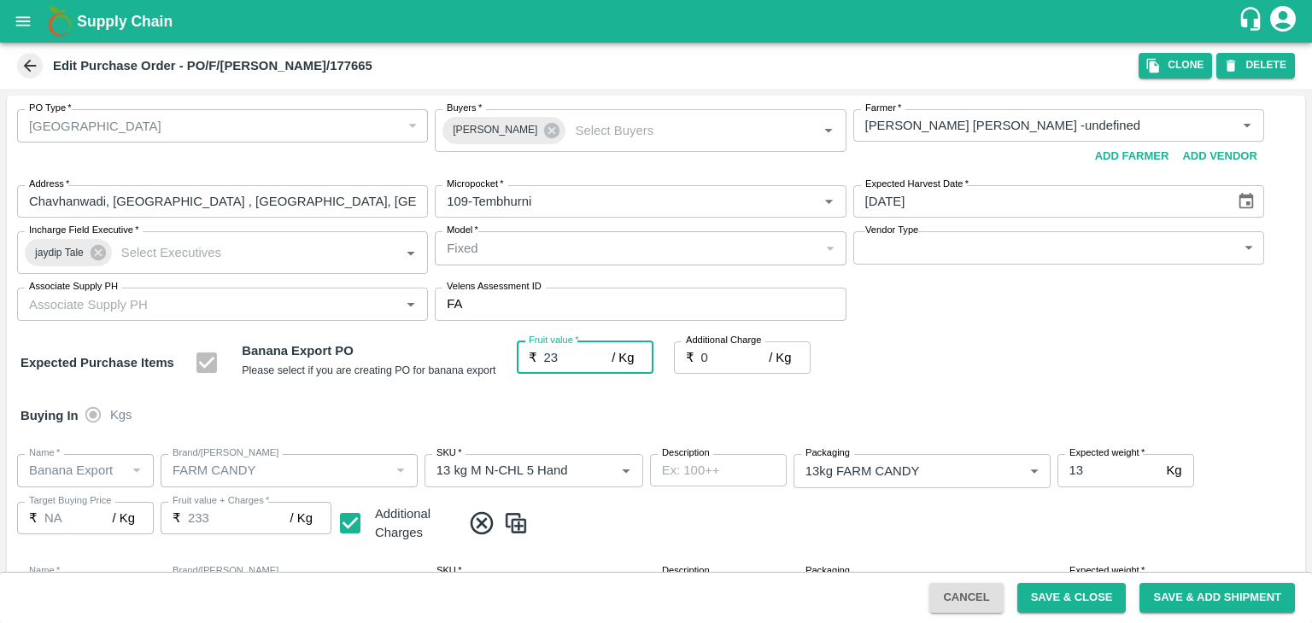
type input "23"
type input "23.5"
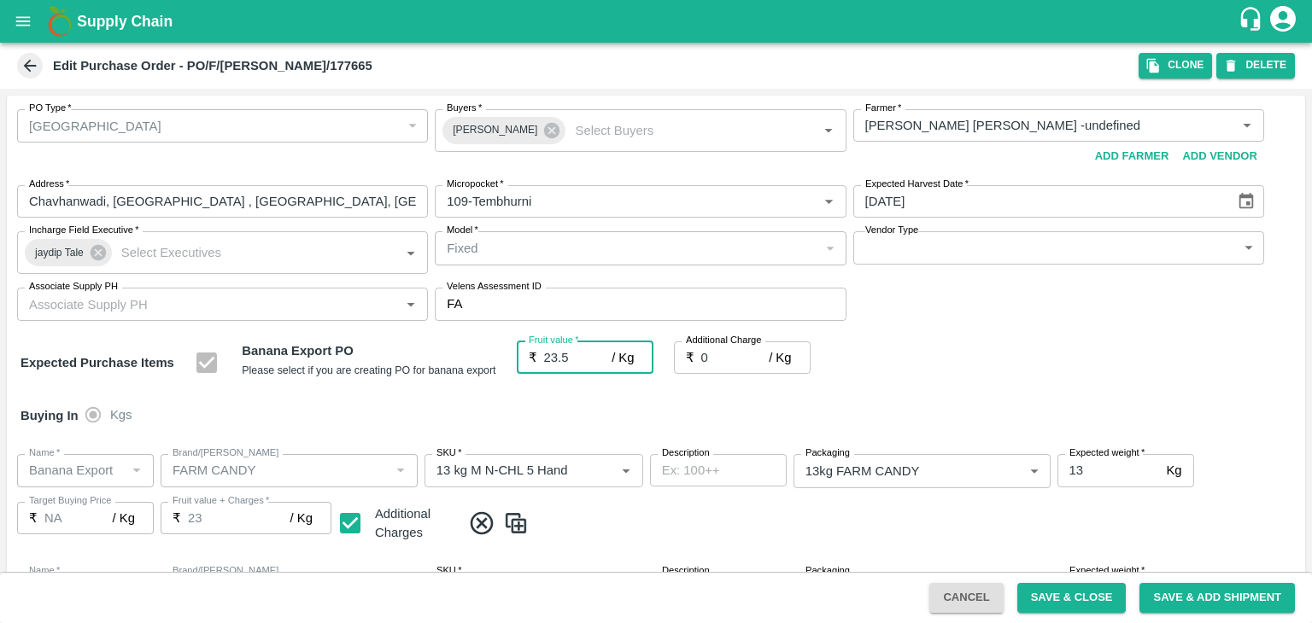
type input "23.5"
click at [610, 407] on div "Buying In Kgs" at bounding box center [656, 416] width 1298 height 50
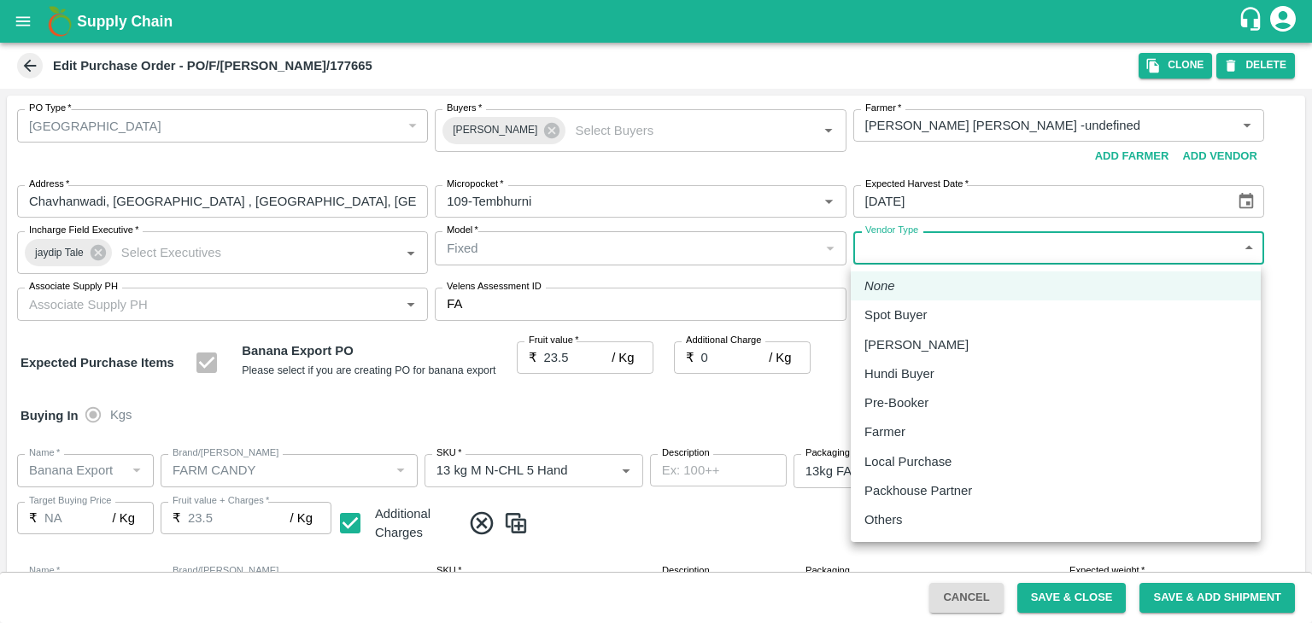
click at [935, 252] on body "Supply Chain Edit Purchase Order - PO/F/YOGITA/177665 Clone DELETE PO Type   * …" at bounding box center [656, 311] width 1312 height 623
click at [878, 423] on p "Farmer" at bounding box center [884, 432] width 41 height 19
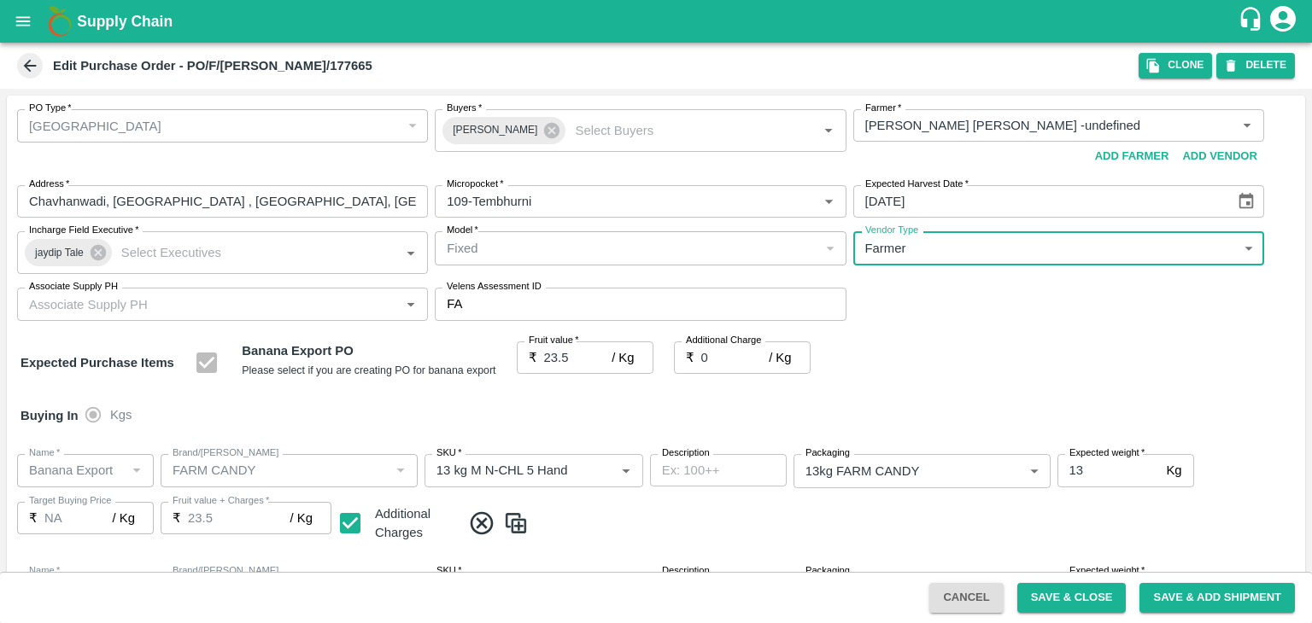
type input "FARMER"
click at [878, 423] on div "Buying In Kgs" at bounding box center [656, 416] width 1298 height 50
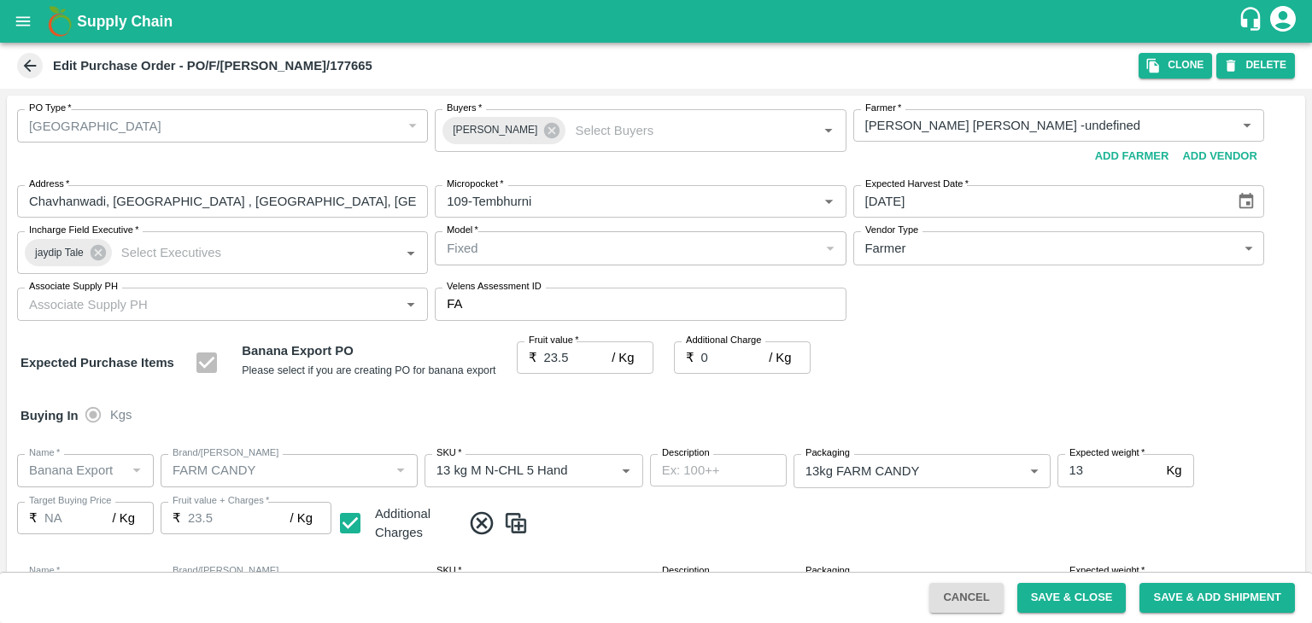
scroll to position [788, 0]
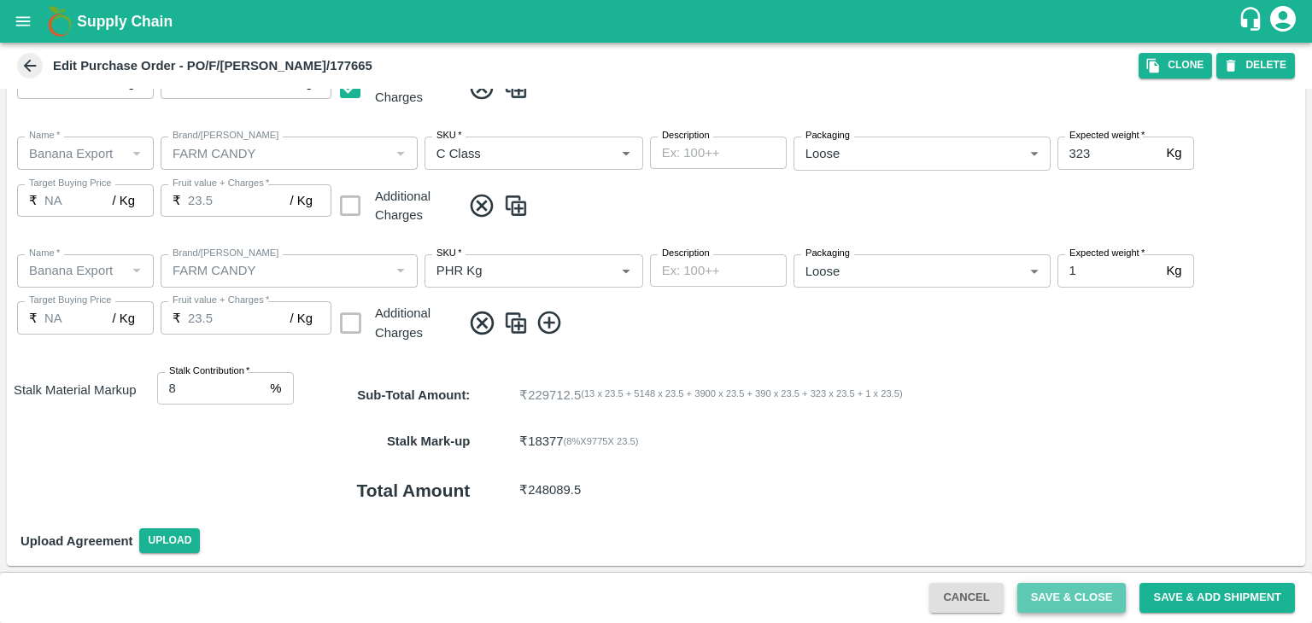
click at [1062, 588] on button "Save & Close" at bounding box center [1071, 598] width 109 height 30
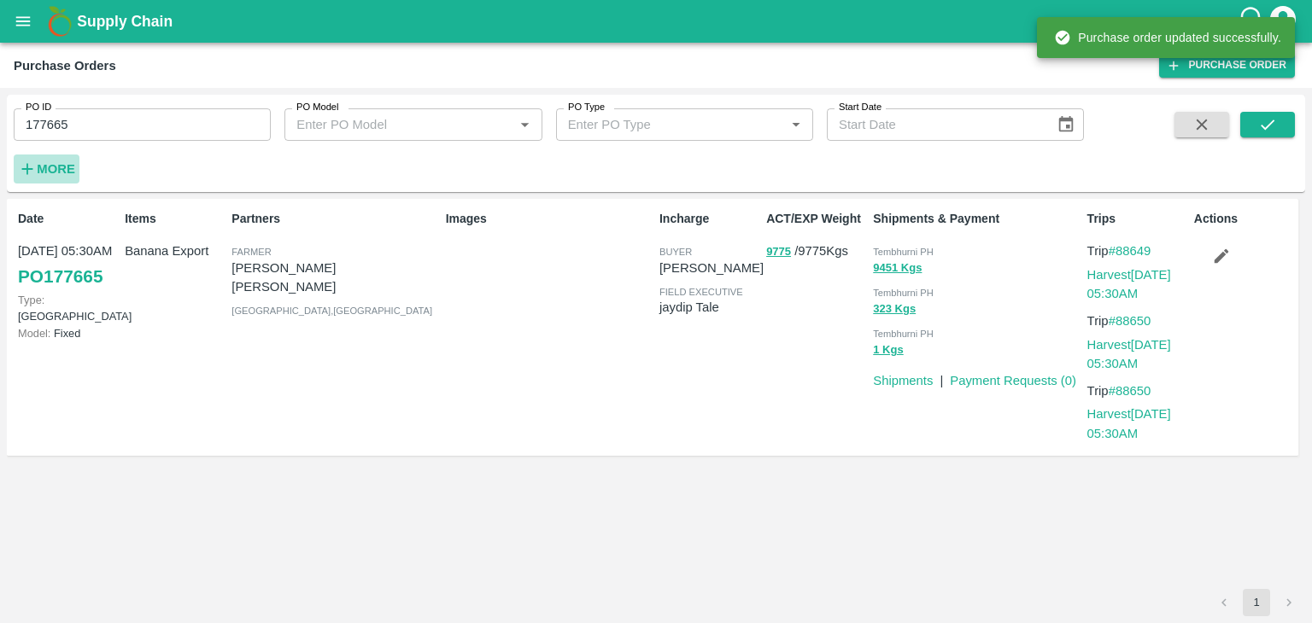
click at [44, 165] on strong "More" at bounding box center [56, 169] width 38 height 14
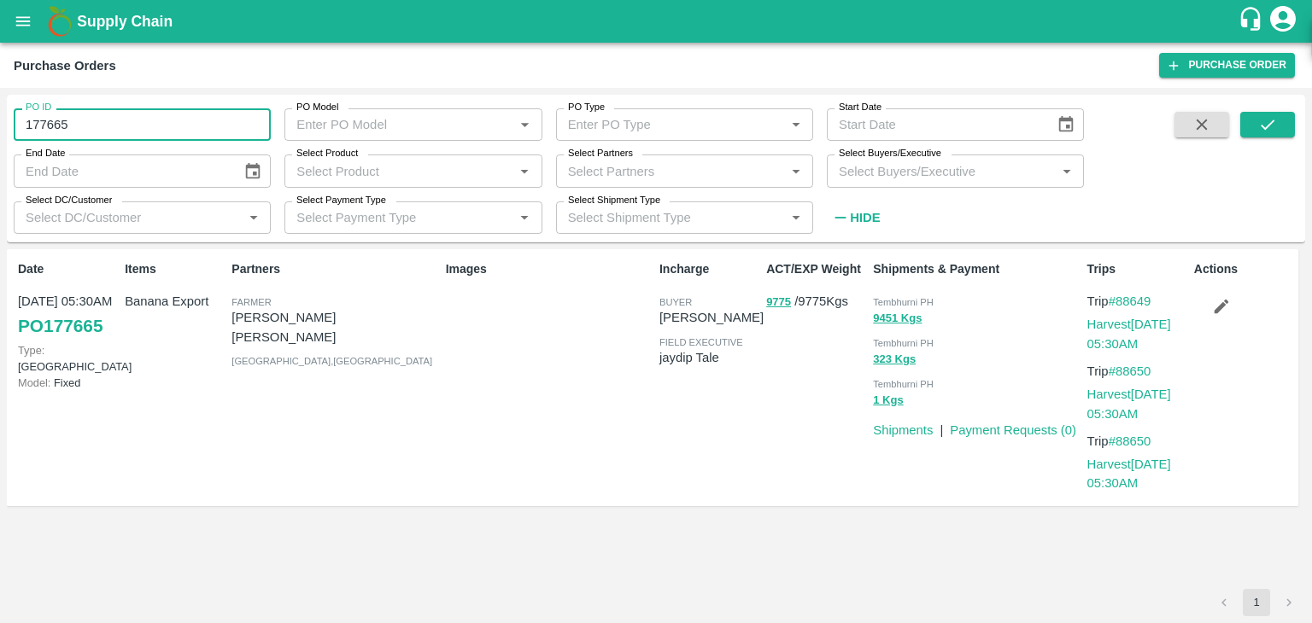
click at [82, 125] on input "177665" at bounding box center [142, 124] width 257 height 32
type input "1"
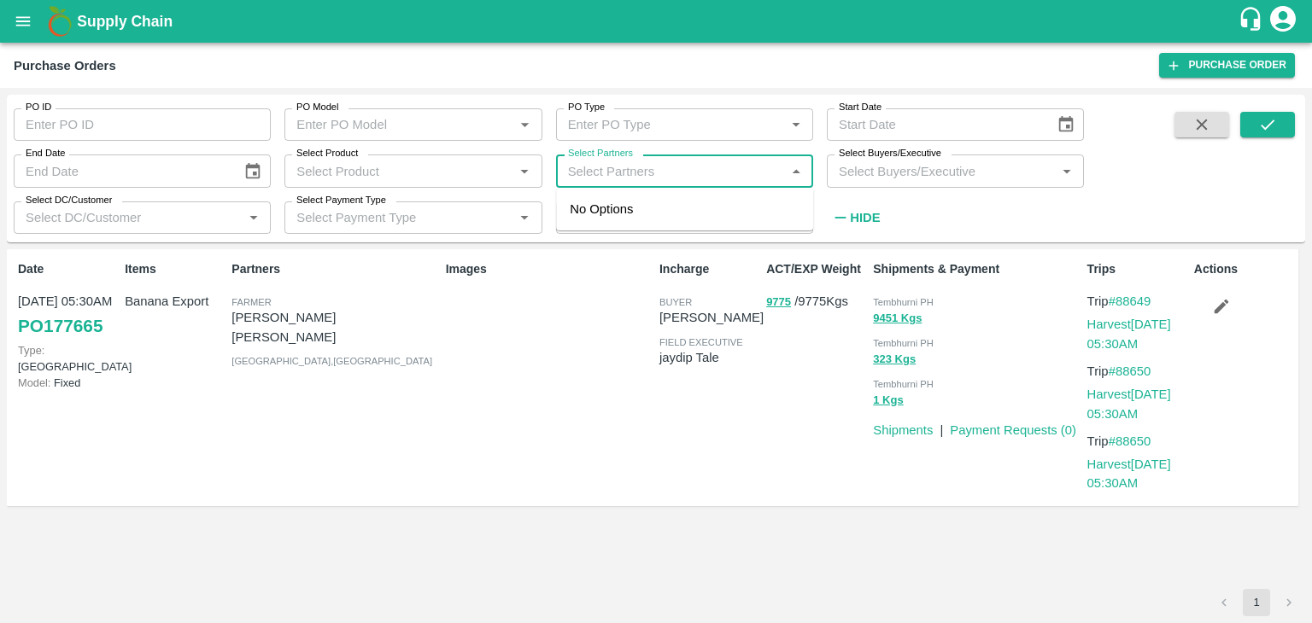
click at [709, 181] on input "Select Partners" at bounding box center [670, 171] width 219 height 22
drag, startPoint x: 709, startPoint y: 181, endPoint x: 494, endPoint y: 11, distance: 274.2
click at [494, 11] on div "Supply Chain Purchase Orders Purchase Order PO ID PO ID PO Model PO Model   * P…" at bounding box center [656, 311] width 1312 height 623
click at [701, 172] on input "Select Partners" at bounding box center [670, 171] width 219 height 22
type input "Shreyansh E"
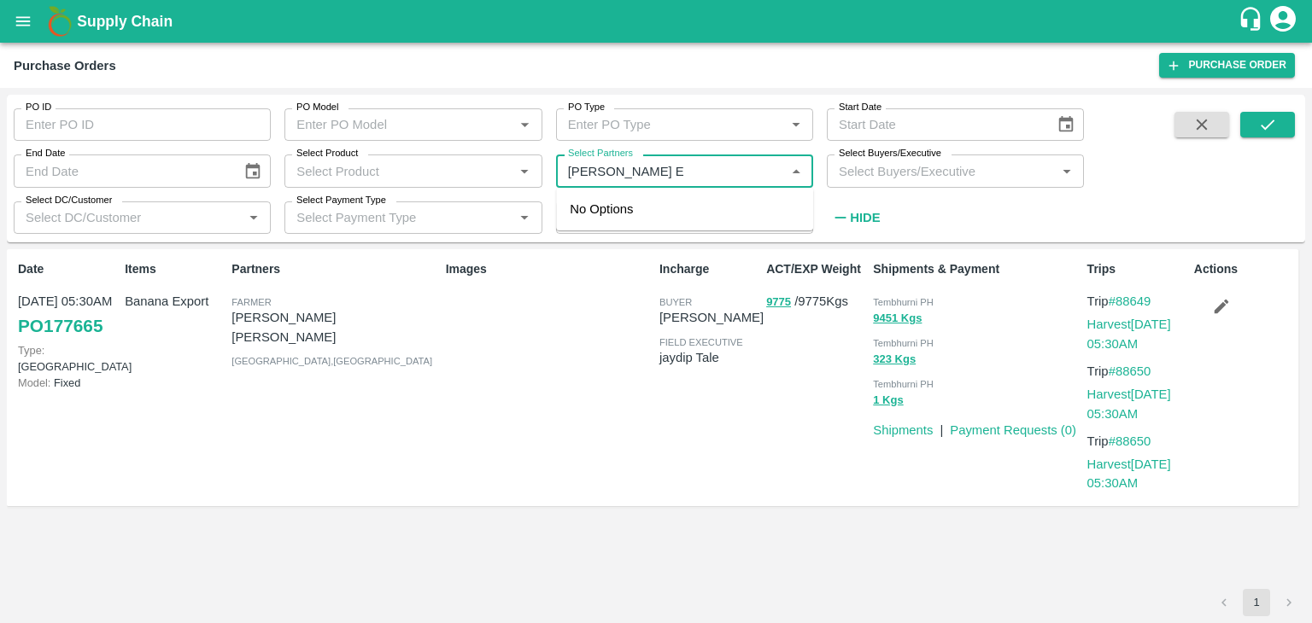
type input "177665"
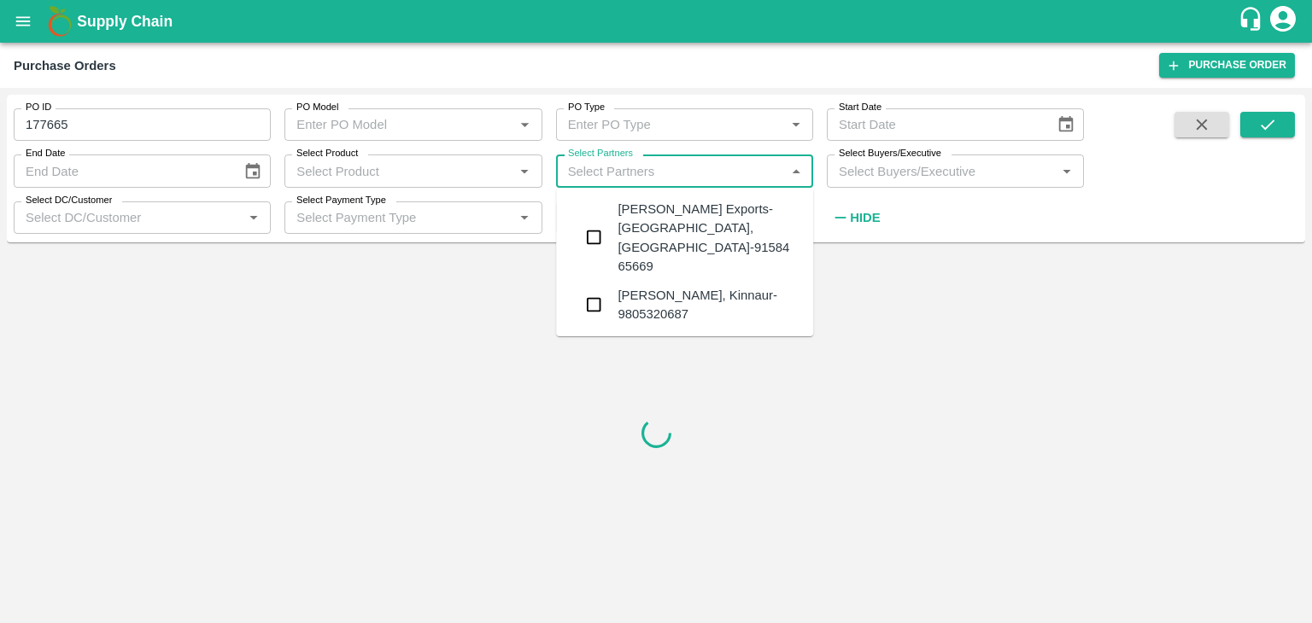
type input "x"
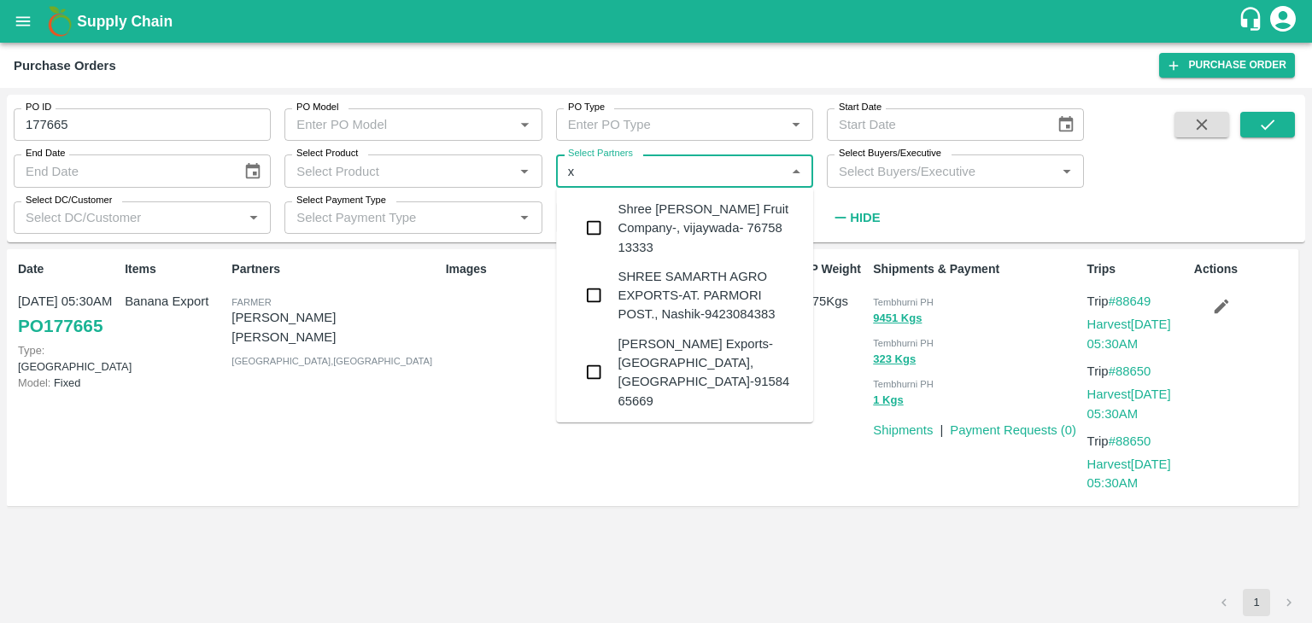
click at [698, 356] on div "Shreyansh Exports-Nashik, Nashik-91584 65669" at bounding box center [709, 373] width 182 height 76
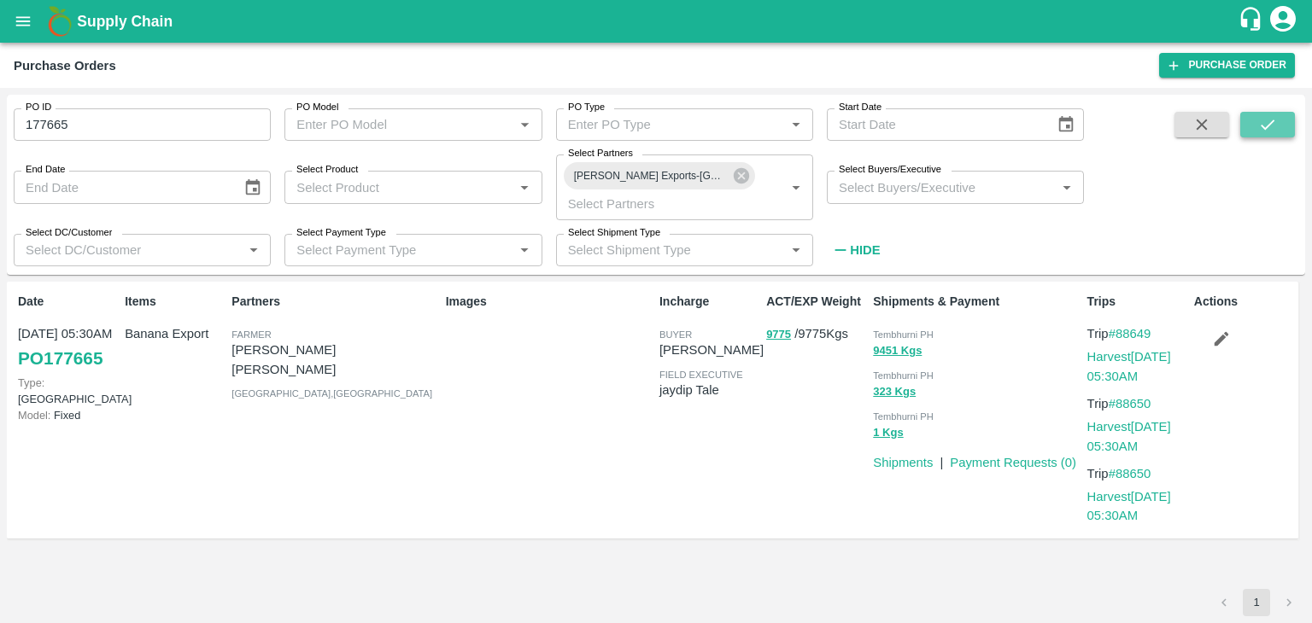
click at [1261, 131] on icon "submit" at bounding box center [1267, 124] width 19 height 19
click at [88, 126] on input "177665" at bounding box center [142, 124] width 257 height 32
type input "1"
click at [1267, 117] on icon "submit" at bounding box center [1267, 124] width 19 height 19
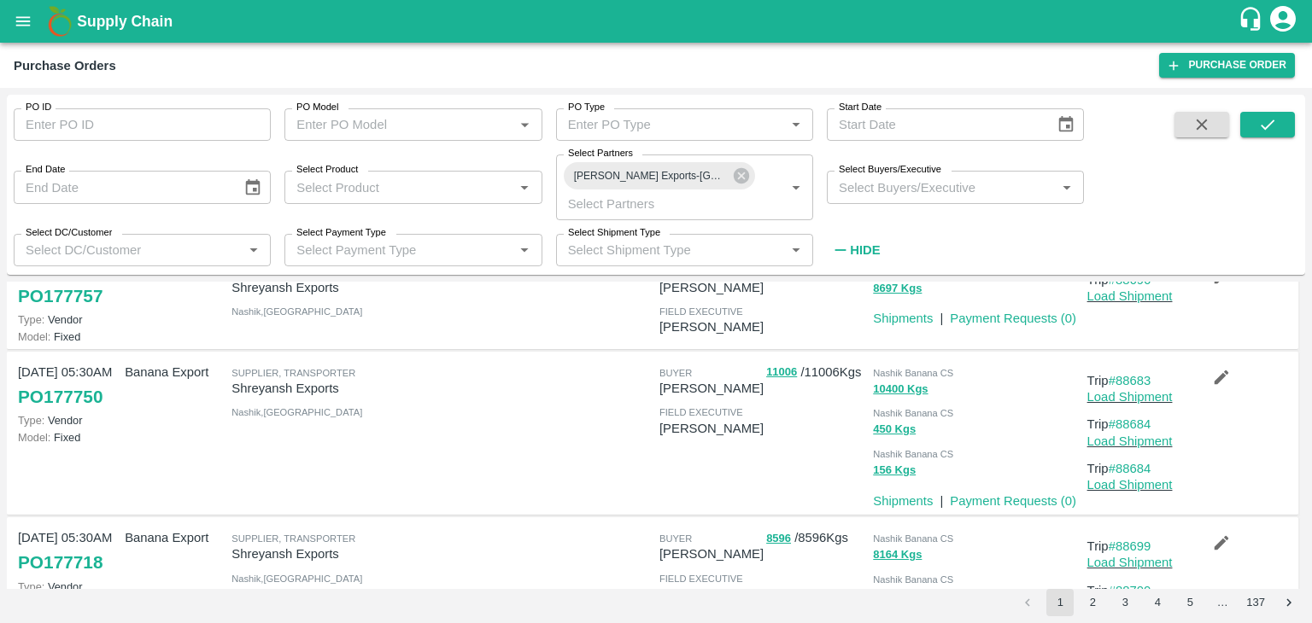
scroll to position [135, 0]
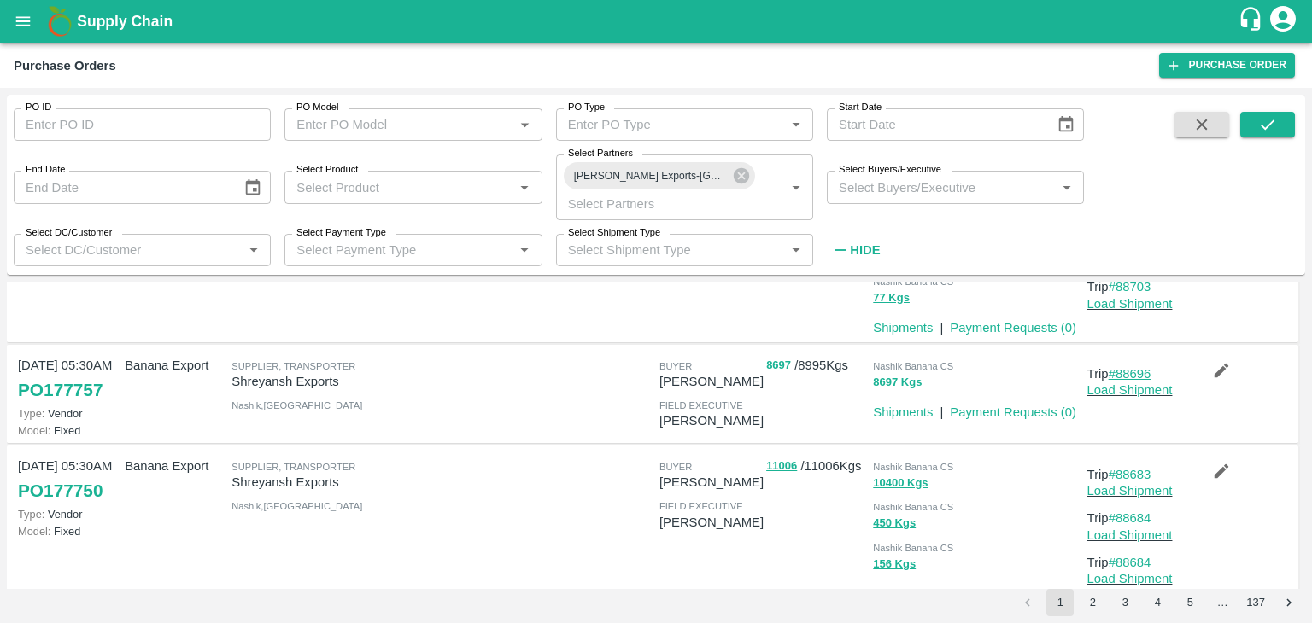
click at [1148, 371] on link "#88696" at bounding box center [1130, 374] width 43 height 14
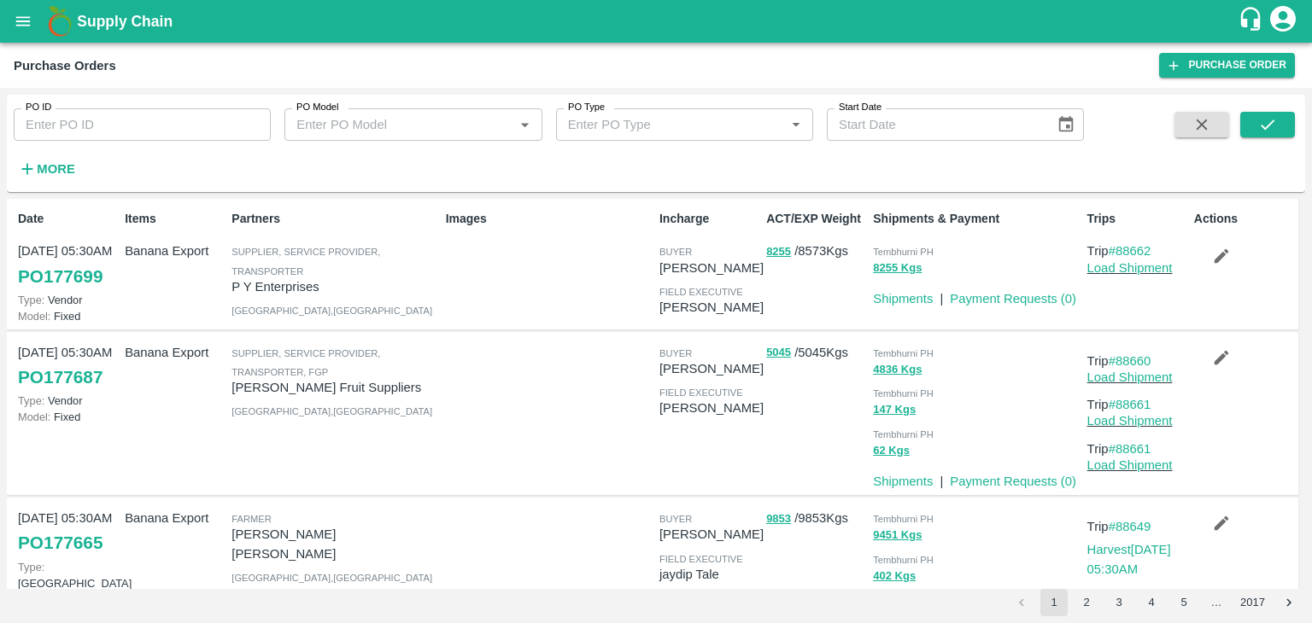
click at [42, 168] on strong "More" at bounding box center [56, 169] width 38 height 14
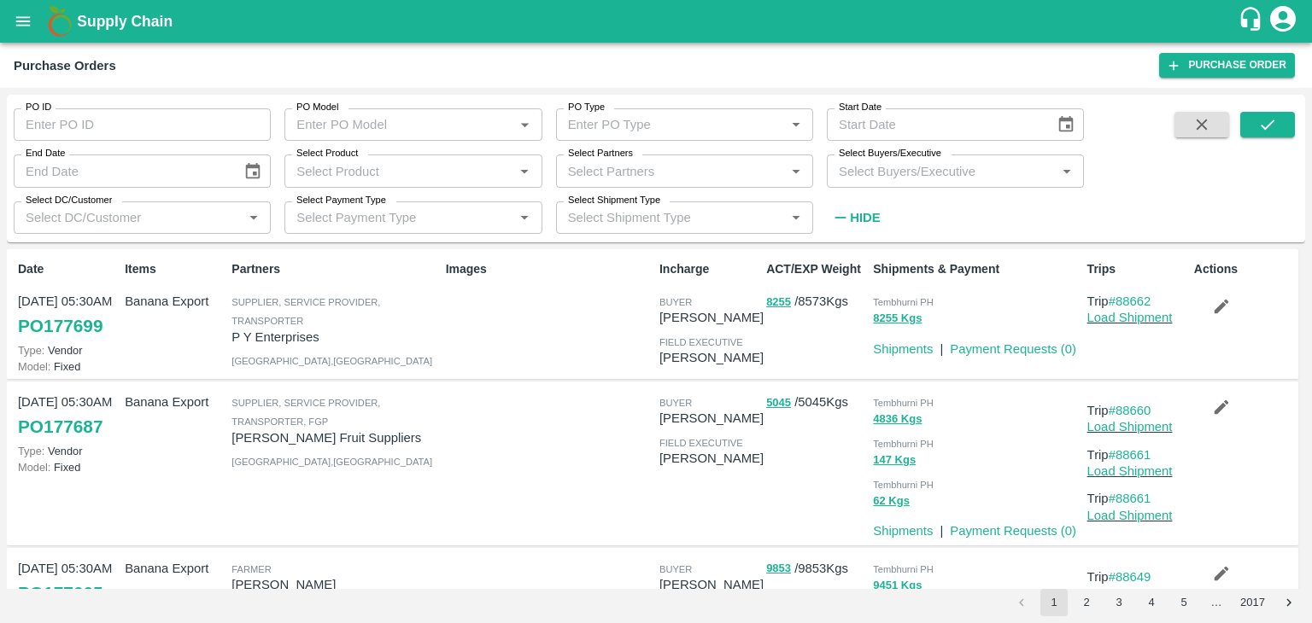
drag, startPoint x: 273, startPoint y: 164, endPoint x: 263, endPoint y: 167, distance: 10.6
click at [263, 167] on div "PO ID PO ID PO Model PO Model   * PO Type PO Type   * Start Date Start Date End…" at bounding box center [542, 164] width 1084 height 139
click at [263, 167] on button "Choose date" at bounding box center [253, 171] width 32 height 32
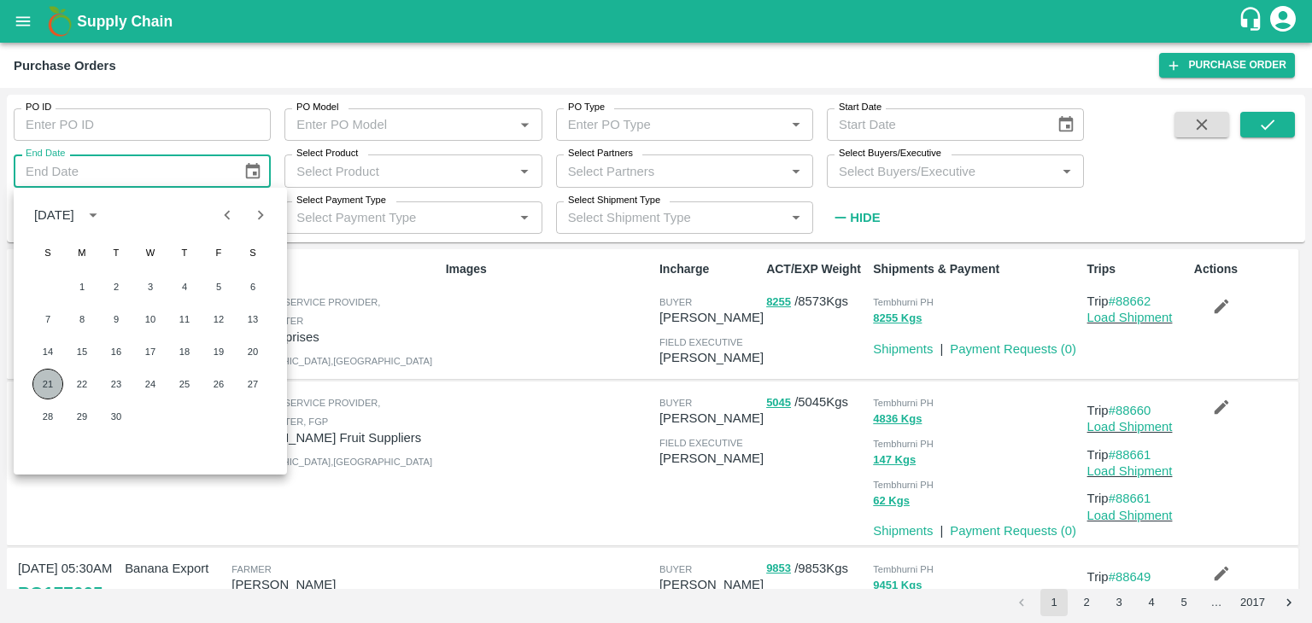
click at [38, 387] on button "21" at bounding box center [47, 384] width 31 height 31
type input "[DATE]"
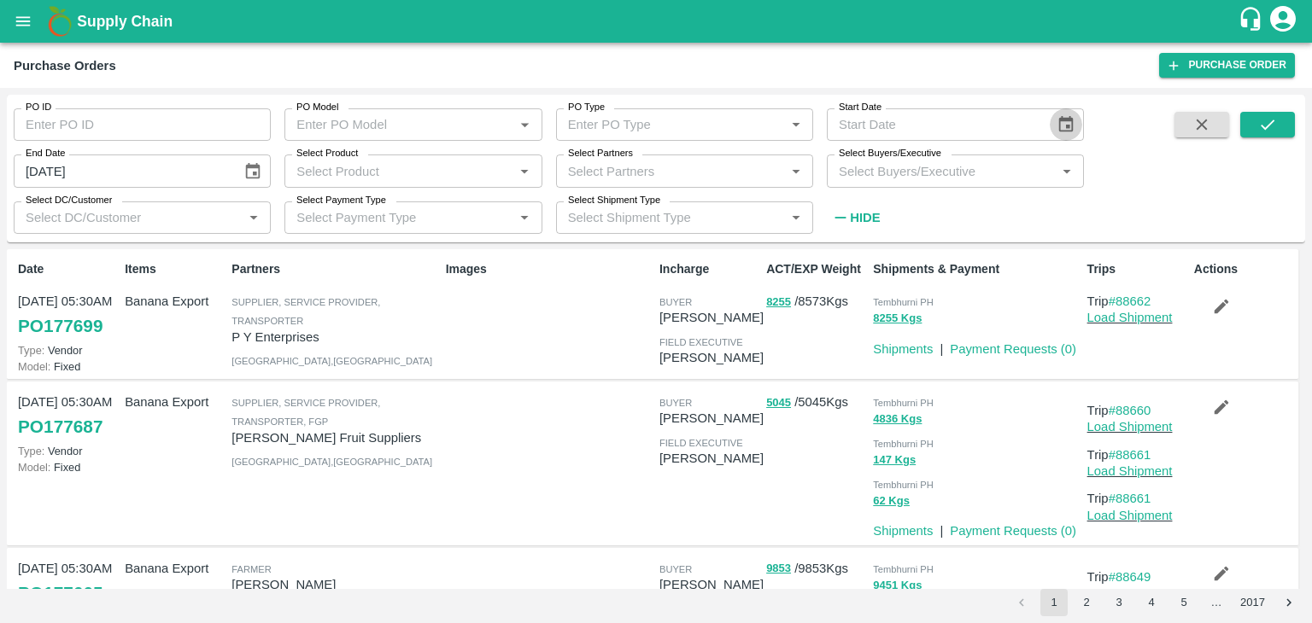
click at [1069, 117] on icon "Choose date" at bounding box center [1066, 124] width 15 height 16
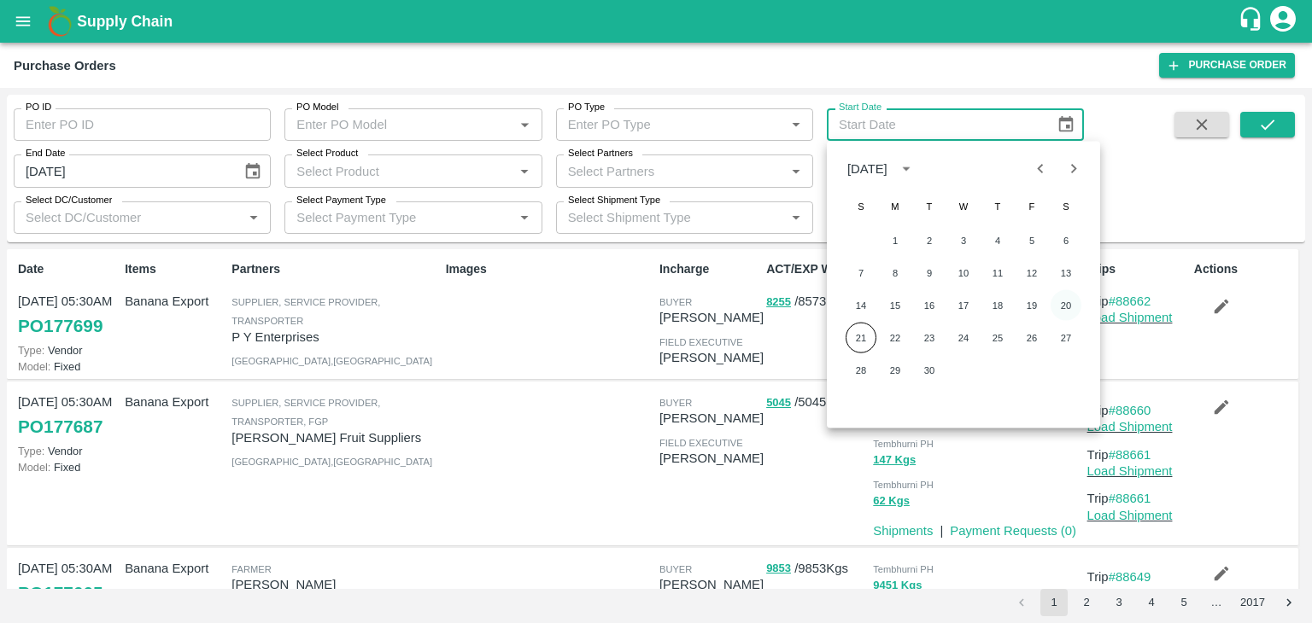
click at [1059, 296] on button "20" at bounding box center [1066, 305] width 31 height 31
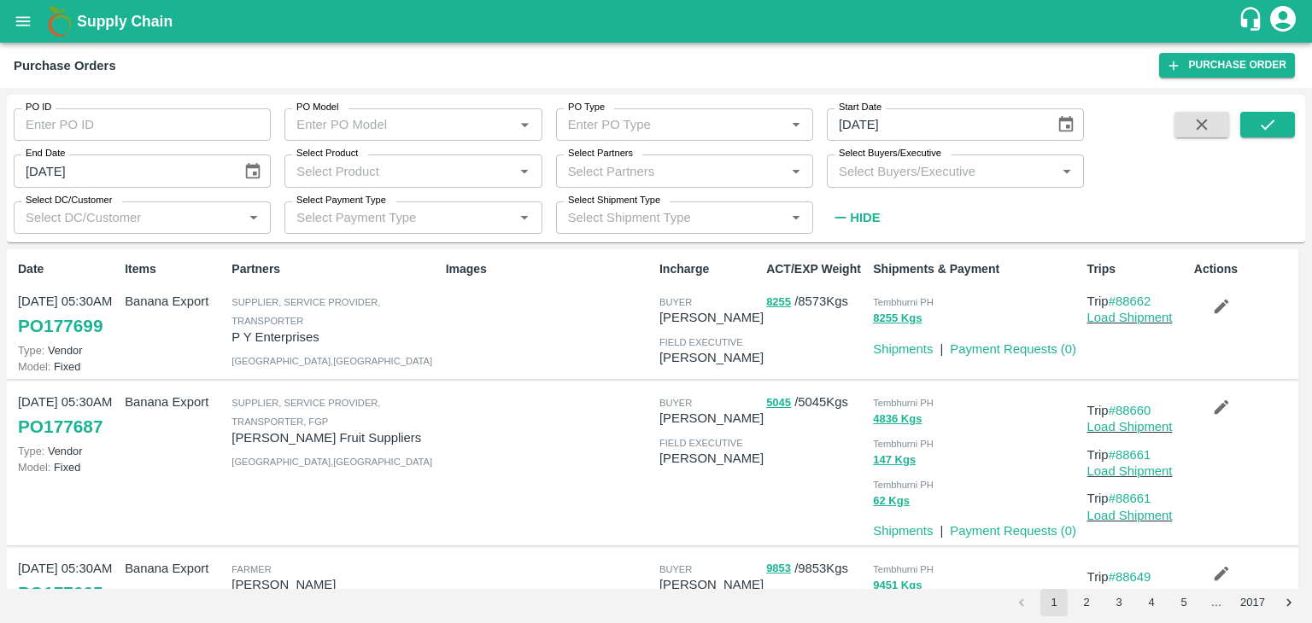
type input "[DATE]"
click at [1271, 128] on icon "submit" at bounding box center [1267, 124] width 19 height 19
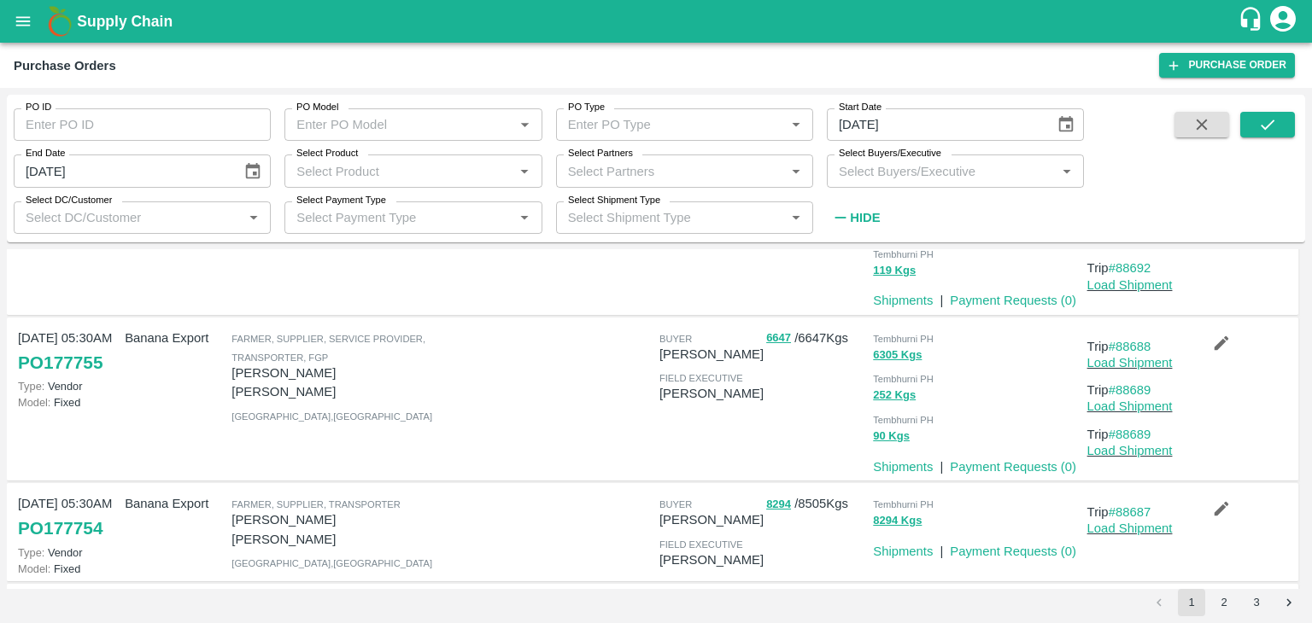
scroll to position [1105, 0]
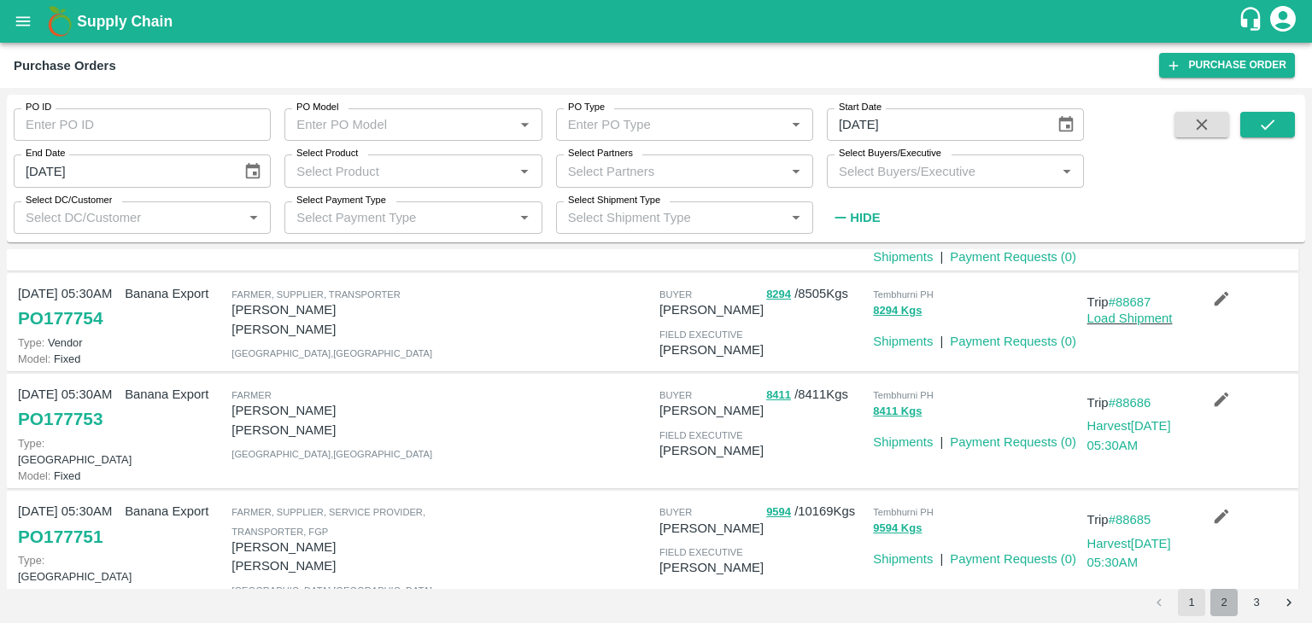
click at [1220, 595] on button "2" at bounding box center [1223, 602] width 27 height 27
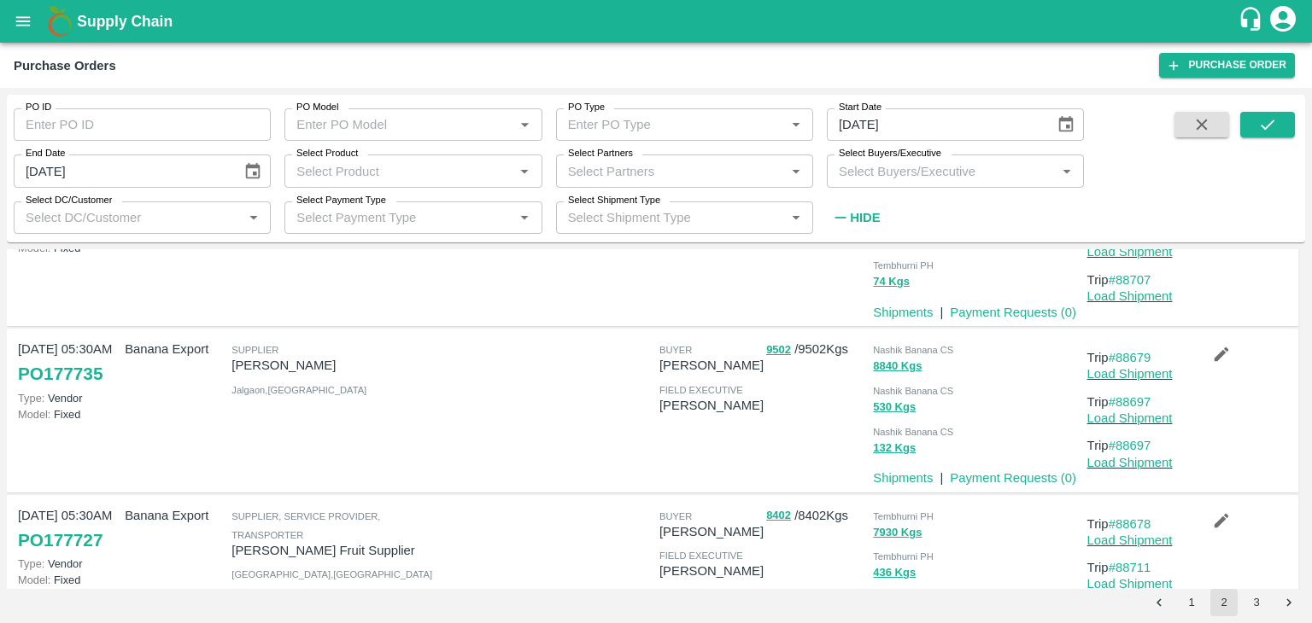
scroll to position [618, 0]
